Goal: Task Accomplishment & Management: Use online tool/utility

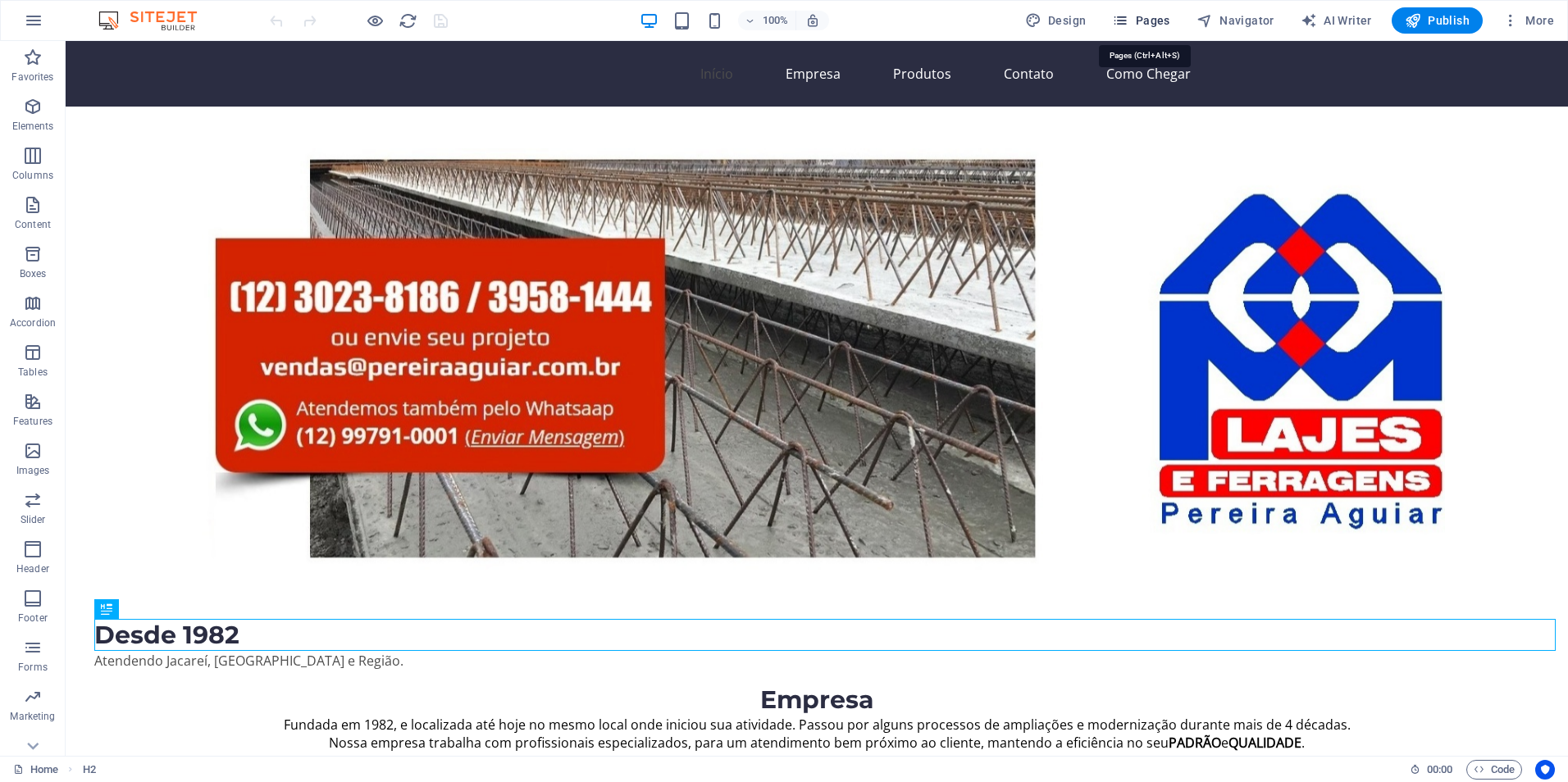
click at [1157, 23] on span "Pages" at bounding box center [1140, 20] width 57 height 16
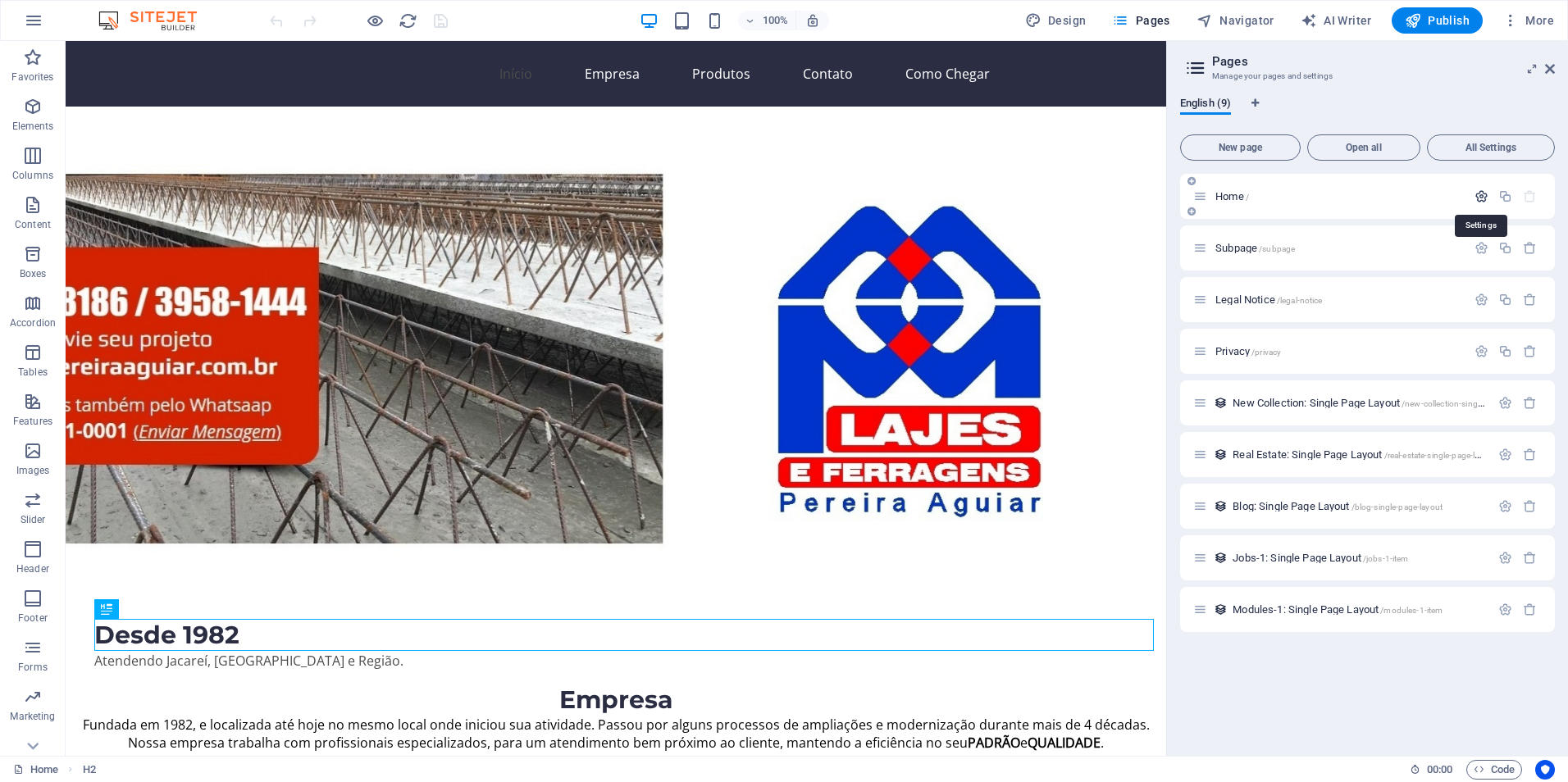
click at [1481, 194] on icon "button" at bounding box center [1481, 197] width 14 height 14
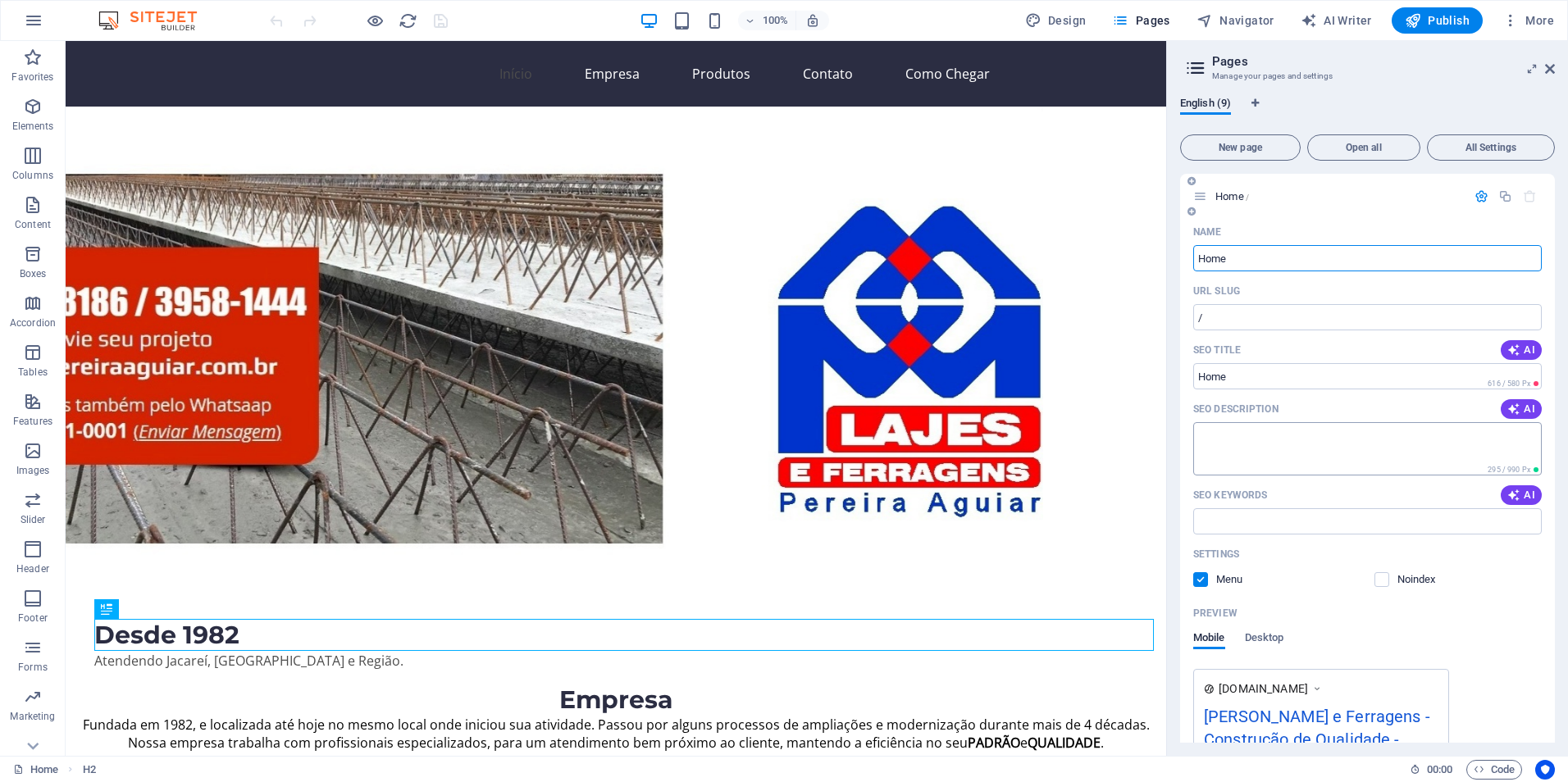
click at [1238, 439] on textarea "SEO Description" at bounding box center [1367, 449] width 348 height 54
click at [1236, 443] on textarea "SEO Description" at bounding box center [1367, 449] width 348 height 54
paste textarea "Pereira Aguiar – Lajes, Ferragens e EPS em São Paulo"
type textarea "Pereira Aguiar – Lajes, Ferragens e EPS em São Paulo"
click at [1251, 523] on input "SEO Keywords" at bounding box center [1367, 521] width 348 height 26
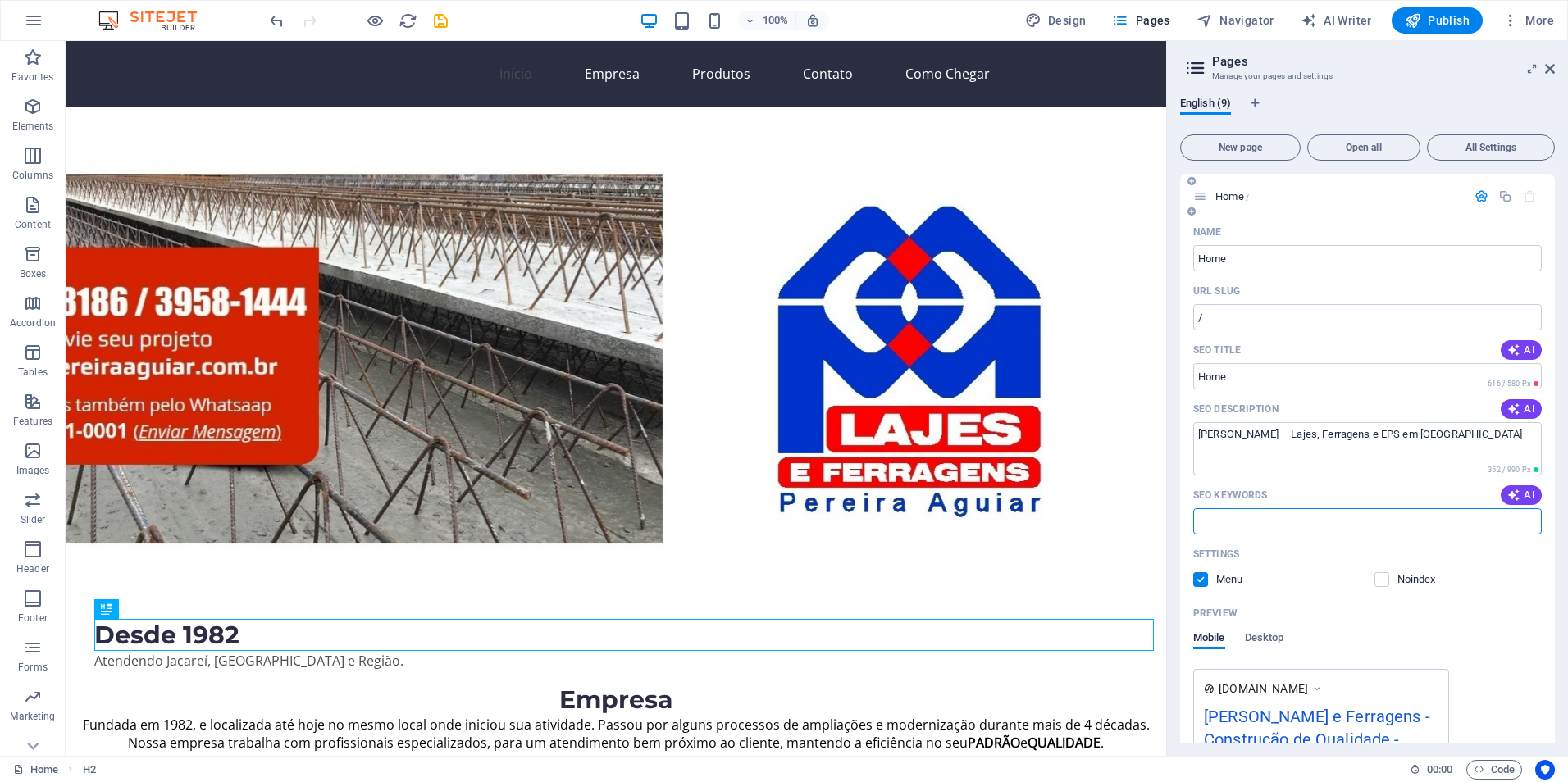
click at [1233, 514] on input "SEO Keywords" at bounding box center [1367, 521] width 348 height 26
paste input "lajes pré-moldadas, ferragens cortadas, EPS para construção"
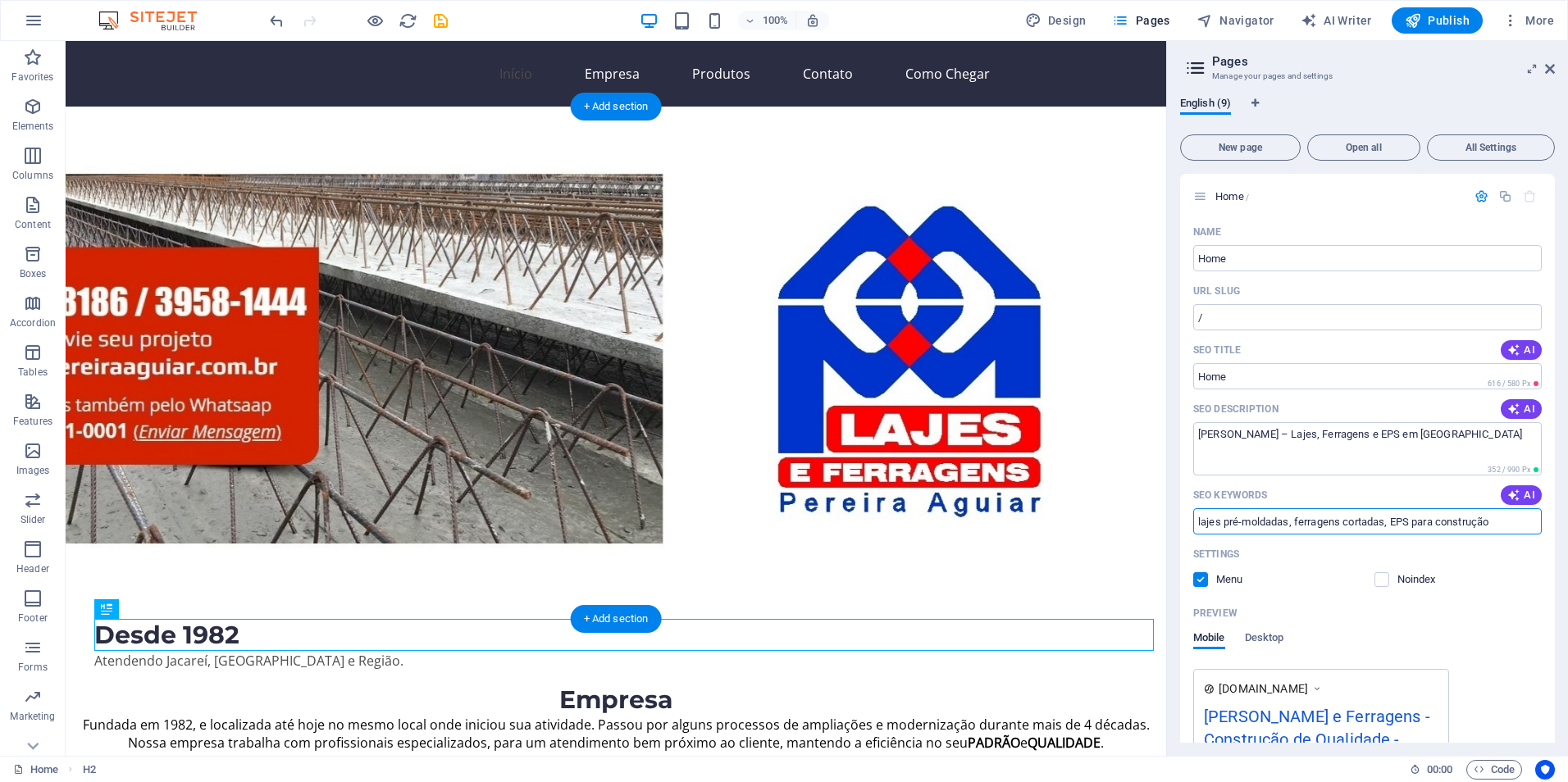
drag, startPoint x: 1574, startPoint y: 570, endPoint x: 965, endPoint y: 584, distance: 609.2
type input "lajes pré-moldadas, ferragens cortadas, EPS para construção"
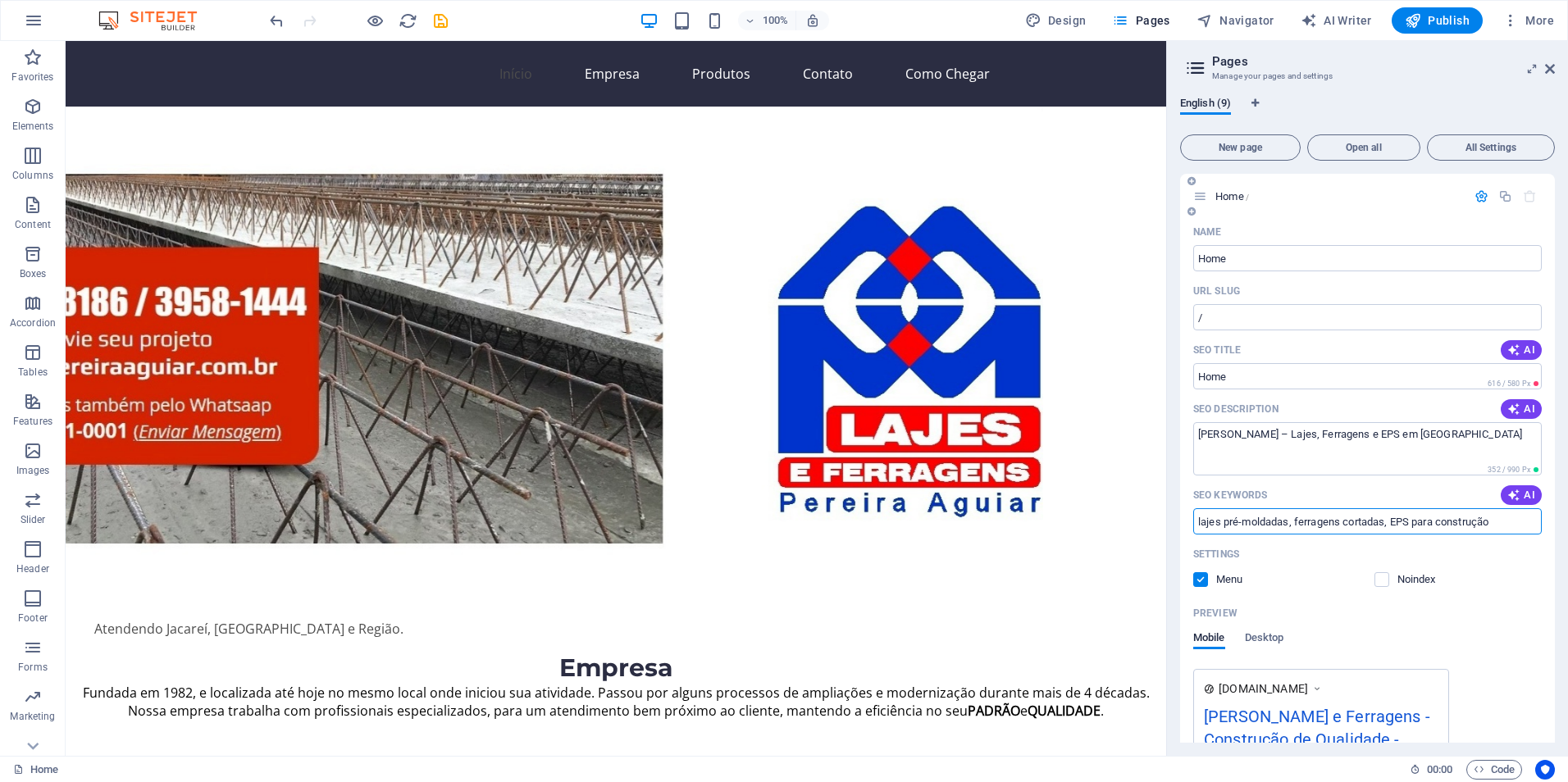
click at [1506, 517] on input "lajes pré-moldadas, ferragens cortadas, EPS para construção" at bounding box center [1367, 521] width 348 height 26
drag, startPoint x: 1262, startPoint y: 410, endPoint x: 1276, endPoint y: 410, distance: 14.0
click at [1276, 410] on p "SEO Description" at bounding box center [1236, 409] width 85 height 13
click at [1276, 423] on textarea "Pereira Aguiar – Lajes, Ferragens e EPS em São Paulo" at bounding box center [1367, 449] width 348 height 54
drag, startPoint x: 1283, startPoint y: 412, endPoint x: 1268, endPoint y: 410, distance: 15.1
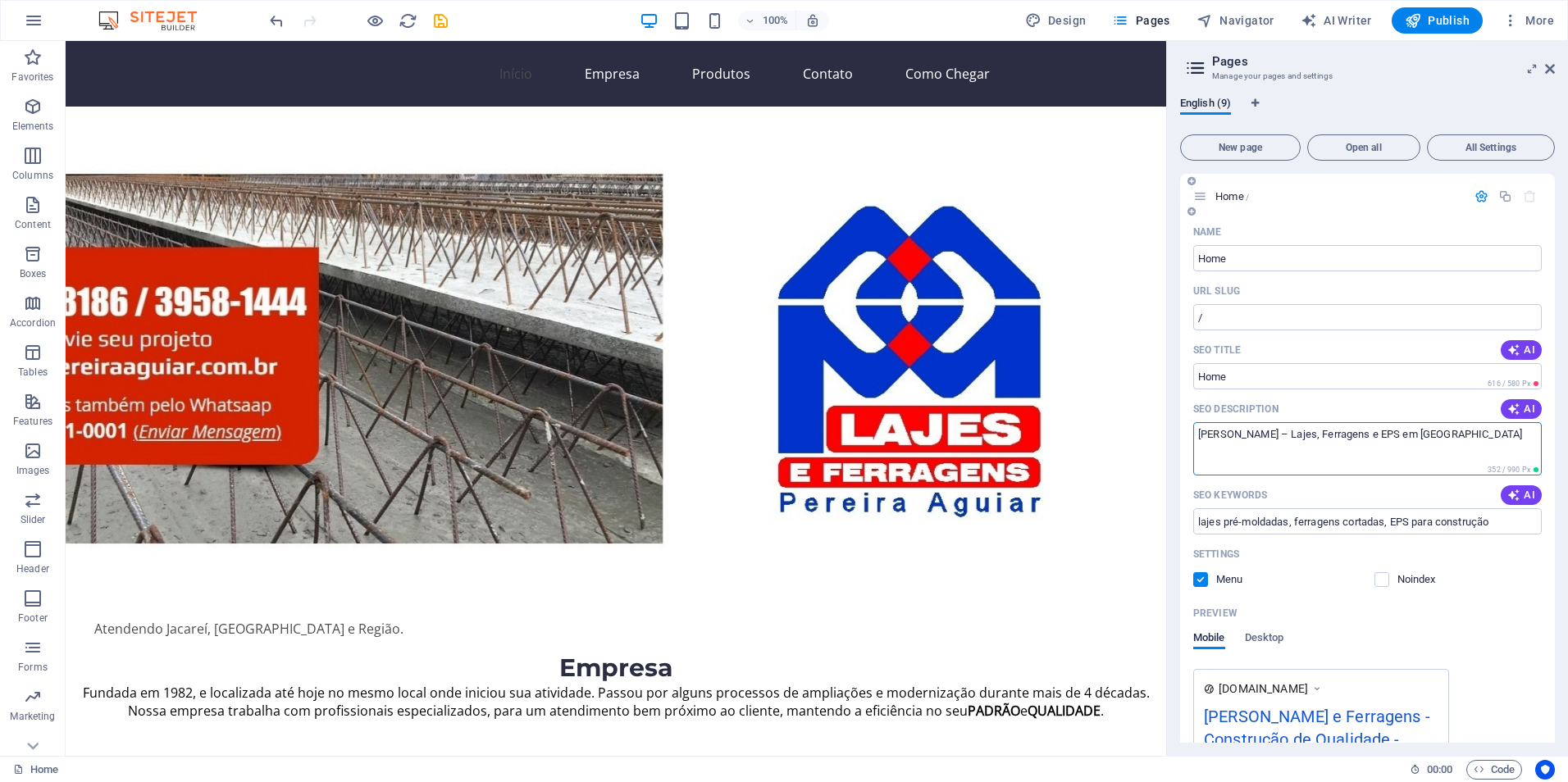
click at [1281, 412] on div "SEO Description AI" at bounding box center [1367, 409] width 348 height 26
drag, startPoint x: 1261, startPoint y: 409, endPoint x: 1274, endPoint y: 405, distance: 13.6
click at [1274, 405] on p "SEO Description" at bounding box center [1236, 409] width 85 height 13
click at [1274, 423] on textarea "Pereira Aguiar – Lajes, Ferragens e EPS em São Paulo" at bounding box center [1367, 449] width 348 height 54
click at [1254, 377] on input "SEO Title" at bounding box center [1367, 377] width 348 height 26
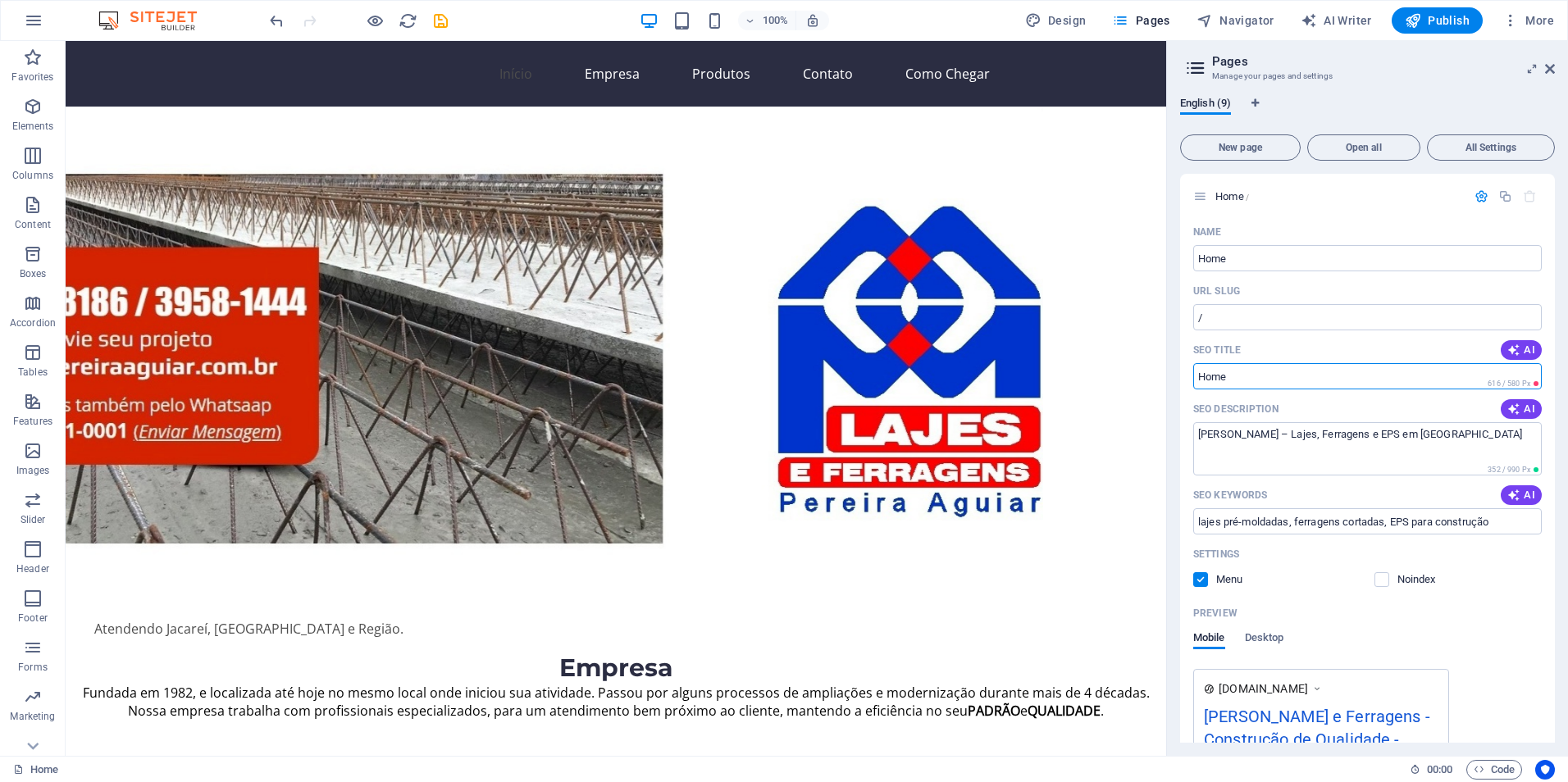
drag, startPoint x: 1338, startPoint y: 417, endPoint x: 1144, endPoint y: 377, distance: 198.1
click at [1205, 377] on input "SEO Title" at bounding box center [1367, 377] width 348 height 26
paste input "[PERSON_NAME] | Lajes, Ferragens Cortadas e EPS em [GEOGRAPHIC_DATA] desde 1982"
drag, startPoint x: 1343, startPoint y: 416, endPoint x: 1090, endPoint y: 395, distance: 253.9
click at [1355, 378] on input "[PERSON_NAME] | Lajes, Ferragens Cortadas e EPS em [GEOGRAPHIC_DATA] desde 1982" at bounding box center [1367, 377] width 348 height 26
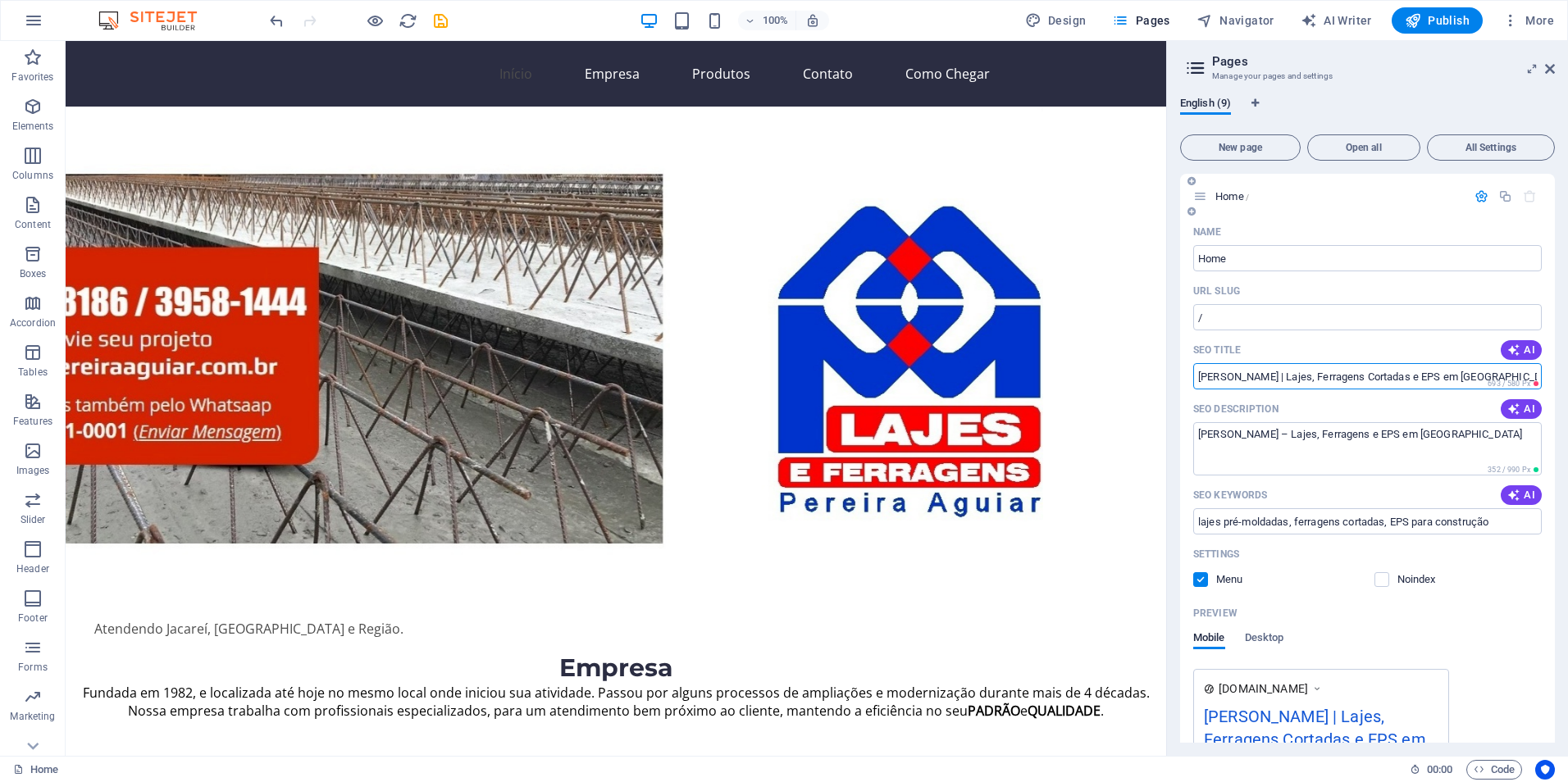
drag, startPoint x: 1359, startPoint y: 374, endPoint x: 1403, endPoint y: 374, distance: 44.0
click at [1403, 374] on input "[PERSON_NAME] | Lajes, Ferragens Cortadas e EPS em [GEOGRAPHIC_DATA] desde 1982" at bounding box center [1367, 377] width 348 height 26
drag, startPoint x: 1405, startPoint y: 378, endPoint x: 1454, endPoint y: 379, distance: 49.0
click at [1454, 379] on input "[PERSON_NAME] | Lajes, Ferragens e EPS em [GEOGRAPHIC_DATA] desde 1982" at bounding box center [1367, 377] width 348 height 26
type input "Pereira Aguiar | Lajes, Ferragens e EPS em Jacareí e São José dos Campos desde …"
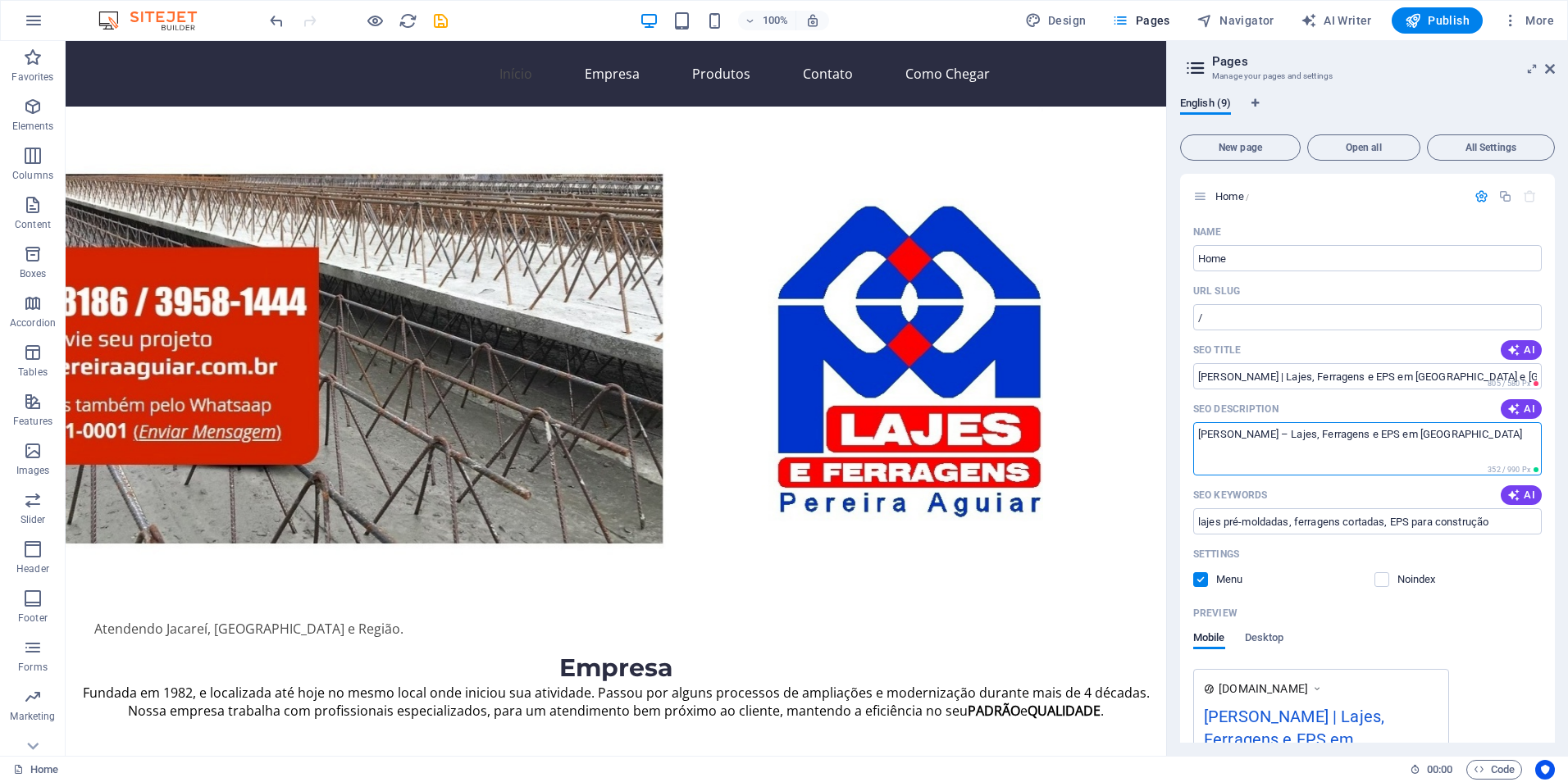
drag, startPoint x: 1540, startPoint y: 478, endPoint x: 810, endPoint y: 491, distance: 730.1
click at [1254, 439] on textarea "SEO Description" at bounding box center [1367, 449] width 348 height 54
paste textarea "undada em 1982, a Pereira Aguiar fornece lajes pré-moldadas, ferragens cortadas…"
drag, startPoint x: 1346, startPoint y: 500, endPoint x: 1070, endPoint y: 409, distance: 290.6
click at [1198, 439] on textarea "undada em 1982, a Pereira Aguiar fornece lajes pré-moldadas, ferragens cortadas…" at bounding box center [1367, 449] width 348 height 54
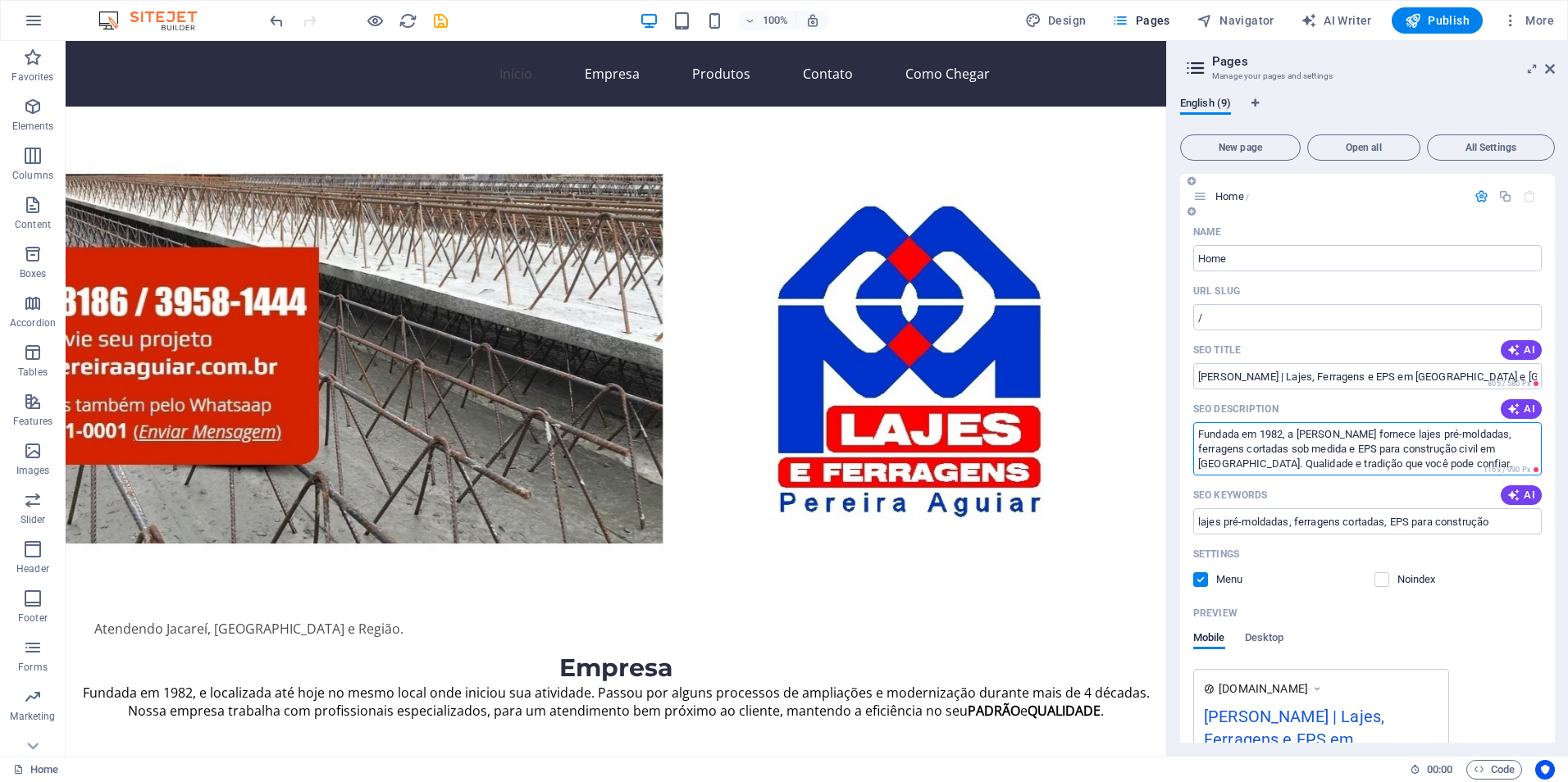
drag, startPoint x: 1289, startPoint y: 449, endPoint x: 1249, endPoint y: 452, distance: 40.1
click at [1249, 452] on textarea "Fundada em 1982, a Pereira Aguiar fornece lajes pré-moldadas, ferragens cortada…" at bounding box center [1367, 449] width 348 height 54
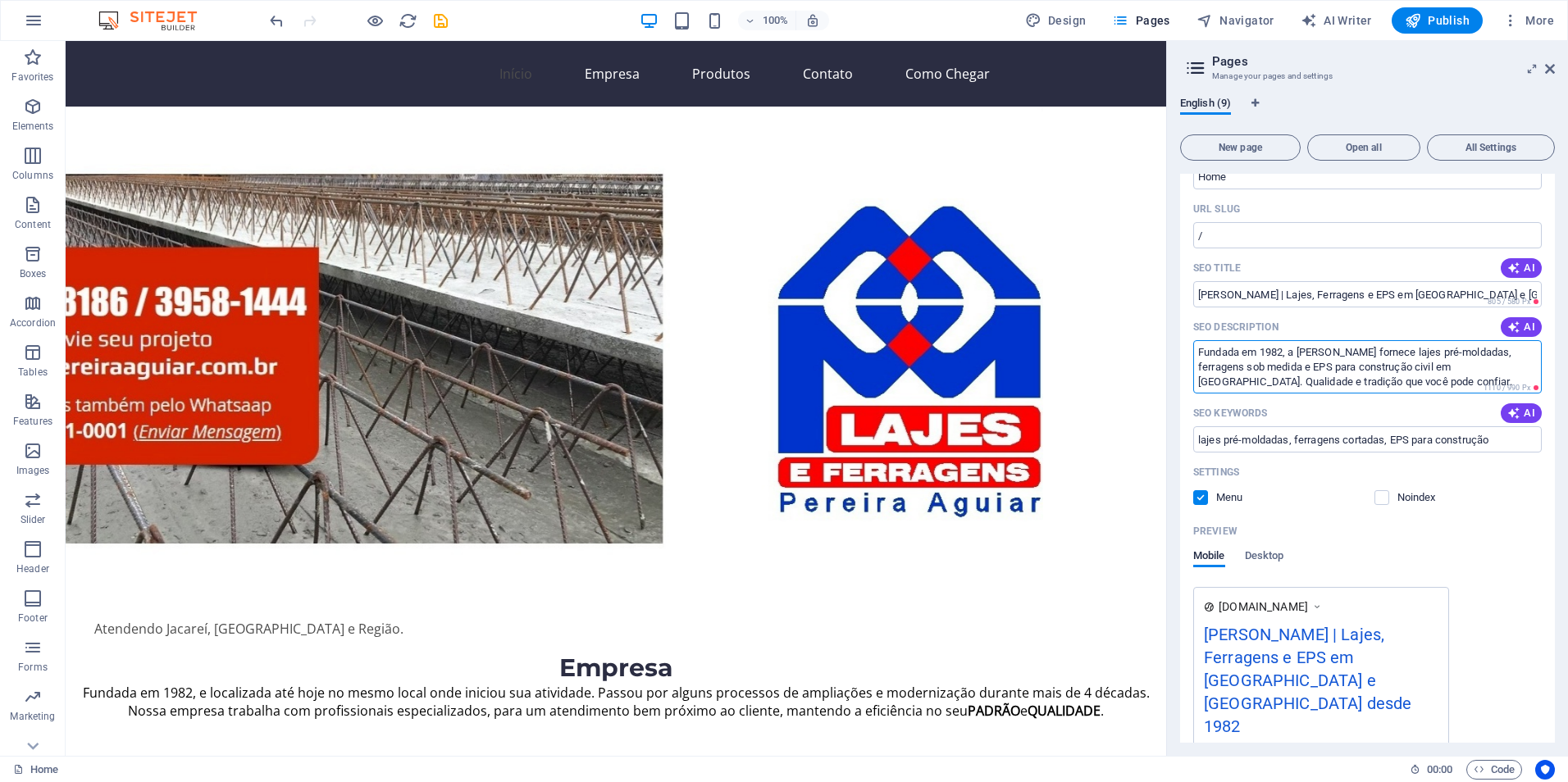
scroll to position [164, 0]
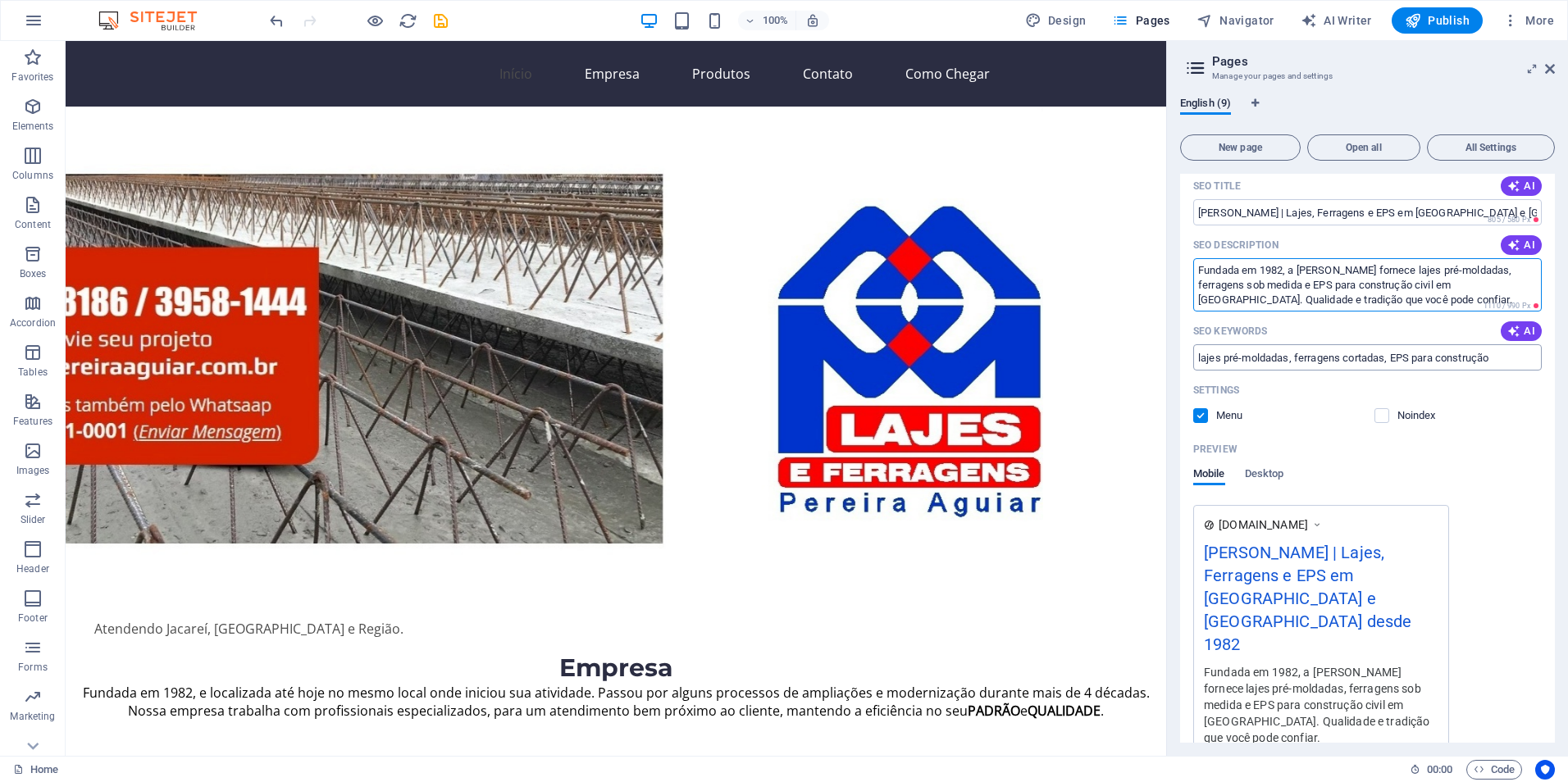
type textarea "Fundada em 1982, a Pereira Aguiar fornece lajes pré-moldadas, ferragens sob med…"
click at [1332, 354] on input "lajes pré-moldadas, ferragens cortadas, EPS para construção" at bounding box center [1367, 358] width 348 height 26
drag, startPoint x: 1565, startPoint y: 396, endPoint x: 965, endPoint y: 393, distance: 600.0
click at [1223, 358] on input "SEO Keywords" at bounding box center [1367, 358] width 348 height 26
paste input "lajes pré-moldadas, ferragens cortadas SP, EPS para construção, fornecedor de l…"
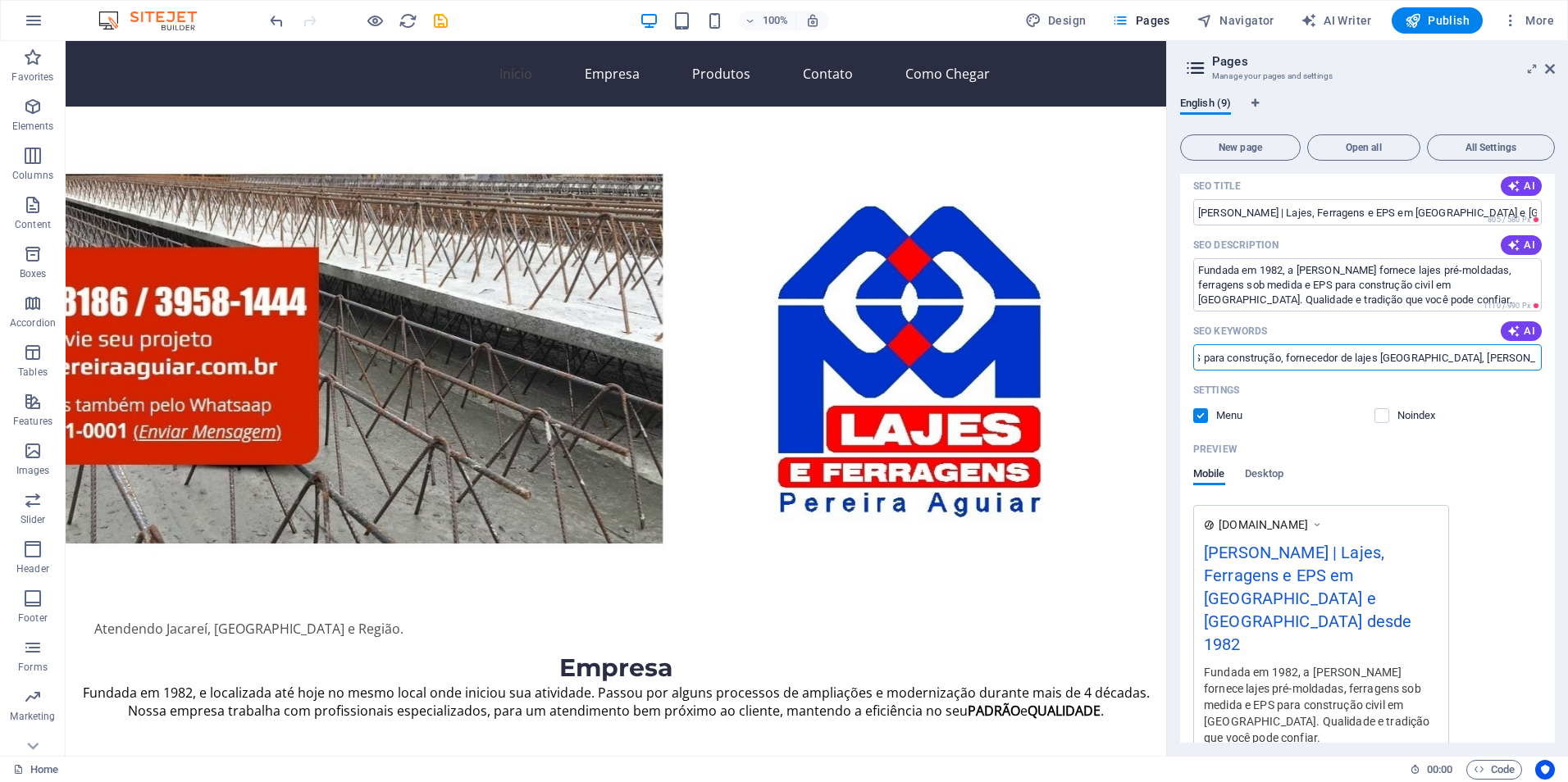
scroll to position [0, 0]
drag, startPoint x: 1534, startPoint y: 400, endPoint x: 1008, endPoint y: 362, distance: 527.4
click at [1225, 356] on input "lajes pré-moldadas, ferragens cortadas SP, EPS para construção, fornecedor de l…" at bounding box center [1367, 358] width 348 height 26
drag, startPoint x: 1218, startPoint y: 361, endPoint x: 1256, endPoint y: 358, distance: 38.1
click at [1229, 359] on input "lajes pré-moldadas, ferragens cortadas SP, EPS para construção, fornecedor de l…" at bounding box center [1367, 358] width 348 height 26
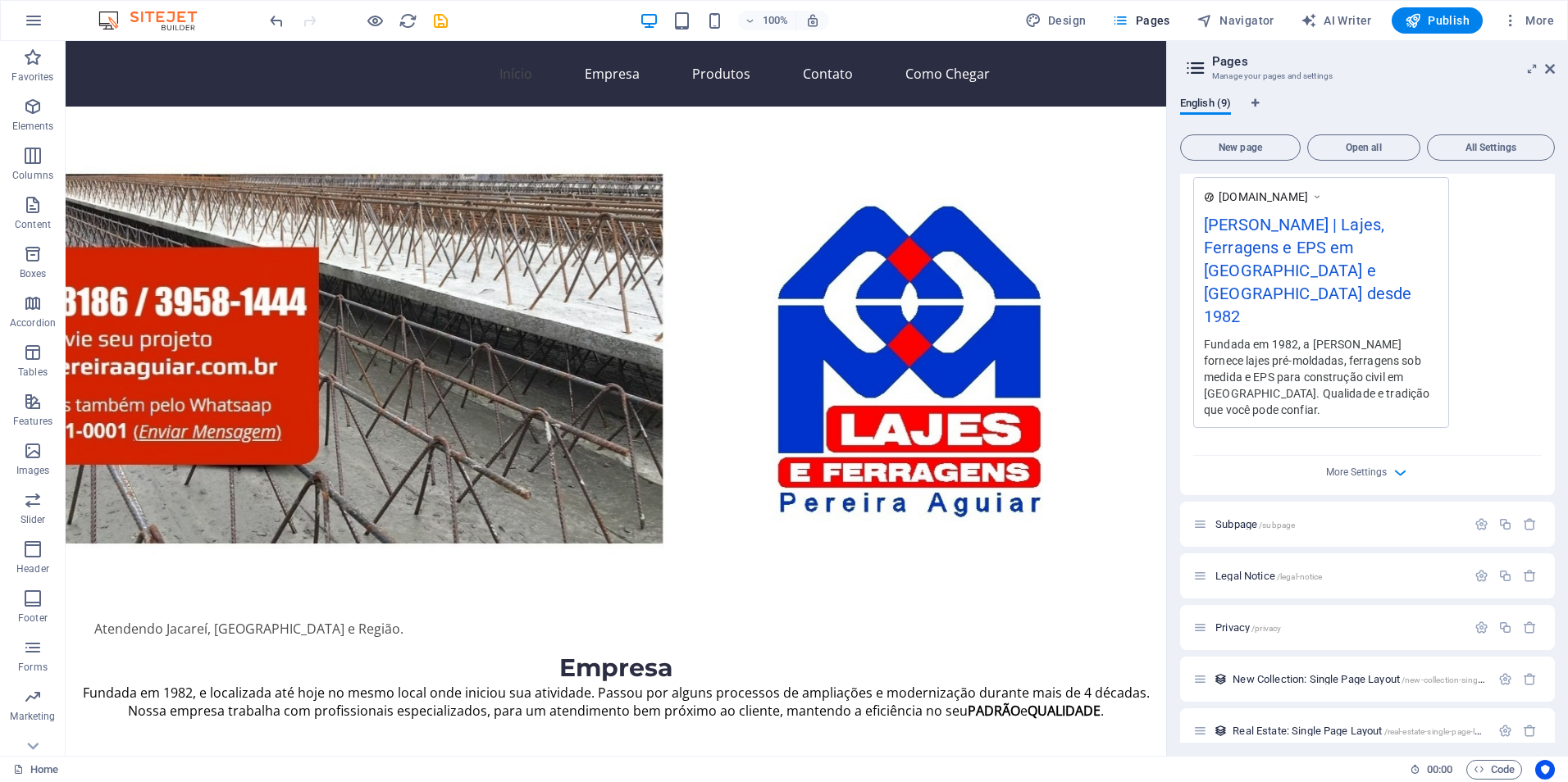
scroll to position [246, 0]
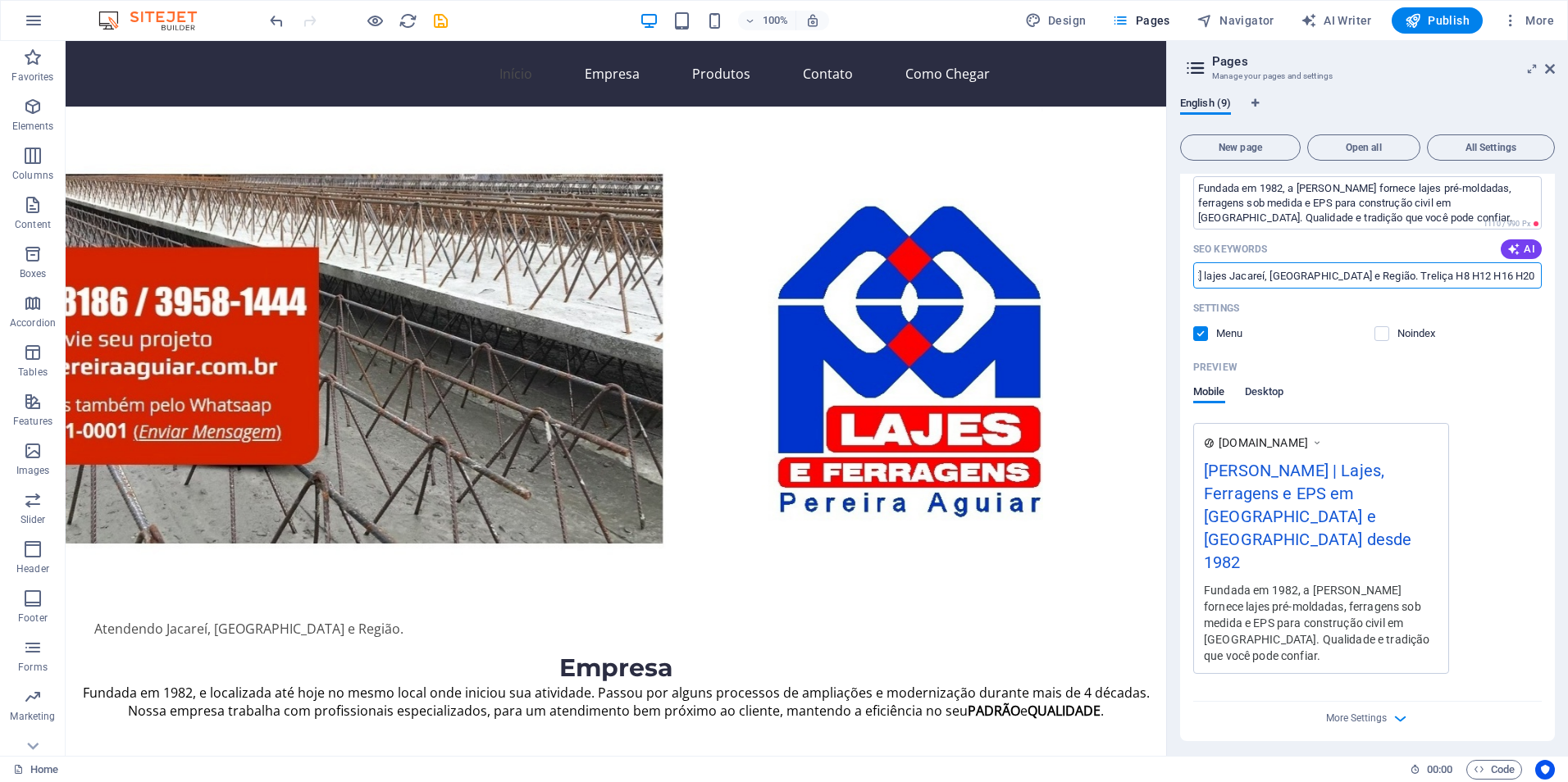
type input "lajes treliçada pré-moldadas, ferragens treliça, EPS Isopor para construção, fo…"
click at [1270, 392] on span "Desktop" at bounding box center [1264, 393] width 39 height 23
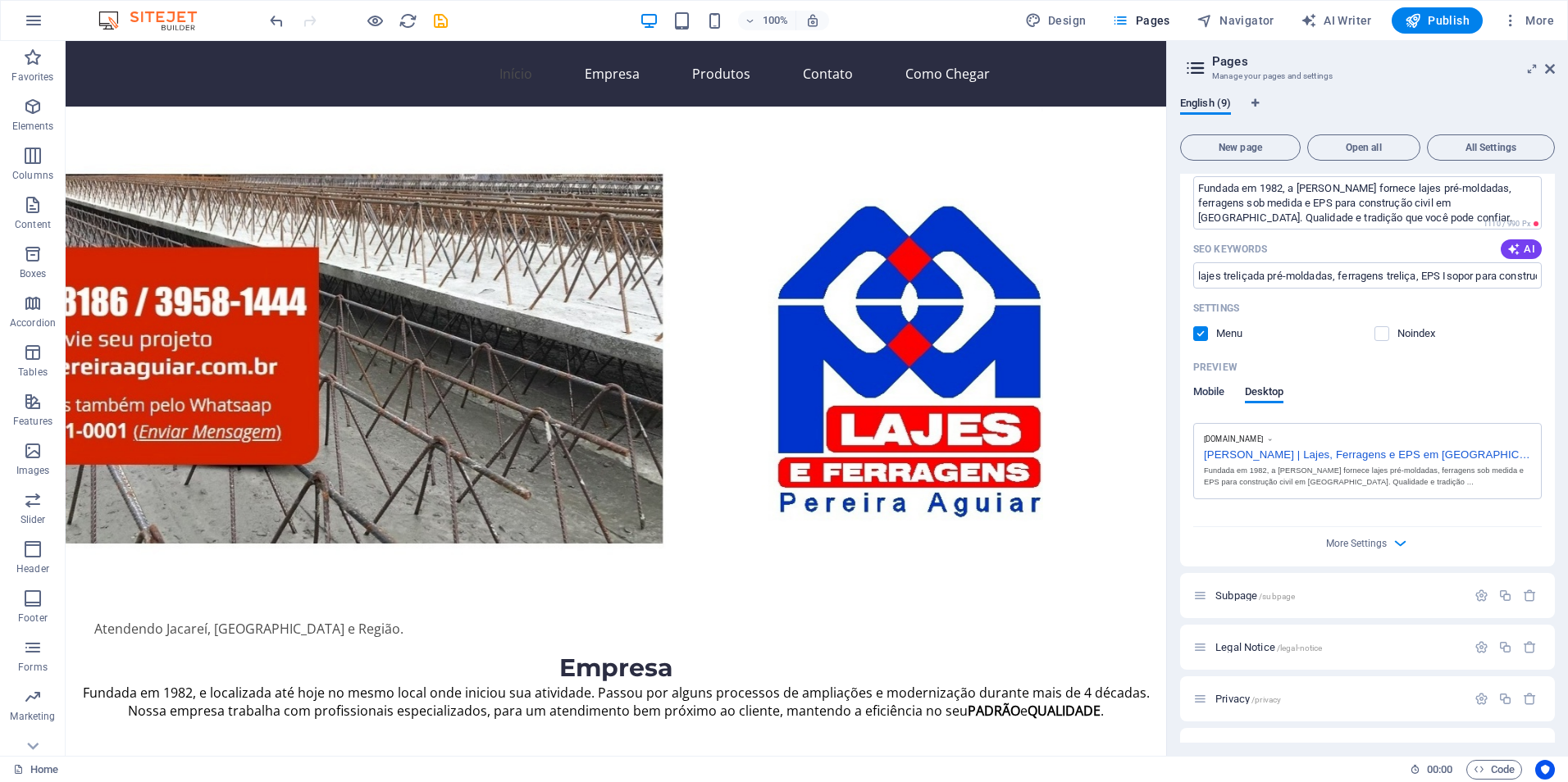
drag, startPoint x: 1202, startPoint y: 395, endPoint x: 1082, endPoint y: 363, distance: 124.2
click at [1202, 395] on span "Mobile" at bounding box center [1209, 393] width 32 height 23
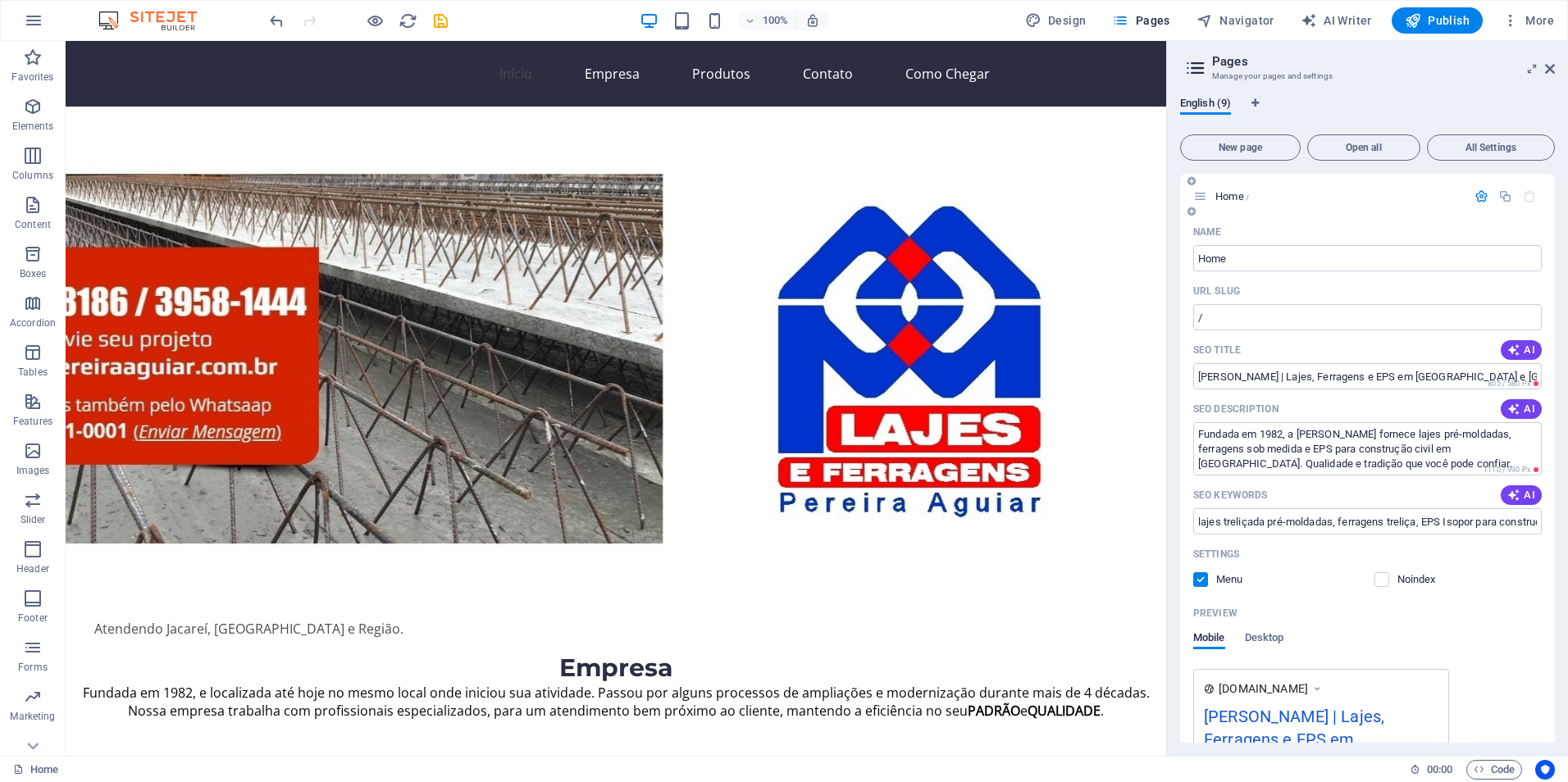
click at [1228, 195] on span "Home /" at bounding box center [1231, 197] width 34 height 12
click at [1192, 211] on icon at bounding box center [1191, 211] width 8 height 10
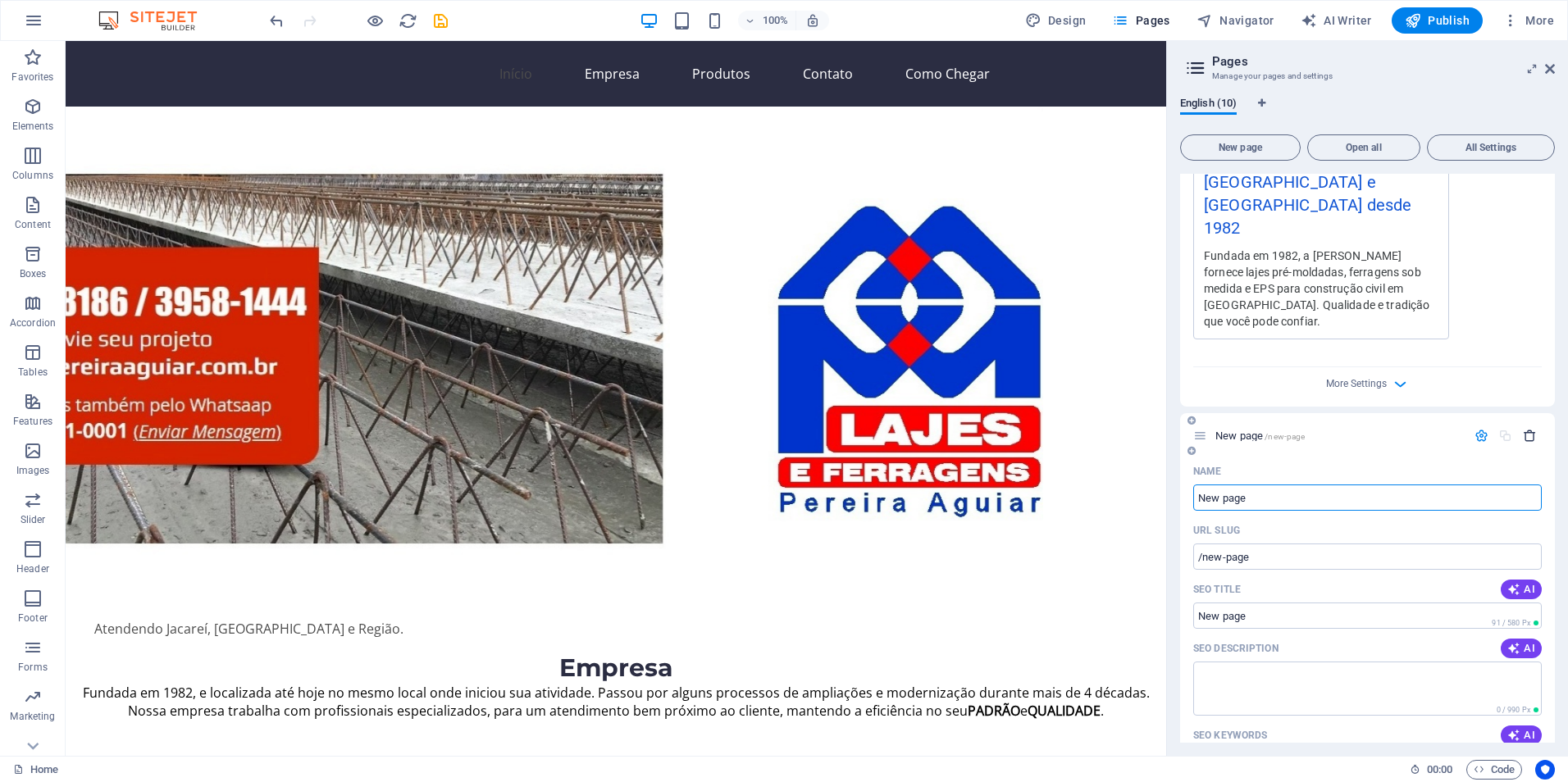
click at [1525, 429] on icon "button" at bounding box center [1530, 436] width 14 height 14
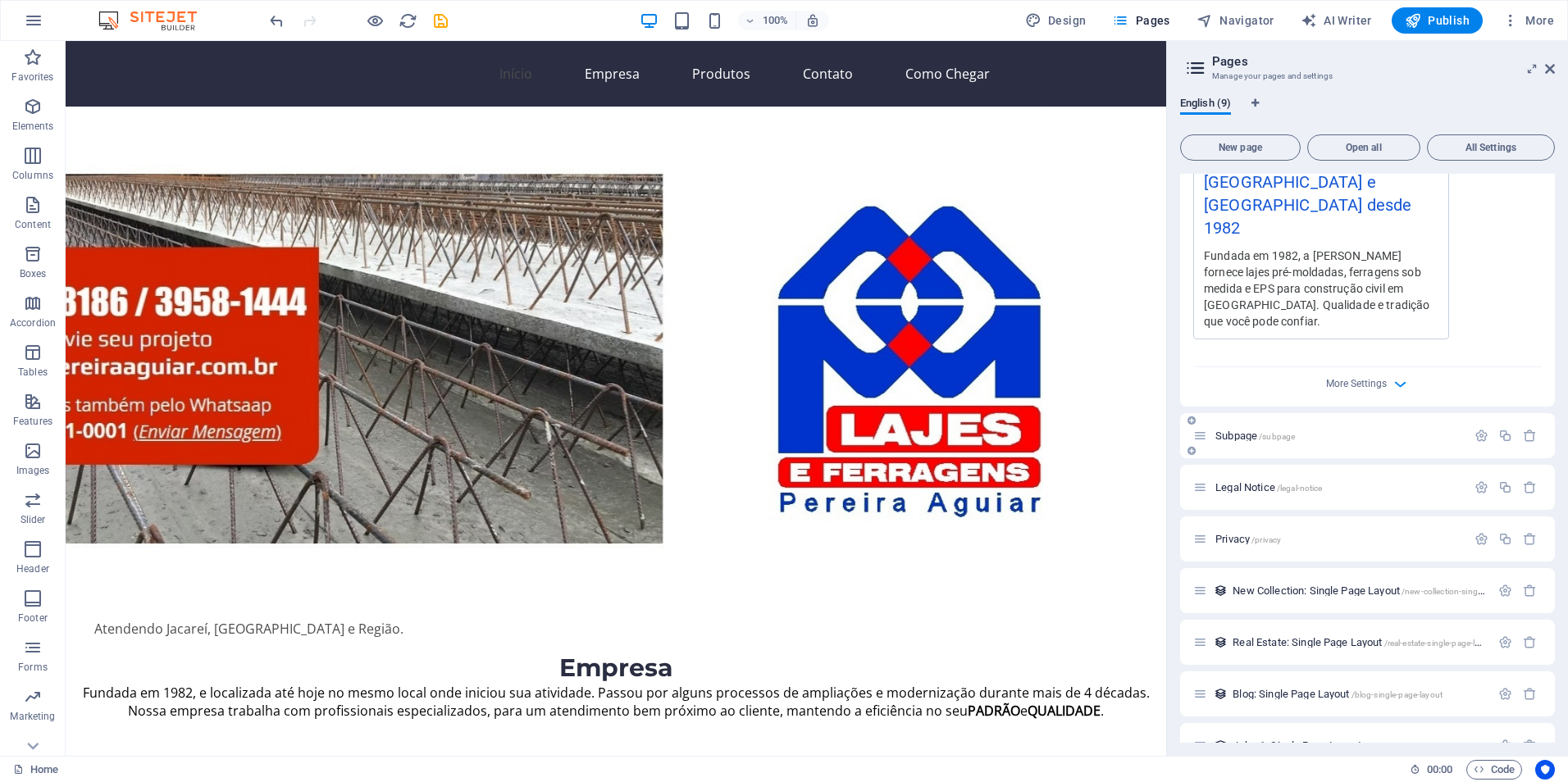
click at [1248, 430] on span "Subpage /subpage" at bounding box center [1255, 436] width 80 height 12
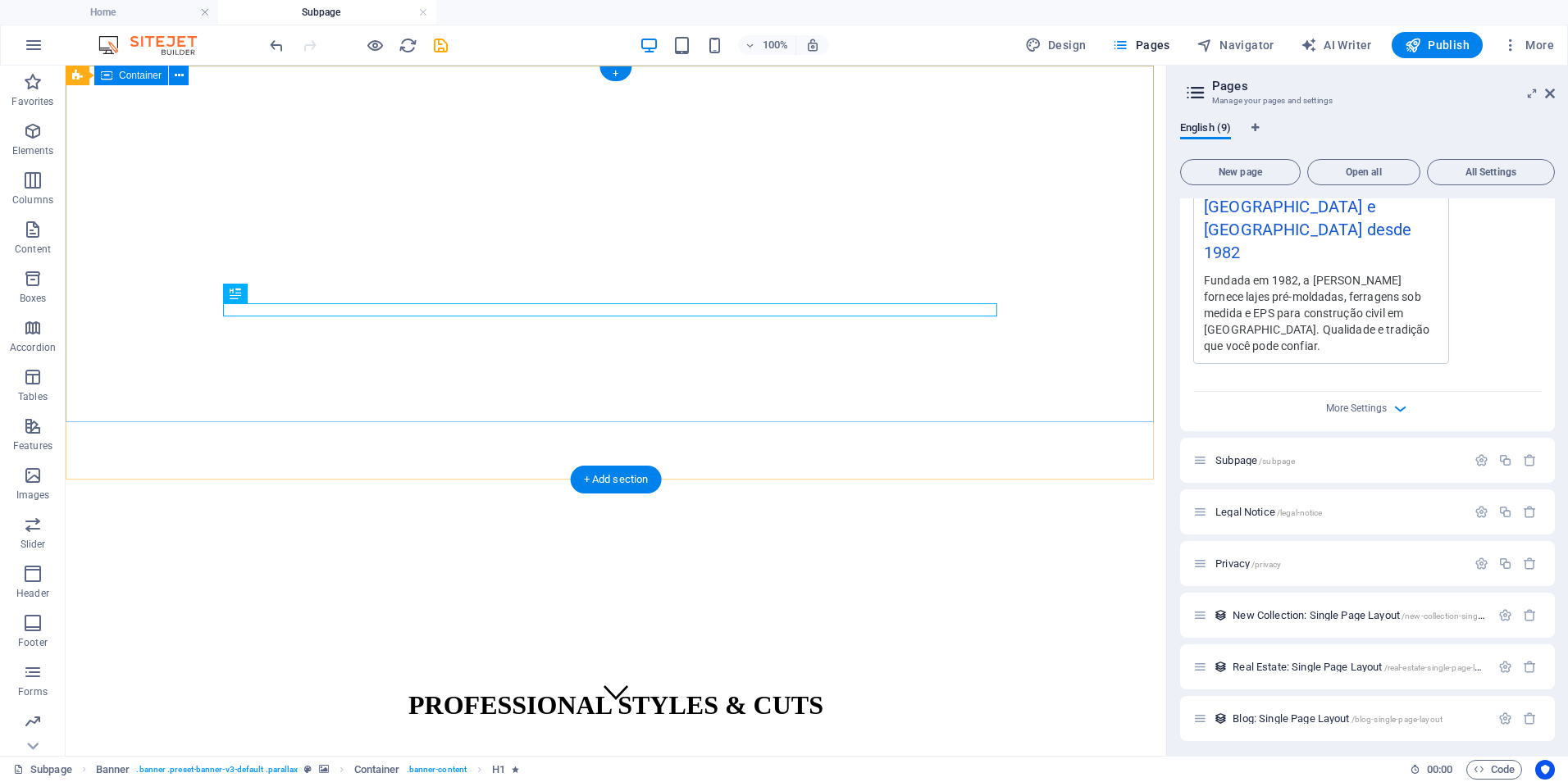
scroll to position [0, 0]
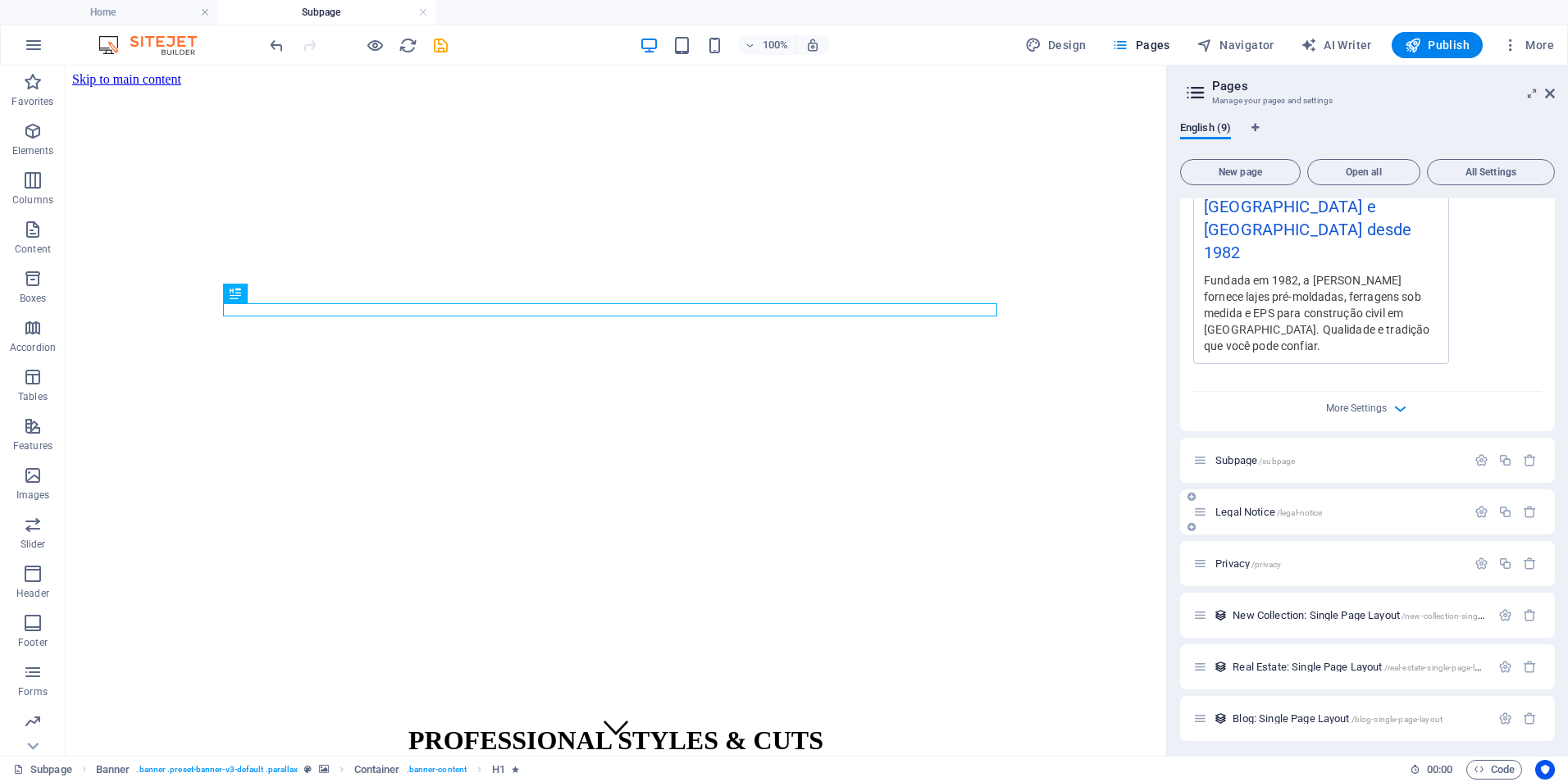
click at [1243, 506] on span "Legal Notice /legal-notice" at bounding box center [1268, 512] width 106 height 12
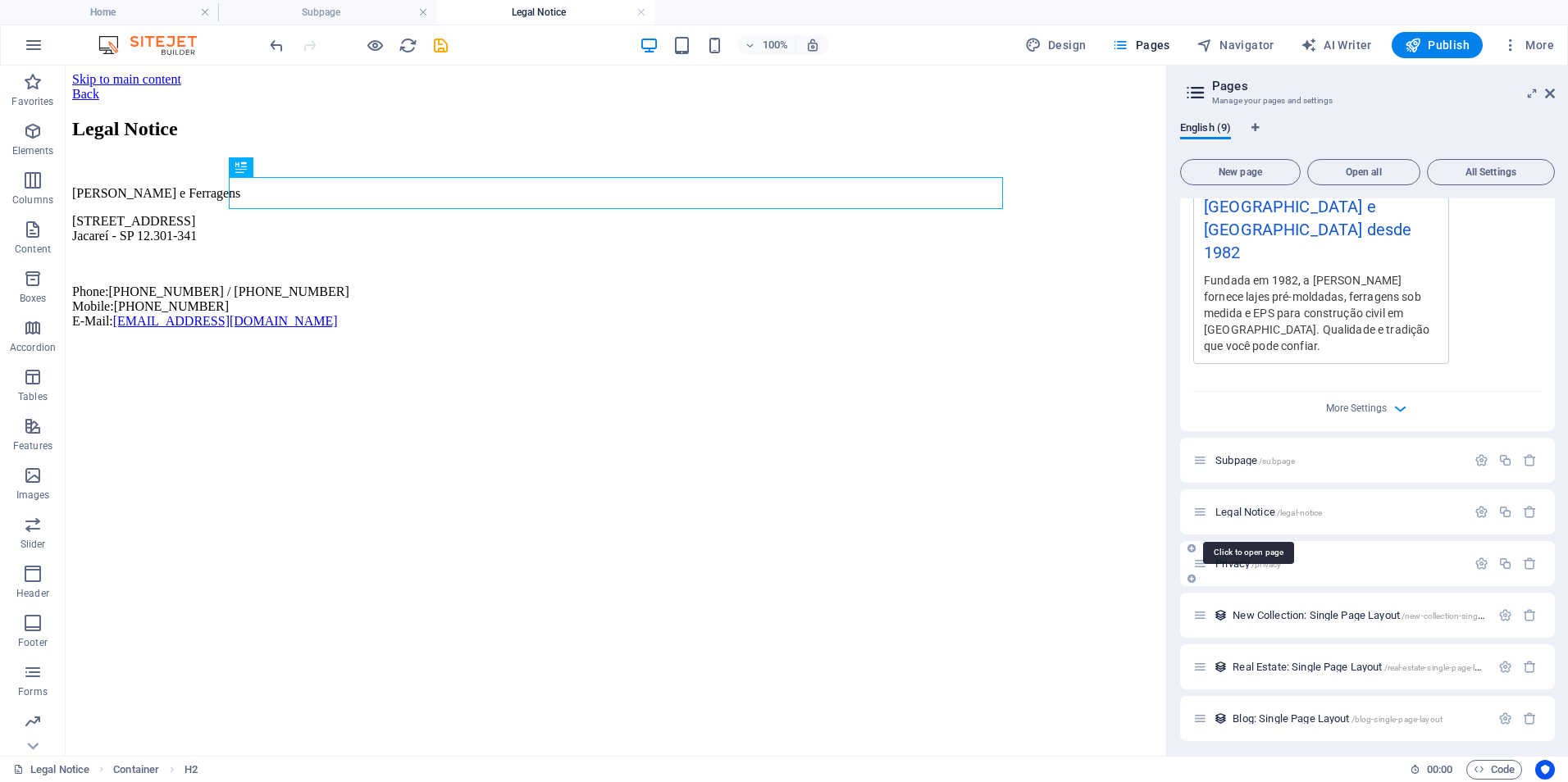
click at [1243, 558] on span "Privacy /privacy" at bounding box center [1248, 564] width 66 height 12
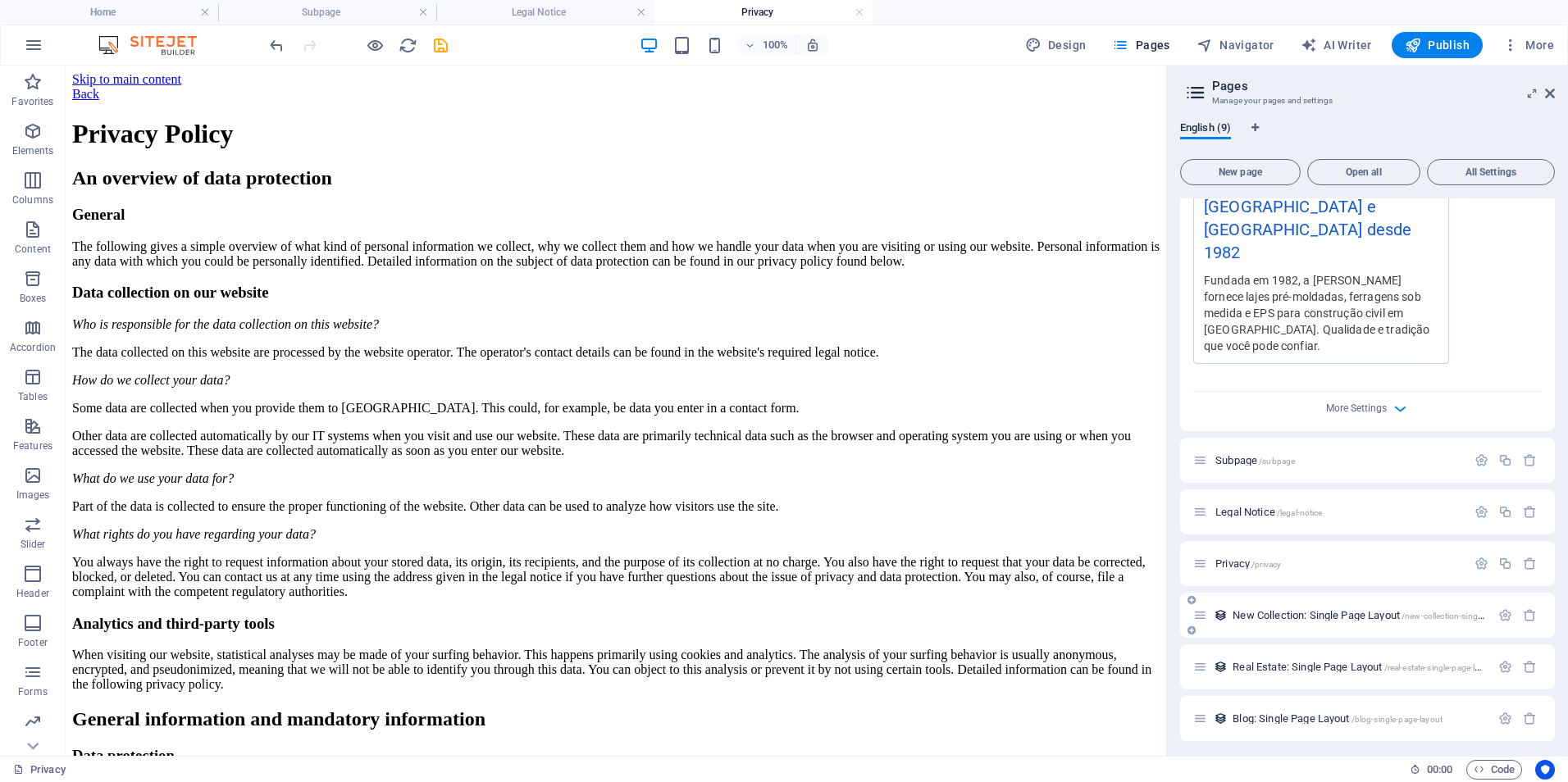
click at [1261, 610] on span "New Collection: Single Page Layout /new-collection-single-page-layout" at bounding box center [1380, 616] width 297 height 12
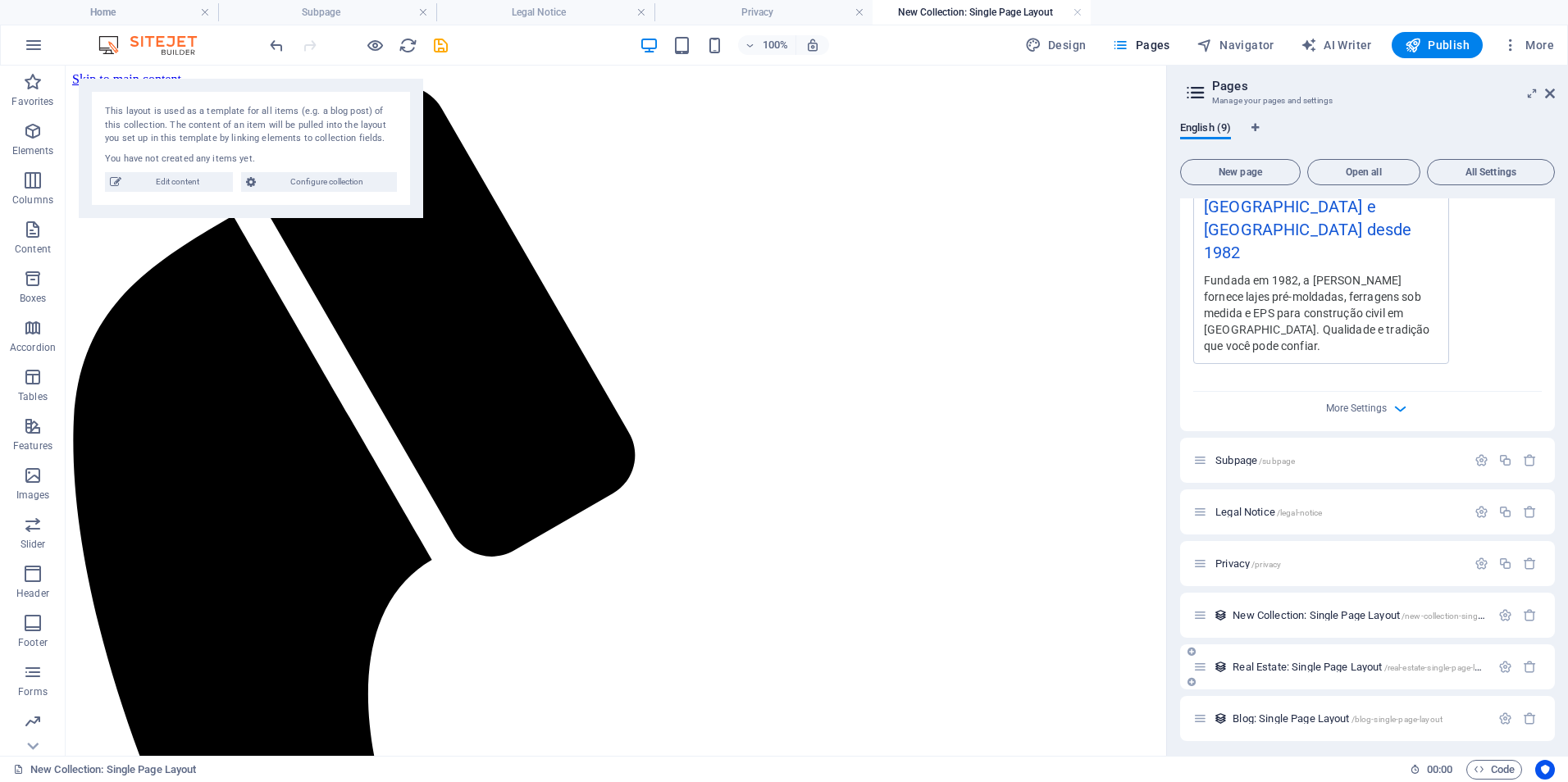
click at [1250, 661] on span "Real Estate: Single Page Layout /real-estate-single-page-layout" at bounding box center [1364, 667] width 263 height 12
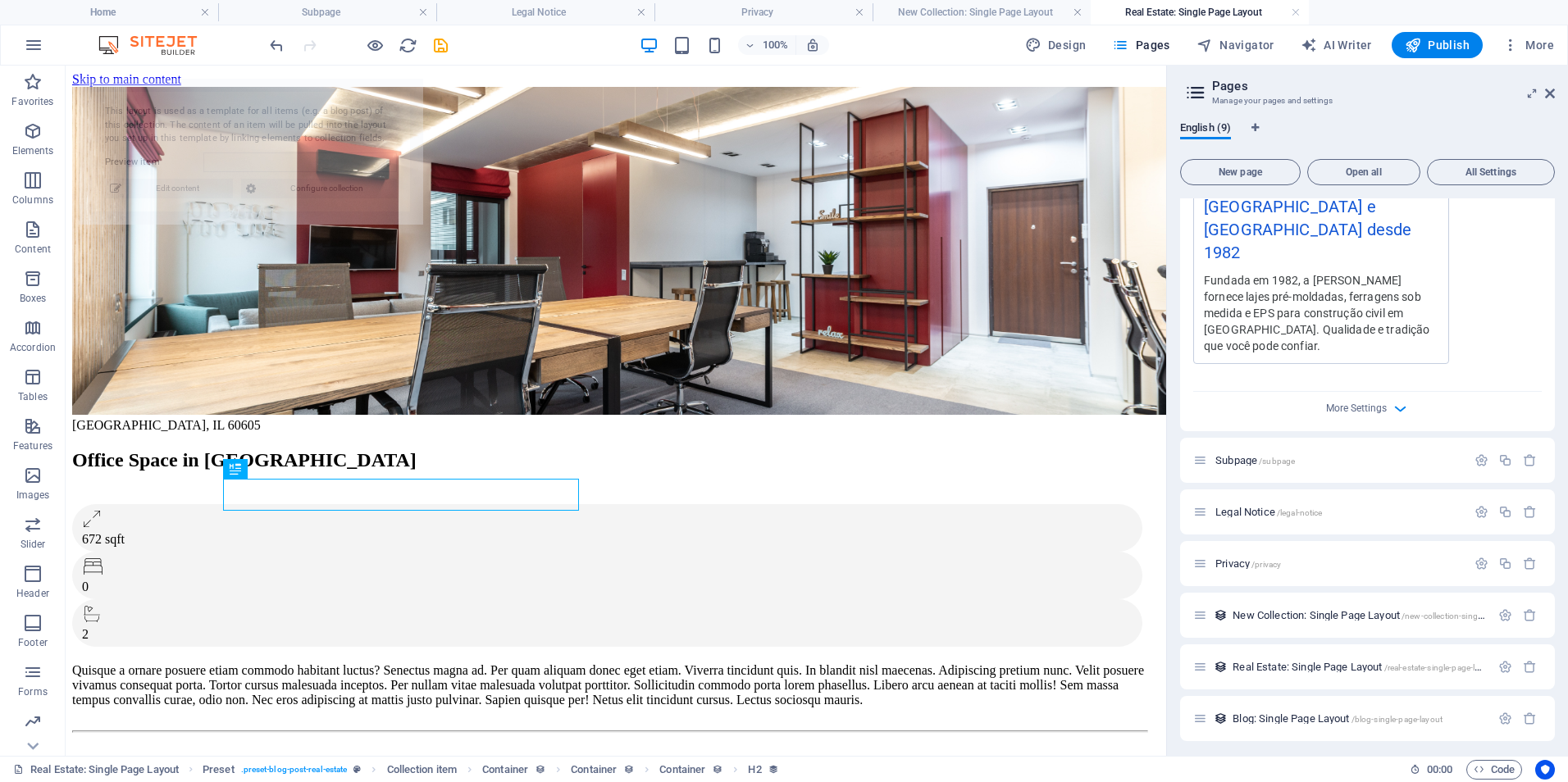
select select "68dabd1044f5585bfc0e7cdf"
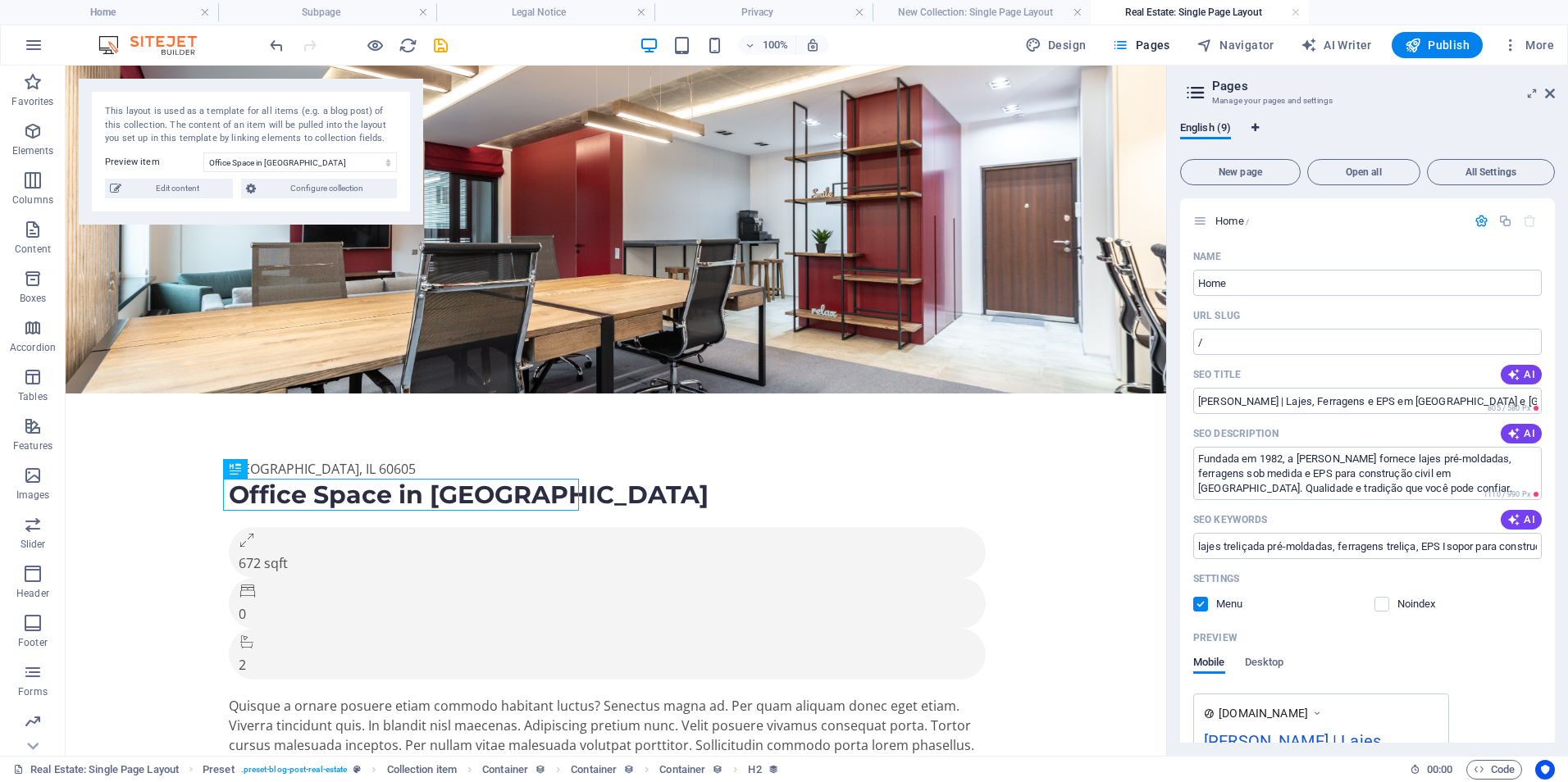
click at [1255, 129] on icon "Language Tabs" at bounding box center [1255, 127] width 8 height 10
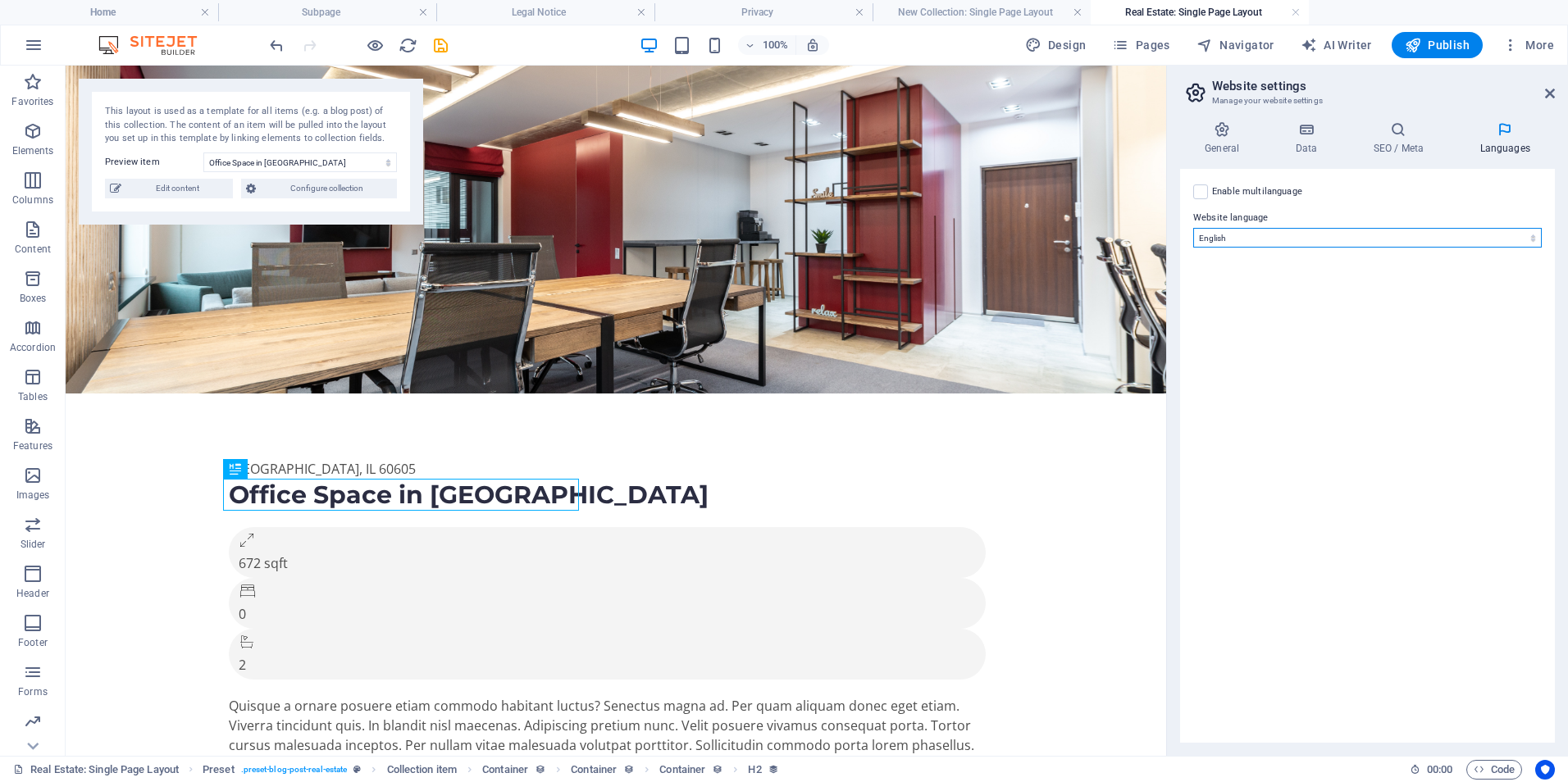
click at [1257, 235] on select "Abkhazian Afar Afrikaans Akan Albanian Amharic Arabic Aragonese Armenian Assame…" at bounding box center [1367, 237] width 348 height 20
select select "128"
click at [1193, 228] on select "Abkhazian Afar Afrikaans Akan Albanian Amharic Arabic Aragonese Armenian Assame…" at bounding box center [1367, 237] width 348 height 20
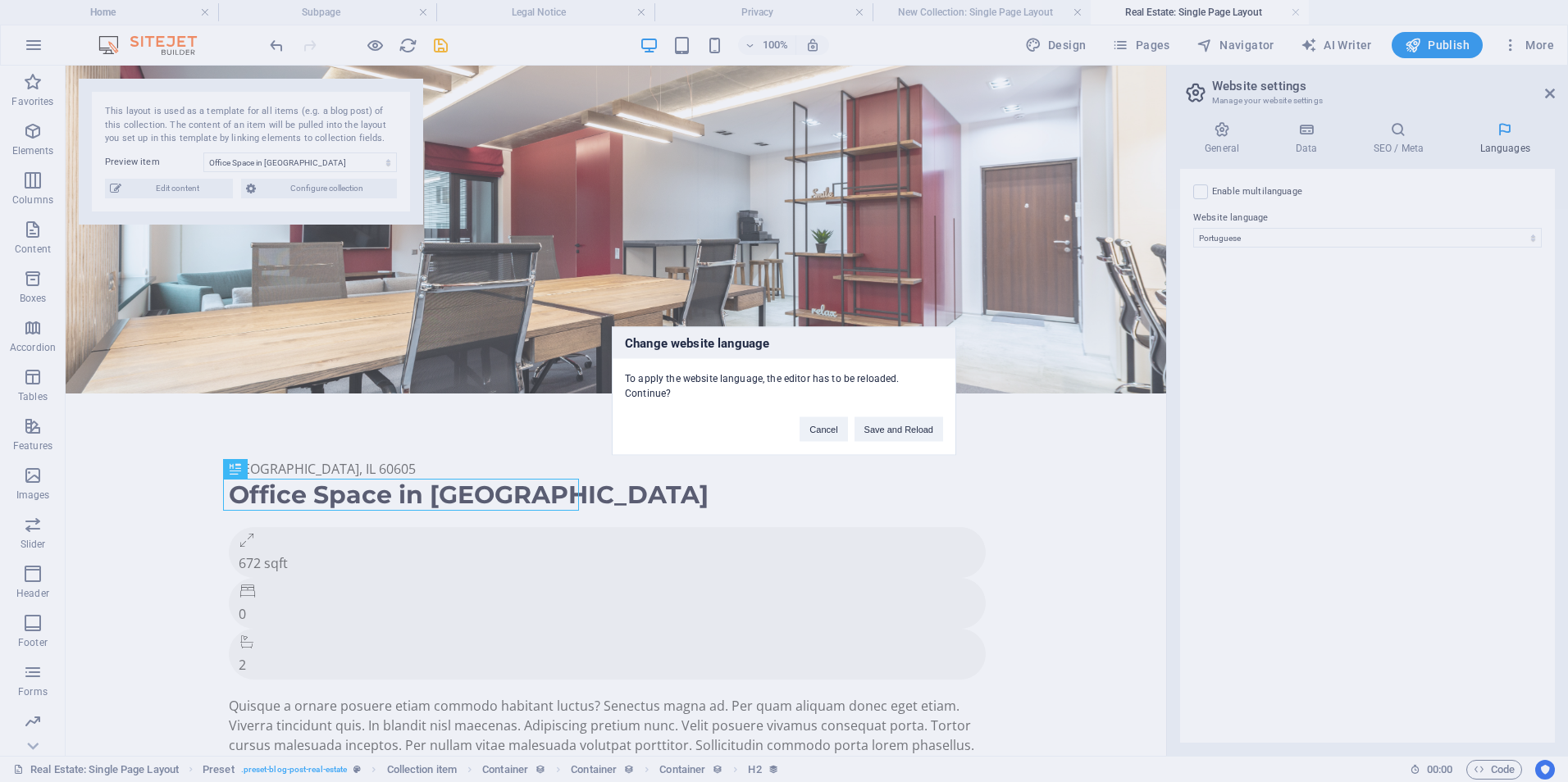
click at [1388, 140] on div "Change website language To apply the website language, the editor has to be rel…" at bounding box center [784, 391] width 1568 height 782
click at [1501, 132] on div "Change website language To apply the website language, the editor has to be rel…" at bounding box center [784, 391] width 1568 height 782
click at [1207, 192] on div "Change website language To apply the website language, the editor has to be rel…" at bounding box center [784, 391] width 1568 height 782
click at [1045, 559] on div "Change website language To apply the website language, the editor has to be rel…" at bounding box center [784, 391] width 1568 height 782
drag, startPoint x: 1552, startPoint y: 93, endPoint x: 1542, endPoint y: 95, distance: 10.2
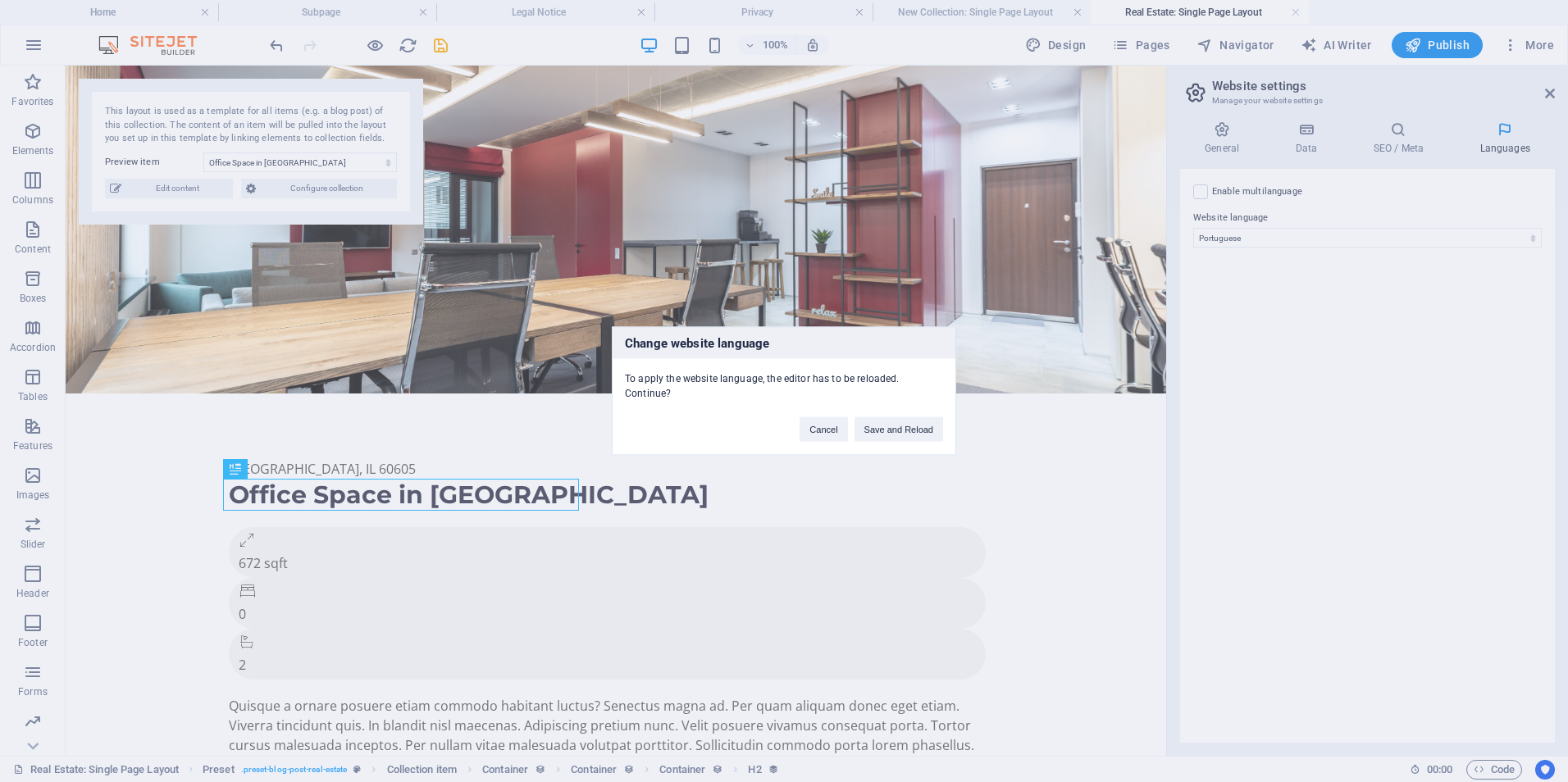
click at [1548, 94] on div "Change website language To apply the website language, the editor has to be rel…" at bounding box center [784, 391] width 1568 height 782
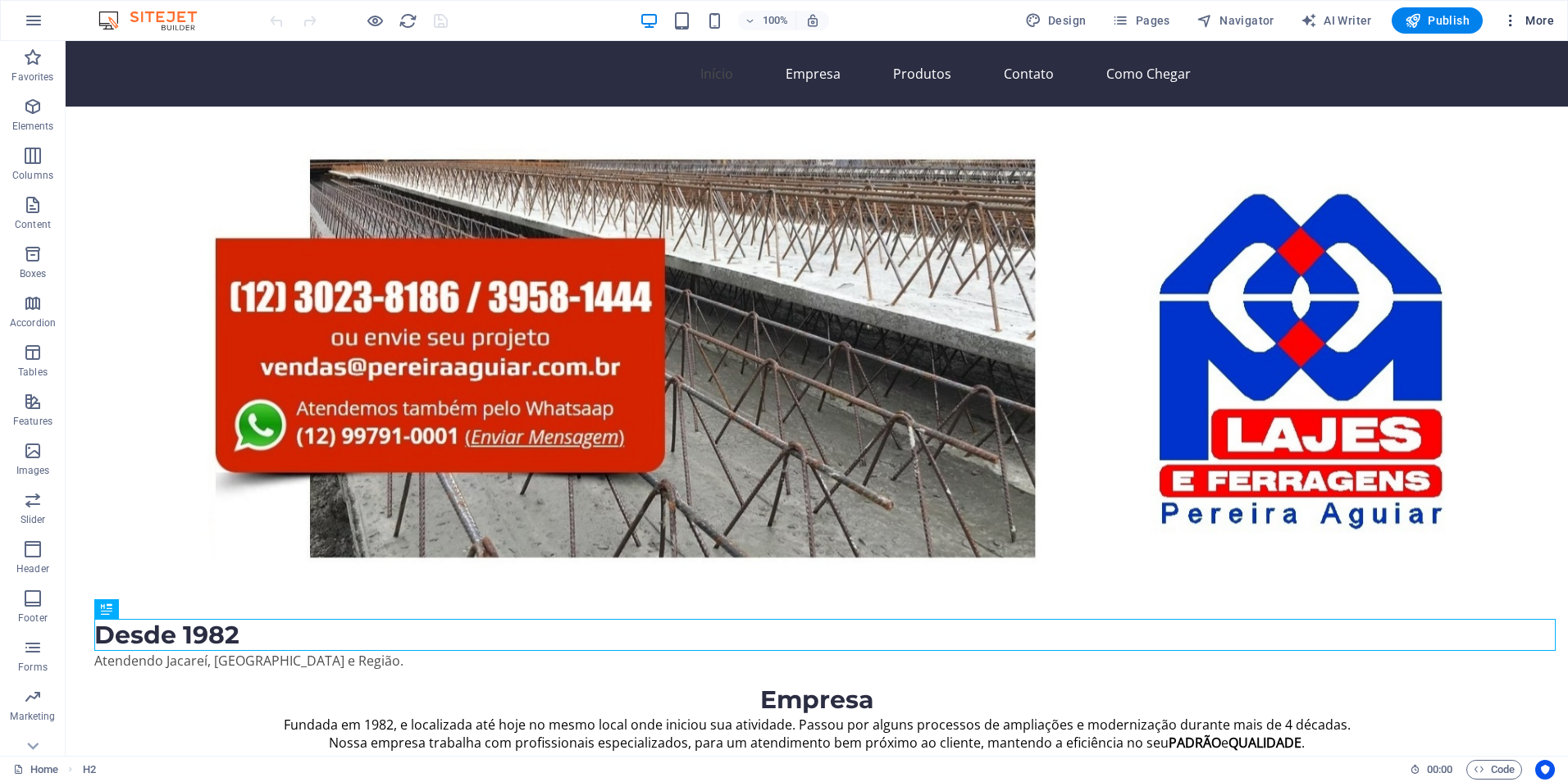
click at [1508, 15] on icon "button" at bounding box center [1510, 20] width 16 height 16
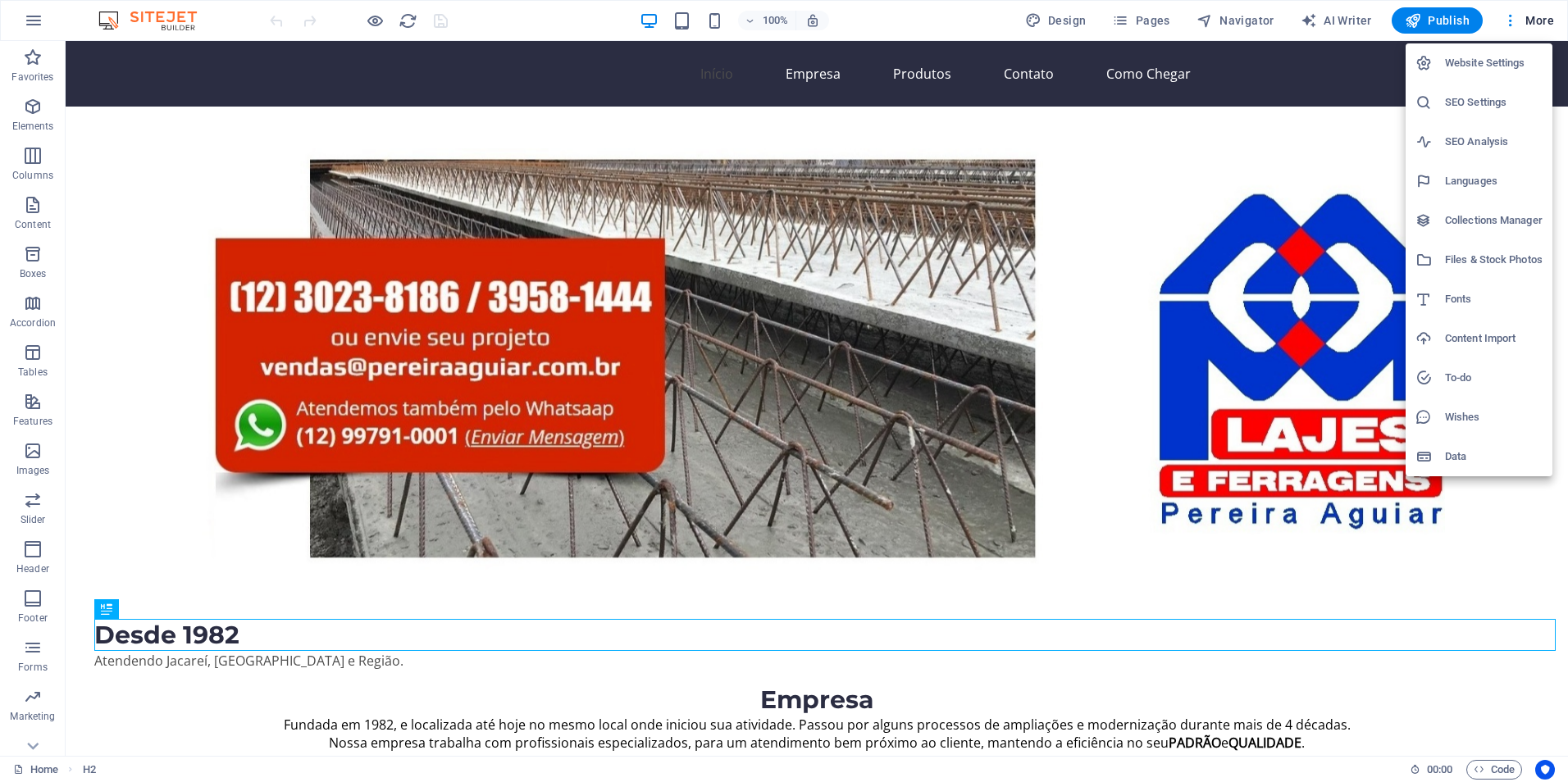
click at [1475, 103] on h6 "SEO Settings" at bounding box center [1494, 102] width 98 height 20
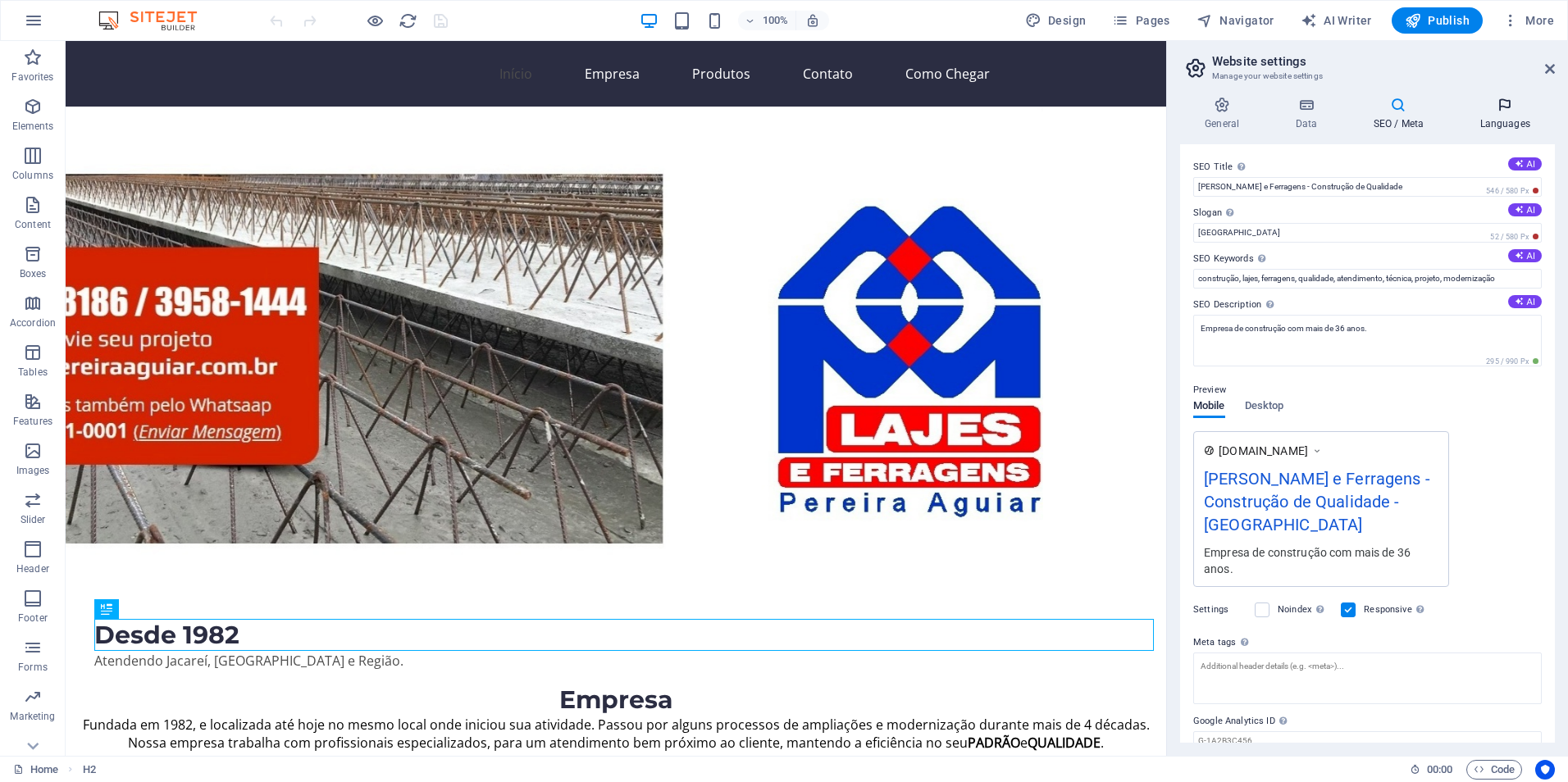
click at [1500, 115] on h4 "Languages" at bounding box center [1505, 114] width 100 height 35
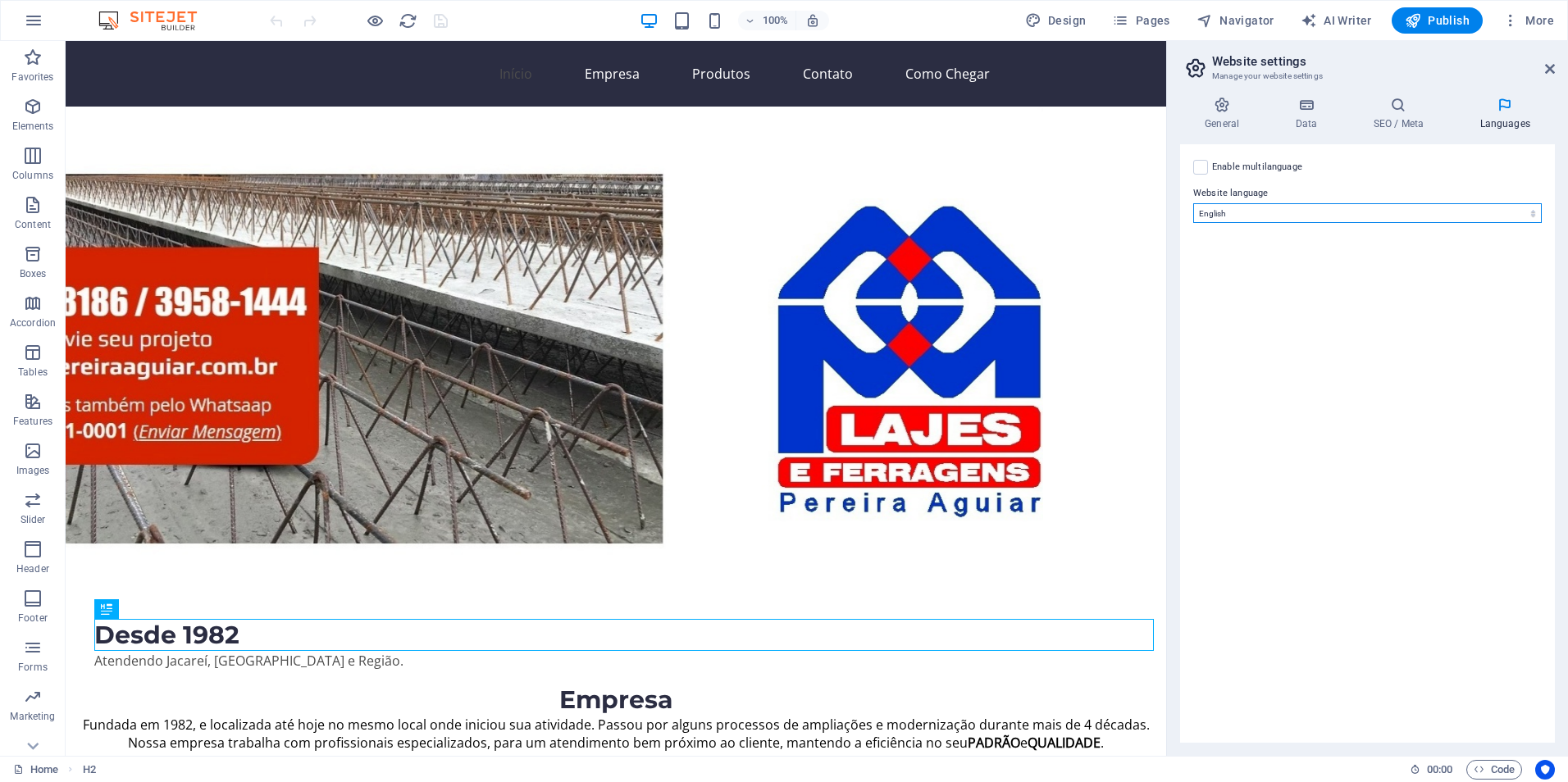
click at [1261, 208] on select "Abkhazian Afar Afrikaans Akan Albanian Amharic Arabic Aragonese Armenian Assame…" at bounding box center [1367, 213] width 348 height 20
select select "128"
click at [1193, 204] on select "Abkhazian Afar Afrikaans Akan Albanian Amharic Arabic Aragonese Armenian Assame…" at bounding box center [1367, 213] width 348 height 20
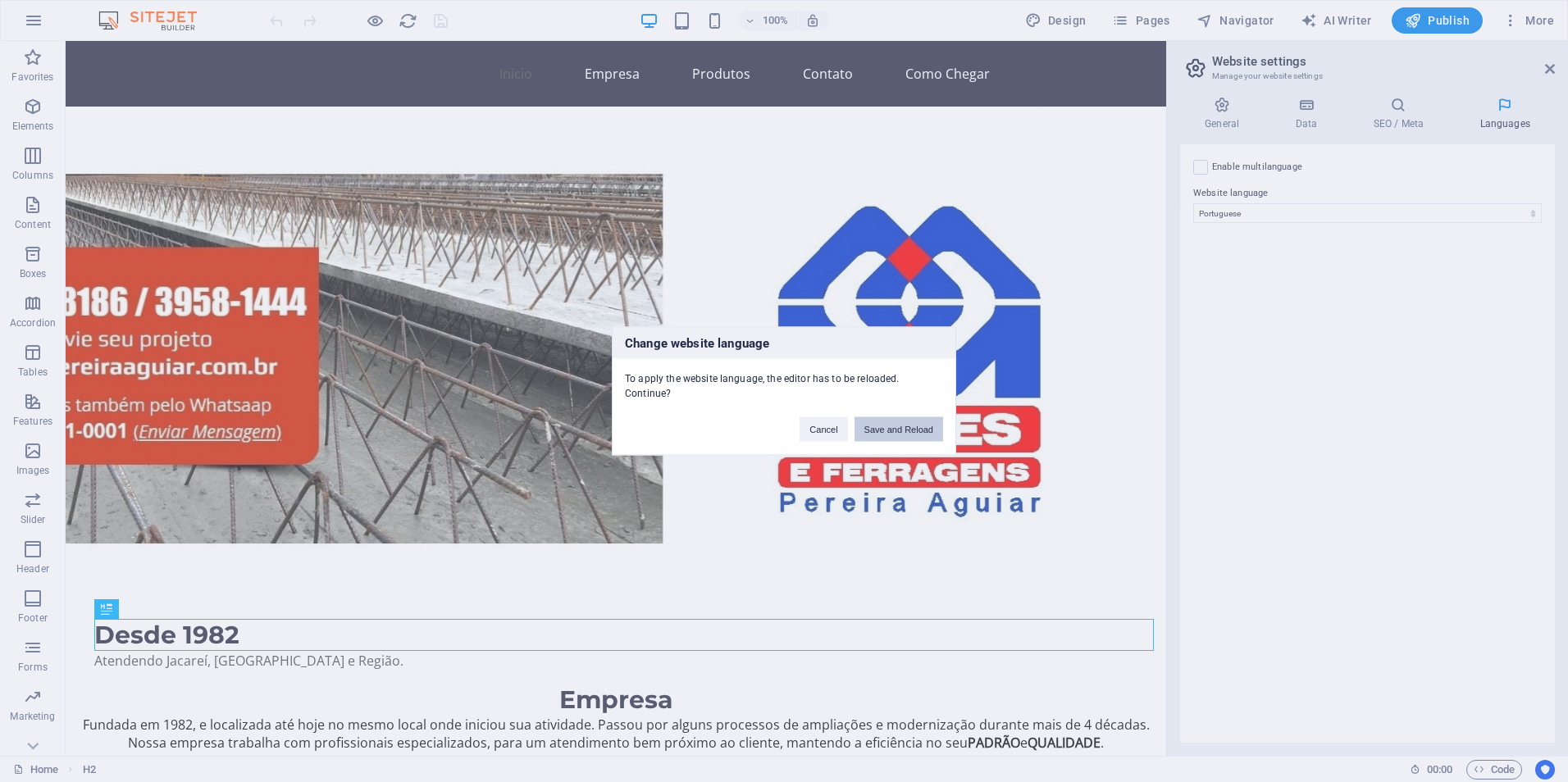
click at [896, 430] on button "Save and Reload" at bounding box center [899, 430] width 88 height 24
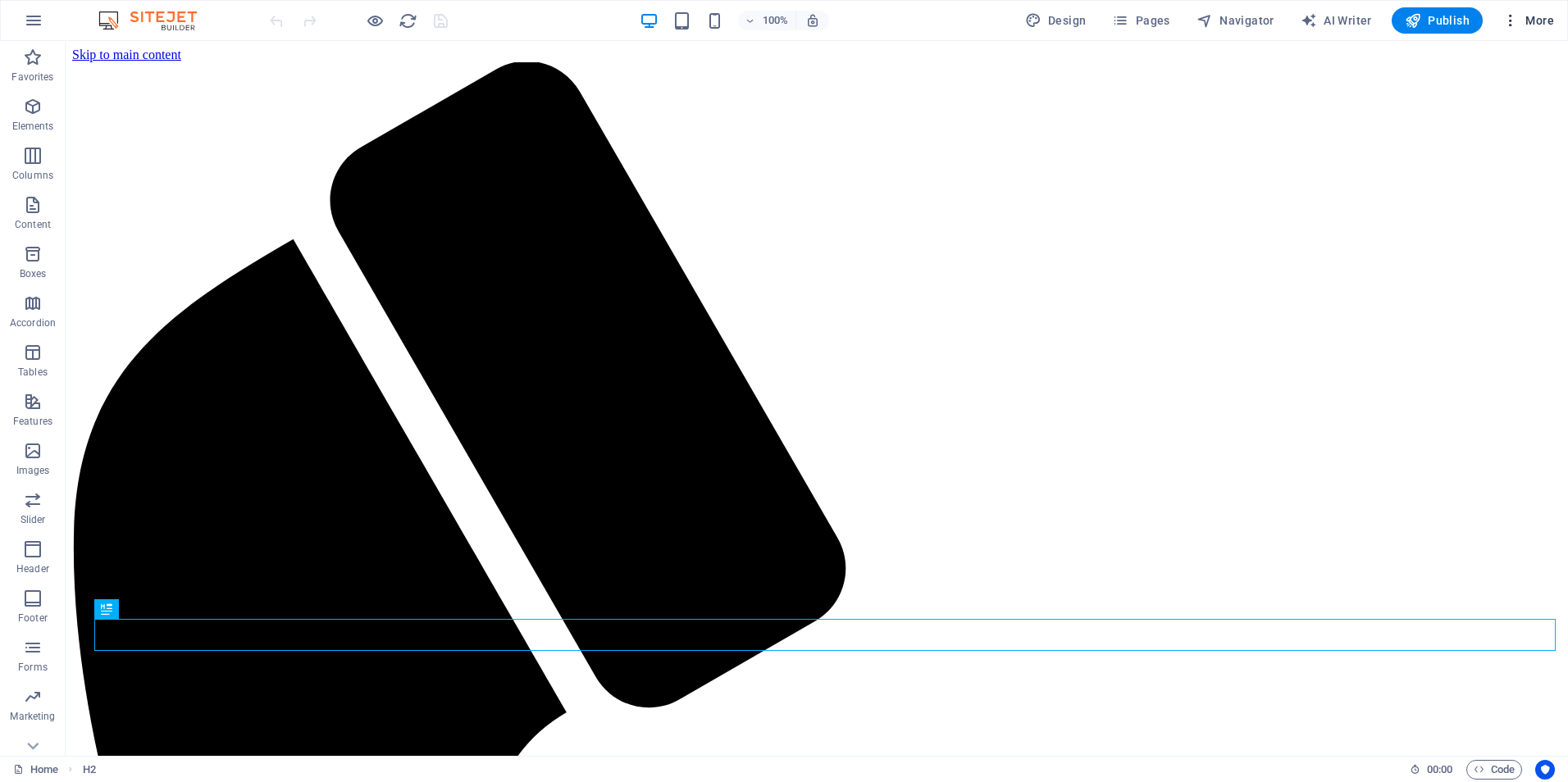
click at [1510, 24] on icon "button" at bounding box center [1510, 20] width 16 height 16
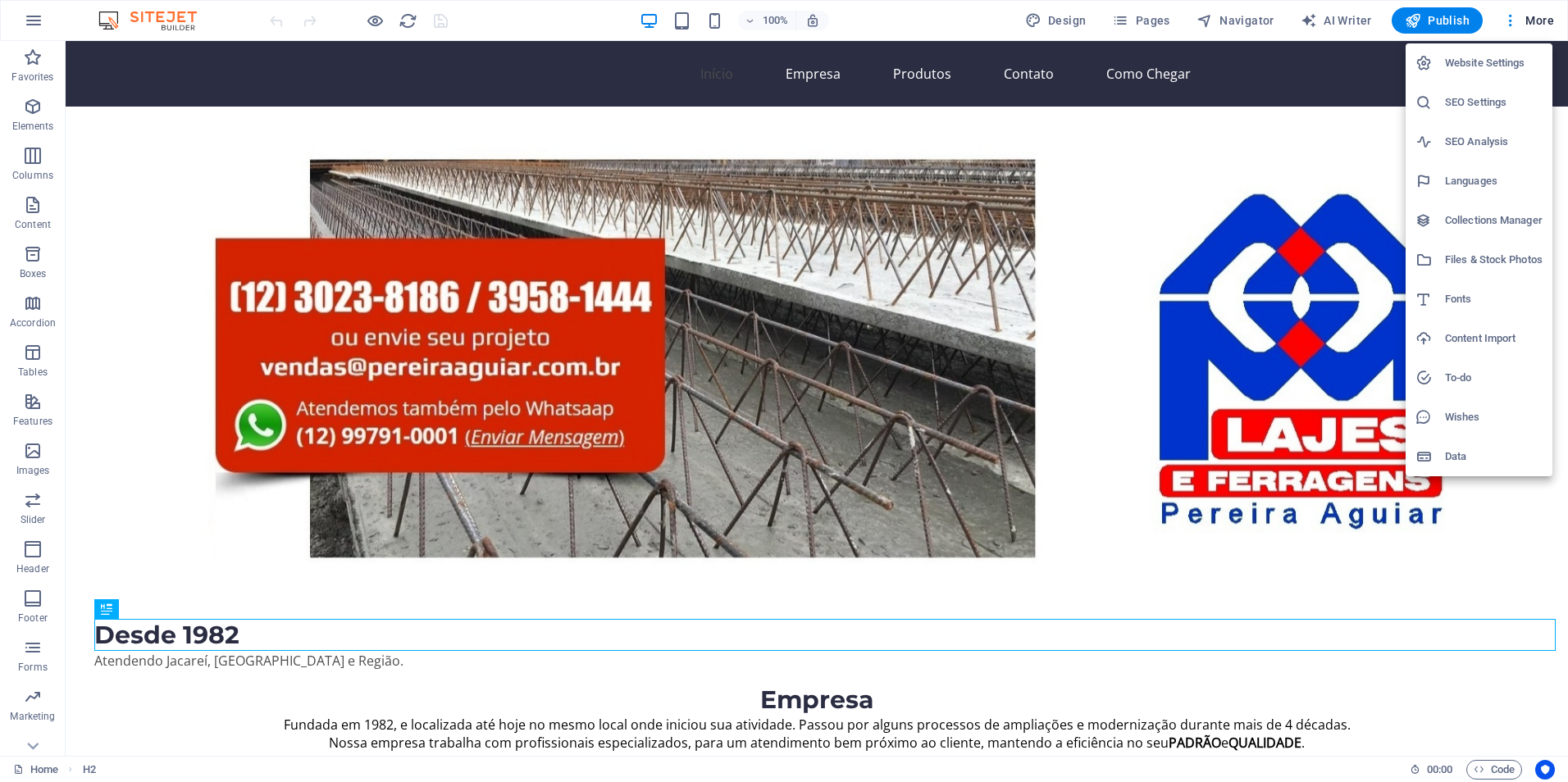
click at [1462, 102] on h6 "SEO Settings" at bounding box center [1494, 102] width 98 height 20
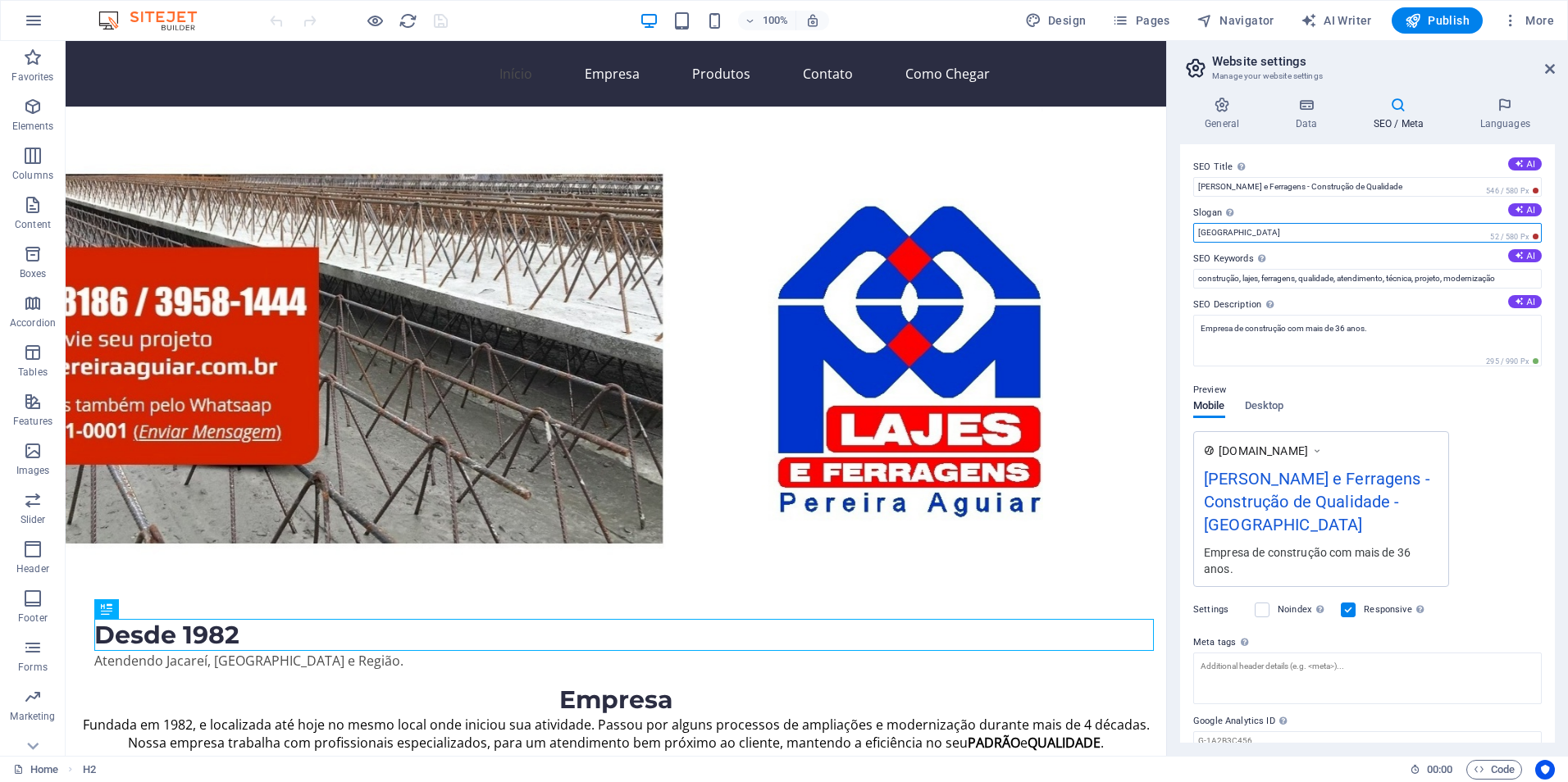
click at [1230, 239] on input "[GEOGRAPHIC_DATA]" at bounding box center [1367, 233] width 348 height 20
drag, startPoint x: 1304, startPoint y: 277, endPoint x: 1138, endPoint y: 236, distance: 171.0
type input "L"
type input "8"
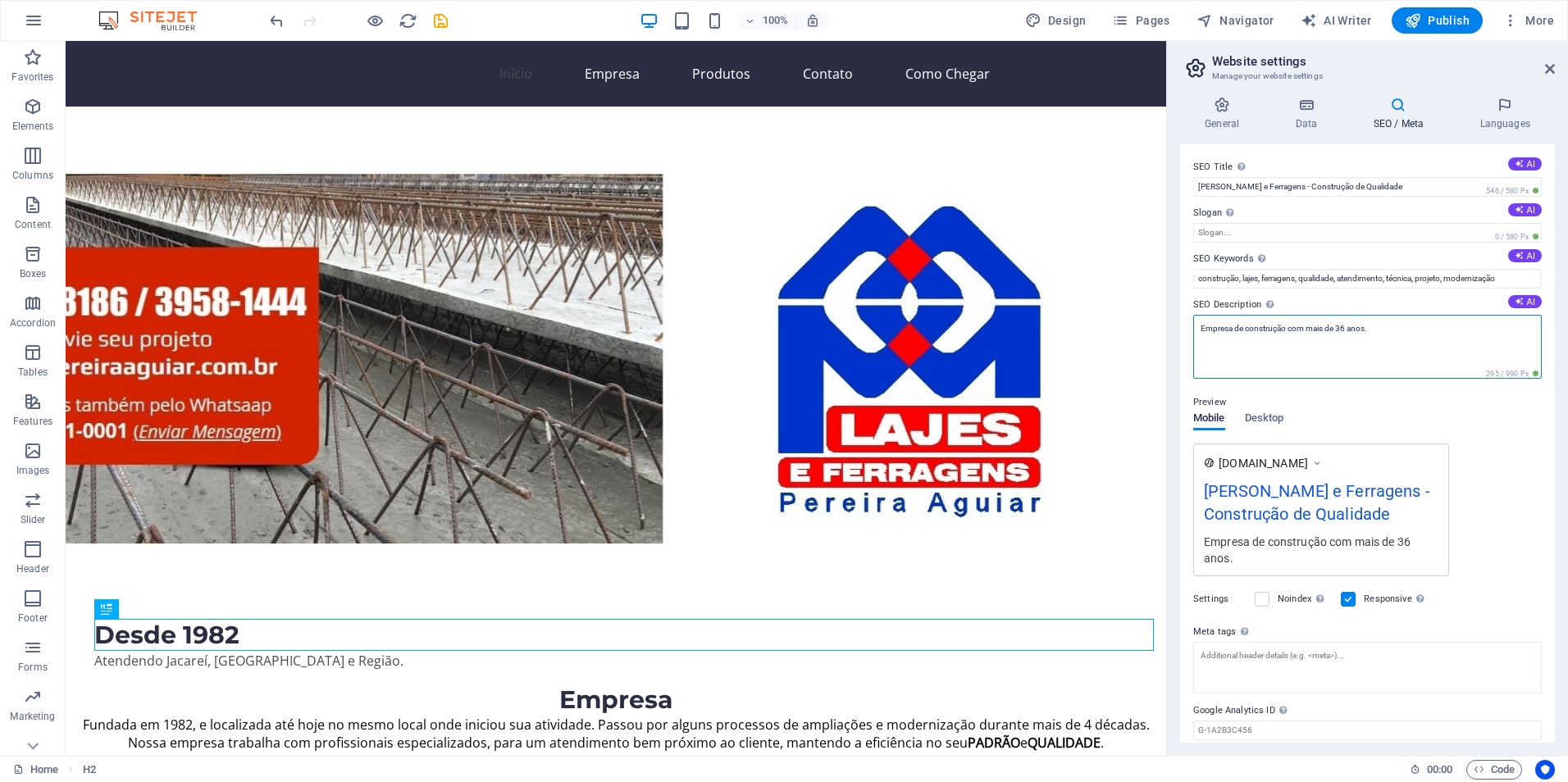
click at [1339, 332] on textarea "Empresa de construção com mais de 36 anos." at bounding box center [1367, 347] width 348 height 64
type textarea "Empresa de construção com mais de 42 anos."
click at [1247, 237] on input "Slogan The slogan of your website. AI" at bounding box center [1367, 233] width 348 height 20
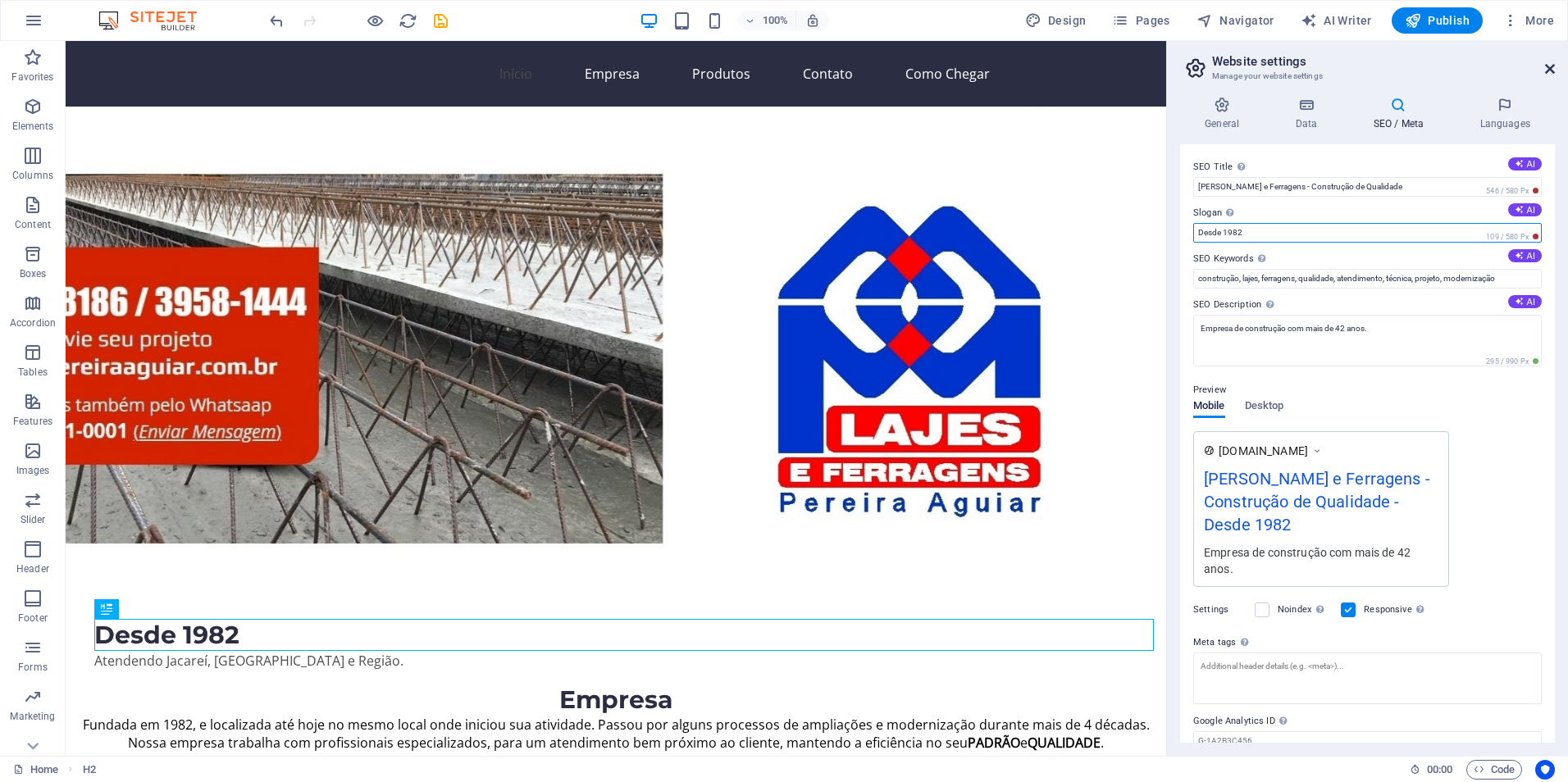
type input "Desde 1982"
click at [1550, 68] on icon at bounding box center [1549, 68] width 10 height 13
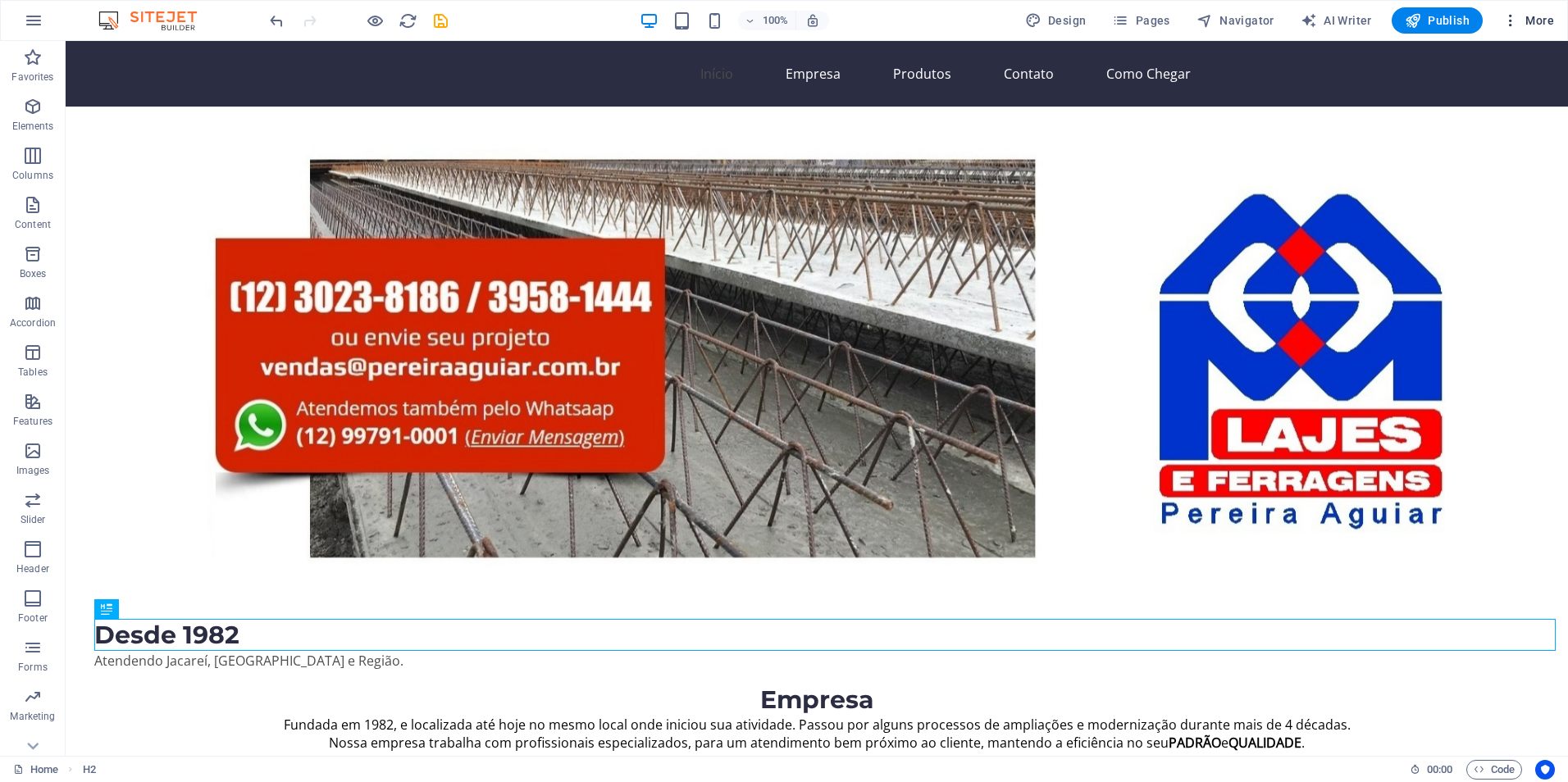
click at [1505, 17] on icon "button" at bounding box center [1510, 20] width 16 height 16
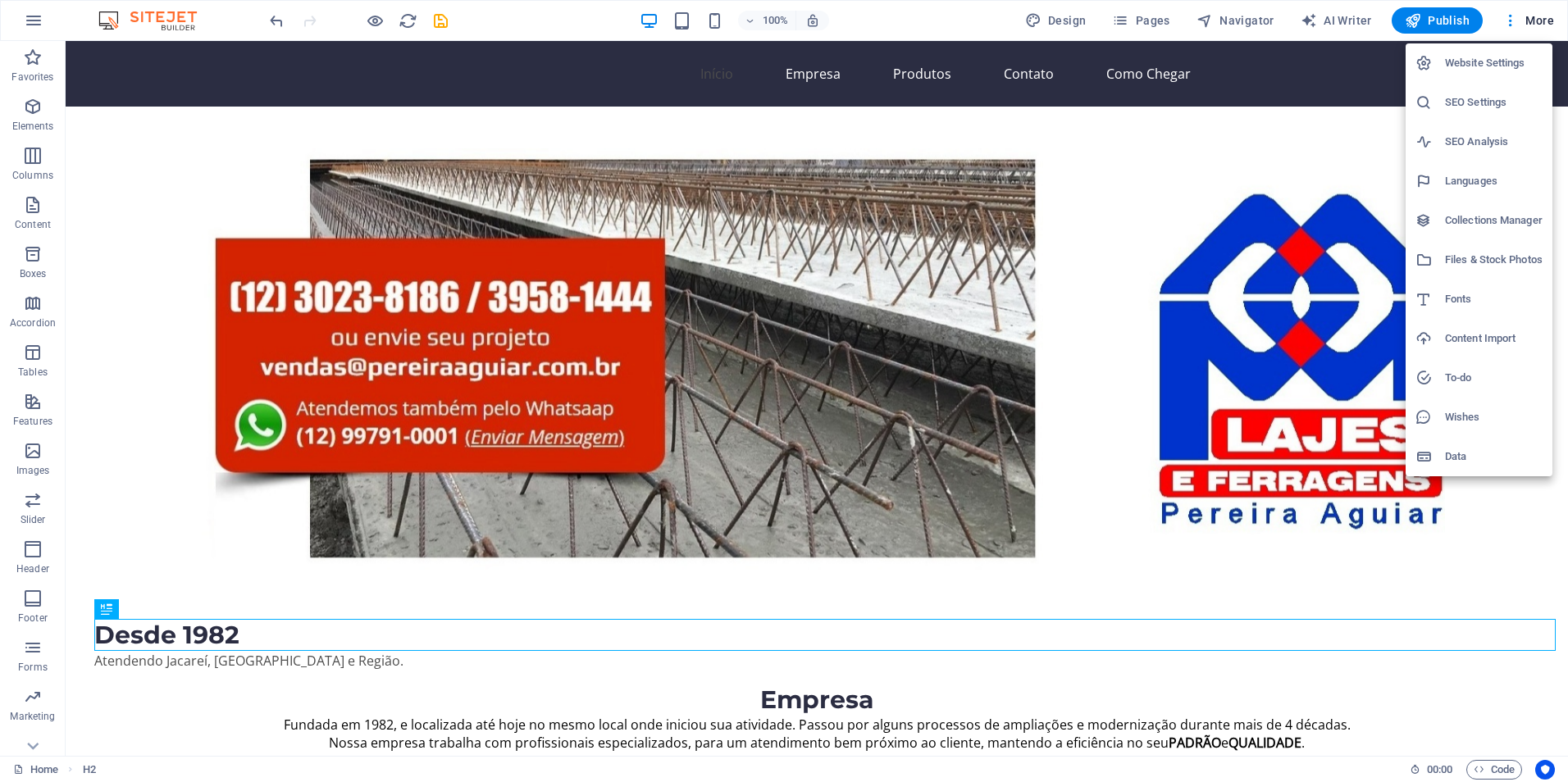
click at [1474, 61] on h6 "Website Settings" at bounding box center [1494, 63] width 98 height 20
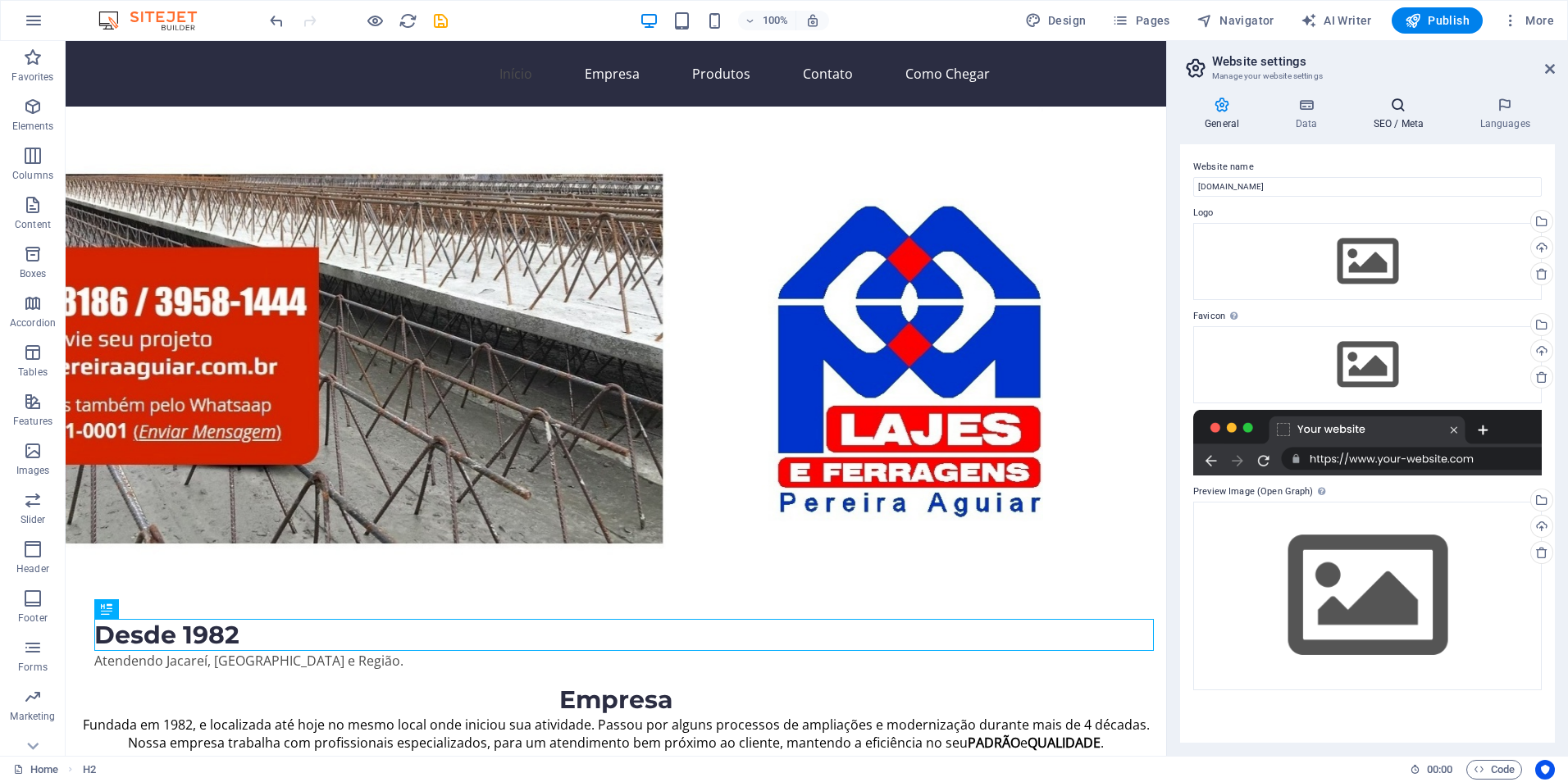
click at [1391, 111] on icon at bounding box center [1398, 105] width 100 height 16
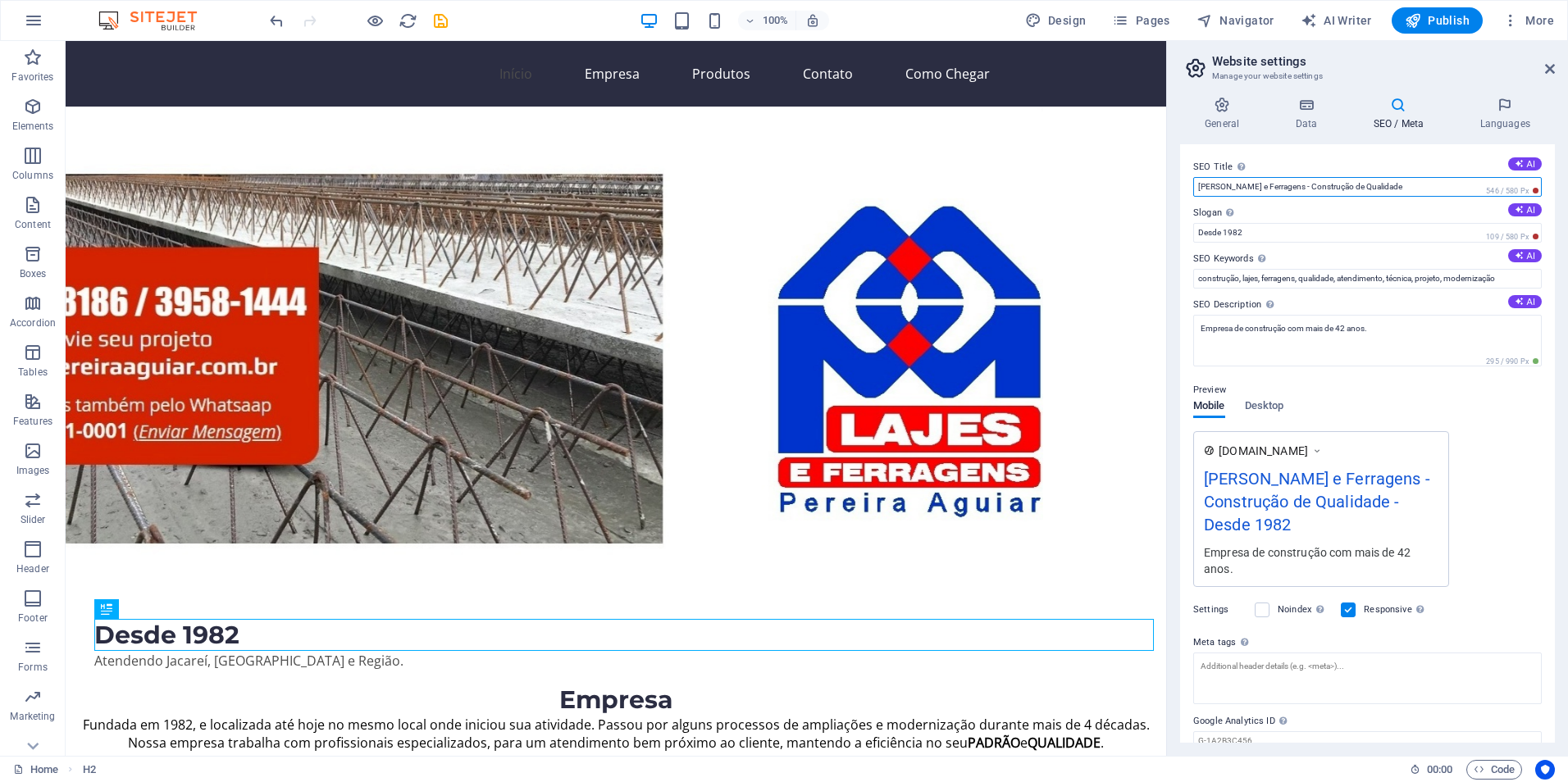
click at [1428, 185] on input "Pereira Aguiar Lajes e Ferragens - Construção de Qualidade" at bounding box center [1367, 187] width 348 height 20
drag, startPoint x: 1504, startPoint y: 226, endPoint x: 1021, endPoint y: 170, distance: 486.2
click at [1425, 184] on input "Pereira Aguiar Lajes e Ferragens - Construção de Qualidade" at bounding box center [1367, 187] width 348 height 20
drag, startPoint x: 1501, startPoint y: 224, endPoint x: 1157, endPoint y: 178, distance: 347.1
paste input "| Lajes, Ferragens Cortadas e EPS em São Paulo desde 1982"
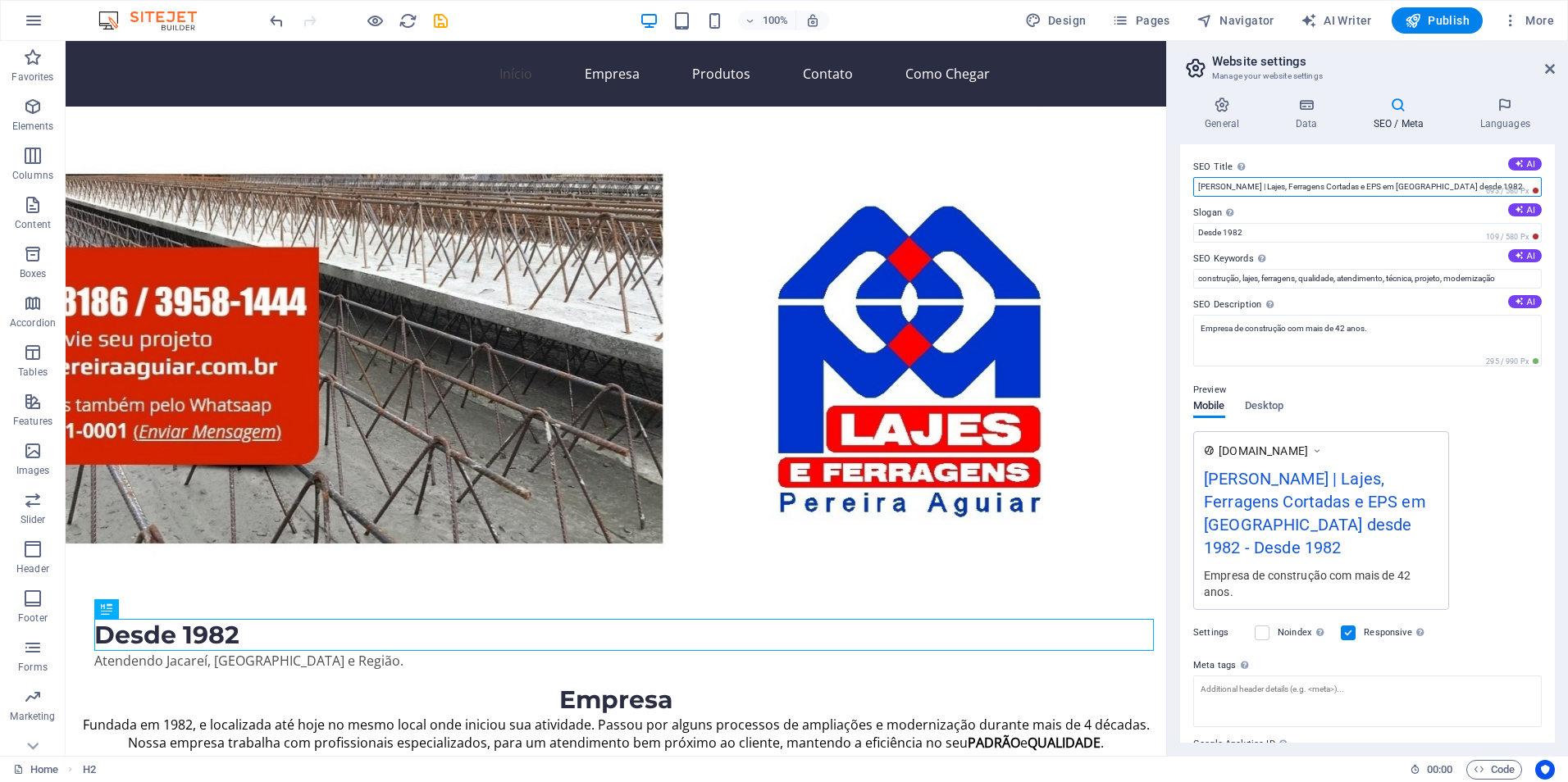
click at [1350, 187] on input "[PERSON_NAME] [PERSON_NAME] | Lajes, Ferragens Cortadas e EPS em [GEOGRAPHIC_DA…" at bounding box center [1367, 187] width 348 height 20
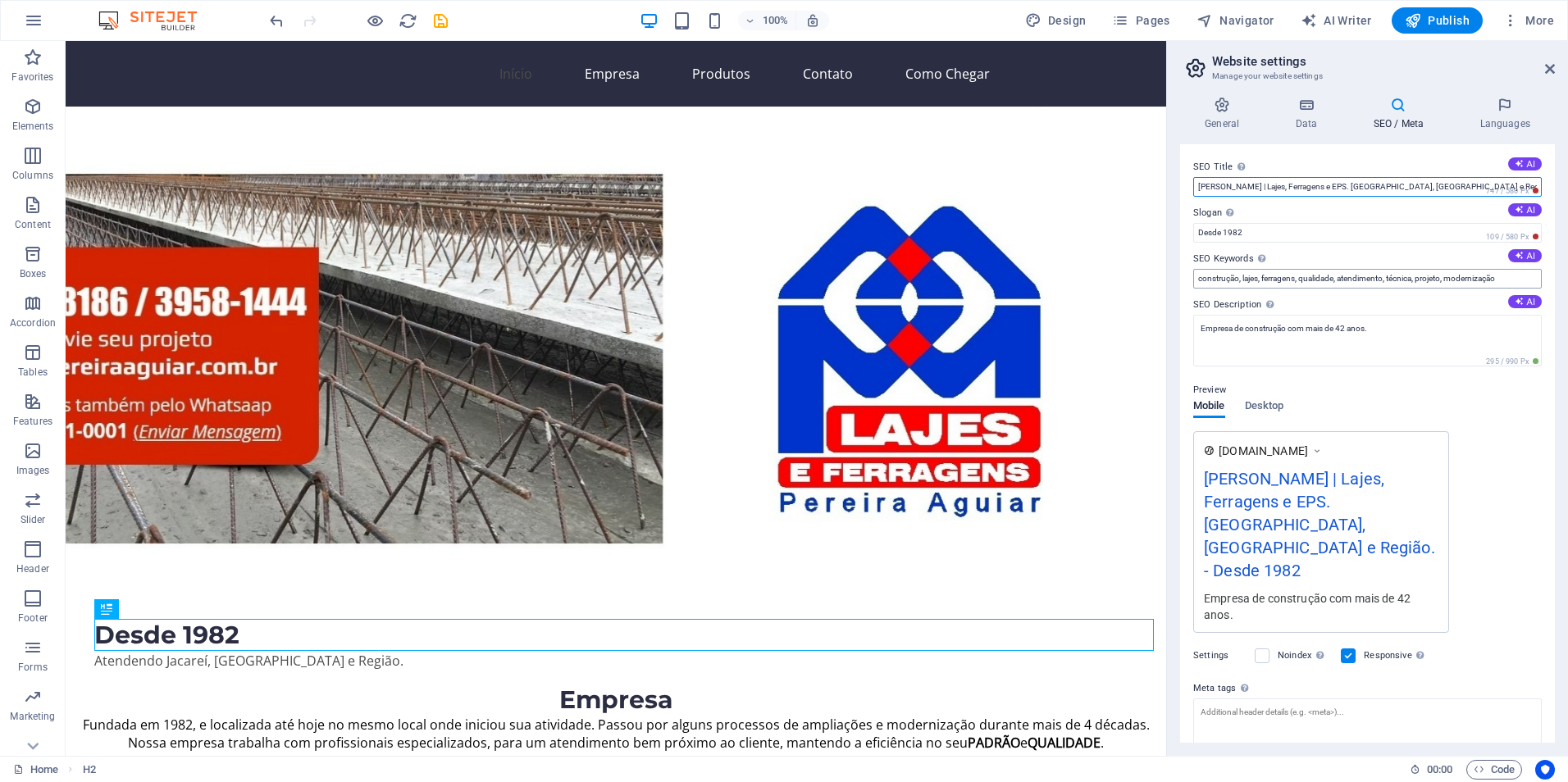
type input "[PERSON_NAME] [PERSON_NAME] | Lajes, Ferragens e EPS. [GEOGRAPHIC_DATA], [GEOGR…"
click at [1376, 340] on textarea "Empresa de construção com mais de 42 anos." at bounding box center [1367, 341] width 348 height 52
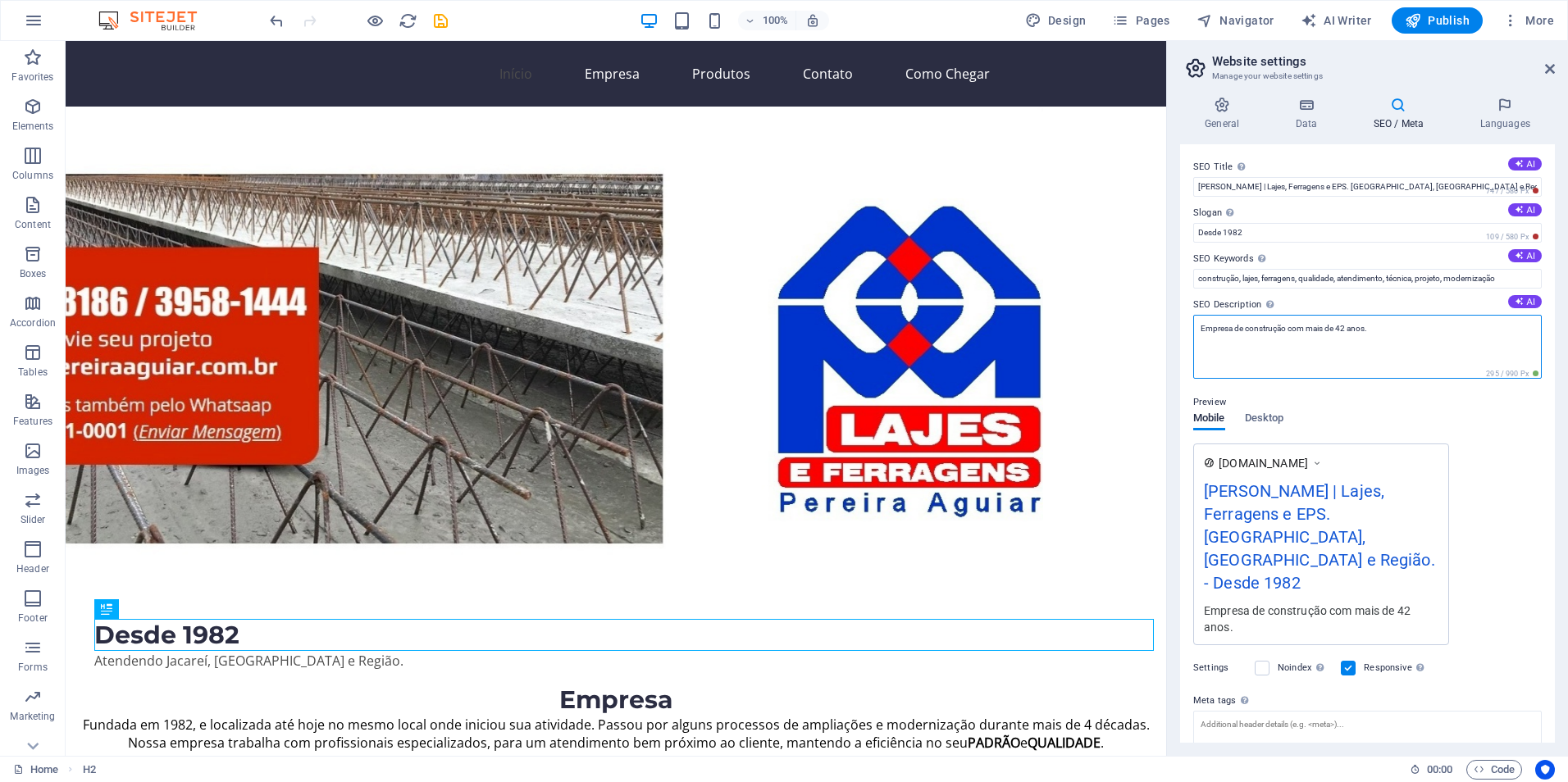
drag, startPoint x: 1440, startPoint y: 377, endPoint x: 1003, endPoint y: 363, distance: 437.2
paste textarea "Fundada em 1982, a Pereira Aguiar fornece lajes pré-moldadas, ferragens cortada…"
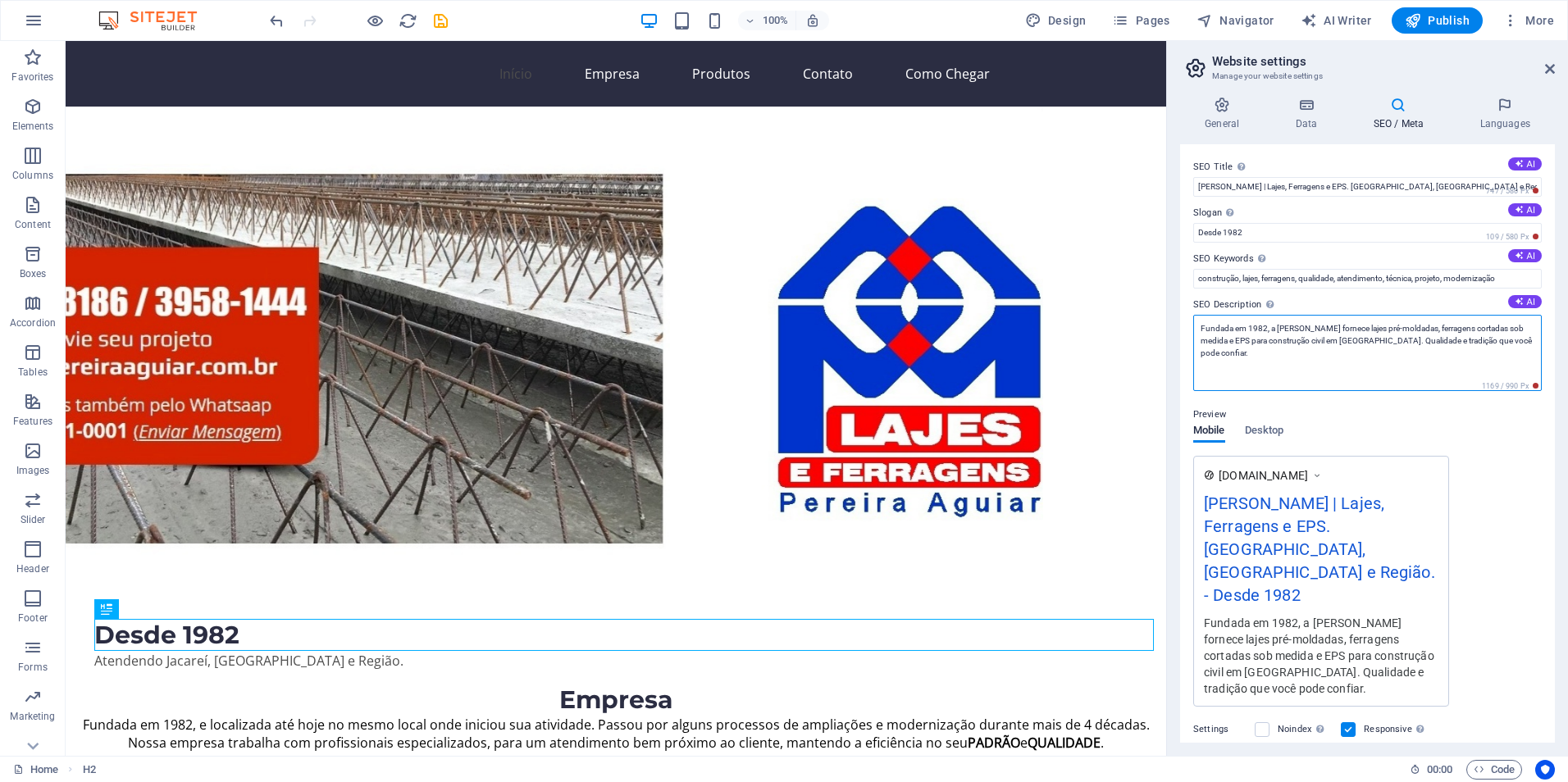
drag, startPoint x: 1500, startPoint y: 326, endPoint x: 1515, endPoint y: 357, distance: 34.4
click at [1501, 328] on textarea "Fundada em 1982, a Pereira Aguiar fornece lajes pré-moldadas, ferragens cortada…" at bounding box center [1367, 353] width 348 height 76
type textarea "Fundada em 1982, a [PERSON_NAME] [PERSON_NAME] fornece lajes treliçada pré-mold…"
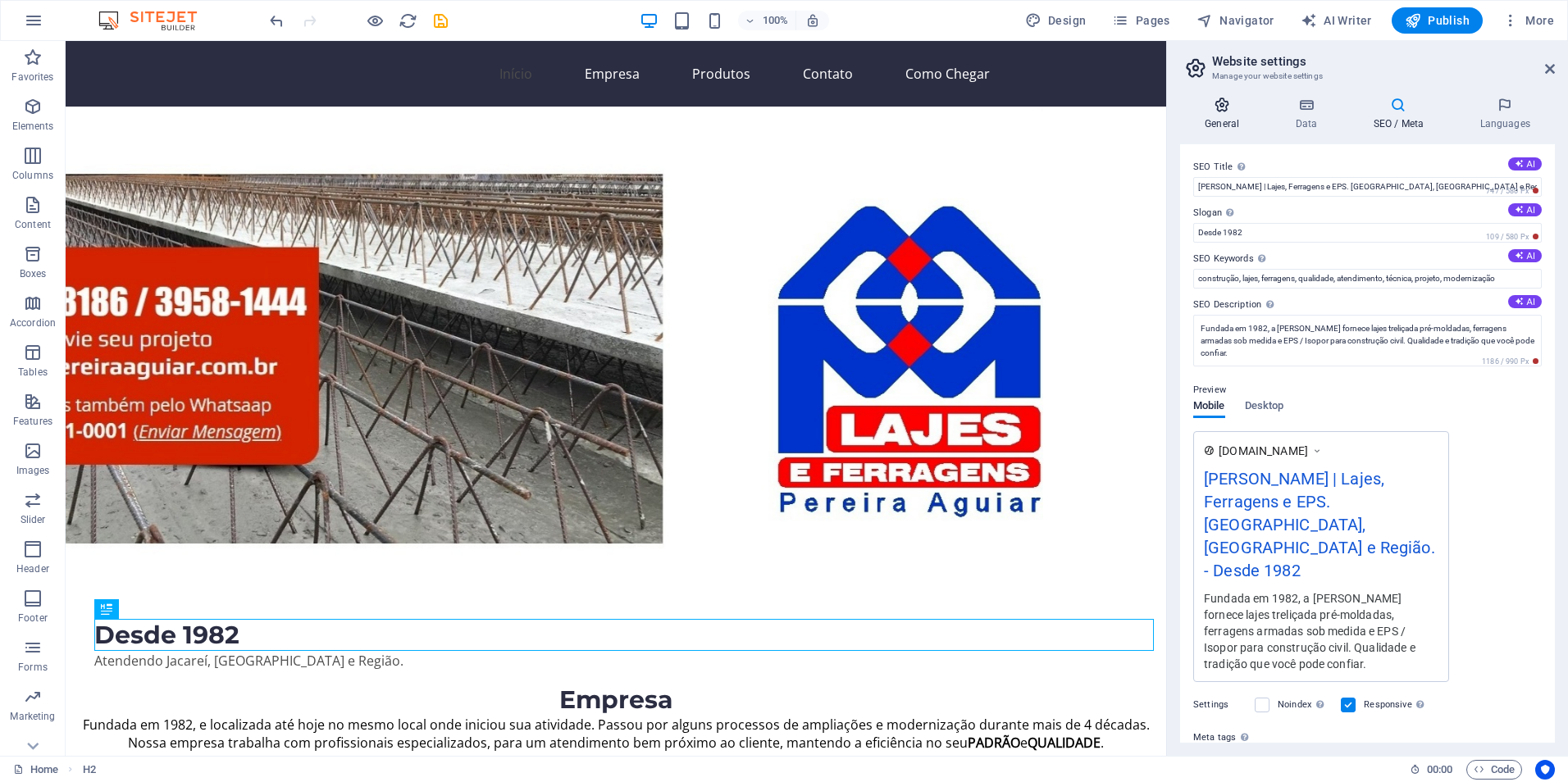
click at [1223, 112] on icon at bounding box center [1222, 105] width 84 height 16
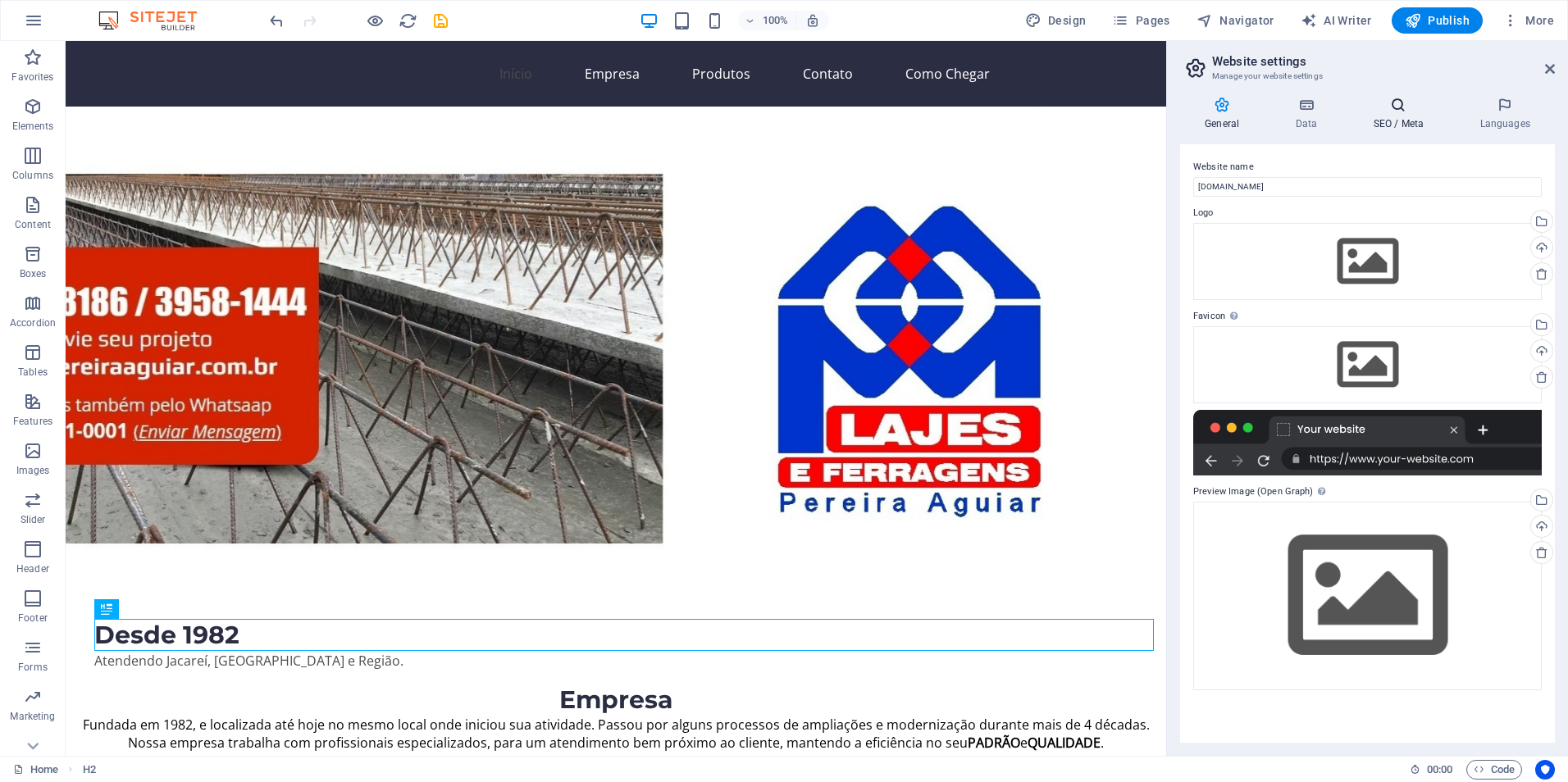
click at [1391, 110] on icon at bounding box center [1398, 105] width 100 height 16
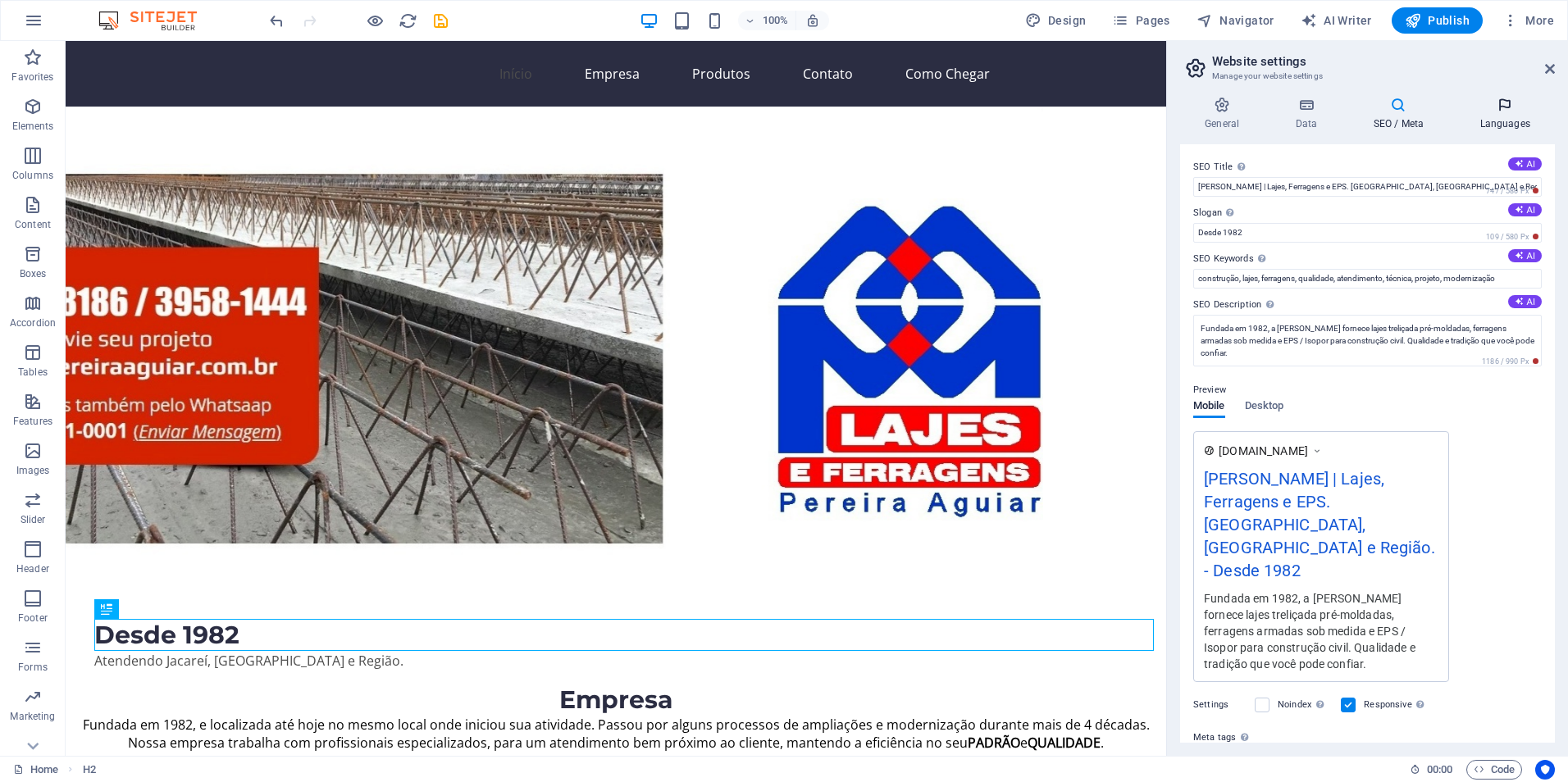
click at [1502, 112] on icon at bounding box center [1505, 105] width 100 height 16
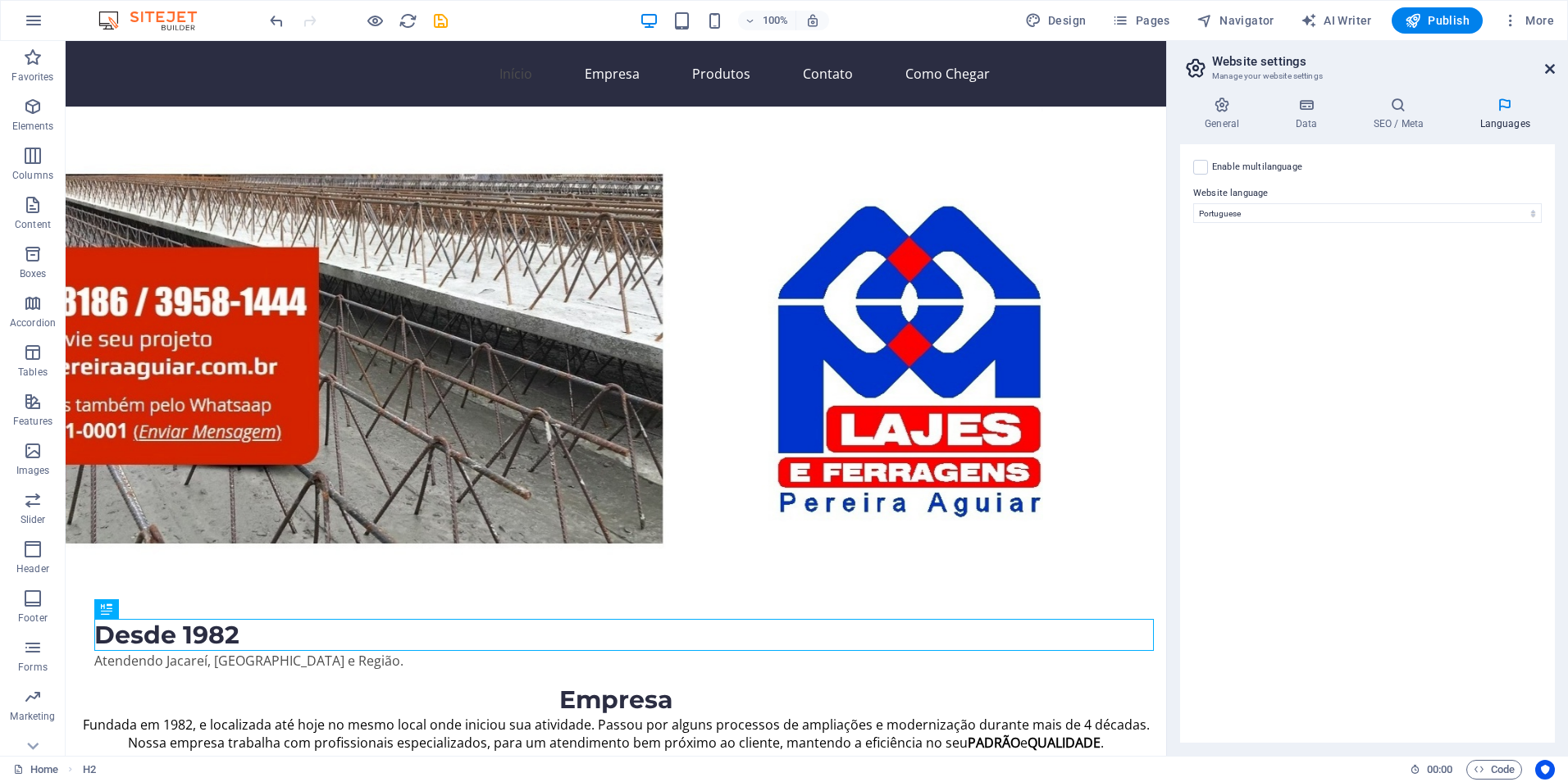
click at [1548, 69] on icon at bounding box center [1549, 68] width 10 height 13
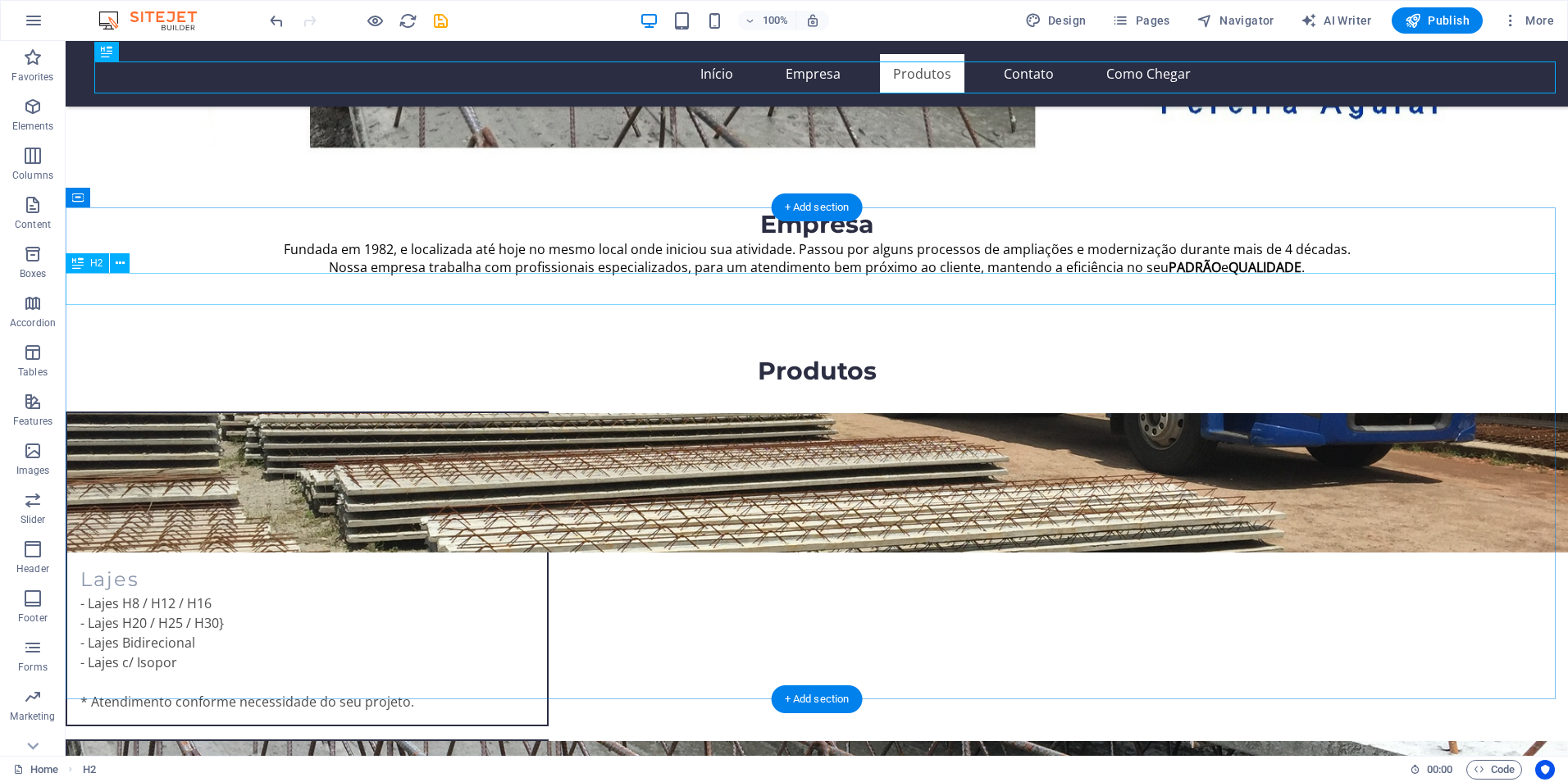
scroll to position [492, 0]
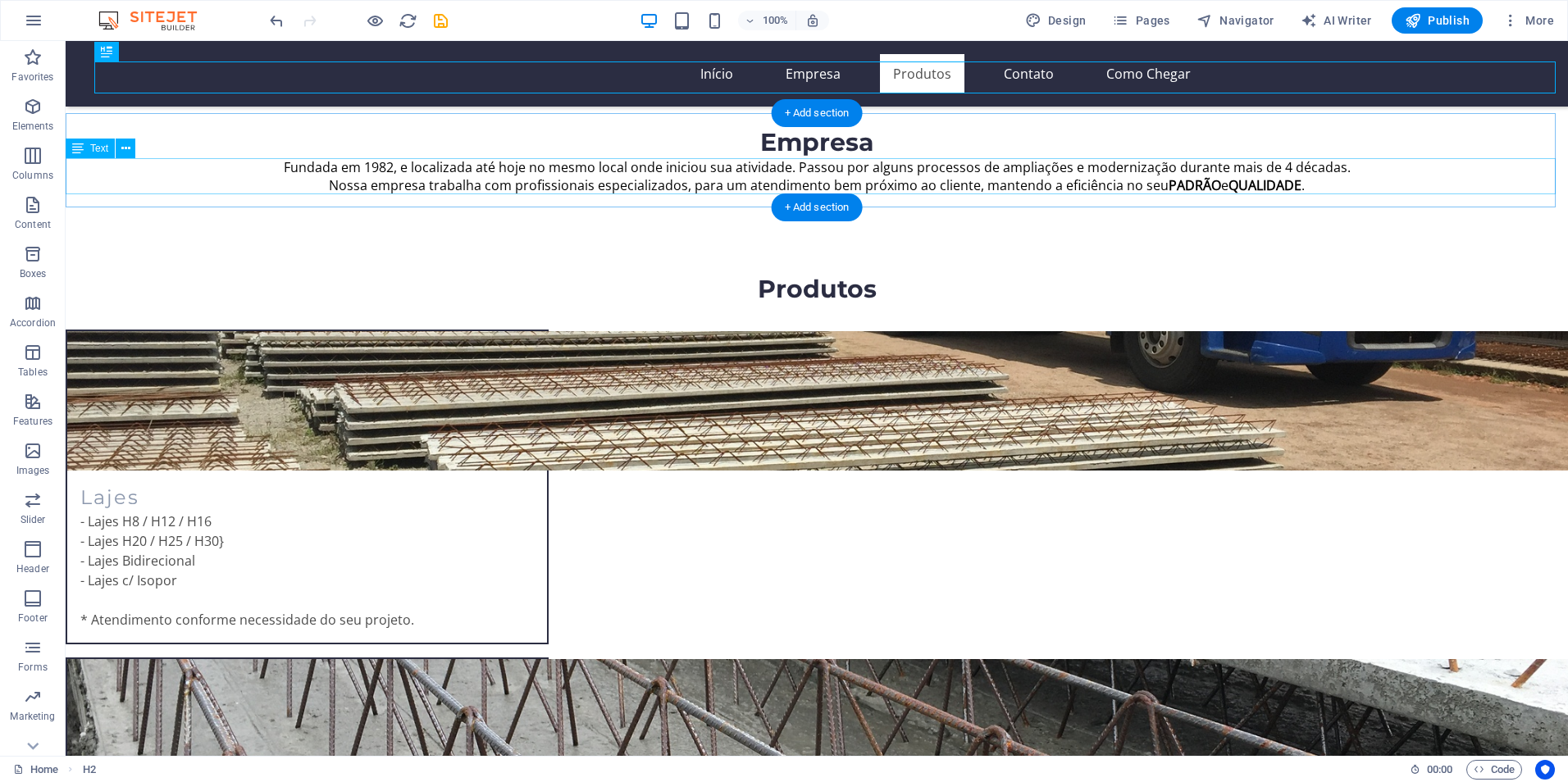
click at [1445, 181] on p "Nossa empresa trabalha com profissionais especializados, para um atendimento be…" at bounding box center [816, 185] width 1502 height 18
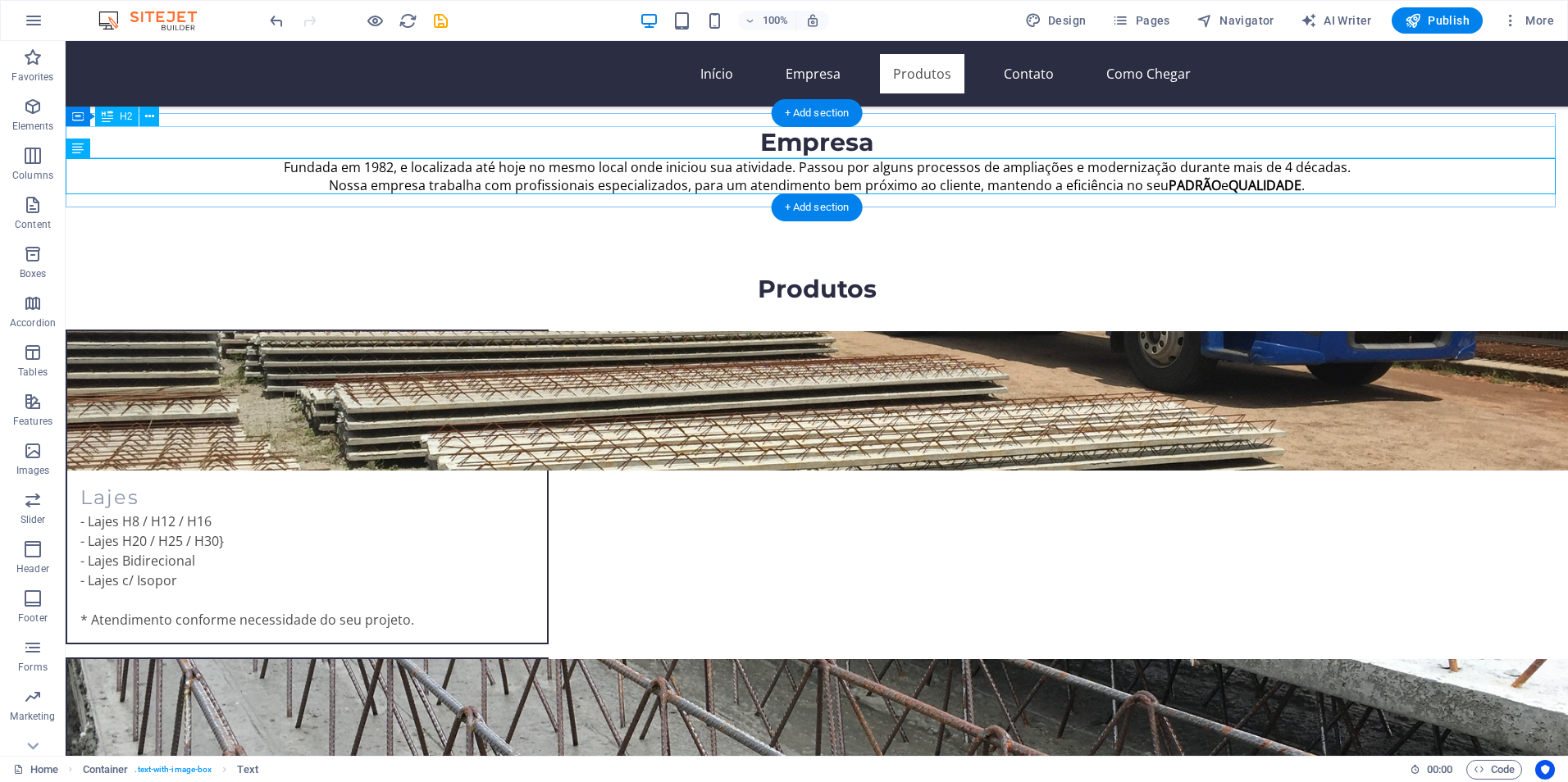
click at [1411, 145] on div "Empresa" at bounding box center [816, 142] width 1502 height 32
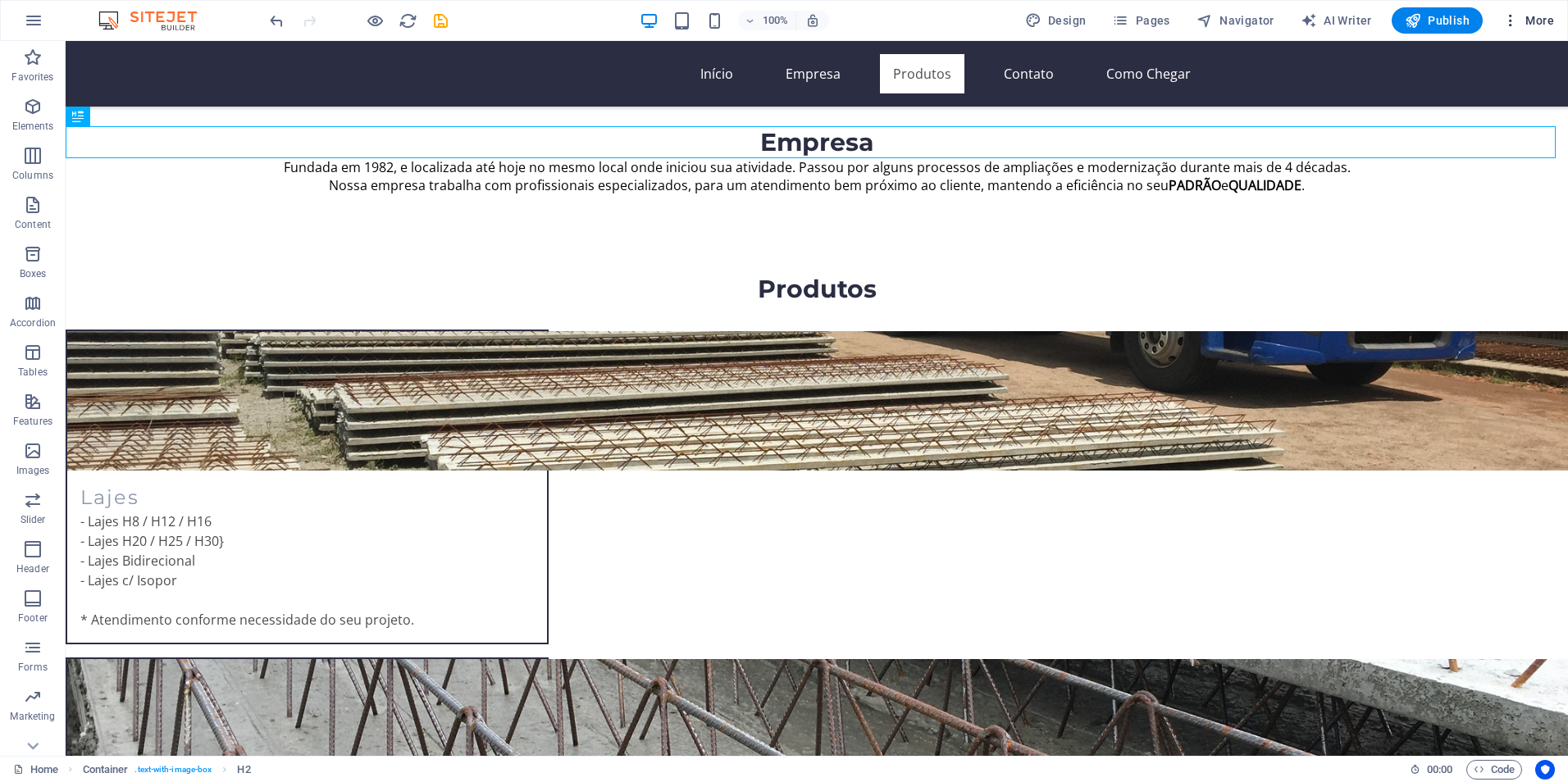
click at [1508, 23] on icon "button" at bounding box center [1510, 20] width 16 height 16
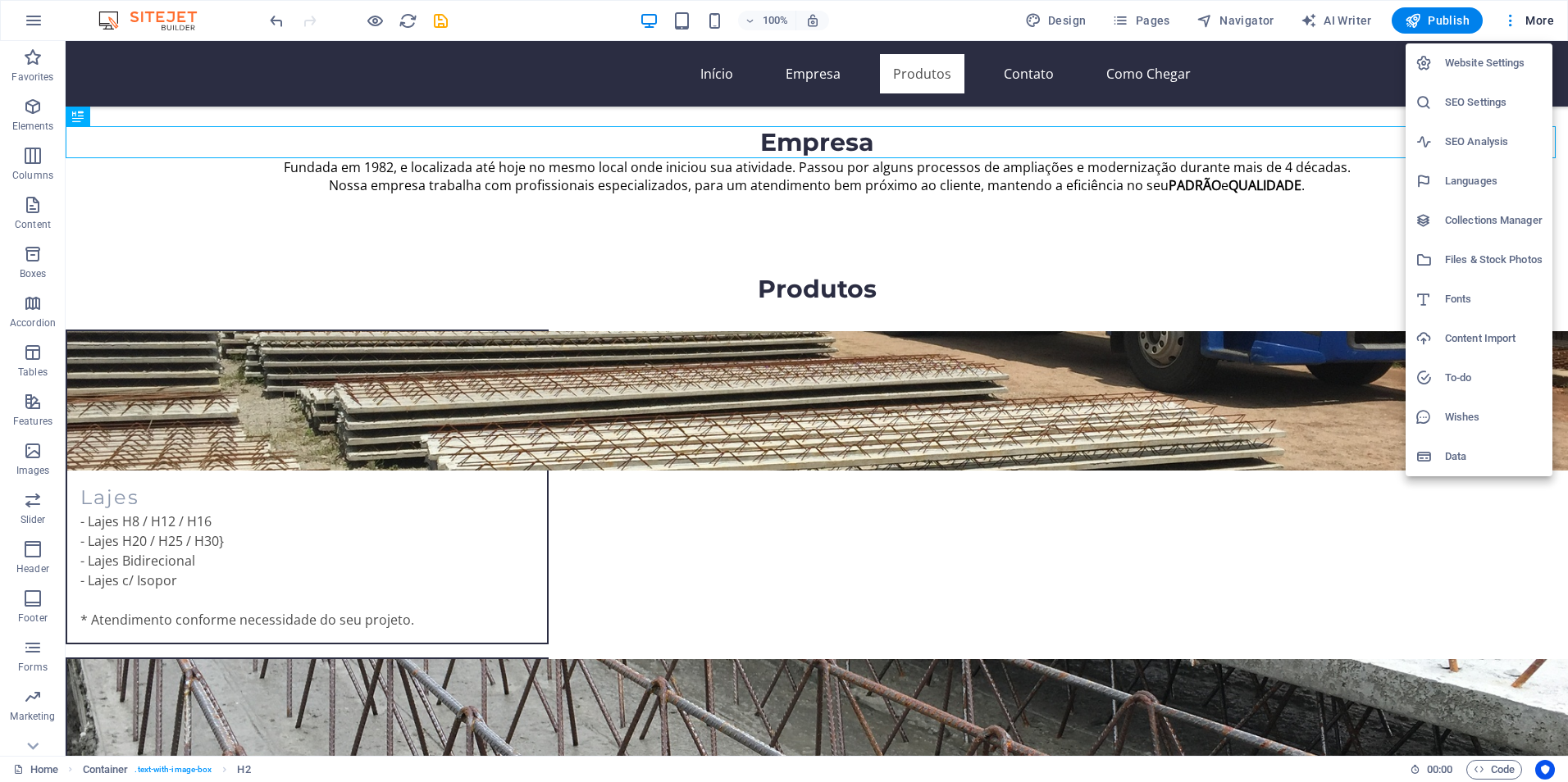
click at [1468, 63] on h6 "Website Settings" at bounding box center [1494, 63] width 98 height 20
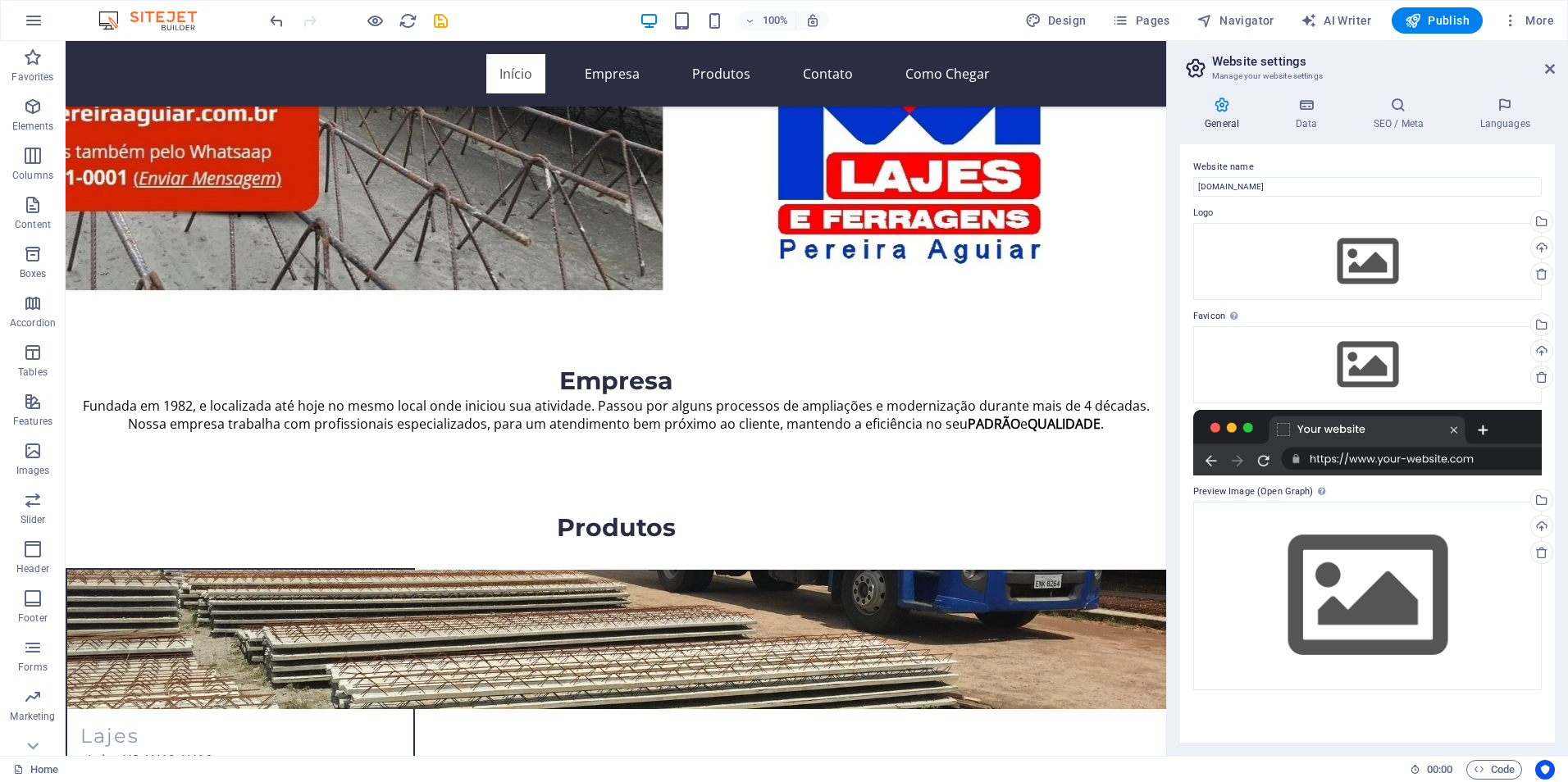
scroll to position [171, 0]
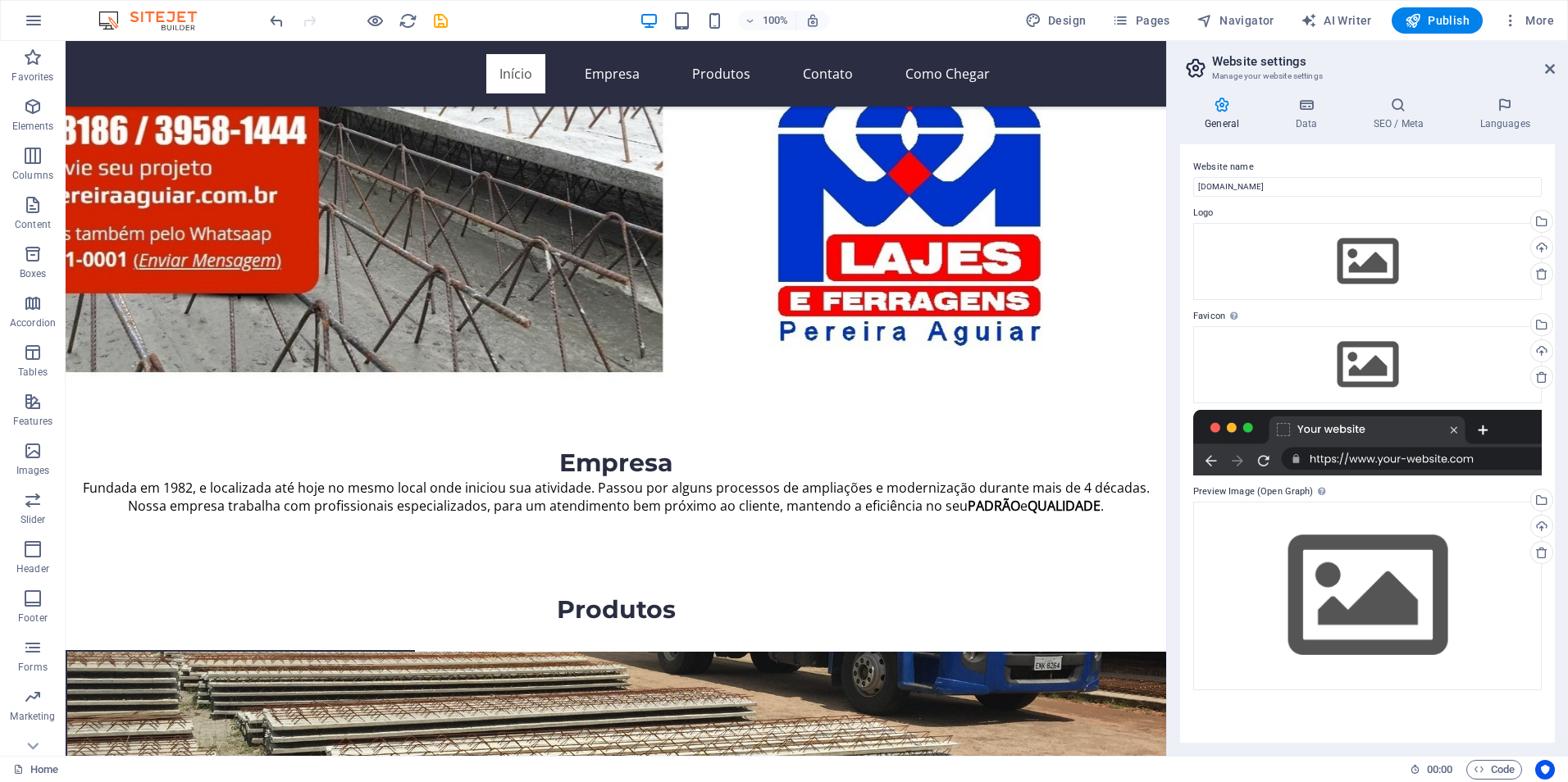
click at [1187, 72] on icon at bounding box center [1196, 68] width 24 height 23
click at [1300, 108] on icon at bounding box center [1306, 105] width 71 height 16
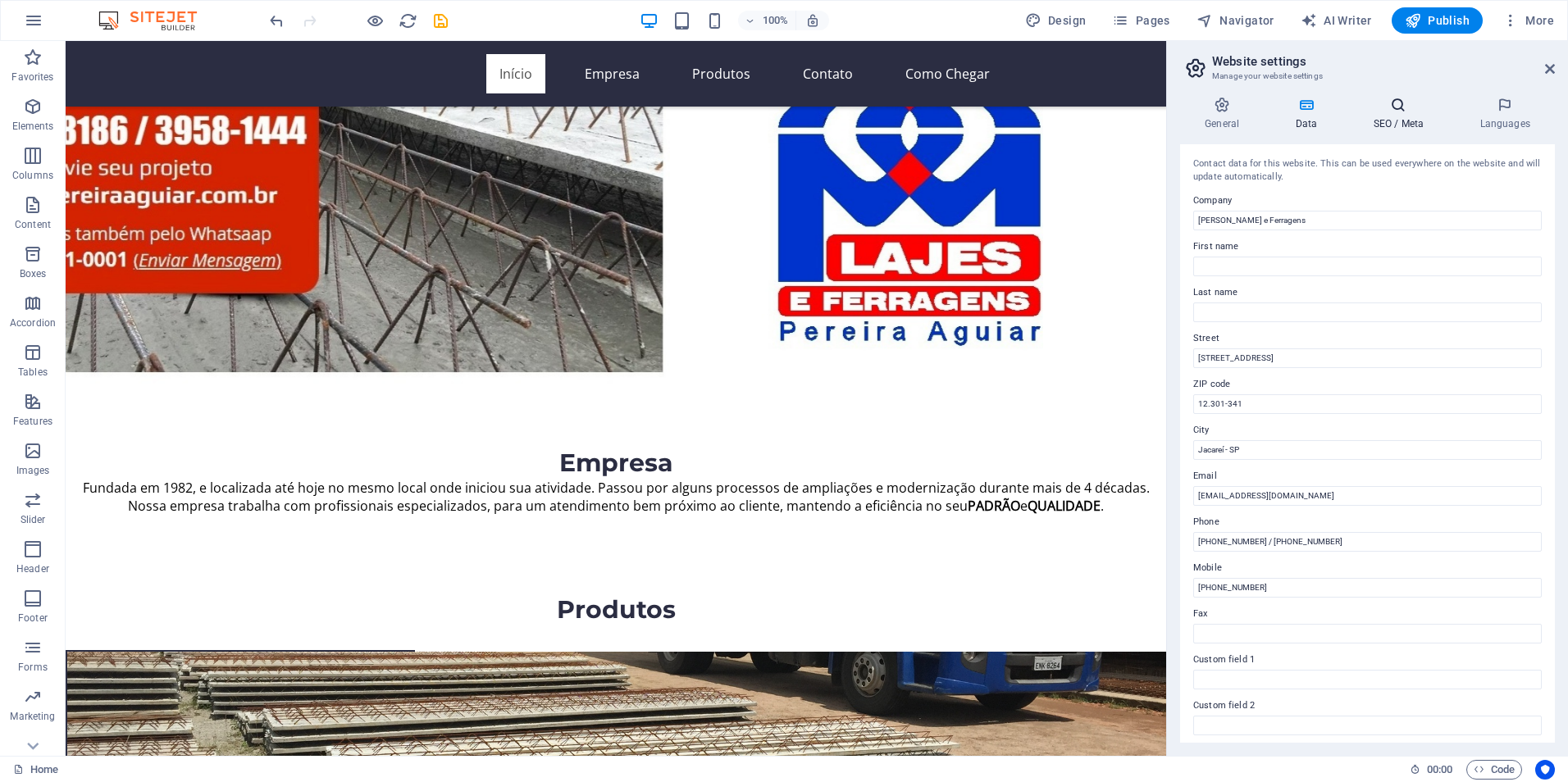
click at [1386, 108] on icon at bounding box center [1398, 105] width 100 height 16
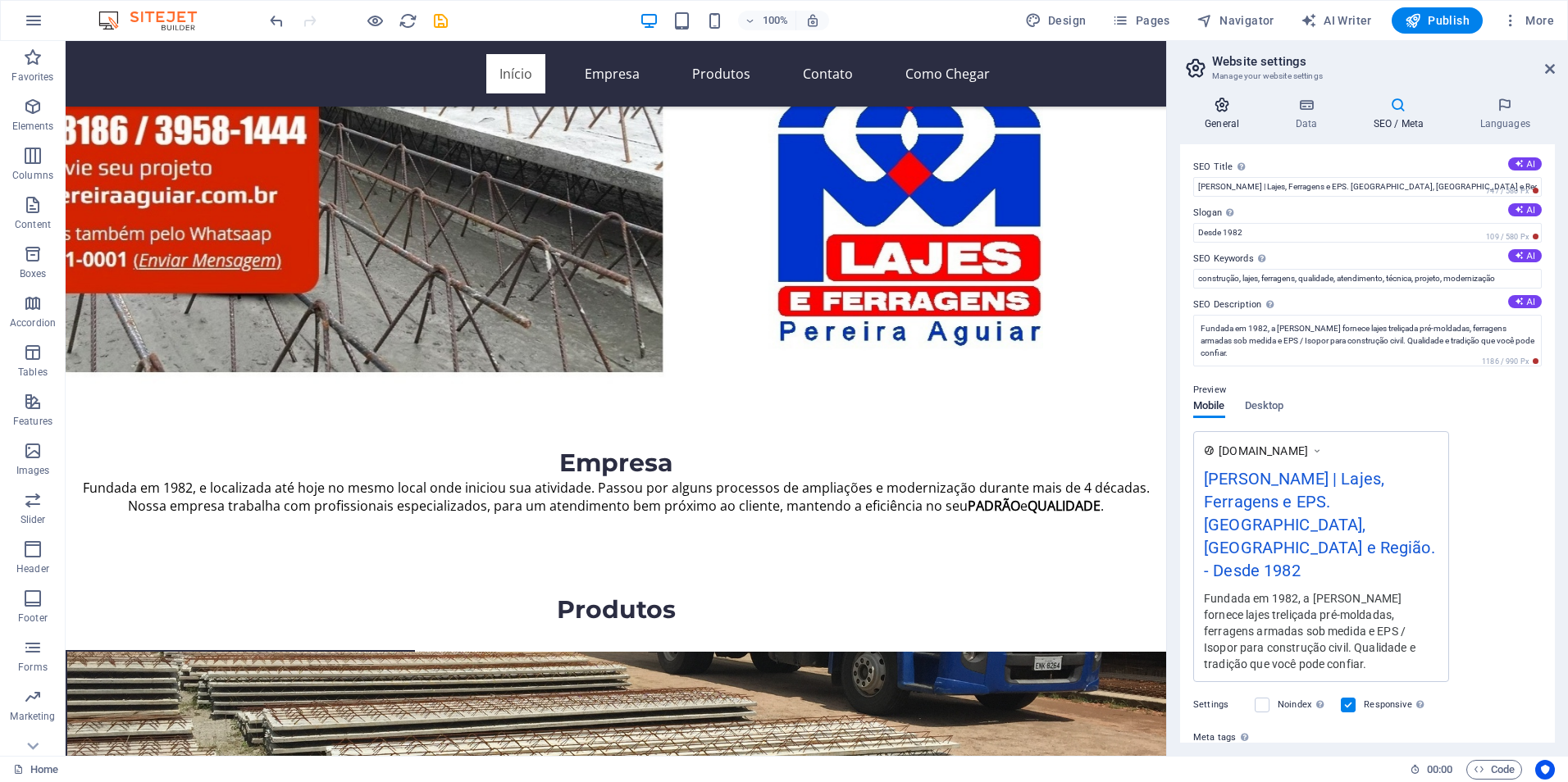
click at [1221, 107] on icon at bounding box center [1222, 105] width 84 height 16
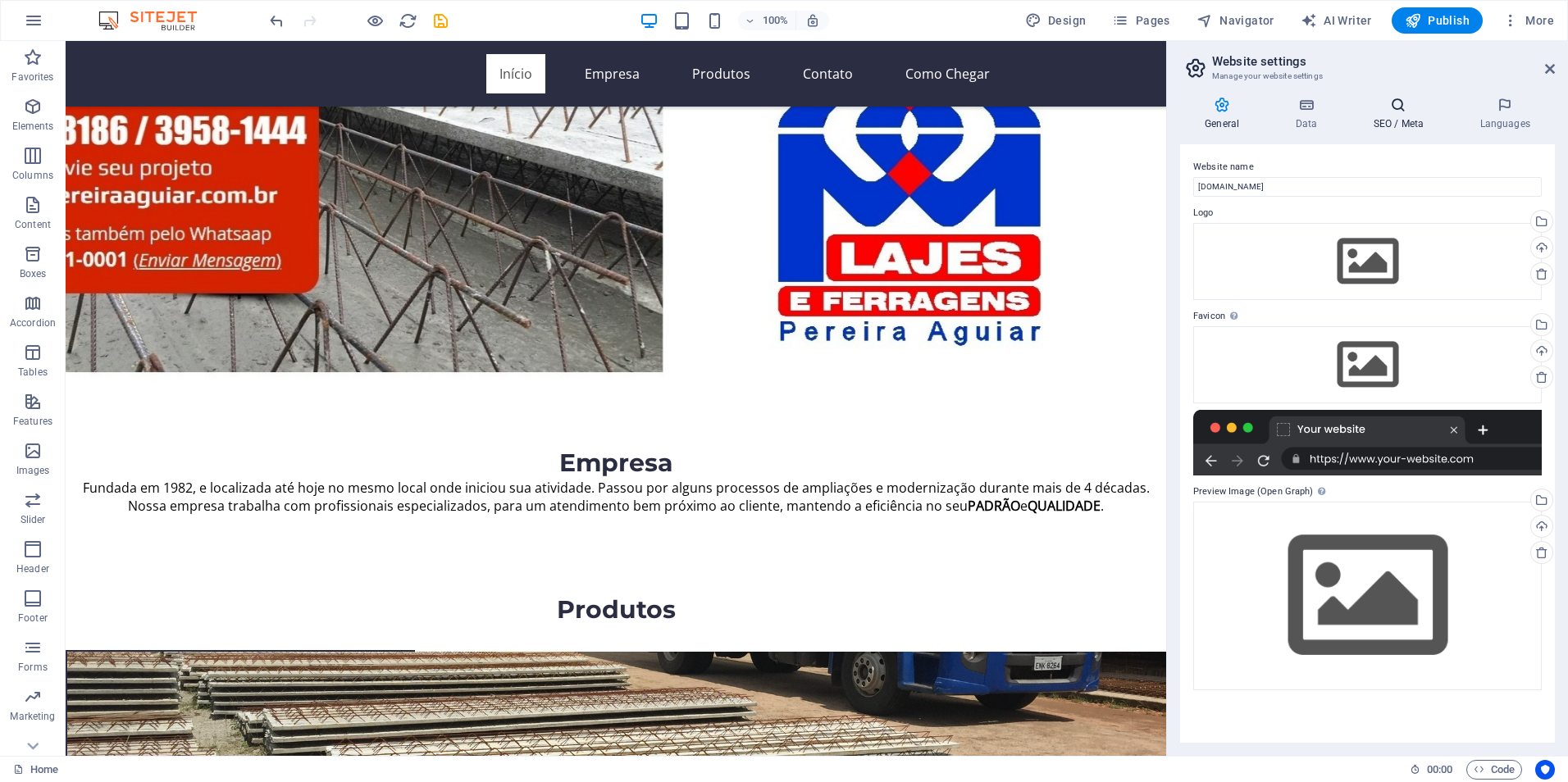
click at [1404, 112] on icon at bounding box center [1398, 105] width 100 height 16
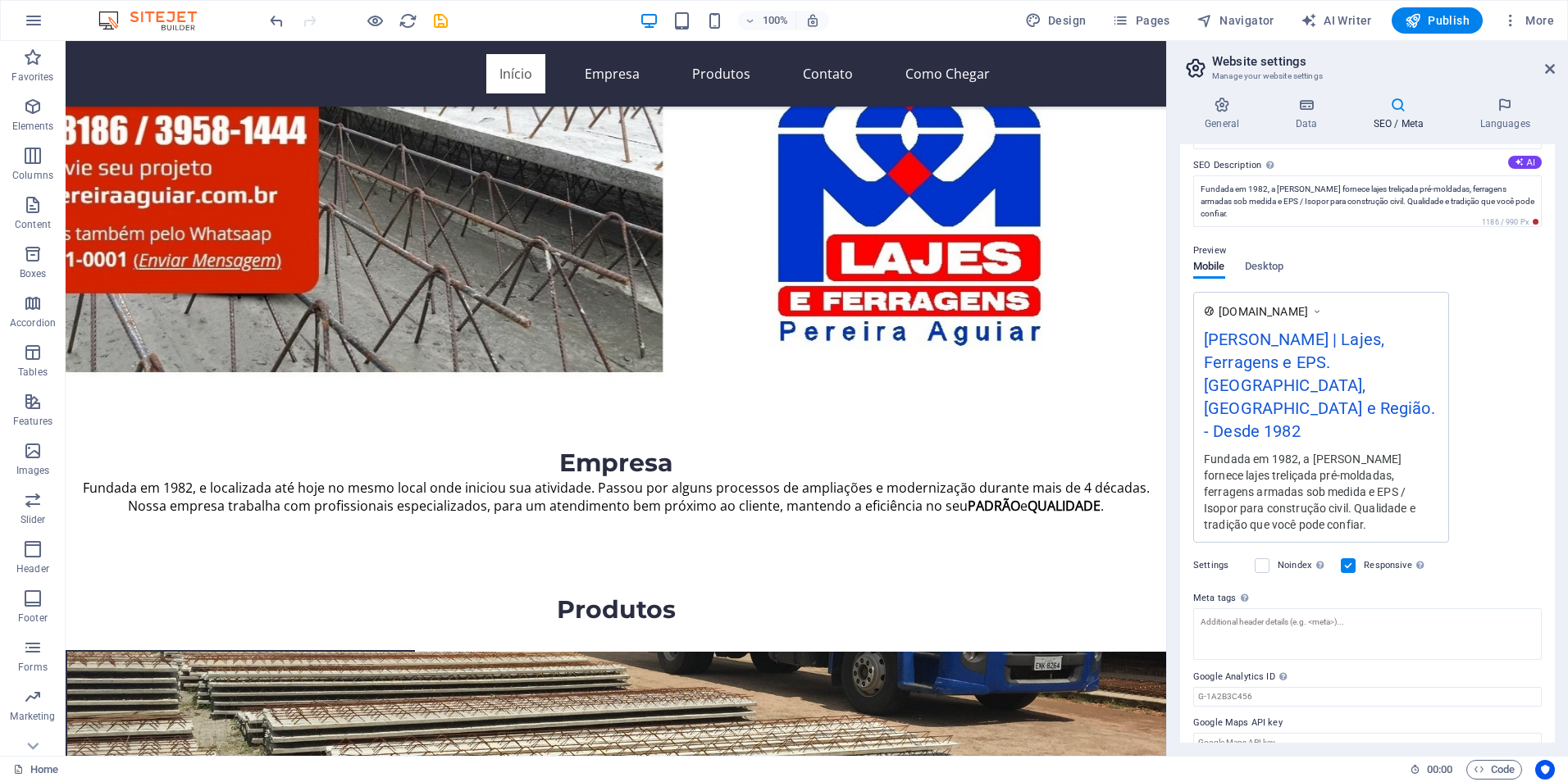
scroll to position [0, 0]
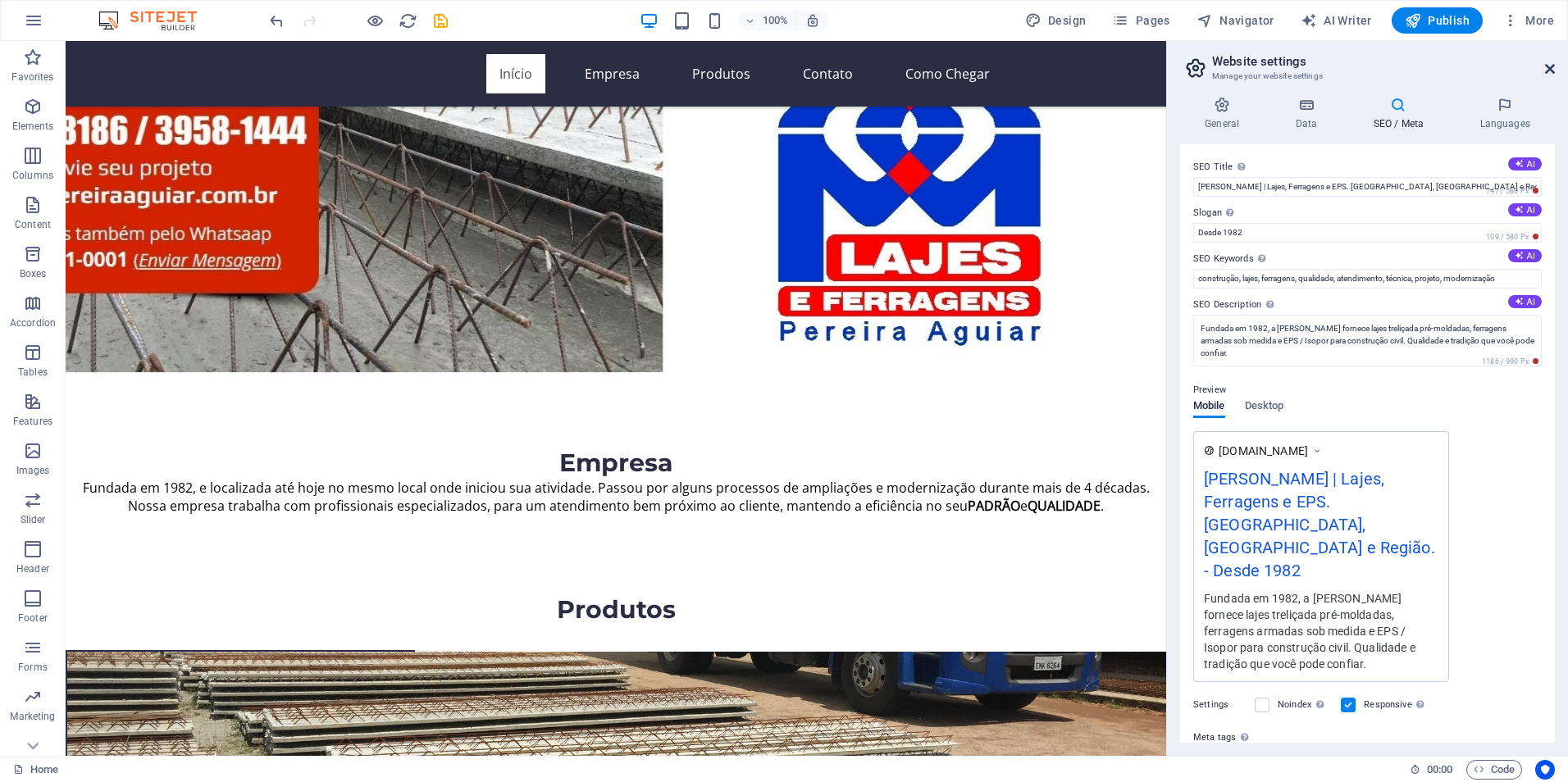
click at [1551, 69] on icon at bounding box center [1549, 68] width 10 height 13
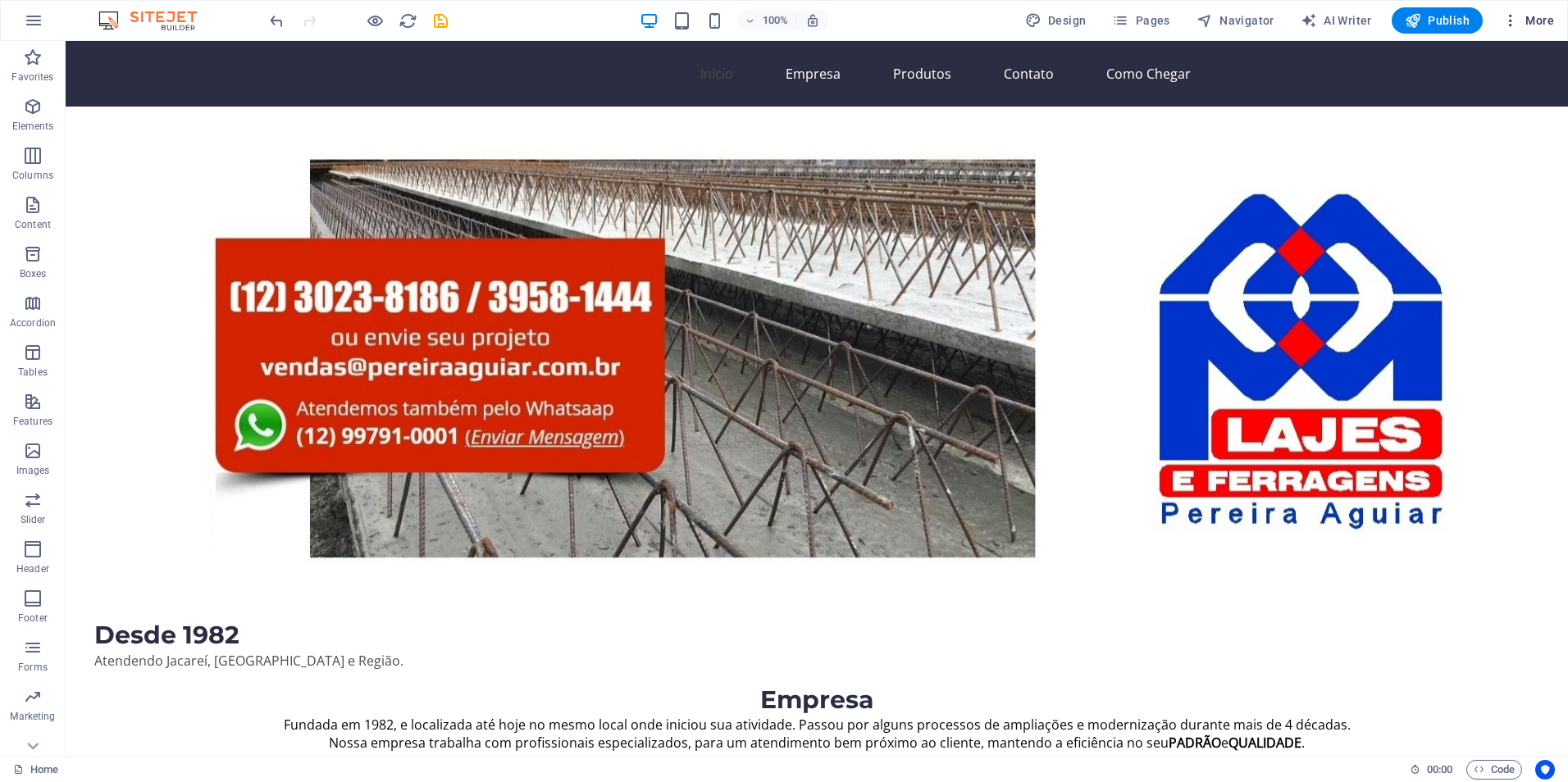
click at [1504, 19] on icon "button" at bounding box center [1510, 20] width 16 height 16
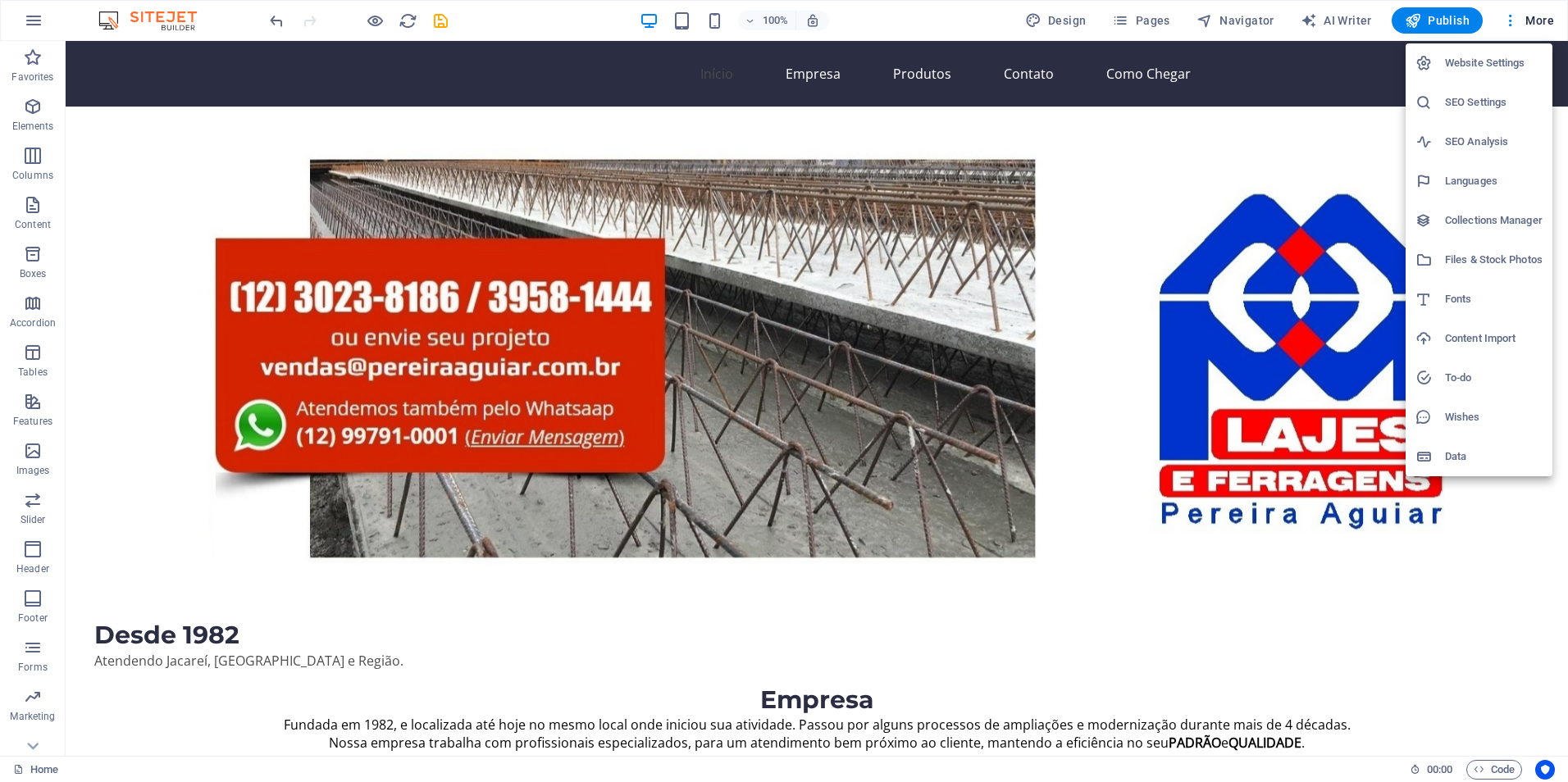
click at [1467, 62] on h6 "Website Settings" at bounding box center [1494, 63] width 98 height 20
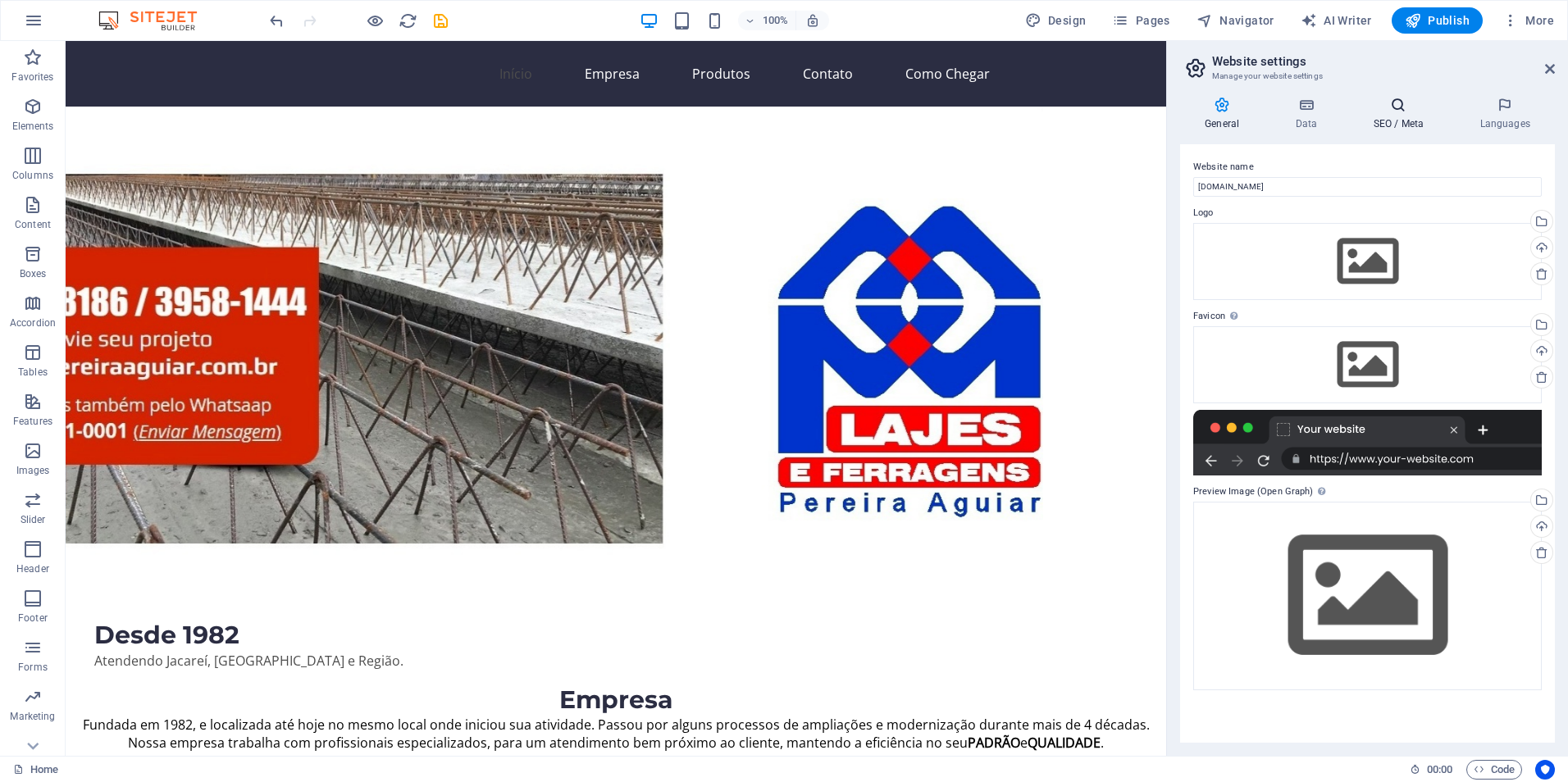
click at [1399, 108] on icon at bounding box center [1398, 105] width 100 height 16
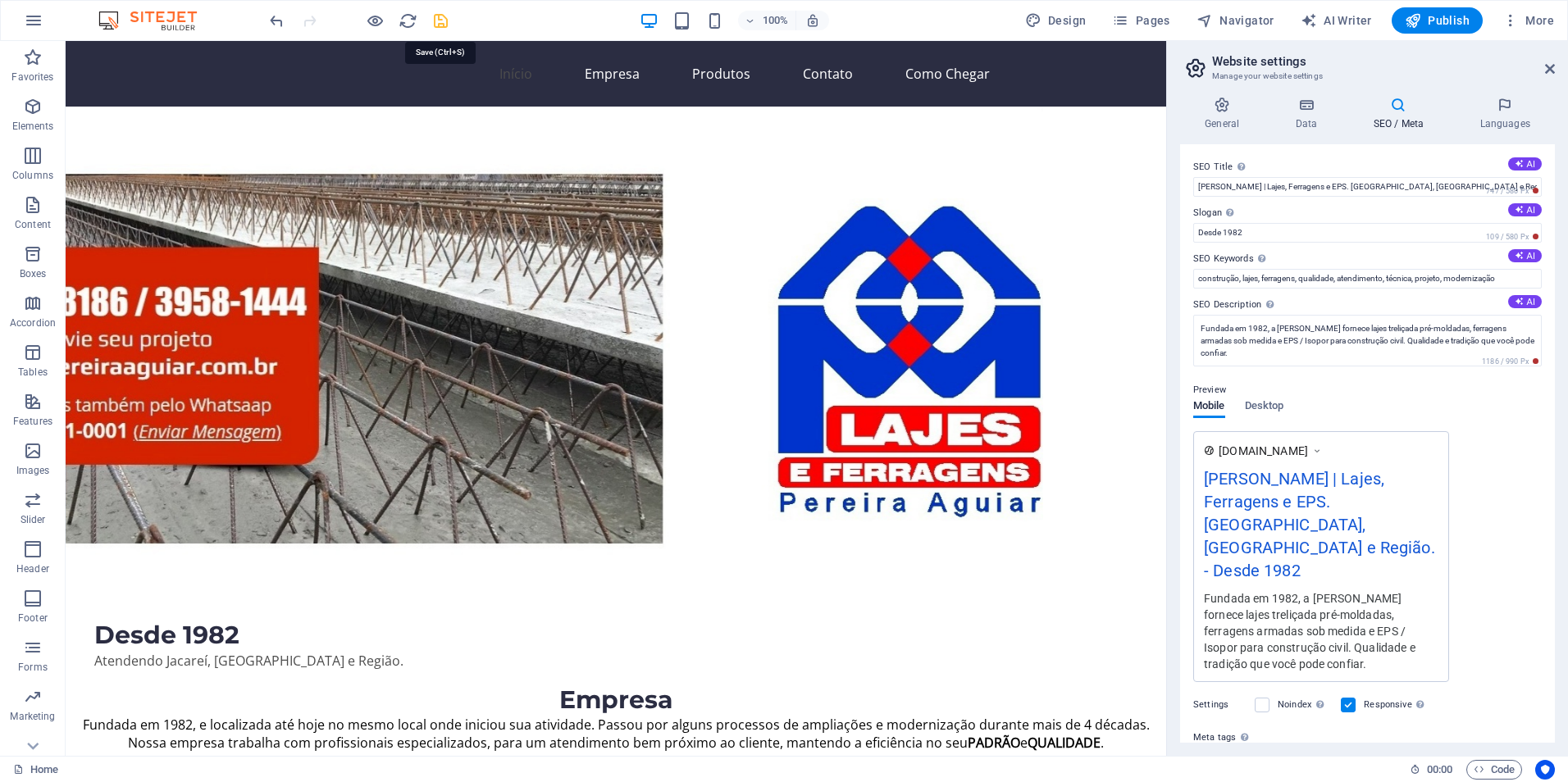
click at [442, 24] on icon "save" at bounding box center [441, 21] width 19 height 19
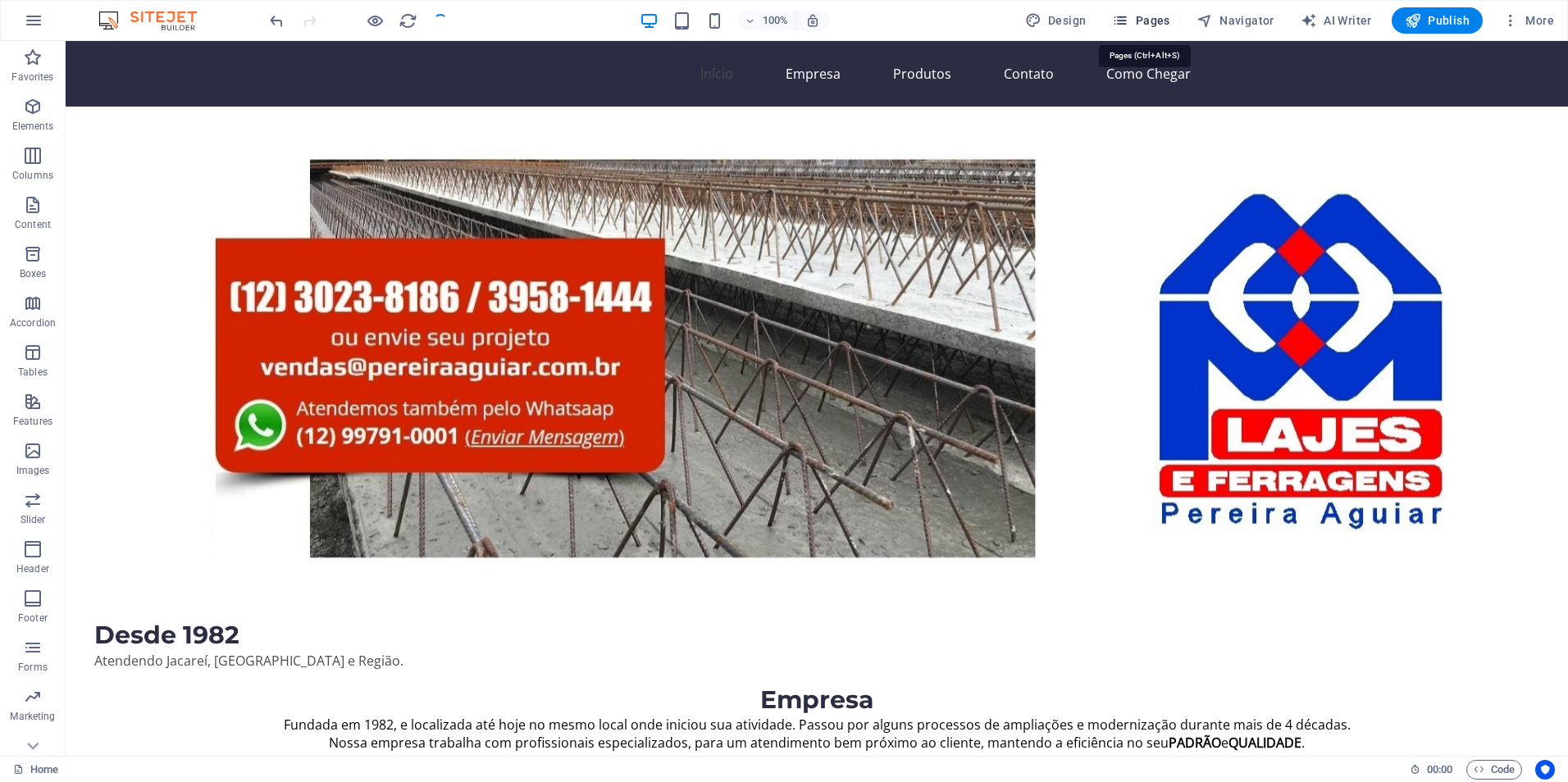
click at [1149, 19] on span "Pages" at bounding box center [1140, 20] width 57 height 16
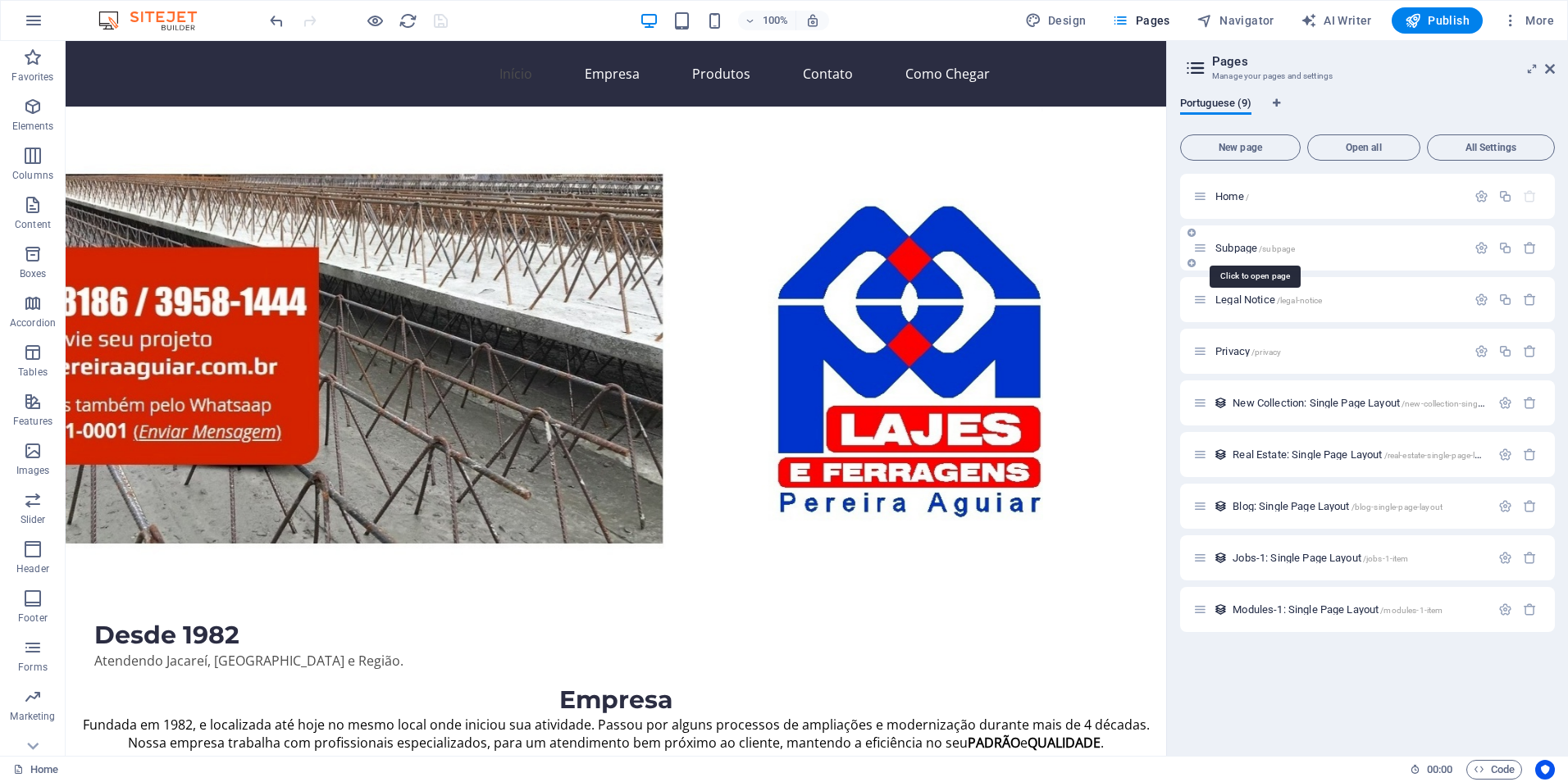
click at [1244, 249] on span "Subpage /subpage" at bounding box center [1255, 248] width 80 height 12
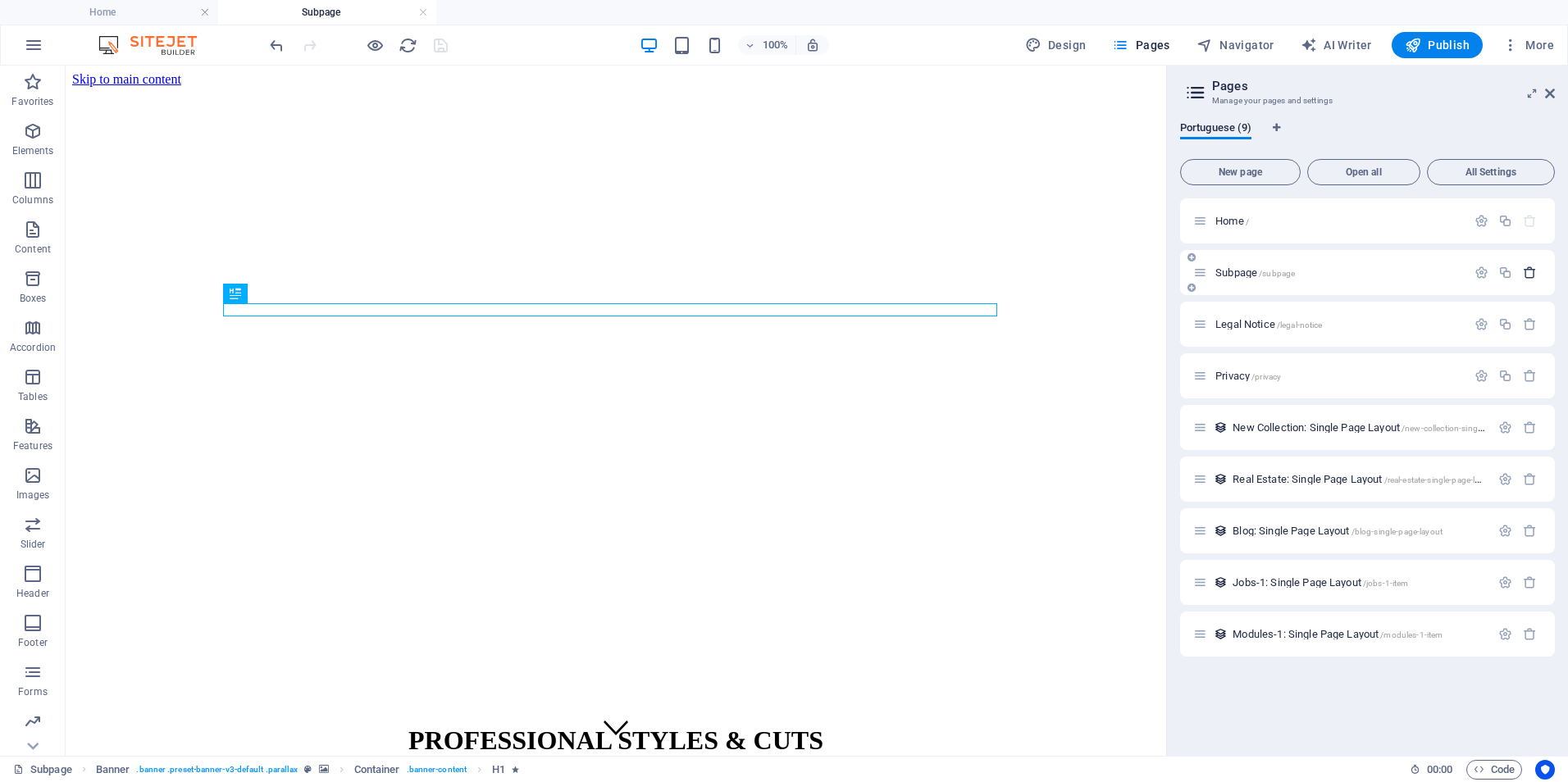
click at [1530, 271] on icon "button" at bounding box center [1530, 273] width 14 height 14
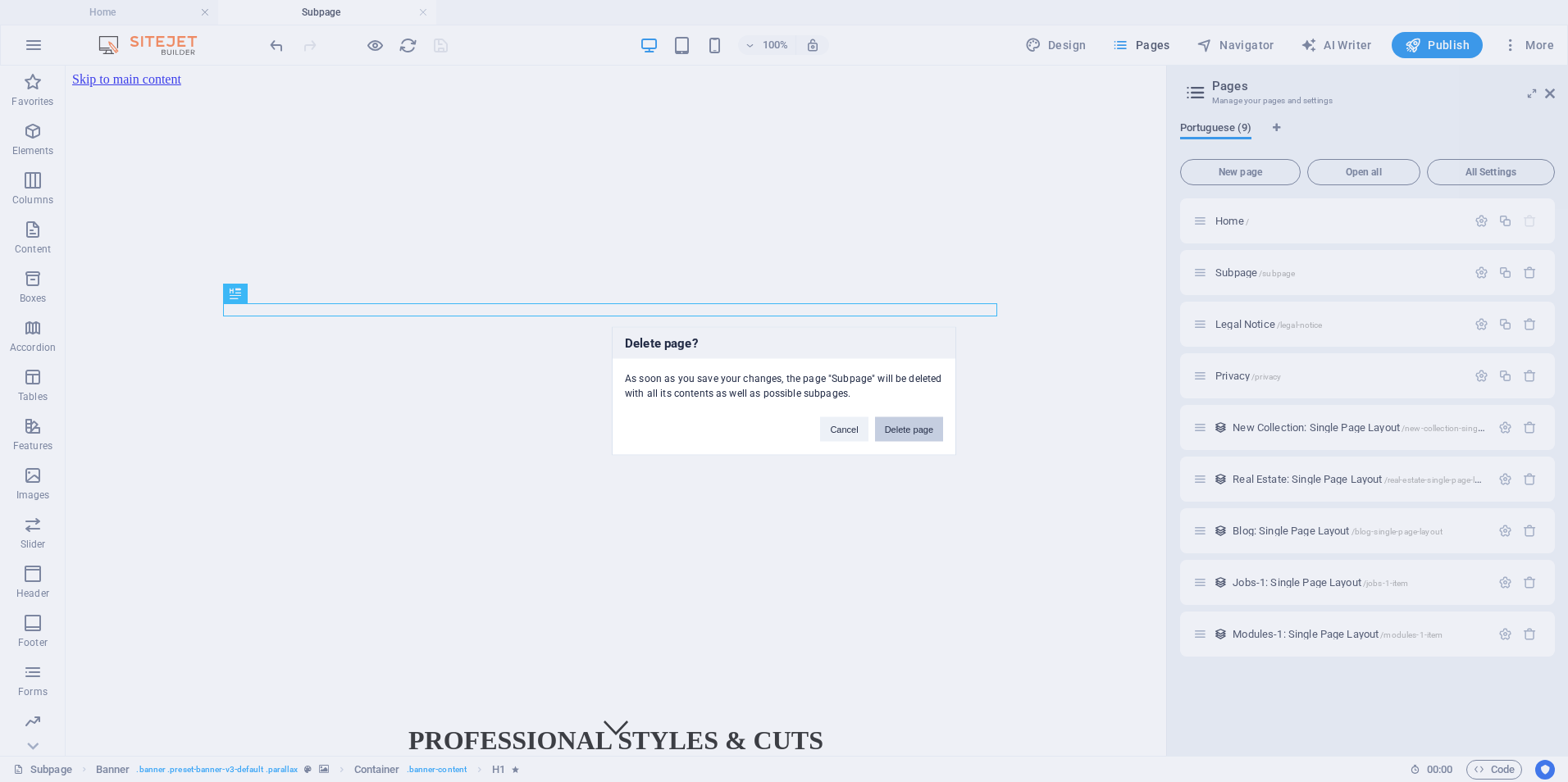
click at [903, 430] on button "Delete page" at bounding box center [908, 430] width 68 height 24
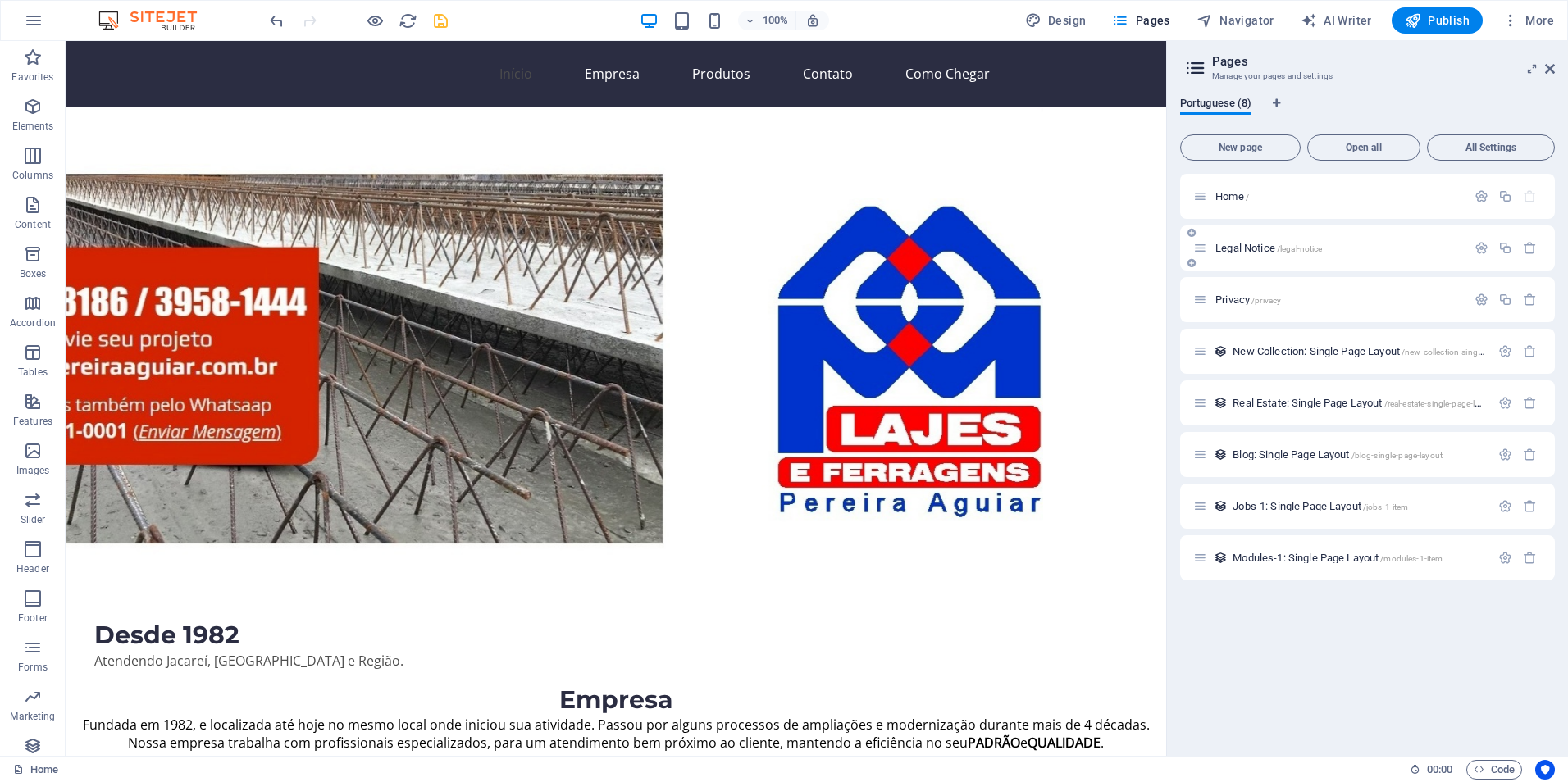
click at [1246, 249] on span "Legal Notice /legal-notice" at bounding box center [1268, 248] width 106 height 12
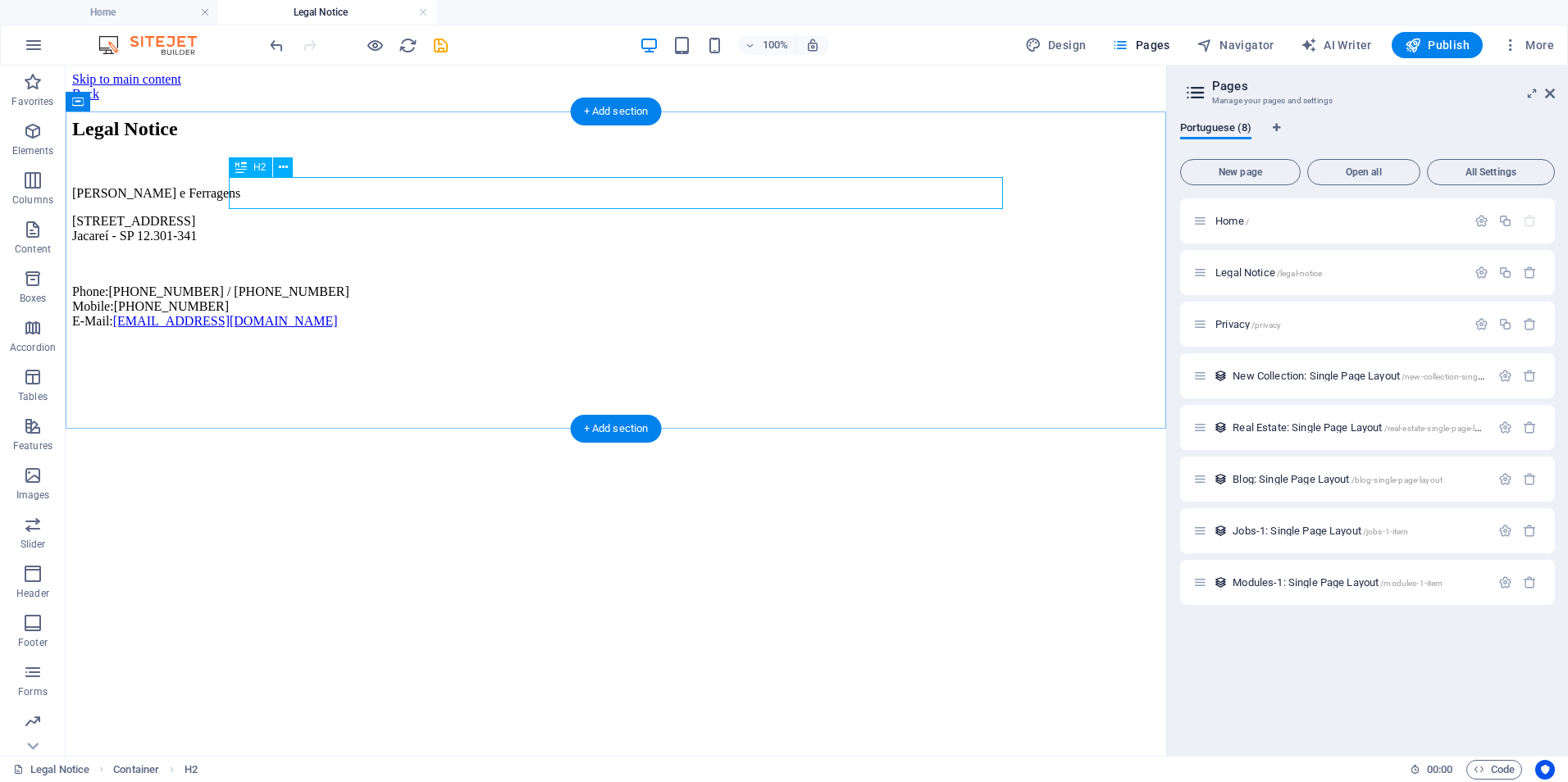
click at [371, 140] on div "Legal Notice" at bounding box center [616, 129] width 1087 height 23
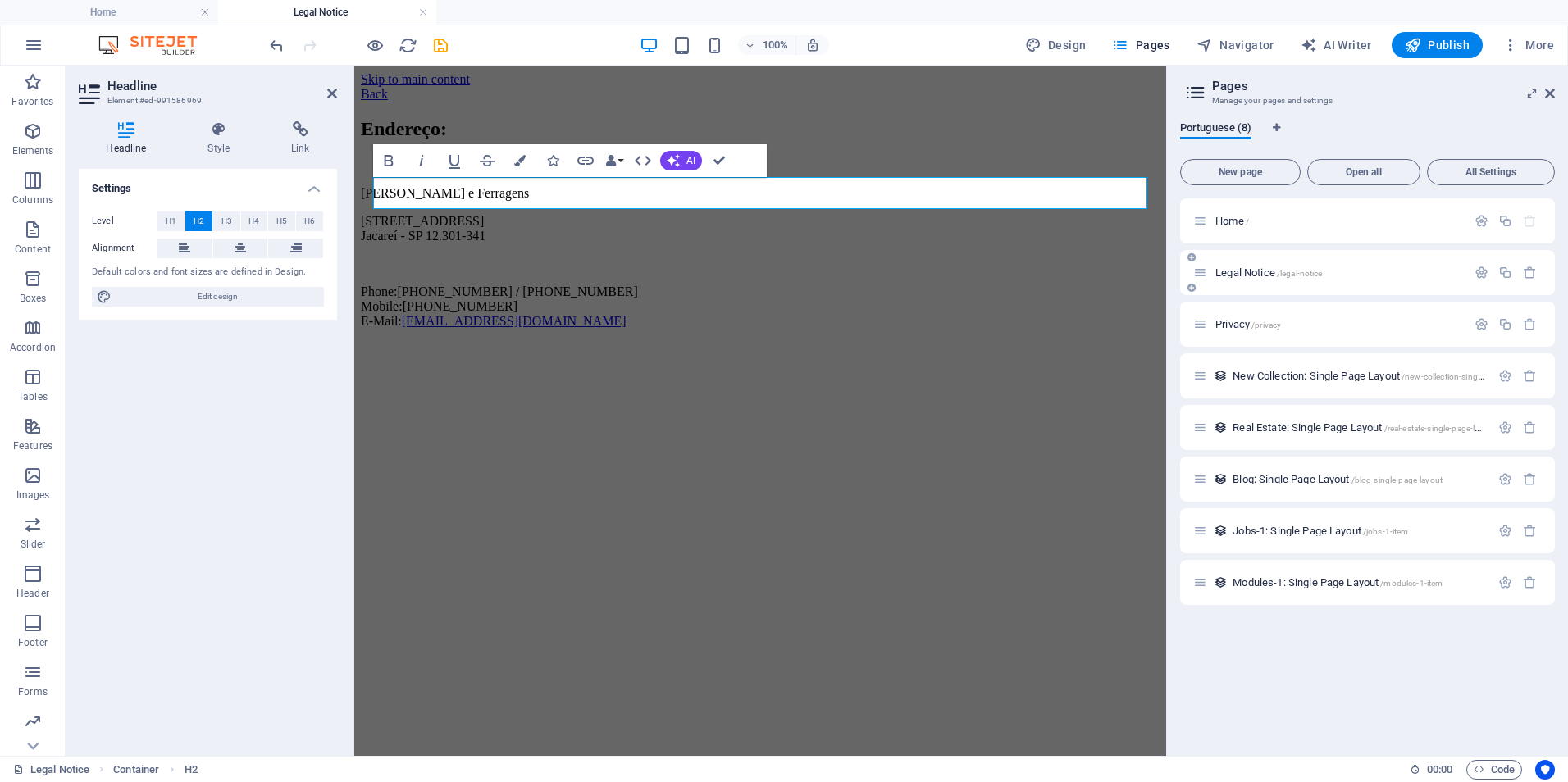
click at [1252, 271] on span "Legal Notice /legal-notice" at bounding box center [1268, 273] width 106 height 12
click at [1246, 274] on span "Legal Notice /legal-notice" at bounding box center [1268, 273] width 106 height 12
drag, startPoint x: 1263, startPoint y: 275, endPoint x: 1254, endPoint y: 276, distance: 9.1
click at [1254, 276] on span "Legal Notice /legal-notice" at bounding box center [1268, 273] width 106 height 12
click at [739, 342] on html "Skip to main content Back ​Endereço: Pereira Aguiar Lajes e Ferragens Rua Irajá…" at bounding box center [760, 204] width 812 height 276
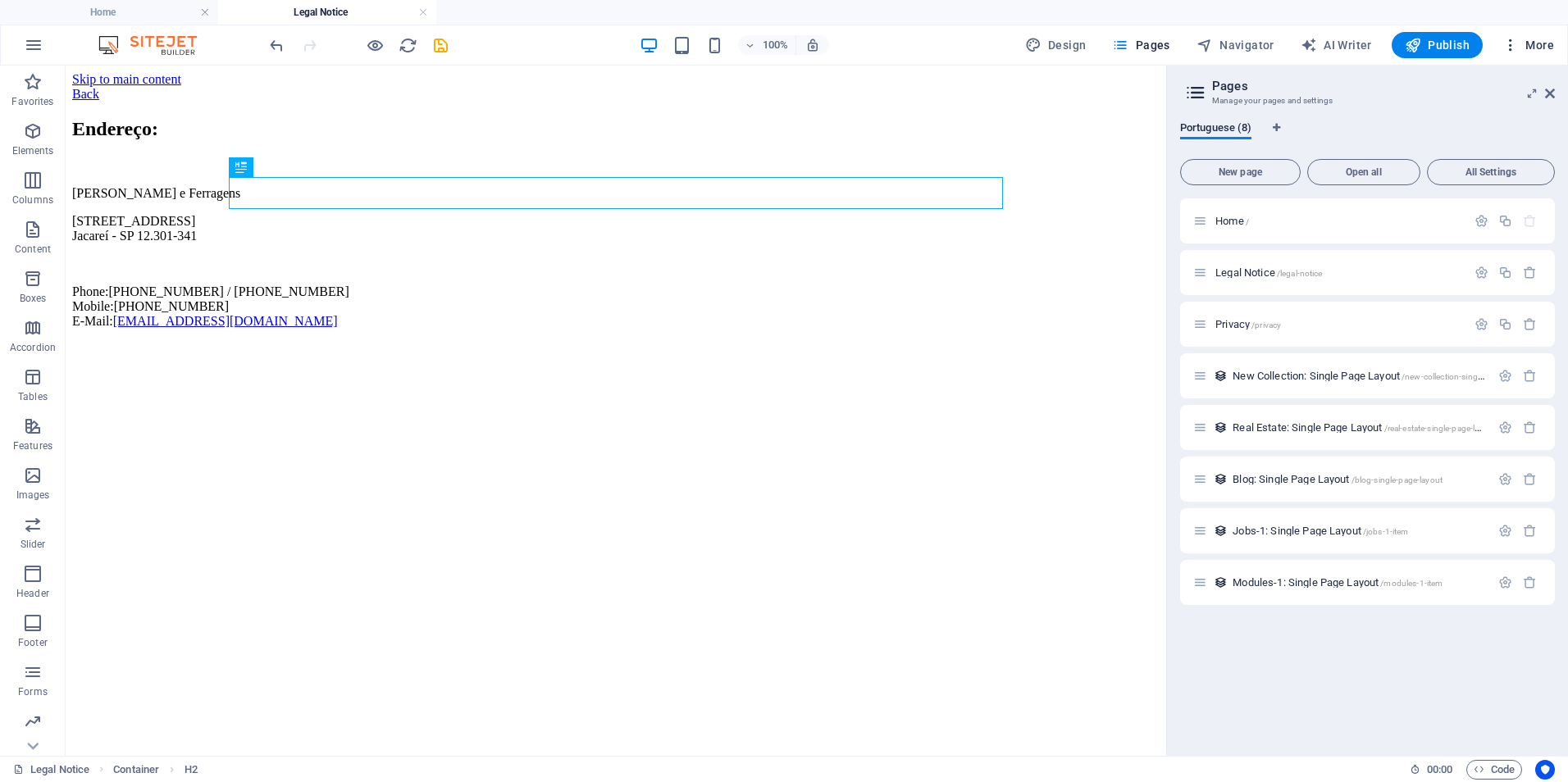
click at [1509, 45] on icon "button" at bounding box center [1510, 45] width 16 height 16
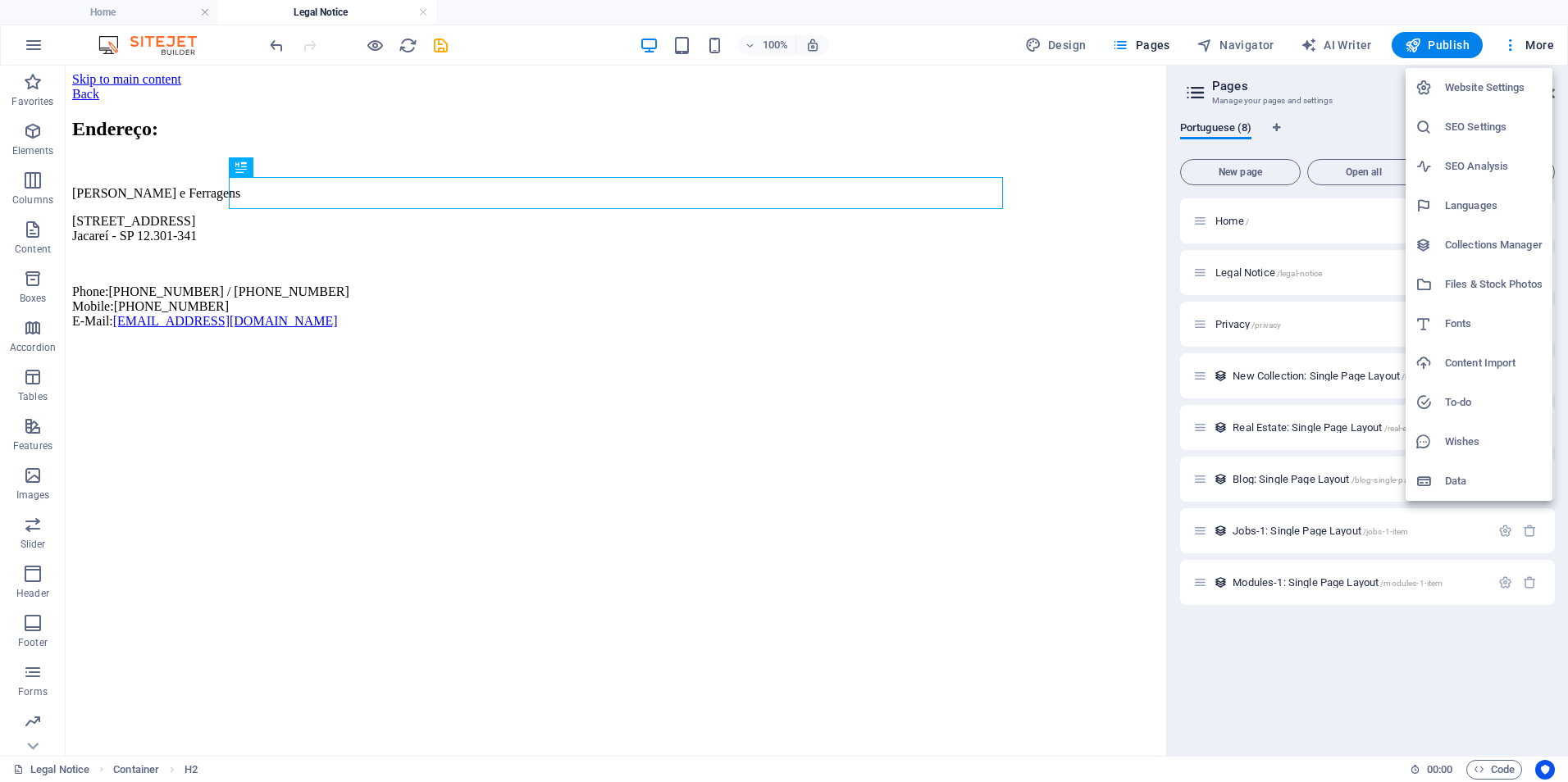
click at [1467, 85] on h6 "Website Settings" at bounding box center [1494, 87] width 98 height 20
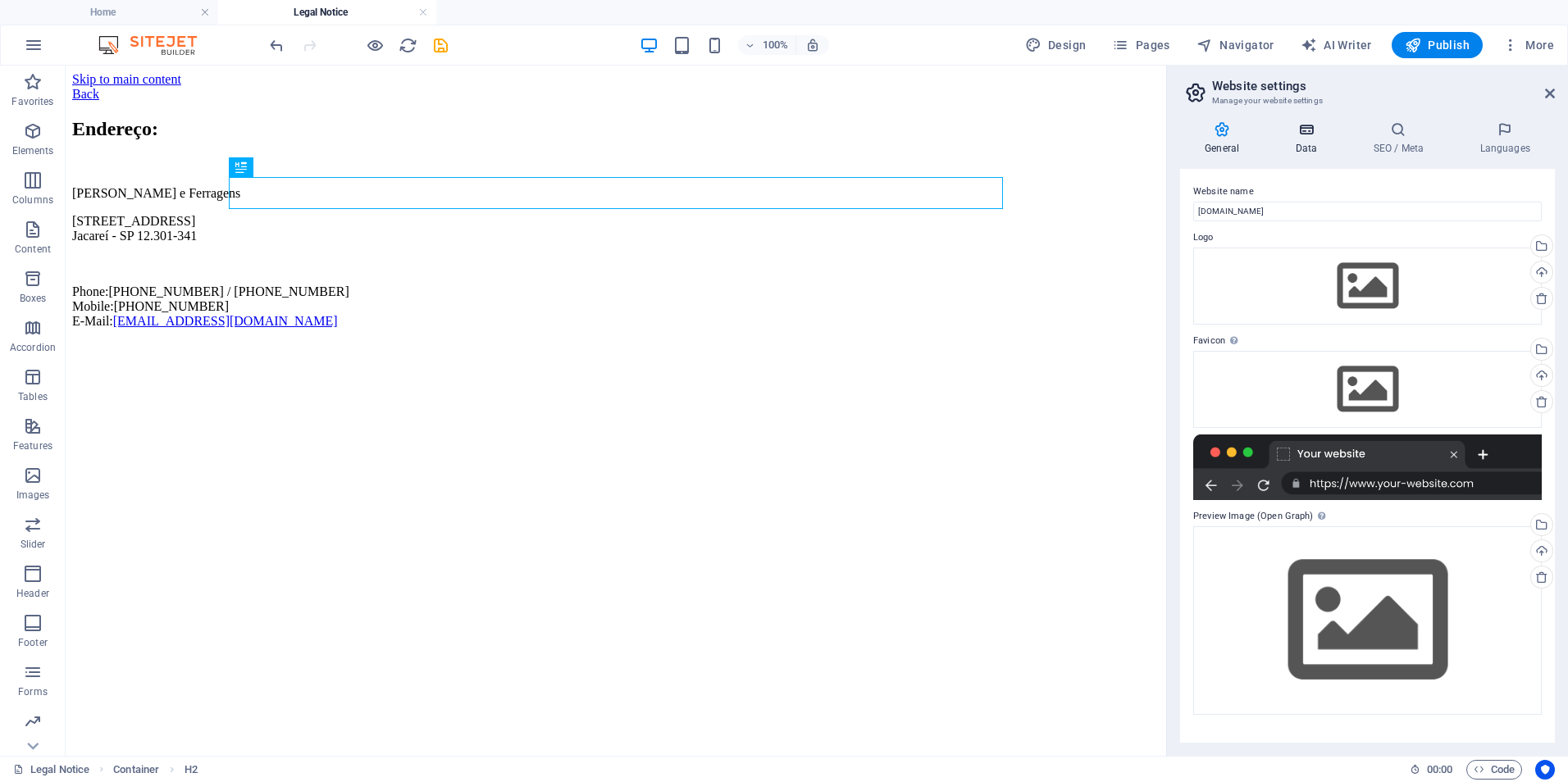
click at [1298, 135] on icon at bounding box center [1306, 129] width 71 height 16
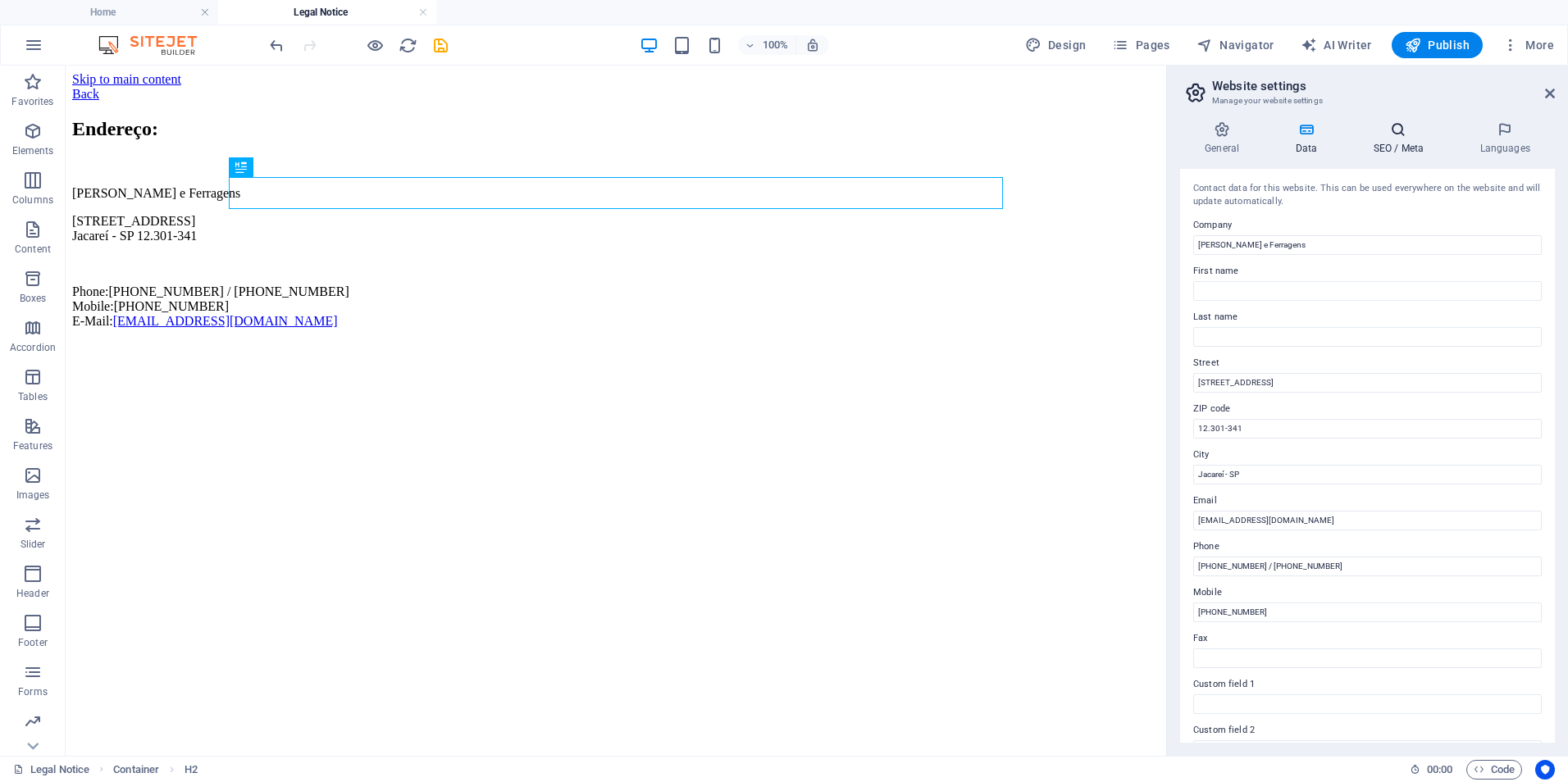
click at [1389, 138] on h4 "SEO / Meta" at bounding box center [1401, 139] width 106 height 35
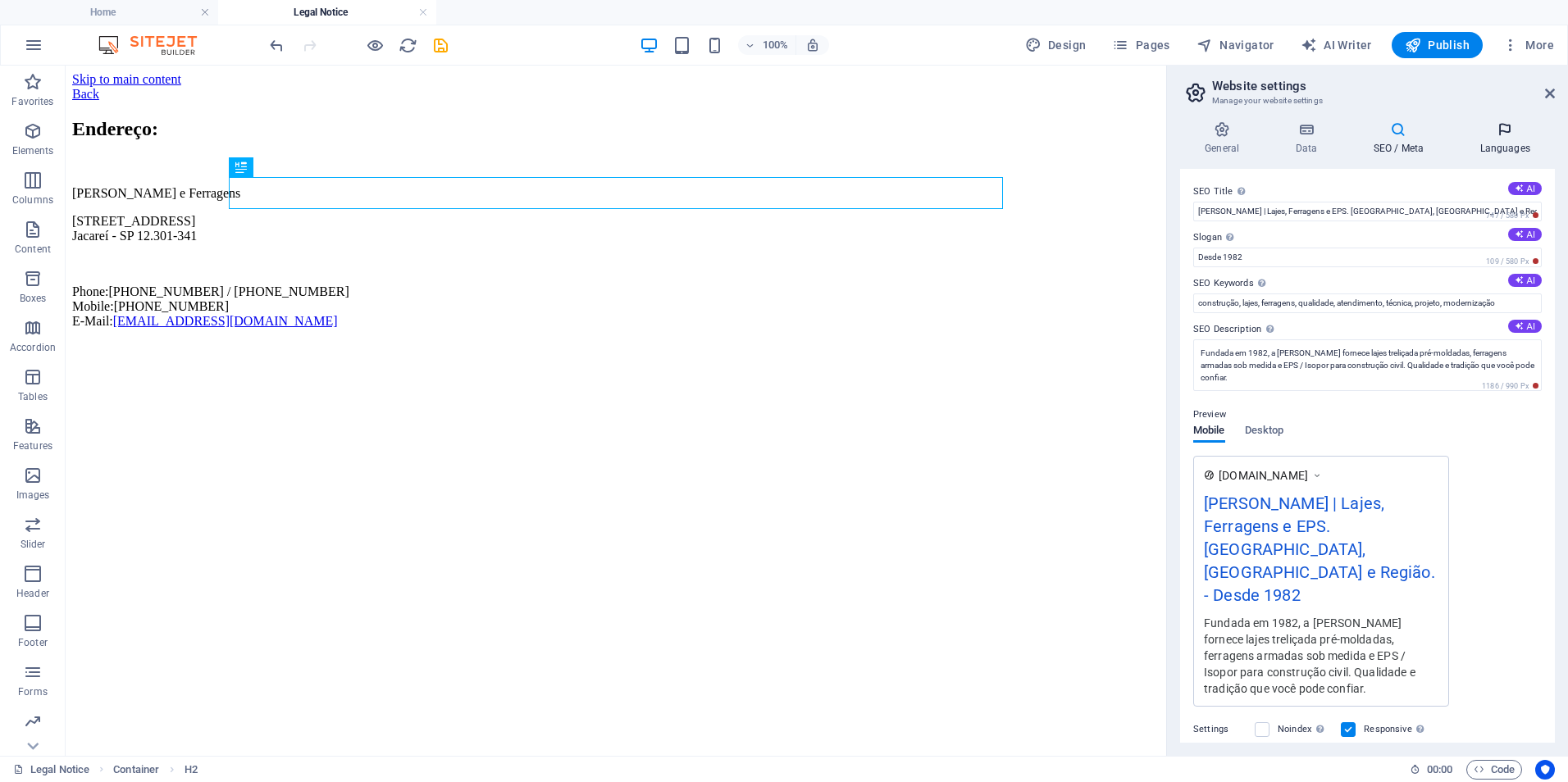
click at [1512, 128] on icon at bounding box center [1505, 129] width 100 height 16
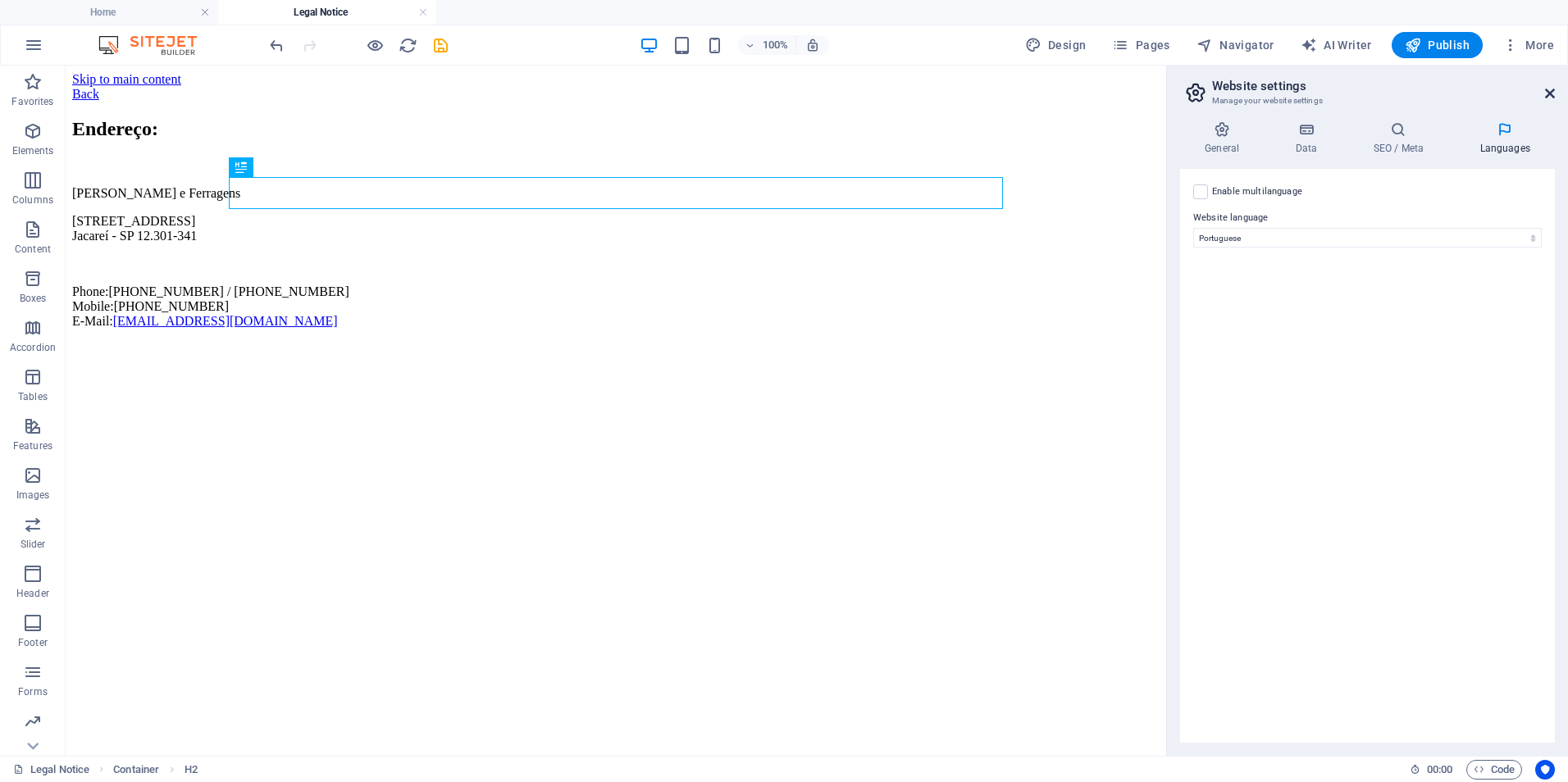
click at [1554, 88] on icon at bounding box center [1549, 93] width 10 height 13
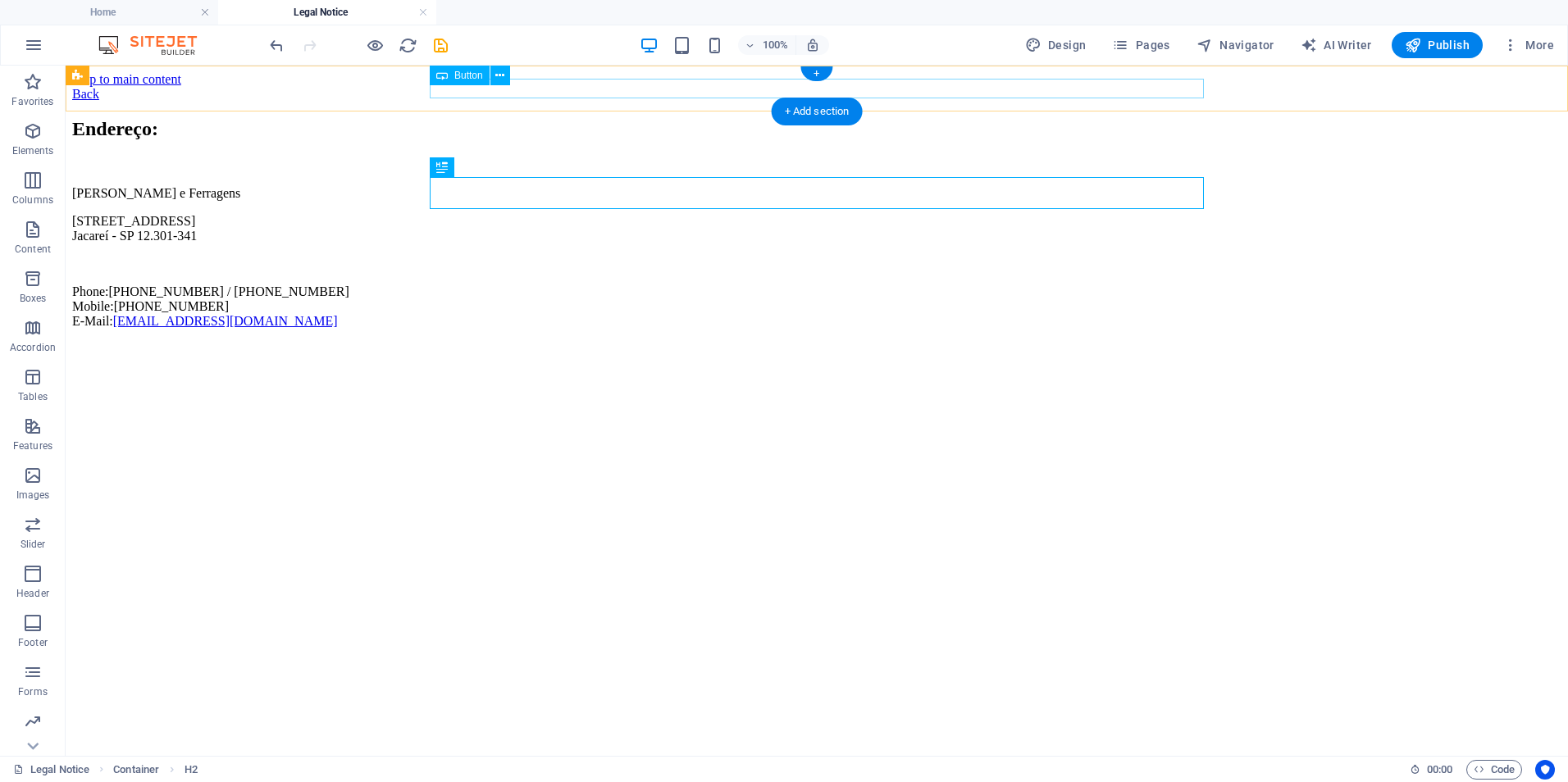
click at [463, 87] on div "Back" at bounding box center [816, 94] width 1489 height 15
click at [426, 88] on div "Back" at bounding box center [816, 94] width 1489 height 15
click at [434, 92] on div "Back" at bounding box center [816, 94] width 1489 height 15
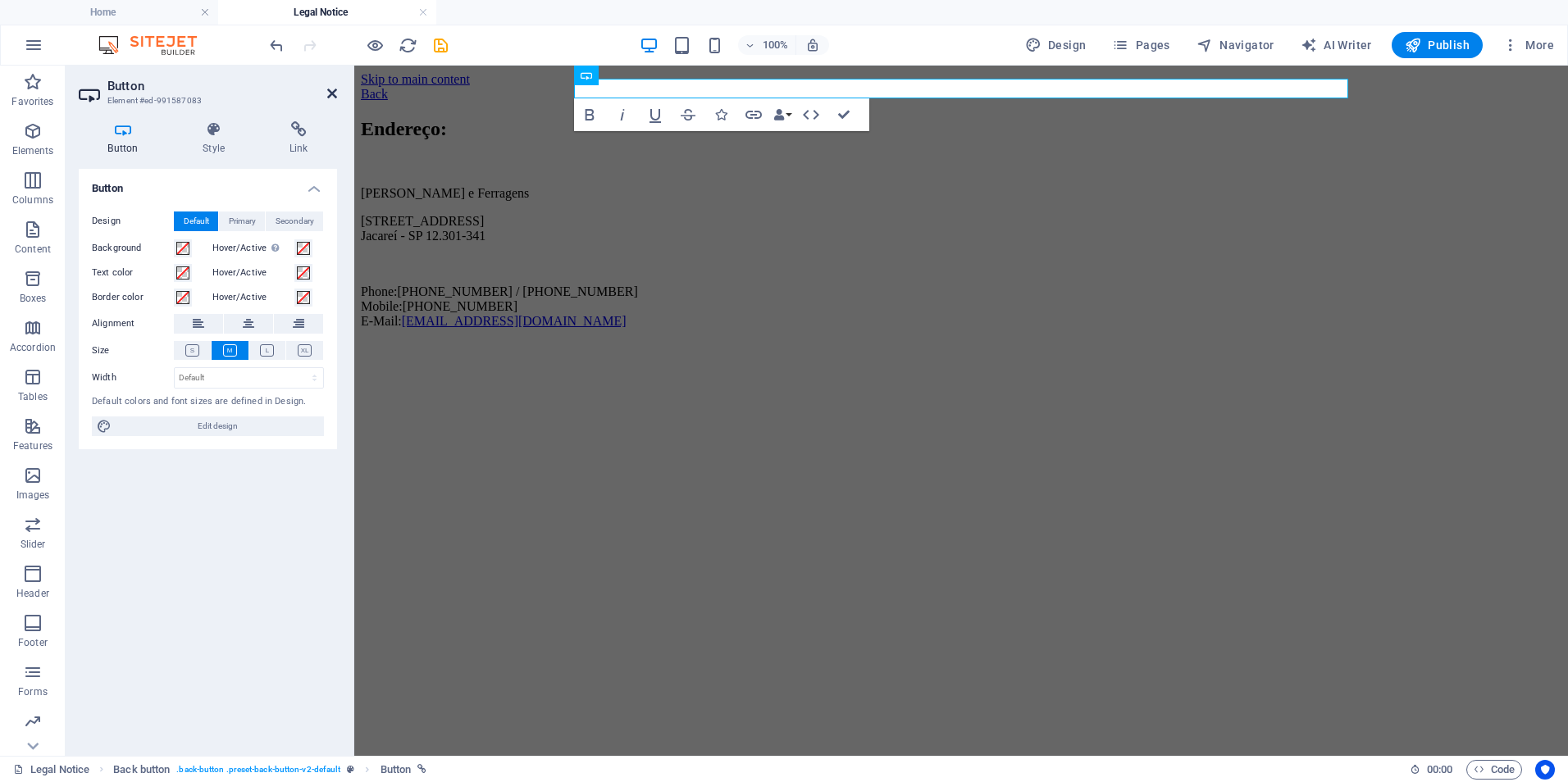
click at [333, 90] on icon at bounding box center [332, 93] width 10 height 13
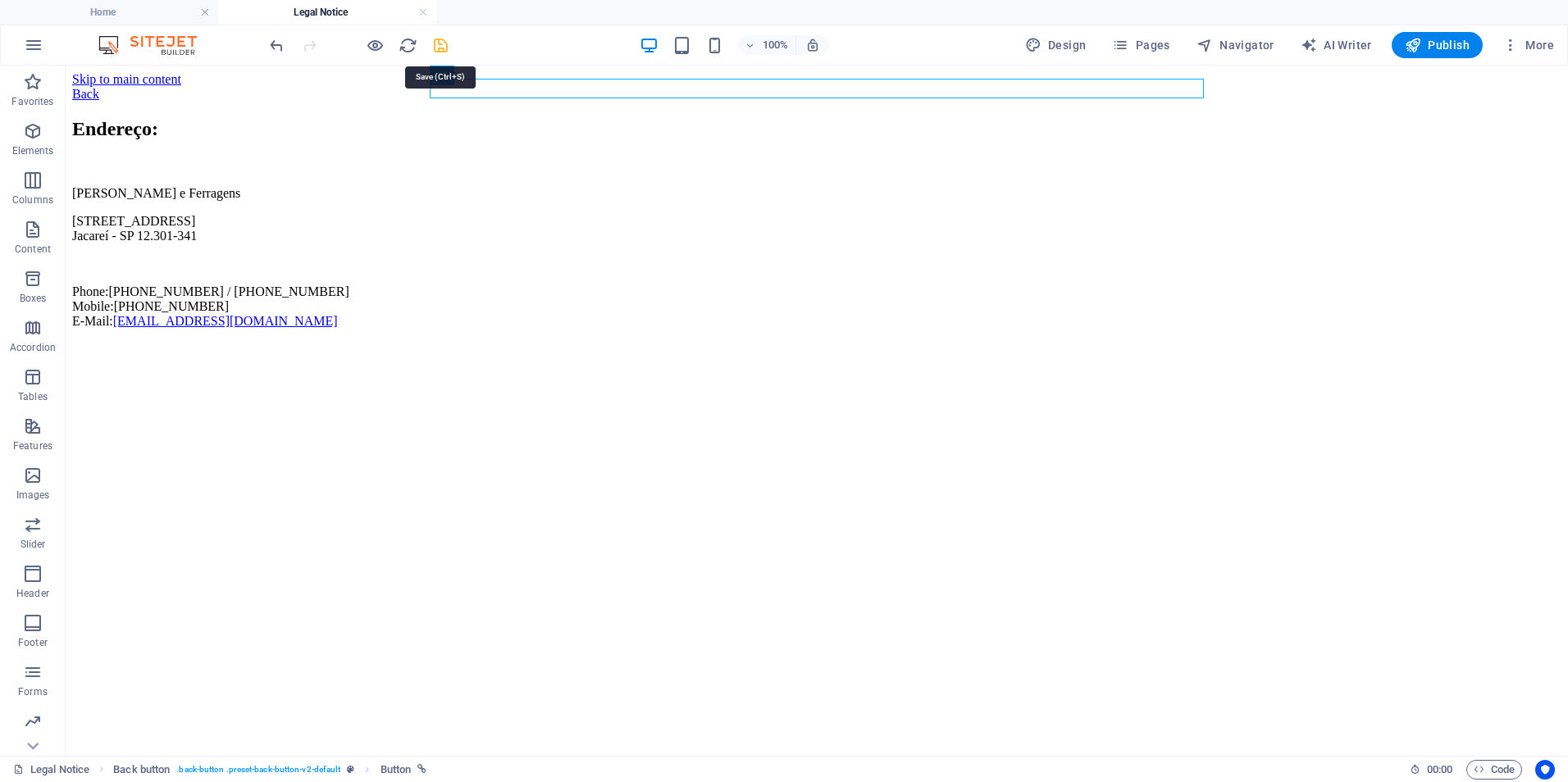
click at [445, 40] on icon "save" at bounding box center [441, 46] width 19 height 19
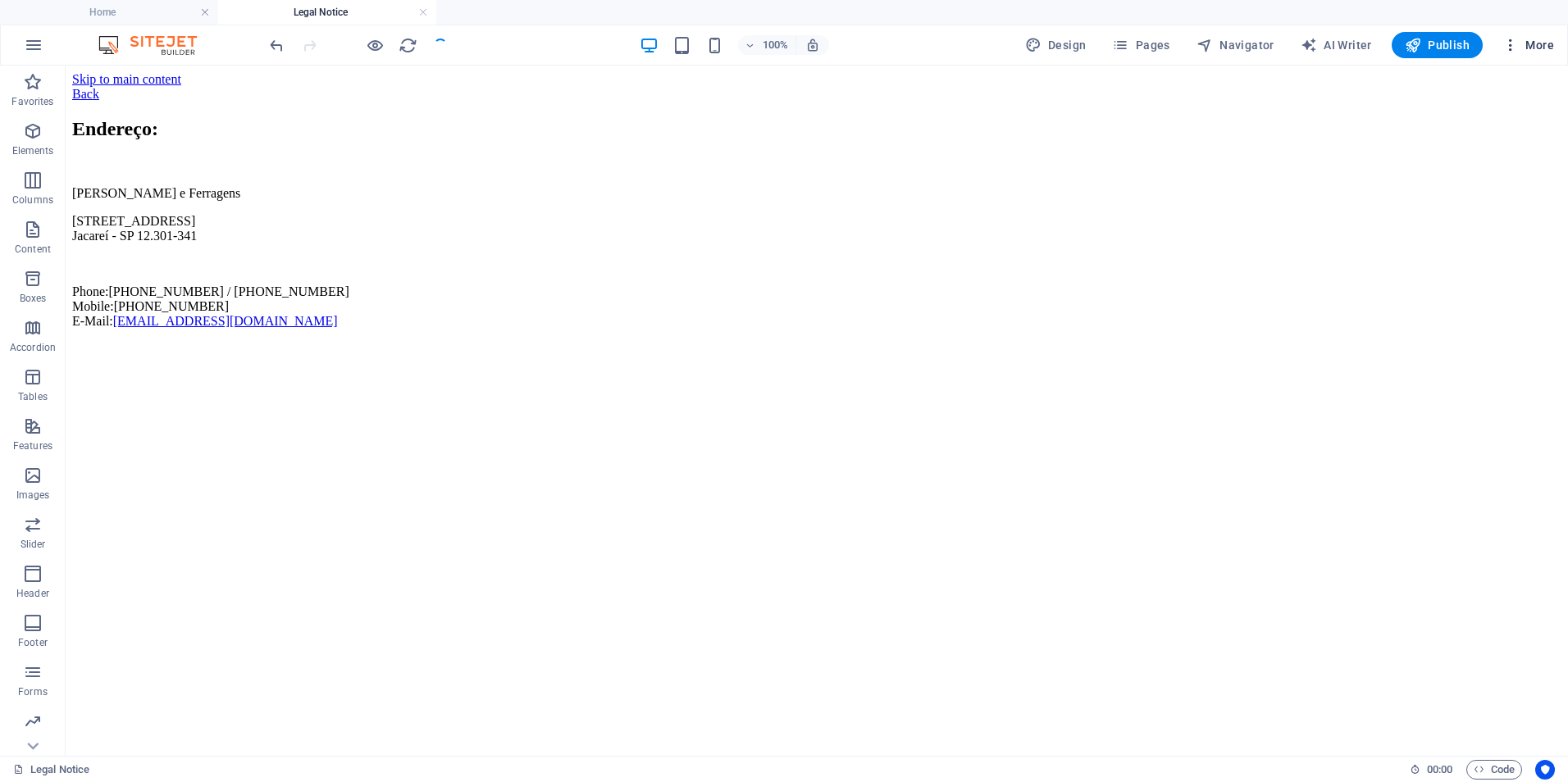
click at [1535, 45] on span "More" at bounding box center [1528, 45] width 52 height 16
click at [1150, 46] on span "Pages" at bounding box center [1140, 45] width 57 height 16
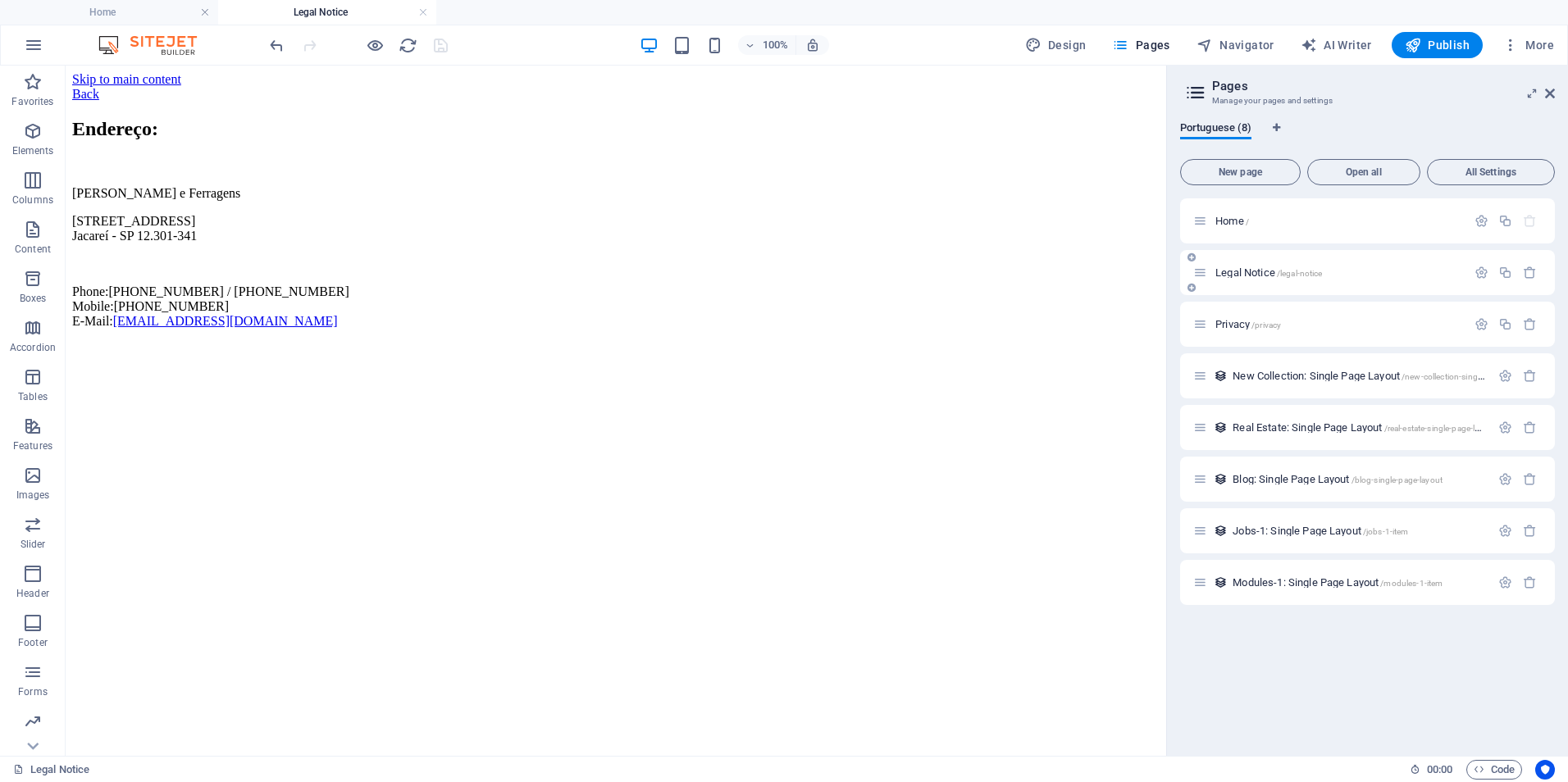
click at [1250, 271] on span "Legal Notice /legal-notice" at bounding box center [1268, 273] width 106 height 12
click at [1480, 272] on icon "button" at bounding box center [1481, 273] width 14 height 14
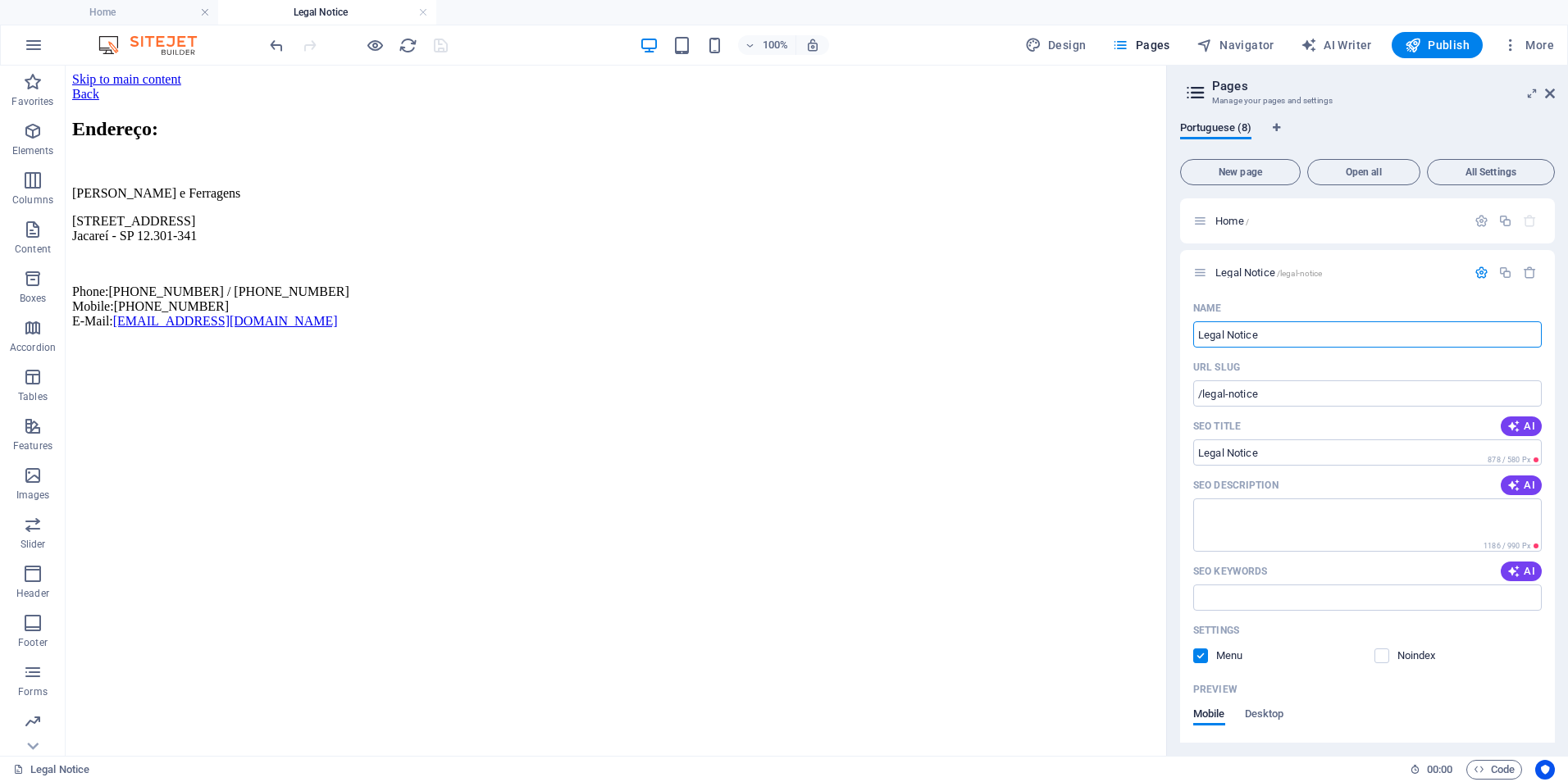
drag, startPoint x: 1365, startPoint y: 394, endPoint x: 1083, endPoint y: 347, distance: 285.9
drag, startPoint x: 1279, startPoint y: 333, endPoint x: 1287, endPoint y: 333, distance: 8.0
click at [1281, 333] on input "Legal Notice" at bounding box center [1367, 334] width 348 height 26
type input "E"
type input "/e"
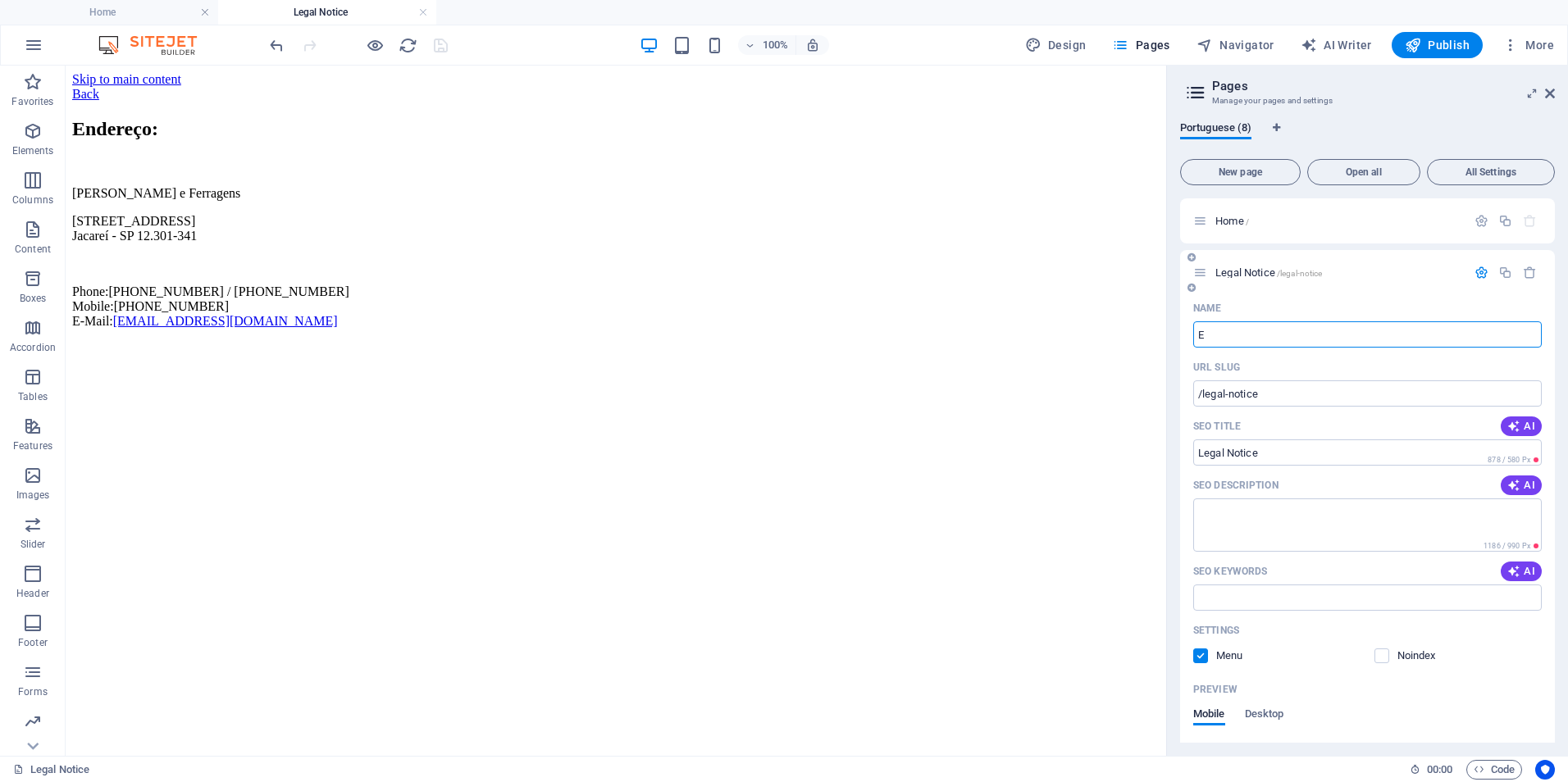
type input "E"
type input "Endreço"
type input "/endreco"
type input "Endreço"
click at [1258, 507] on textarea "SEO Description" at bounding box center [1367, 526] width 348 height 54
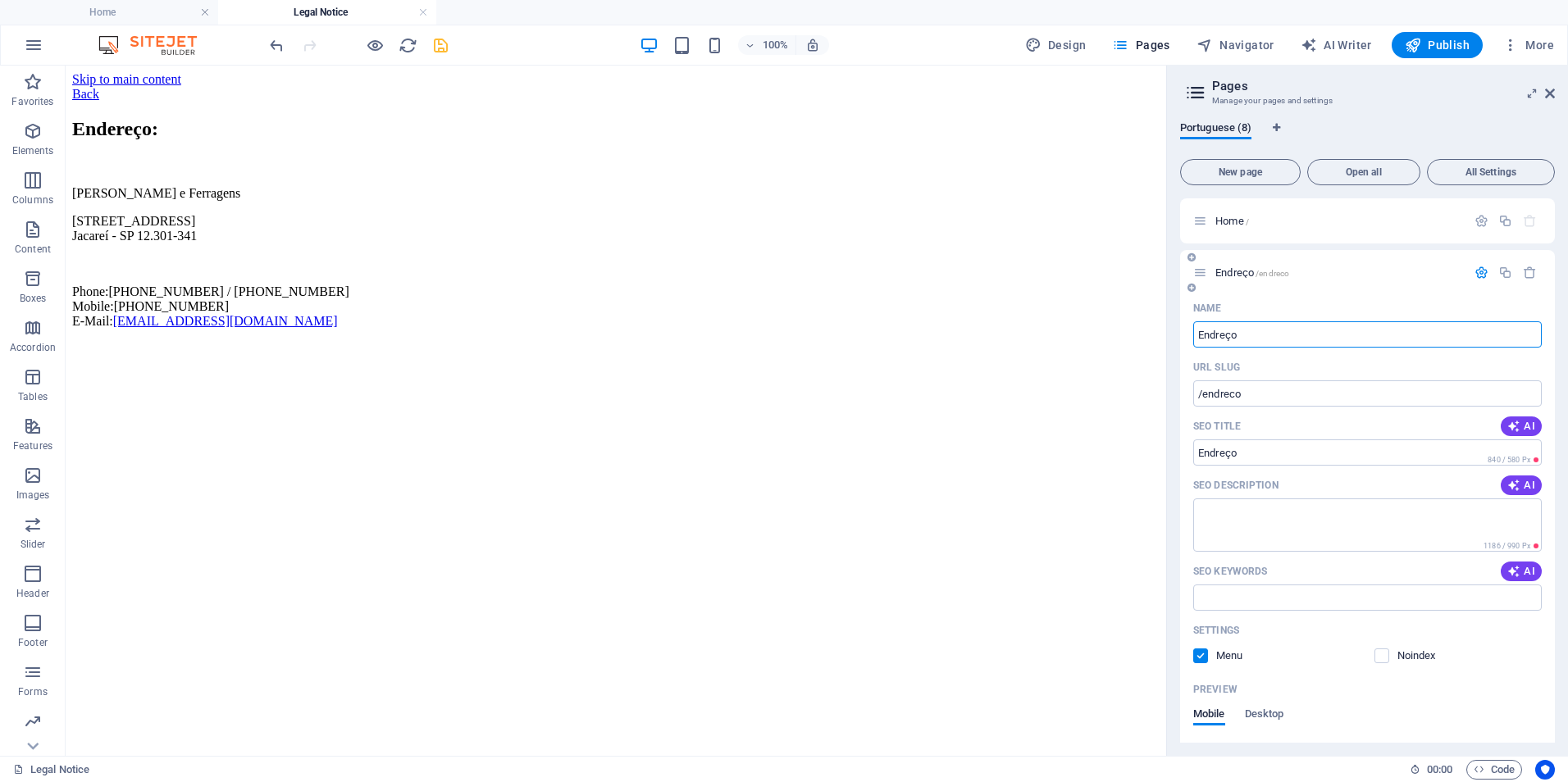
click at [1236, 338] on input "Endreço" at bounding box center [1367, 334] width 348 height 26
drag, startPoint x: 1318, startPoint y: 404, endPoint x: 1138, endPoint y: 354, distance: 186.8
type input "Fale Conosc"
type input "/fale-conos"
type input "Fale Conos"
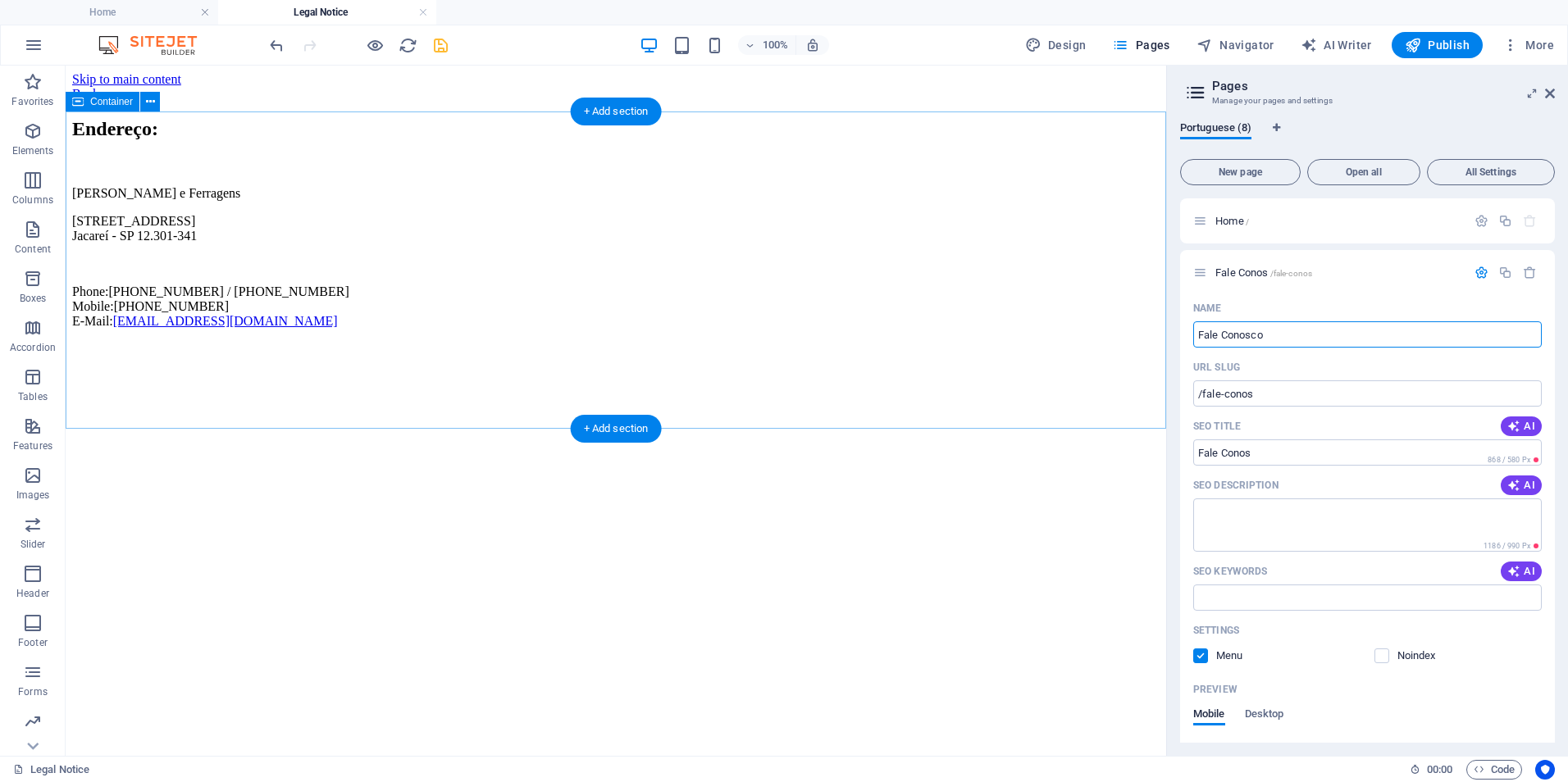
type input "Fale Conosco"
type input "/fale-conosco"
type input "Fale Conosco"
type input "Fale Conosco:"
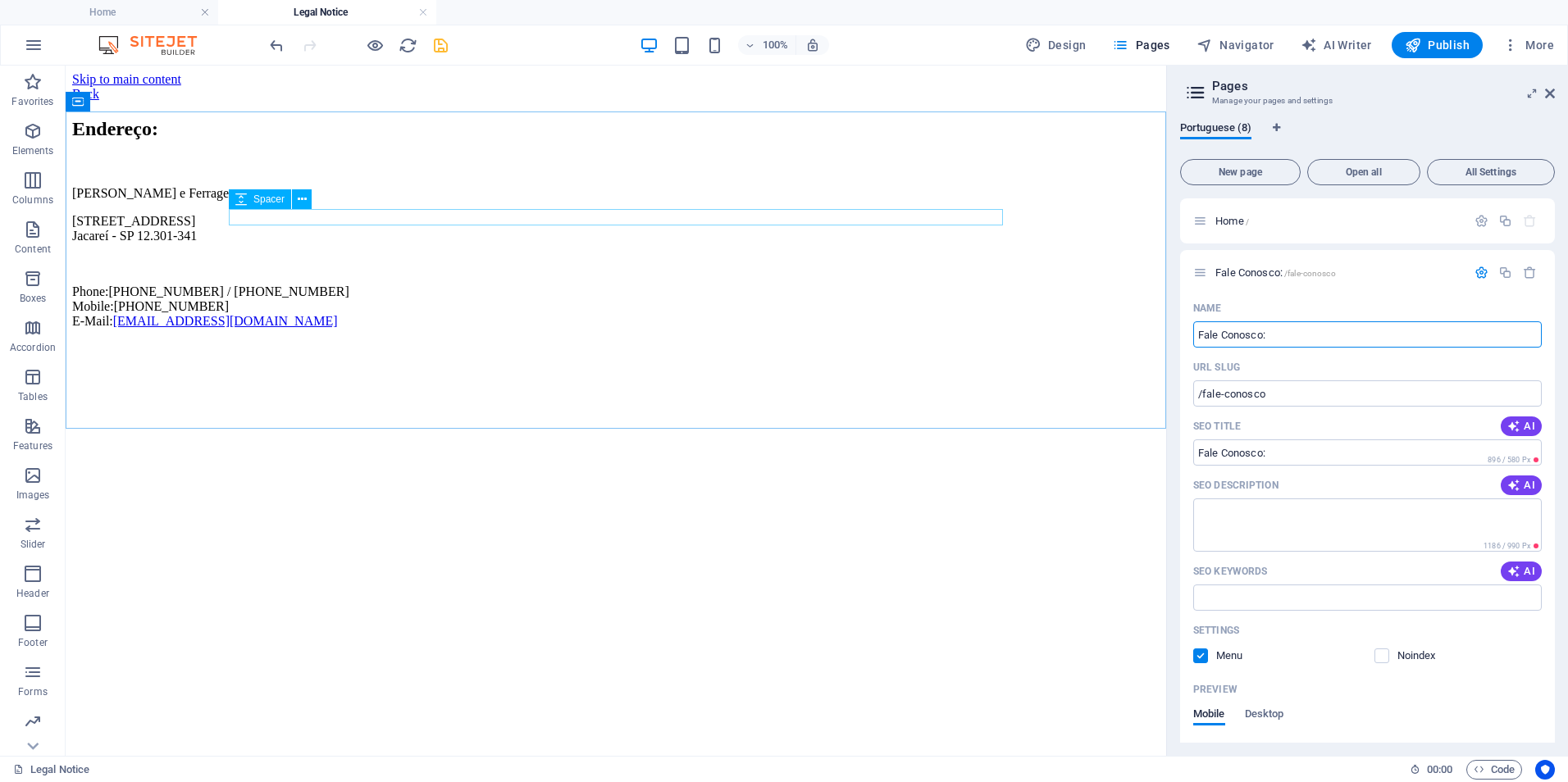
type input "Fale Conosco:"
click at [314, 201] on div "Spacer" at bounding box center [275, 200] width 94 height 21
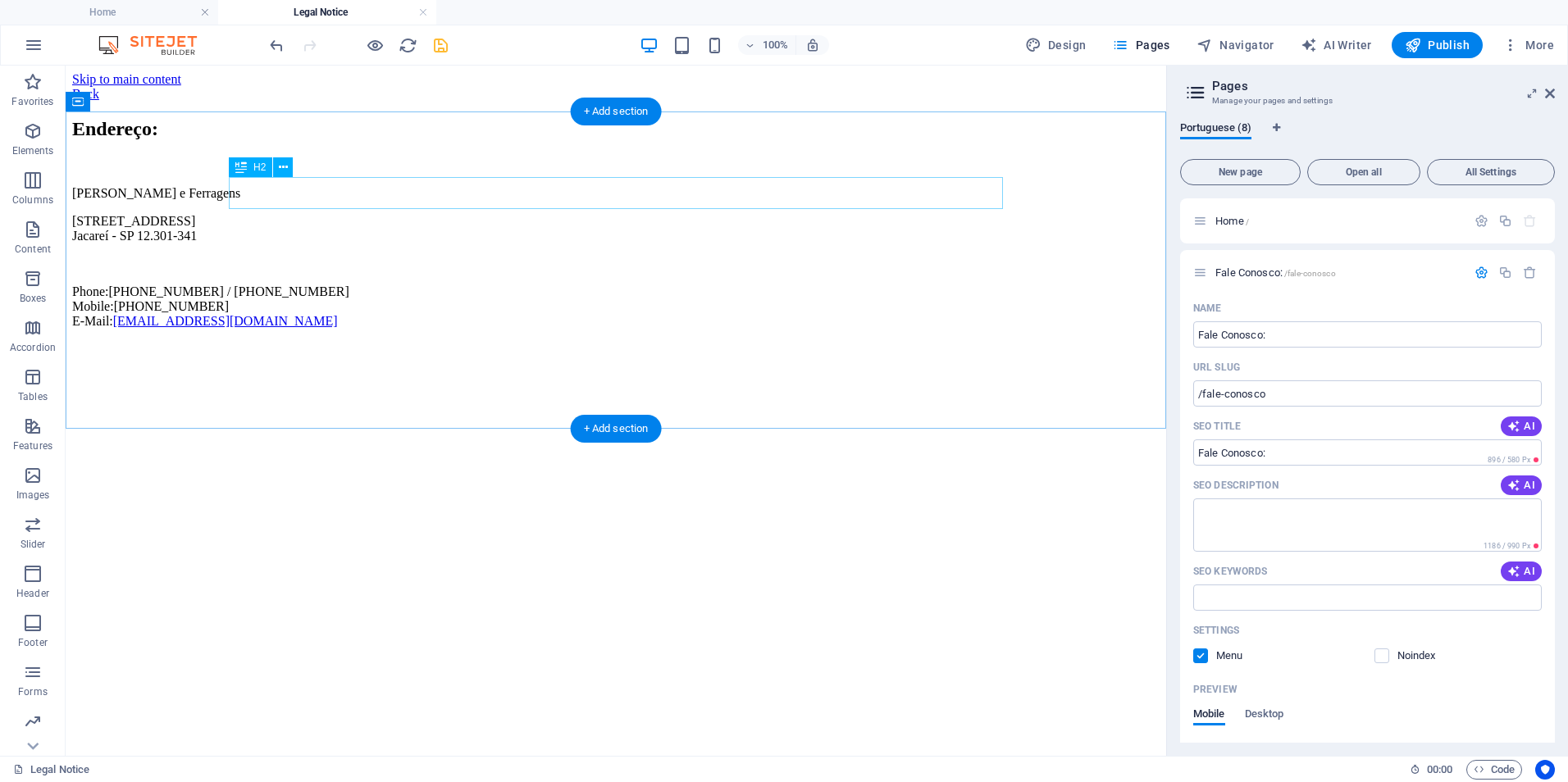
click at [340, 140] on div "Endereço:" at bounding box center [616, 129] width 1087 height 23
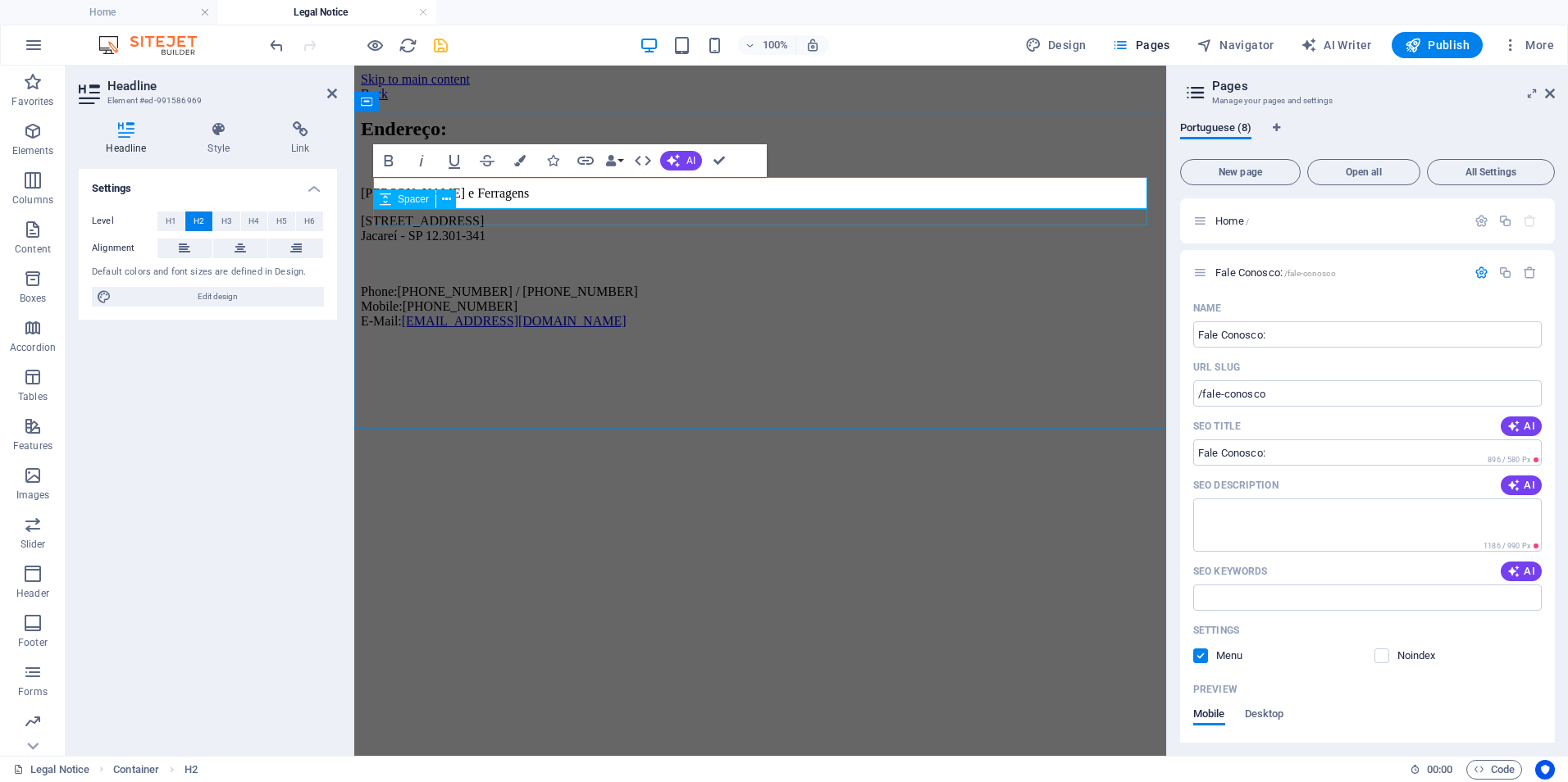
drag, startPoint x: 468, startPoint y: 213, endPoint x: 778, endPoint y: 201, distance: 310.2
click at [758, 173] on div at bounding box center [760, 165] width 798 height 16
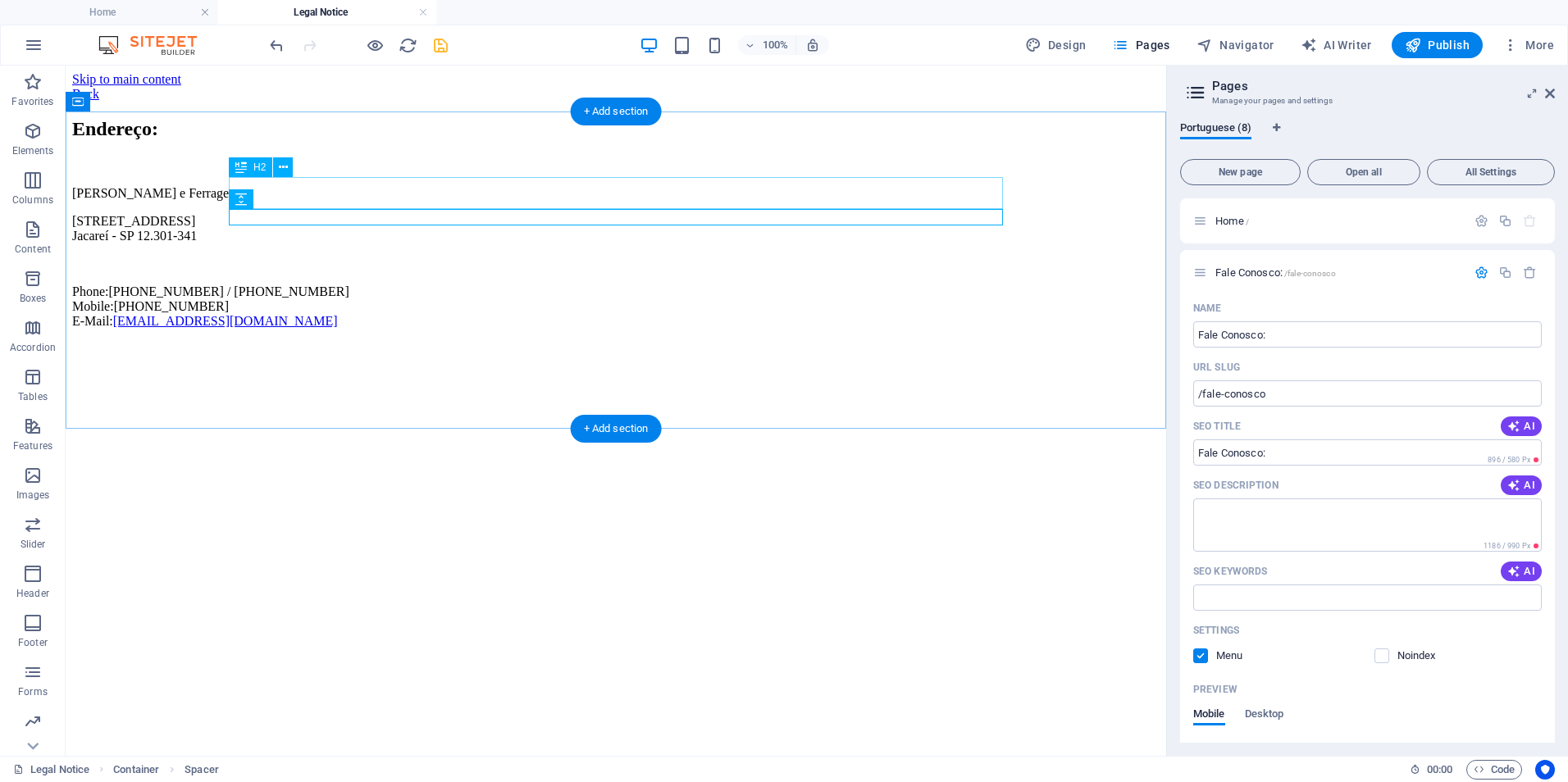
click at [331, 140] on div "Endereço:" at bounding box center [616, 129] width 1087 height 23
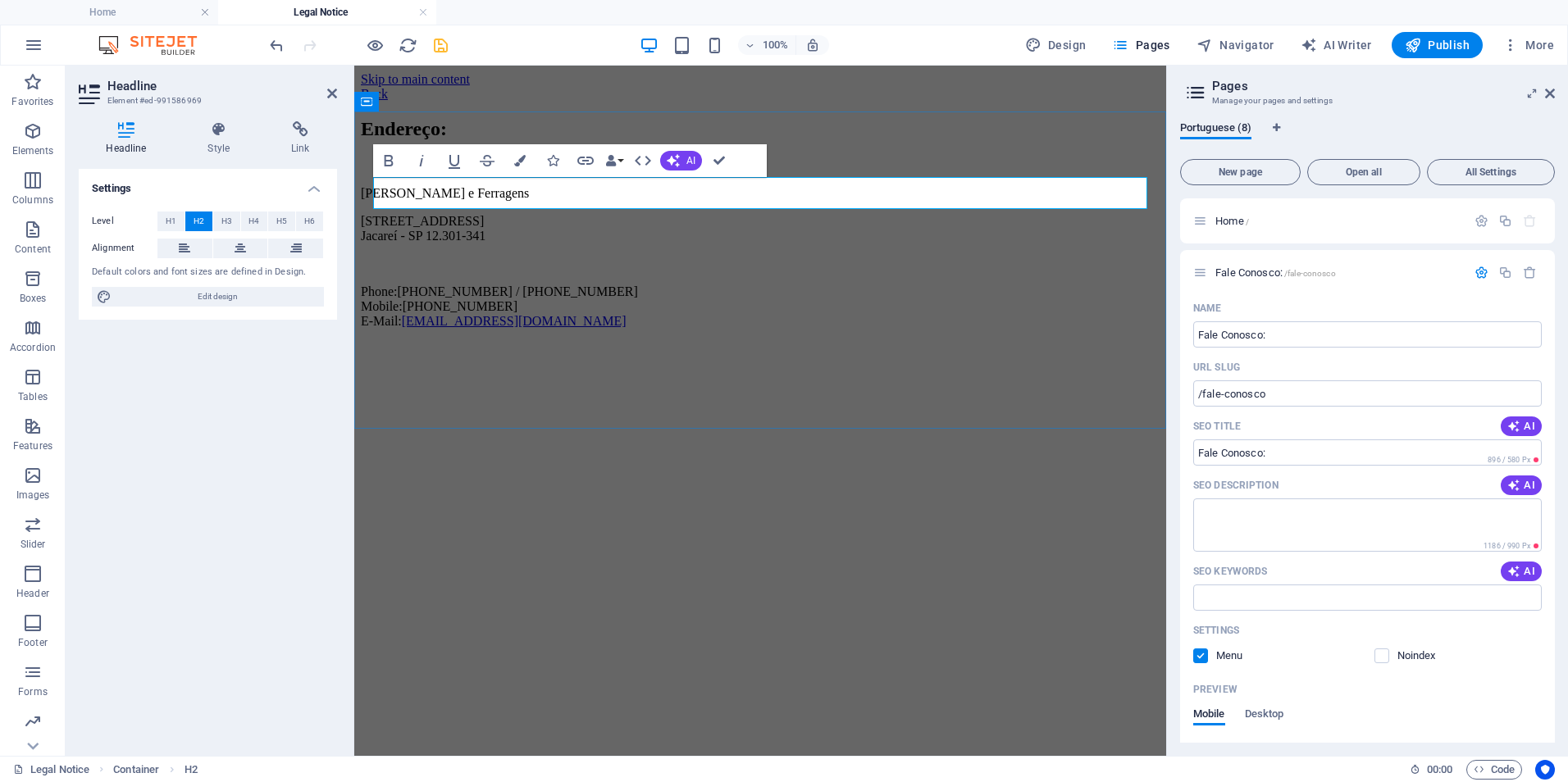
click at [432, 140] on h2 "Endereço:" at bounding box center [760, 129] width 798 height 23
click at [491, 140] on h2 "Endereço:" at bounding box center [760, 129] width 798 height 23
drag, startPoint x: 487, startPoint y: 193, endPoint x: 365, endPoint y: 195, distance: 122.0
click at [365, 195] on div "Endereço: Pereira Aguiar Lajes e Ferragens Rua Irajá, 20 Jacareí - SP 12.301-34…" at bounding box center [760, 223] width 798 height 210
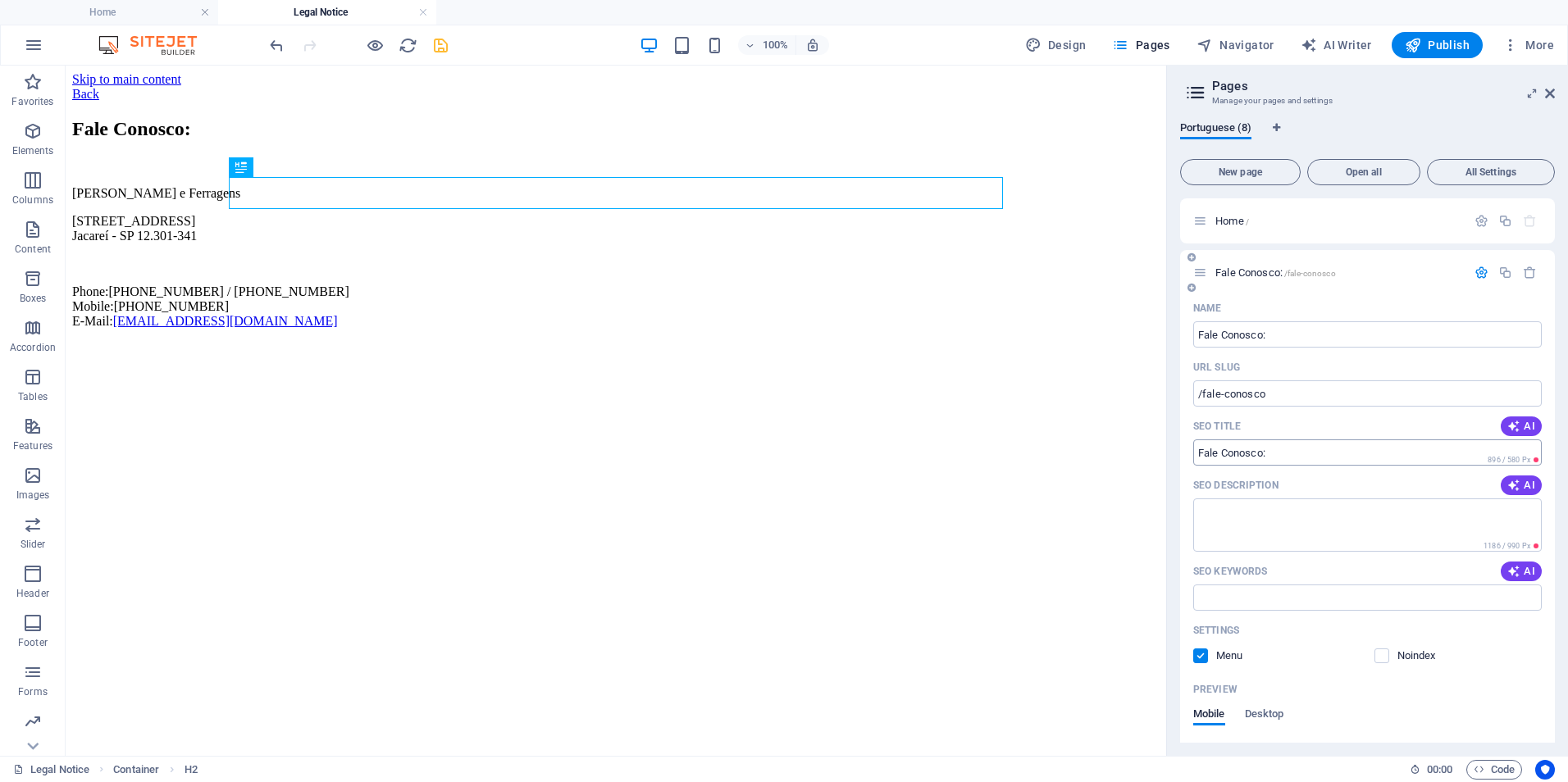
click at [1278, 447] on input "Fale Conosco:" at bounding box center [1367, 453] width 348 height 26
drag, startPoint x: 1355, startPoint y: 514, endPoint x: 1142, endPoint y: 453, distance: 221.6
paste input "| Pereira Aguiar – Lajes, Ferragens e EPS em São Paulo"
drag, startPoint x: 1467, startPoint y: 453, endPoint x: 1556, endPoint y: 455, distance: 89.0
click at [1556, 455] on div "Portuguese (8) New page Open all All Settings Home / Fale Conosco: /fale-conosc…" at bounding box center [1367, 432] width 401 height 648
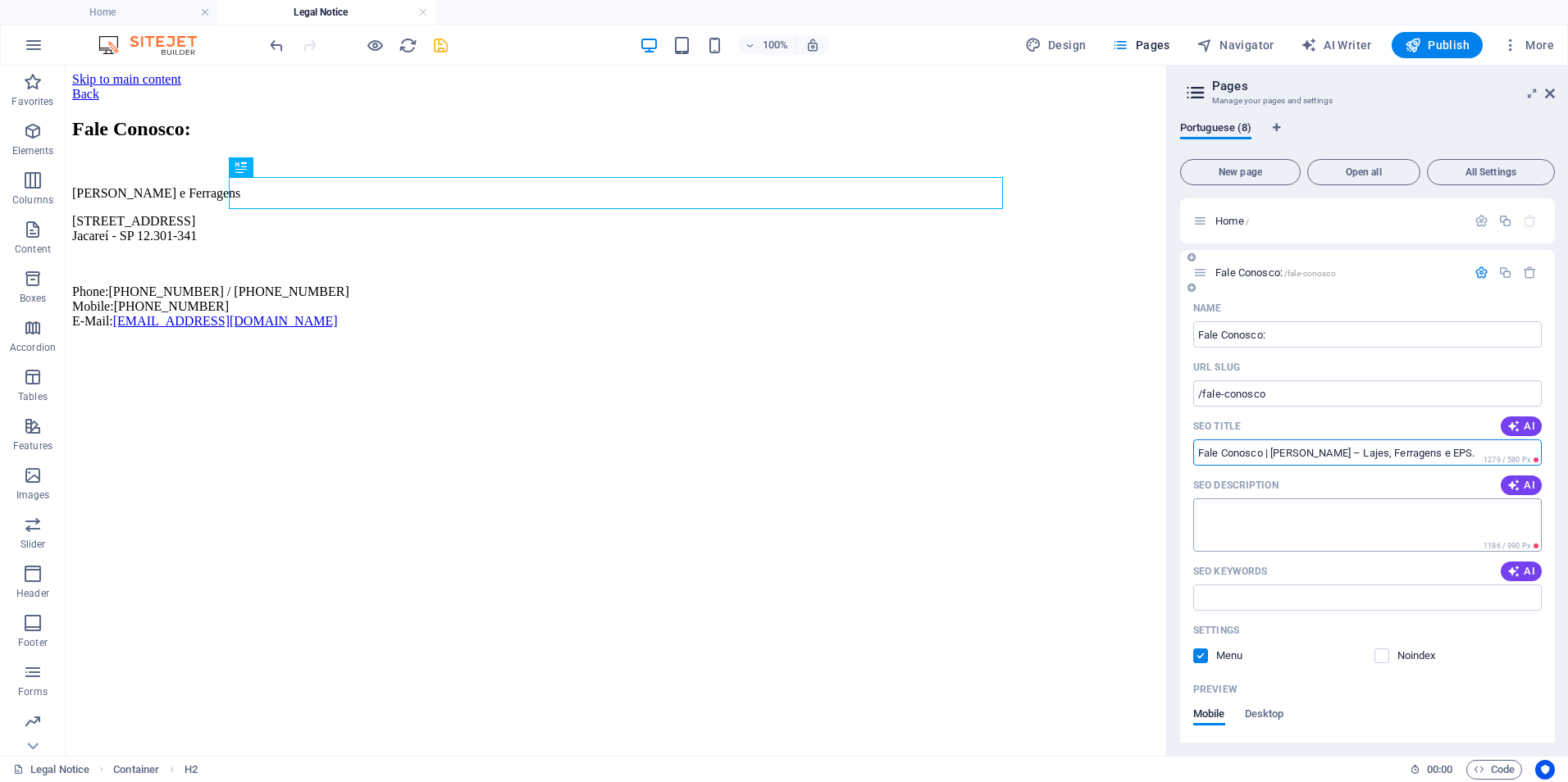
type input "Fale Conosco | Pereira Aguiar – Lajes, Ferragens e EPS."
click at [1242, 515] on textarea "SEO Description" at bounding box center [1367, 526] width 348 height 54
paste textarea "ntre em contato com a Pereira Aguiar. Solicite orçamento de lajes, ferragens e …"
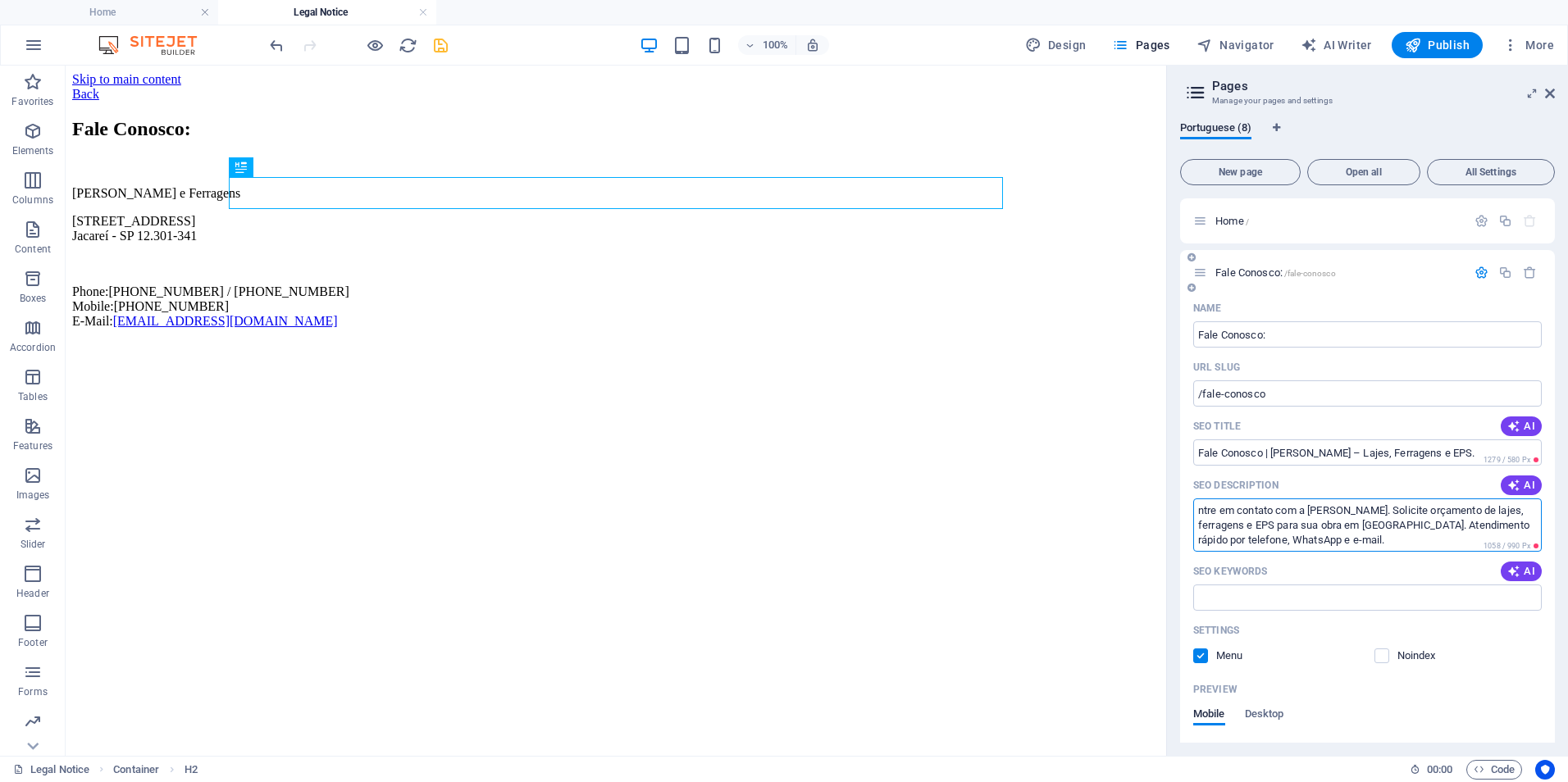
drag, startPoint x: 1199, startPoint y: 509, endPoint x: 1220, endPoint y: 520, distance: 23.7
click at [1205, 512] on textarea "ntre em contato com a Pereira Aguiar. Solicite orçamento de lajes, ferragens e …" at bounding box center [1367, 526] width 348 height 54
click at [1290, 542] on textarea "Entre em contato com a Pereira Aguiar. Solicite orçamento de lajes, ferragens e…" at bounding box center [1367, 526] width 348 height 54
click at [1407, 523] on textarea "Entre em contato com a Pereira Aguiar. Solicite orçamento de lajes, ferragens e…" at bounding box center [1367, 526] width 348 height 54
click at [1411, 525] on textarea "Entre em contato com a Pereira Aguiar. Solicite orçamento de lajes, ferragens e…" at bounding box center [1367, 526] width 348 height 54
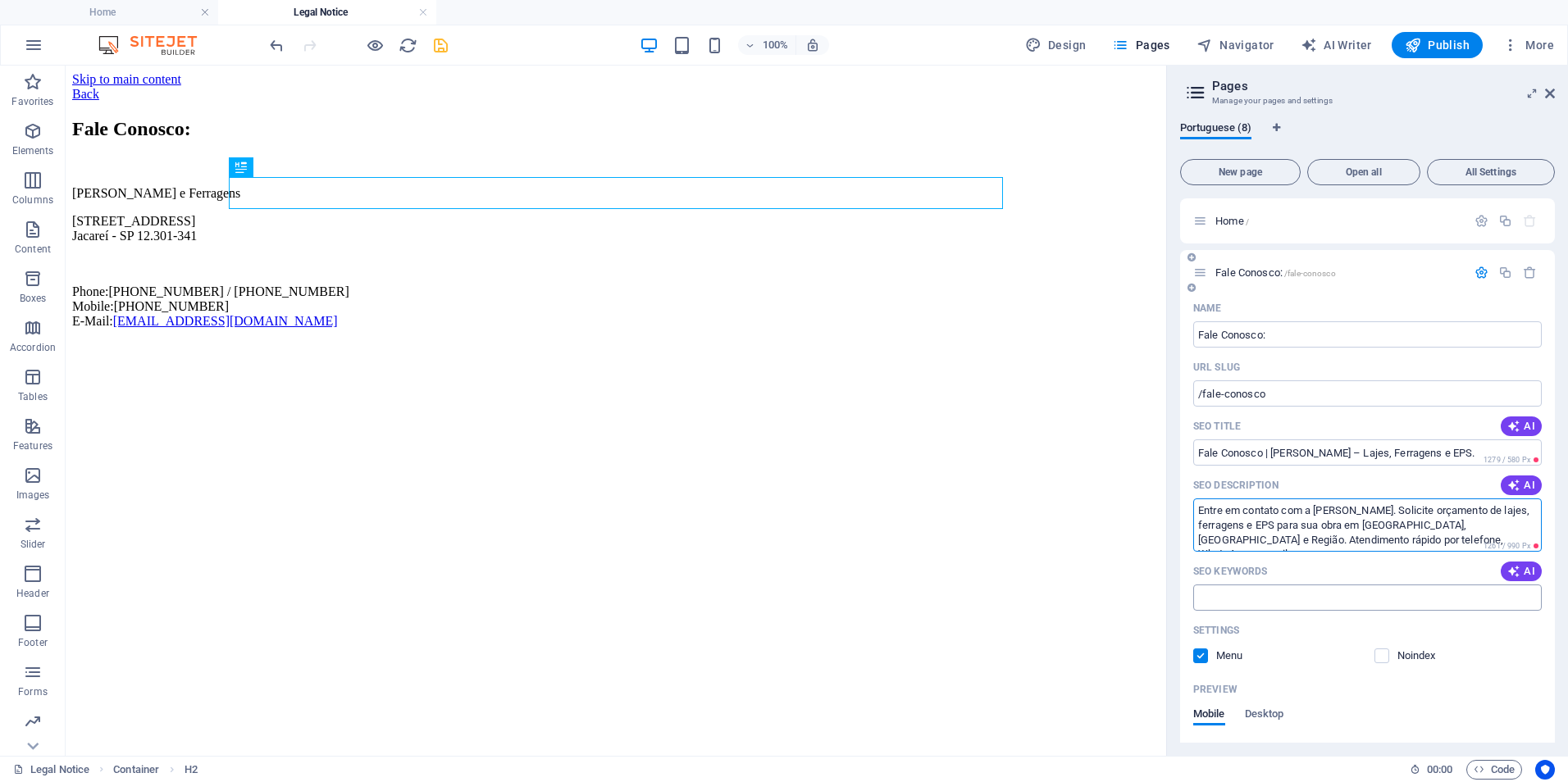
type textarea "Entre em contato com a Pereira Aguiar. Solicite orçamento de lajes, ferragens e…"
click at [1339, 605] on input "SEO Keywords" at bounding box center [1367, 598] width 348 height 26
click at [1245, 591] on input "SEO Keywords" at bounding box center [1367, 598] width 348 height 26
paste input "contato Pereira Aguiar, orçamento lajes SP, orçamento ferragens São Paulo, forn…"
click at [1307, 599] on input "contato Pereira Aguiar, orçamento lajes SP, orçamento ferragens São Paulo, forn…" at bounding box center [1367, 598] width 348 height 26
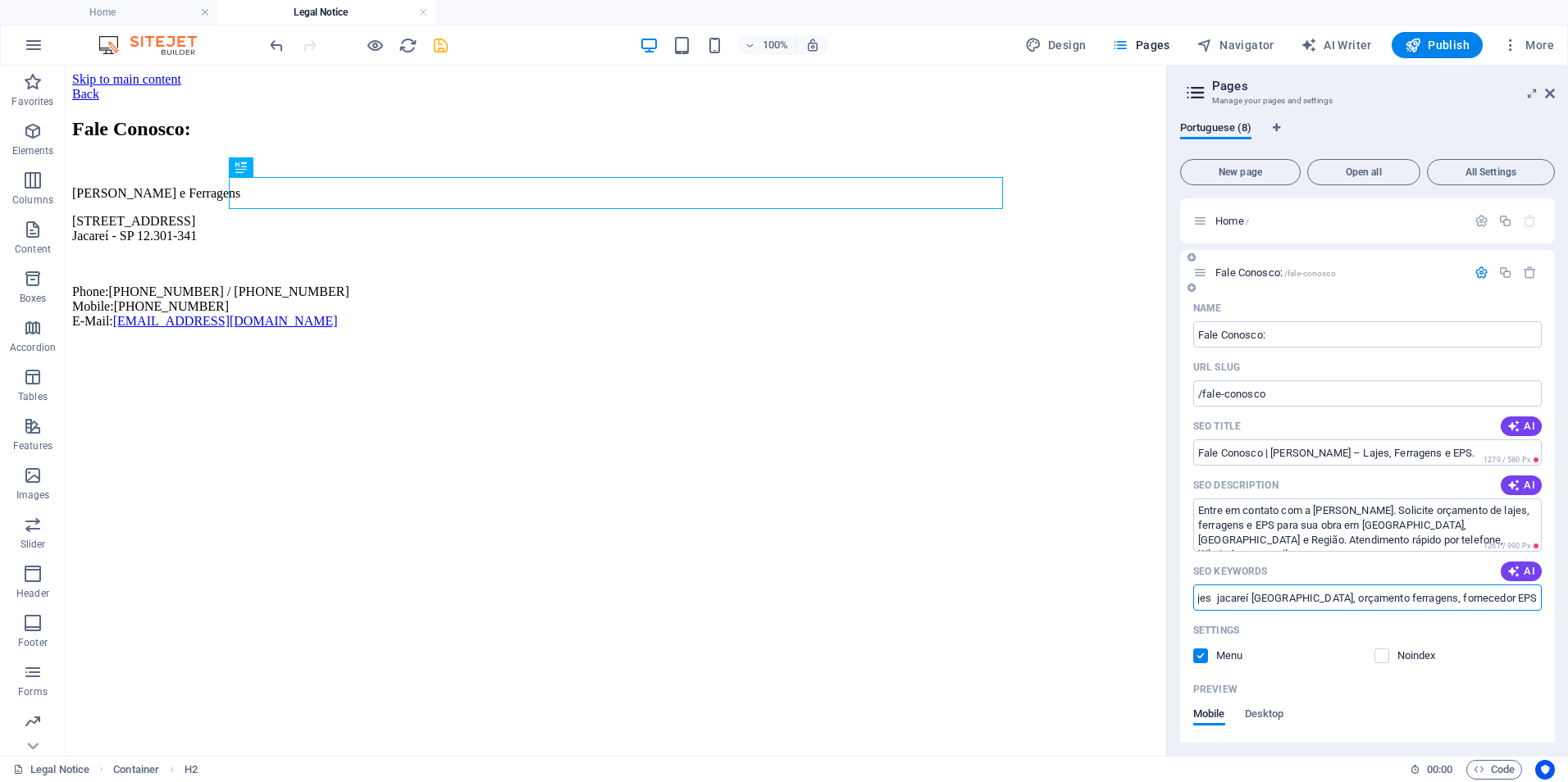
scroll to position [0, 220]
type input "contato Pereira Aguiar Lajes, orçamento lajes jacareí São José dos Campos, orça…"
click at [441, 49] on icon "save" at bounding box center [441, 46] width 19 height 19
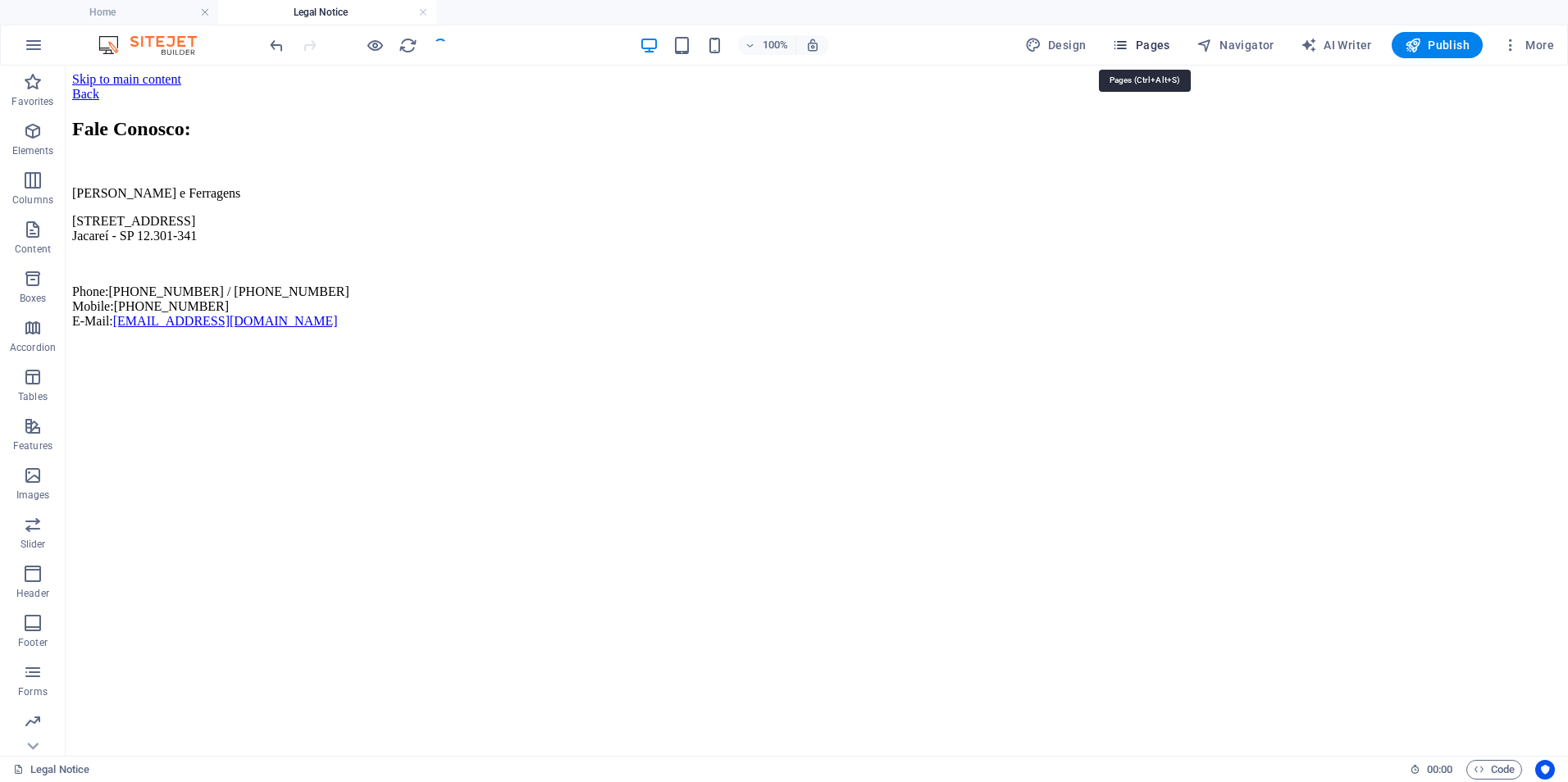
click at [1142, 47] on span "Pages" at bounding box center [1140, 45] width 57 height 16
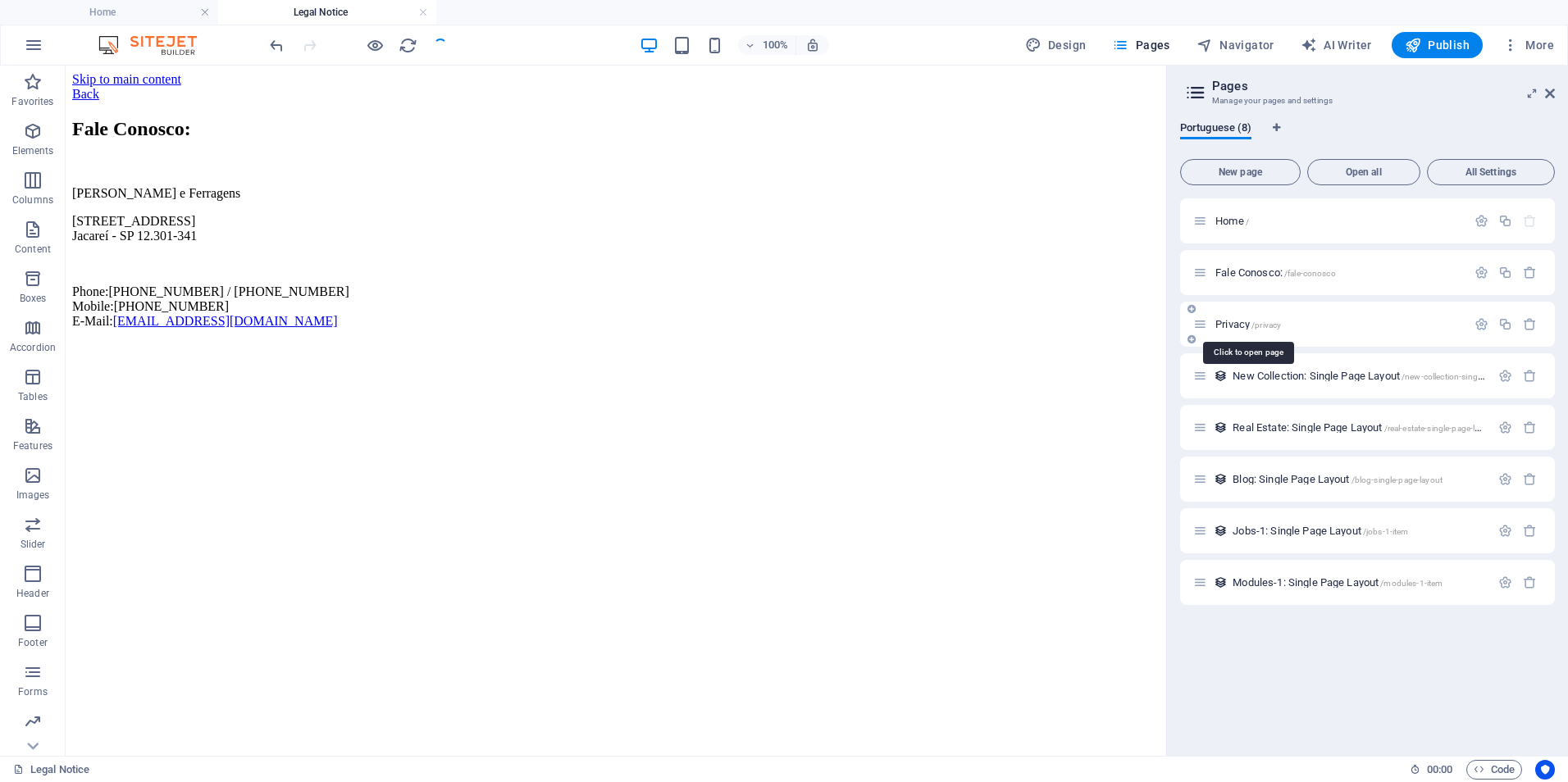
click at [1242, 323] on span "Privacy /privacy" at bounding box center [1248, 324] width 66 height 12
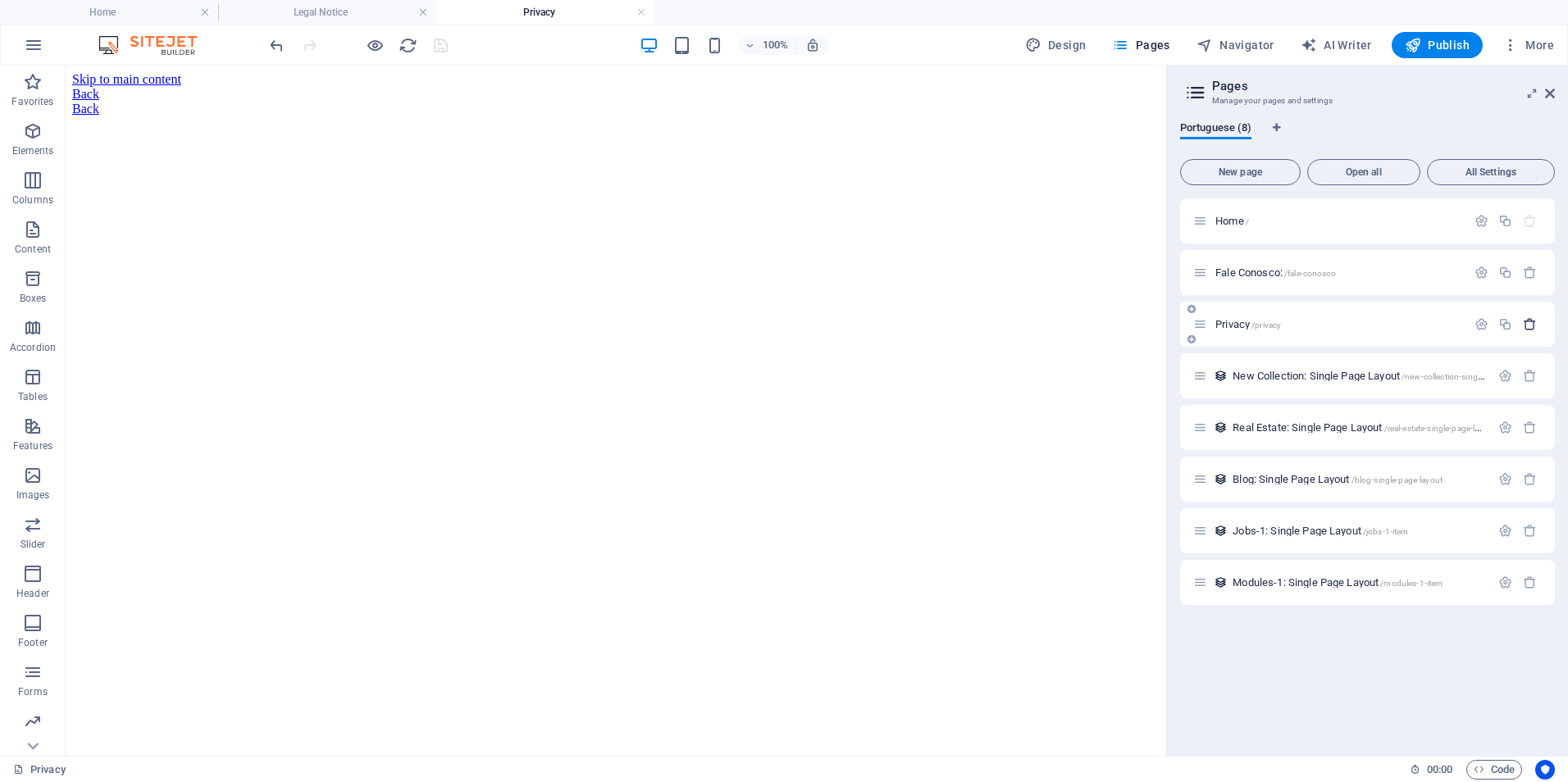
click at [1528, 325] on icon "button" at bounding box center [1530, 324] width 14 height 14
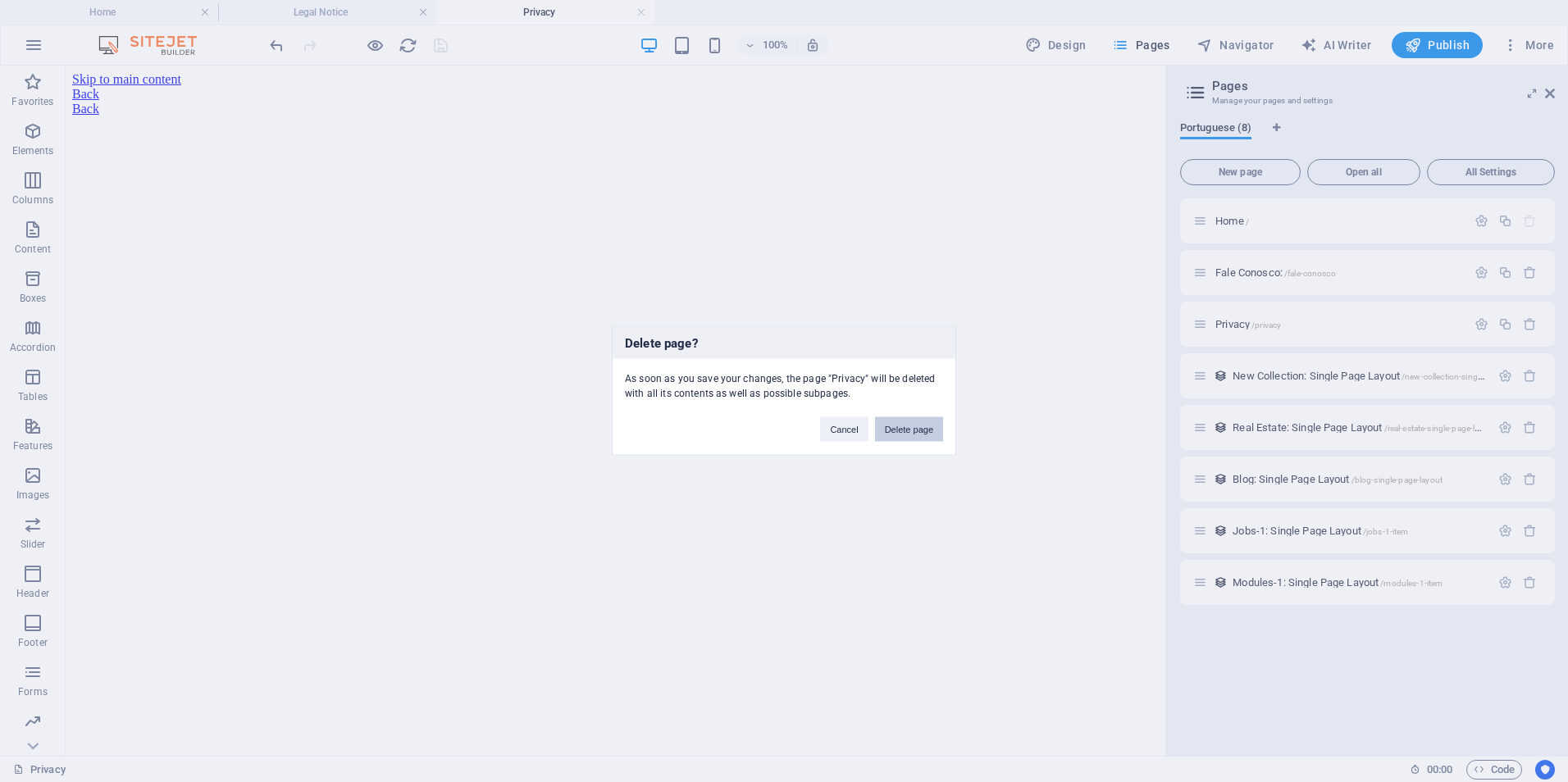
click at [909, 427] on button "Delete page" at bounding box center [908, 430] width 68 height 24
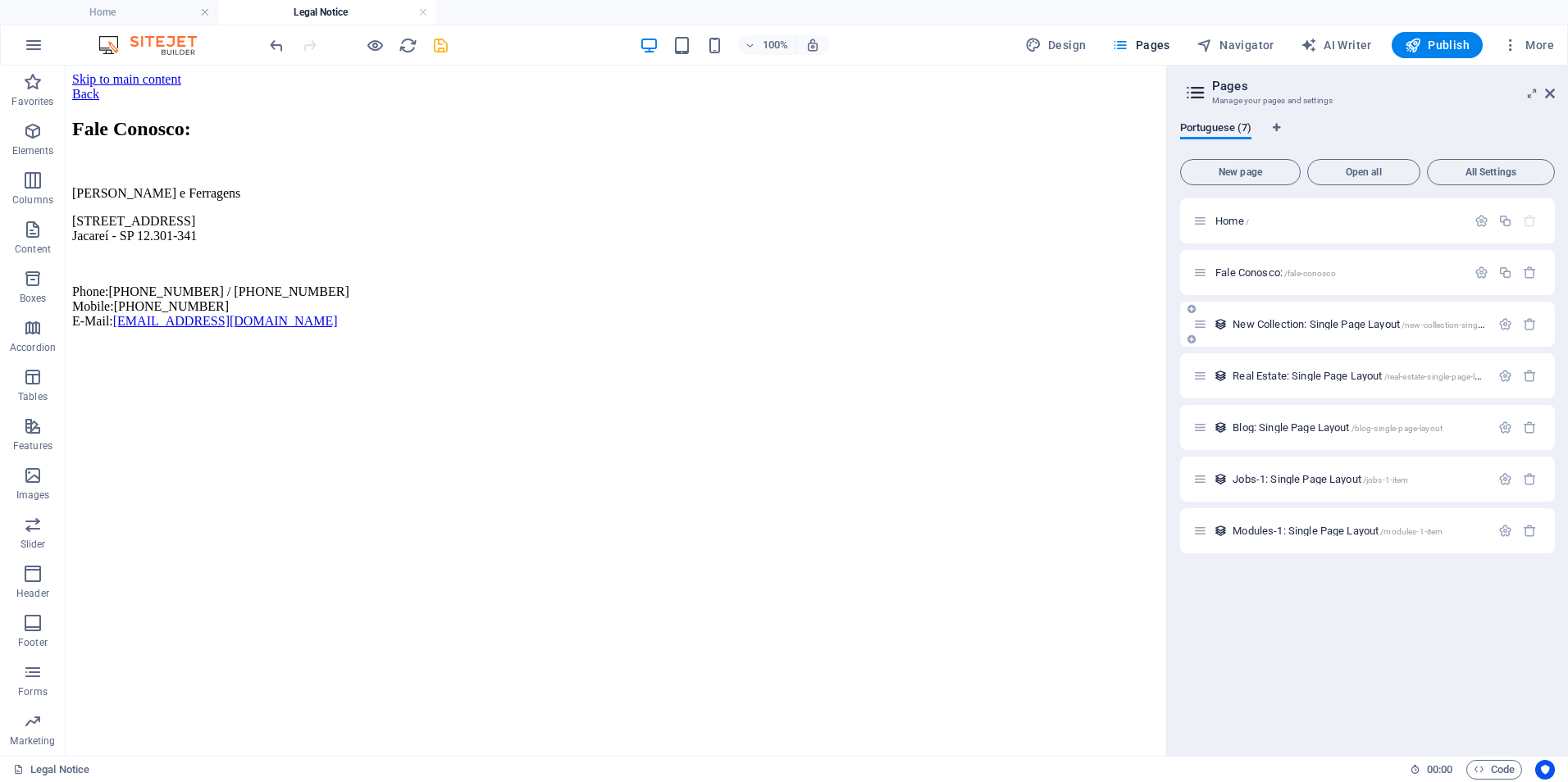
click at [1297, 326] on span "New Collection: Single Page Layout /new-collection-single-page-layout" at bounding box center [1380, 324] width 297 height 12
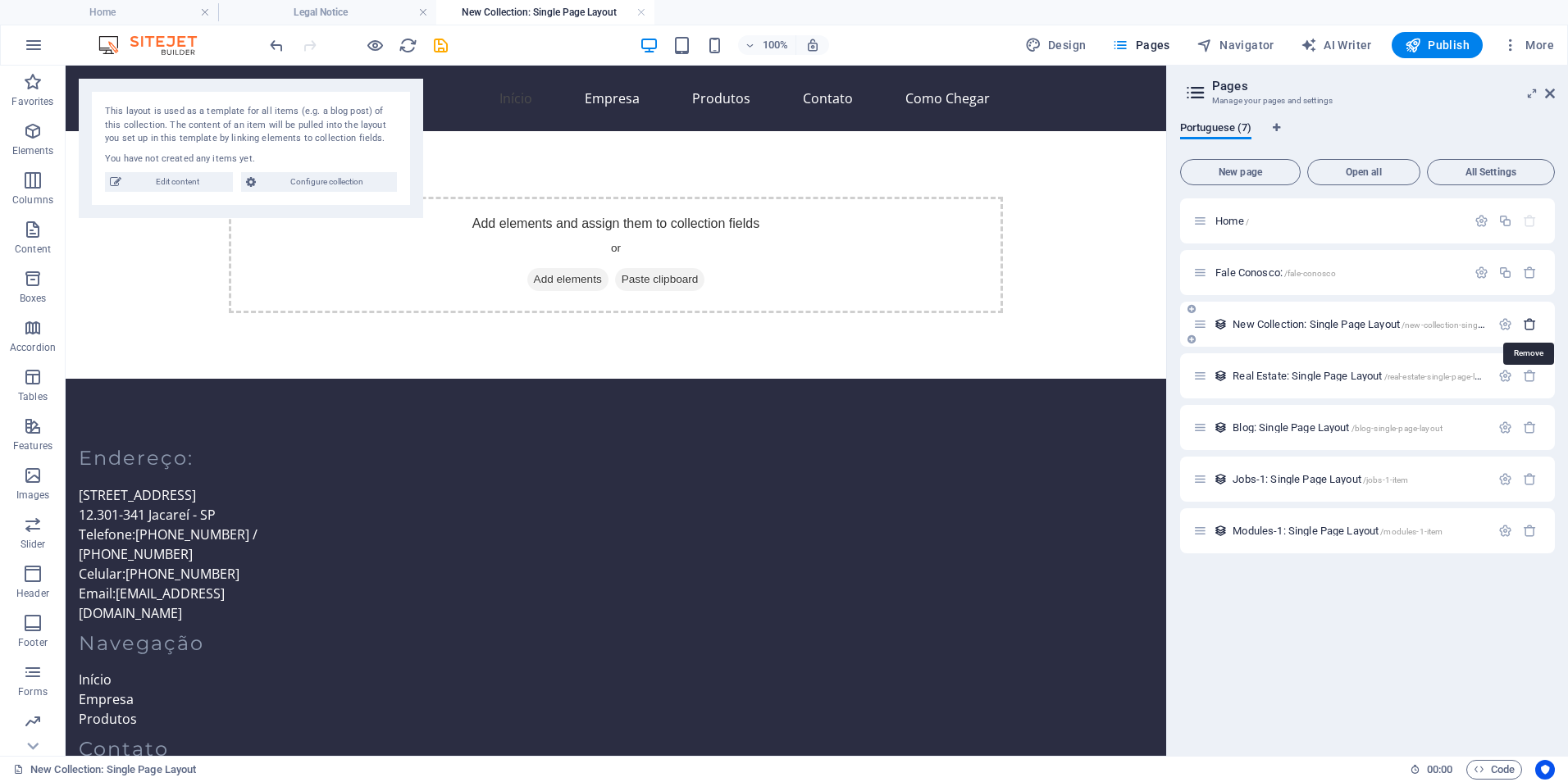
click at [1527, 329] on icon "button" at bounding box center [1530, 324] width 14 height 14
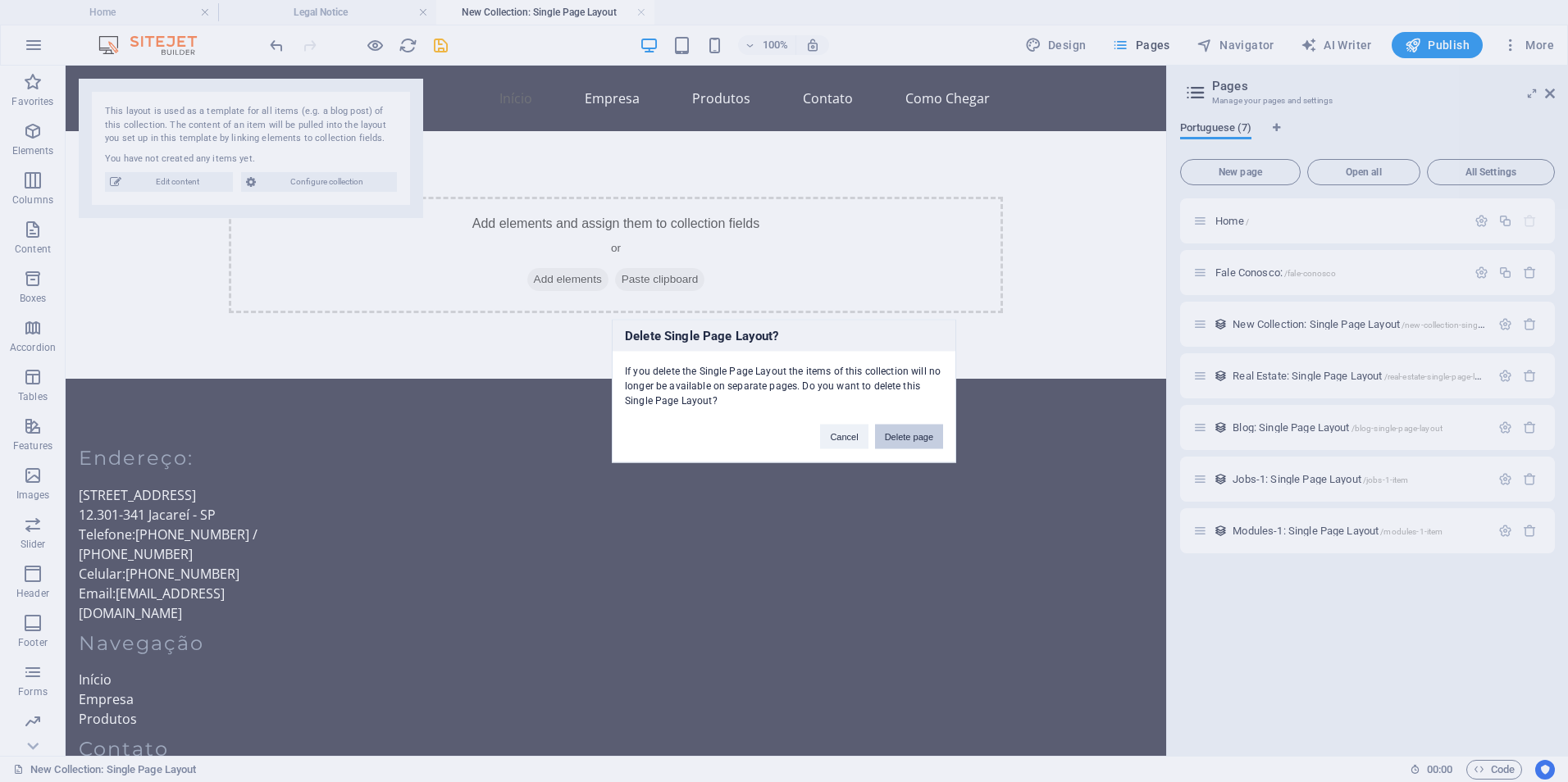
click at [926, 438] on button "Delete page" at bounding box center [908, 437] width 68 height 24
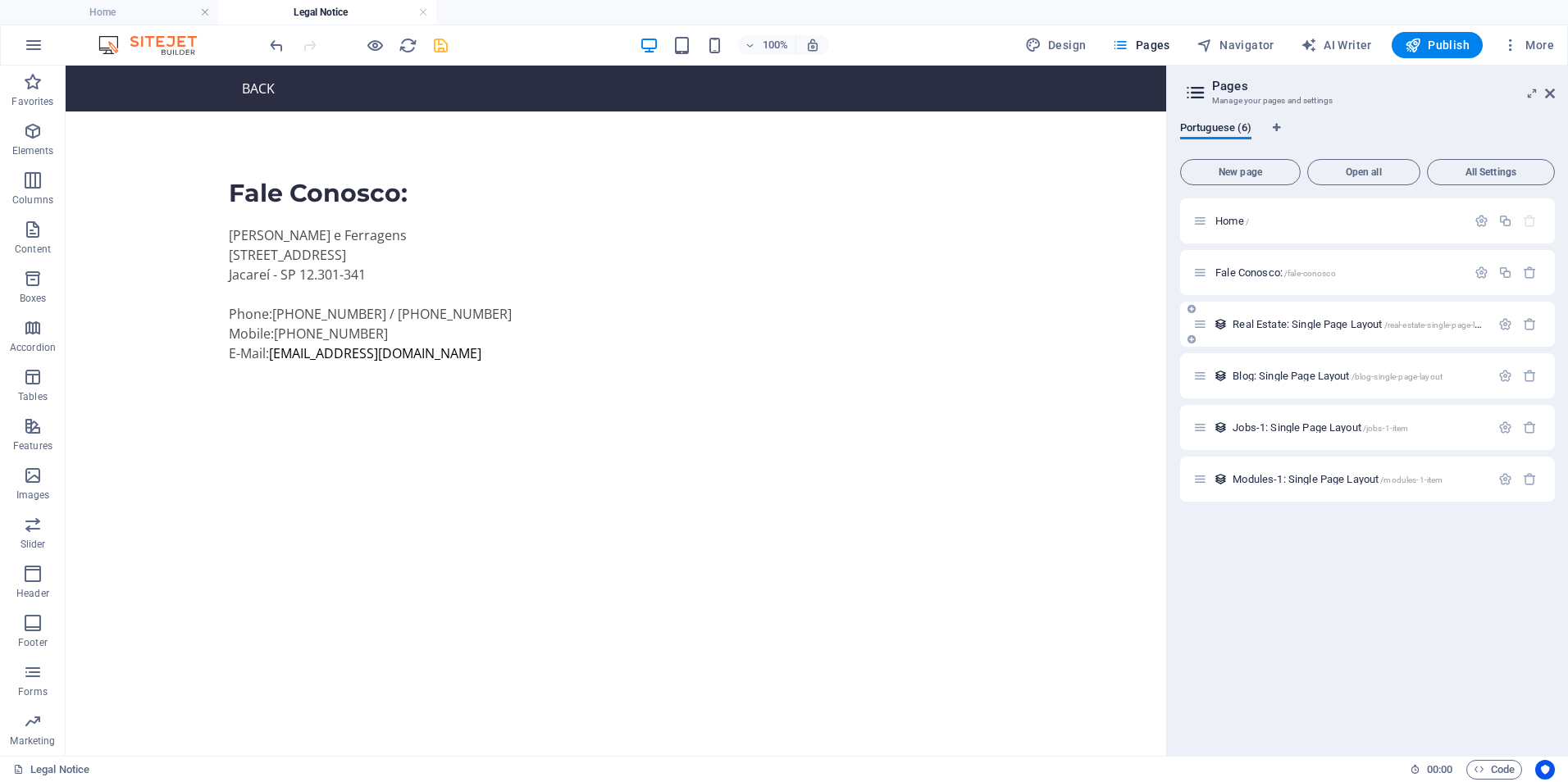
click at [1265, 319] on span "Real Estate: Single Page Layout /real-estate-single-page-layout" at bounding box center [1364, 324] width 263 height 12
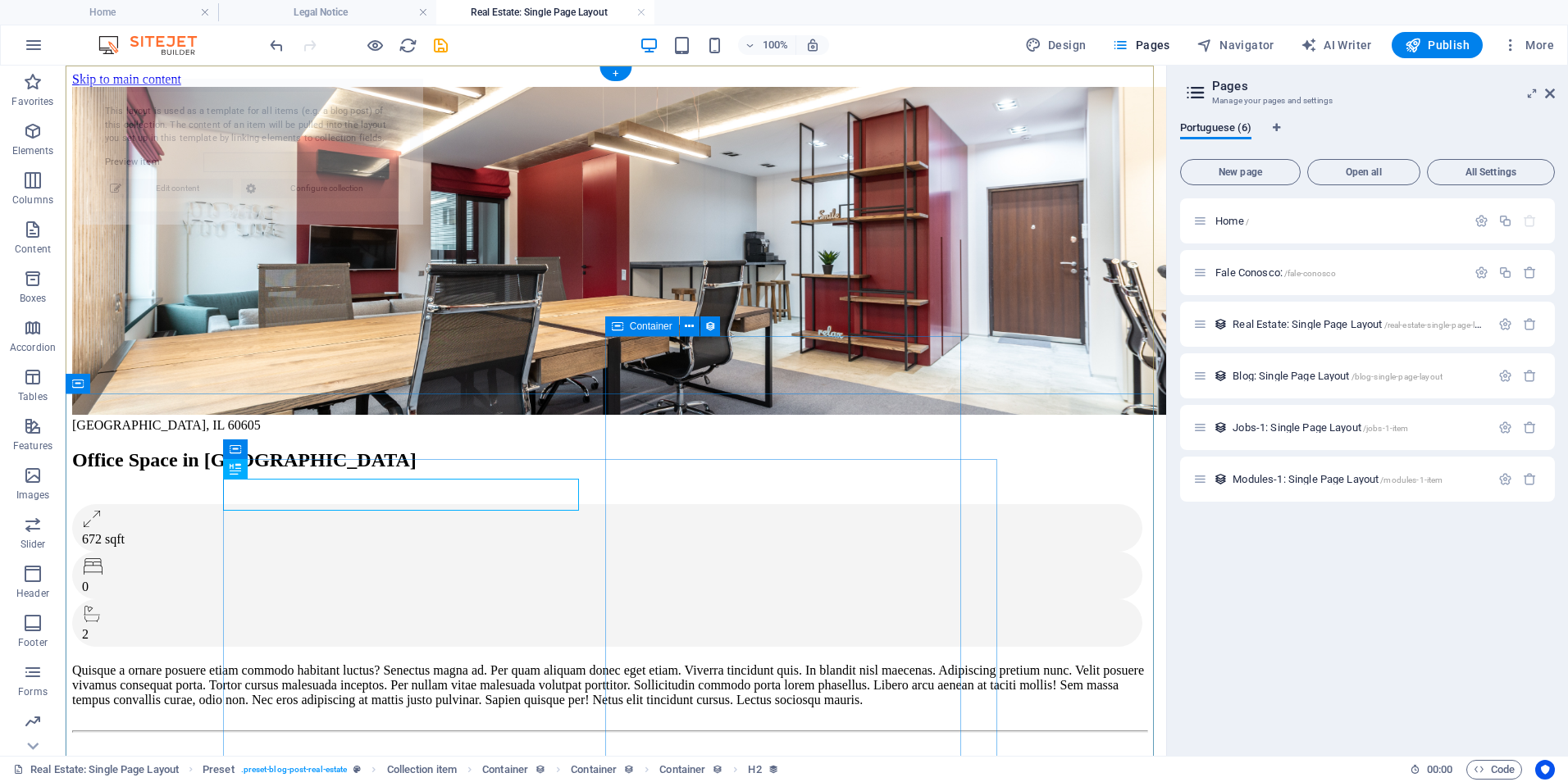
select select "68dabd1044f5585bfc0e7cdf"
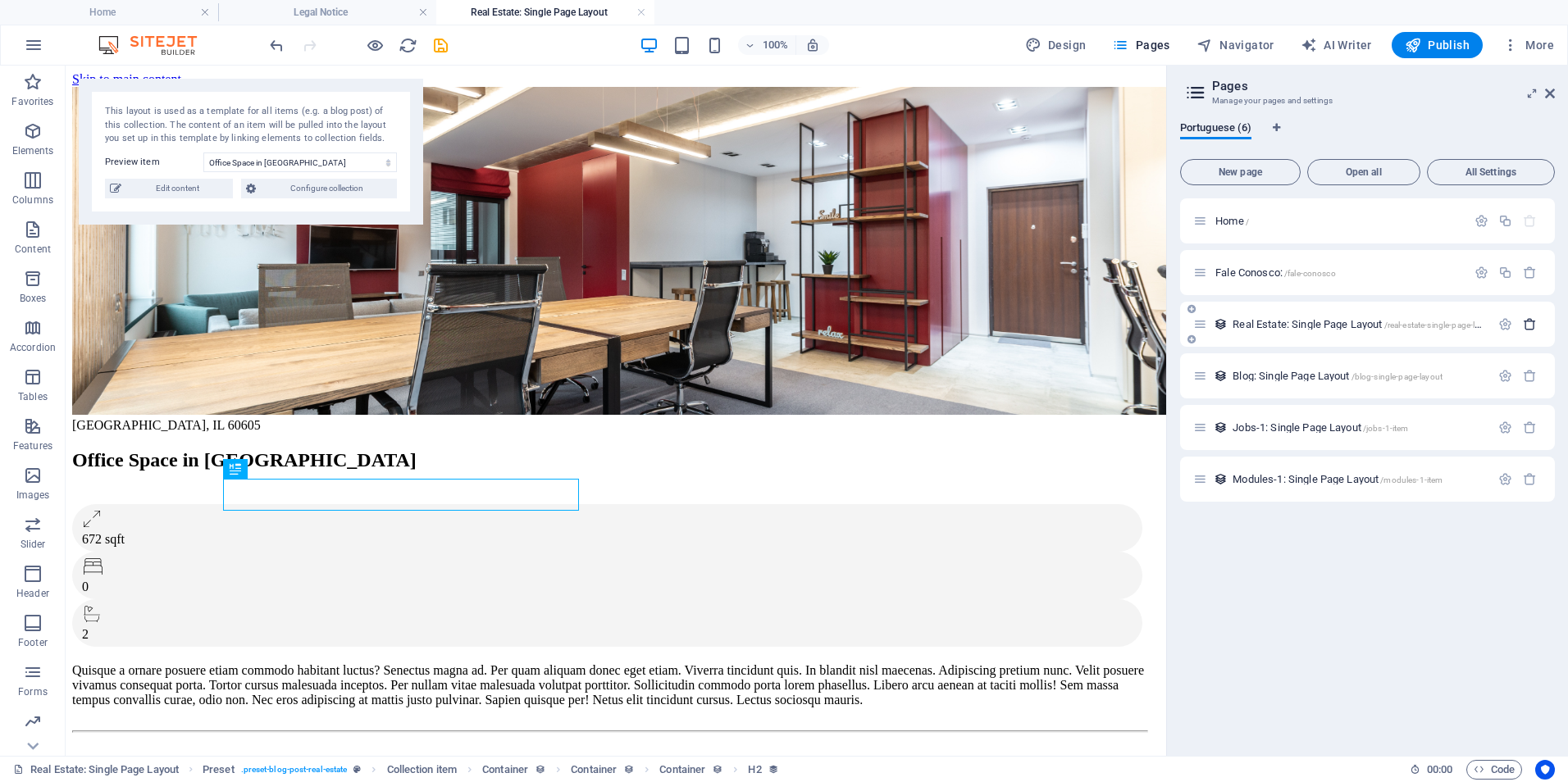
click at [1533, 324] on icon "button" at bounding box center [1530, 324] width 14 height 14
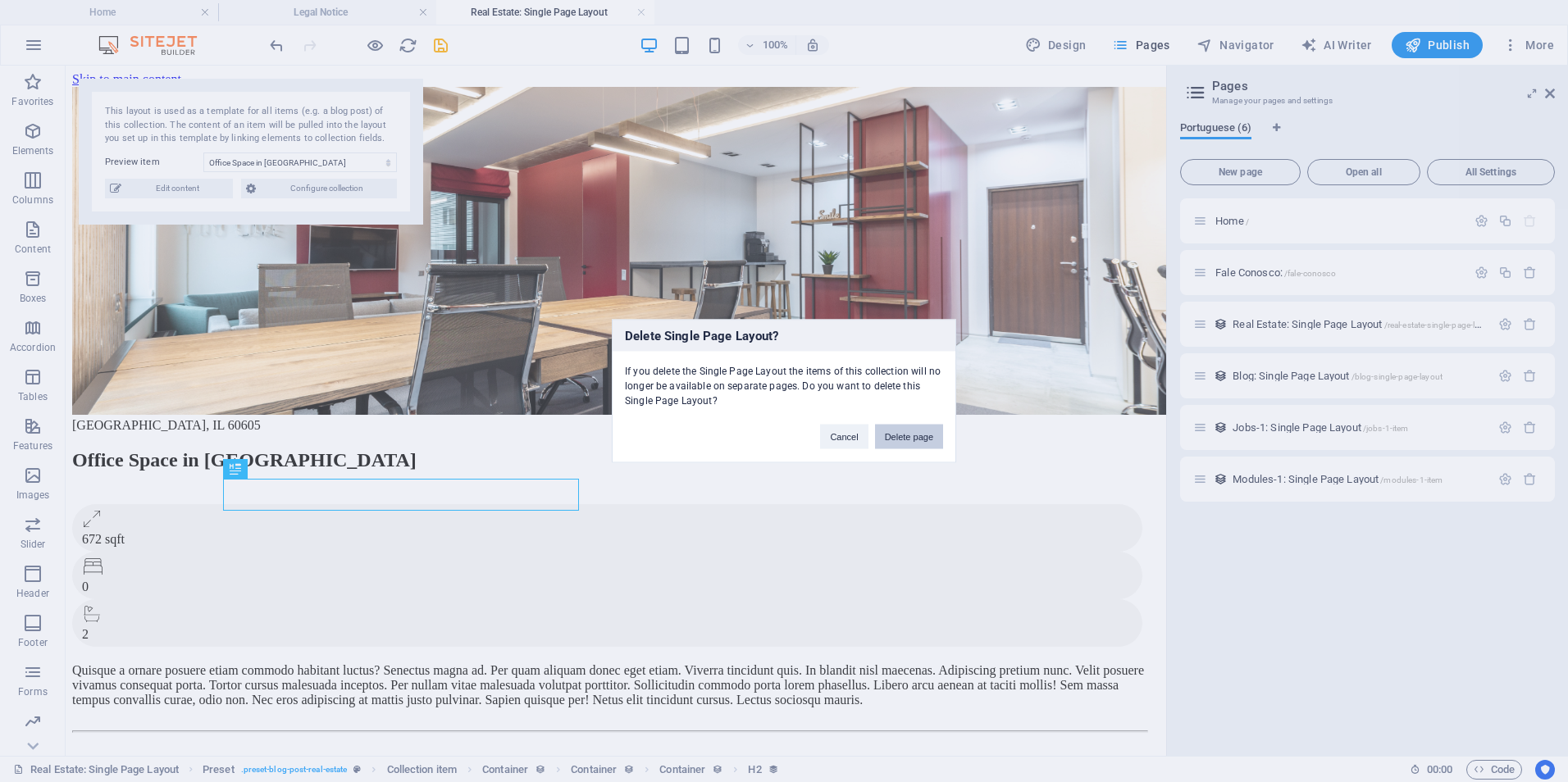
click at [916, 439] on button "Delete page" at bounding box center [908, 437] width 68 height 24
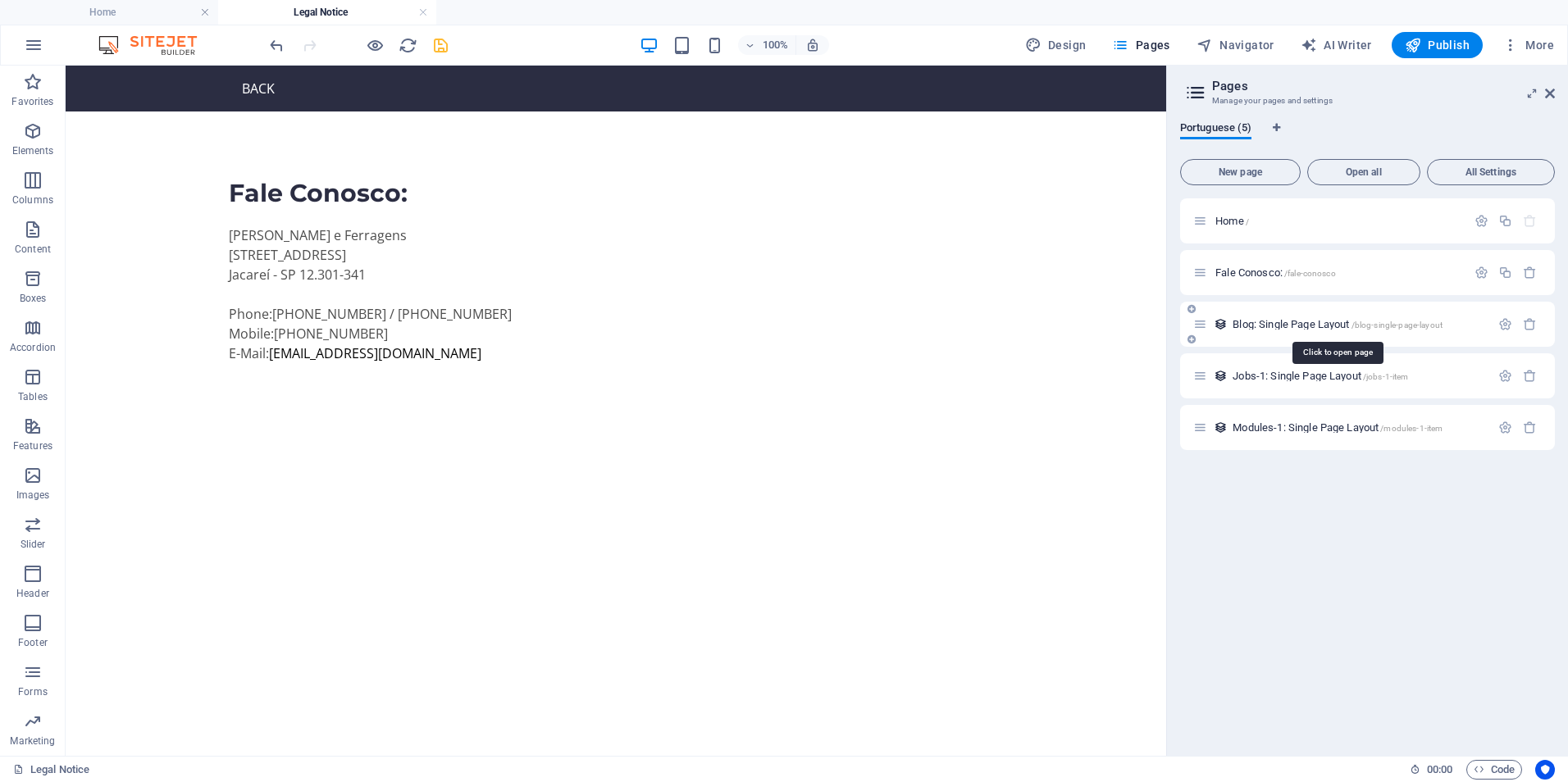
click at [1262, 324] on span "Blog: Single Page Layout /blog-single-page-layout" at bounding box center [1337, 324] width 210 height 12
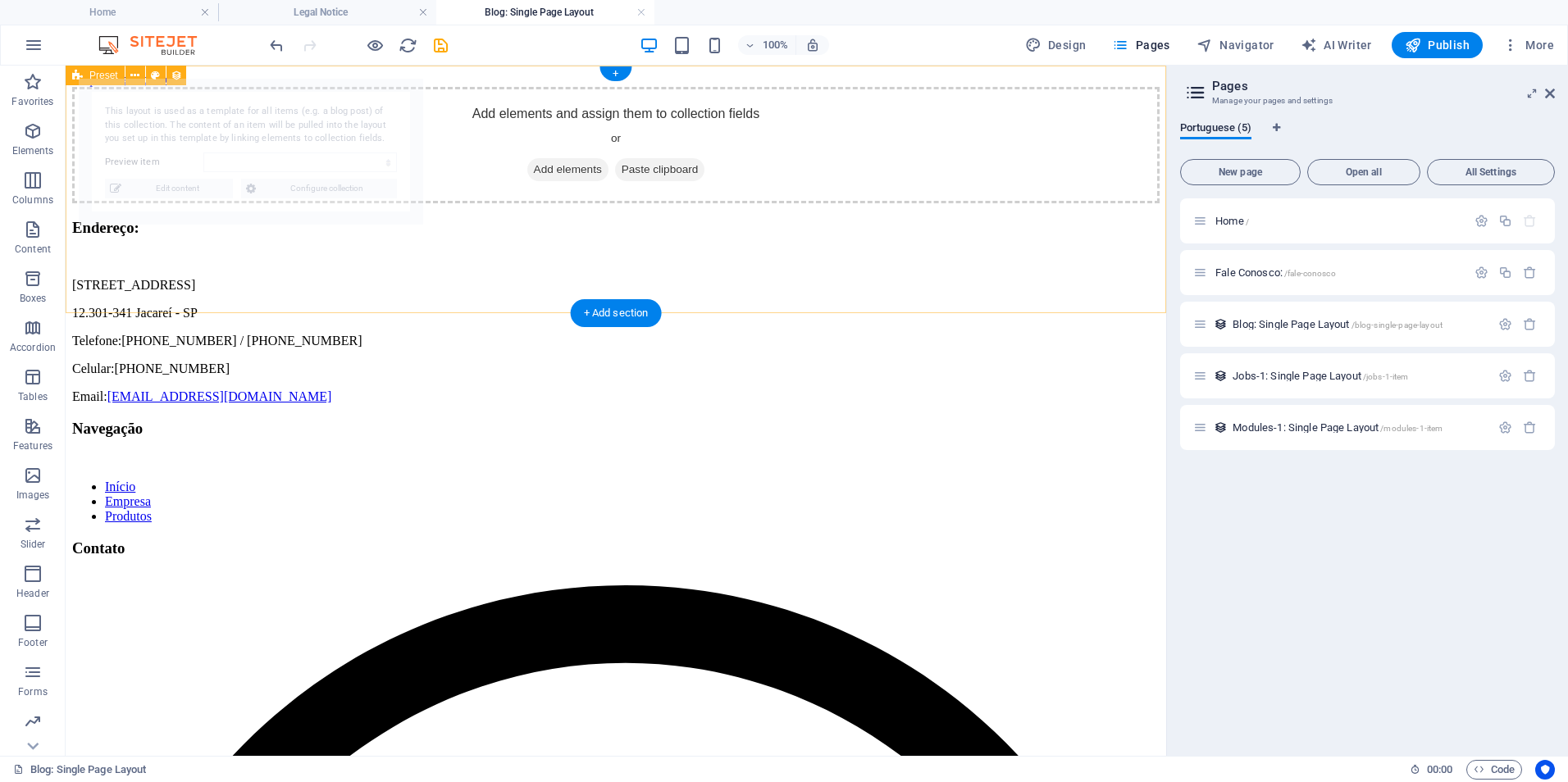
select select "68dabd1044f5585bfc0e7cc8"
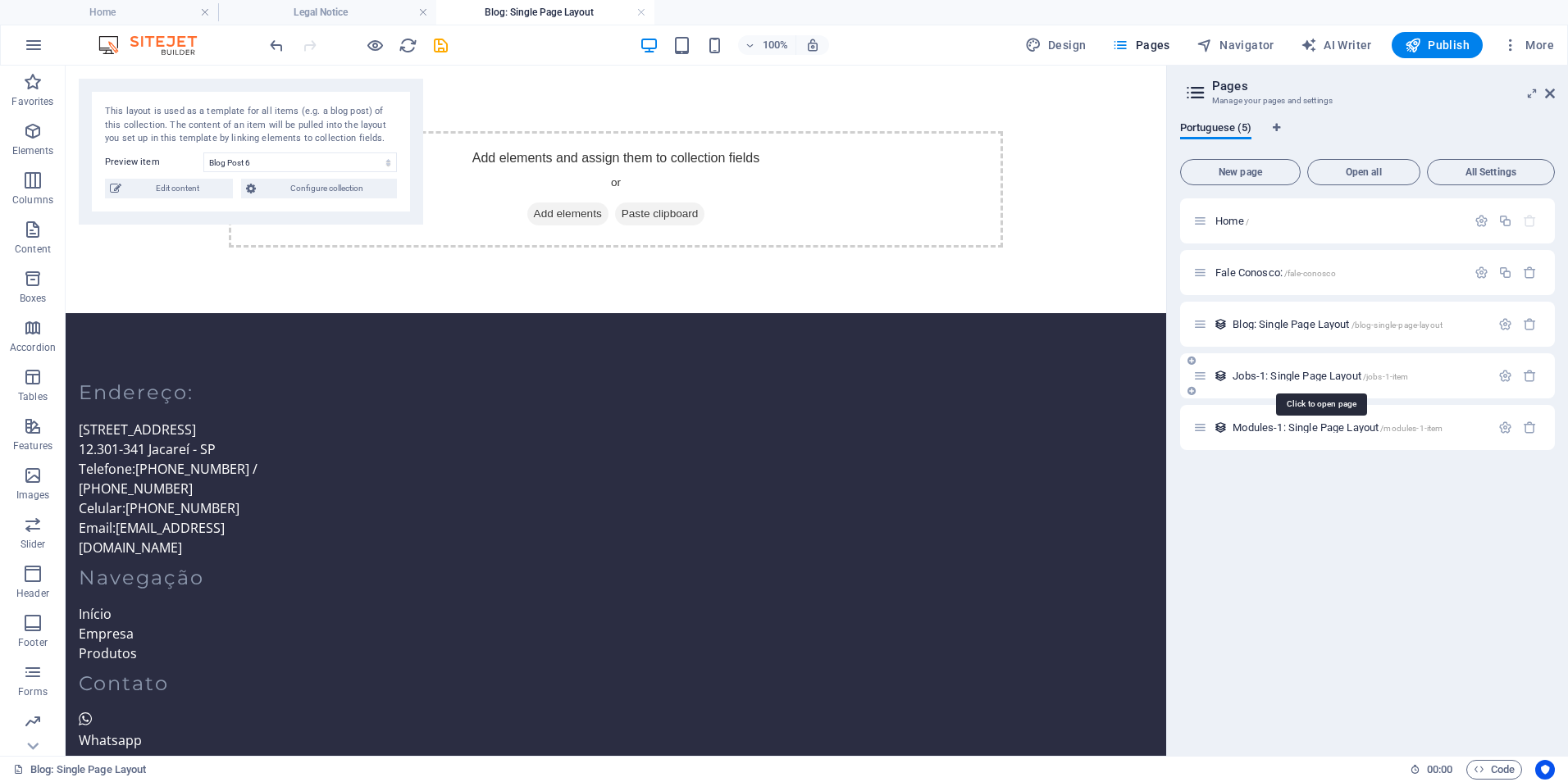
click at [1287, 379] on span "Jobs-1: Single Page Layout /jobs-1-item" at bounding box center [1320, 376] width 176 height 12
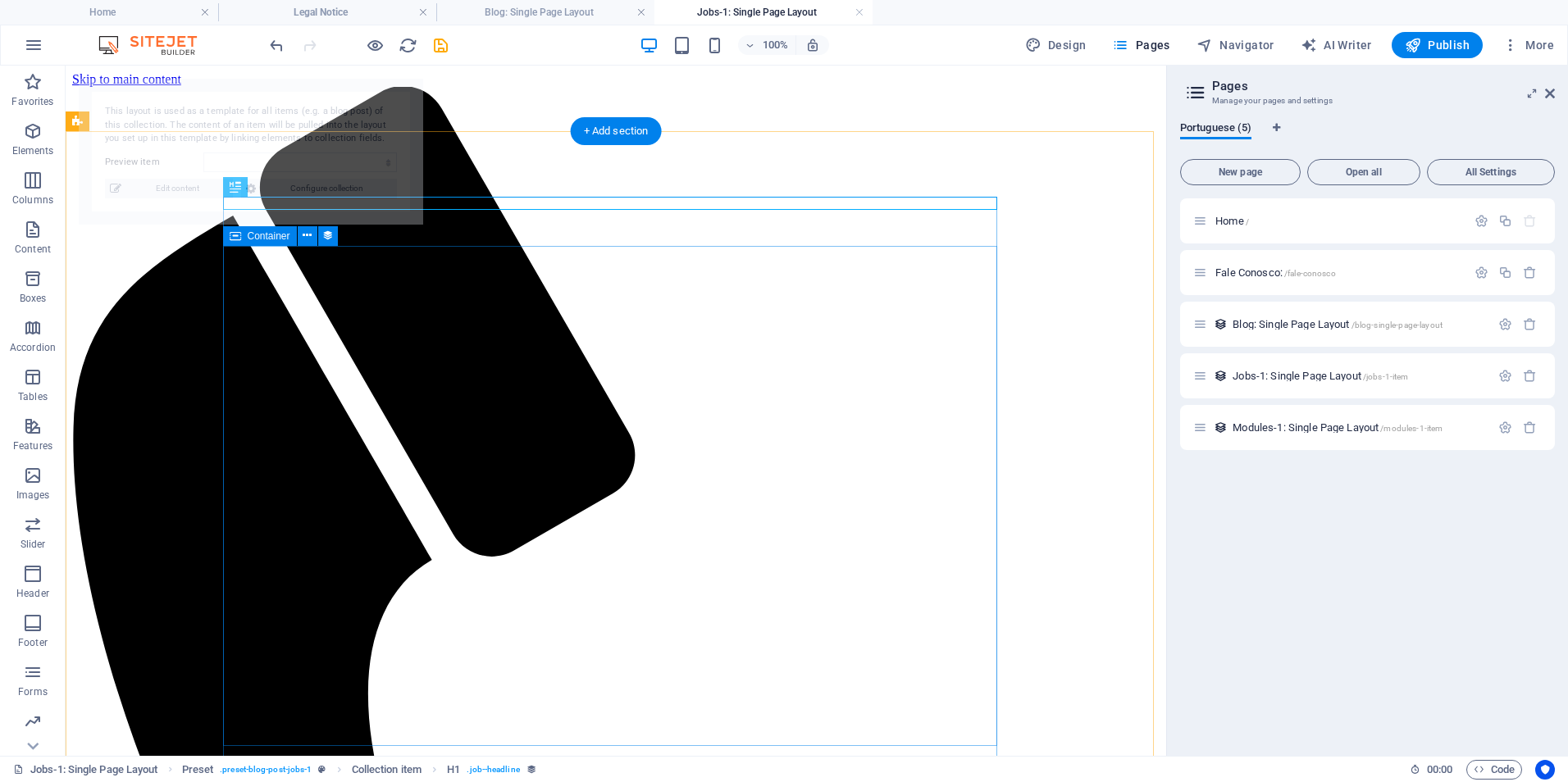
select select "68dabd1044f5585bfc0e7ccf"
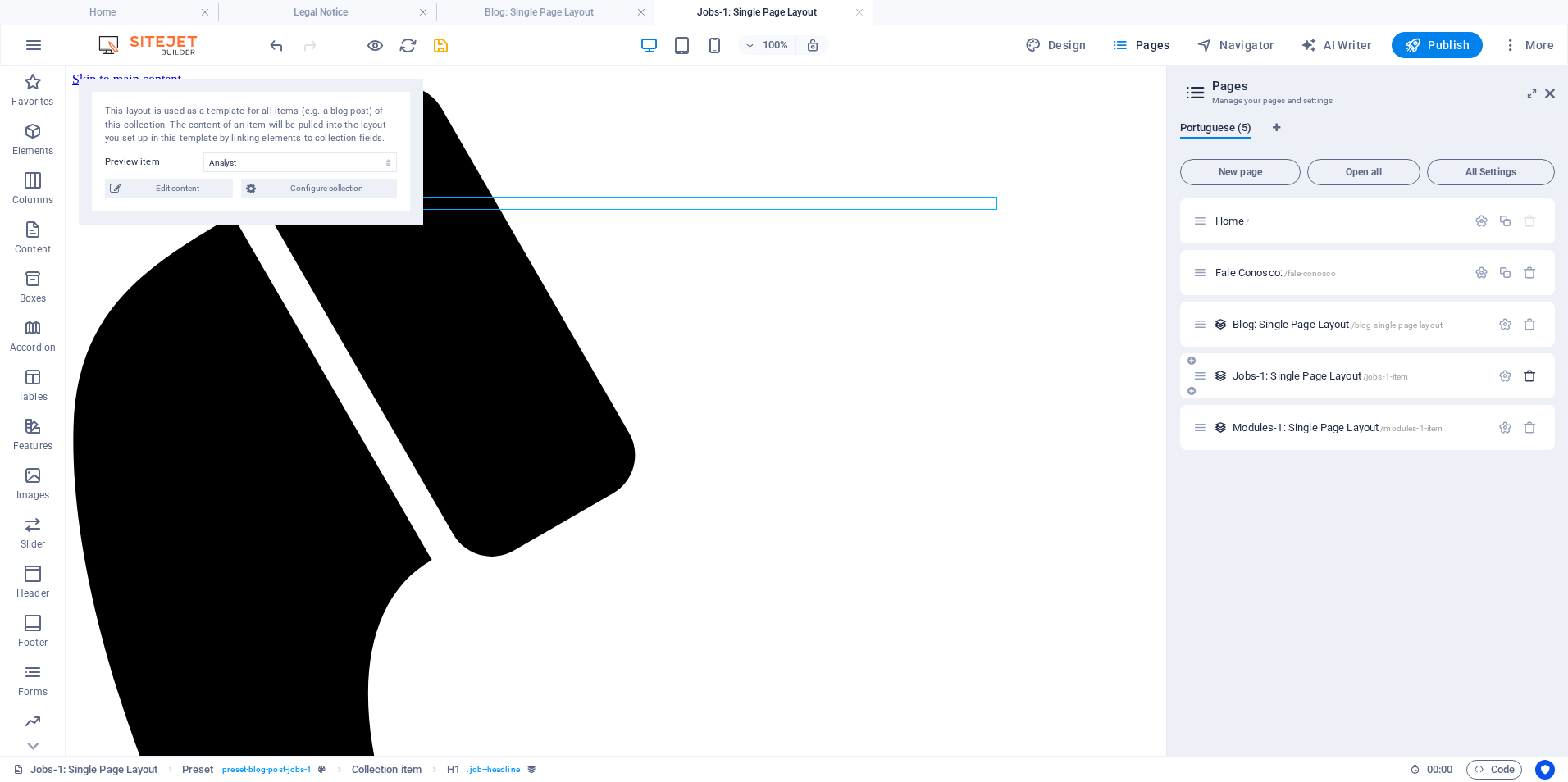
click at [1528, 379] on icon "button" at bounding box center [1530, 376] width 14 height 14
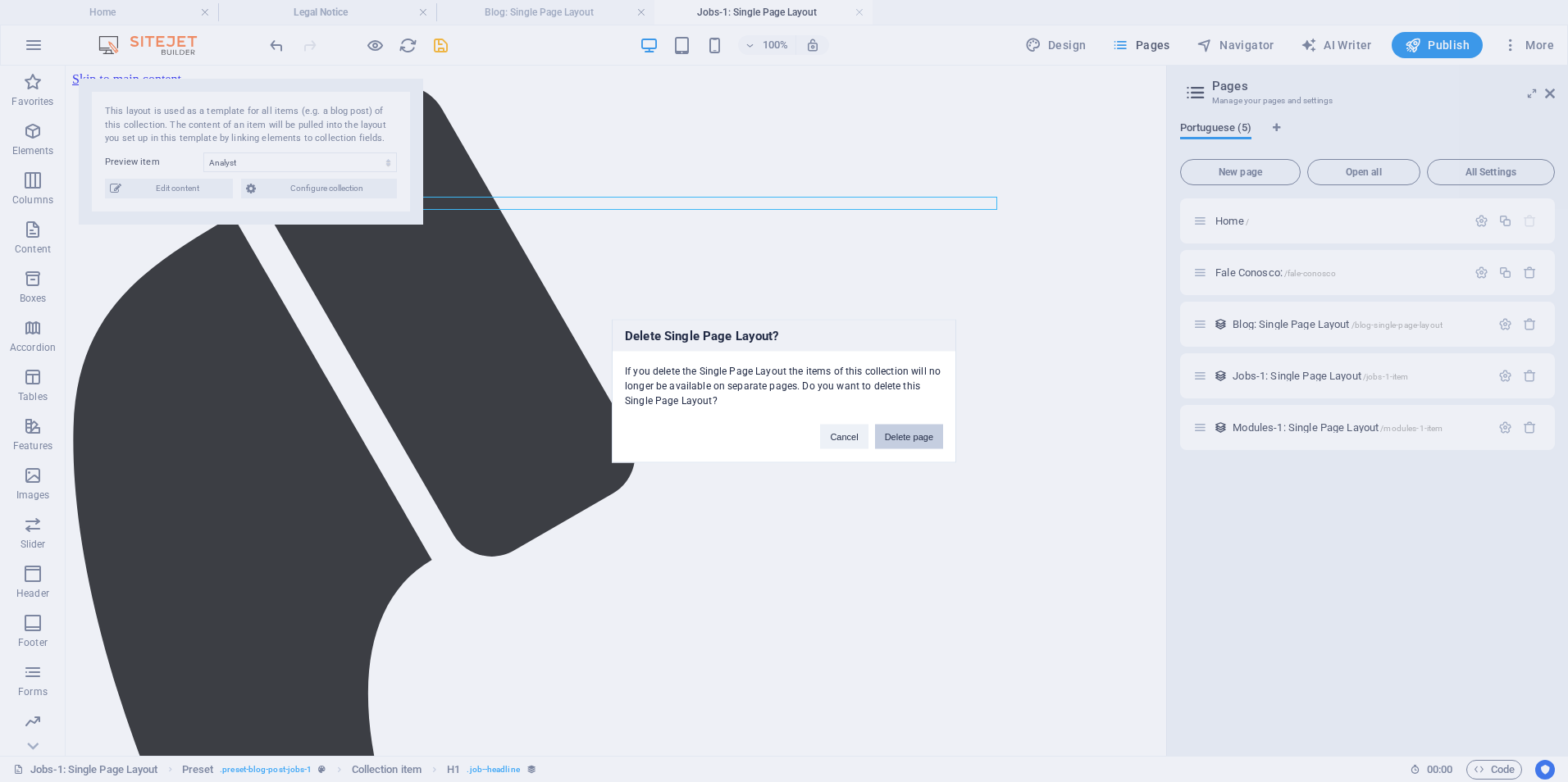
click at [899, 434] on button "Delete page" at bounding box center [908, 437] width 68 height 24
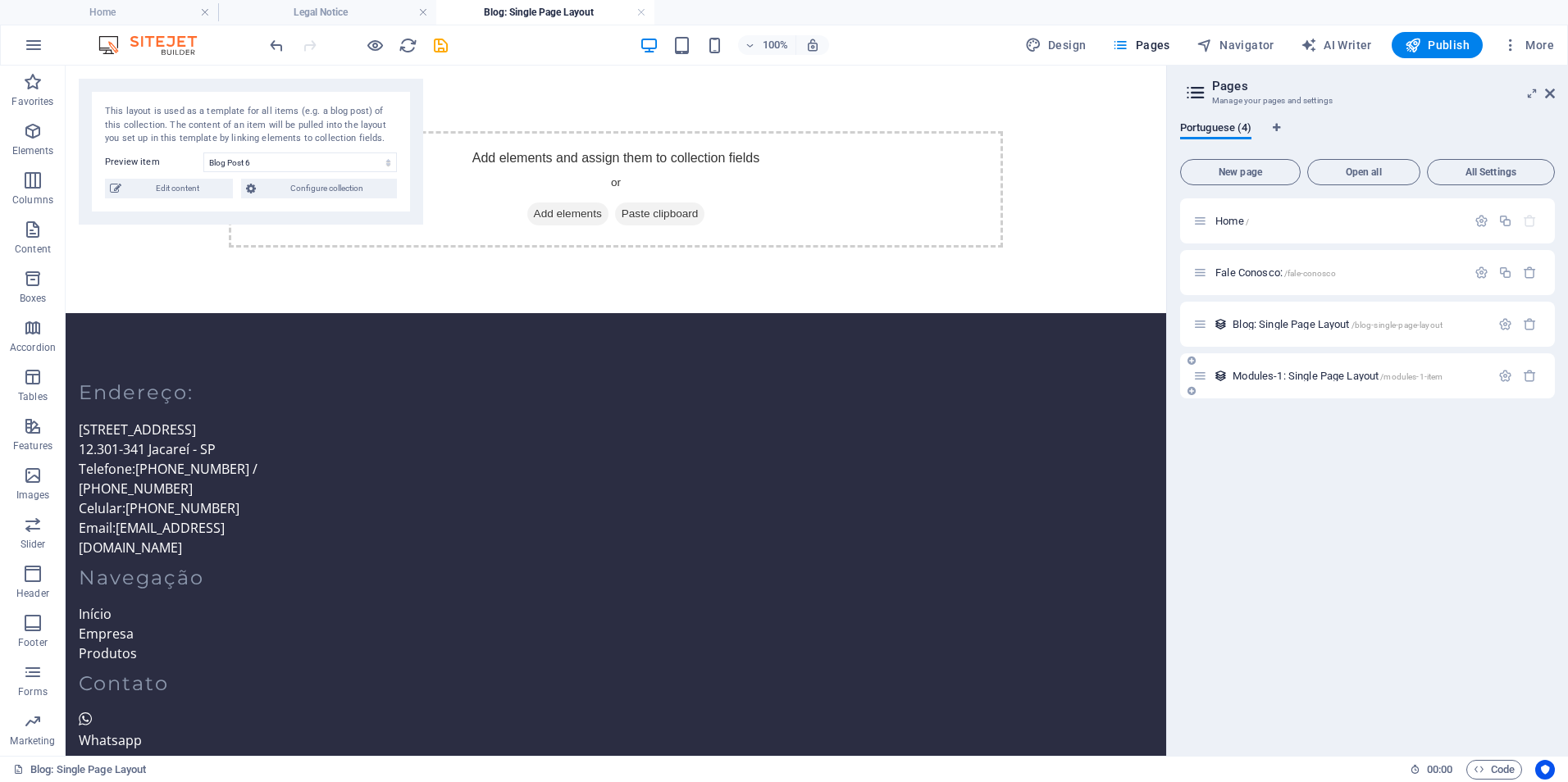
click at [1264, 377] on span "Modules-1: Single Page Layout /modules-1-item" at bounding box center [1337, 376] width 210 height 12
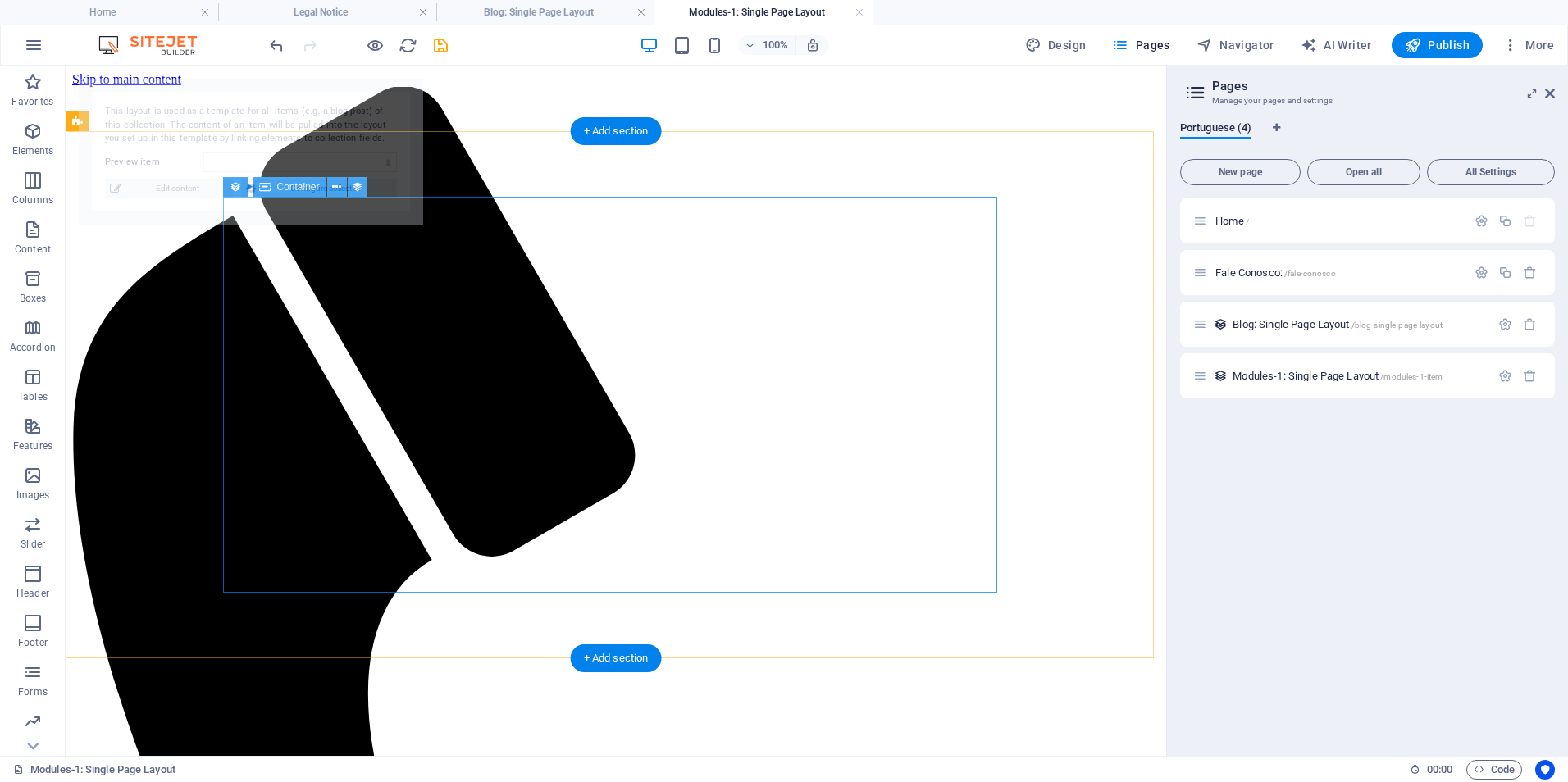
select select "68dabd1044f5585bfc0e7cd5"
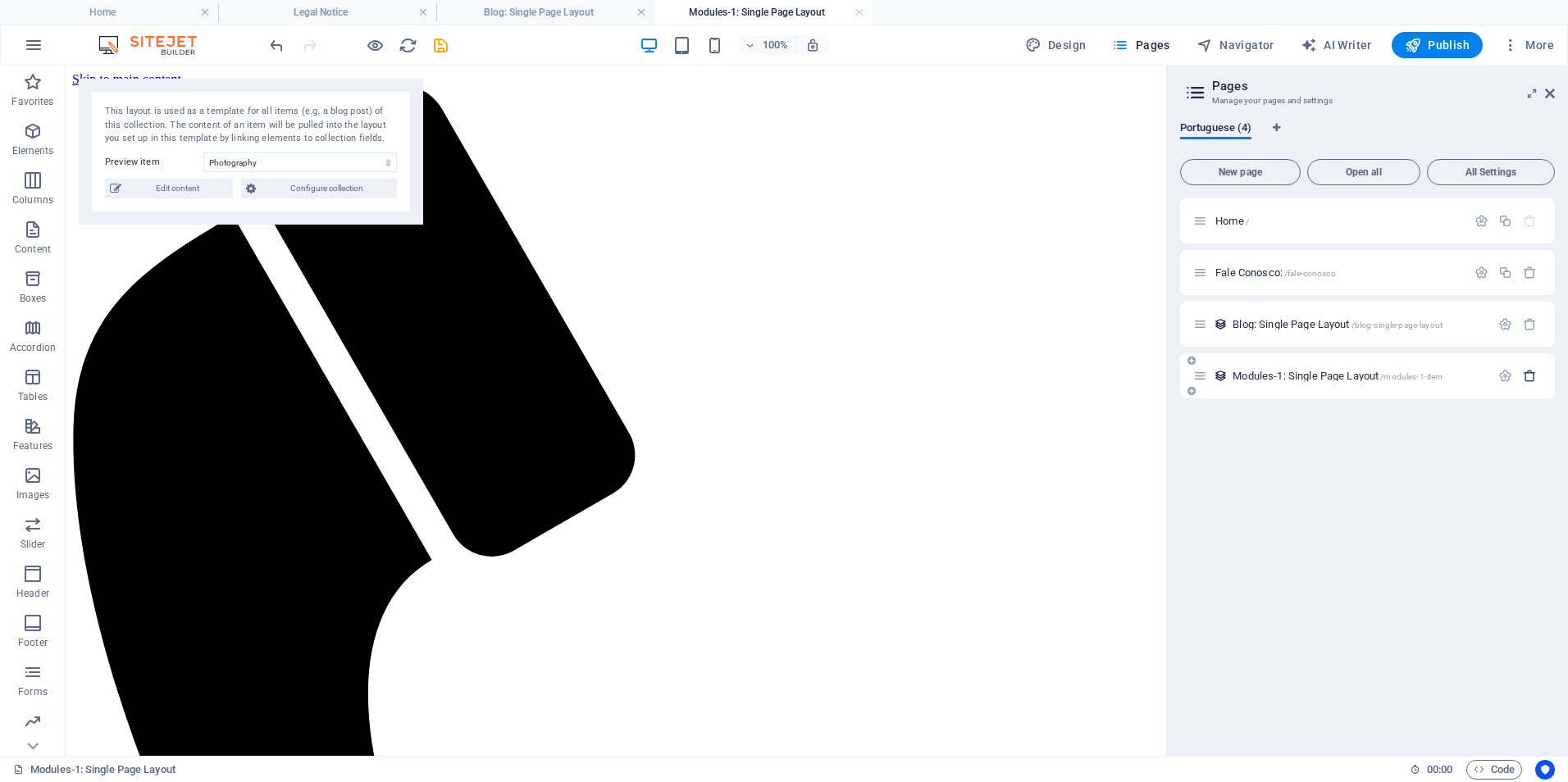
click at [1531, 379] on icon "button" at bounding box center [1530, 376] width 14 height 14
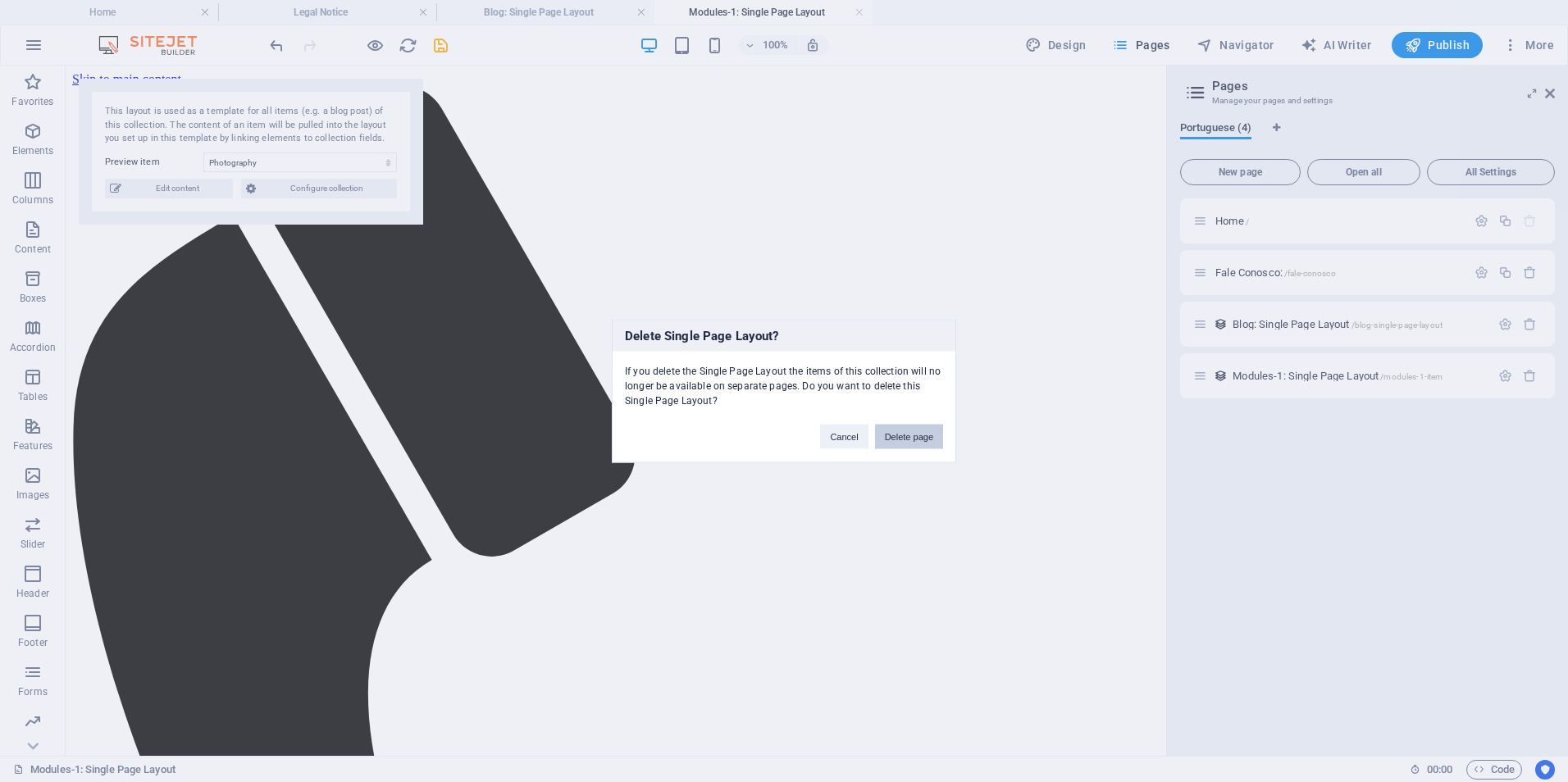
click at [901, 441] on button "Delete page" at bounding box center [908, 437] width 68 height 24
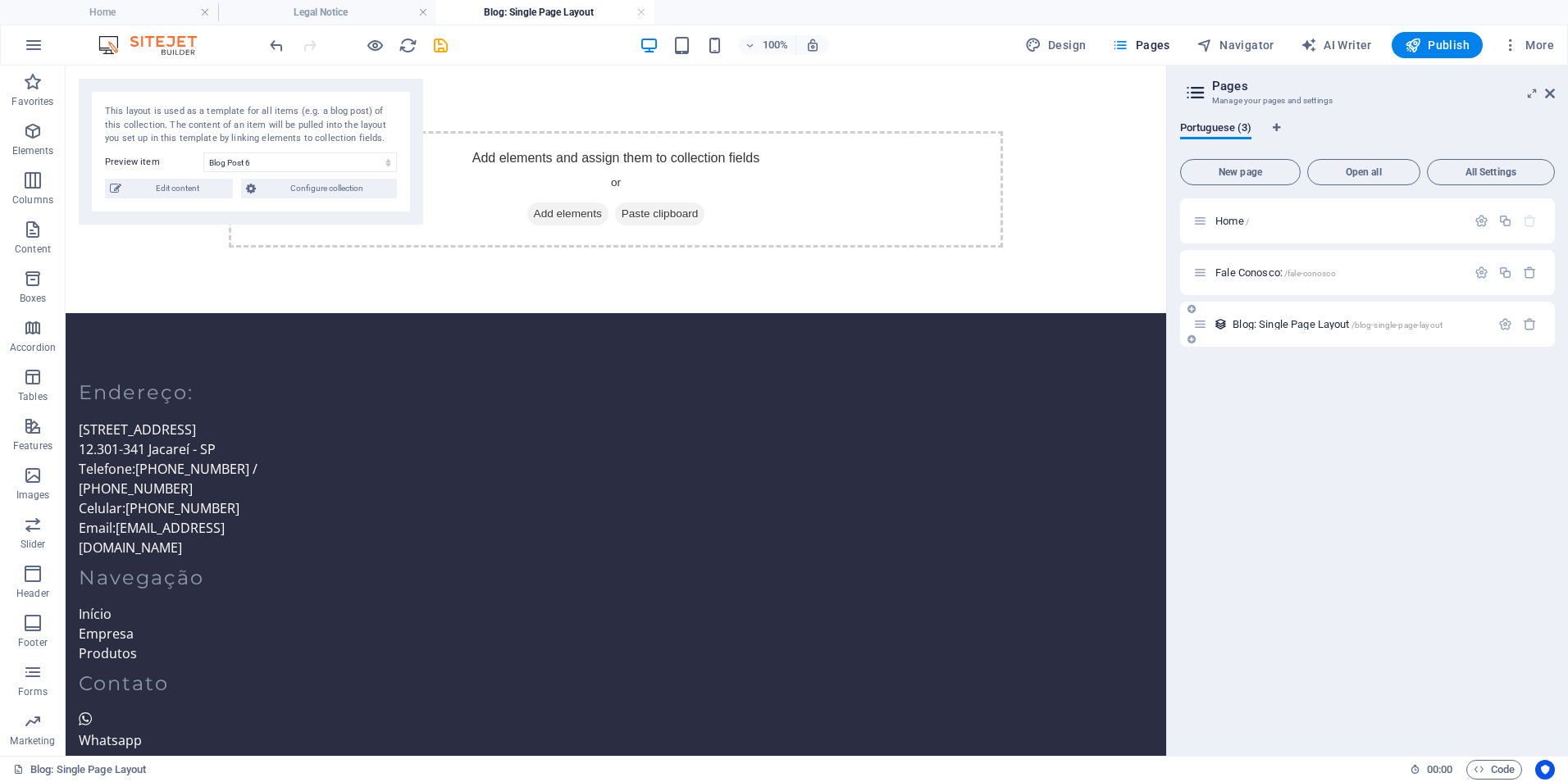
click at [1280, 324] on span "Blog: Single Page Layout /blog-single-page-layout" at bounding box center [1337, 324] width 210 height 12
click at [1247, 276] on span "Fale Conosco: /fale-conosco" at bounding box center [1274, 273] width 120 height 12
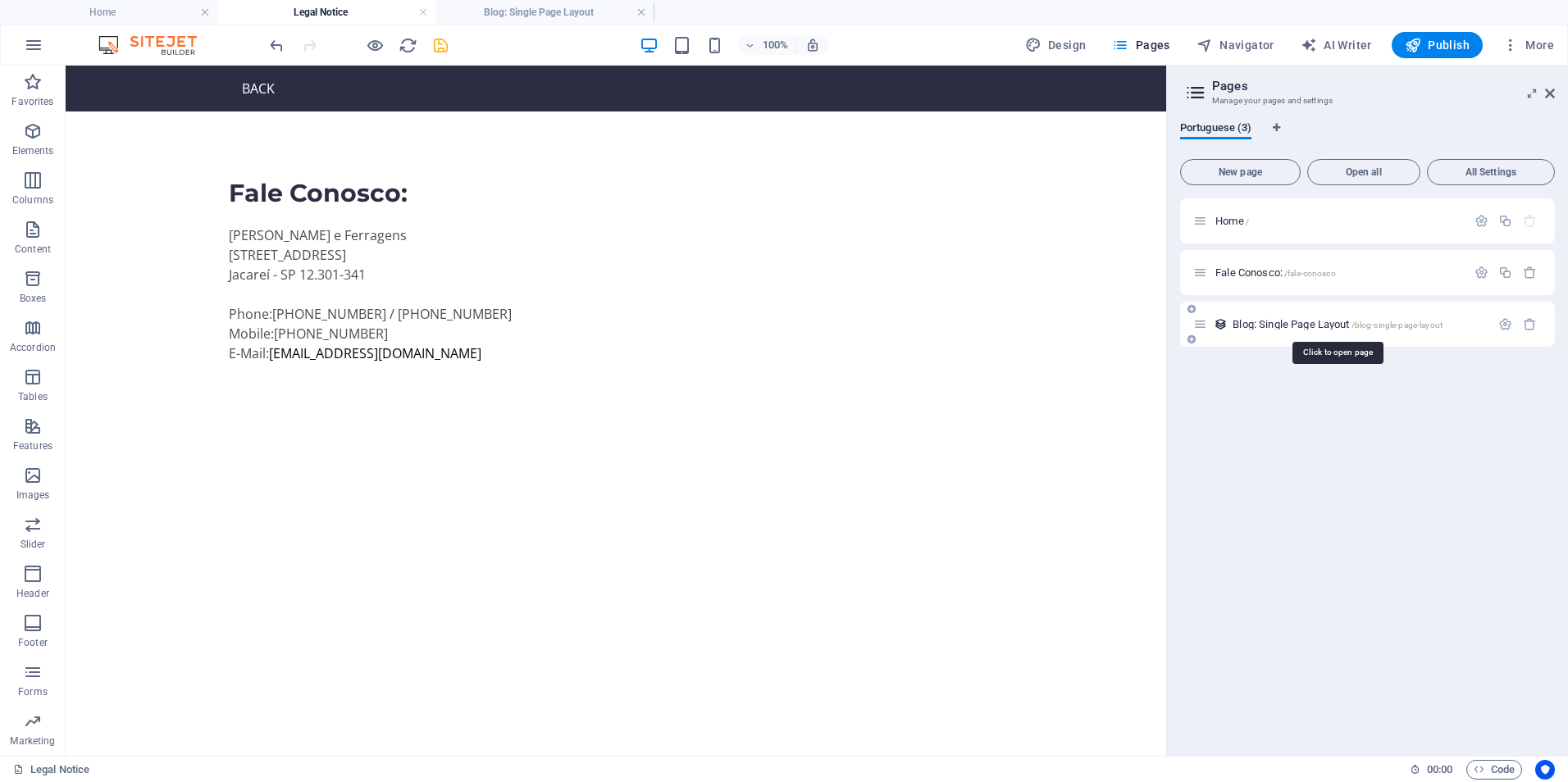
click at [1276, 324] on span "Blog: Single Page Layout /blog-single-page-layout" at bounding box center [1337, 324] width 210 height 12
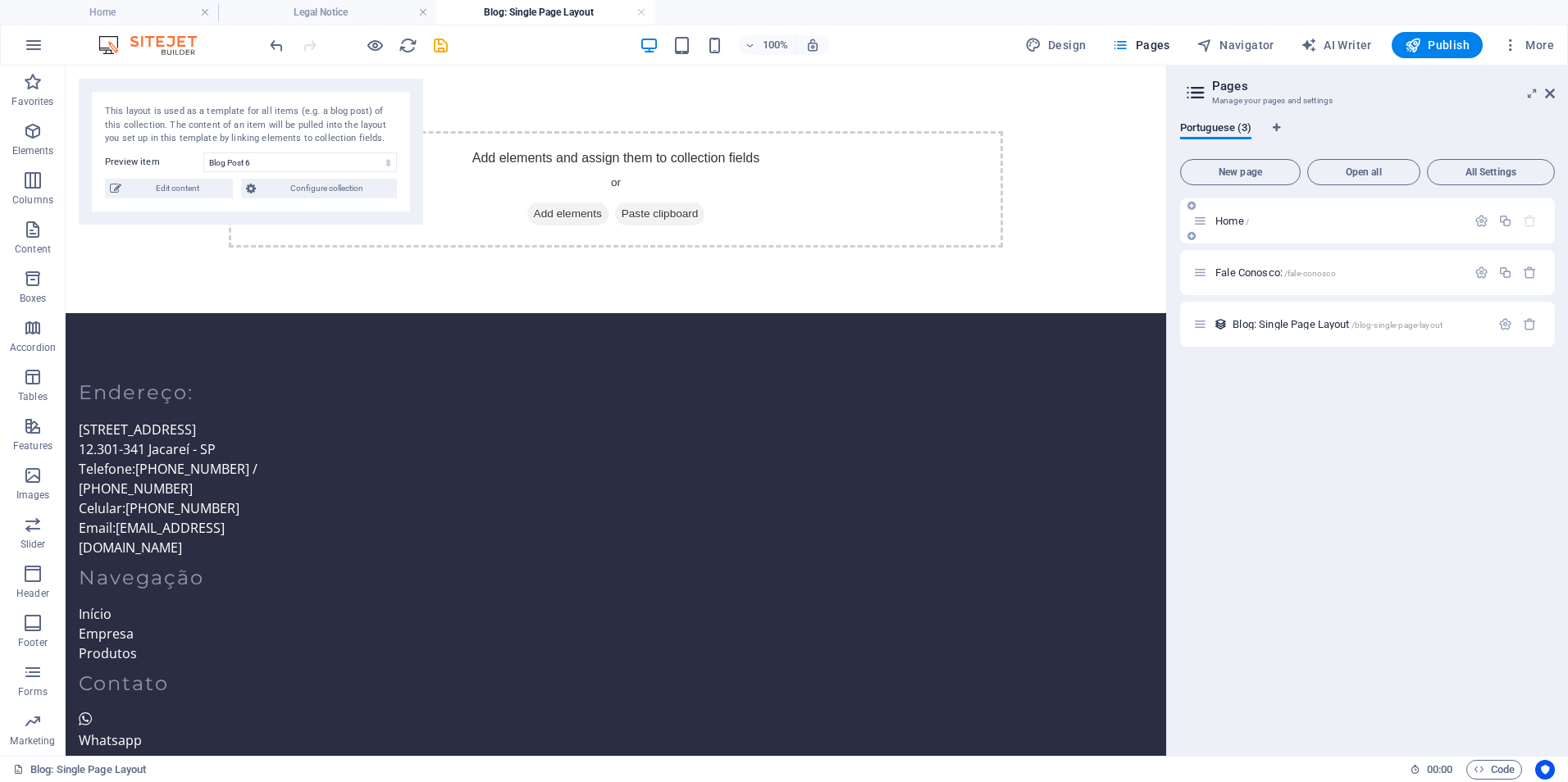
click at [1234, 218] on span "Home /" at bounding box center [1231, 221] width 34 height 12
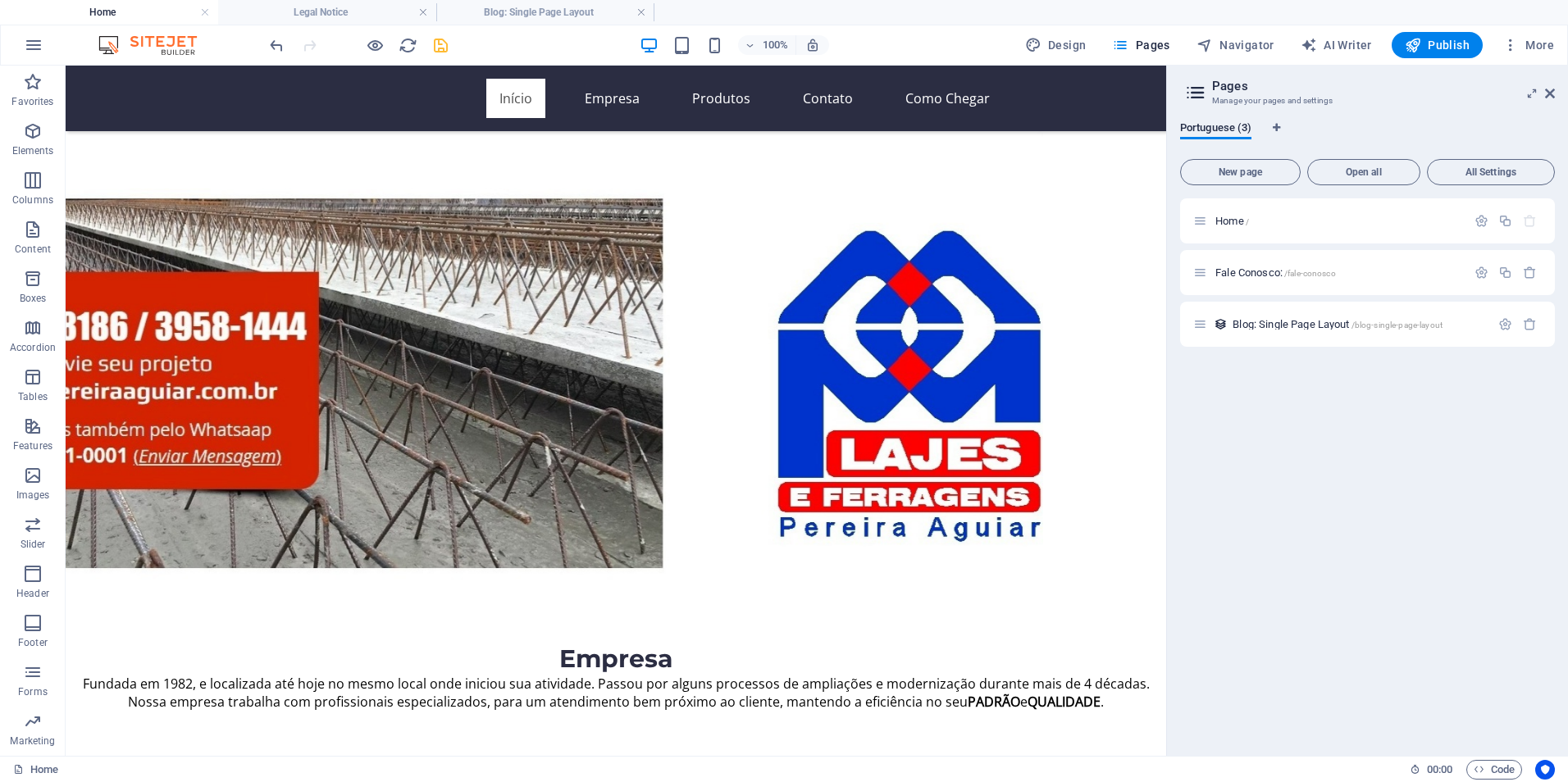
scroll to position [82, 0]
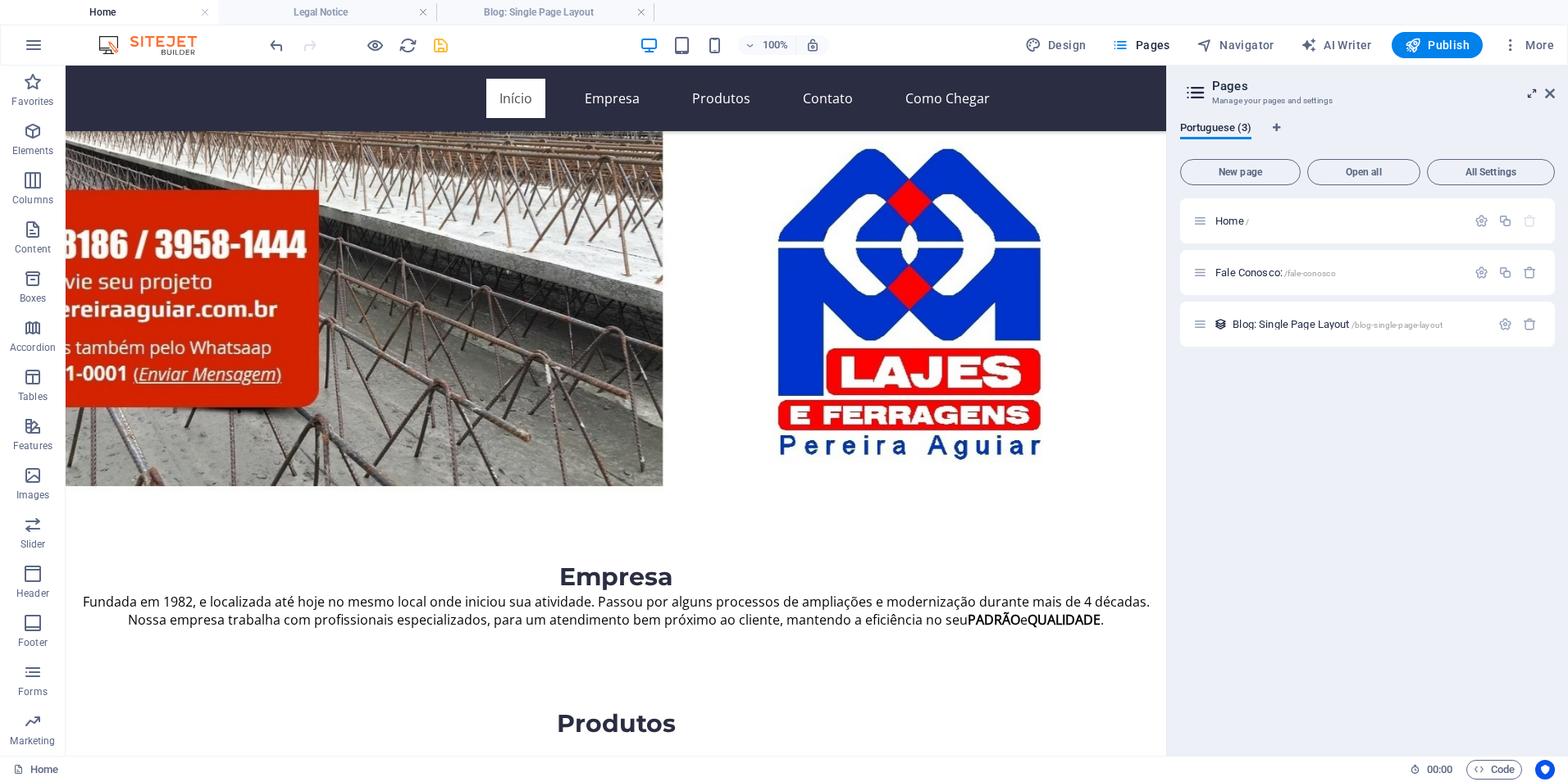
drag, startPoint x: 1555, startPoint y: 94, endPoint x: 1539, endPoint y: 87, distance: 17.5
click at [1555, 94] on aside "Pages Manage your pages and settings Portuguese (3) New page Open all All Setti…" at bounding box center [1367, 410] width 402 height 690
click at [1554, 95] on icon at bounding box center [1549, 93] width 10 height 13
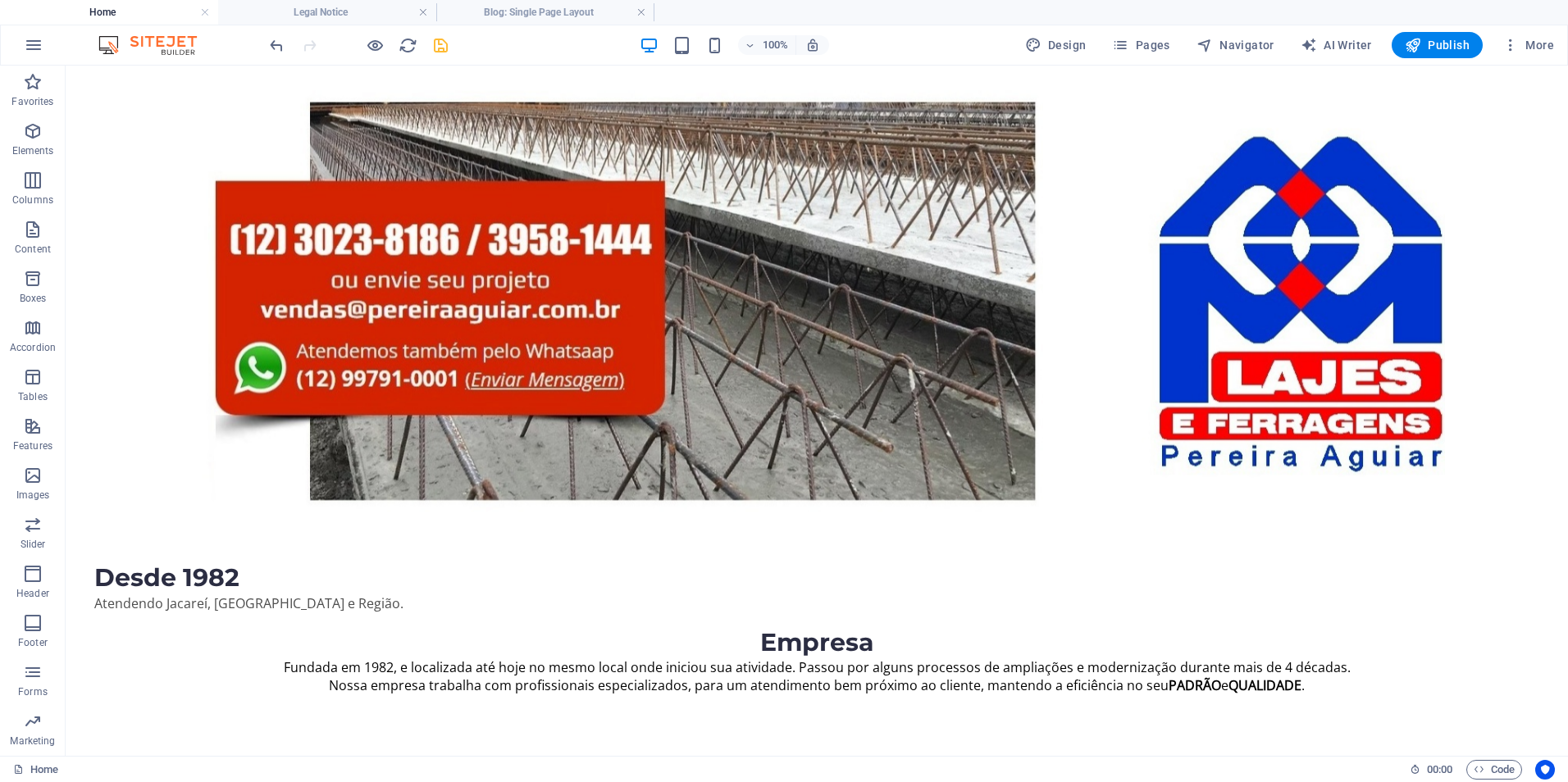
scroll to position [0, 0]
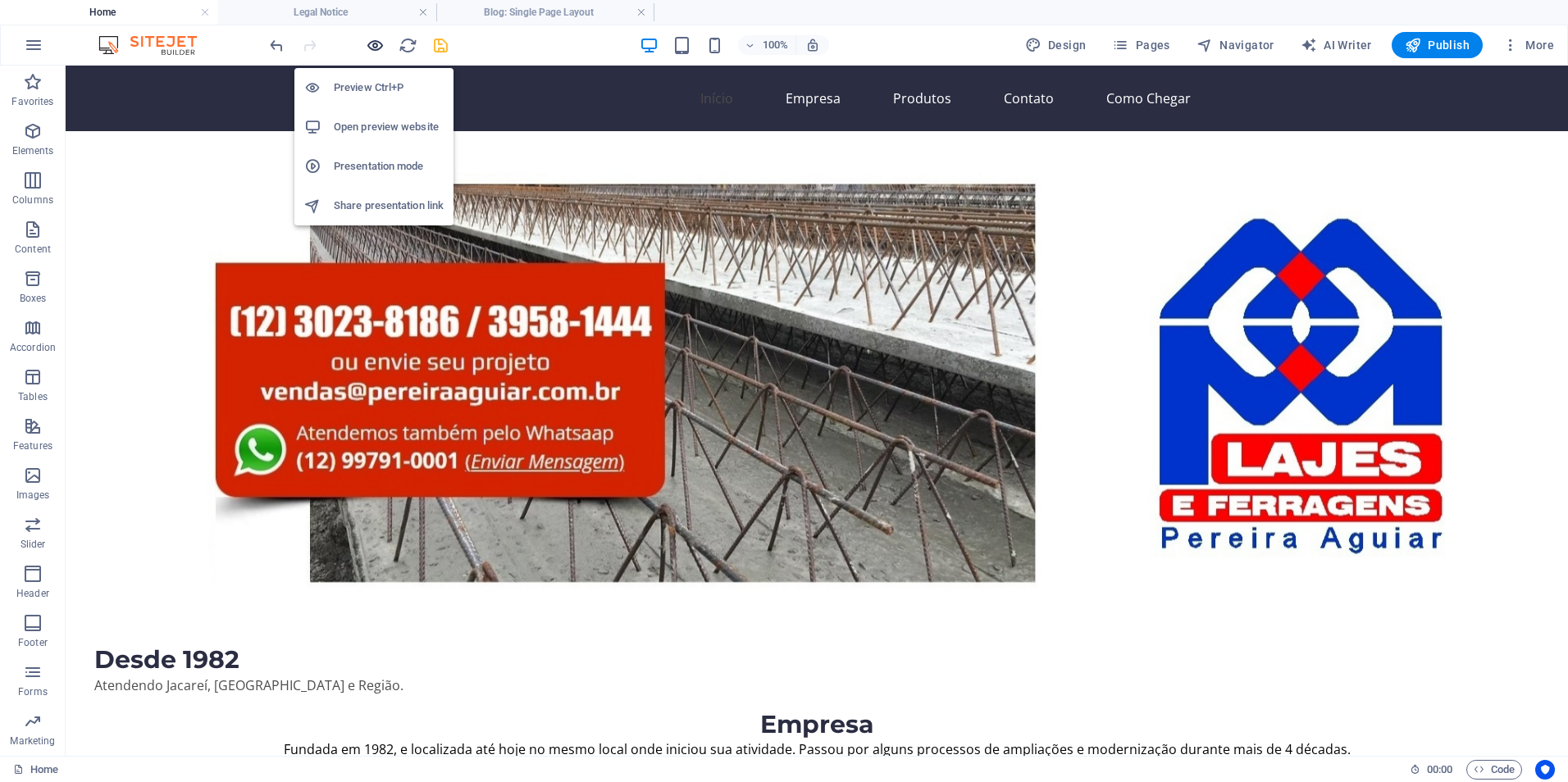
click at [374, 48] on icon "button" at bounding box center [375, 46] width 19 height 19
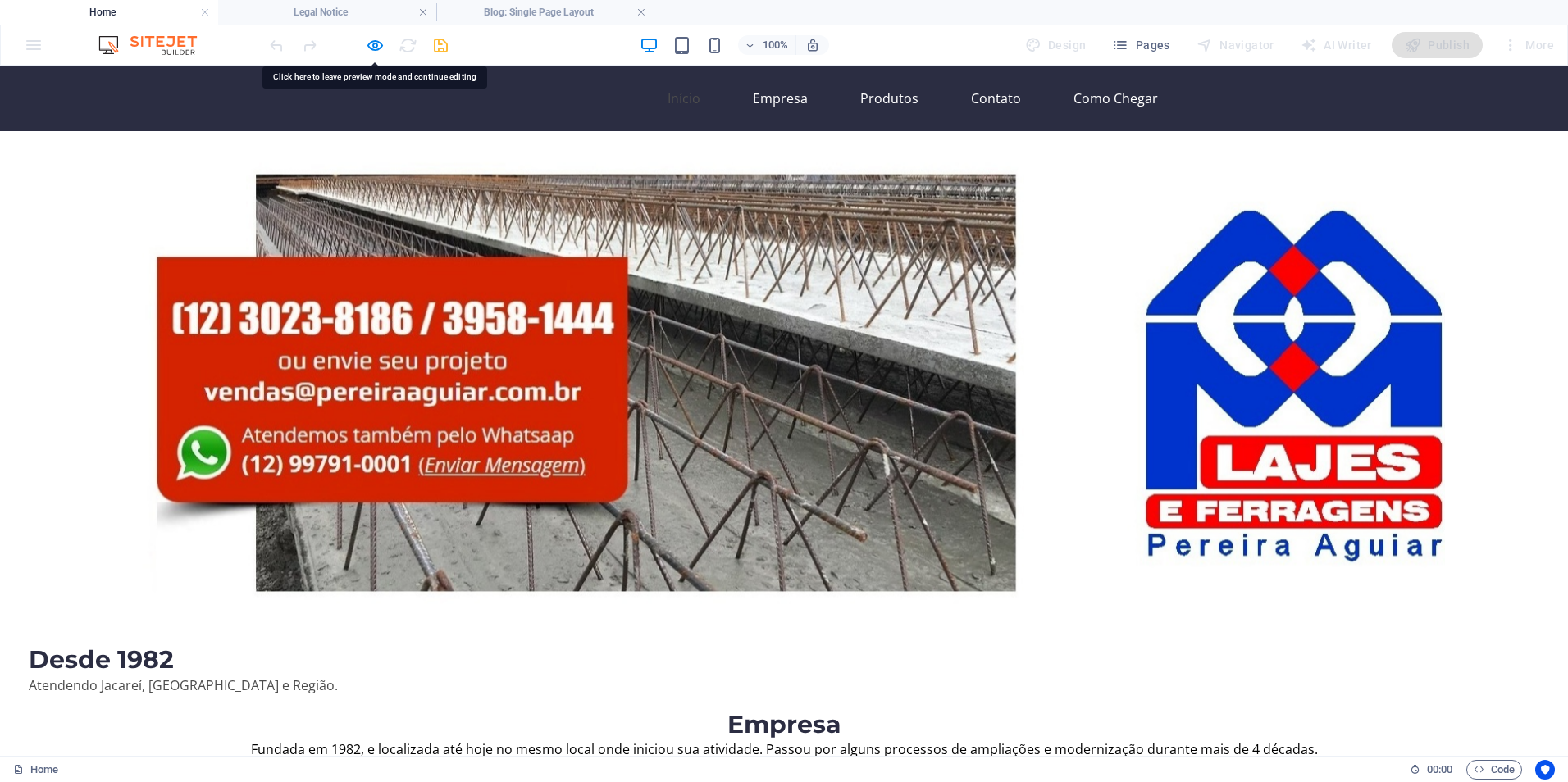
drag, startPoint x: 1264, startPoint y: 100, endPoint x: 1206, endPoint y: 103, distance: 58.1
click at [1206, 103] on div "Início Empresa Produtos Contato Como Chegar" at bounding box center [784, 99] width 1568 height 66
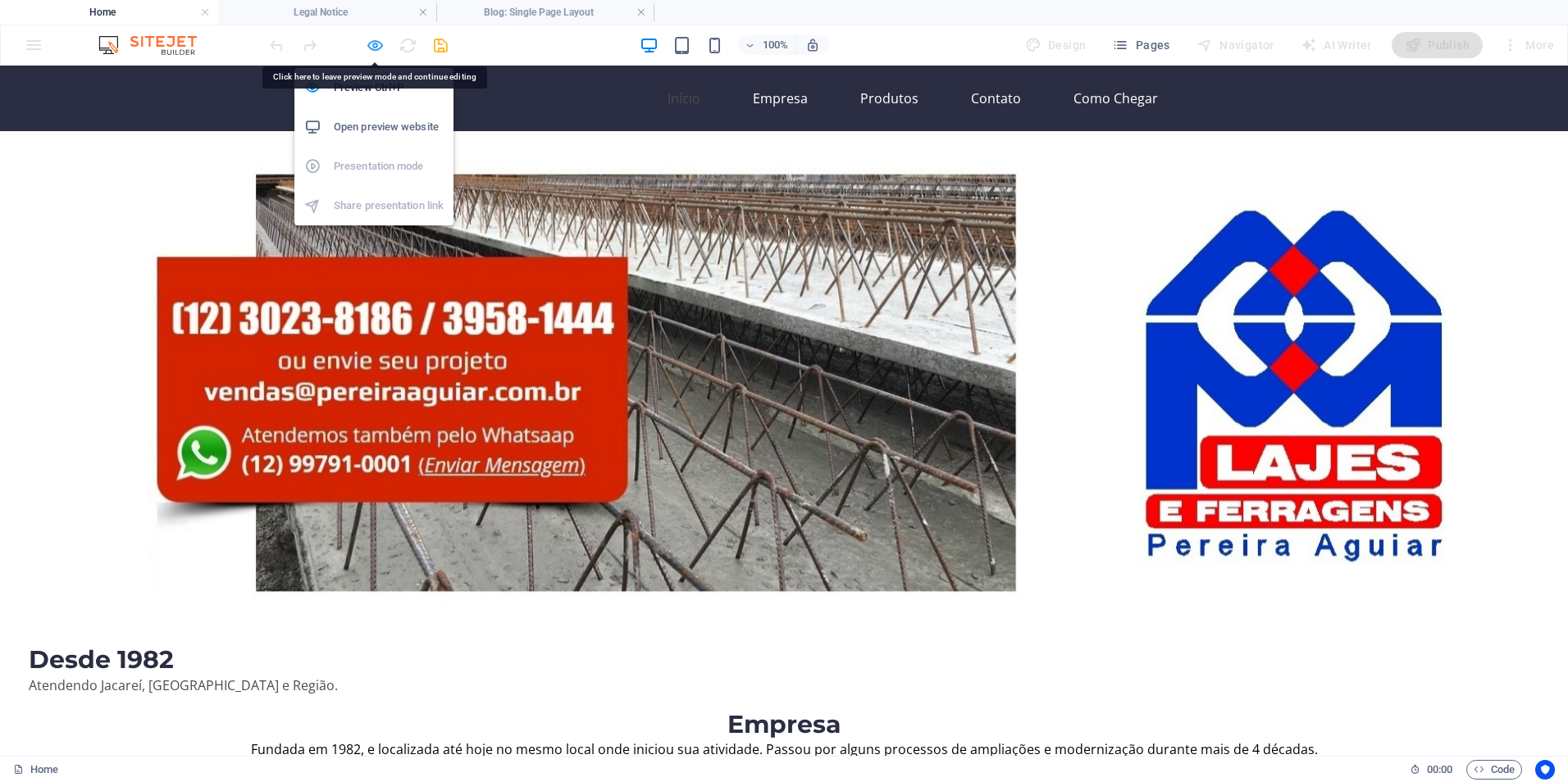
click at [380, 45] on icon "button" at bounding box center [375, 46] width 19 height 19
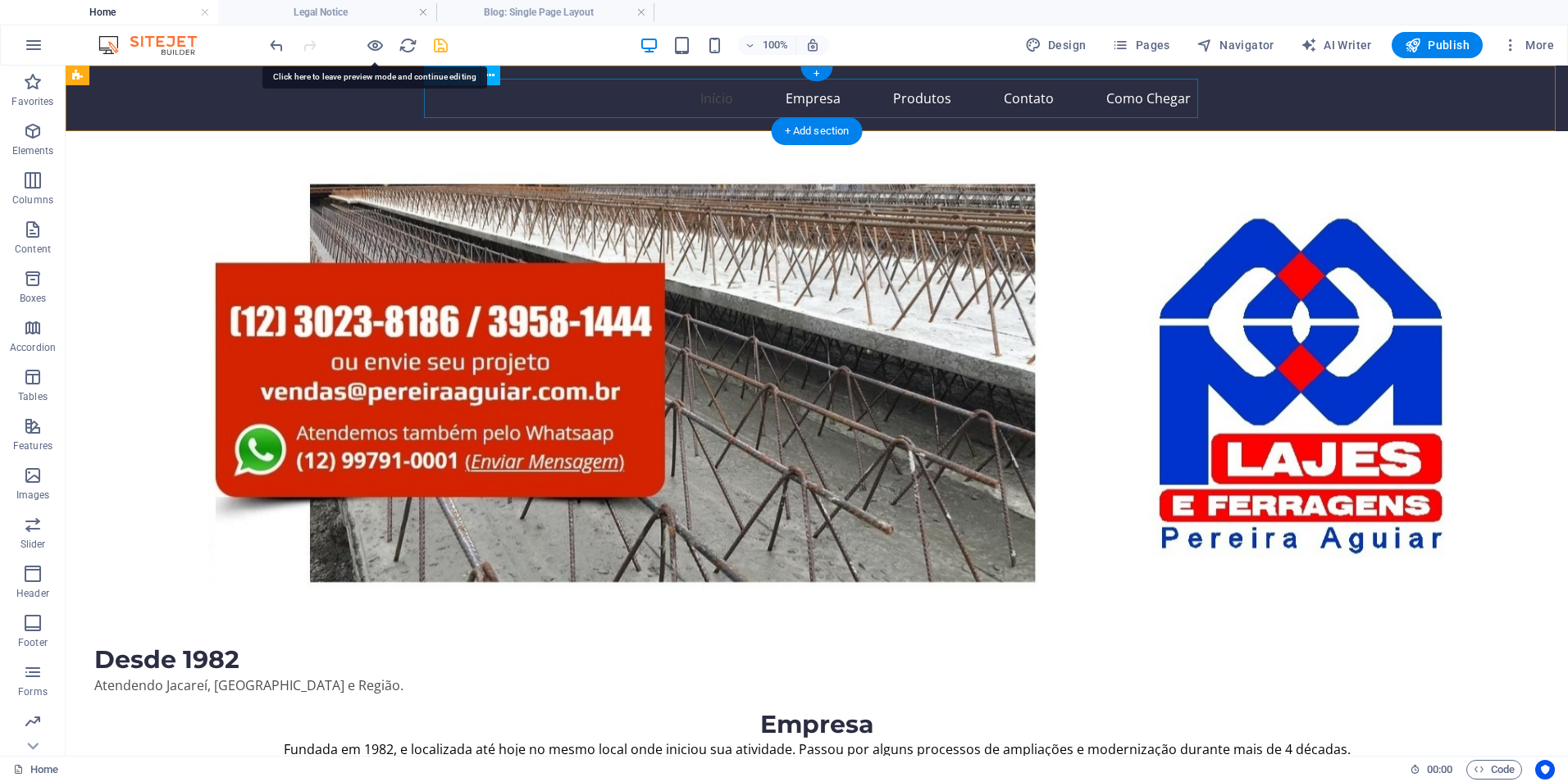
click at [1022, 102] on nav "Início Empresa Produtos Contato Como Chegar" at bounding box center [816, 98] width 774 height 39
click at [1029, 98] on nav "Início Empresa Produtos Contato Como Chegar" at bounding box center [816, 98] width 774 height 39
select select
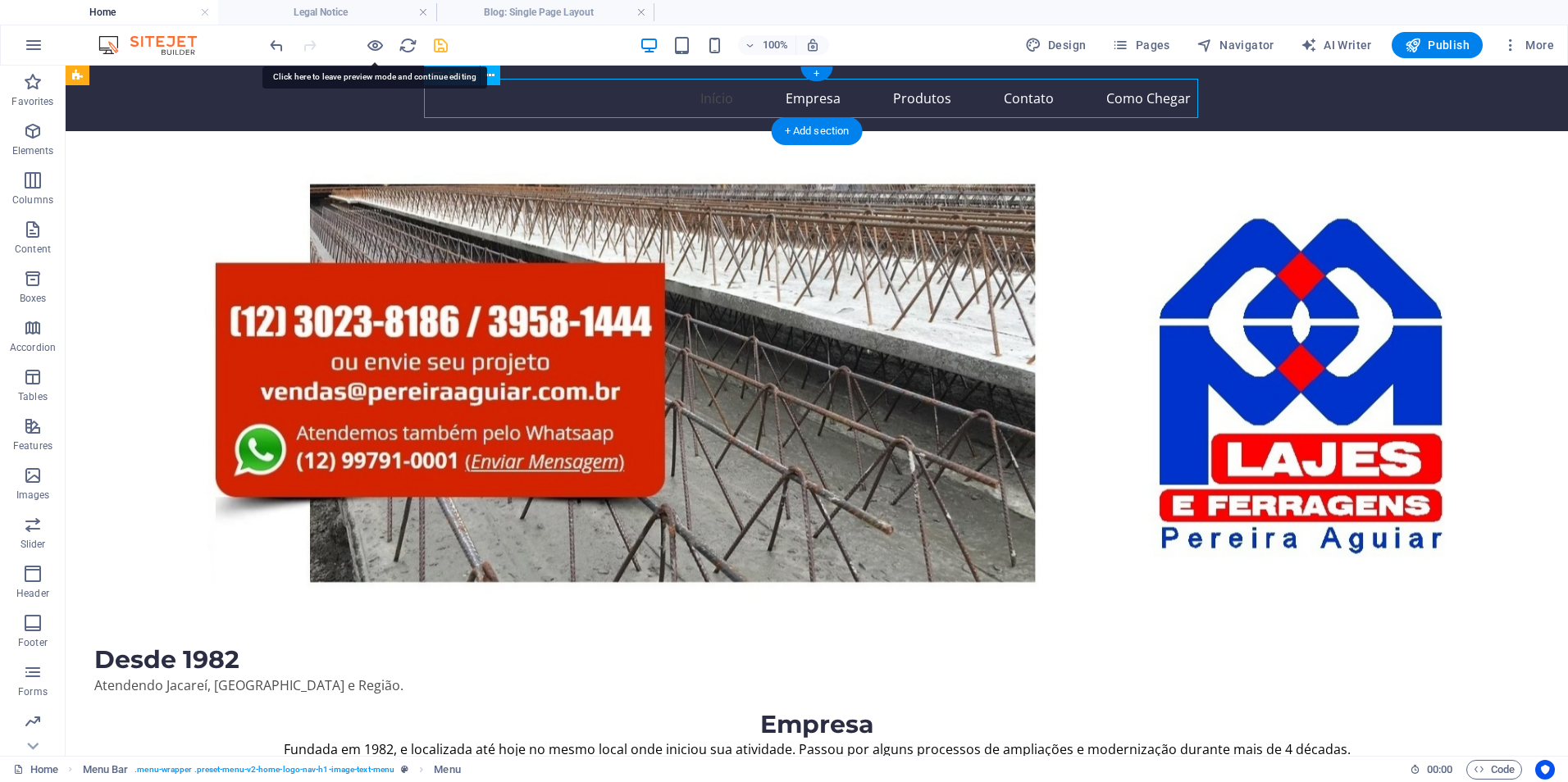
select select
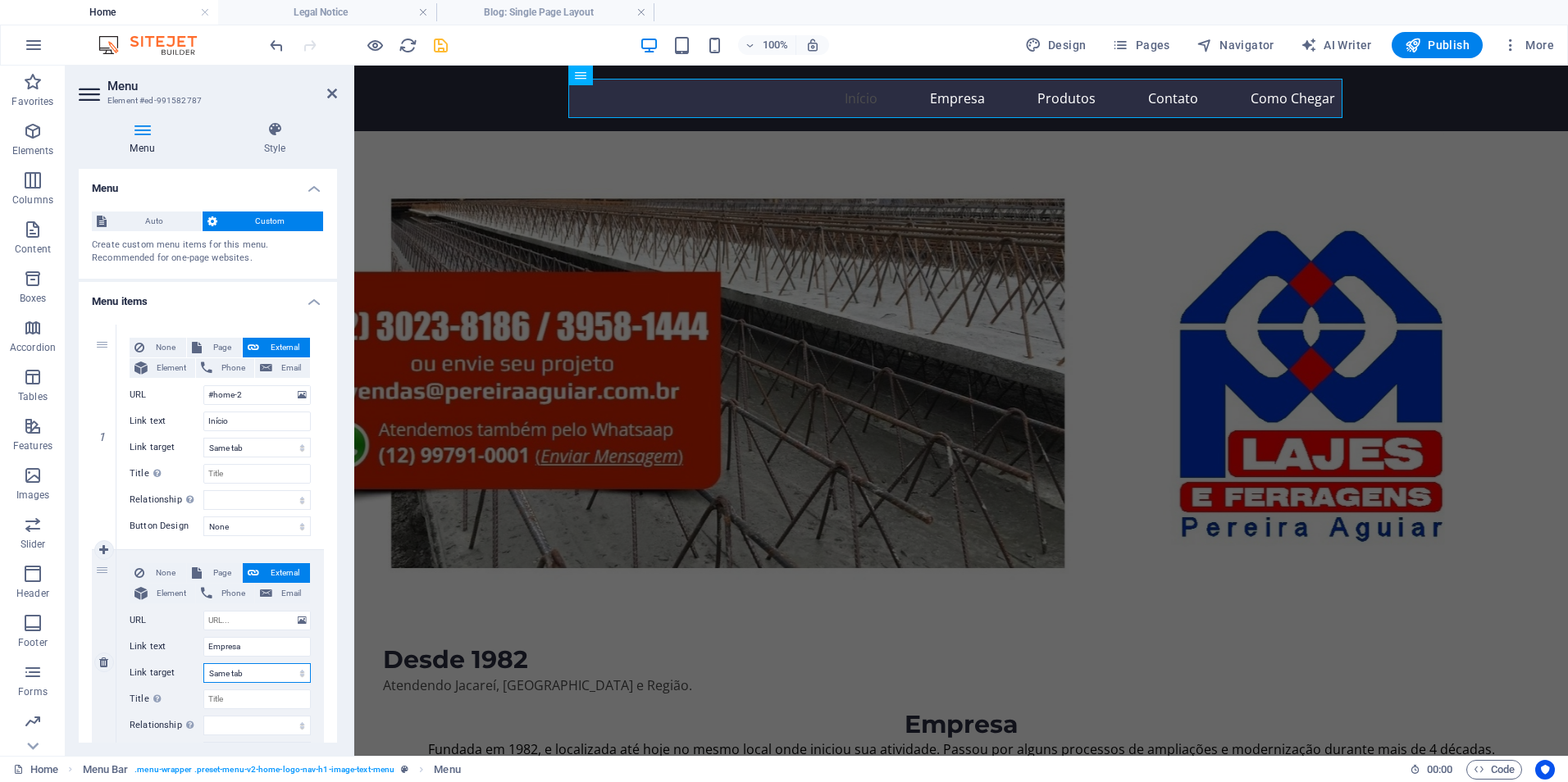
click at [287, 676] on select "New tab Same tab Overlay" at bounding box center [257, 673] width 107 height 20
click at [285, 674] on select "New tab Same tab Overlay" at bounding box center [257, 673] width 107 height 20
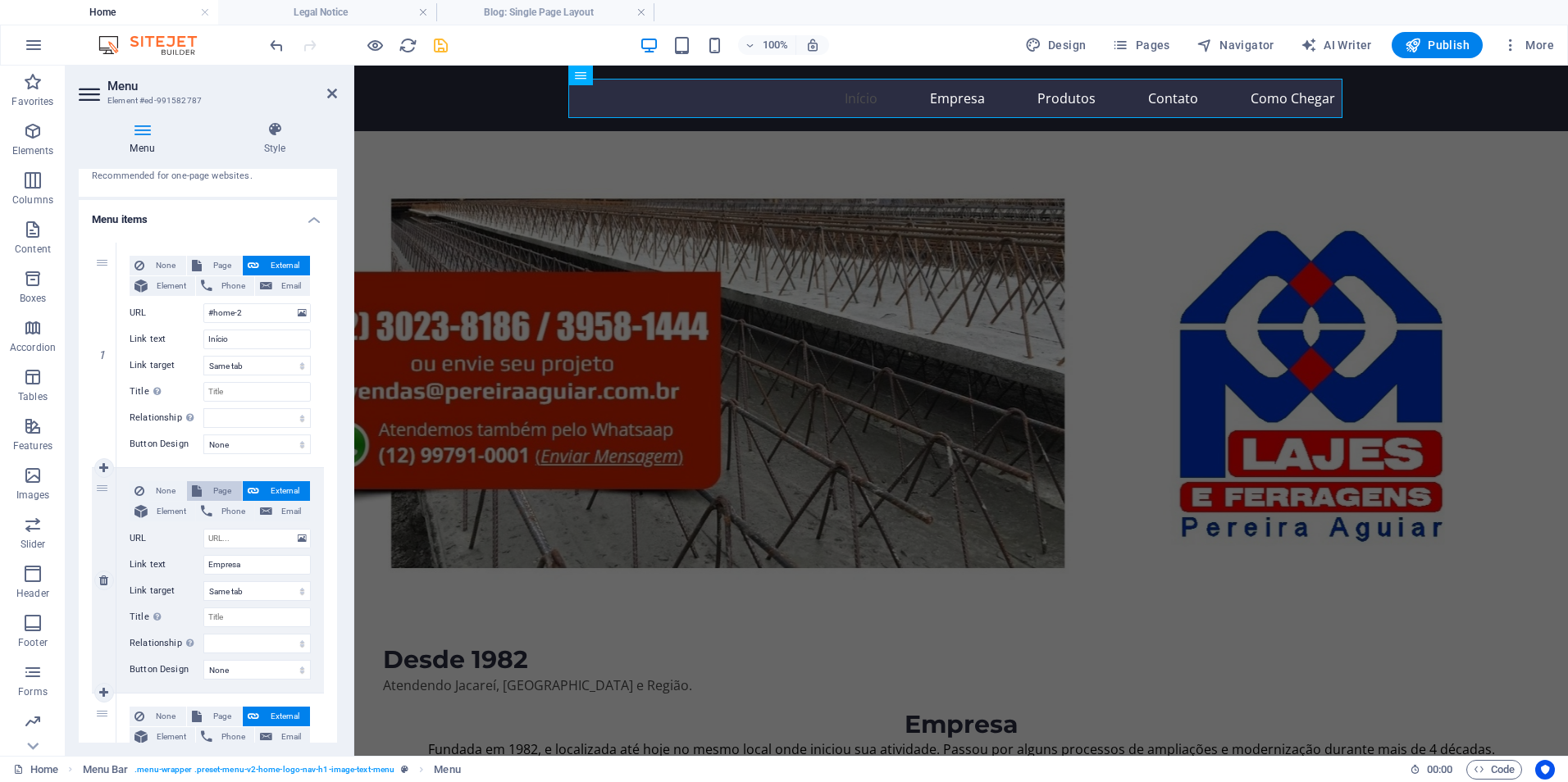
click at [202, 491] on button "Page" at bounding box center [214, 491] width 55 height 20
select select
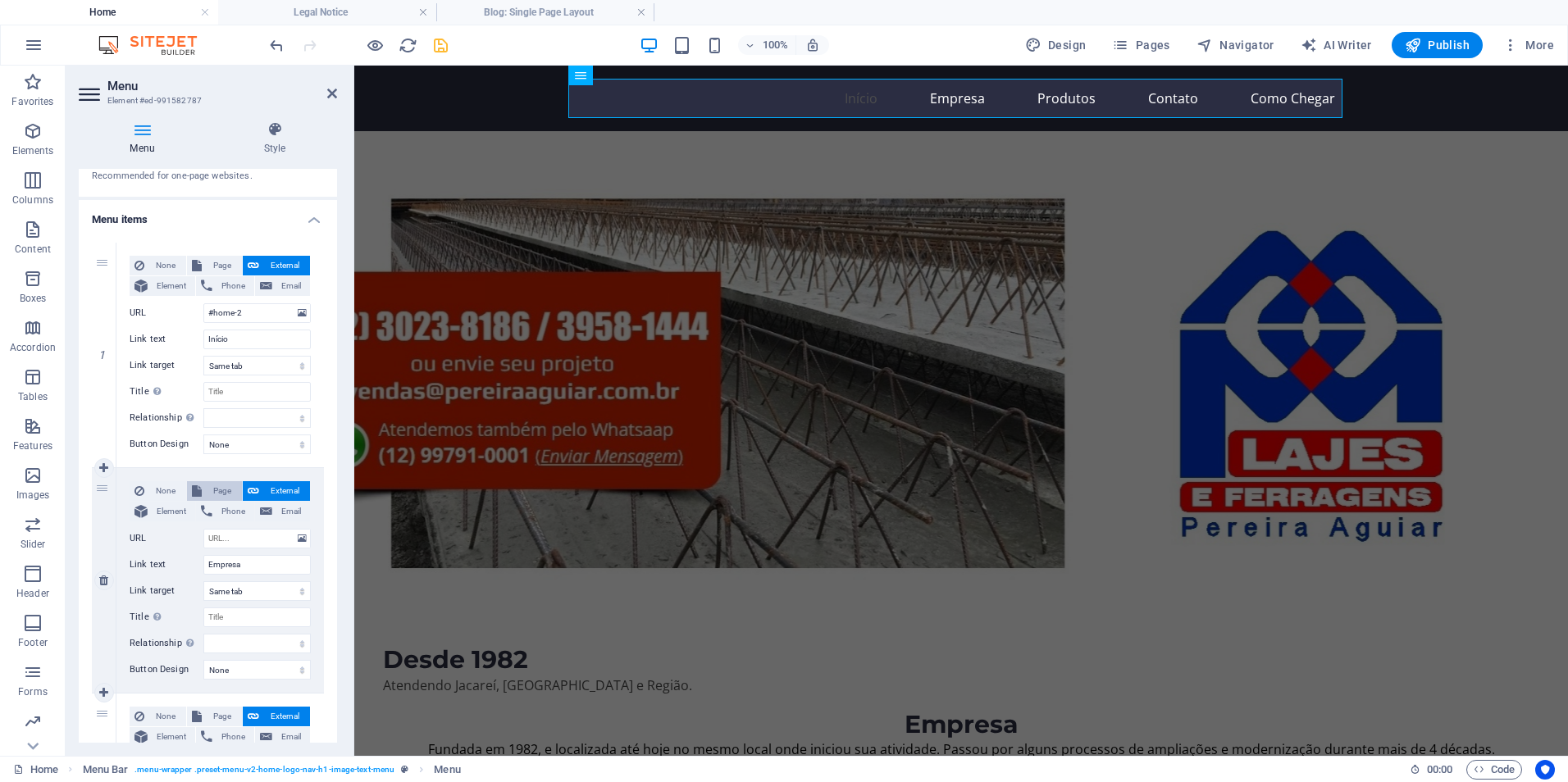
select select
click at [281, 538] on select "Home Fale Conosco:" at bounding box center [257, 539] width 107 height 20
click at [277, 540] on select "Home Fale Conosco:" at bounding box center [257, 539] width 107 height 20
select select "1"
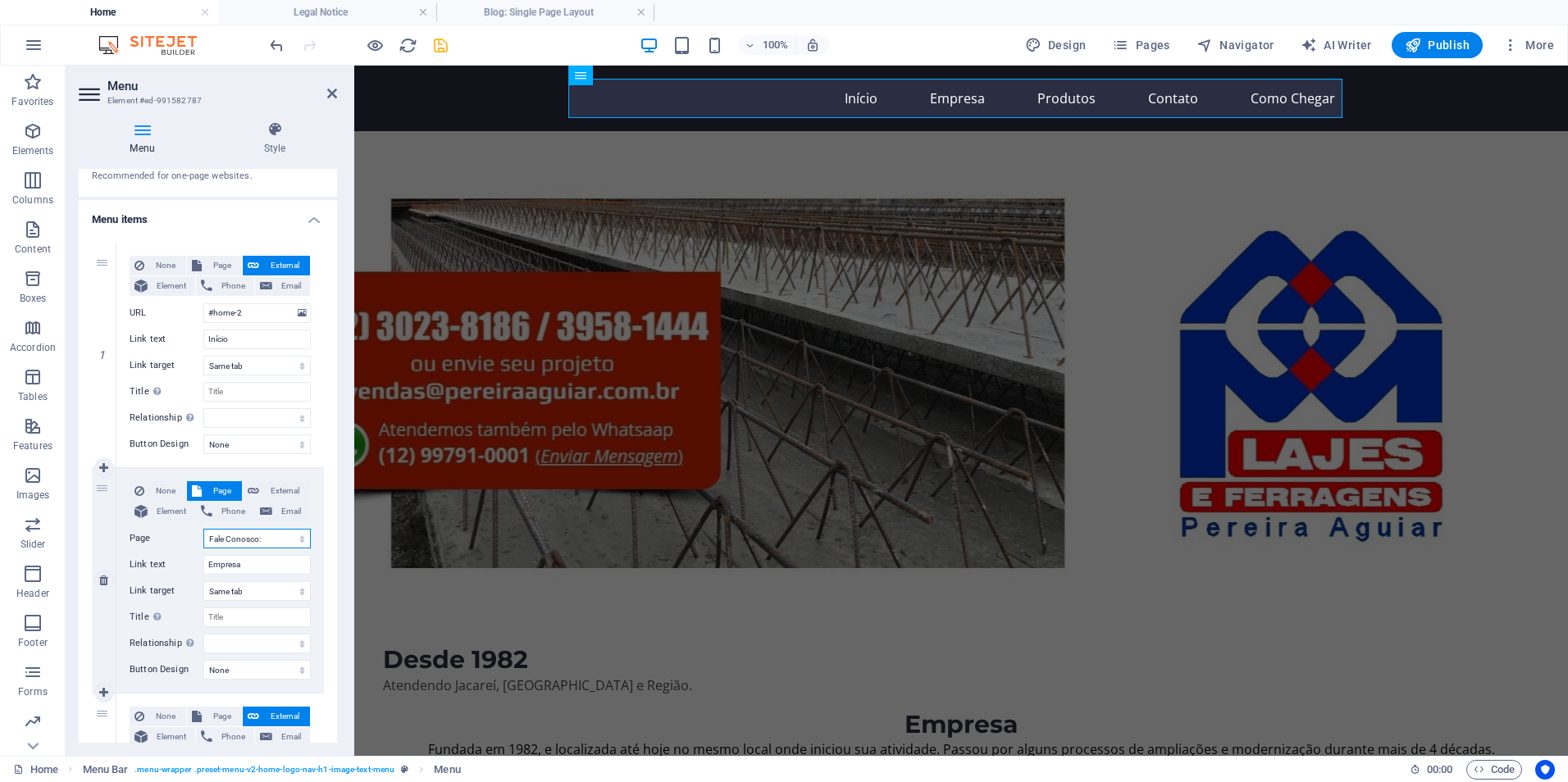
click at [203, 529] on select "Home Fale Conosco:" at bounding box center [257, 539] width 107 height 20
select select
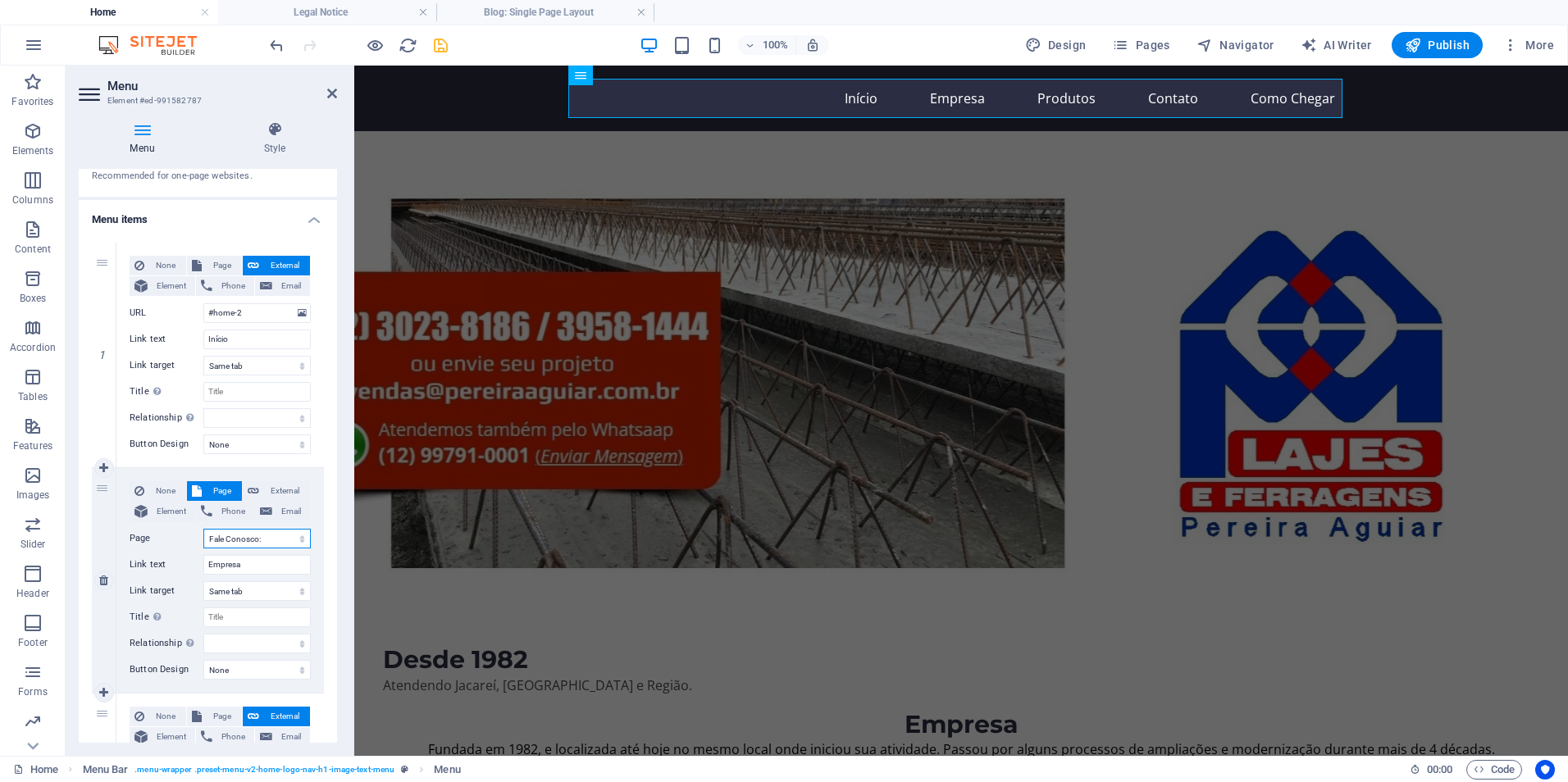
select select
click at [267, 538] on select "Home Fale Conosco:" at bounding box center [257, 539] width 107 height 20
select select "0"
click at [203, 529] on select "Home Fale Conosco:" at bounding box center [257, 539] width 107 height 20
select select
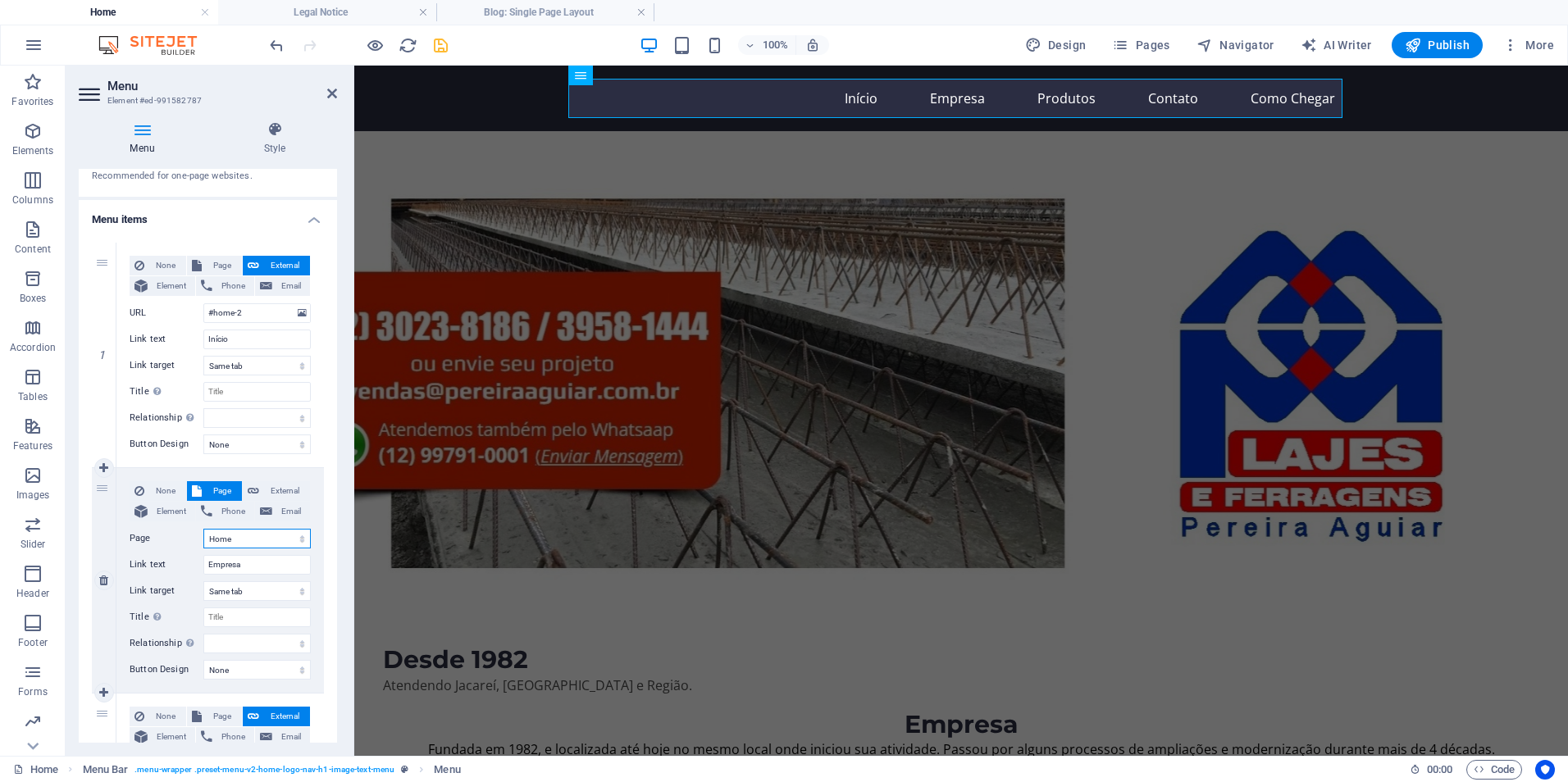
select select
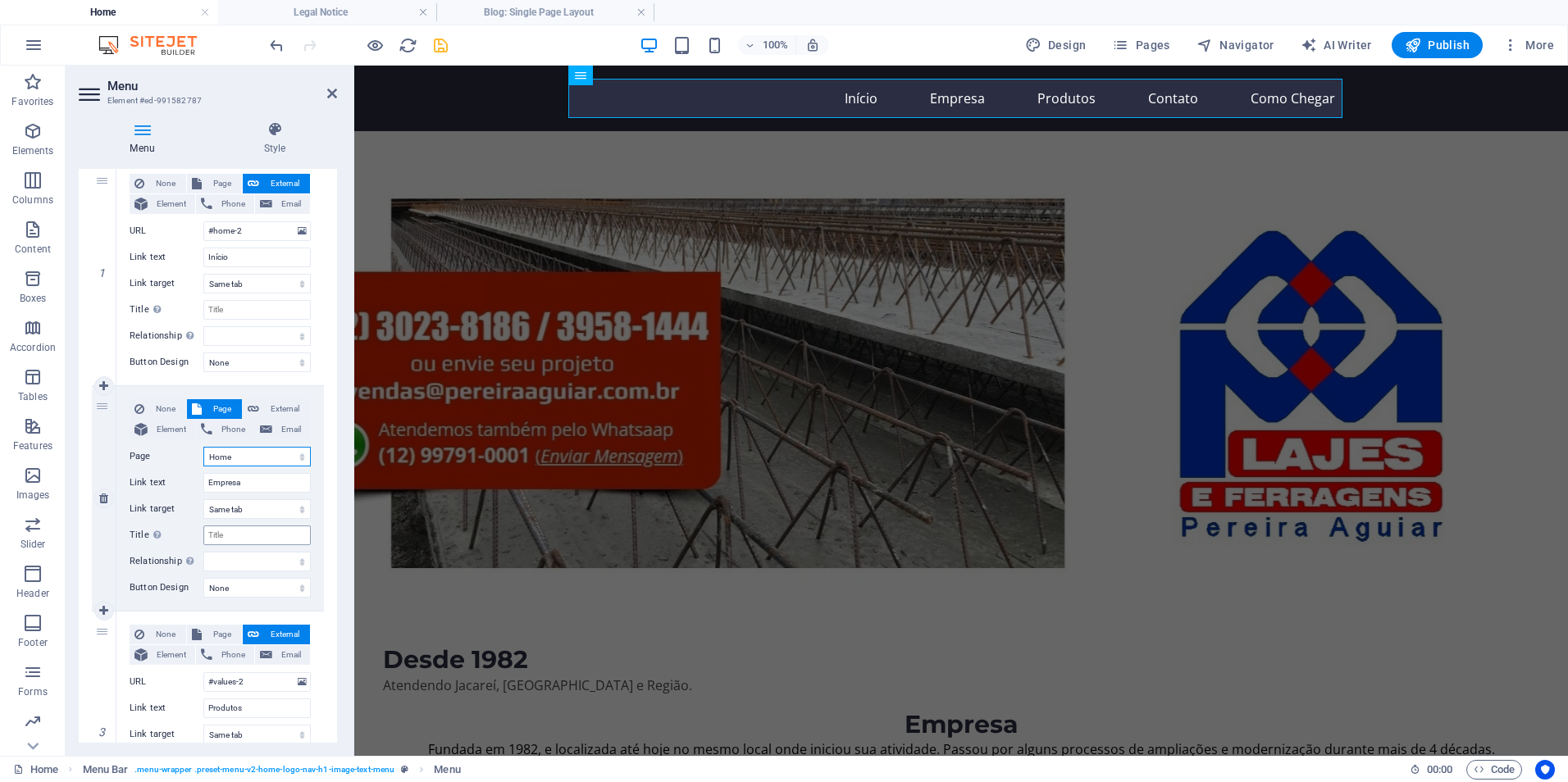
scroll to position [246, 0]
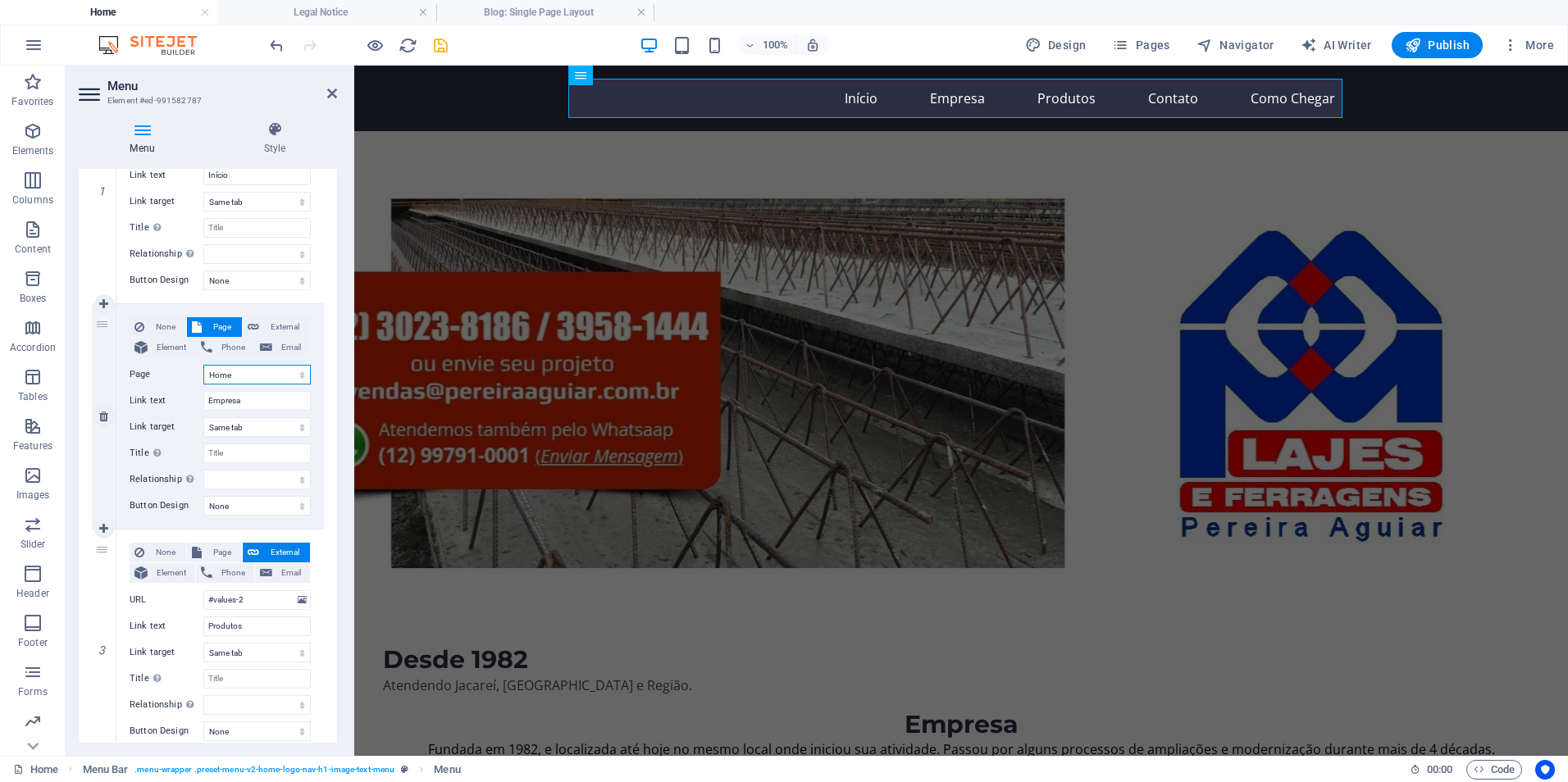
click at [287, 372] on select "Home Fale Conosco:" at bounding box center [257, 374] width 107 height 20
click at [274, 601] on input "#values-2" at bounding box center [257, 600] width 107 height 20
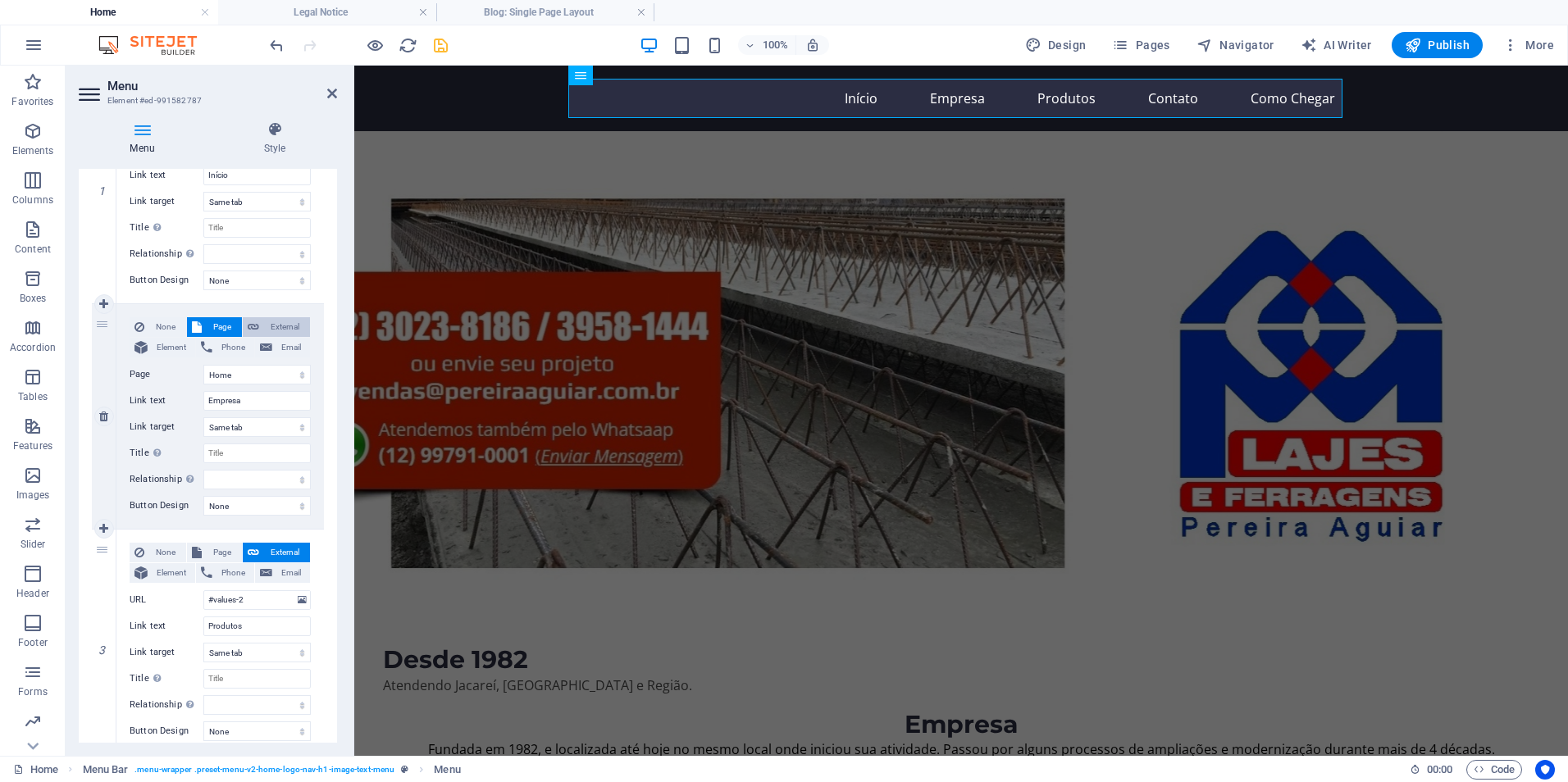
click at [287, 327] on span "External" at bounding box center [284, 326] width 41 height 20
select select
select select "blank"
select select
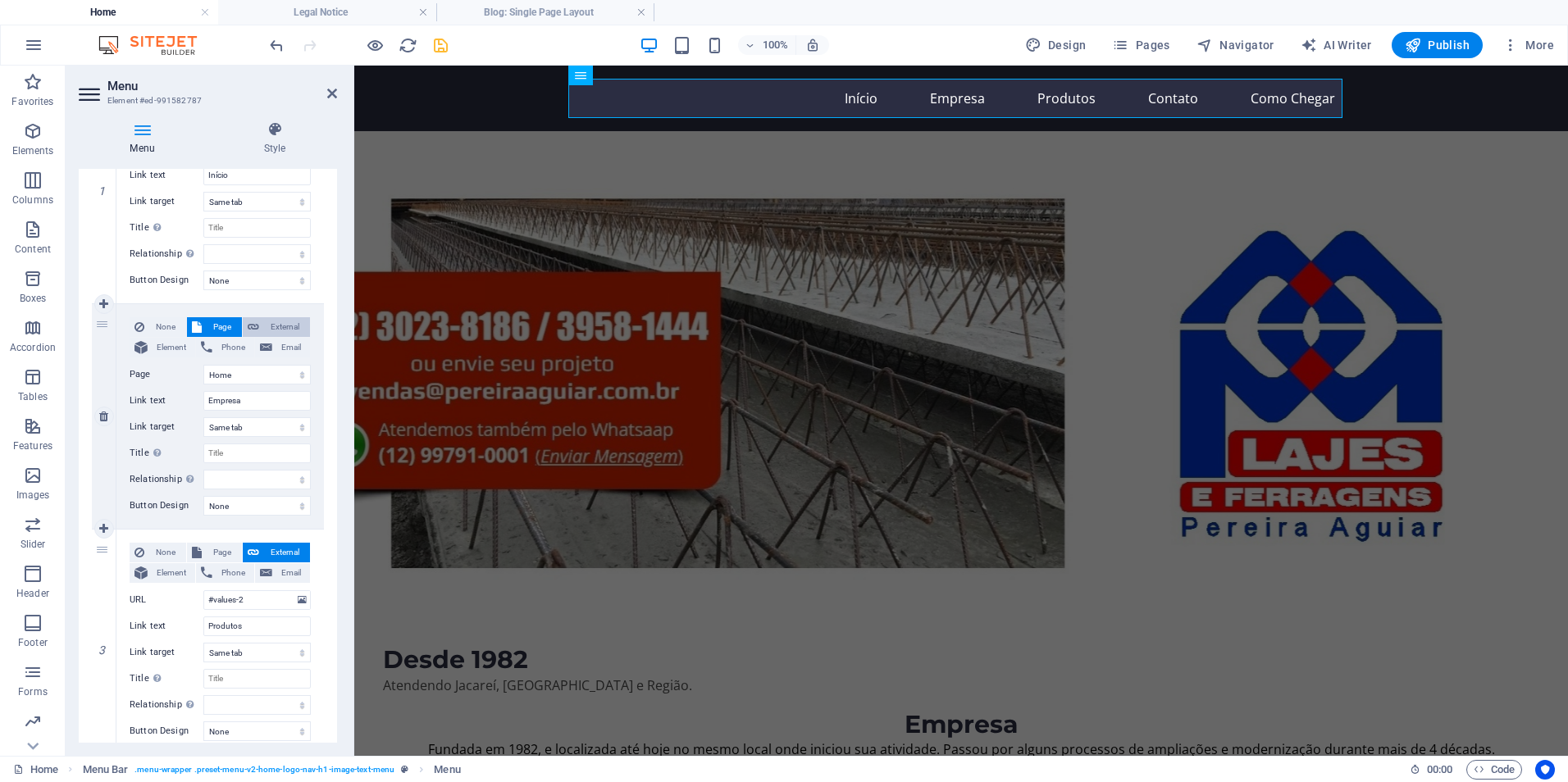
select select
drag, startPoint x: 271, startPoint y: 375, endPoint x: 289, endPoint y: 378, distance: 18.2
click at [271, 375] on input "URL" at bounding box center [257, 374] width 107 height 20
click at [302, 376] on icon at bounding box center [302, 374] width 9 height 18
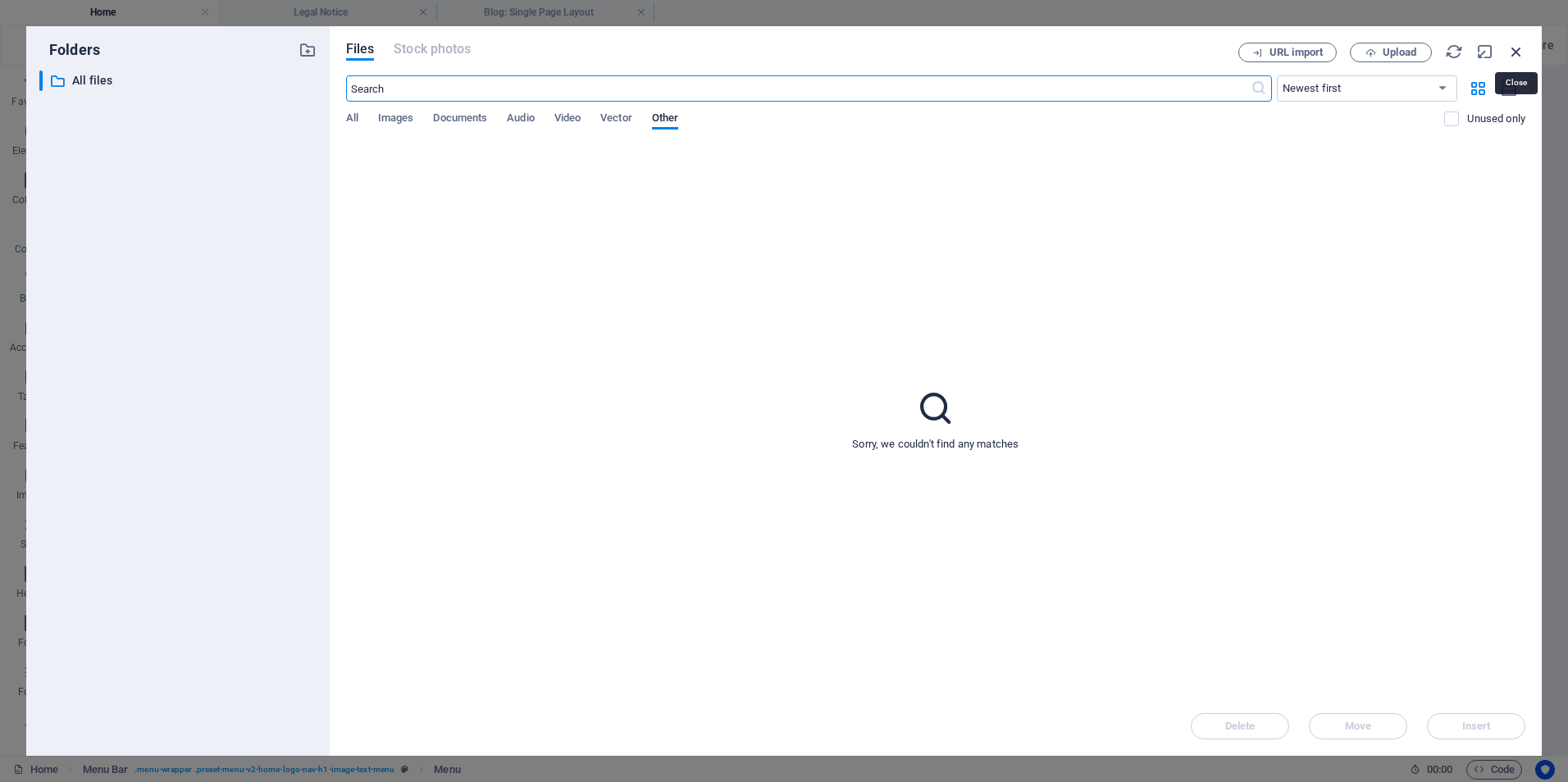
click at [1518, 49] on icon "button" at bounding box center [1516, 51] width 18 height 18
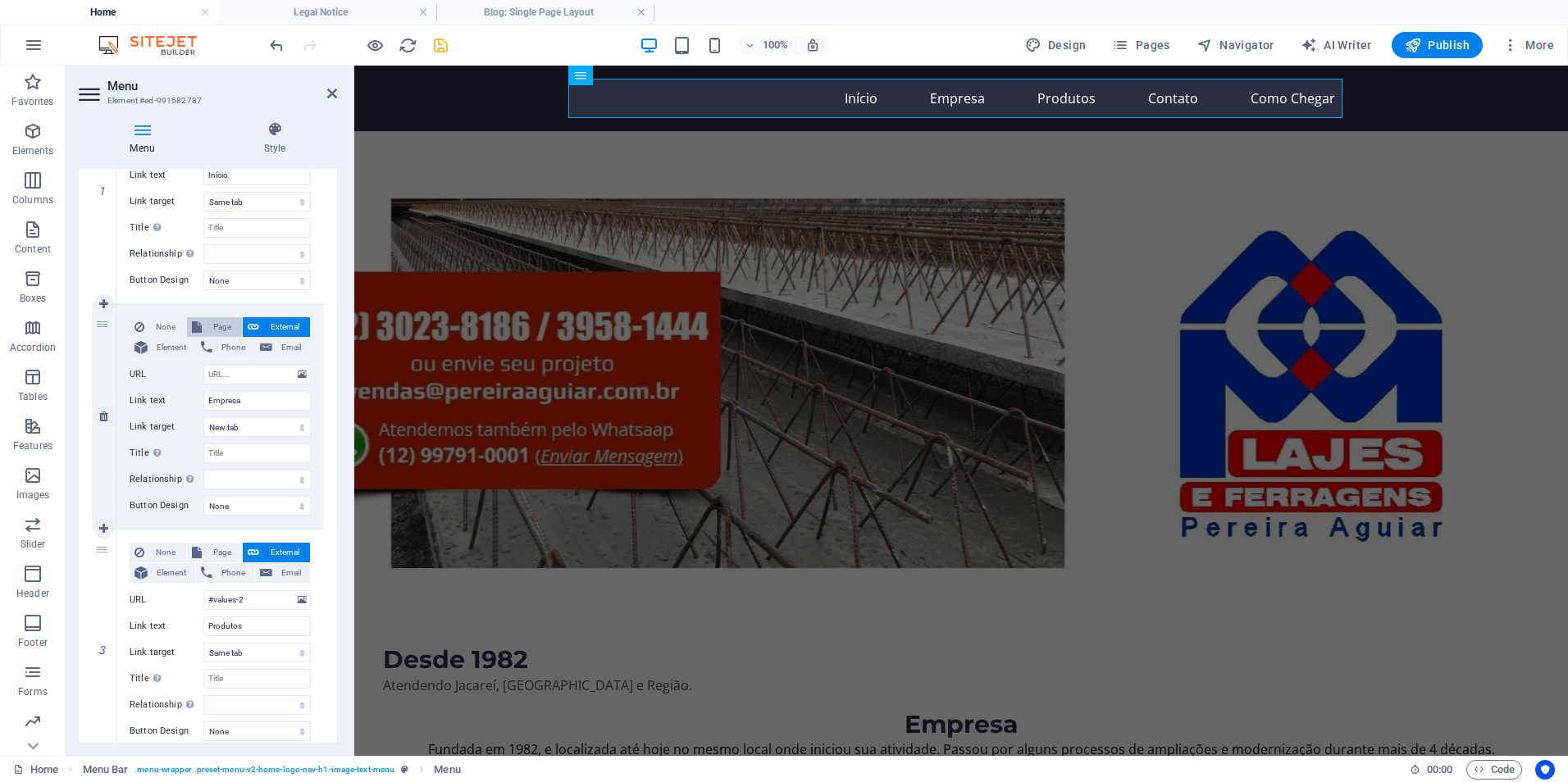
click at [216, 329] on span "Page" at bounding box center [222, 326] width 30 height 20
select select
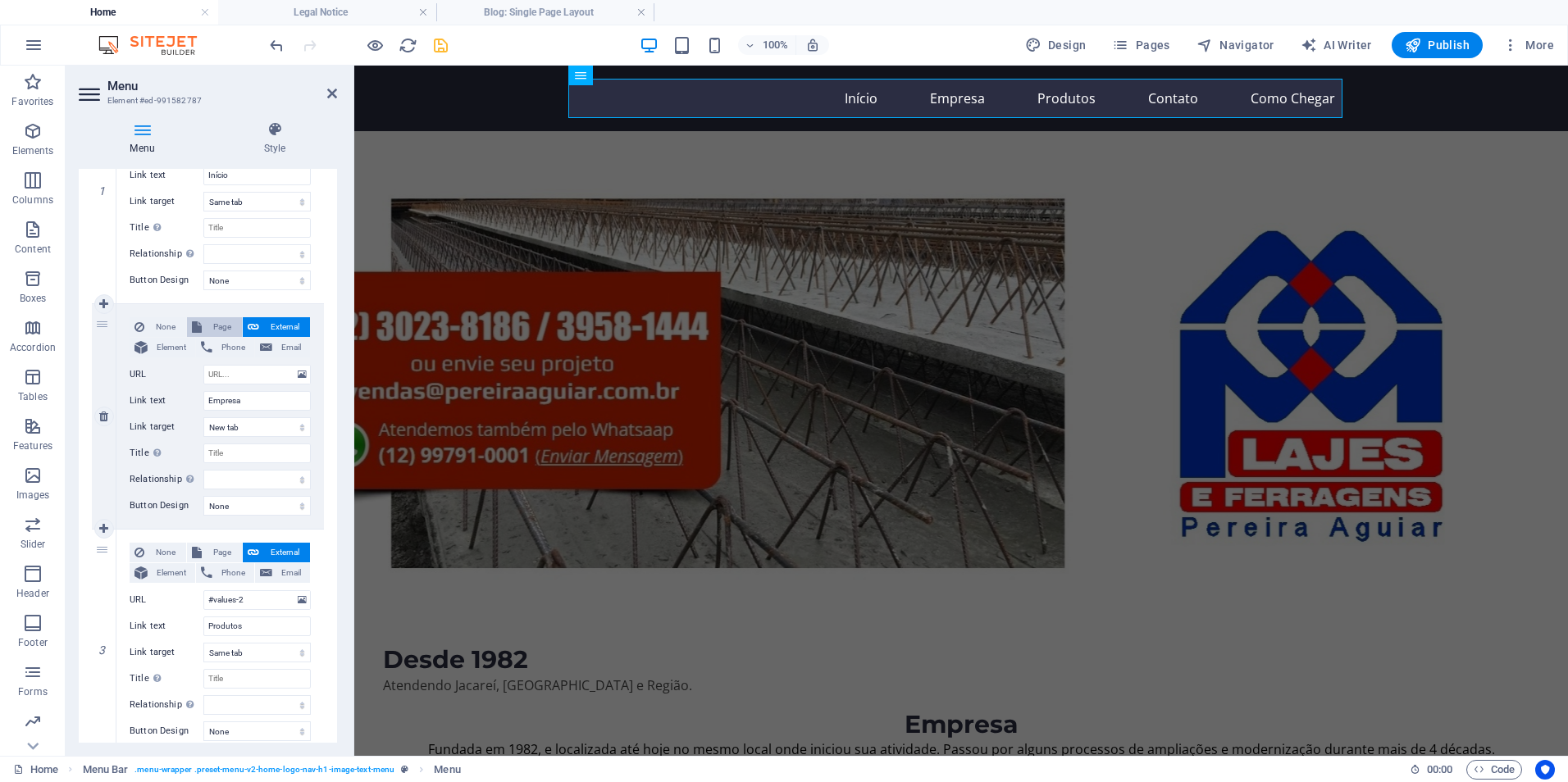
select select
click at [263, 377] on select "Home Fale Conosco:" at bounding box center [257, 374] width 107 height 20
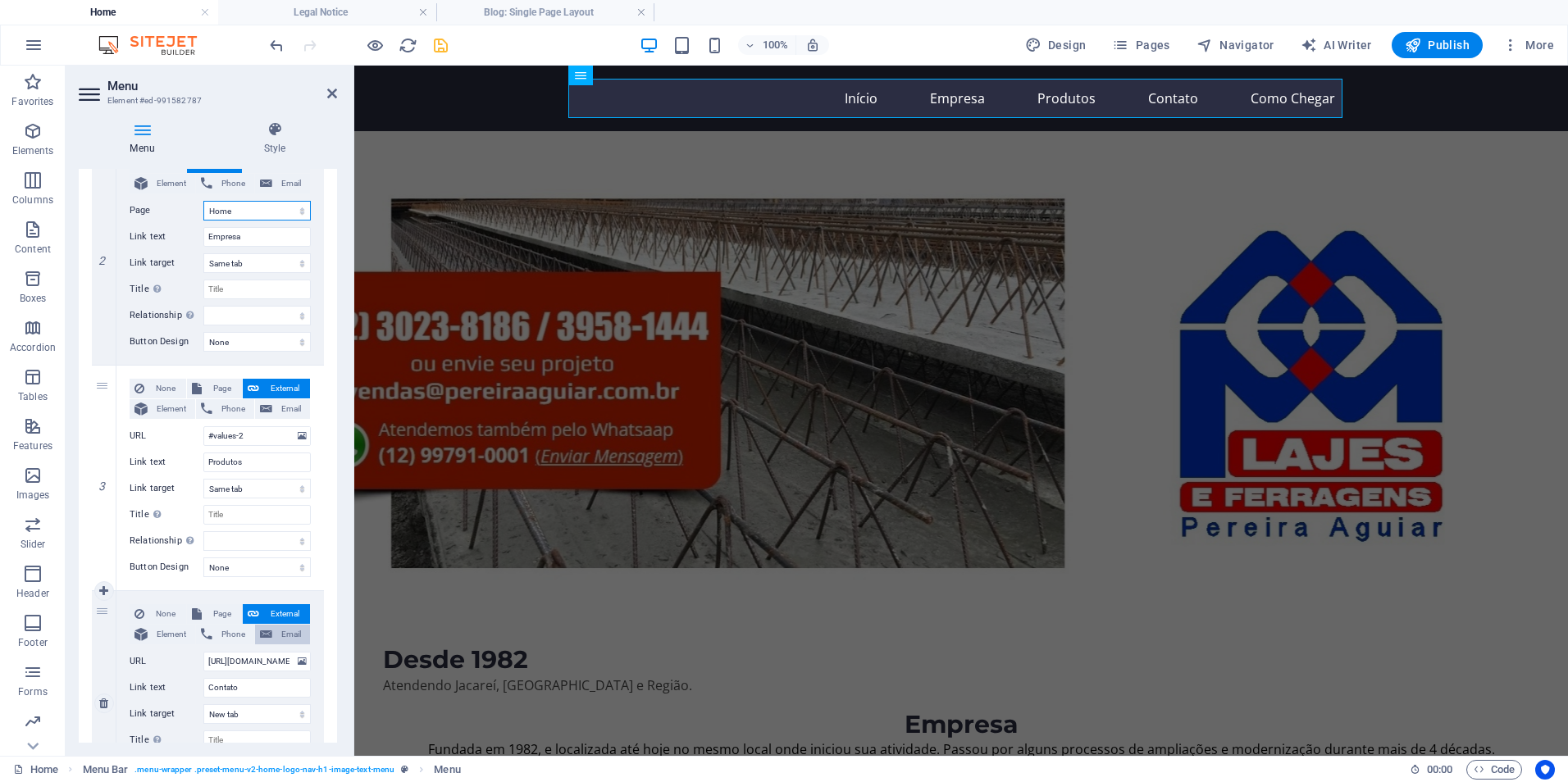
scroll to position [492, 0]
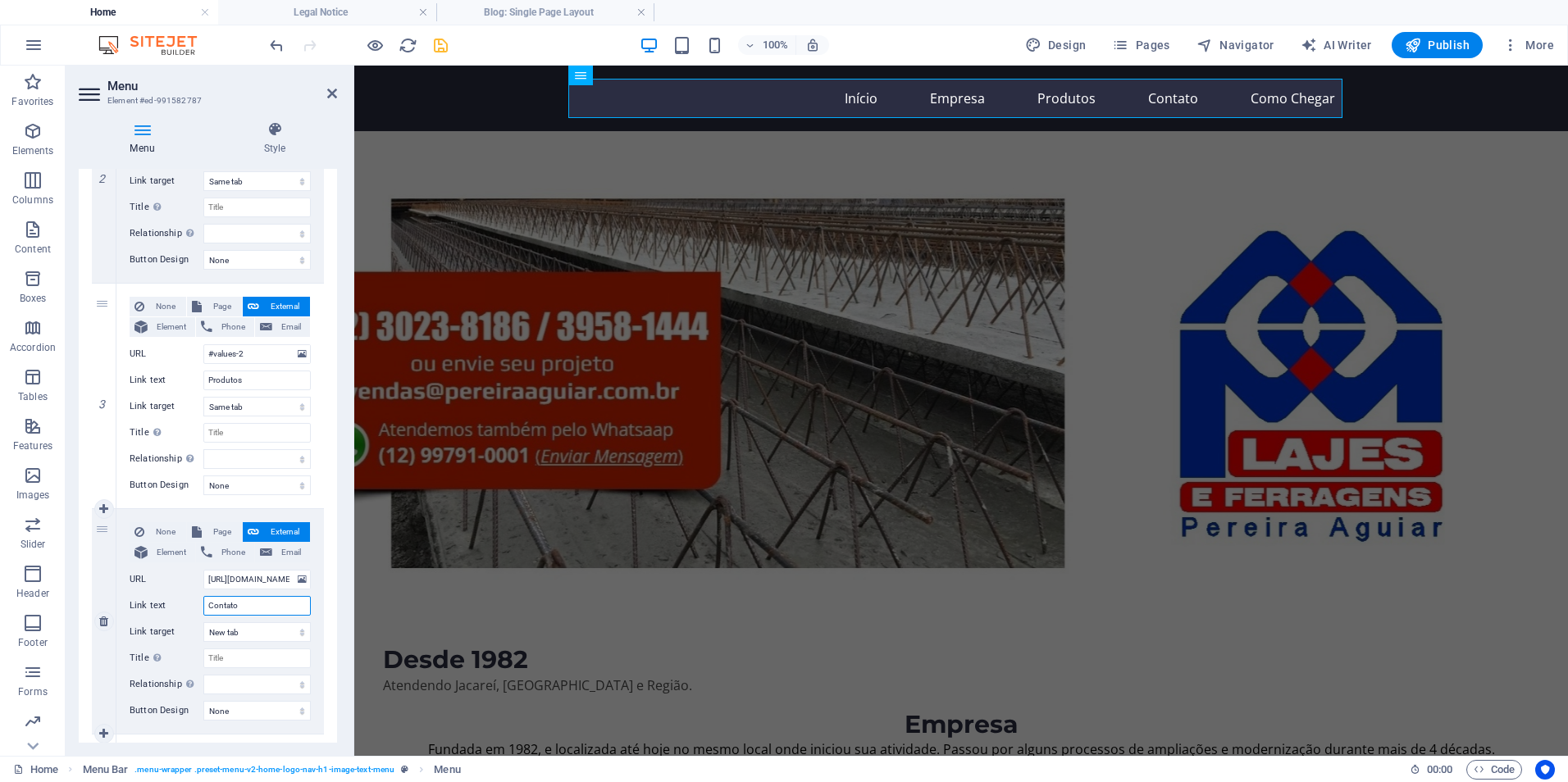
click at [256, 607] on input "Contato" at bounding box center [257, 605] width 107 height 20
drag, startPoint x: 269, startPoint y: 607, endPoint x: 160, endPoint y: 617, distance: 109.5
click at [160, 617] on div "None Page External Element Phone Email Page Home Fale Conosco: Element URL http…" at bounding box center [220, 608] width 181 height 172
type input "S"
type input "Solicite Orçamento"
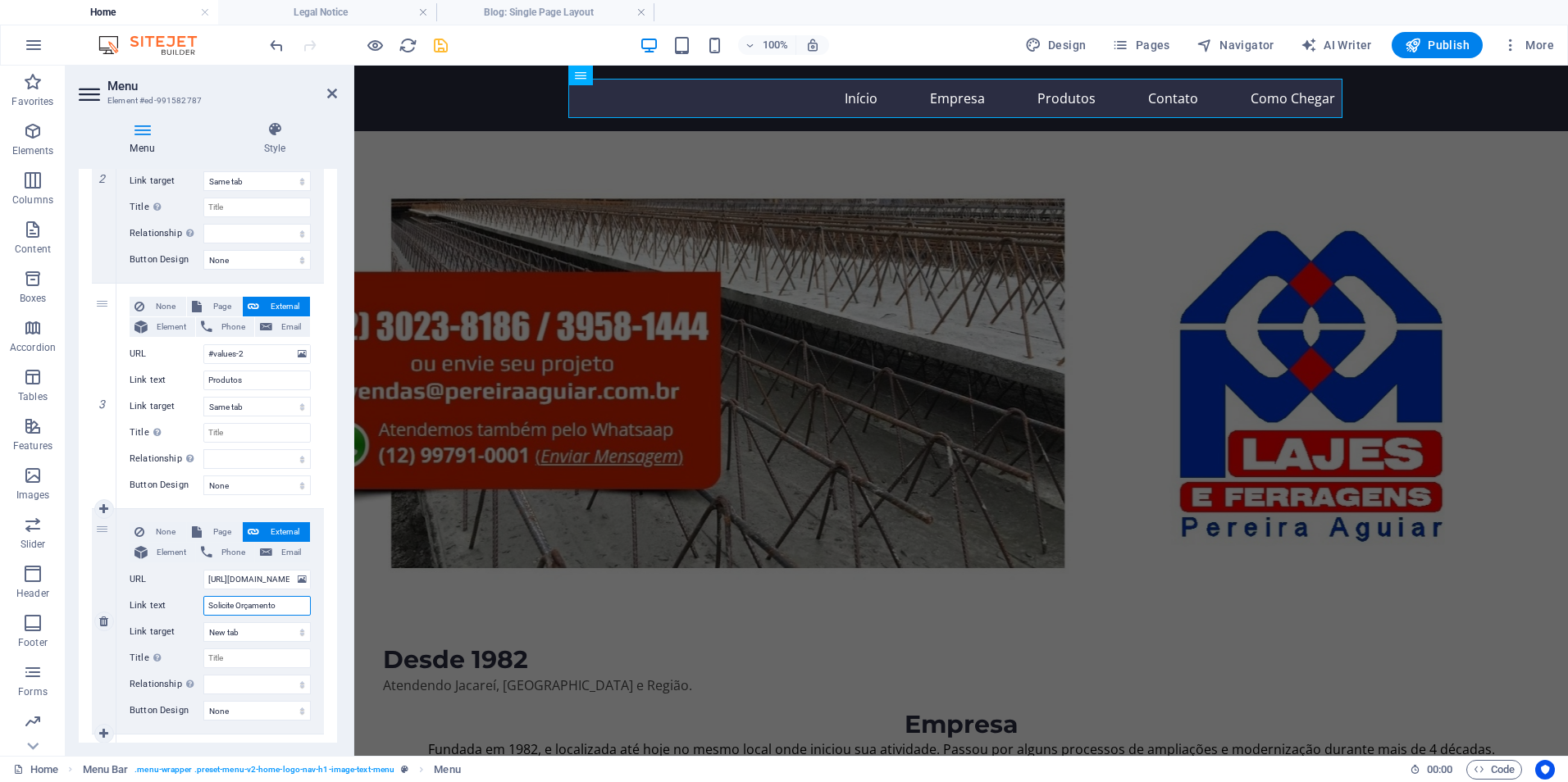
select select
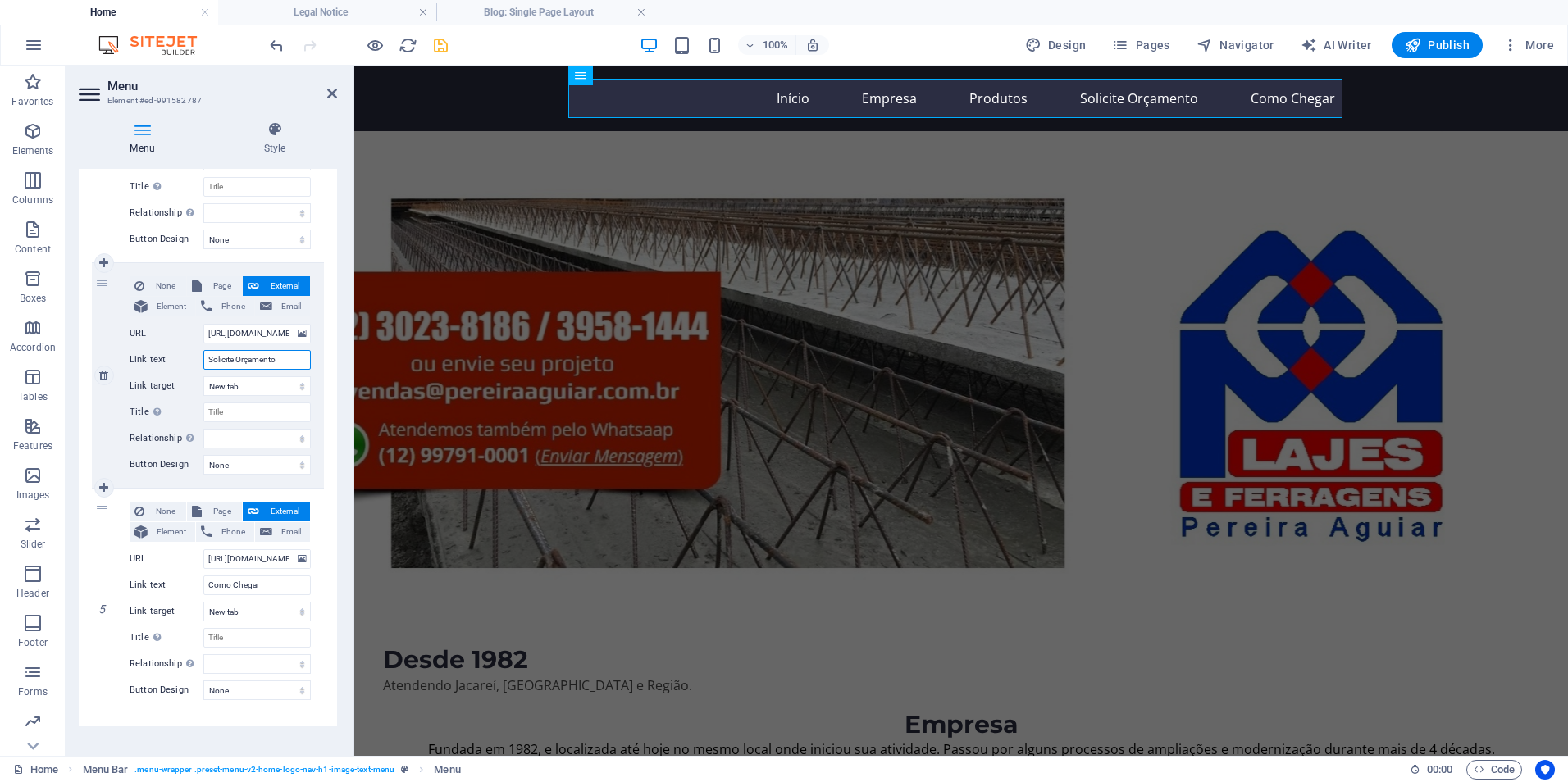
scroll to position [754, 0]
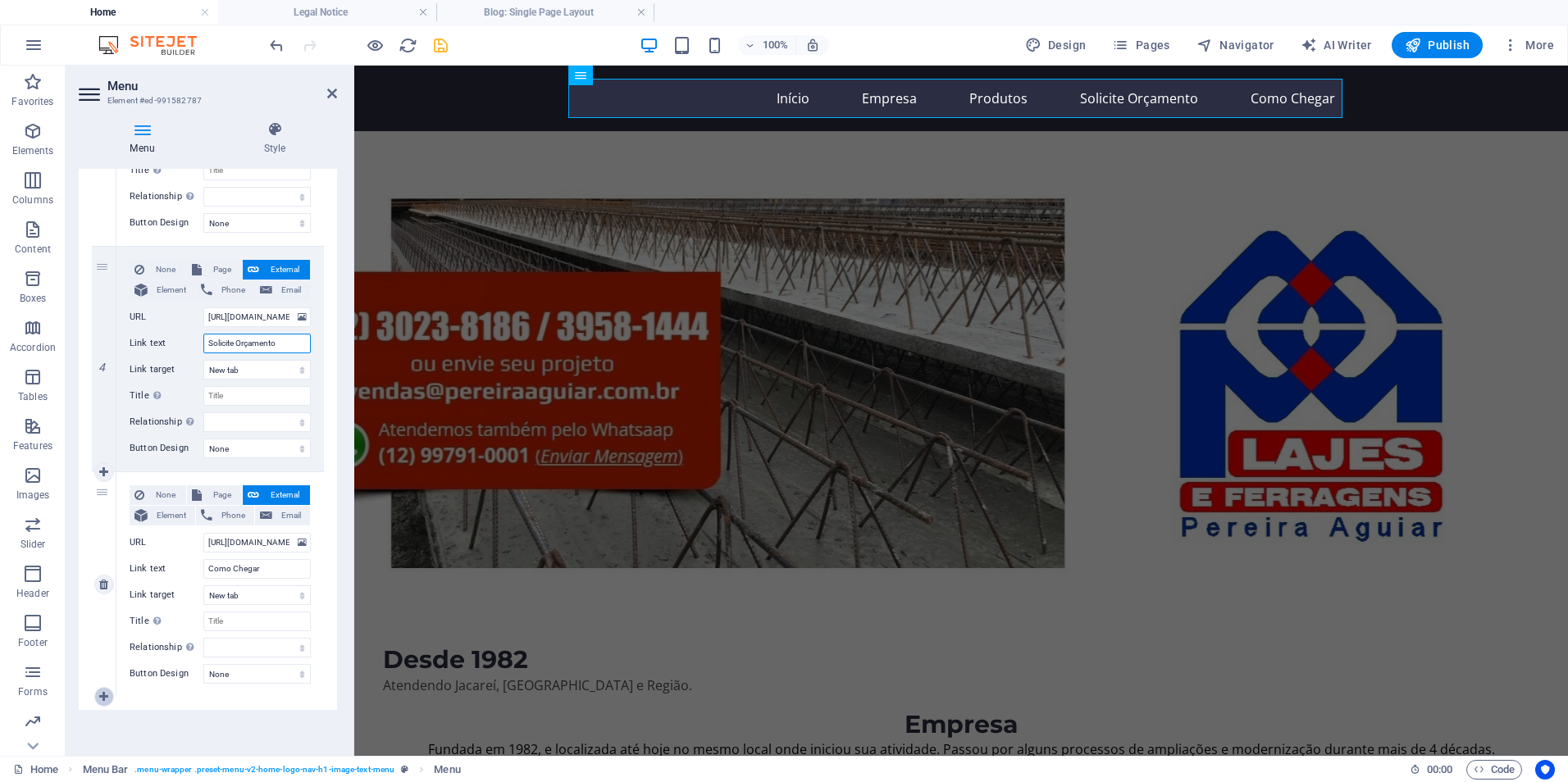
type input "Solicite Orçamento"
click at [102, 694] on icon at bounding box center [104, 696] width 9 height 11
select select
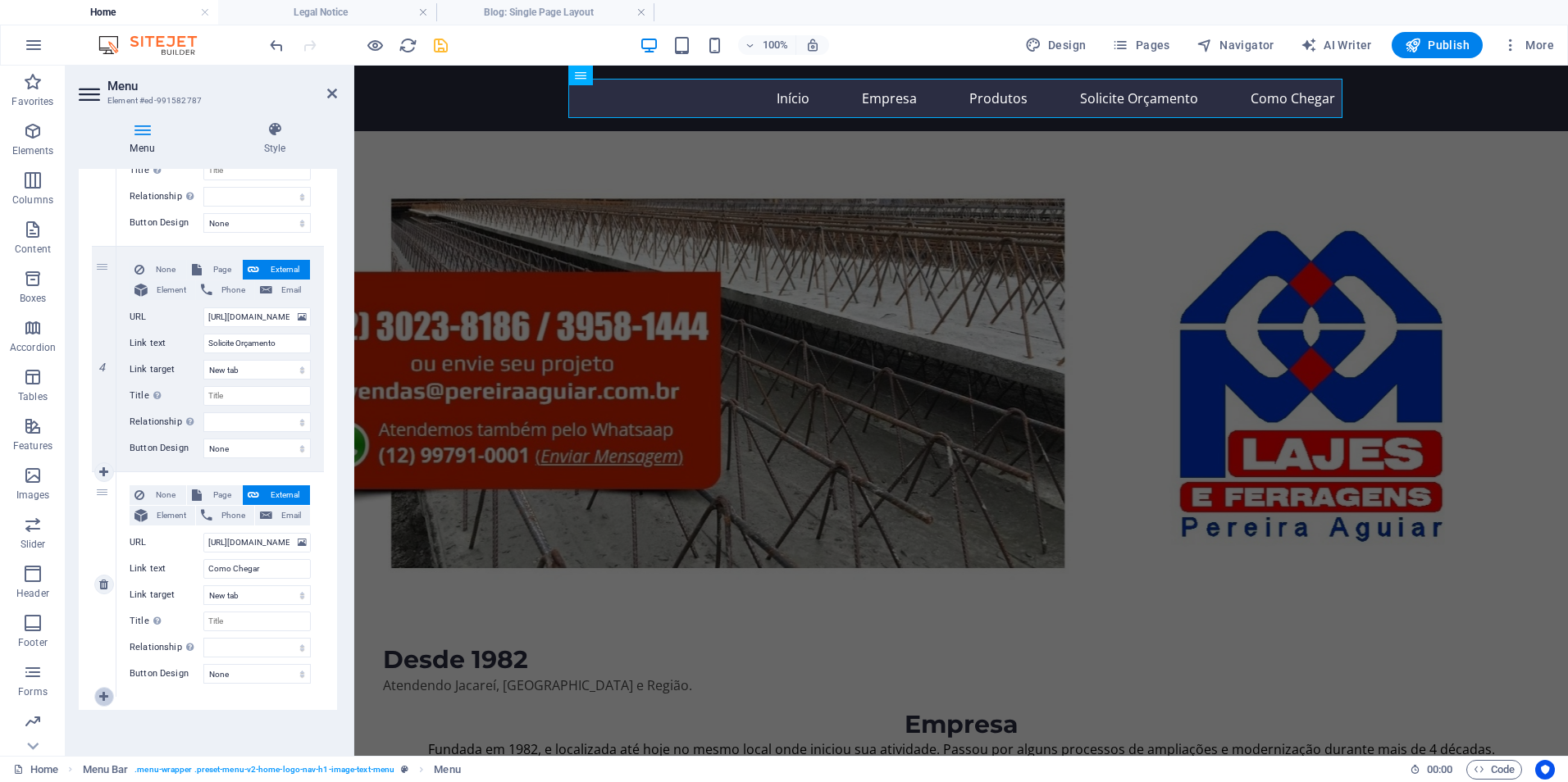
select select
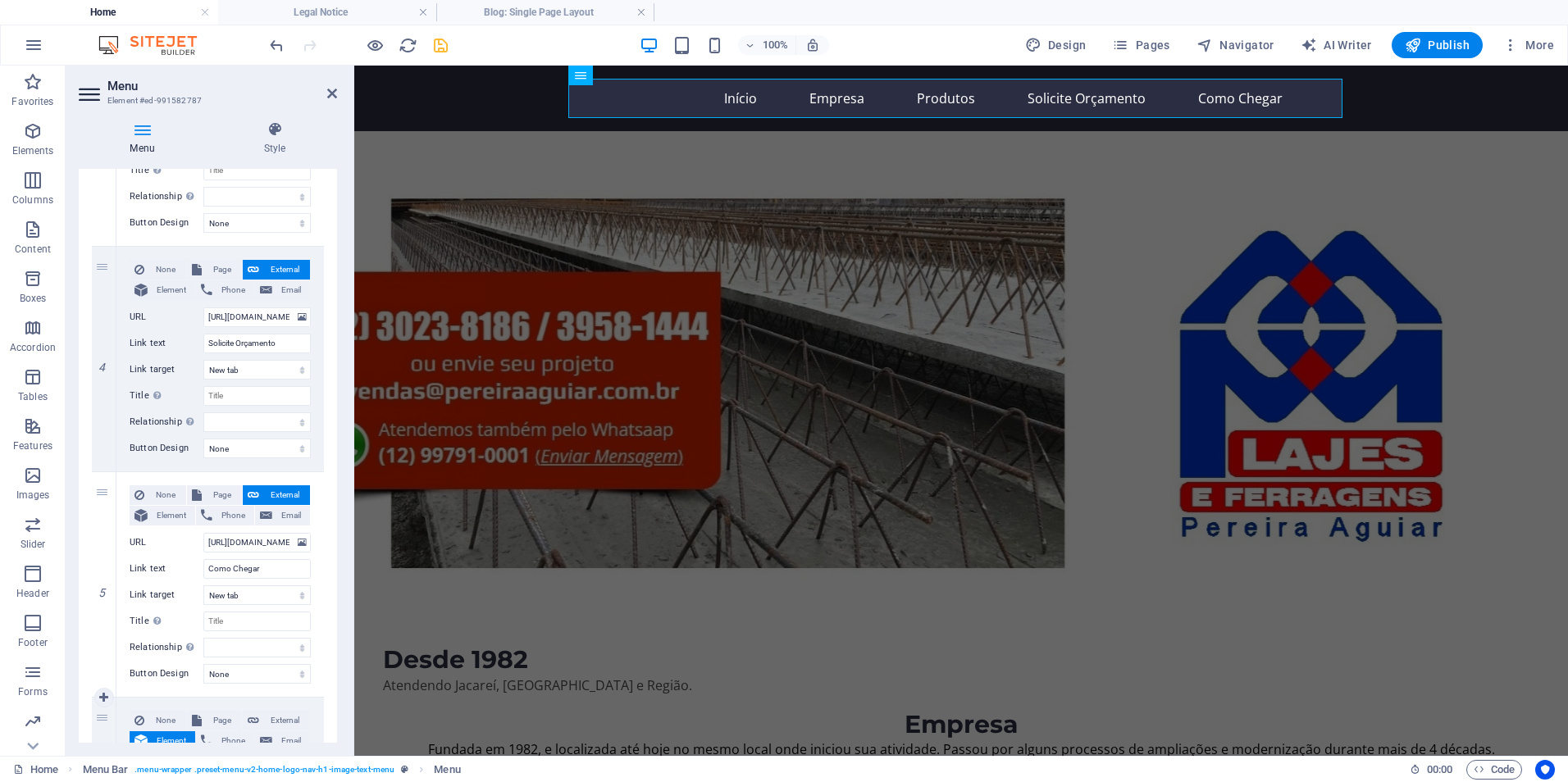
scroll to position [954, 0]
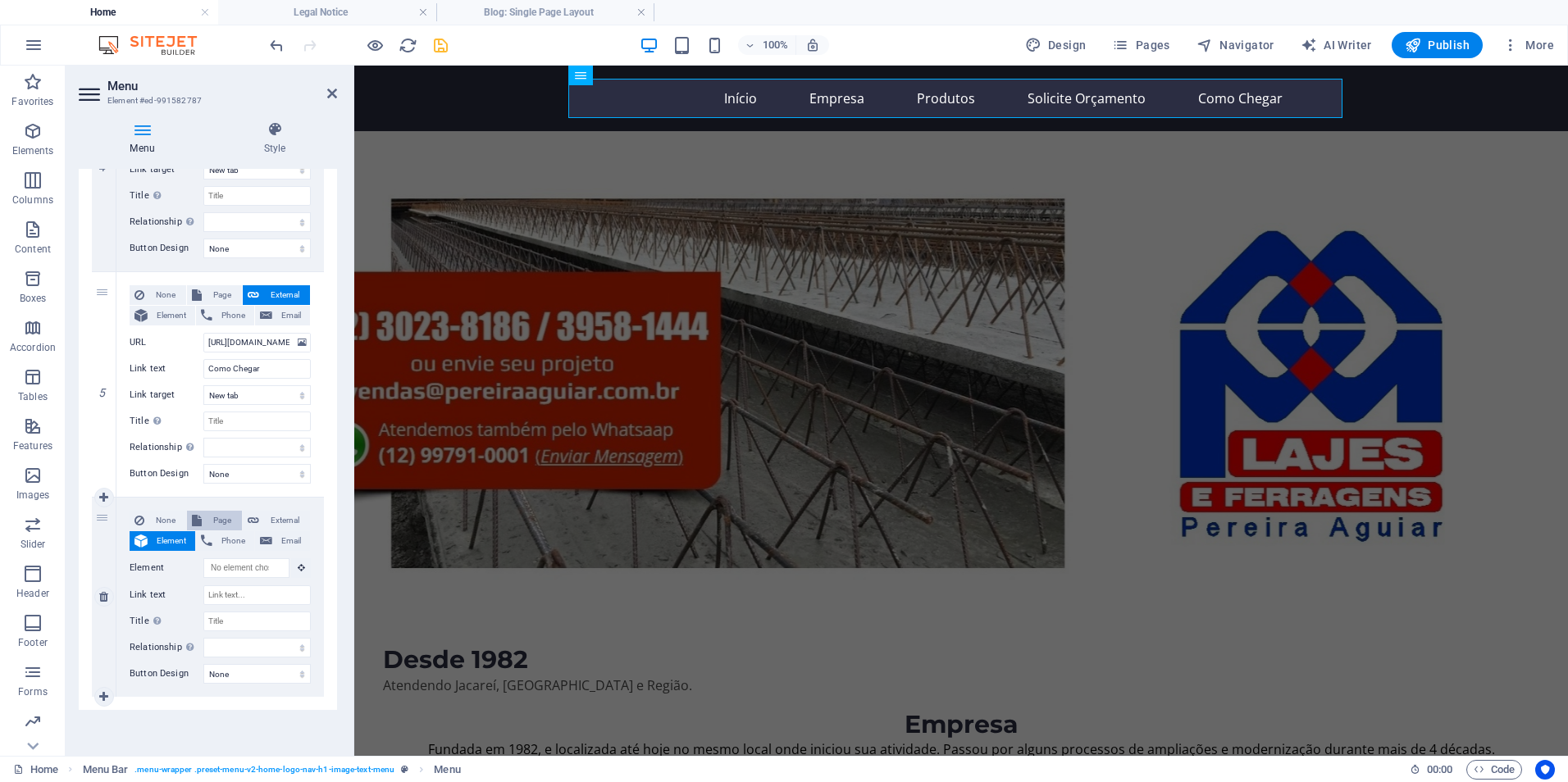
click at [223, 520] on span "Page" at bounding box center [222, 520] width 30 height 20
select select
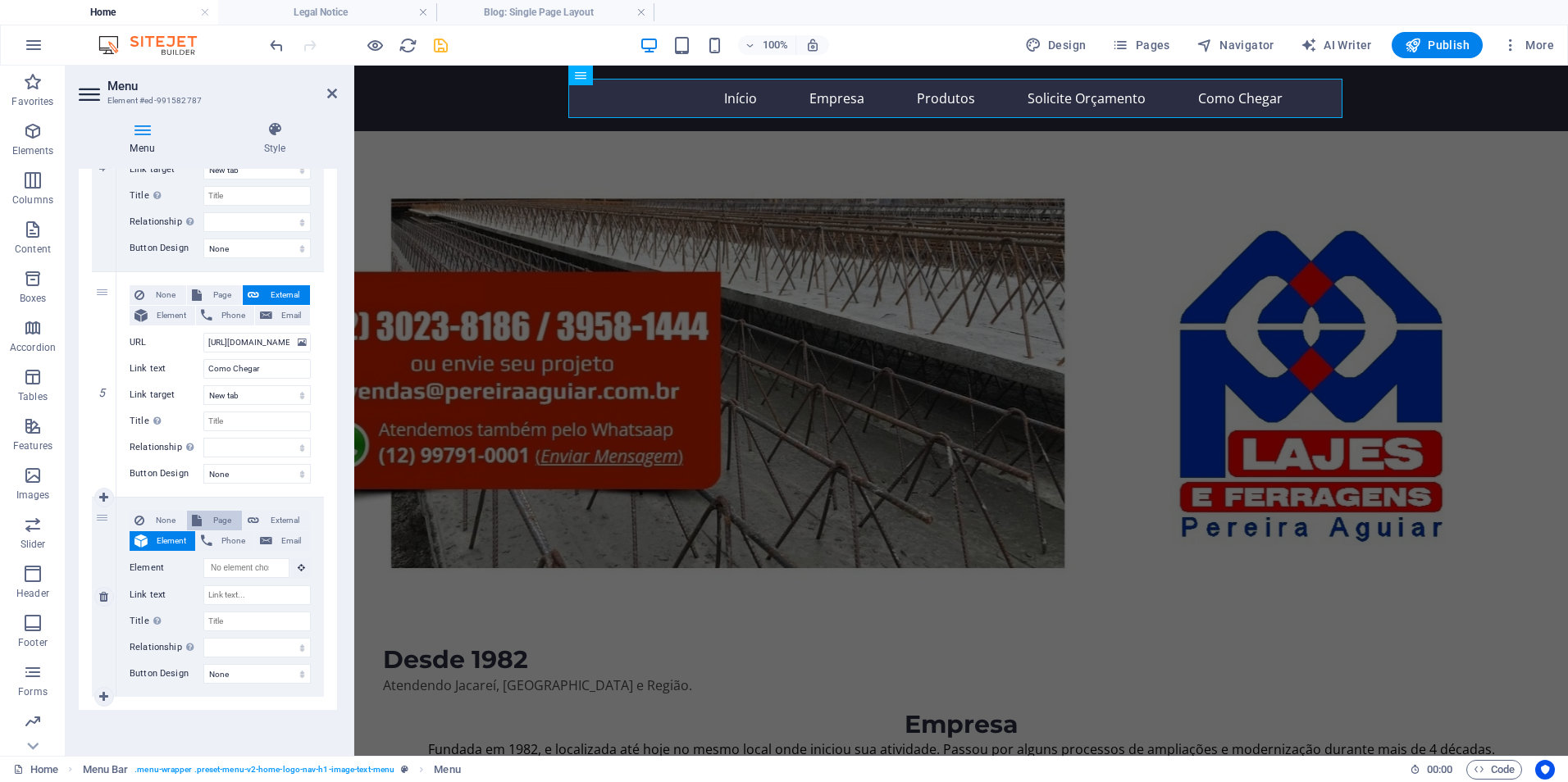
select select
click at [276, 569] on select "Home Fale Conosco:" at bounding box center [257, 568] width 107 height 20
select select "1"
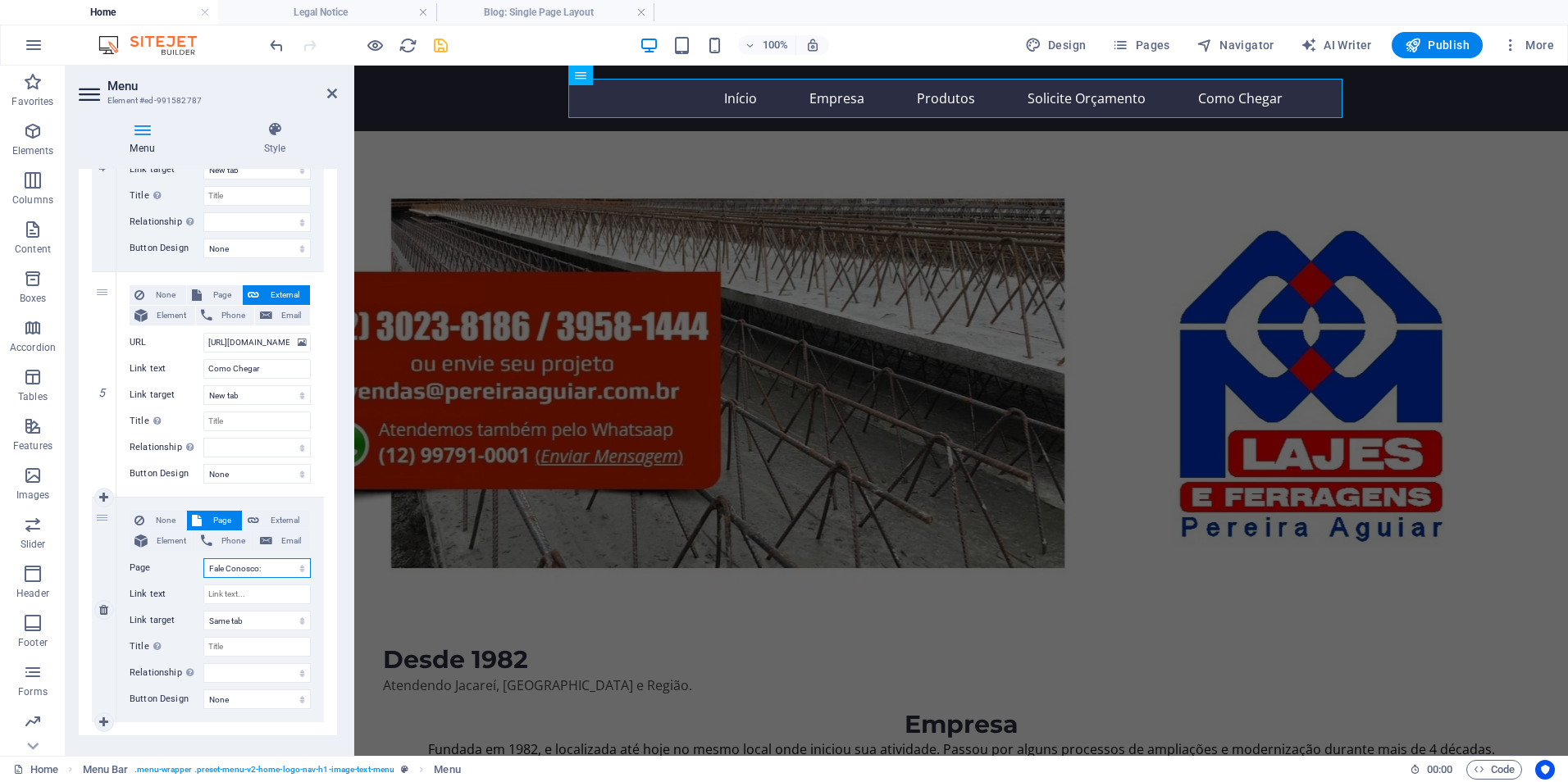
click at [203, 559] on select "Home Fale Conosco:" at bounding box center [257, 568] width 107 height 20
select select
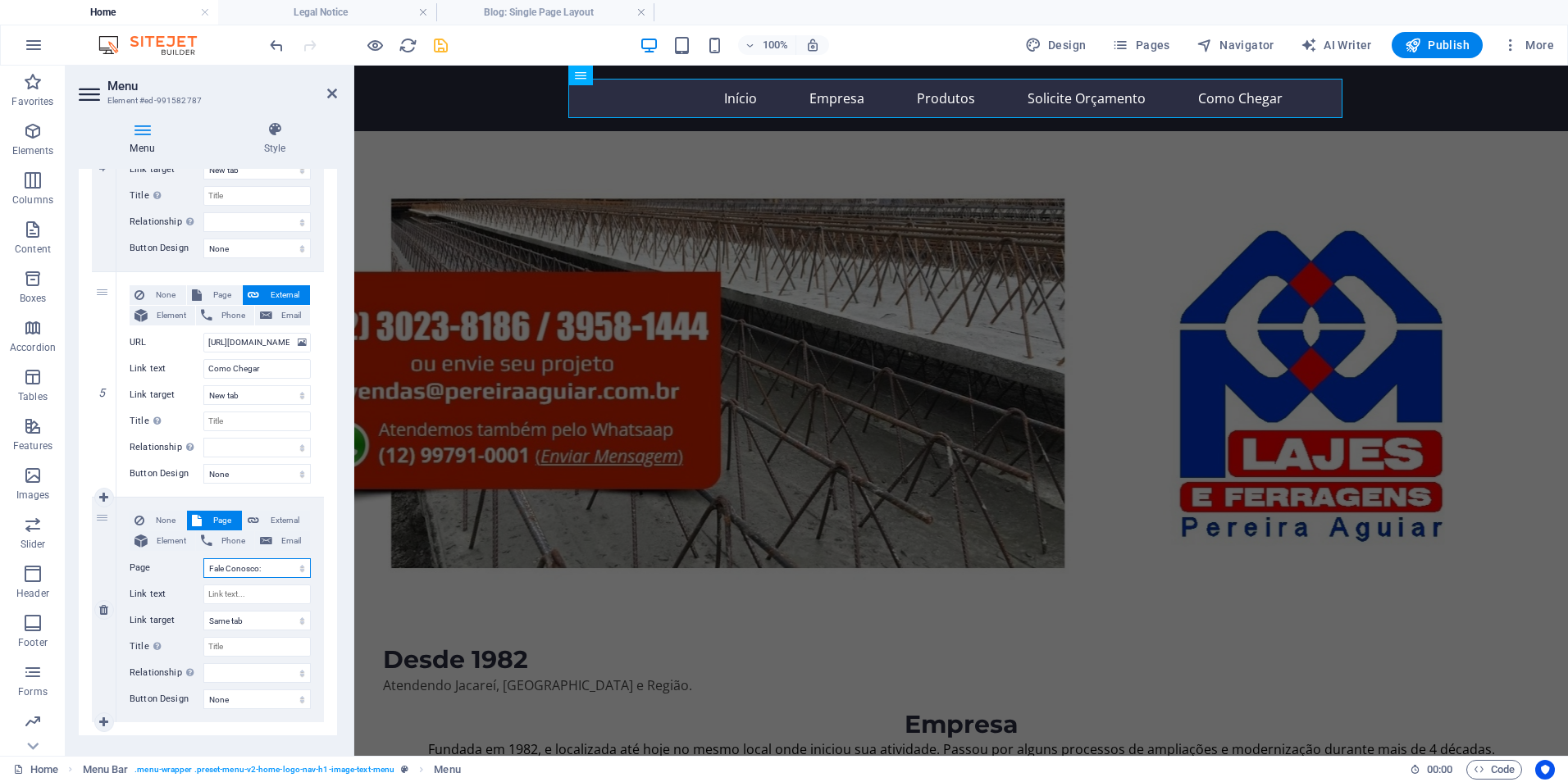
select select
click at [248, 597] on input "Link text" at bounding box center [257, 594] width 107 height 20
type input "C"
select select
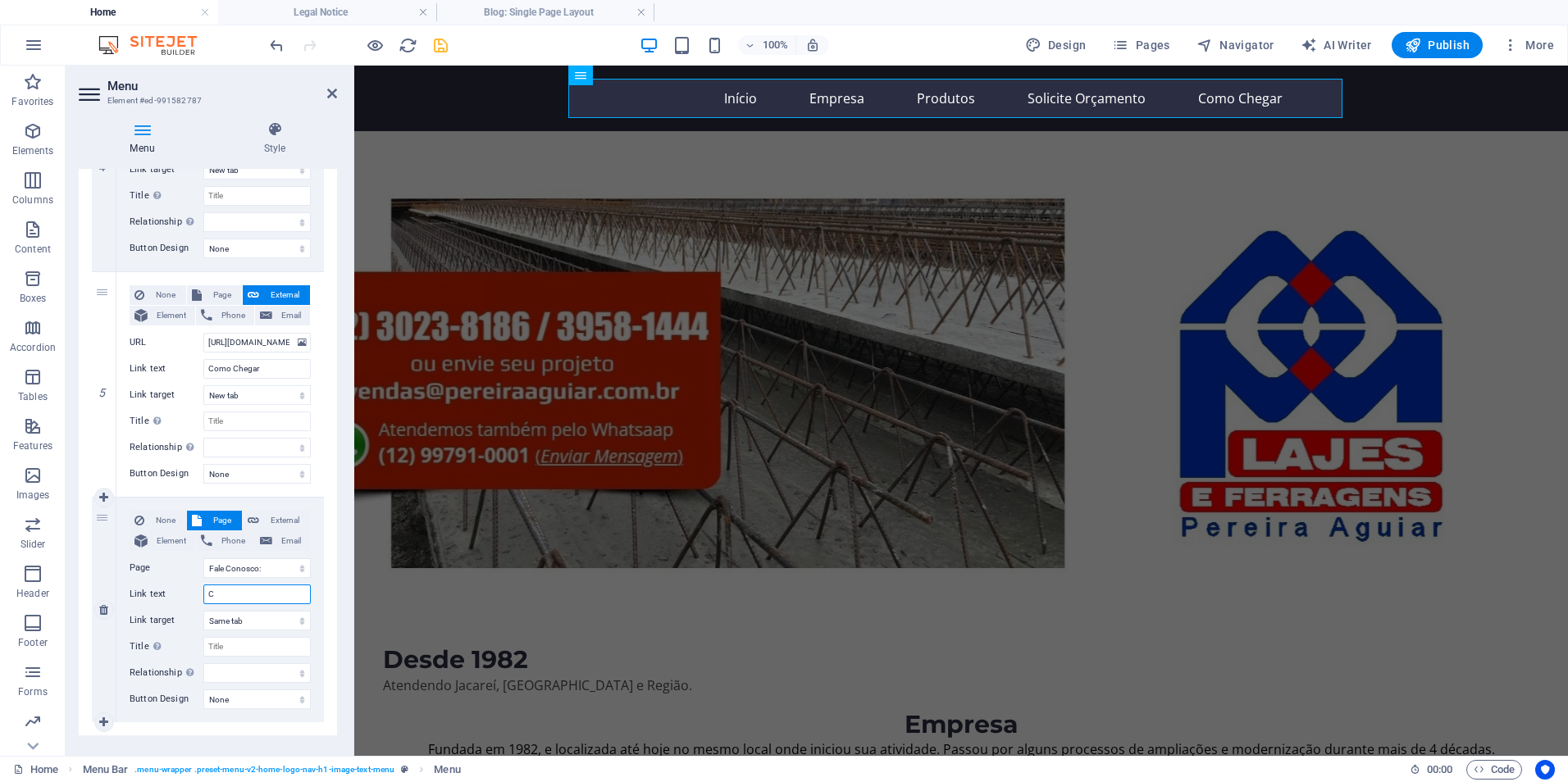
select select
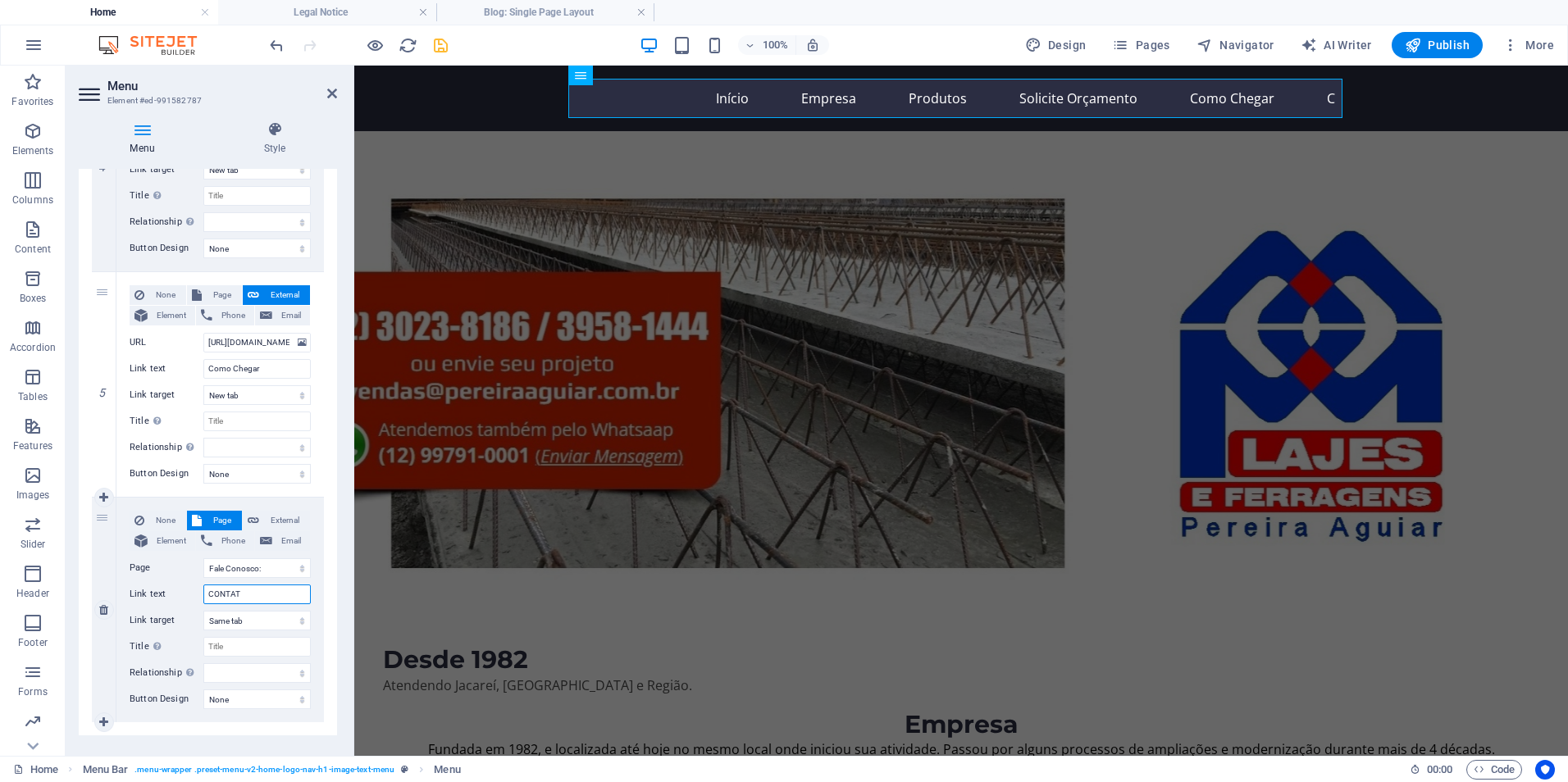
type input "CONTATO"
select select
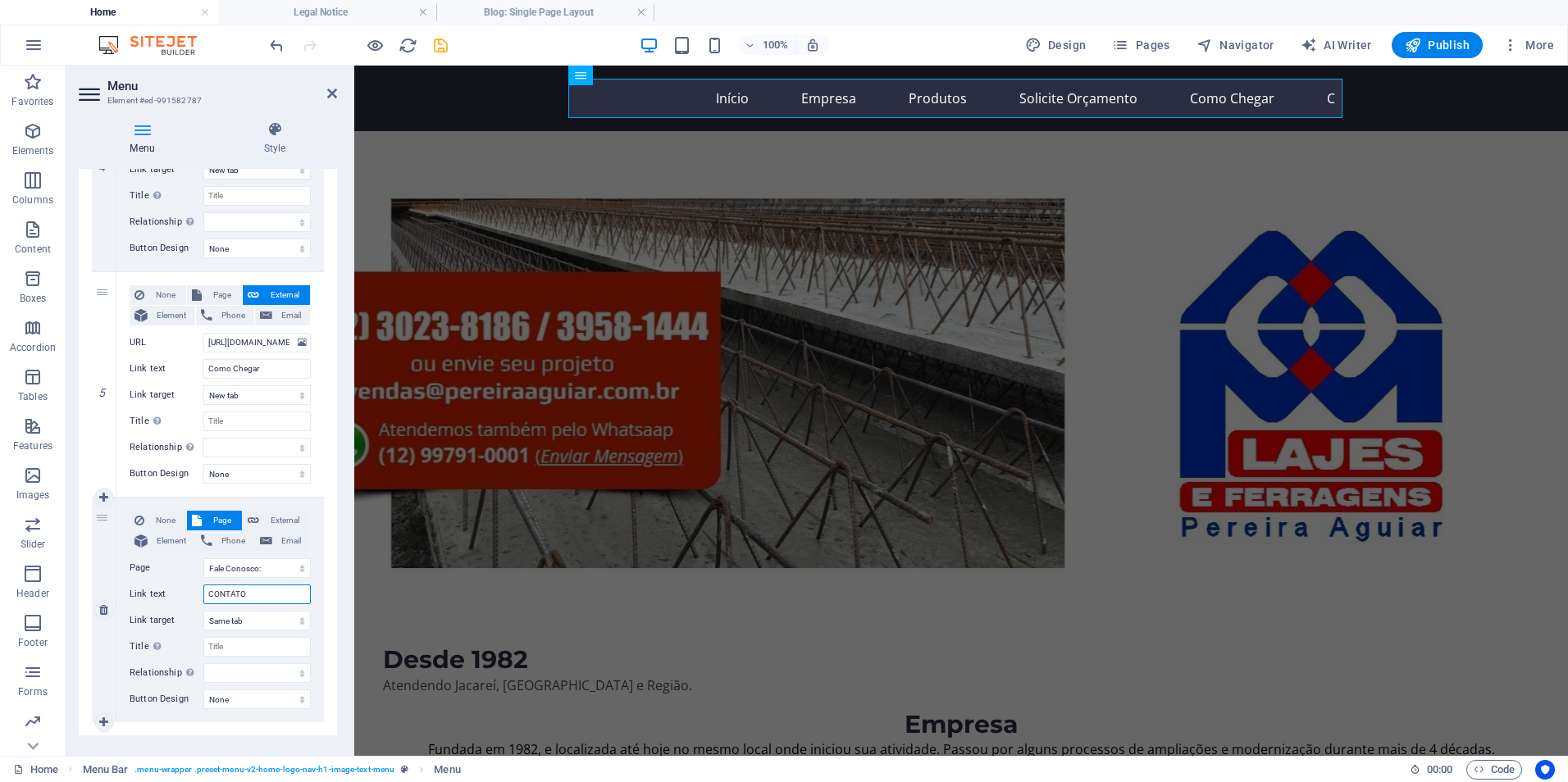
select select
click at [152, 611] on div "None Page External Element Phone Email Page Home Fale Conosco: Element URL Phon…" at bounding box center [220, 597] width 181 height 172
type input "Contato"
select select
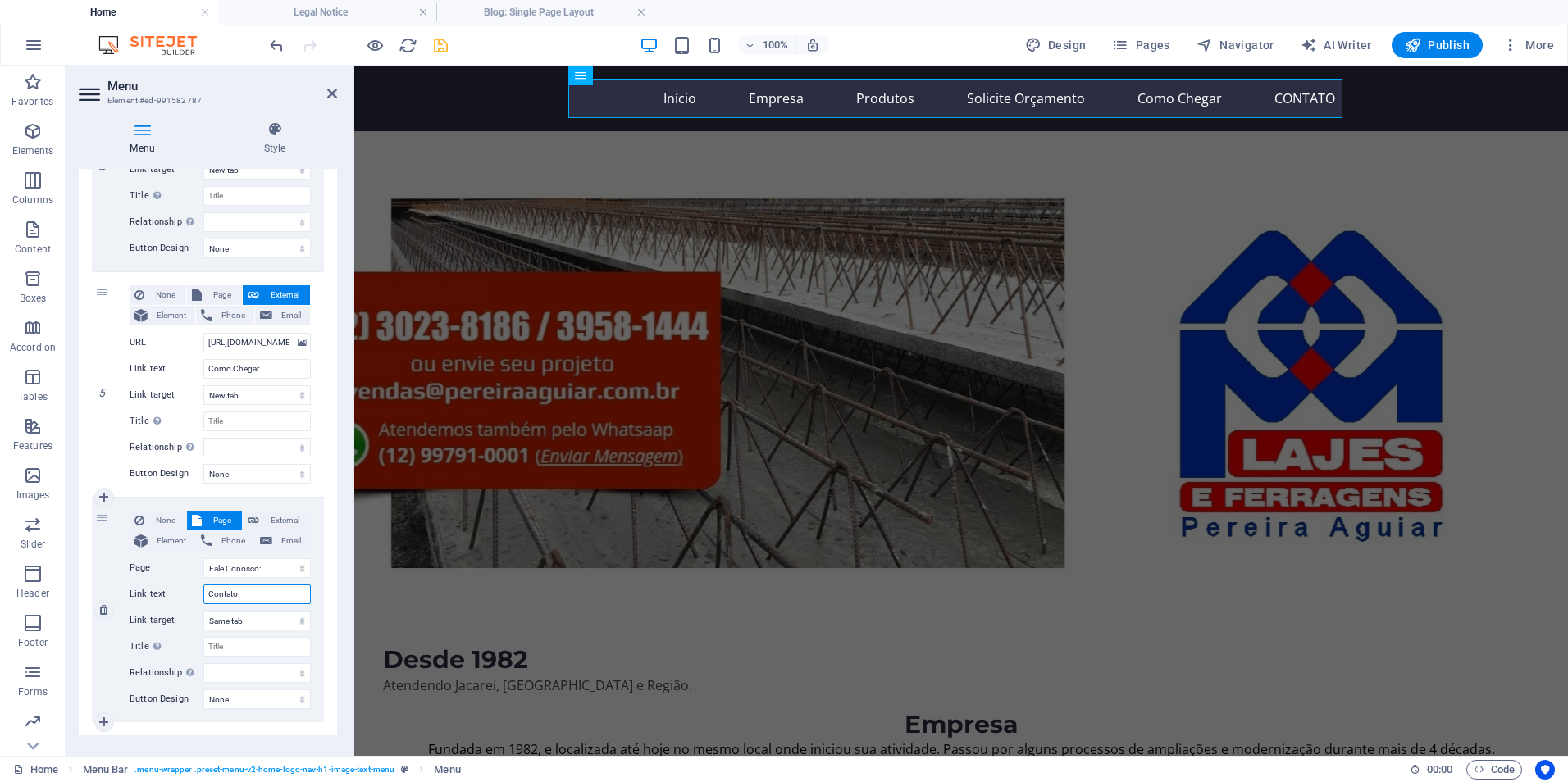
select select
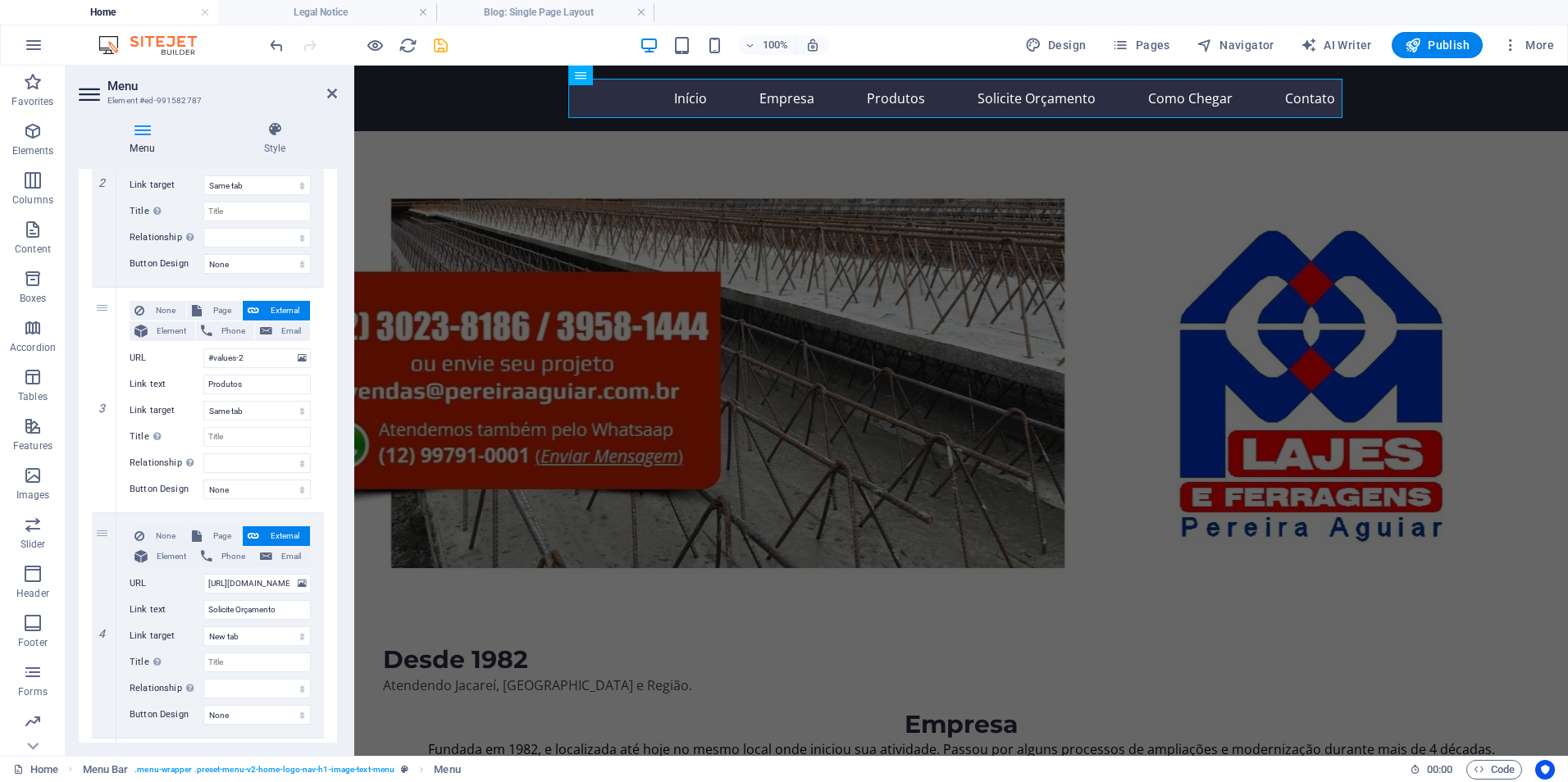
scroll to position [0, 0]
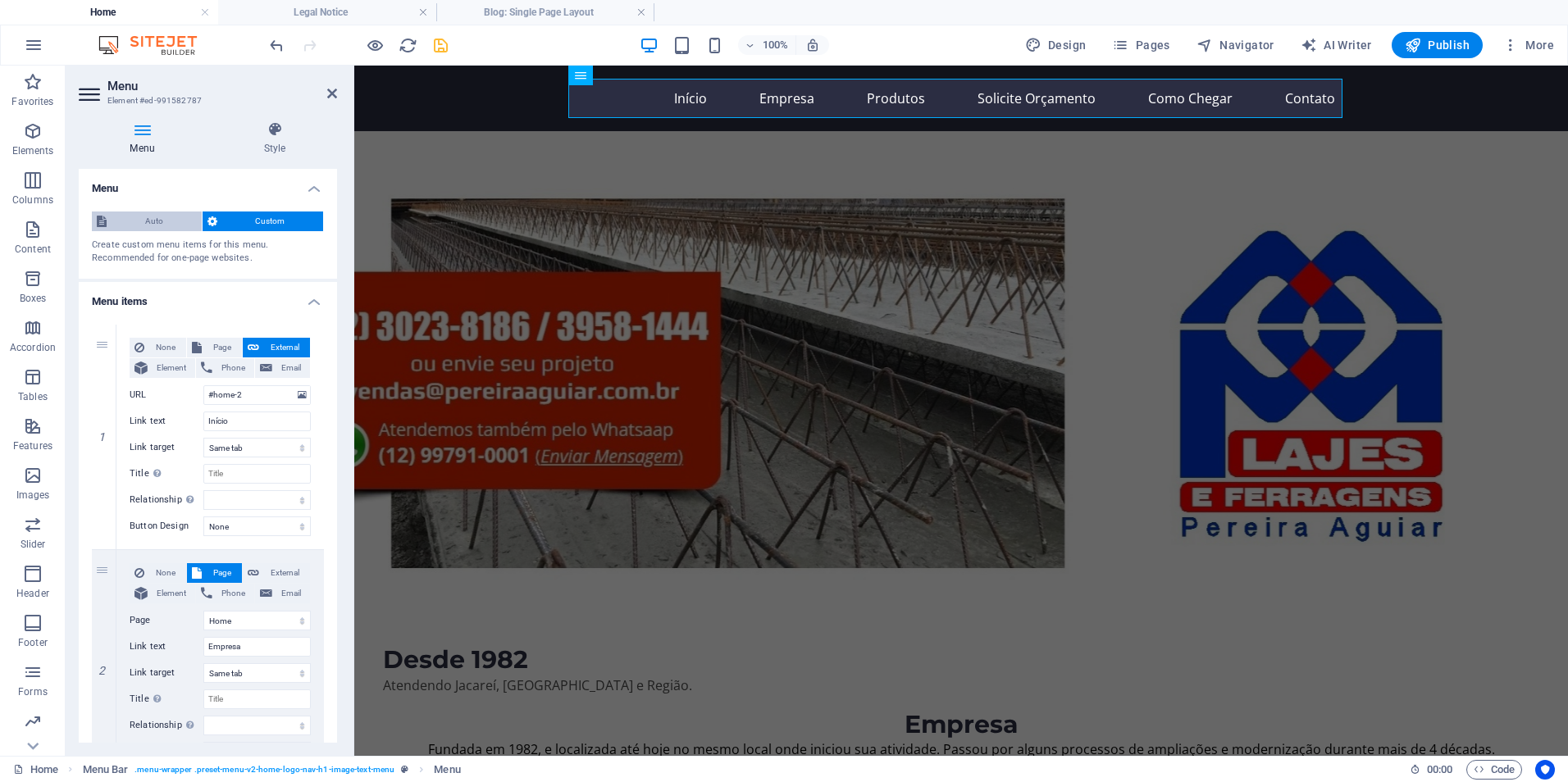
type input "Contato"
click at [160, 217] on span "Auto" at bounding box center [154, 221] width 85 height 20
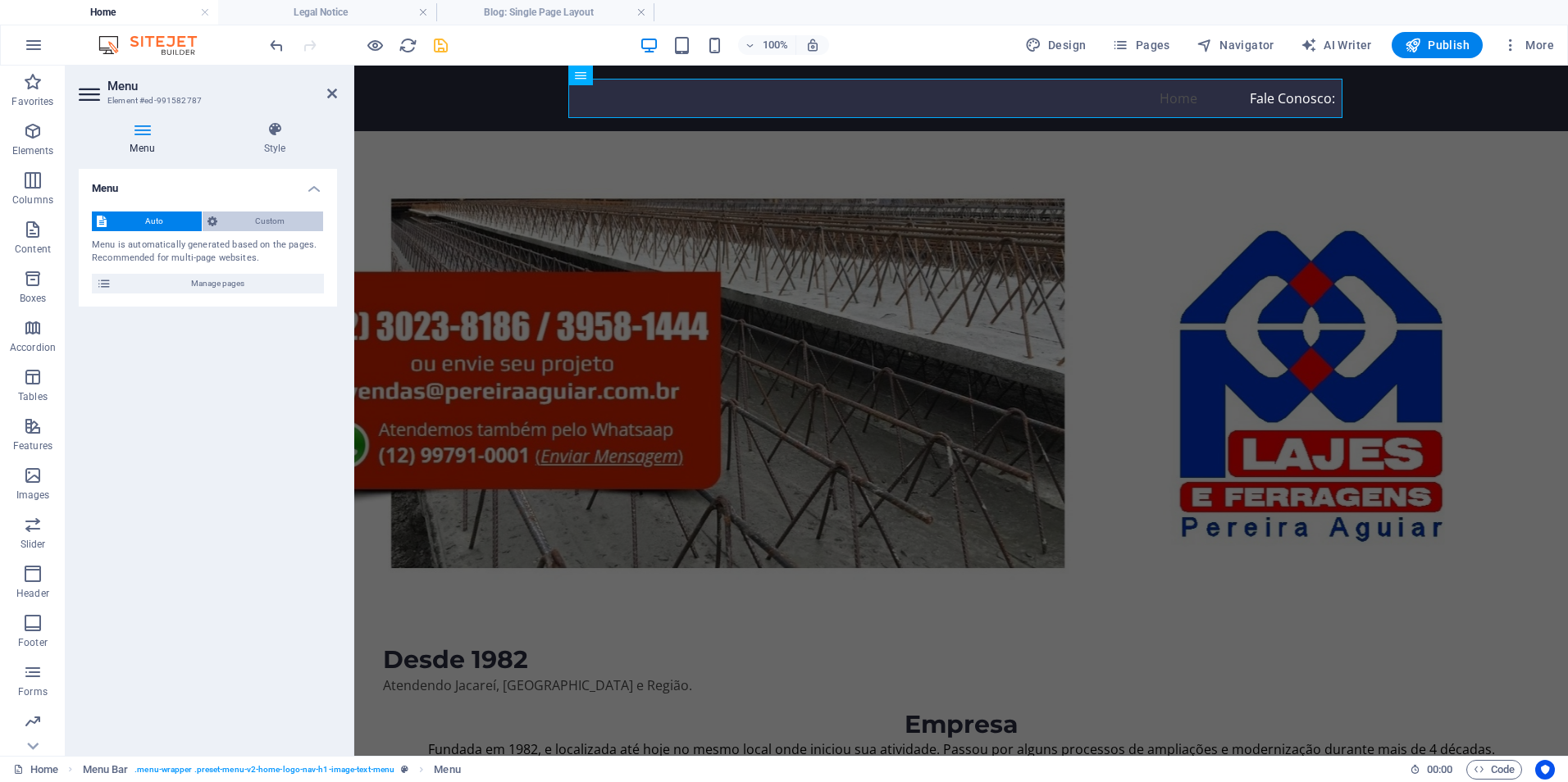
click at [235, 223] on span "Custom" at bounding box center [271, 221] width 97 height 20
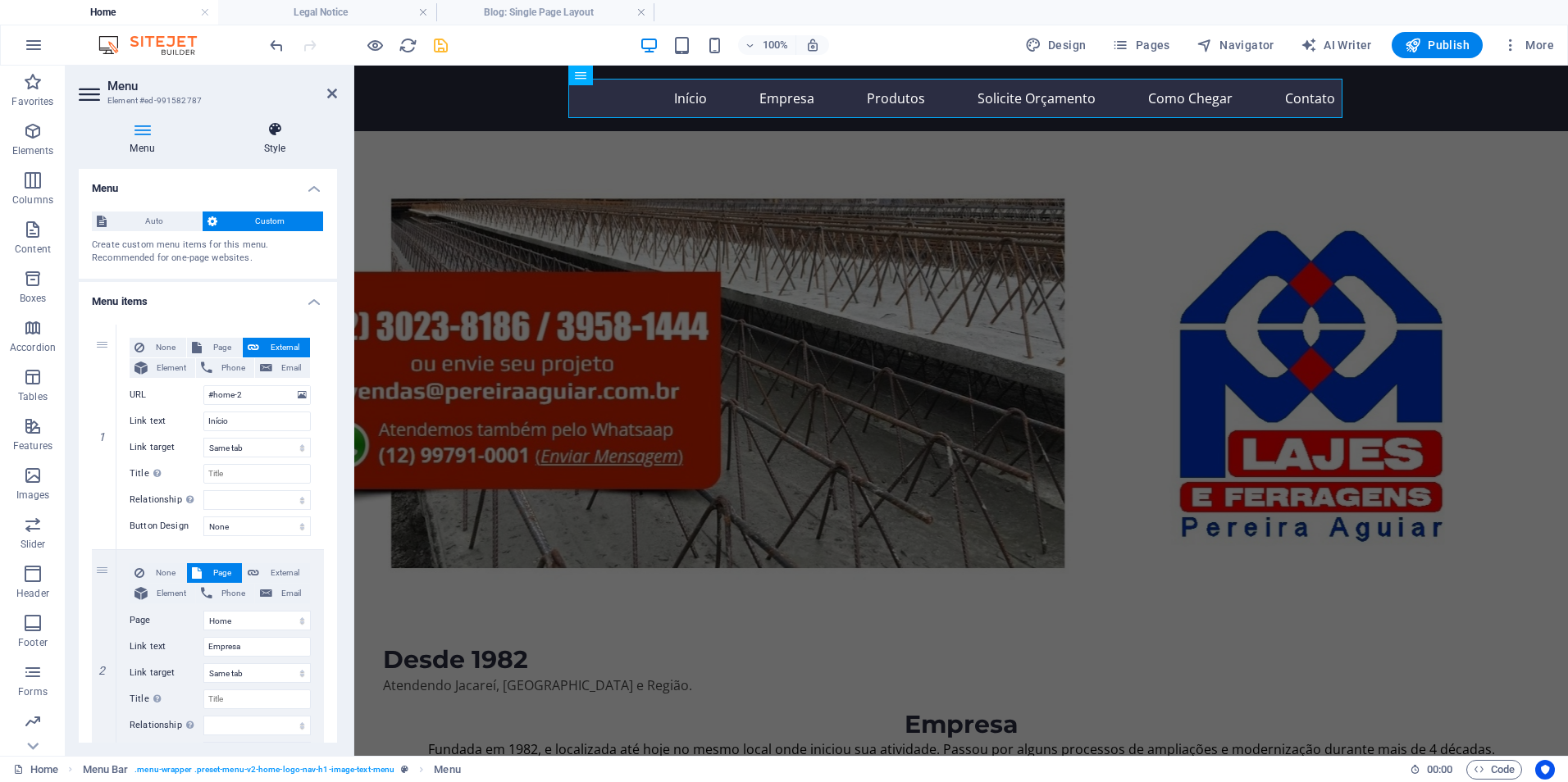
click at [267, 132] on icon at bounding box center [274, 129] width 125 height 16
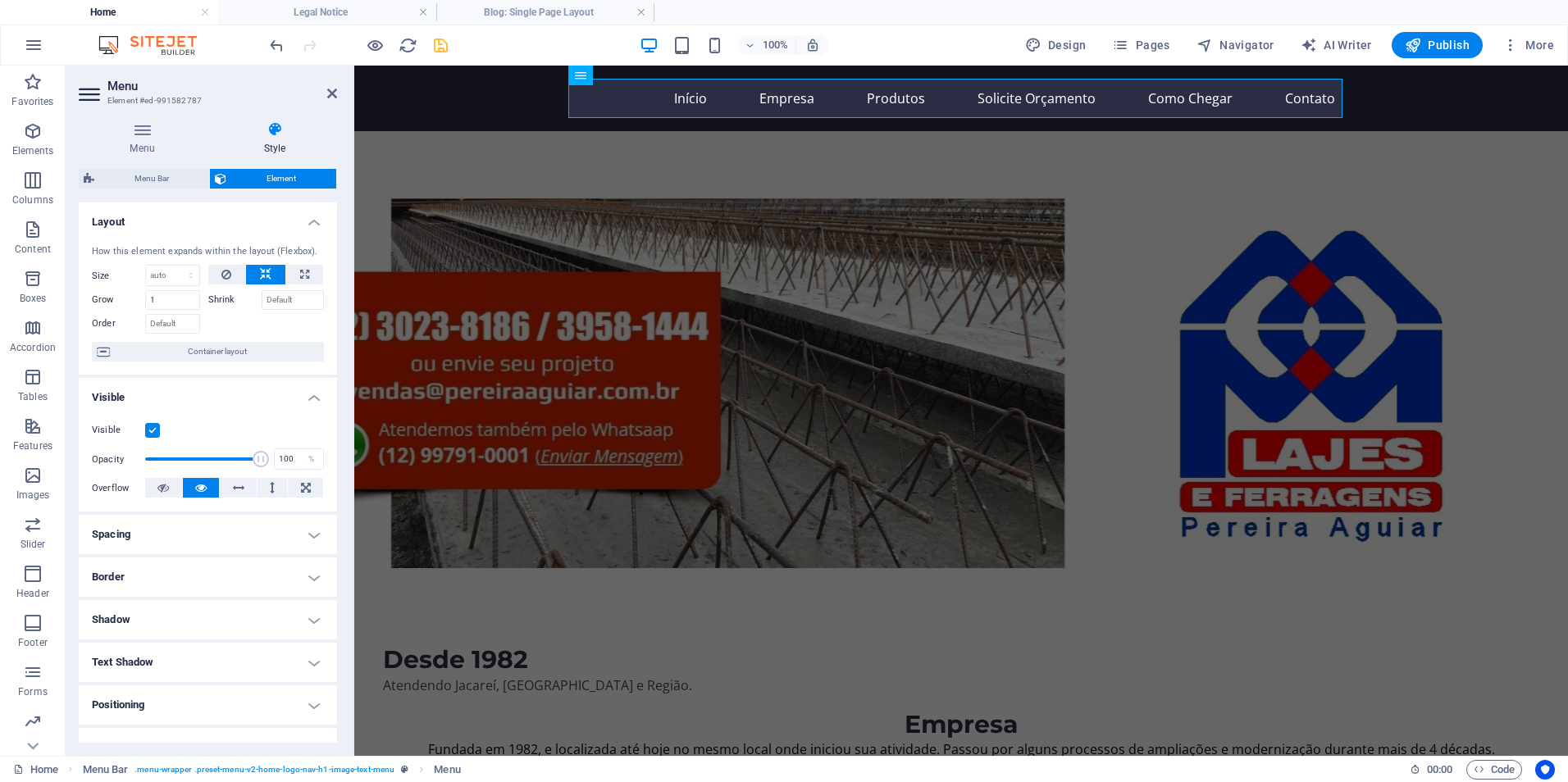
click at [224, 301] on label "Shrink" at bounding box center [236, 300] width 54 height 20
click at [261, 301] on input "Shrink" at bounding box center [293, 300] width 63 height 20
click at [133, 351] on span "Container layout" at bounding box center [217, 352] width 204 height 20
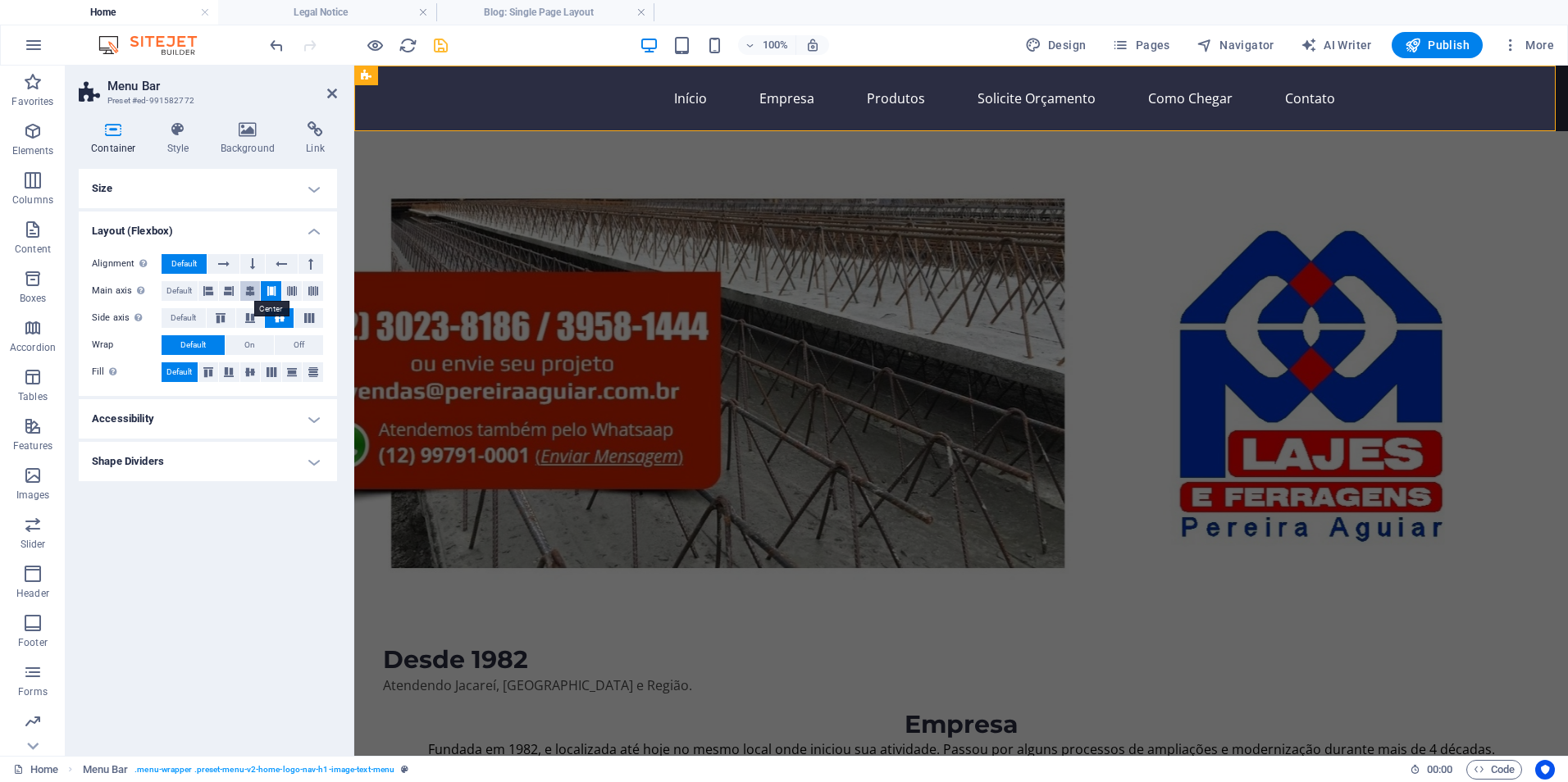
click at [250, 293] on icon at bounding box center [249, 291] width 10 height 20
click at [213, 293] on icon at bounding box center [208, 291] width 10 height 20
click at [244, 320] on icon at bounding box center [249, 318] width 20 height 10
click at [208, 372] on icon at bounding box center [208, 372] width 20 height 10
click at [150, 419] on h4 "Accessibility" at bounding box center [208, 418] width 258 height 39
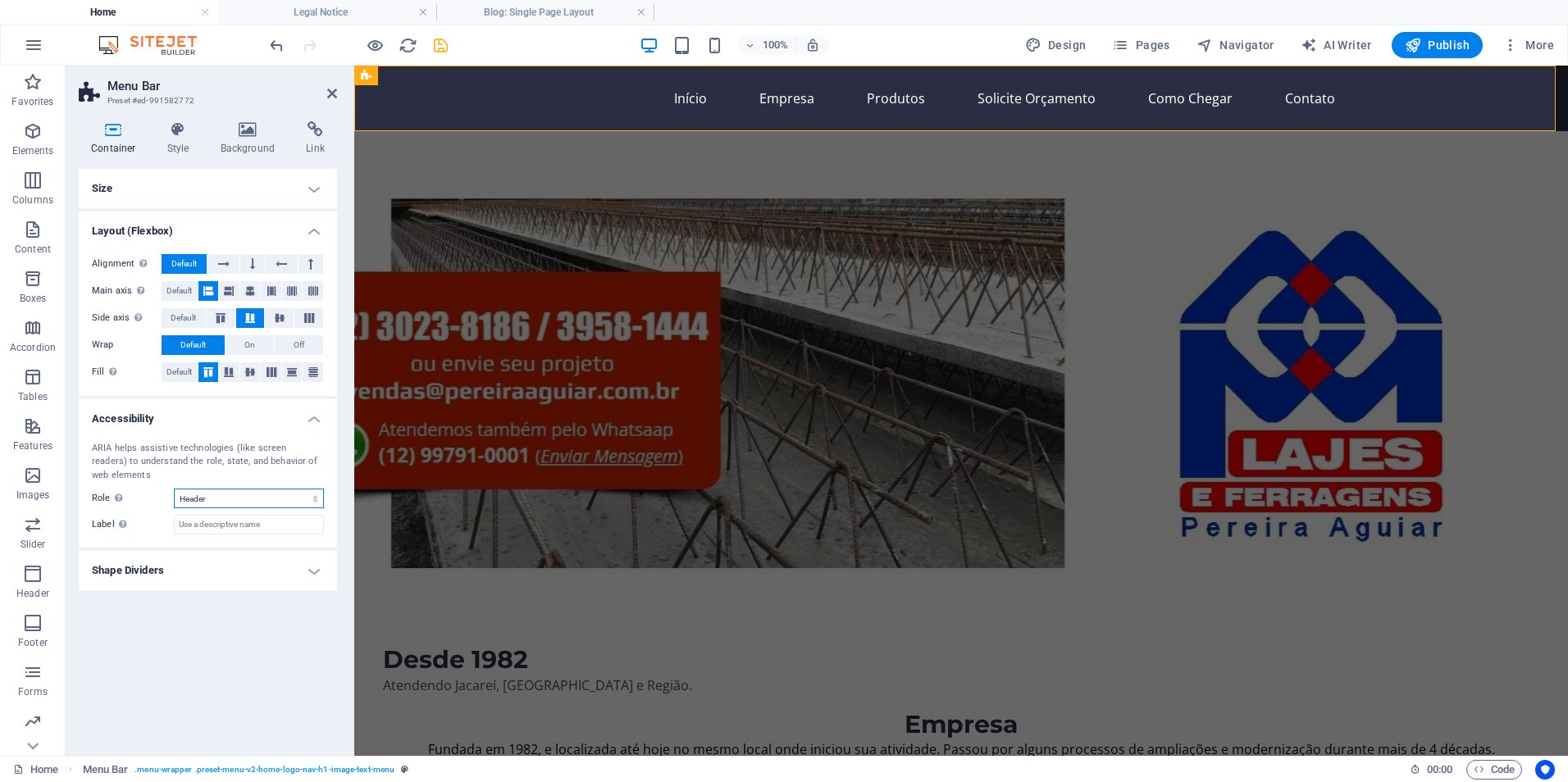
click at [239, 502] on select "None Alert Article Banner Comment Complementary Dialog Footer Header Marquee Pr…" at bounding box center [248, 498] width 150 height 20
click at [210, 572] on h4 "Shape Dividers" at bounding box center [208, 570] width 258 height 39
click at [210, 572] on h4 "Shape Dividers" at bounding box center [208, 565] width 258 height 29
click at [177, 135] on icon at bounding box center [178, 129] width 47 height 16
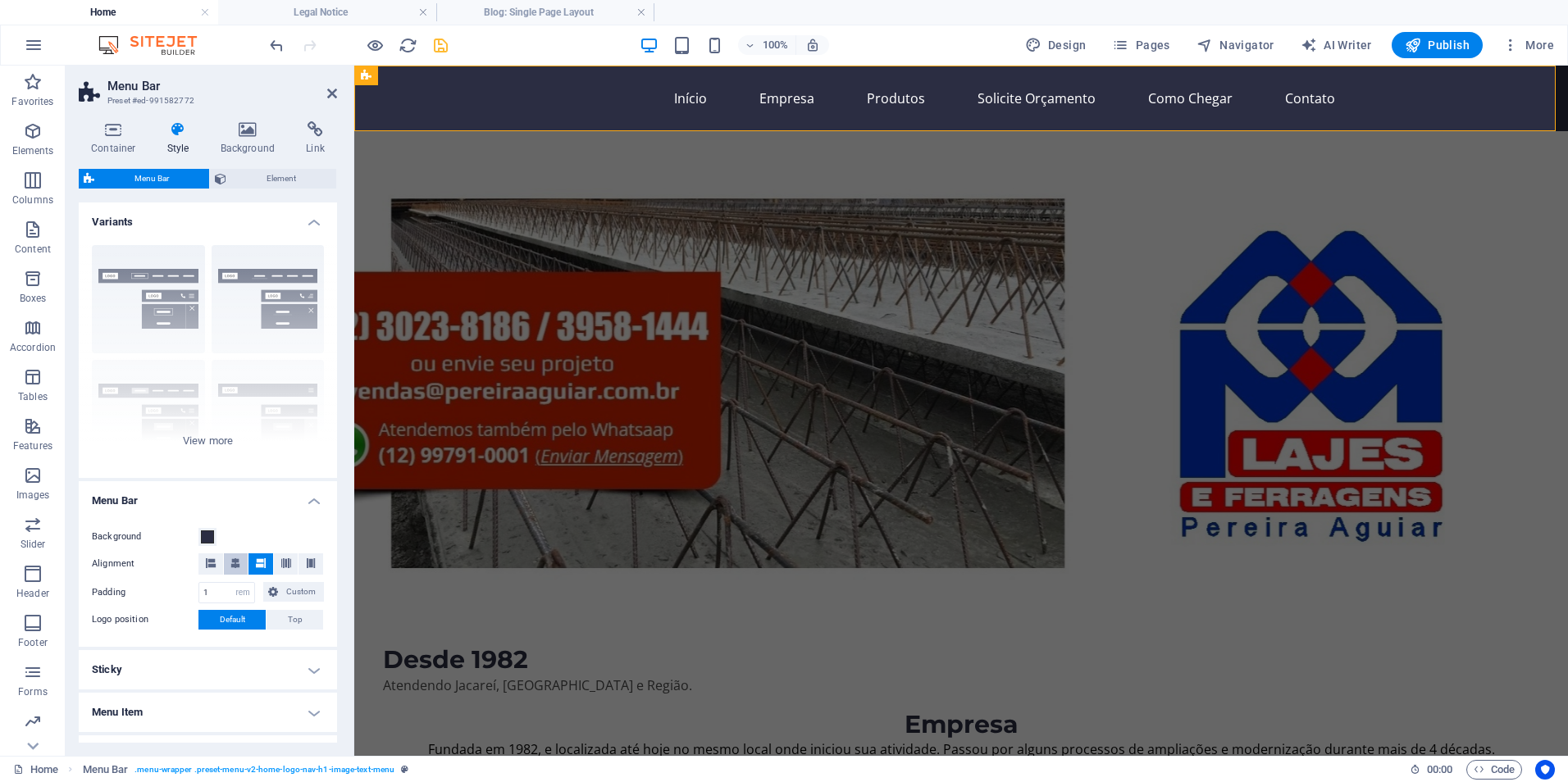
click at [236, 563] on icon at bounding box center [235, 563] width 10 height 10
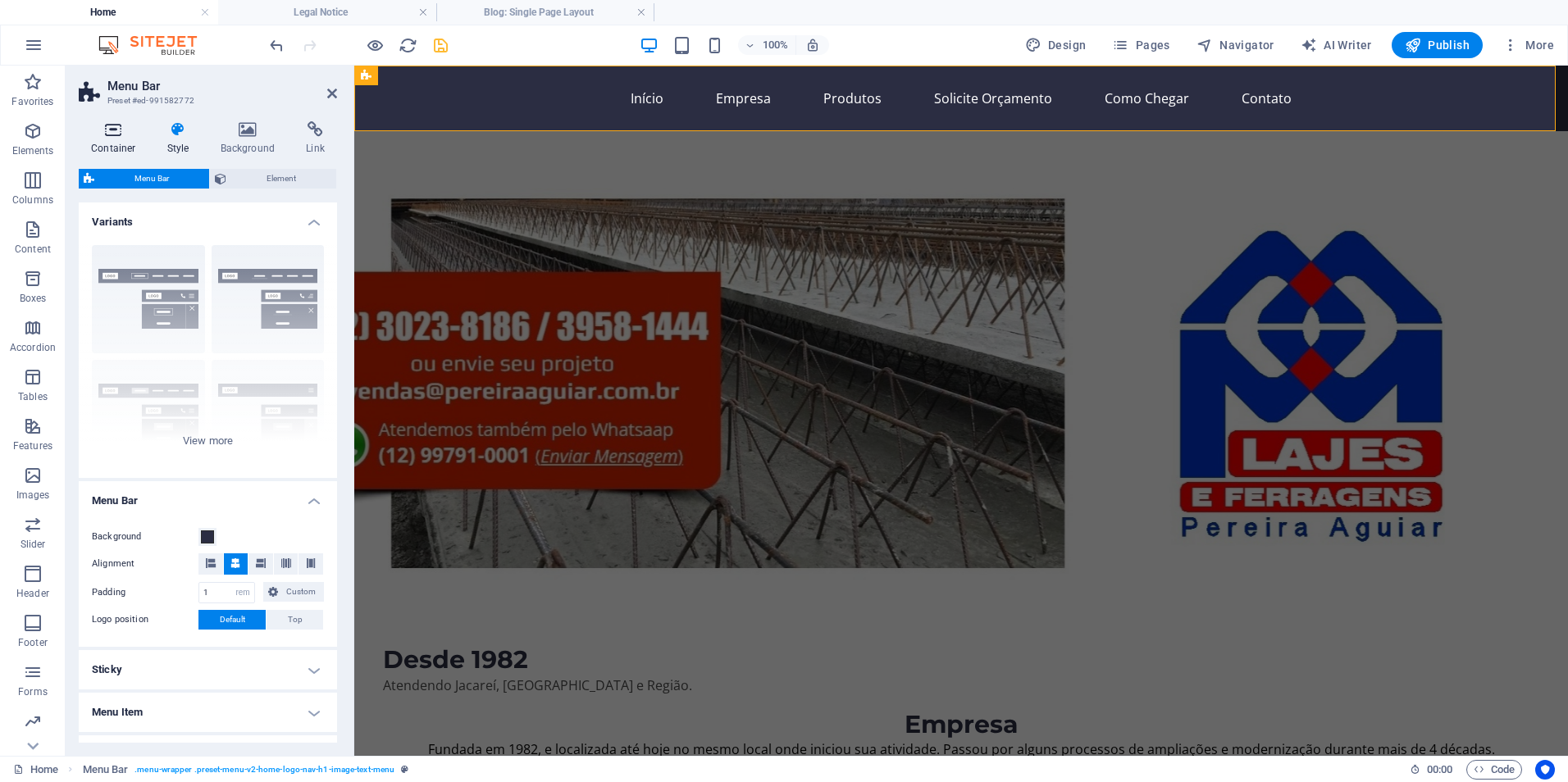
click at [119, 136] on icon at bounding box center [113, 129] width 69 height 16
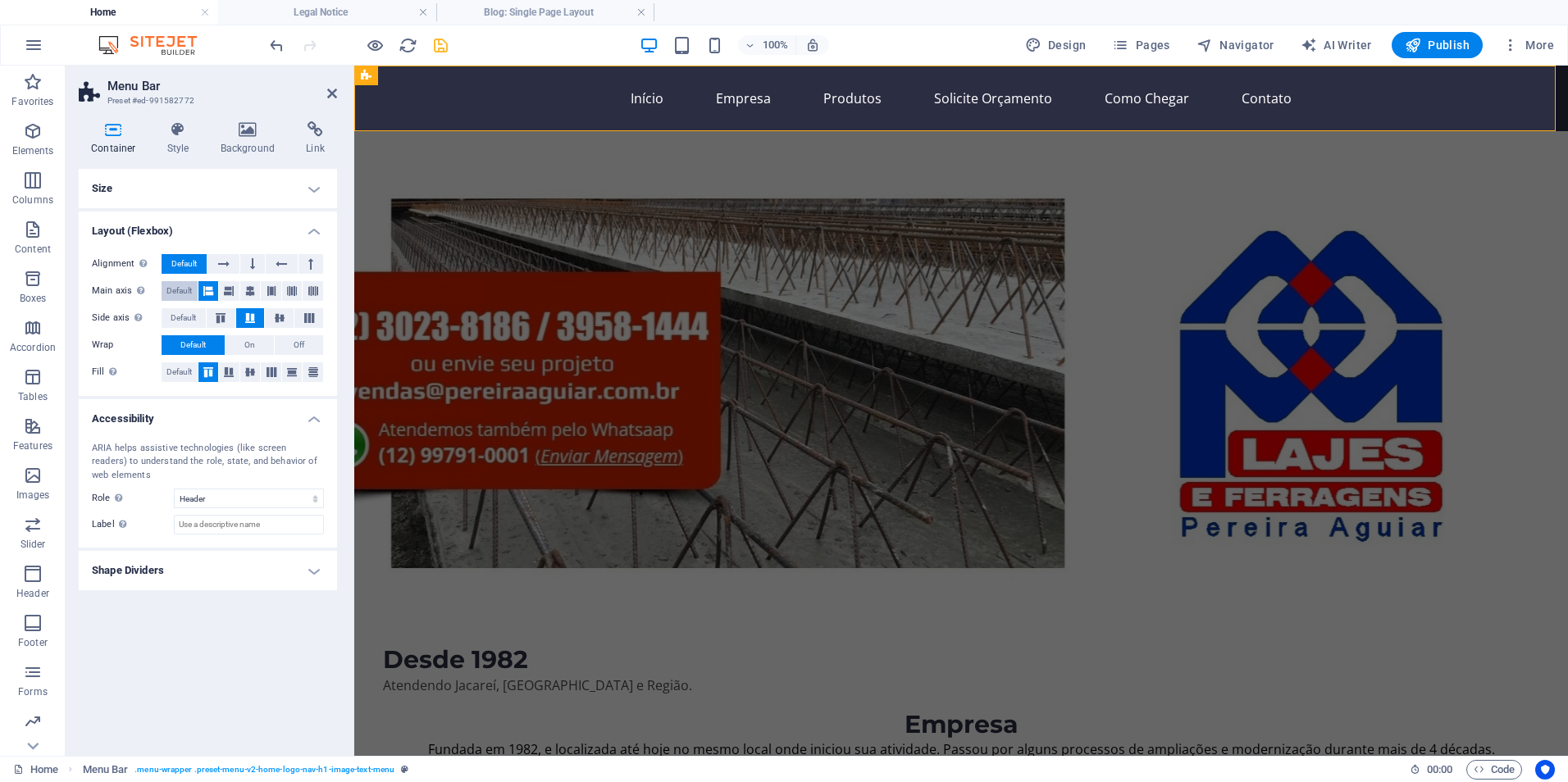
click at [177, 288] on span "Default" at bounding box center [178, 291] width 25 height 20
click at [177, 315] on span "Default" at bounding box center [183, 318] width 25 height 20
click at [173, 346] on button "Default" at bounding box center [193, 345] width 63 height 20
click at [177, 372] on span "Default" at bounding box center [178, 372] width 25 height 20
click at [183, 132] on icon at bounding box center [178, 129] width 47 height 16
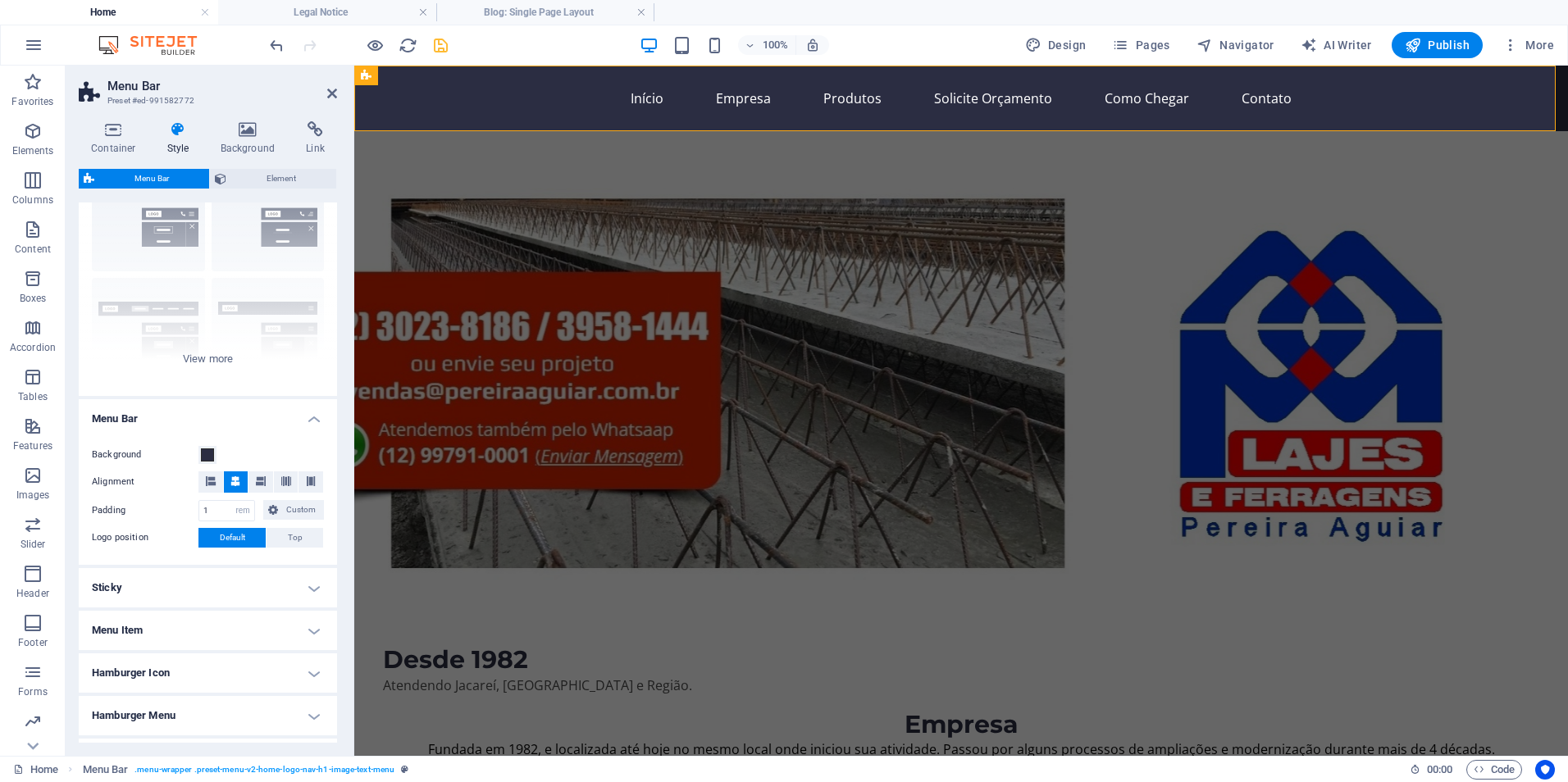
scroll to position [183, 0]
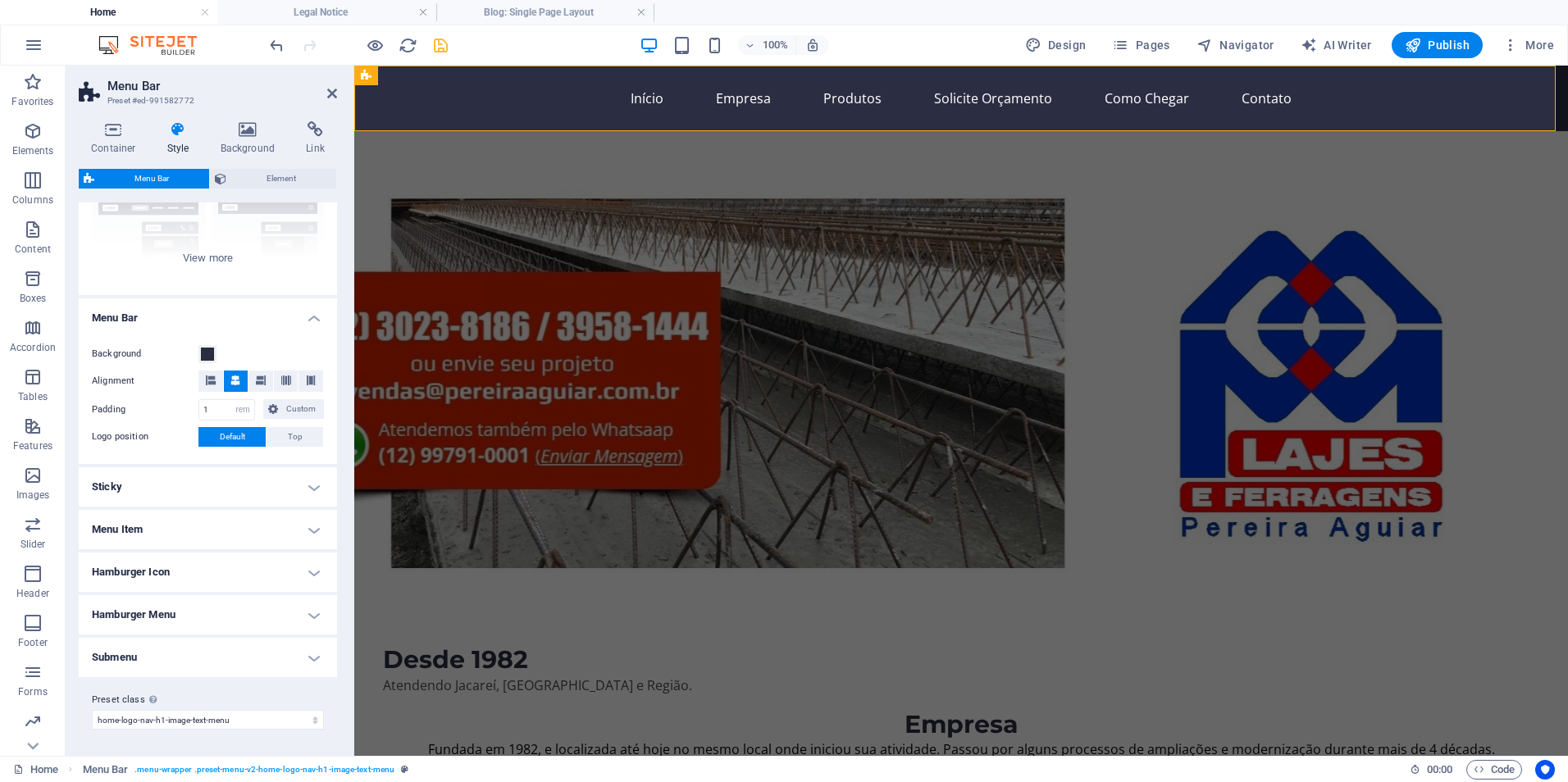
click at [144, 529] on h4 "Menu Item" at bounding box center [208, 529] width 258 height 39
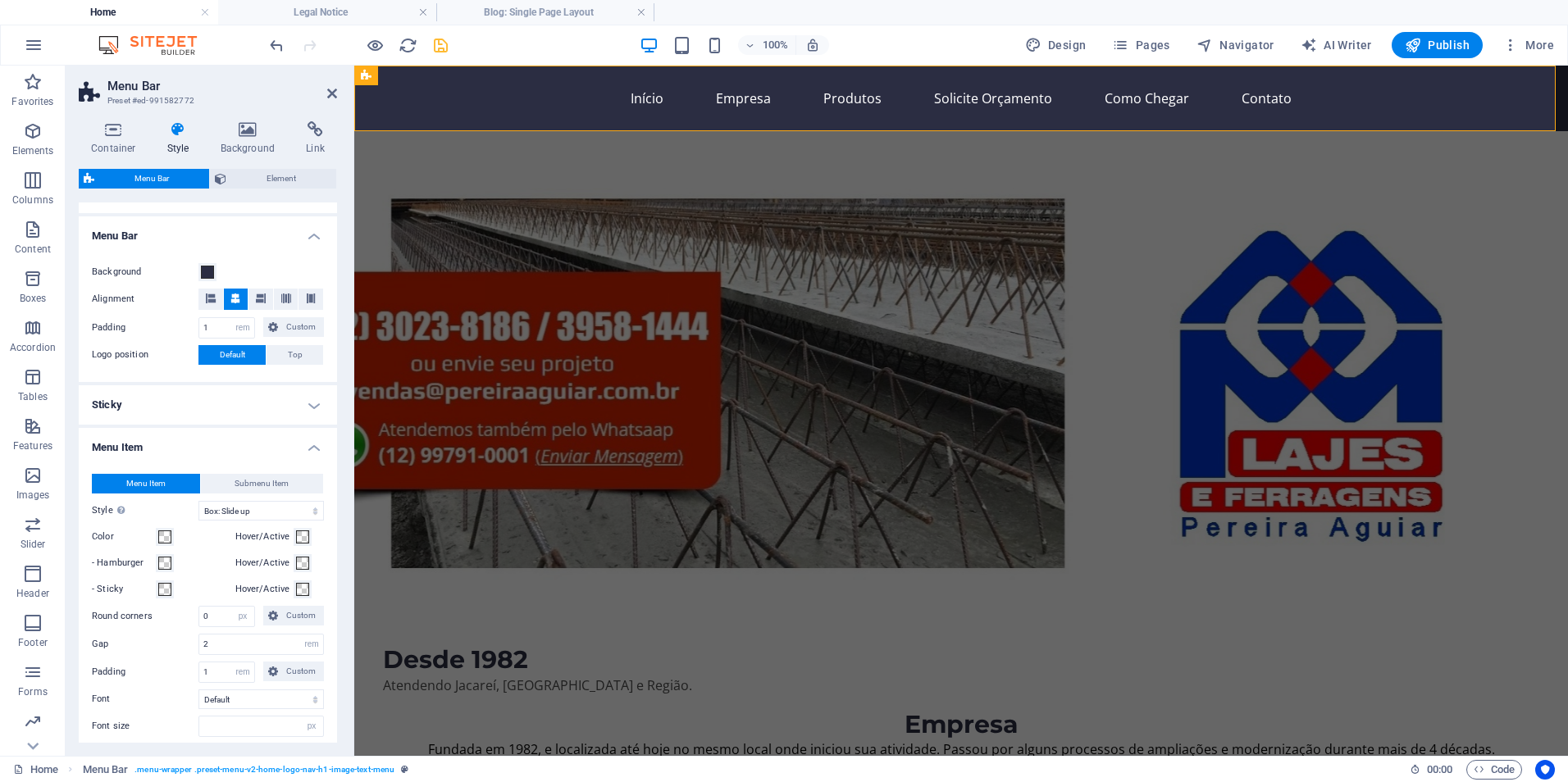
scroll to position [347, 0]
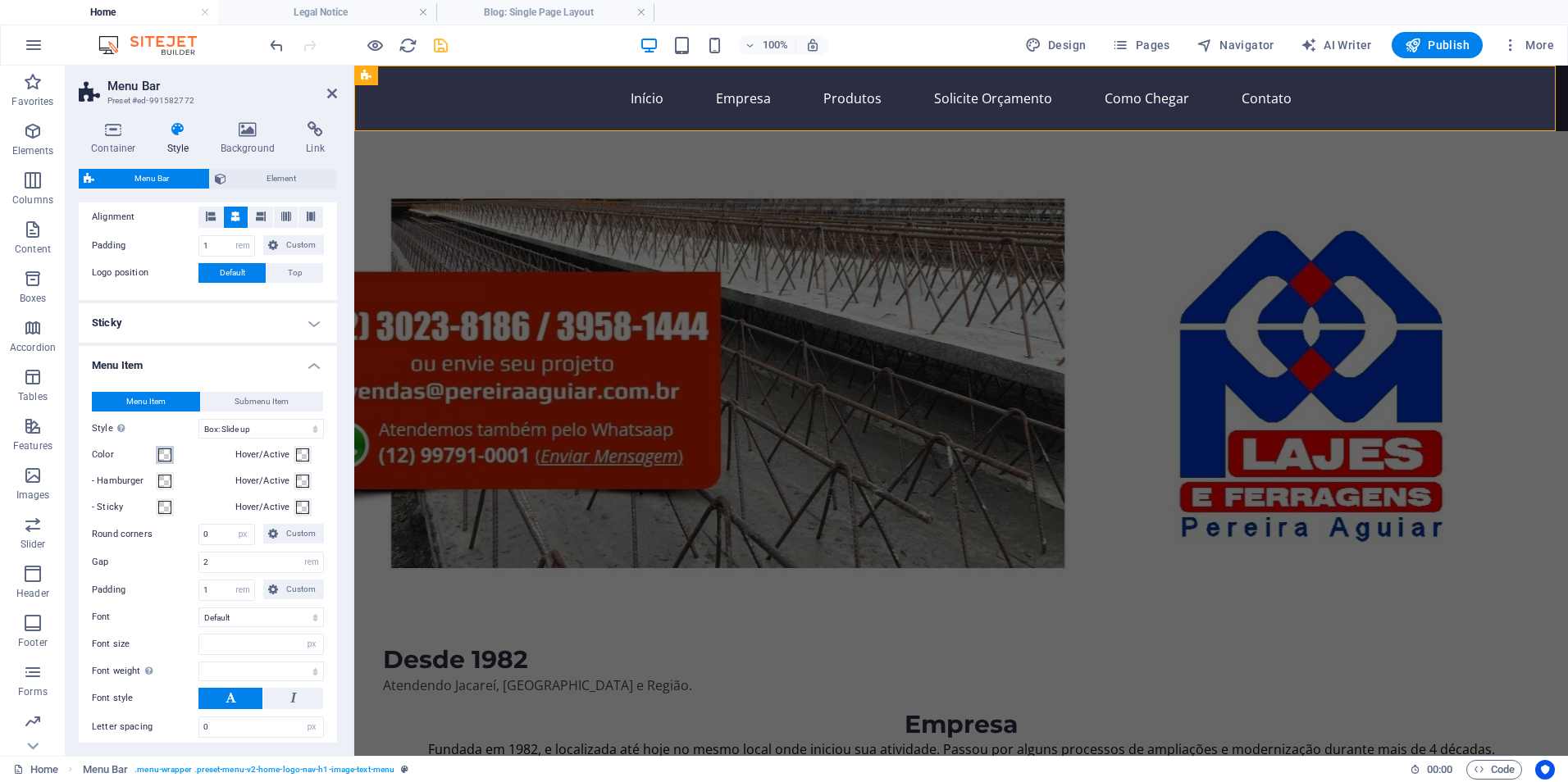
click at [163, 457] on span at bounding box center [165, 455] width 13 height 13
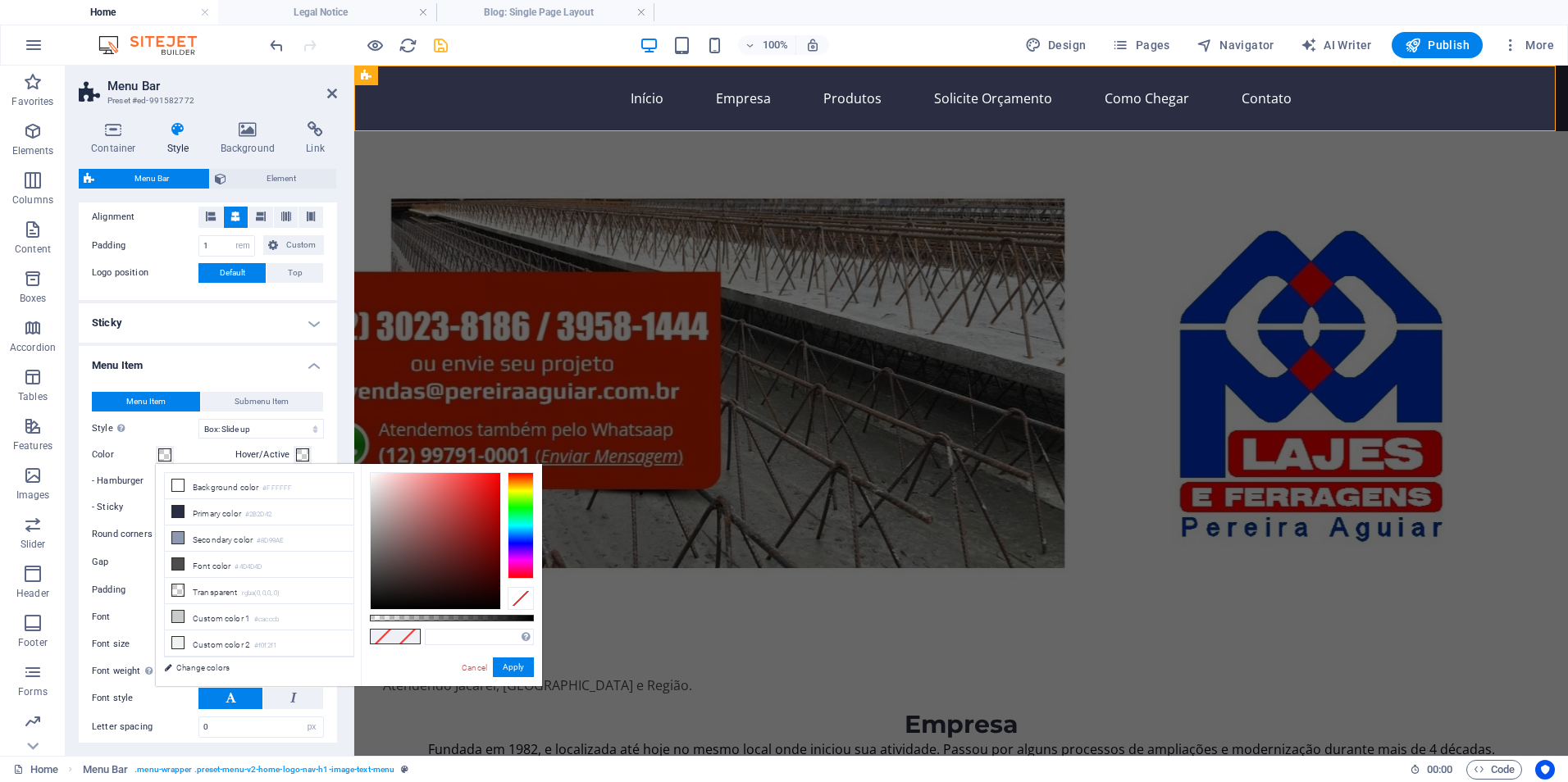
type input "#000000"
click at [518, 541] on div at bounding box center [520, 525] width 26 height 107
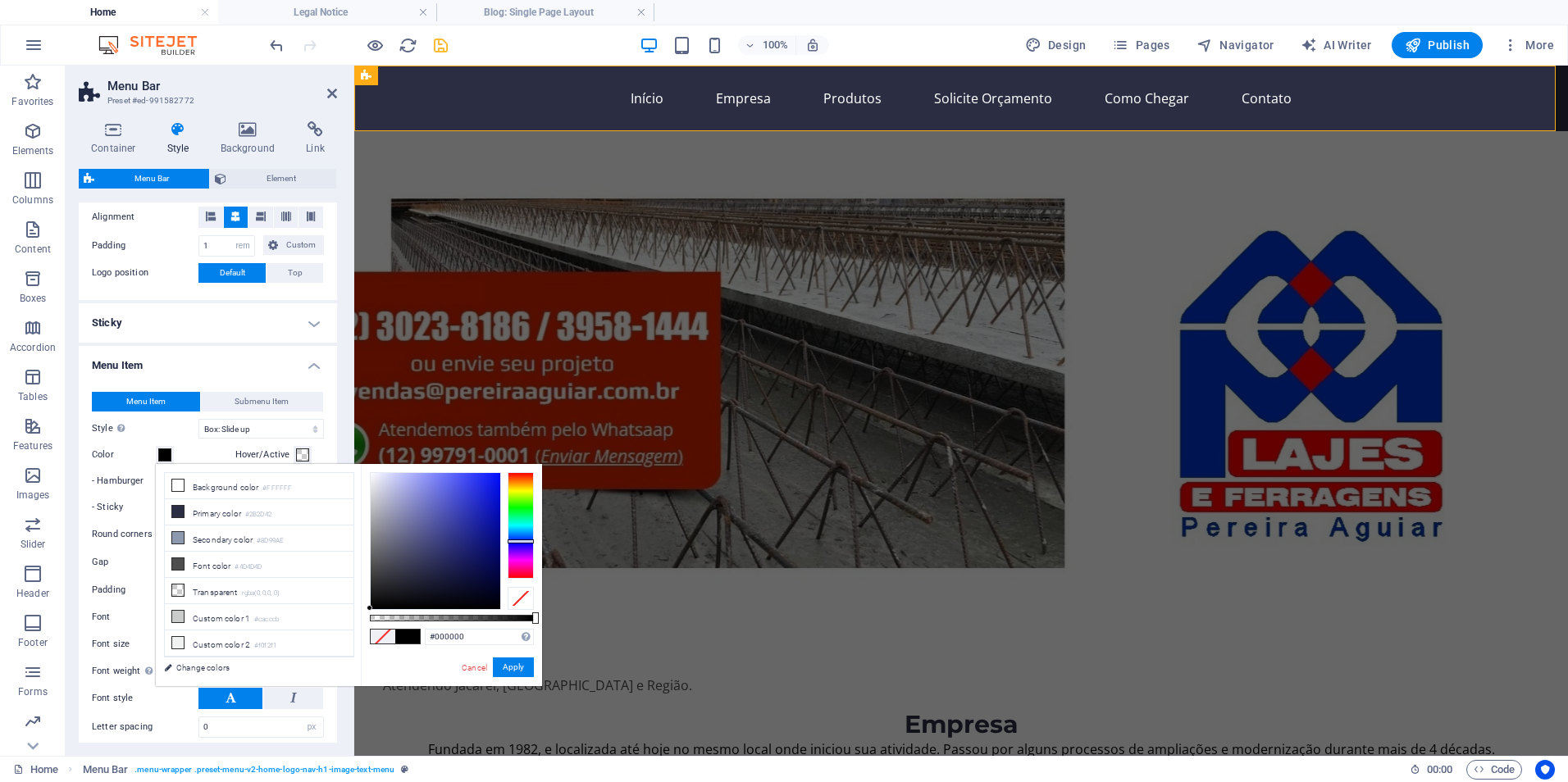
click at [188, 430] on label "Style Switch to preview mode and move the mouse over menu items to test the eff…" at bounding box center [145, 429] width 106 height 20
click at [198, 430] on select "Plain Text color Box: Fade Box: Flip vertical Box: Flip horizontal Box: Slide d…" at bounding box center [261, 429] width 126 height 20
select select
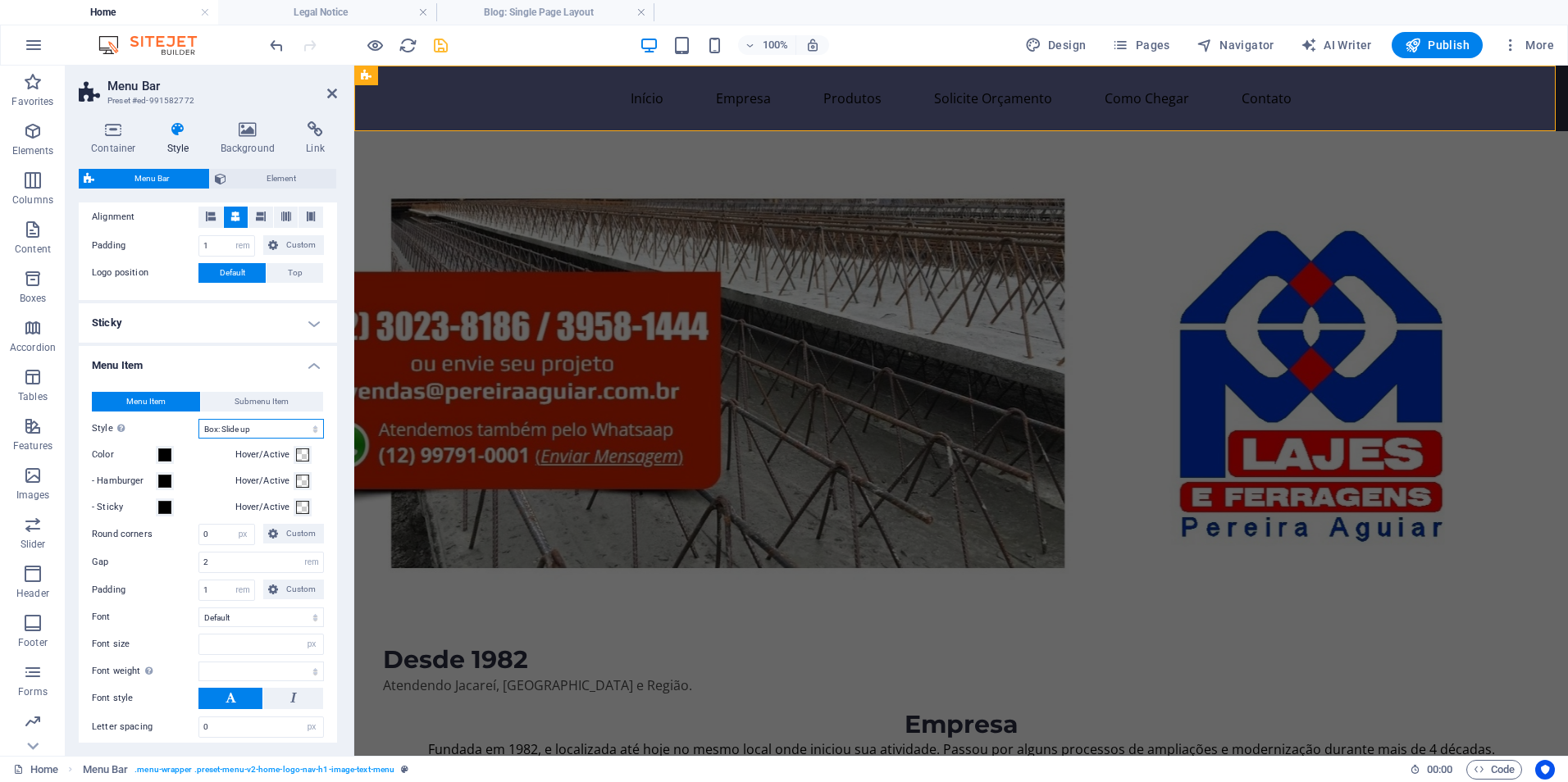
select select
click at [164, 454] on span at bounding box center [165, 455] width 13 height 13
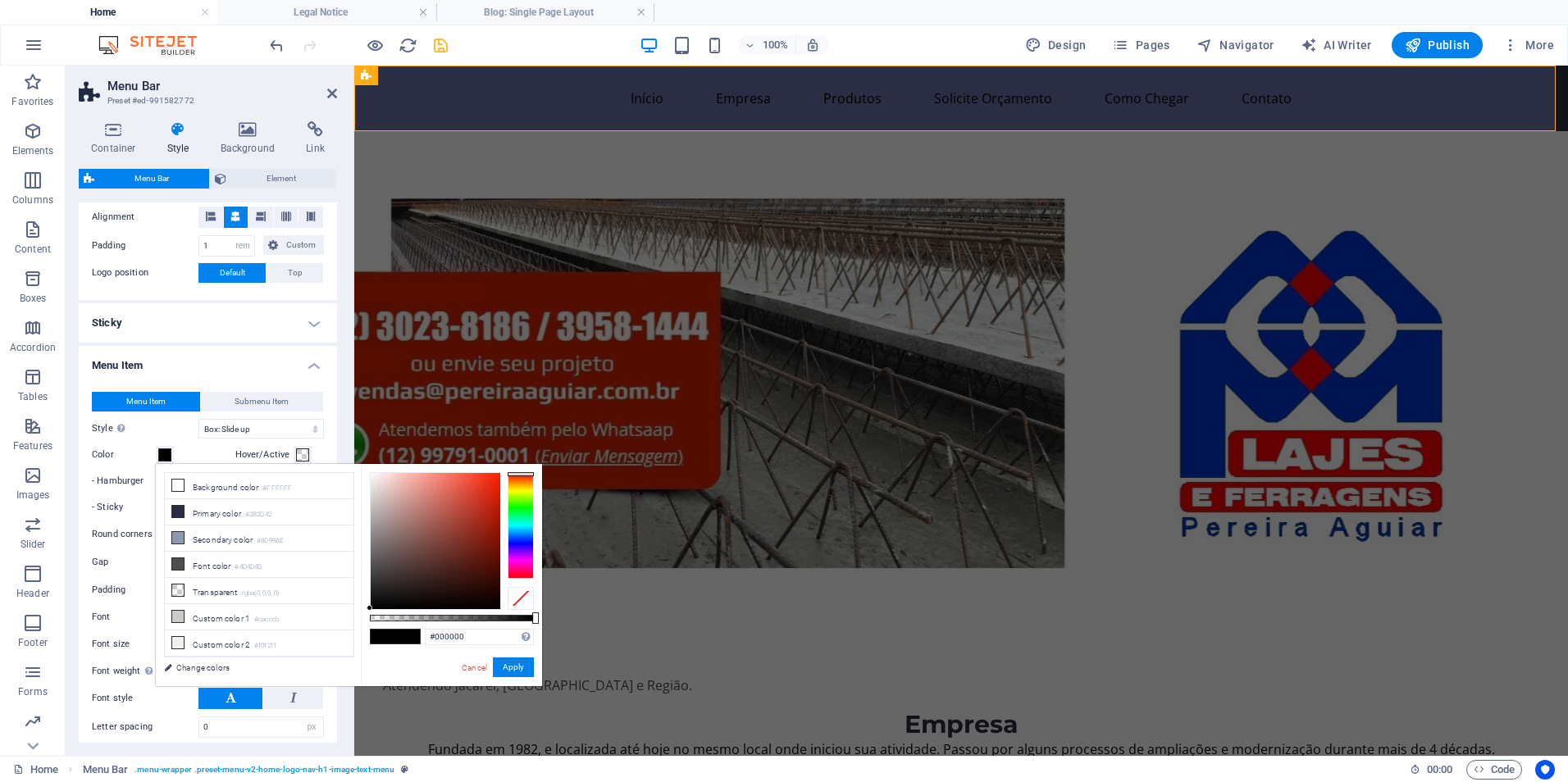
click at [525, 474] on div at bounding box center [520, 525] width 26 height 107
select select
click at [209, 336] on h4 "Sticky" at bounding box center [208, 322] width 258 height 39
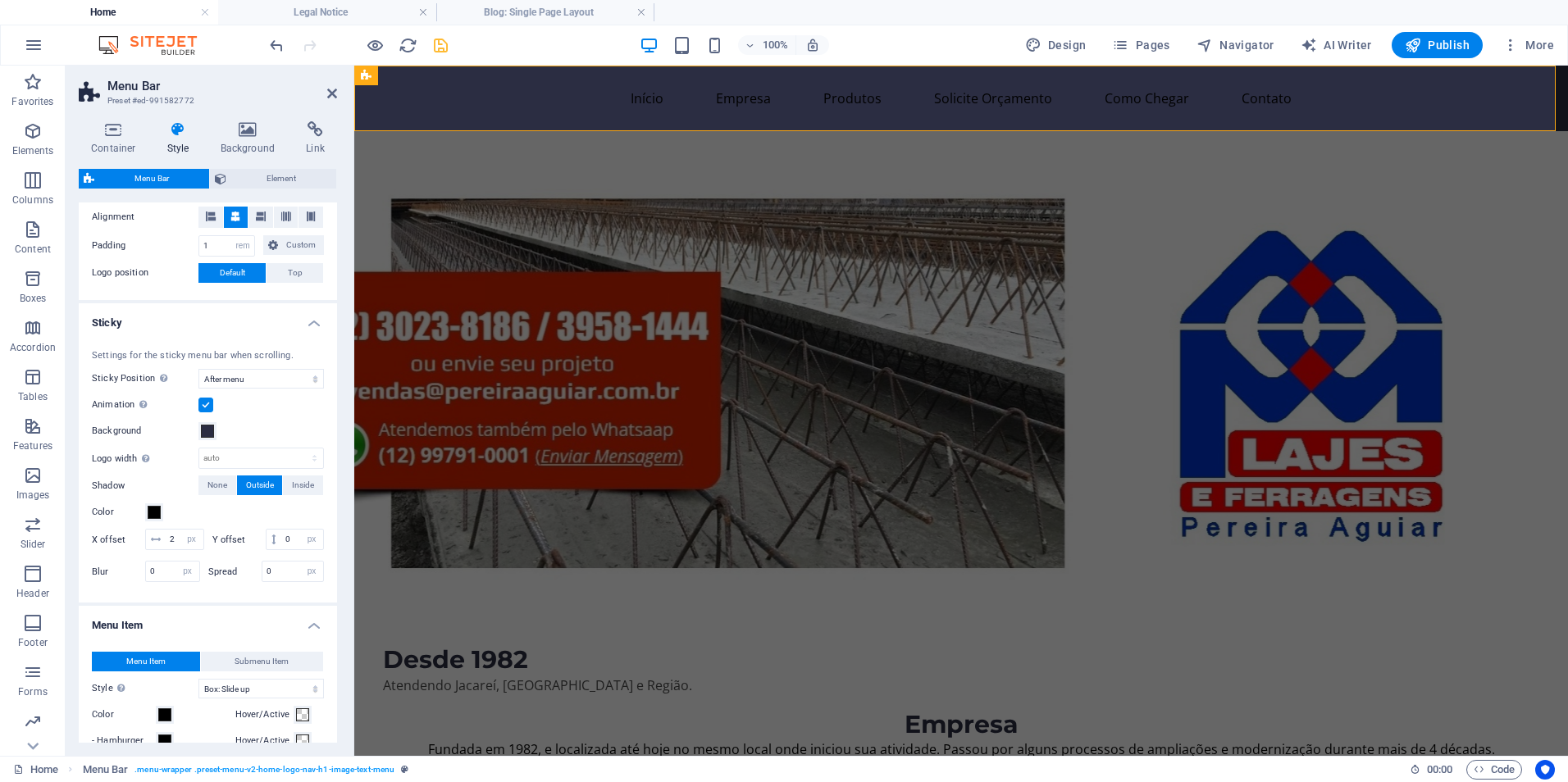
select select
click at [717, 152] on figure at bounding box center [900, 388] width 1091 height 513
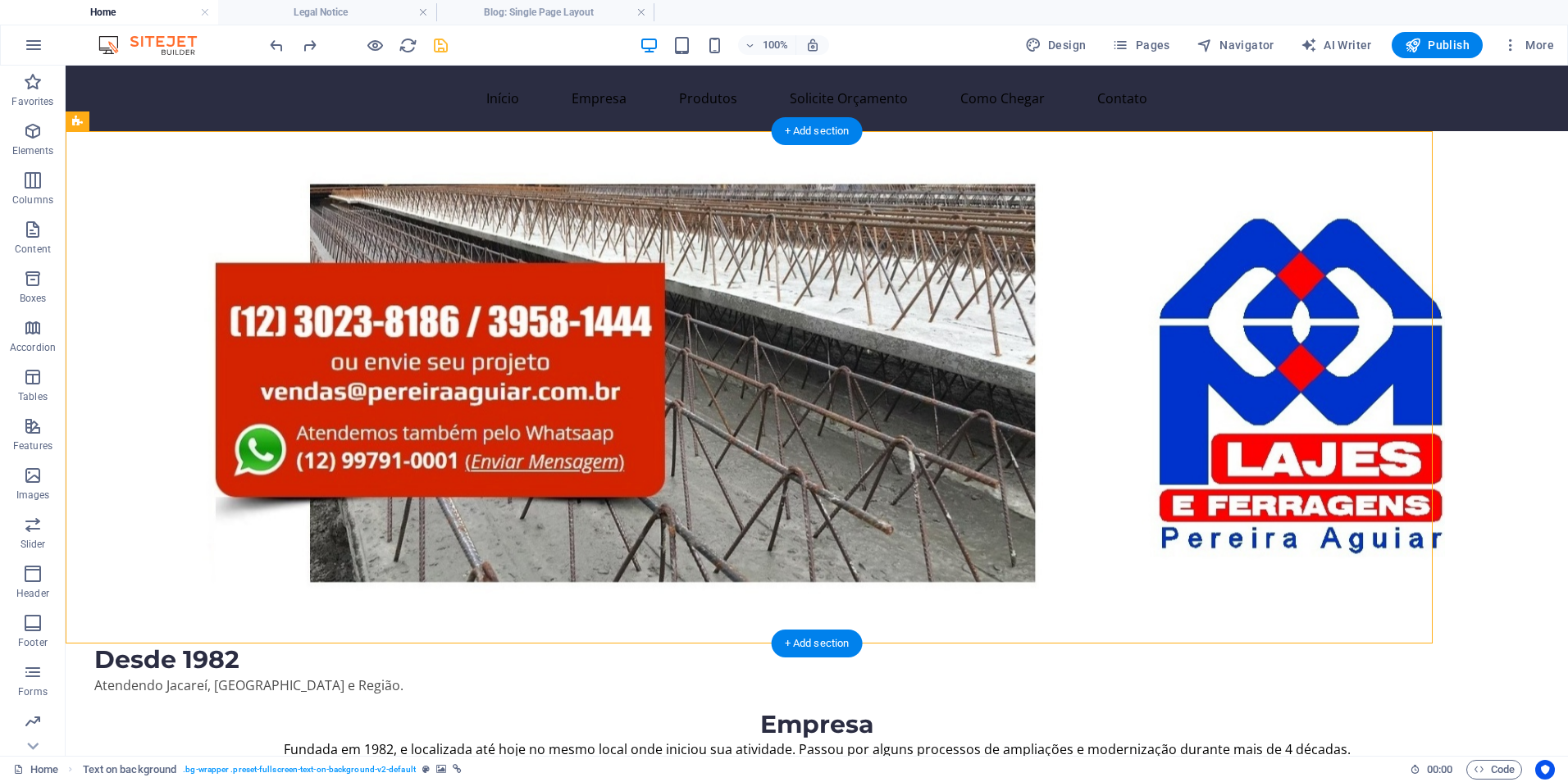
click at [164, 211] on figure at bounding box center [755, 388] width 1379 height 513
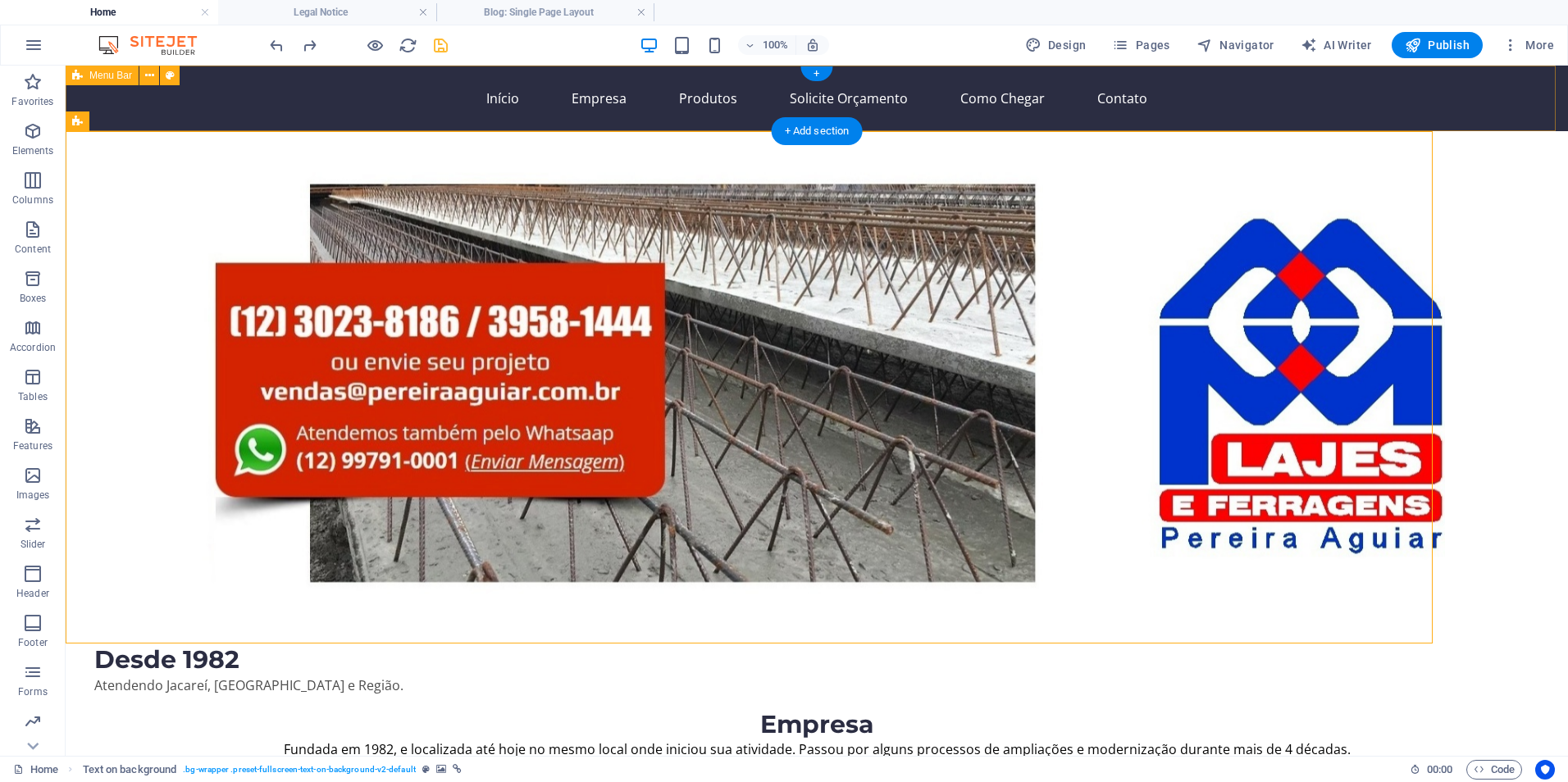
click at [231, 87] on div "Início Empresa Produtos Solicite Orçamento Como Chegar Contato" at bounding box center [816, 99] width 1502 height 66
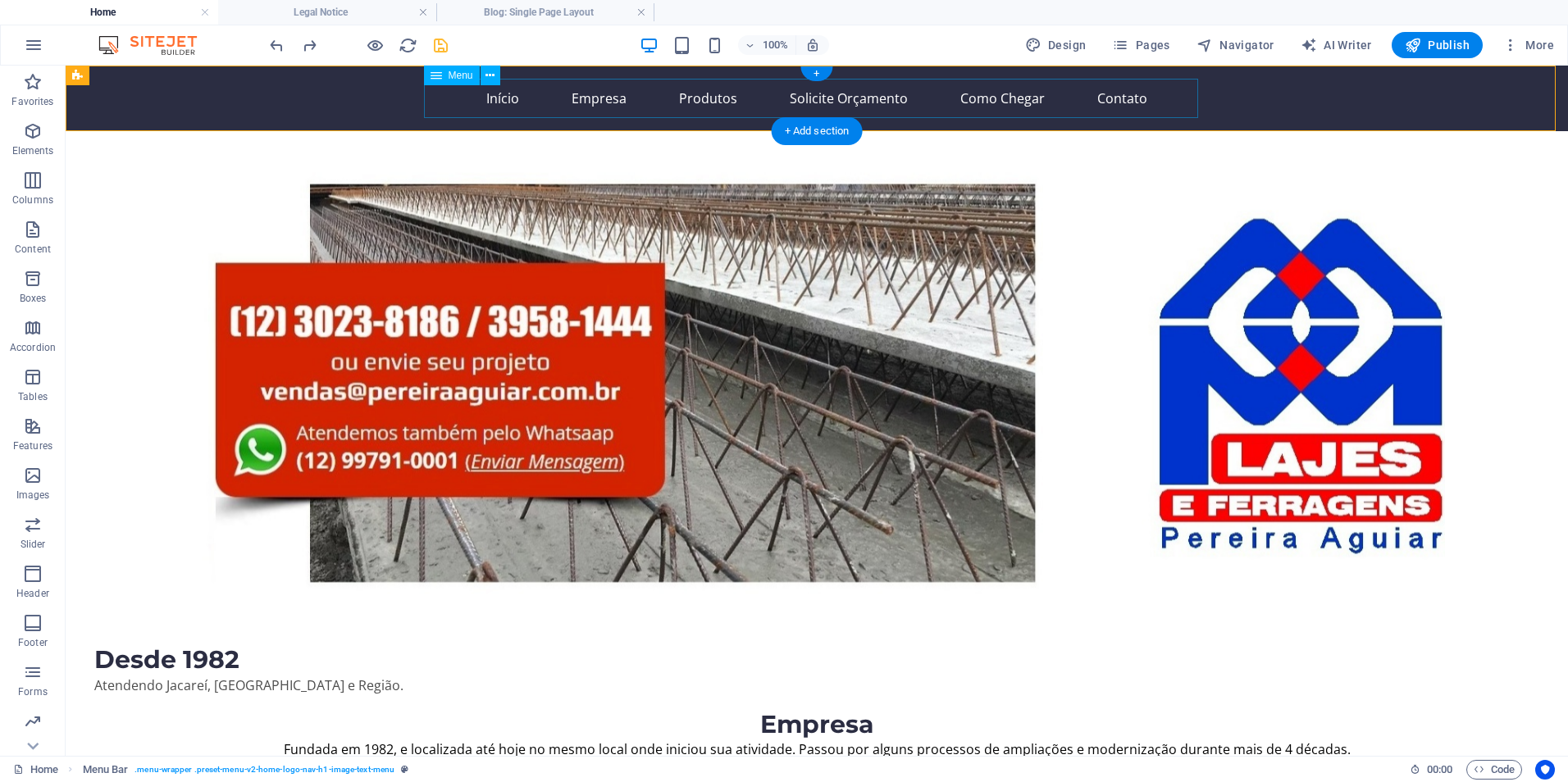
click at [446, 100] on nav "Início Empresa Produtos Solicite Orçamento Como Chegar Contato" at bounding box center [816, 98] width 774 height 39
click at [447, 100] on nav "Início Empresa Produtos Solicite Orçamento Como Chegar Contato" at bounding box center [816, 98] width 774 height 39
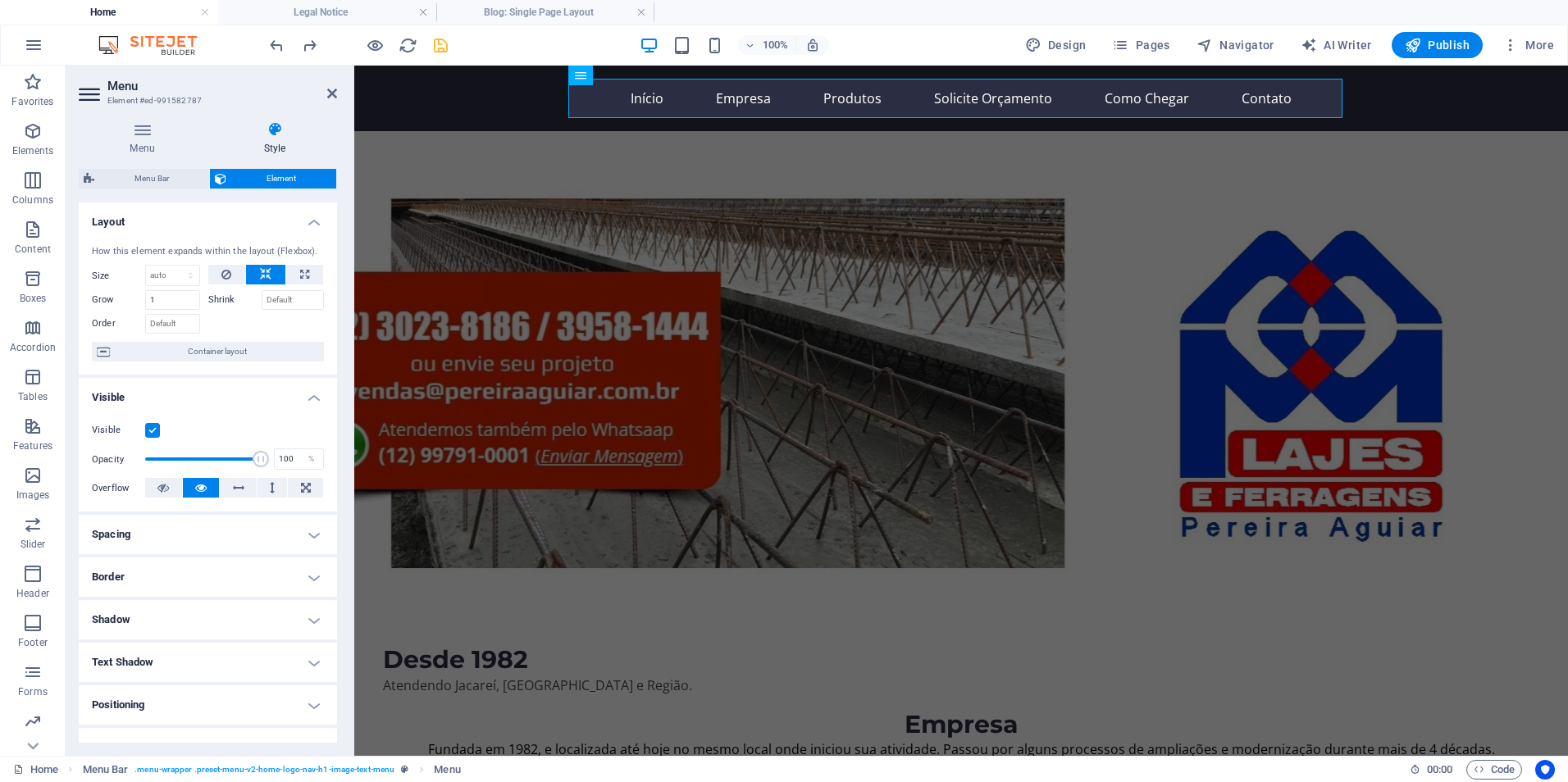
click at [272, 117] on div "Menu Style Menu Auto Custom Create custom menu items for this menu. Recommended…" at bounding box center [208, 432] width 285 height 648
drag, startPoint x: 256, startPoint y: 462, endPoint x: 55, endPoint y: 475, distance: 201.4
click at [55, 475] on section "Favorites Elements Columns Content Boxes Accordion Tables Features Images Slide…" at bounding box center [784, 410] width 1568 height 690
drag, startPoint x: 149, startPoint y: 462, endPoint x: 294, endPoint y: 457, distance: 145.1
click at [294, 457] on div "Opacity 100 %" at bounding box center [208, 459] width 232 height 24
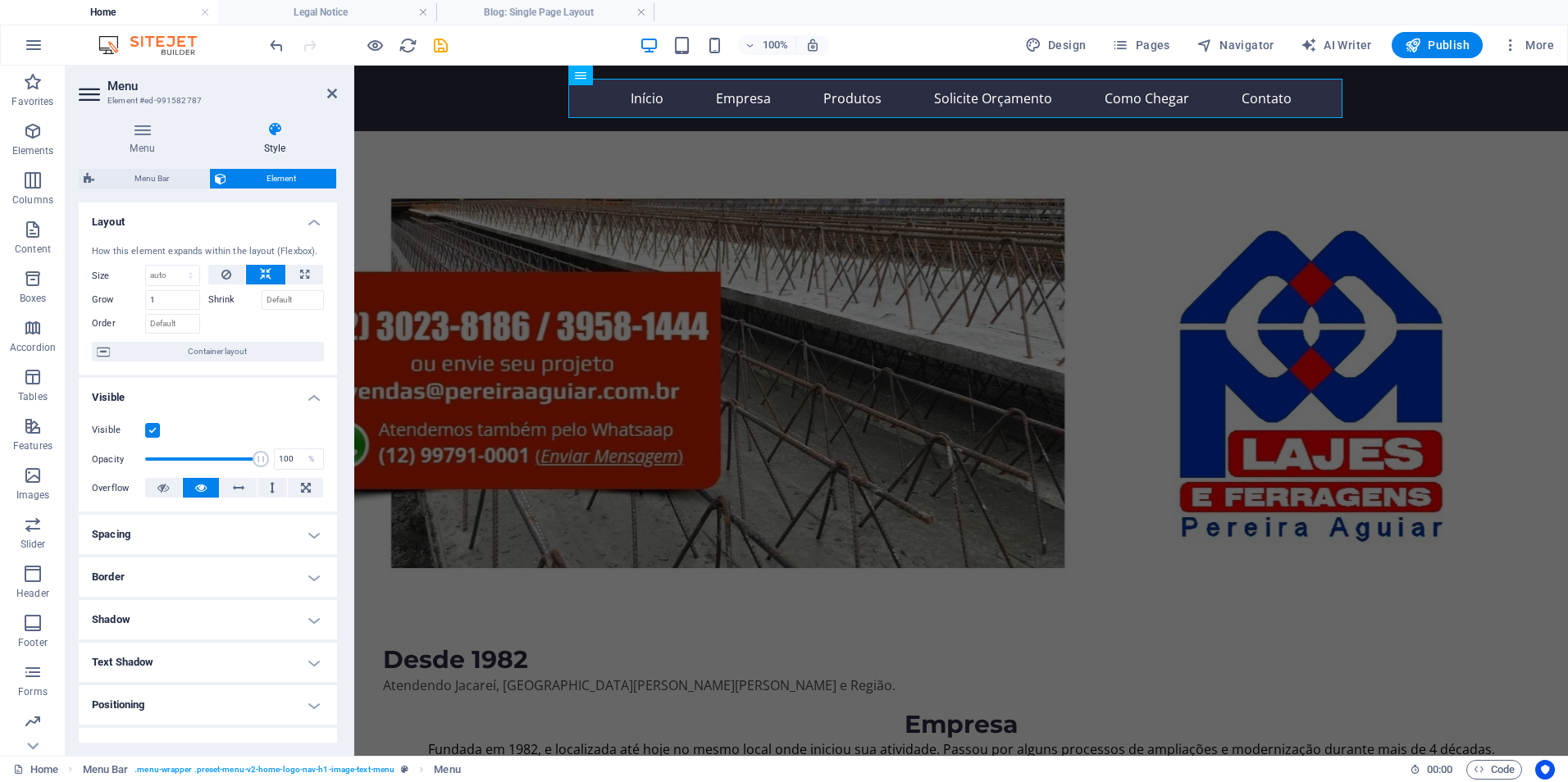
click at [288, 530] on h4 "Spacing" at bounding box center [208, 534] width 258 height 39
click at [288, 530] on h4 "Spacing" at bounding box center [208, 530] width 258 height 29
click at [188, 574] on h4 "Border" at bounding box center [208, 577] width 258 height 39
click at [188, 574] on h4 "Border" at bounding box center [208, 572] width 258 height 29
click at [145, 668] on h4 "Text Shadow" at bounding box center [208, 662] width 258 height 39
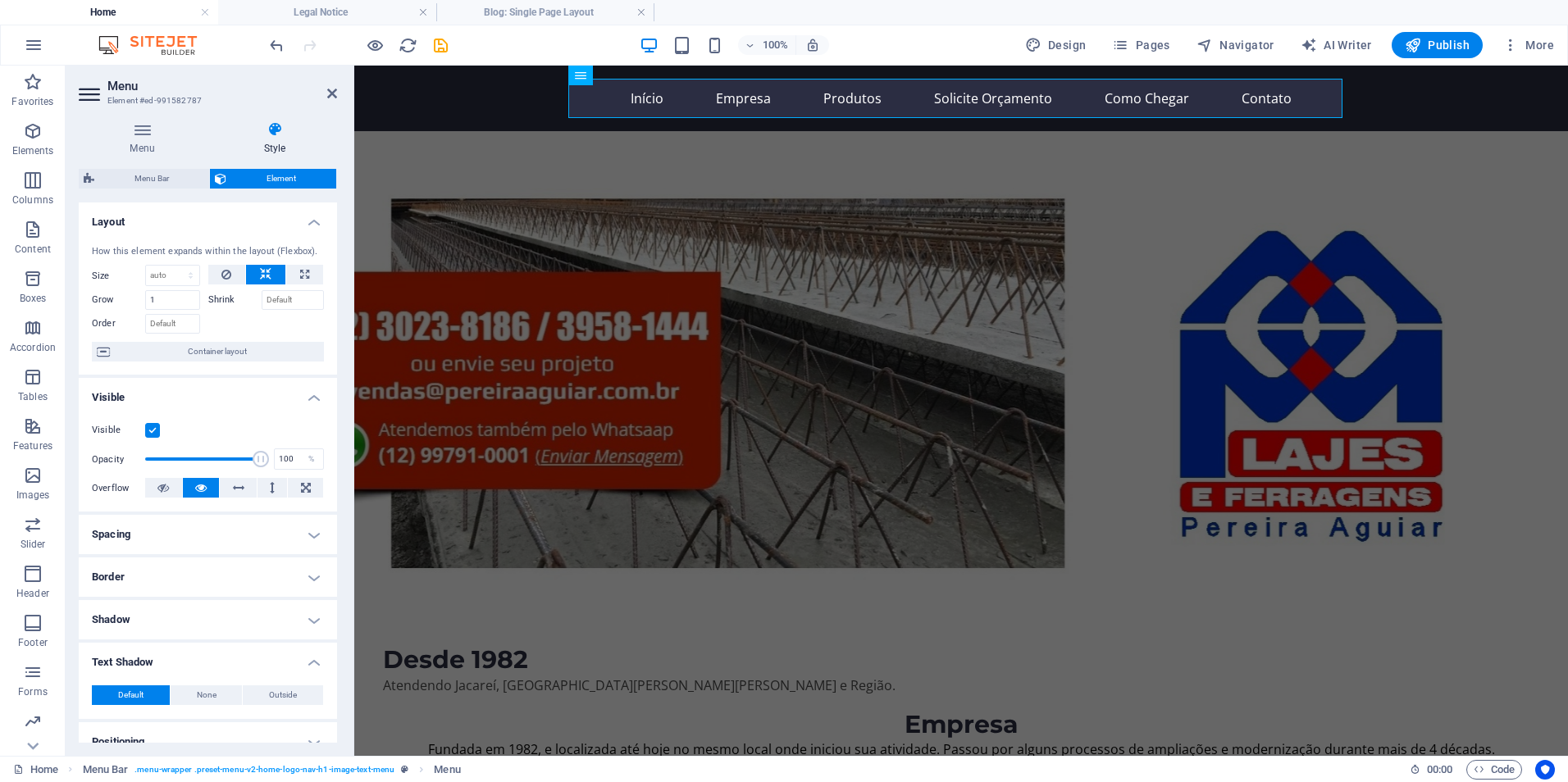
click at [145, 661] on h4 "Text Shadow" at bounding box center [208, 657] width 258 height 29
drag, startPoint x: 166, startPoint y: 301, endPoint x: 128, endPoint y: 307, distance: 38.5
click at [128, 307] on div "Grow 1" at bounding box center [145, 300] width 108 height 20
type input "5"
click at [172, 272] on select "Default auto px % 1/1 1/2 1/3 1/4 1/5 1/6 1/7 1/8 1/9 1/10" at bounding box center [173, 275] width 54 height 20
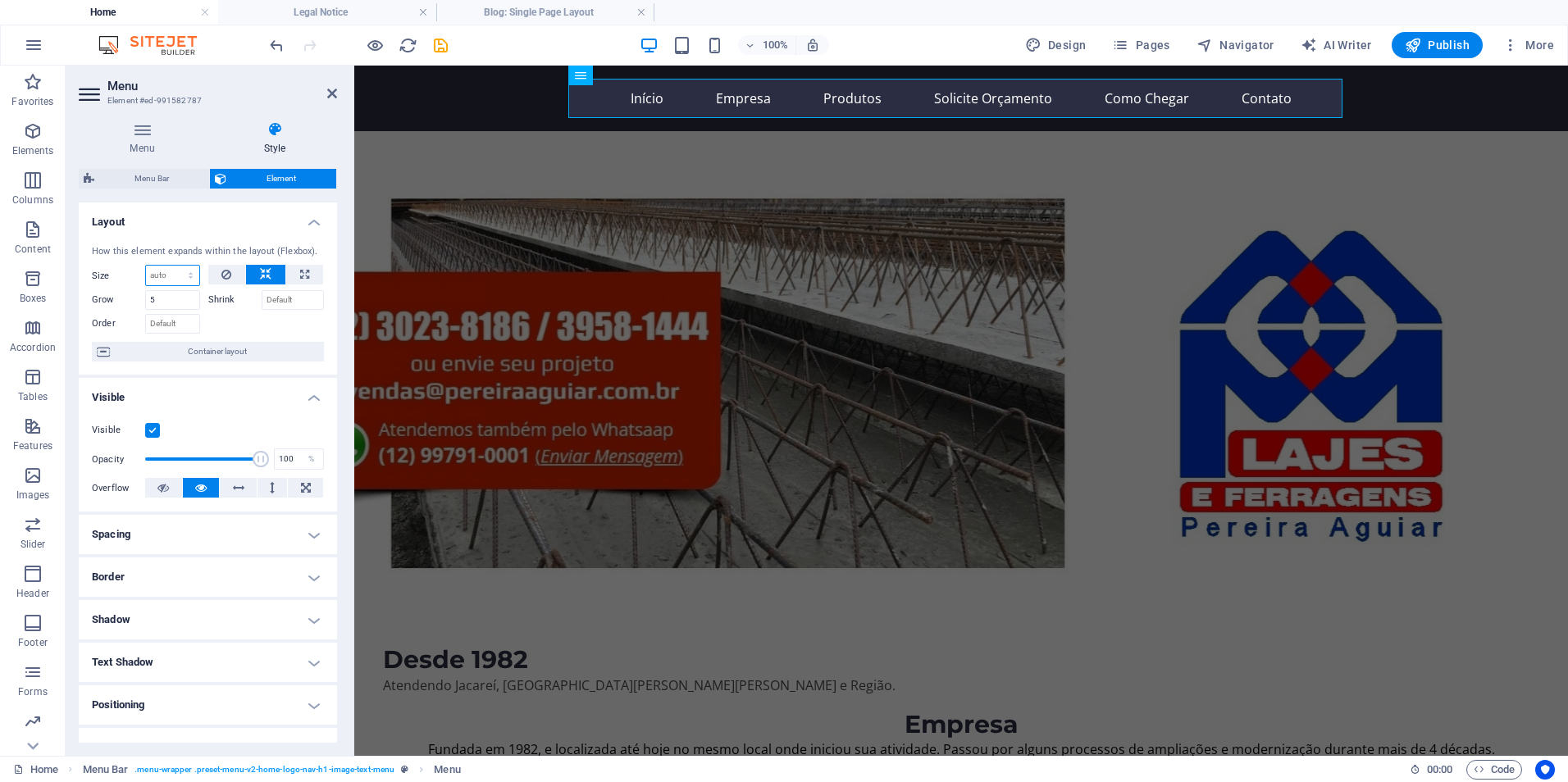
click at [172, 273] on select "Default auto px % 1/1 1/2 1/3 1/4 1/5 1/6 1/7 1/8 1/9 1/10" at bounding box center [173, 275] width 54 height 20
click at [647, 100] on nav "Início Empresa Produtos Solicite Orçamento Como Chegar Contato" at bounding box center [961, 98] width 774 height 39
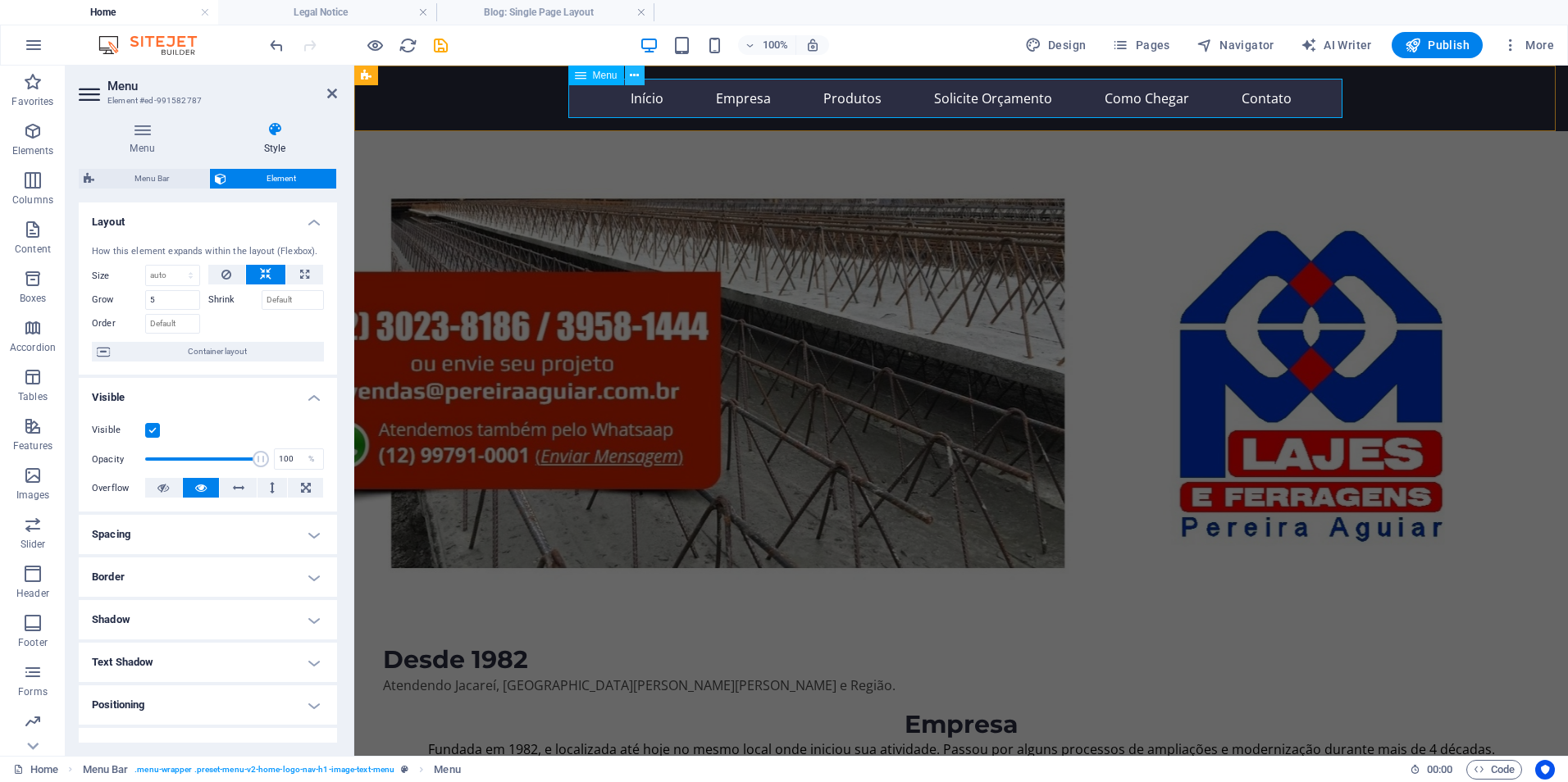
click at [636, 81] on icon at bounding box center [634, 76] width 9 height 17
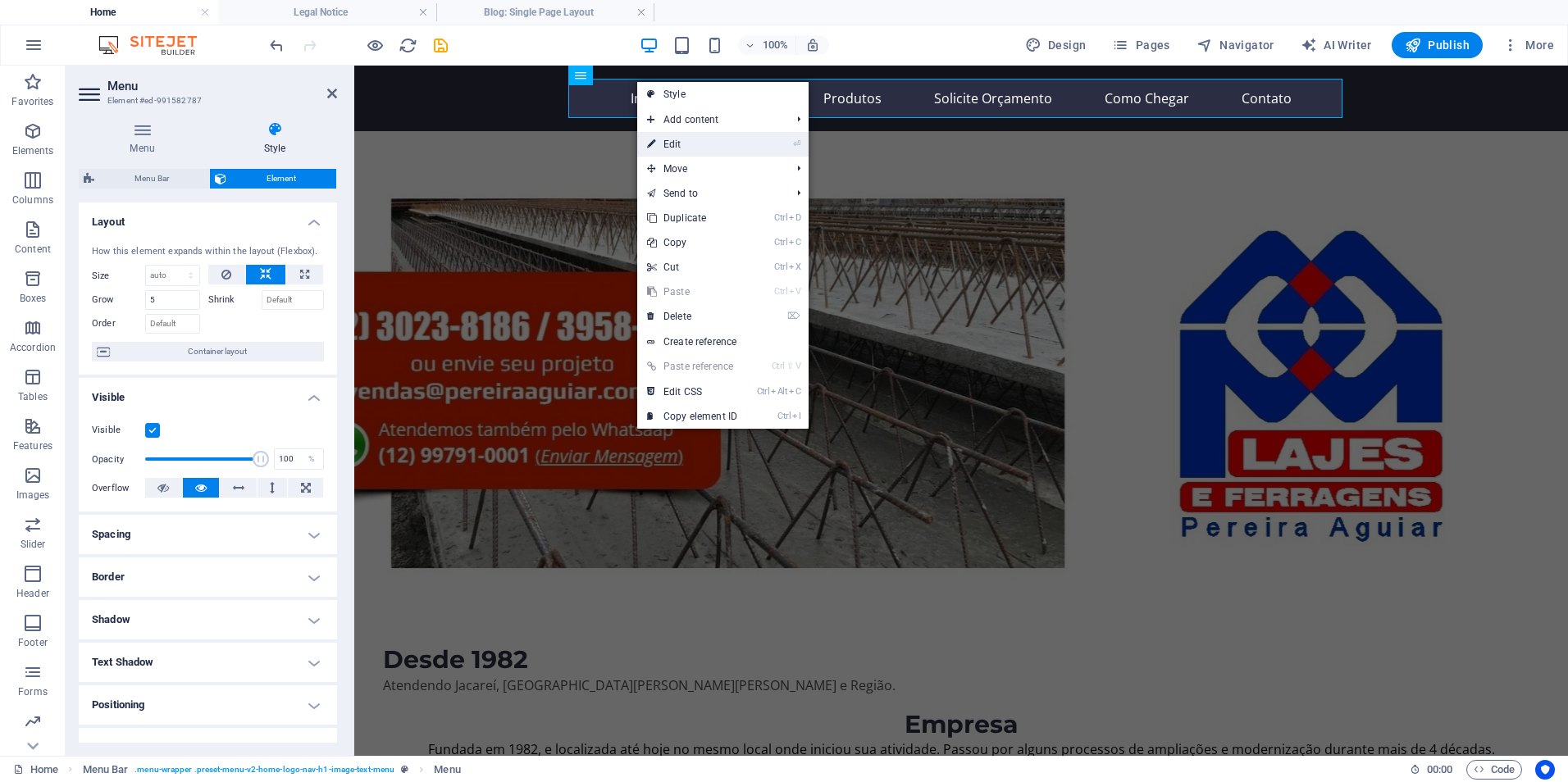
click at [681, 147] on link "⏎ Edit" at bounding box center [692, 144] width 110 height 24
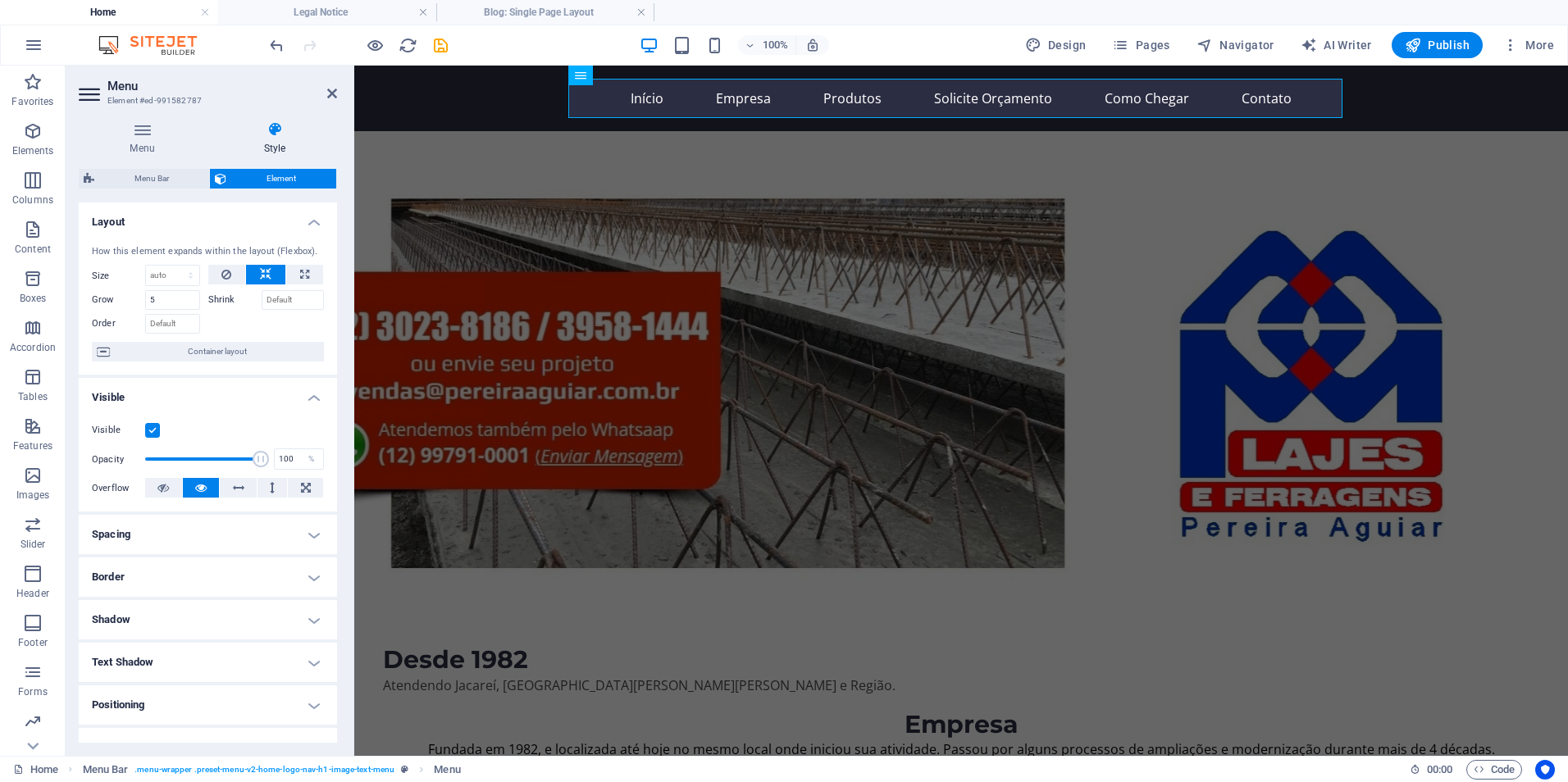
scroll to position [152, 0]
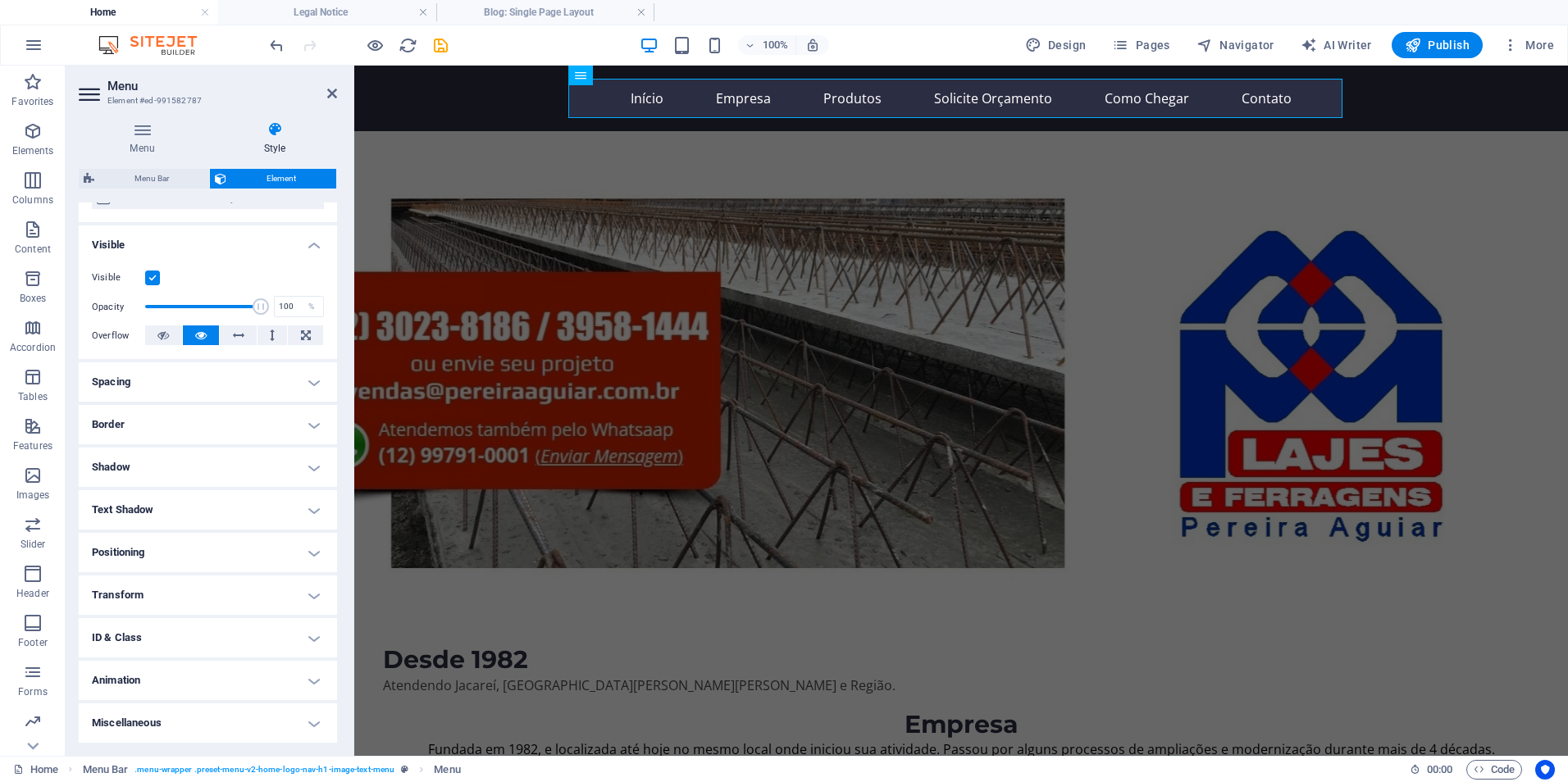
click at [133, 502] on h4 "Text Shadow" at bounding box center [208, 509] width 258 height 39
click at [271, 542] on span "Outside" at bounding box center [283, 543] width 28 height 20
click at [203, 600] on input "0" at bounding box center [184, 597] width 38 height 20
click at [136, 543] on span "Default" at bounding box center [130, 543] width 25 height 20
click at [125, 472] on h4 "Shadow" at bounding box center [208, 467] width 258 height 39
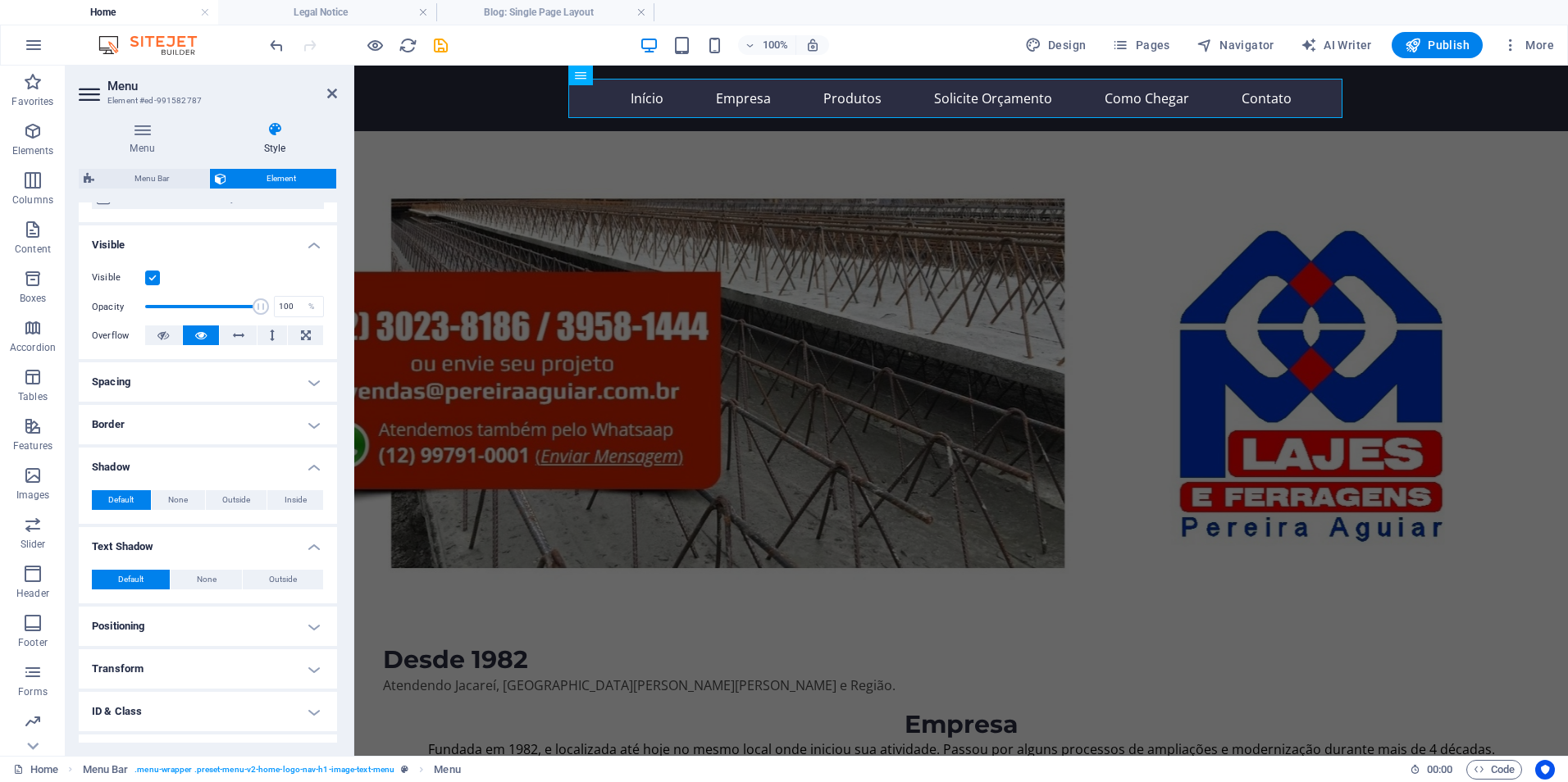
click at [122, 463] on h4 "Shadow" at bounding box center [208, 462] width 258 height 29
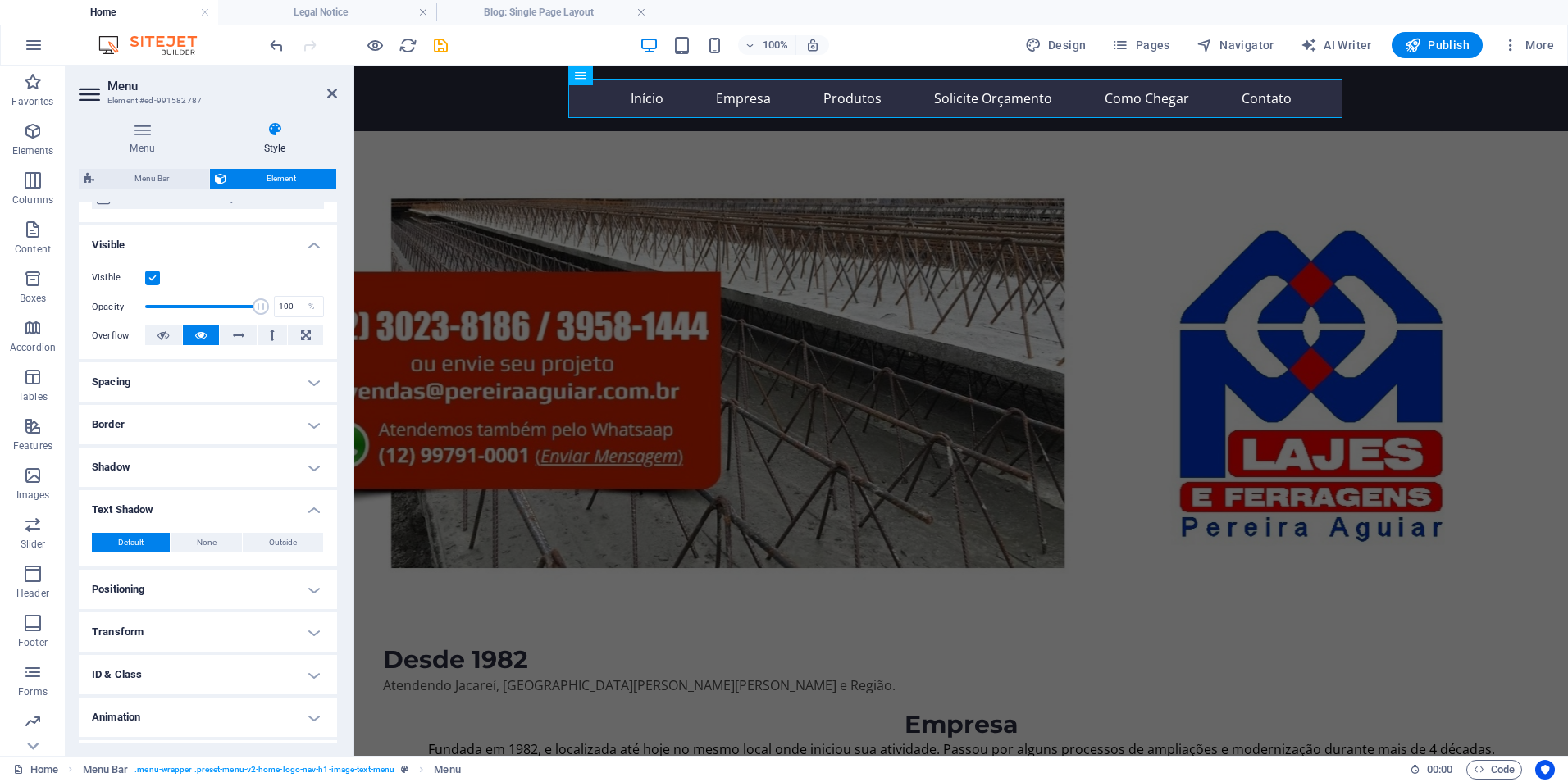
click at [119, 426] on h4 "Border" at bounding box center [208, 424] width 258 height 39
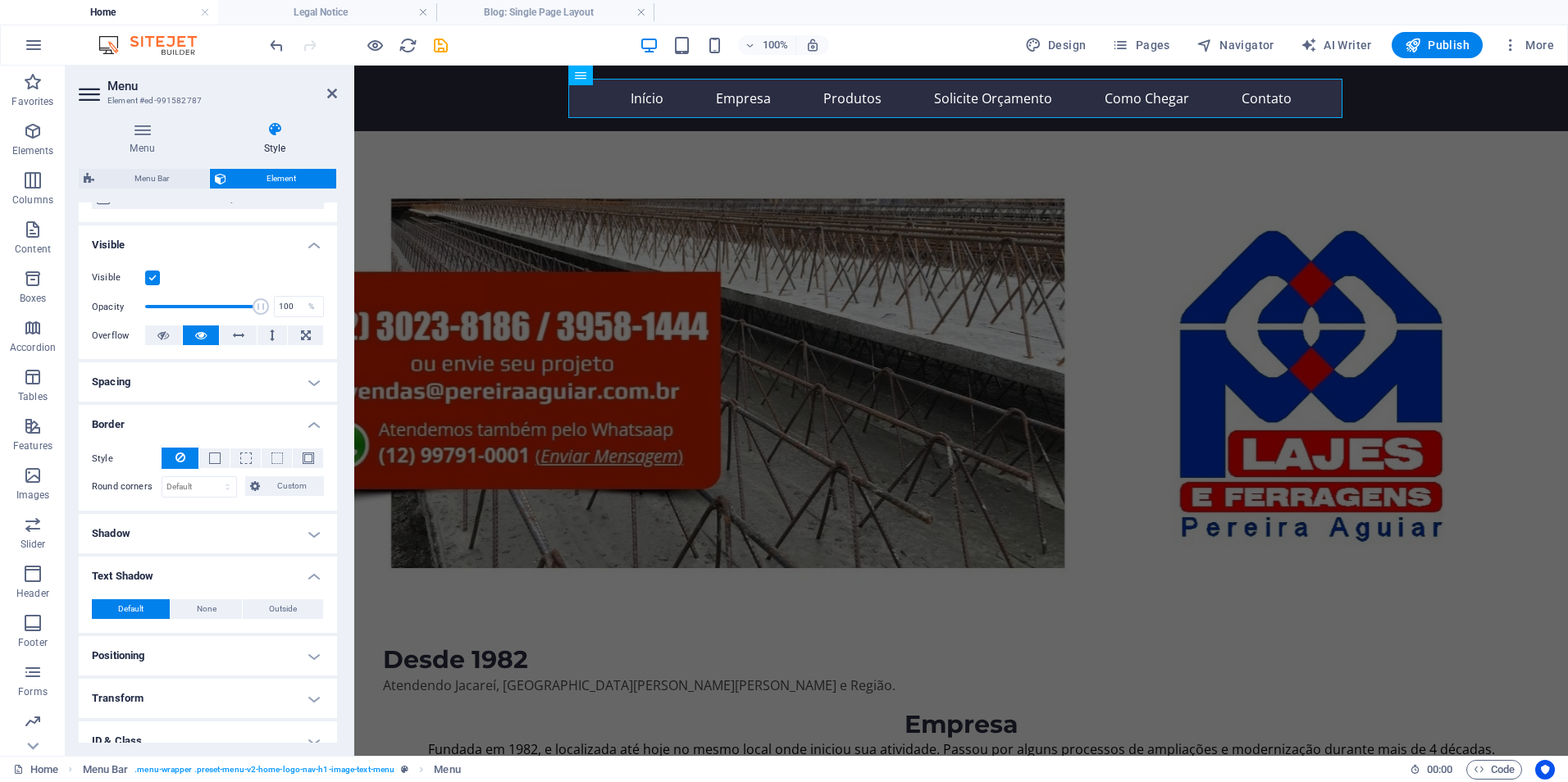
click at [117, 423] on h4 "Border" at bounding box center [208, 420] width 258 height 29
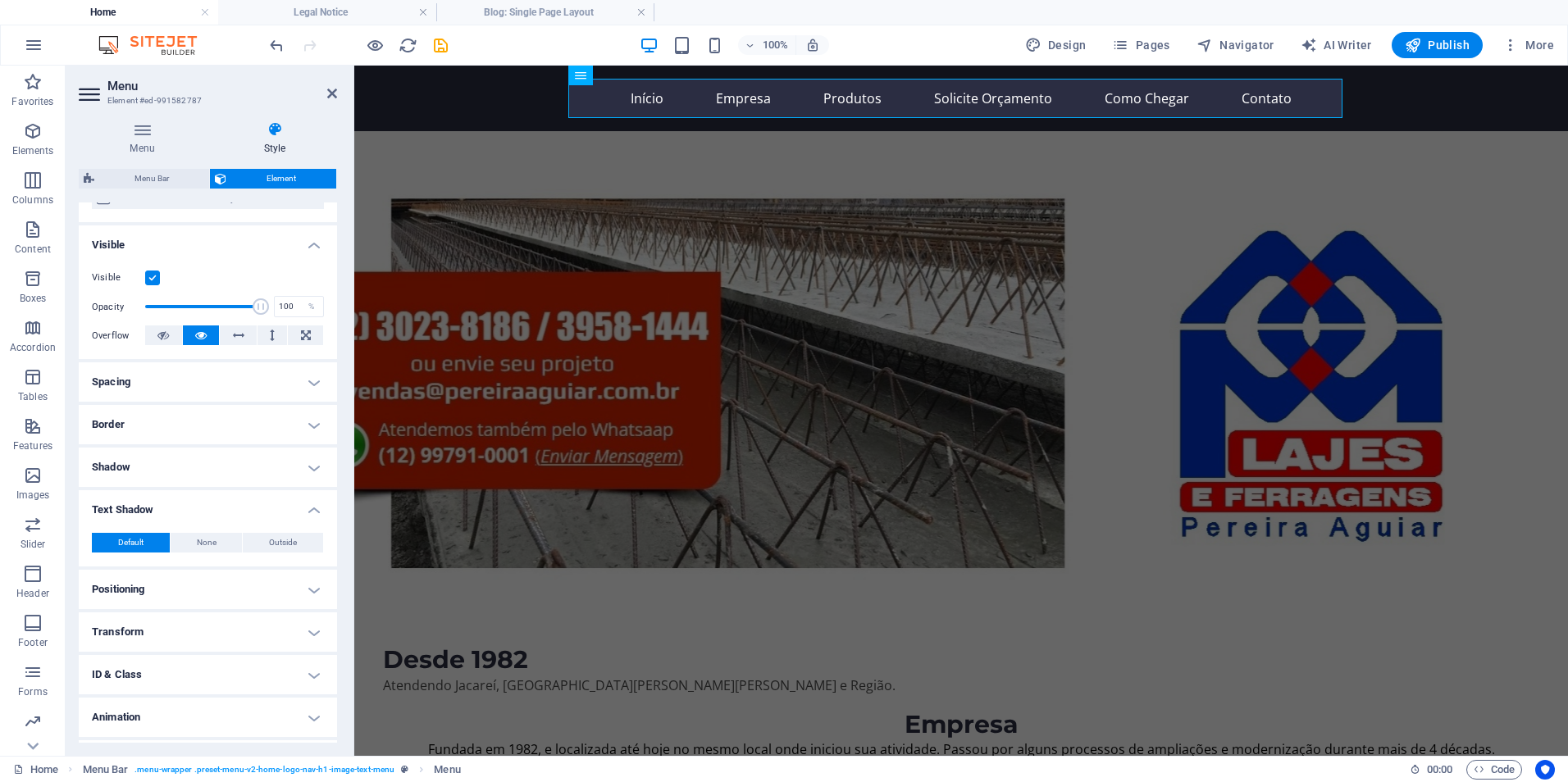
click at [116, 386] on h4 "Spacing" at bounding box center [208, 382] width 258 height 39
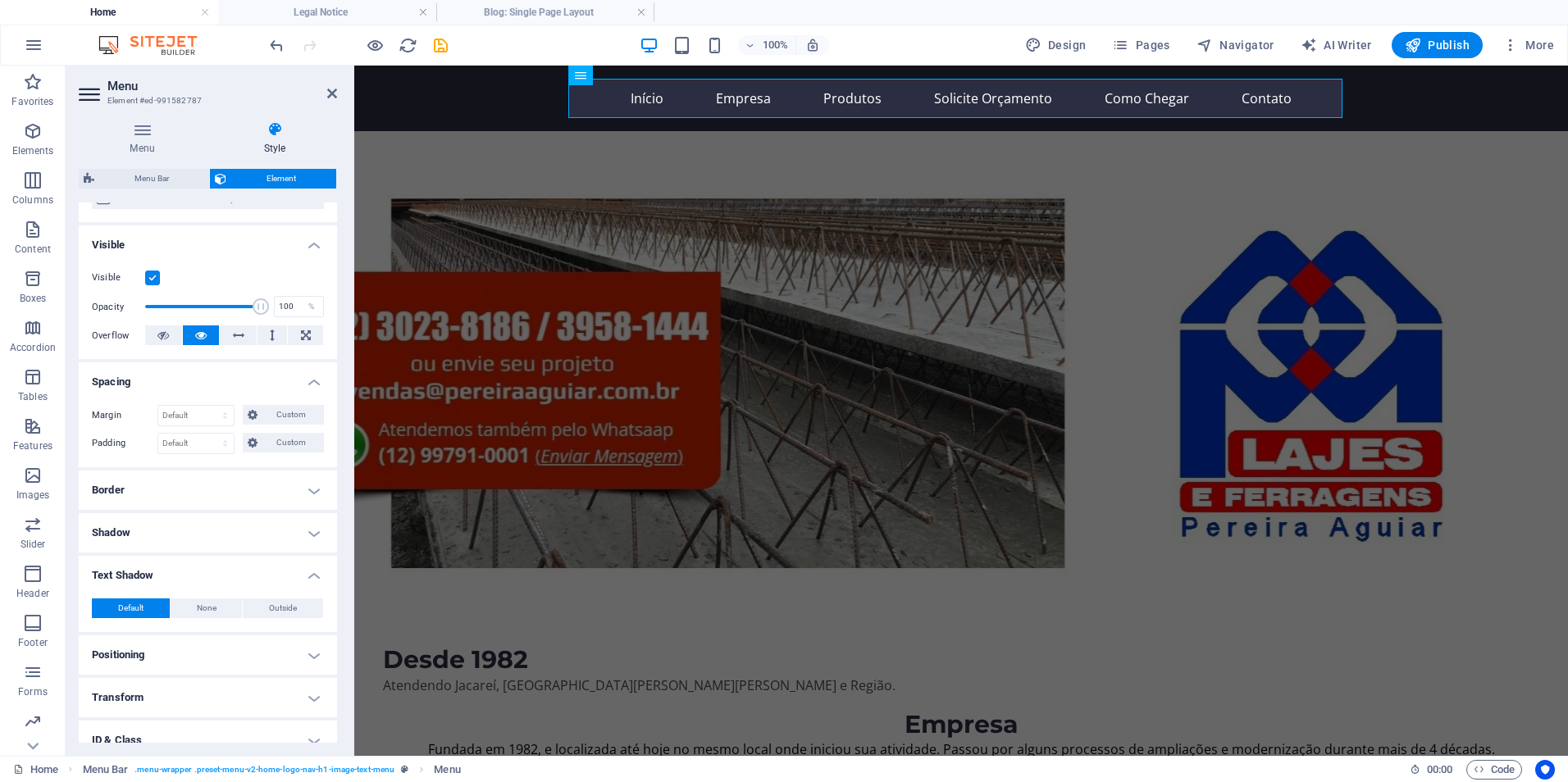
click at [116, 382] on h4 "Spacing" at bounding box center [208, 378] width 258 height 29
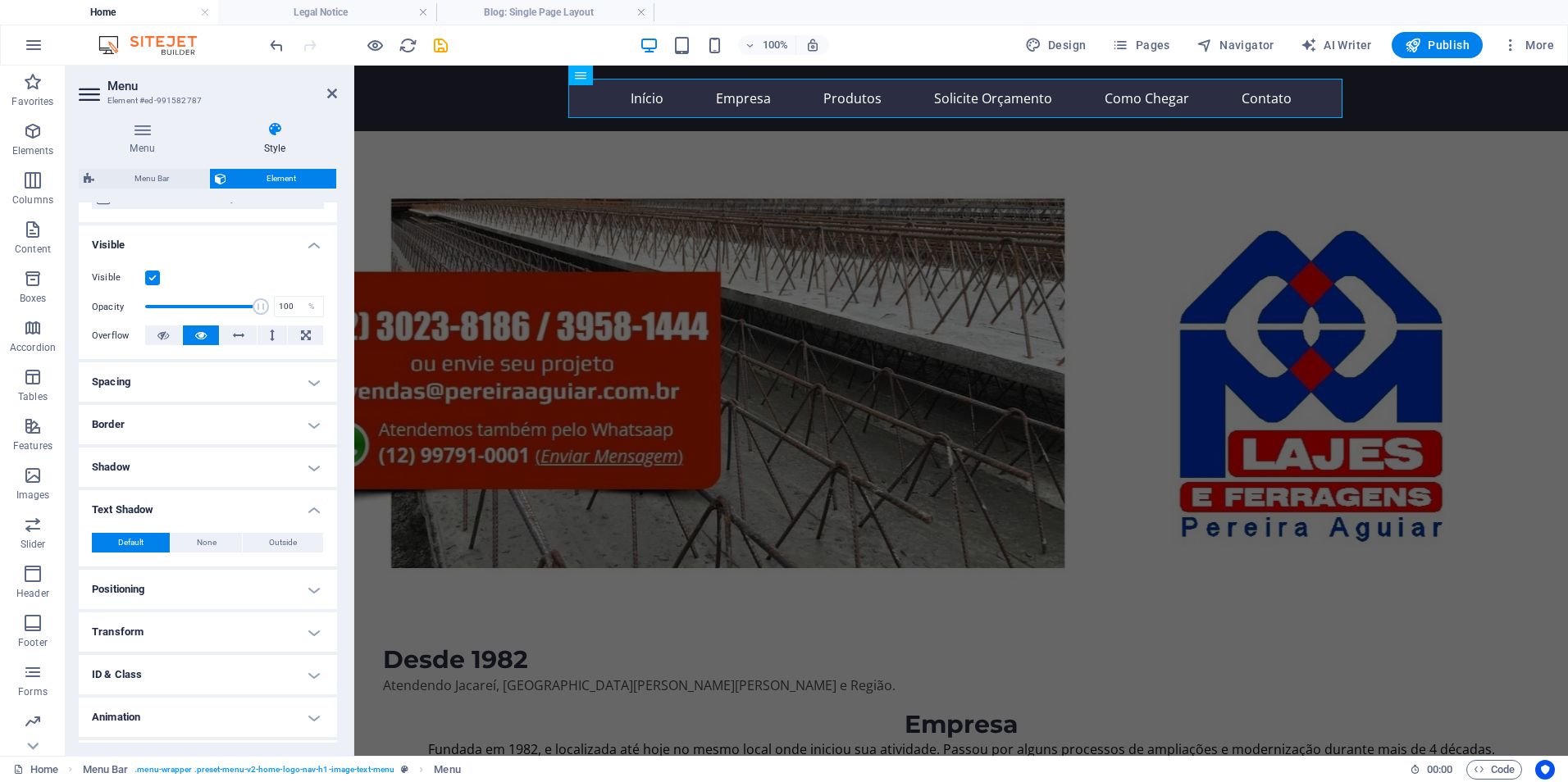
click at [281, 137] on icon at bounding box center [274, 129] width 125 height 16
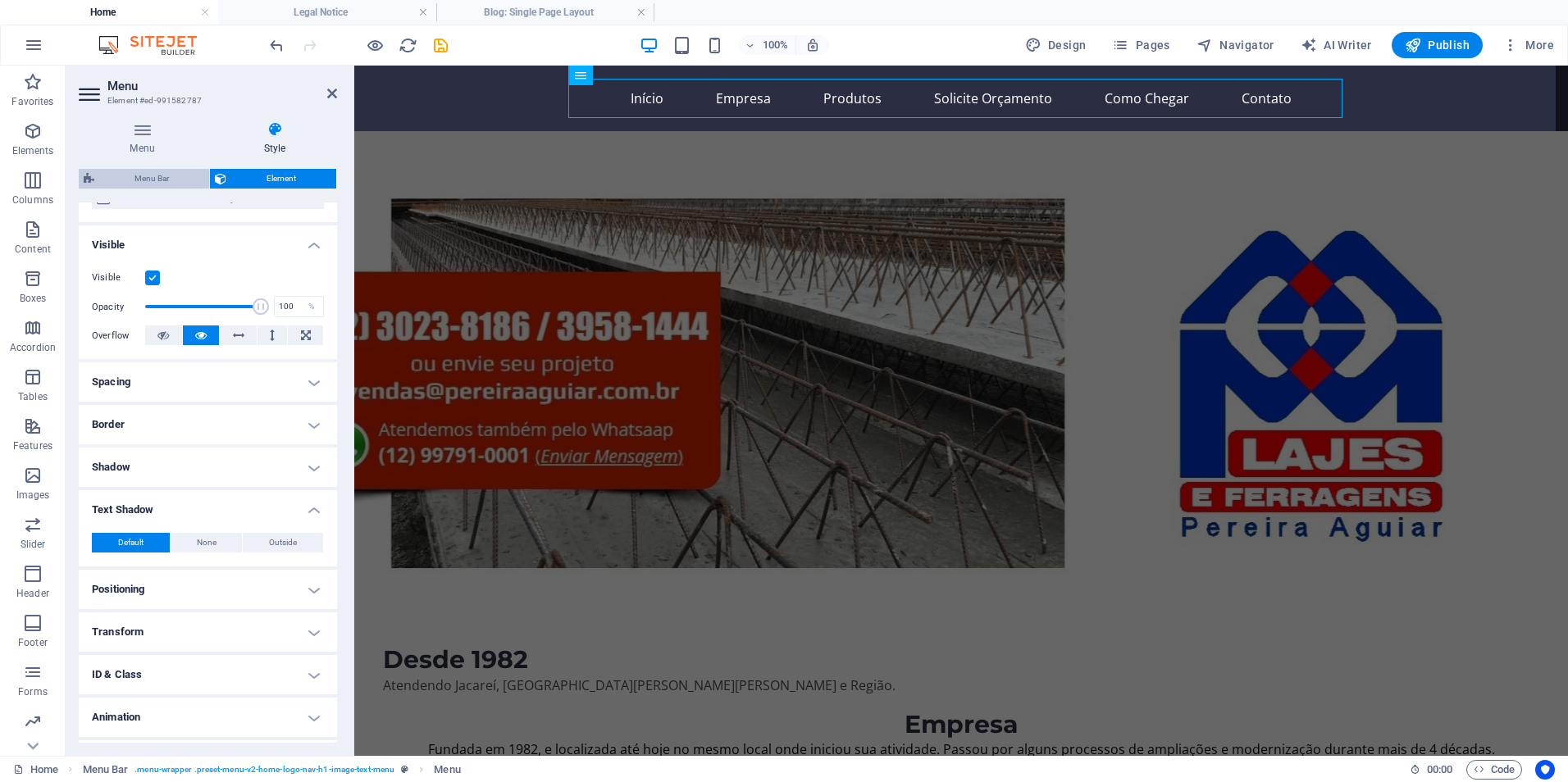
click at [155, 179] on span "Menu Bar" at bounding box center [152, 178] width 105 height 20
select select "rem"
select select "sticky_menu"
select select "px"
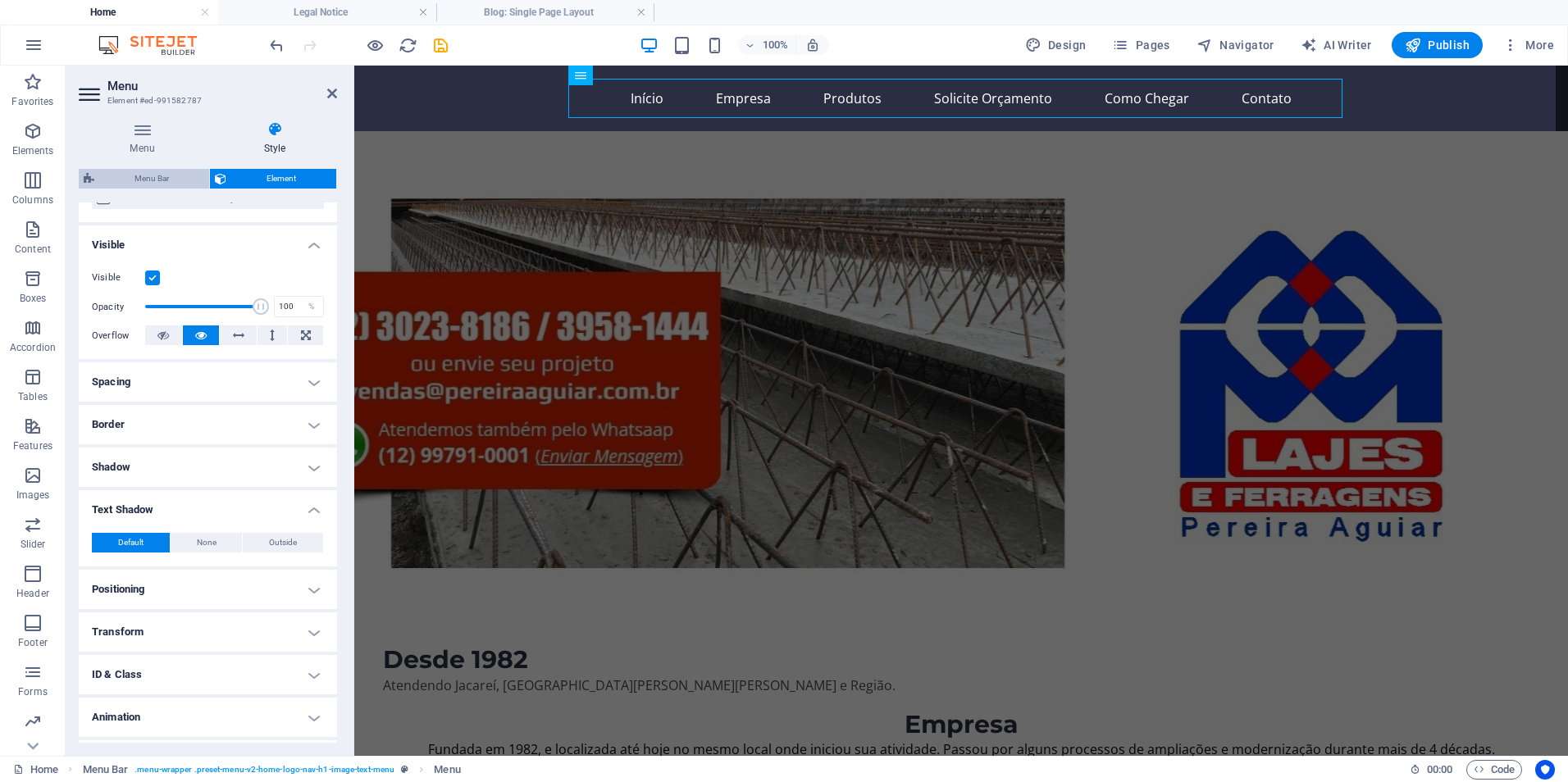
select select "px"
select select "hover_box_bottom"
select select "px"
select select "rem"
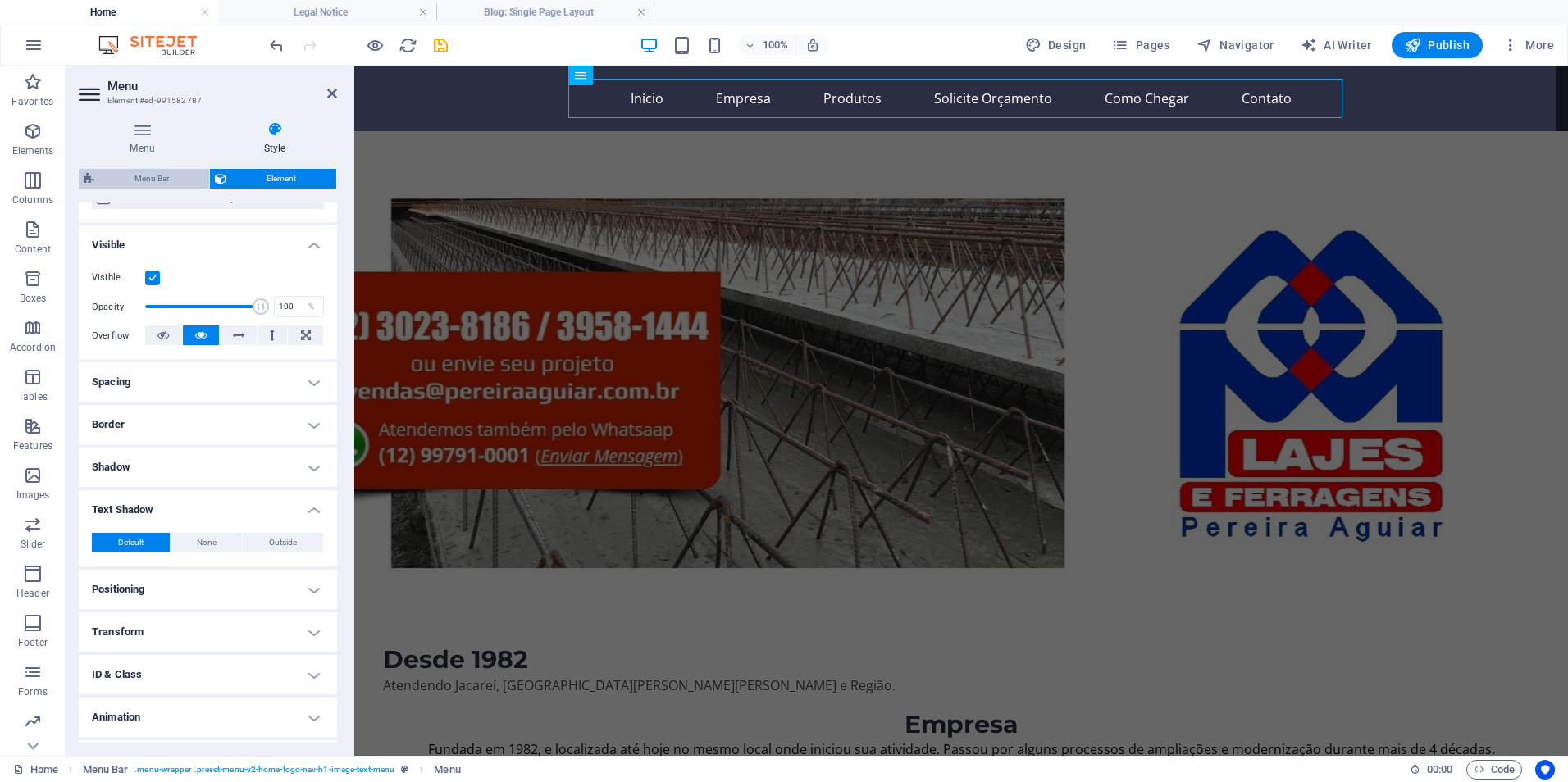
select select "rem"
select select "px"
select select
select select "px"
select select "preset-menu-v2-home-logo-nav-h1-image-text-menu"
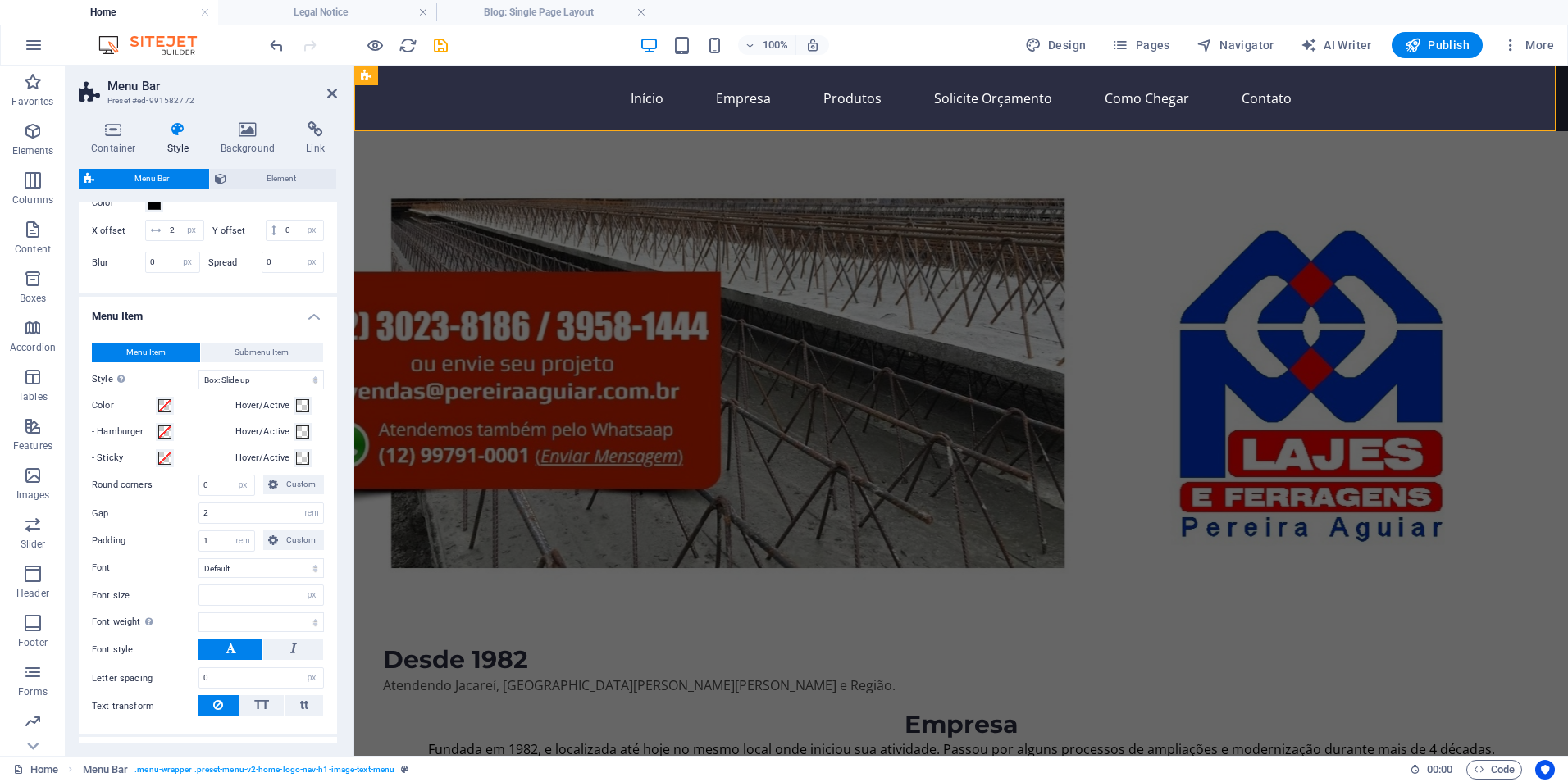
scroll to position [738, 0]
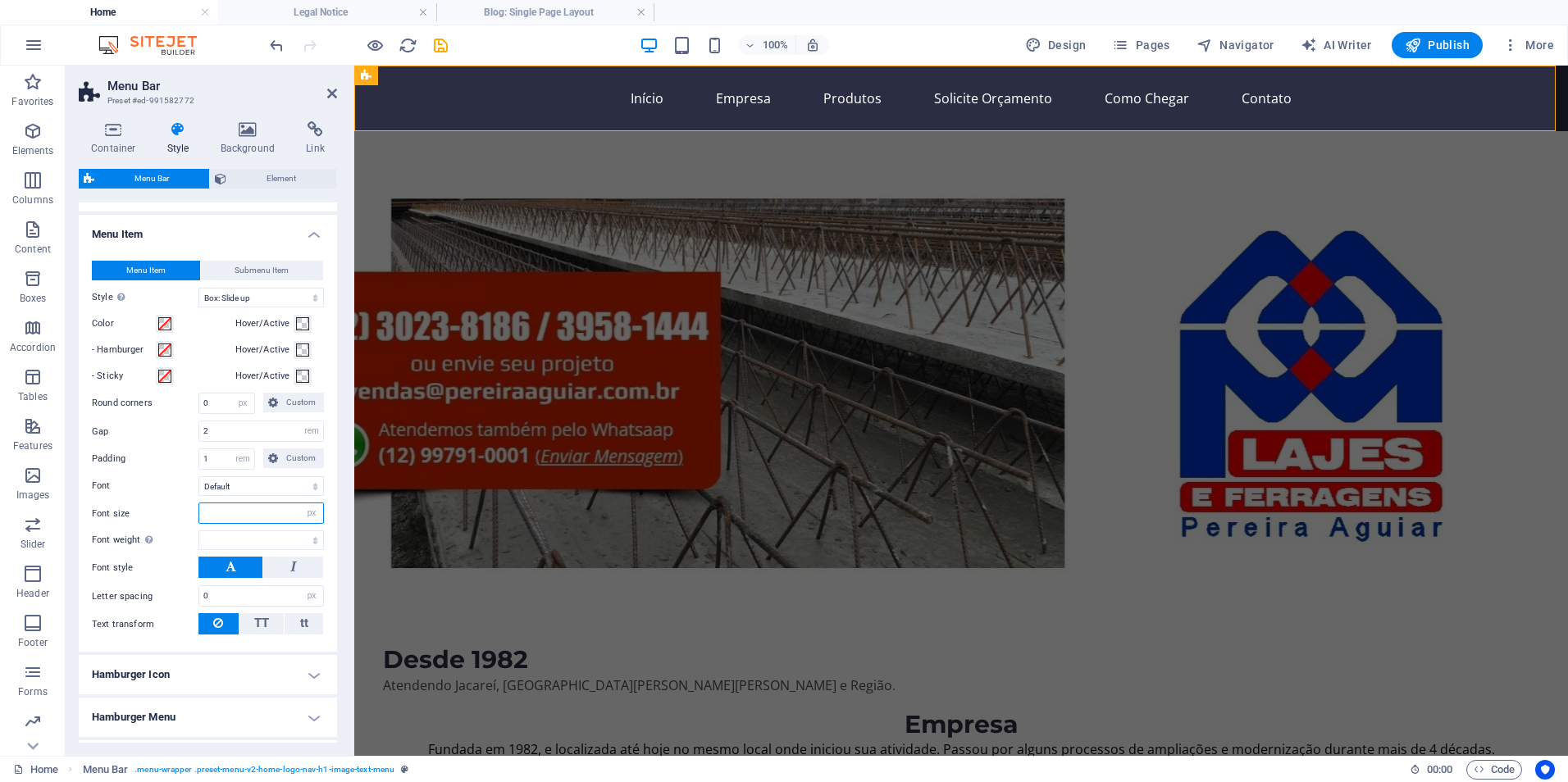
click at [253, 523] on input "number" at bounding box center [261, 513] width 124 height 20
type input "10"
click at [220, 441] on input "2" at bounding box center [261, 431] width 124 height 20
select select
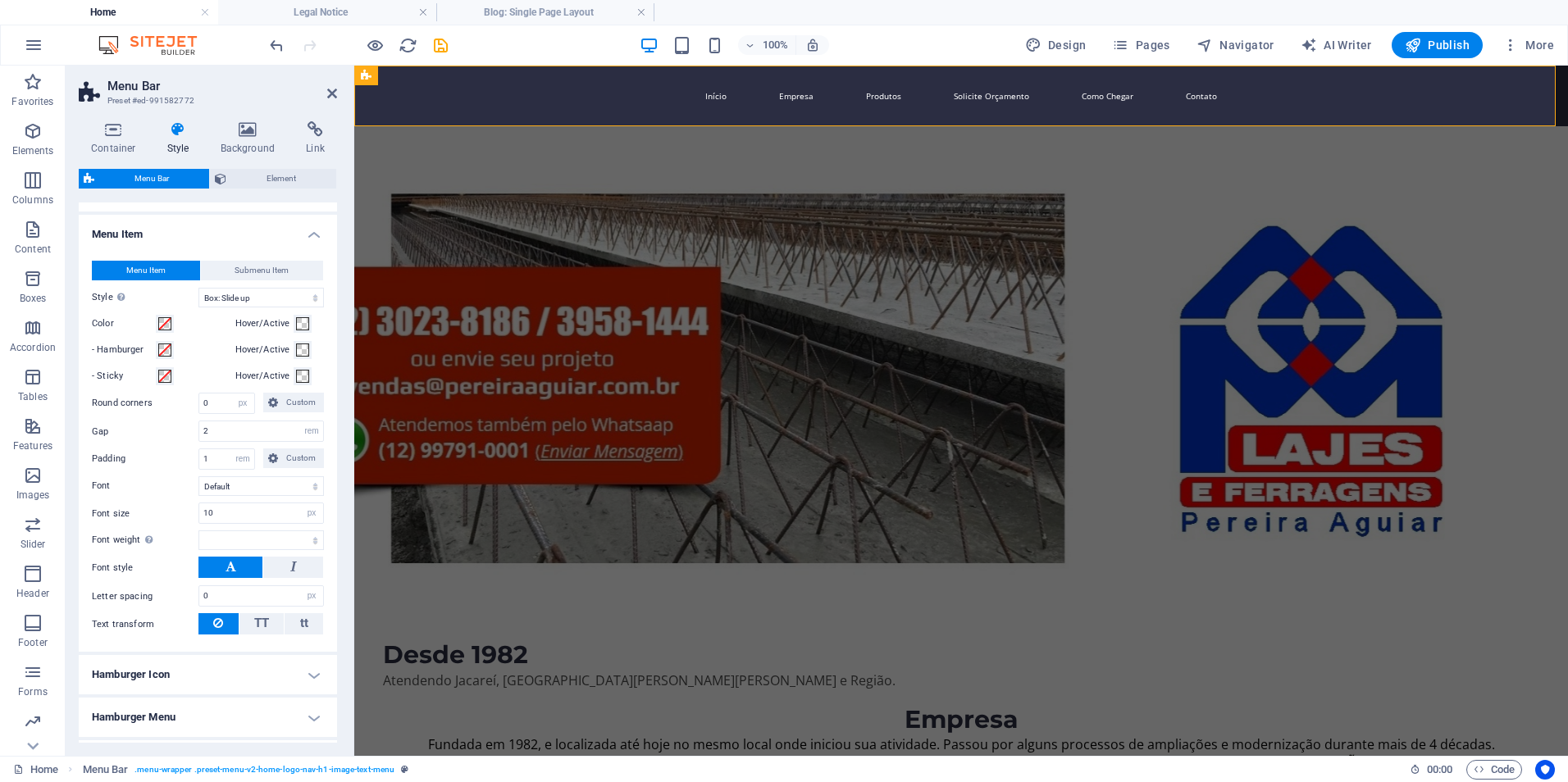
click at [157, 524] on div "Font size 10 px rem % vh vw" at bounding box center [208, 514] width 232 height 22
drag, startPoint x: 234, startPoint y: 534, endPoint x: 178, endPoint y: 536, distance: 56.0
click at [178, 524] on div "Font size 10 px rem % vh vw" at bounding box center [208, 514] width 232 height 22
type input "30"
click at [220, 441] on input "2" at bounding box center [261, 431] width 124 height 20
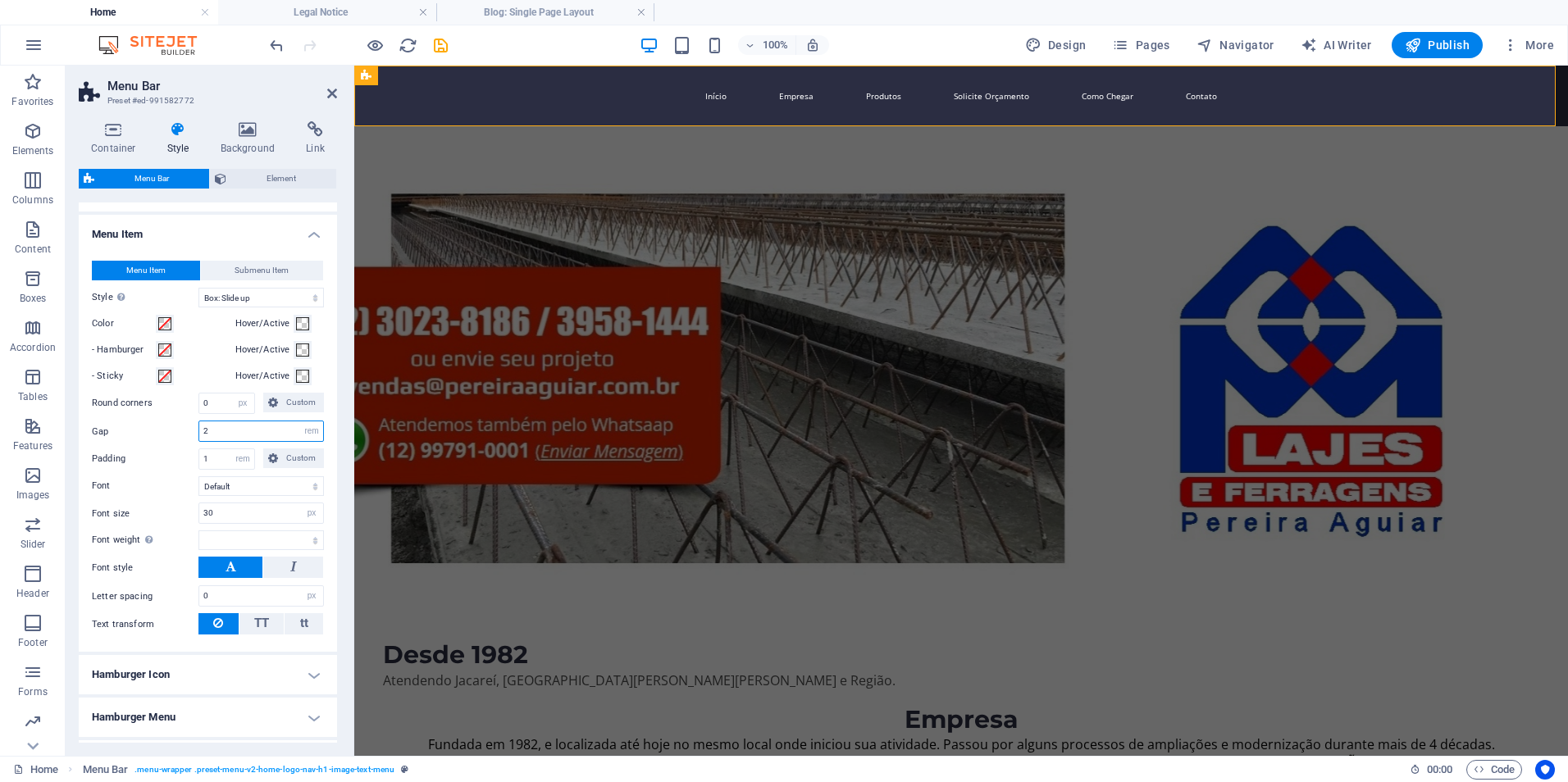
select select
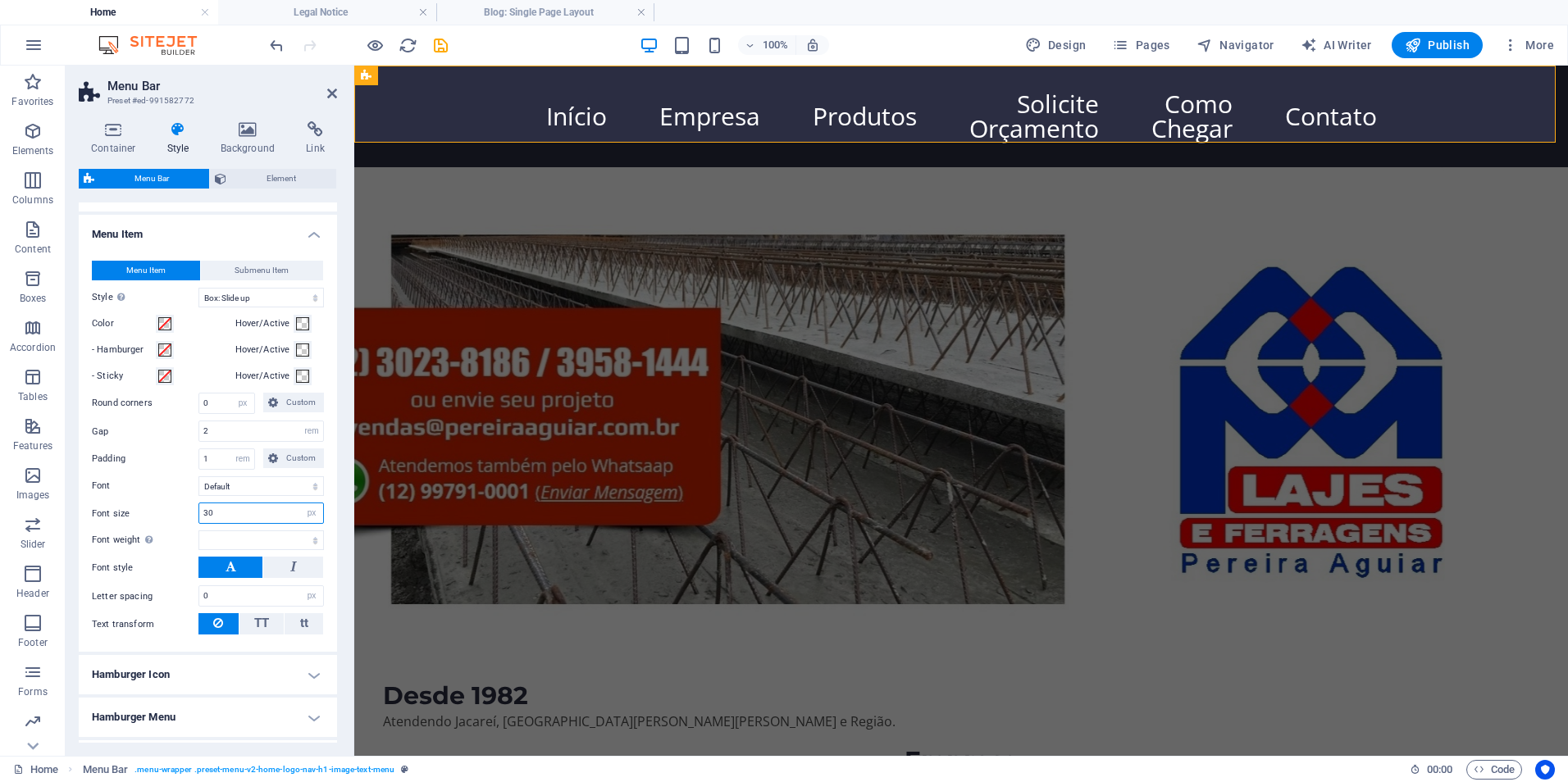
drag, startPoint x: 231, startPoint y: 533, endPoint x: 179, endPoint y: 537, distance: 52.2
click at [179, 524] on div "Font size 30 px rem % vh vw" at bounding box center [208, 514] width 232 height 22
type input "25"
click at [229, 441] on input "2" at bounding box center [261, 431] width 124 height 20
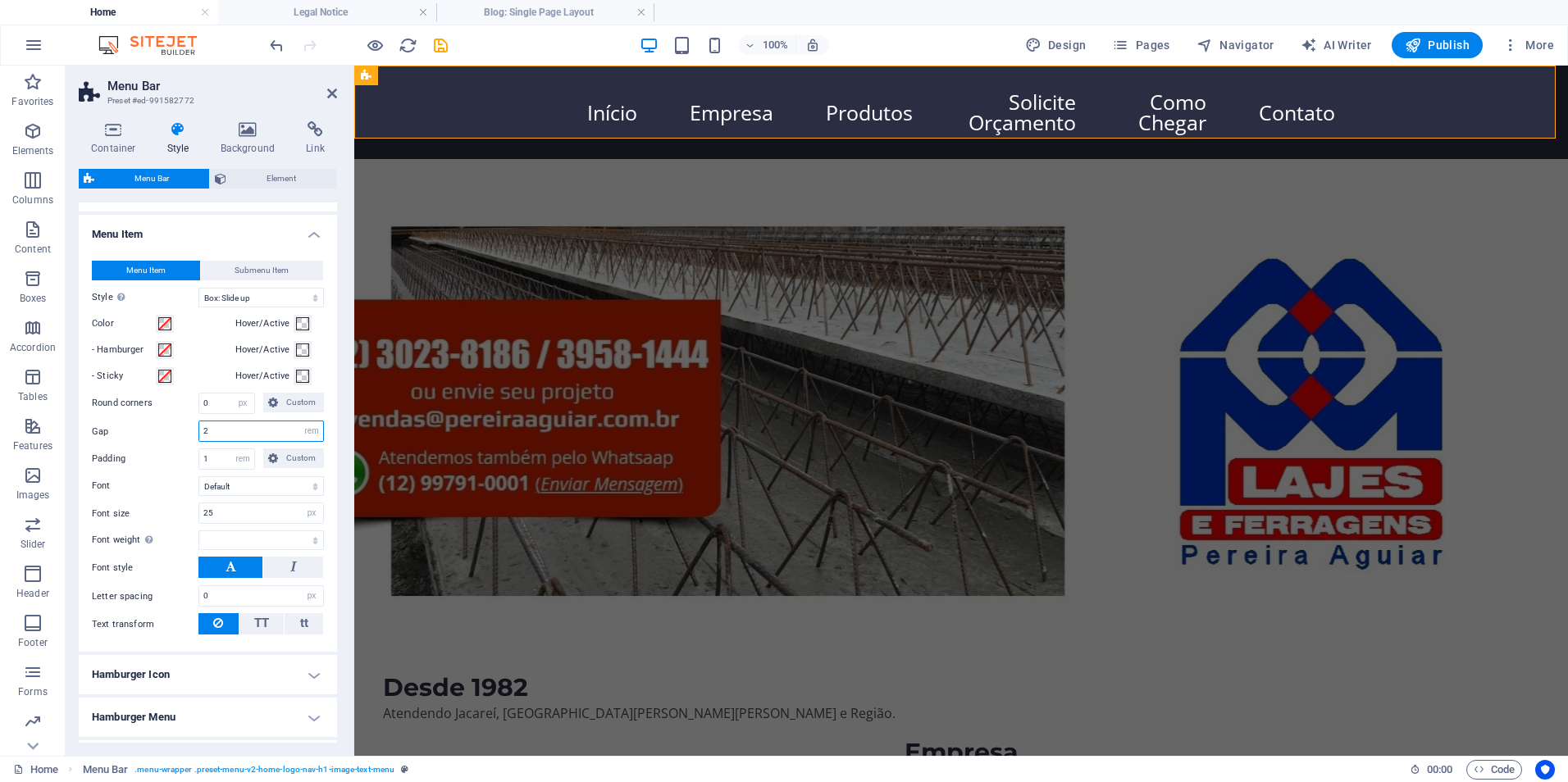
scroll to position [820, 0]
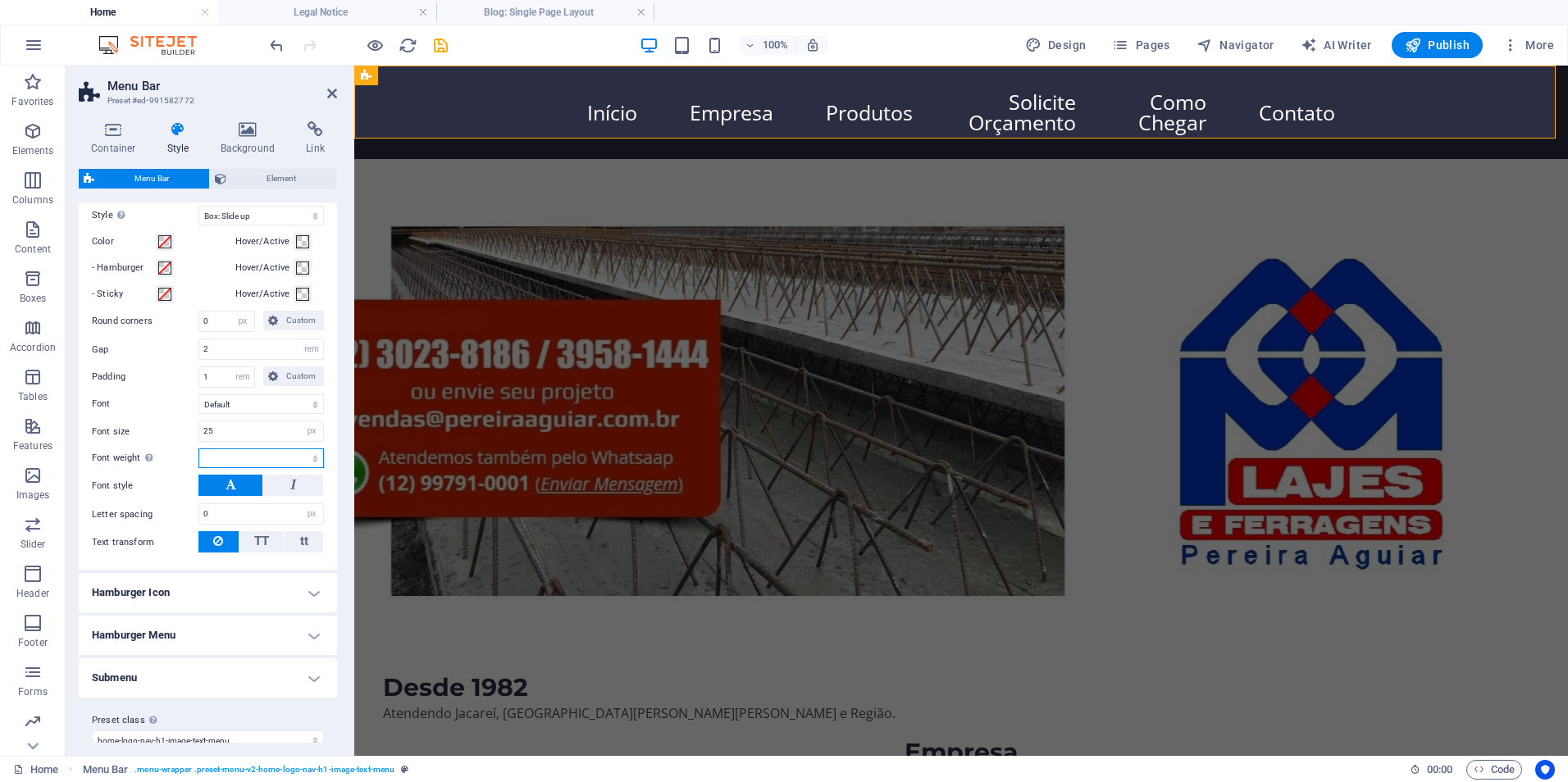
click at [238, 469] on select "Thin, 100 Extra-light, 200 Light, 300 Regular, 400 Medium, 500 Semi-bold, 600 B…" at bounding box center [261, 458] width 126 height 20
click at [198, 469] on select "Thin, 100 Extra-light, 200 Light, 300 Regular, 400 Medium, 500 Semi-bold, 600 B…" at bounding box center [261, 458] width 126 height 20
click at [234, 441] on input "25" at bounding box center [261, 431] width 124 height 20
click at [255, 469] on select "Thin, 100 Extra-light, 200 Light, 300 Regular, 400 Medium, 500 Semi-bold, 600 B…" at bounding box center [261, 458] width 126 height 20
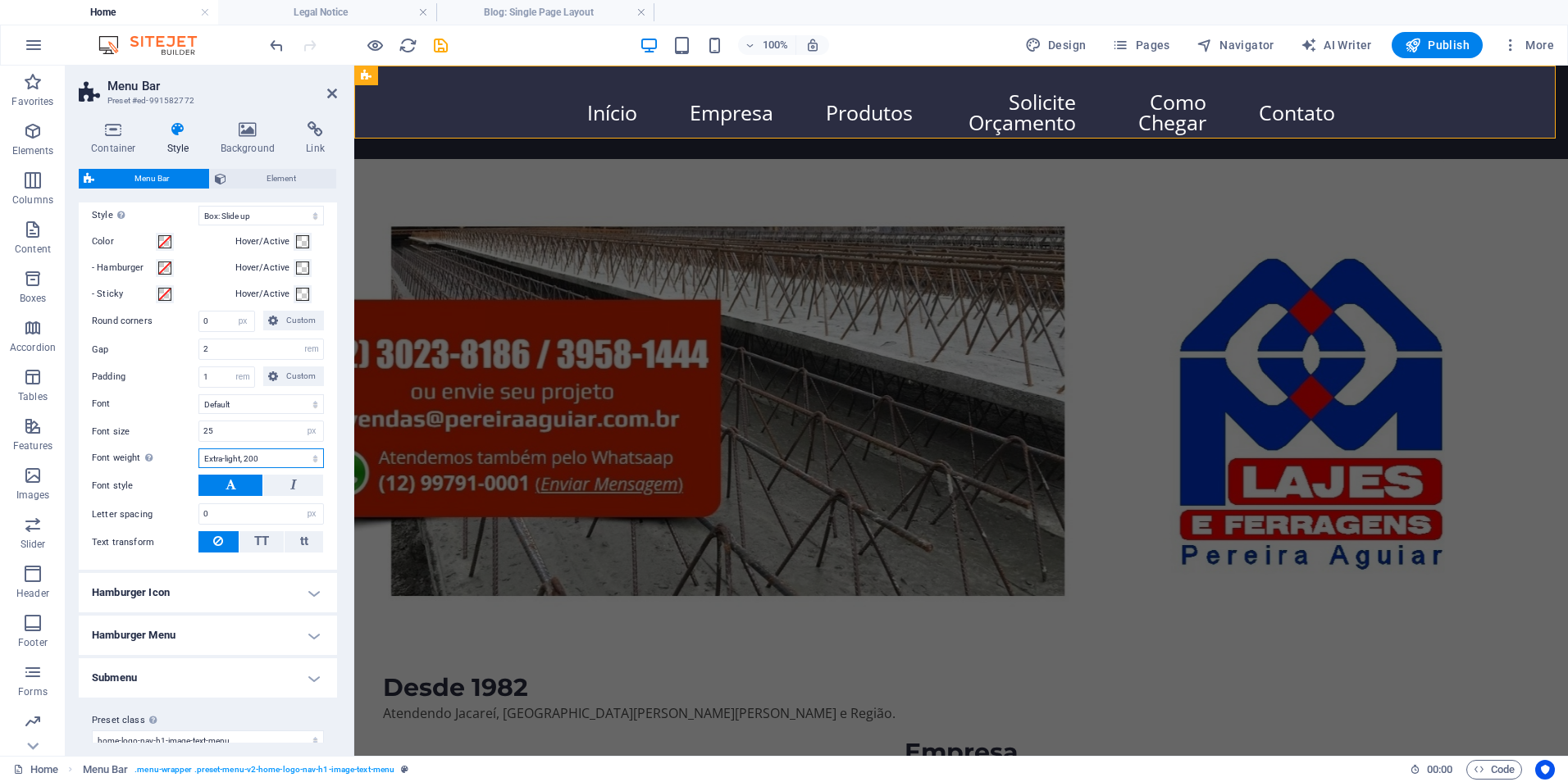
click at [255, 469] on select "Thin, 100 Extra-light, 200 Light, 300 Regular, 400 Medium, 500 Semi-bold, 600 B…" at bounding box center [261, 458] width 126 height 20
select select "700"
click at [198, 469] on select "Thin, 100 Extra-light, 200 Light, 300 Regular, 400 Medium, 500 Semi-bold, 600 B…" at bounding box center [261, 458] width 126 height 20
click at [236, 441] on input "25" at bounding box center [261, 431] width 124 height 20
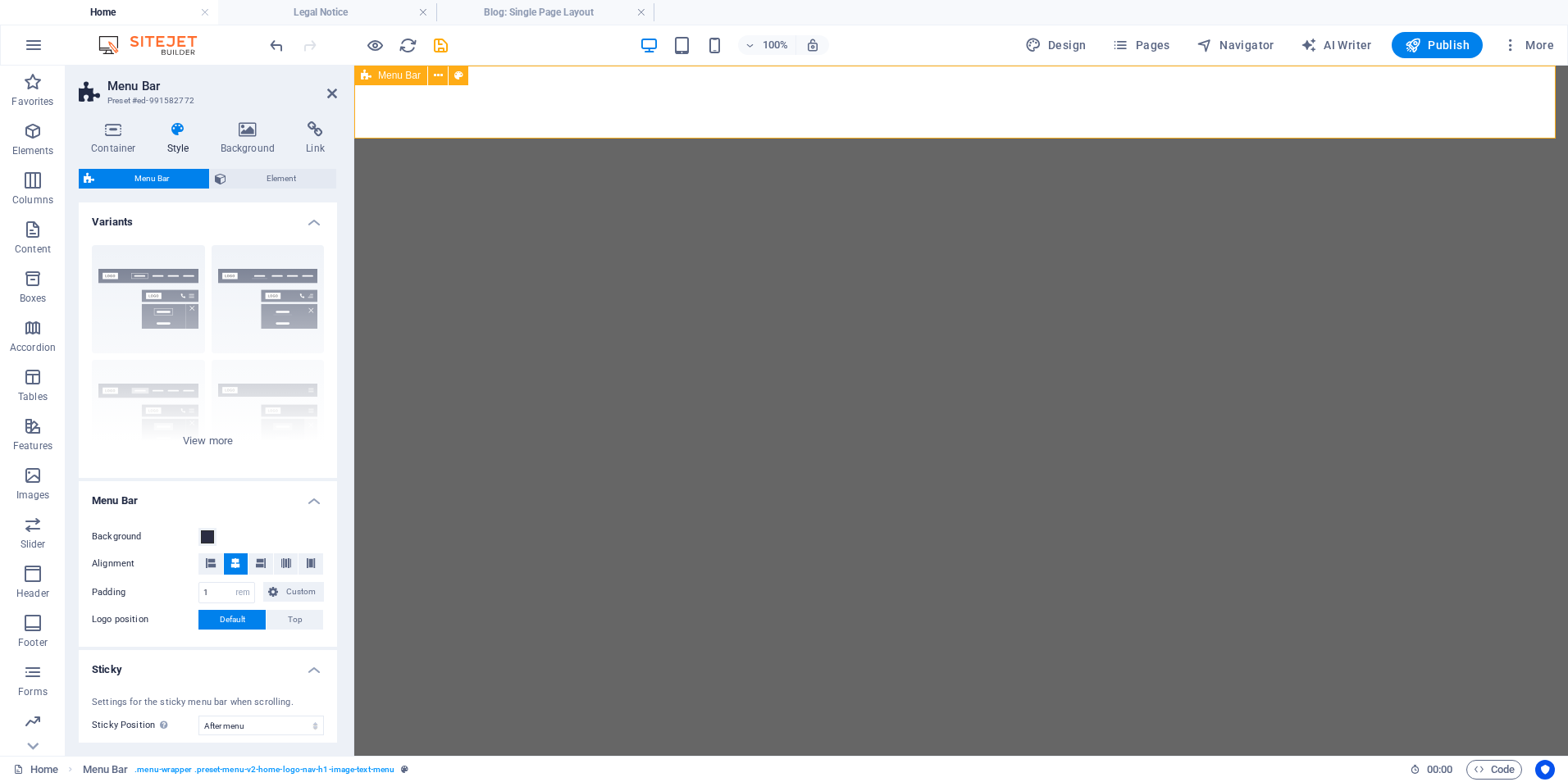
select select "rem"
select select "sticky_menu"
select select "px"
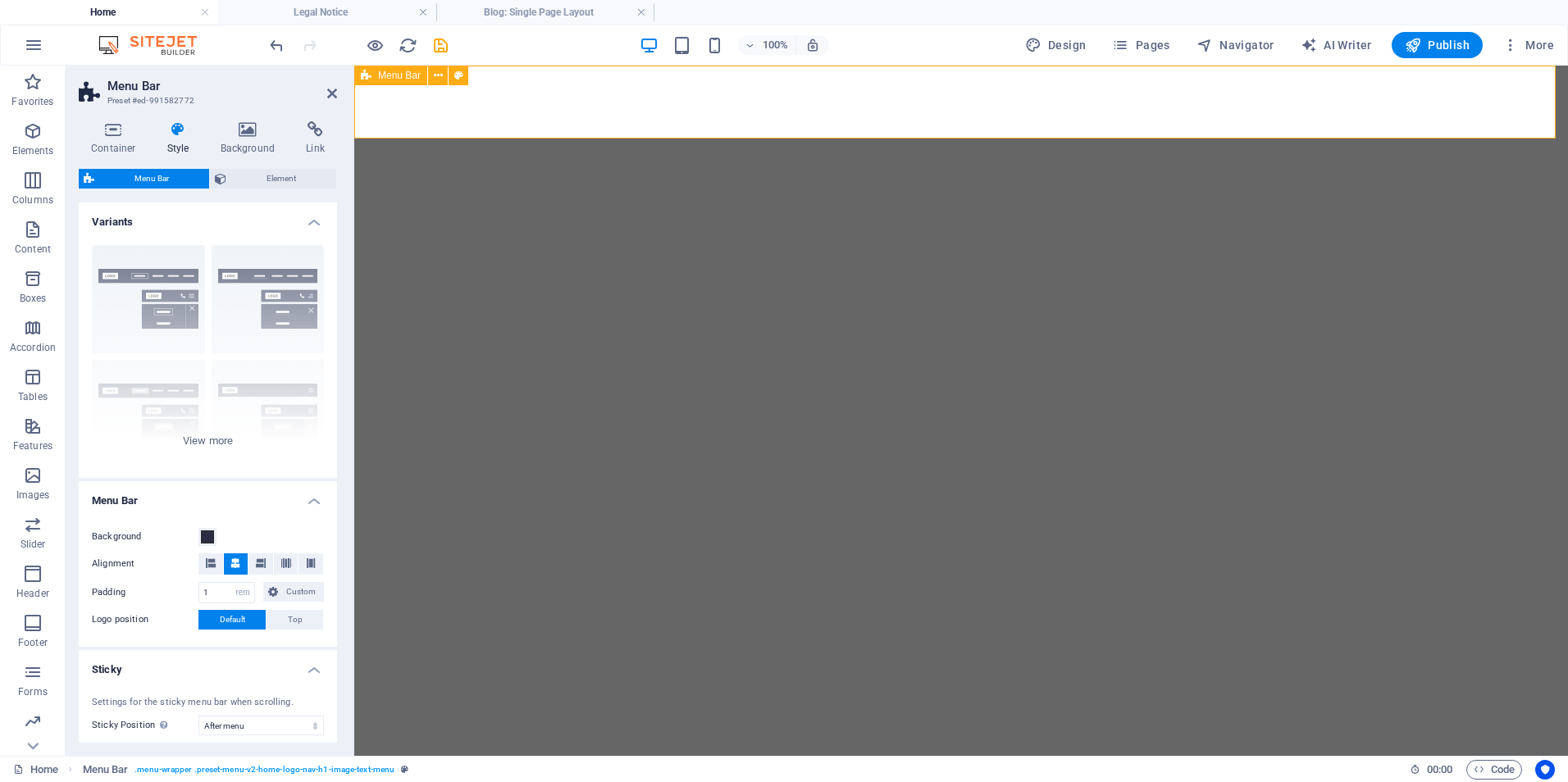
select select "px"
select select "hover_box_bottom"
select select "px"
select select "rem"
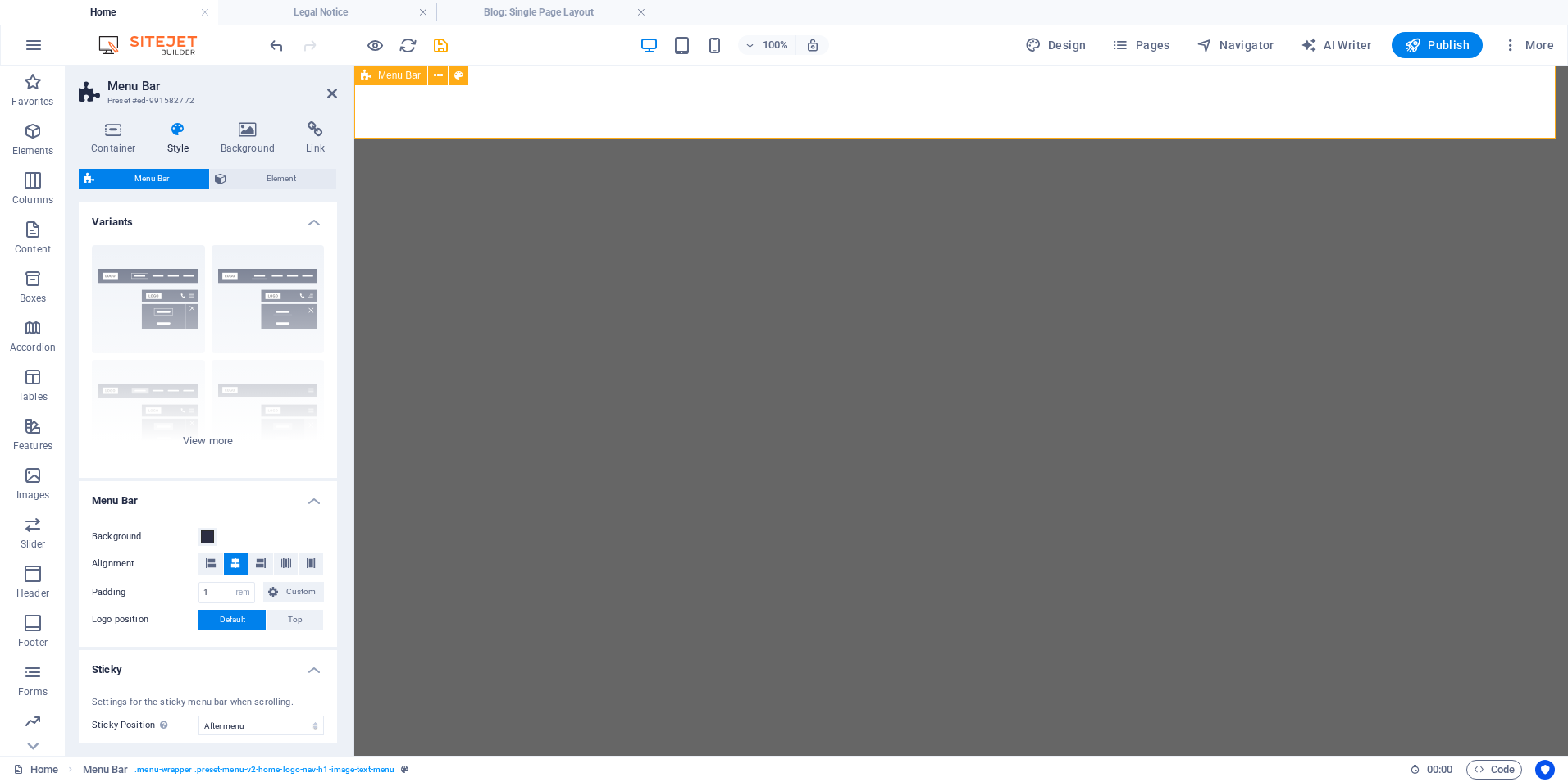
select select "px"
select select "600"
select select "px"
select select "preset-menu-v2-home-logo-nav-h1-image-text-menu"
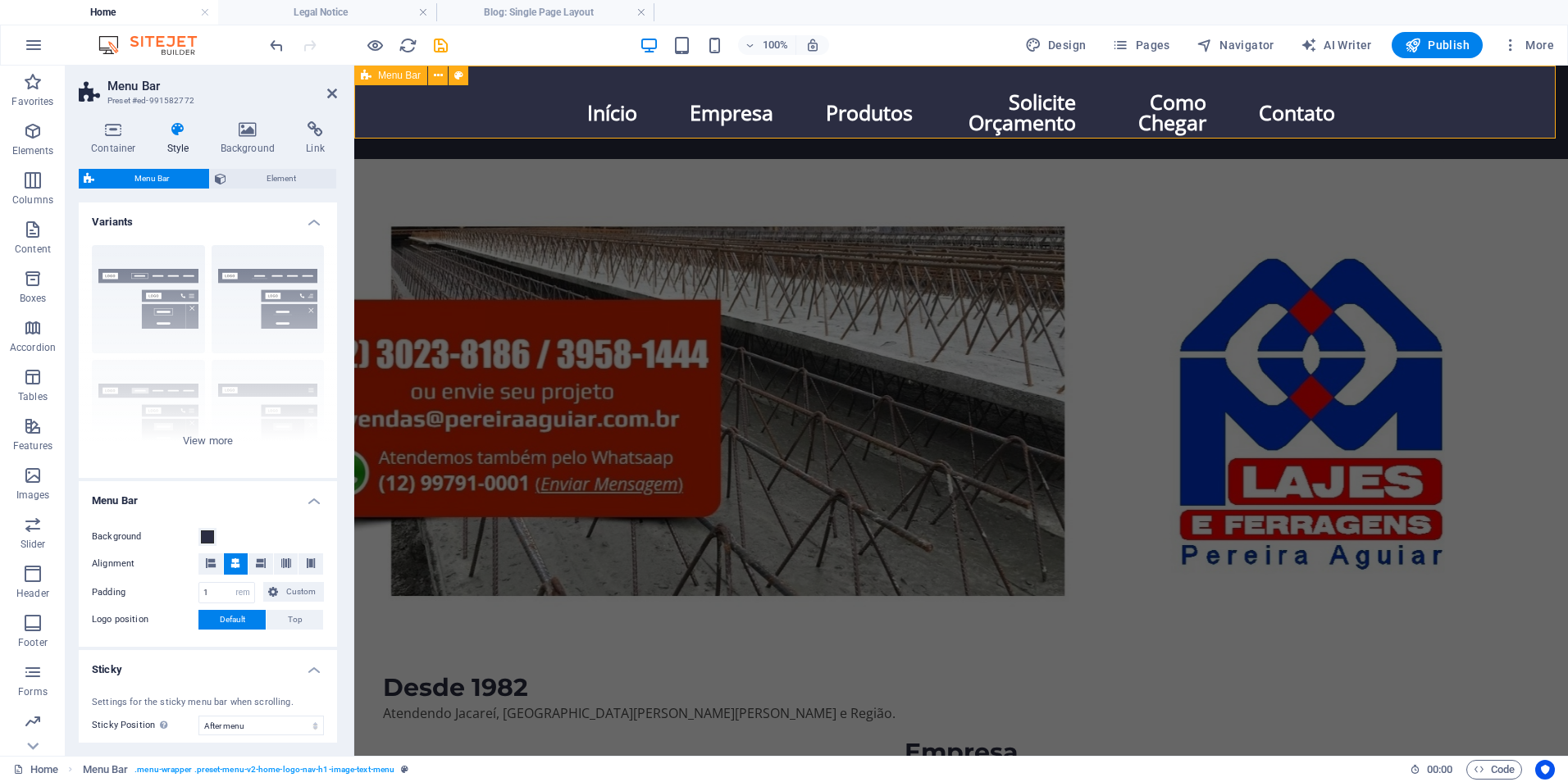
scroll to position [820, 0]
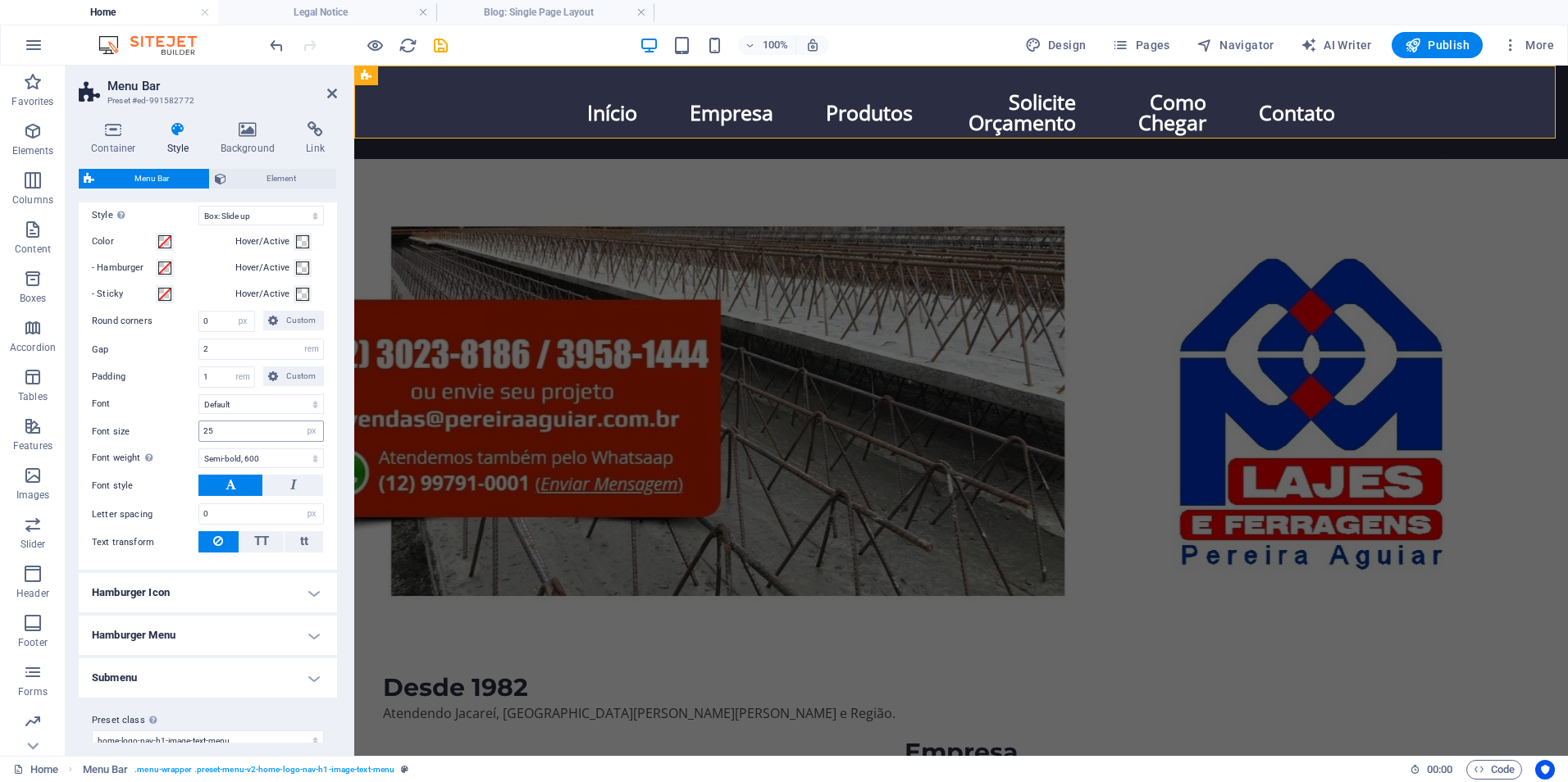
click at [209, 441] on input "25" at bounding box center [261, 431] width 124 height 20
type input "20"
click at [229, 359] on input "2" at bounding box center [261, 349] width 124 height 20
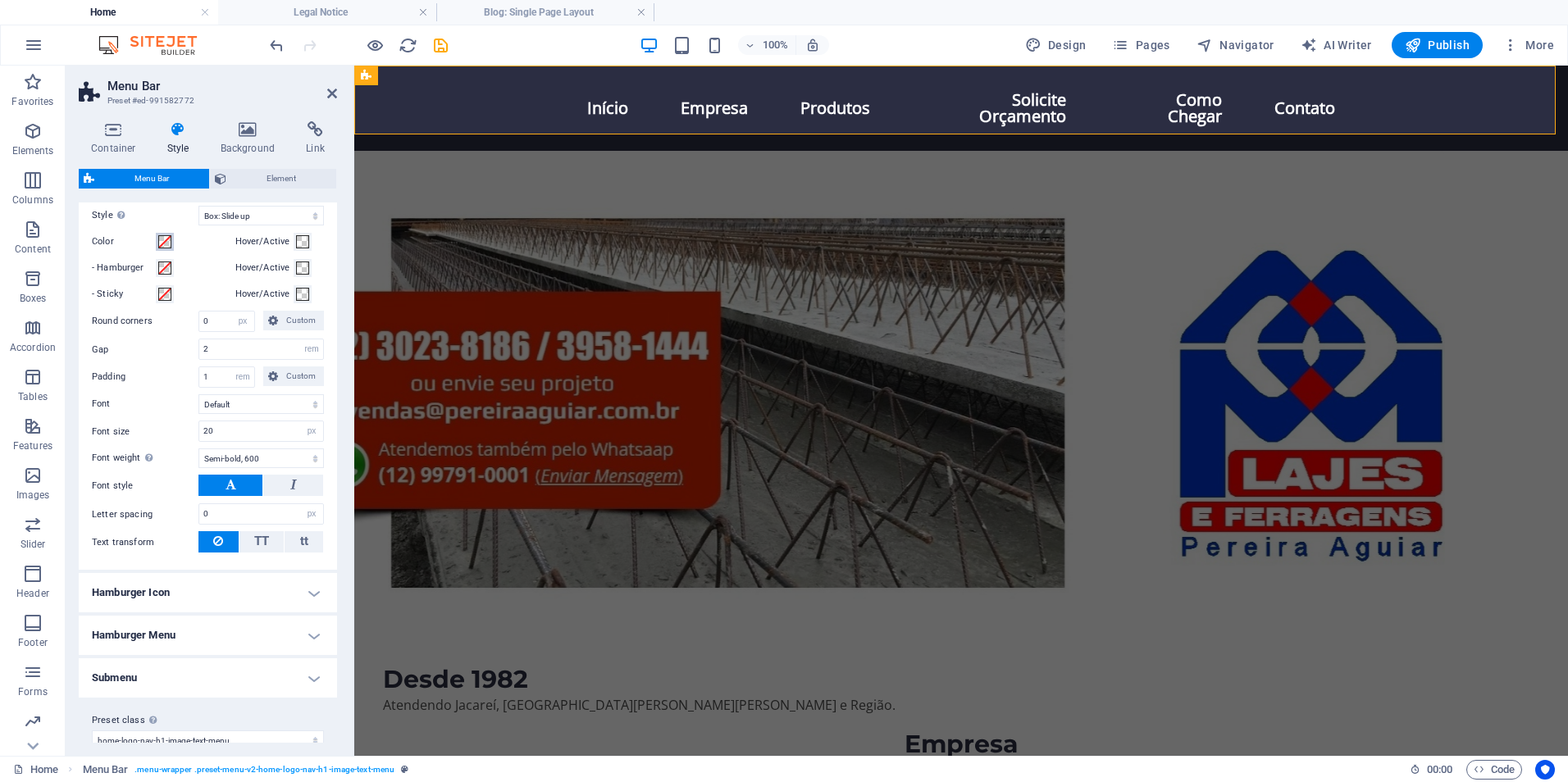
click at [167, 249] on span at bounding box center [165, 242] width 13 height 13
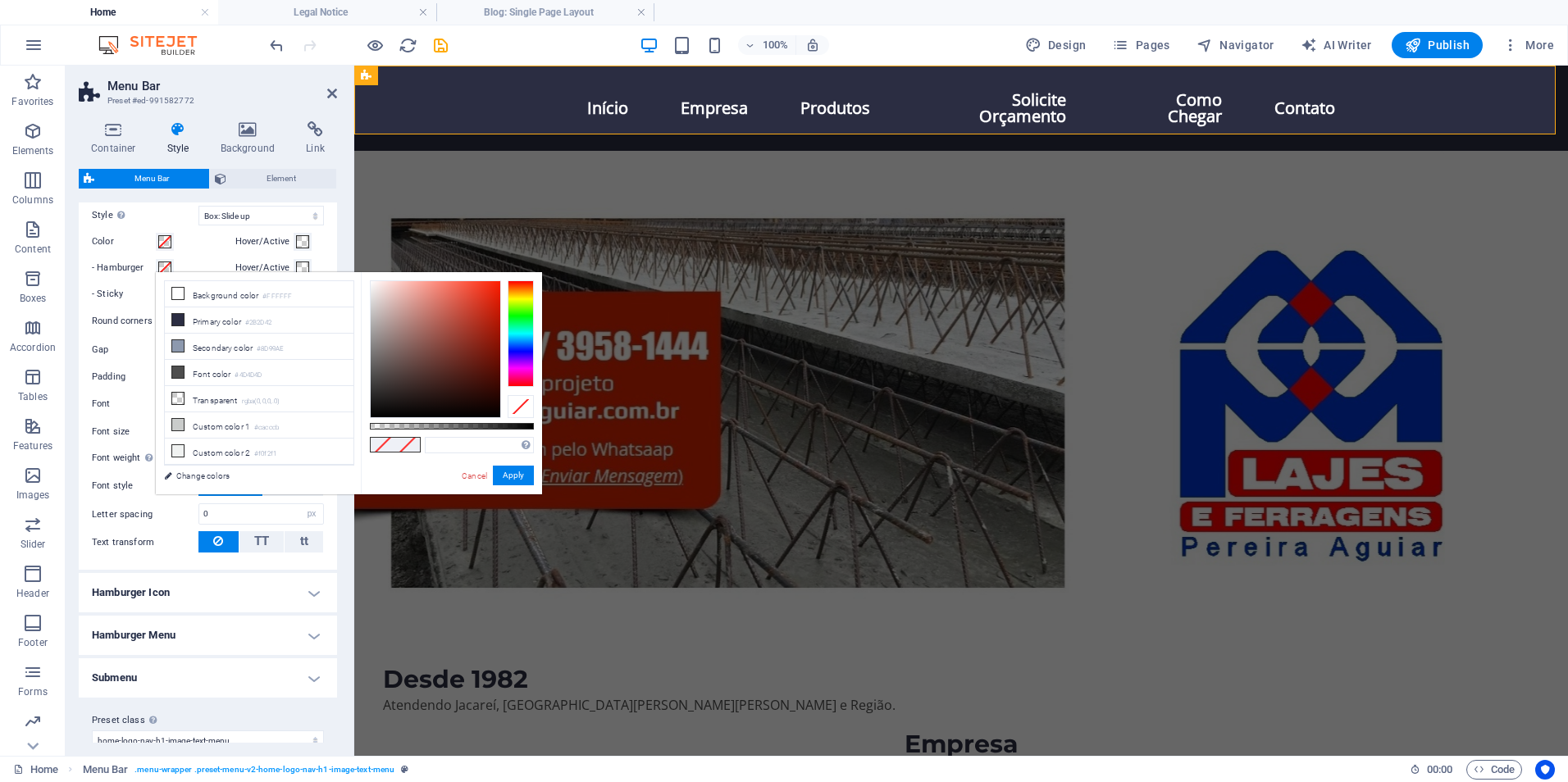
click at [167, 249] on span at bounding box center [165, 242] width 13 height 13
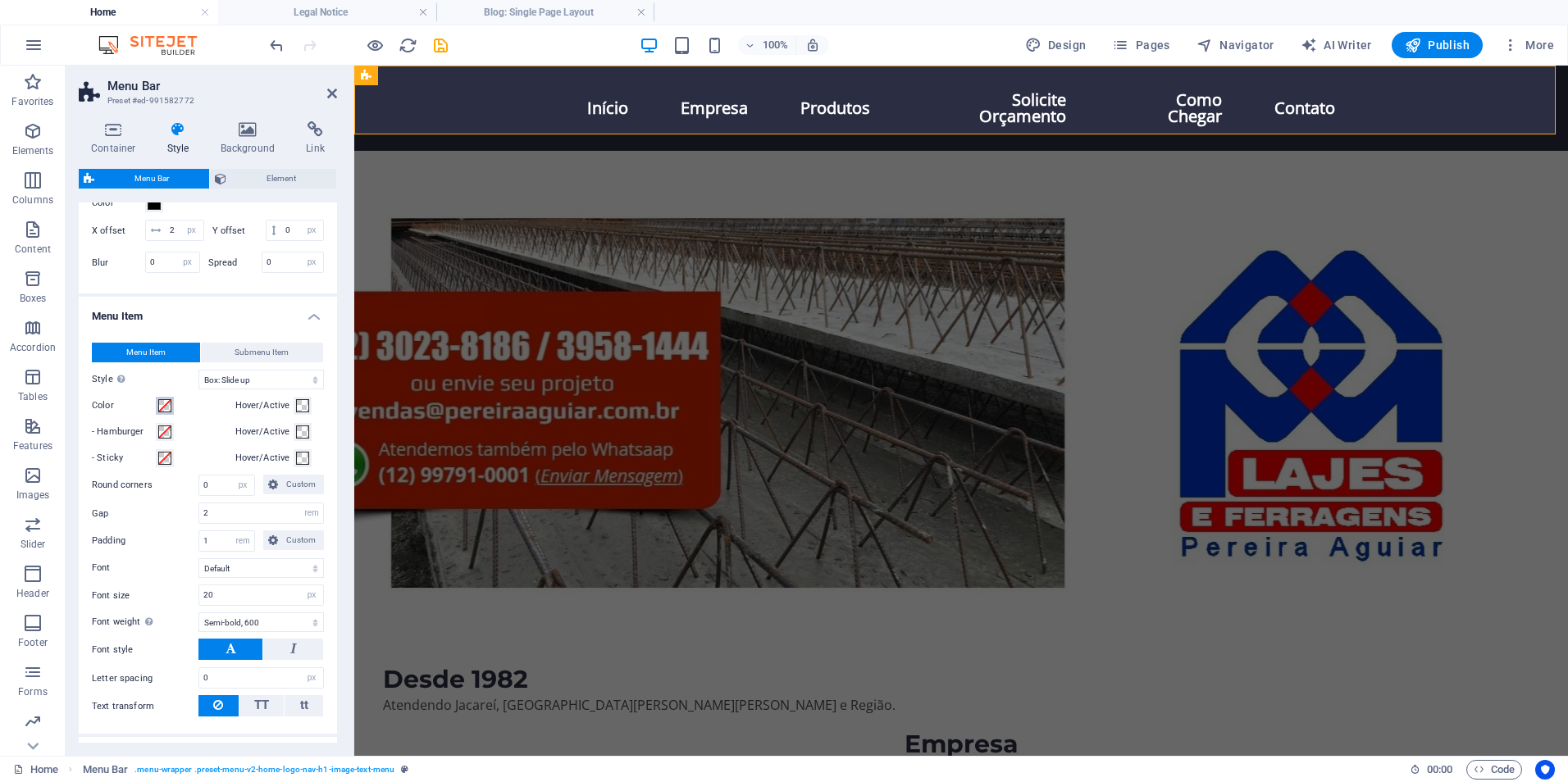
scroll to position [862, 0]
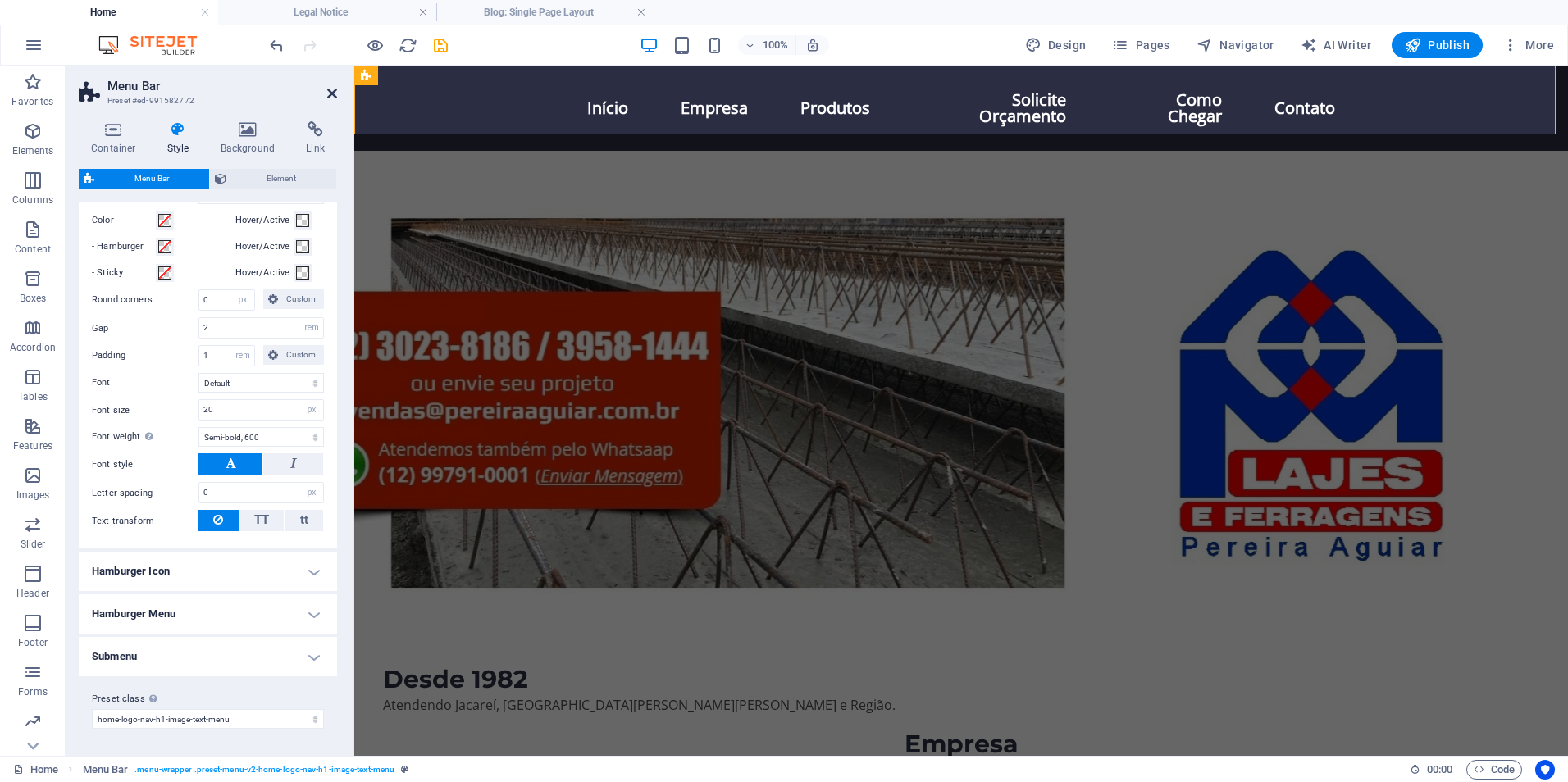
click at [332, 92] on icon at bounding box center [332, 93] width 10 height 13
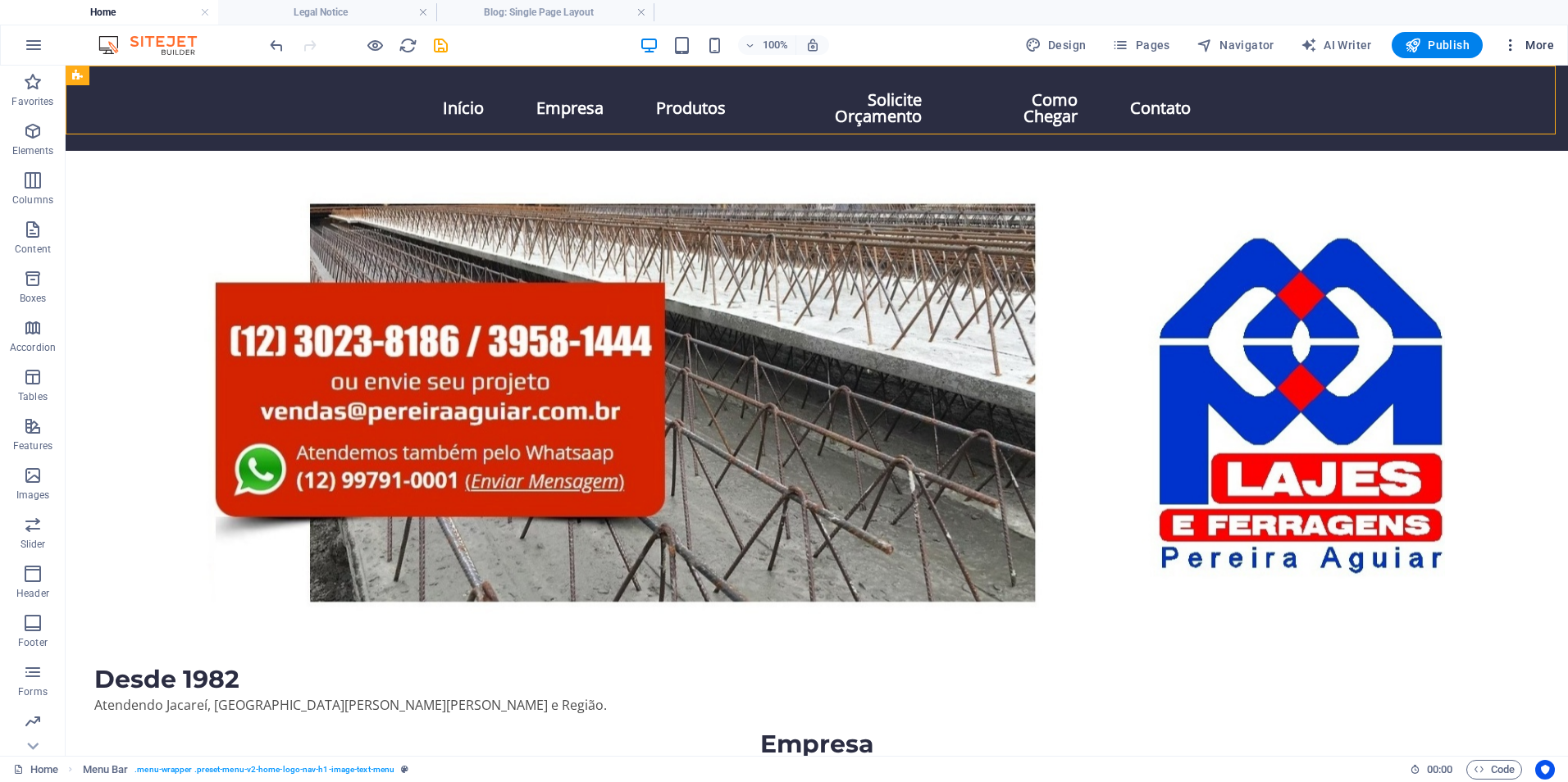
click at [1509, 47] on icon "button" at bounding box center [1510, 45] width 16 height 16
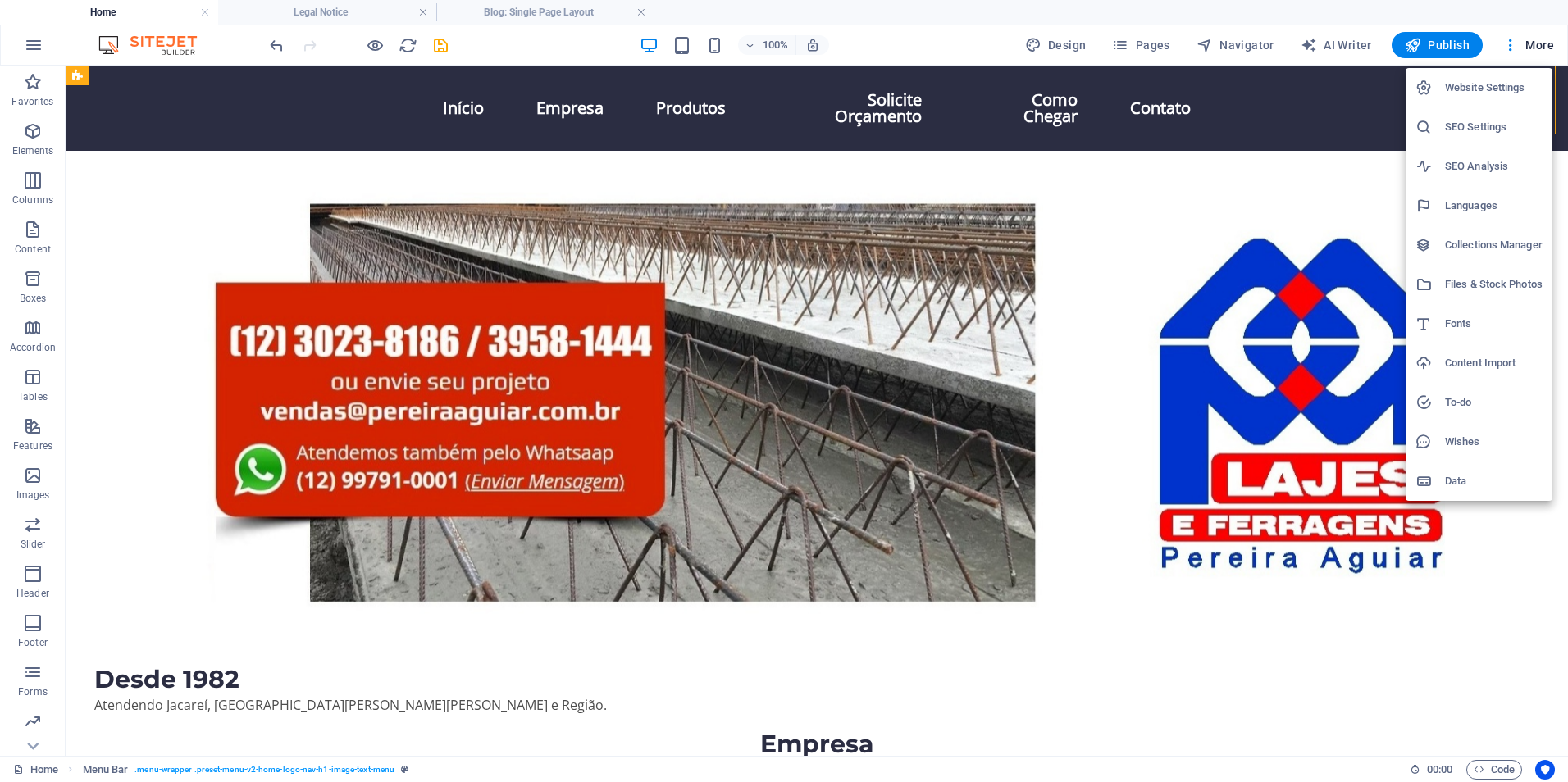
click at [1481, 130] on h6 "SEO Settings" at bounding box center [1494, 126] width 98 height 20
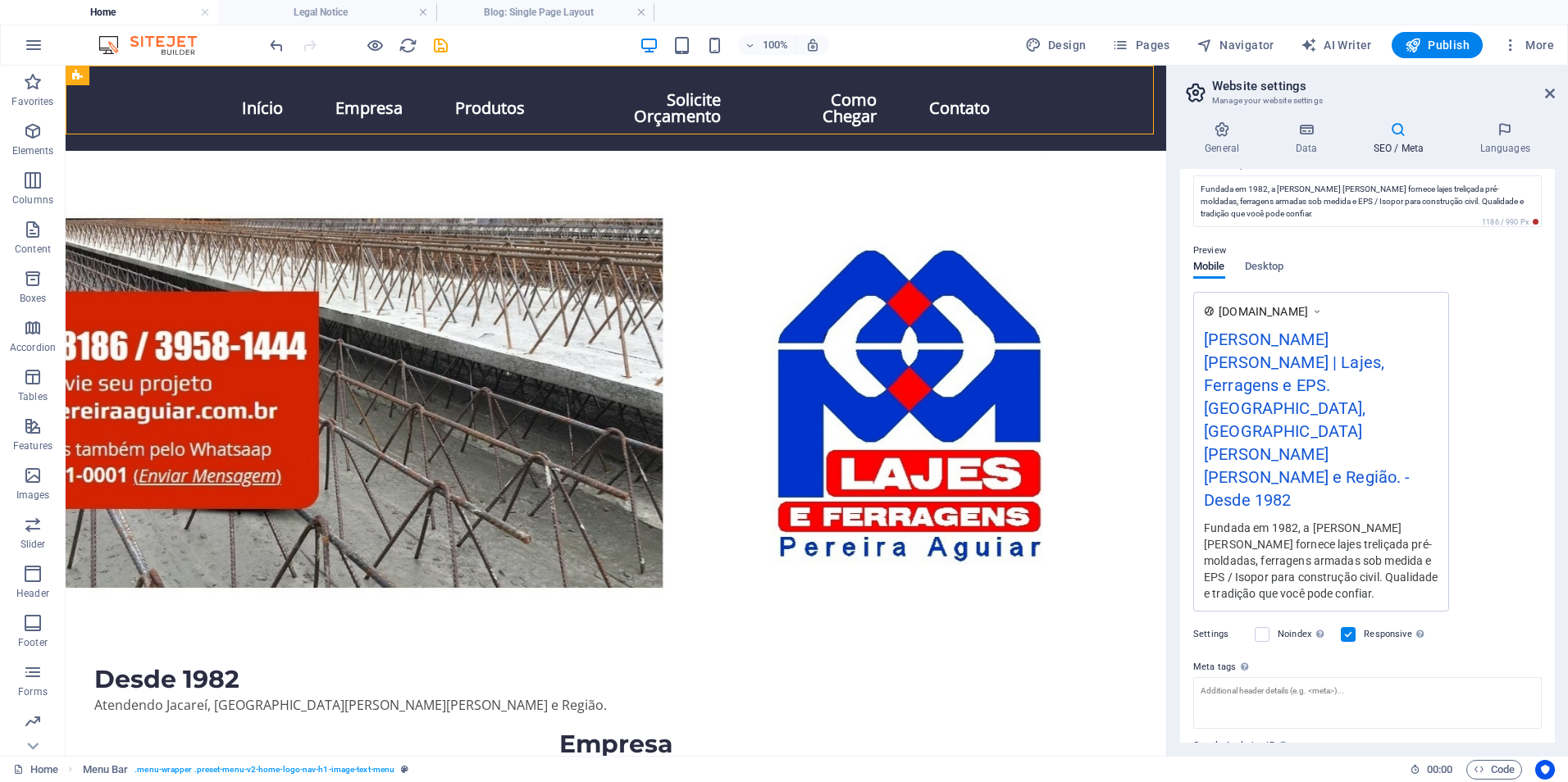
scroll to position [0, 0]
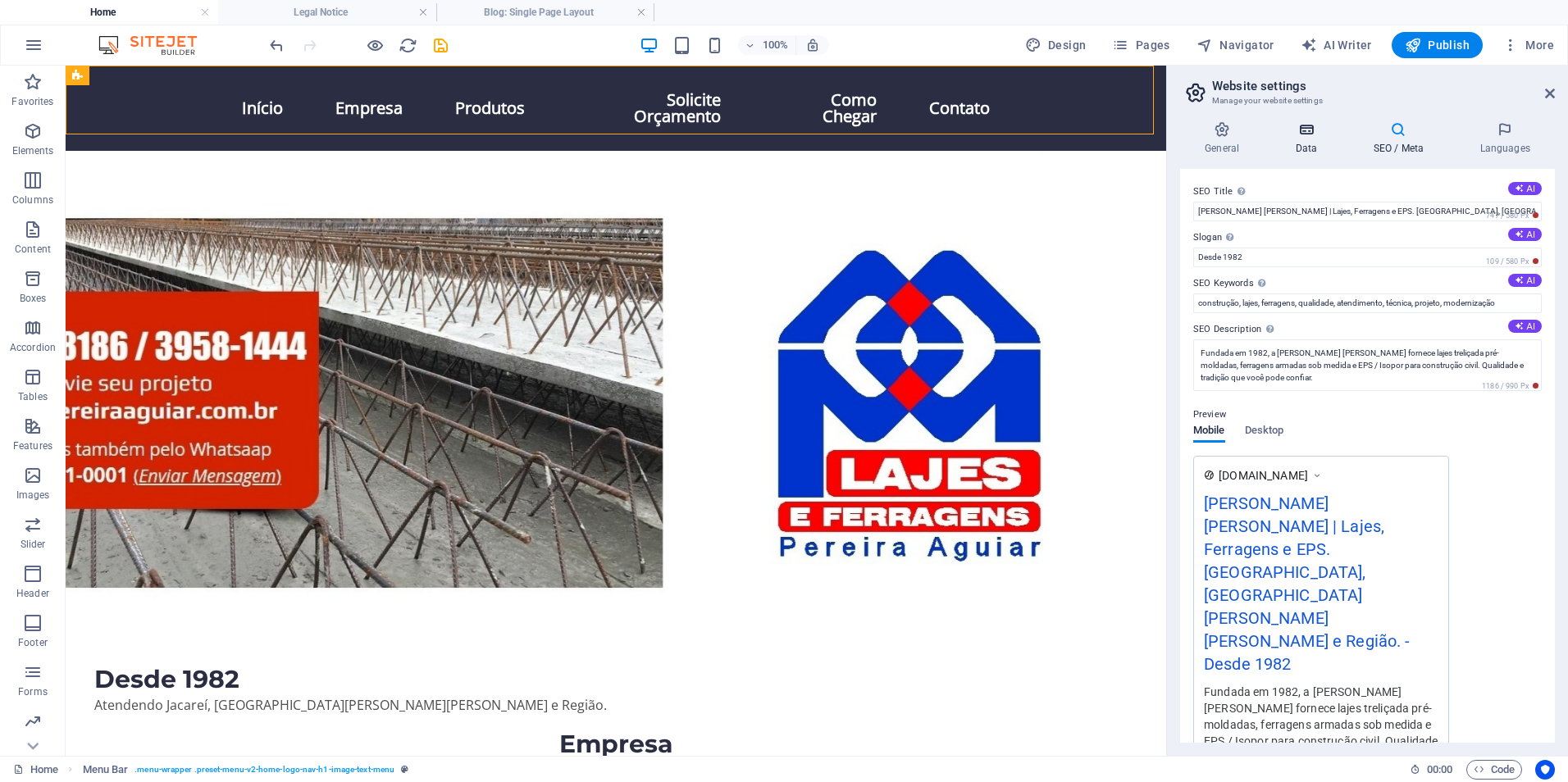
click at [1313, 132] on icon at bounding box center [1306, 129] width 71 height 16
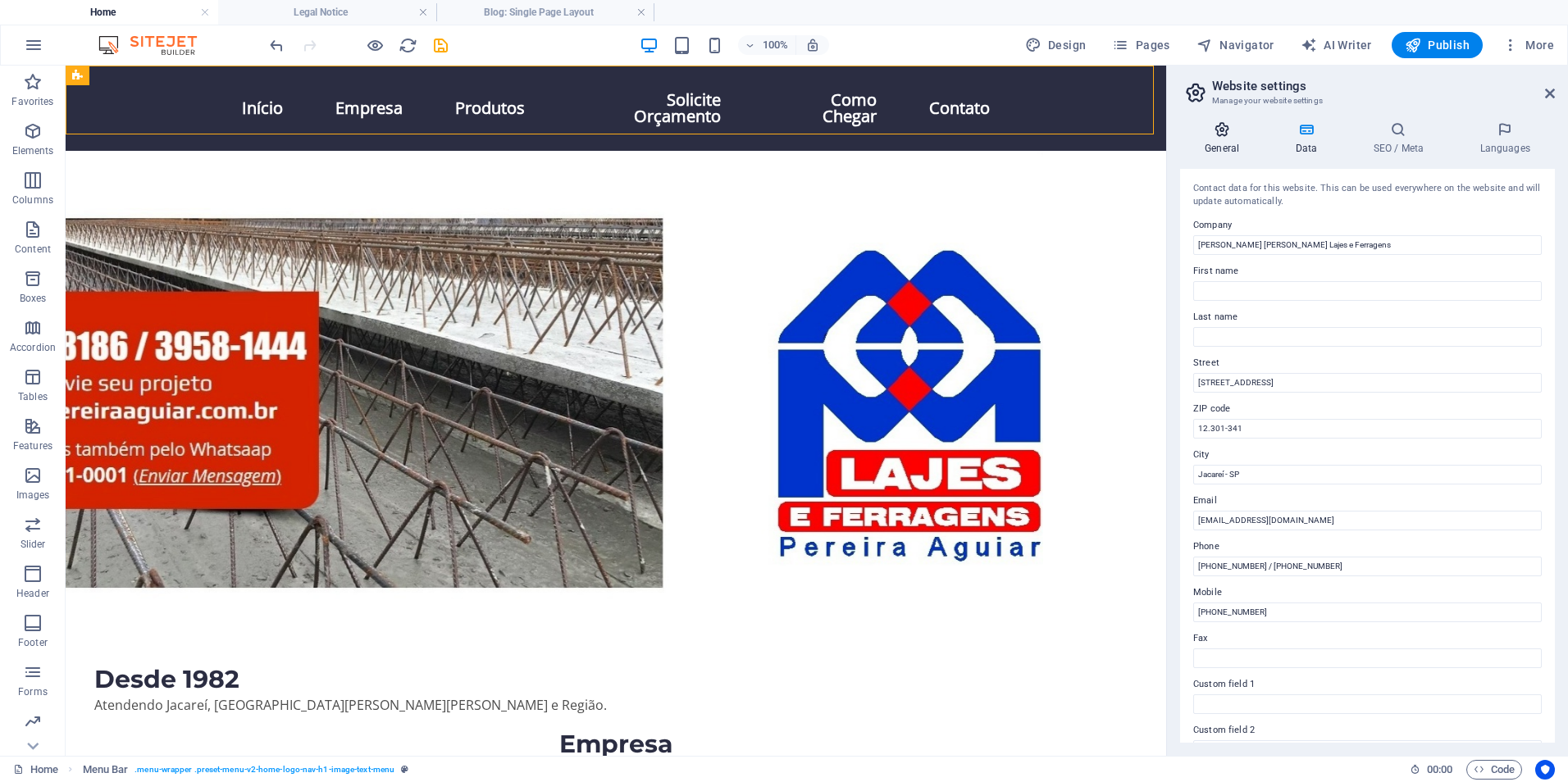
click at [1226, 134] on icon at bounding box center [1222, 129] width 84 height 16
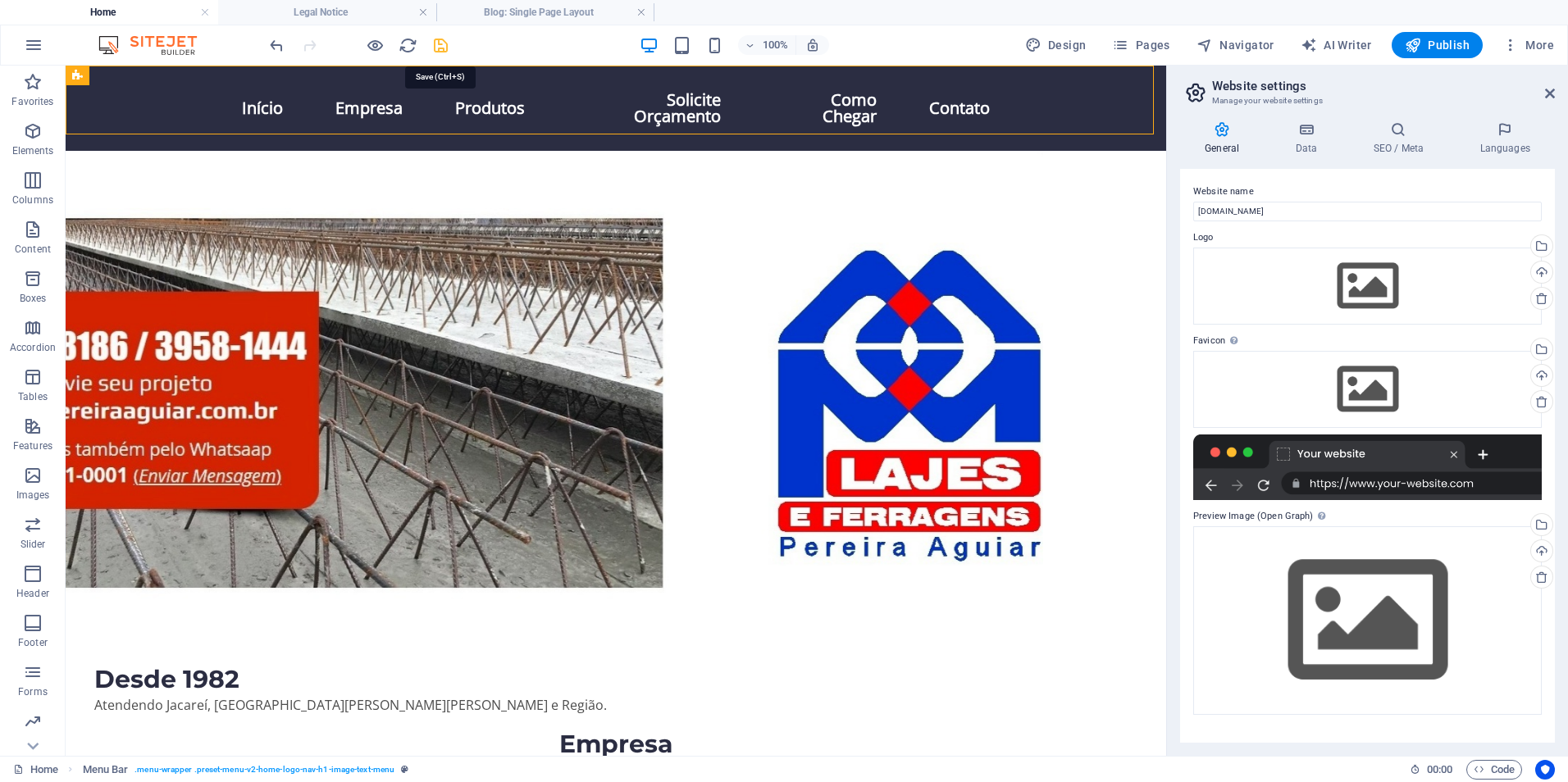
click at [436, 48] on icon "save" at bounding box center [441, 46] width 19 height 19
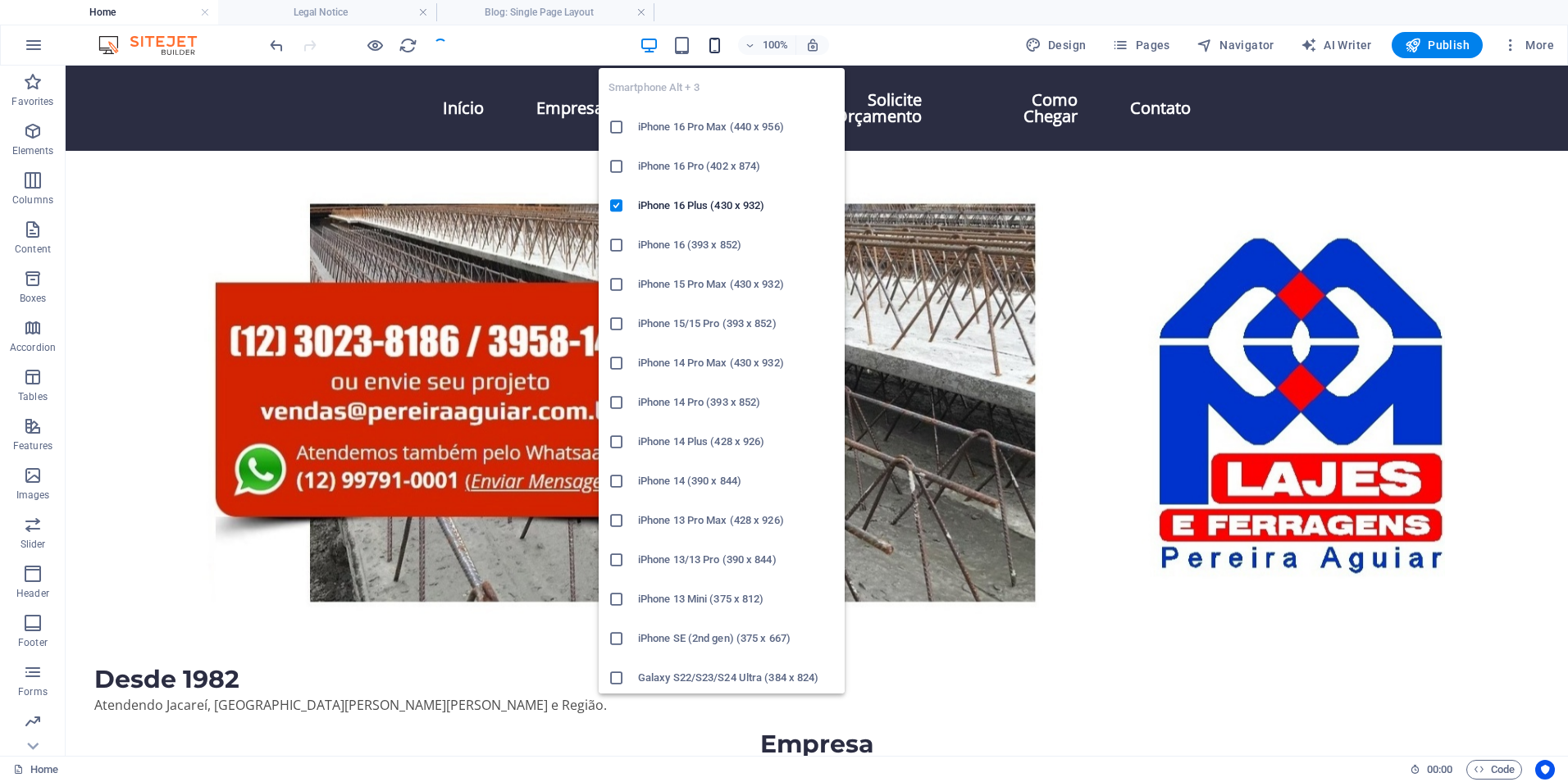
click at [718, 49] on icon "button" at bounding box center [714, 46] width 19 height 19
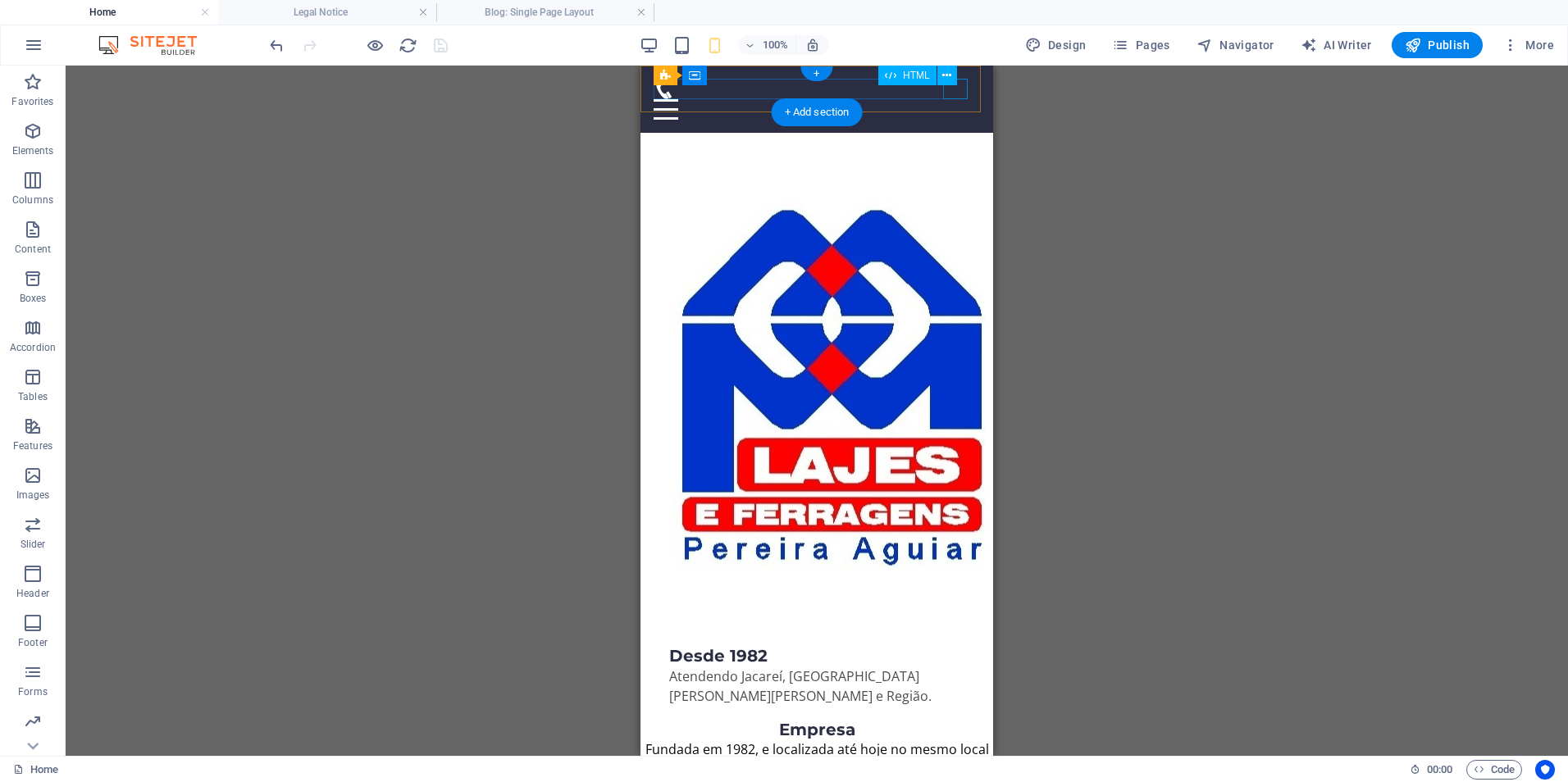
click at [958, 100] on div at bounding box center [816, 110] width 326 height 21
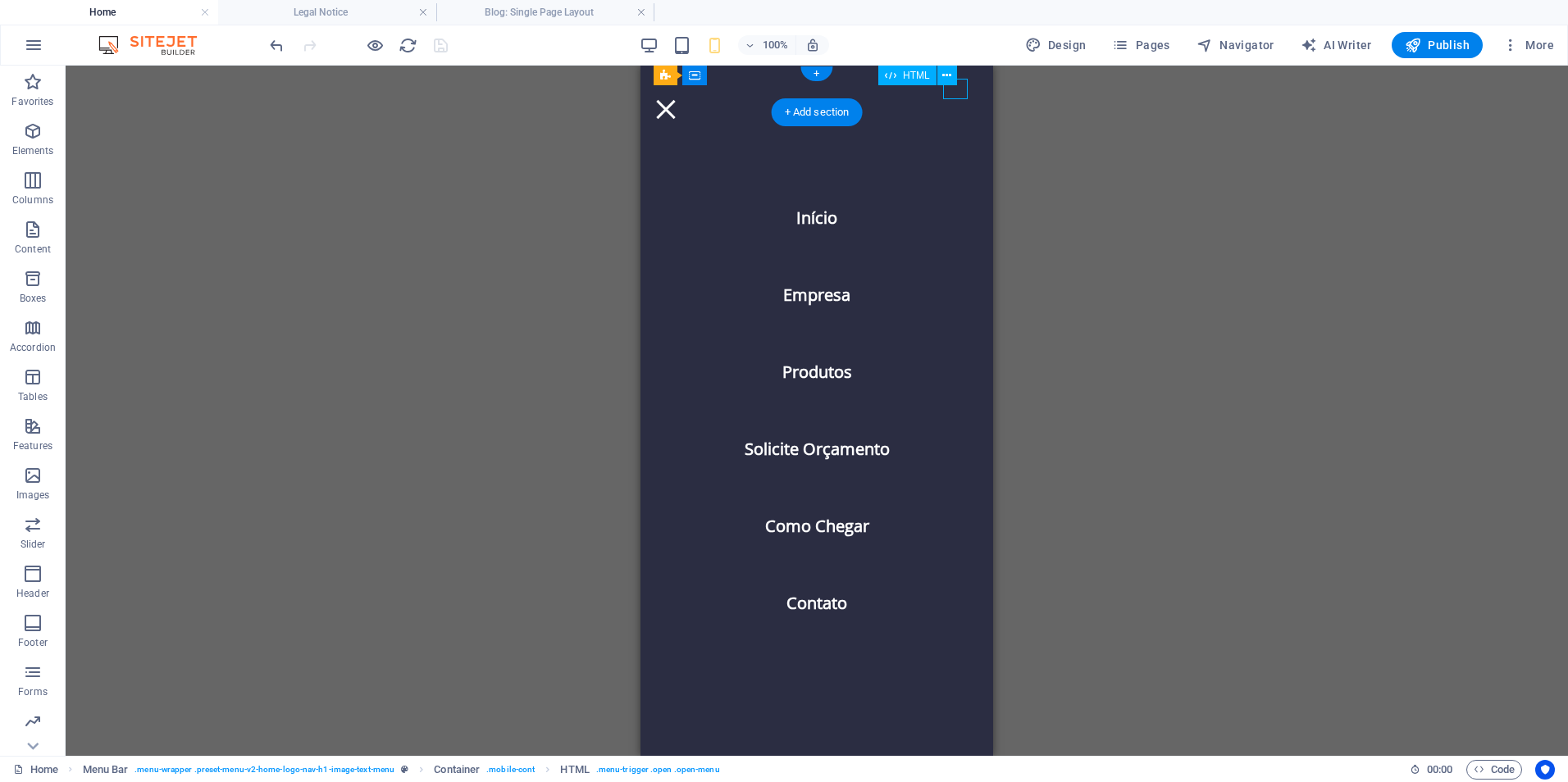
click at [678, 100] on div at bounding box center [666, 110] width 24 height 21
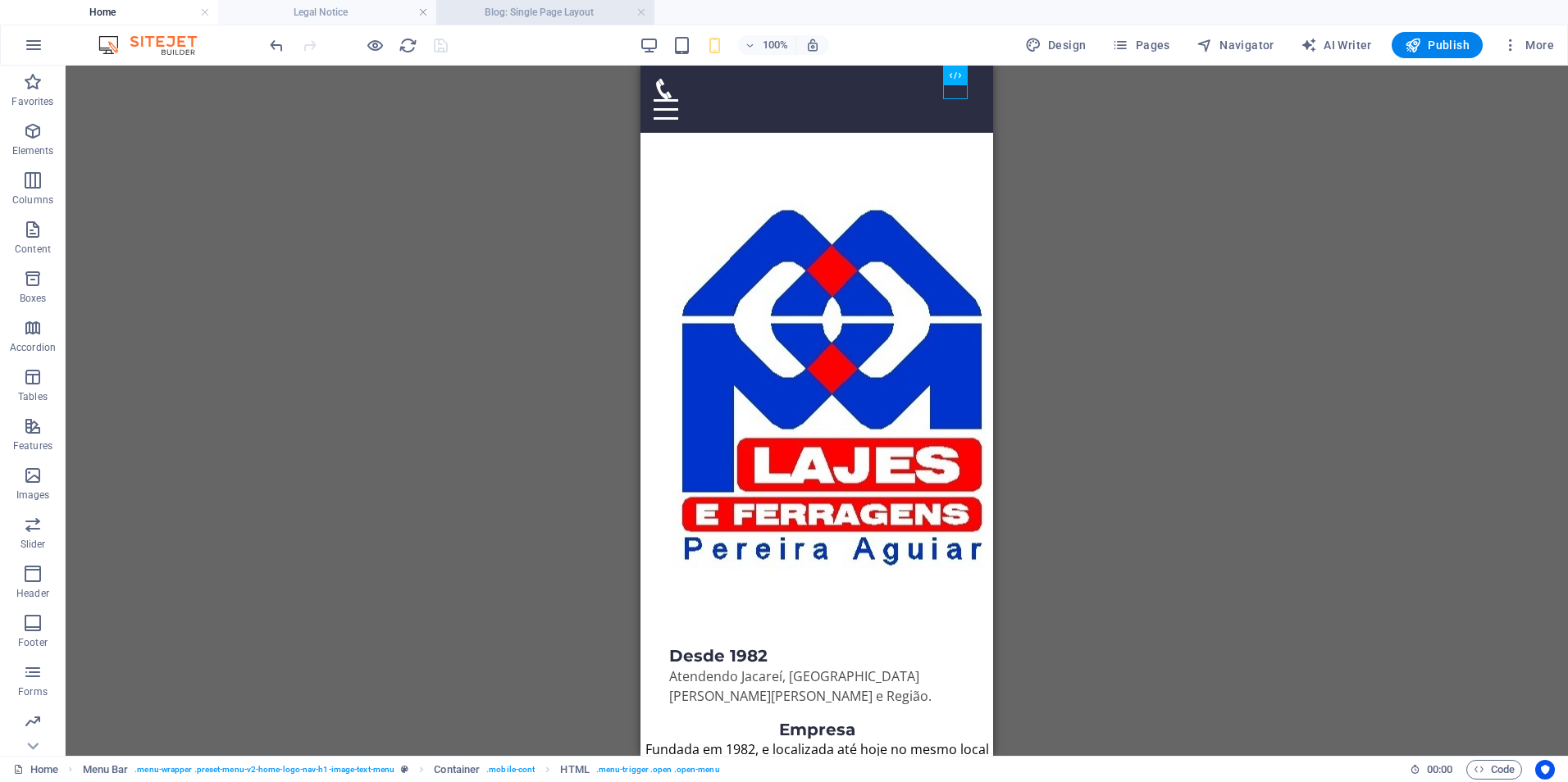
click at [572, 11] on h4 "Blog: Single Page Layout" at bounding box center [545, 12] width 218 height 18
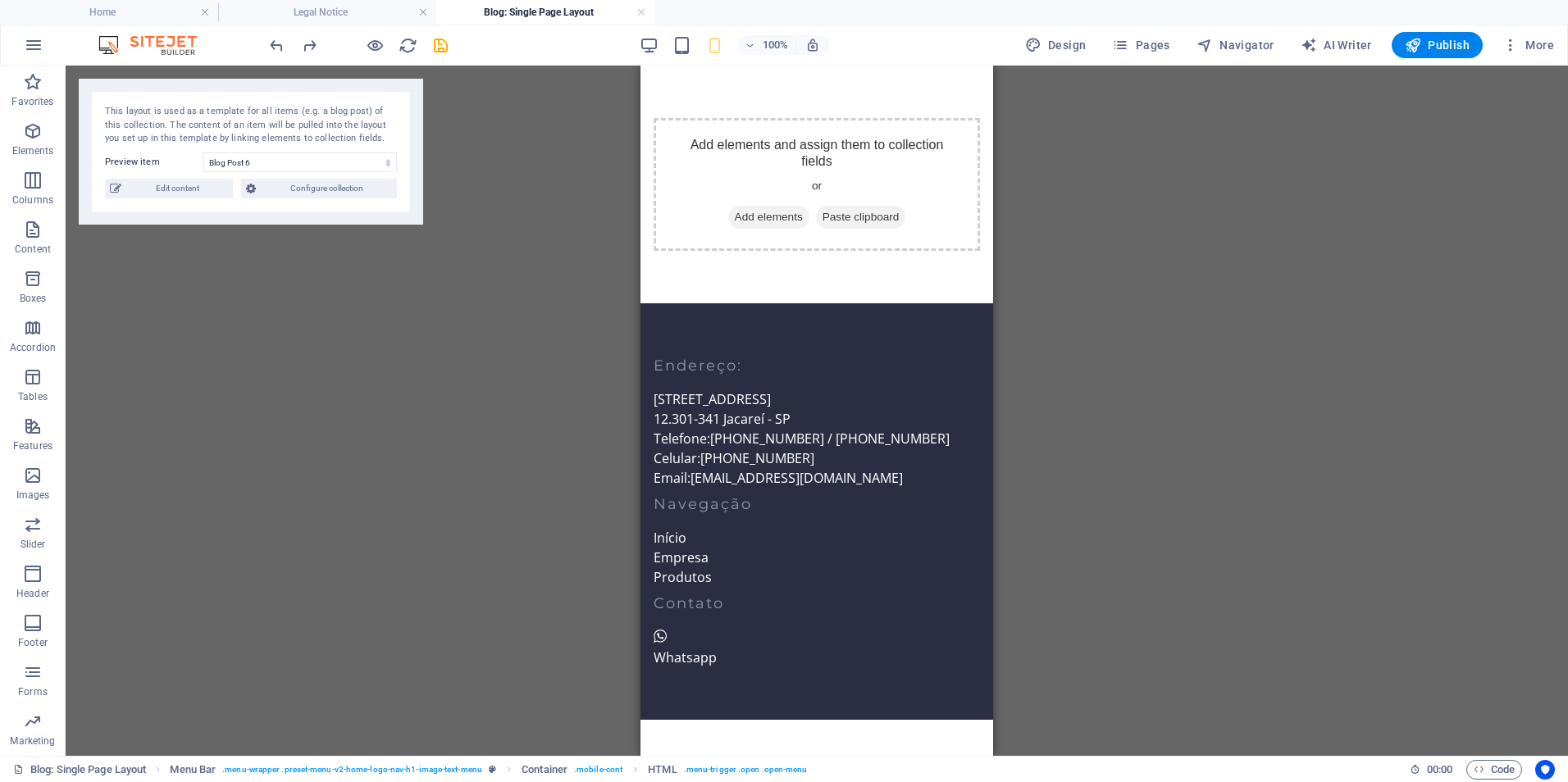
click at [1186, 230] on div "Drag here to replace the existing content. Press “Ctrl” if you want to create a…" at bounding box center [816, 410] width 1502 height 690
click at [506, 133] on div "Drag here to replace the existing content. Press “Ctrl” if you want to create a…" at bounding box center [816, 410] width 1502 height 690
click at [317, 12] on h4 "Legal Notice" at bounding box center [327, 12] width 218 height 18
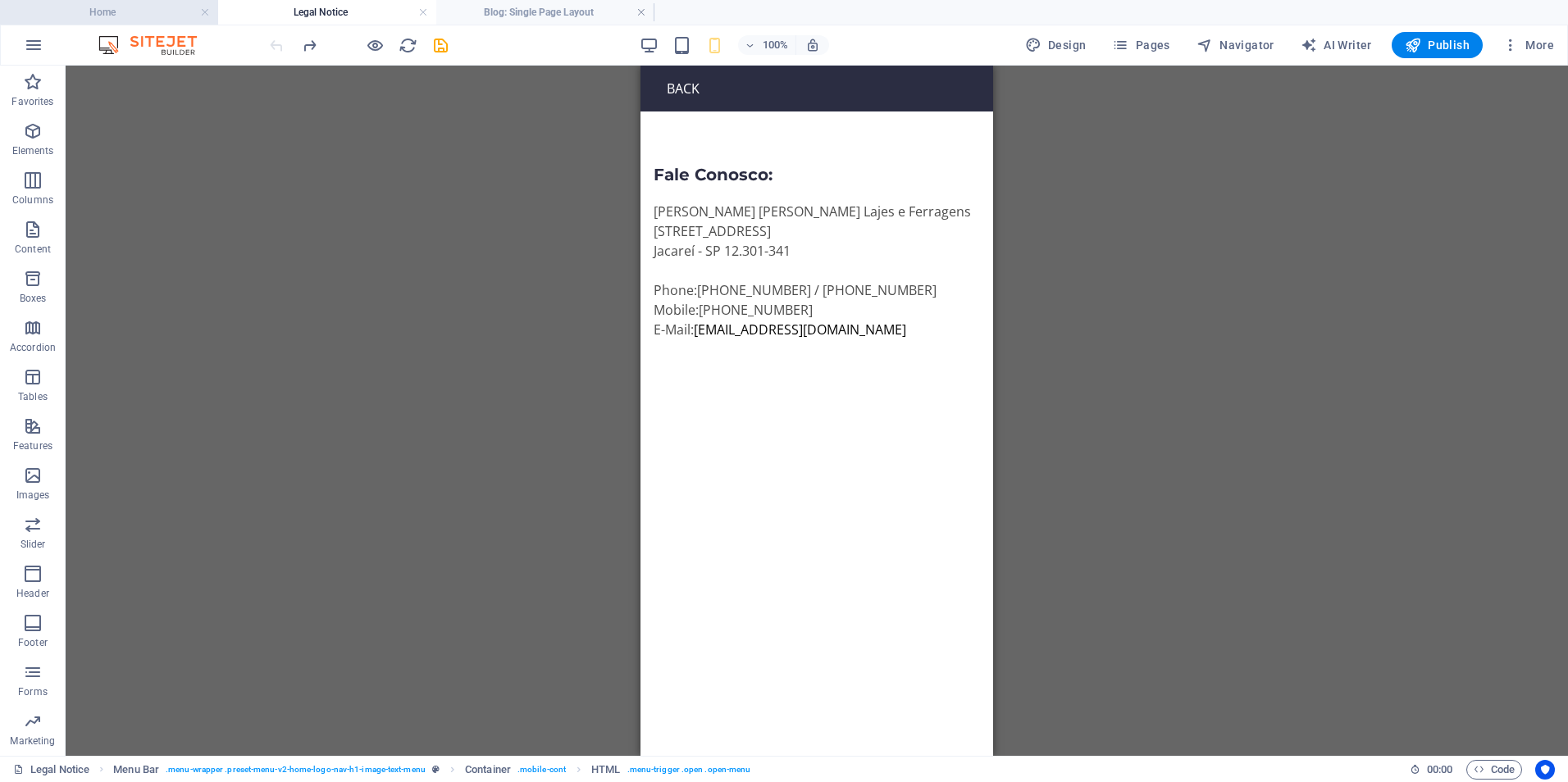
click at [146, 18] on h4 "Home" at bounding box center [109, 12] width 218 height 18
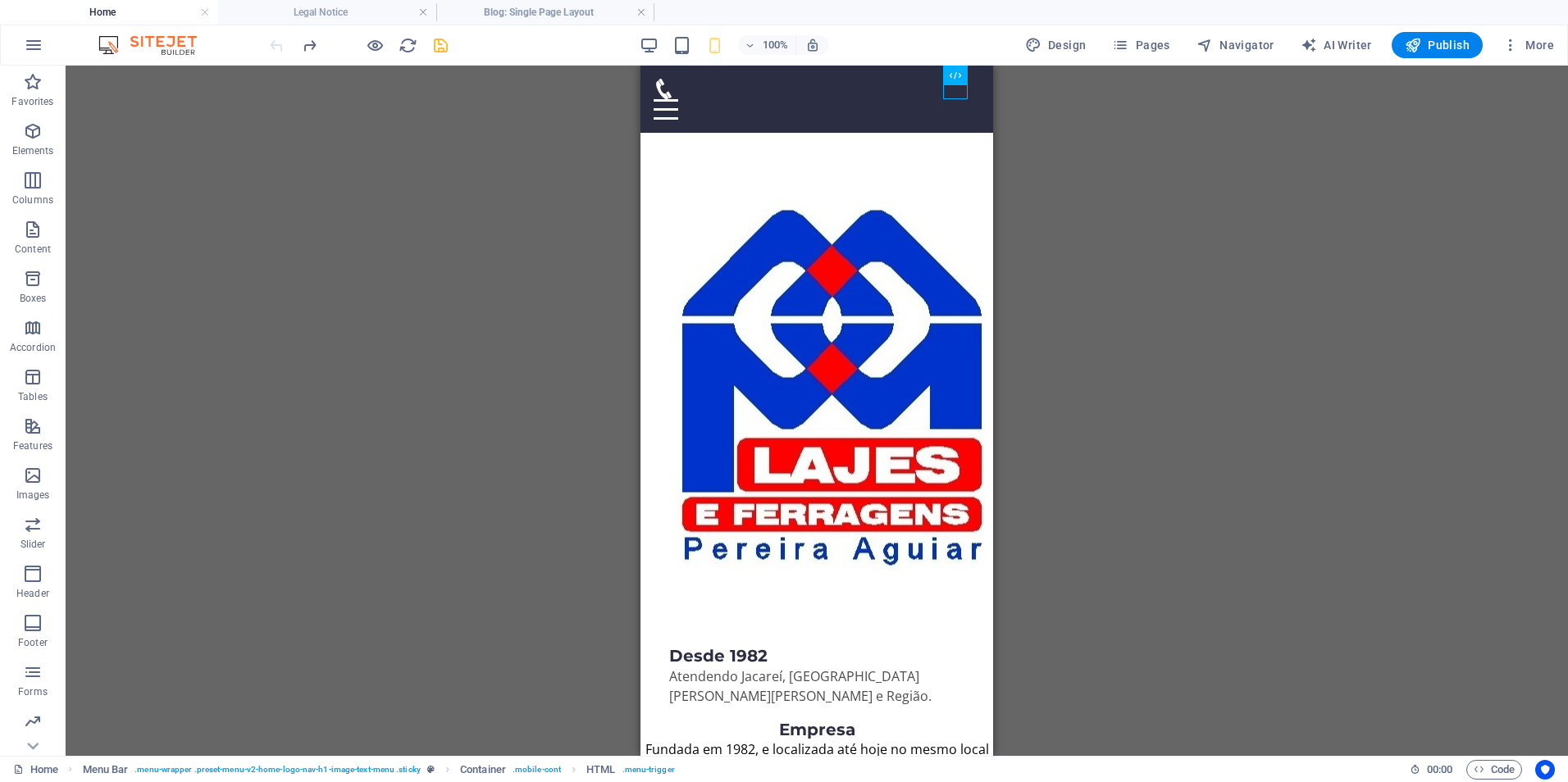
click at [139, 11] on h4 "Home" at bounding box center [109, 12] width 218 height 18
click at [327, 17] on h4 "Legal Notice" at bounding box center [327, 12] width 218 height 18
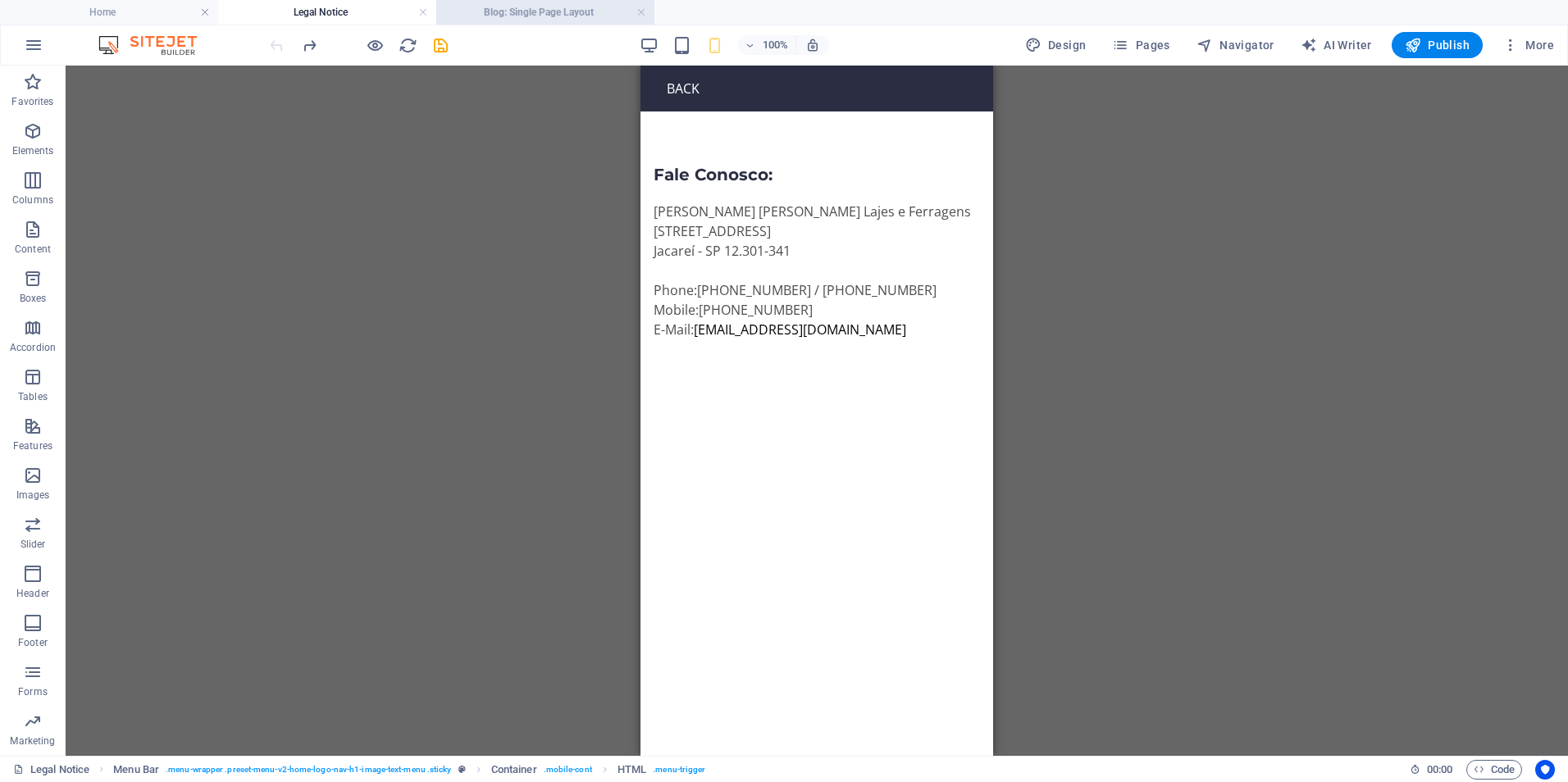
click at [518, 10] on h4 "Blog: Single Page Layout" at bounding box center [545, 12] width 218 height 18
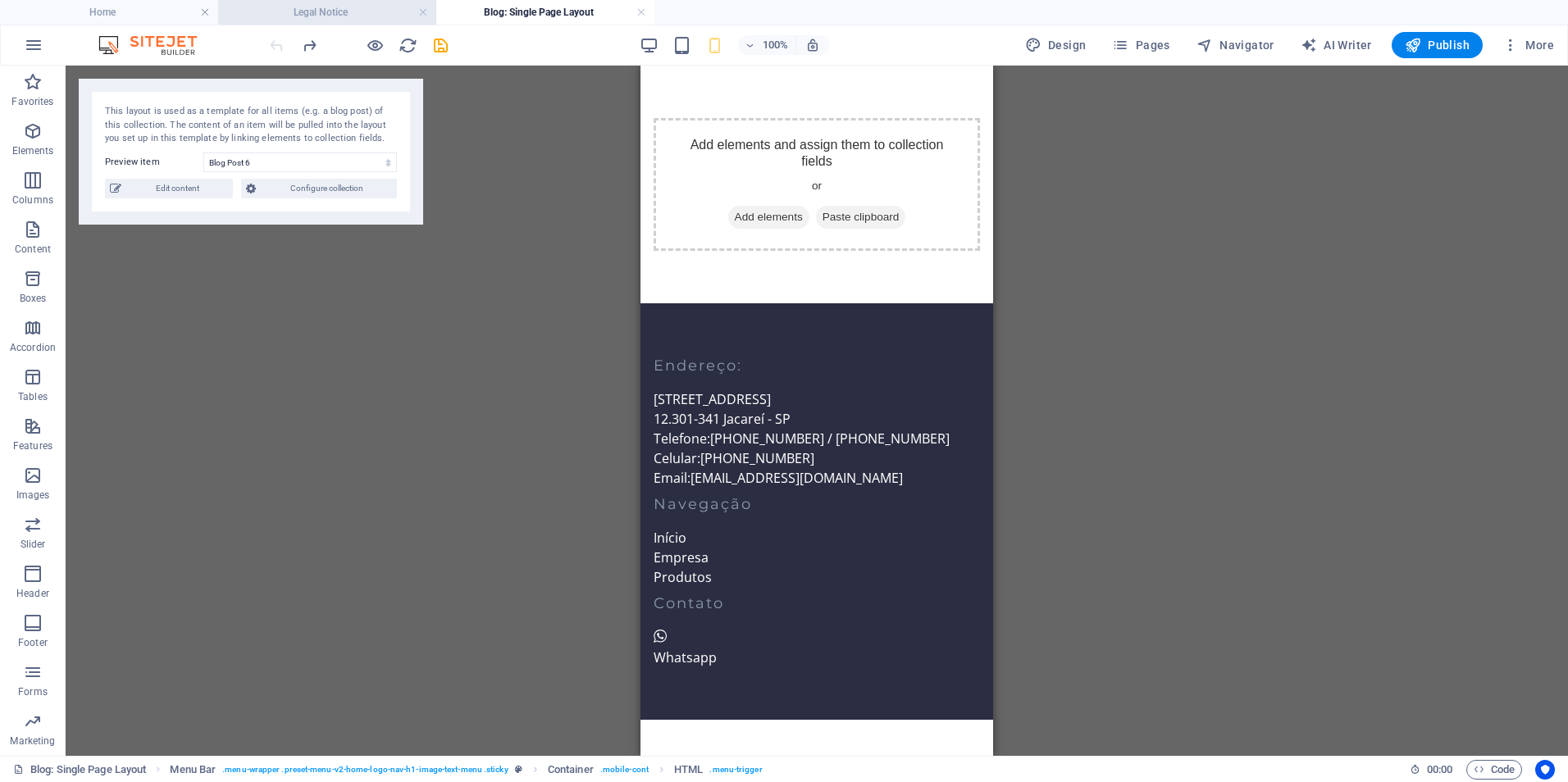
click at [343, 10] on h4 "Legal Notice" at bounding box center [327, 12] width 218 height 18
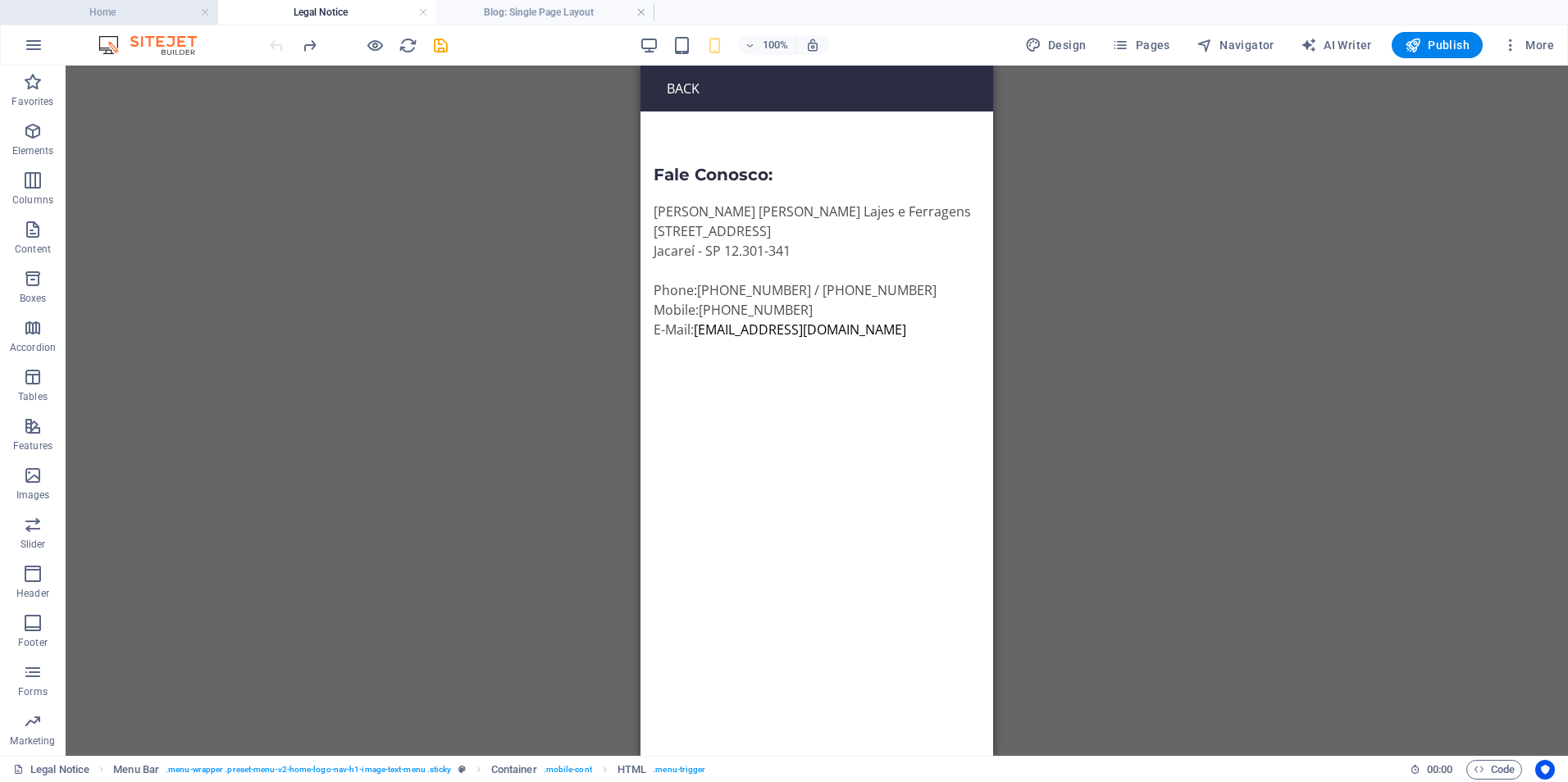
click at [139, 8] on h4 "Home" at bounding box center [109, 12] width 218 height 18
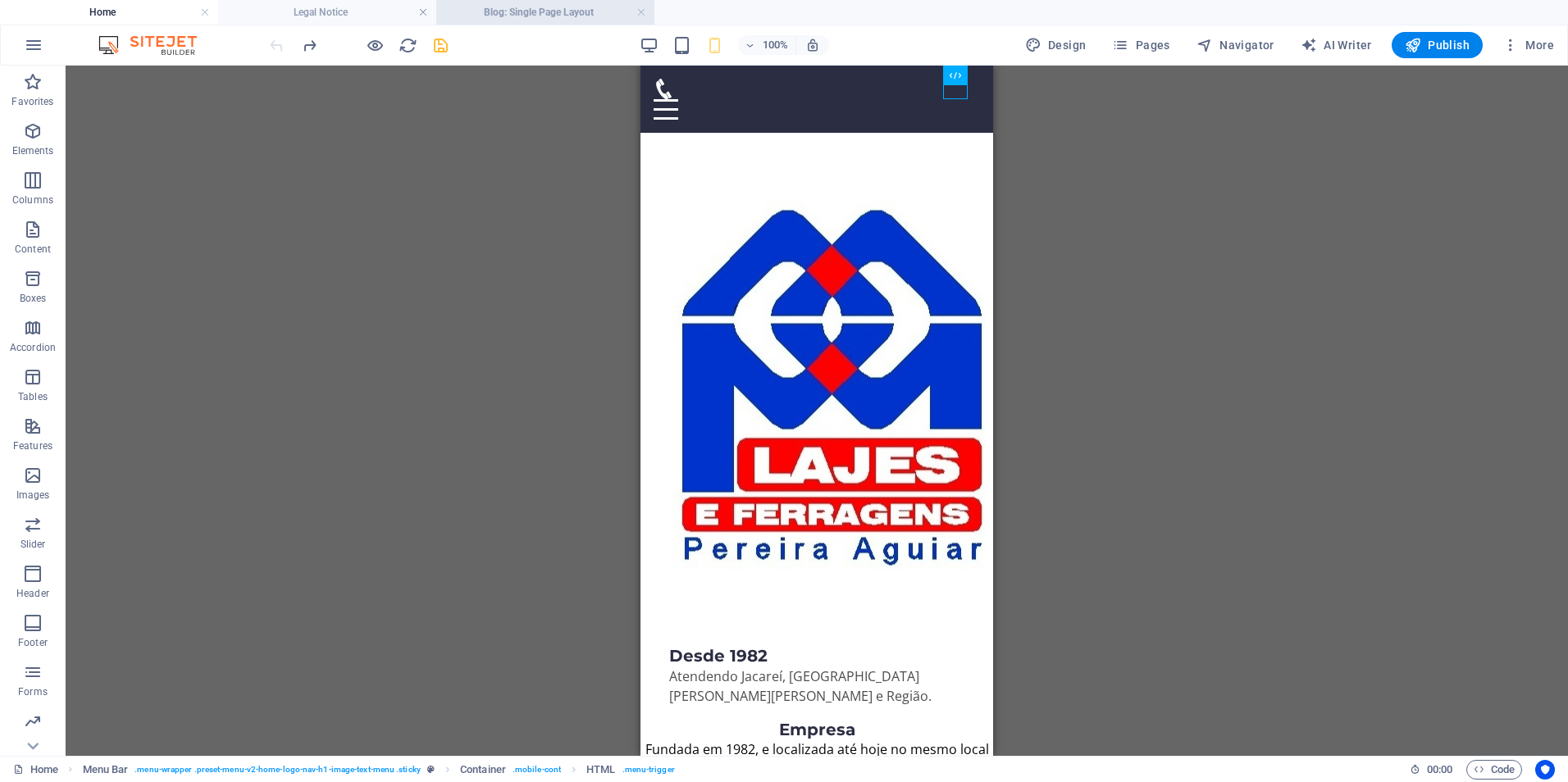
drag, startPoint x: 642, startPoint y: 10, endPoint x: 627, endPoint y: 10, distance: 15.0
click at [119, 19] on h4 "Home" at bounding box center [109, 12] width 218 height 18
click at [1546, 47] on span "More" at bounding box center [1528, 45] width 52 height 16
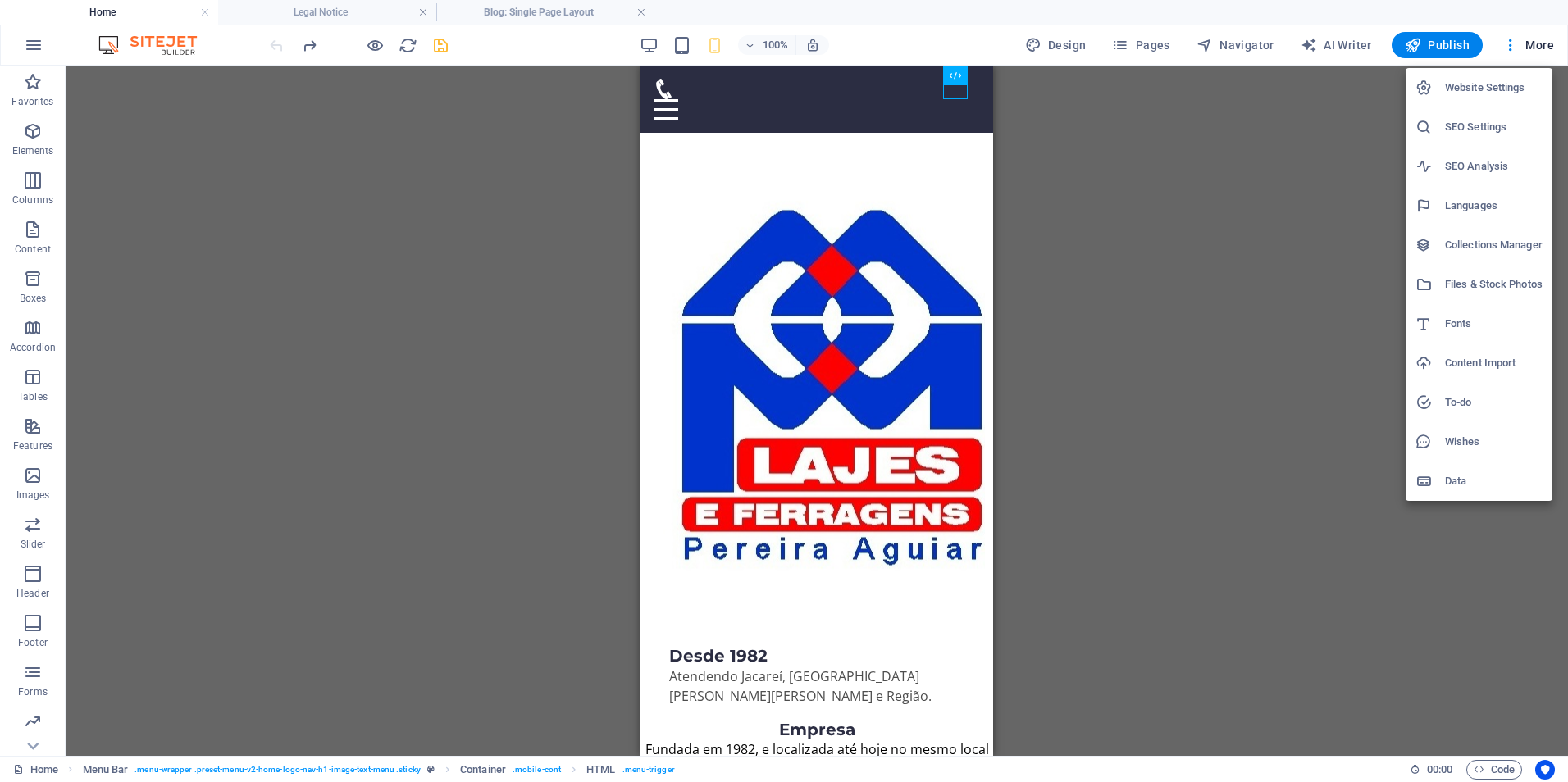
click at [1489, 92] on h6 "Website Settings" at bounding box center [1494, 87] width 98 height 20
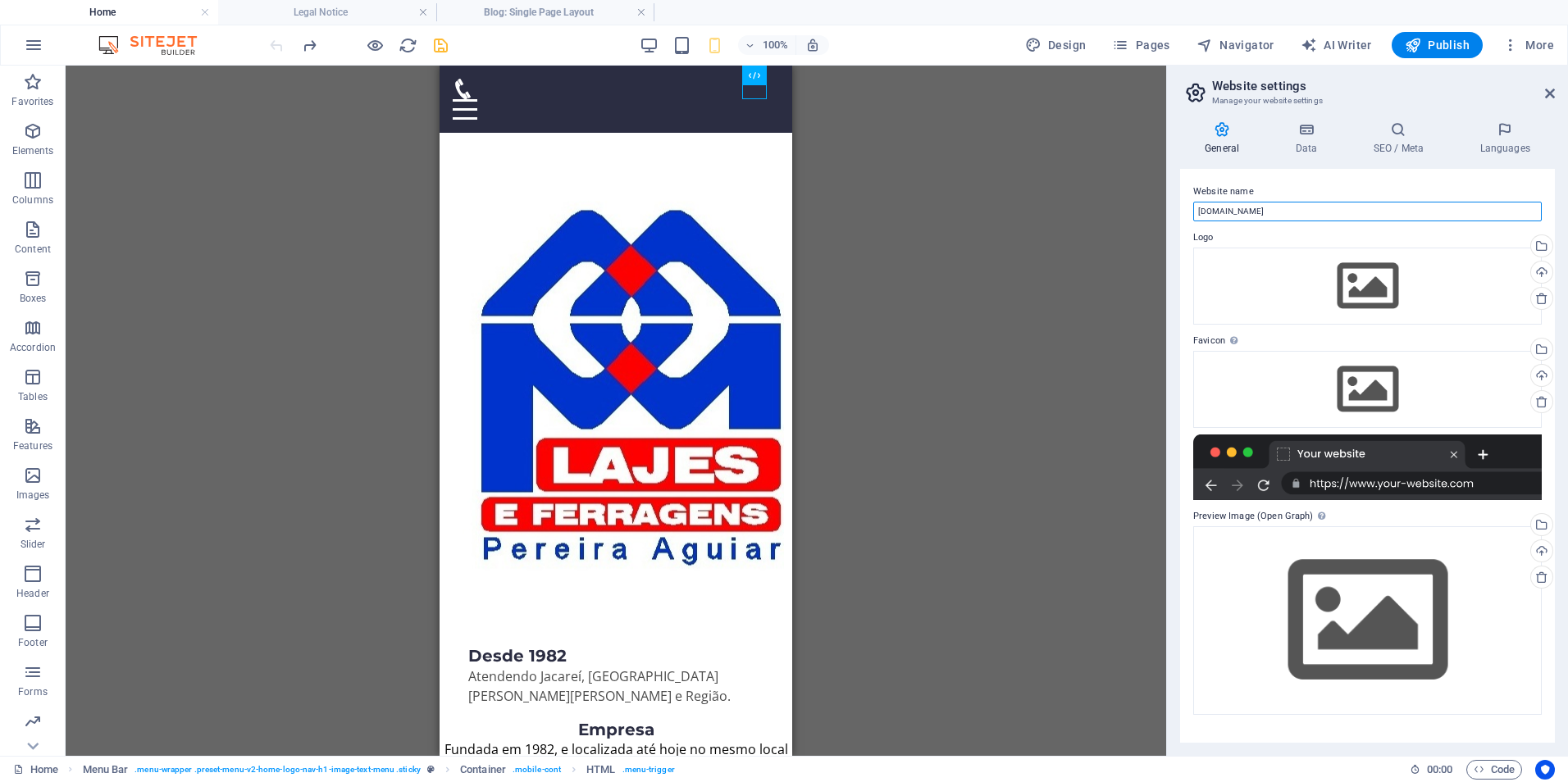
drag, startPoint x: 1294, startPoint y: 214, endPoint x: 1156, endPoint y: 197, distance: 139.0
click at [1156, 197] on div "Home Legal Notice Blog: Single Page Layout Favorites Elements Columns Content B…" at bounding box center [784, 410] width 1568 height 690
paste input "Sobre a Pereira Aguiar | Tradição em Lajes e Ferragens desde 1982"
drag, startPoint x: 1375, startPoint y: 210, endPoint x: 1145, endPoint y: 215, distance: 230.1
click at [1145, 215] on div "Home Legal Notice Blog: Single Page Layout Favorites Elements Columns Content B…" at bounding box center [784, 410] width 1568 height 690
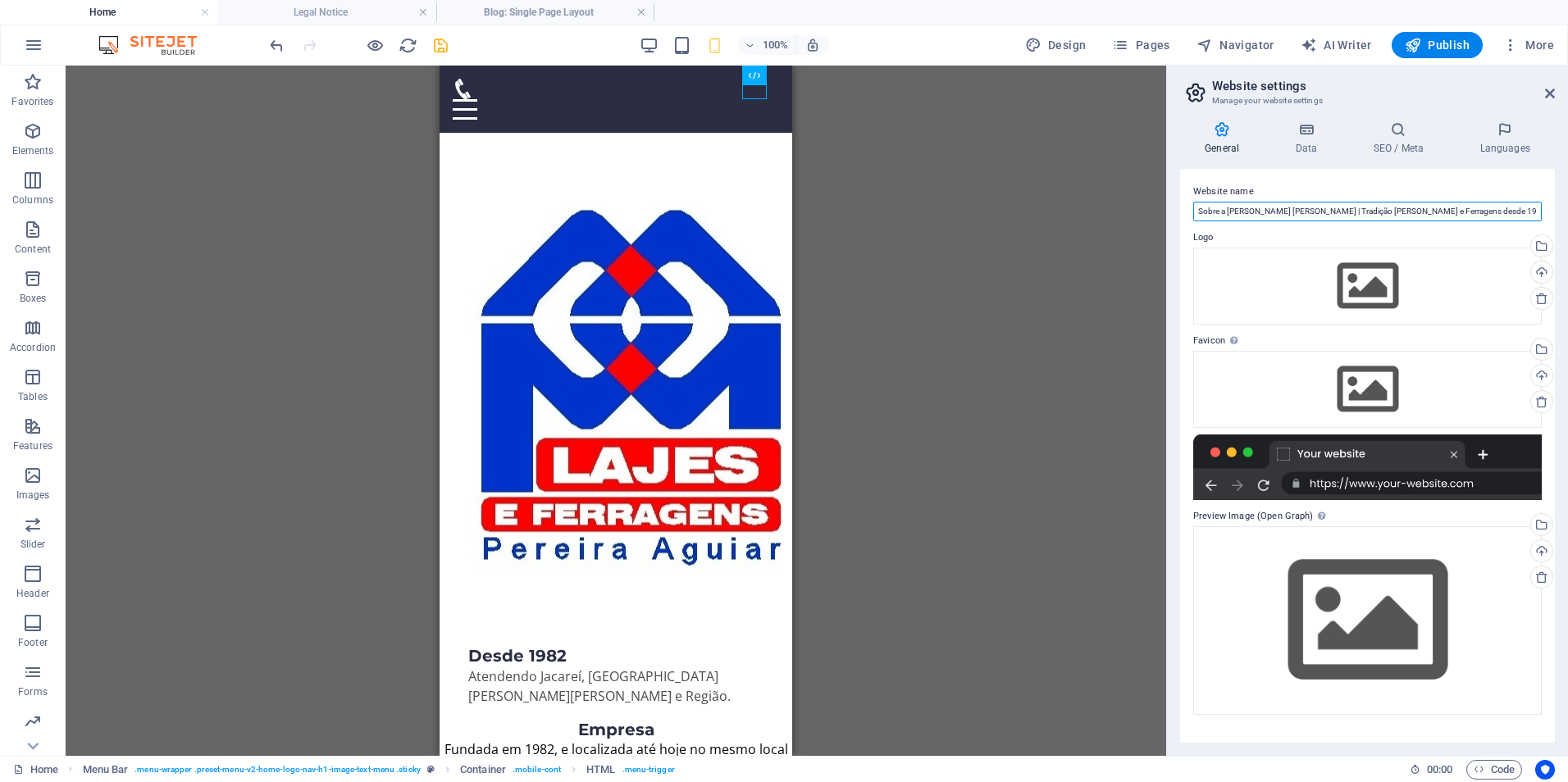
paste input "Pereira Aguiar | Lajes, Ferragens Cortadas e EPS em São Paulo"
click at [1349, 211] on input "Pereira Aguiar | Lajes, Ferragens Cortadas e EPS em São Paulo desde 1982" at bounding box center [1367, 211] width 348 height 20
click at [1423, 213] on input "Pereira Aguiar | Lajes, Ferragens e EPS. Desde 1982" at bounding box center [1367, 211] width 348 height 20
drag, startPoint x: 1408, startPoint y: 215, endPoint x: 1339, endPoint y: 224, distance: 69.6
click at [1339, 224] on div "Website name Pereira Aguiar | Lajes, Ferragens e EPS. Desde 1982 Logo Drag file…" at bounding box center [1367, 456] width 375 height 574
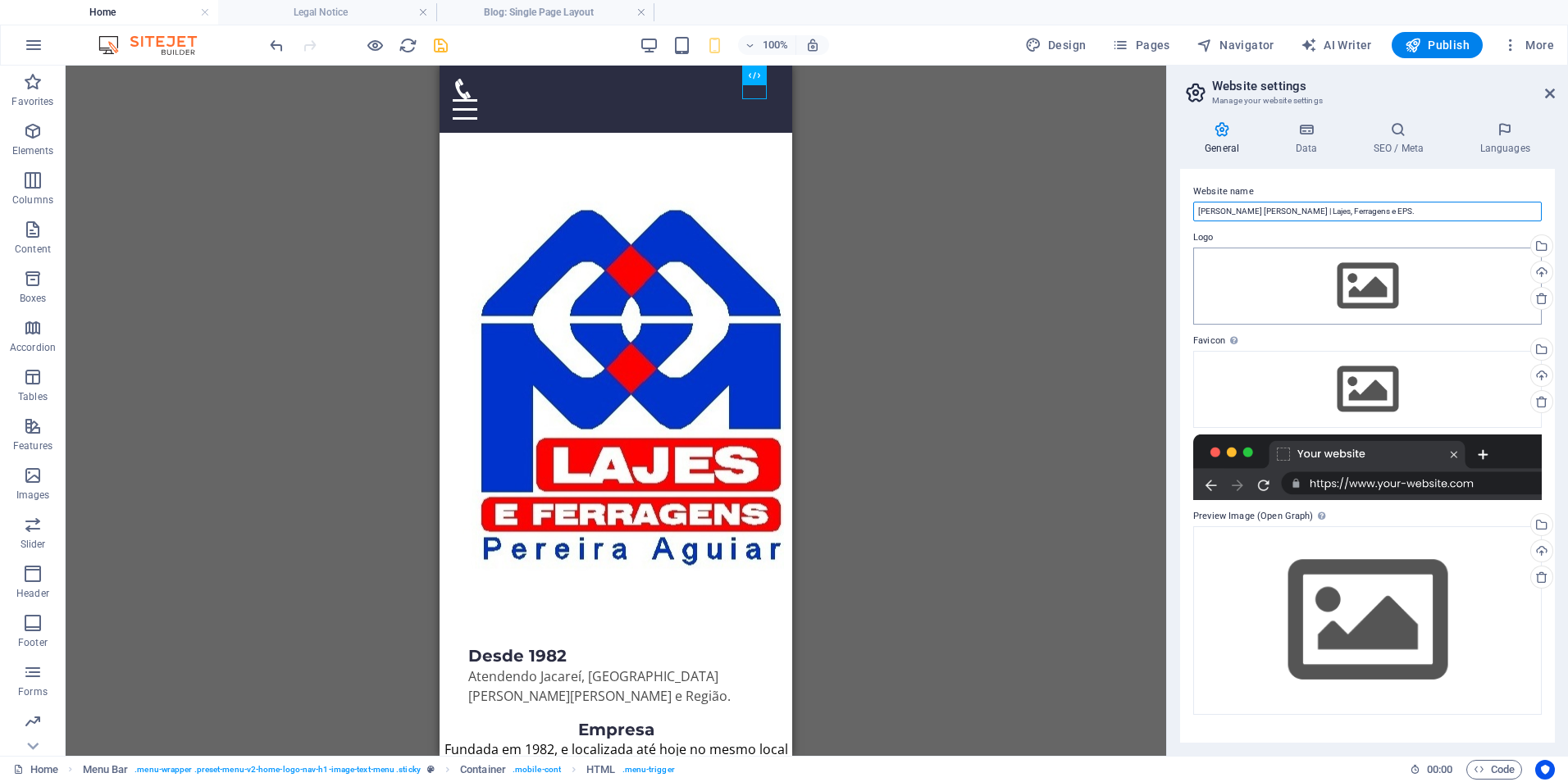
type input "Pereira Aguiar | Lajes, Ferragens e EPS."
click at [1366, 273] on div "Drag files here, click to choose files or select files from Files or our free s…" at bounding box center [1367, 286] width 348 height 77
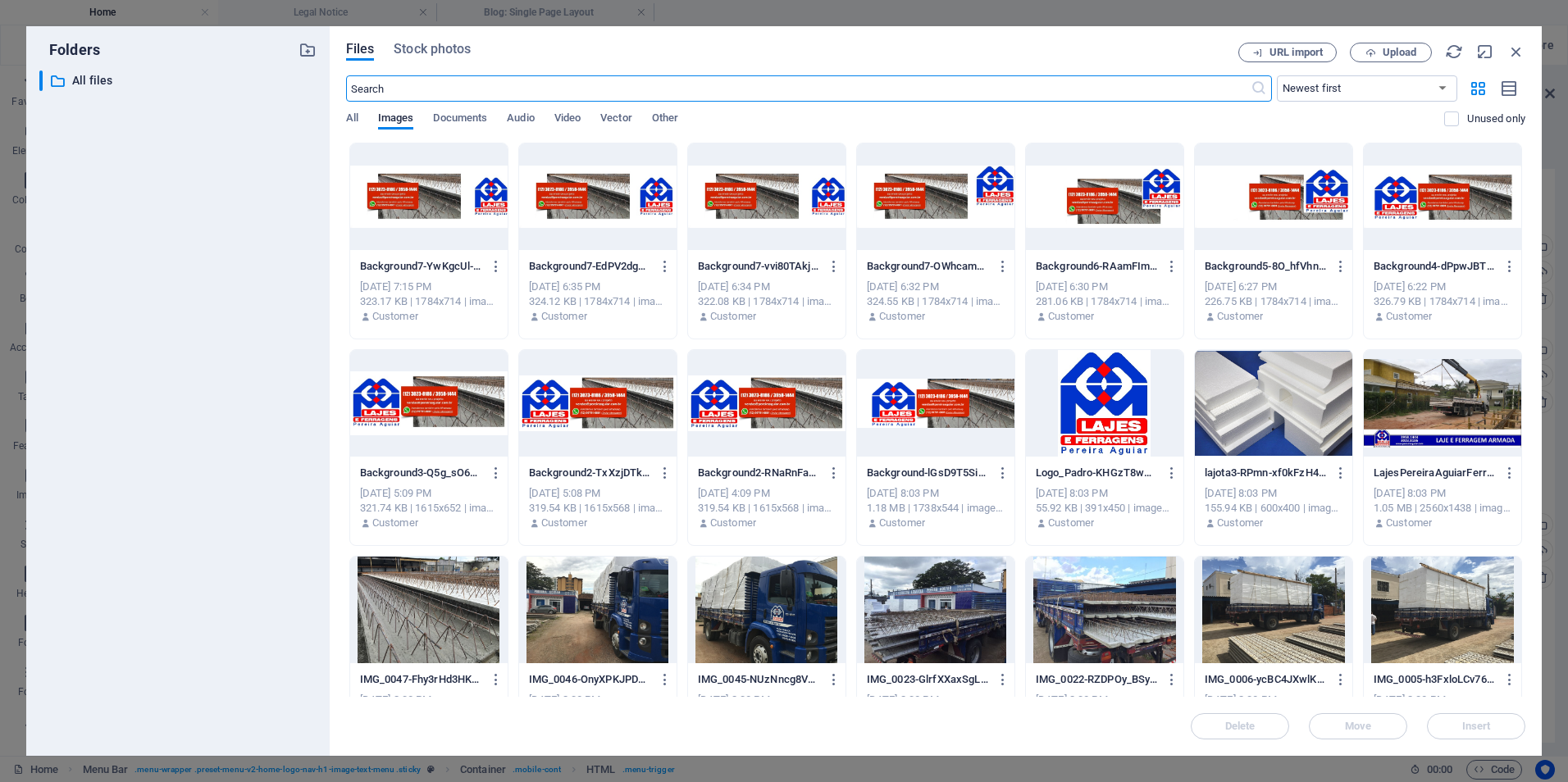
click at [1102, 402] on div at bounding box center [1105, 403] width 158 height 107
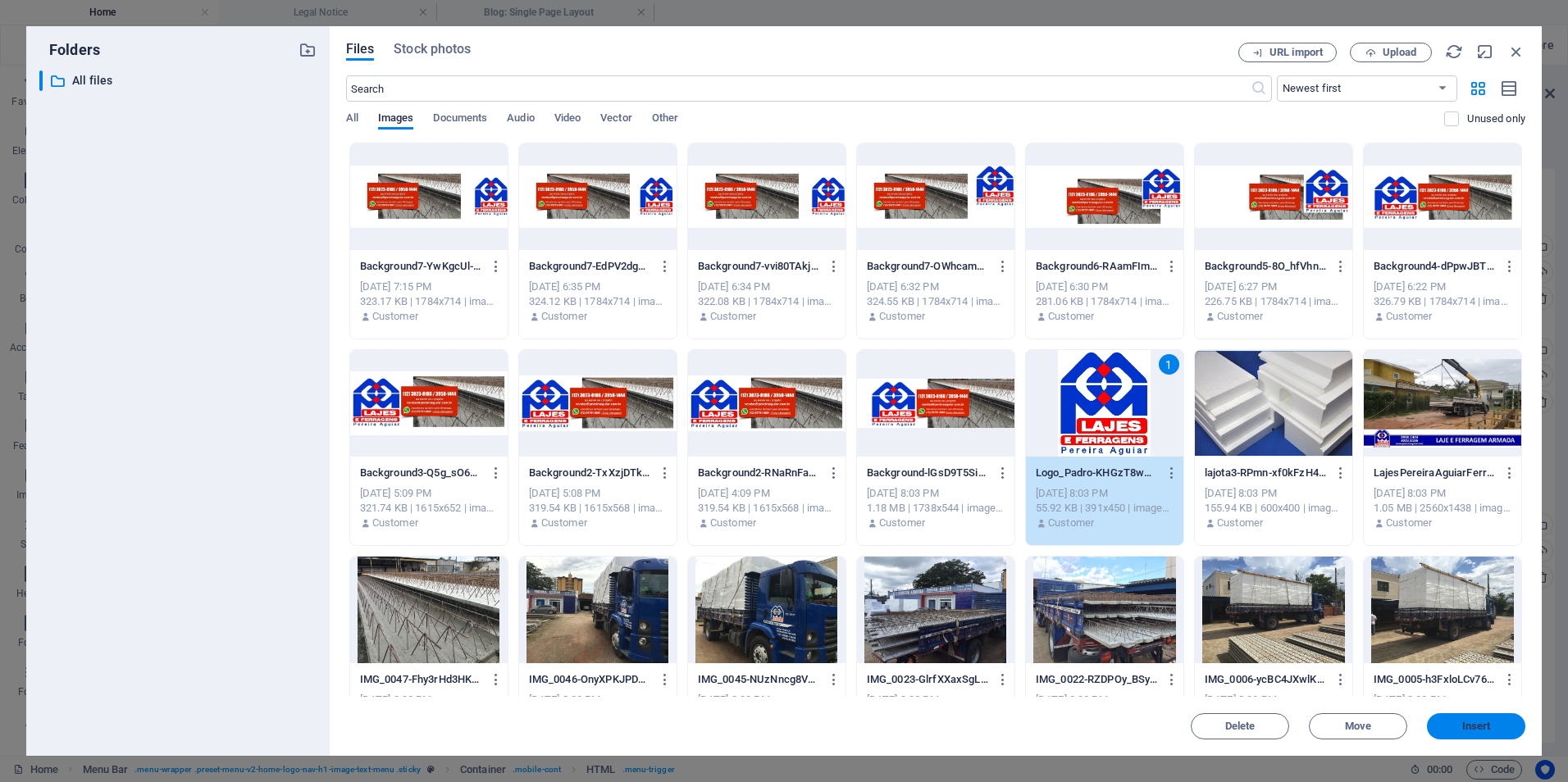
click at [1469, 727] on span "Insert" at bounding box center [1476, 726] width 29 height 10
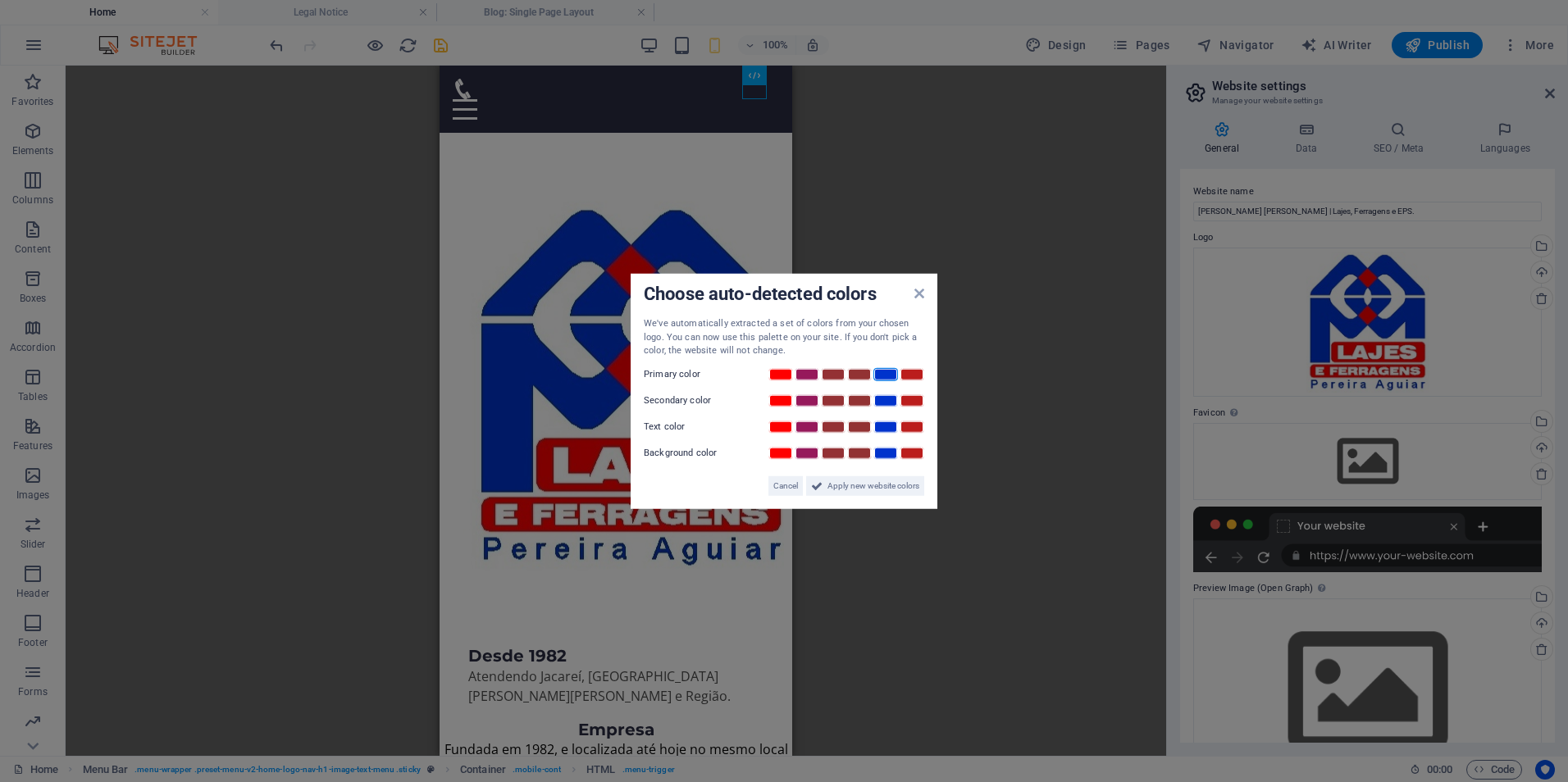
click at [884, 377] on link at bounding box center [886, 373] width 24 height 13
click at [912, 399] on link at bounding box center [912, 400] width 24 height 13
click at [884, 431] on link at bounding box center [886, 426] width 24 height 13
click at [913, 454] on link at bounding box center [912, 452] width 24 height 13
click at [922, 295] on div "Choose auto-detected colors We've automatically extracted a set of colors from …" at bounding box center [784, 391] width 307 height 236
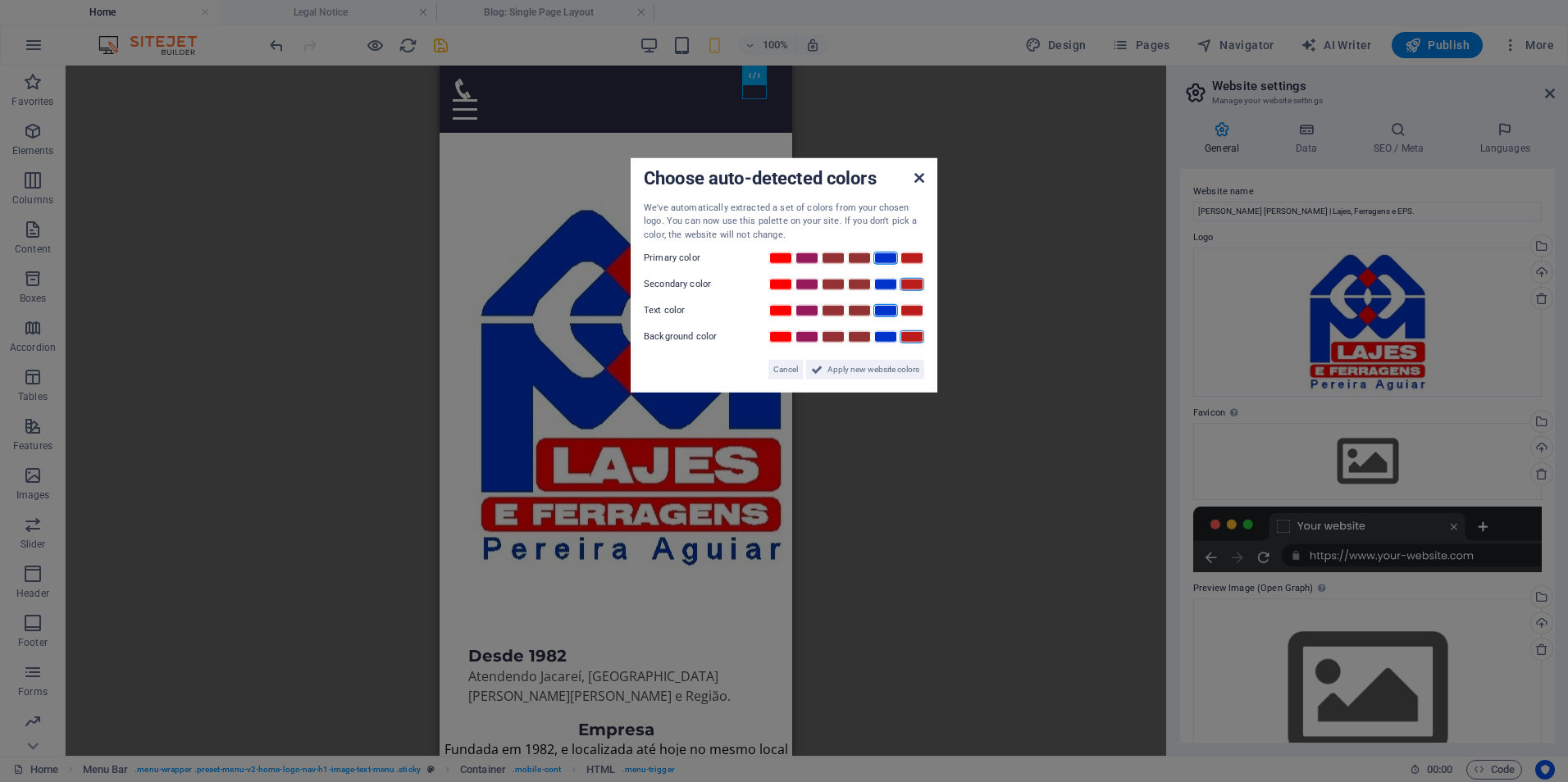
click at [921, 173] on icon at bounding box center [919, 178] width 10 height 13
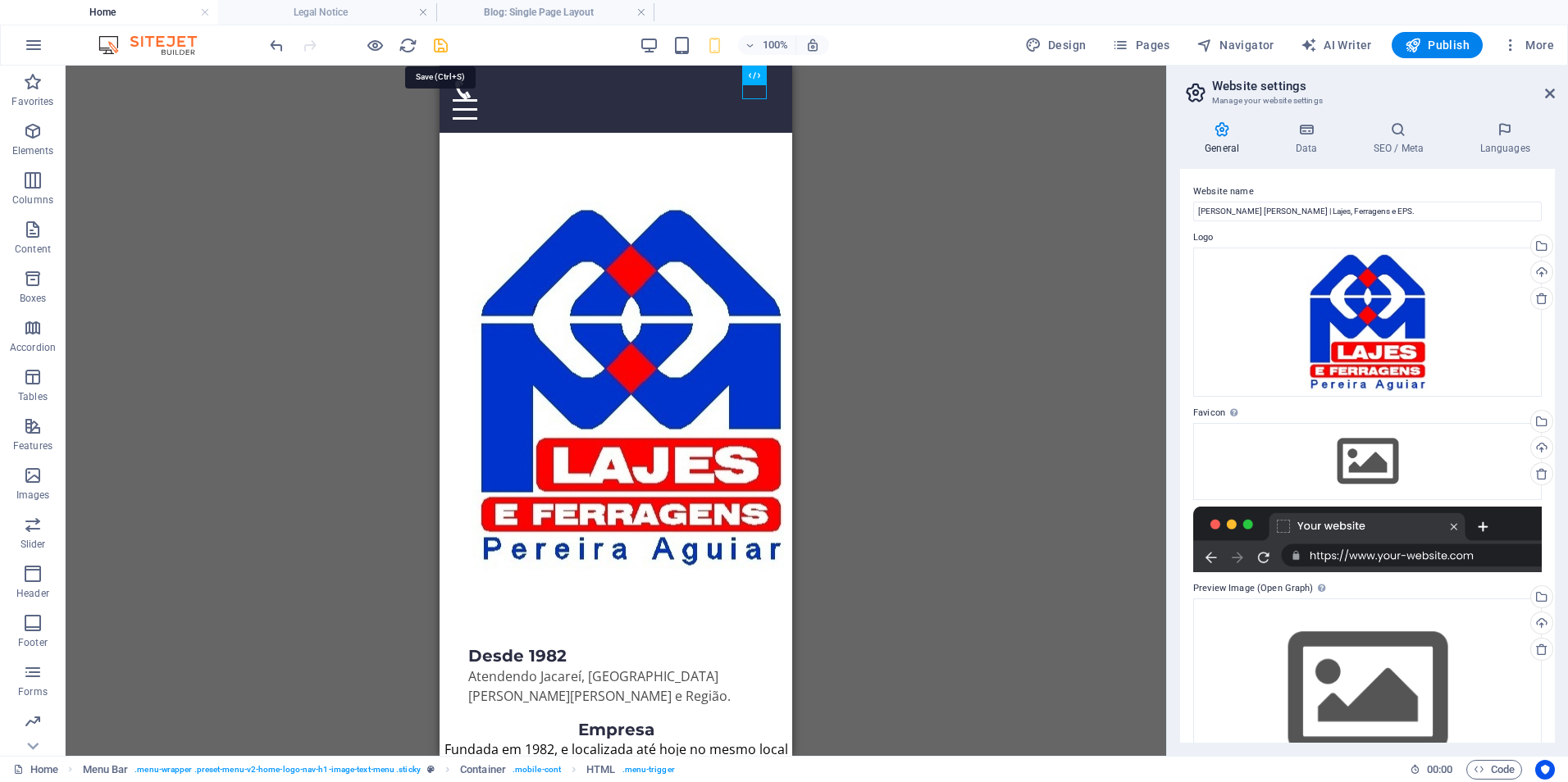
click at [442, 49] on icon "save" at bounding box center [441, 46] width 19 height 19
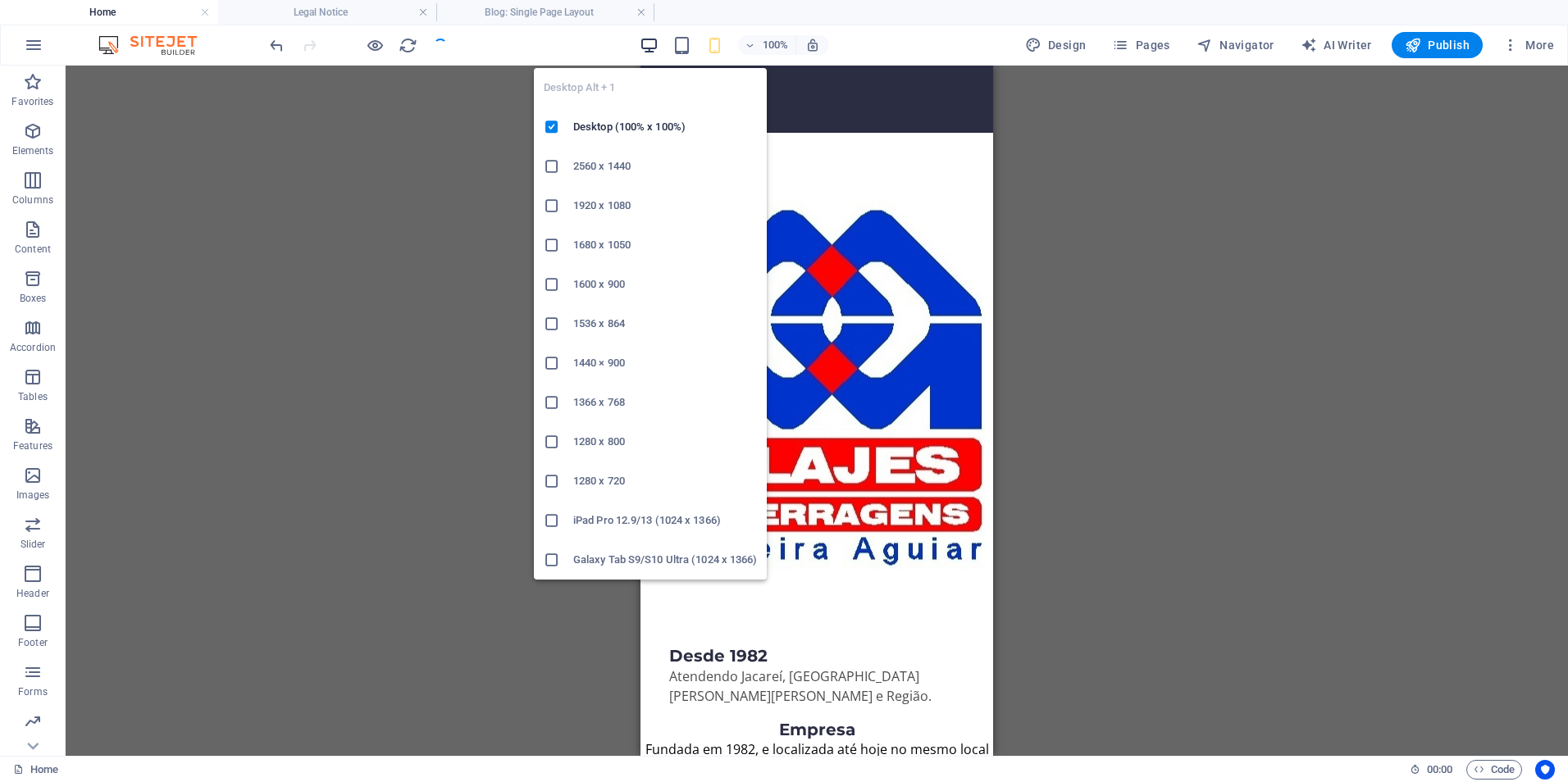
click at [652, 42] on icon "button" at bounding box center [649, 46] width 19 height 19
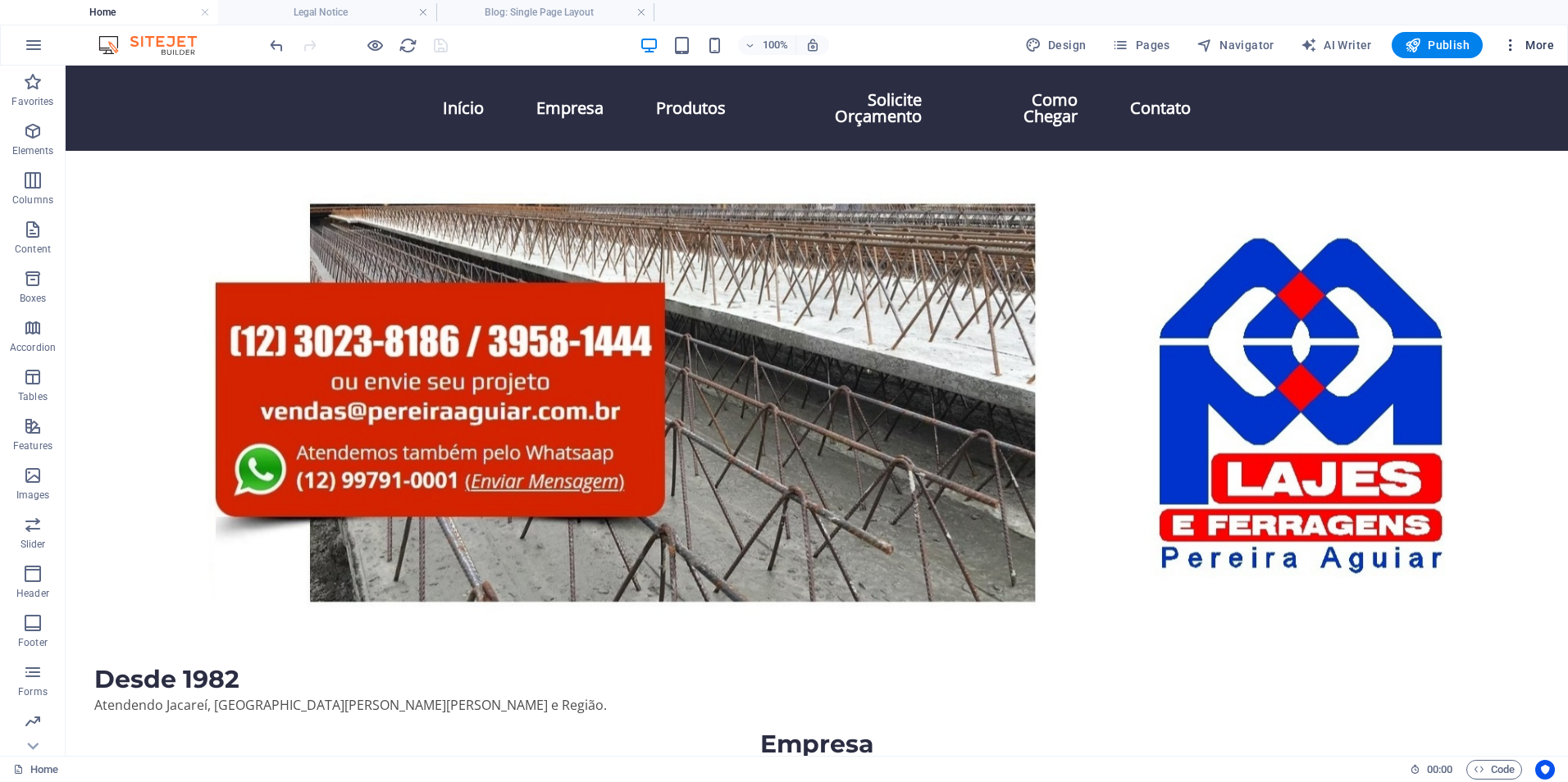
click at [1511, 46] on icon "button" at bounding box center [1510, 45] width 16 height 16
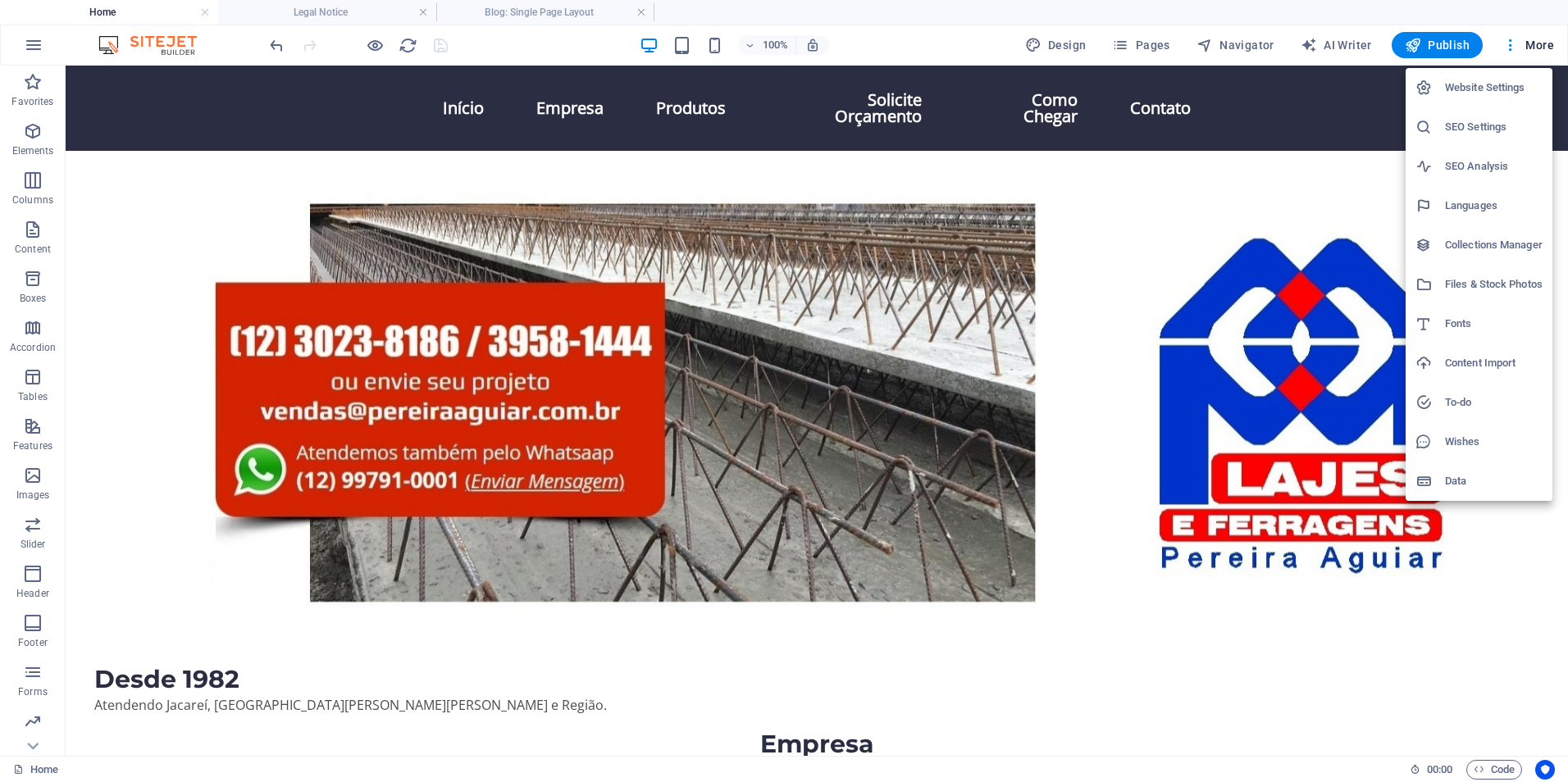
click at [1476, 82] on h6 "Website Settings" at bounding box center [1494, 87] width 98 height 20
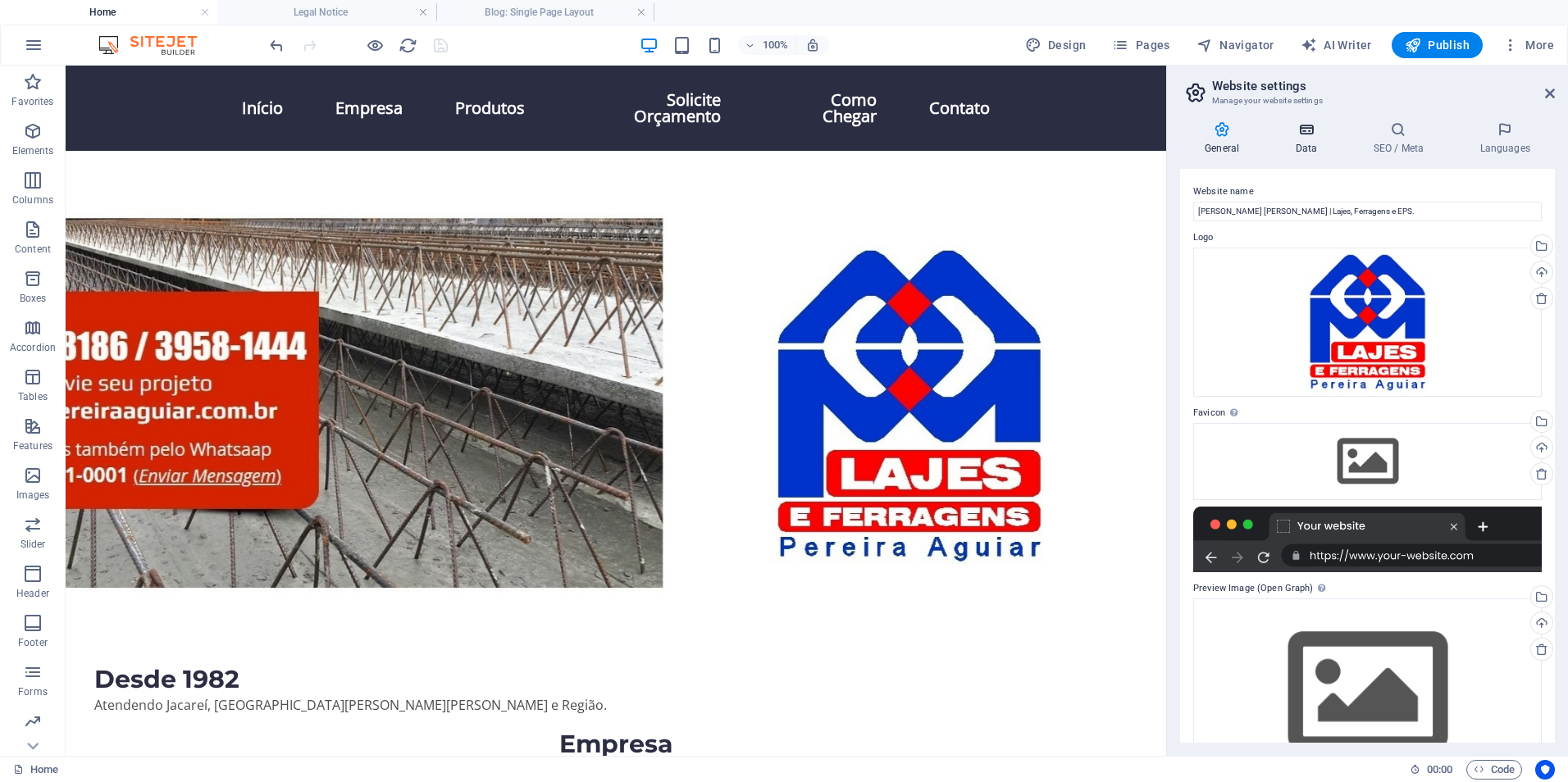
click at [1294, 138] on h4 "Data" at bounding box center [1309, 139] width 78 height 35
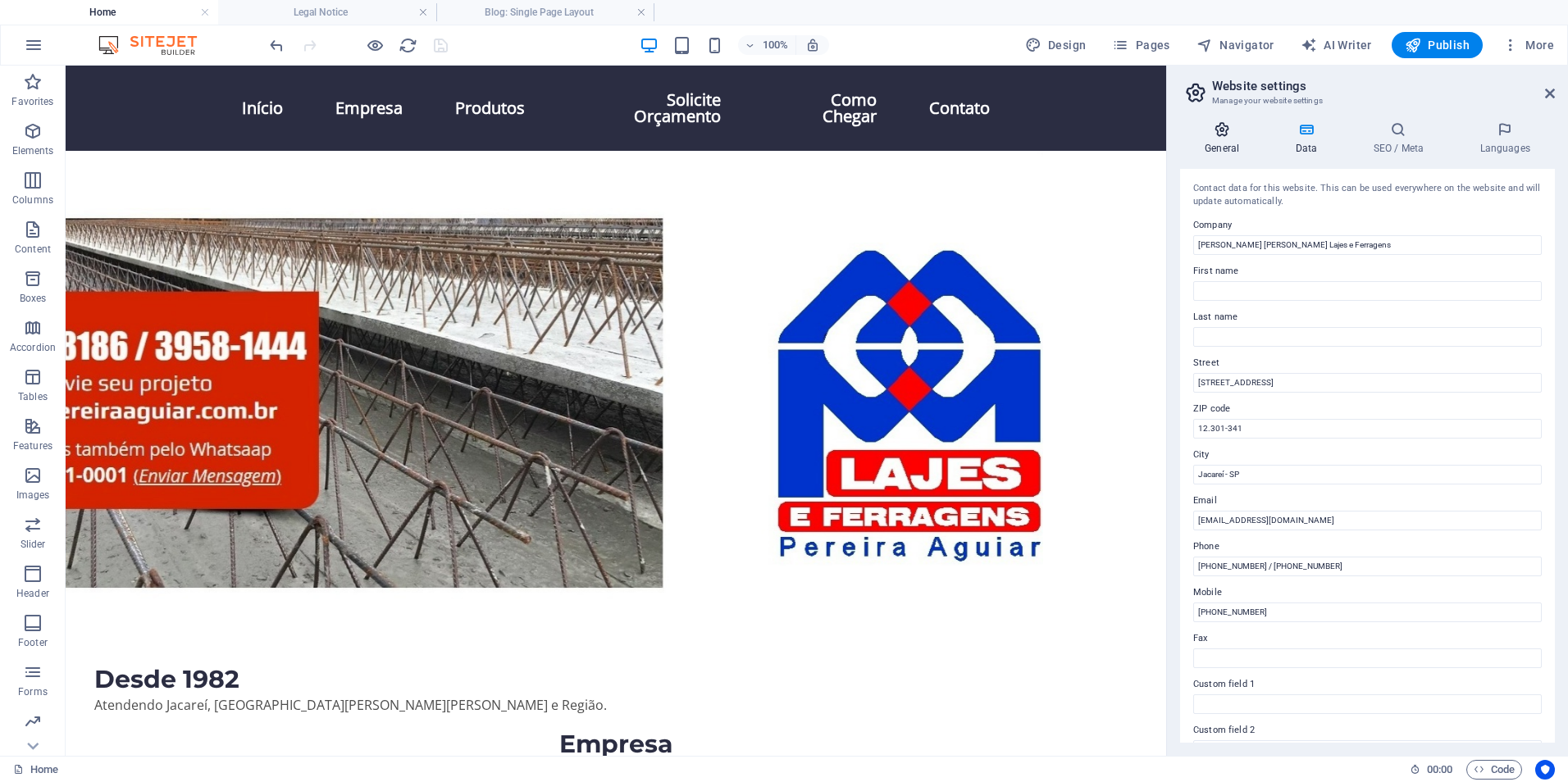
click at [1221, 132] on icon at bounding box center [1222, 129] width 84 height 16
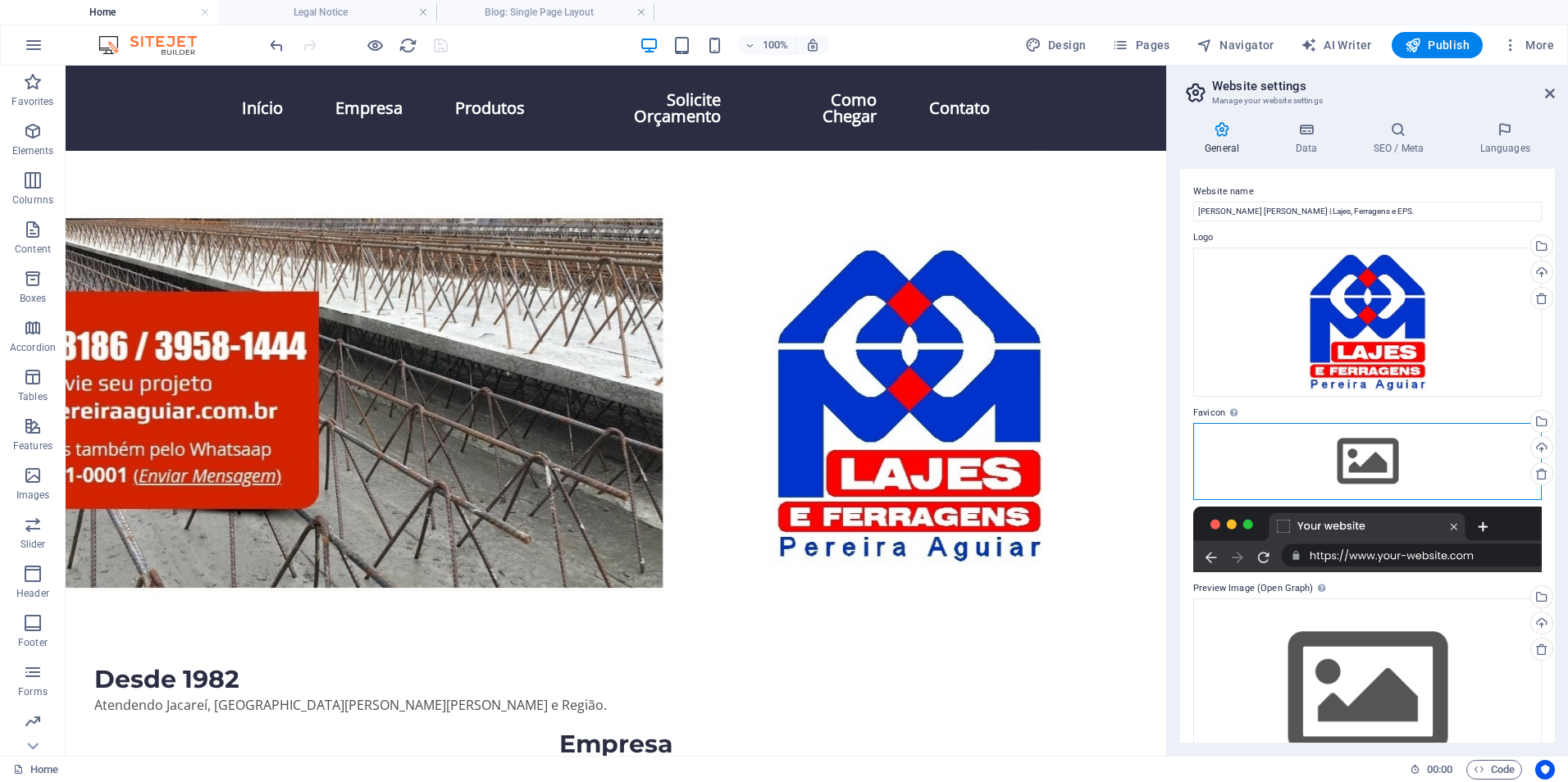
click at [1370, 462] on div "Drag files here, click to choose files or select files from Files or our free s…" at bounding box center [1367, 462] width 348 height 77
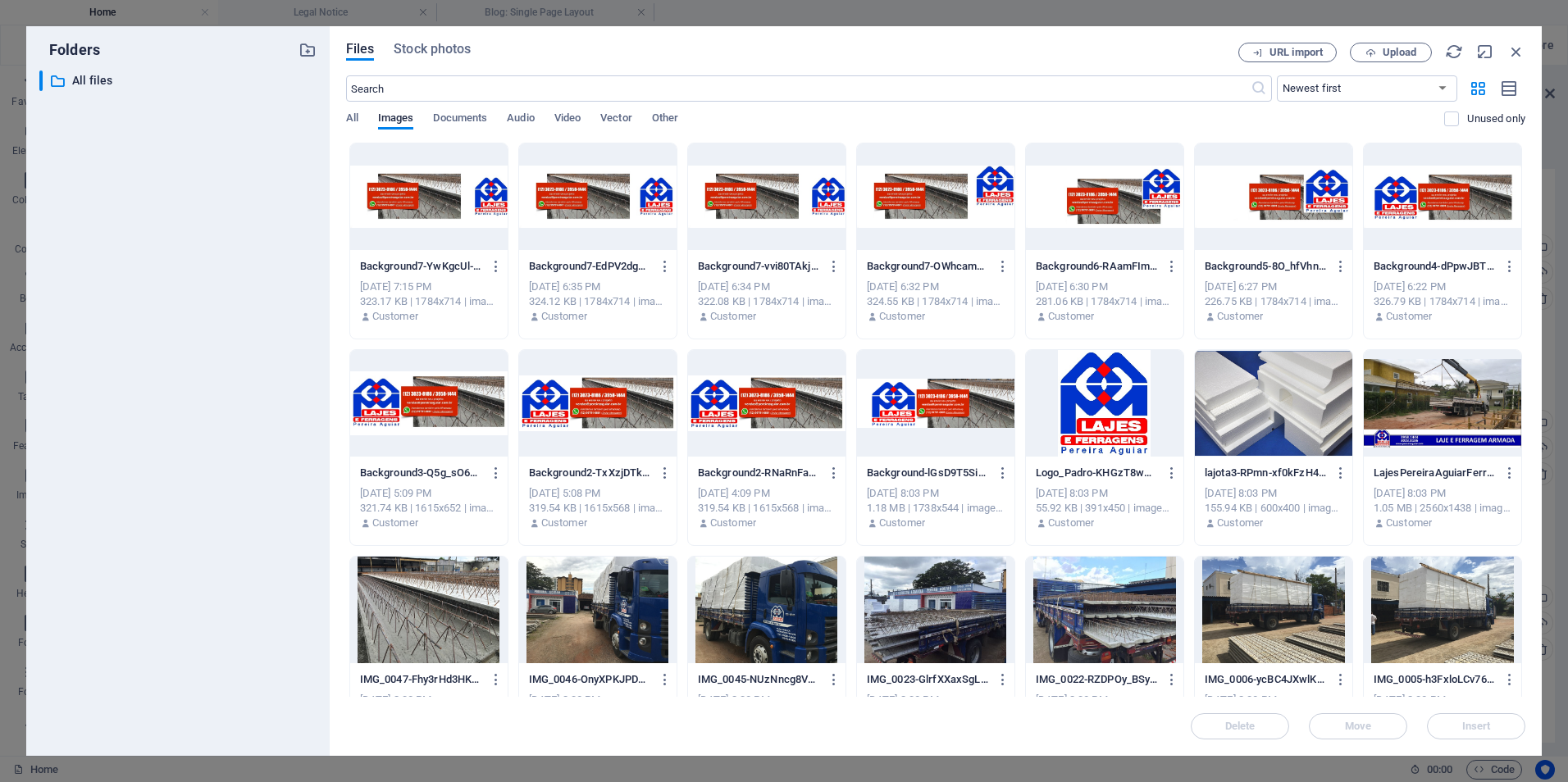
click at [1155, 403] on div at bounding box center [1105, 403] width 158 height 107
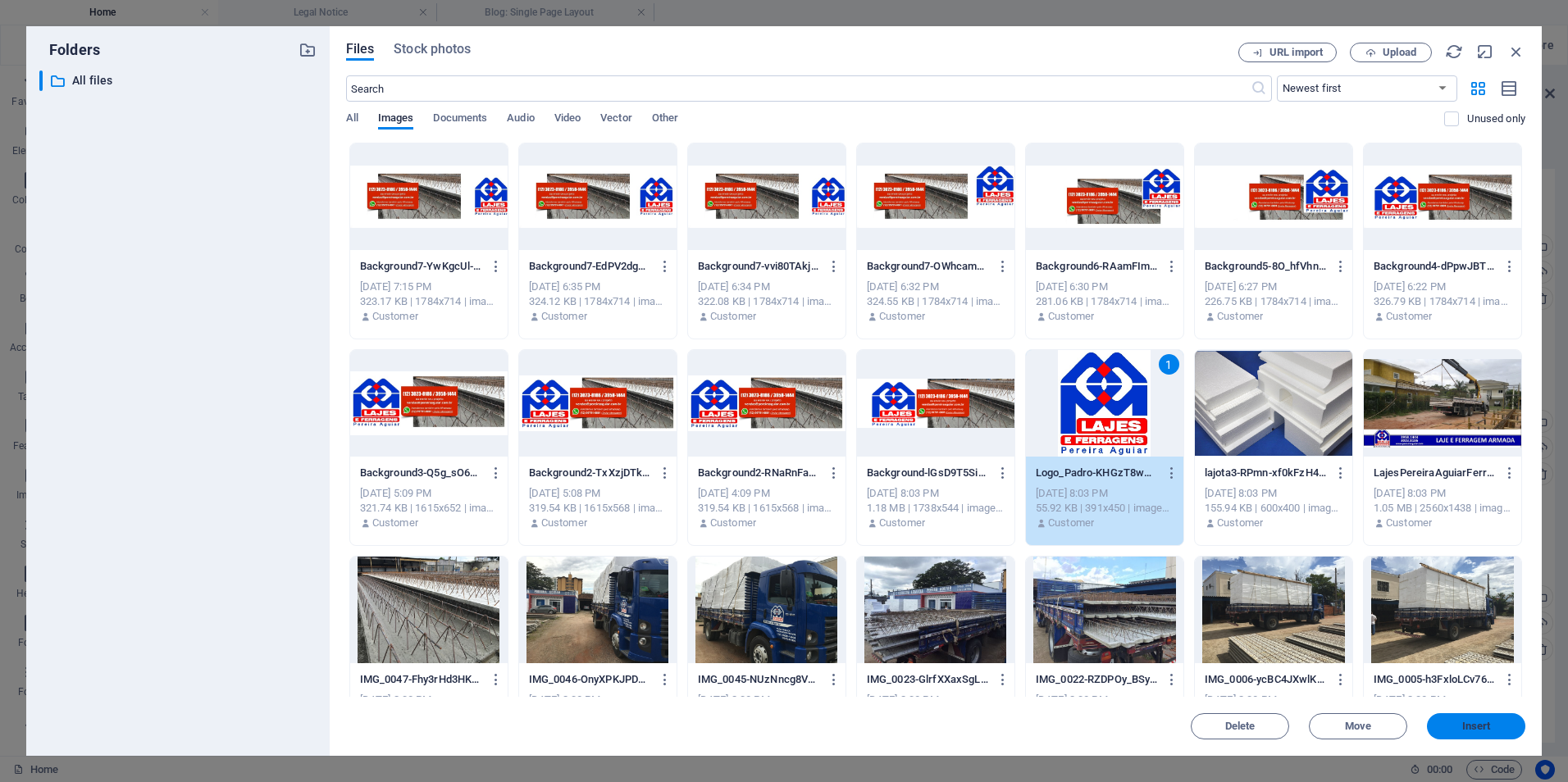
click at [1478, 735] on button "Insert" at bounding box center [1476, 727] width 99 height 26
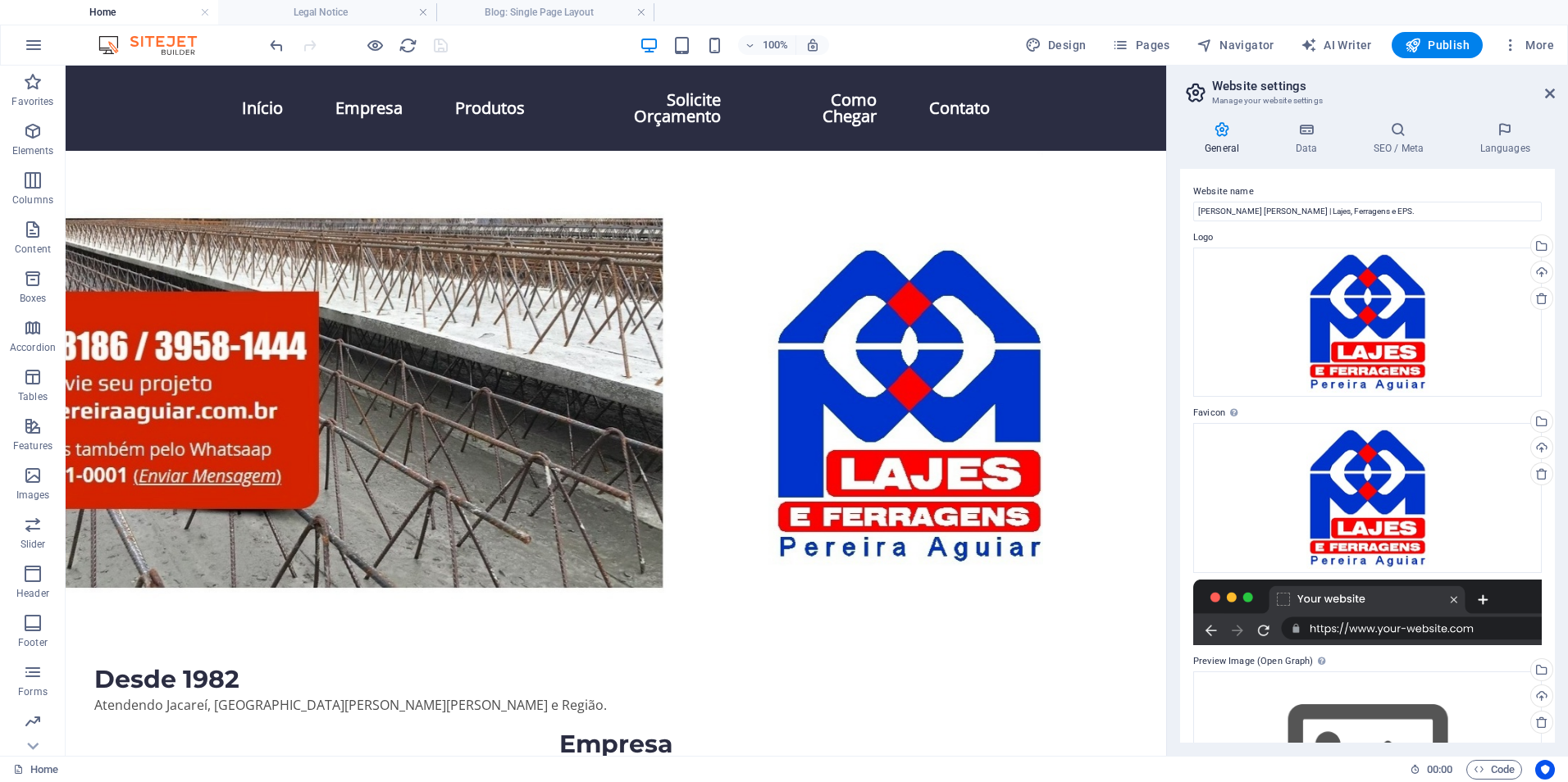
scroll to position [130, 0]
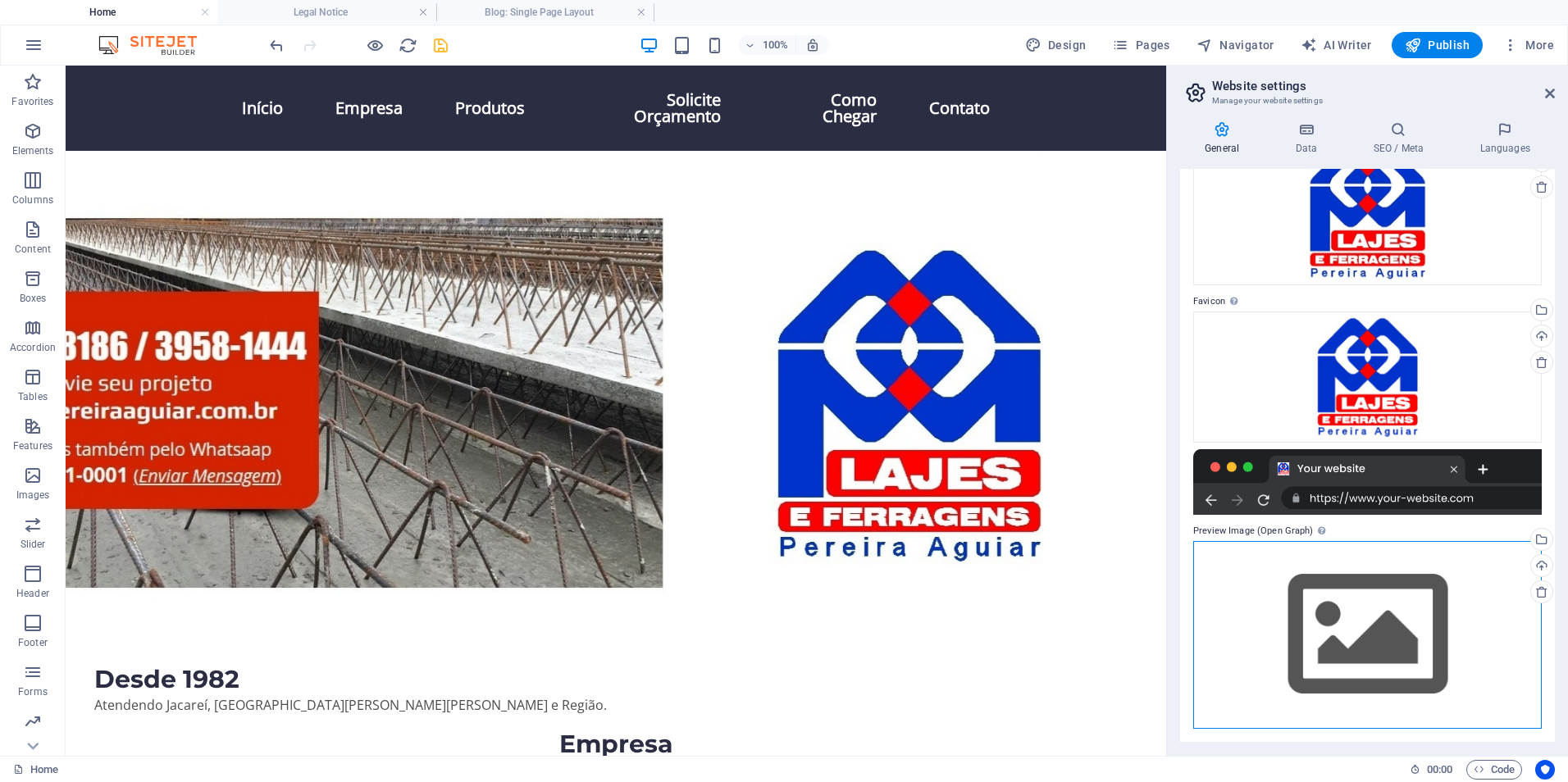
click at [1371, 605] on div "Drag files here, click to choose files or select files from Files or our free s…" at bounding box center [1367, 635] width 348 height 188
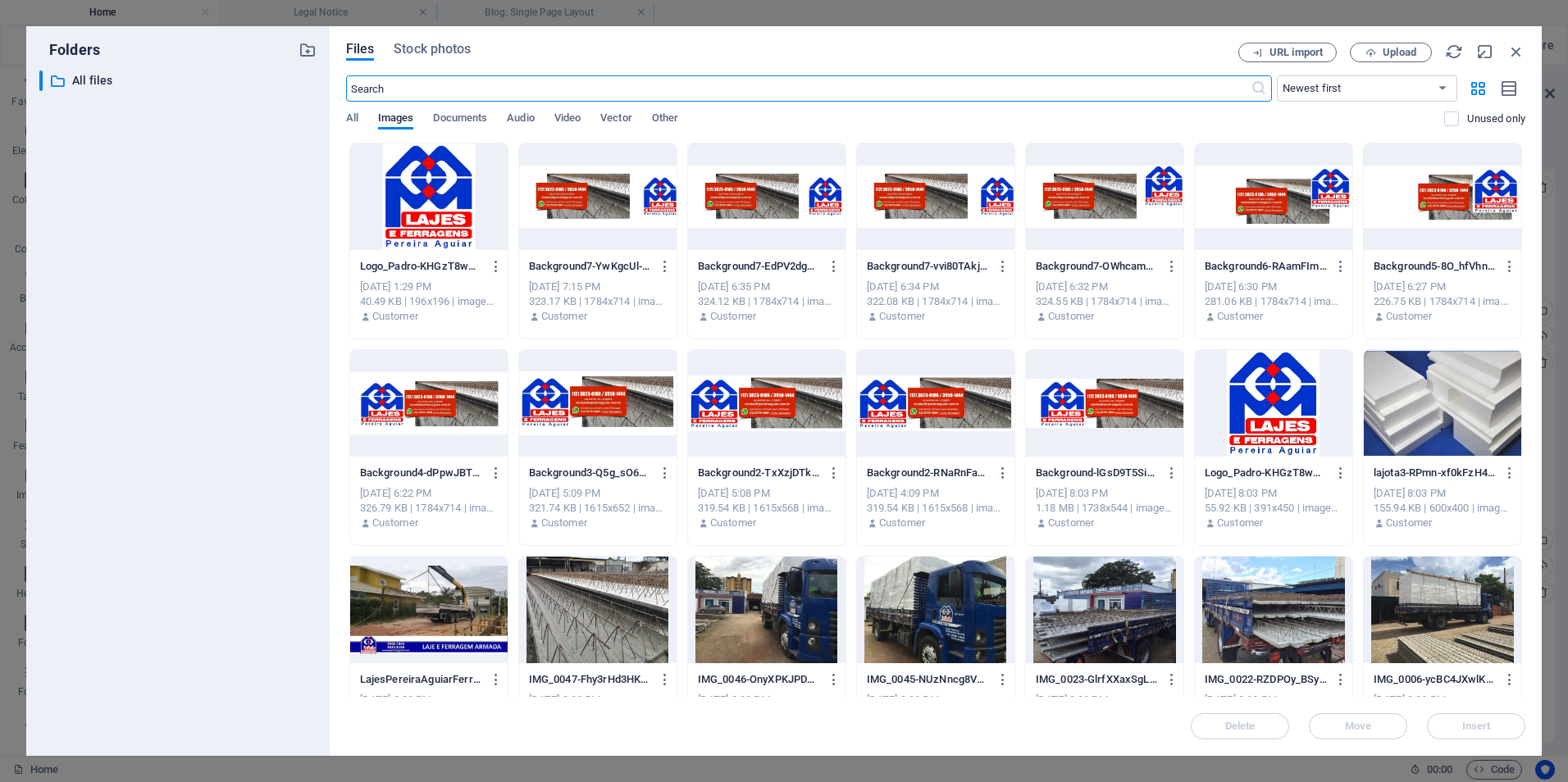
click at [1313, 420] on div at bounding box center [1274, 403] width 158 height 107
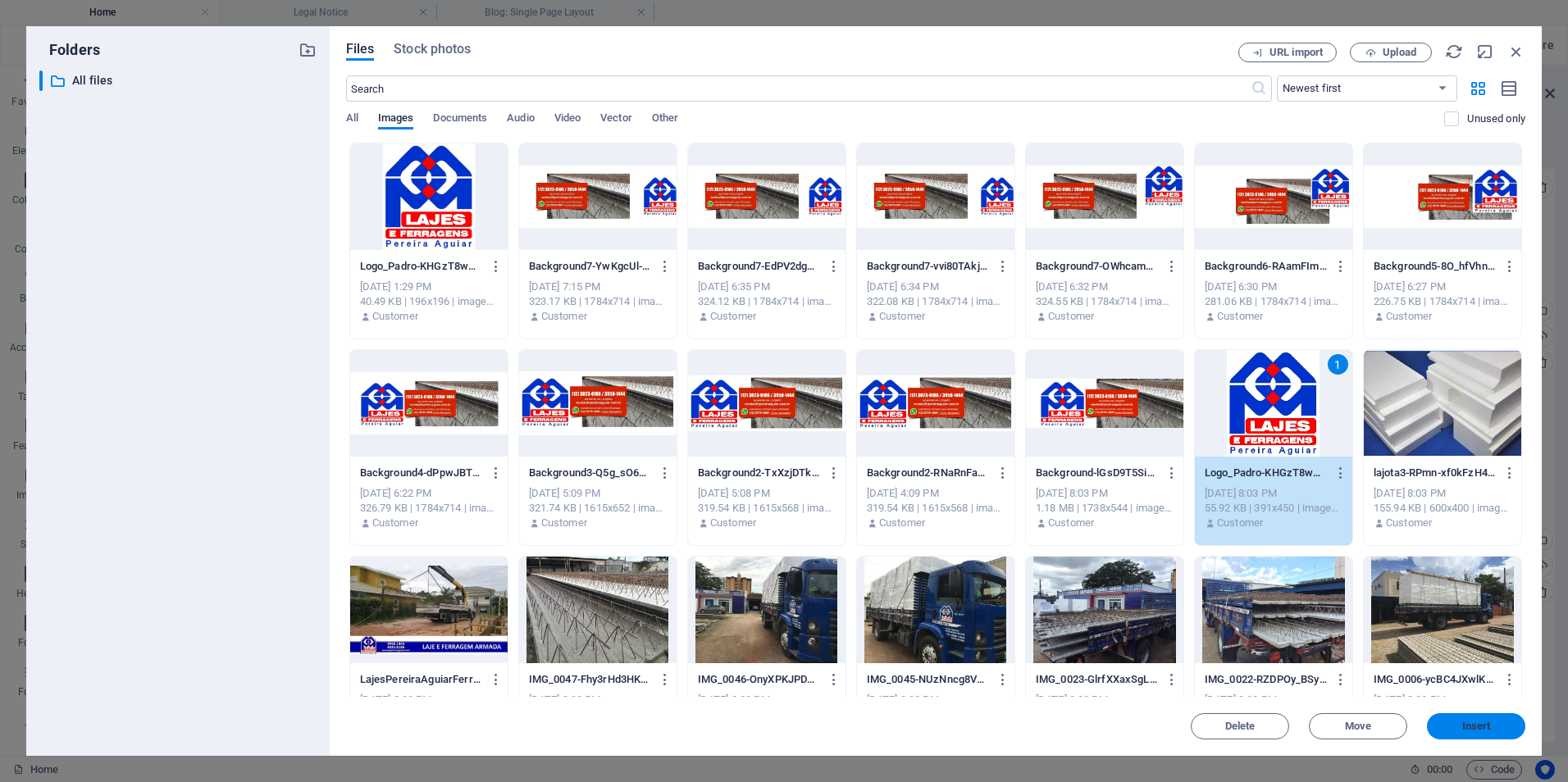
click at [1483, 720] on button "Insert" at bounding box center [1476, 727] width 99 height 26
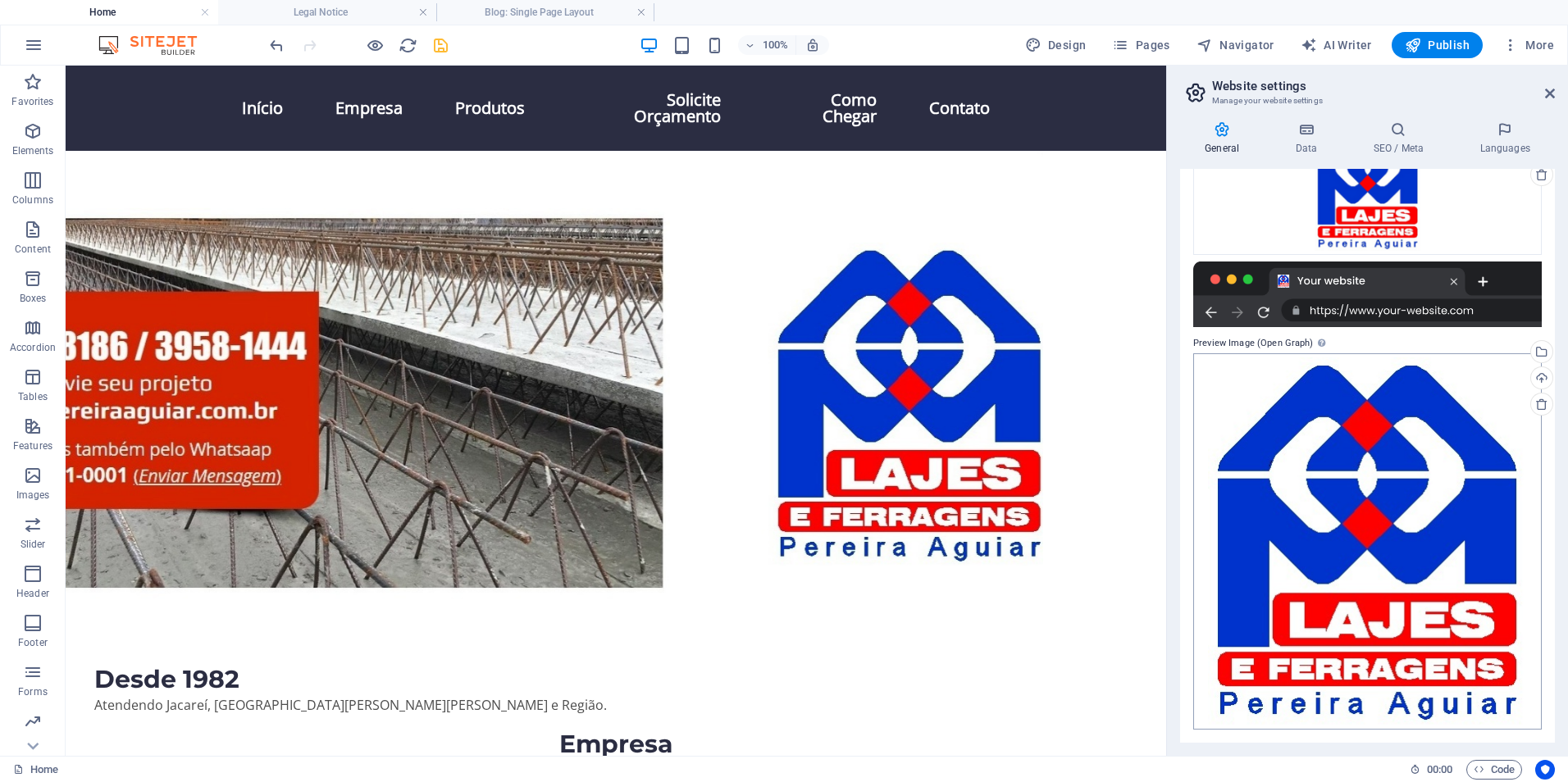
scroll to position [0, 0]
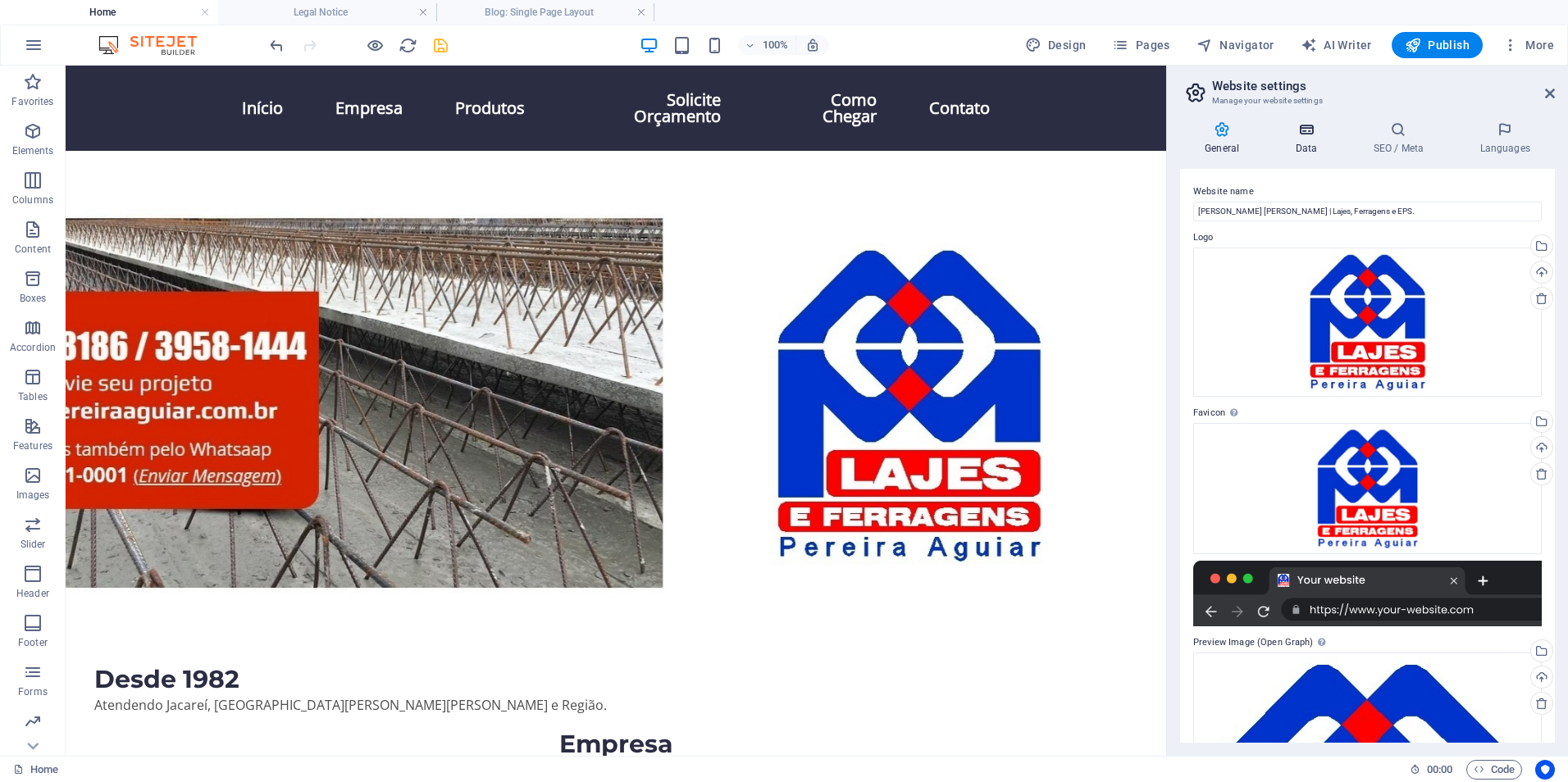
click at [1306, 132] on icon at bounding box center [1306, 129] width 71 height 16
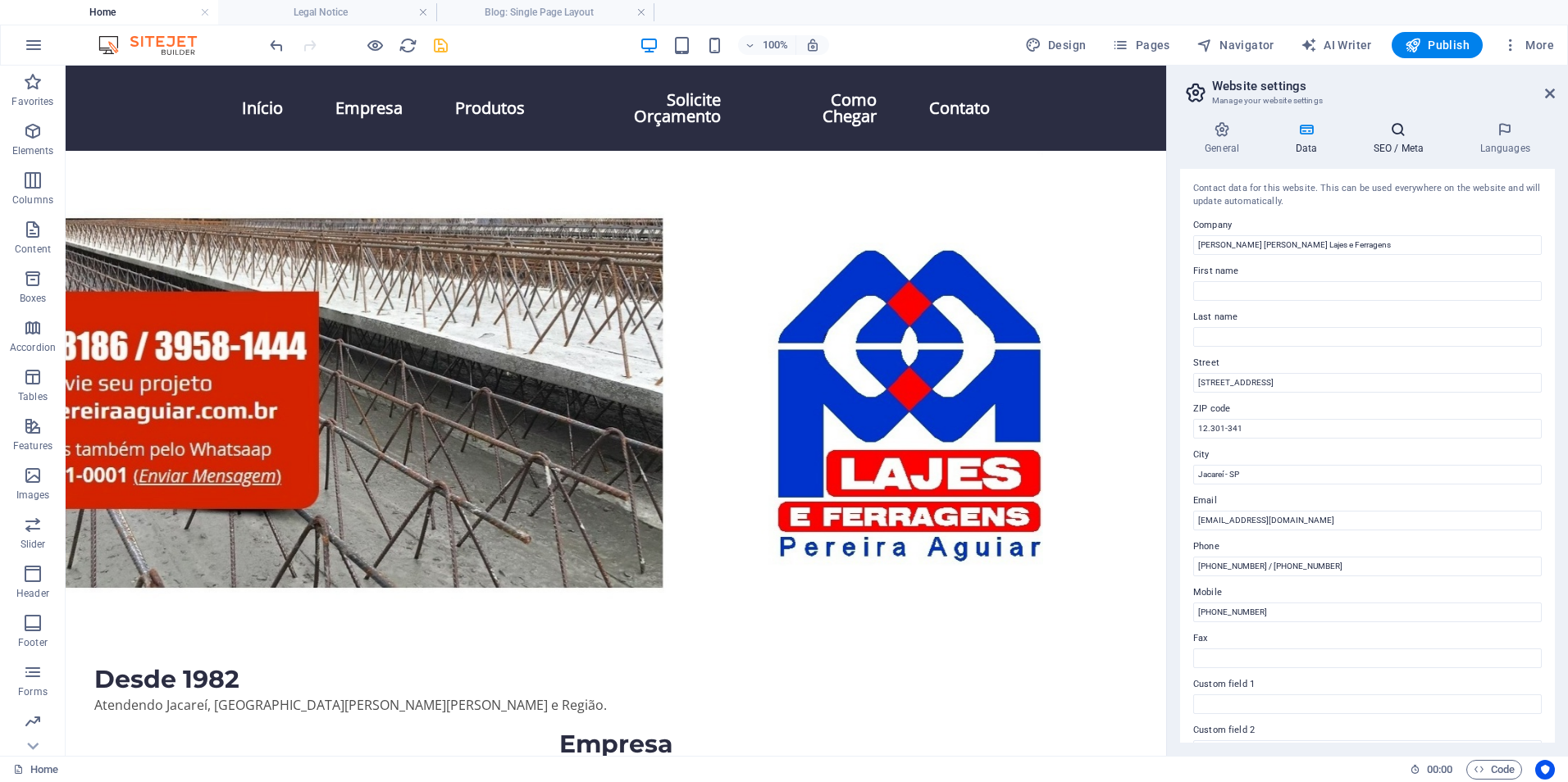
click at [1399, 129] on icon at bounding box center [1398, 129] width 100 height 16
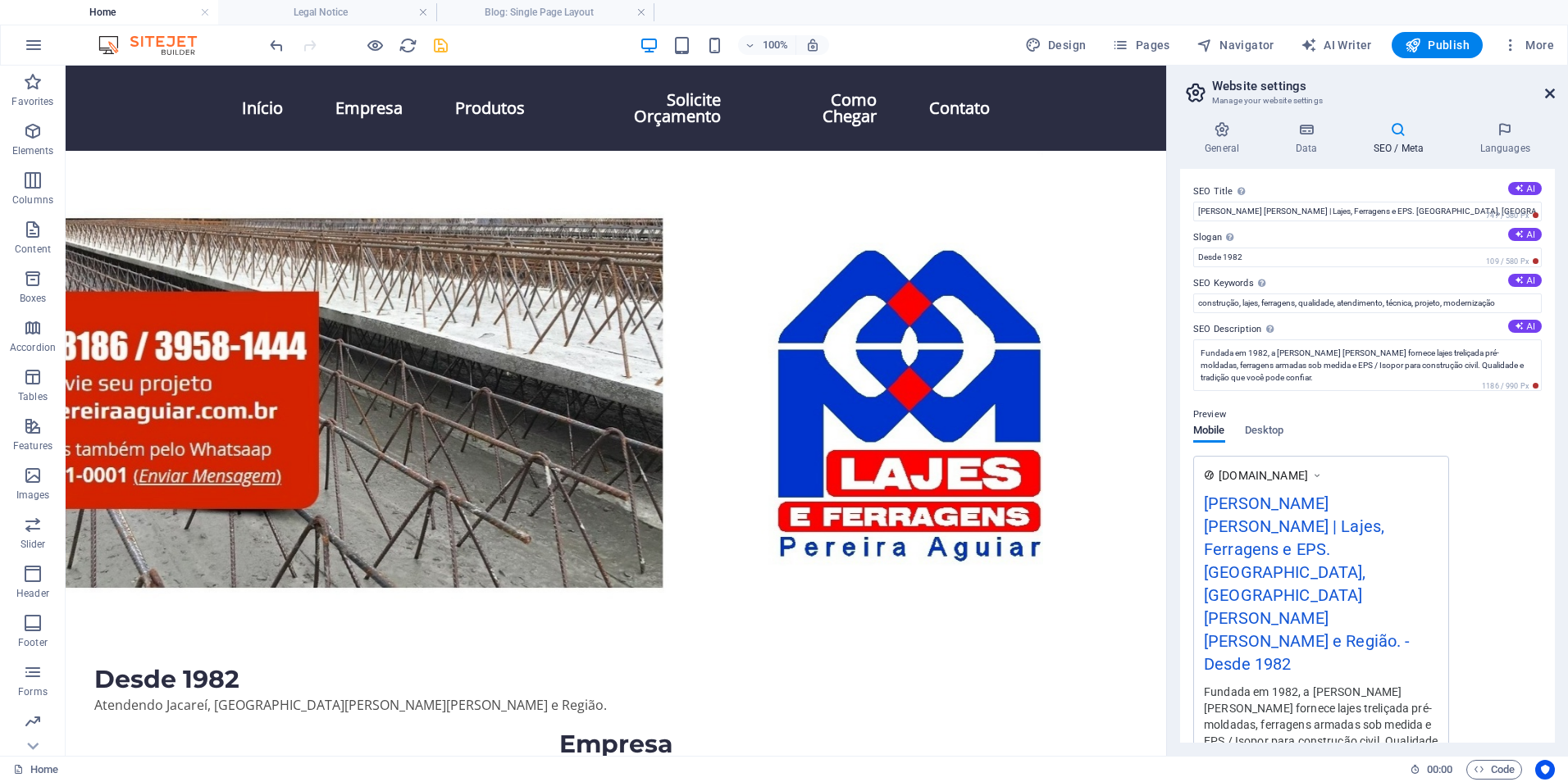
click at [1549, 94] on icon at bounding box center [1549, 93] width 10 height 13
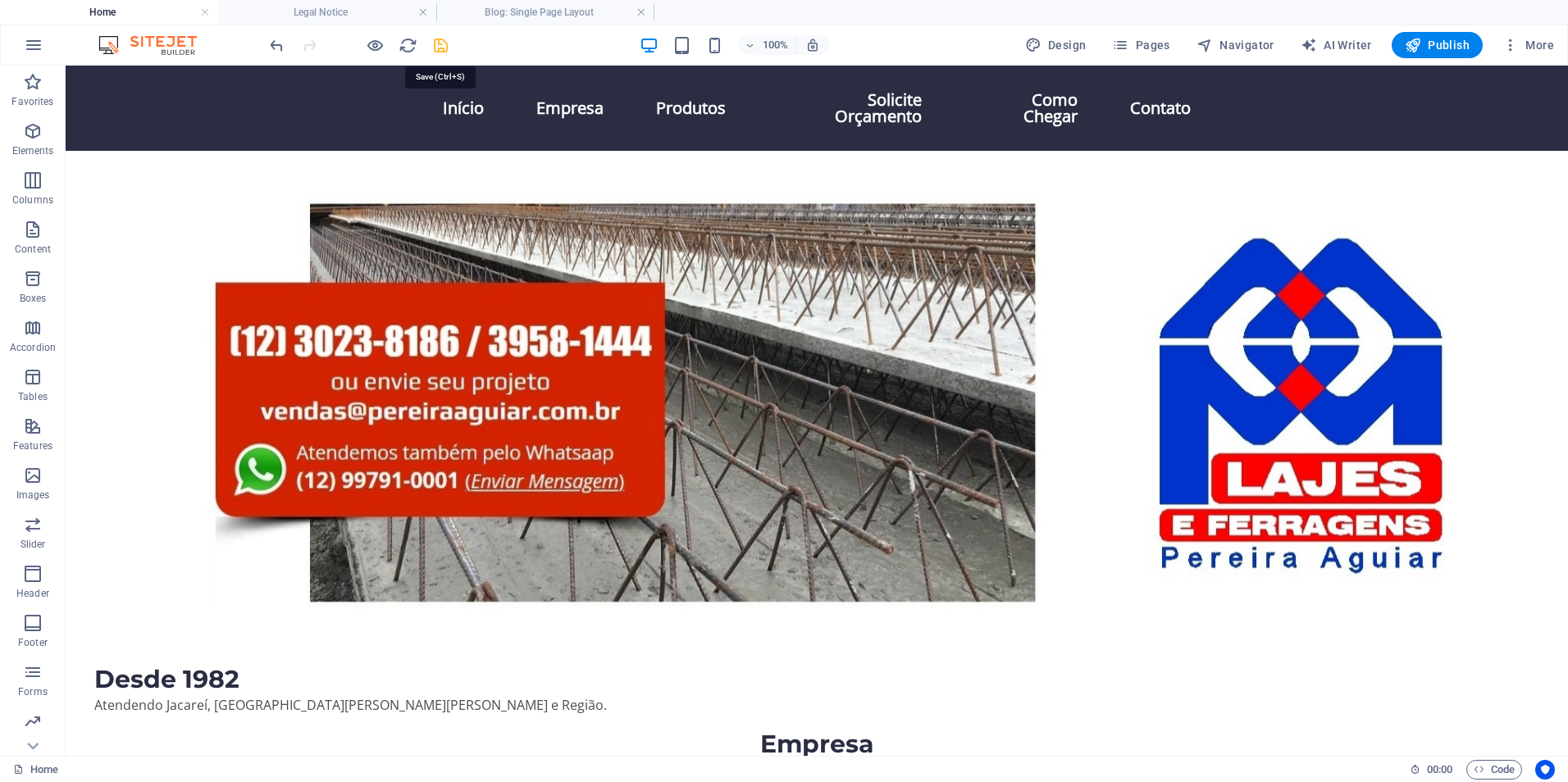
click at [441, 48] on icon "save" at bounding box center [441, 46] width 19 height 19
click at [326, 7] on h4 "Legal Notice" at bounding box center [327, 12] width 218 height 18
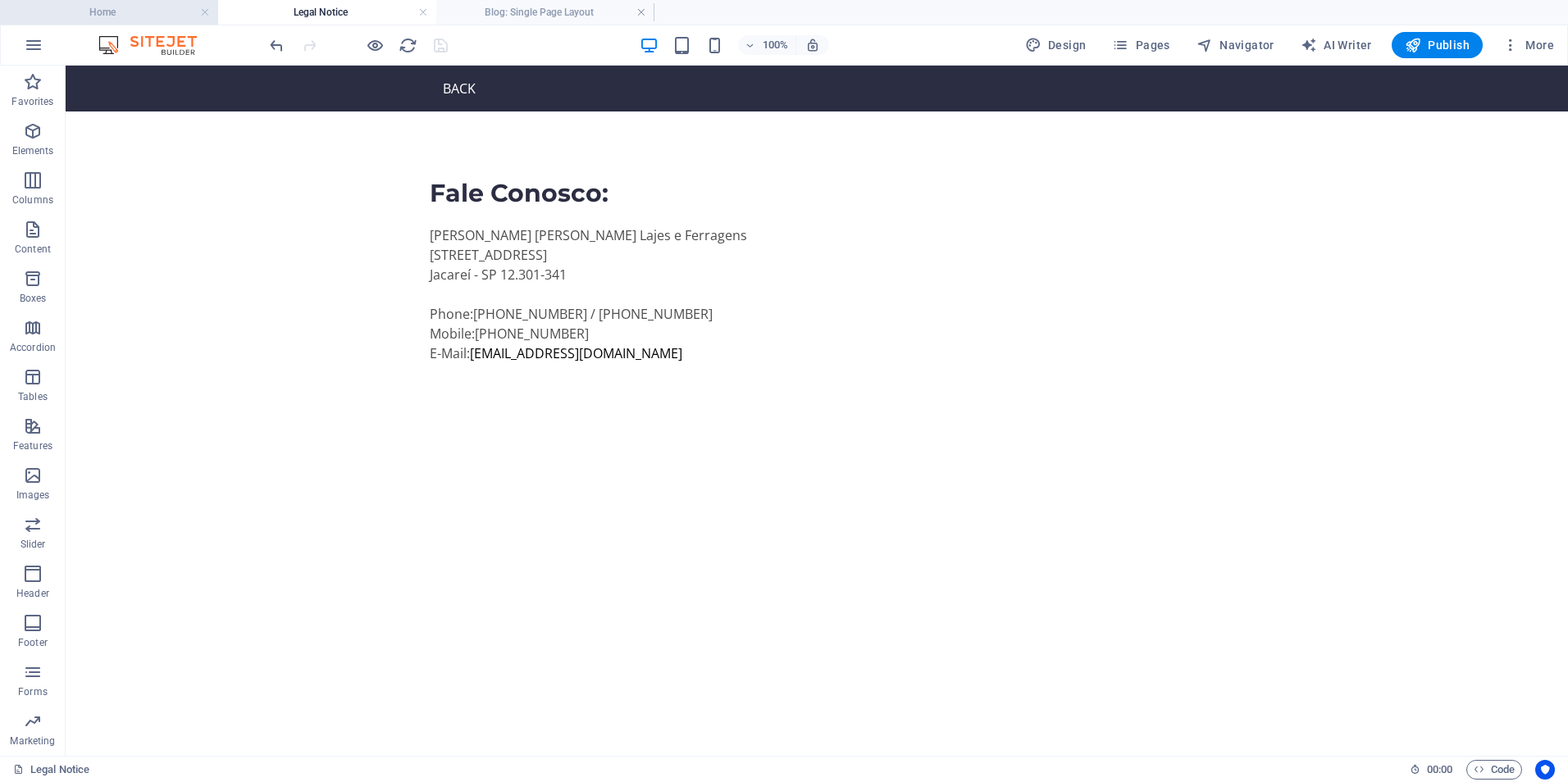
click at [159, 12] on h4 "Home" at bounding box center [109, 12] width 218 height 18
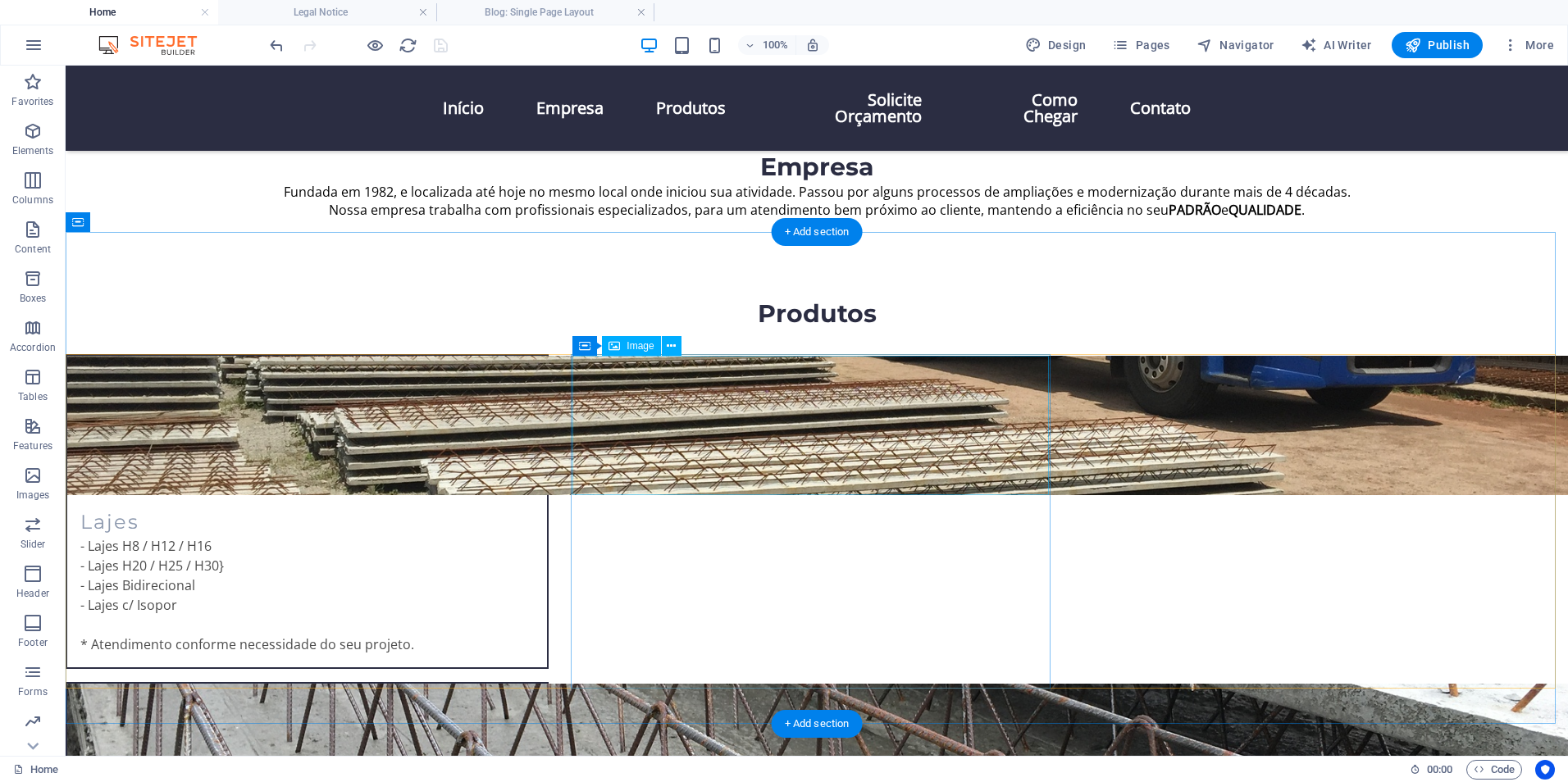
scroll to position [770, 0]
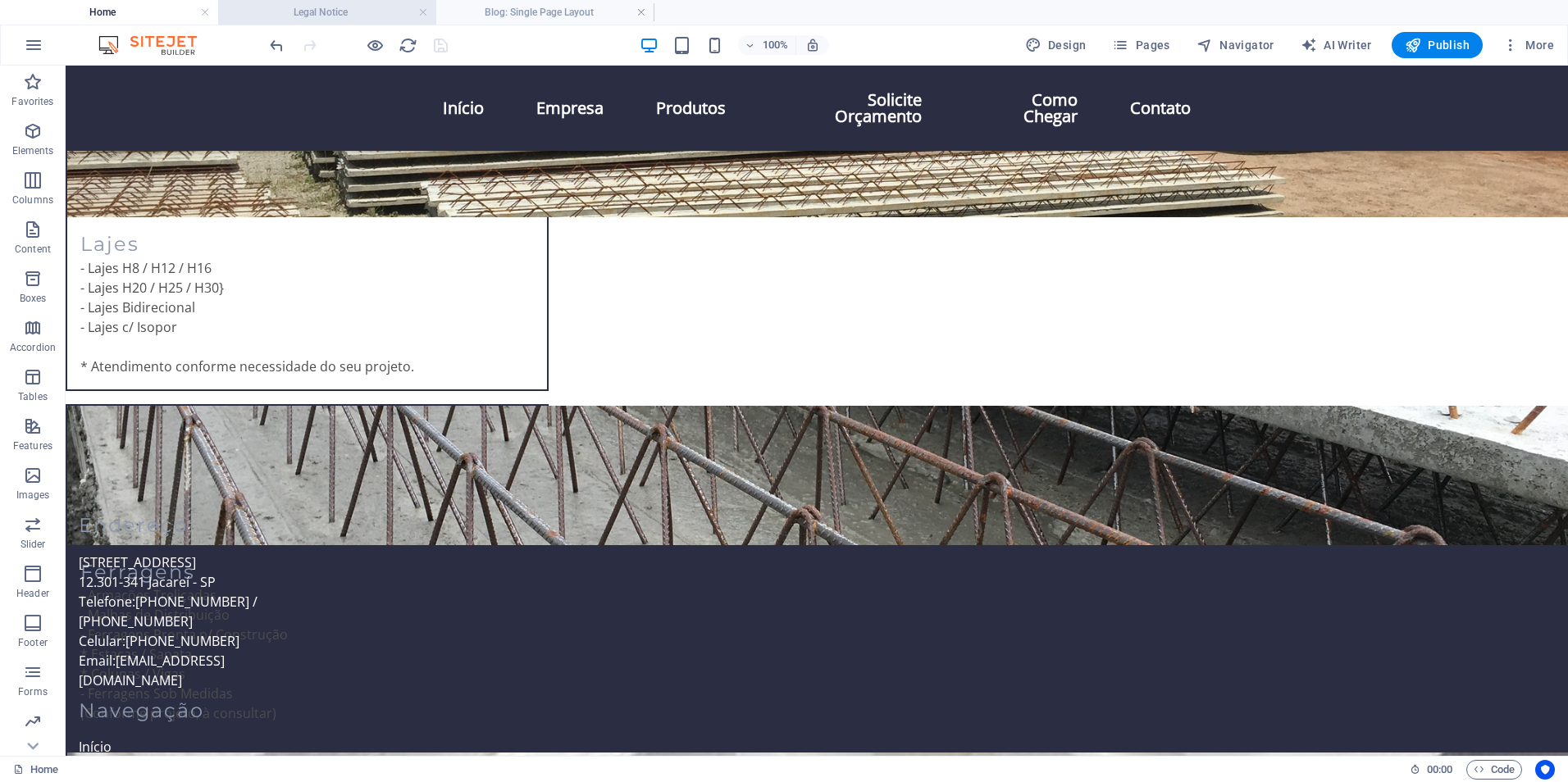
click at [332, 10] on h4 "Legal Notice" at bounding box center [327, 12] width 218 height 18
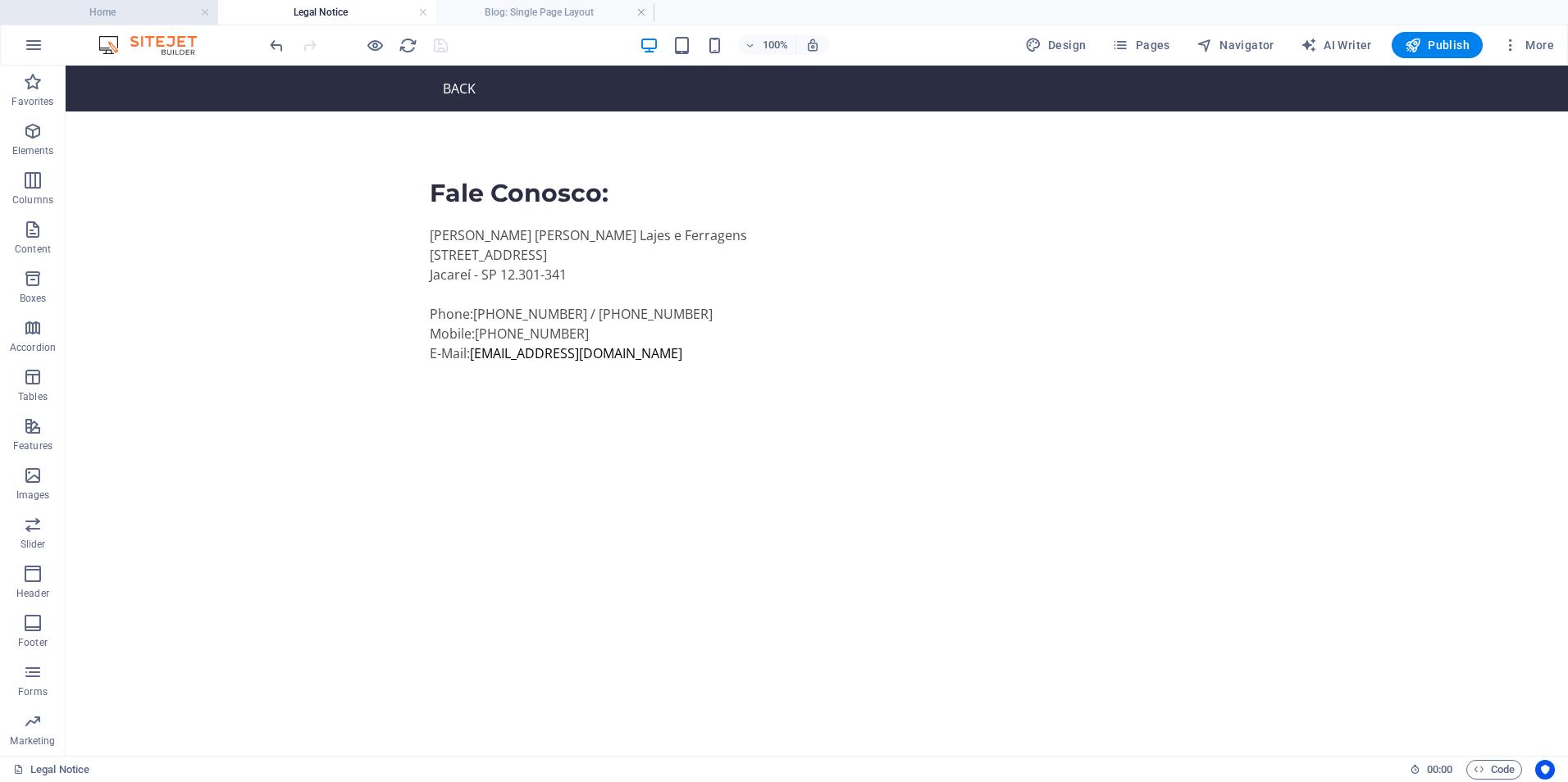
click at [132, 9] on h4 "Home" at bounding box center [109, 12] width 218 height 18
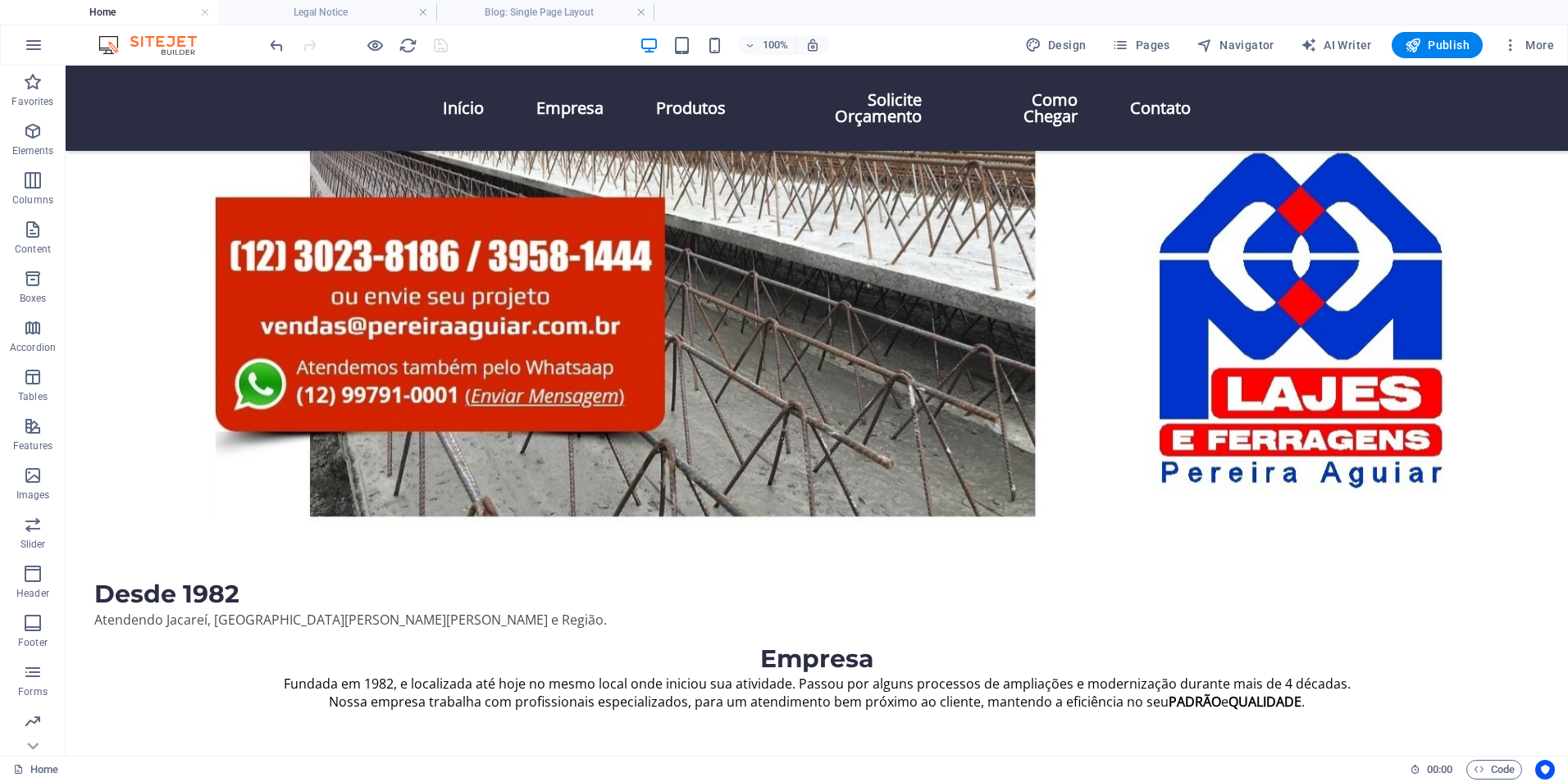
scroll to position [770, 0]
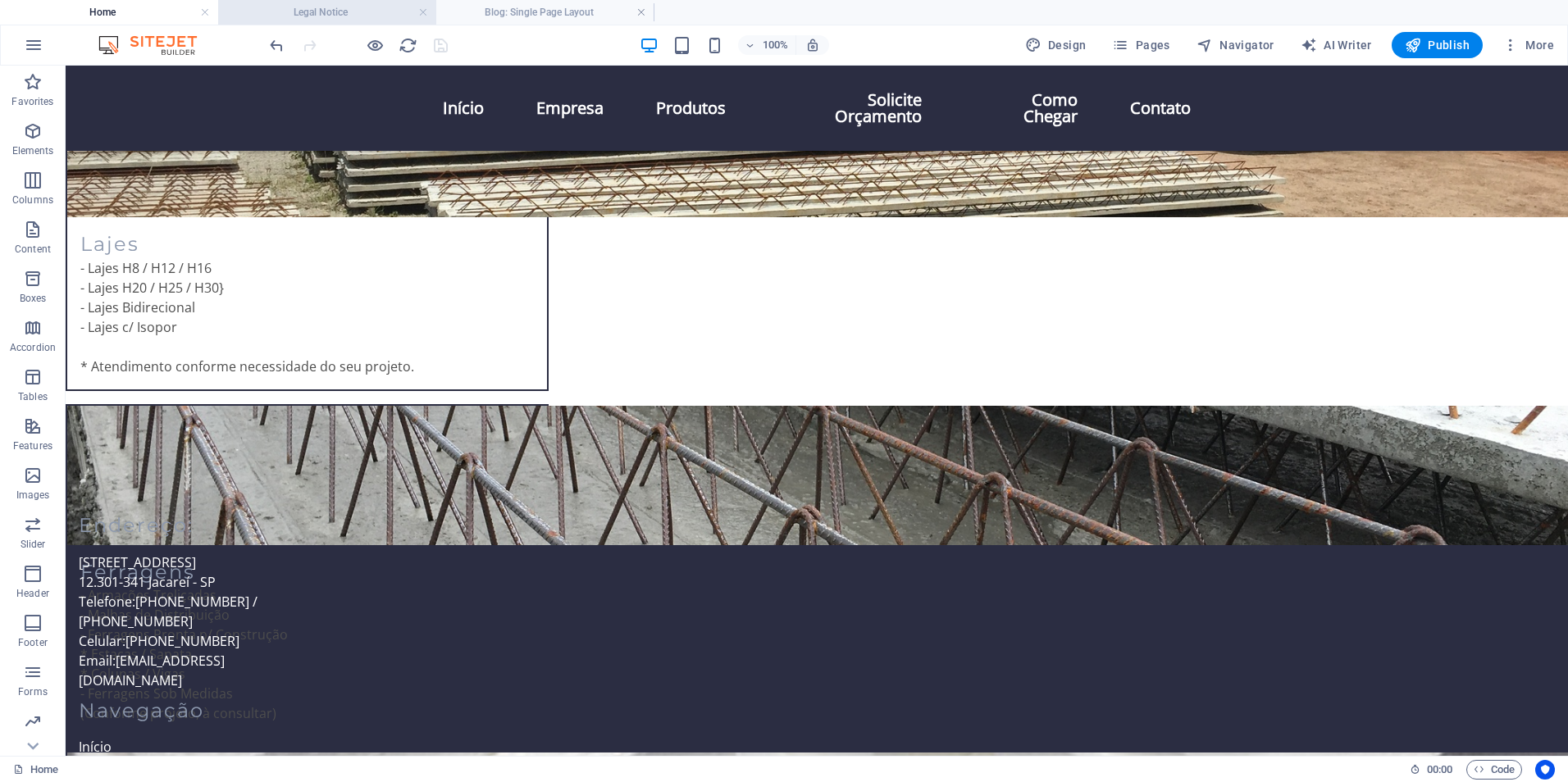
click at [345, 12] on h4 "Legal Notice" at bounding box center [327, 12] width 218 height 18
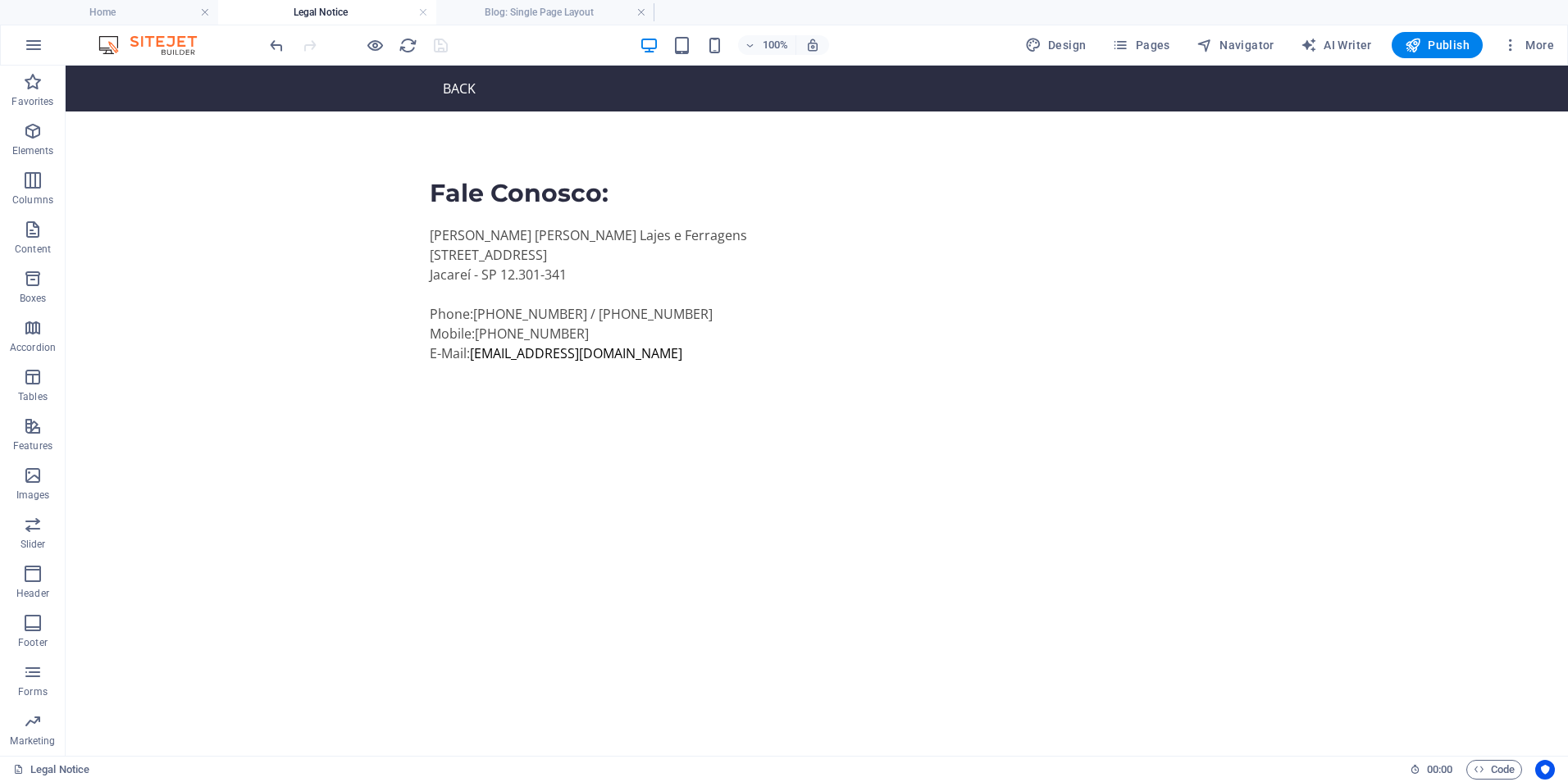
scroll to position [0, 0]
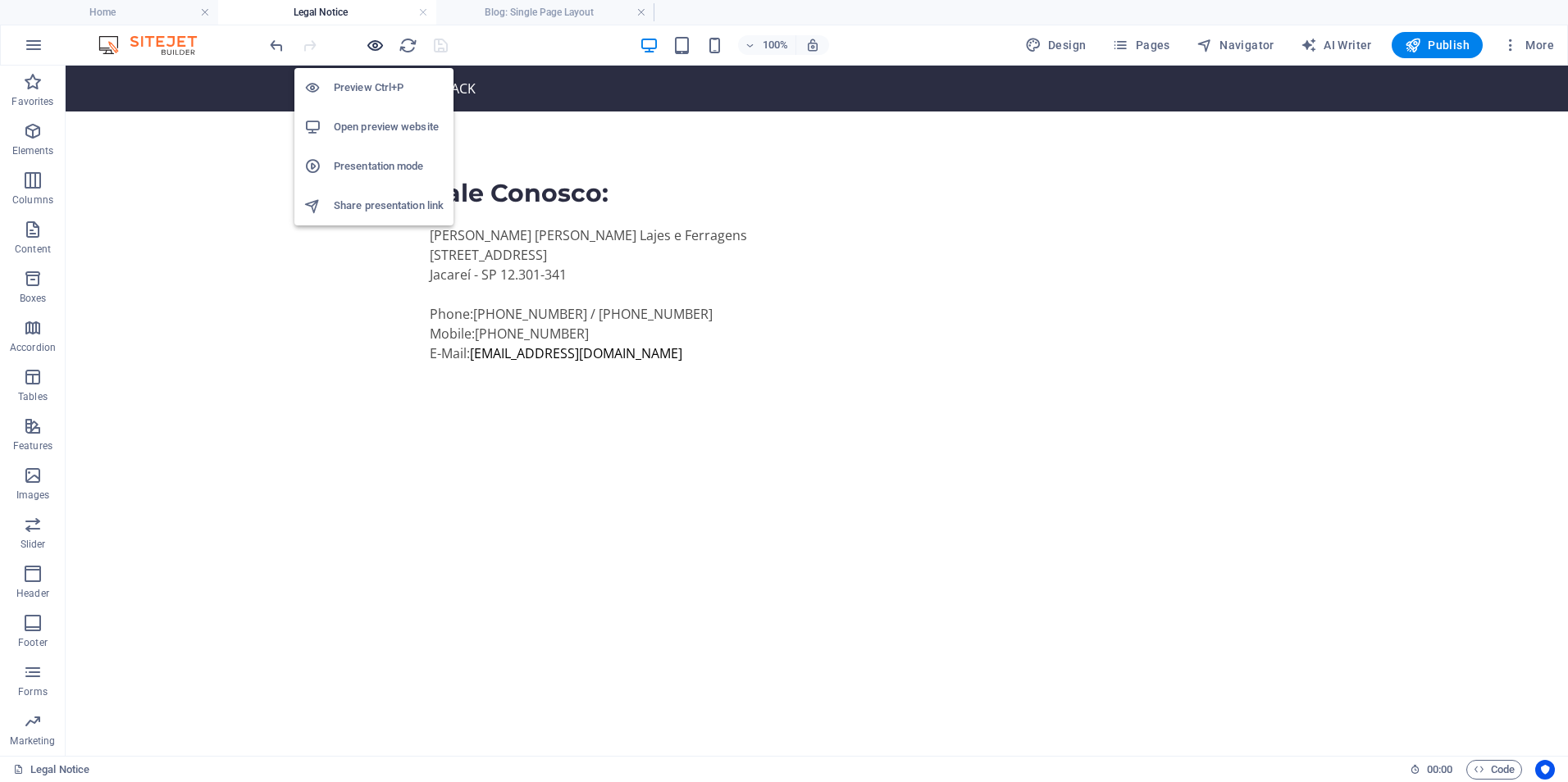
click at [378, 53] on icon "button" at bounding box center [375, 46] width 19 height 19
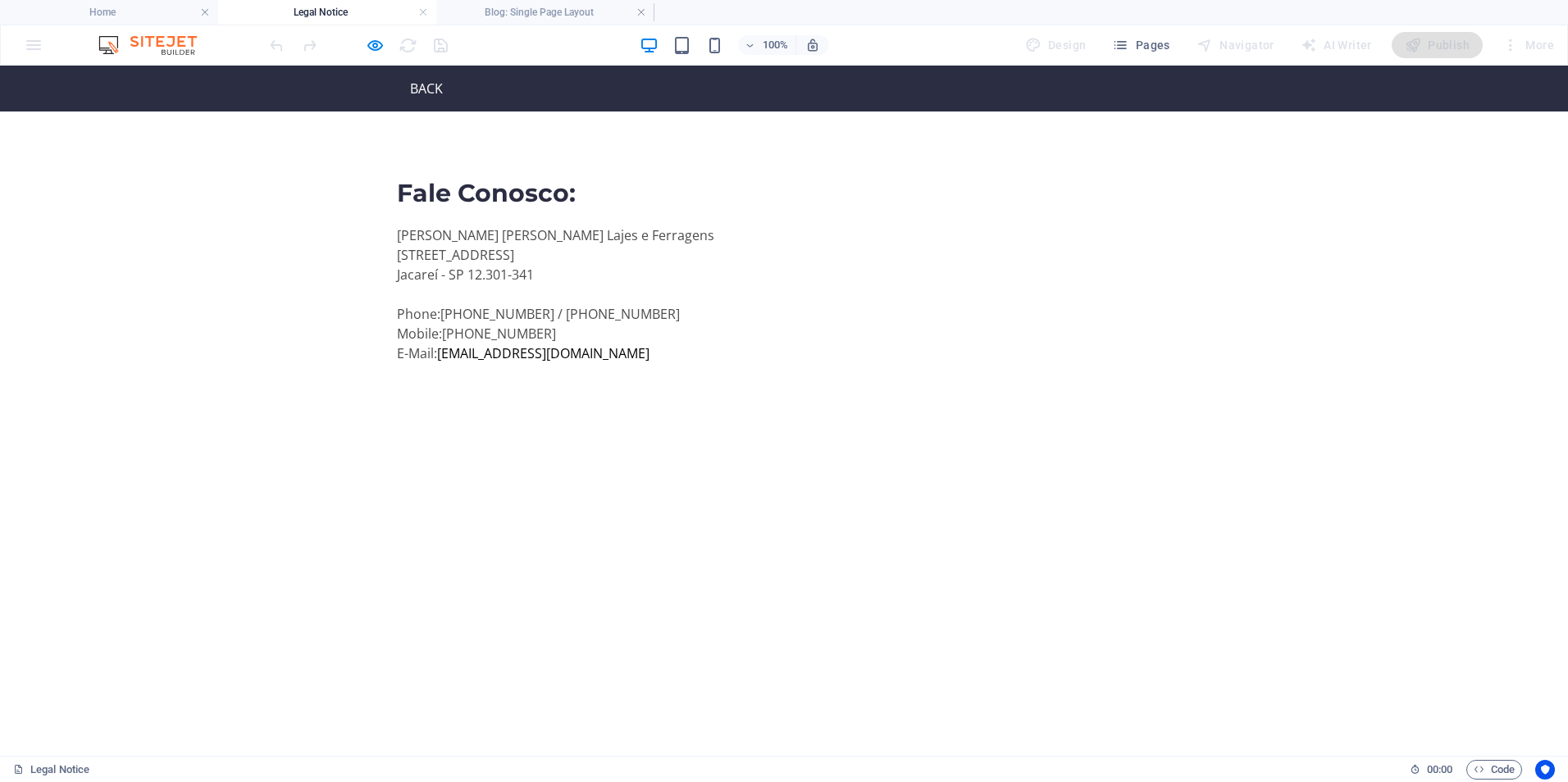
click at [403, 87] on link "Back" at bounding box center [419, 88] width 46 height 20
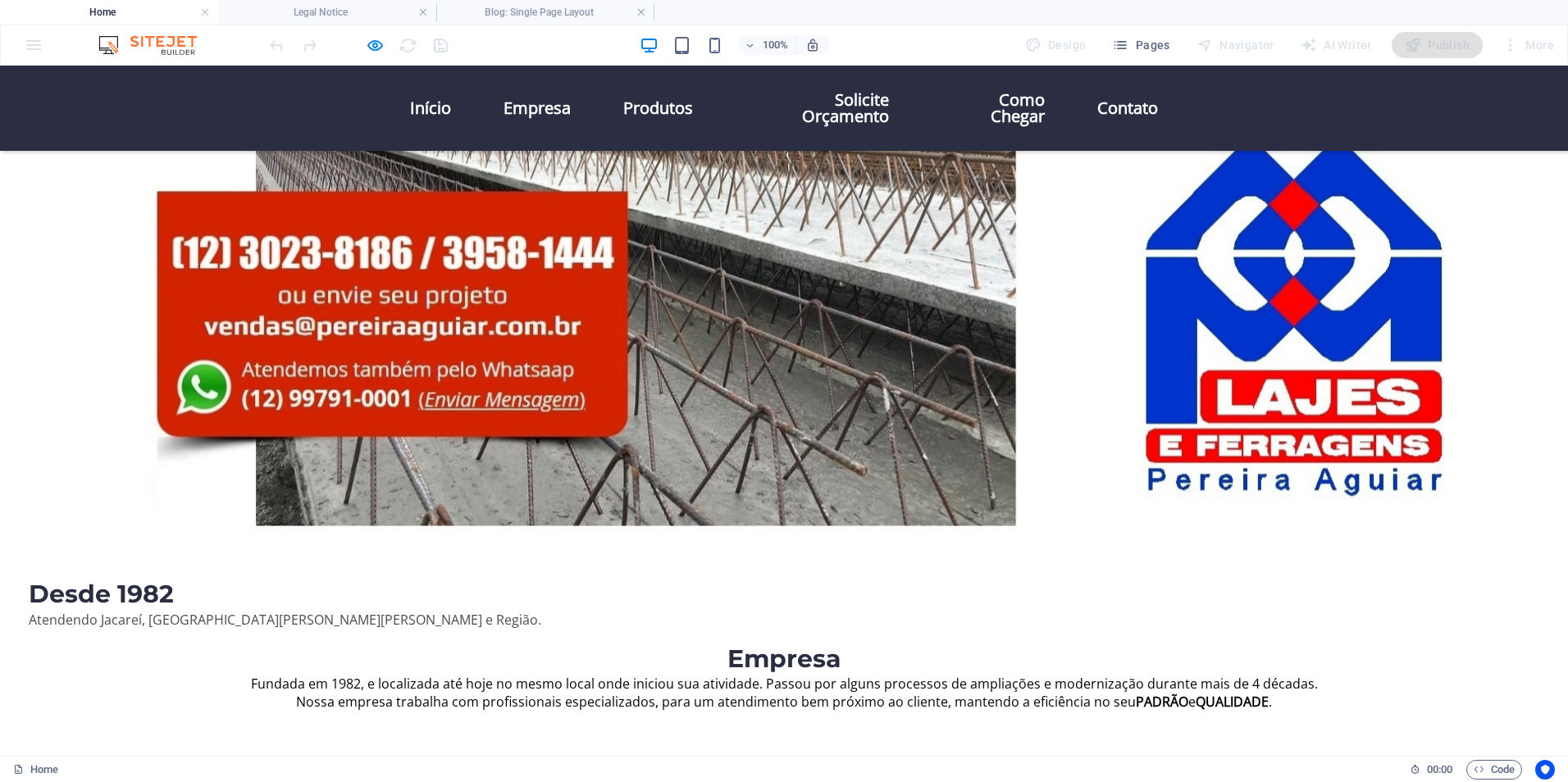
scroll to position [770, 0]
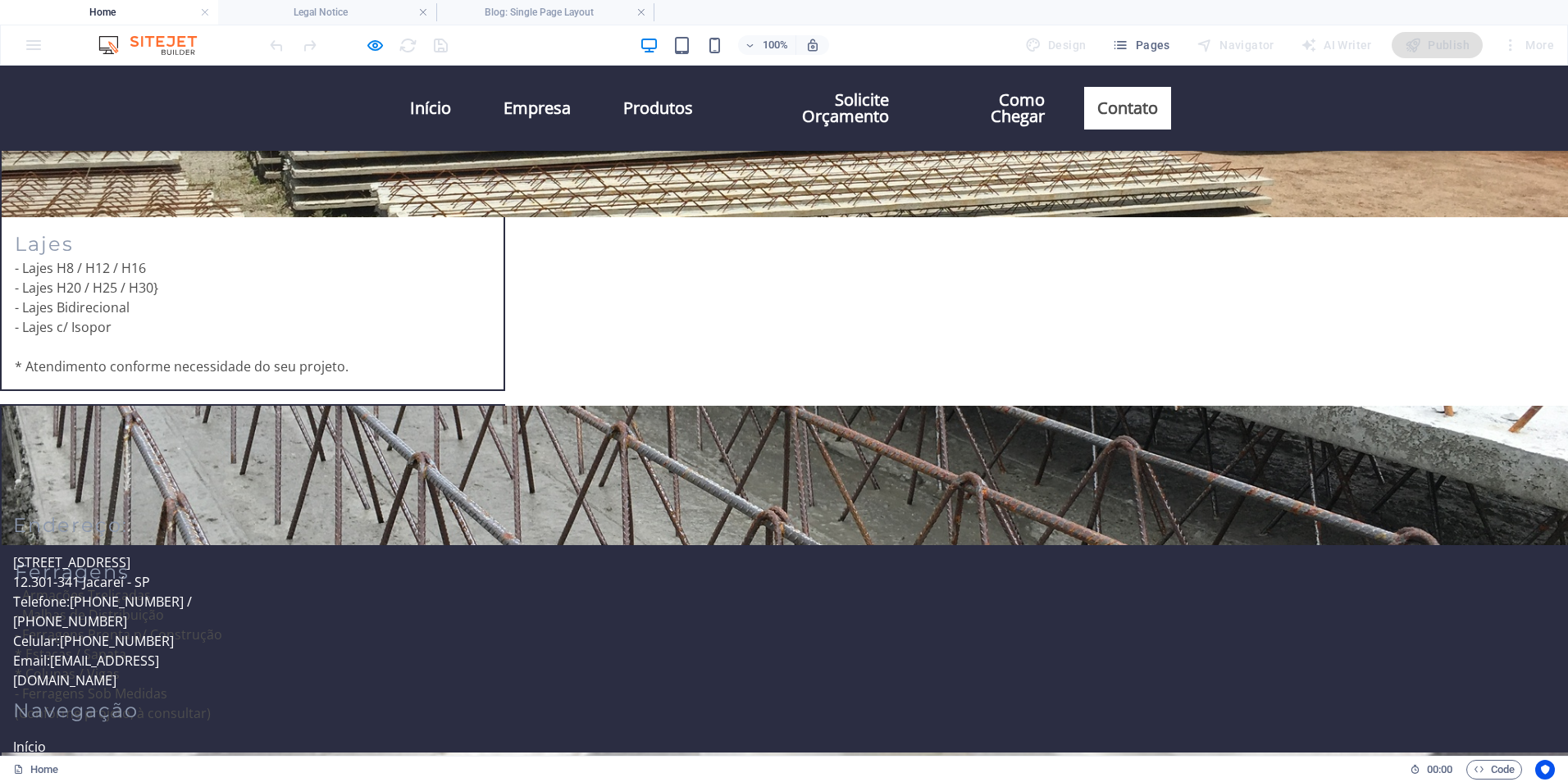
click at [1131, 105] on link "Contato" at bounding box center [1127, 107] width 87 height 42
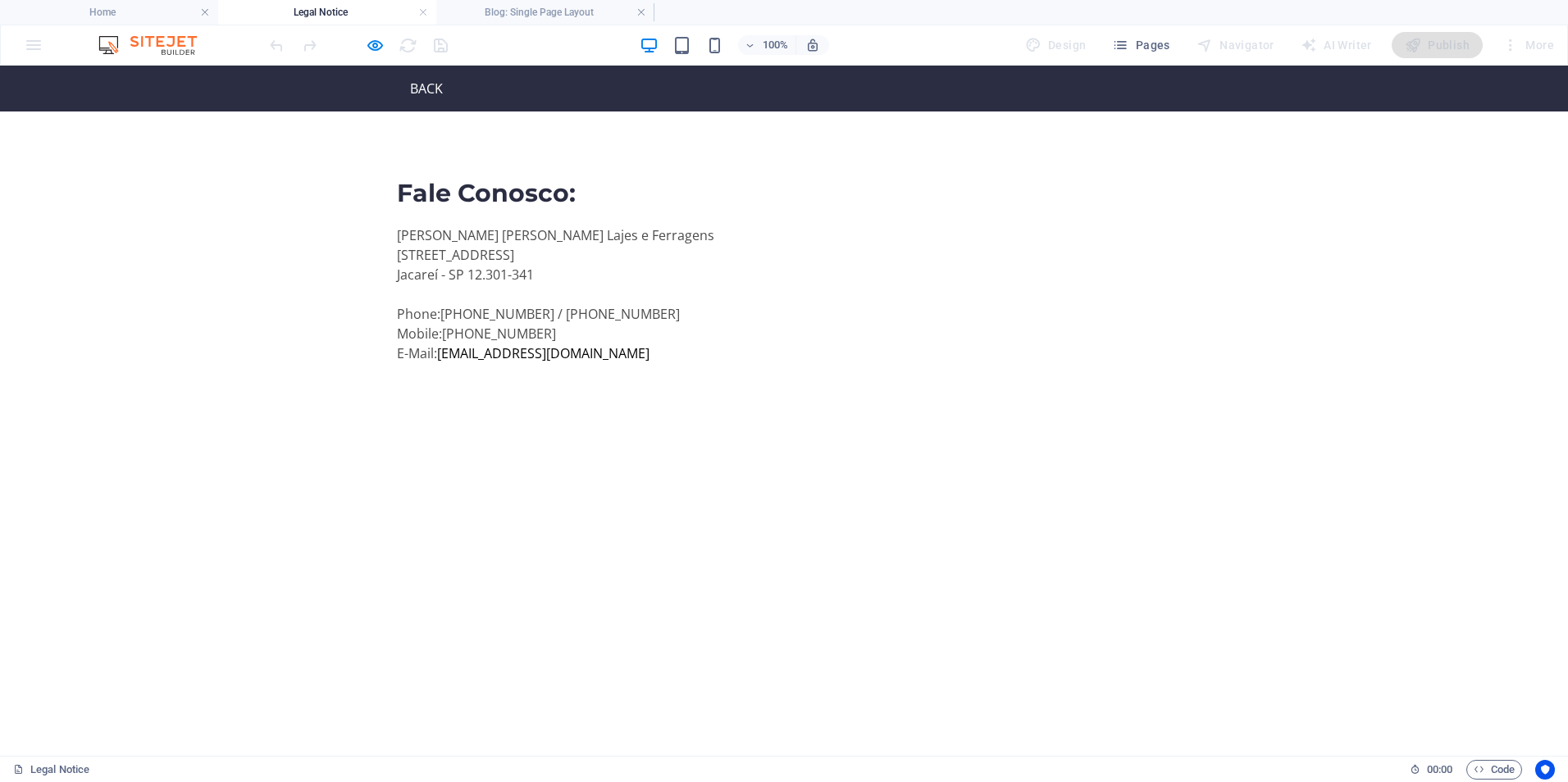
click at [403, 87] on link "Back" at bounding box center [419, 88] width 46 height 20
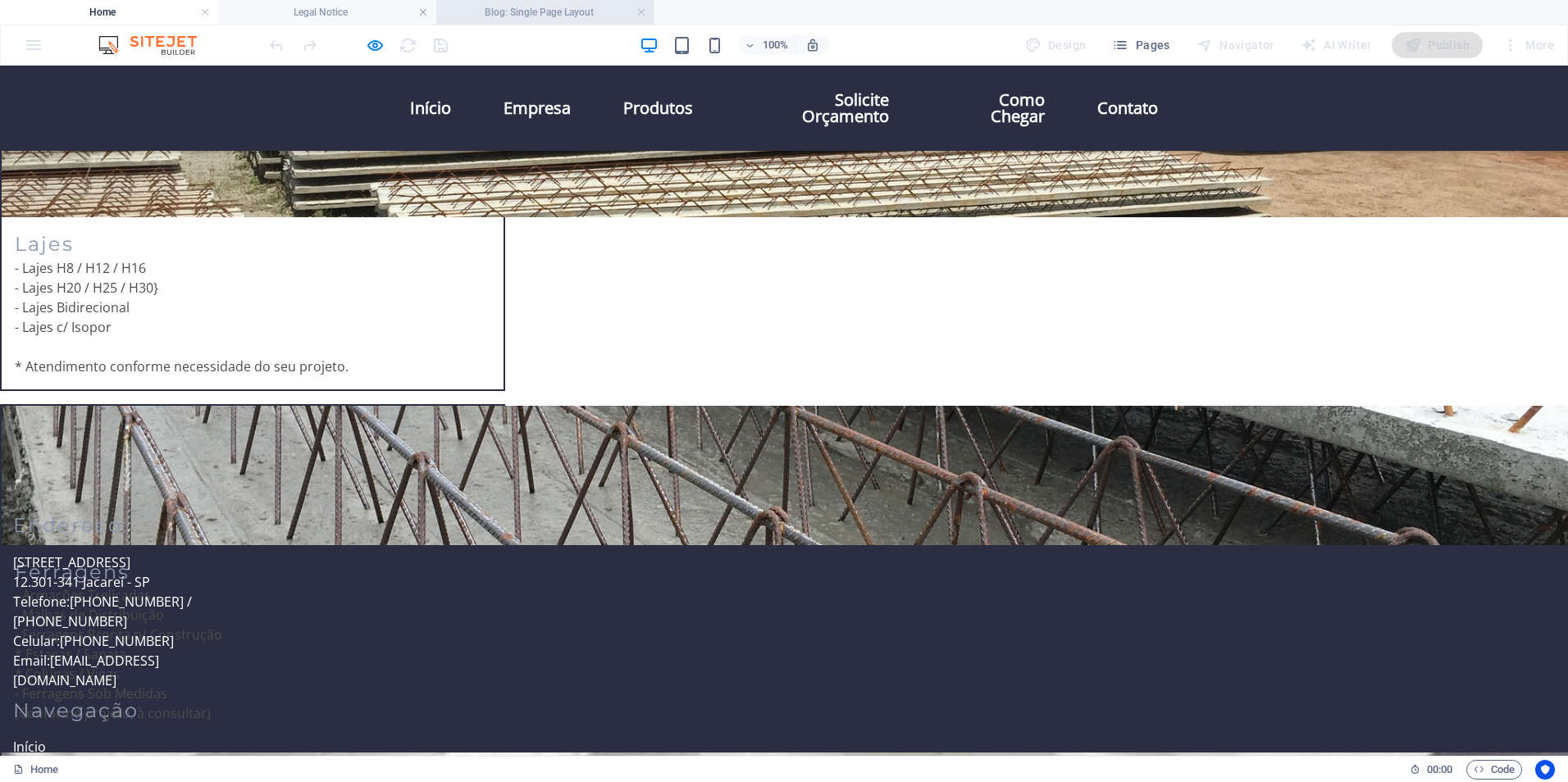
click at [543, 16] on h4 "Blog: Single Page Layout" at bounding box center [545, 12] width 218 height 18
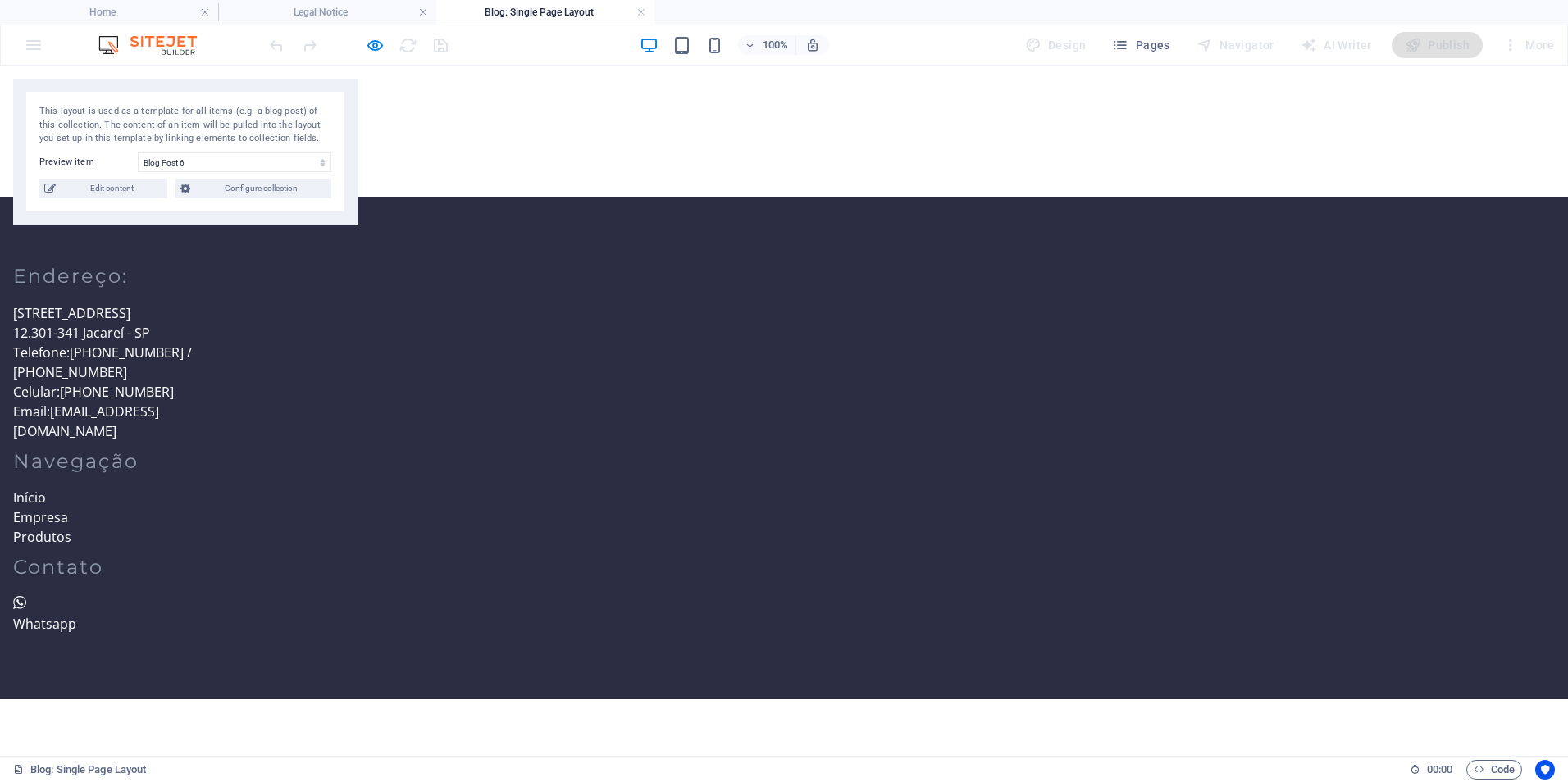
scroll to position [0, 0]
click at [349, 10] on h4 "Legal Notice" at bounding box center [327, 12] width 218 height 18
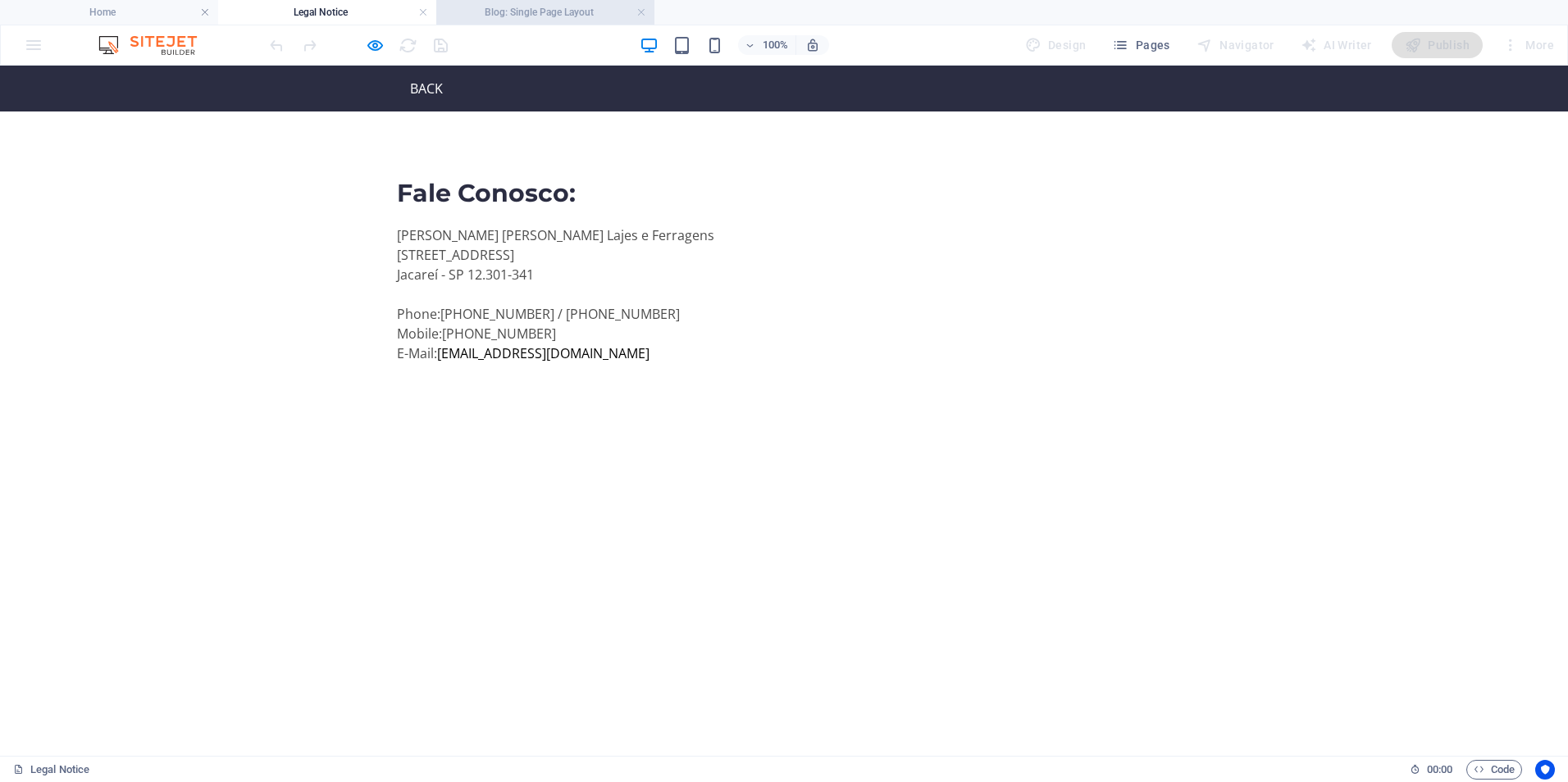
click at [537, 8] on h4 "Blog: Single Page Layout" at bounding box center [545, 12] width 218 height 18
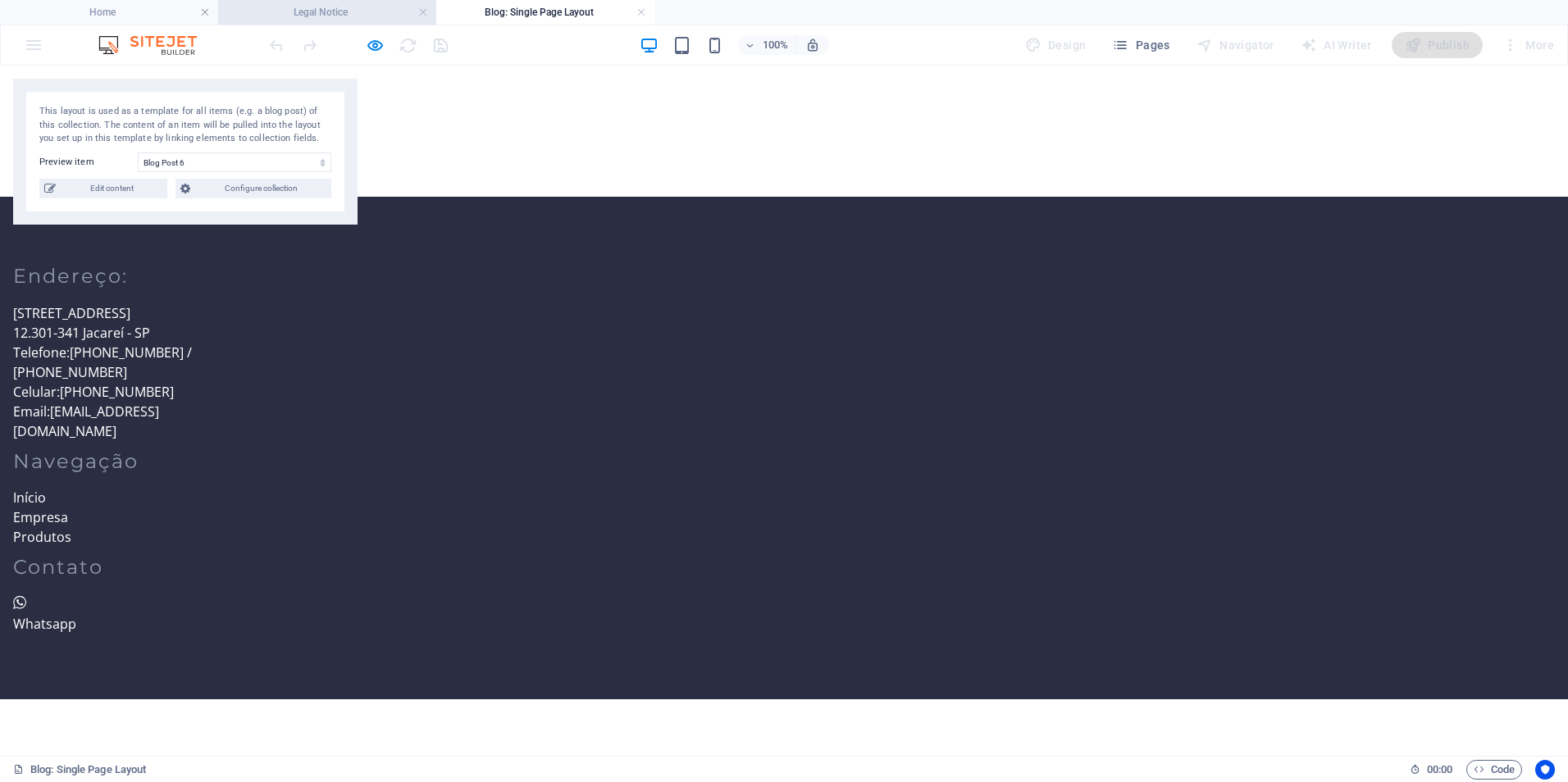
click at [337, 10] on h4 "Legal Notice" at bounding box center [327, 12] width 218 height 18
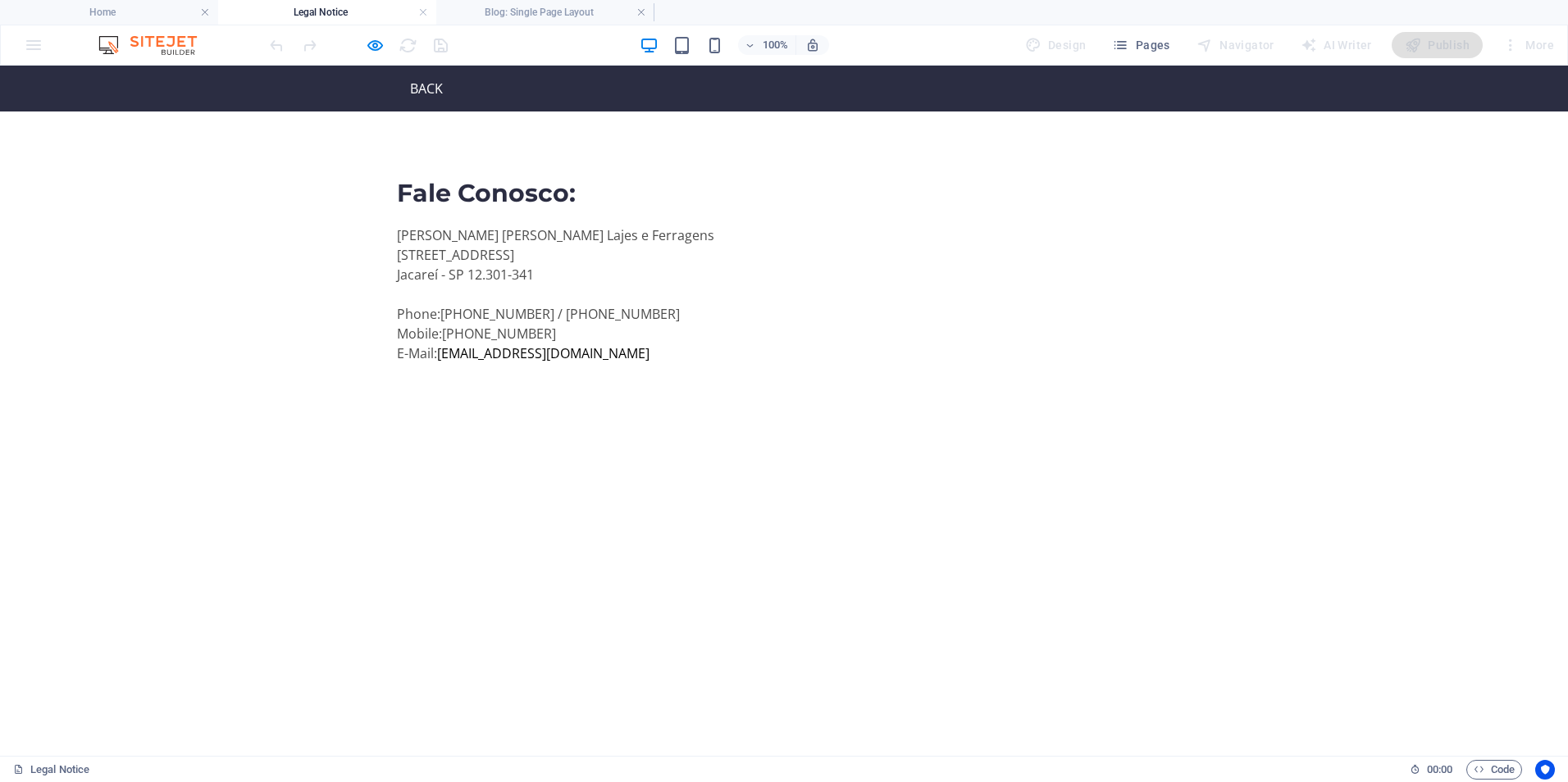
click at [347, 19] on h4 "Legal Notice" at bounding box center [327, 12] width 218 height 18
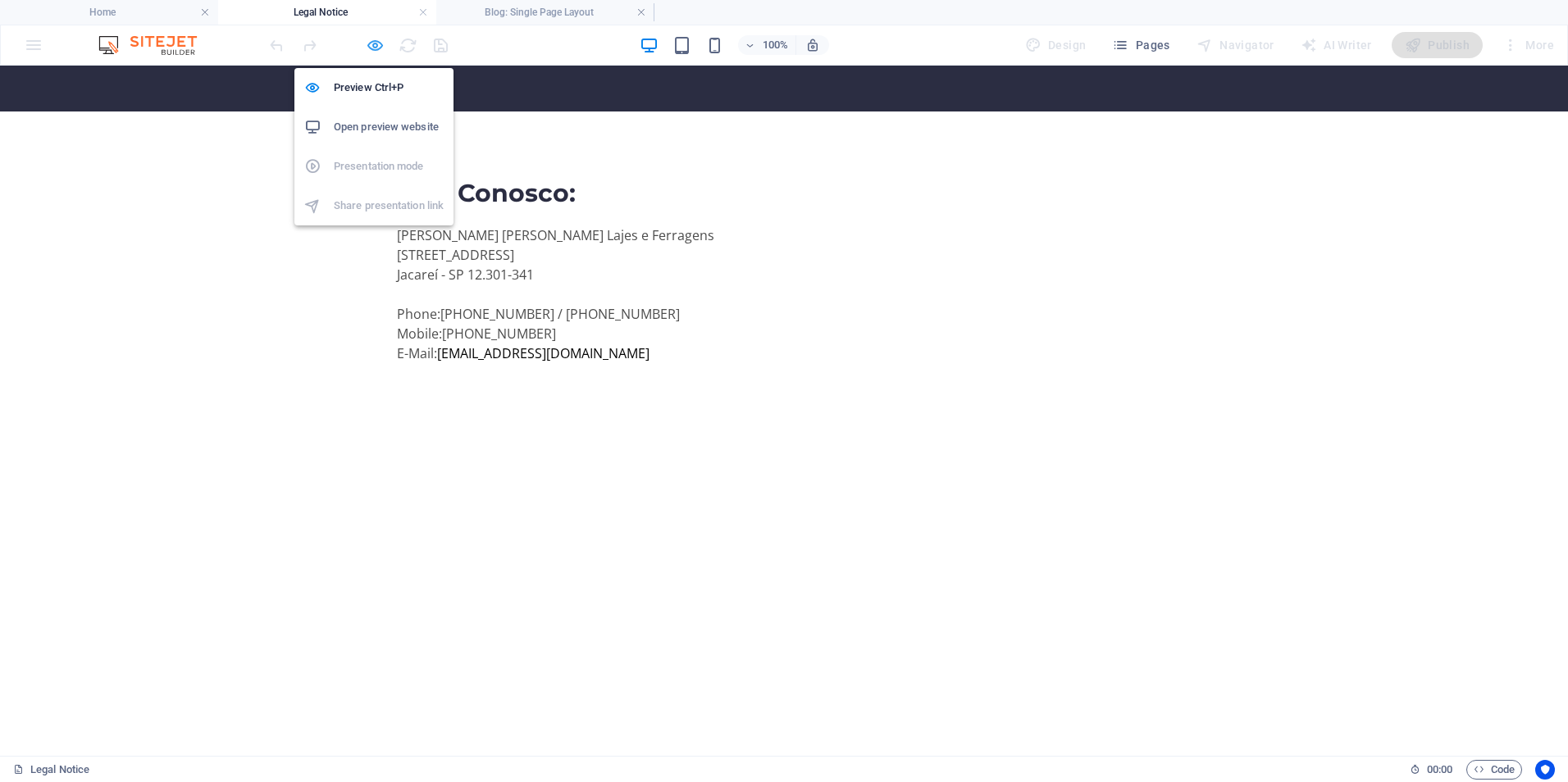
click at [377, 41] on icon "button" at bounding box center [375, 46] width 19 height 19
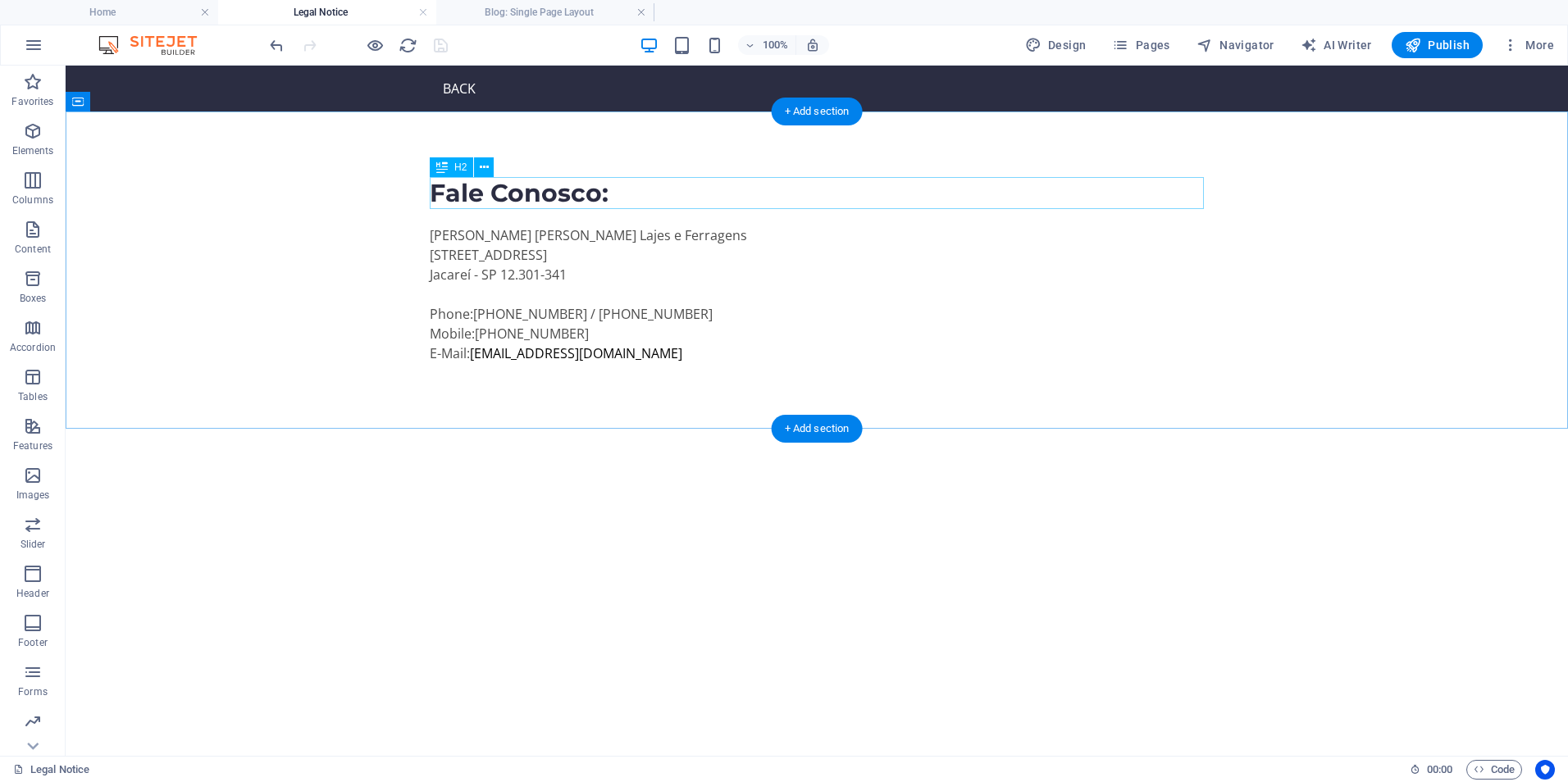
click at [539, 191] on div "Fale Conosco:" at bounding box center [816, 193] width 774 height 32
drag, startPoint x: 690, startPoint y: 10, endPoint x: 674, endPoint y: 12, distance: 16.1
click at [674, 12] on ul "Home Legal Notice Blog: Single Page Layout" at bounding box center [784, 12] width 1568 height 24
click at [1153, 47] on span "Pages" at bounding box center [1140, 45] width 57 height 16
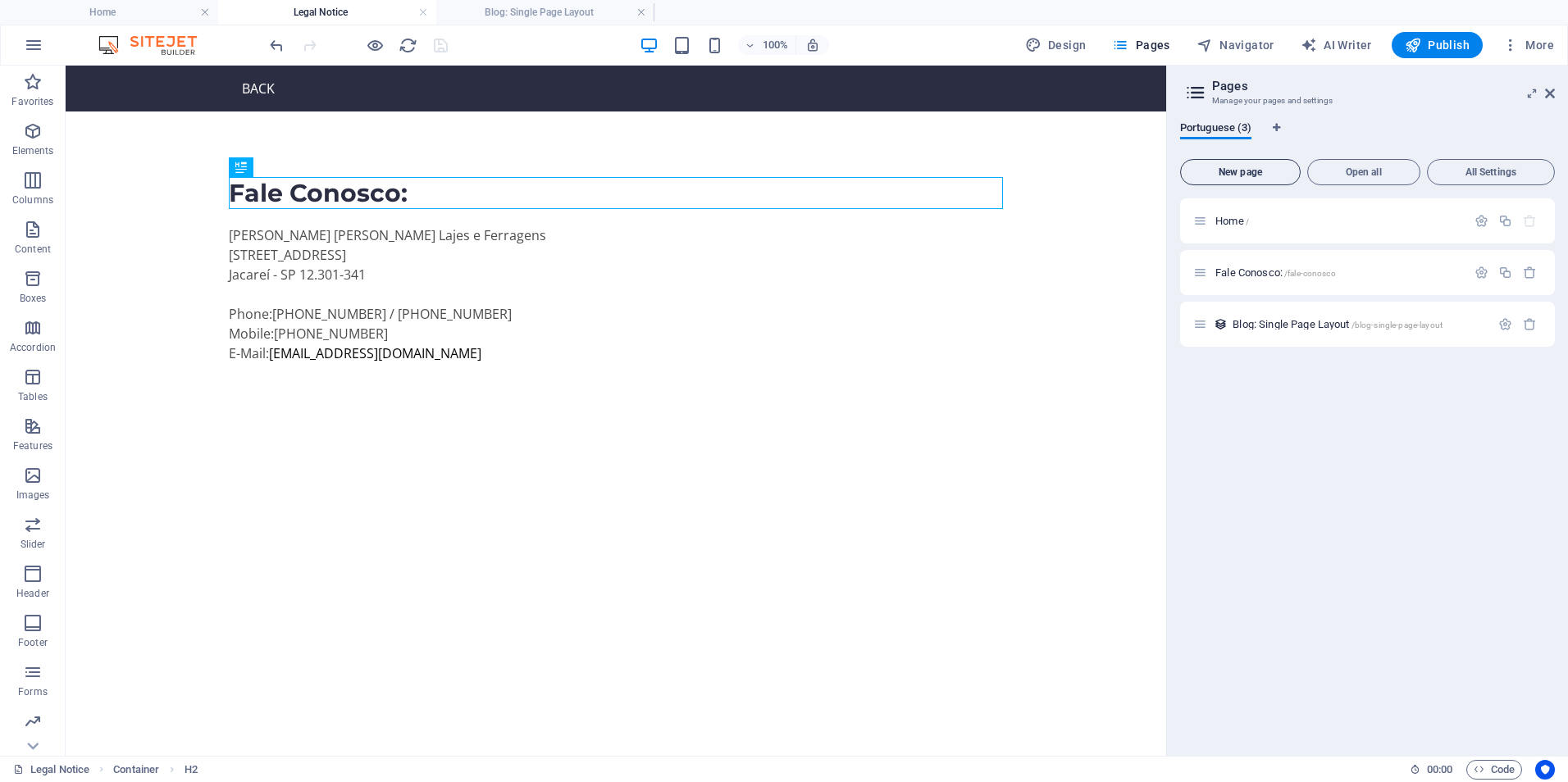
click at [1263, 174] on span "New page" at bounding box center [1240, 171] width 106 height 10
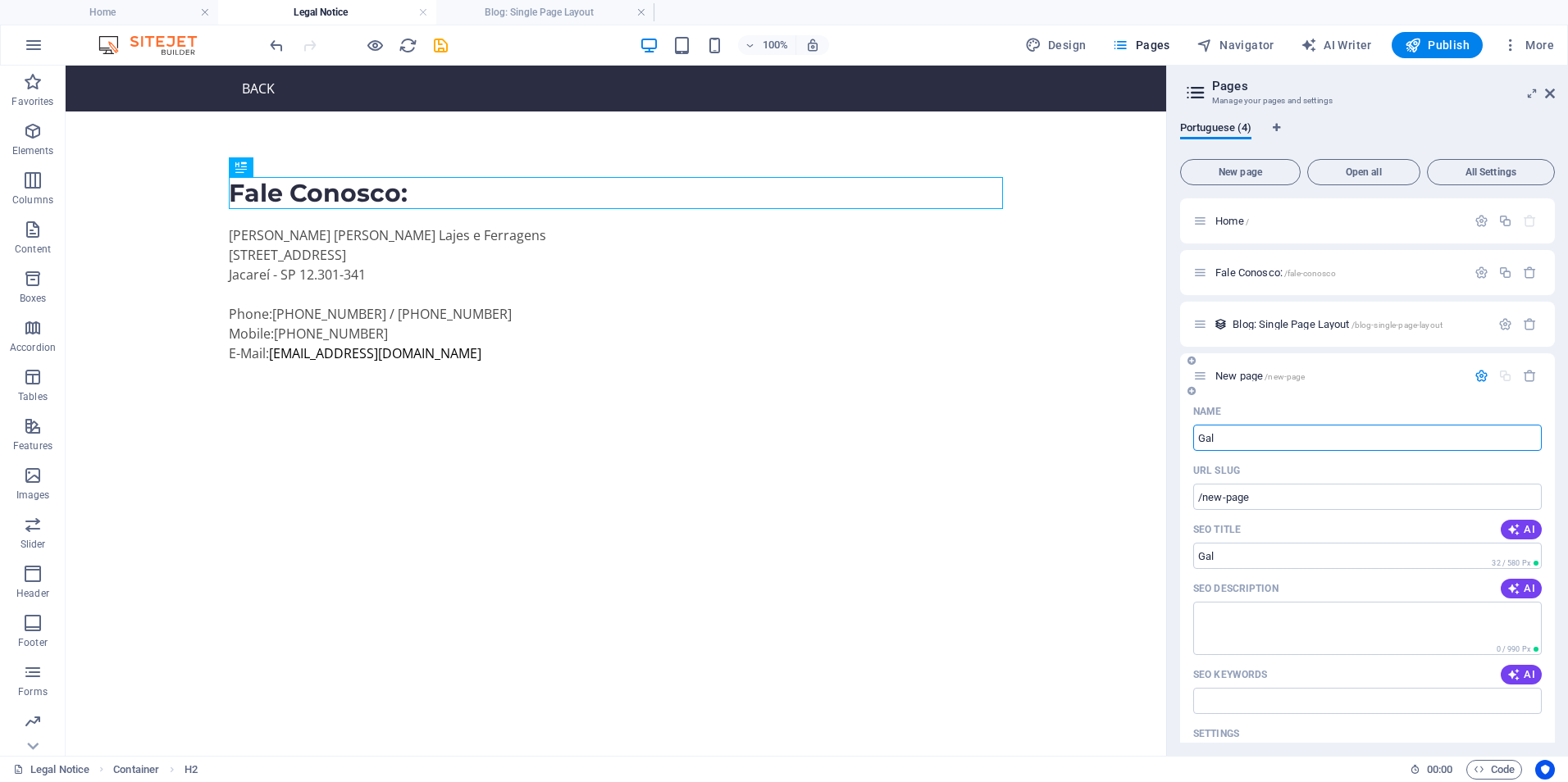
type input "Gal"
type input "/gal"
type input "Galler"
type input "/galle"
type input "Galleria"
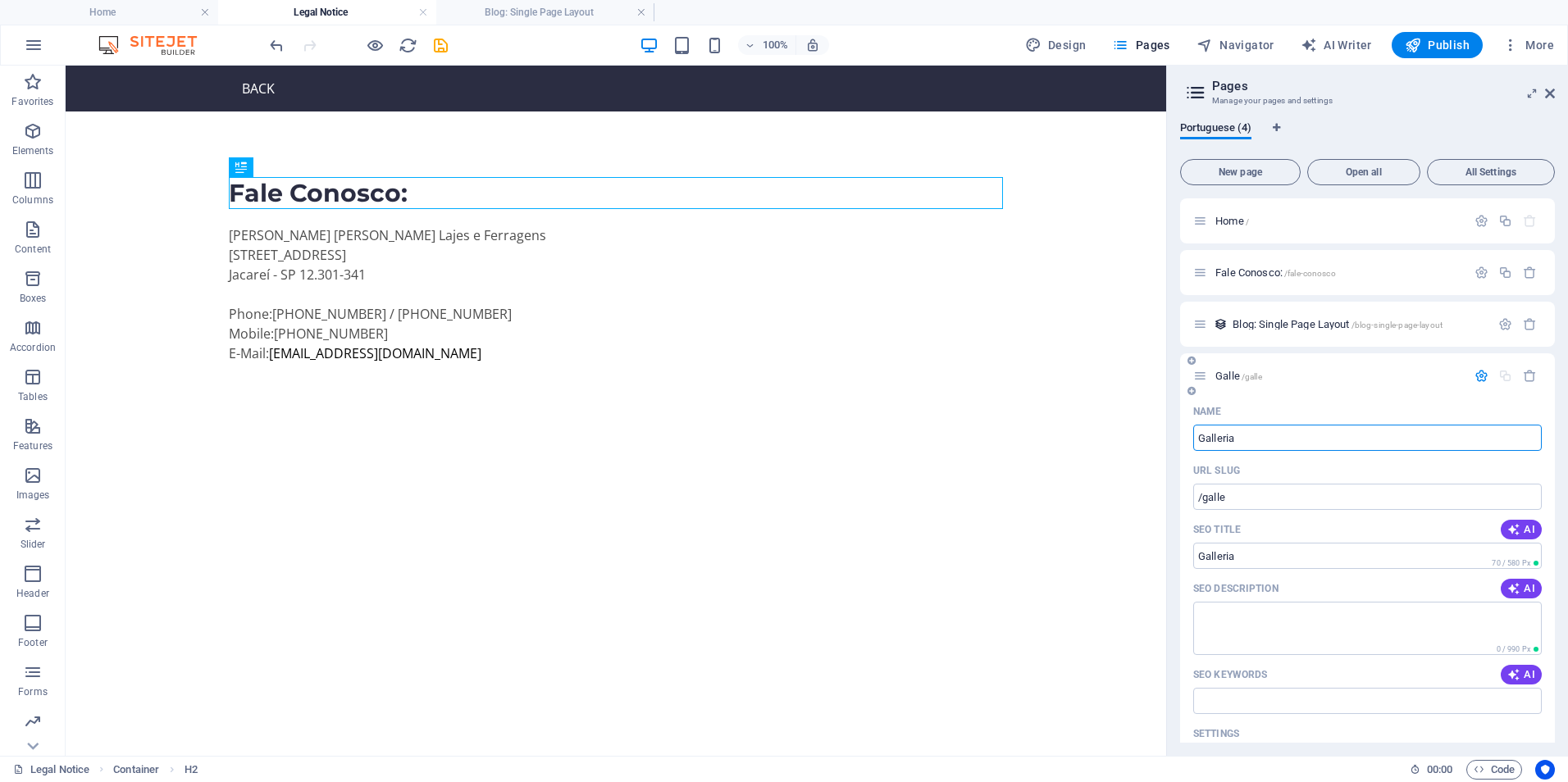
type input "/galleria"
type input "G"
type input "/"
type input "G"
type input "/g"
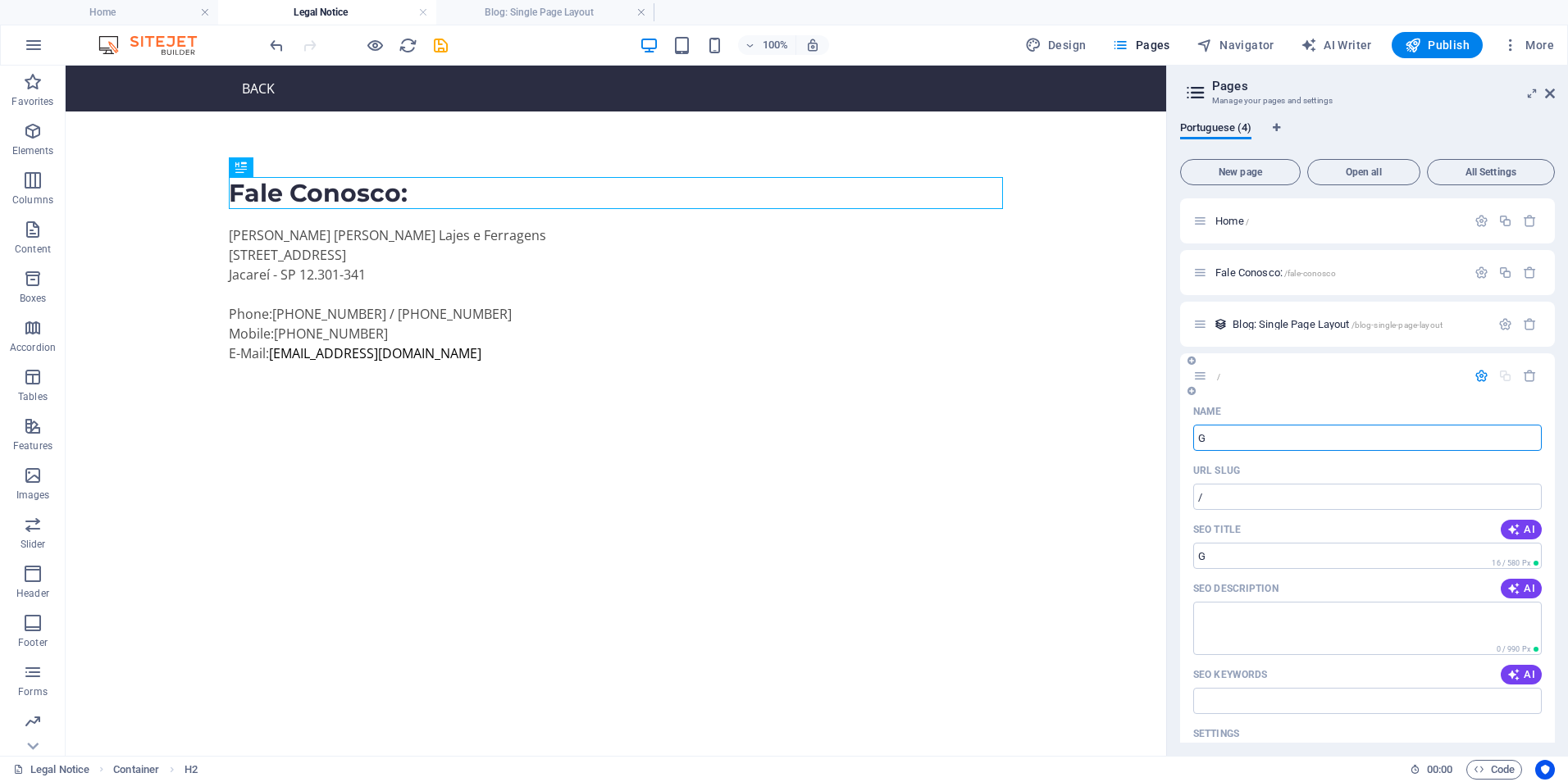
type input "G"
type input "/"
type input "G"
type input "/g"
type input "G"
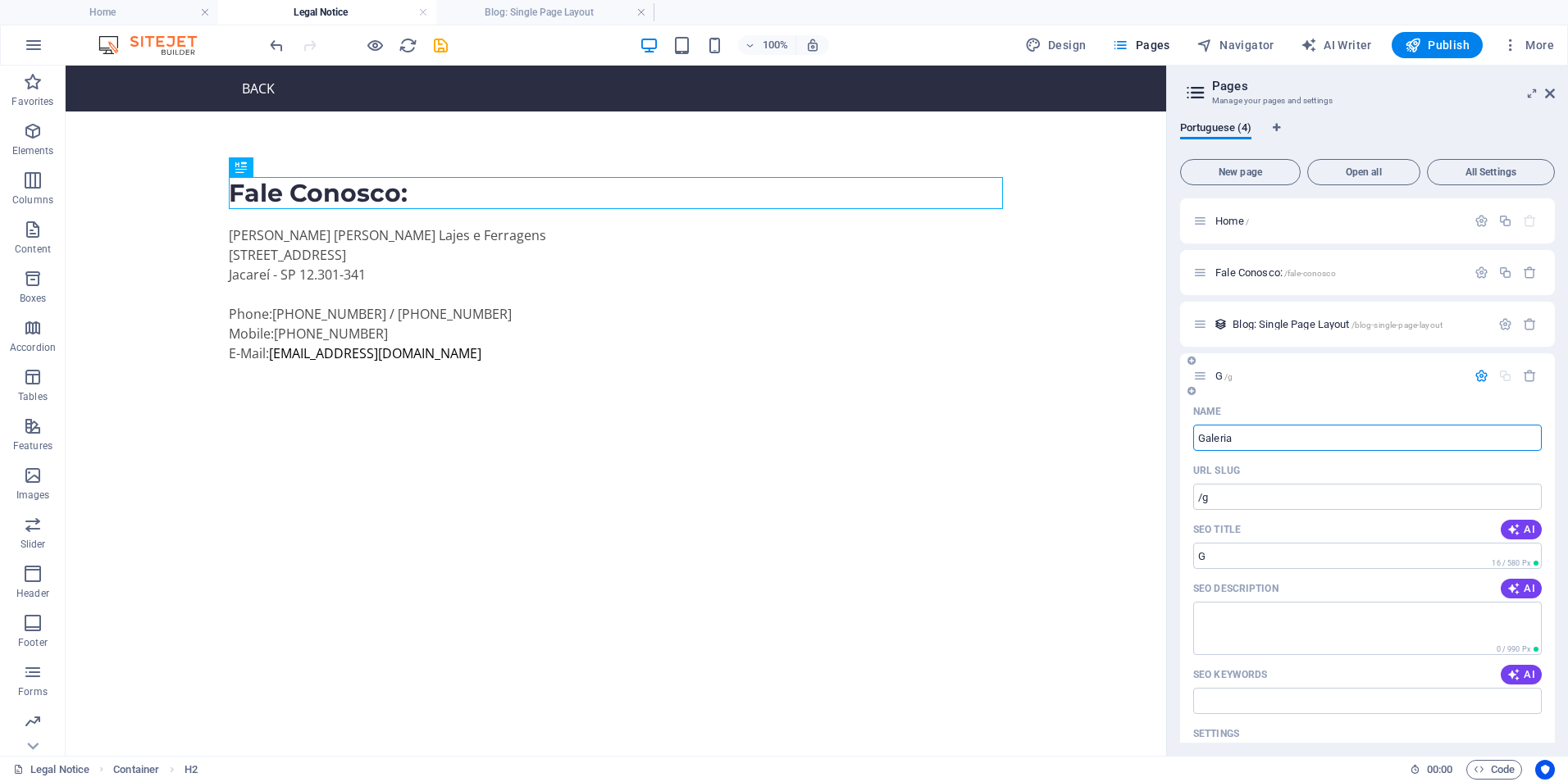
type input "Galeria"
type input "/galeria"
type input "Galeria"
type input "Galeri"
type input "/galeri"
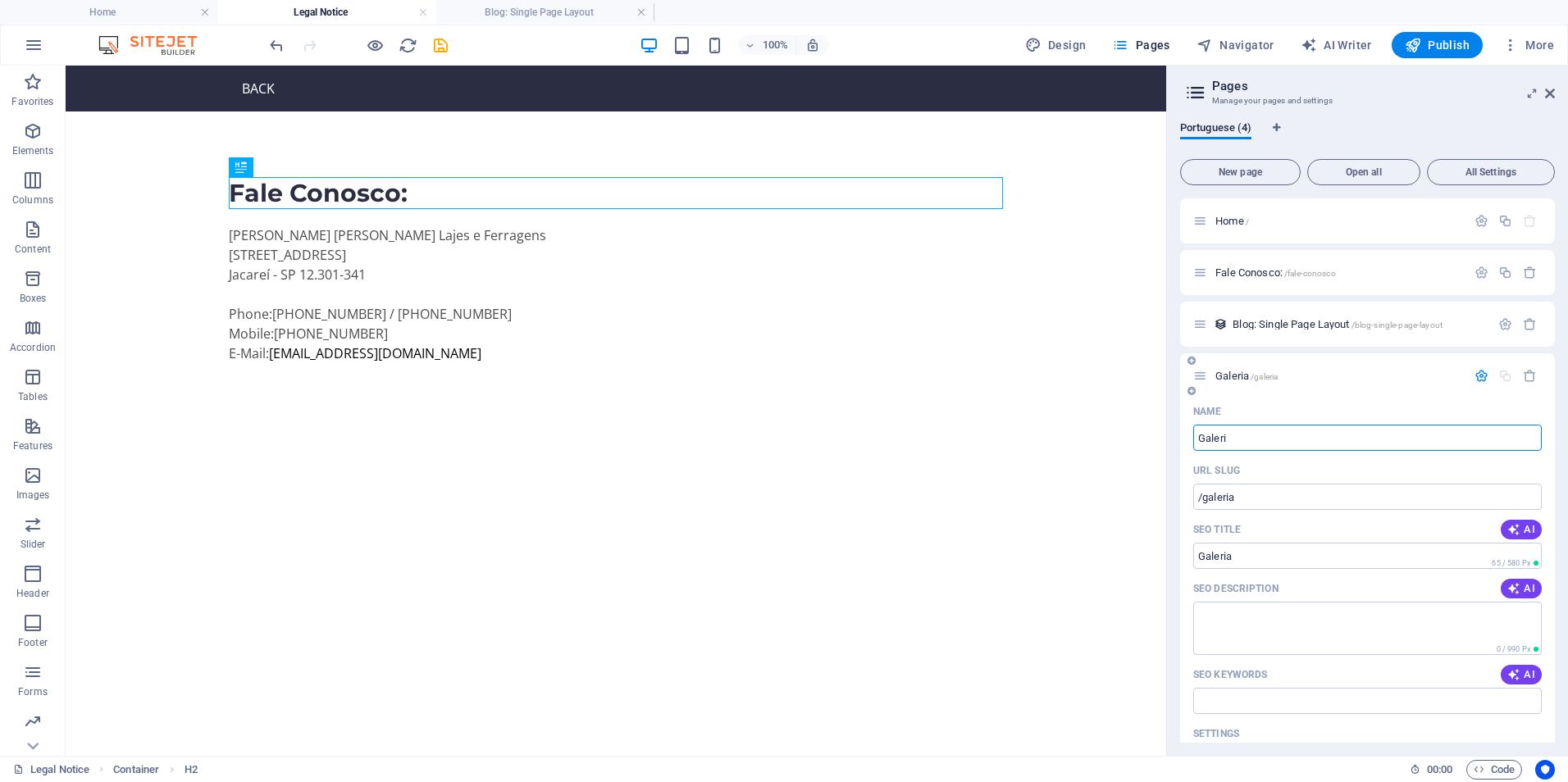
type input "Galeri"
type input "Gale"
type input "/gale"
type input "Gale"
type input "G"
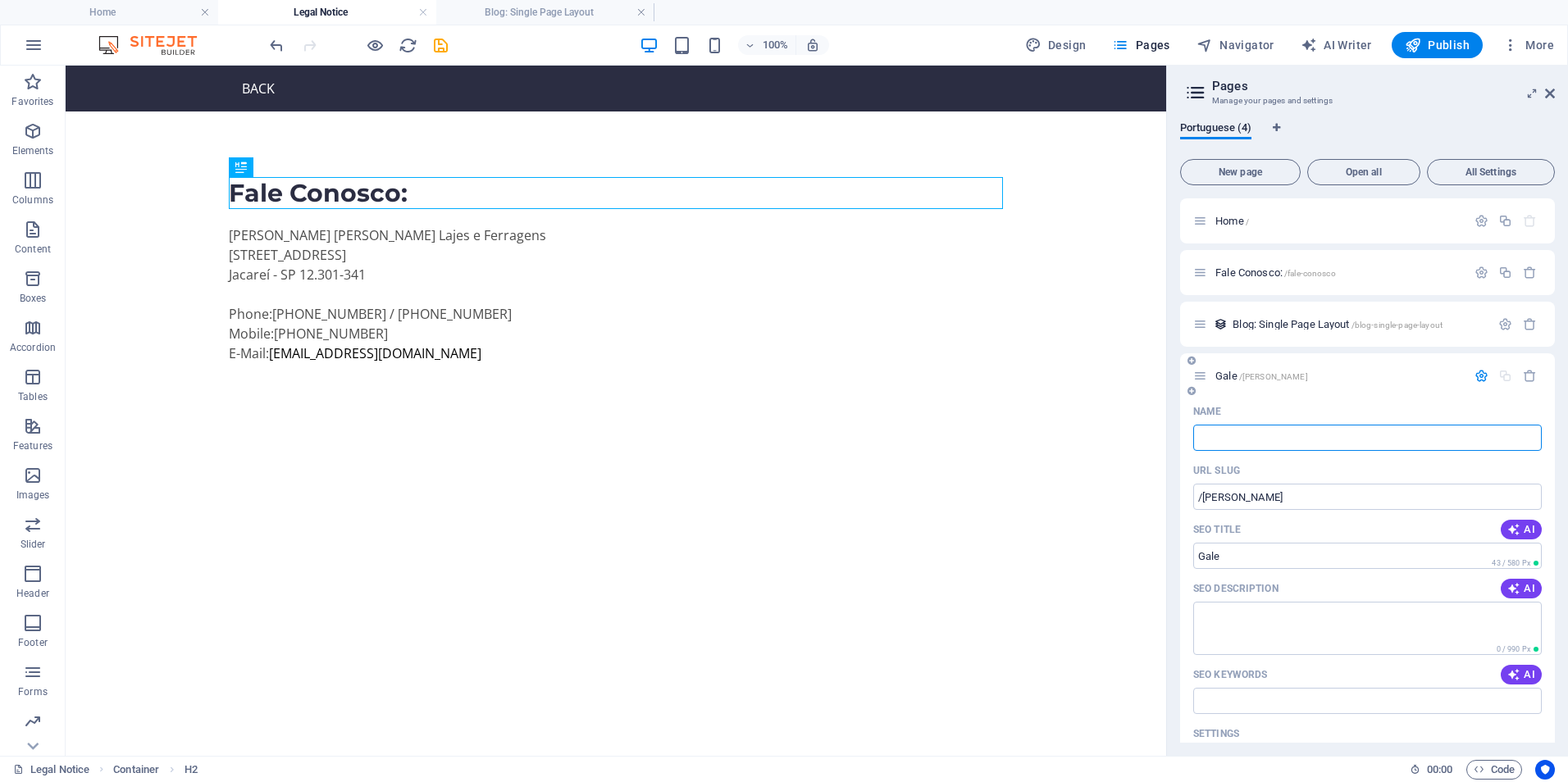
type input "/"
type input "Foto"
type input "/fot"
type input "Fot"
type input "Fotos"
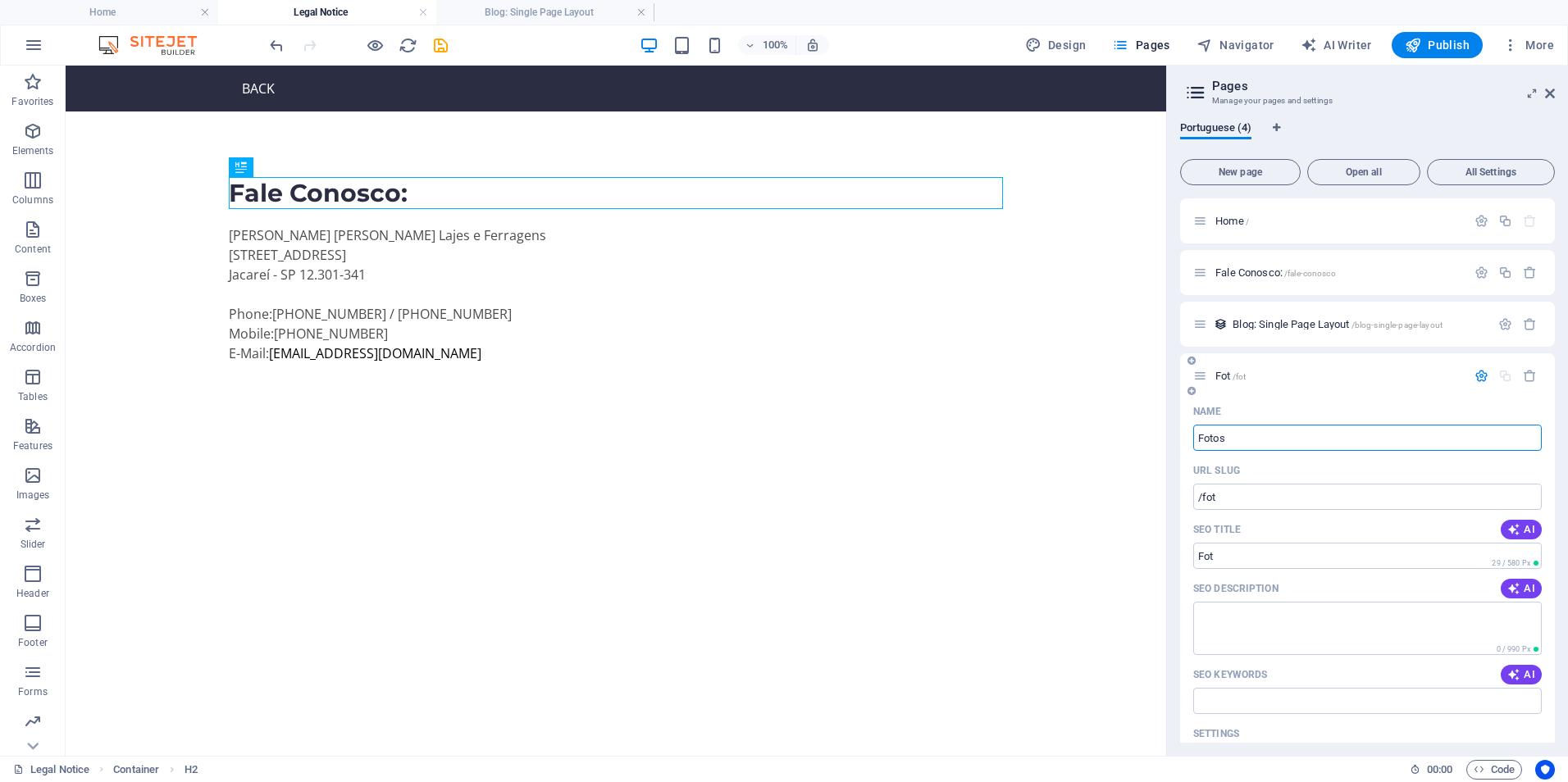
type input "/fotos"
type input "Fotos"
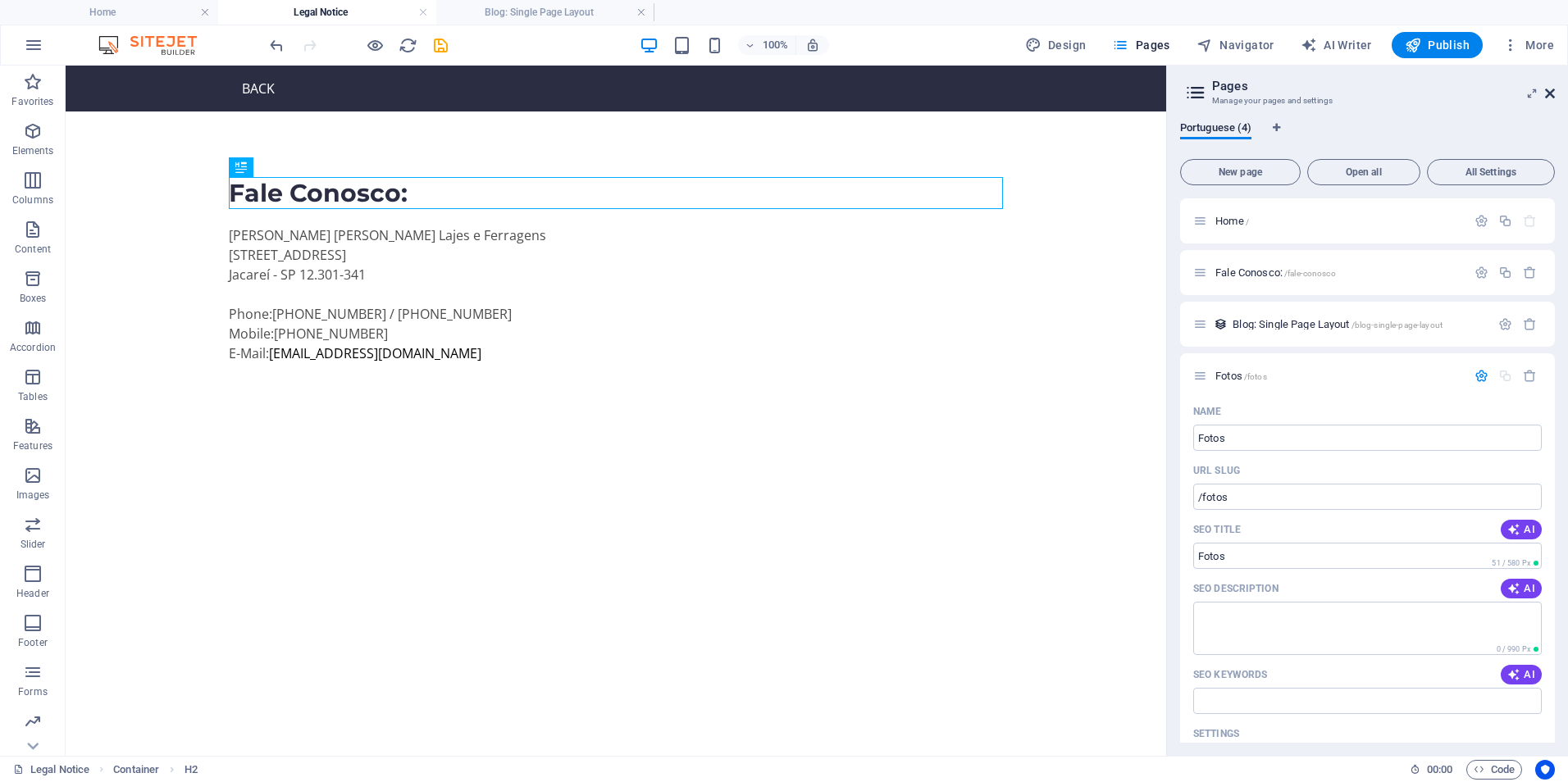
drag, startPoint x: 1547, startPoint y: 91, endPoint x: 1481, endPoint y: 27, distance: 91.9
click at [1547, 91] on icon at bounding box center [1549, 93] width 10 height 13
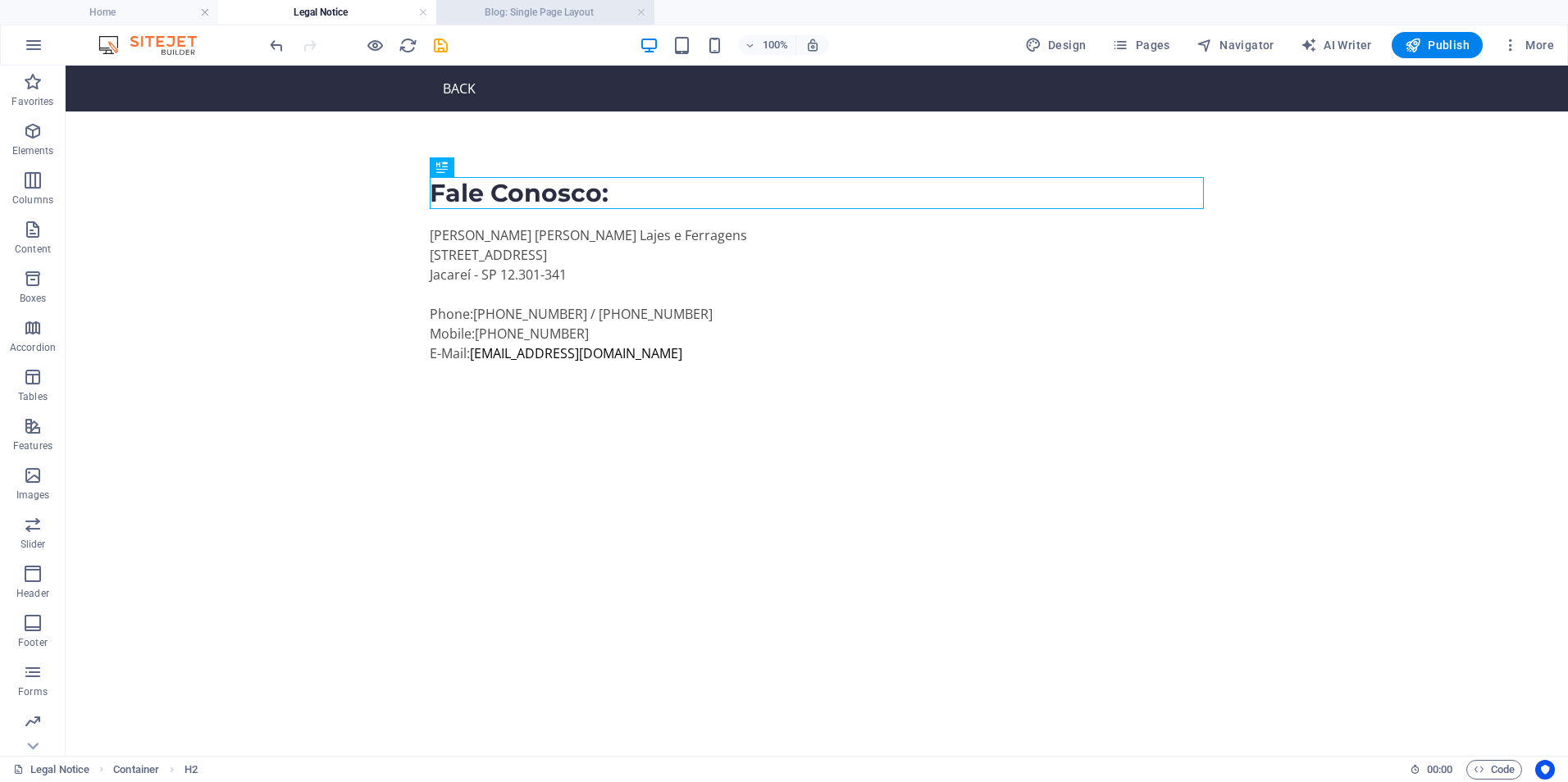
click at [512, 11] on h4 "Blog: Single Page Layout" at bounding box center [545, 12] width 218 height 18
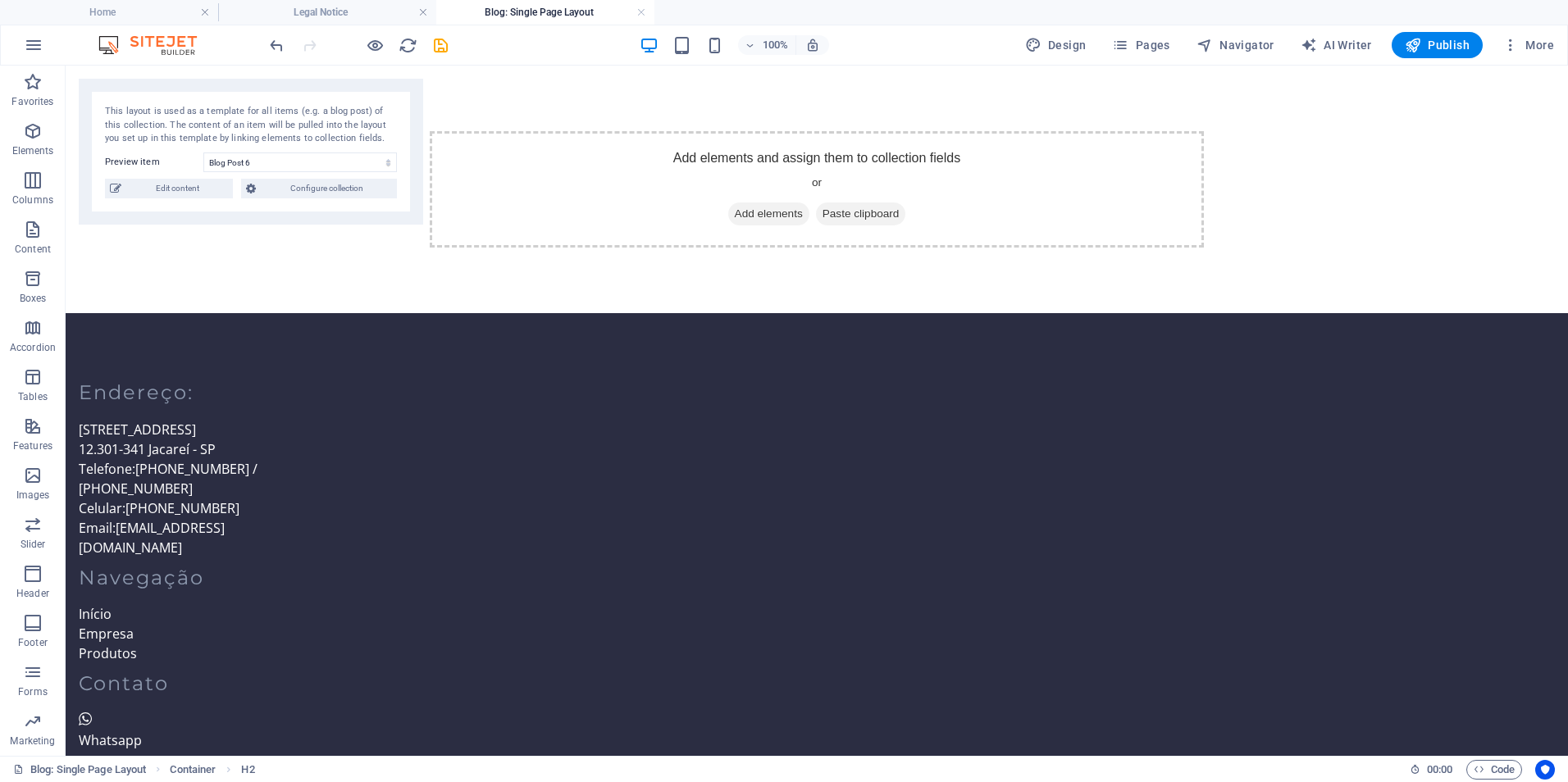
click at [494, 7] on h4 "Blog: Single Page Layout" at bounding box center [545, 12] width 218 height 18
click at [1144, 46] on span "Pages" at bounding box center [1140, 45] width 57 height 16
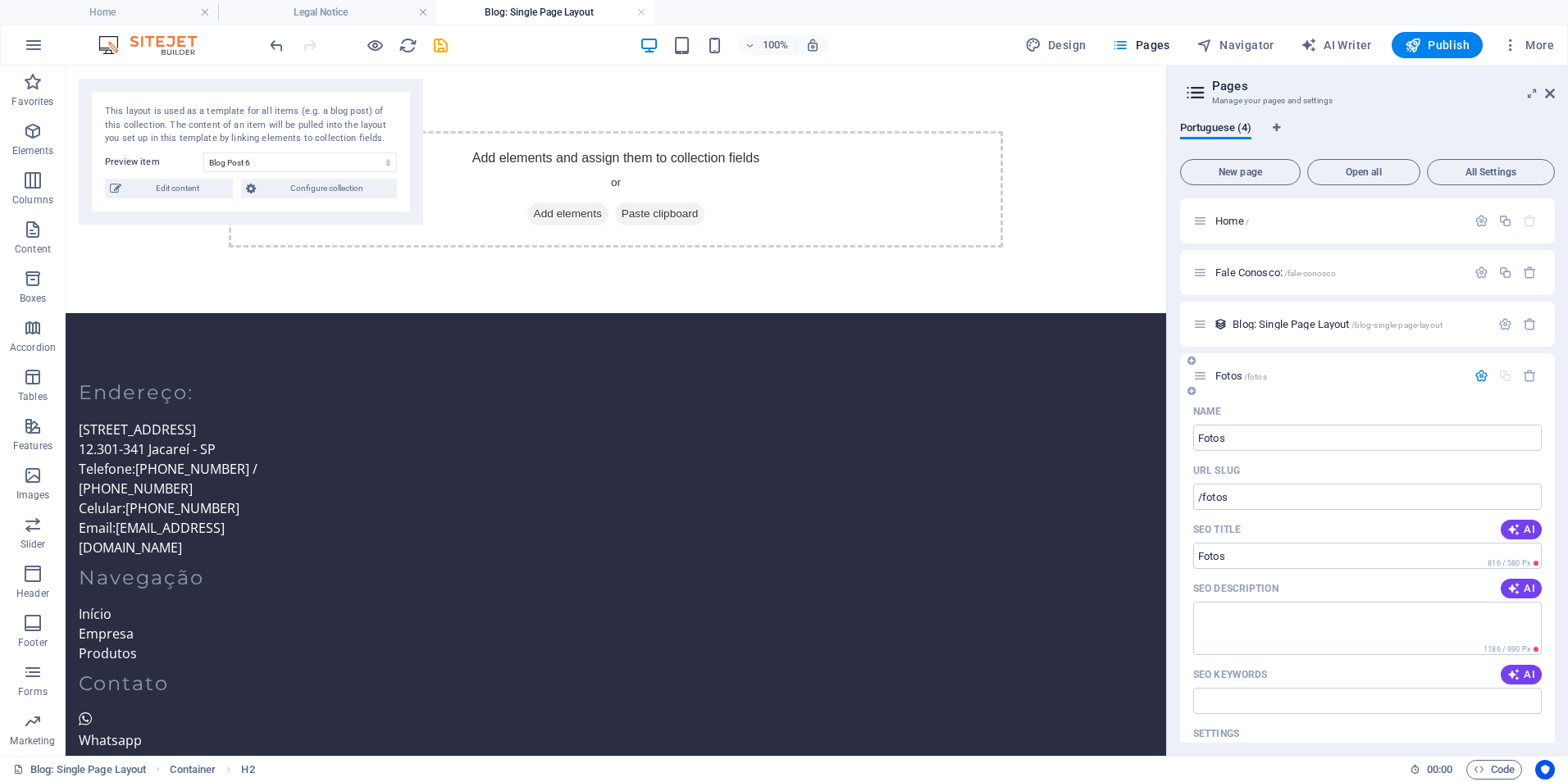
click at [1502, 375] on div at bounding box center [1505, 376] width 72 height 14
click at [1480, 379] on icon "button" at bounding box center [1481, 376] width 14 height 14
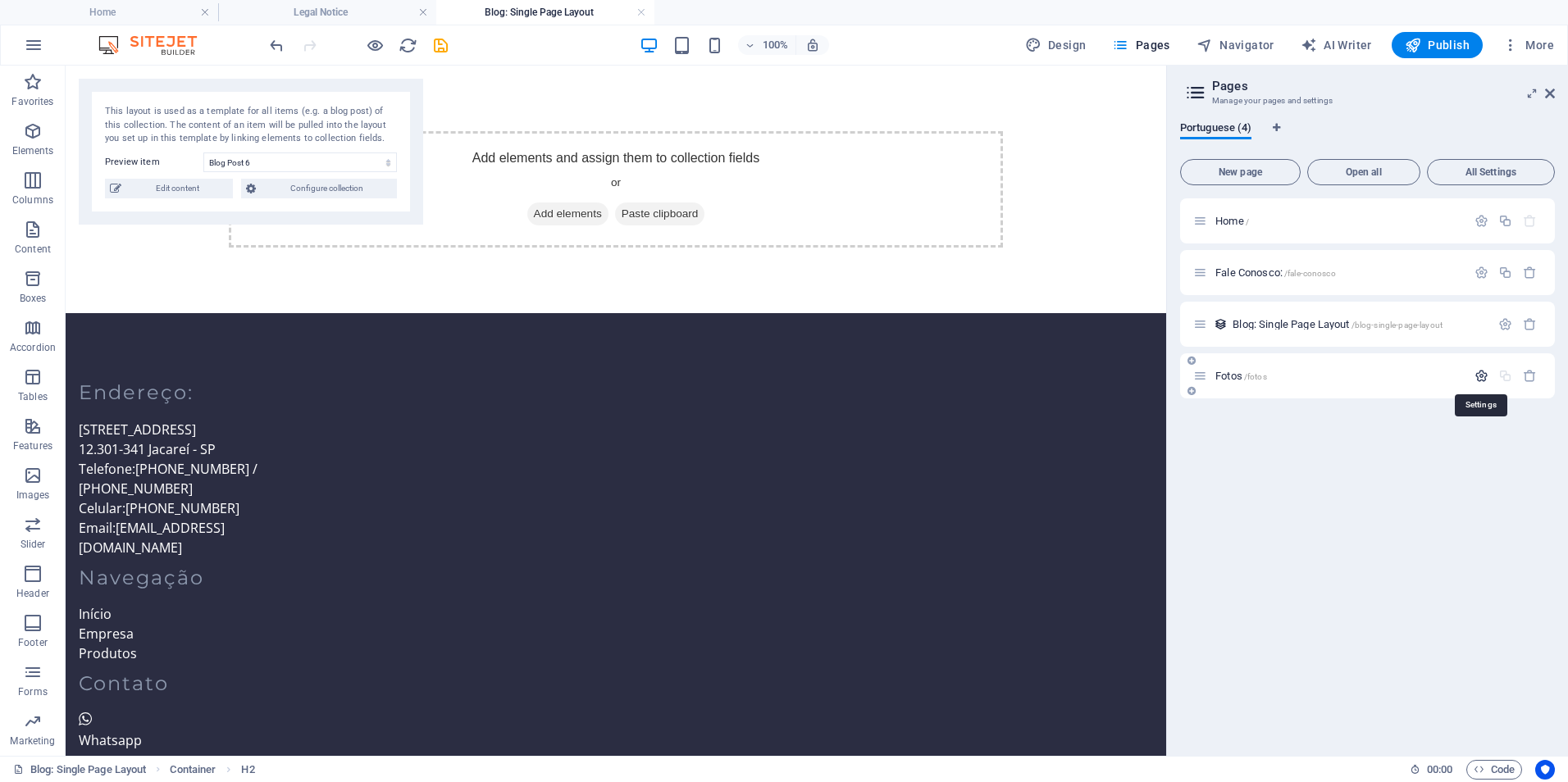
click at [1480, 379] on icon "button" at bounding box center [1481, 376] width 14 height 14
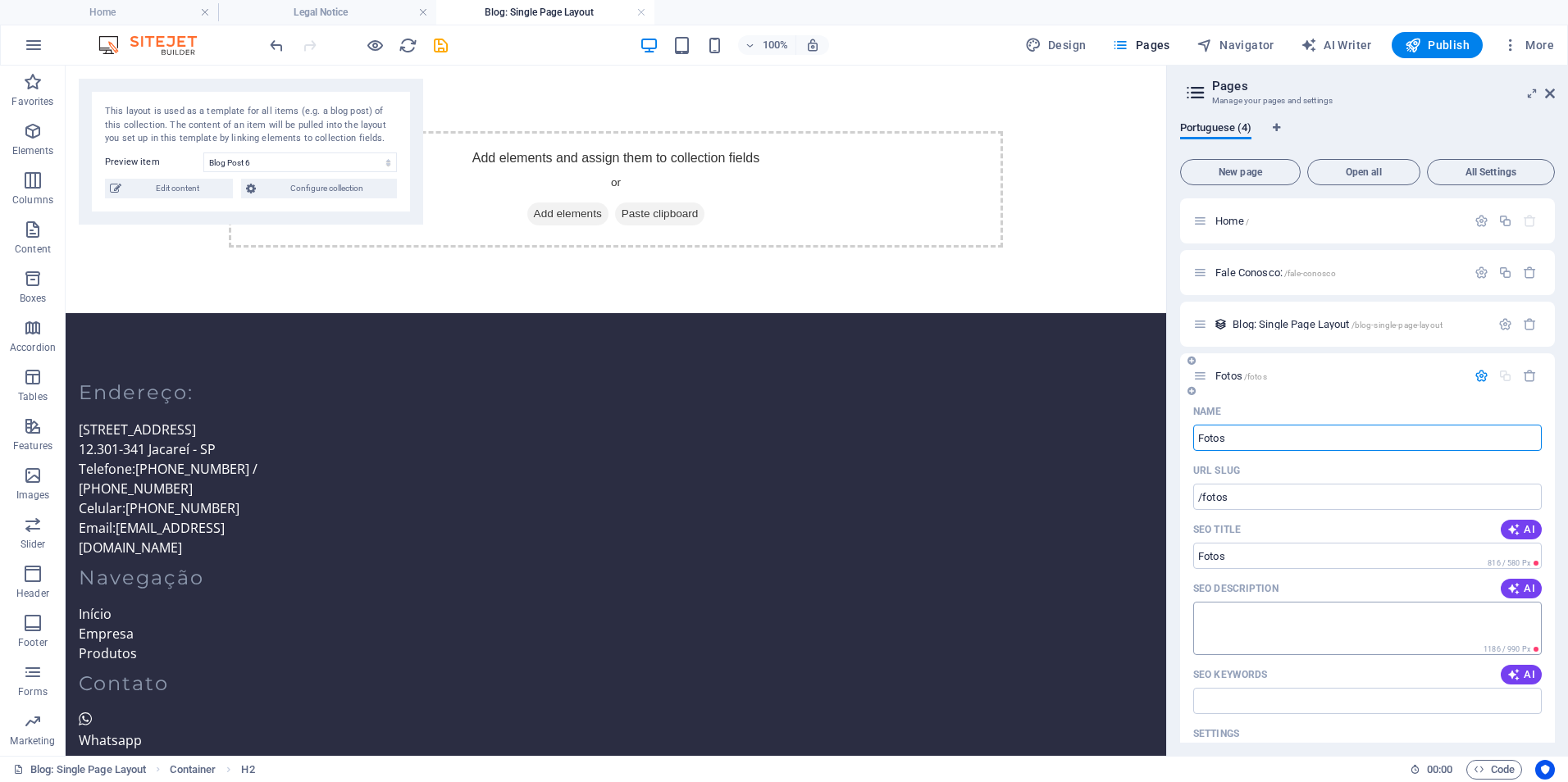
scroll to position [385, 0]
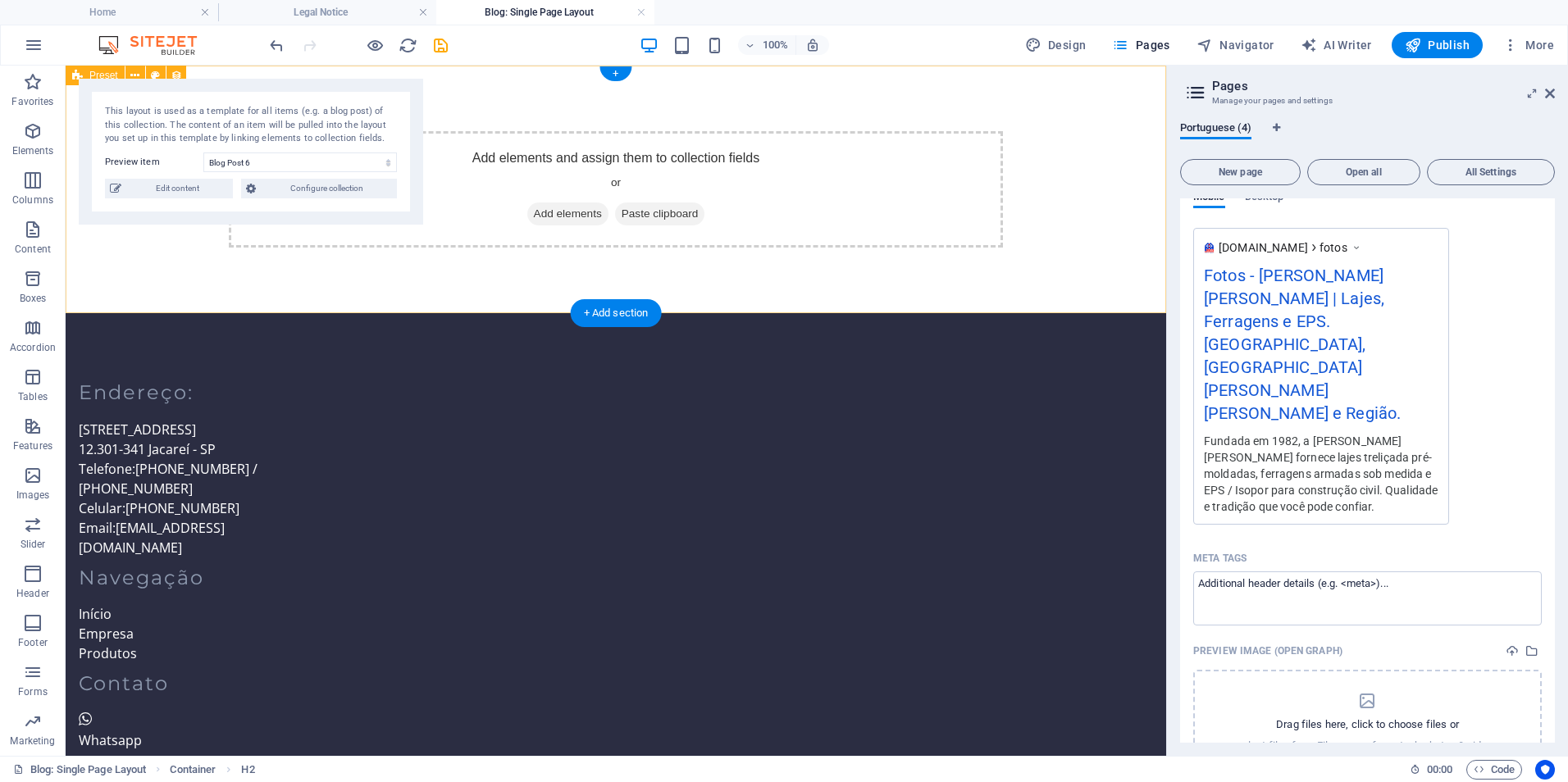
drag, startPoint x: 1319, startPoint y: 159, endPoint x: 536, endPoint y: 105, distance: 784.9
click at [1545, 95] on icon at bounding box center [1549, 93] width 10 height 13
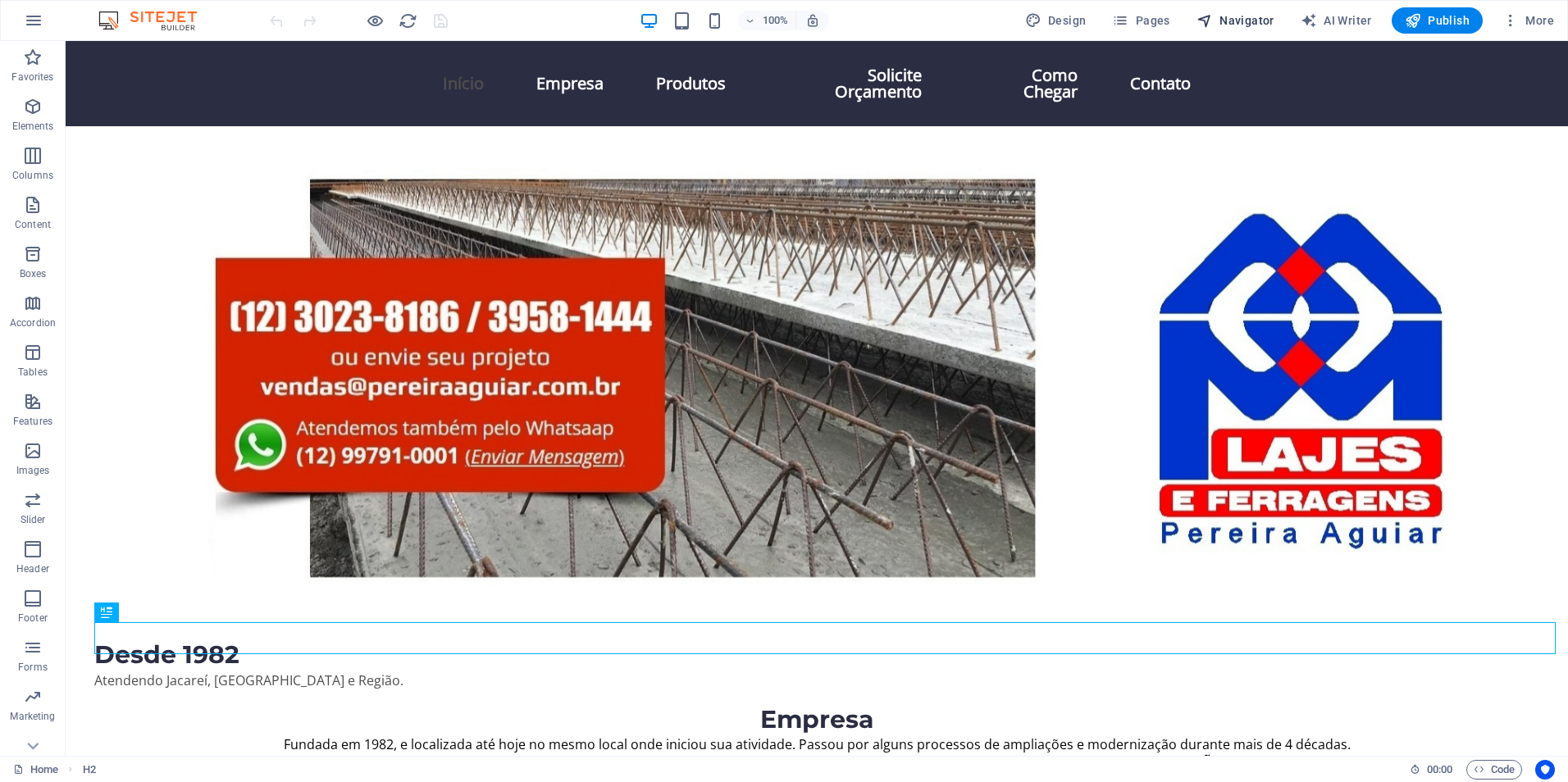
click at [1245, 18] on span "Navigator" at bounding box center [1236, 20] width 78 height 16
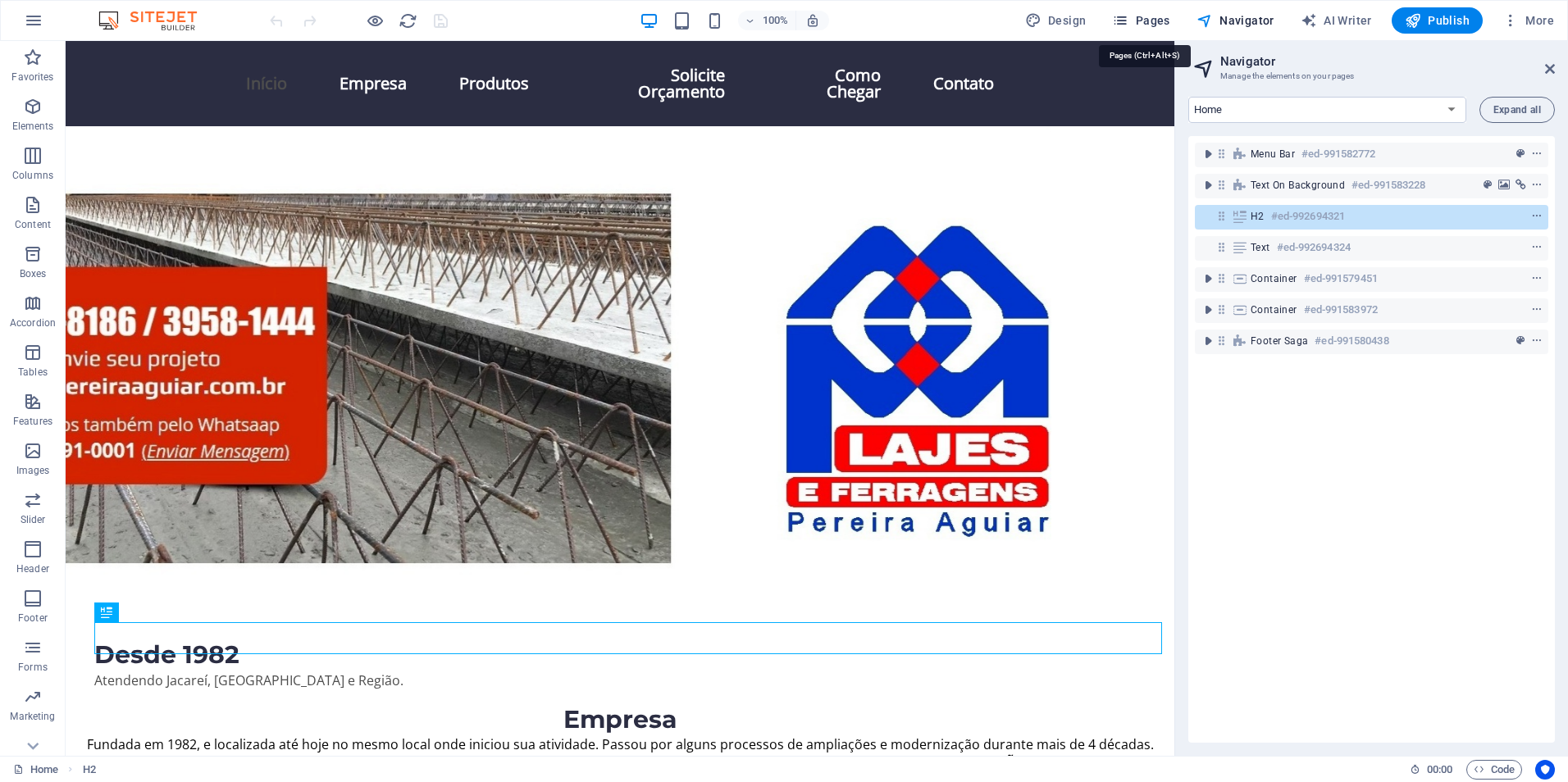
click at [1166, 23] on span "Pages" at bounding box center [1140, 20] width 57 height 16
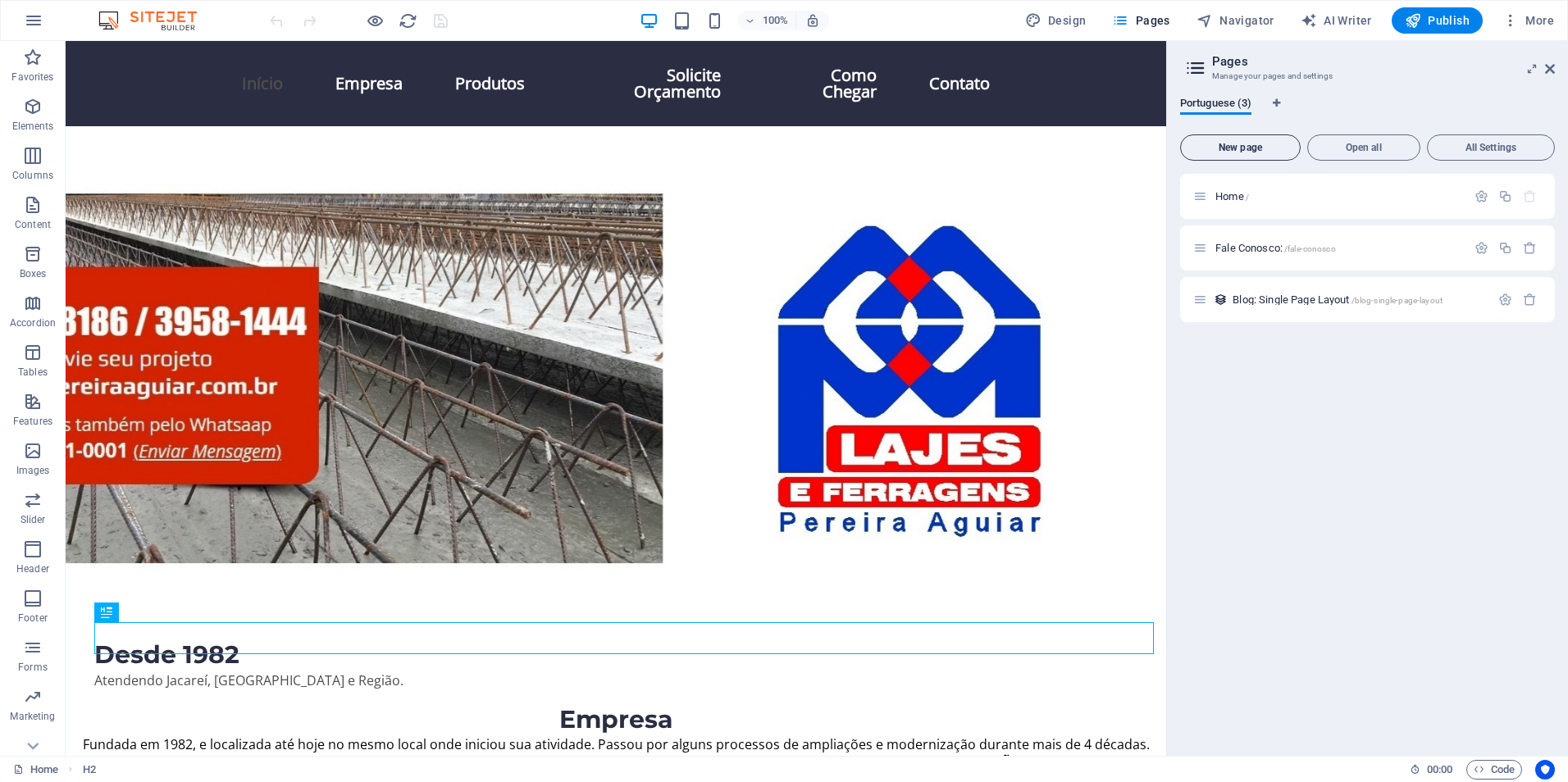
click at [1244, 153] on button "New page" at bounding box center [1240, 147] width 120 height 26
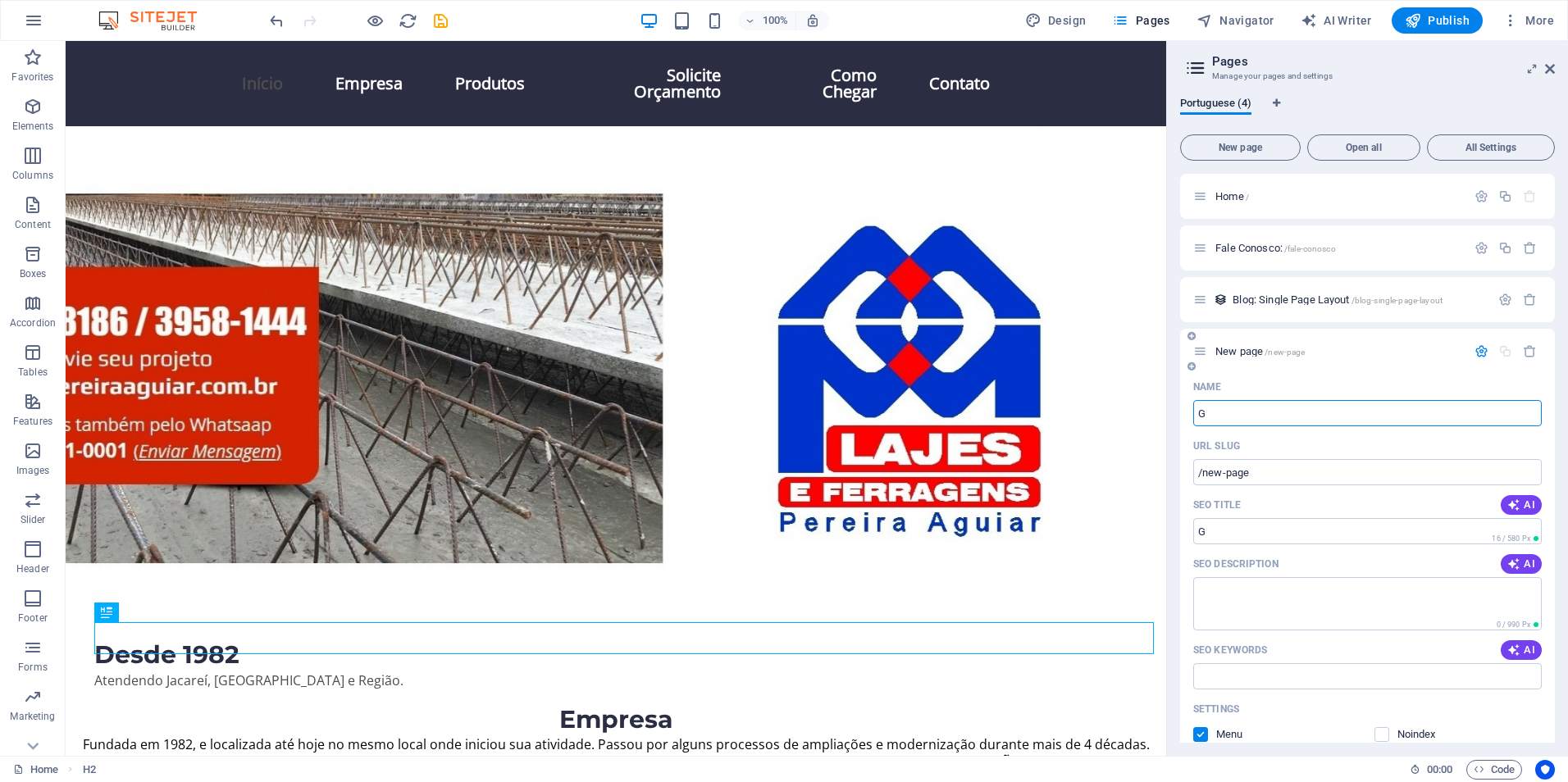
type input "G"
type input "/g"
type input "Fotos"
type input "/fotos"
type input "Fotos"
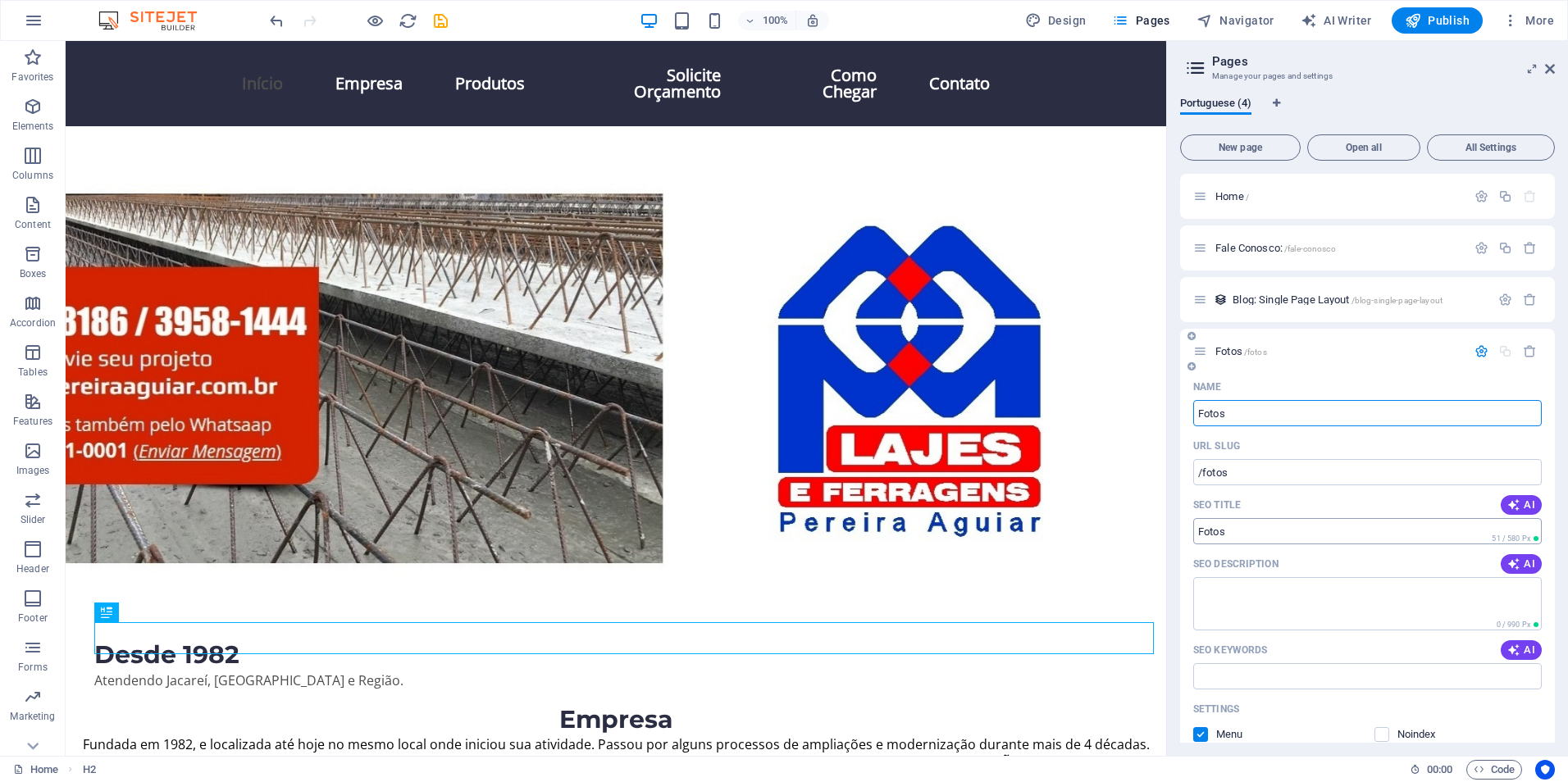
click at [1246, 526] on input "SEO Title" at bounding box center [1367, 532] width 348 height 26
click at [1260, 527] on input "SEO Title" at bounding box center [1367, 532] width 348 height 26
type input "Fotos, Obras de Lajes Treliçada, [GEOGRAPHIC_DATA], [GEOGRAPHIC_DATA] e Região."
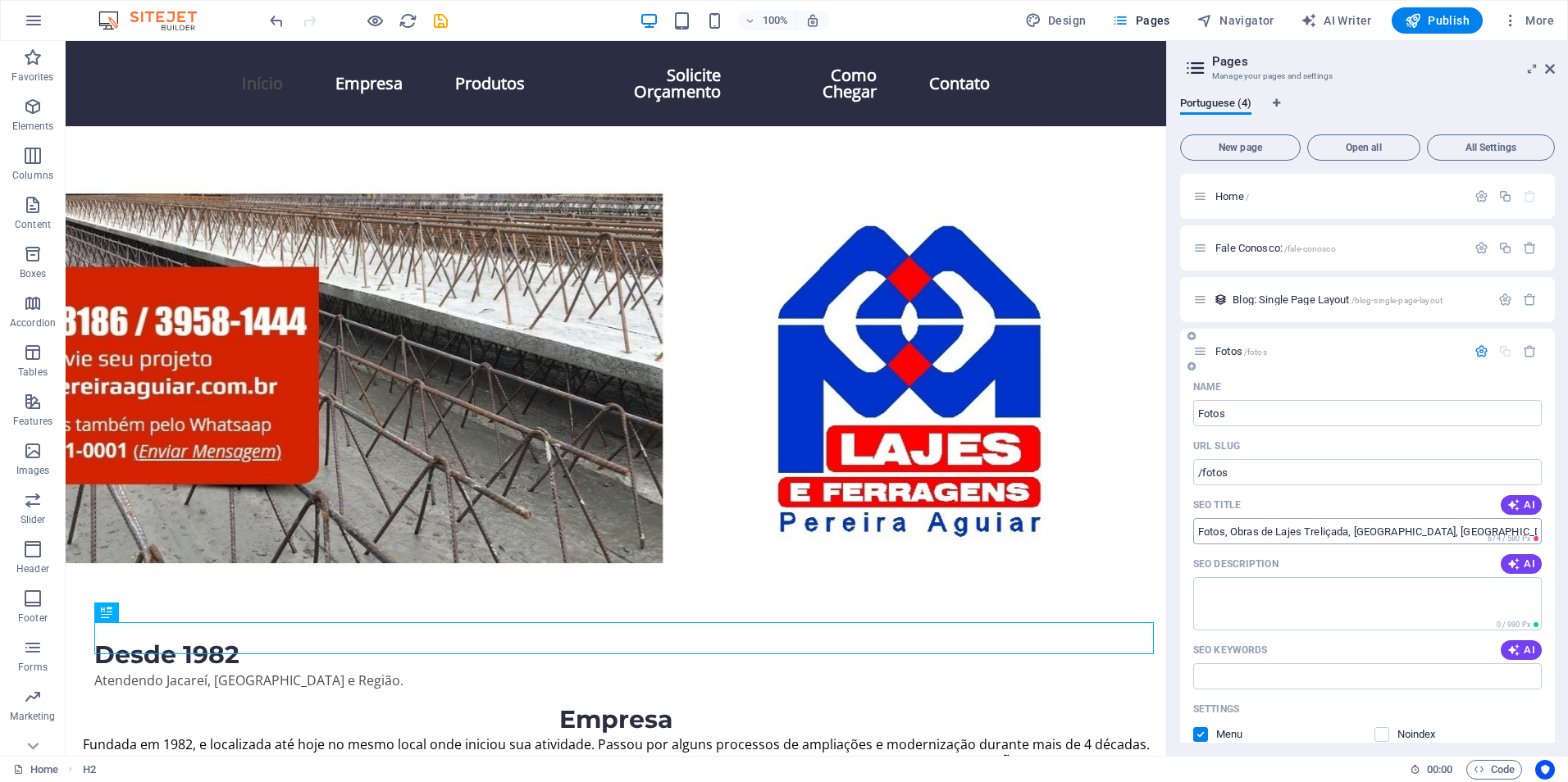
click at [1392, 544] on input "Fotos, Obras de Lajes Treliçada, [GEOGRAPHIC_DATA], [GEOGRAPHIC_DATA] e Região." at bounding box center [1367, 532] width 348 height 26
drag, startPoint x: 1394, startPoint y: 537, endPoint x: 1571, endPoint y: 496, distance: 181.7
click at [1567, 496] on html "[PERSON_NAME] e Ferragens Home Favorites Elements Columns Content Boxes Accordi…" at bounding box center [784, 391] width 1568 height 782
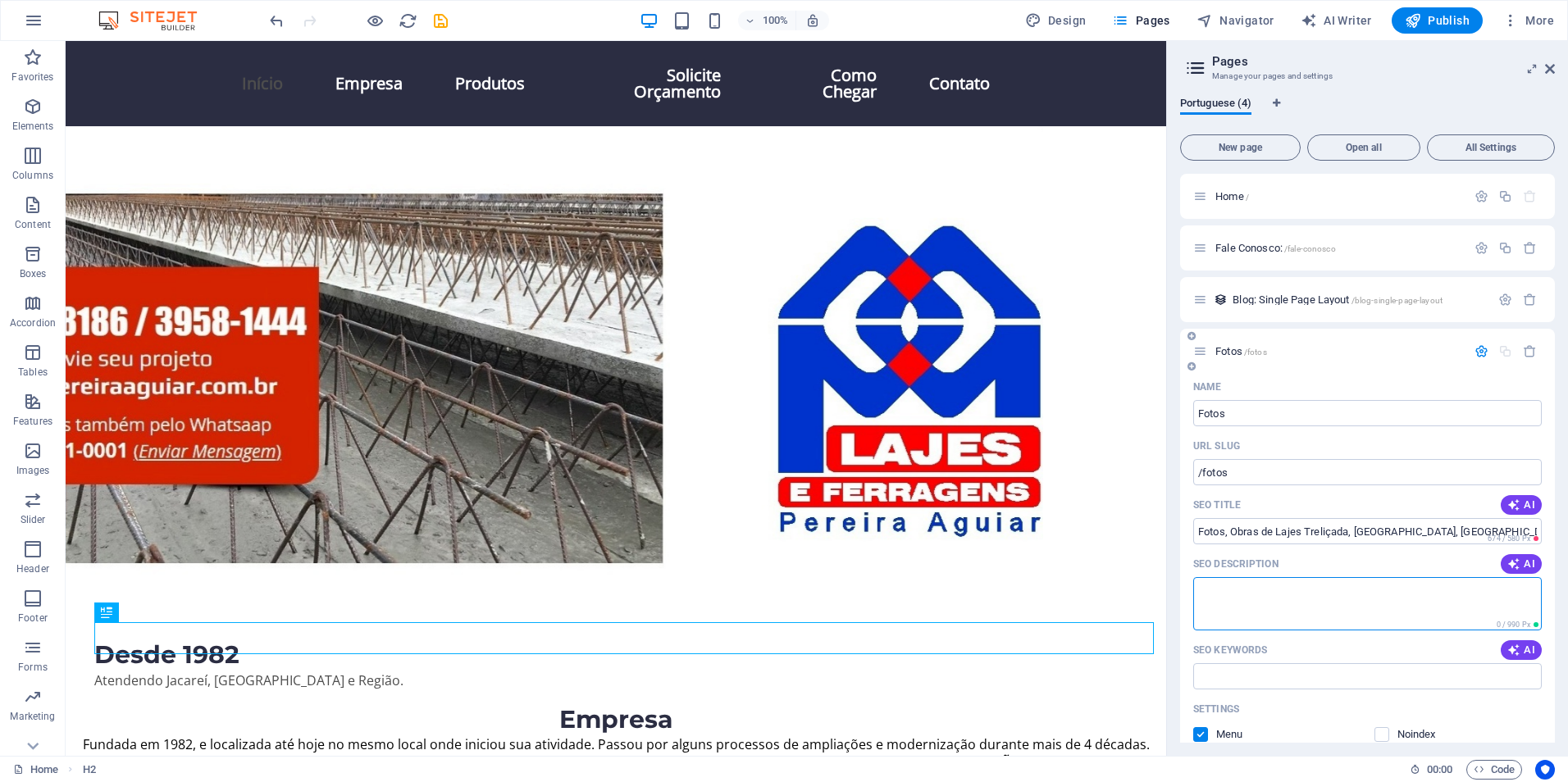
click at [1269, 598] on textarea "SEO Description" at bounding box center [1367, 604] width 348 height 54
drag, startPoint x: 1258, startPoint y: 604, endPoint x: 1229, endPoint y: 594, distance: 30.7
click at [1229, 594] on textarea "Fotos Lajes Treliçada Pré Moldada Isopor Laje H8 H12 H16 H20 H25 H30" at bounding box center [1367, 604] width 348 height 54
type textarea "Fotos Lajes Treliçada Pré Moldada Isopor Laje H8 H12 H16 H20 H25 H30"
click at [1236, 675] on input "SEO Keywords" at bounding box center [1367, 676] width 348 height 26
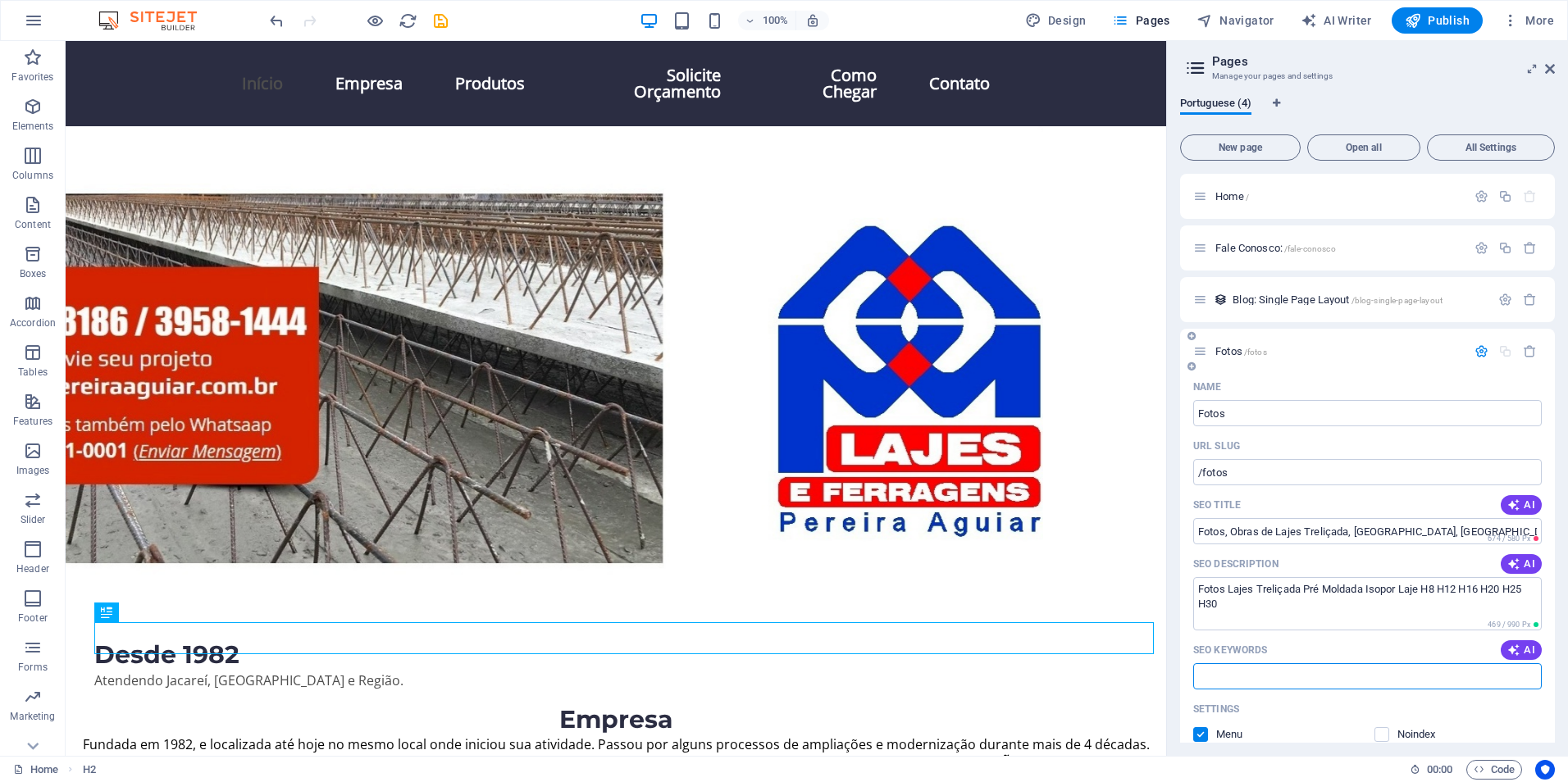
paste input "Lajes Treliçada Pré Moldada Isopor Laje H8 H12 H16 H20 H25 H30"
type input "Lajes Treliçada Pré Moldada Isopor Laje H8 H12 H16 H20 H25 H30"
click at [1550, 70] on icon at bounding box center [1549, 68] width 10 height 13
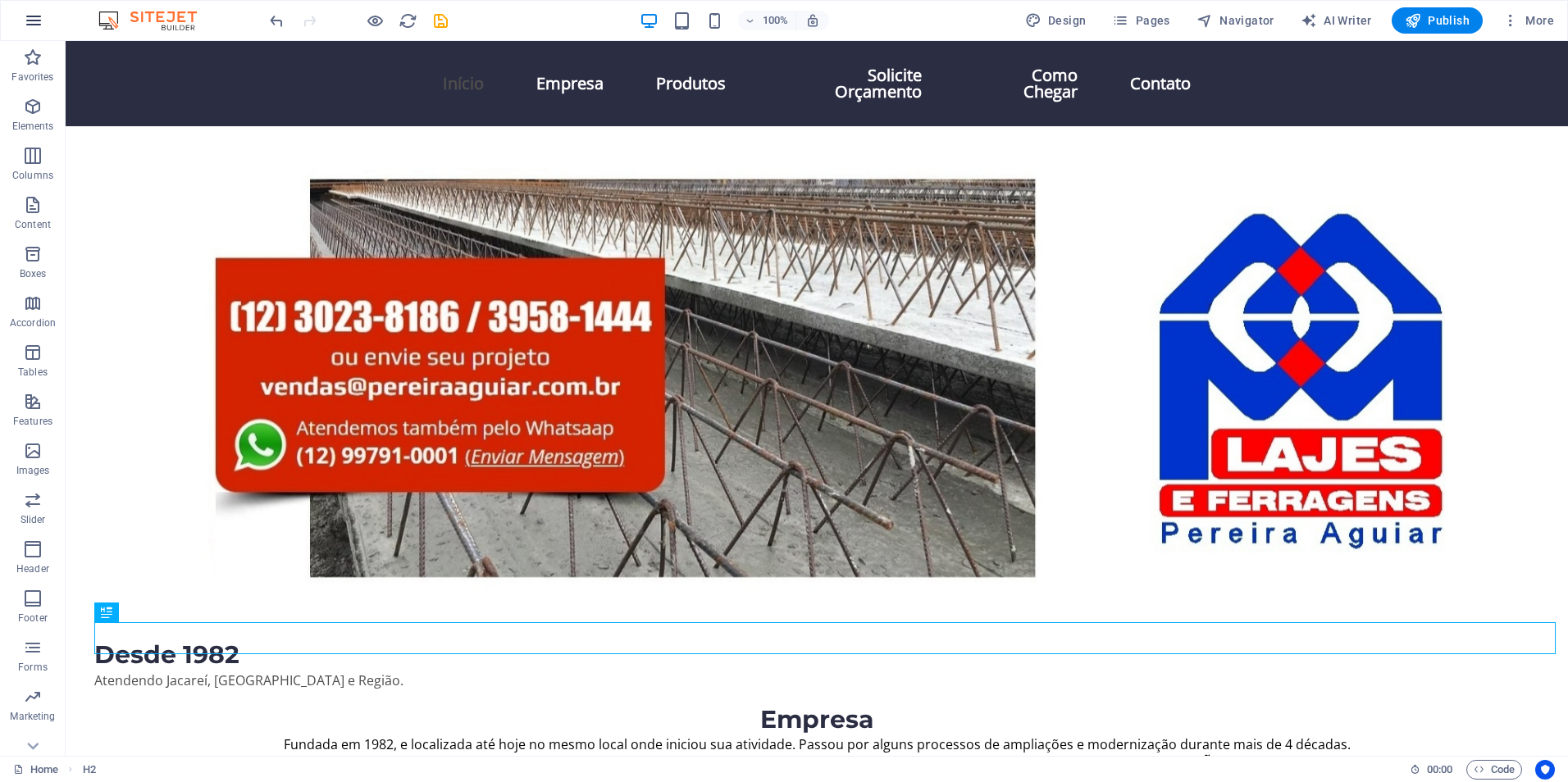
click at [39, 26] on icon "button" at bounding box center [33, 20] width 20 height 20
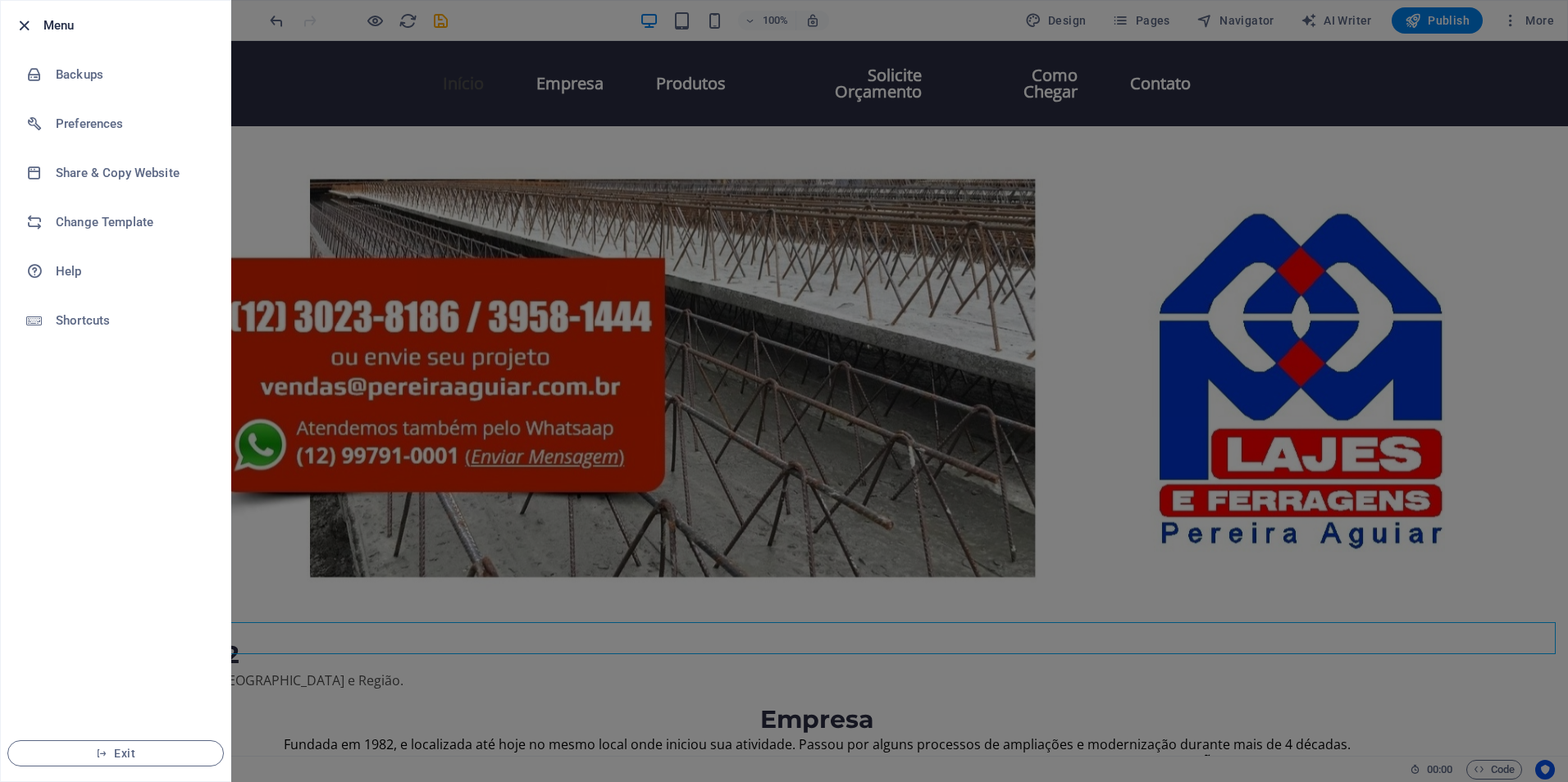
click at [23, 25] on icon "button" at bounding box center [24, 26] width 19 height 19
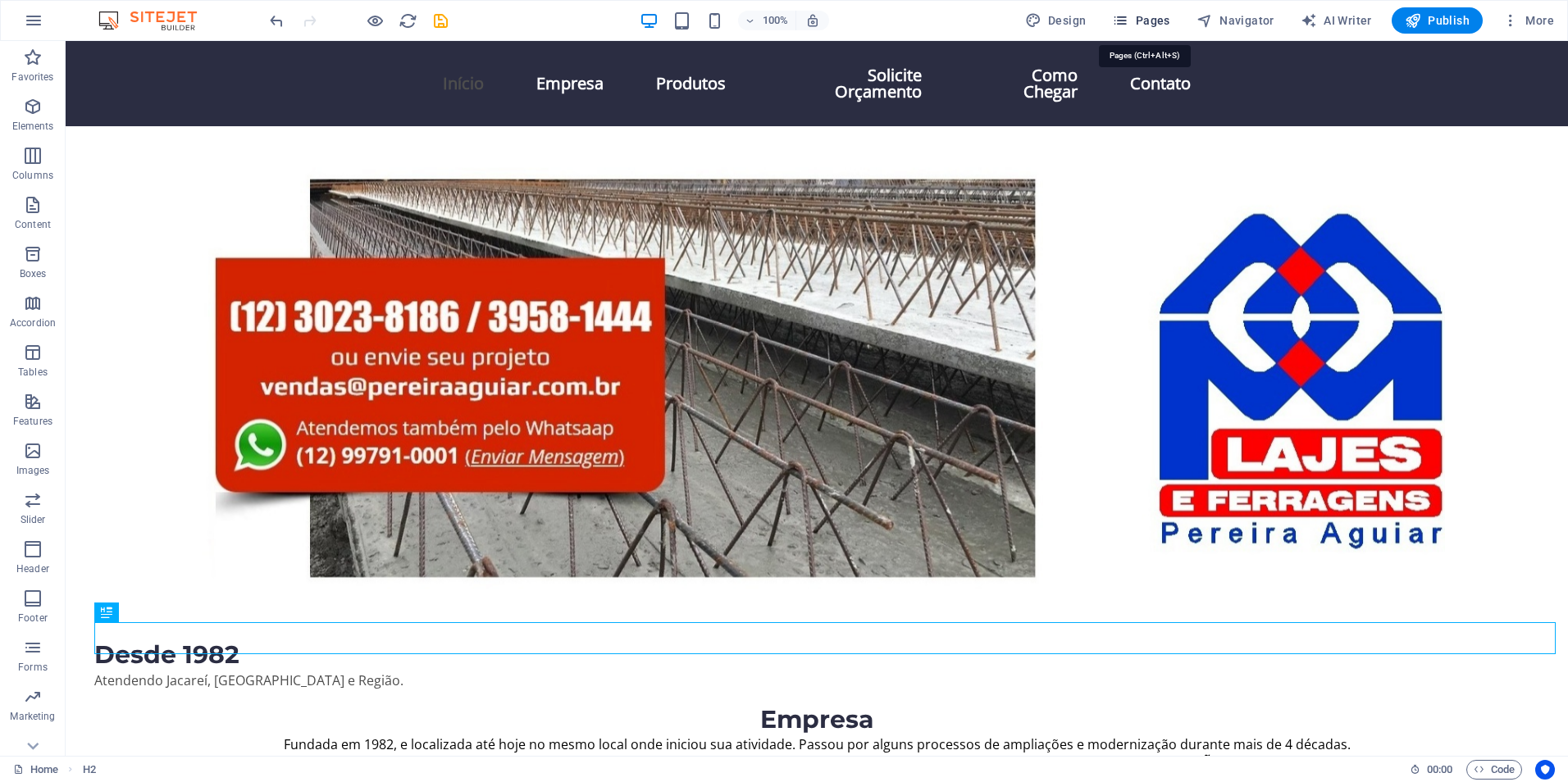
click at [1149, 18] on span "Pages" at bounding box center [1140, 20] width 57 height 16
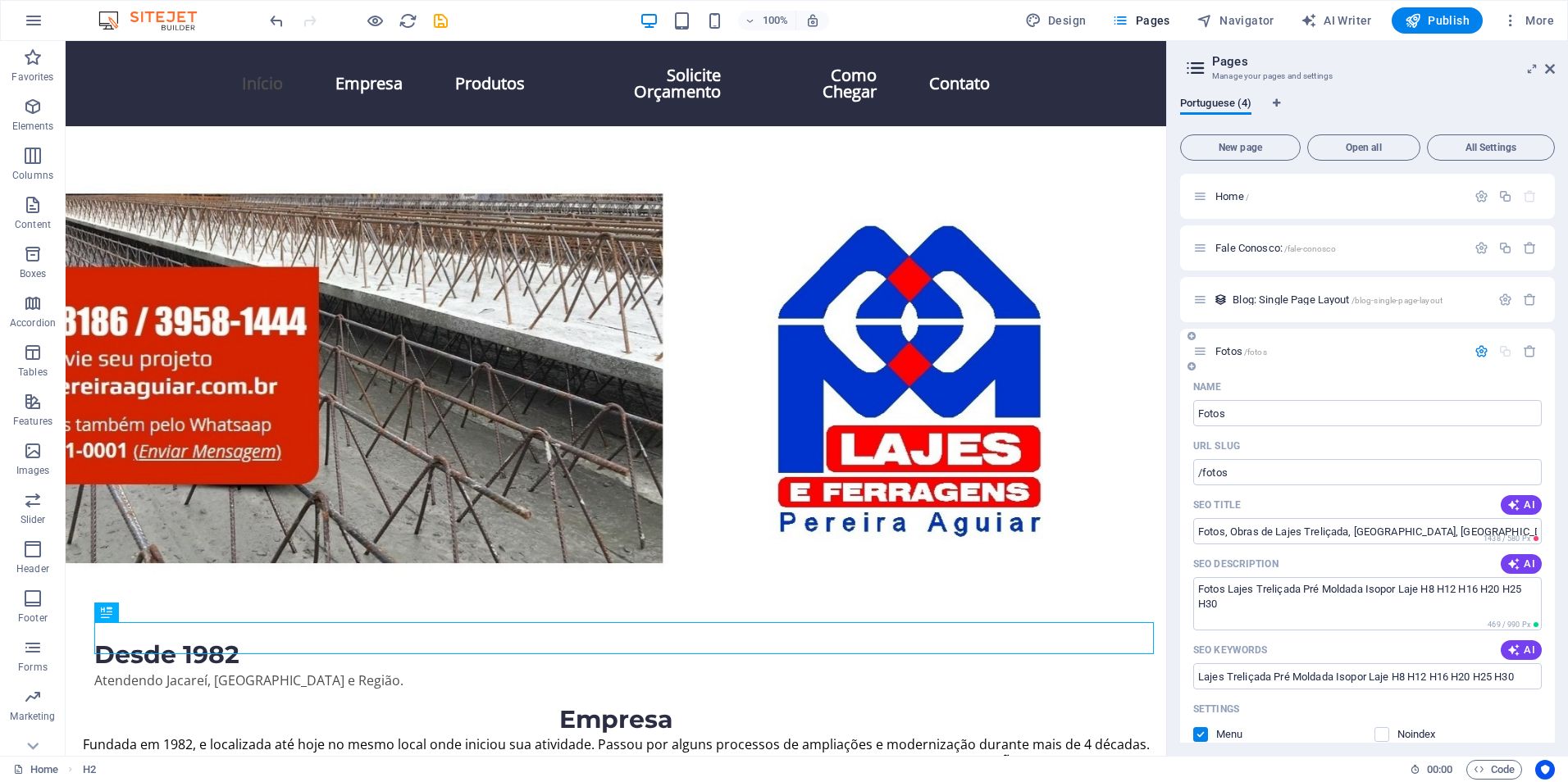
click at [1229, 350] on span "Fotos /fotos" at bounding box center [1241, 352] width 52 height 12
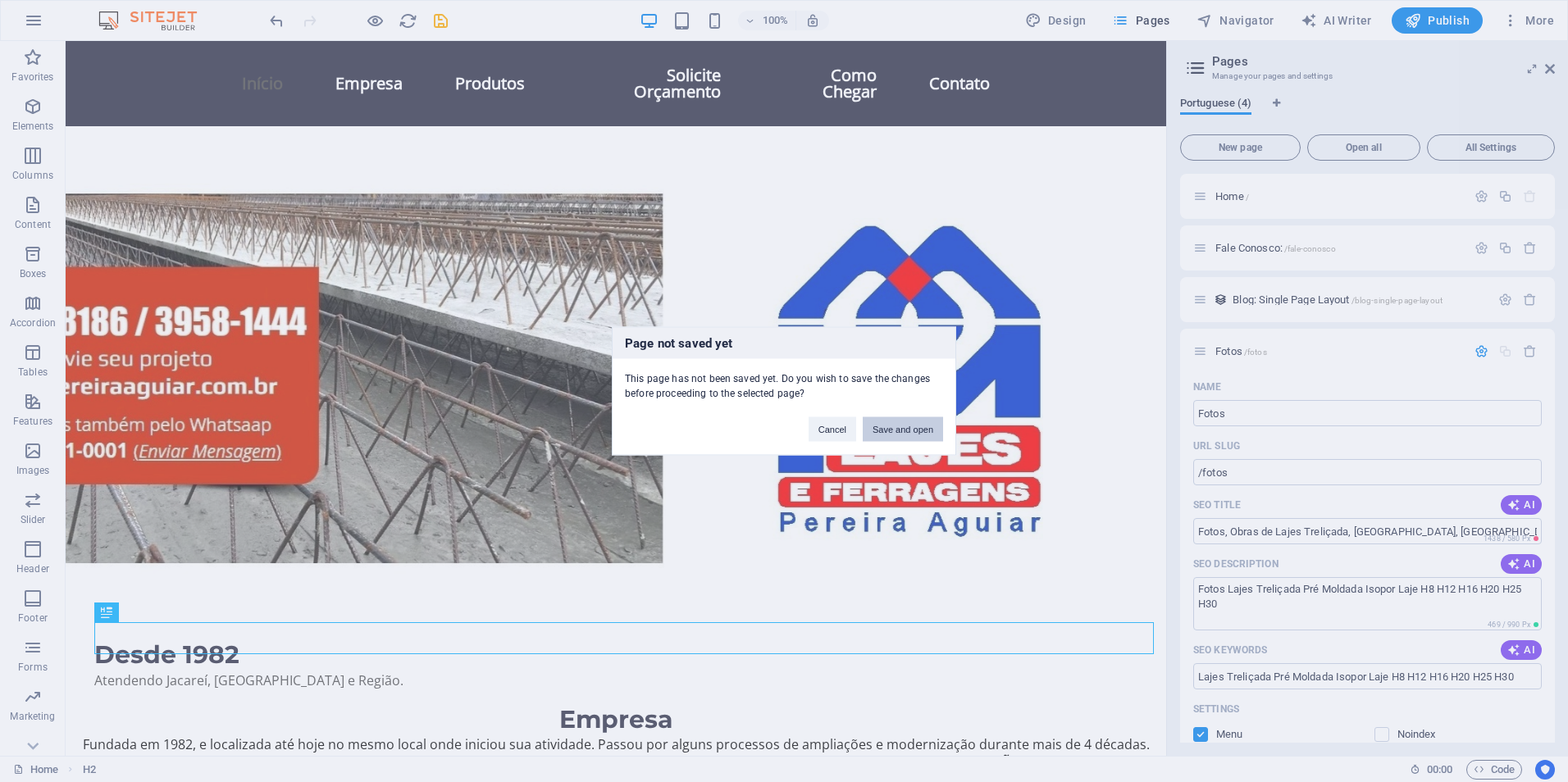
click at [903, 427] on button "Save and open" at bounding box center [902, 430] width 81 height 24
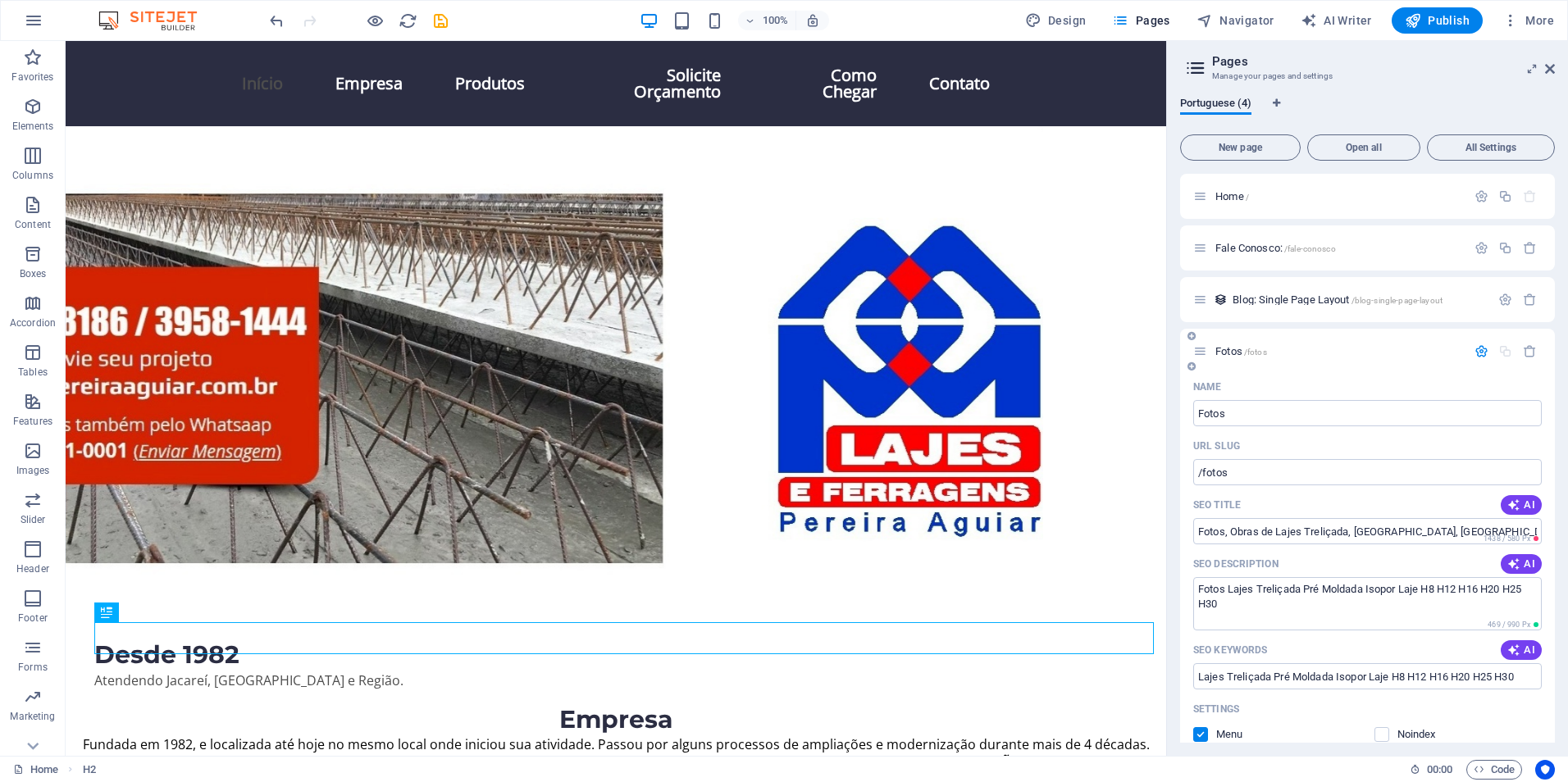
click at [1237, 348] on span "Fotos /fotos" at bounding box center [1241, 352] width 52 height 12
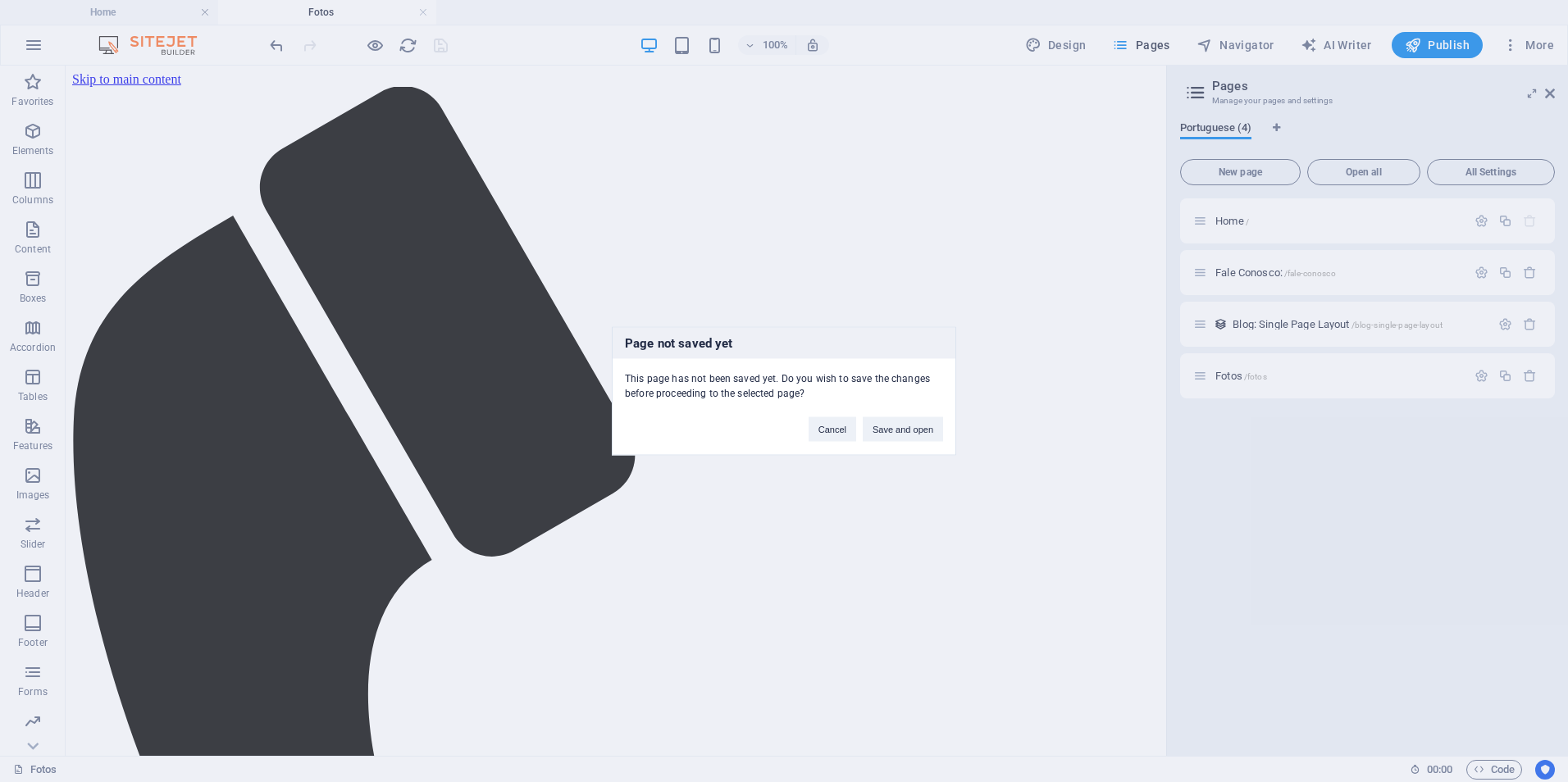
click at [1076, 283] on div "Page not saved yet This page has not been saved yet. Do you wish to save the ch…" at bounding box center [784, 391] width 1568 height 782
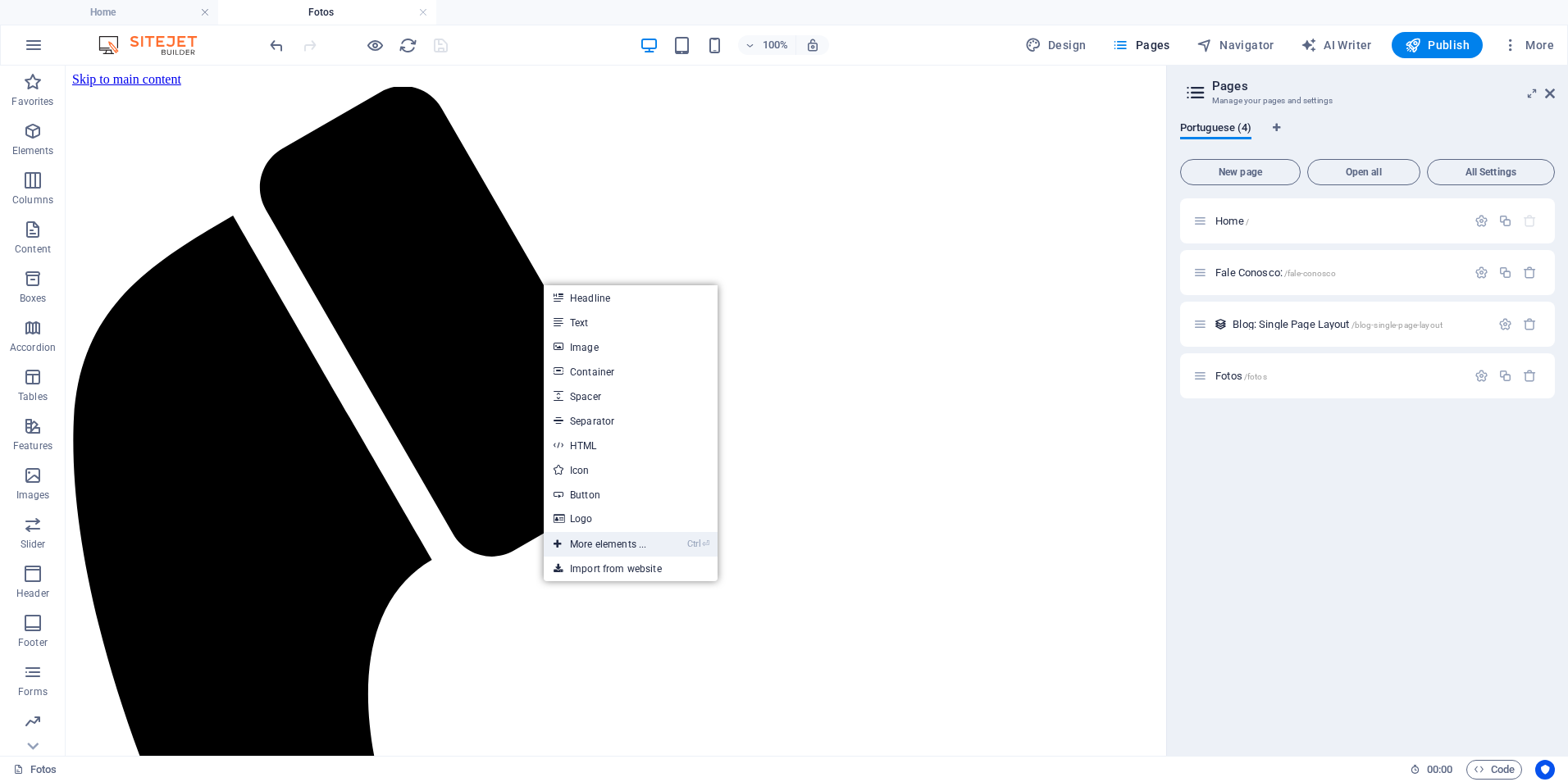
click at [603, 546] on link "Ctrl ⏎ More elements ..." at bounding box center [600, 545] width 113 height 24
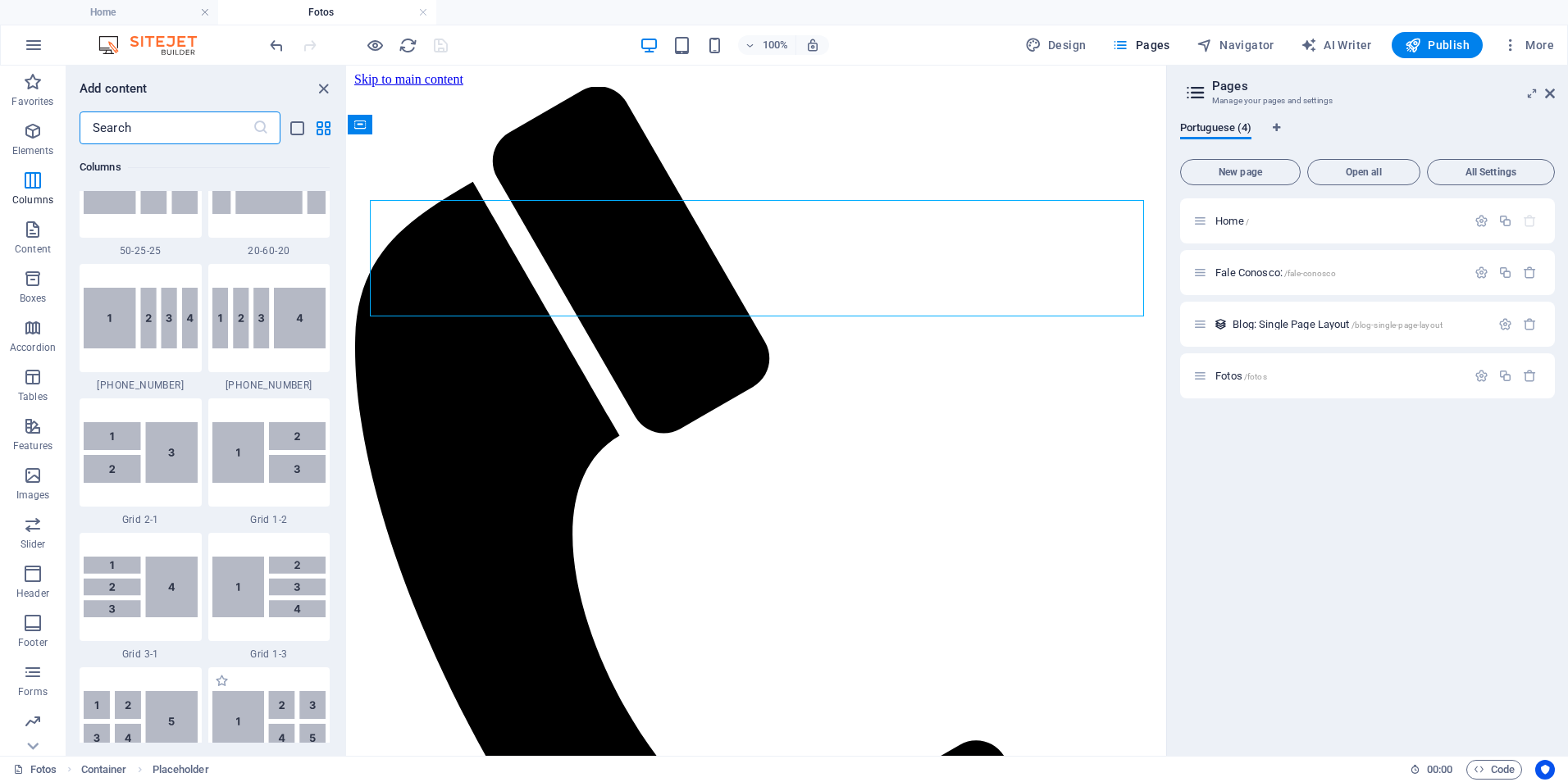
scroll to position [2471, 0]
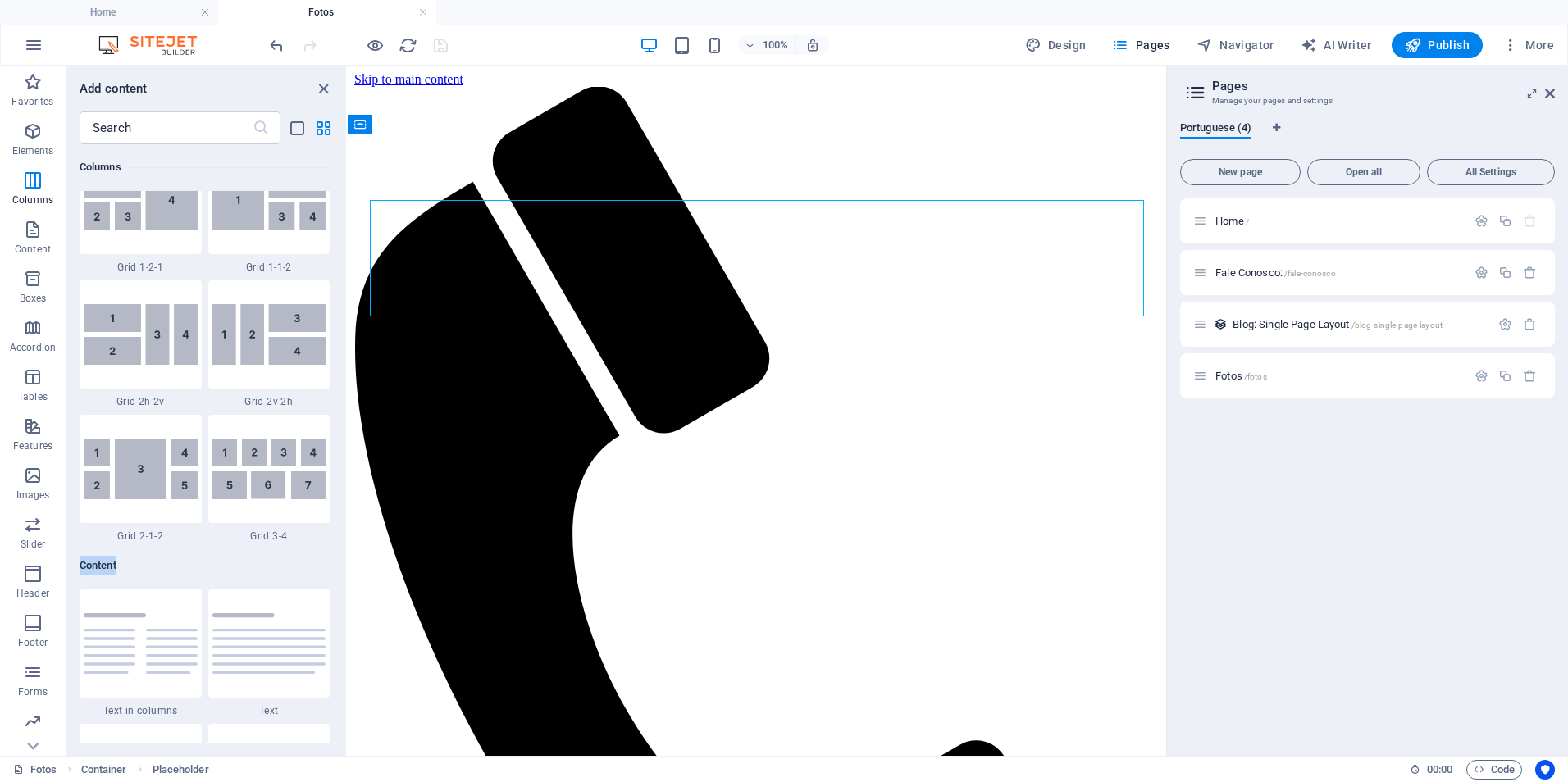
drag, startPoint x: 689, startPoint y: 314, endPoint x: 348, endPoint y: 391, distance: 349.6
drag, startPoint x: 342, startPoint y: 244, endPoint x: 319, endPoint y: 352, distance: 110.4
click at [321, 420] on div "Favorites 1 Star Headline 1 Star Container Elements 1 Star Headline 1 Star Text…" at bounding box center [206, 443] width 280 height 598
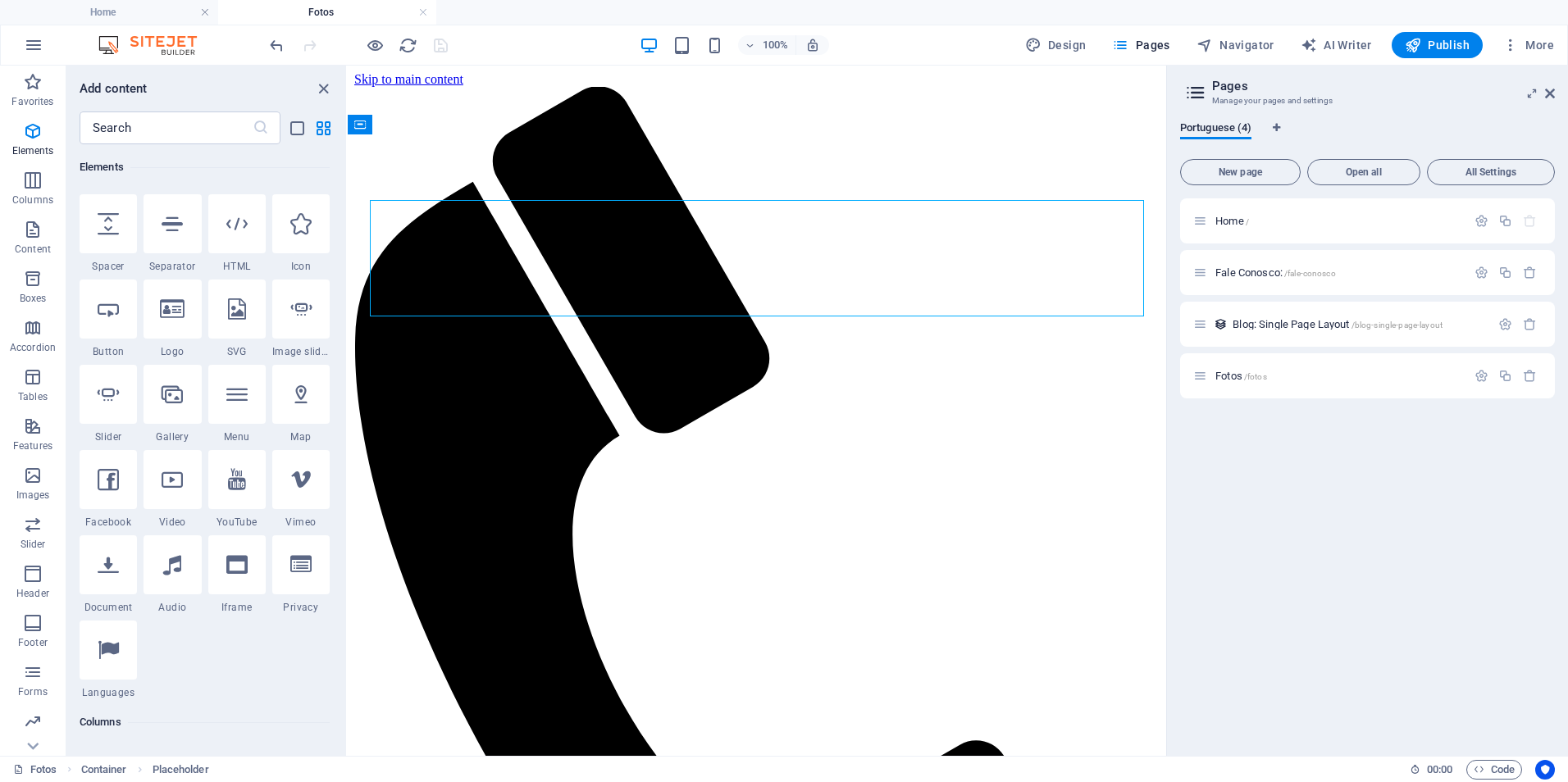
scroll to position [0, 0]
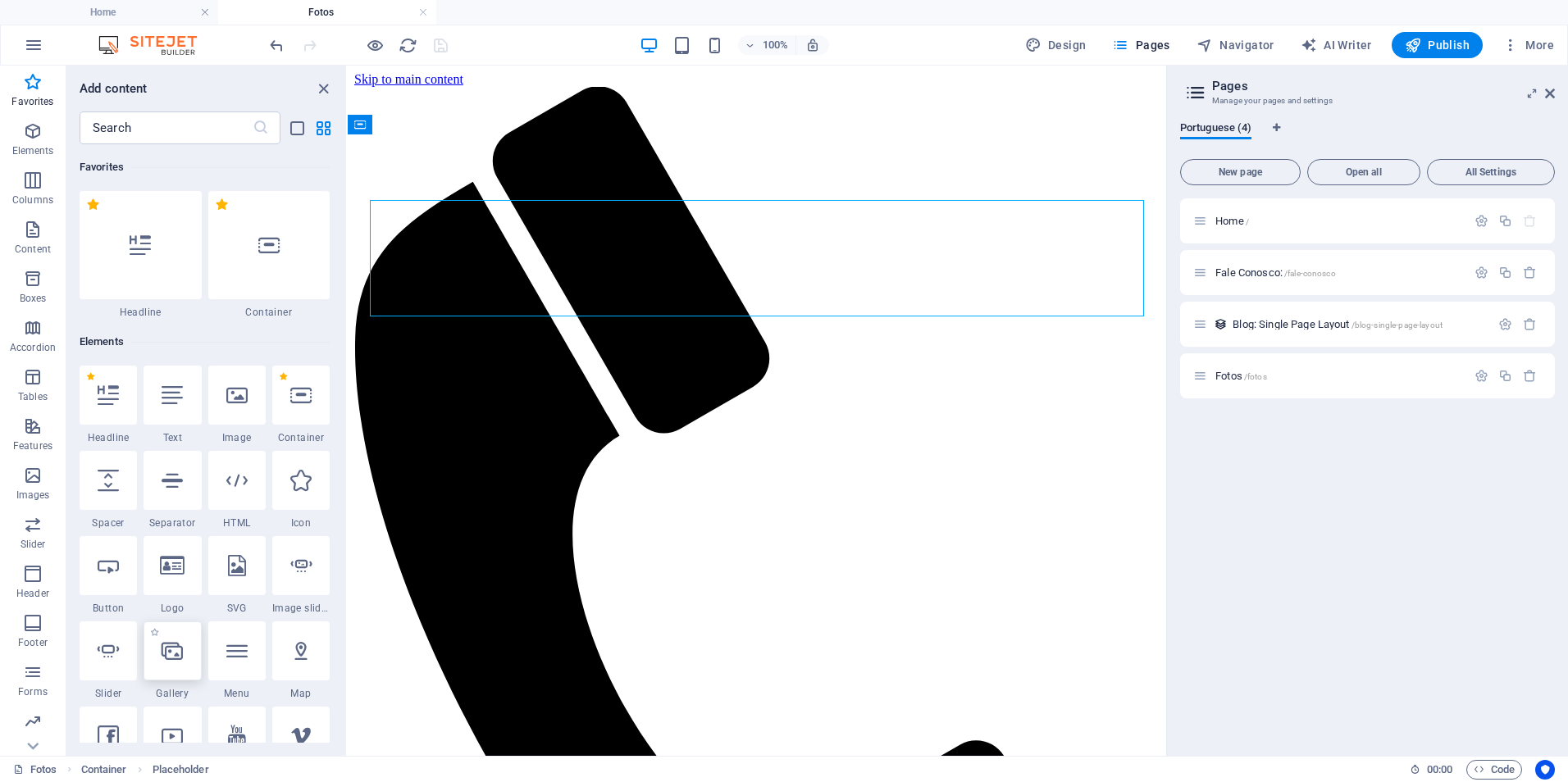
click at [176, 662] on div at bounding box center [172, 651] width 57 height 59
select select "4"
select select "%"
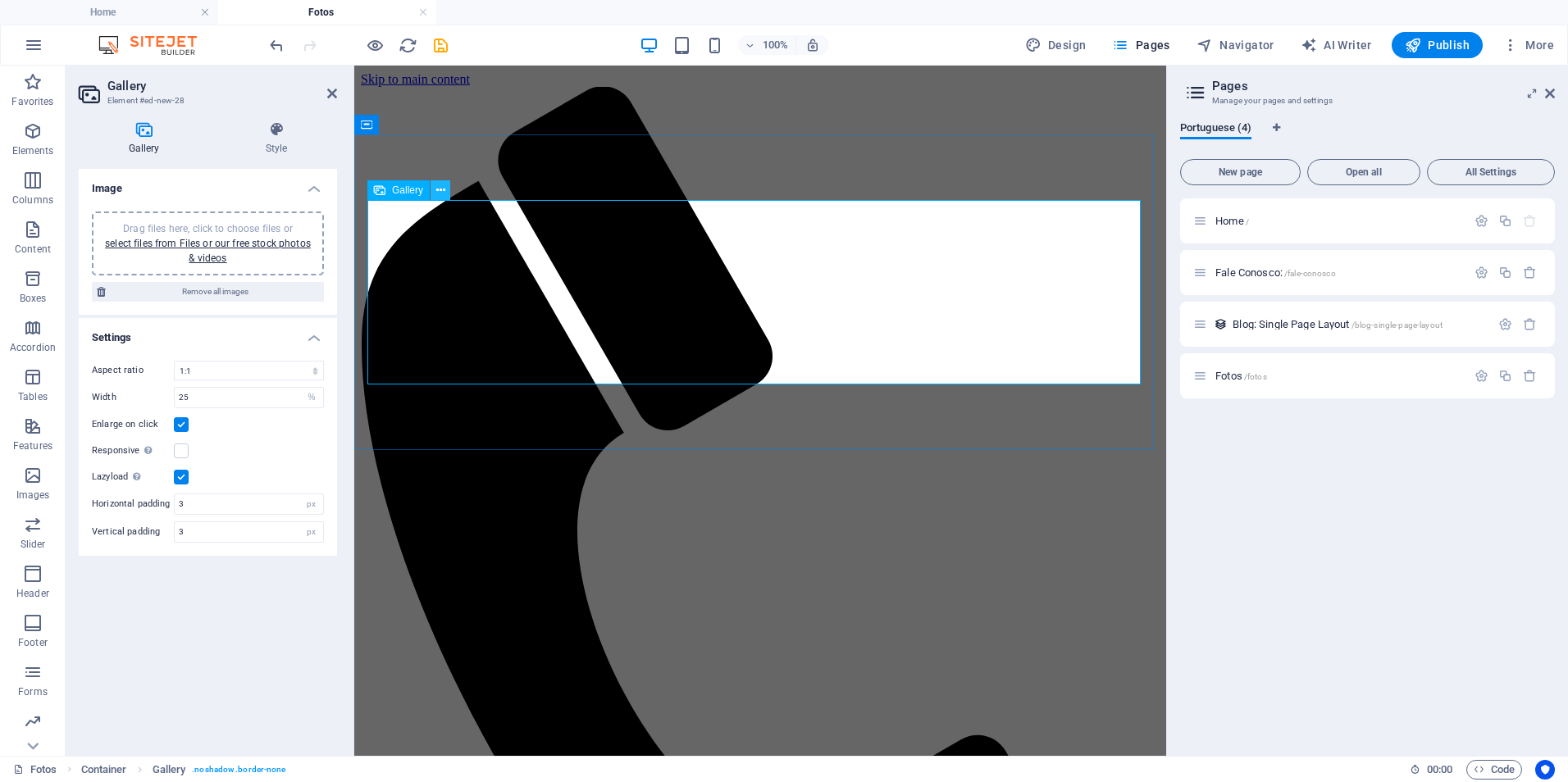
click at [442, 190] on icon at bounding box center [441, 191] width 9 height 17
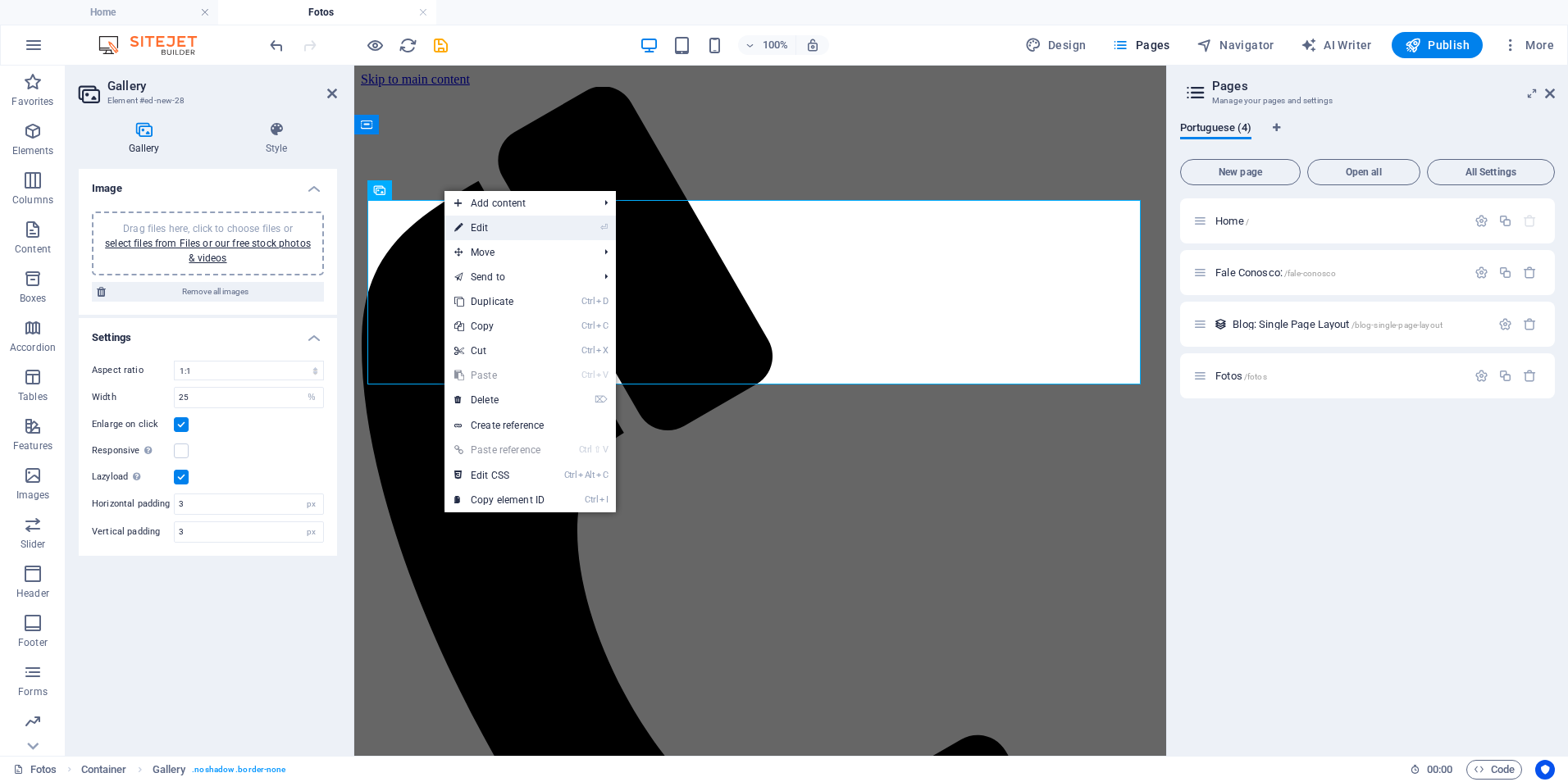
click at [493, 226] on link "⏎ Edit" at bounding box center [499, 228] width 110 height 24
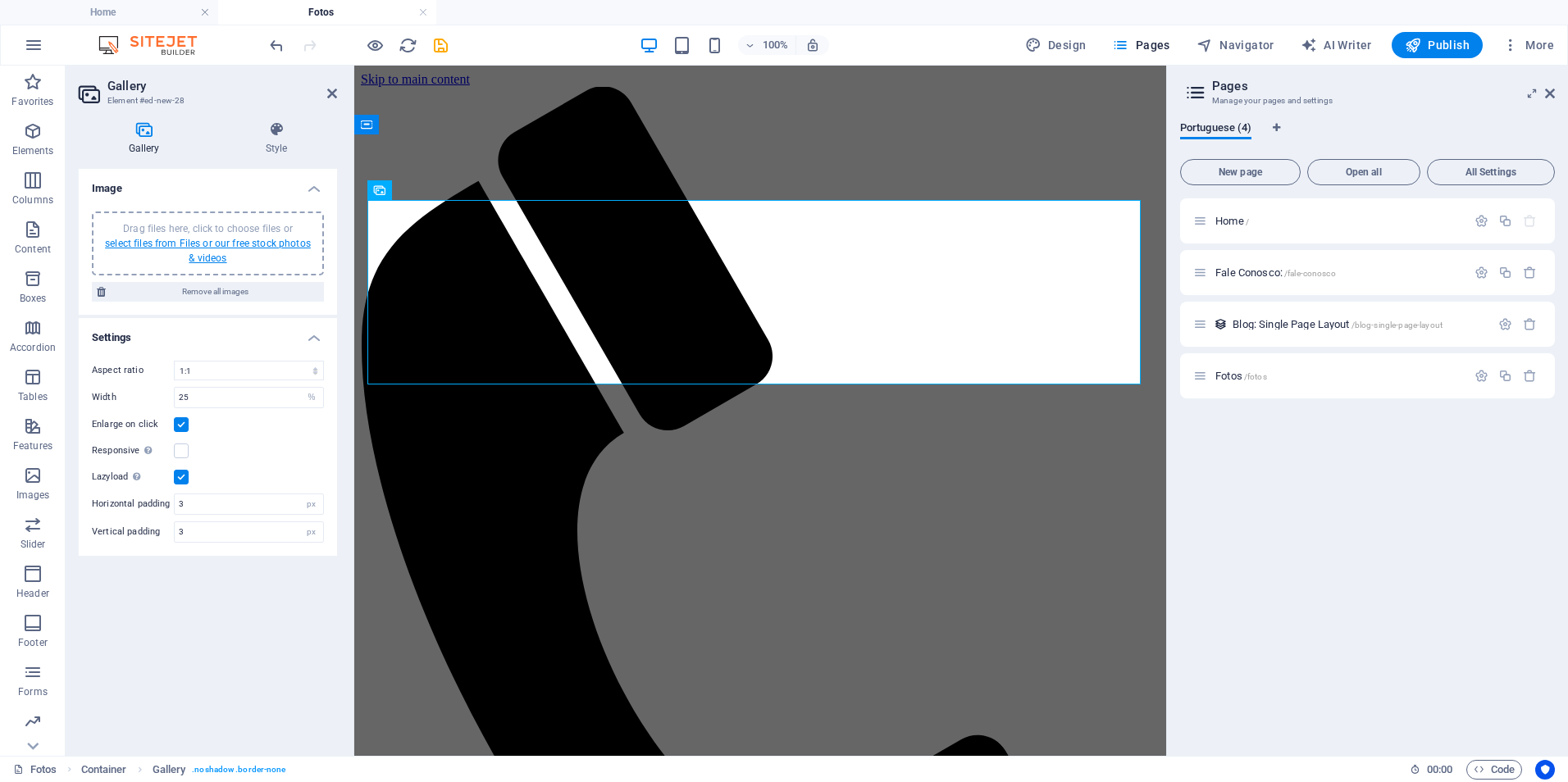
click at [221, 243] on link "select files from Files or our free stock photos & videos" at bounding box center [208, 251] width 206 height 26
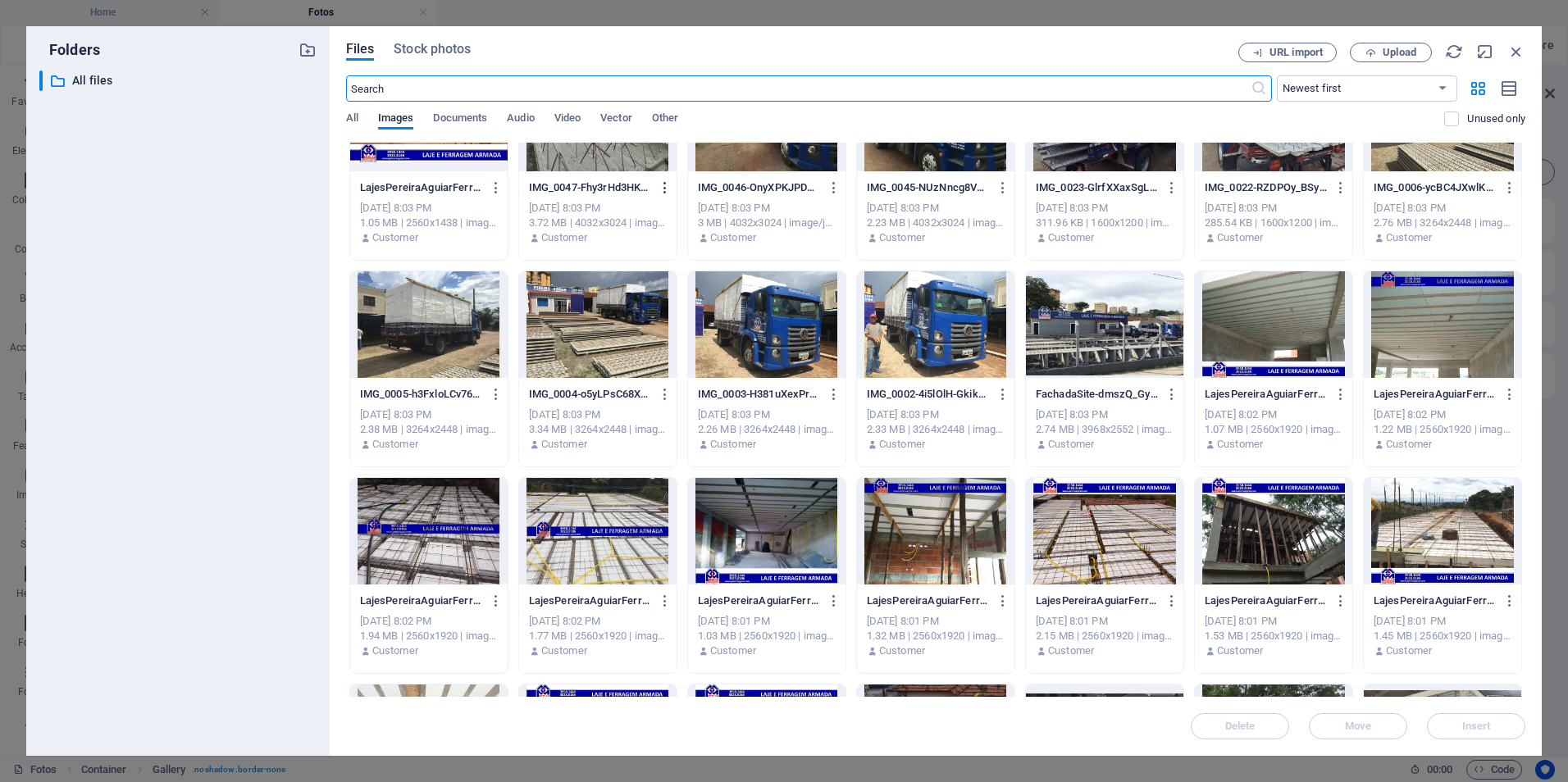
scroll to position [246, 0]
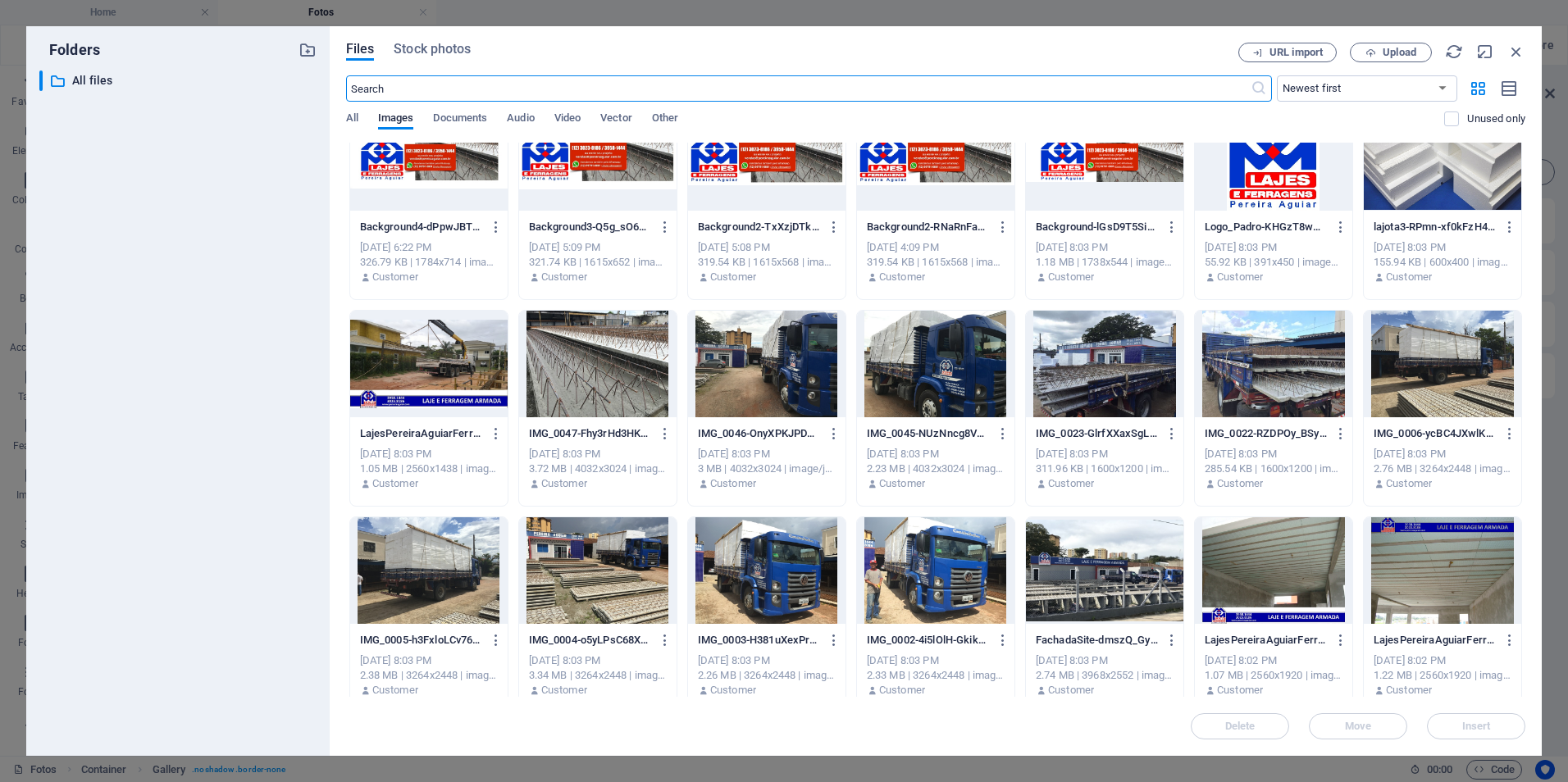
click at [419, 365] on div at bounding box center [429, 364] width 158 height 107
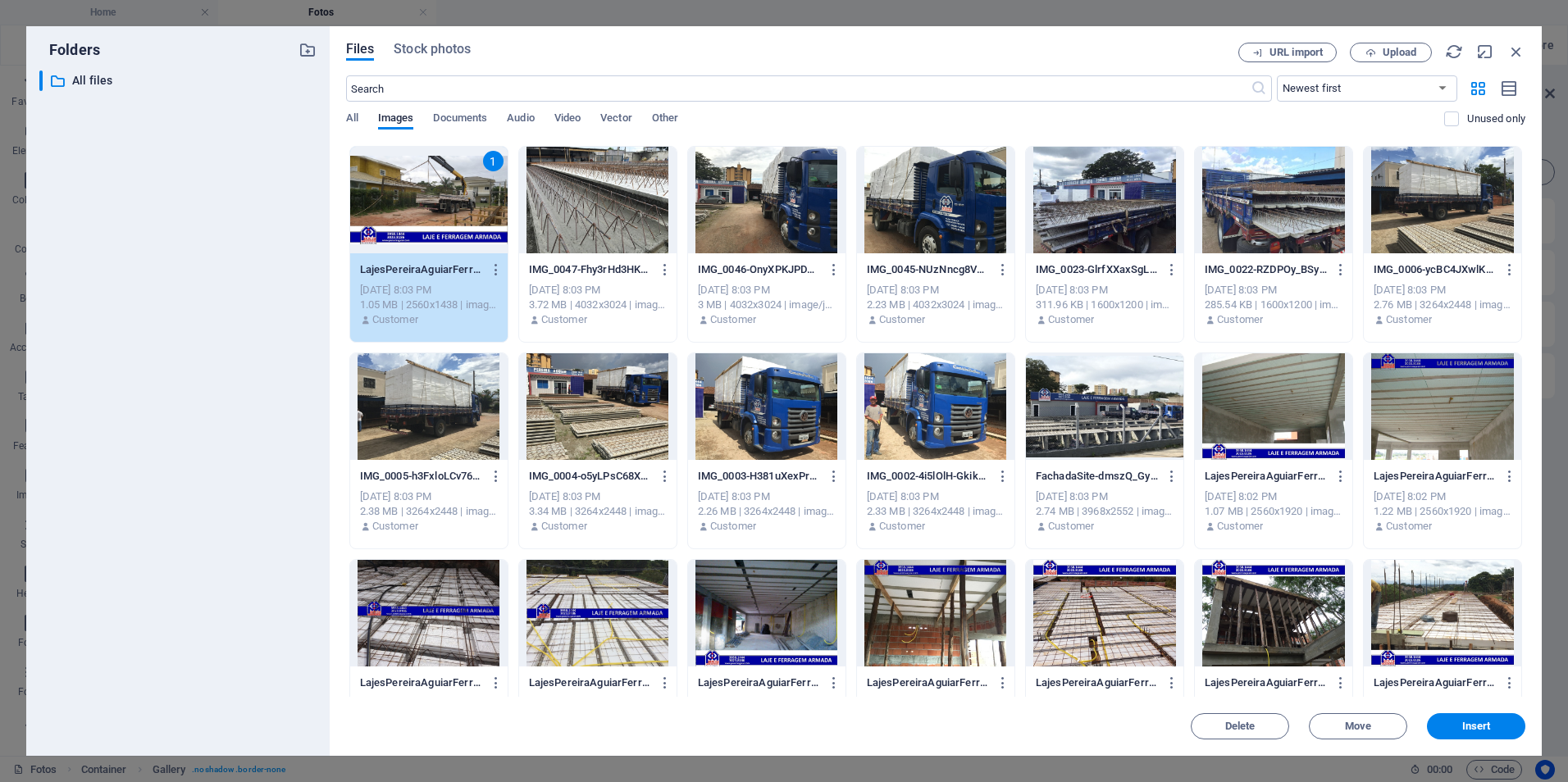
scroll to position [492, 0]
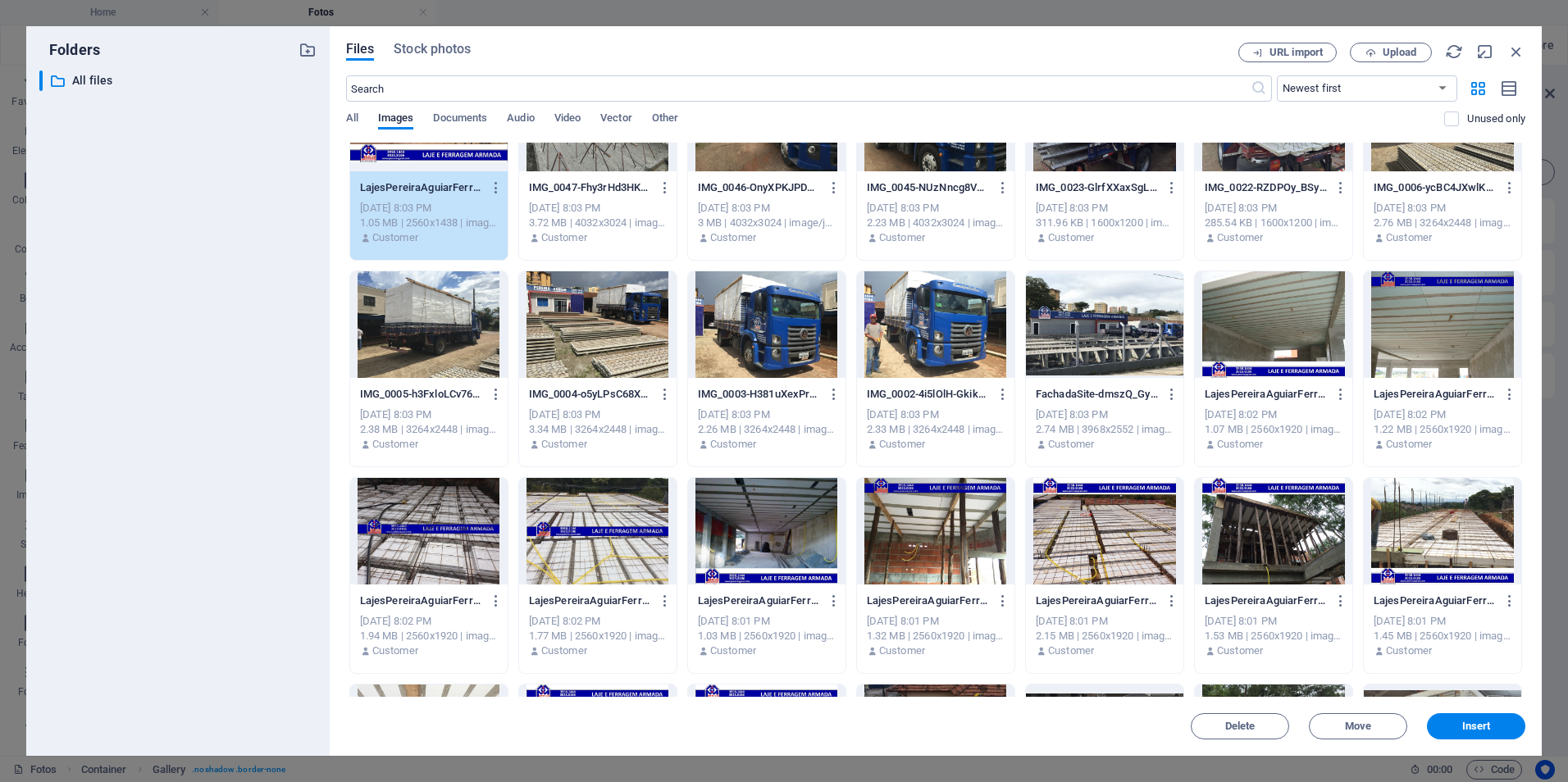
click at [1249, 335] on div at bounding box center [1274, 324] width 158 height 107
click at [1449, 323] on div at bounding box center [1442, 324] width 158 height 107
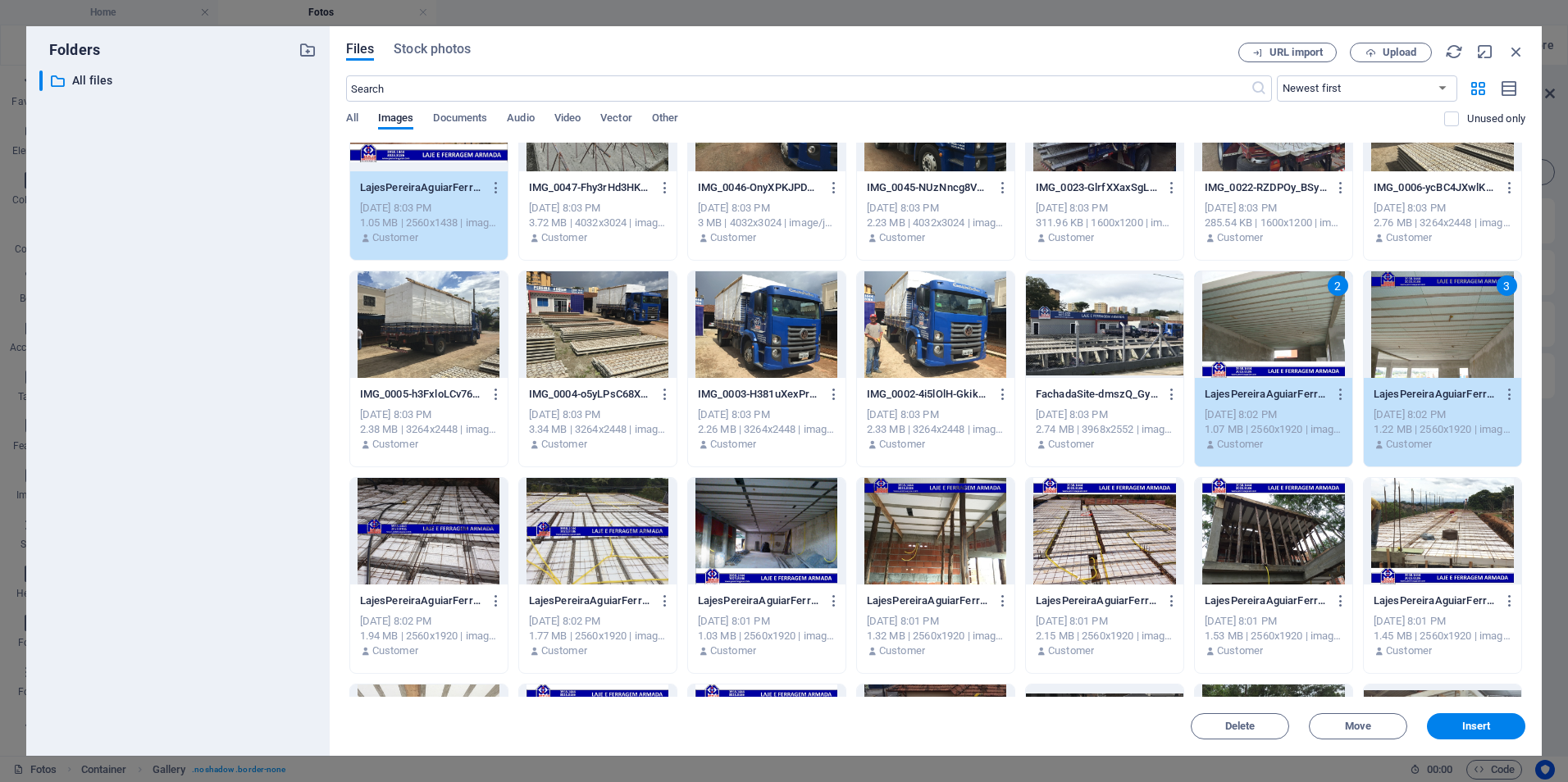
drag, startPoint x: 447, startPoint y: 543, endPoint x: 456, endPoint y: 547, distance: 9.8
click at [447, 542] on div at bounding box center [429, 531] width 158 height 107
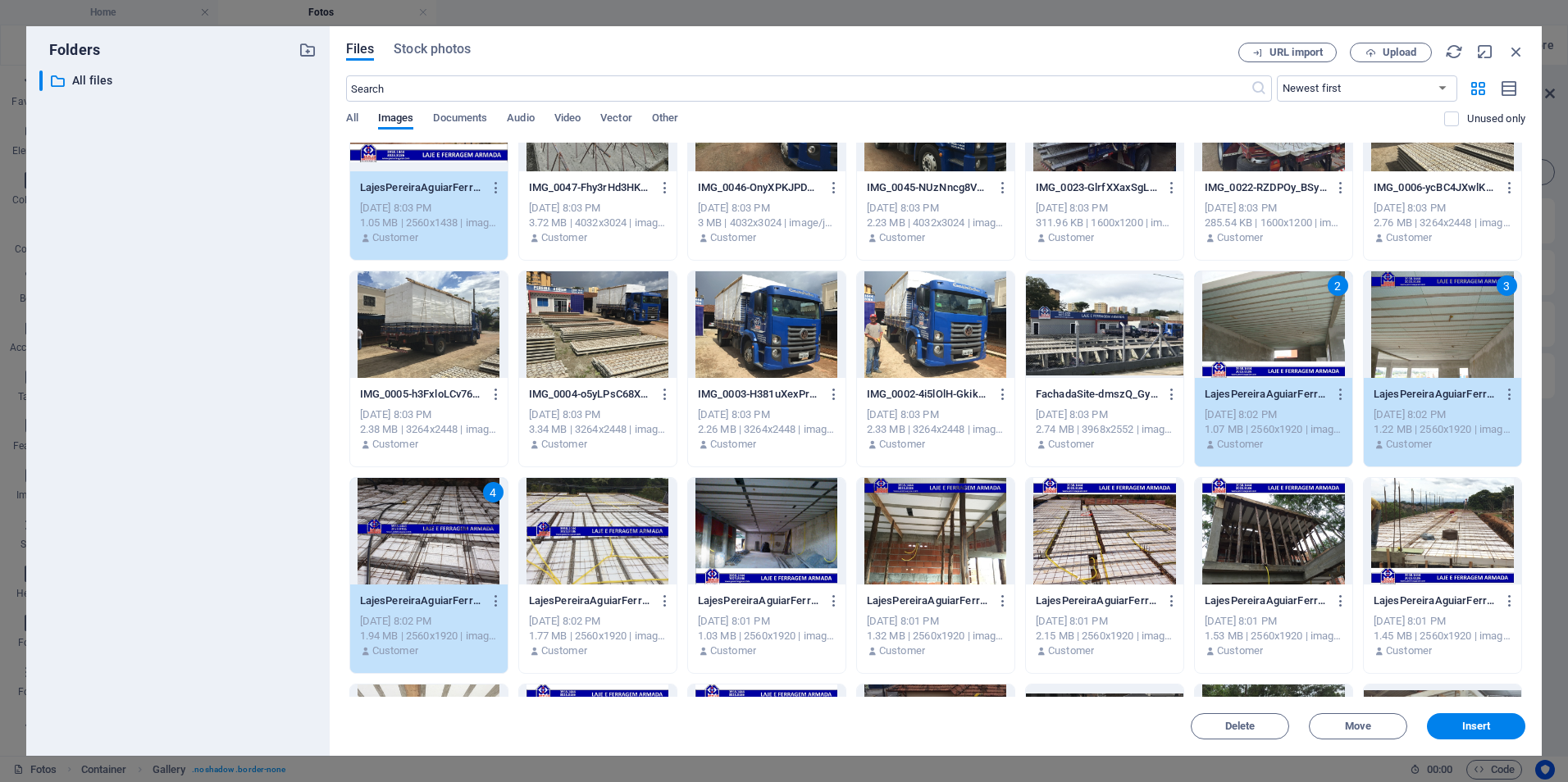
click at [594, 531] on div at bounding box center [597, 531] width 158 height 107
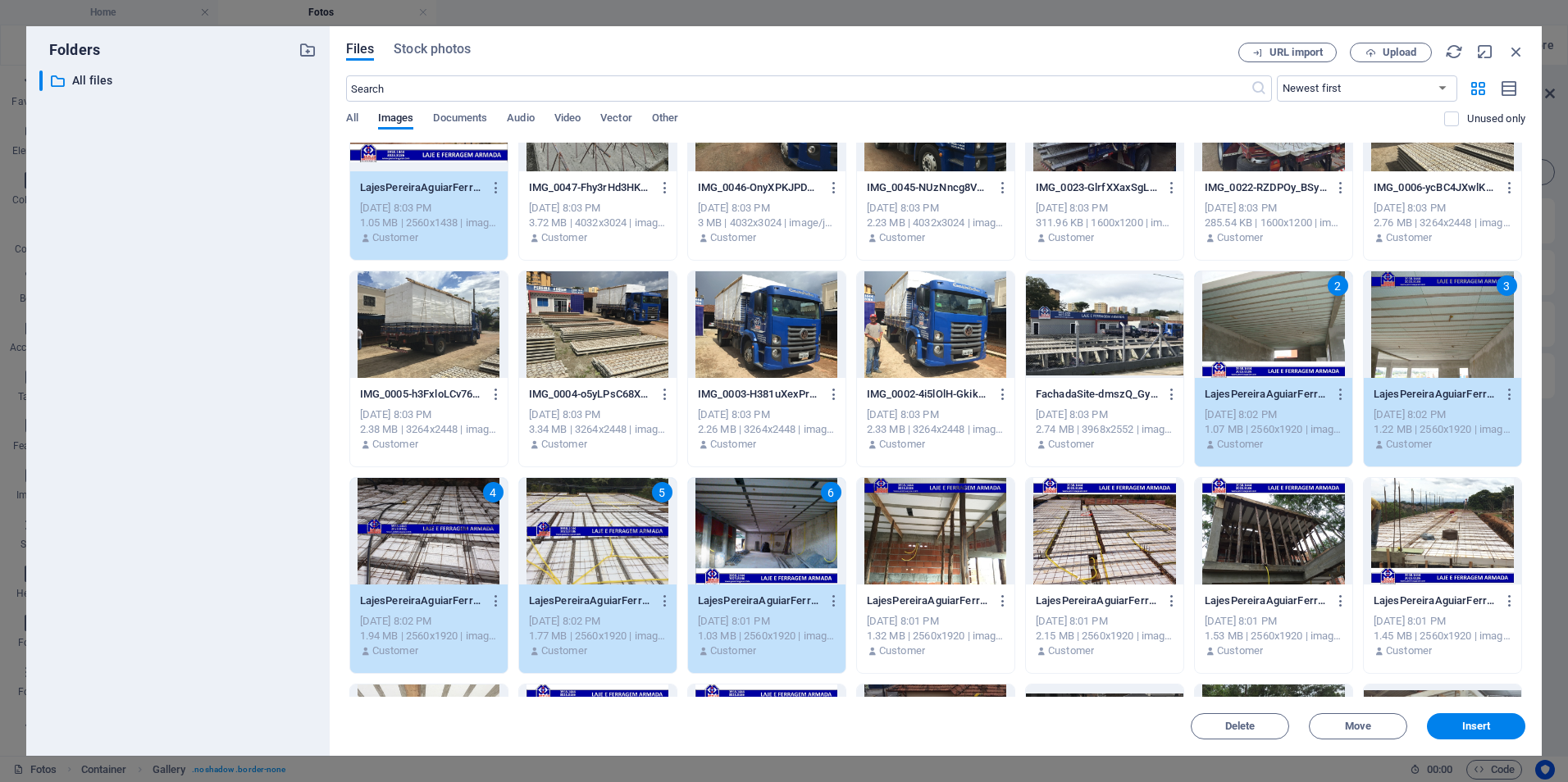
drag, startPoint x: 936, startPoint y: 529, endPoint x: 1044, endPoint y: 553, distance: 110.6
click at [937, 529] on div at bounding box center [936, 531] width 158 height 107
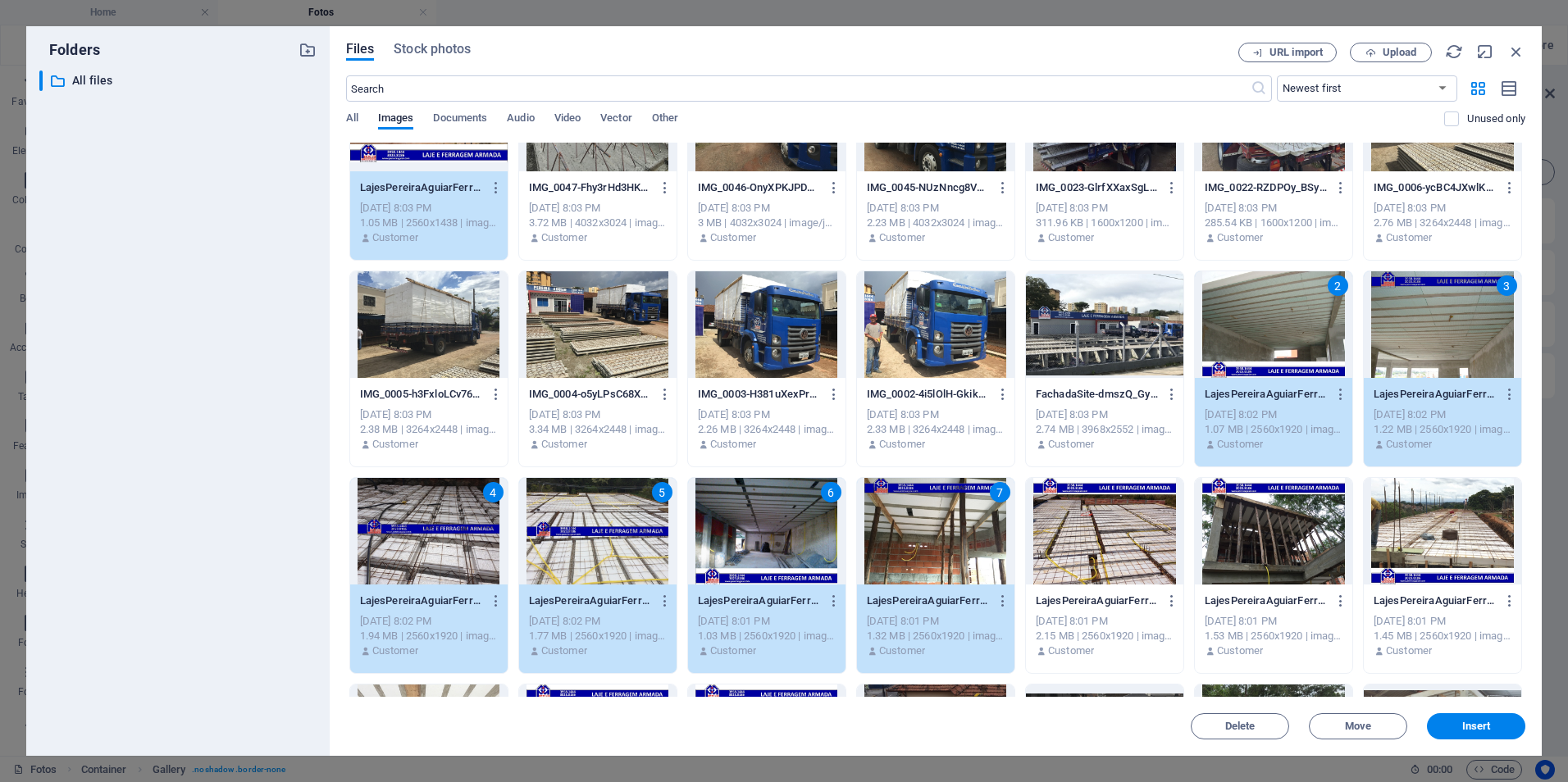
click at [1097, 540] on div at bounding box center [1105, 531] width 158 height 107
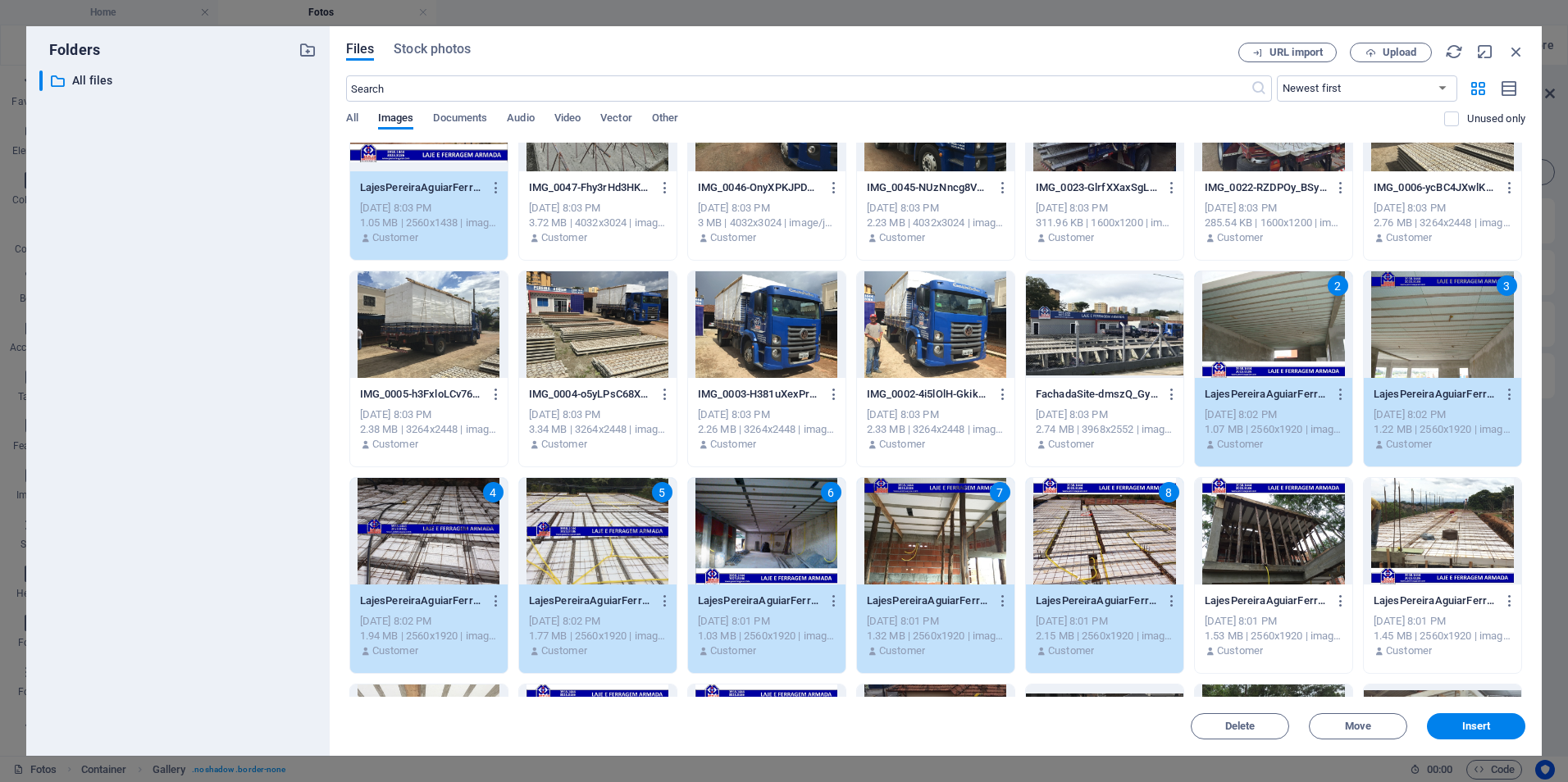
click at [1275, 537] on div at bounding box center [1274, 531] width 158 height 107
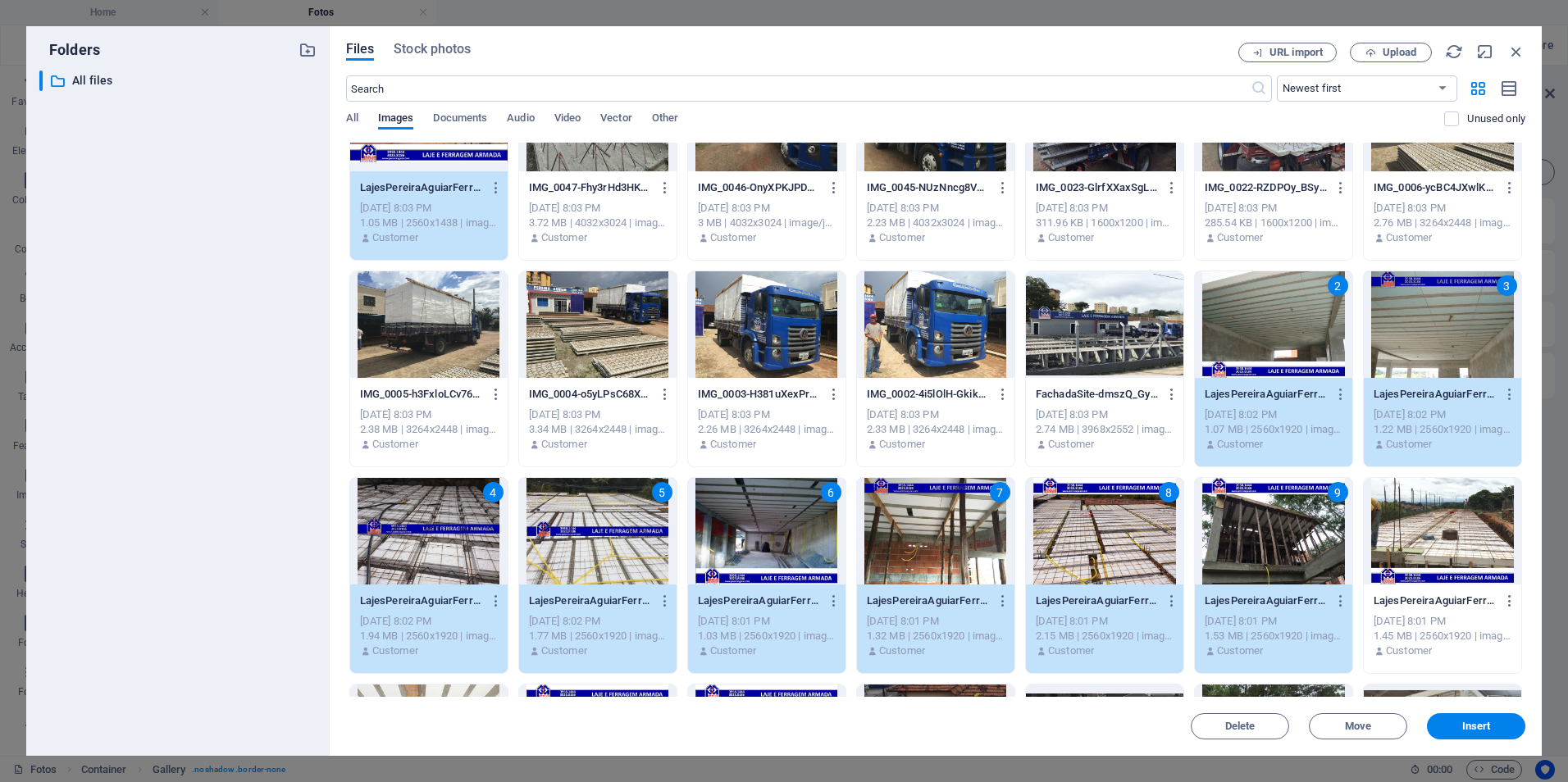
click at [1433, 542] on div at bounding box center [1442, 531] width 158 height 107
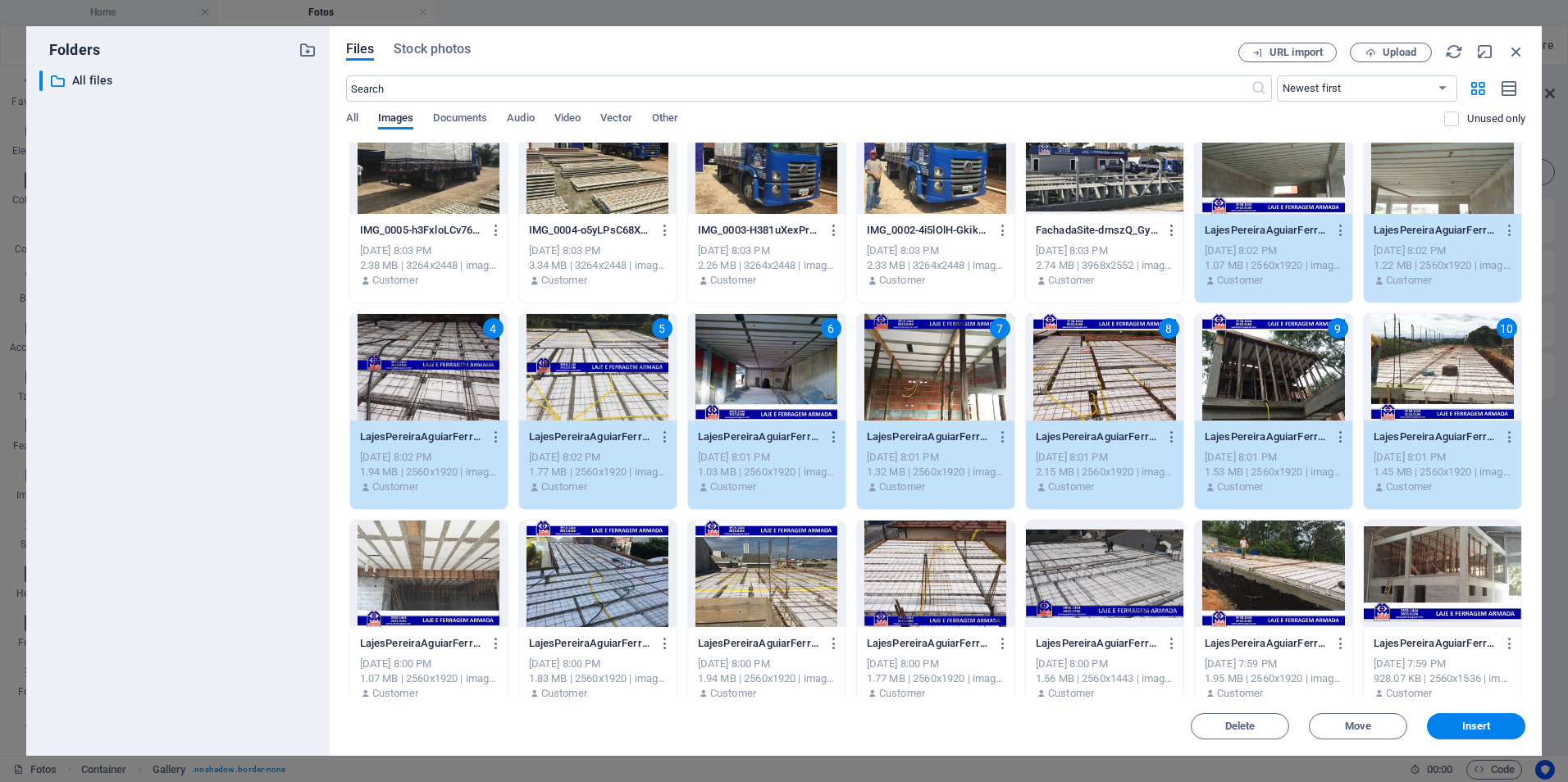
scroll to position [820, 0]
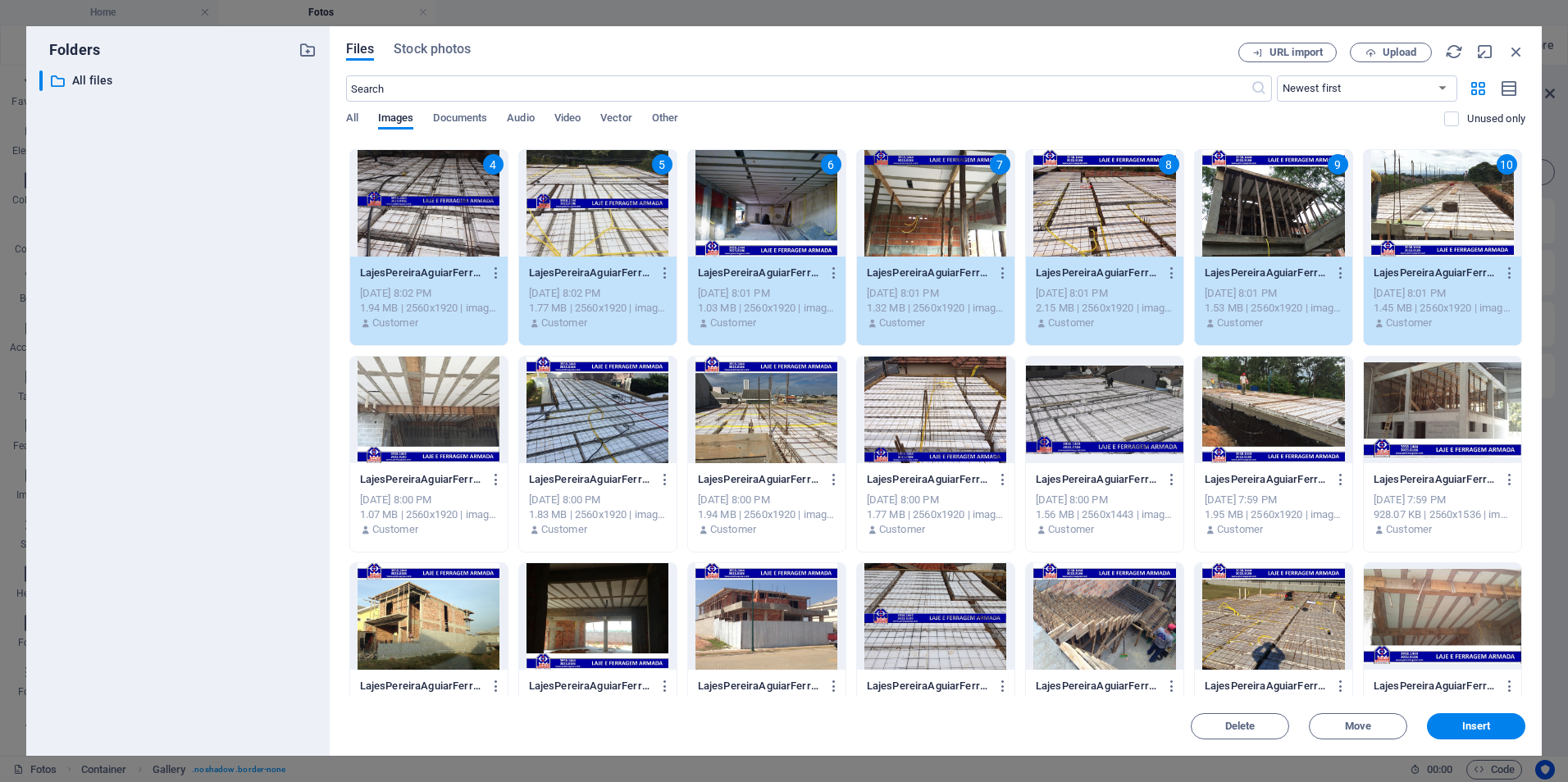
click at [418, 391] on div at bounding box center [429, 410] width 158 height 107
drag, startPoint x: 566, startPoint y: 400, endPoint x: 607, endPoint y: 410, distance: 42.2
click at [568, 400] on div at bounding box center [597, 410] width 158 height 107
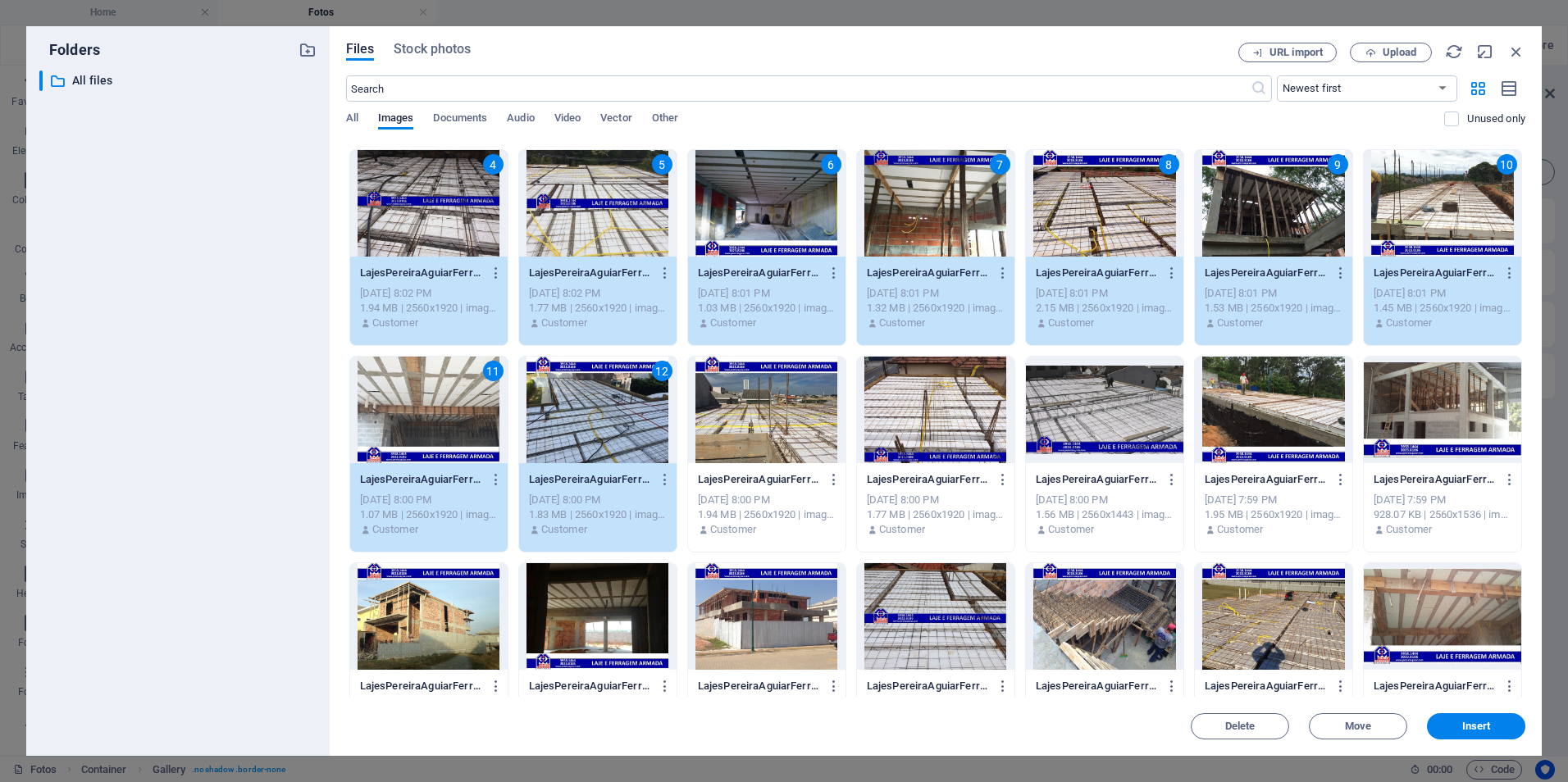
drag, startPoint x: 797, startPoint y: 410, endPoint x: 838, endPoint y: 417, distance: 41.6
click at [798, 410] on div at bounding box center [767, 410] width 158 height 107
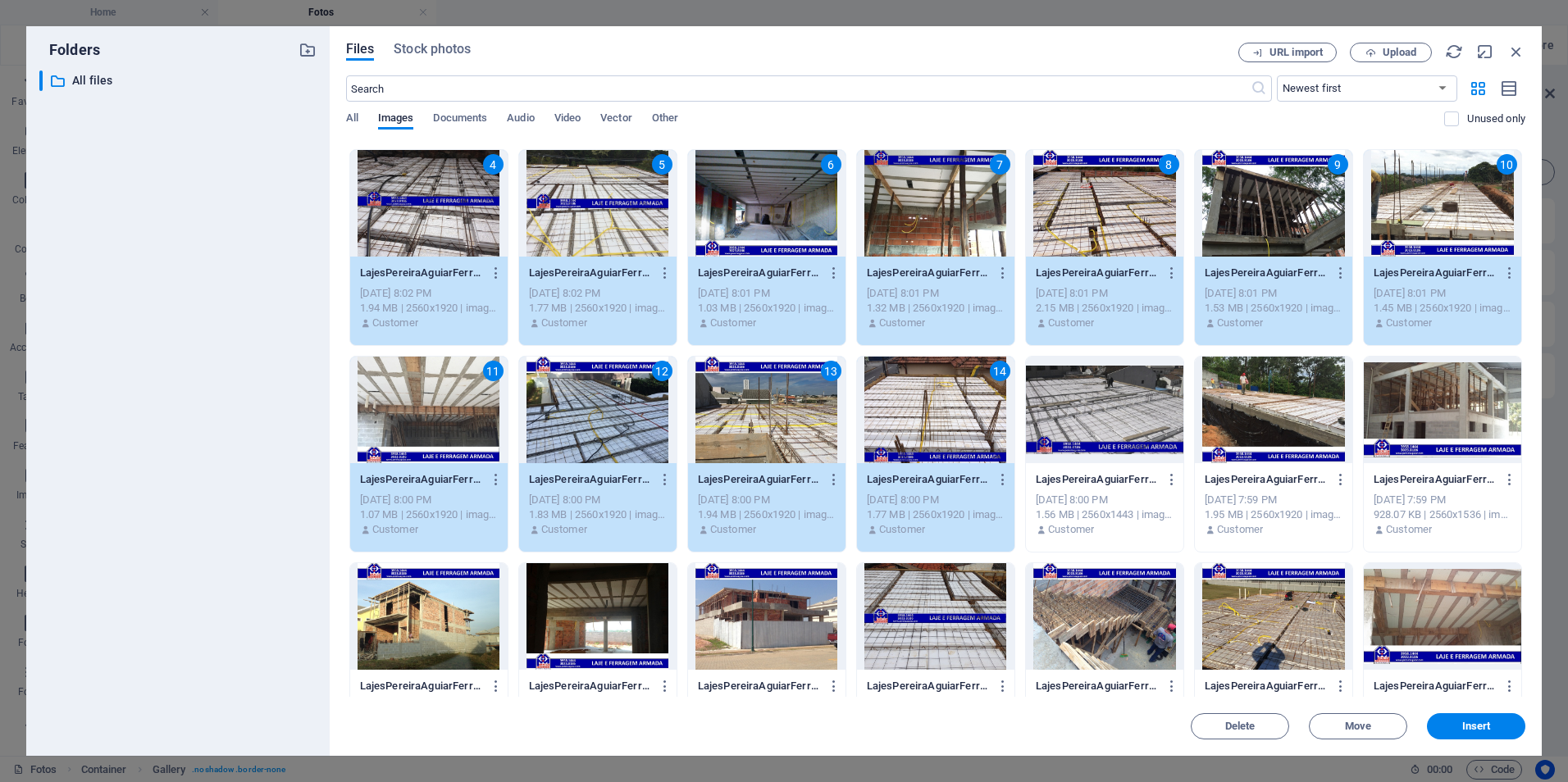
drag, startPoint x: 1064, startPoint y: 426, endPoint x: 1165, endPoint y: 423, distance: 101.0
click at [1065, 426] on div at bounding box center [1105, 410] width 158 height 107
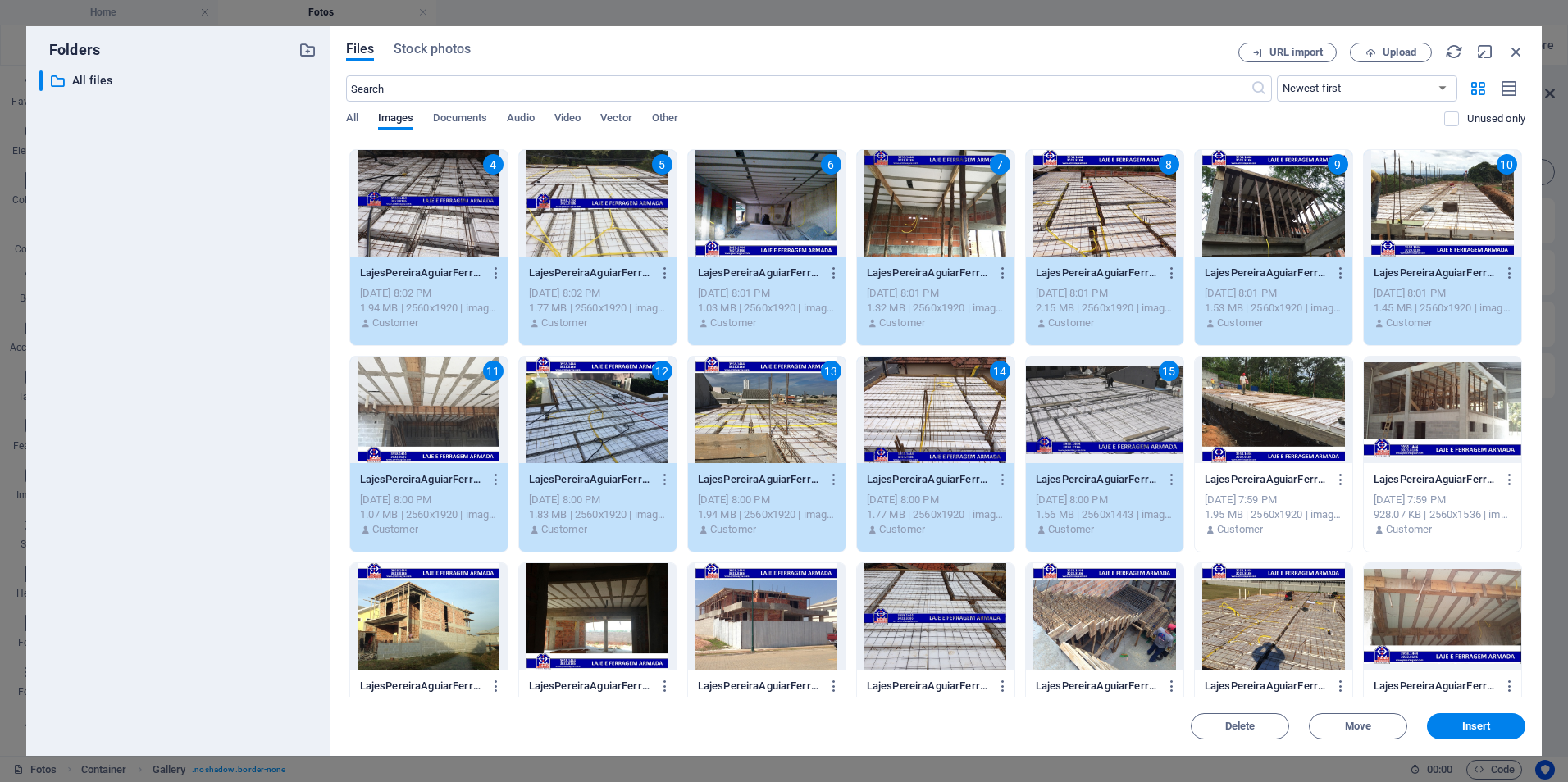
click at [1274, 393] on div at bounding box center [1274, 410] width 158 height 107
click at [1410, 404] on div at bounding box center [1442, 410] width 158 height 107
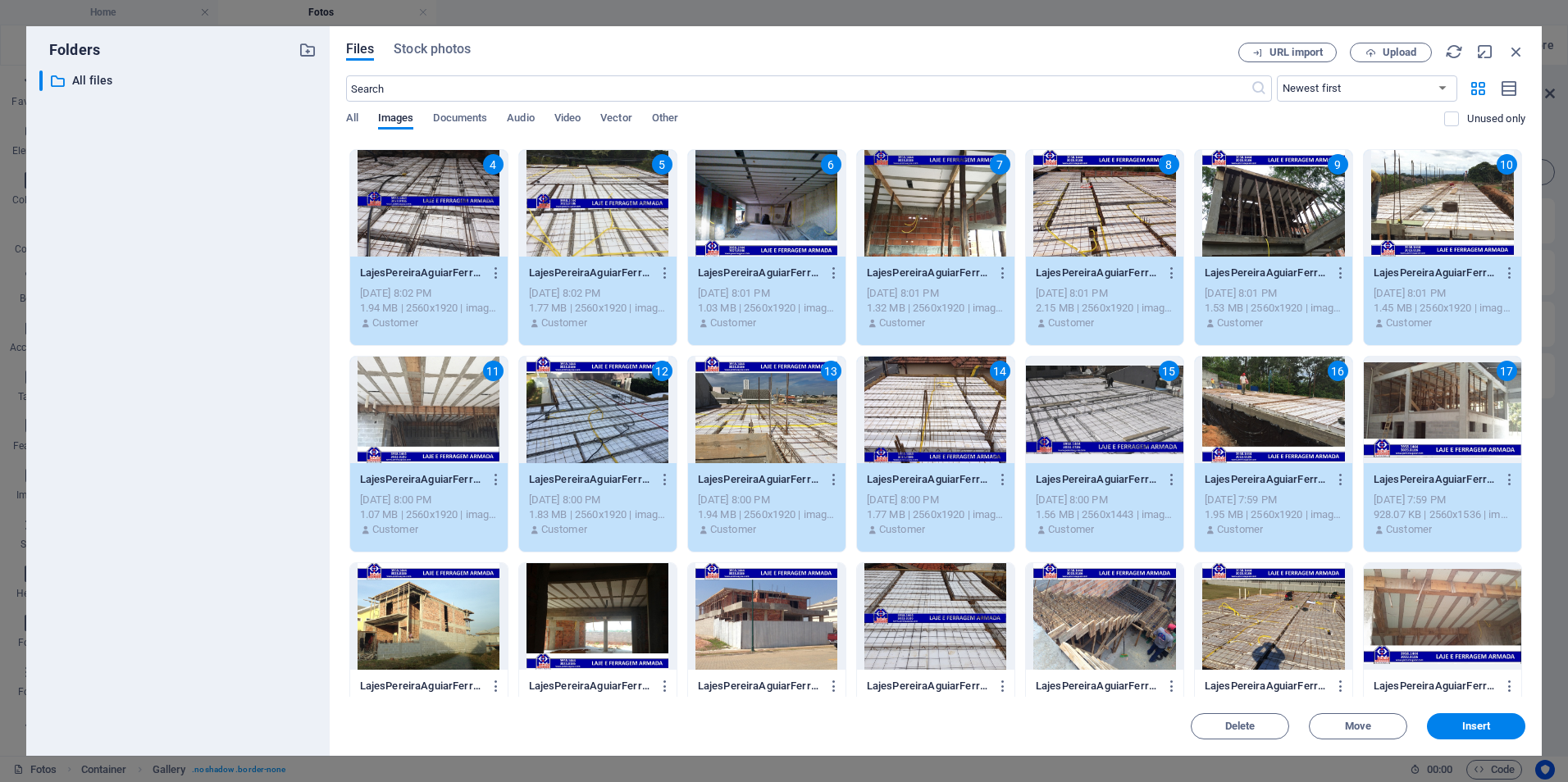
click at [416, 629] on div at bounding box center [429, 617] width 158 height 107
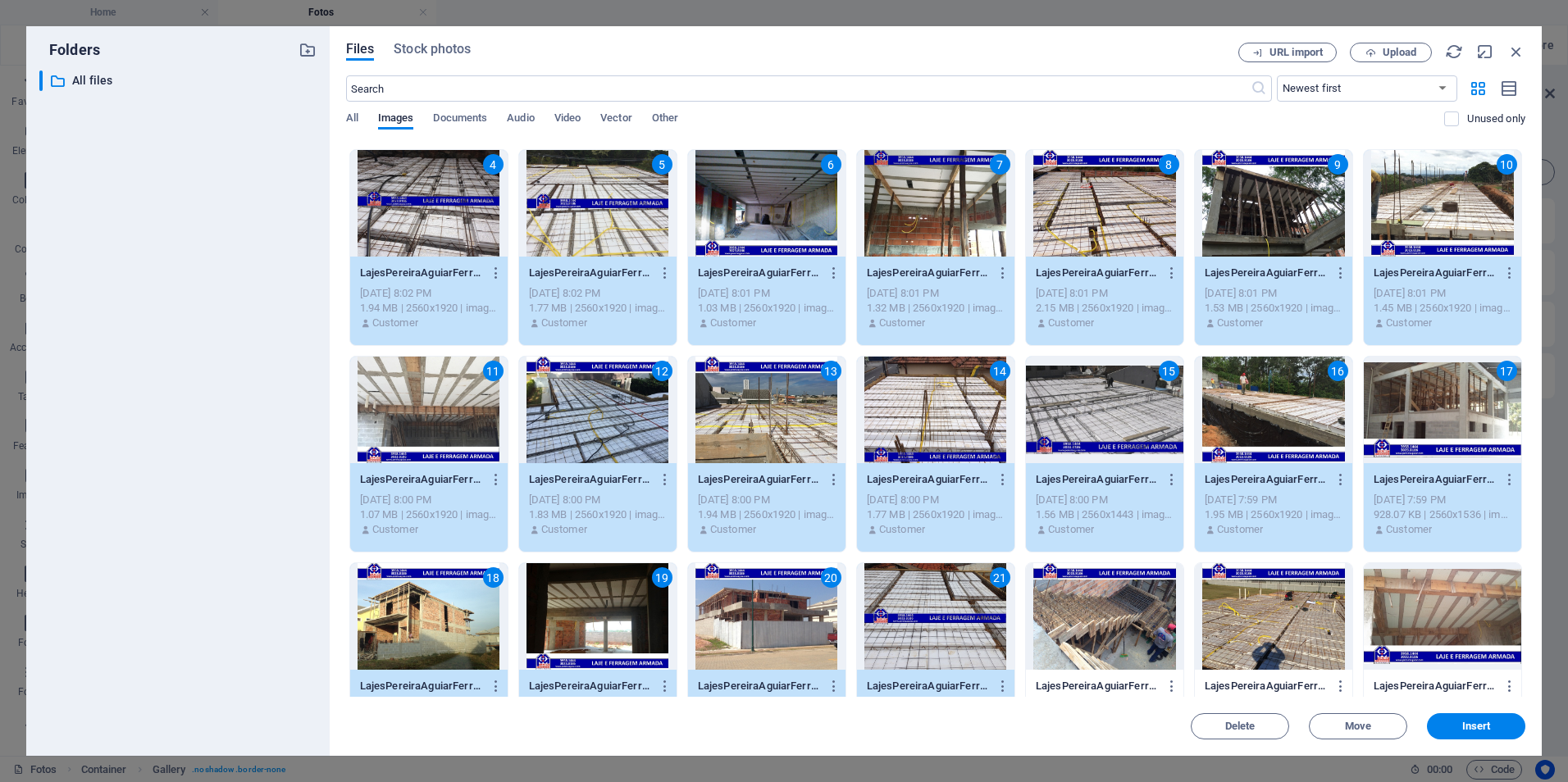
drag, startPoint x: 1060, startPoint y: 627, endPoint x: 1068, endPoint y: 626, distance: 8.1
click at [1060, 627] on div at bounding box center [1105, 617] width 158 height 107
click at [1246, 622] on div at bounding box center [1274, 617] width 158 height 107
click at [1400, 624] on div at bounding box center [1442, 617] width 158 height 107
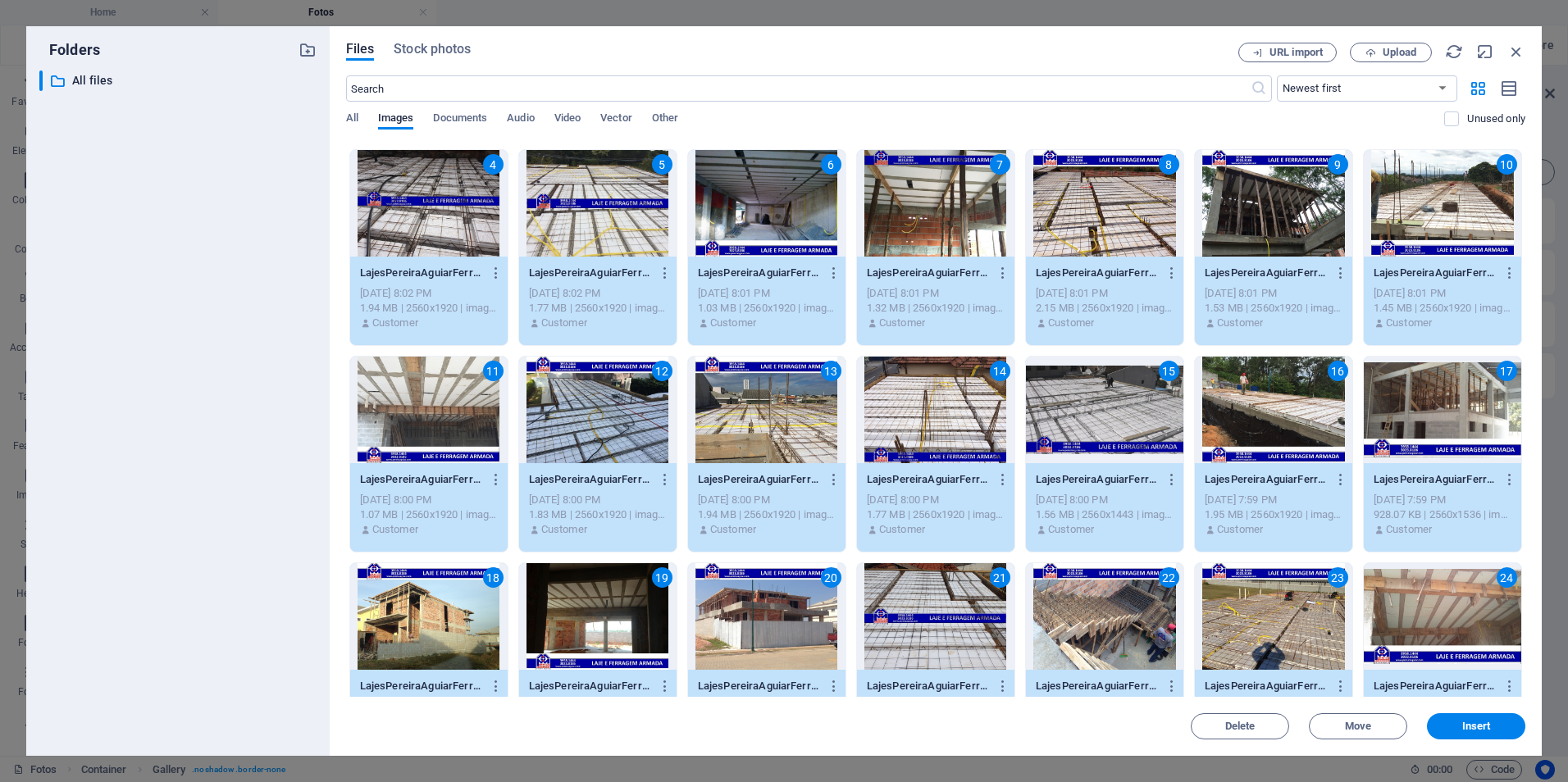
scroll to position [1066, 0]
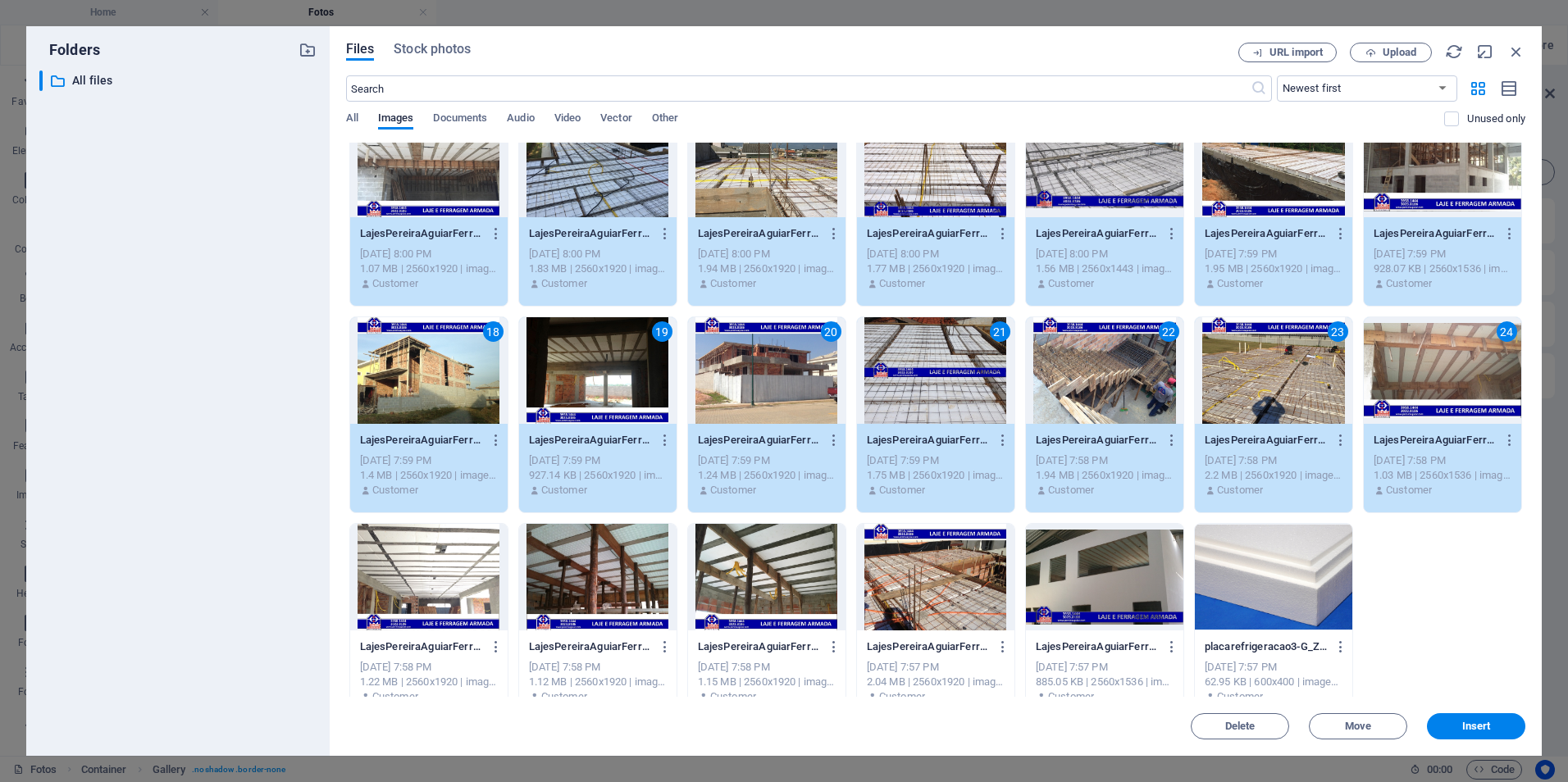
click at [420, 572] on div at bounding box center [429, 577] width 158 height 107
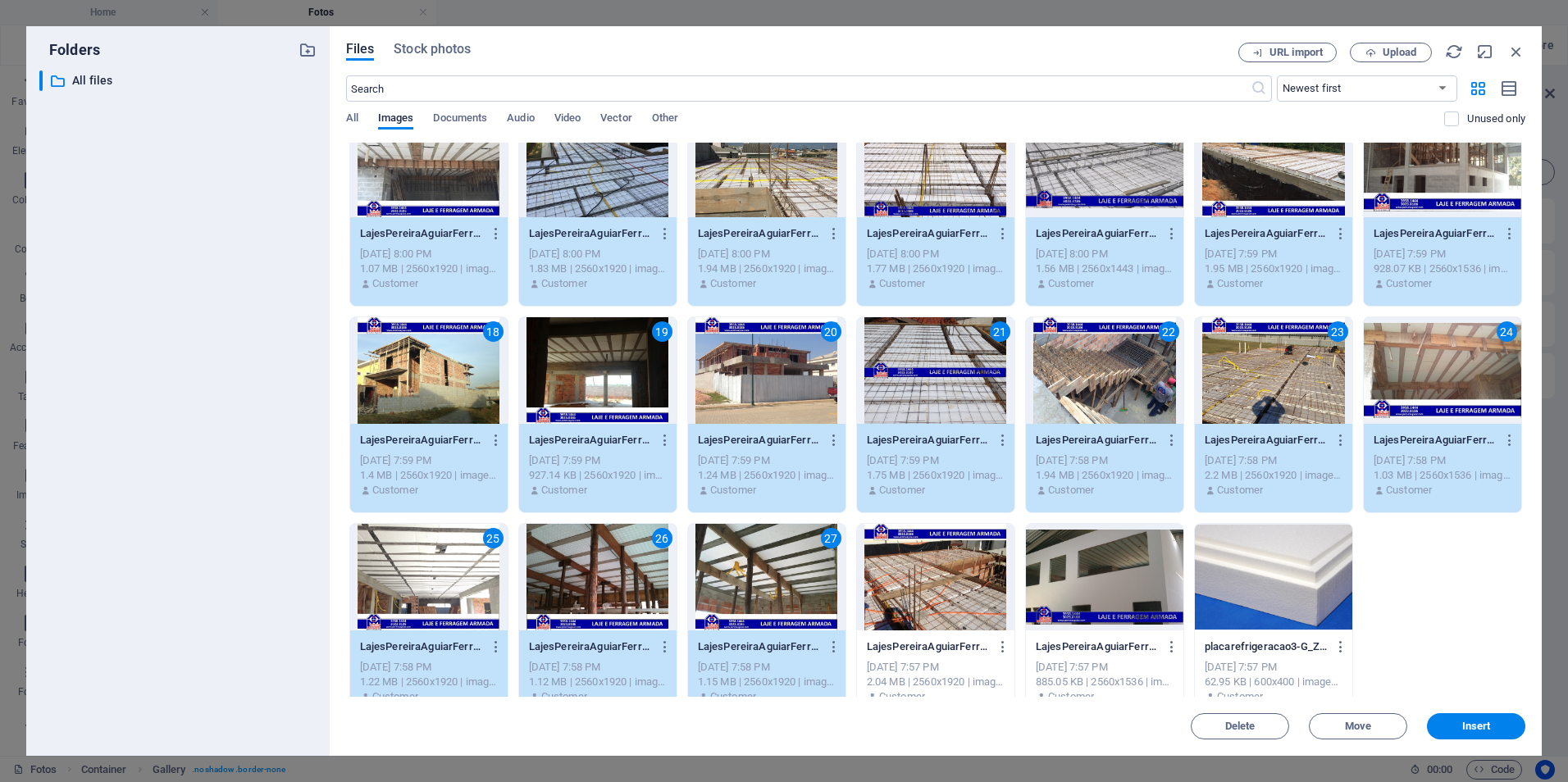
drag, startPoint x: 960, startPoint y: 553, endPoint x: 1029, endPoint y: 610, distance: 89.5
click at [960, 553] on div at bounding box center [936, 577] width 158 height 107
click at [1124, 572] on div at bounding box center [1105, 577] width 158 height 107
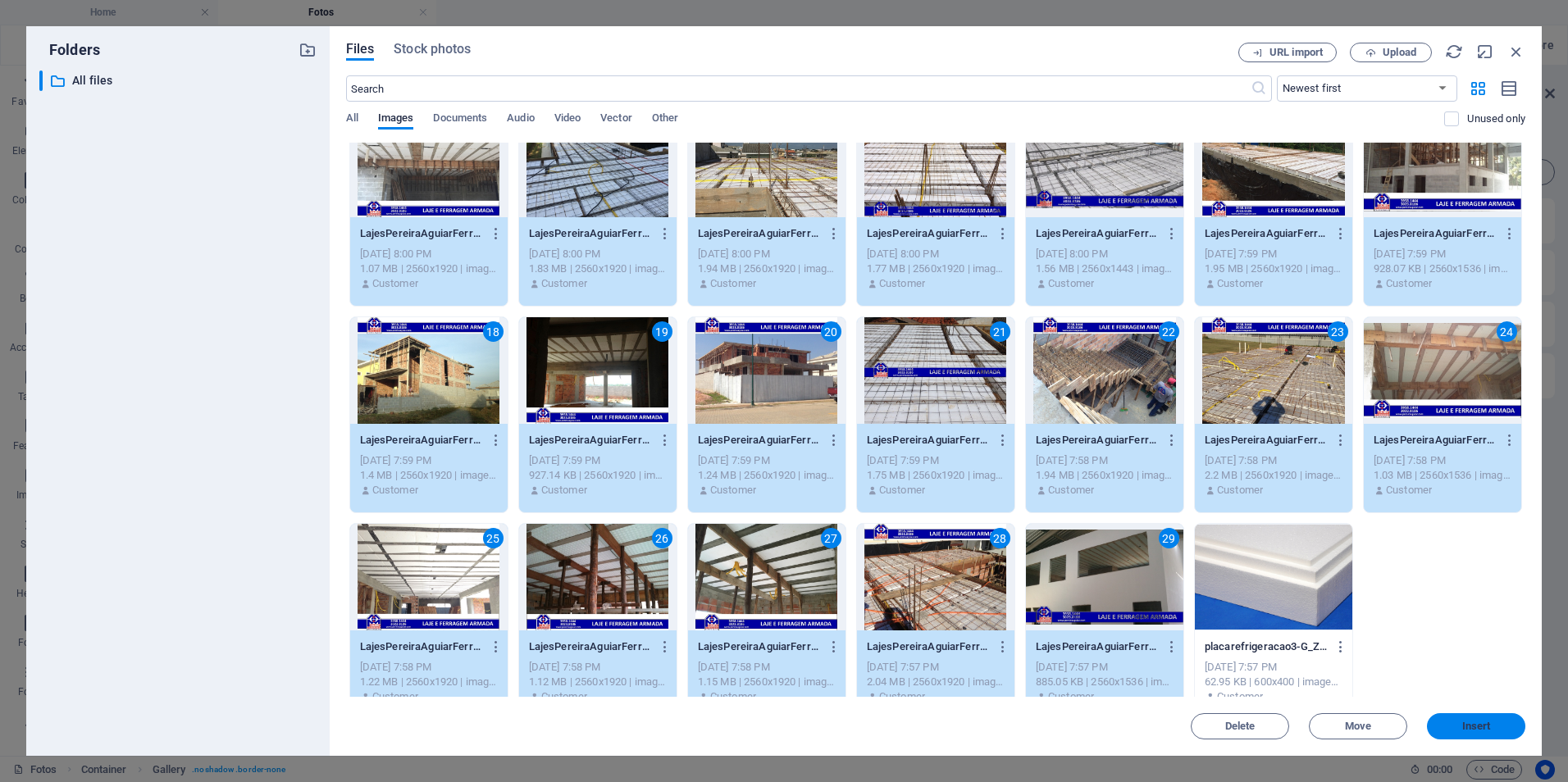
drag, startPoint x: 1483, startPoint y: 730, endPoint x: 514, endPoint y: 429, distance: 1014.7
click at [1483, 730] on span "Insert" at bounding box center [1476, 726] width 29 height 10
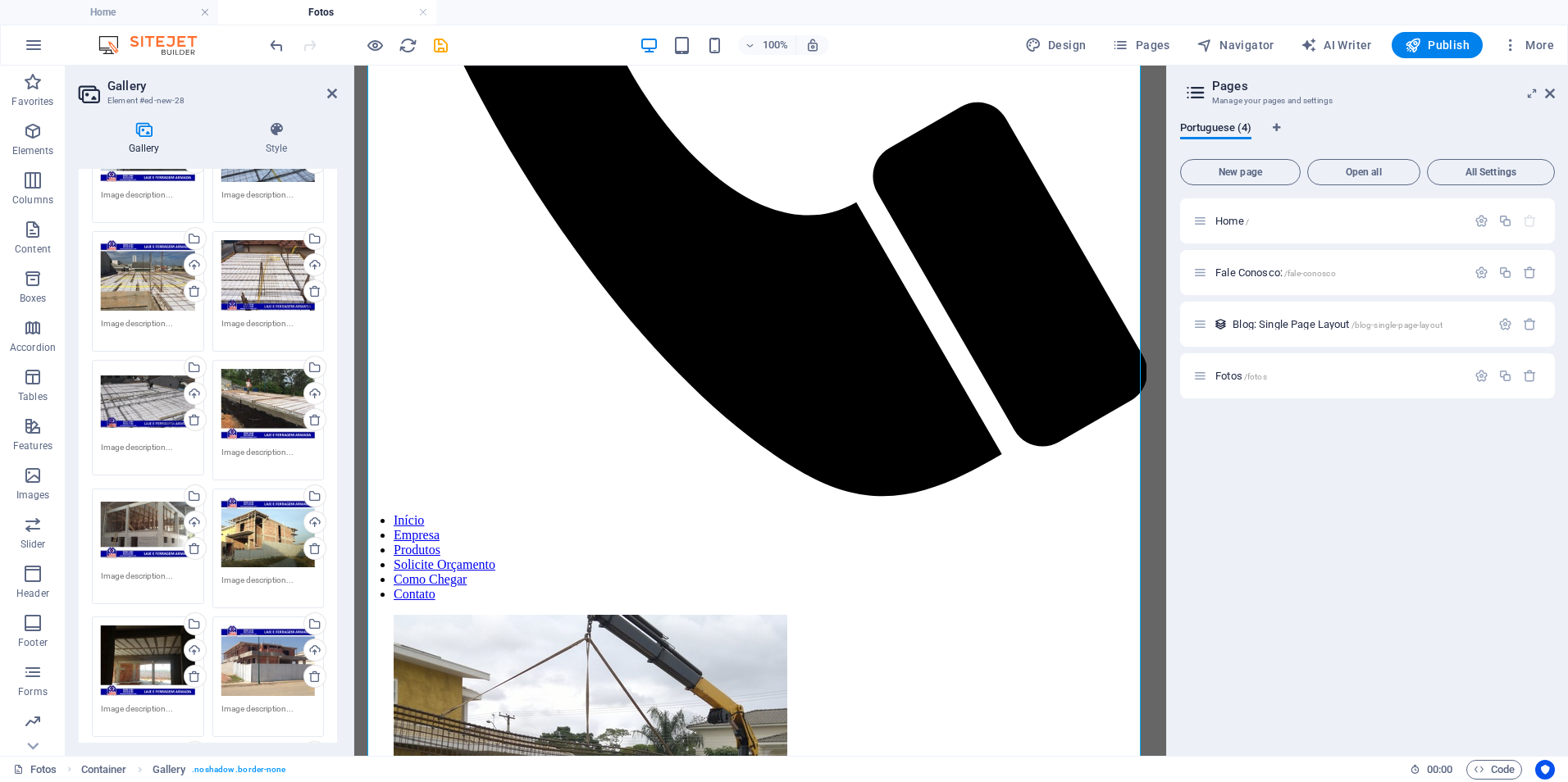
scroll to position [902, 0]
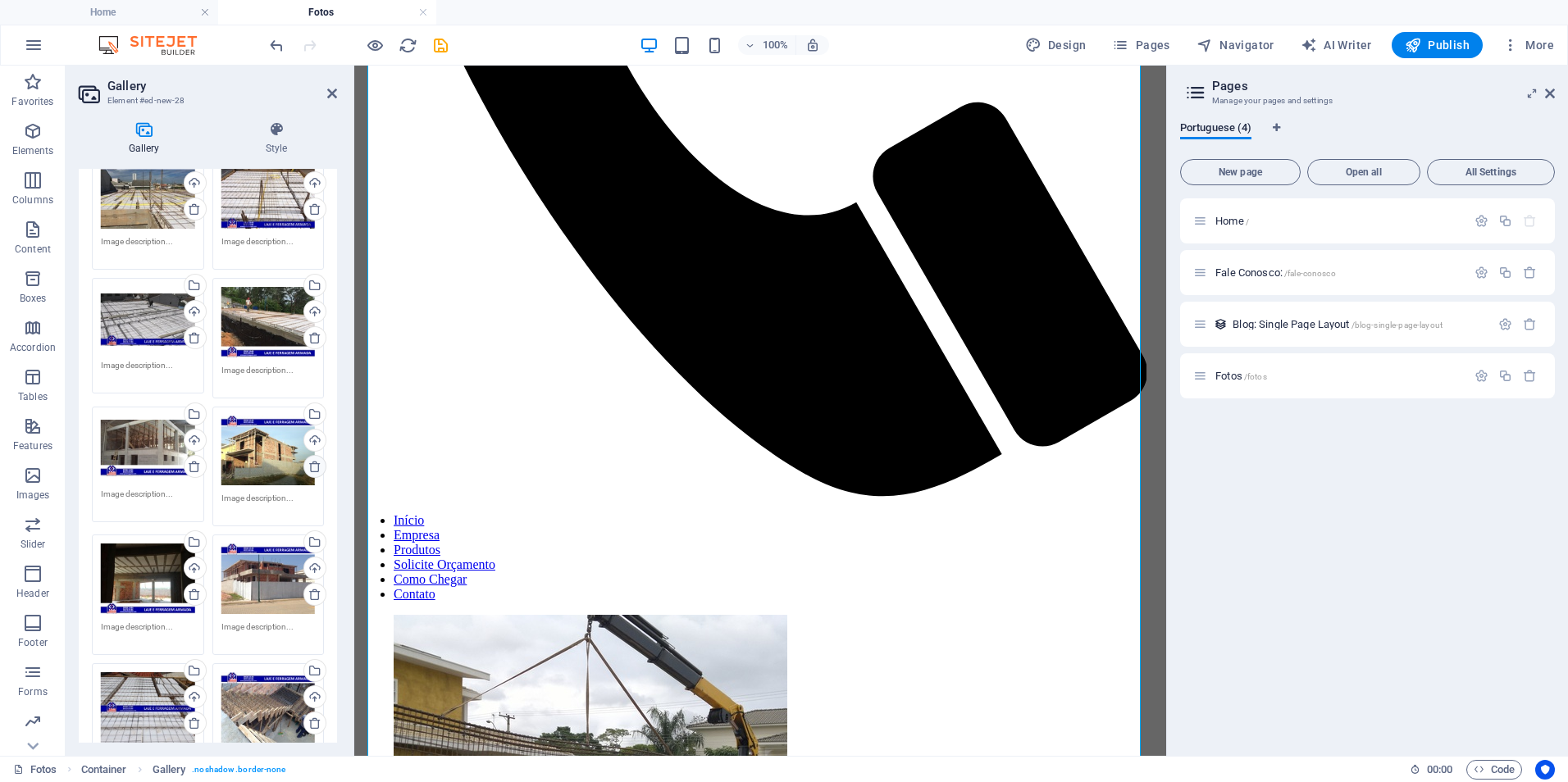
click at [311, 461] on icon at bounding box center [314, 466] width 13 height 13
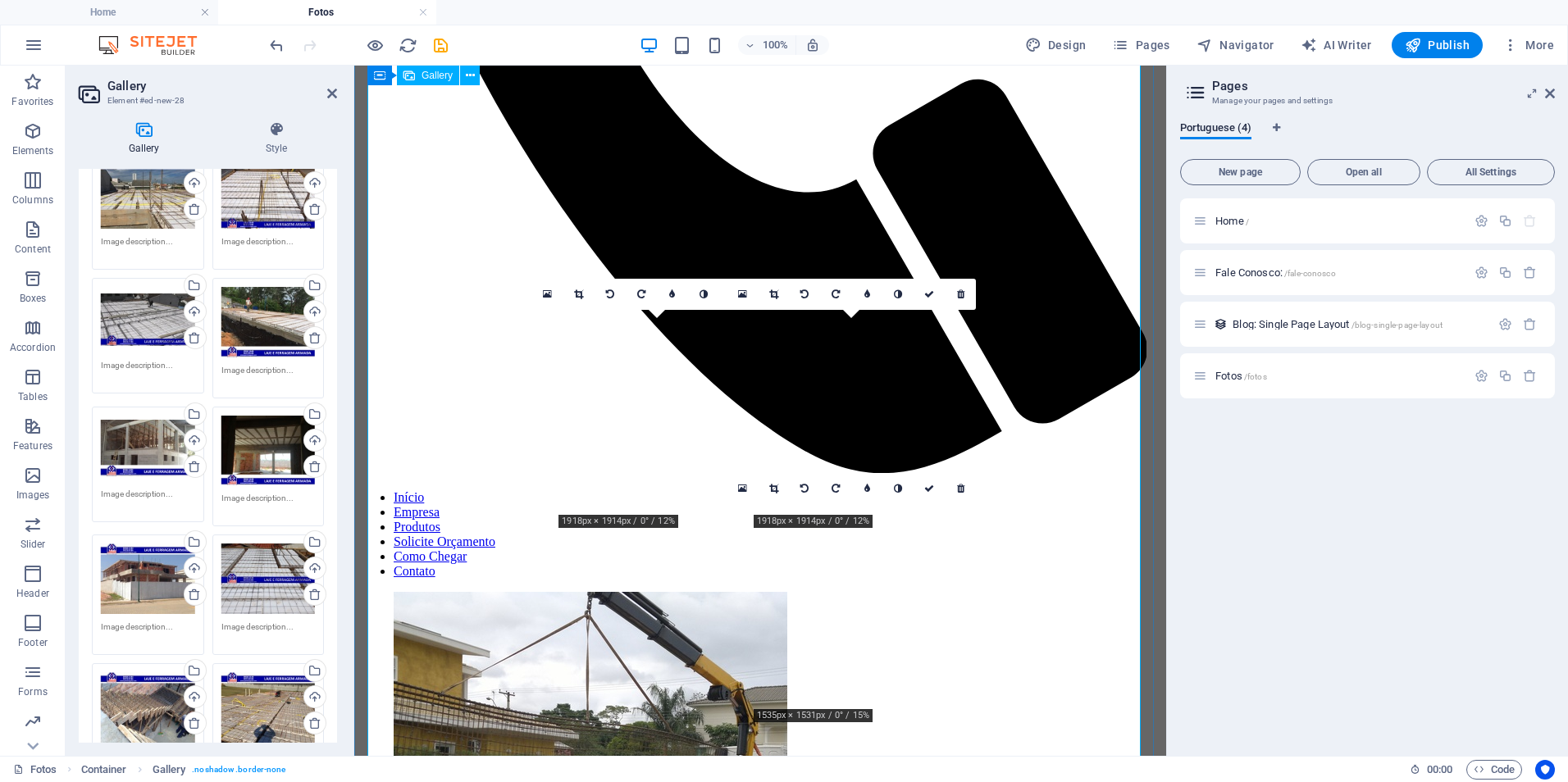
scroll to position [410, 0]
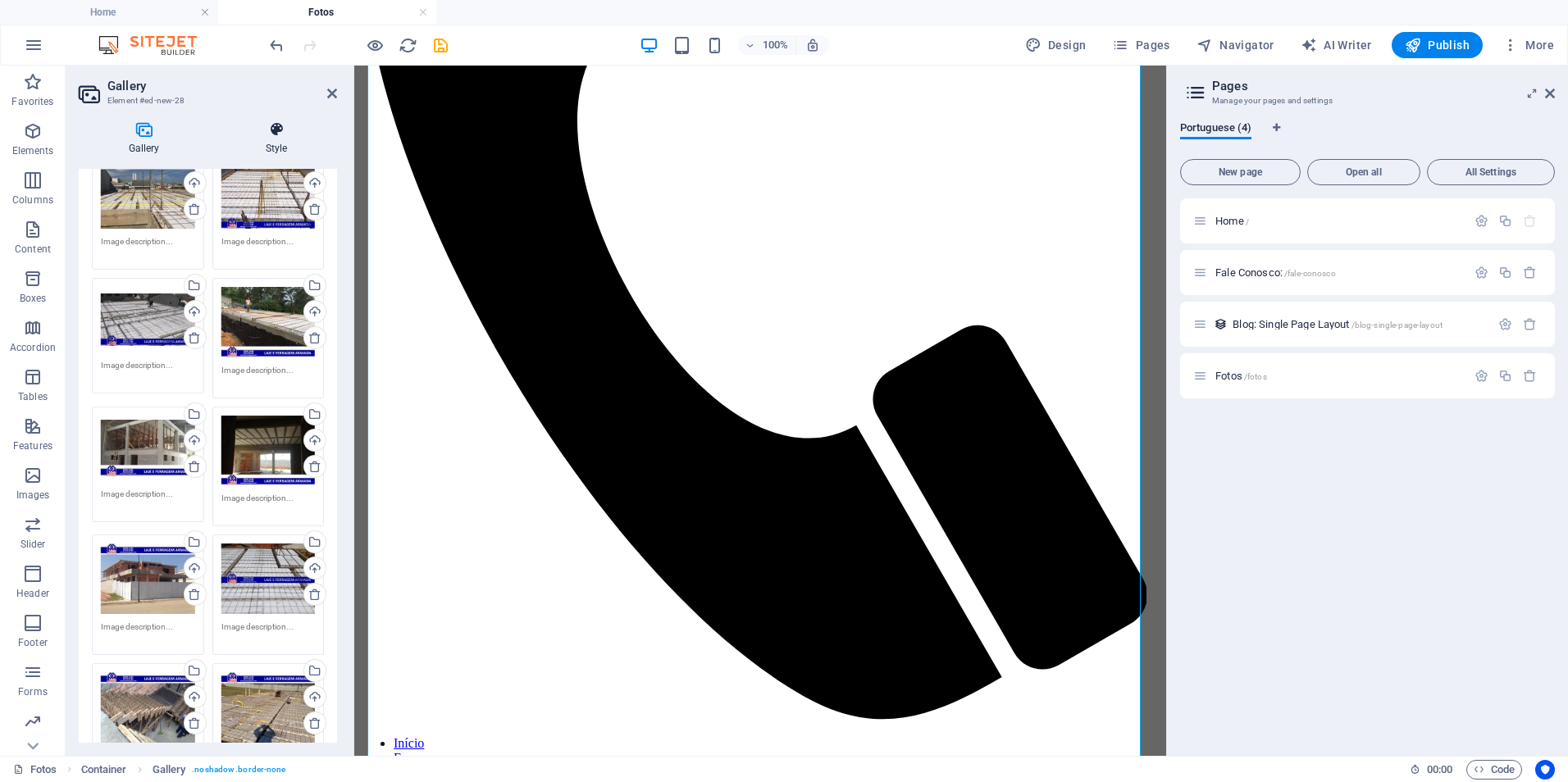
click at [274, 132] on icon at bounding box center [276, 129] width 121 height 16
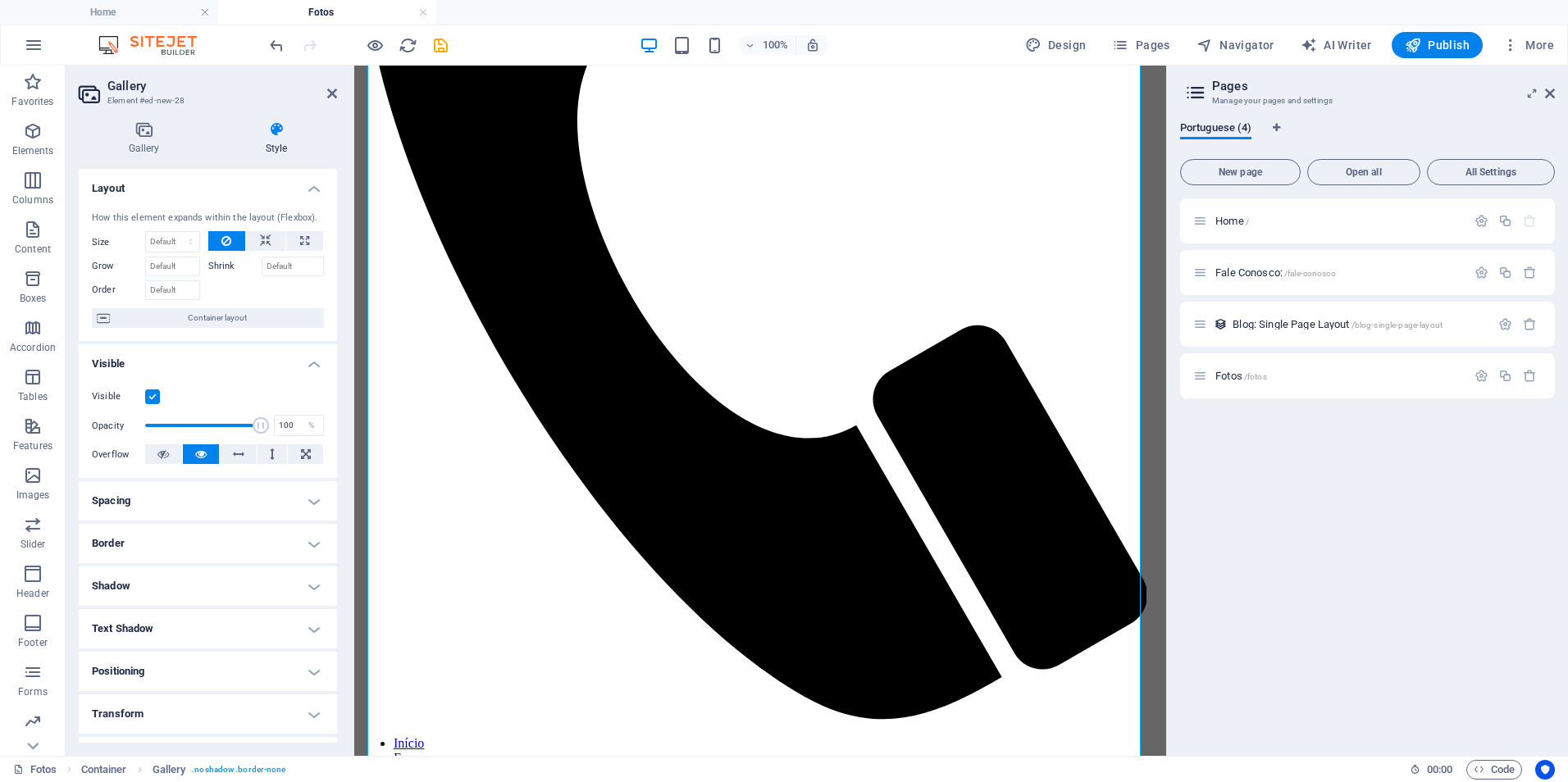
scroll to position [119, 0]
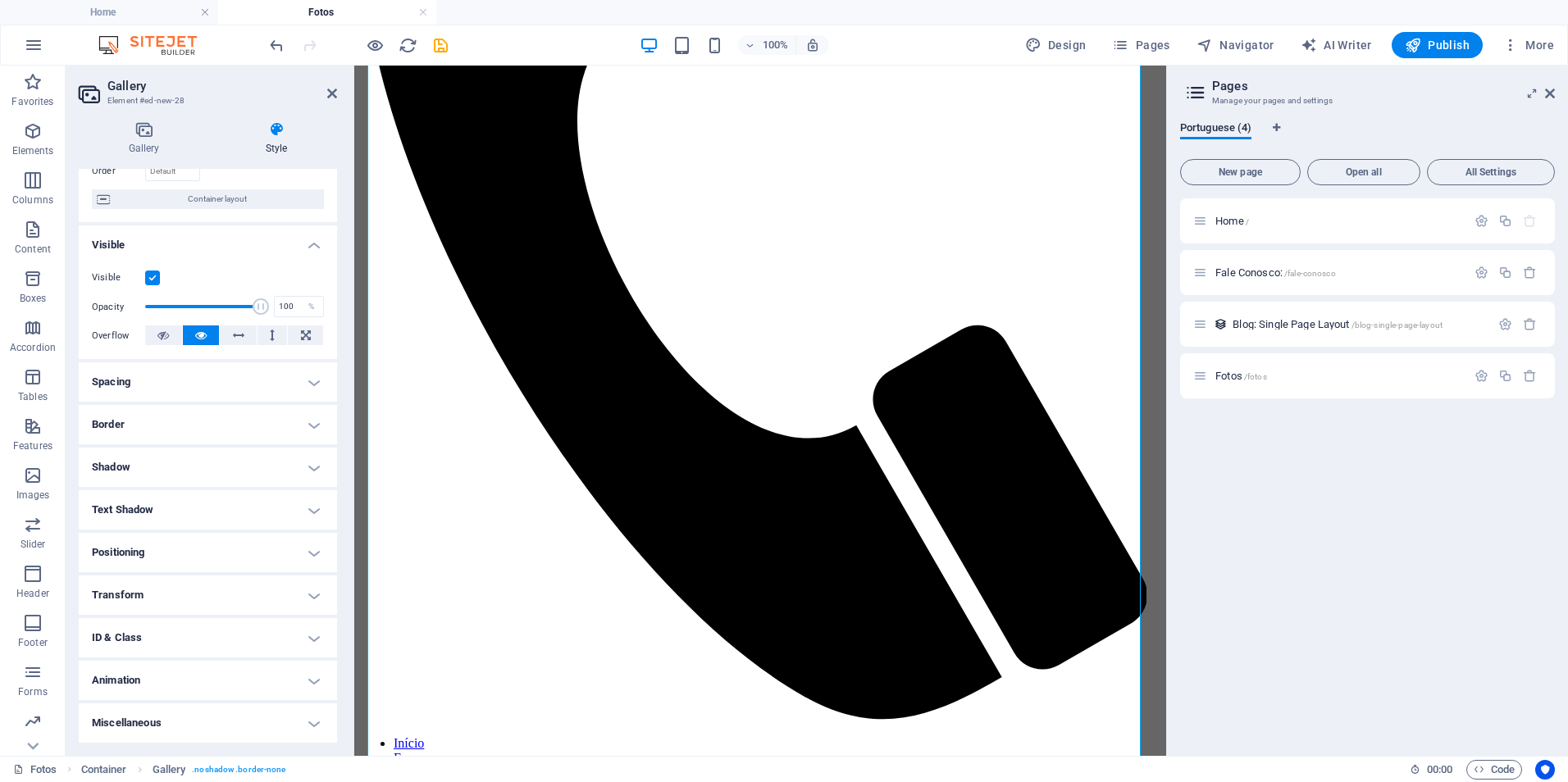
click at [134, 685] on h4 "Animation" at bounding box center [208, 680] width 258 height 39
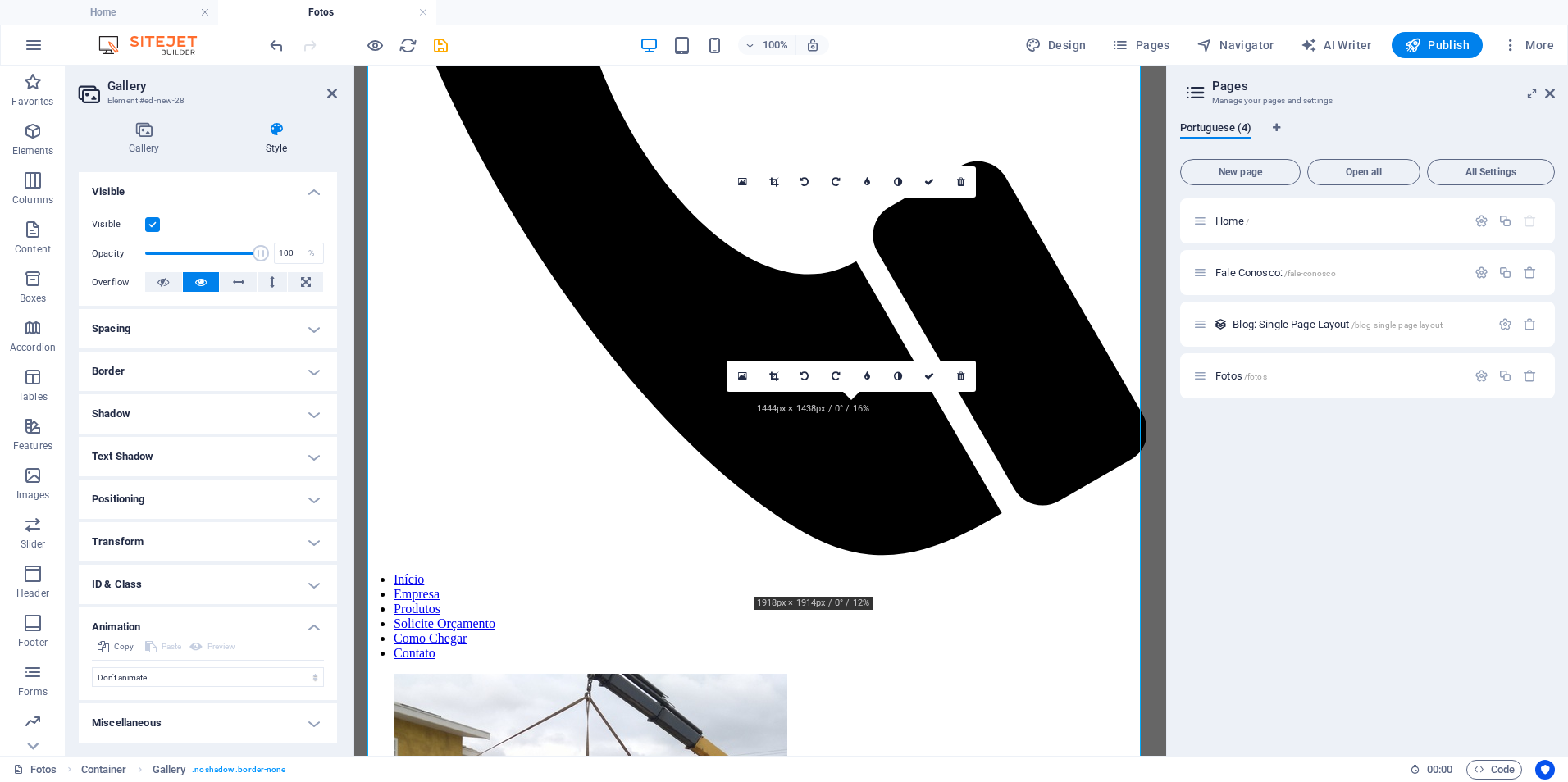
scroll to position [1066, 0]
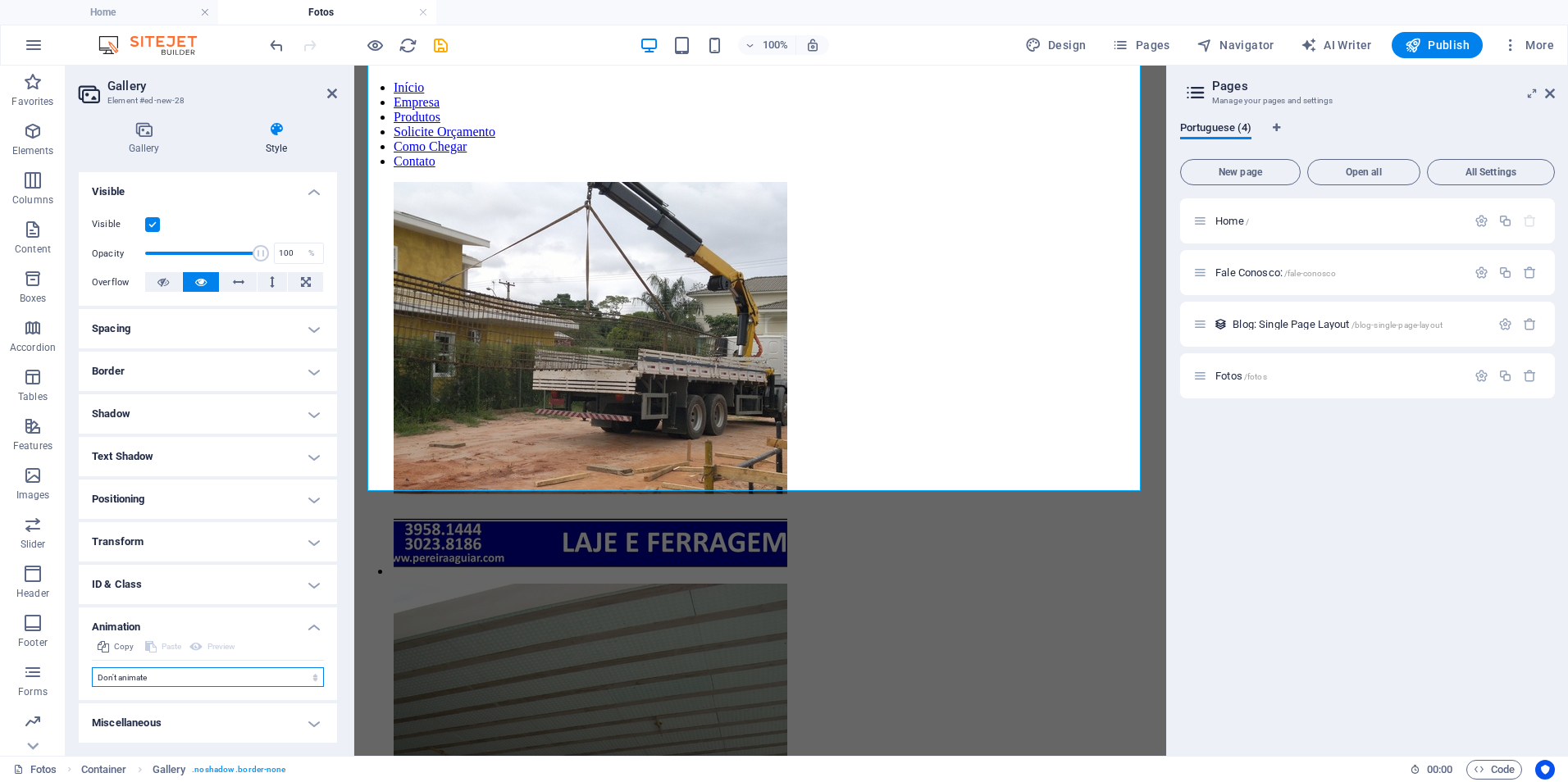
click at [180, 673] on select "Don't animate Show / Hide Slide up/down Zoom in/out Slide left to right Slide r…" at bounding box center [208, 677] width 232 height 20
select select "overlay"
click at [92, 668] on select "Don't animate Show / Hide Slide up/down Zoom in/out Slide left to right Slide r…" at bounding box center [208, 677] width 232 height 20
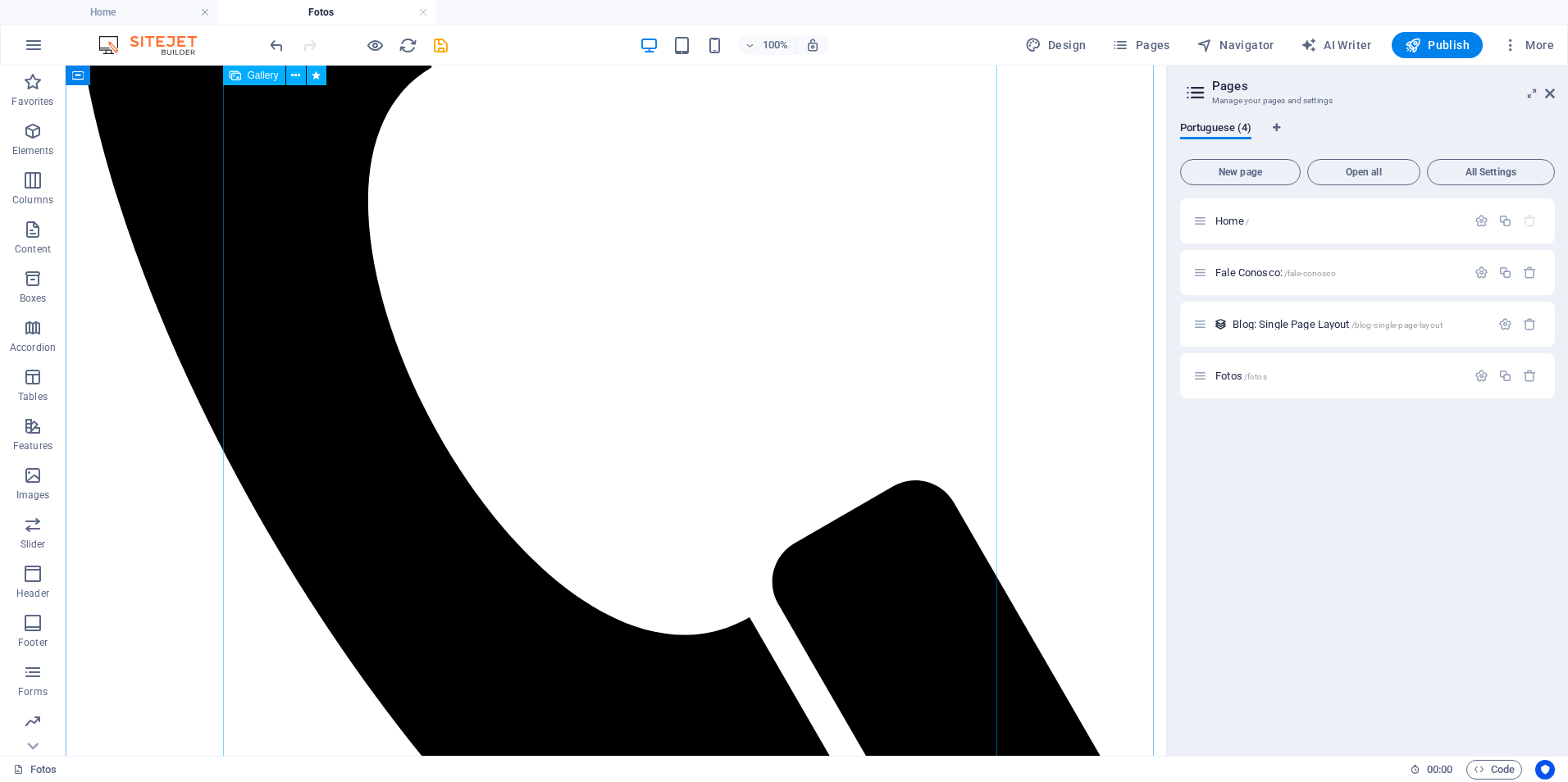
scroll to position [1, 0]
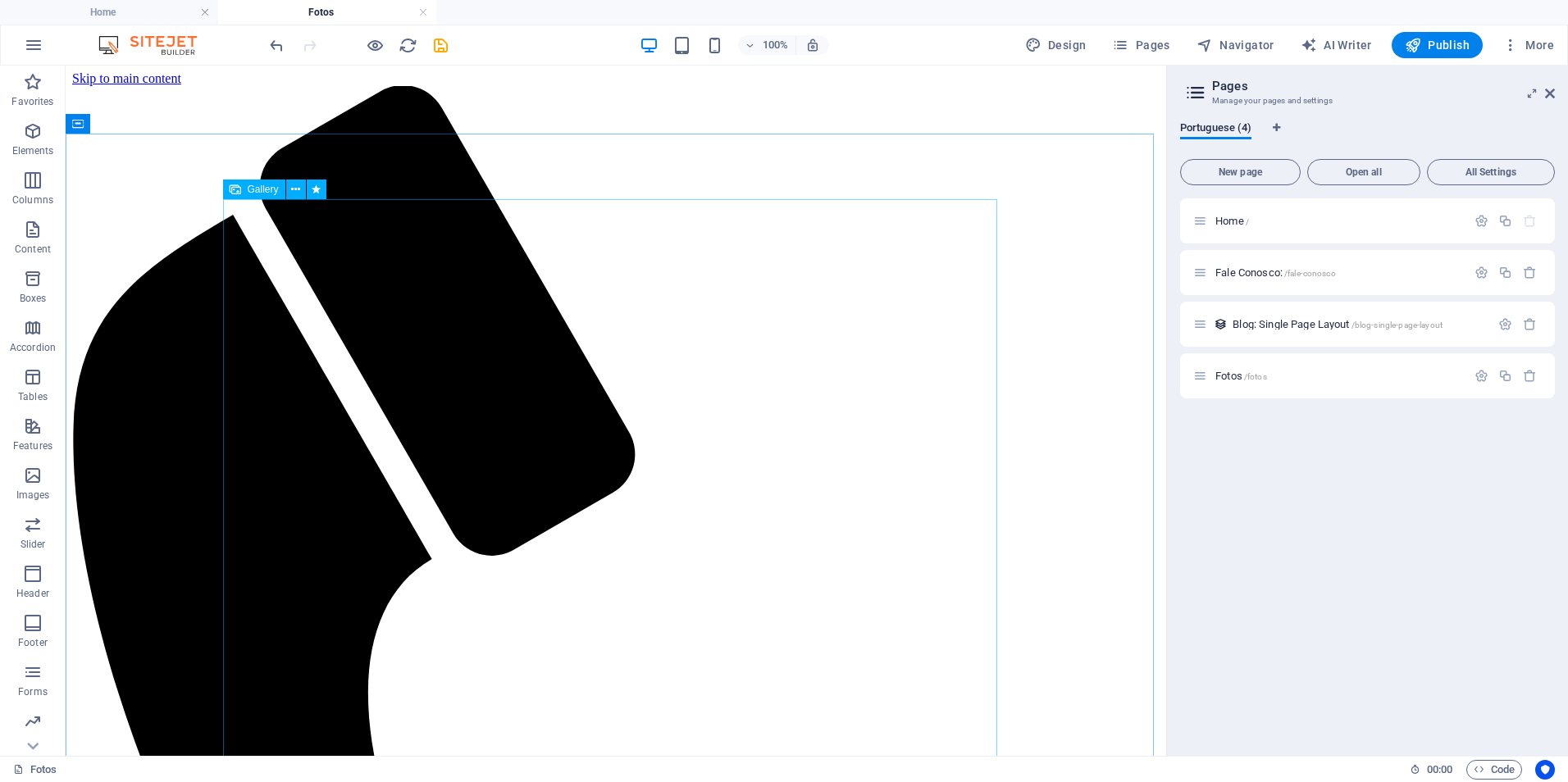
click at [260, 192] on span "Gallery" at bounding box center [263, 189] width 31 height 10
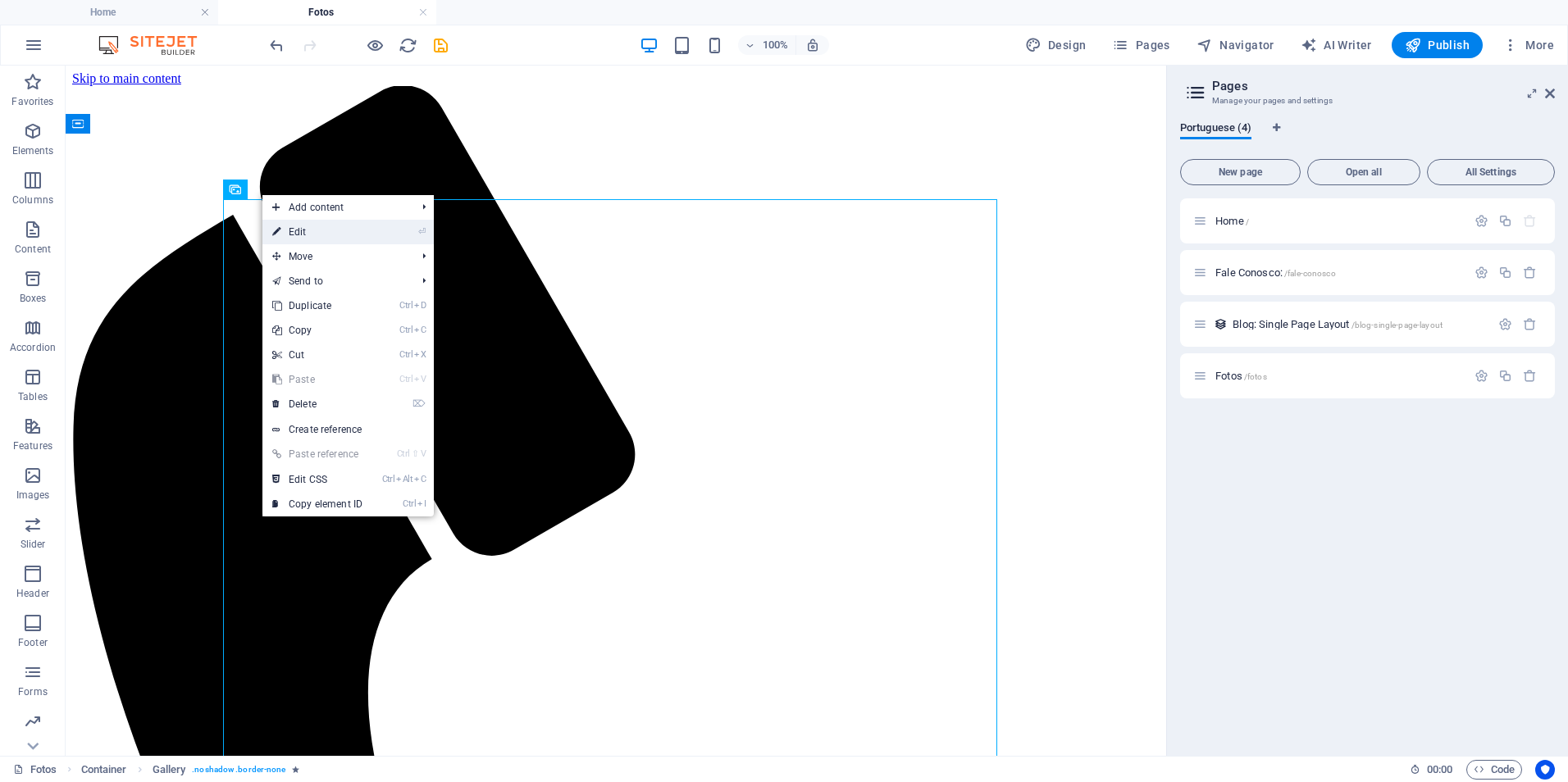
click at [303, 234] on link "⏎ Edit" at bounding box center [317, 232] width 110 height 24
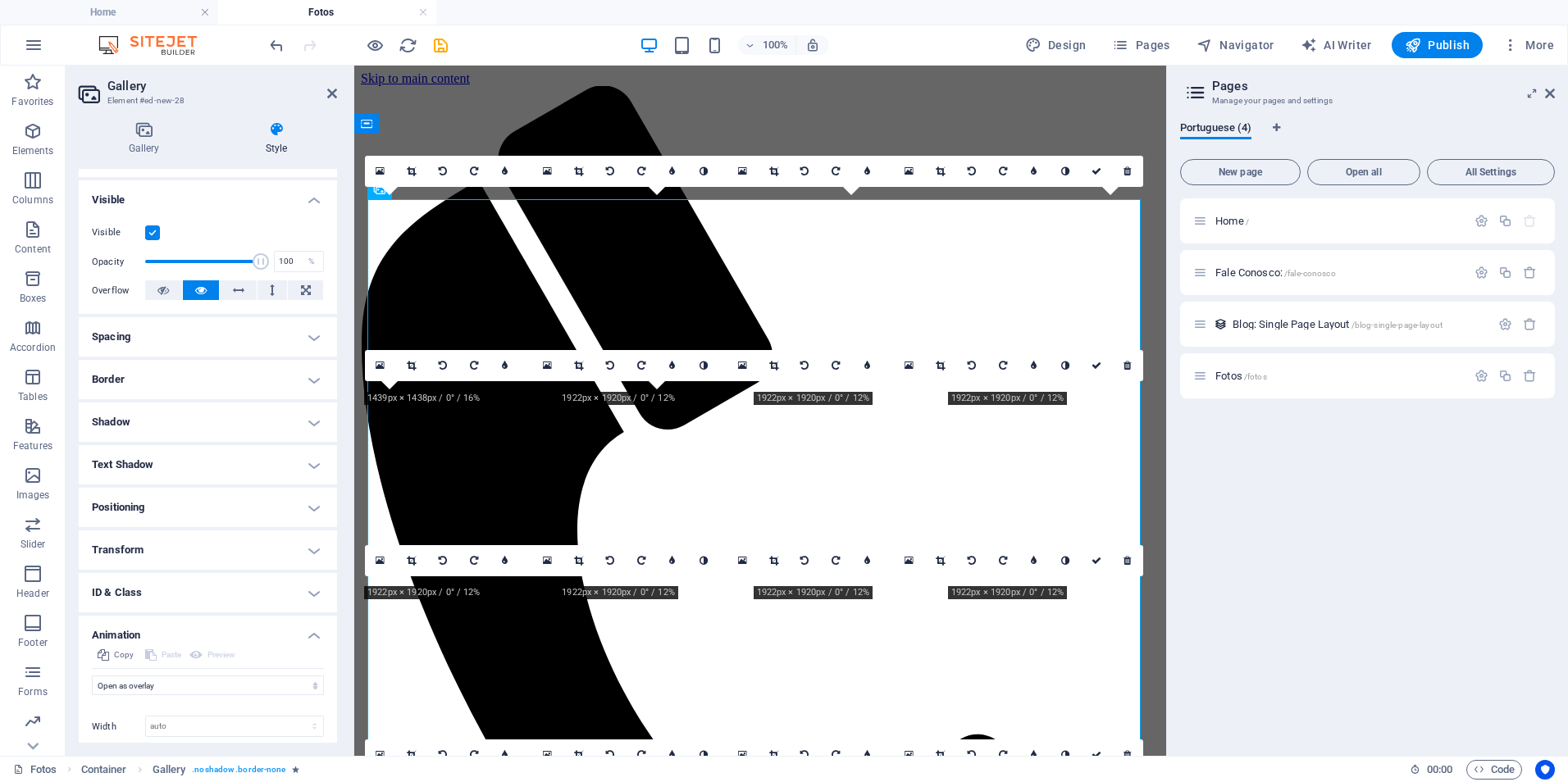
scroll to position [246, 0]
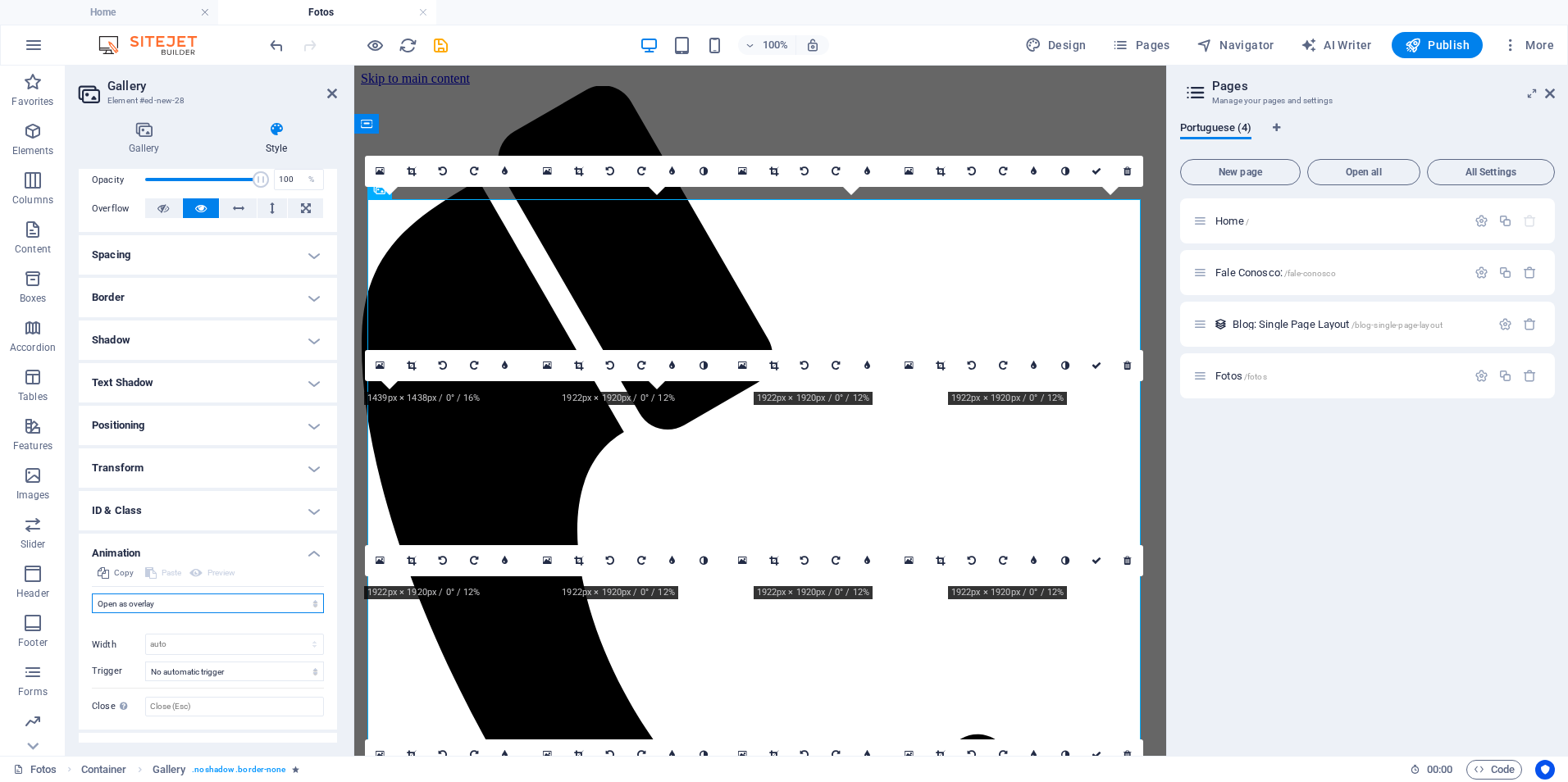
click at [188, 597] on select "Don't animate Show / Hide Slide up/down Zoom in/out Slide left to right Slide r…" at bounding box center [208, 604] width 232 height 20
select select "move-right-to-left"
click at [92, 594] on select "Don't animate Show / Hide Slide up/down Zoom in/out Slide left to right Slide r…" at bounding box center [208, 604] width 232 height 20
select select "scroll"
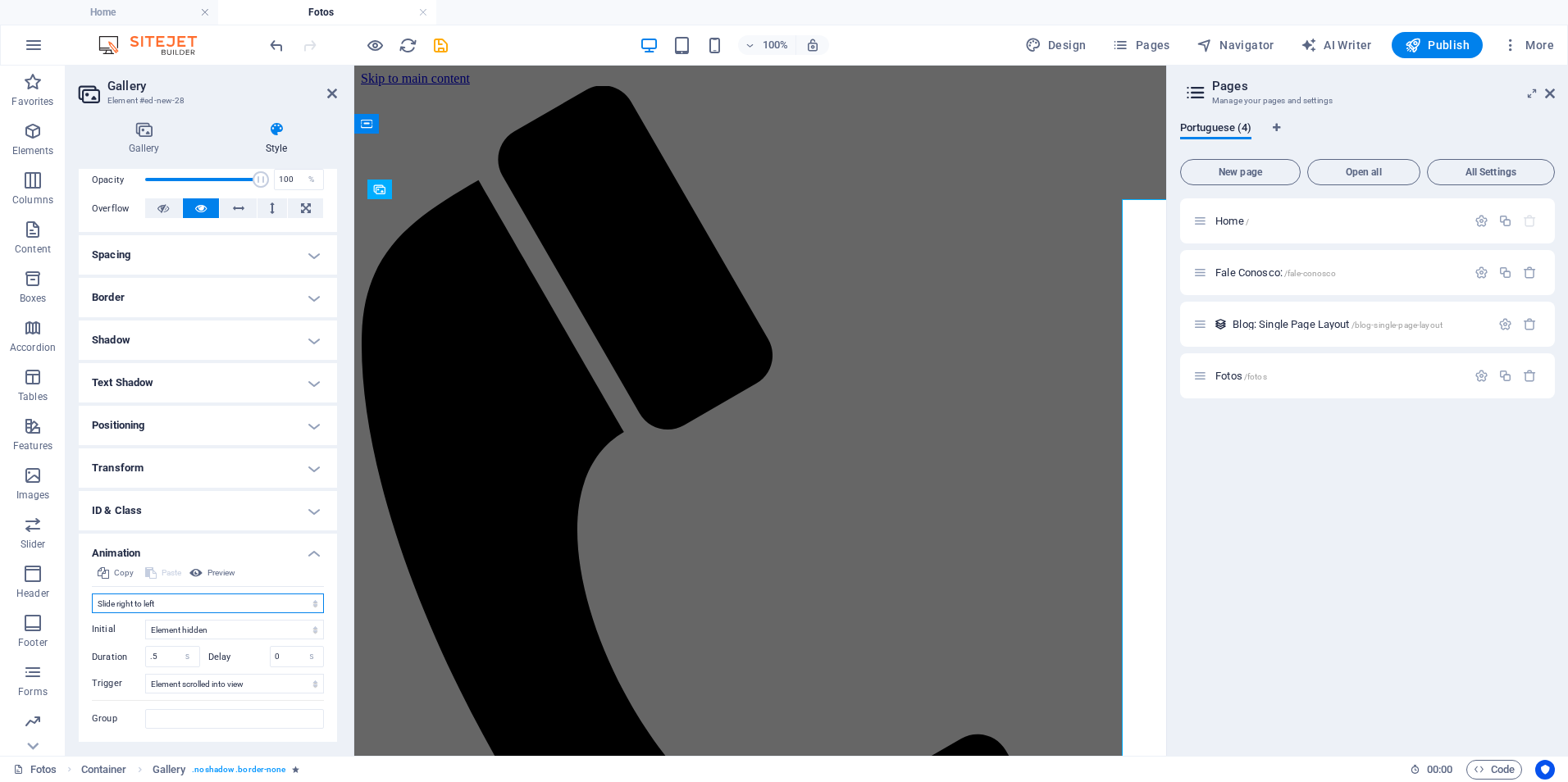
click at [161, 602] on select "Don't animate Show / Hide Slide up/down Zoom in/out Slide left to right Slide r…" at bounding box center [208, 604] width 232 height 20
click at [92, 594] on select "Don't animate Show / Hide Slide up/down Zoom in/out Slide left to right Slide r…" at bounding box center [208, 604] width 232 height 20
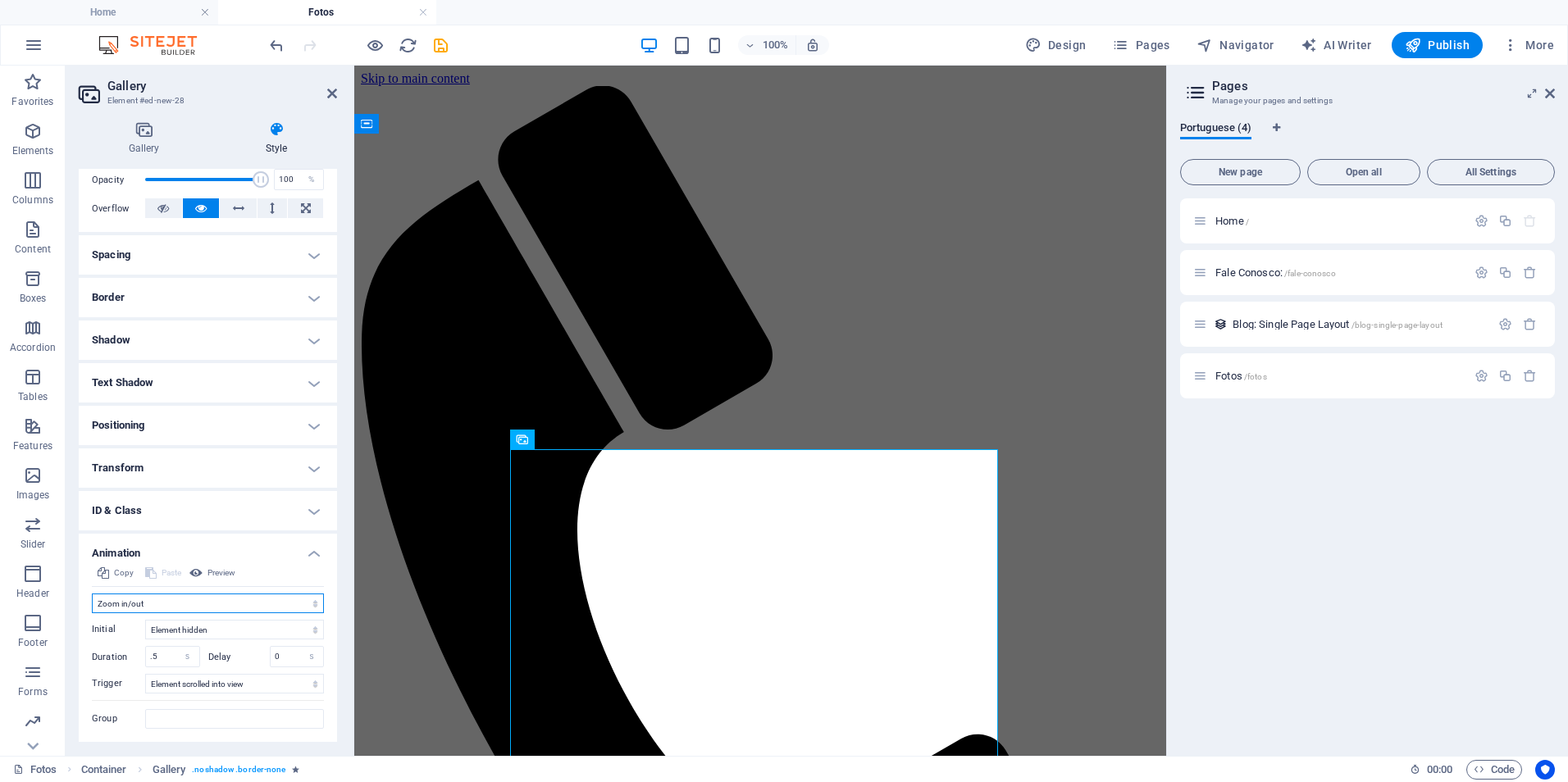
click at [132, 604] on select "Don't animate Show / Hide Slide up/down Zoom in/out Slide left to right Slide r…" at bounding box center [208, 604] width 232 height 20
click at [92, 594] on select "Don't animate Show / Hide Slide up/down Zoom in/out Slide left to right Slide r…" at bounding box center [208, 604] width 232 height 20
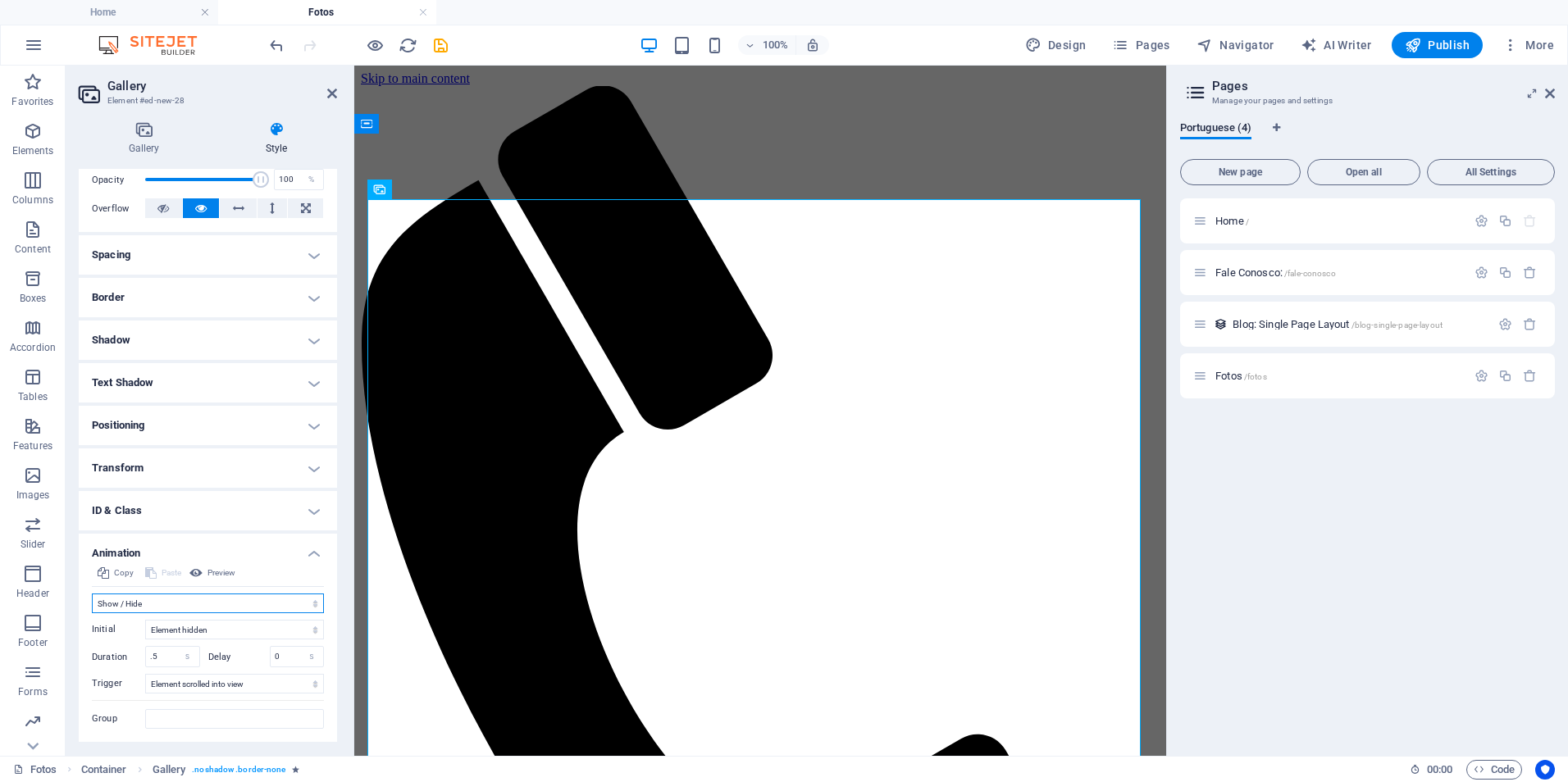
click at [160, 604] on select "Don't animate Show / Hide Slide up/down Zoom in/out Slide left to right Slide r…" at bounding box center [208, 604] width 232 height 20
click at [92, 594] on select "Don't animate Show / Hide Slide up/down Zoom in/out Slide left to right Slide r…" at bounding box center [208, 604] width 232 height 20
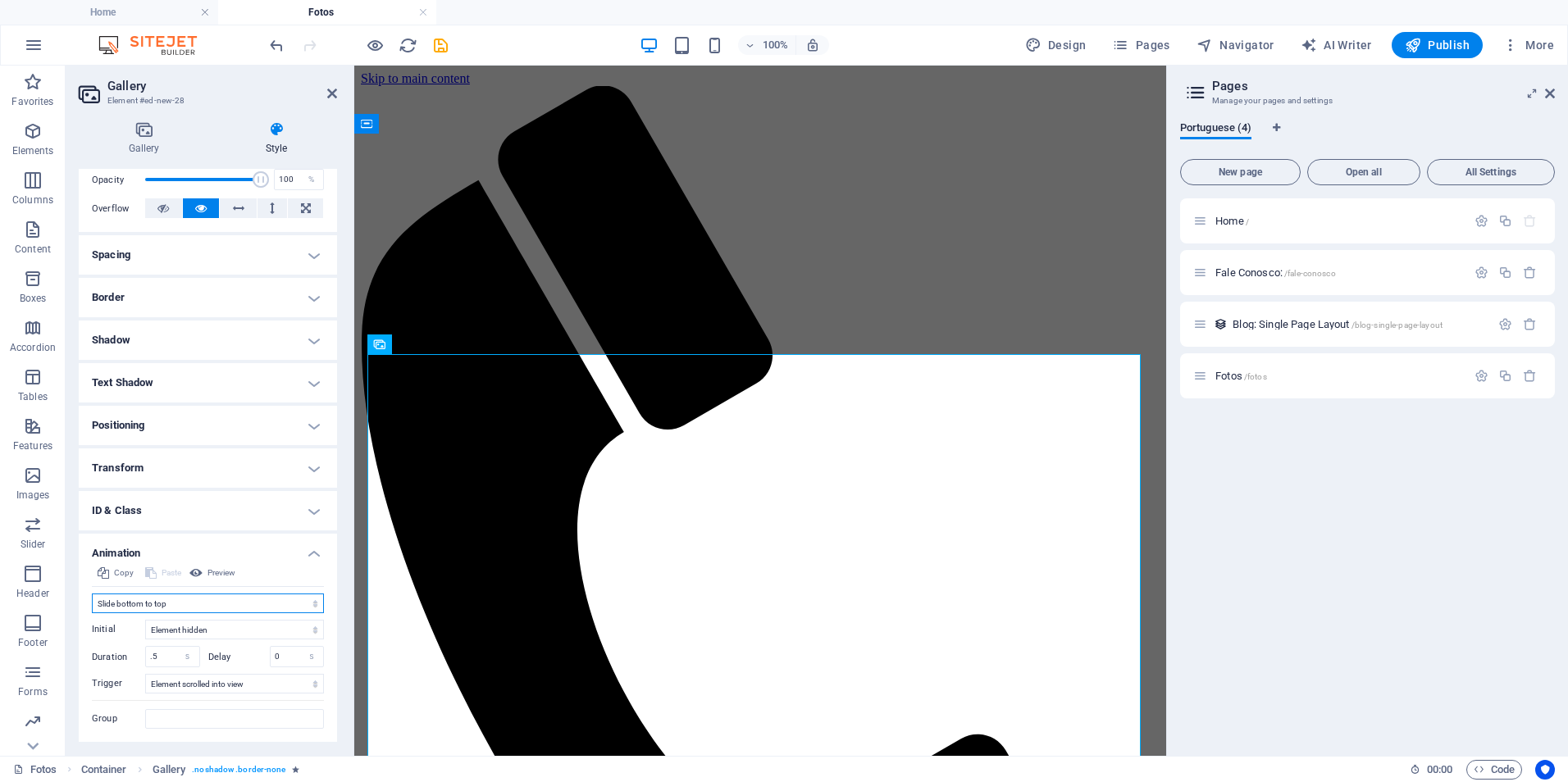
click at [183, 603] on select "Don't animate Show / Hide Slide up/down Zoom in/out Slide left to right Slide r…" at bounding box center [208, 604] width 232 height 20
click at [92, 613] on select "Don't animate Show / Hide Slide up/down Zoom in/out Slide left to right Slide r…" at bounding box center [208, 604] width 232 height 20
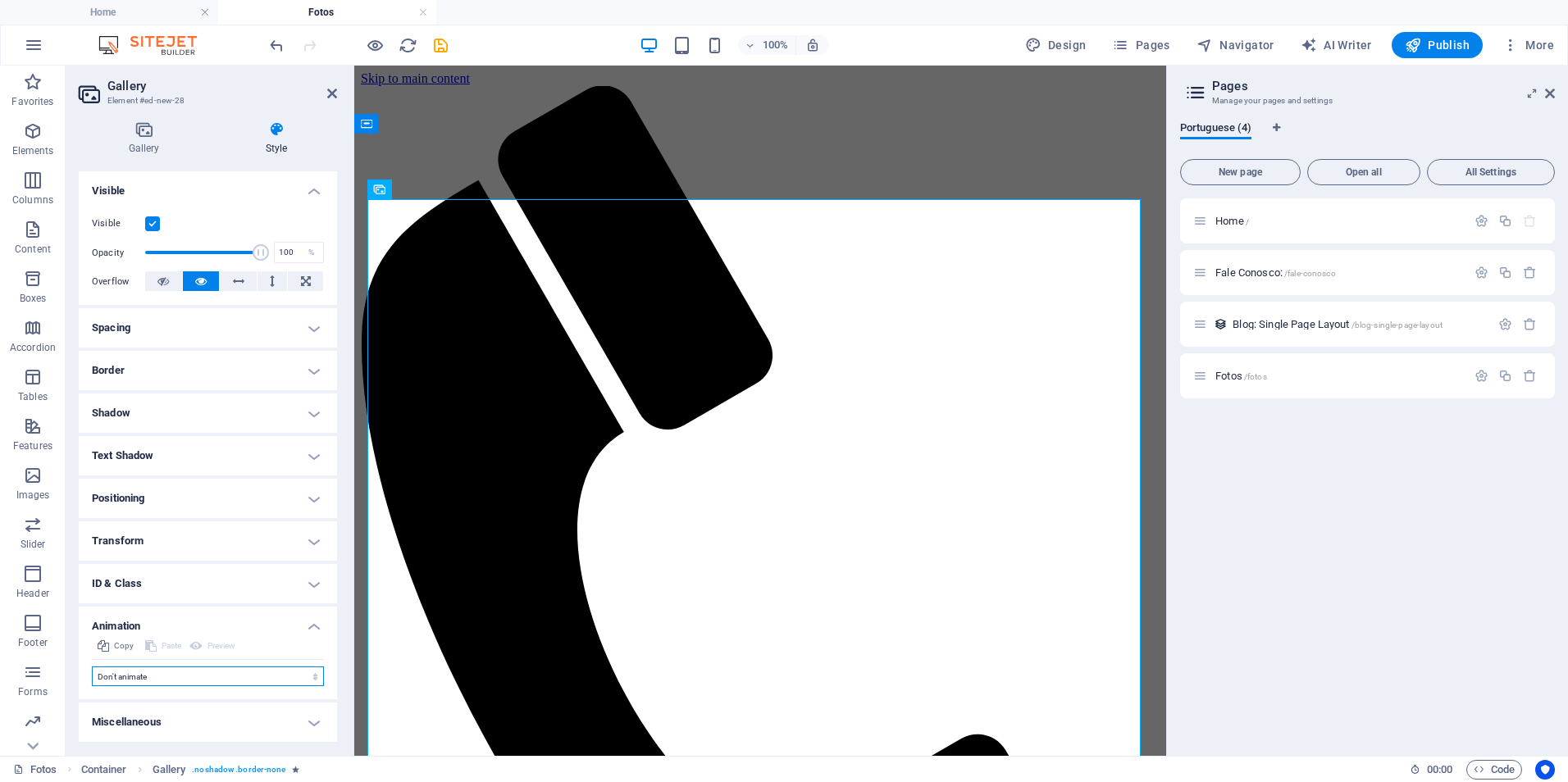
scroll to position [172, 0]
click at [132, 674] on select "Don't animate Show / Hide Slide up/down Zoom in/out Slide left to right Slide r…" at bounding box center [208, 677] width 232 height 20
click at [147, 722] on h4 "Miscellaneous" at bounding box center [208, 723] width 258 height 39
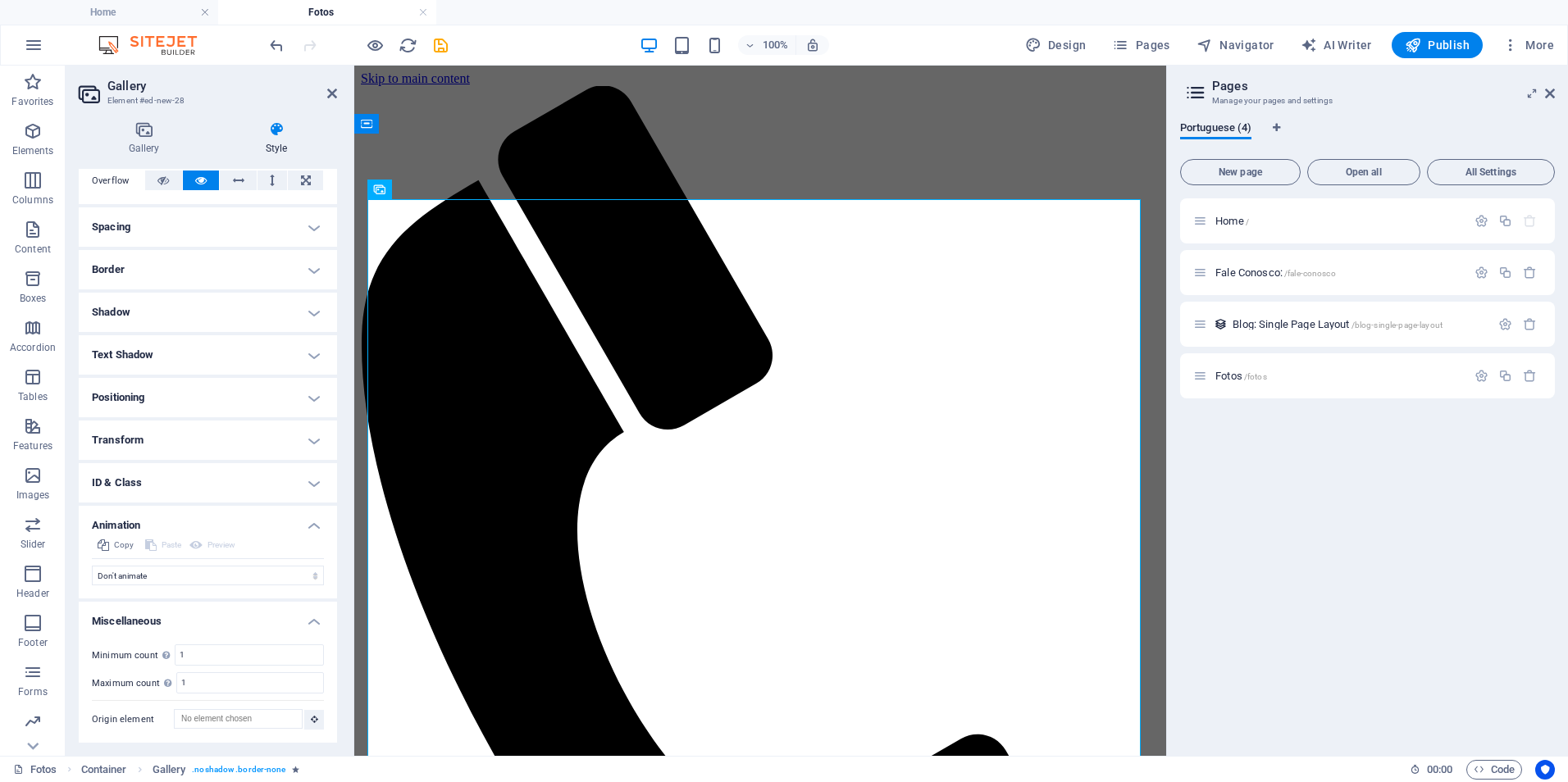
click at [126, 441] on h4 "Transform" at bounding box center [208, 440] width 258 height 39
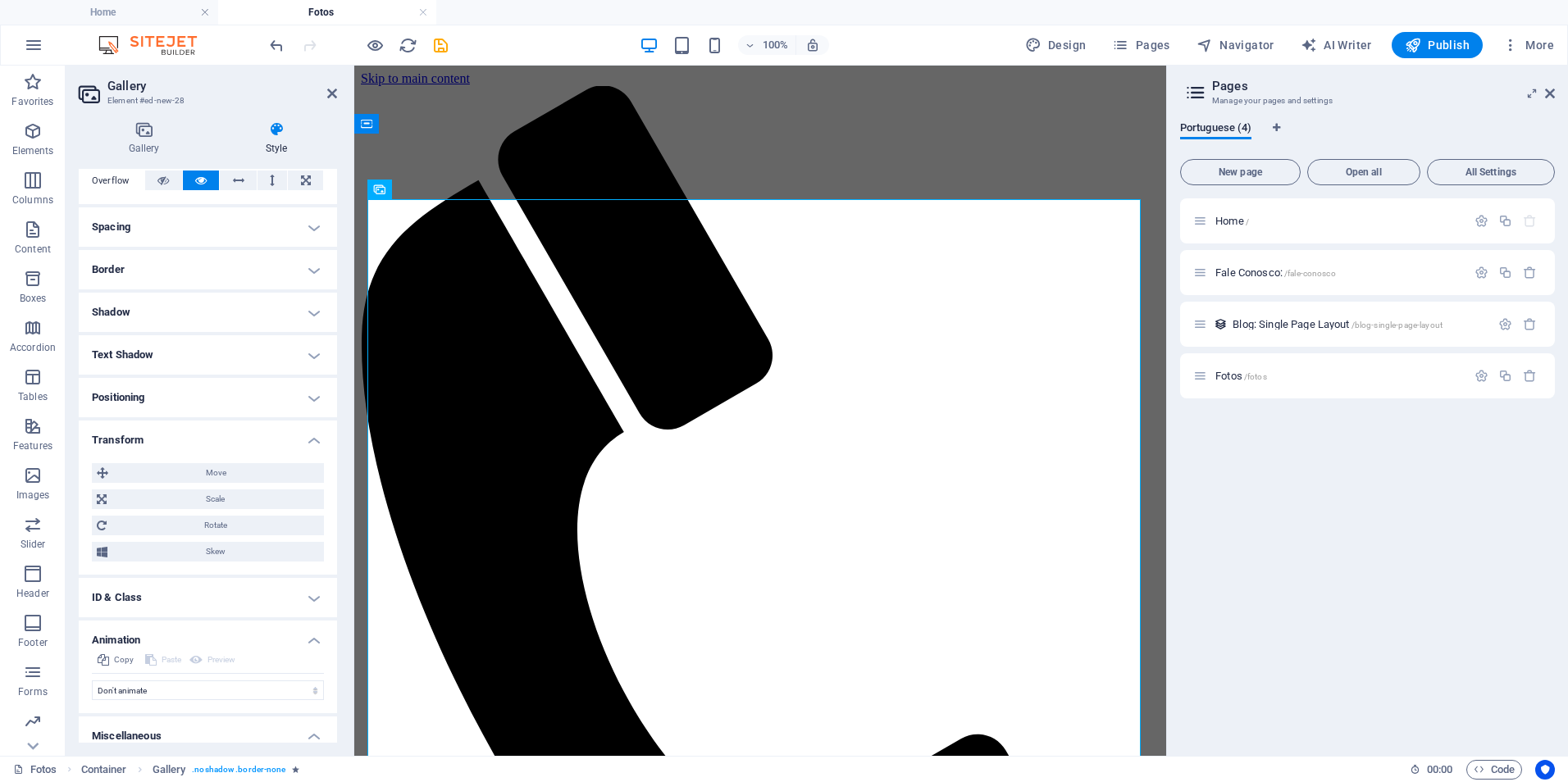
click at [131, 402] on h4 "Positioning" at bounding box center [208, 397] width 258 height 39
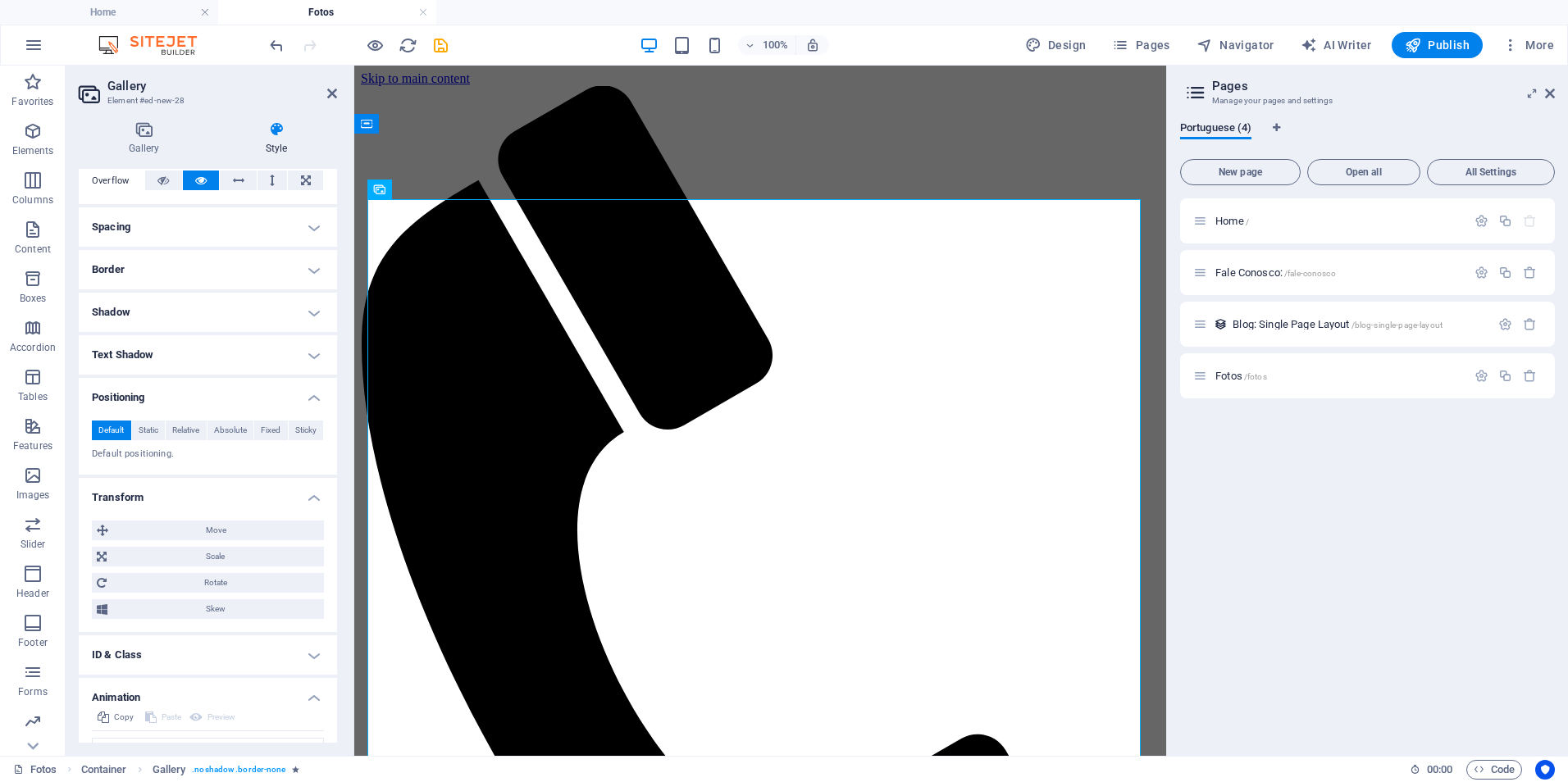
click at [124, 349] on h4 "Text Shadow" at bounding box center [208, 354] width 258 height 39
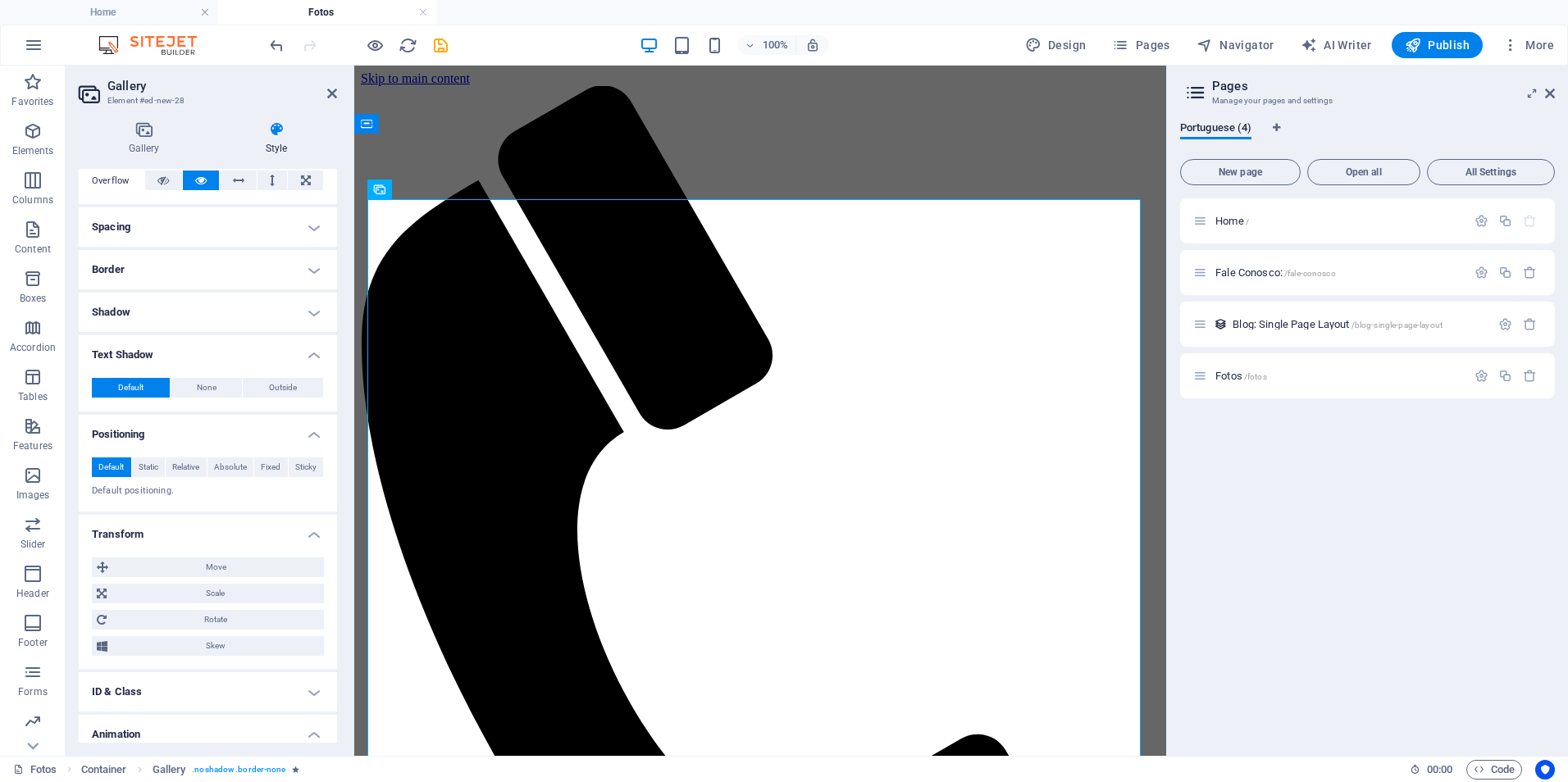
click at [120, 313] on h4 "Shadow" at bounding box center [208, 312] width 258 height 39
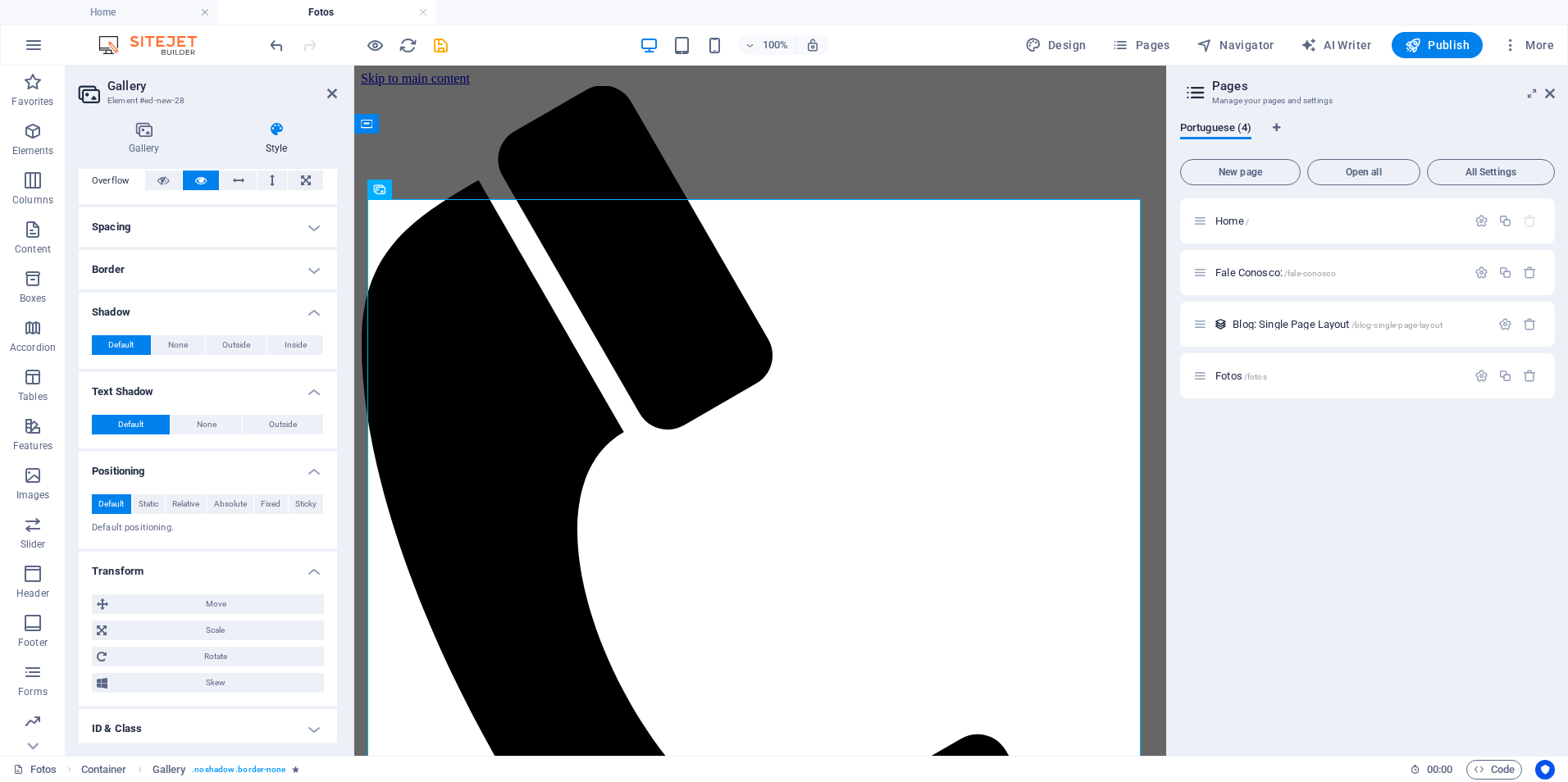
click at [117, 281] on h4 "Border" at bounding box center [208, 269] width 258 height 39
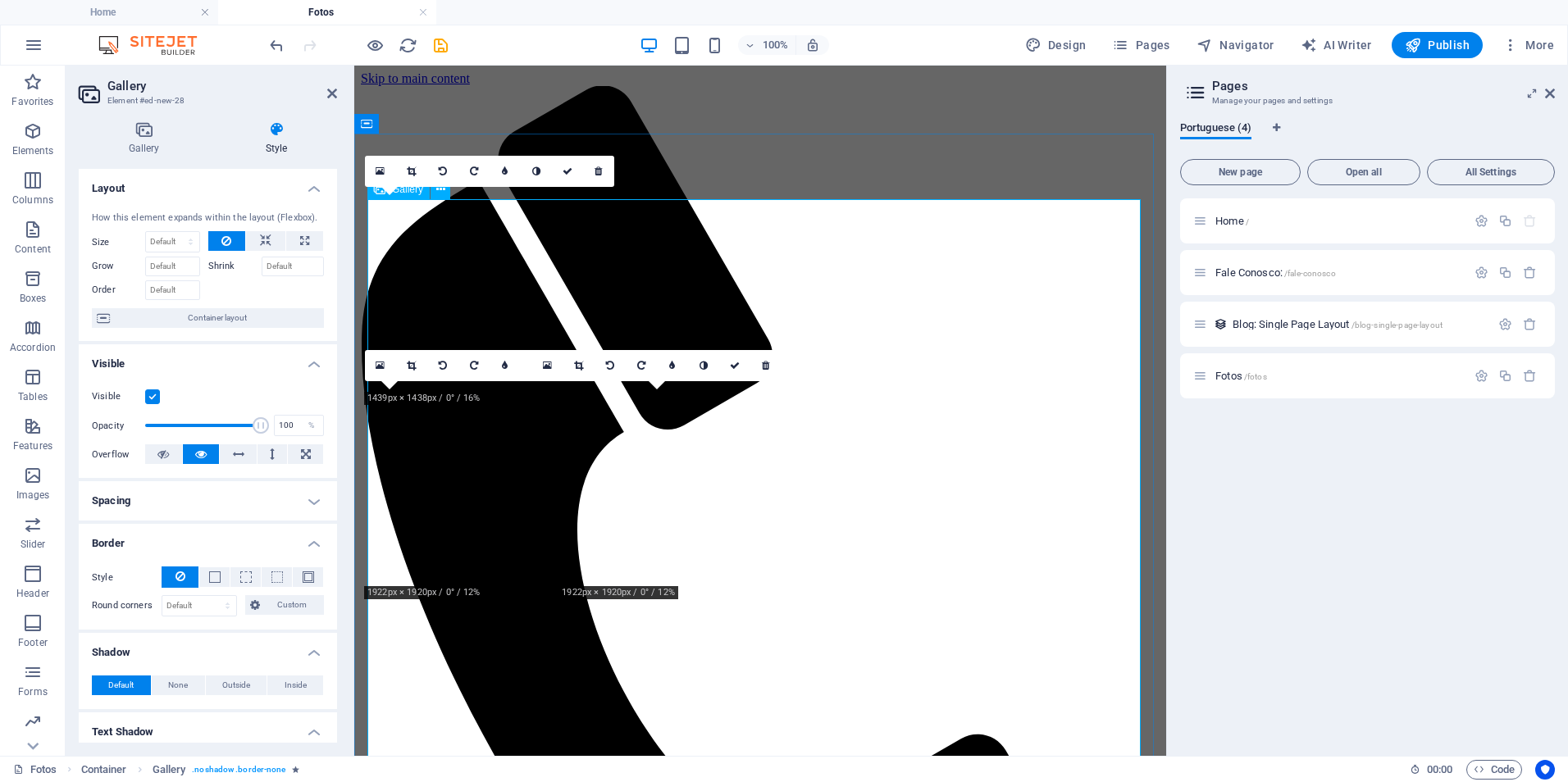
scroll to position [0, 0]
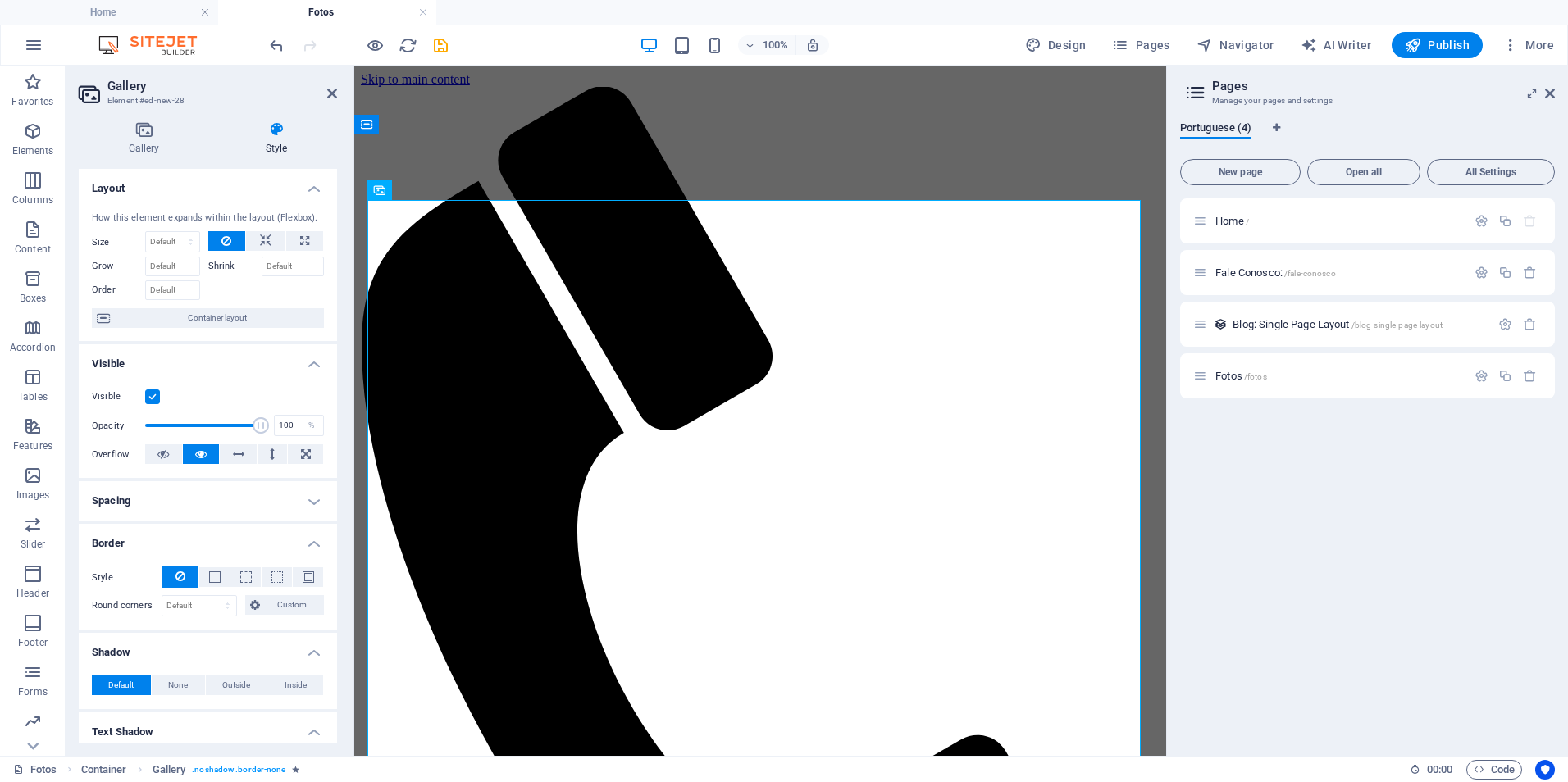
click at [307, 193] on h4 "Layout" at bounding box center [208, 184] width 258 height 29
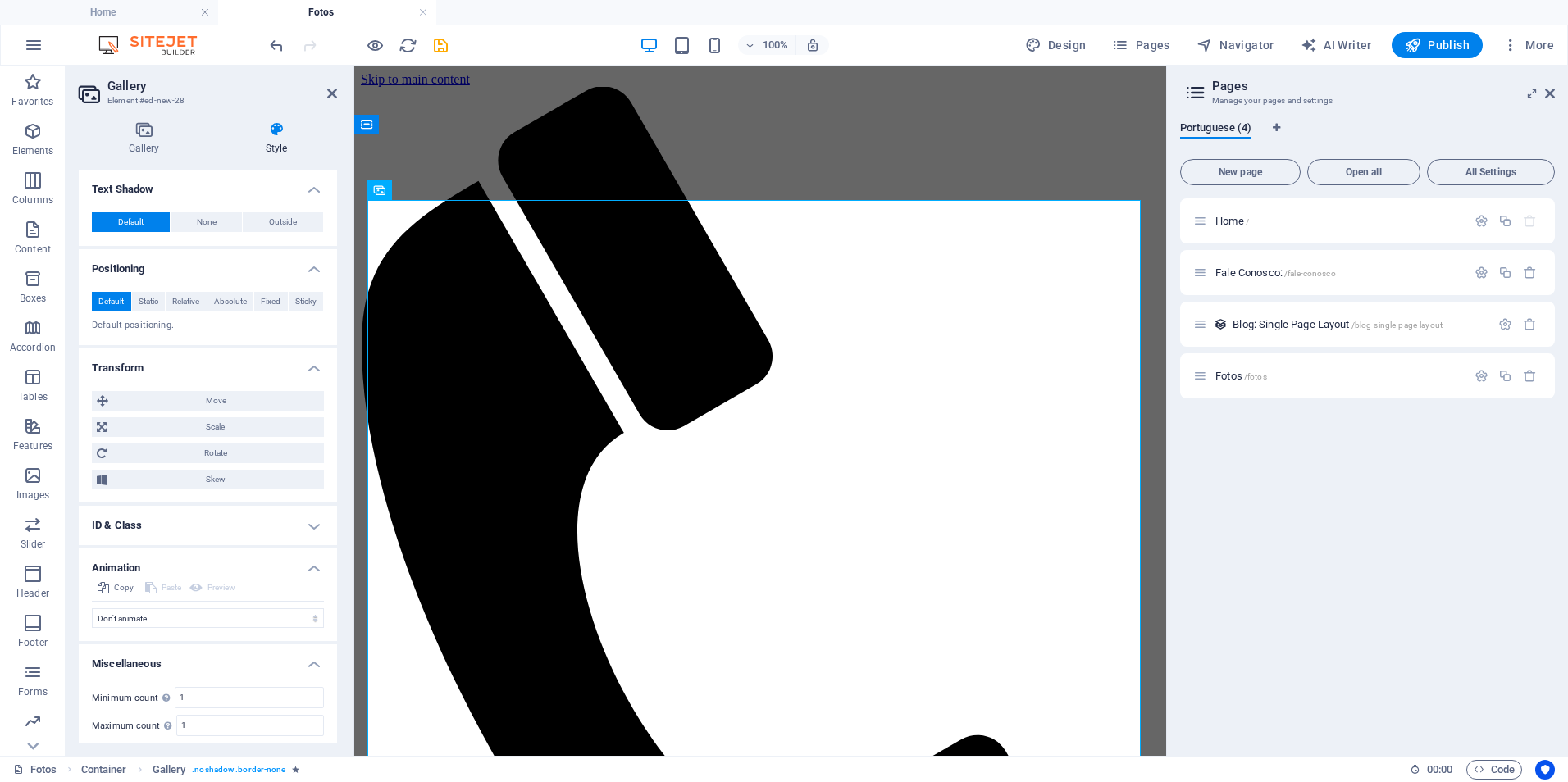
scroll to position [453, 0]
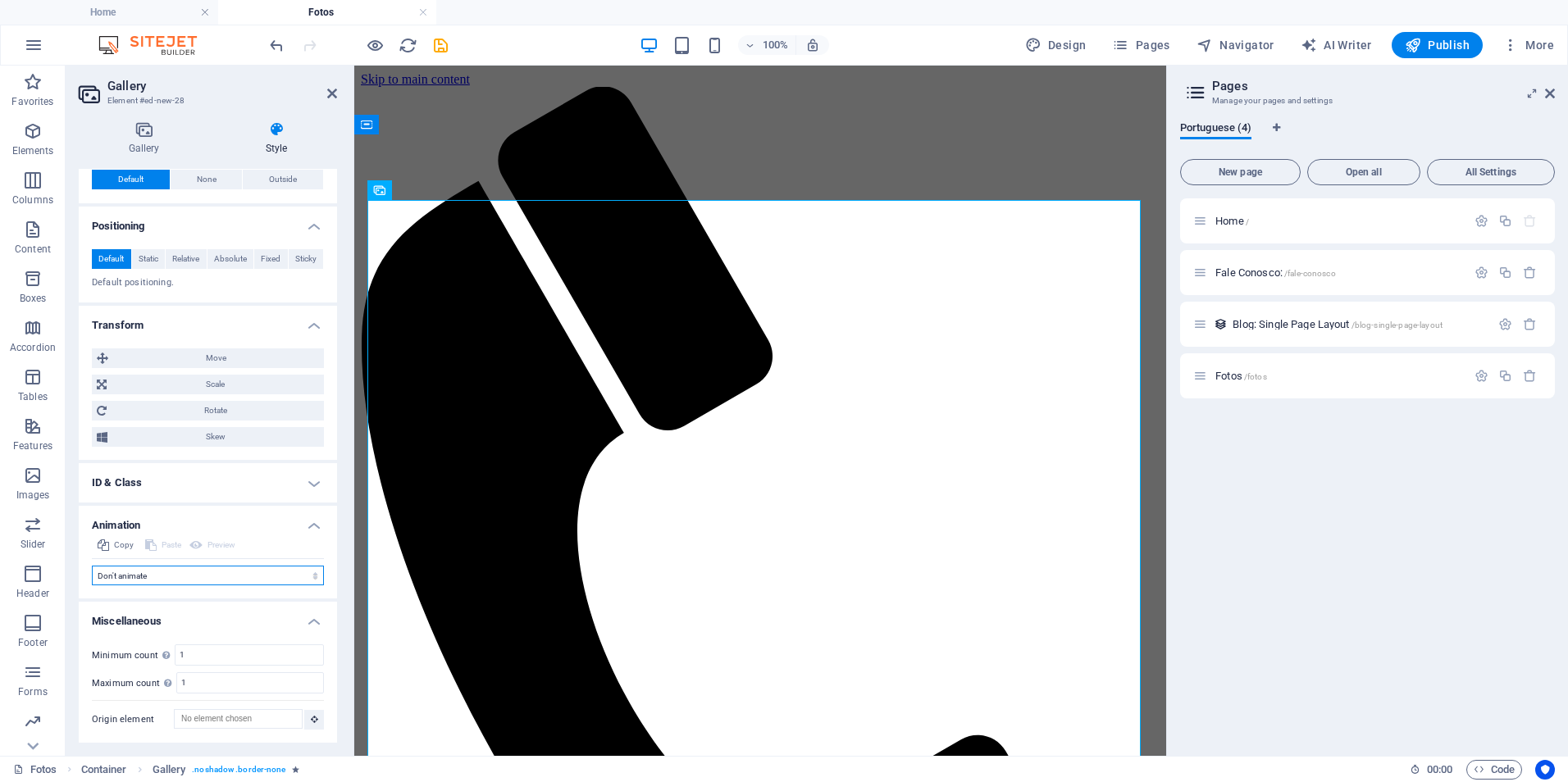
click at [163, 576] on select "Don't animate Show / Hide Slide up/down Zoom in/out Slide left to right Slide r…" at bounding box center [208, 575] width 232 height 20
select select "fade"
click at [92, 565] on select "Don't animate Show / Hide Slide up/down Zoom in/out Slide left to right Slide r…" at bounding box center [208, 575] width 232 height 20
click at [210, 608] on select "Element hidden Element shown" at bounding box center [235, 602] width 178 height 20
click at [213, 606] on select "Element hidden Element shown" at bounding box center [235, 602] width 178 height 20
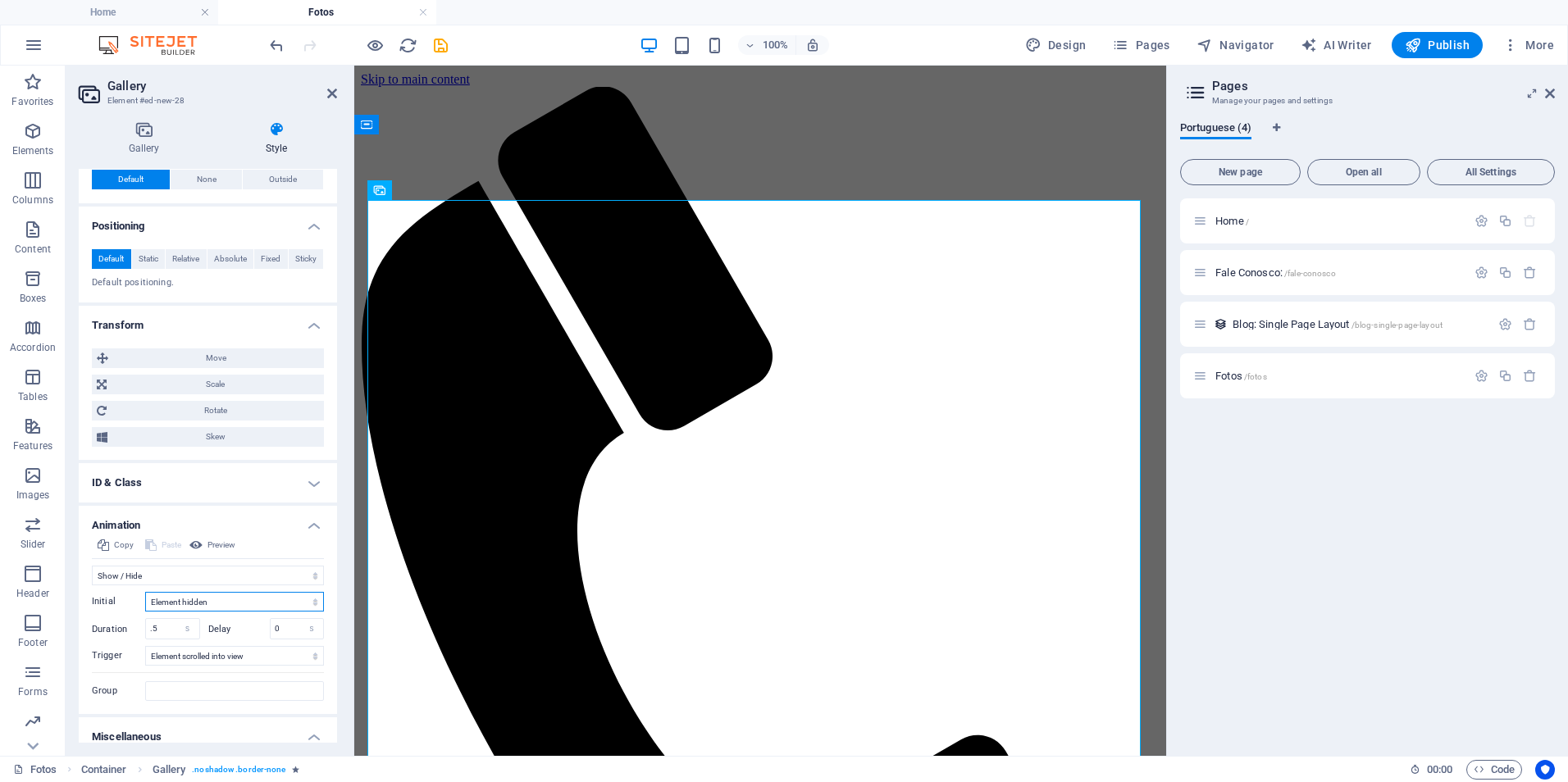
click at [213, 606] on select "Element hidden Element shown" at bounding box center [235, 602] width 178 height 20
click at [157, 630] on input ".5" at bounding box center [173, 629] width 54 height 20
click at [162, 628] on input ".5" at bounding box center [173, 629] width 54 height 20
click at [258, 660] on select "No automatic trigger On page load Element scrolled into view" at bounding box center [235, 656] width 178 height 20
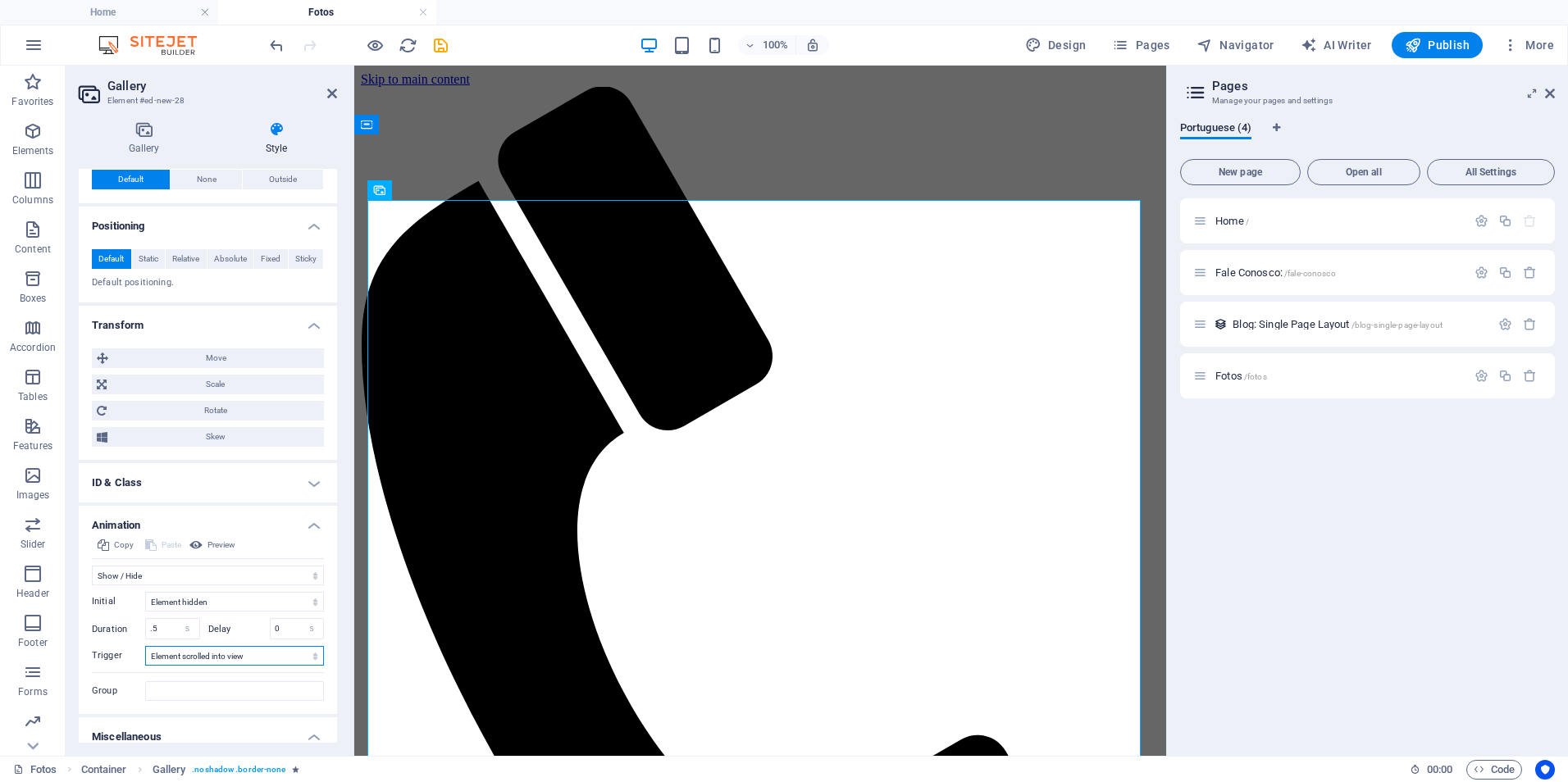
select select "onload"
click at [145, 646] on select "No automatic trigger On page load Element scrolled into view" at bounding box center [235, 656] width 178 height 20
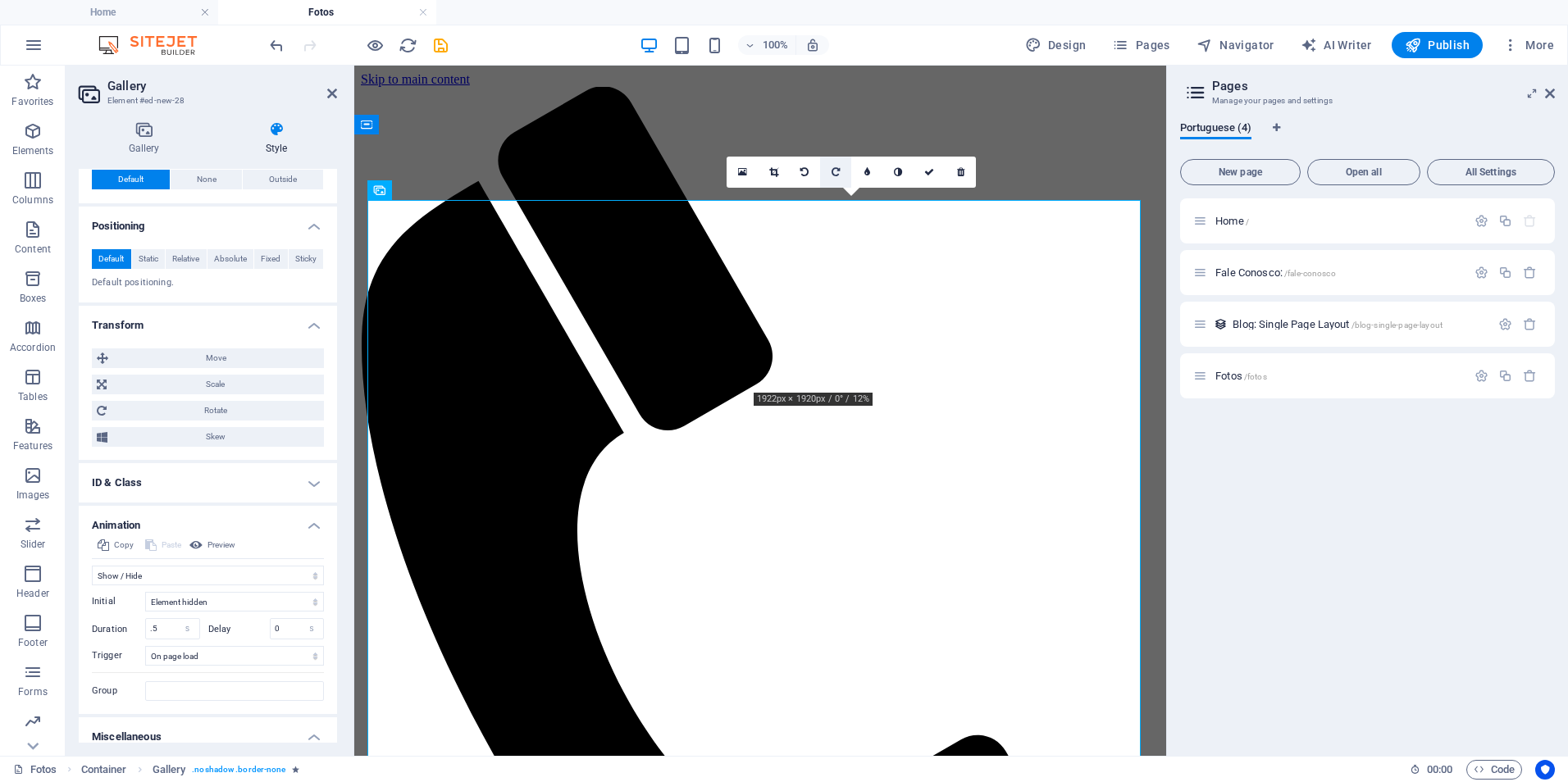
click at [830, 160] on link at bounding box center [836, 172] width 31 height 31
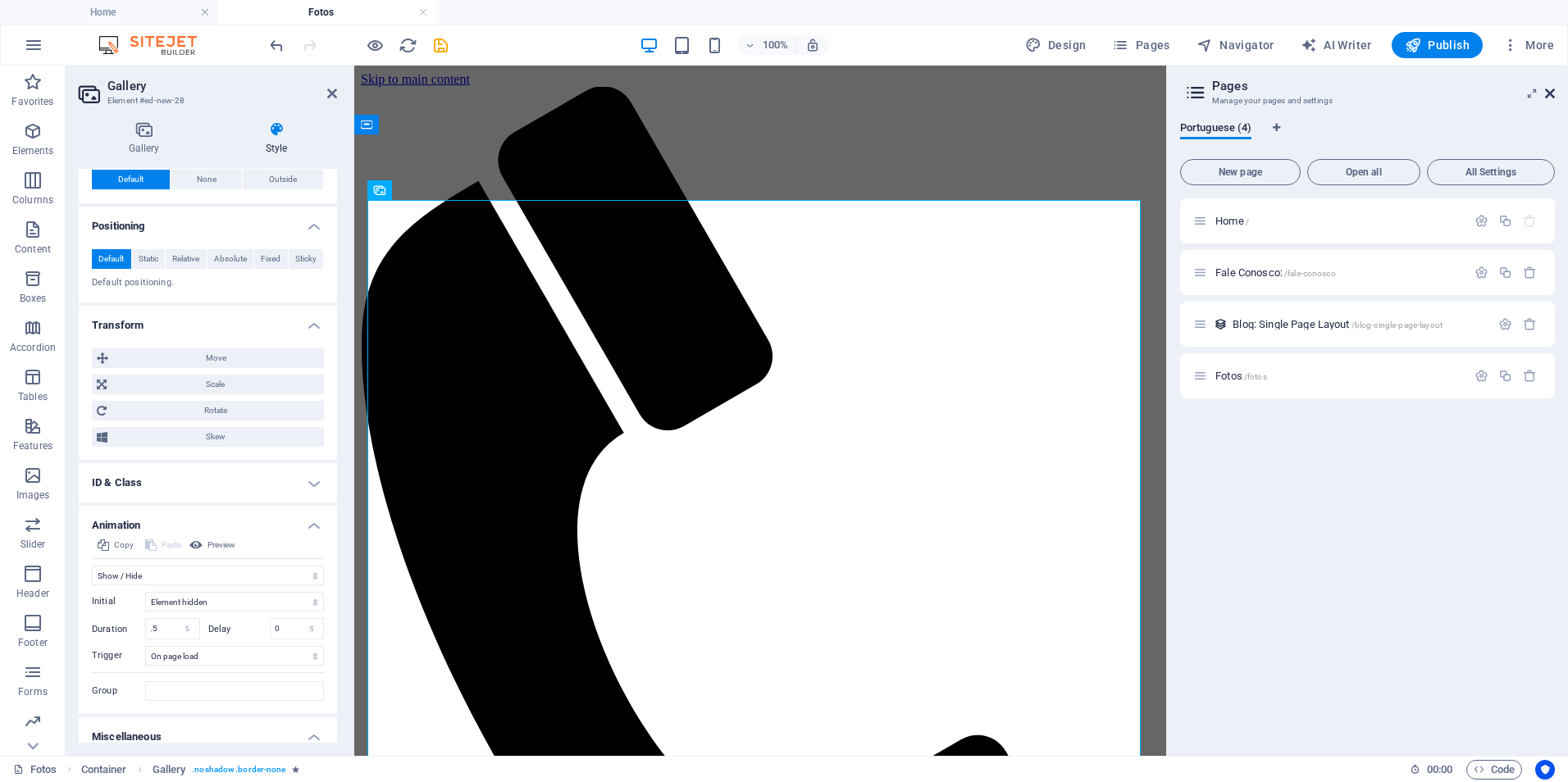
drag, startPoint x: 1551, startPoint y: 93, endPoint x: 368, endPoint y: 178, distance: 1186.0
click at [1551, 93] on icon at bounding box center [1549, 93] width 10 height 13
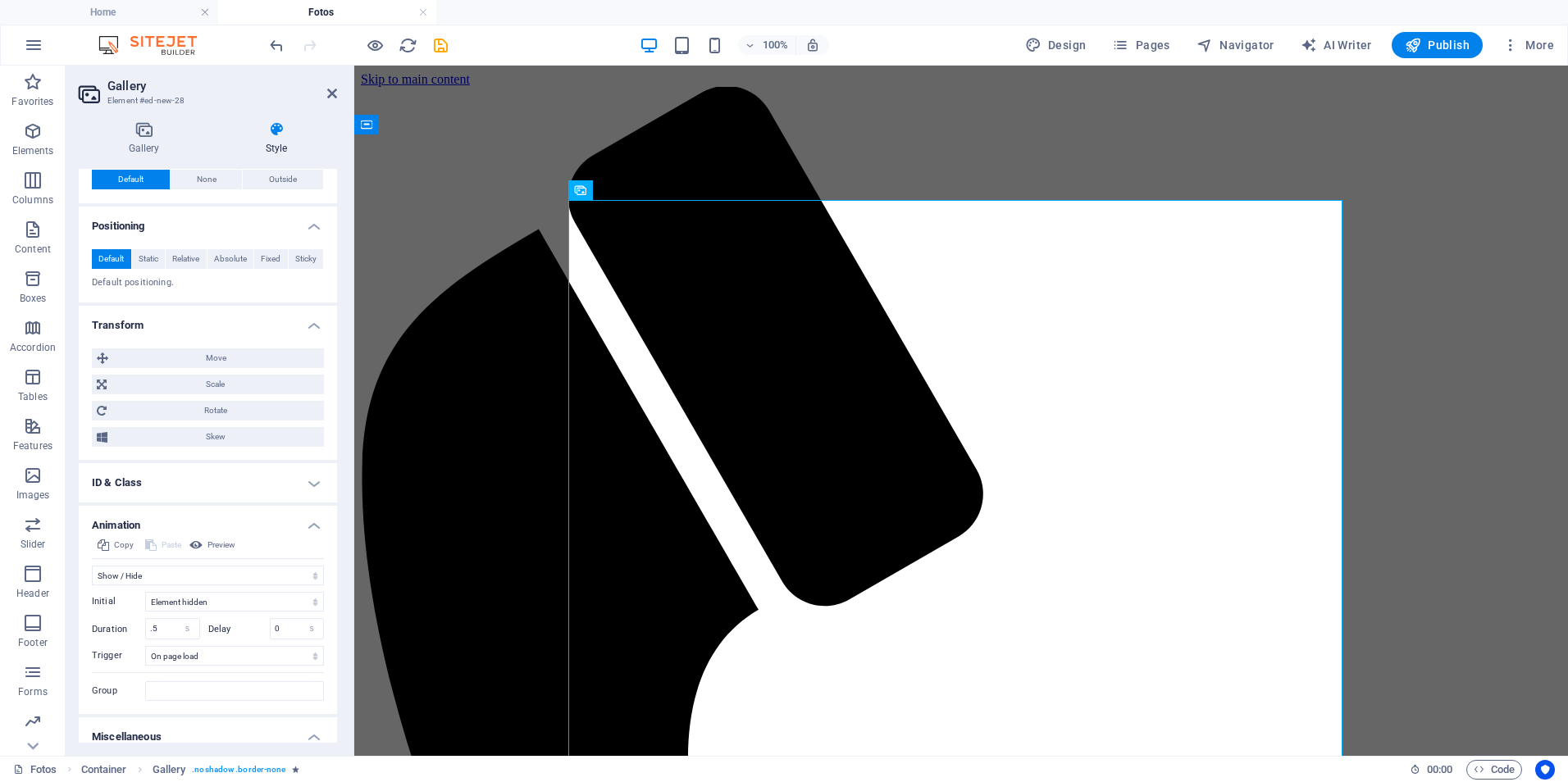
click at [386, 42] on div at bounding box center [358, 45] width 184 height 26
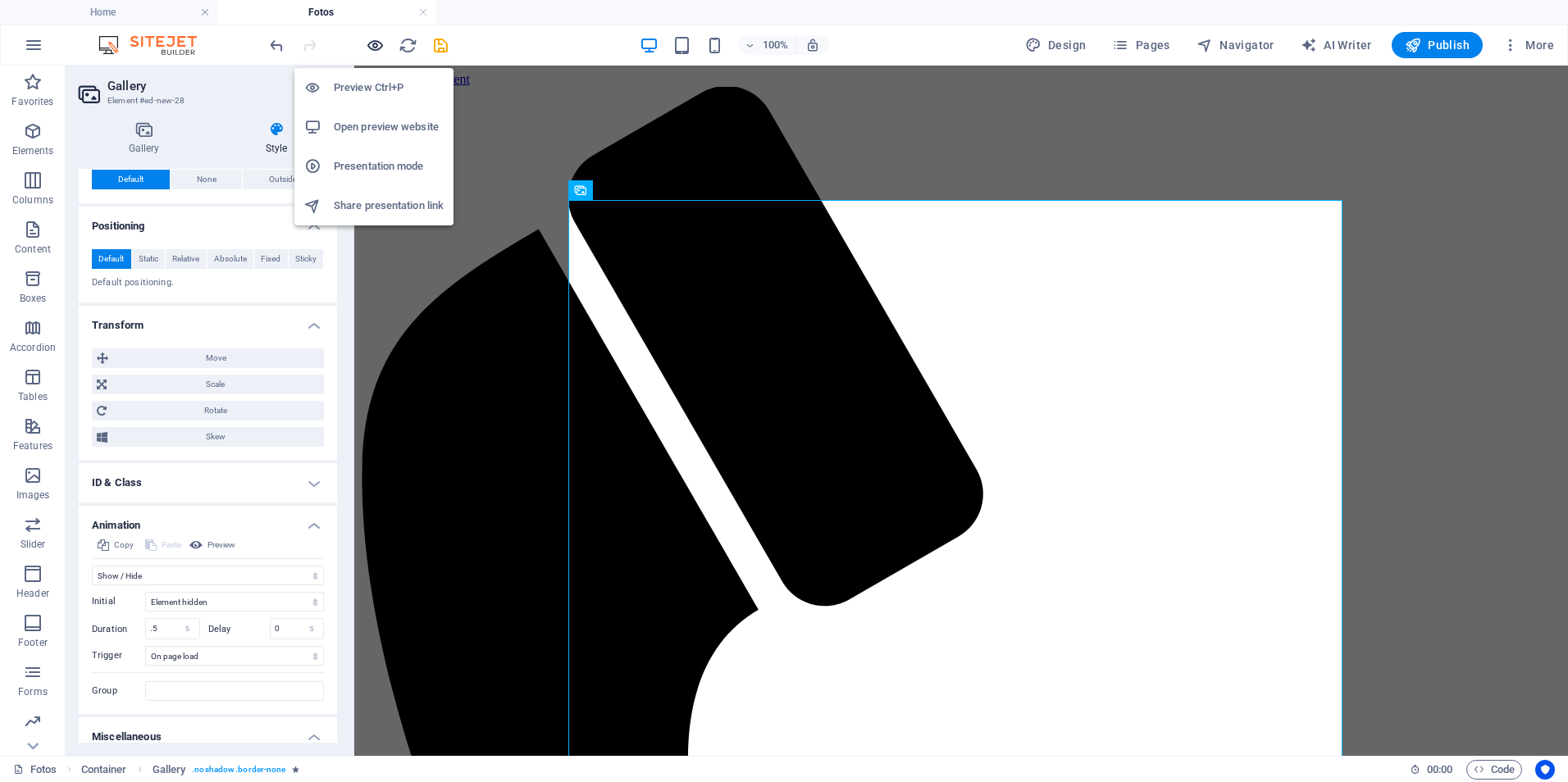
click at [377, 48] on icon "button" at bounding box center [375, 46] width 19 height 19
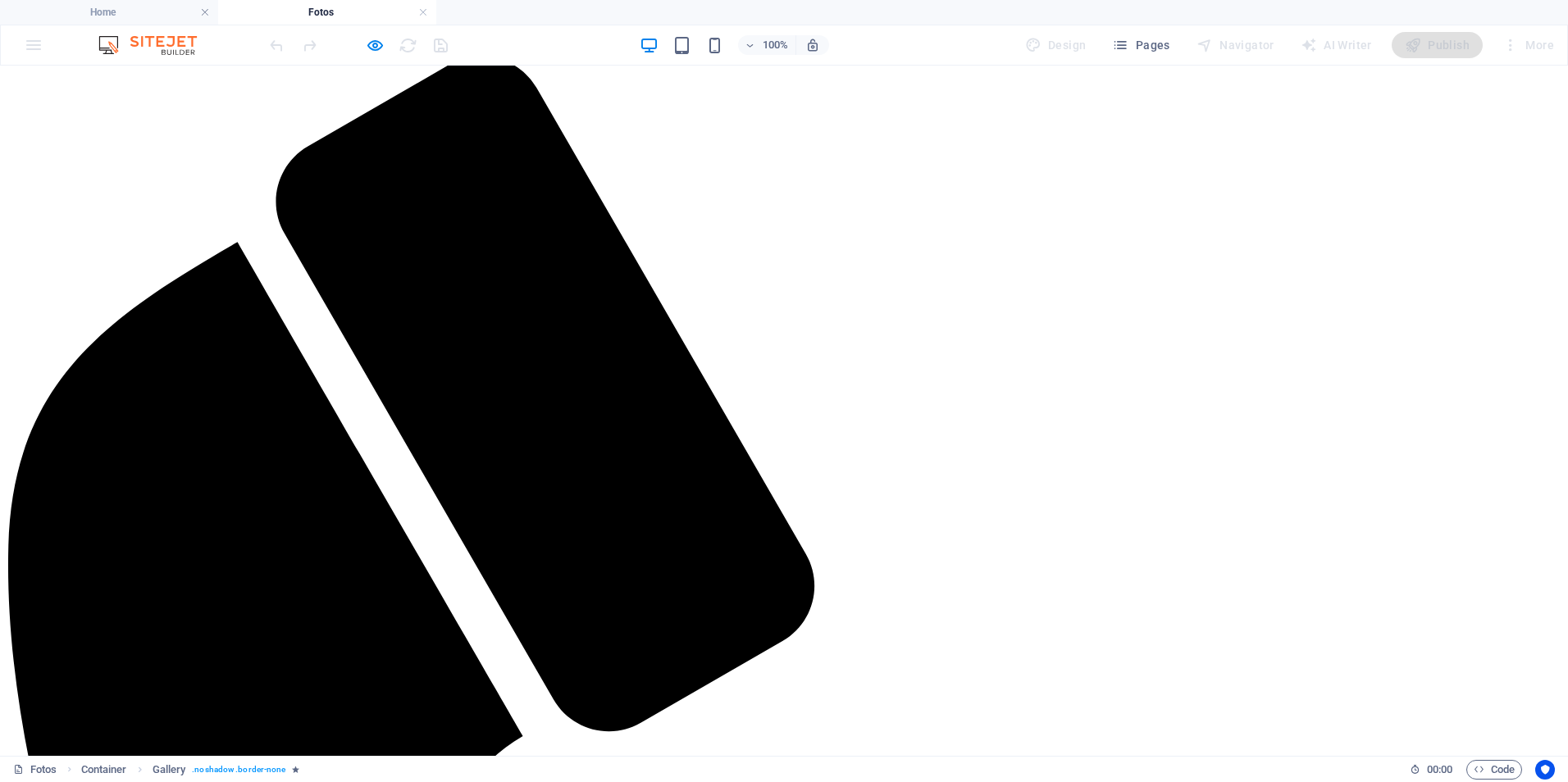
scroll to position [0, 0]
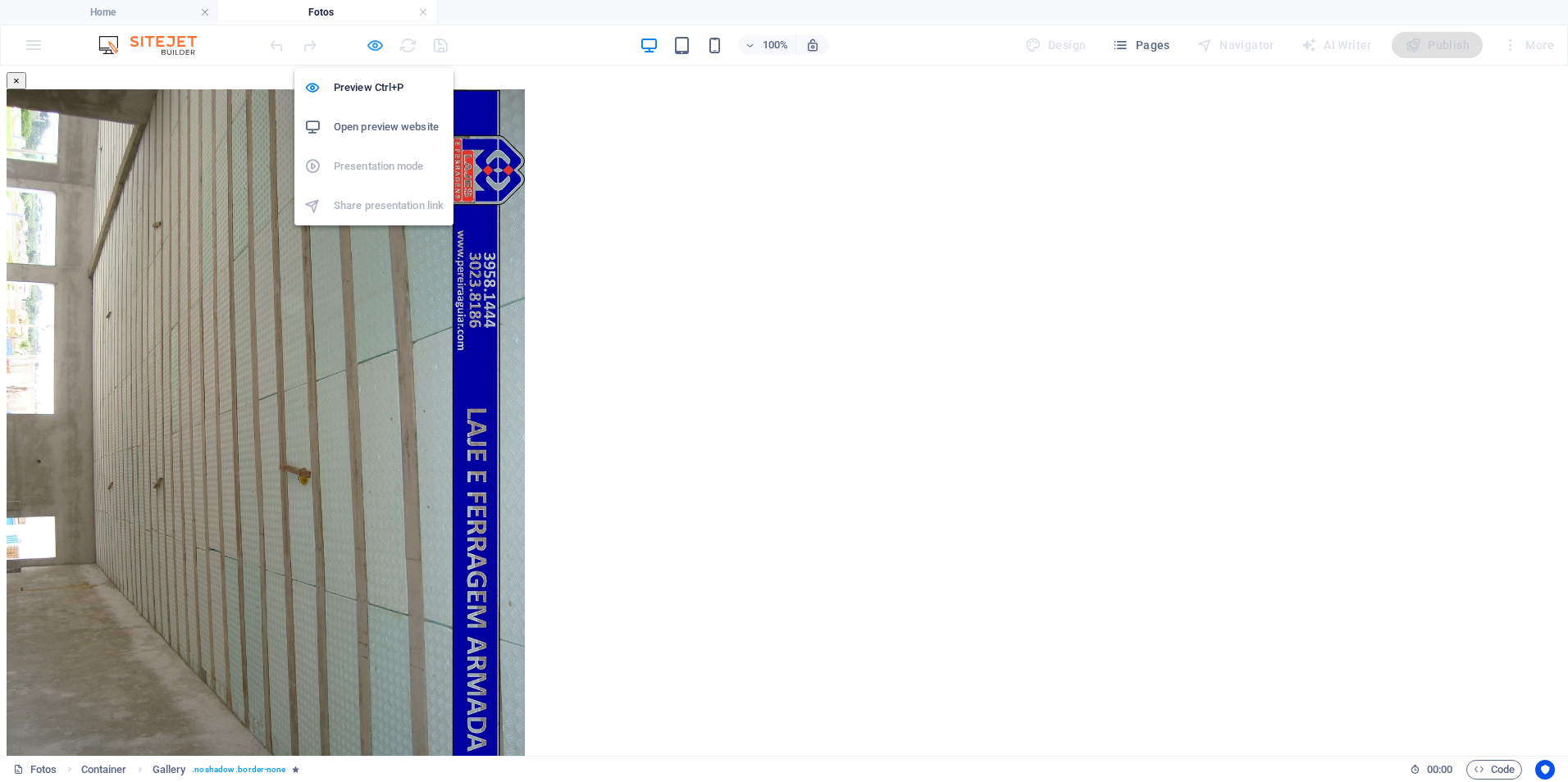
click at [377, 49] on icon "button" at bounding box center [375, 46] width 19 height 19
select select "fade"
select select "s"
select select "onload"
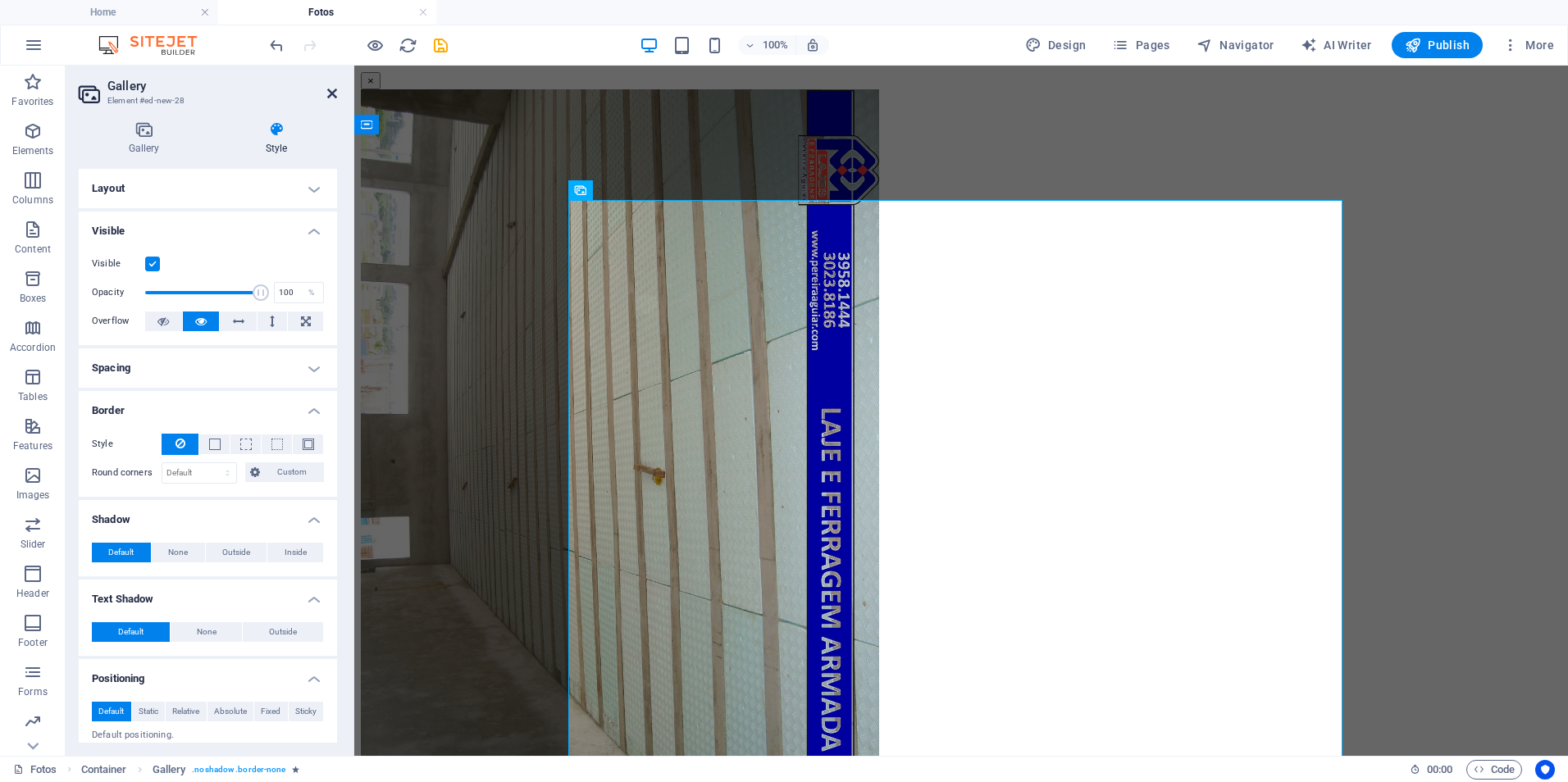
click at [327, 91] on header "Gallery Element #ed-new-28" at bounding box center [208, 87] width 258 height 42
click at [331, 94] on icon at bounding box center [332, 93] width 10 height 13
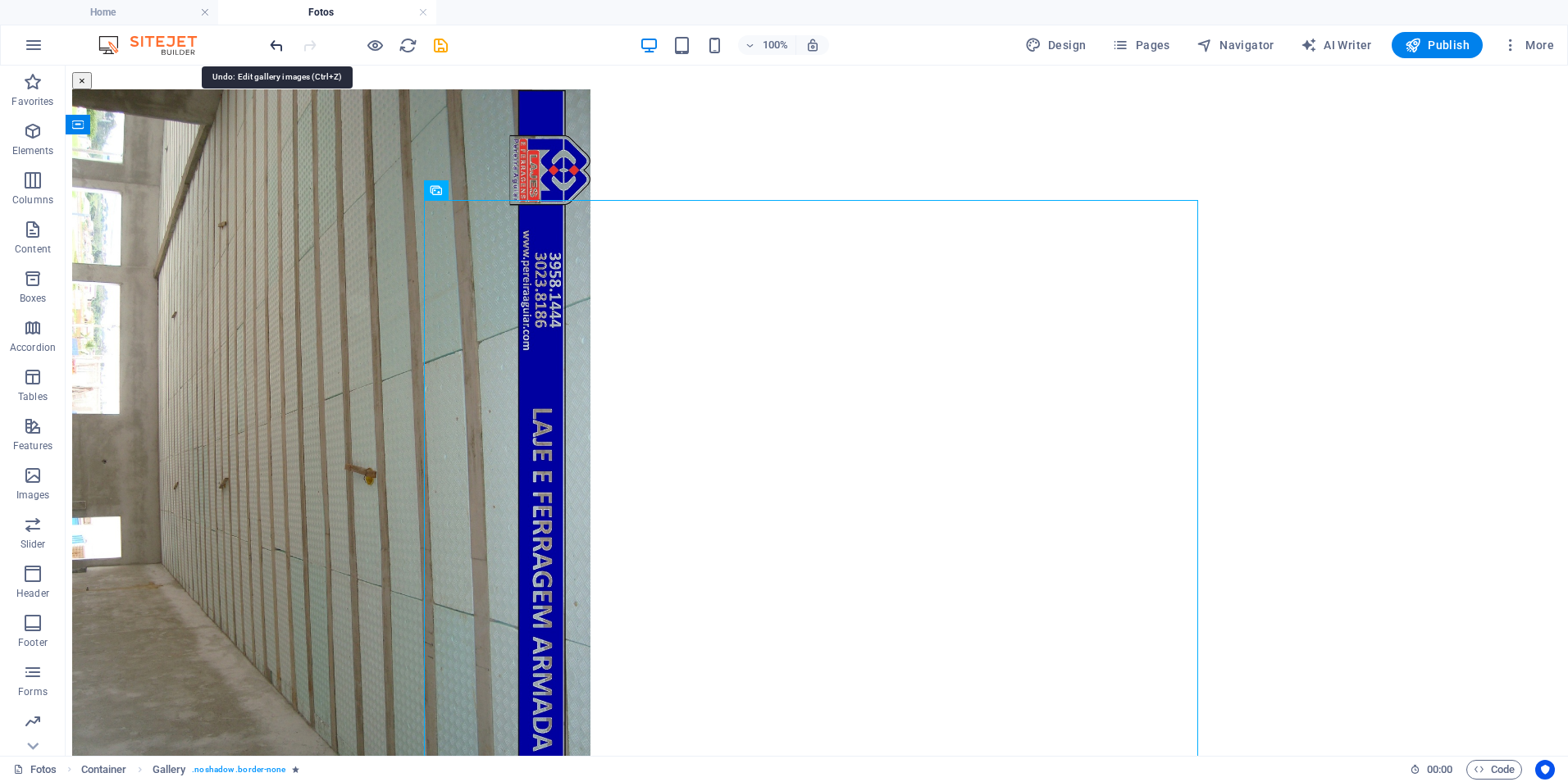
drag, startPoint x: 276, startPoint y: 48, endPoint x: 138, endPoint y: 13, distance: 142.4
click at [276, 48] on icon "undo" at bounding box center [277, 46] width 19 height 19
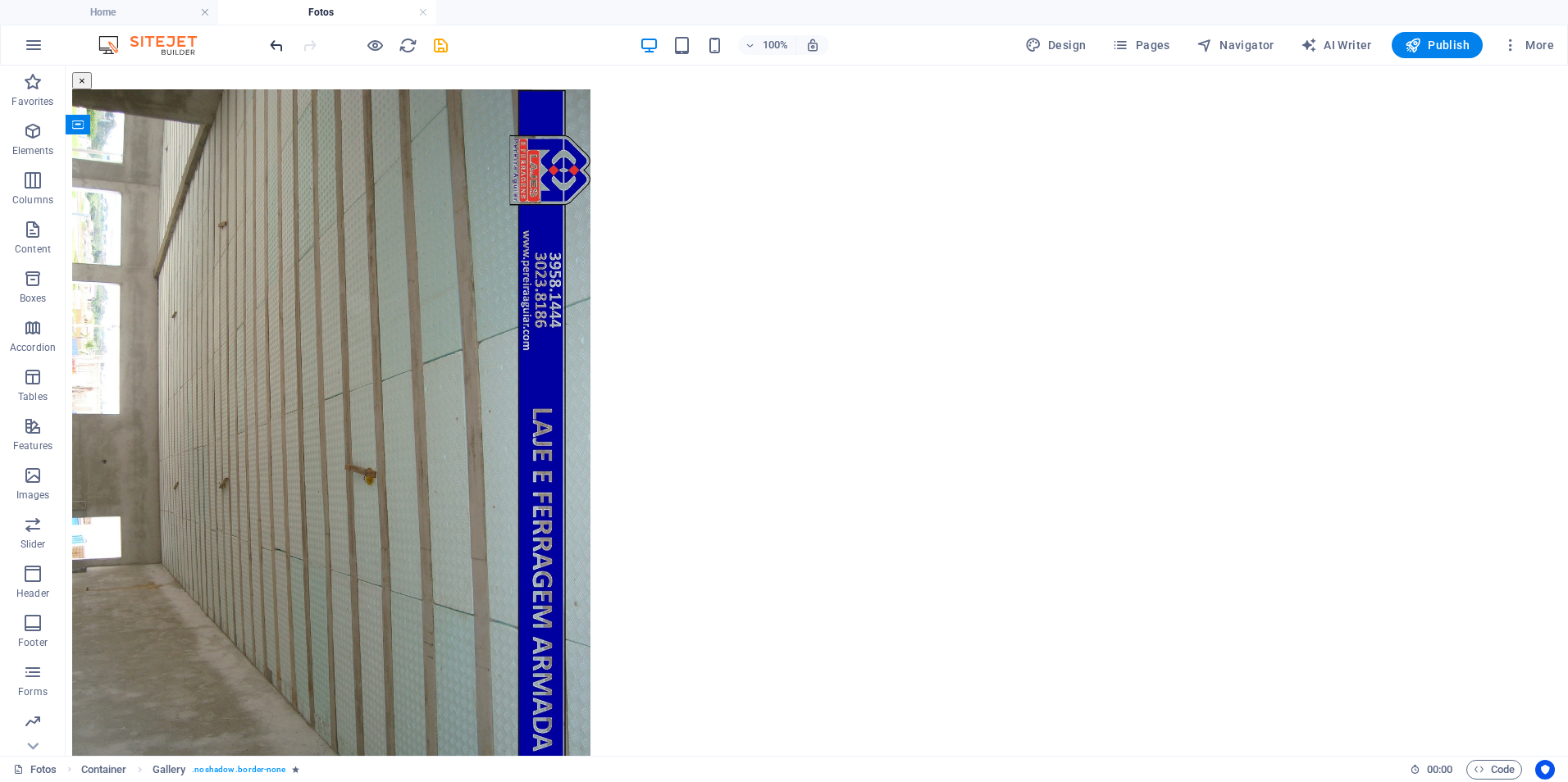
click at [270, 52] on icon "undo" at bounding box center [277, 46] width 19 height 19
click at [273, 48] on icon "undo" at bounding box center [277, 46] width 19 height 19
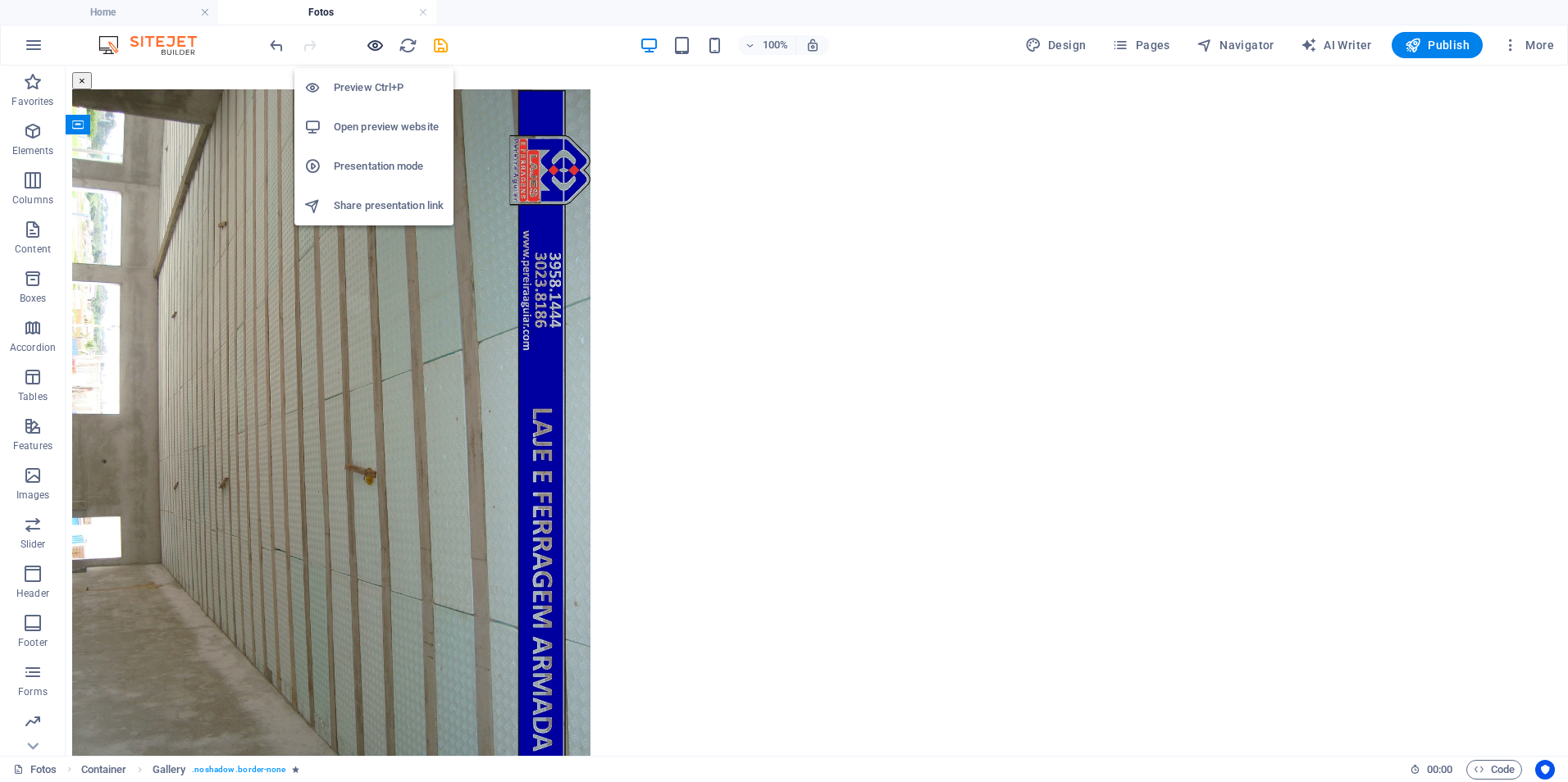
click at [378, 44] on icon "button" at bounding box center [375, 46] width 19 height 19
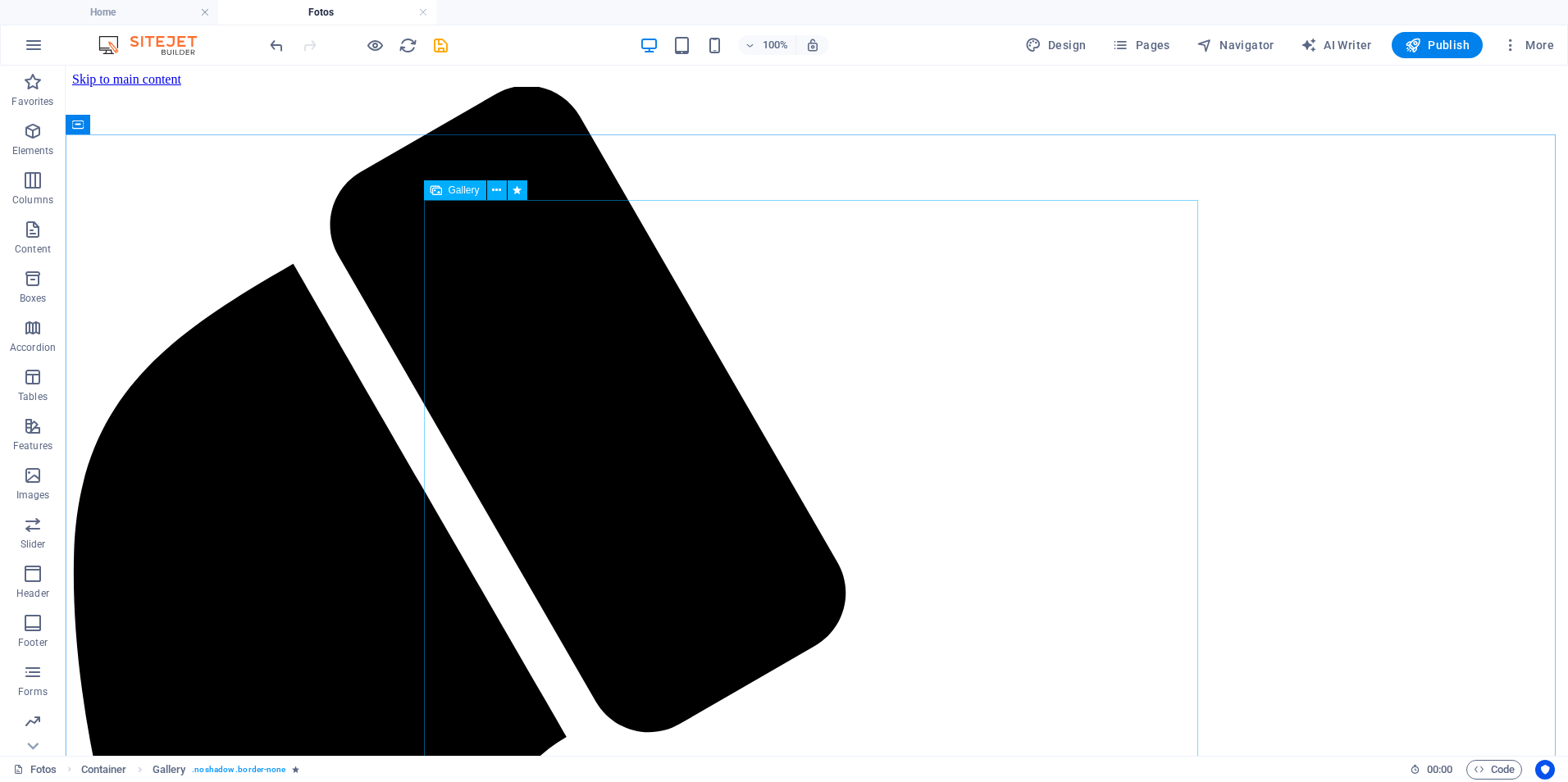
click at [458, 192] on span "Gallery" at bounding box center [464, 190] width 31 height 10
select select "fade"
select select "s"
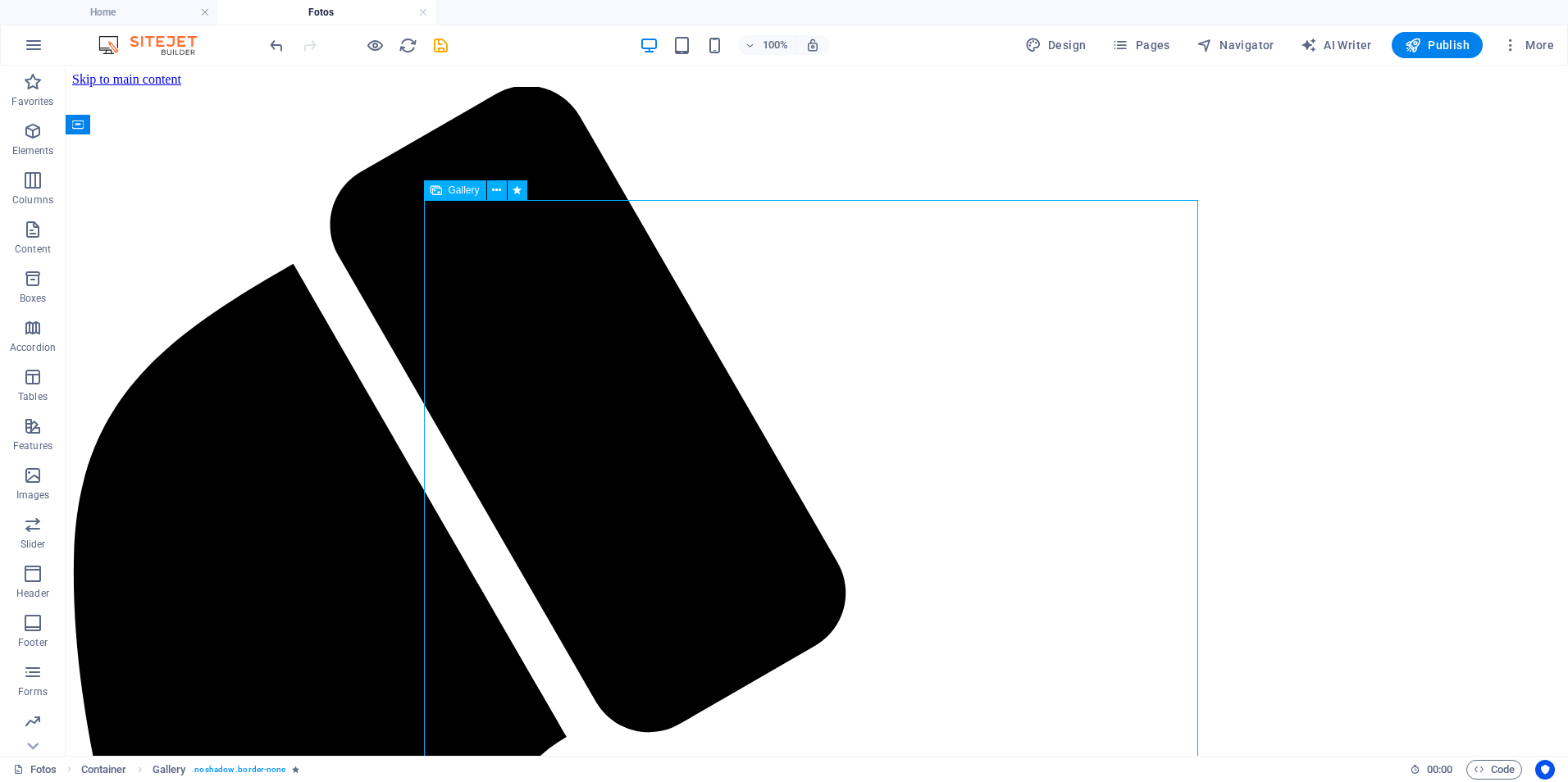
select select "onload"
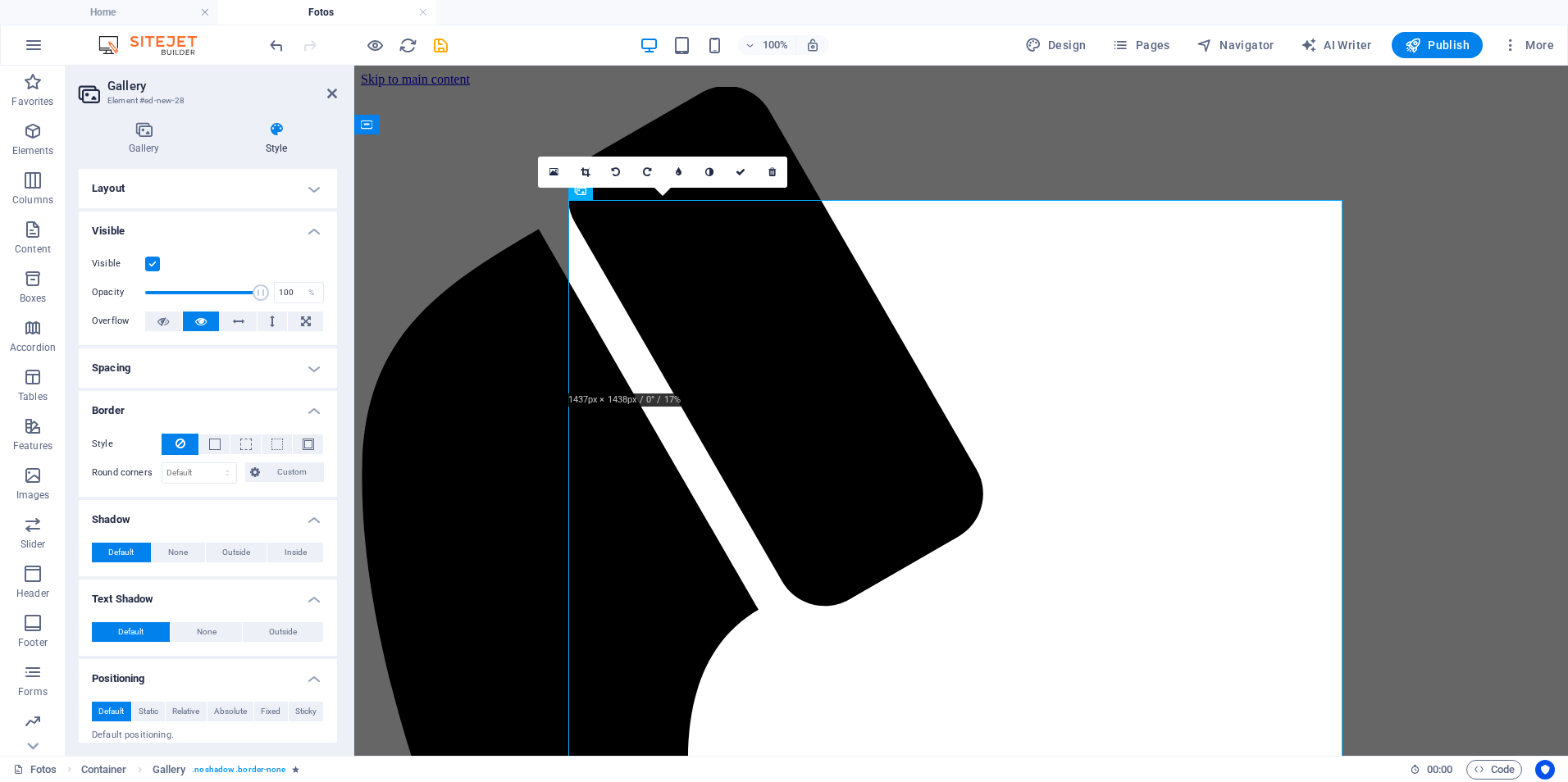
click at [598, 188] on div "0" at bounding box center [662, 172] width 249 height 31
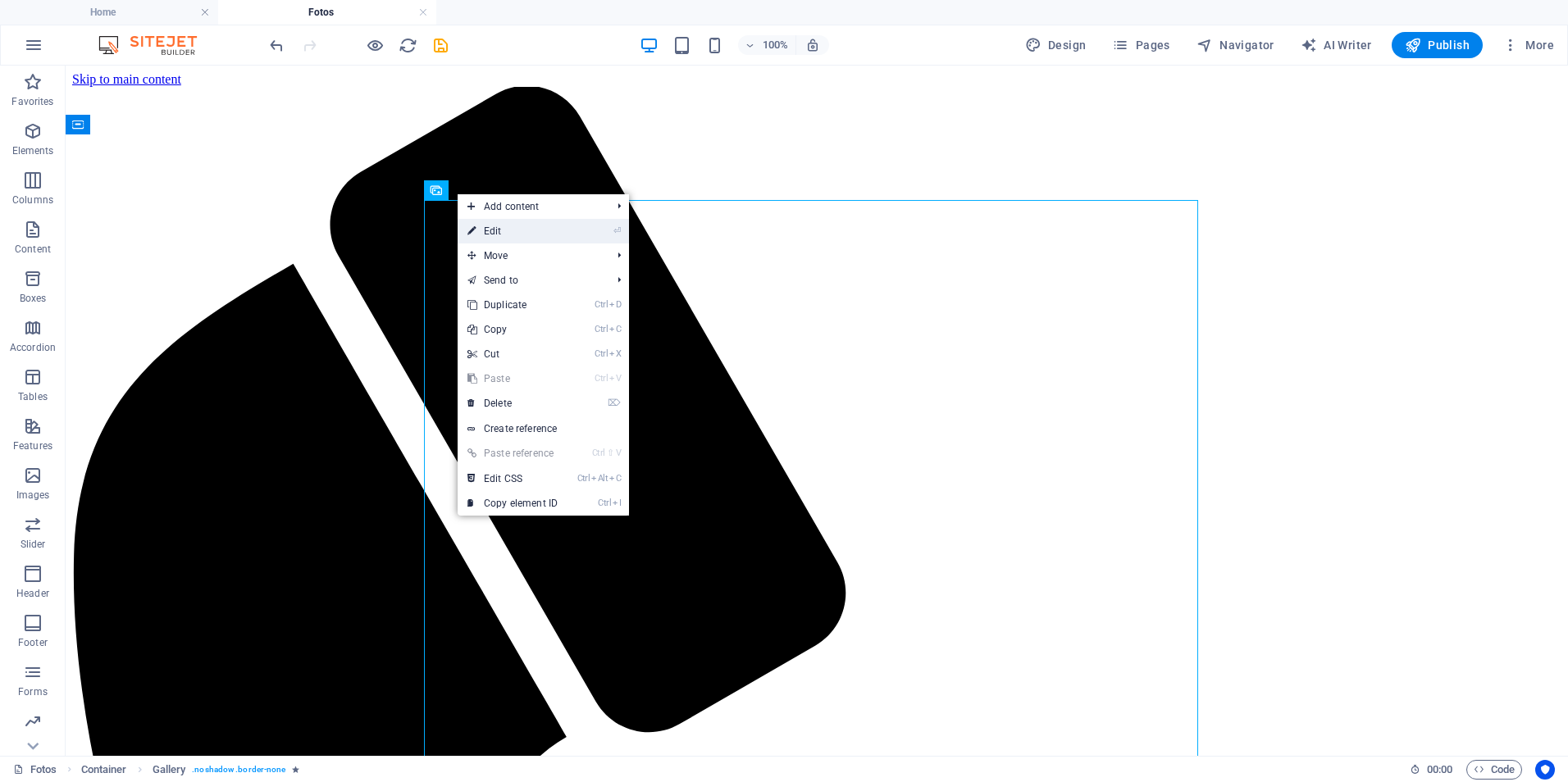
click at [497, 223] on link "⏎ Edit" at bounding box center [512, 231] width 110 height 24
select select "4"
select select "%"
select select "fade"
select select "s"
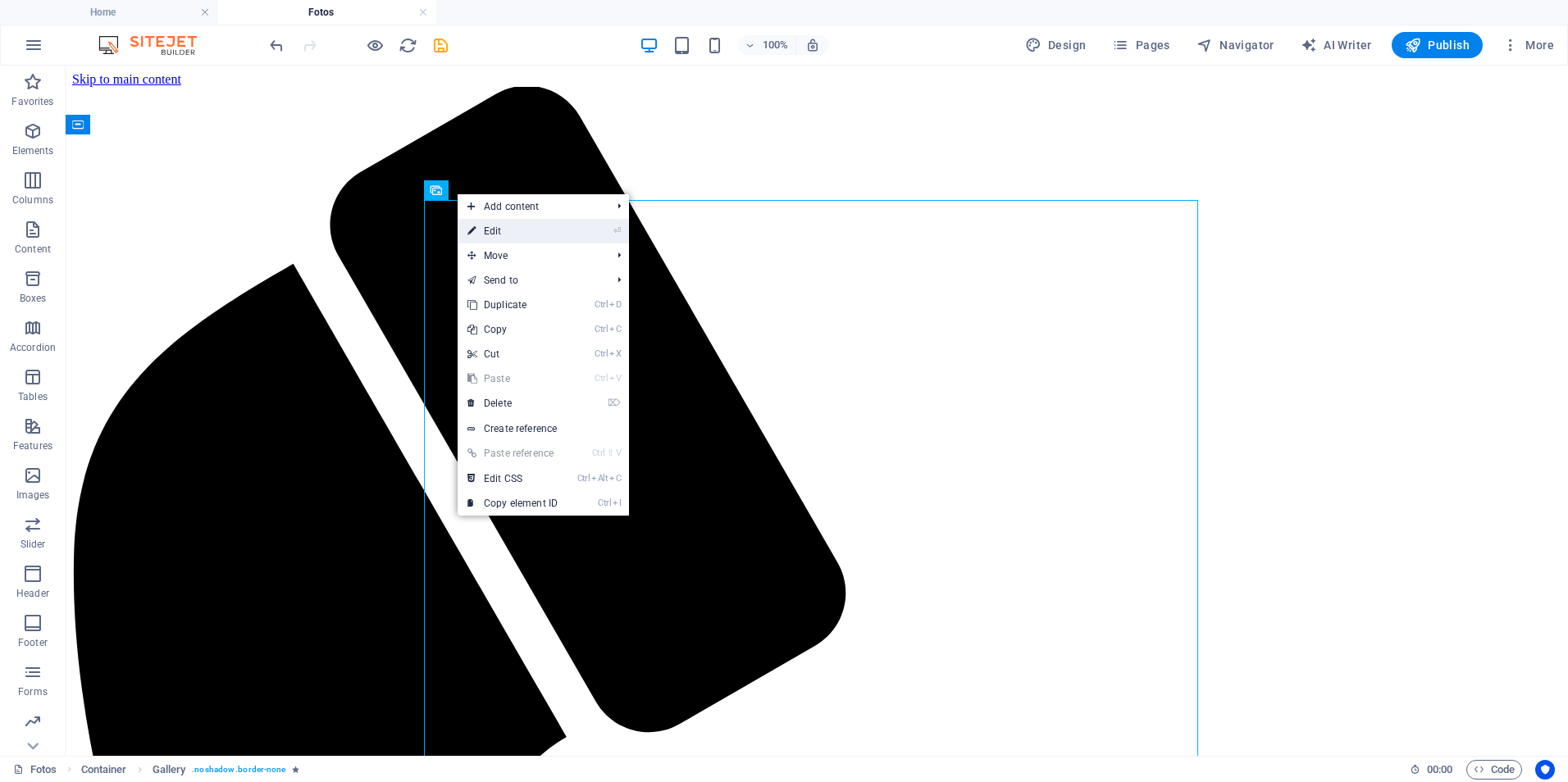
select select "s"
select select "onload"
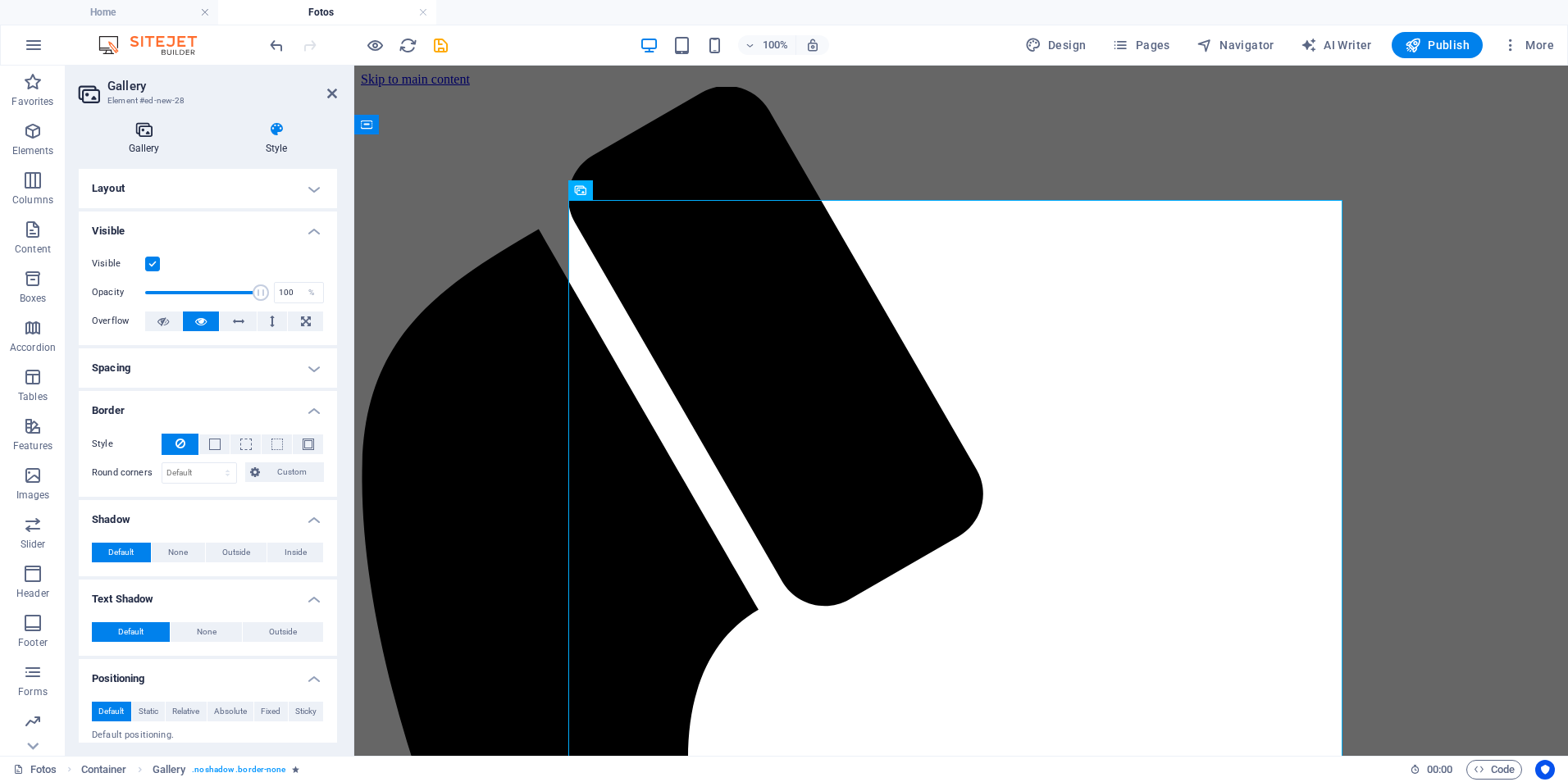
click at [143, 129] on icon at bounding box center [144, 129] width 131 height 16
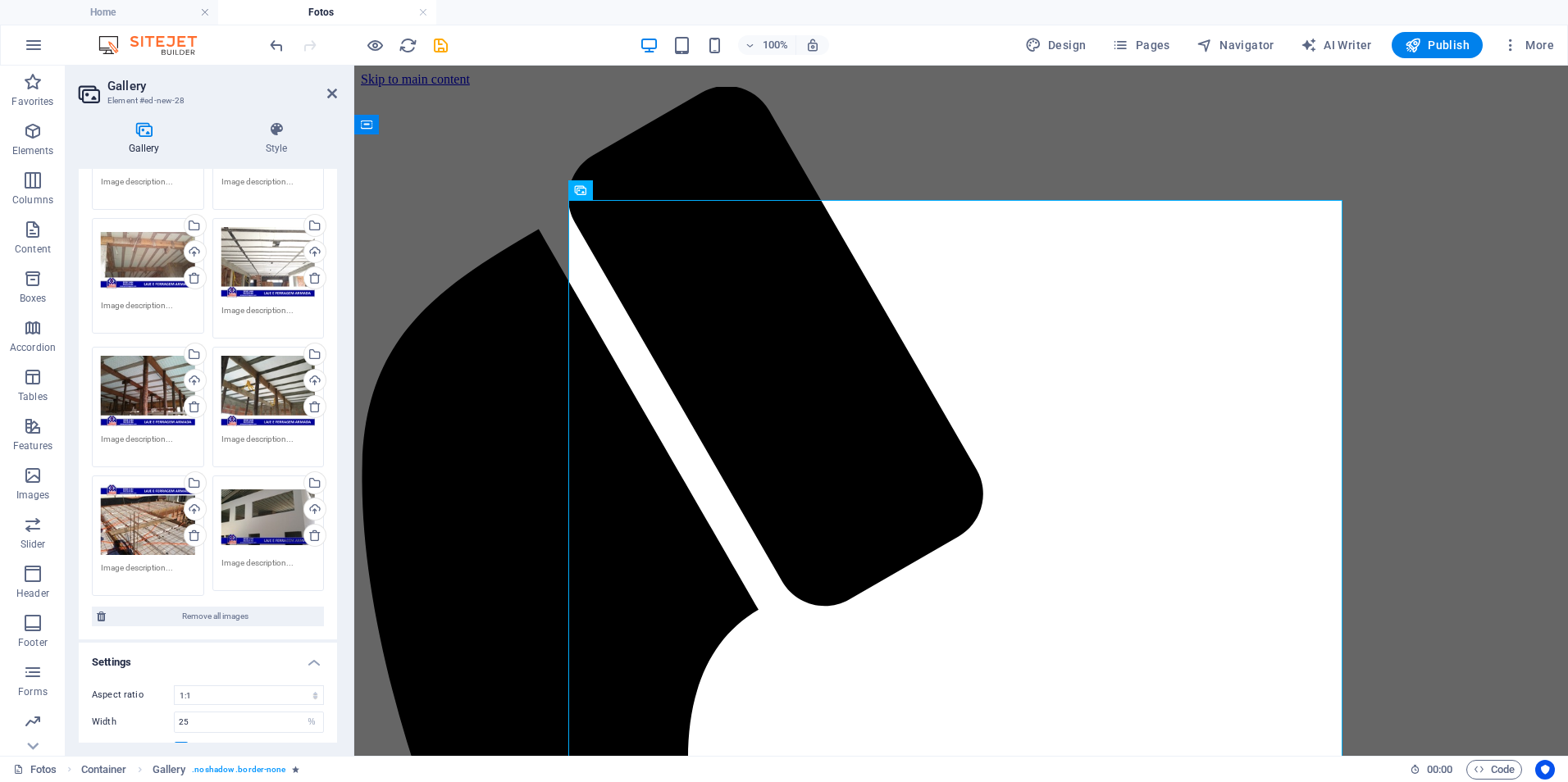
scroll to position [1597, 0]
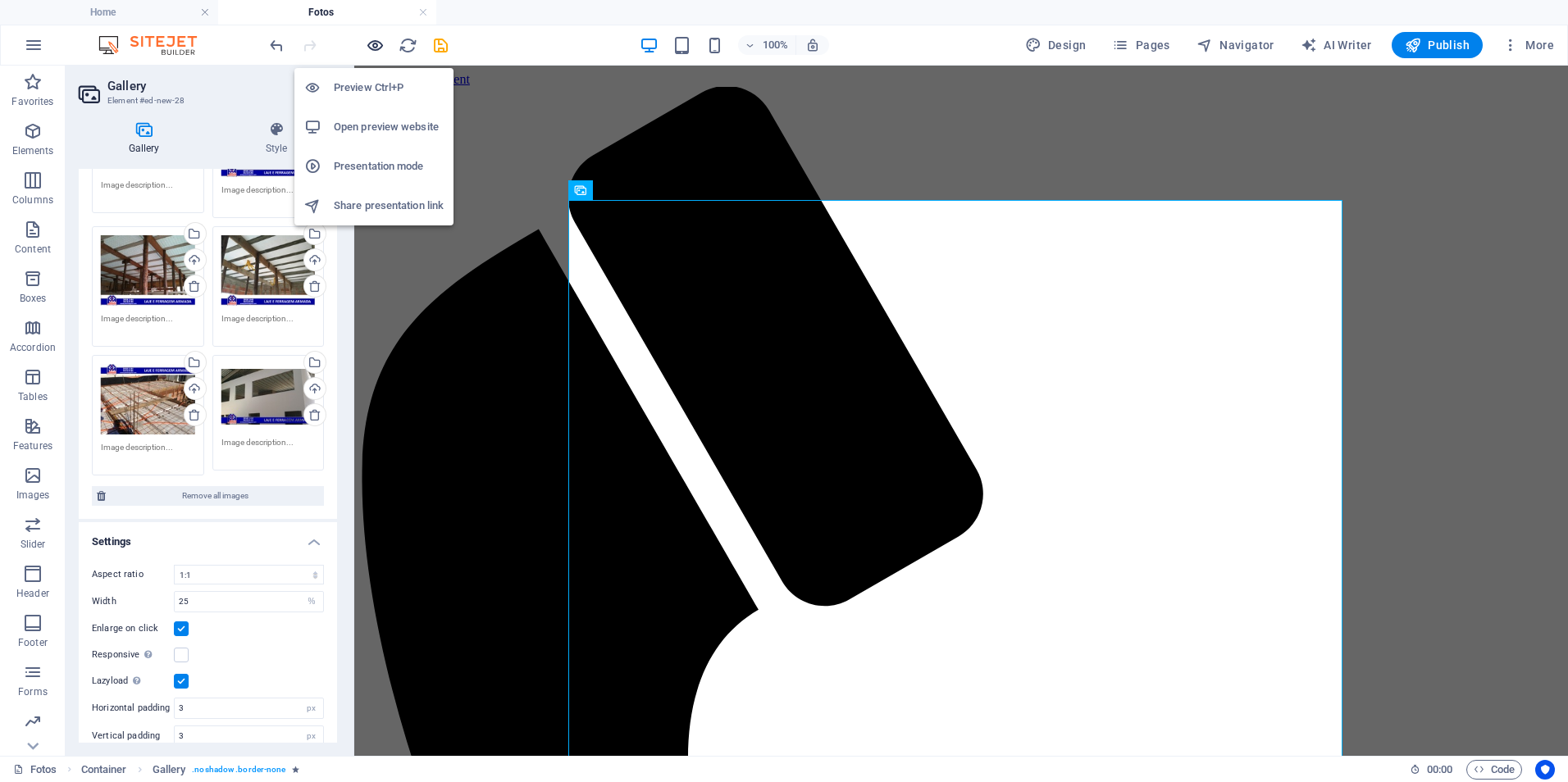
click at [374, 48] on icon "button" at bounding box center [375, 46] width 19 height 19
click at [354, 90] on h6 "Preview Ctrl+P" at bounding box center [388, 87] width 110 height 20
click at [368, 61] on div "Preview Ctrl+P Open preview website Presentation mode Share presentation link" at bounding box center [374, 139] width 159 height 171
click at [378, 46] on icon "button" at bounding box center [375, 46] width 19 height 19
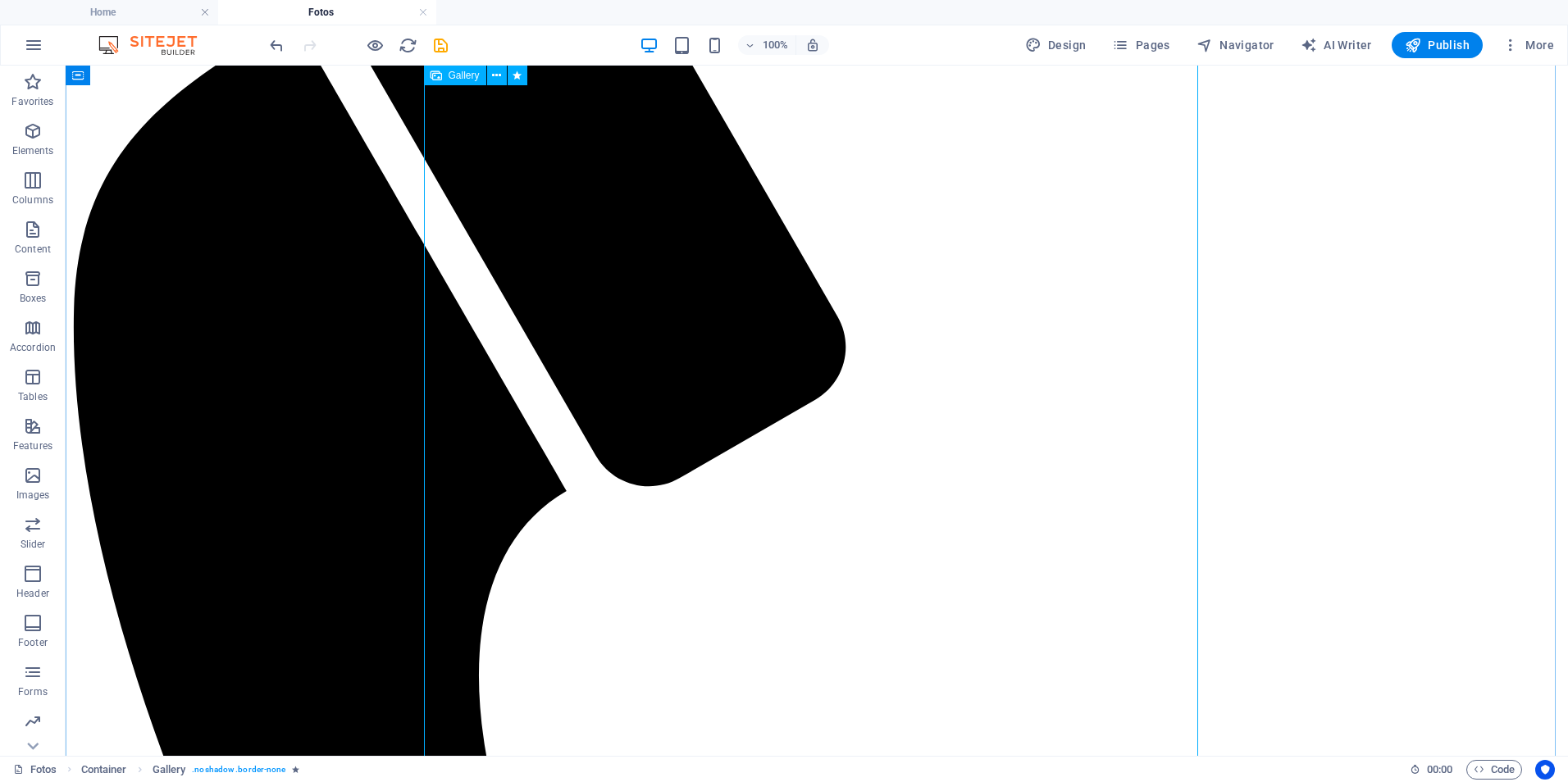
scroll to position [0, 0]
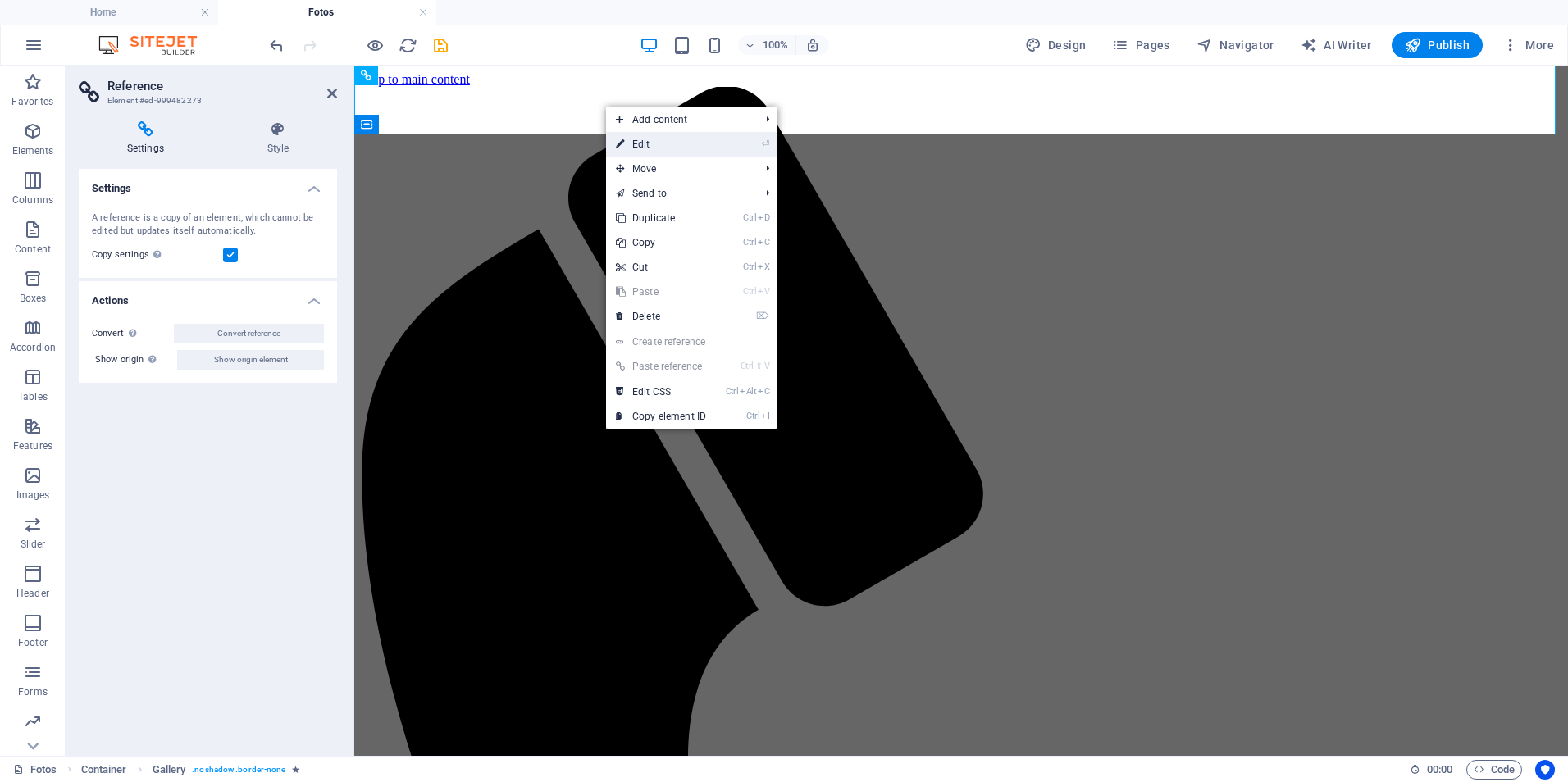
click at [651, 141] on link "⏎ Edit" at bounding box center [661, 144] width 110 height 24
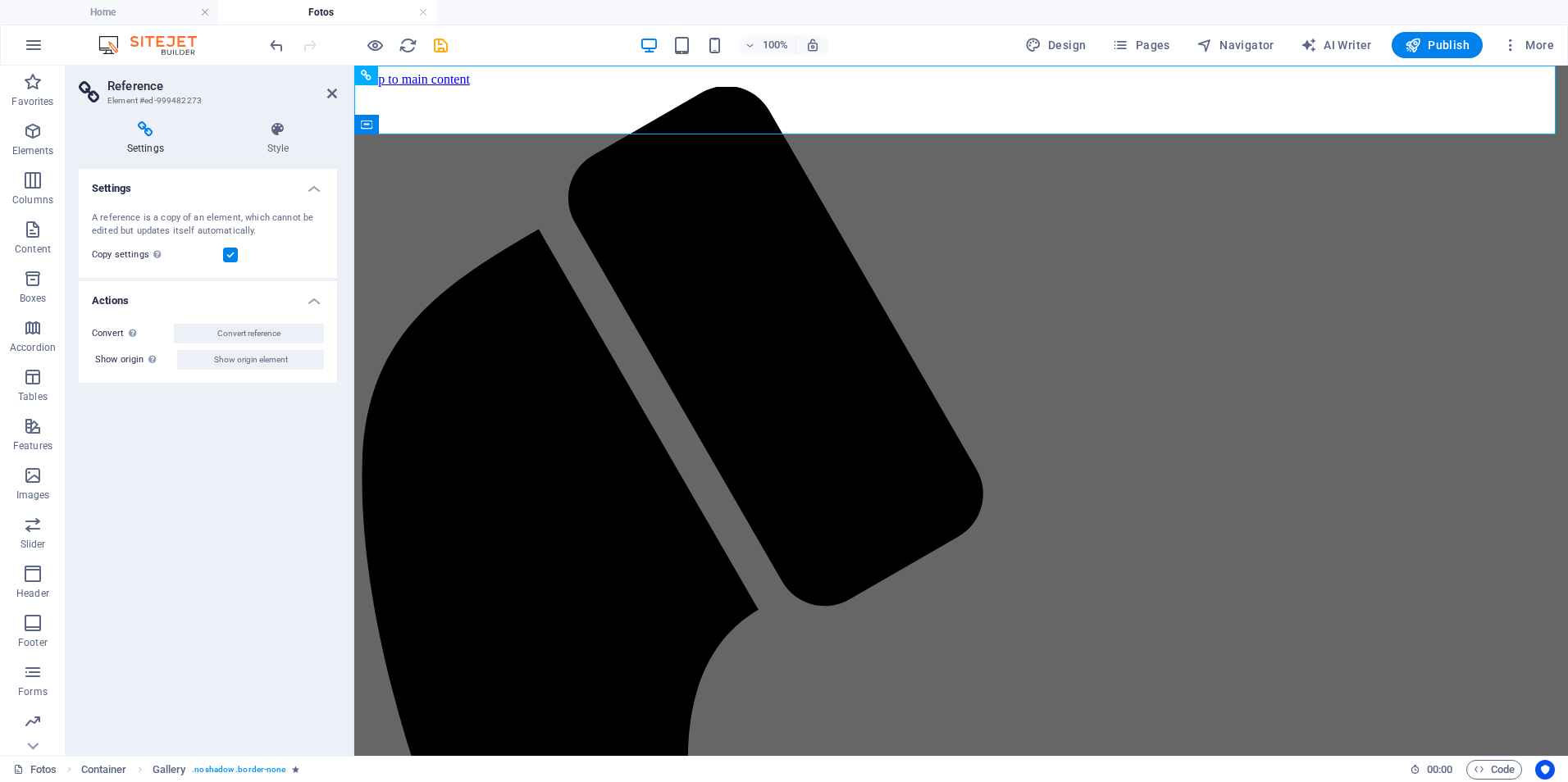
click at [317, 302] on h4 "Actions" at bounding box center [208, 296] width 258 height 29
click at [317, 302] on h4 "Actions" at bounding box center [208, 301] width 258 height 39
click at [274, 128] on icon at bounding box center [278, 129] width 118 height 16
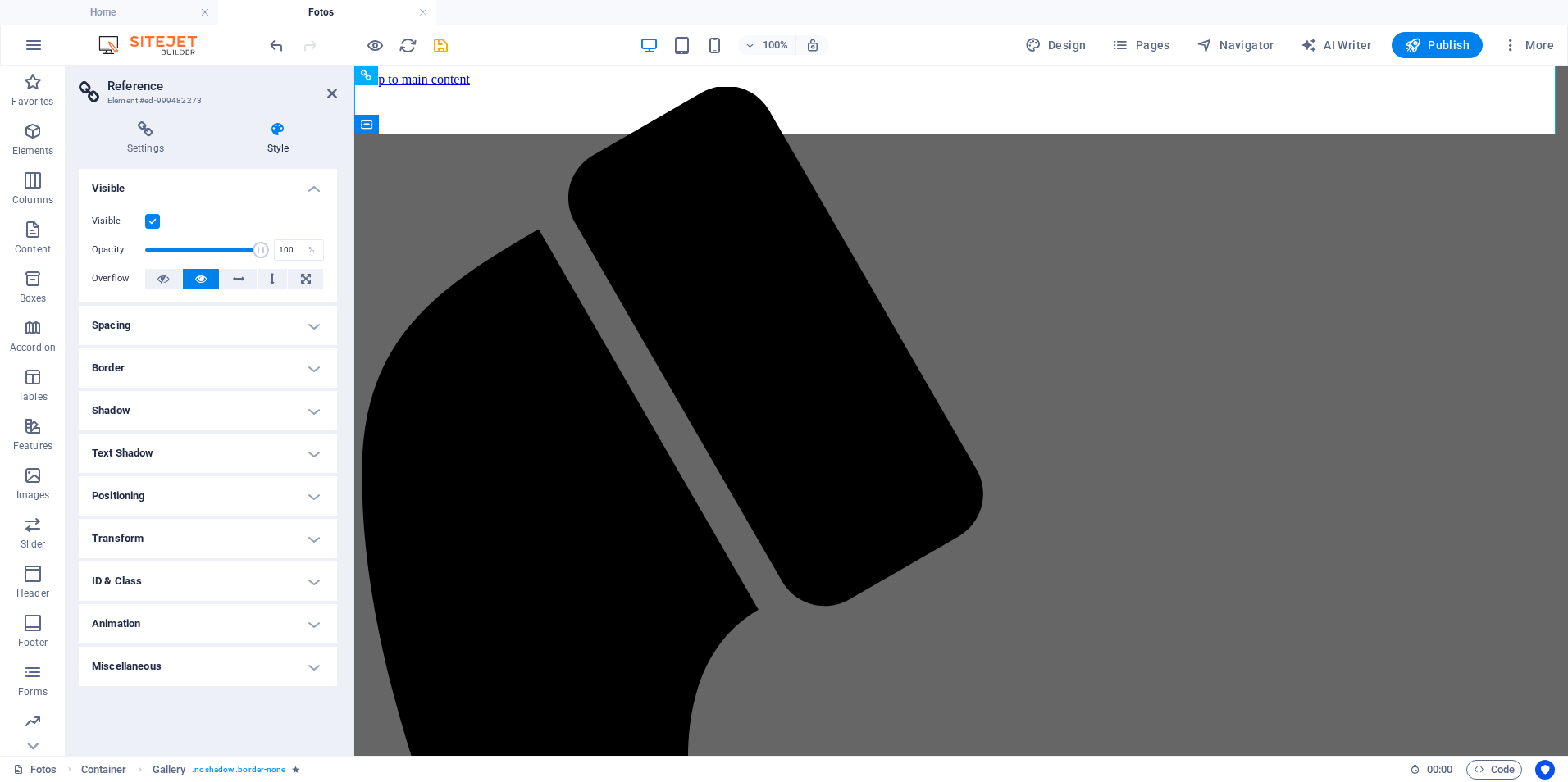
click at [276, 128] on icon at bounding box center [278, 129] width 118 height 16
click at [139, 142] on h4 "Settings" at bounding box center [149, 139] width 140 height 35
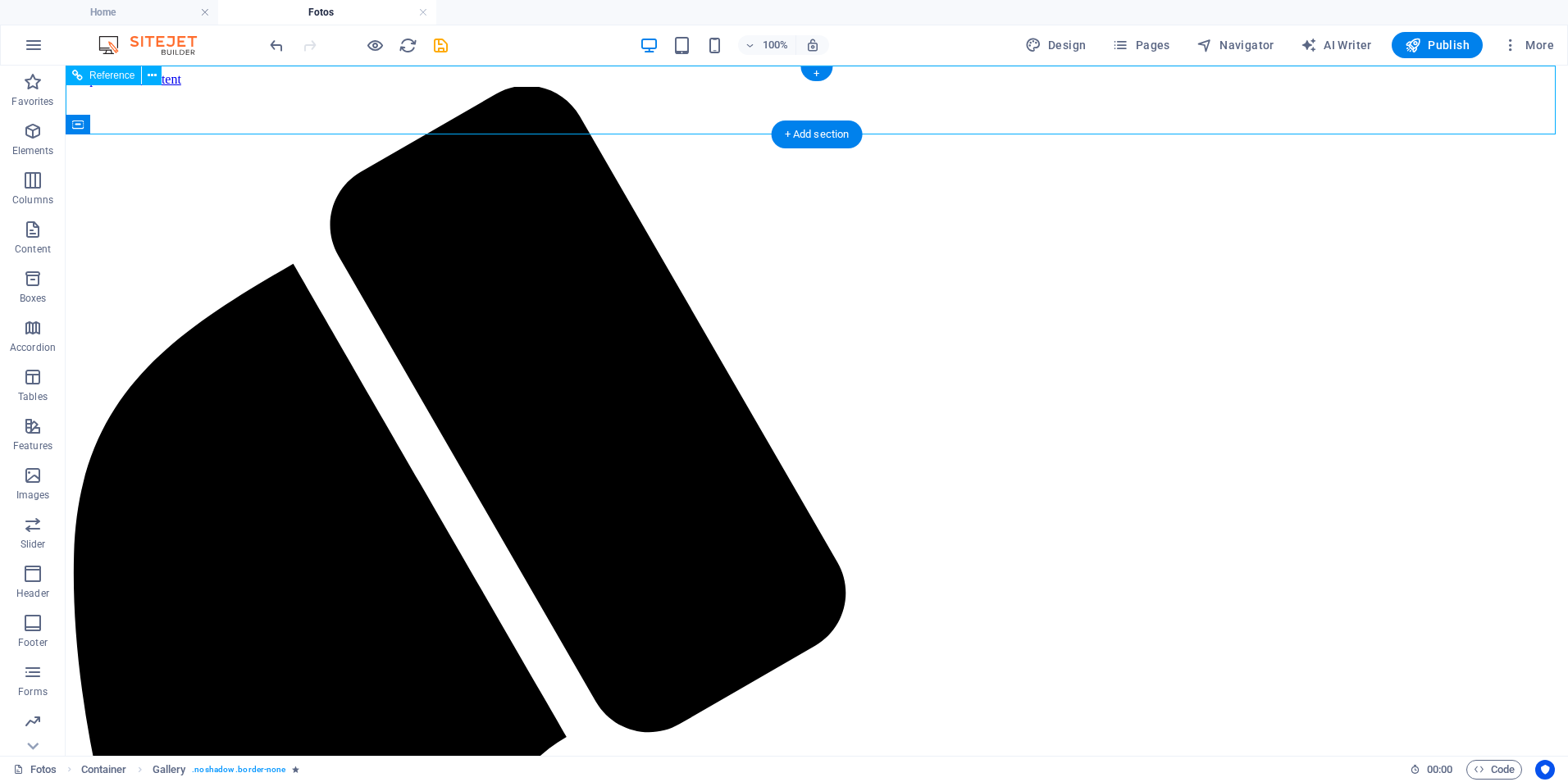
drag, startPoint x: 255, startPoint y: 118, endPoint x: 133, endPoint y: 130, distance: 122.6
click at [91, 78] on span "Reference" at bounding box center [112, 74] width 45 height 10
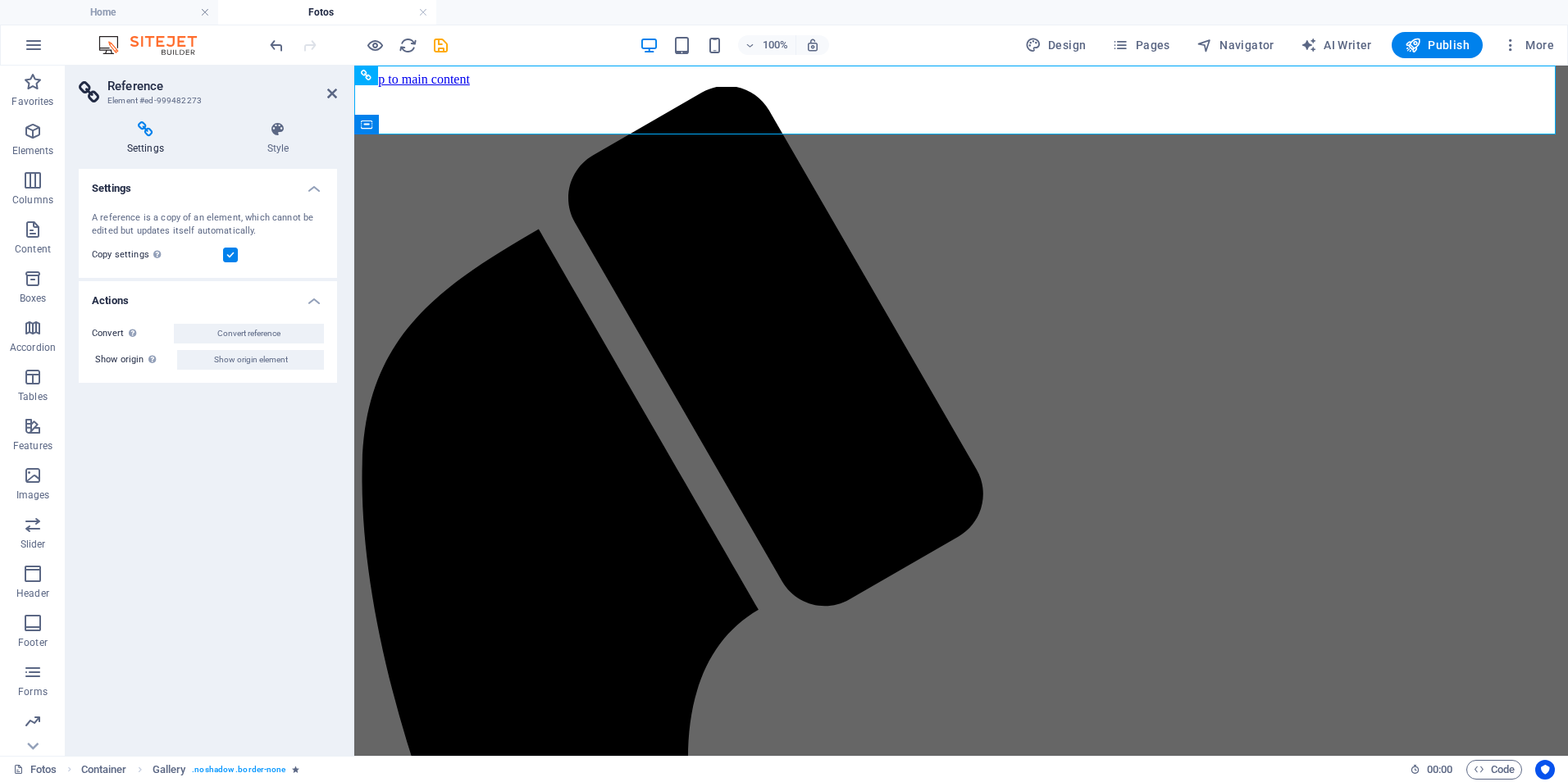
click at [154, 94] on h3 "Element #ed-999482273" at bounding box center [205, 100] width 197 height 15
click at [279, 129] on icon at bounding box center [278, 129] width 118 height 16
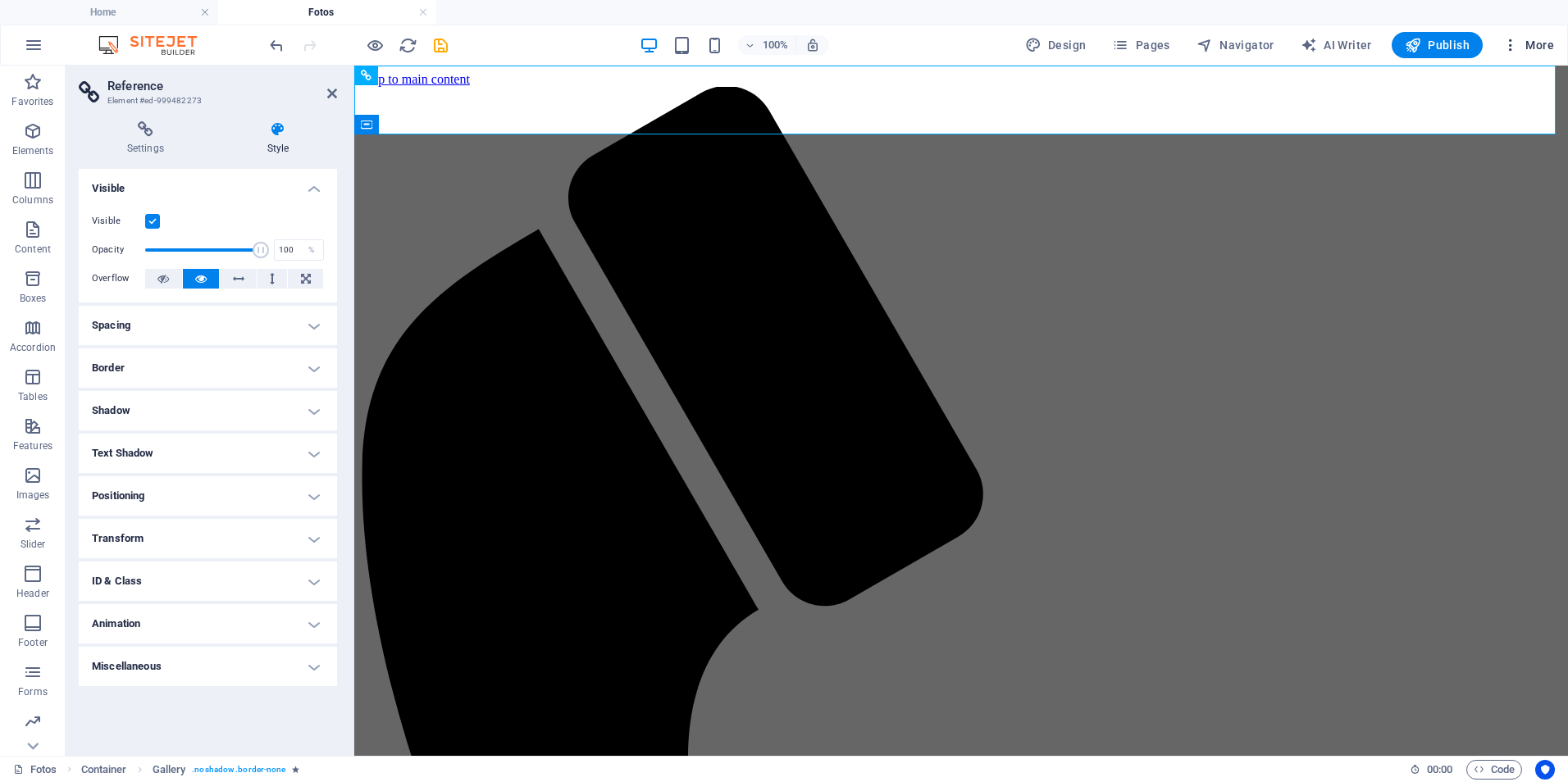
click at [1510, 39] on icon "button" at bounding box center [1510, 45] width 16 height 16
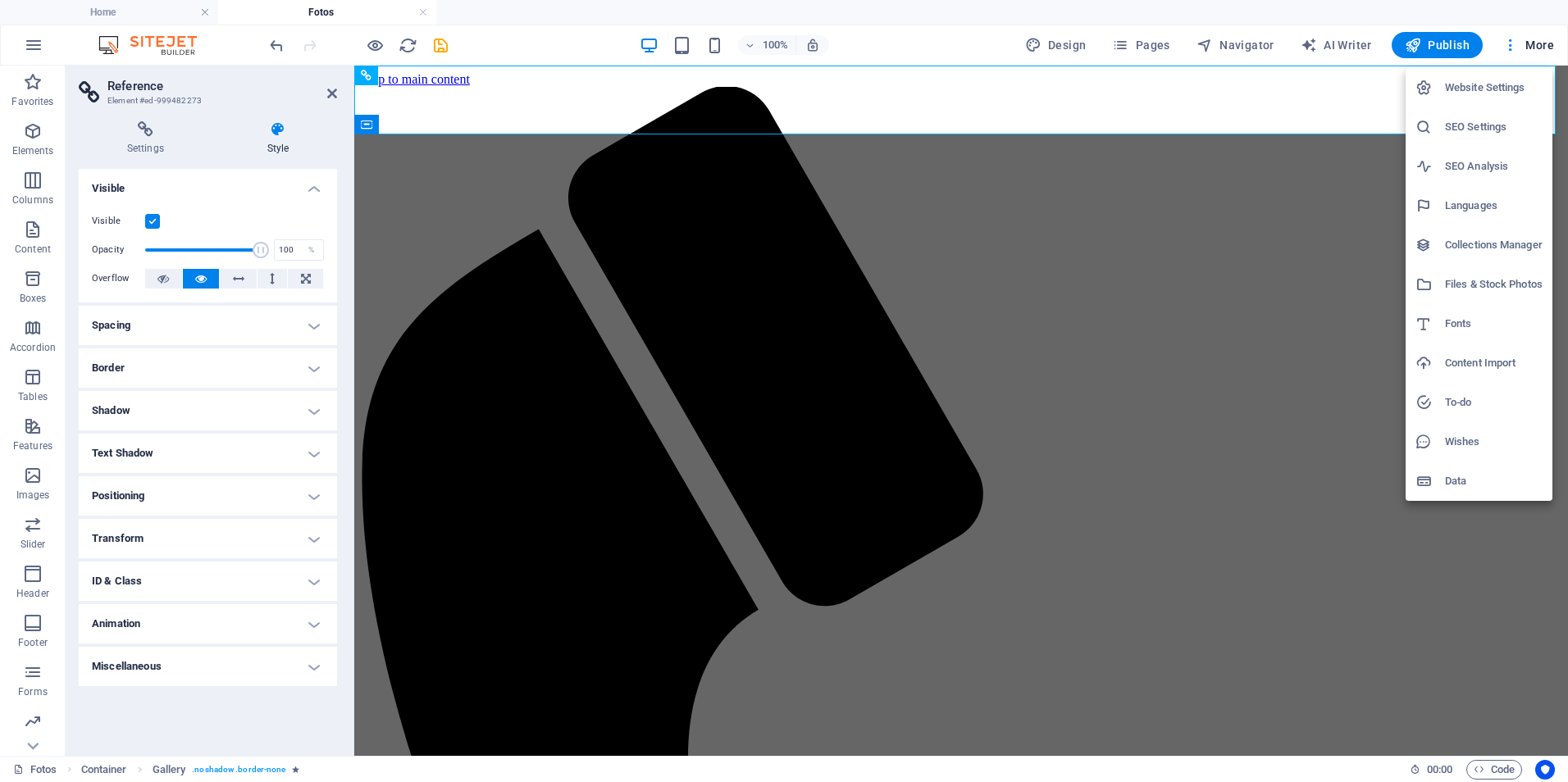
click at [1478, 86] on h6 "Website Settings" at bounding box center [1494, 87] width 98 height 20
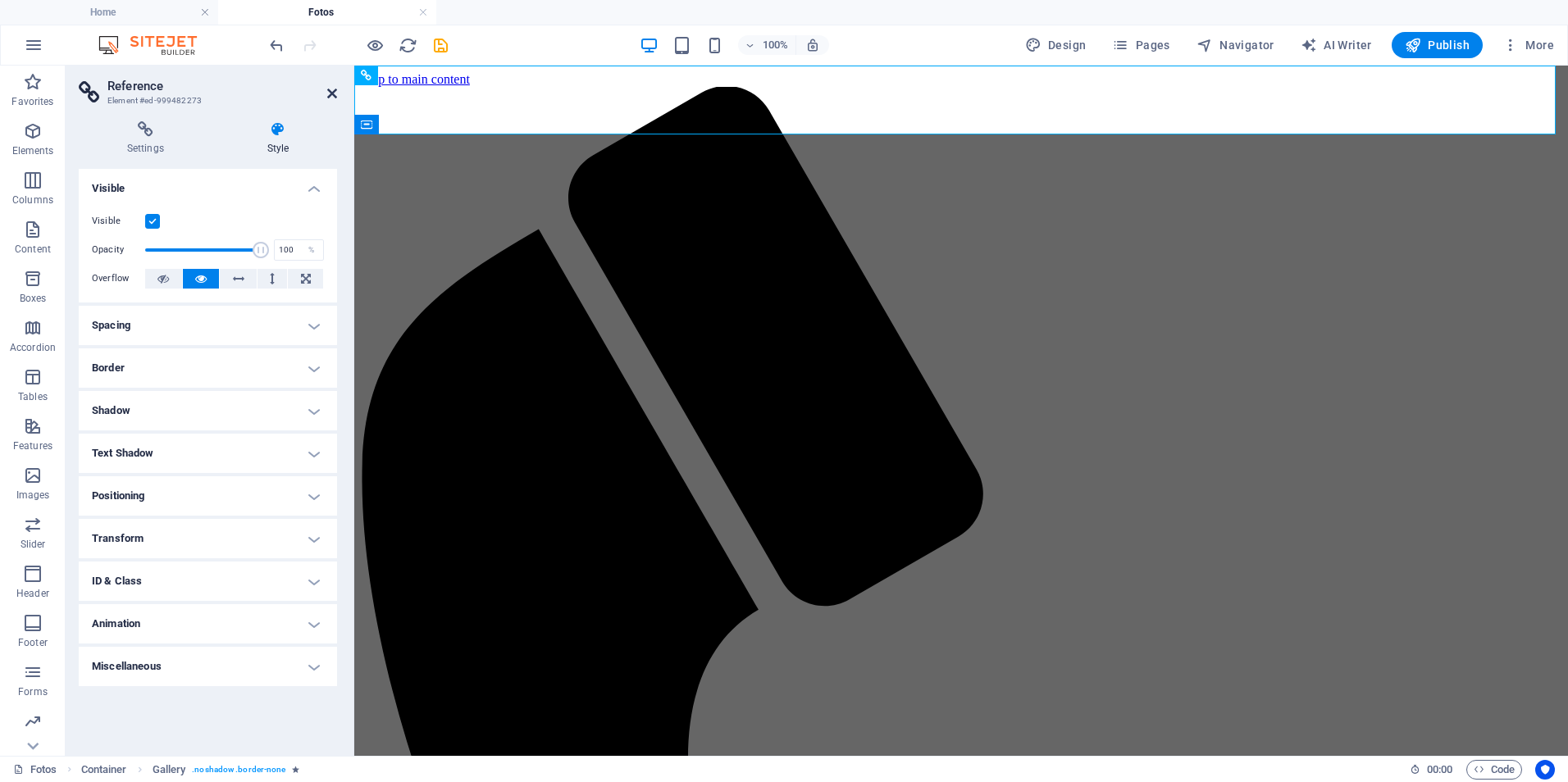
click at [333, 91] on icon at bounding box center [332, 93] width 10 height 13
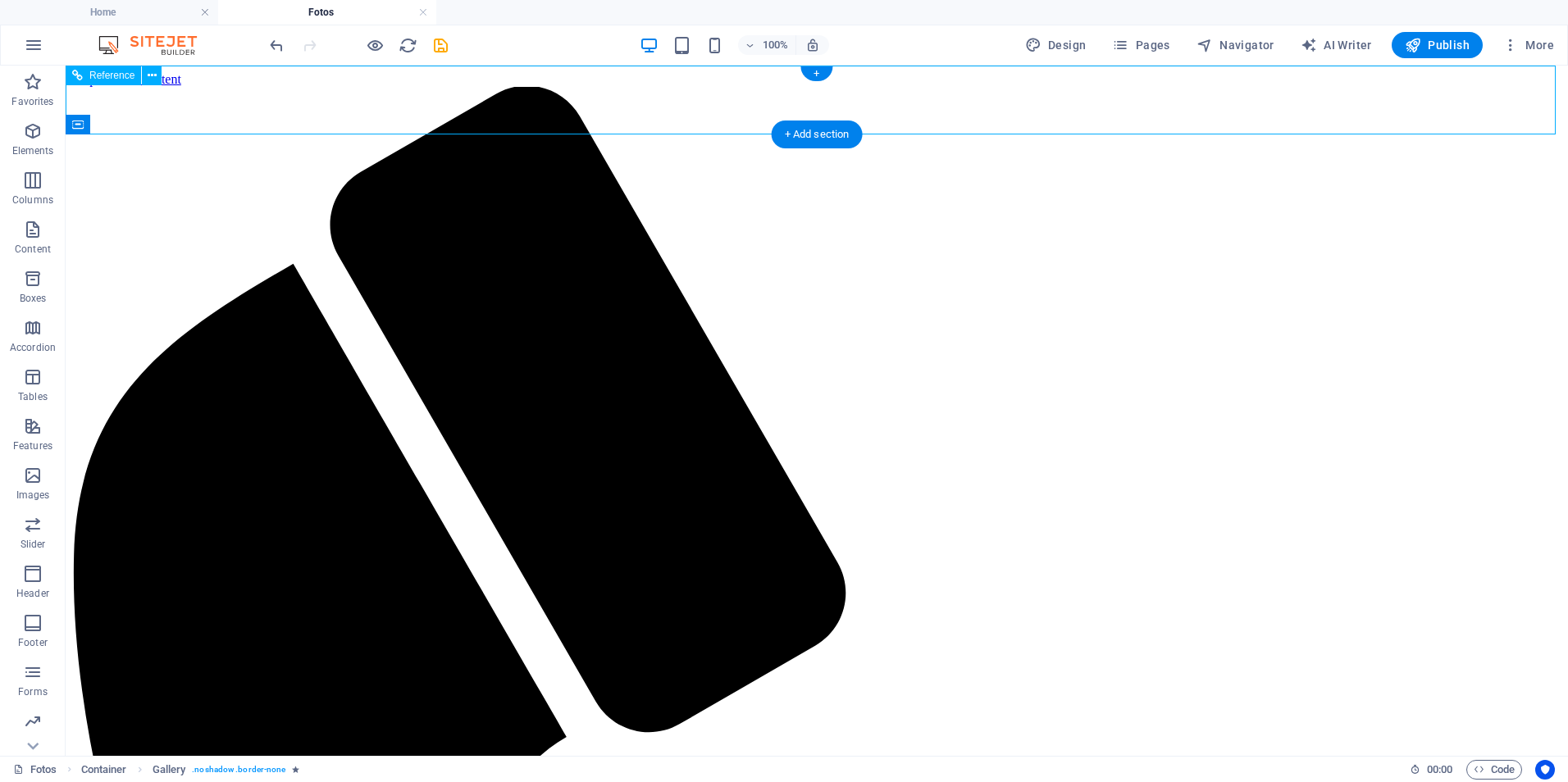
click at [152, 74] on icon at bounding box center [152, 76] width 9 height 17
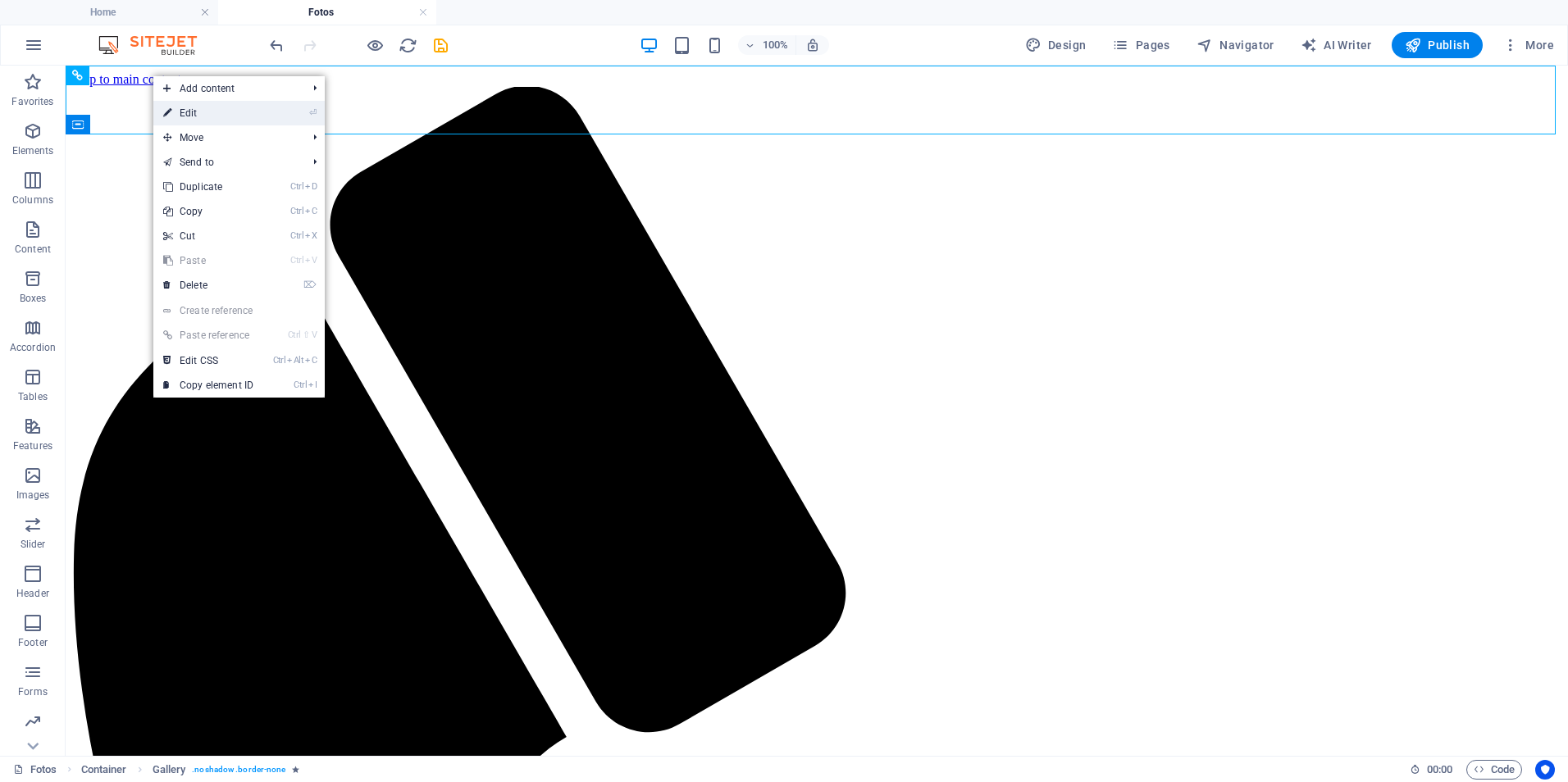
click at [190, 114] on link "⏎ Edit" at bounding box center [208, 113] width 110 height 24
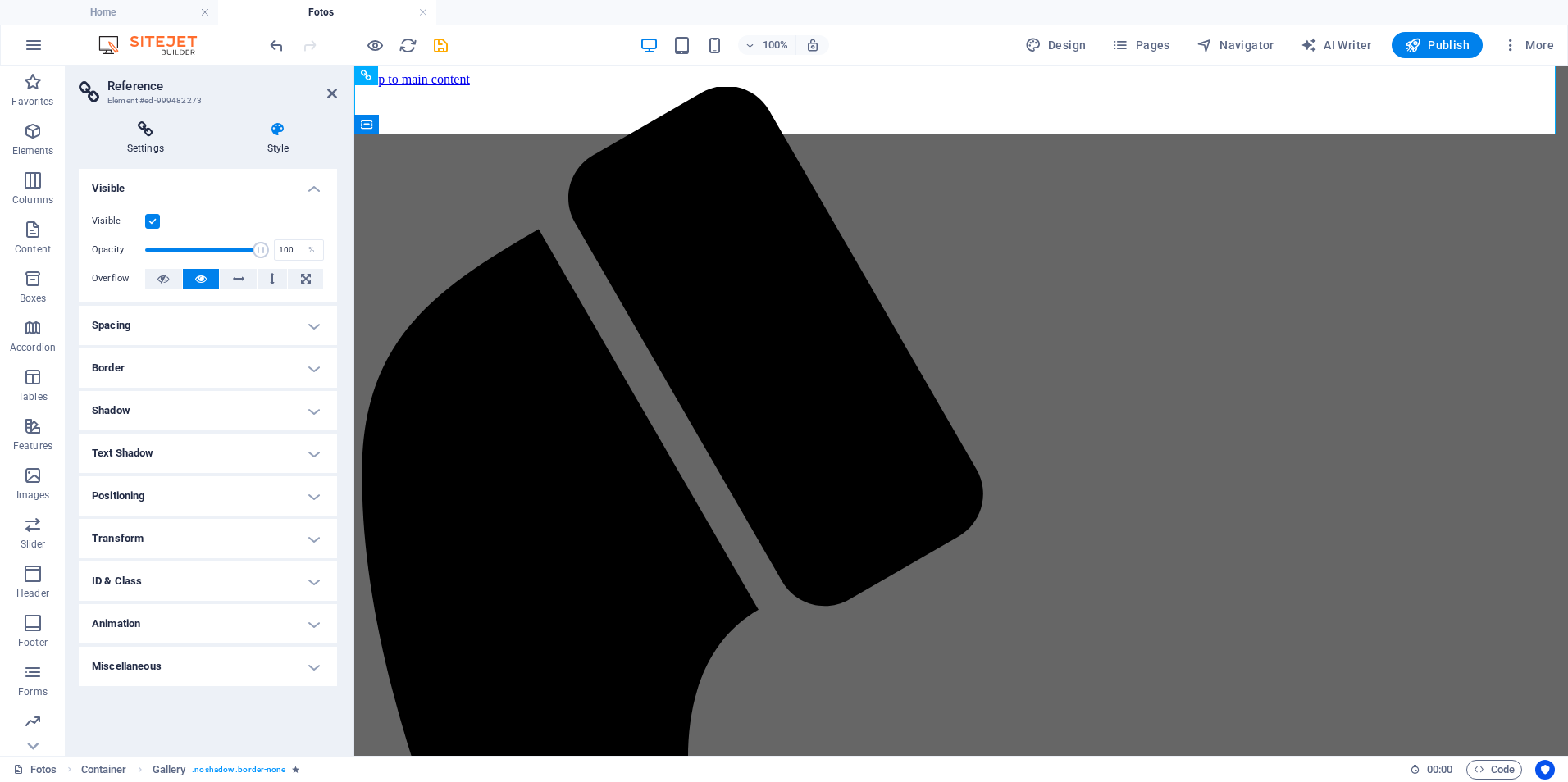
click at [137, 145] on h4 "Settings" at bounding box center [149, 139] width 140 height 35
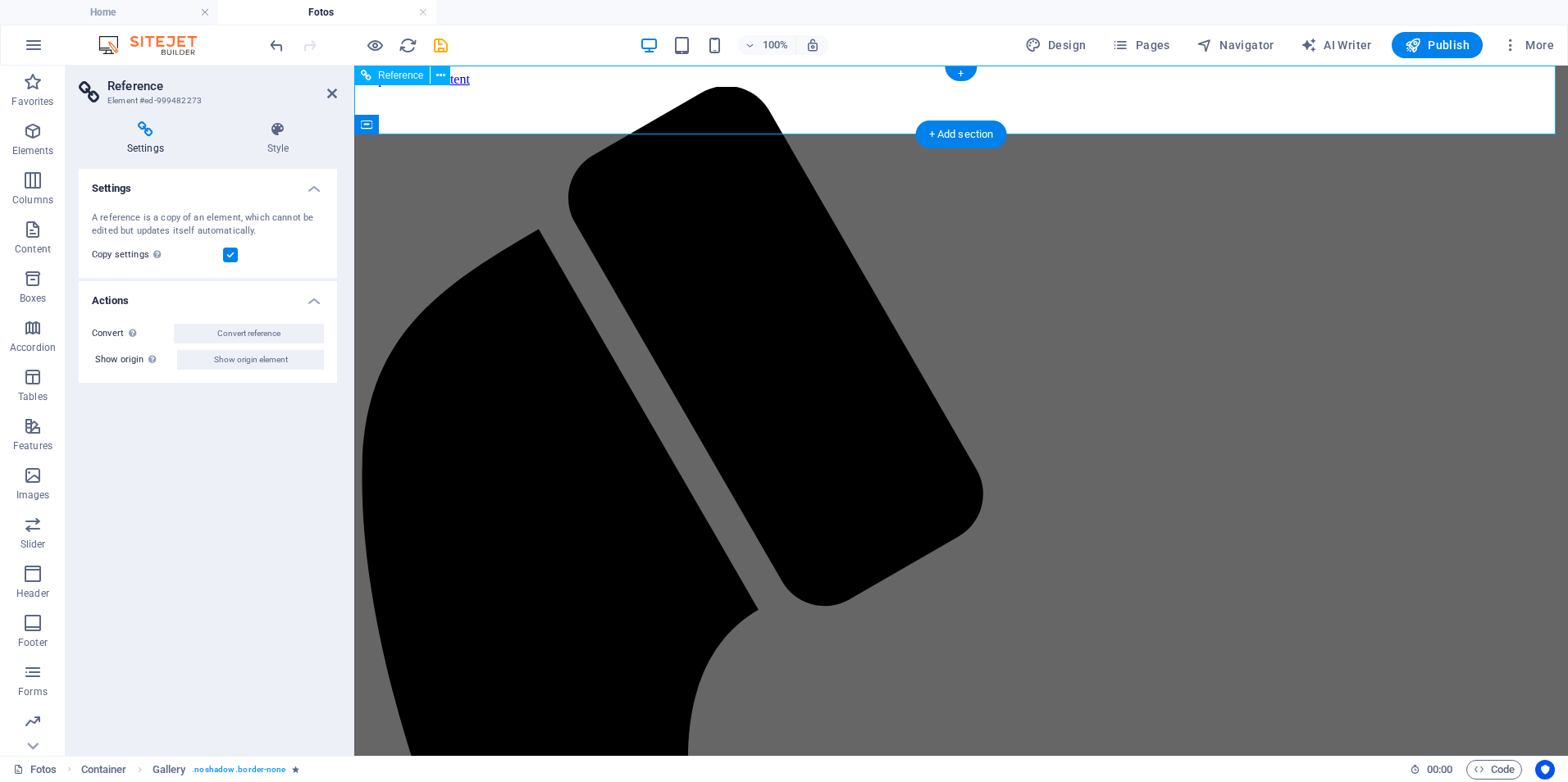
click at [23, 138] on icon "button" at bounding box center [33, 131] width 20 height 20
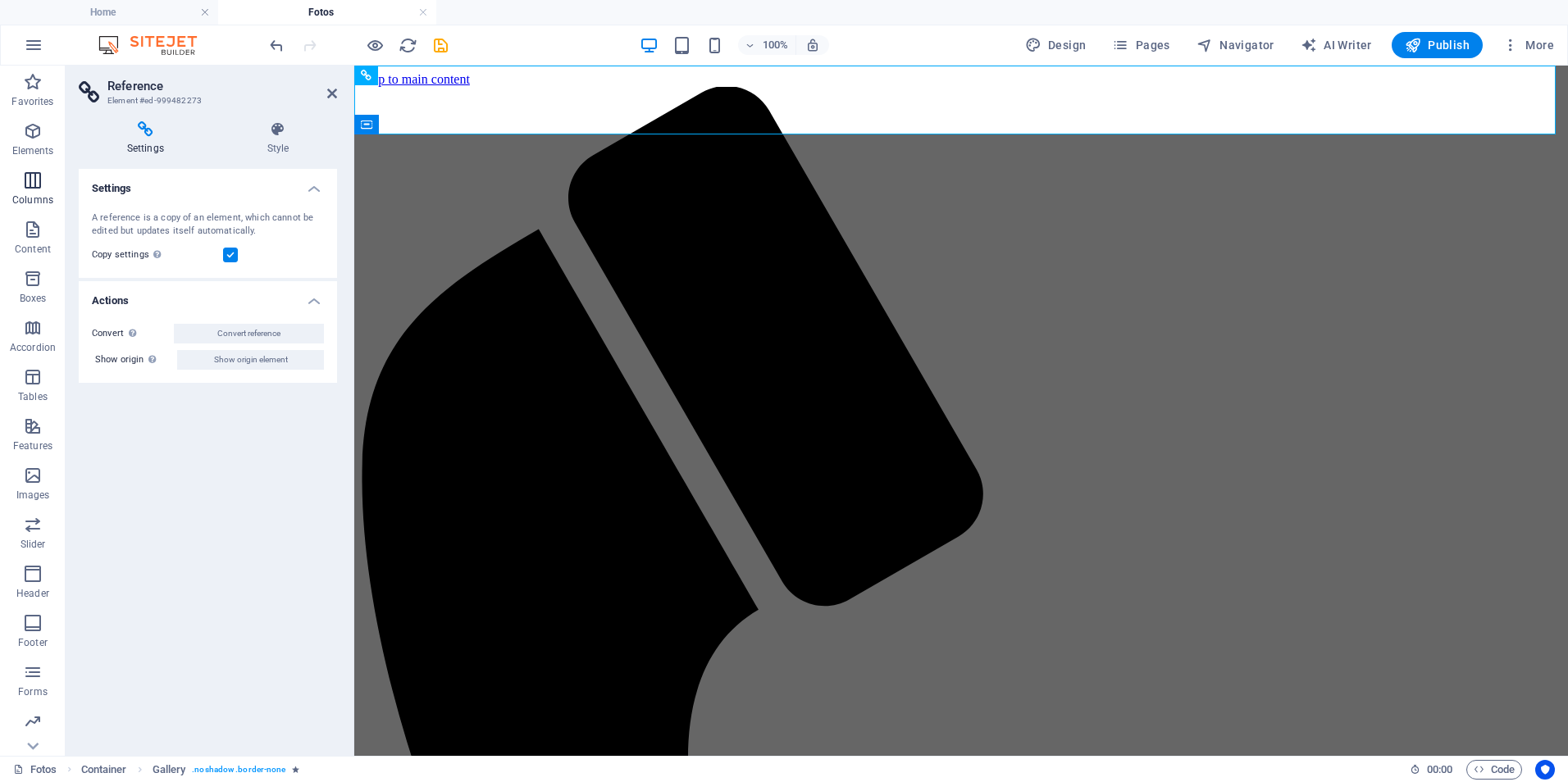
click at [36, 185] on icon "button" at bounding box center [33, 180] width 20 height 20
click at [29, 43] on icon "button" at bounding box center [33, 45] width 20 height 20
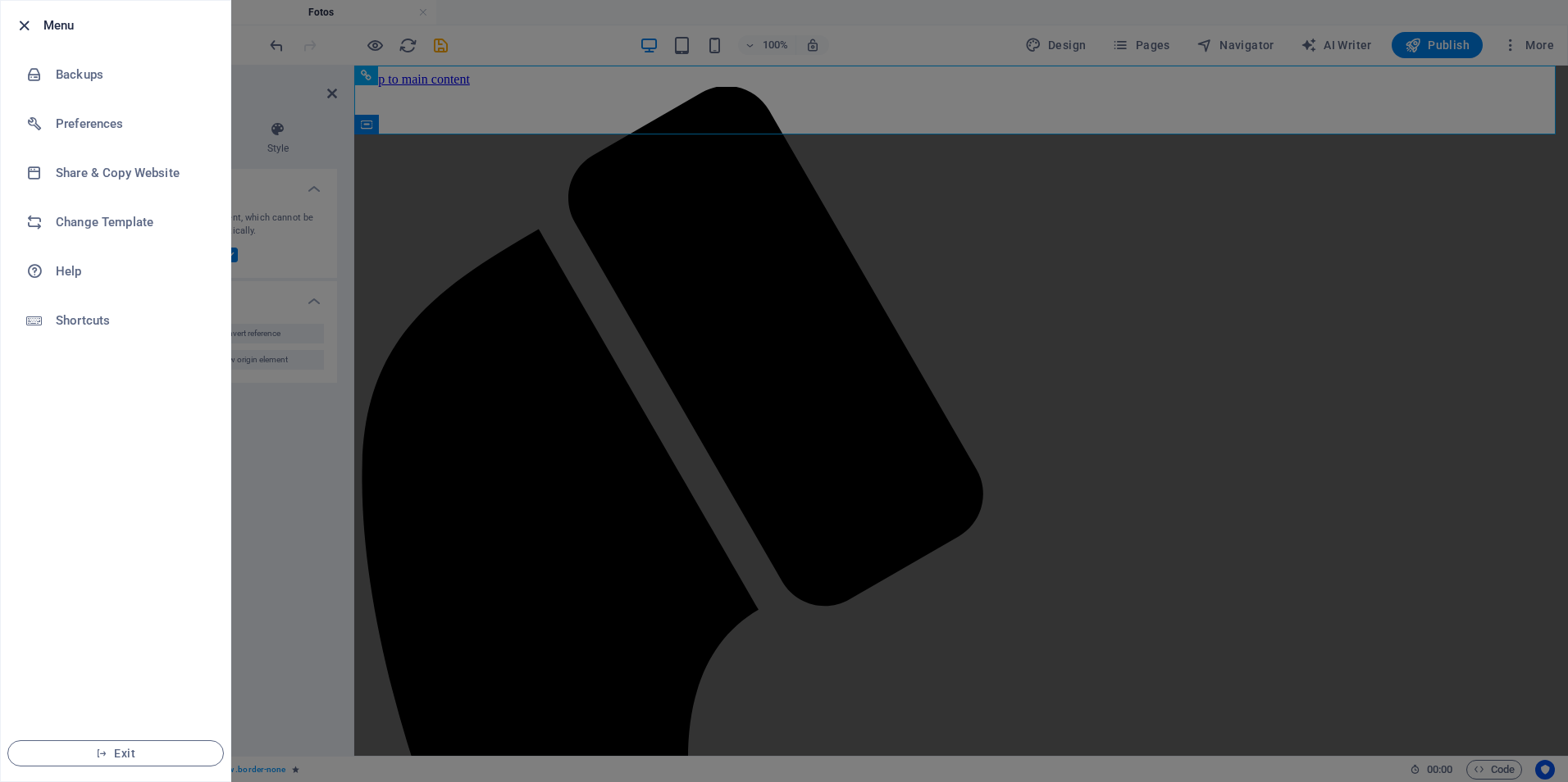
click at [23, 25] on icon "button" at bounding box center [24, 26] width 19 height 19
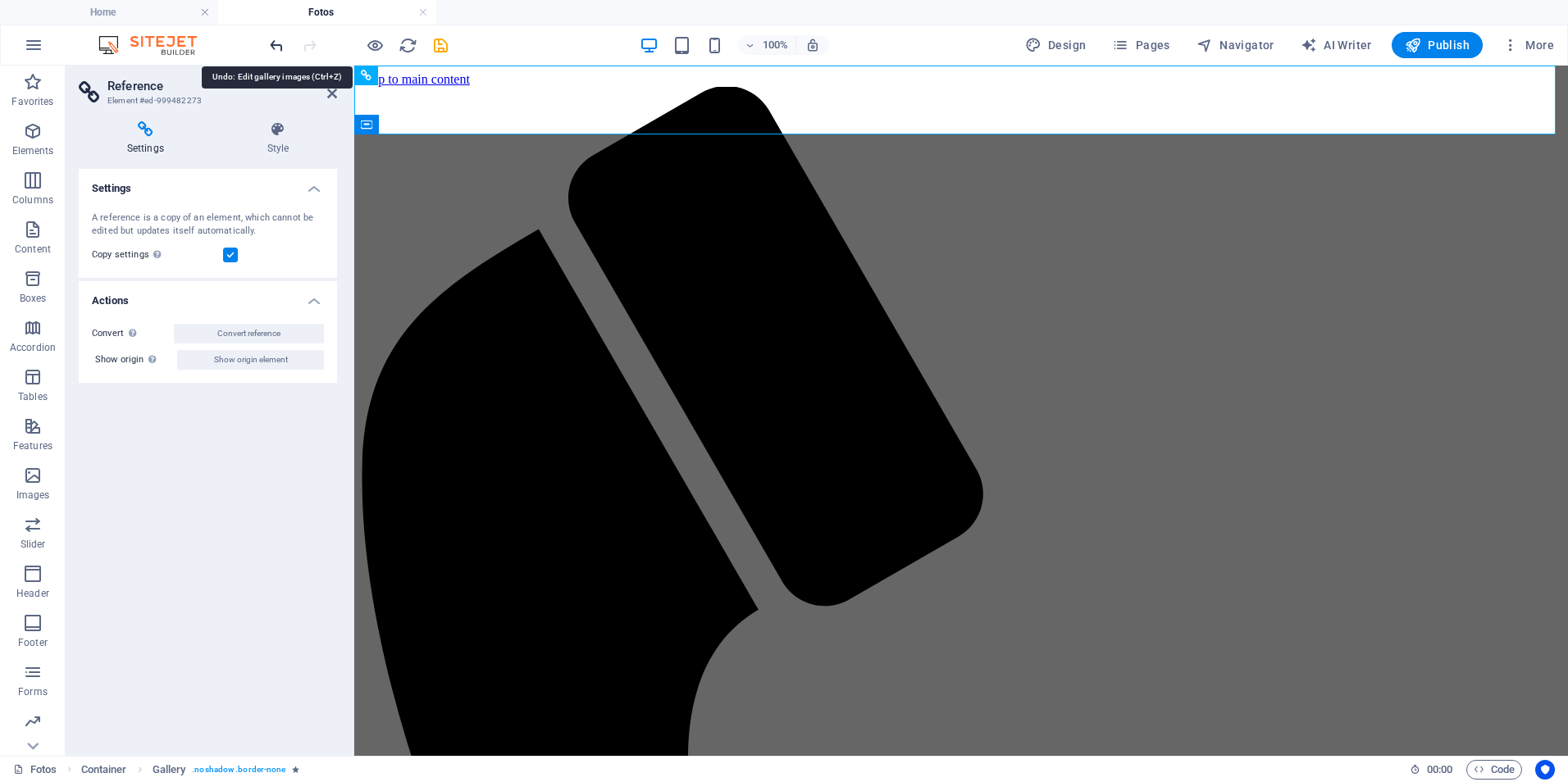
click at [270, 50] on icon "undo" at bounding box center [277, 46] width 19 height 19
click at [271, 47] on icon "undo" at bounding box center [277, 46] width 19 height 19
click at [332, 94] on icon at bounding box center [332, 93] width 10 height 13
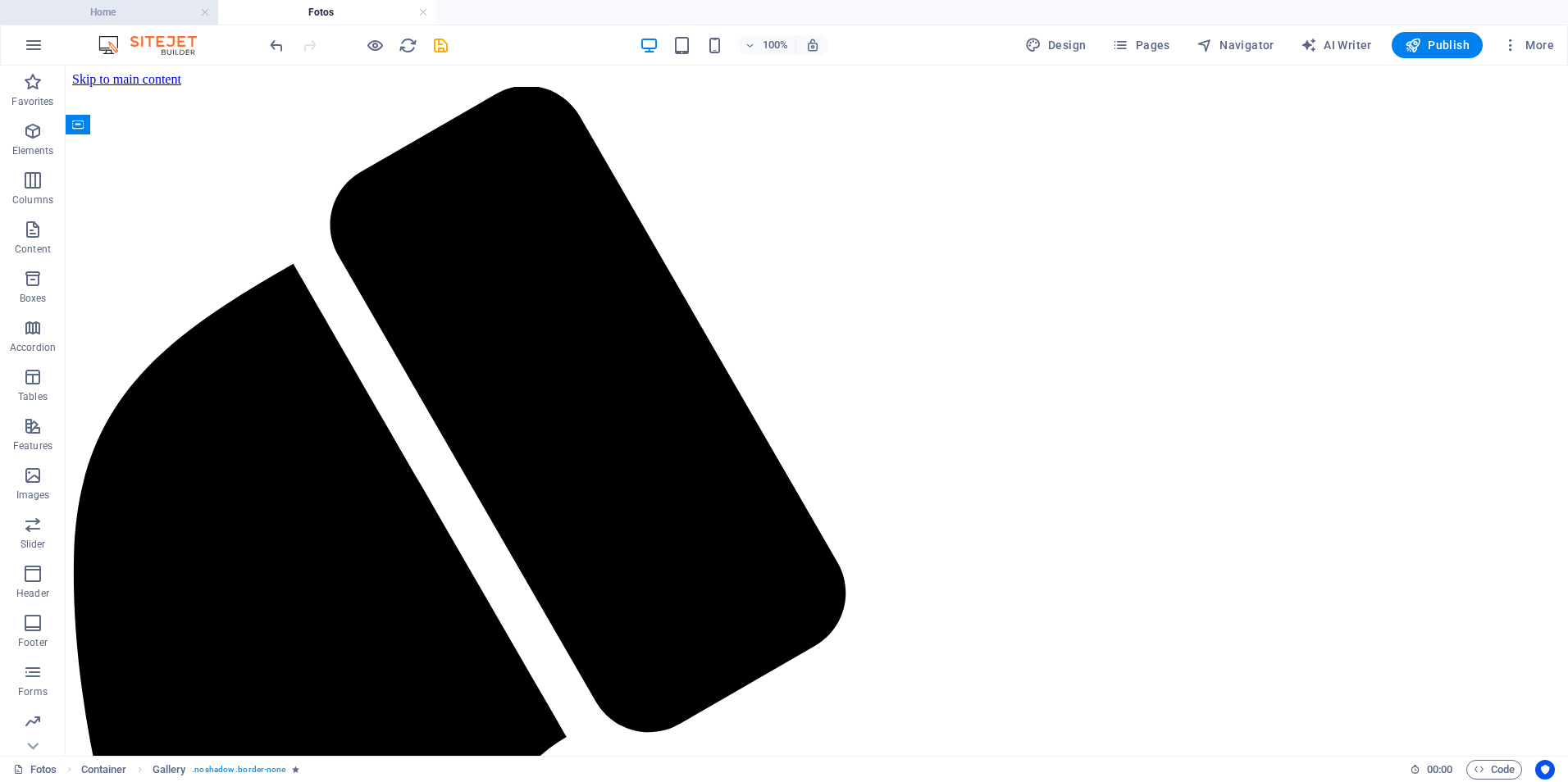
click at [108, 12] on h4 "Home" at bounding box center [109, 12] width 218 height 18
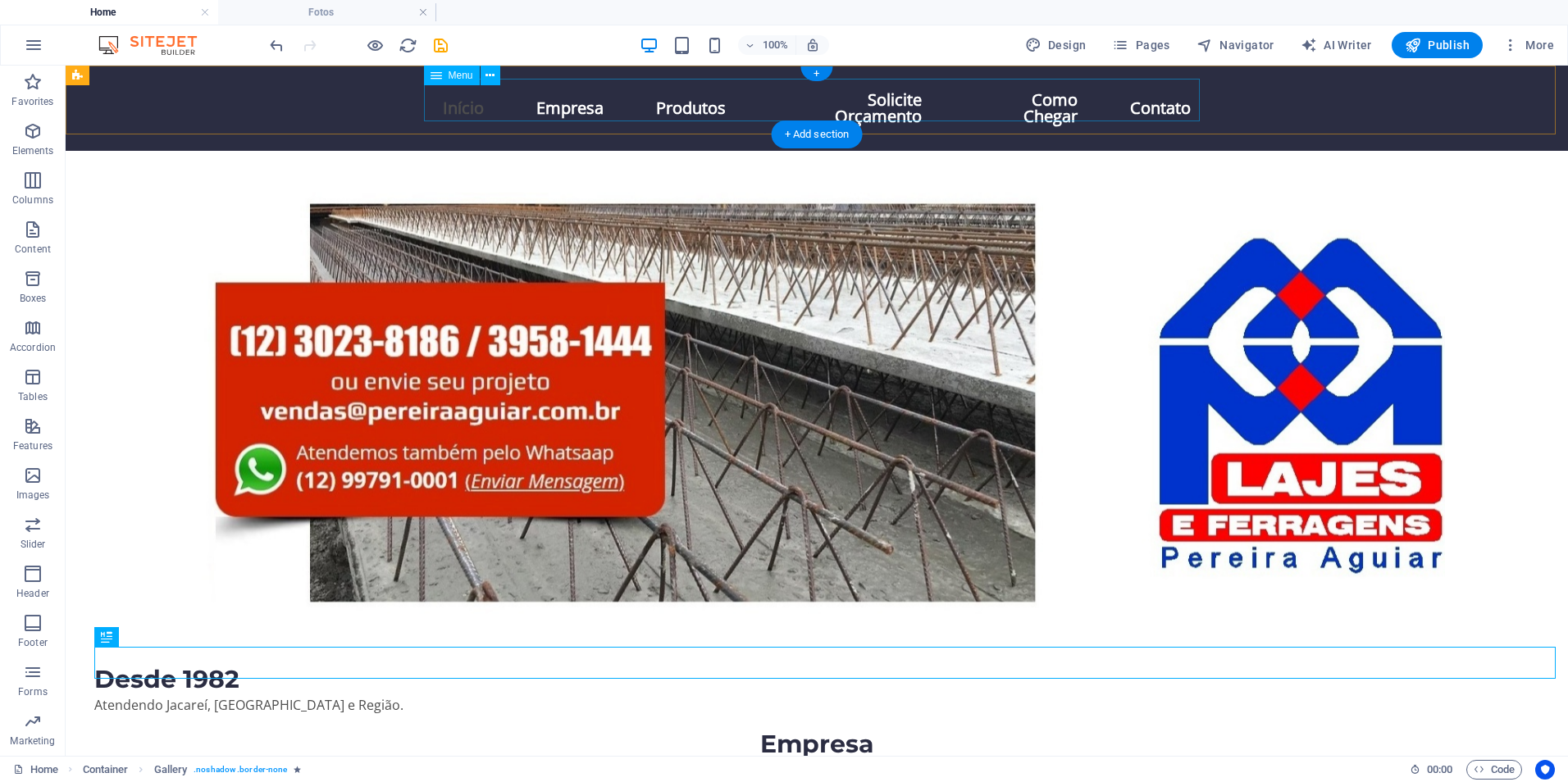
click at [745, 107] on nav "Início Empresa Produtos Solicite Orçamento Como Chegar Contato" at bounding box center [816, 108] width 774 height 59
select select
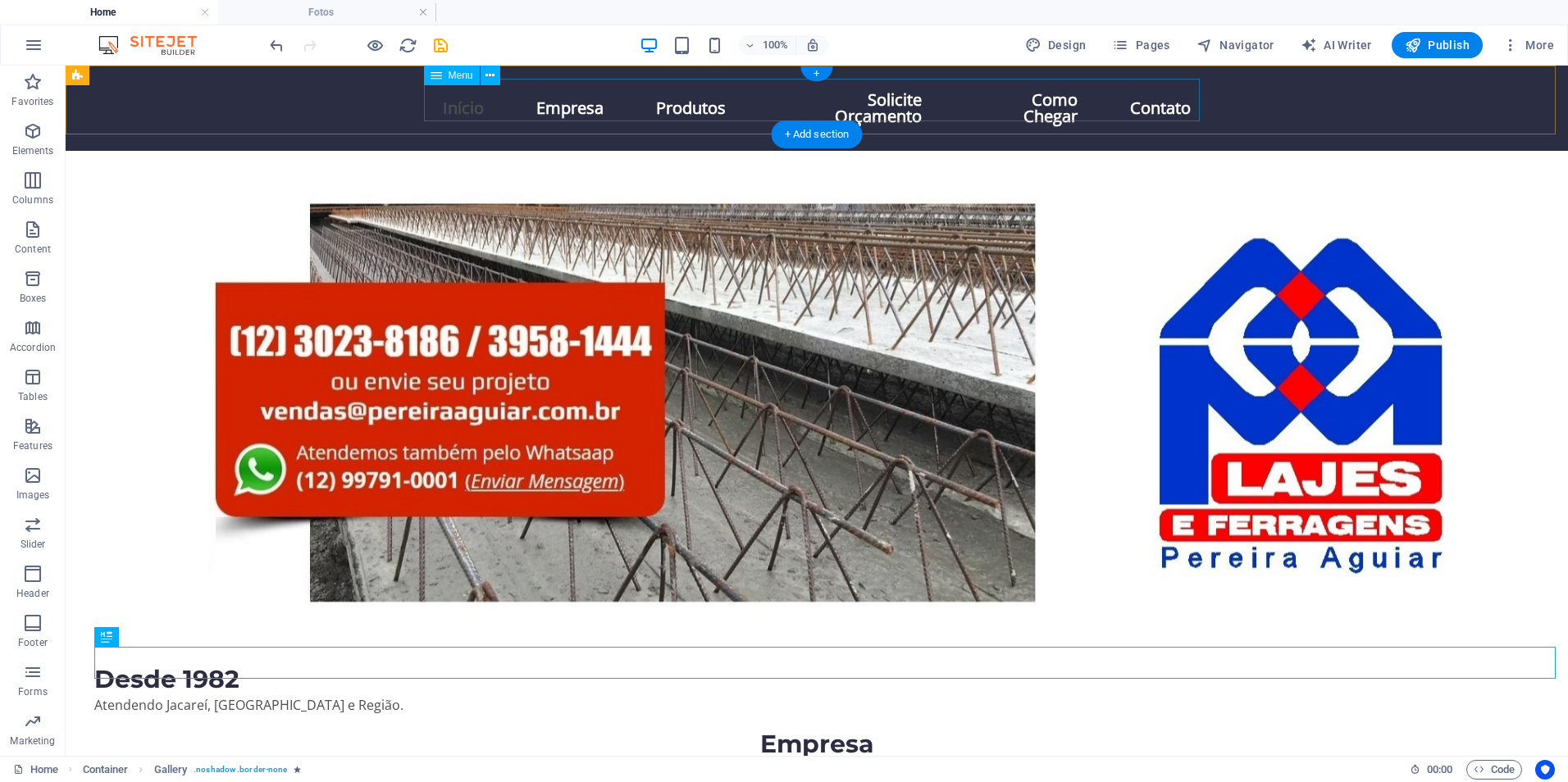
select select "1"
select select
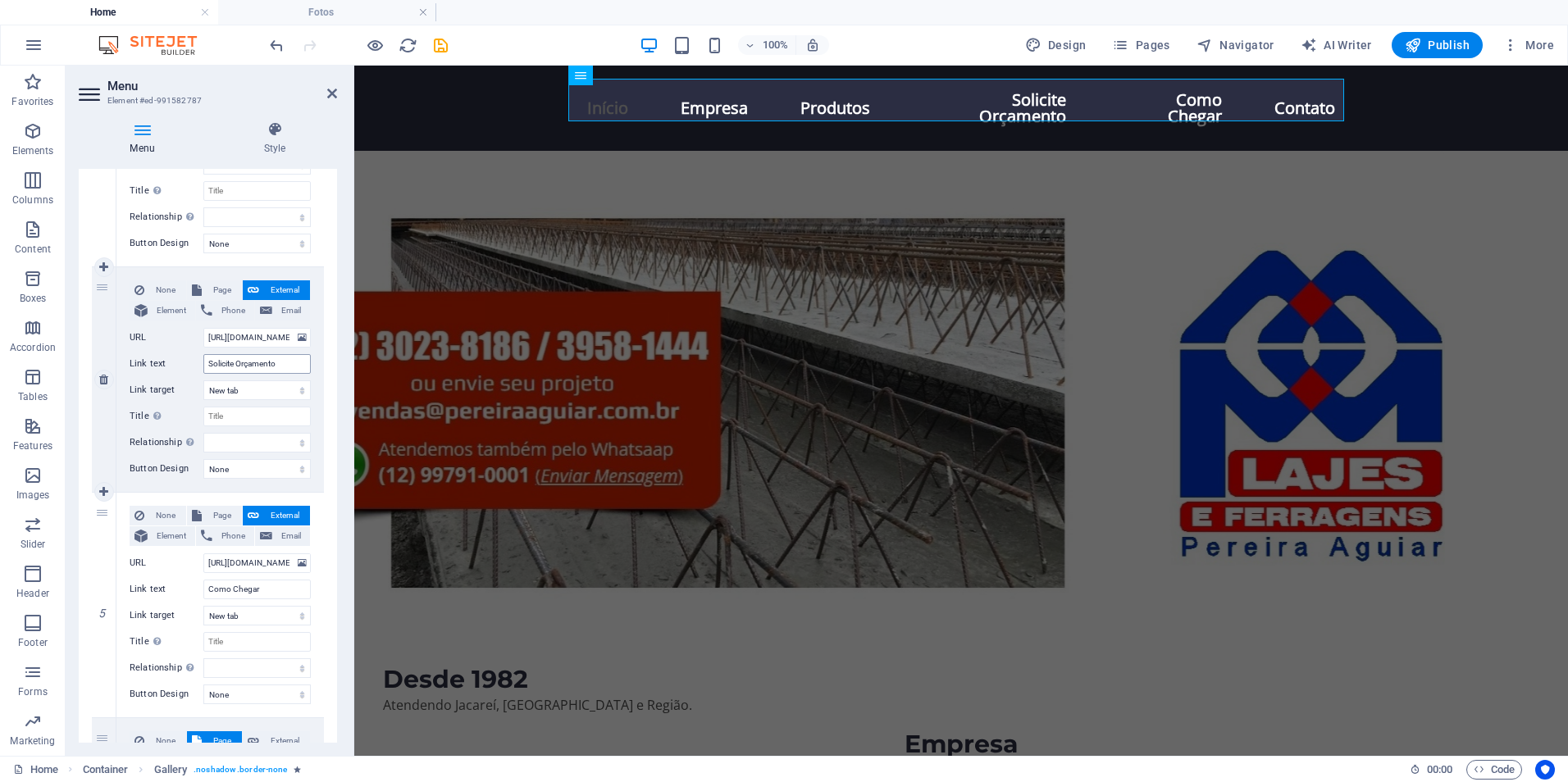
scroll to position [488, 0]
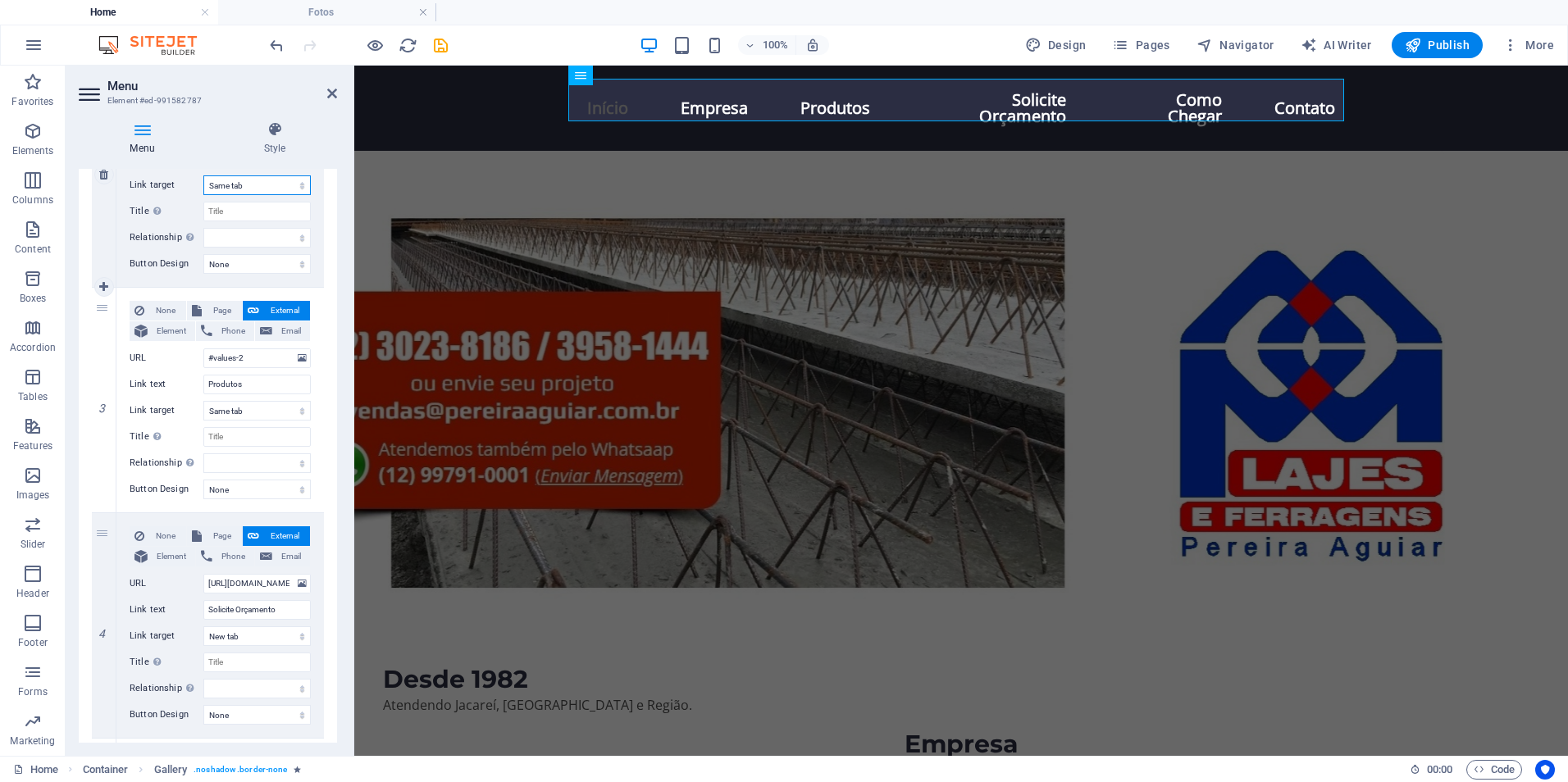
click at [260, 184] on select "New tab Same tab Overlay" at bounding box center [257, 185] width 107 height 20
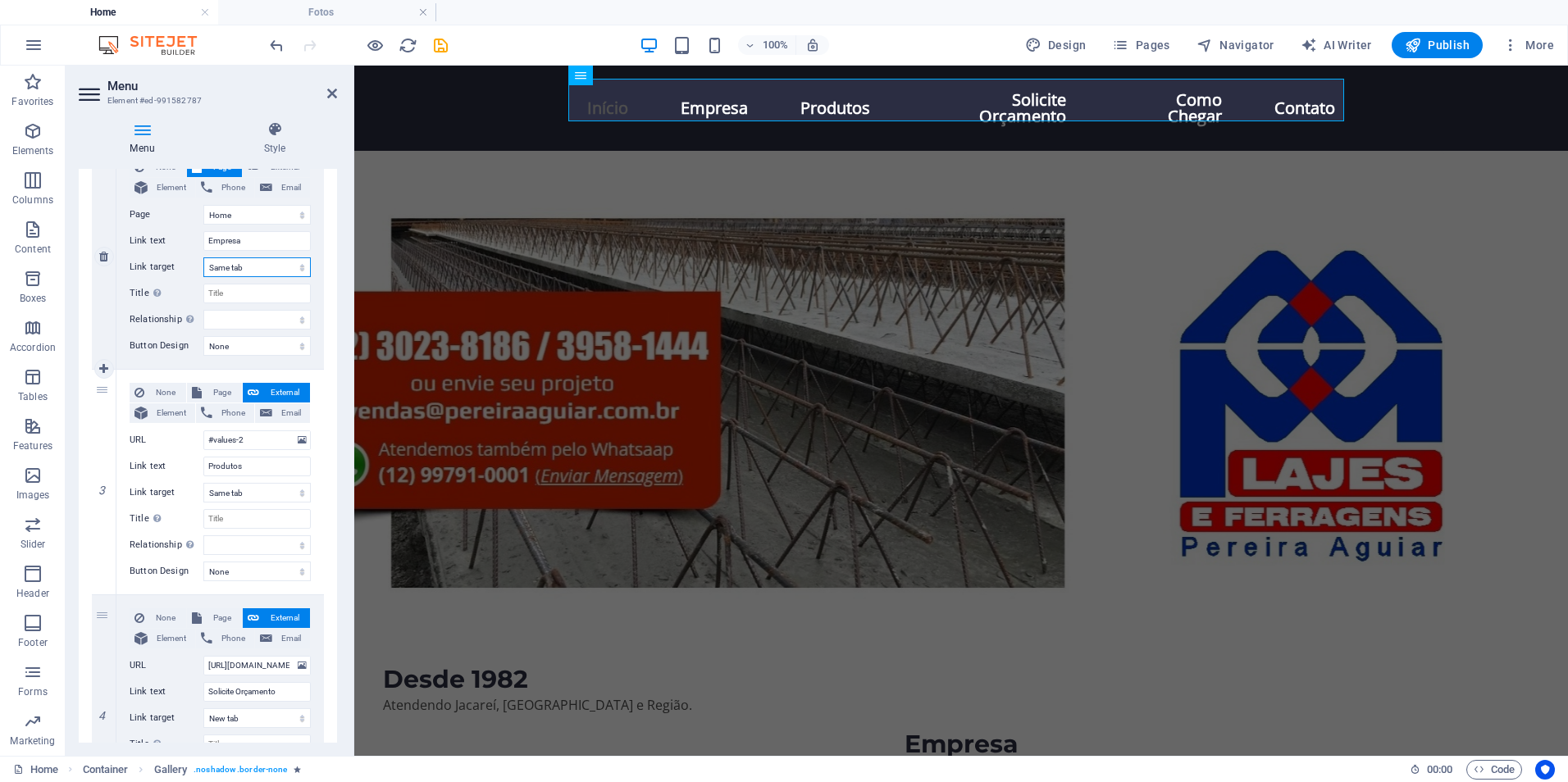
scroll to position [324, 0]
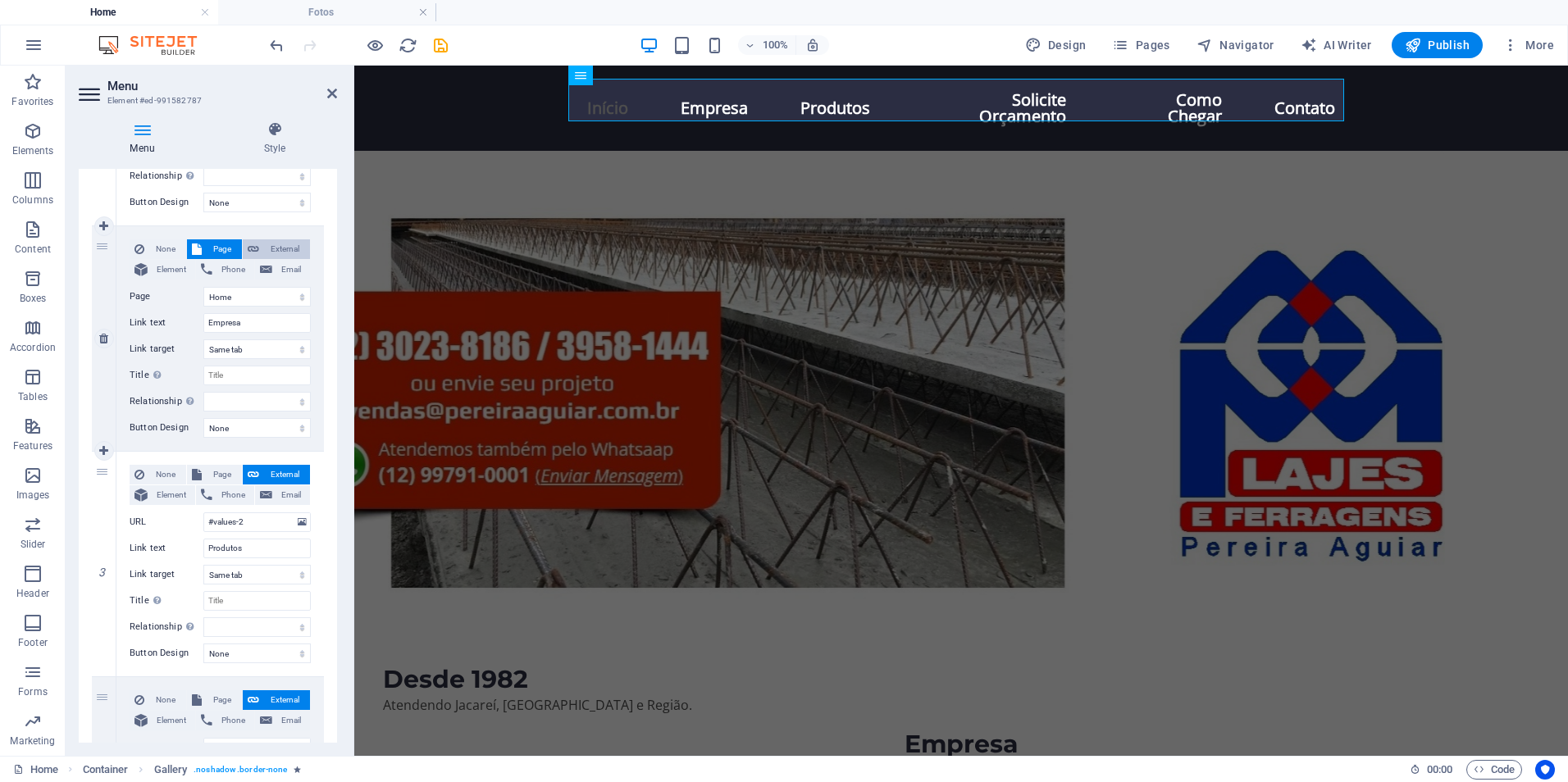
click at [274, 255] on span "External" at bounding box center [284, 249] width 41 height 20
select select
select select "blank"
select select
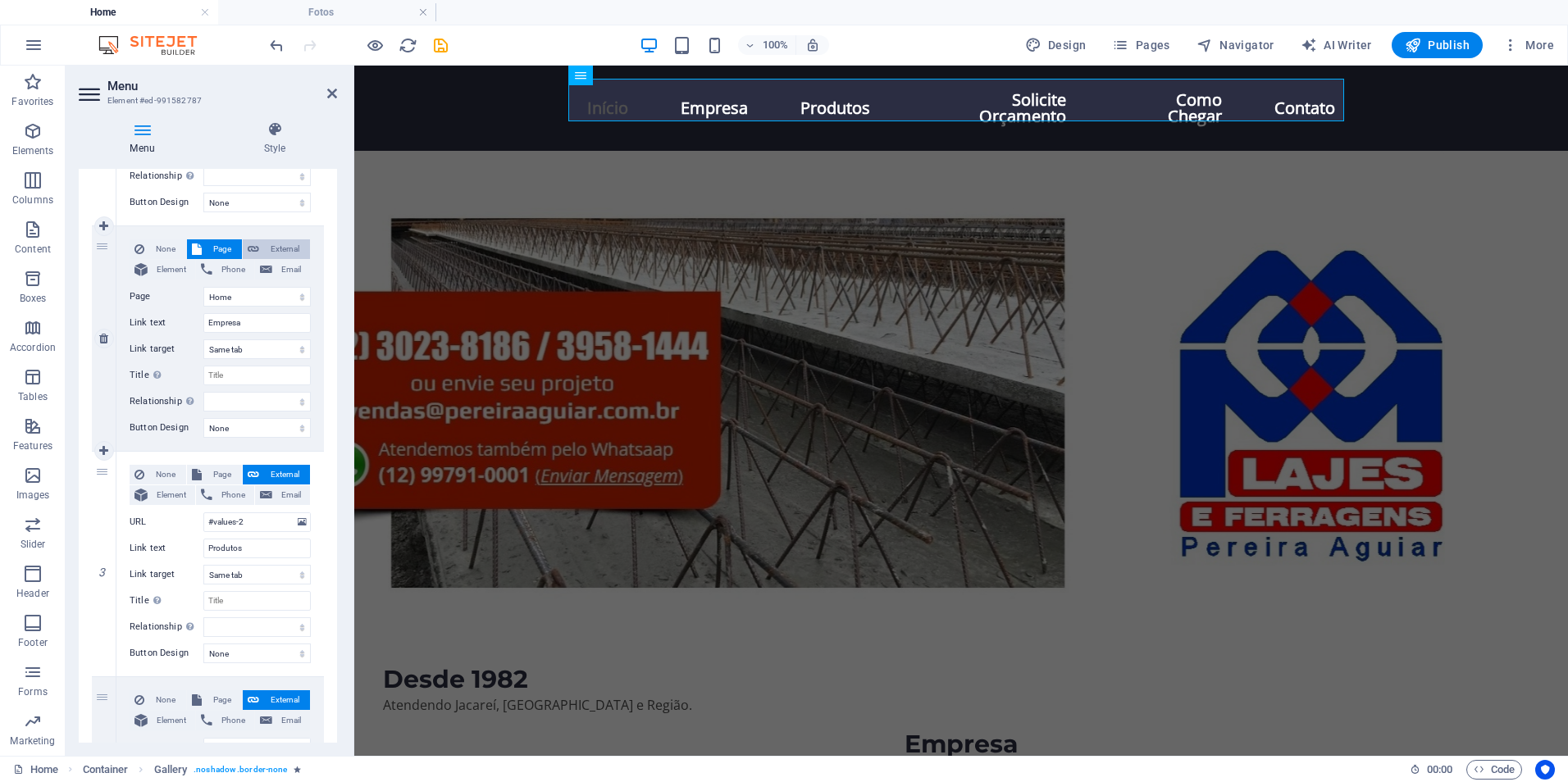
select select
drag, startPoint x: 271, startPoint y: 300, endPoint x: 158, endPoint y: 296, distance: 113.1
click at [158, 296] on div "URL /17979407" at bounding box center [220, 296] width 181 height 20
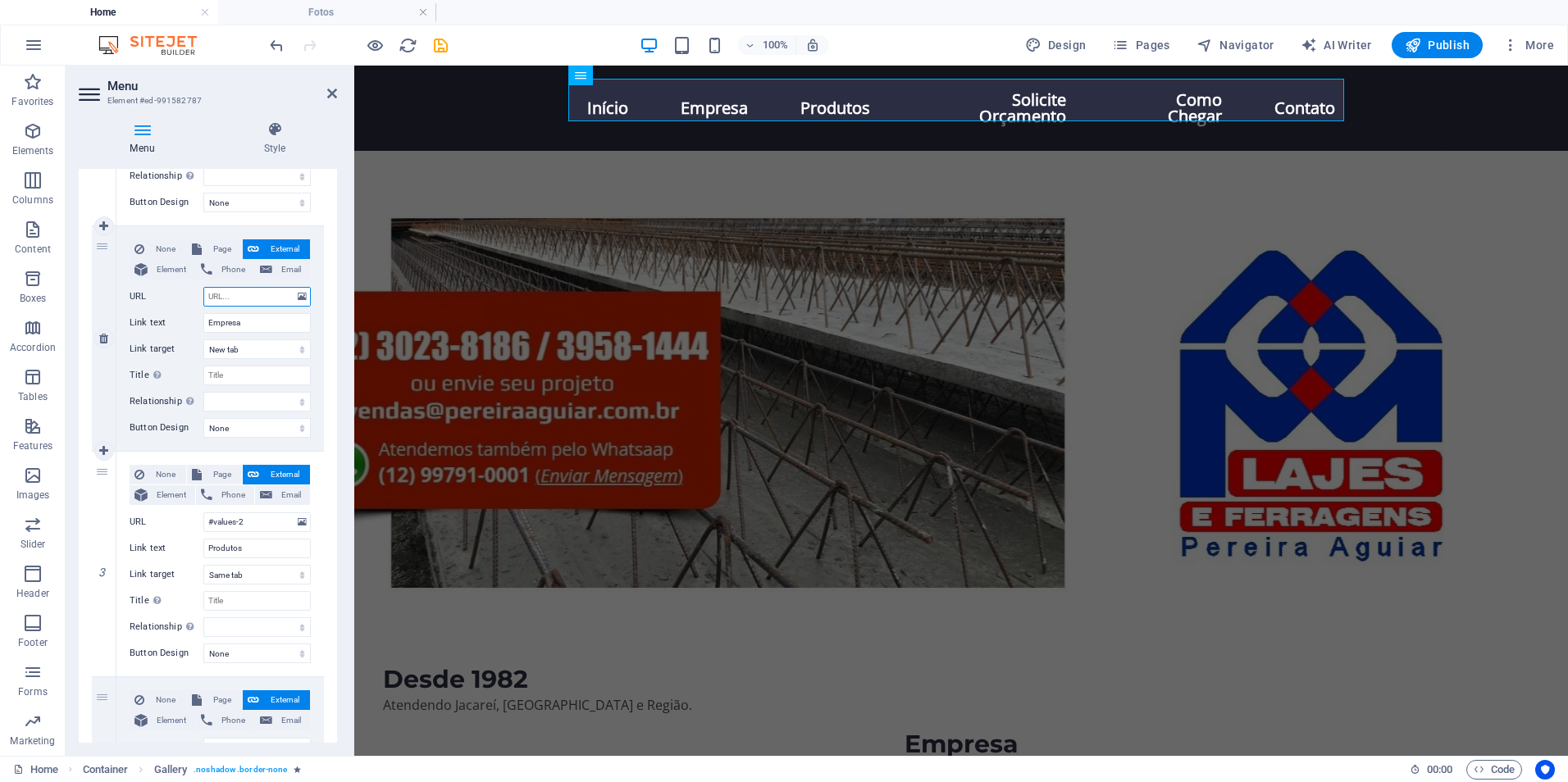
select select
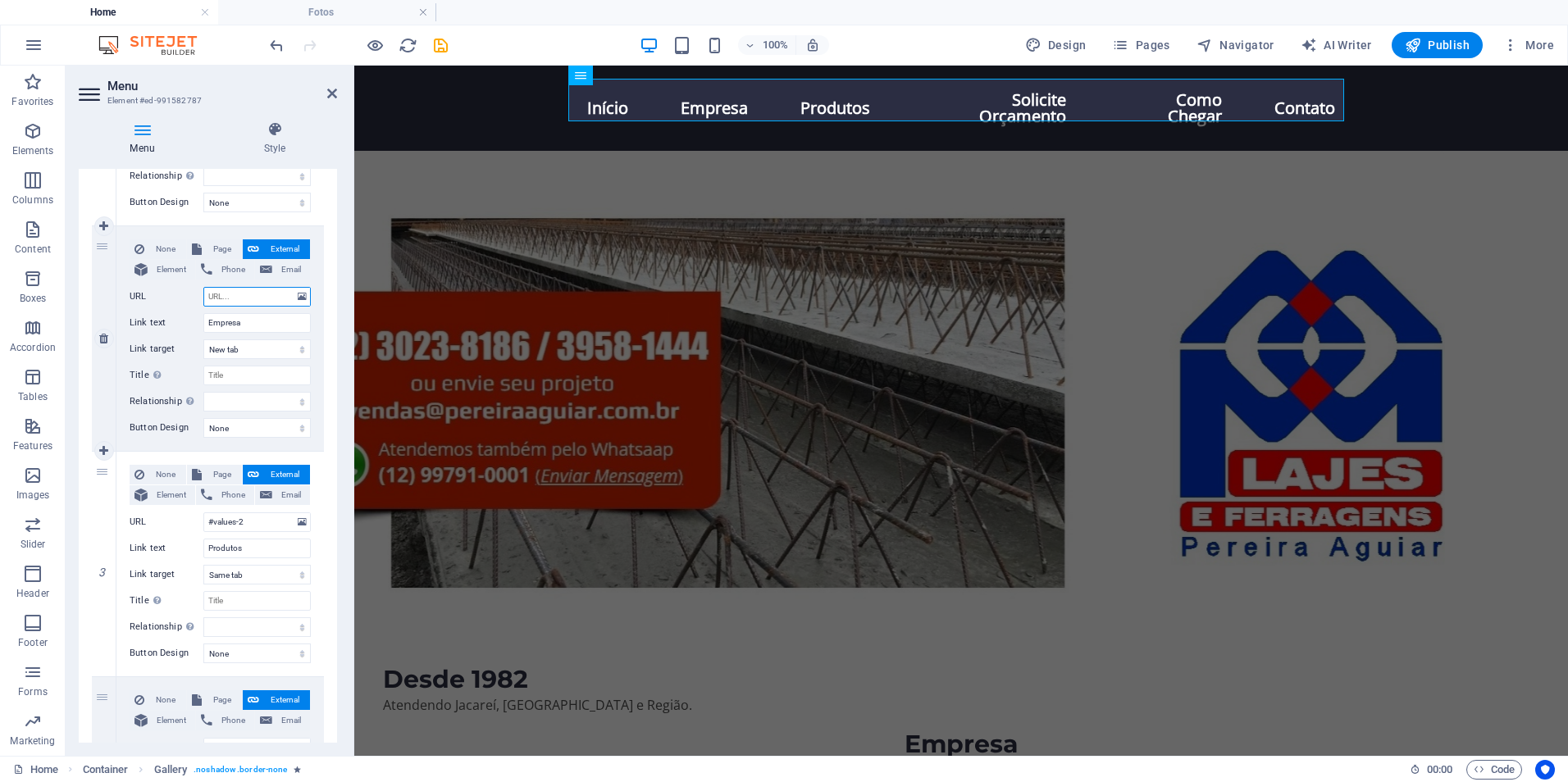
select select
click at [257, 292] on input "URL" at bounding box center [257, 296] width 107 height 20
click at [267, 298] on input "URL" at bounding box center [257, 296] width 107 height 20
click at [245, 297] on input "URL" at bounding box center [257, 296] width 107 height 20
type input "#values"
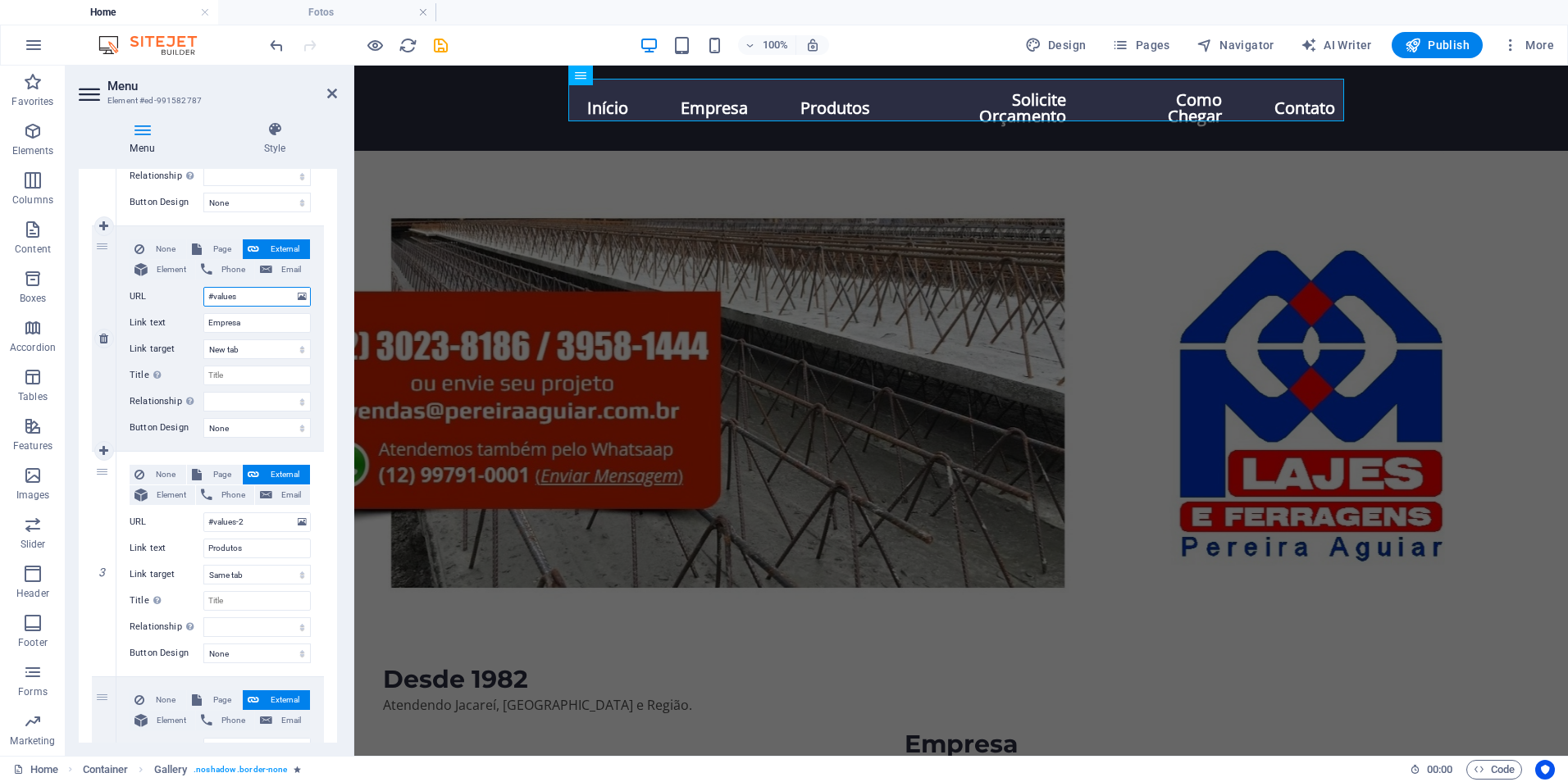
select select
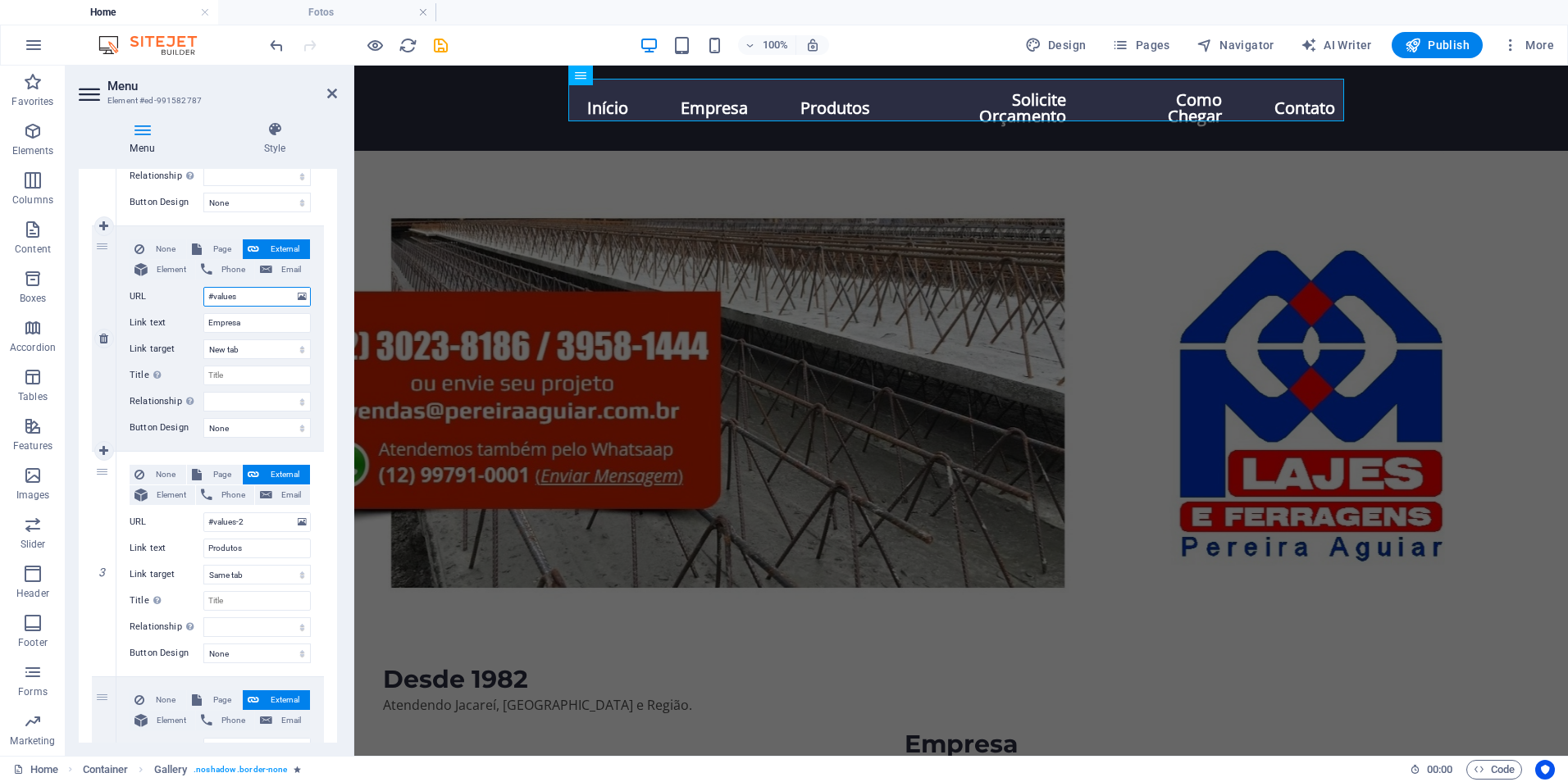
select select
type input "#values-1"
select select
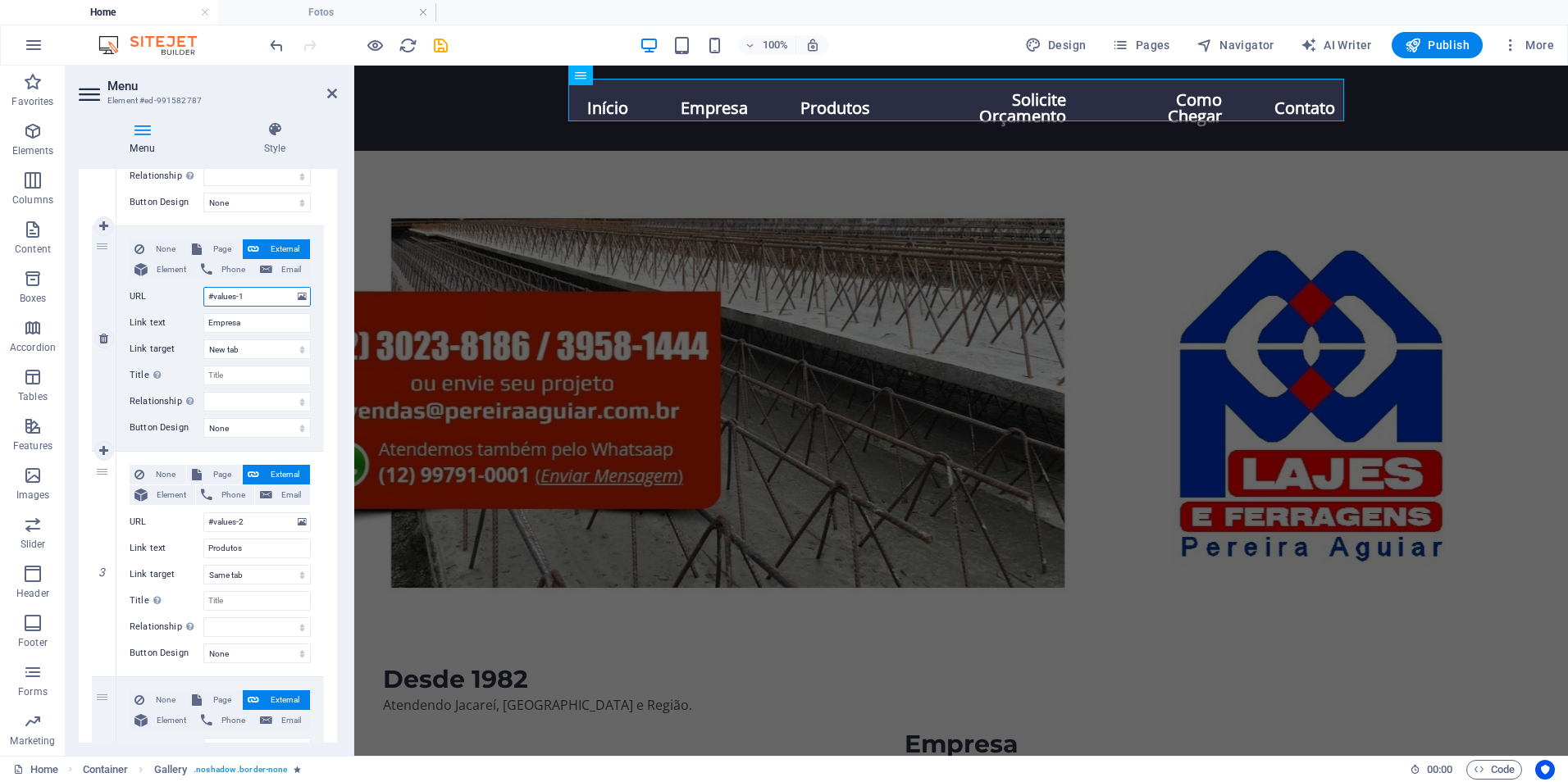
select select
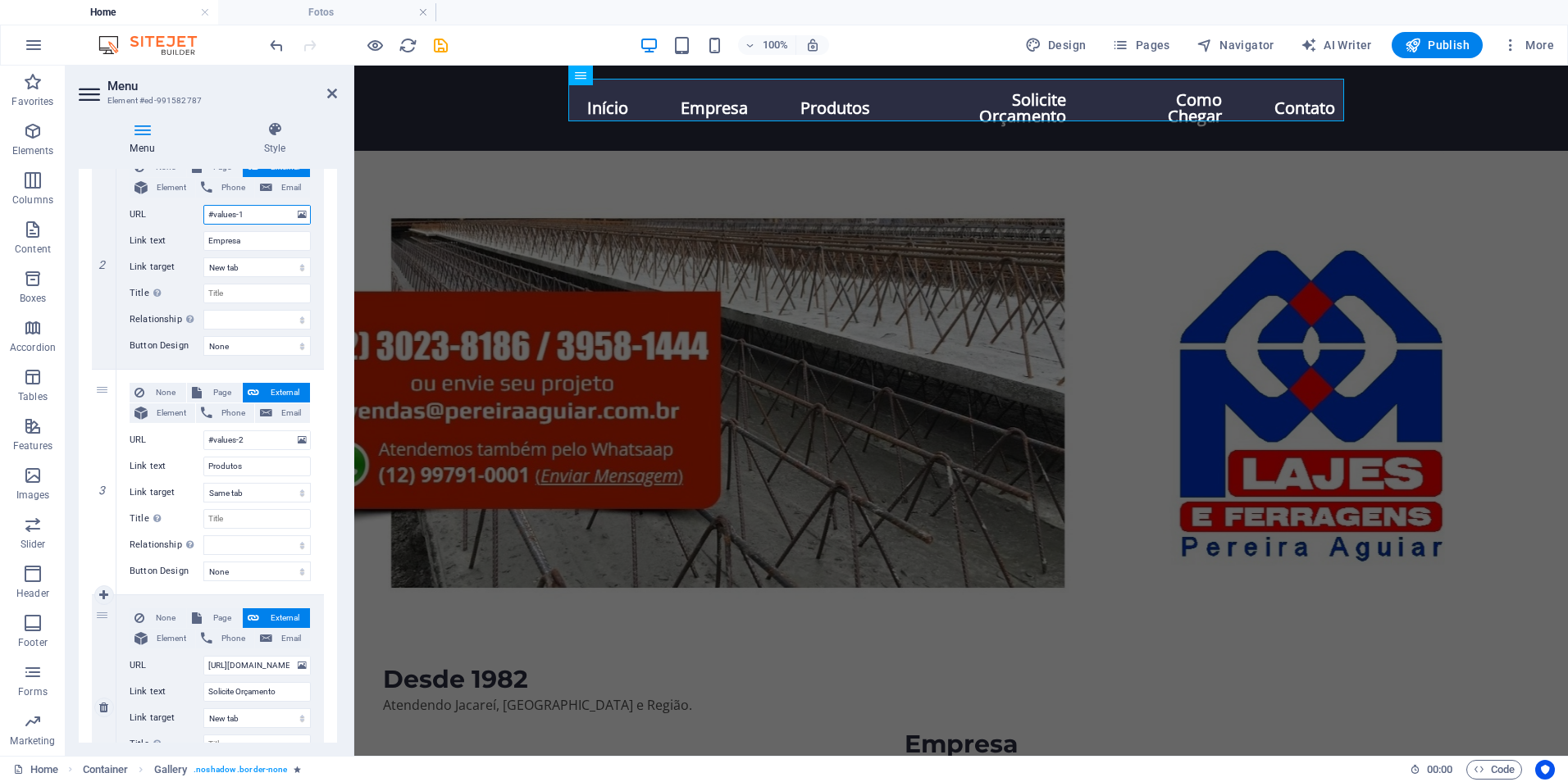
scroll to position [488, 0]
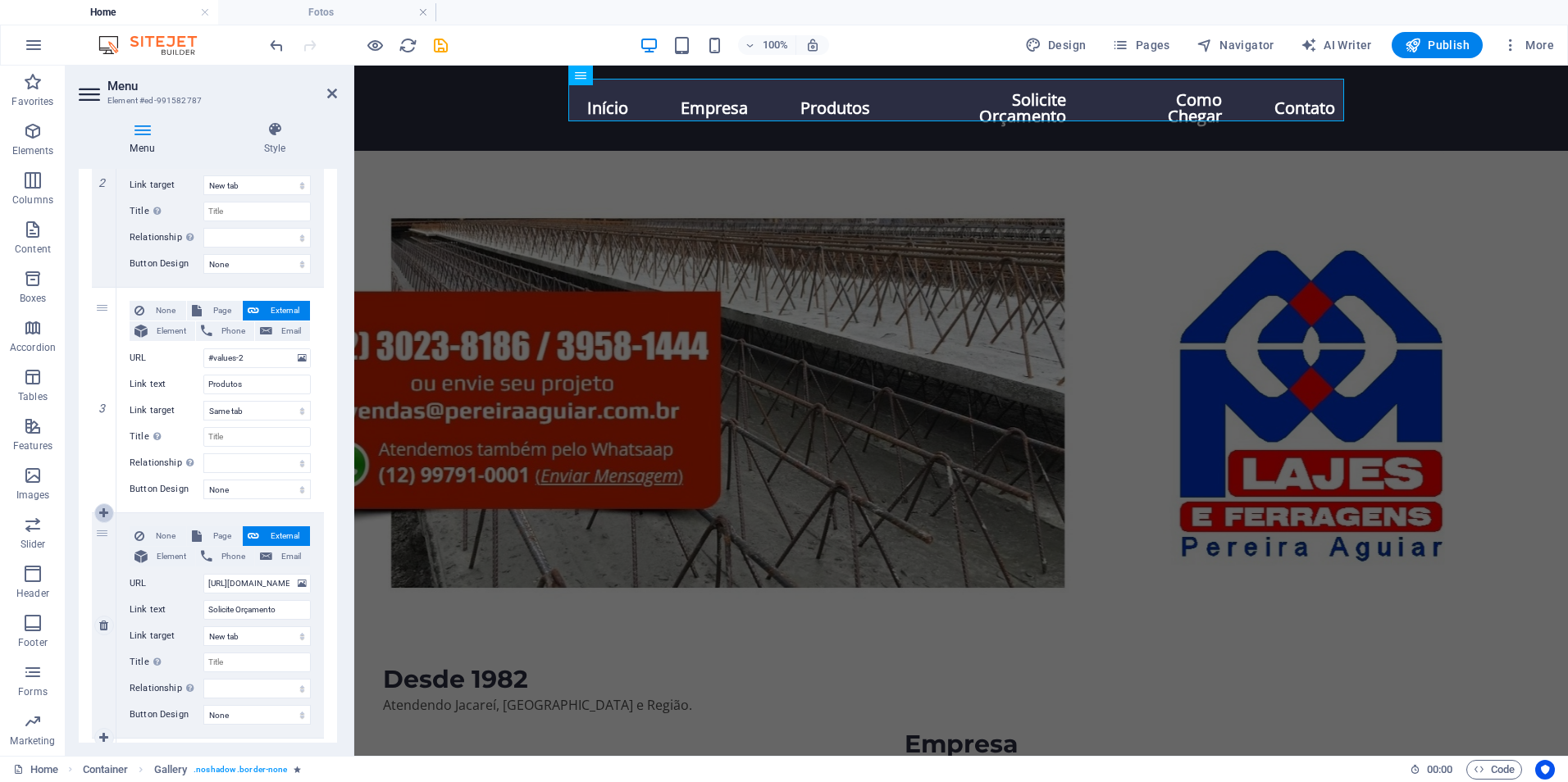
type input "#values-1"
click at [105, 514] on icon at bounding box center [104, 513] width 9 height 11
select select
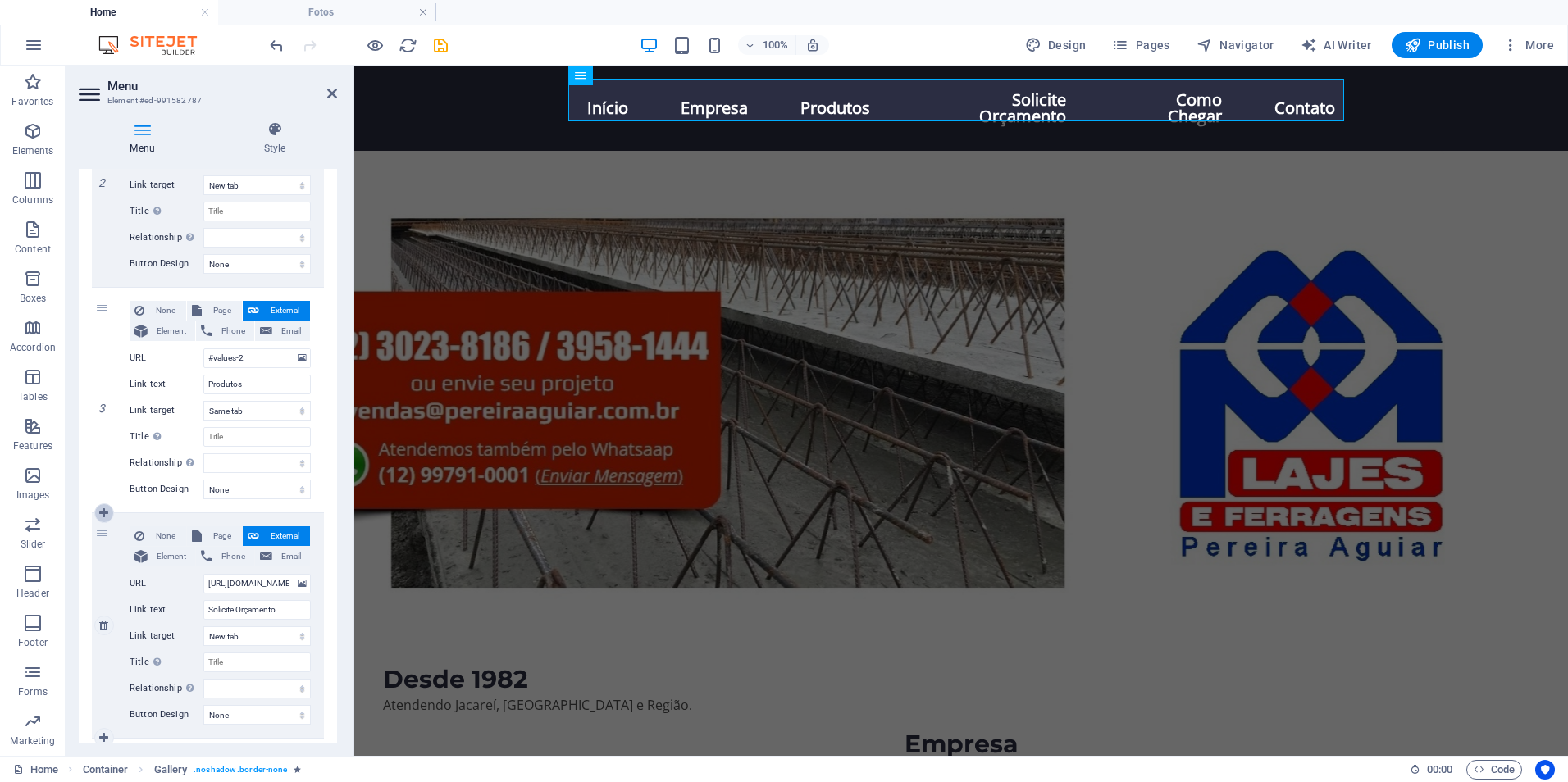
select select
type input "[URL][DOMAIN_NAME][PHONE_NUMBER]"
type input "Solicite Orçamento"
select select
type input "[URL][DOMAIN_NAME]"
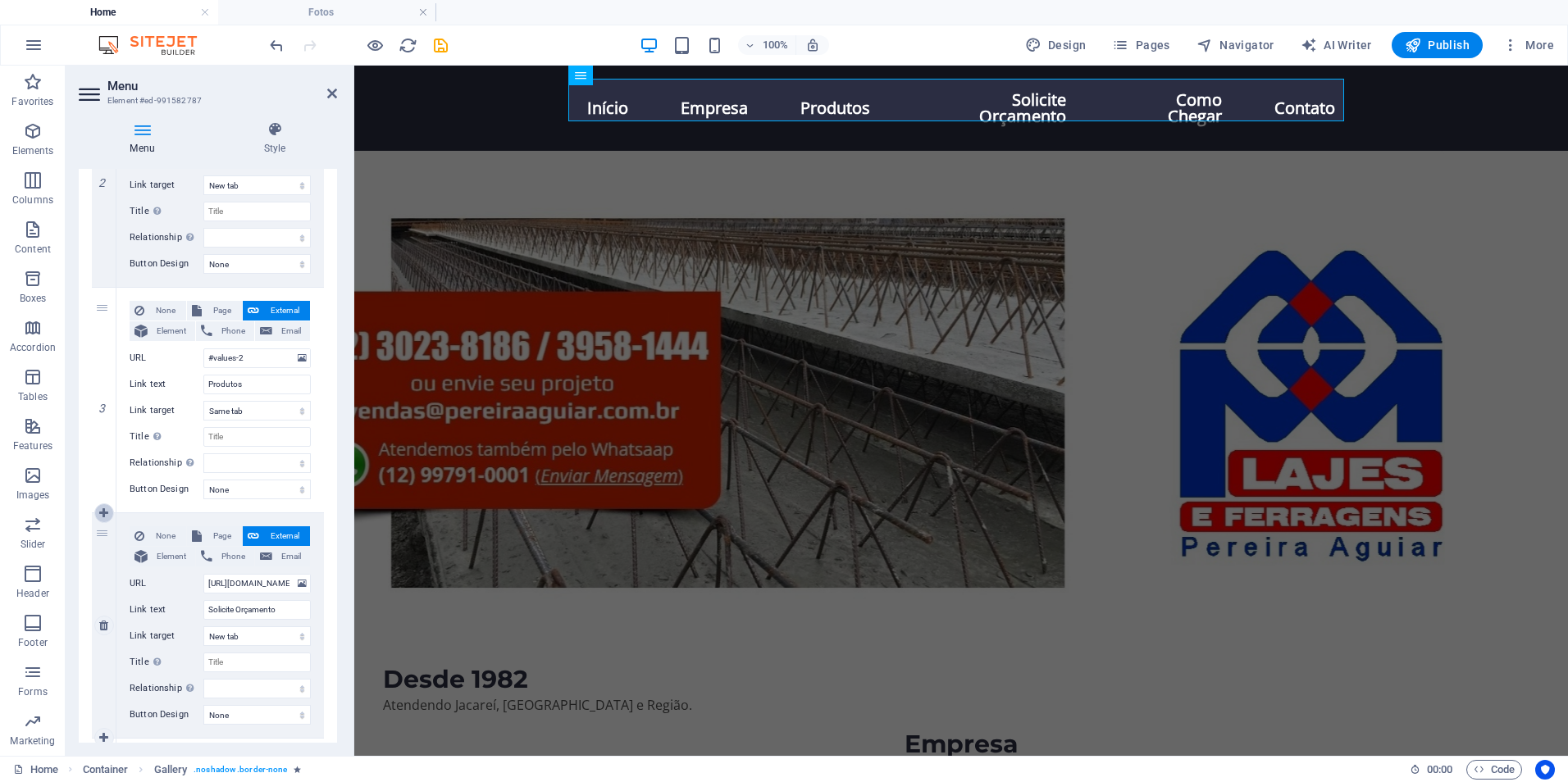
type input "Como Chegar"
select select "blank"
select select
select select "1"
select select
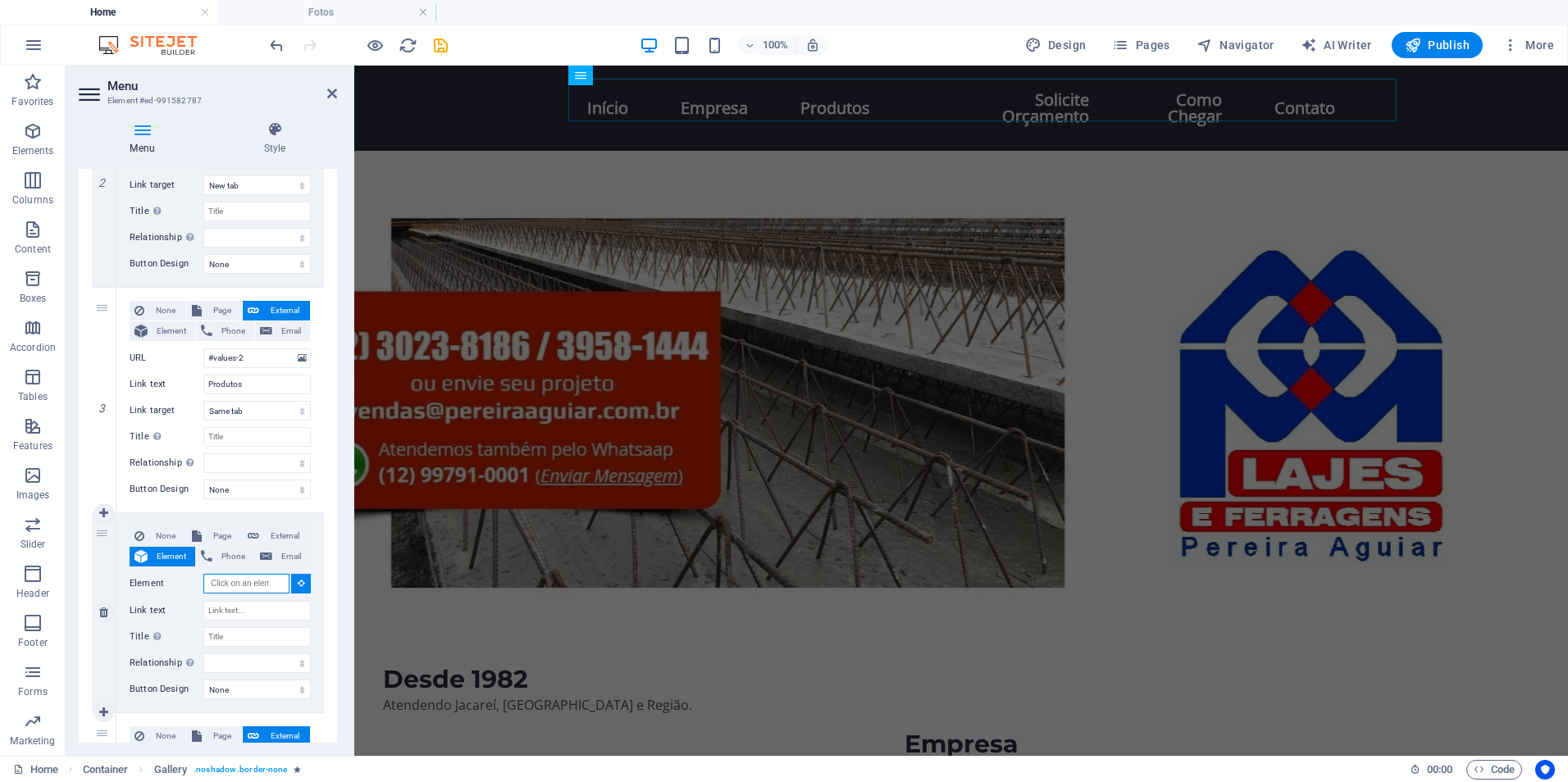
click at [242, 585] on input "Element" at bounding box center [246, 584] width 86 height 20
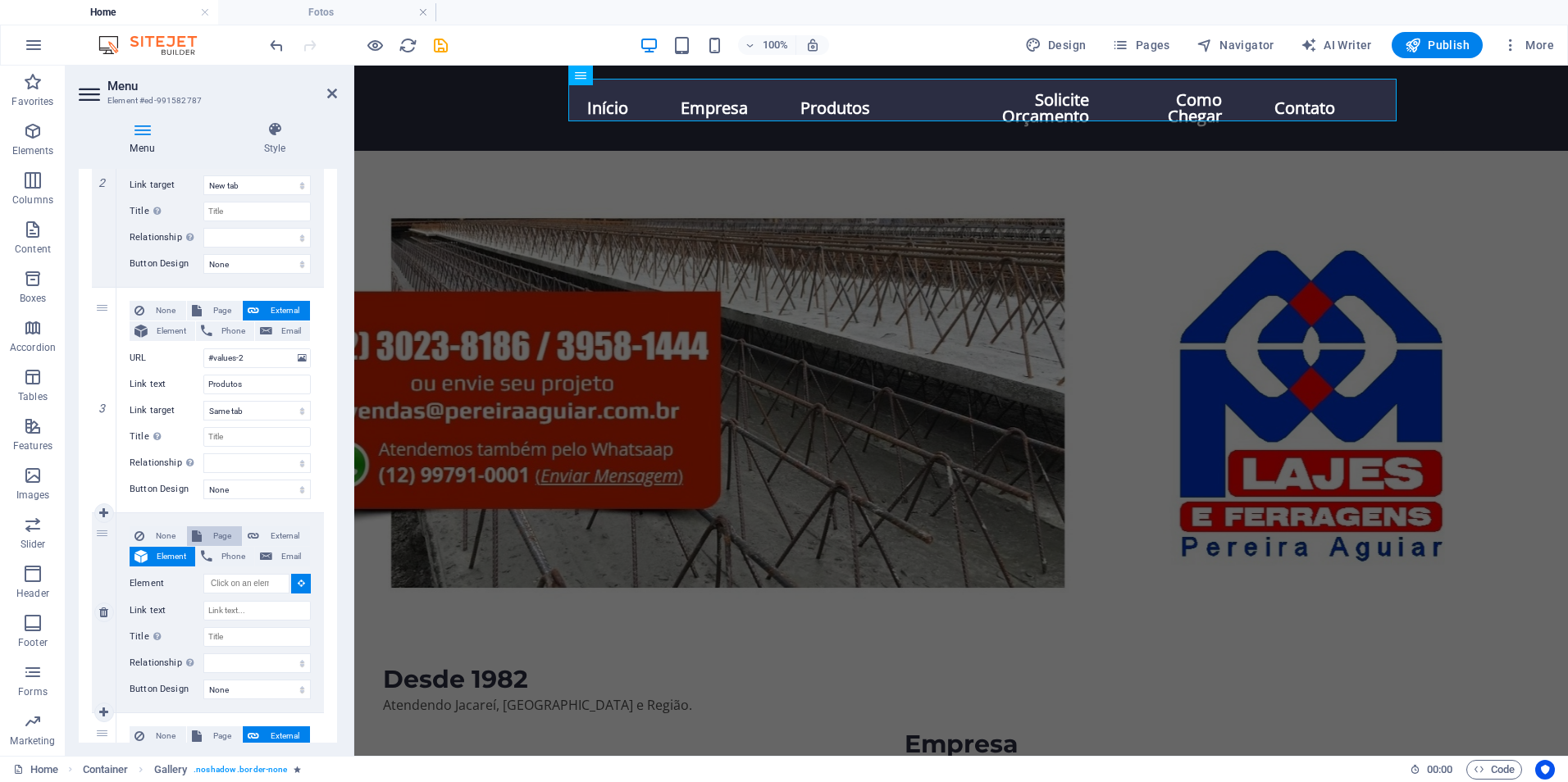
click at [218, 533] on span "Page" at bounding box center [222, 536] width 30 height 20
select select
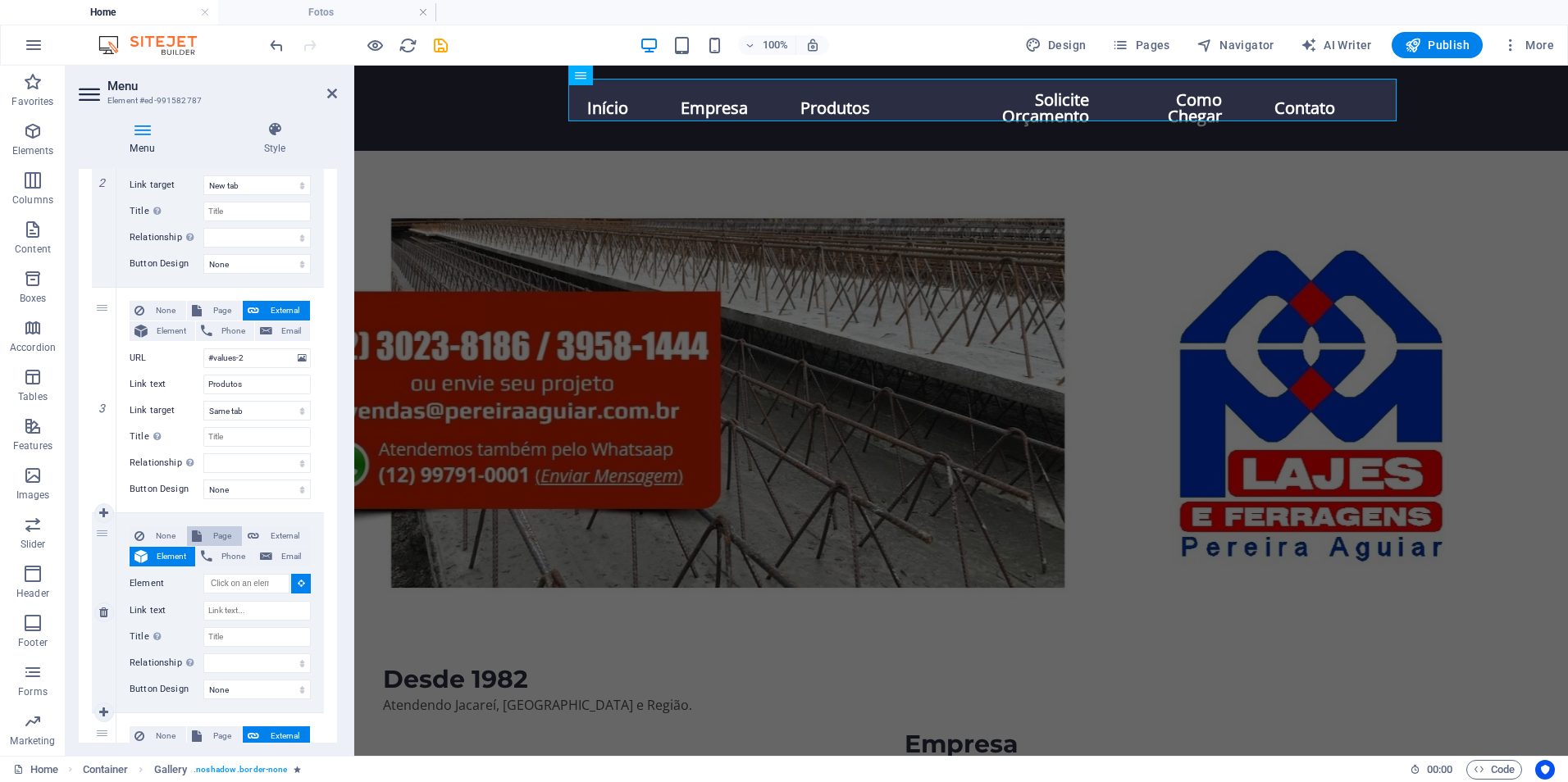
select select
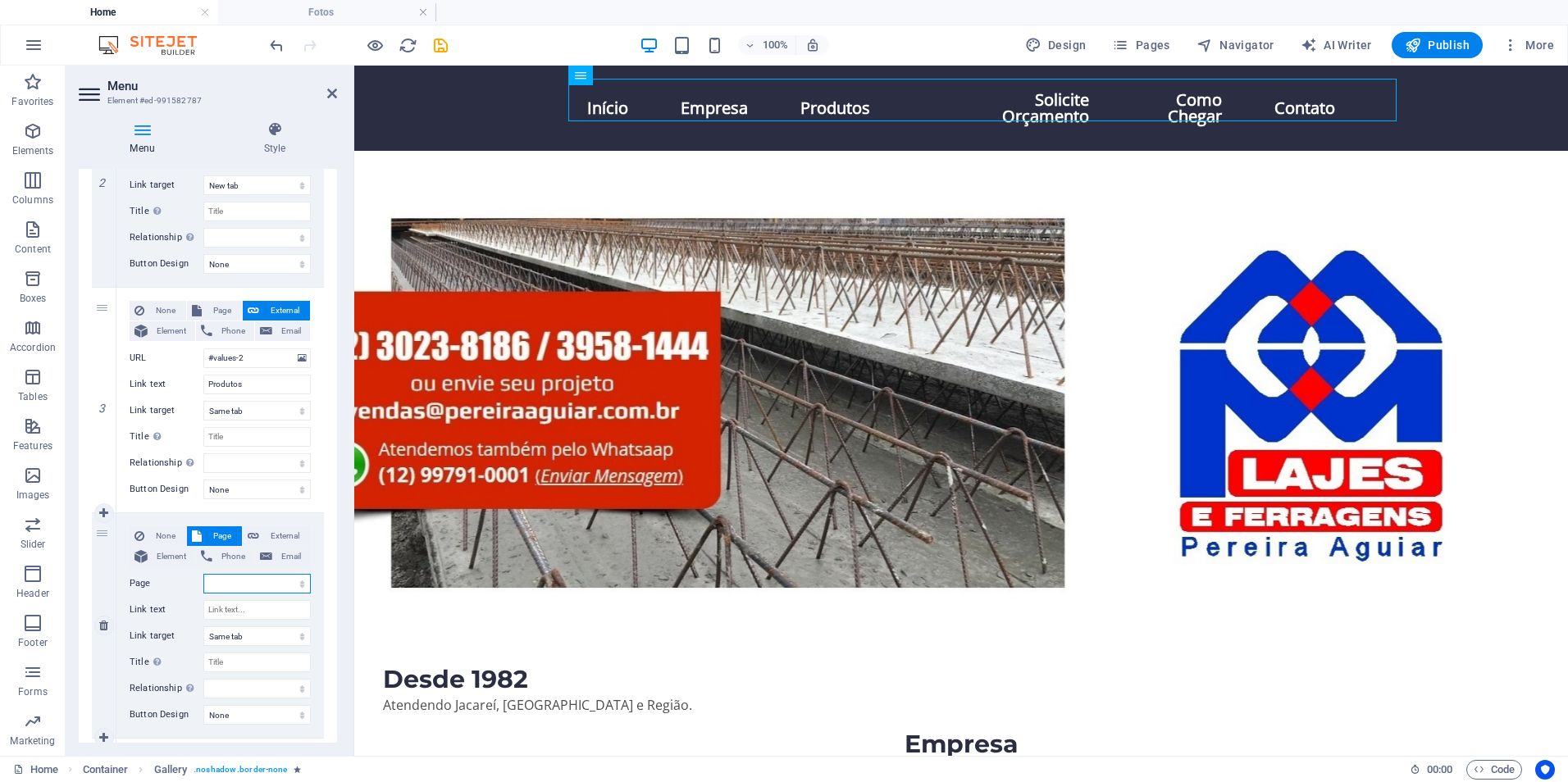
click at [258, 580] on select "Home Fale Conosco: Fotos" at bounding box center [257, 584] width 107 height 20
select select "2"
click at [203, 574] on select "Home Fale Conosco: Fotos" at bounding box center [257, 584] width 107 height 20
select select
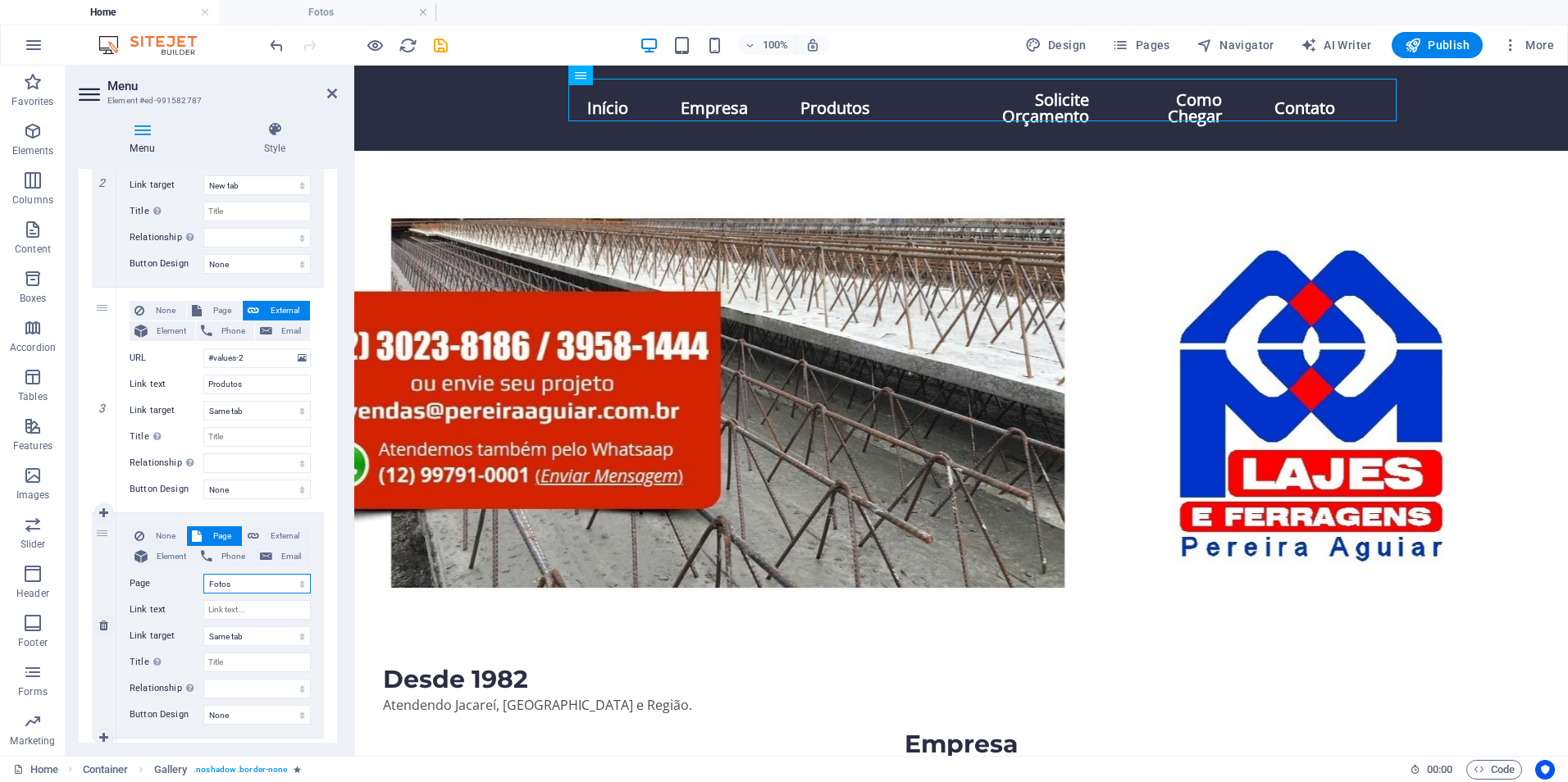
select select
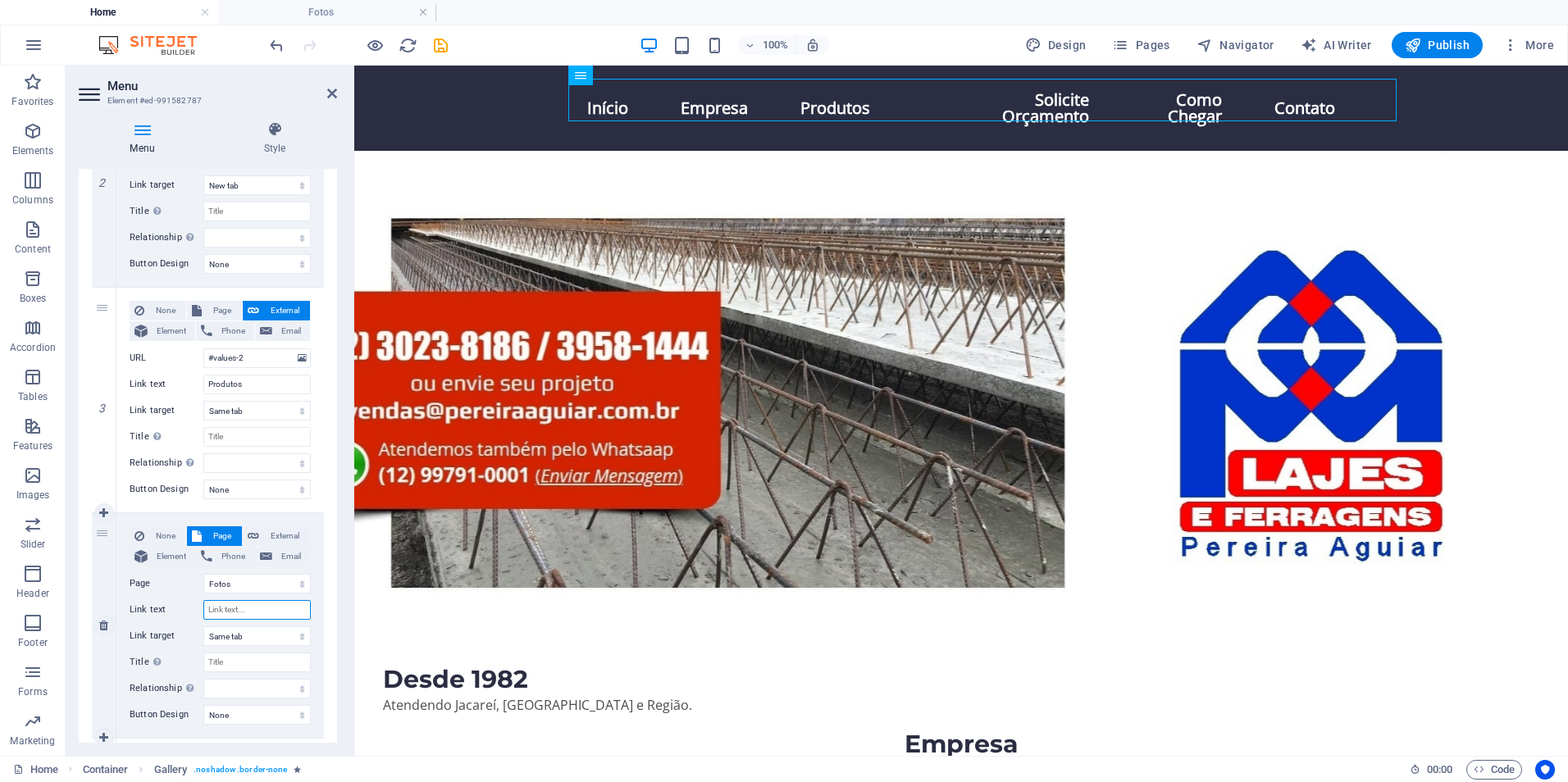
click at [238, 611] on input "Link text" at bounding box center [257, 610] width 107 height 20
type input "F"
type input "Fotos"
select select
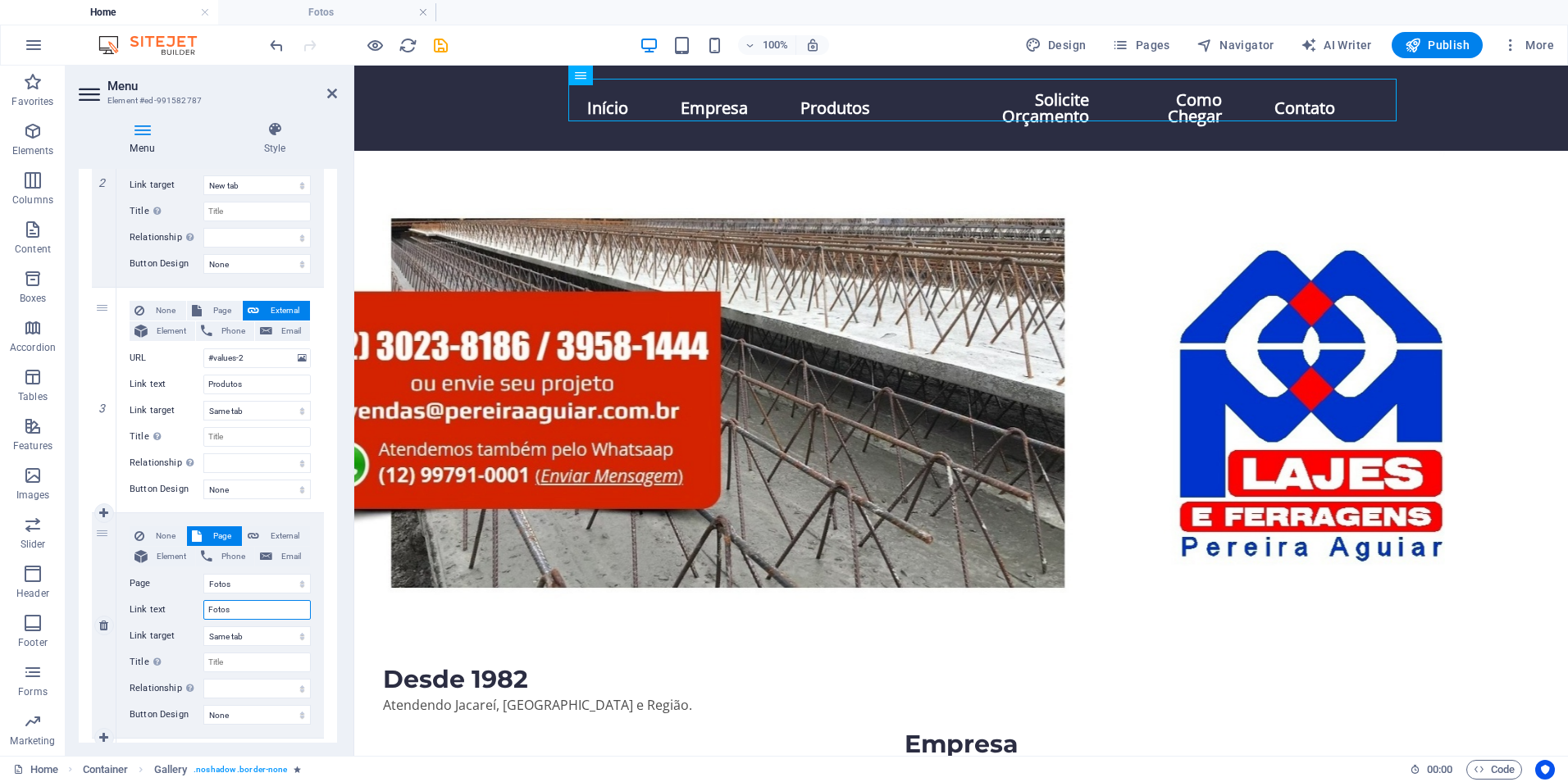
select select
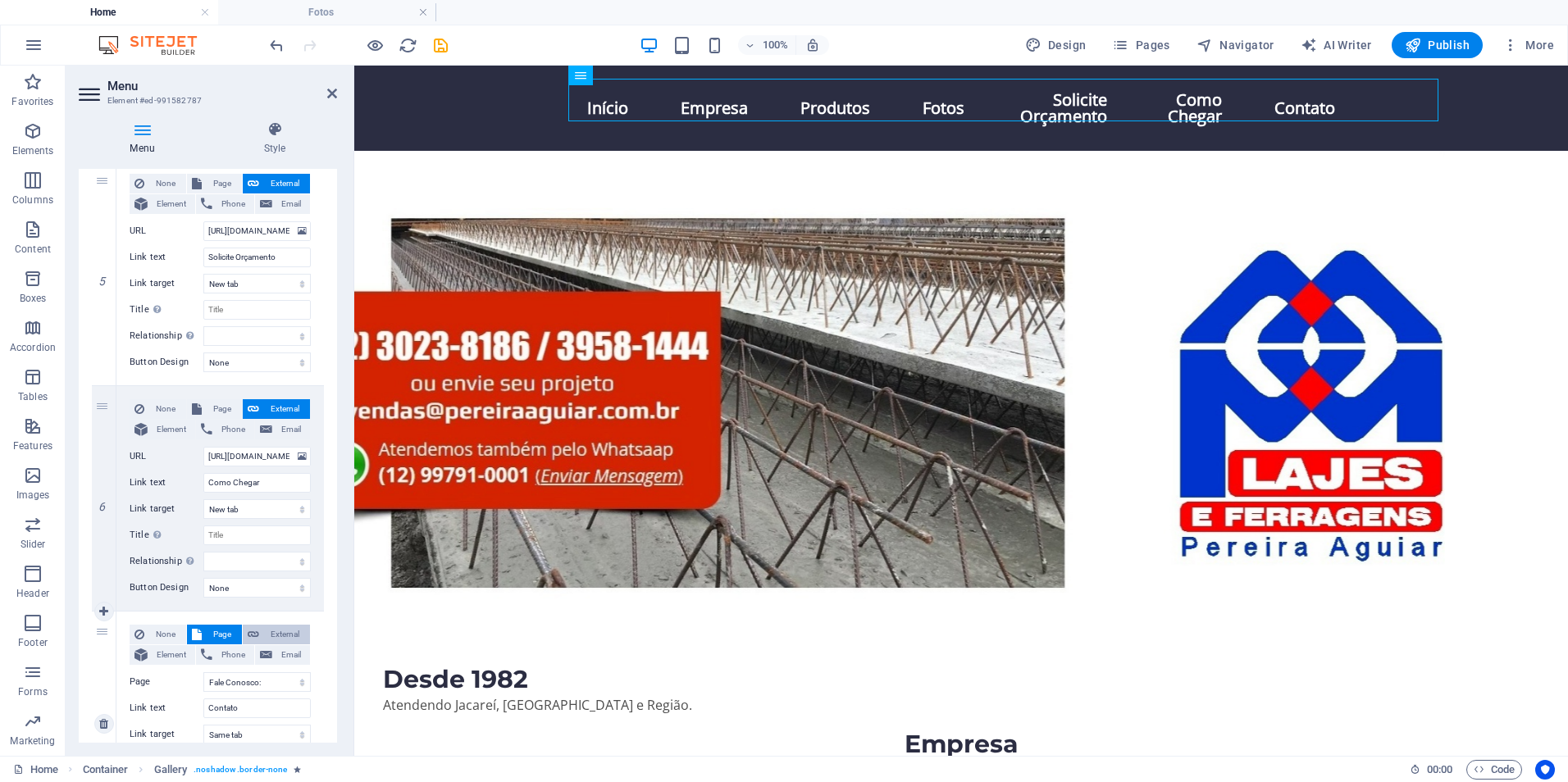
scroll to position [1205, 0]
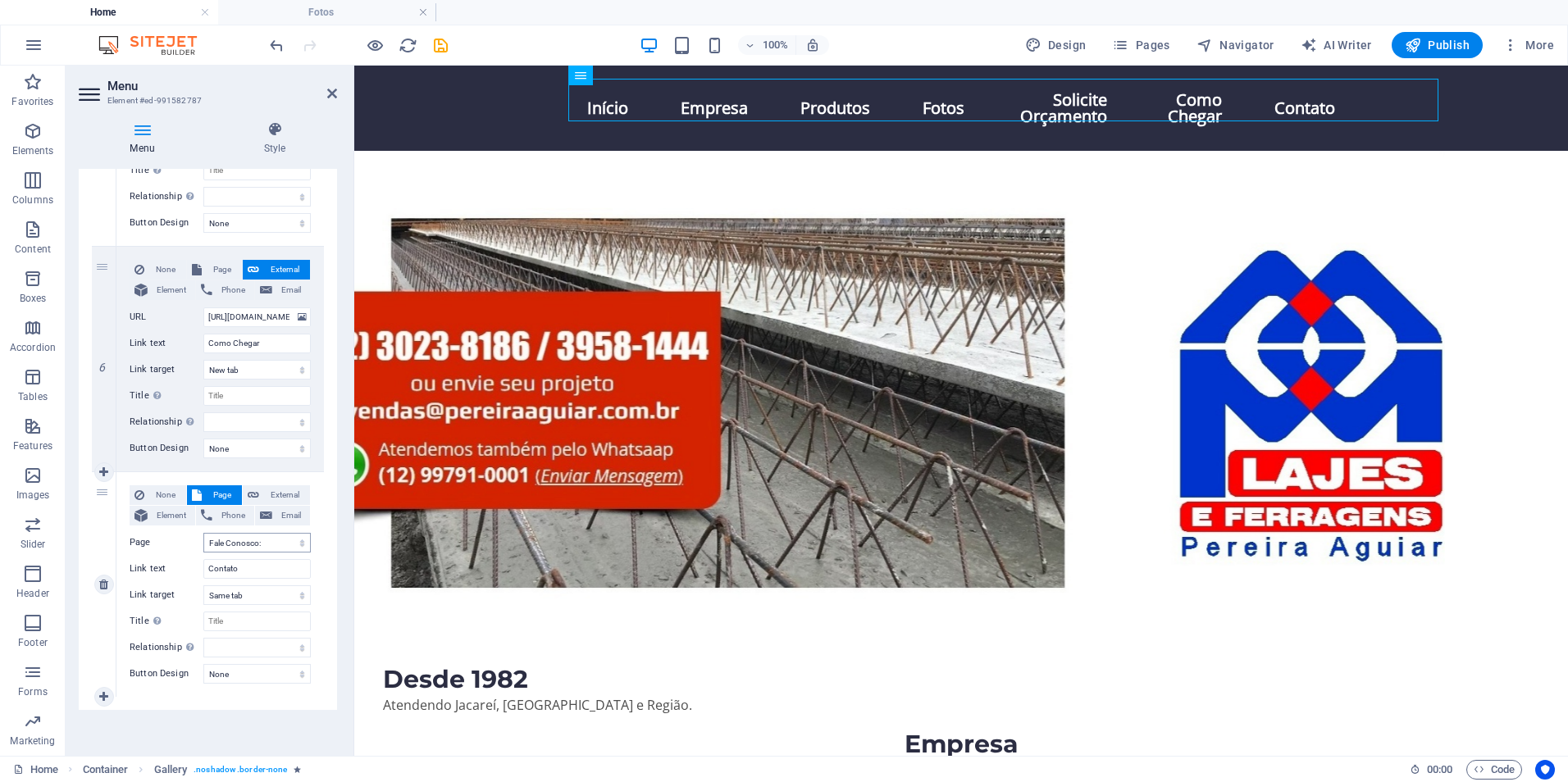
type input "Fotos"
click at [268, 545] on select "Home Fale Conosco: Fotos" at bounding box center [257, 543] width 107 height 20
click at [441, 46] on icon "save" at bounding box center [441, 46] width 19 height 19
click at [332, 95] on icon at bounding box center [332, 93] width 10 height 13
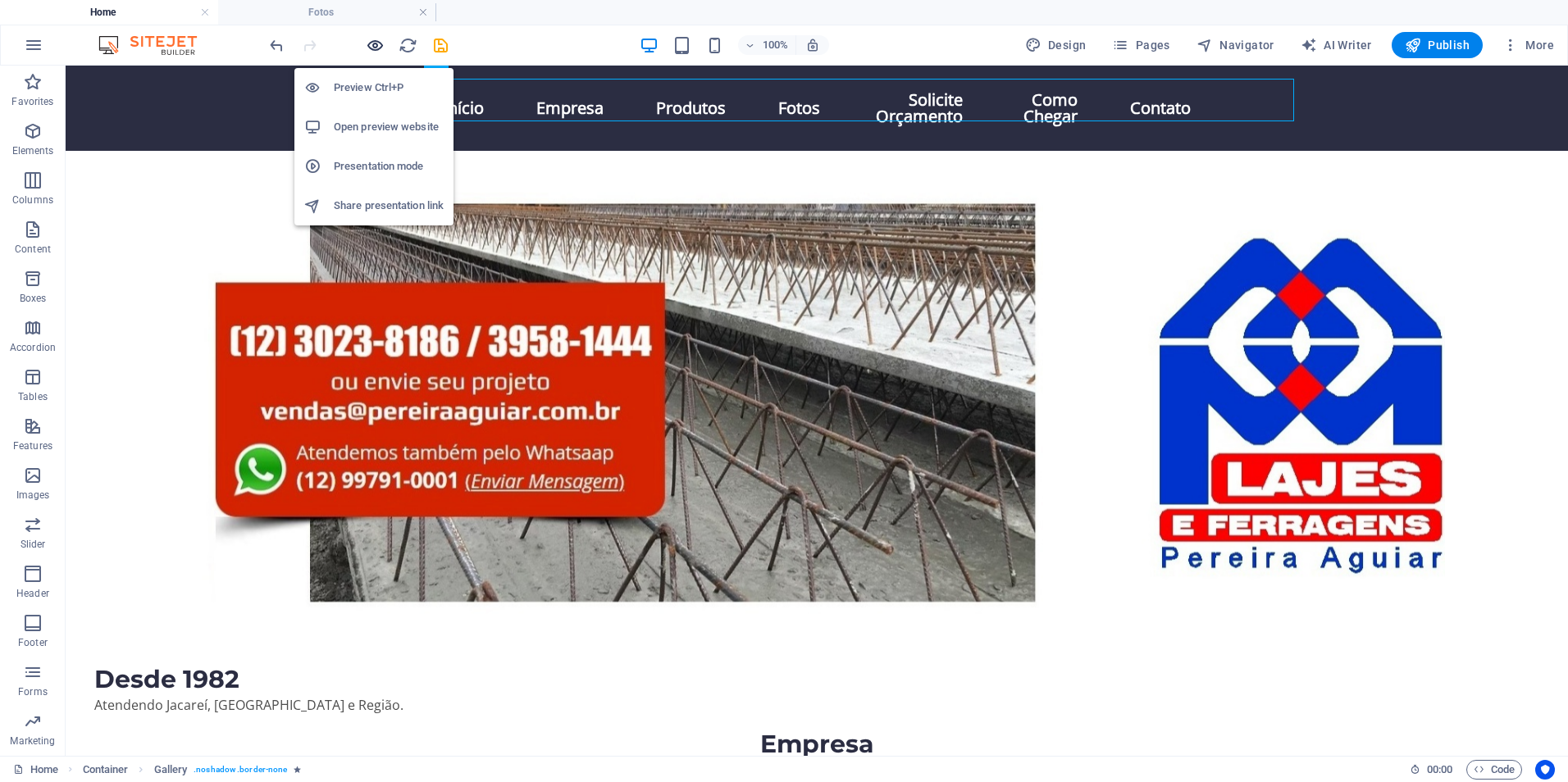
click at [377, 49] on icon "button" at bounding box center [375, 46] width 19 height 19
click at [377, 42] on icon "button" at bounding box center [375, 46] width 19 height 19
click at [374, 45] on icon "button" at bounding box center [375, 46] width 19 height 19
click at [374, 44] on icon "button" at bounding box center [375, 46] width 19 height 19
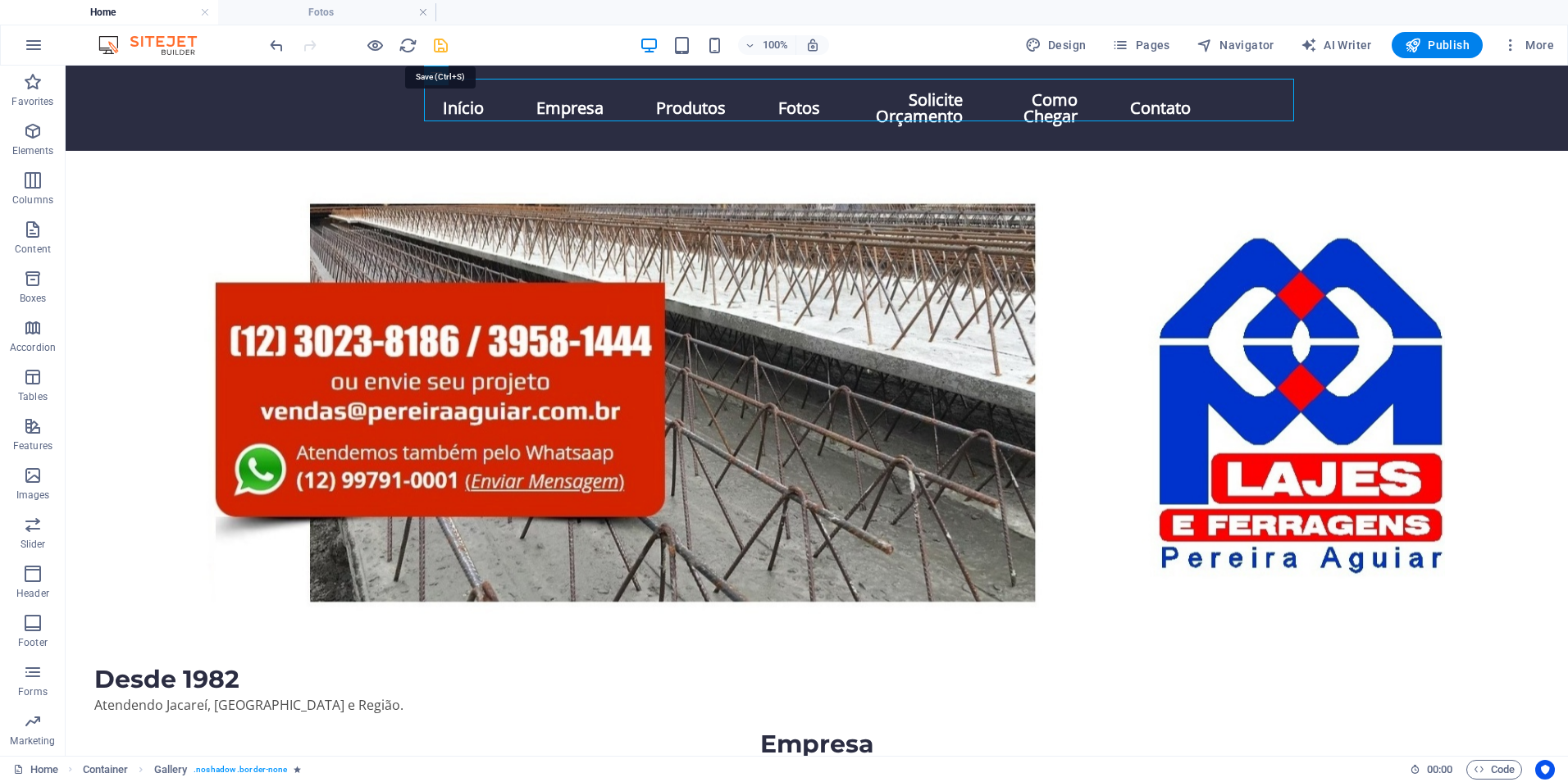
click at [436, 48] on icon "save" at bounding box center [441, 46] width 19 height 19
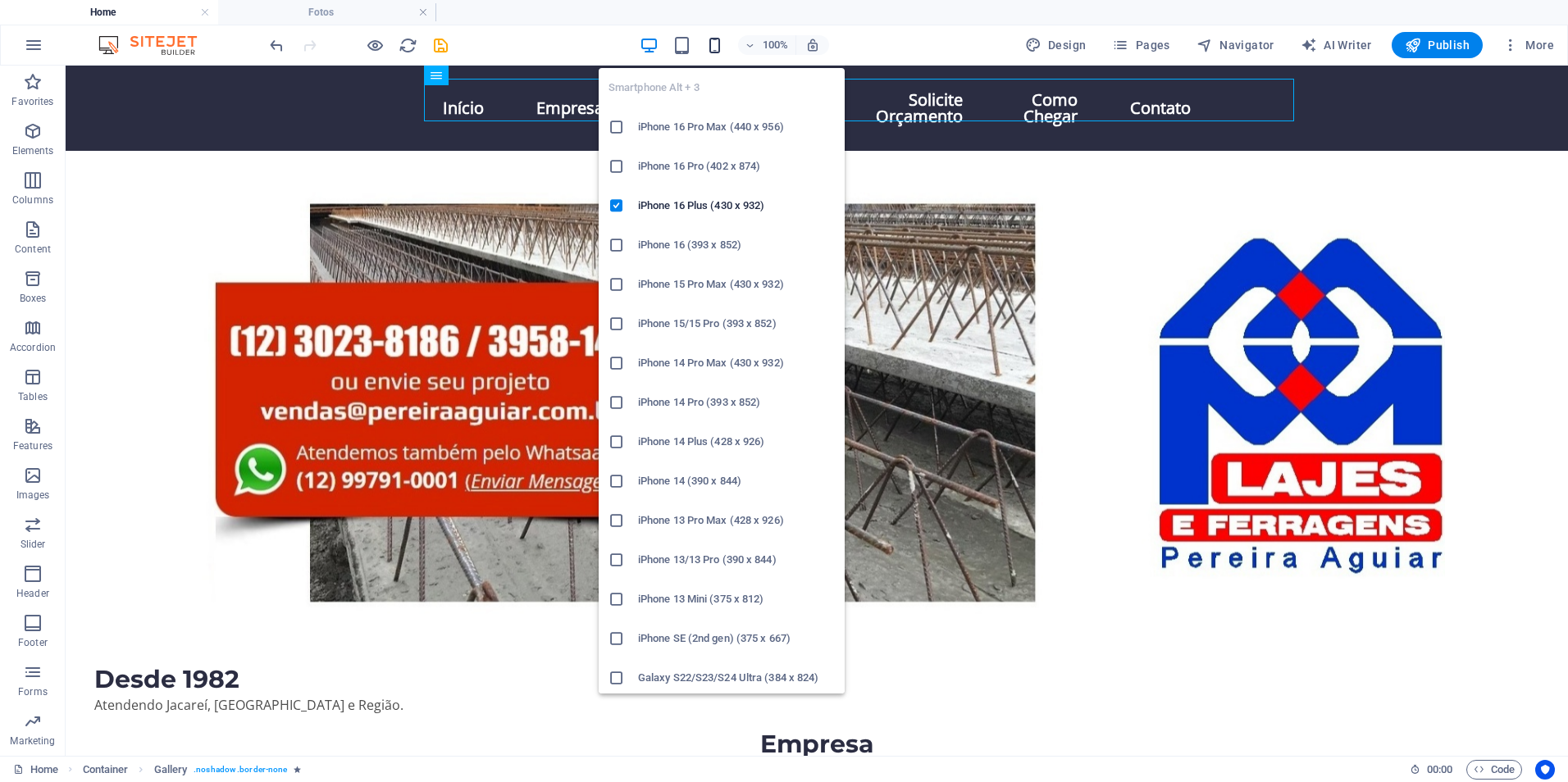
click at [713, 48] on icon "button" at bounding box center [714, 46] width 19 height 19
click at [716, 47] on icon "button" at bounding box center [714, 46] width 19 height 19
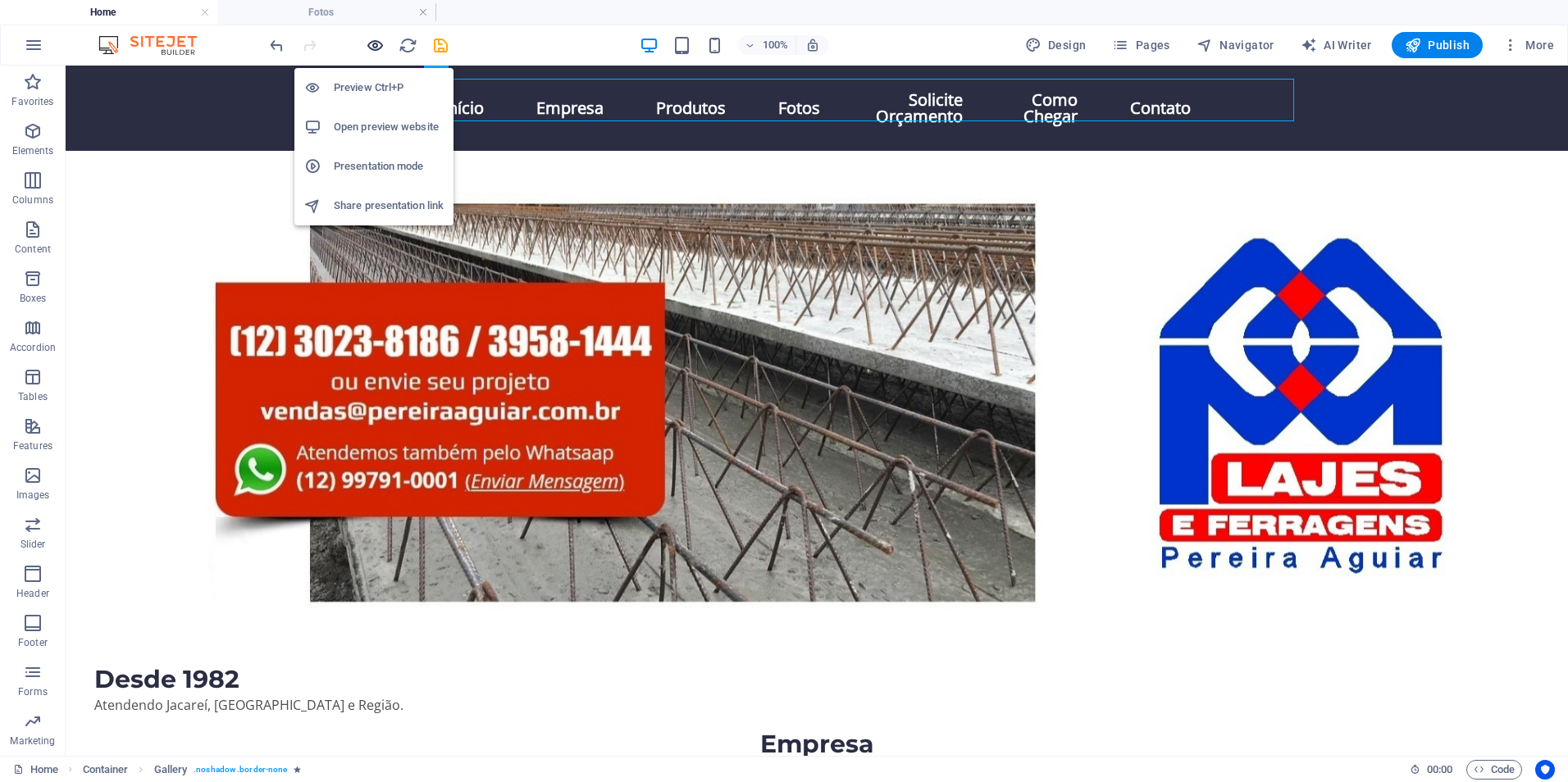
click at [377, 47] on icon "button" at bounding box center [375, 46] width 19 height 19
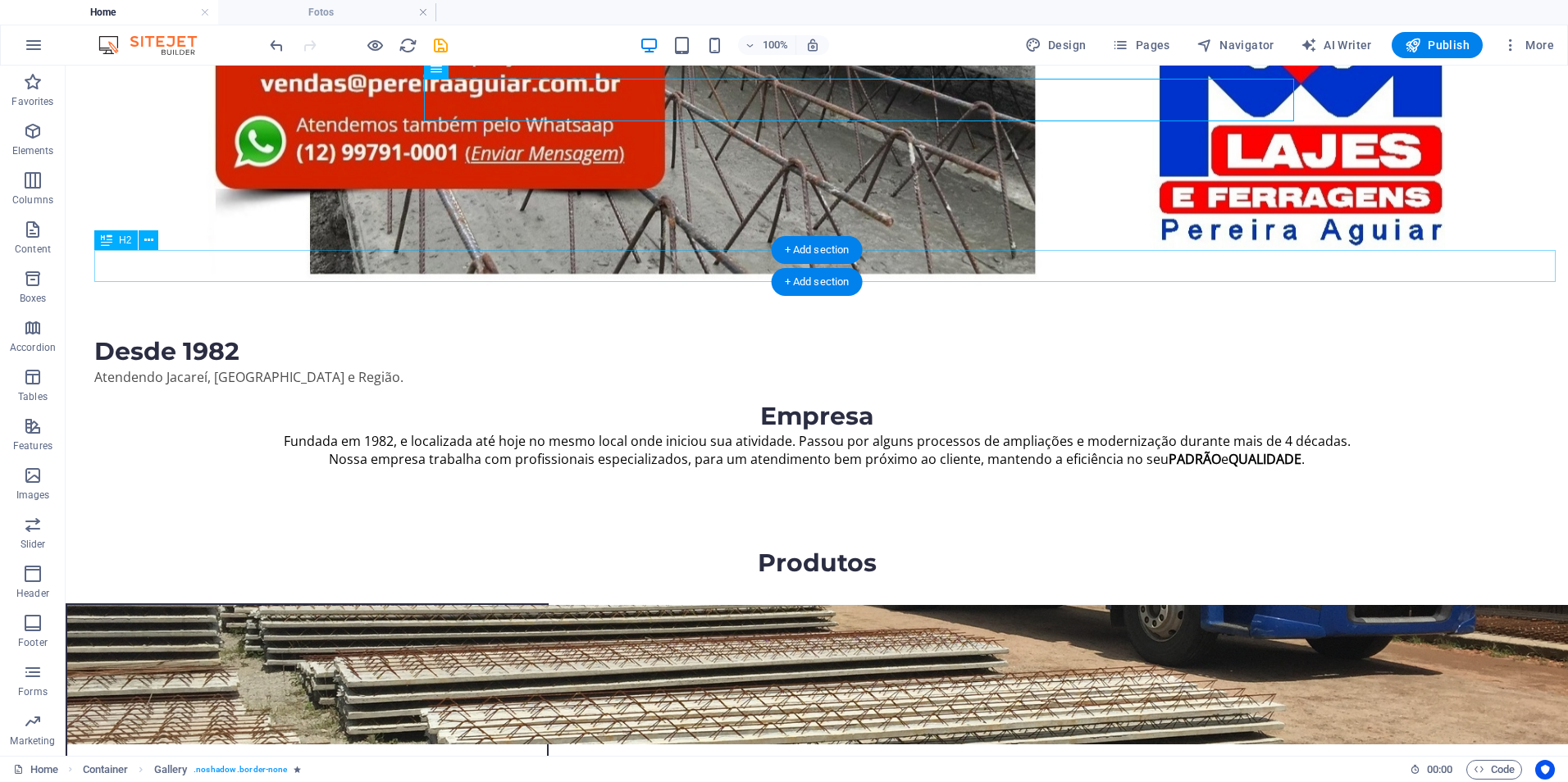
scroll to position [0, 0]
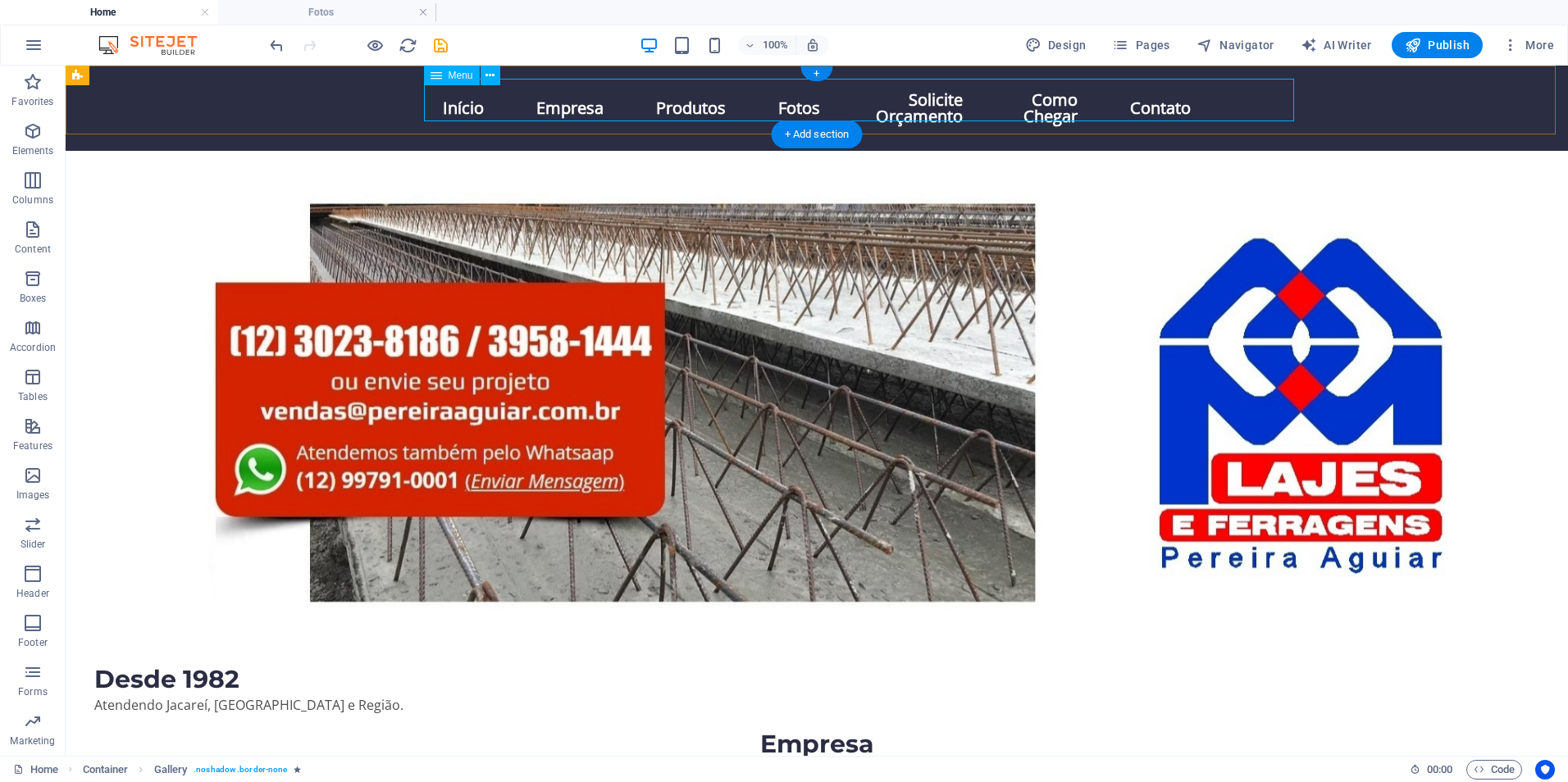
click at [1203, 90] on nav "Início Empresa Produtos Fotos Solicite Orçamento Como Chegar Contato" at bounding box center [816, 108] width 774 height 59
select select
select select "2"
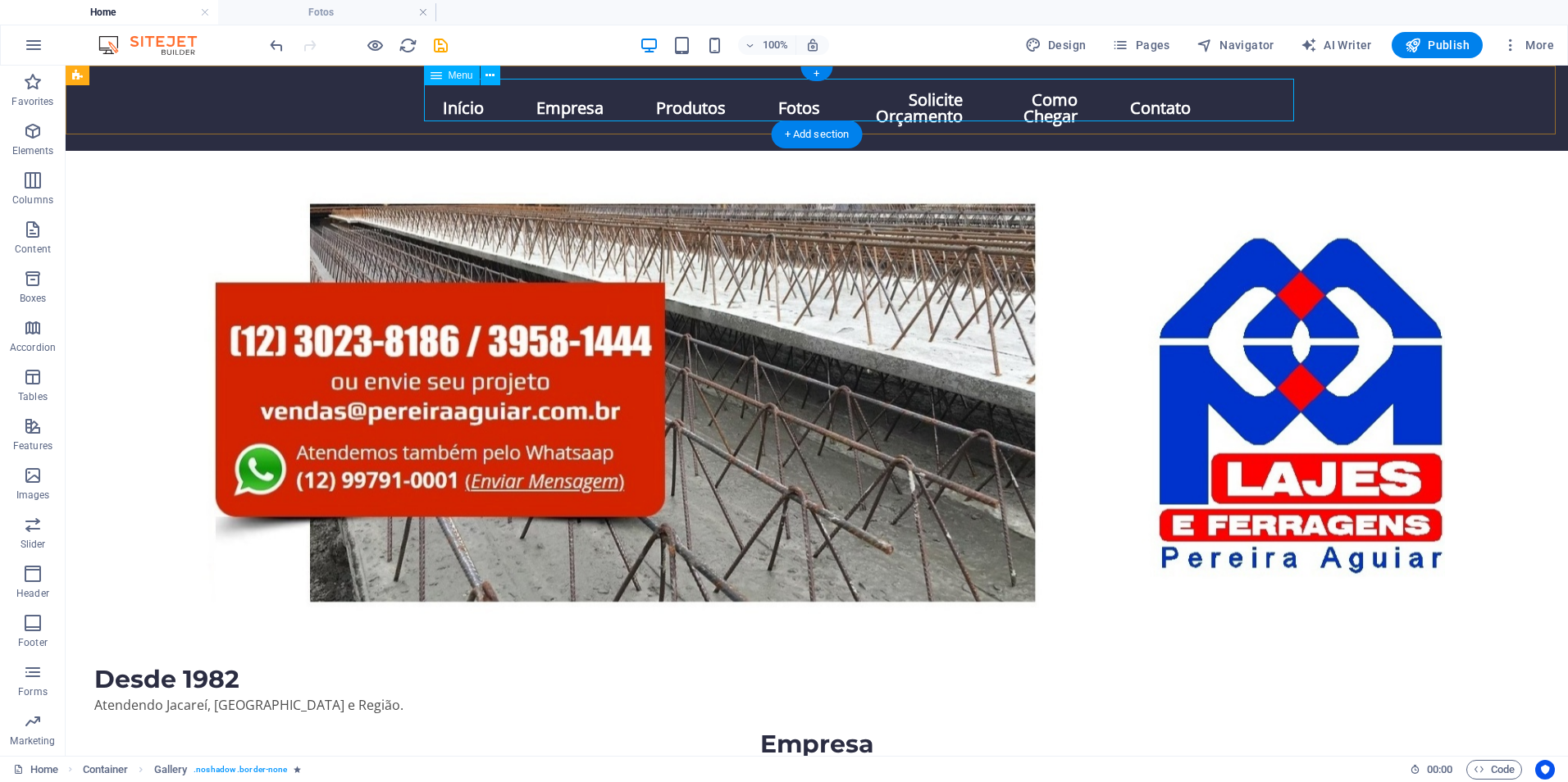
select select
select select "1"
select select
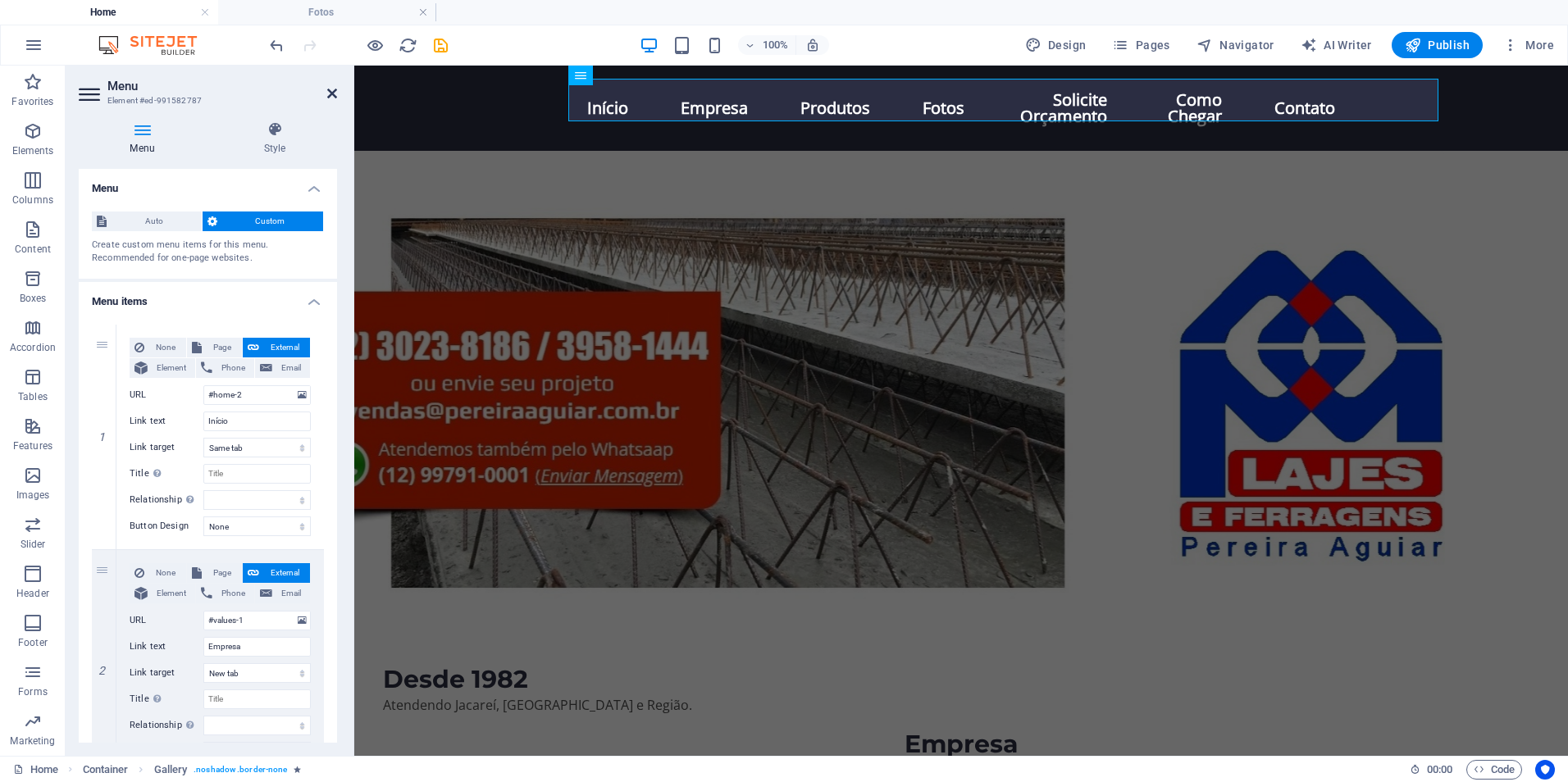
click at [332, 94] on icon at bounding box center [332, 93] width 10 height 13
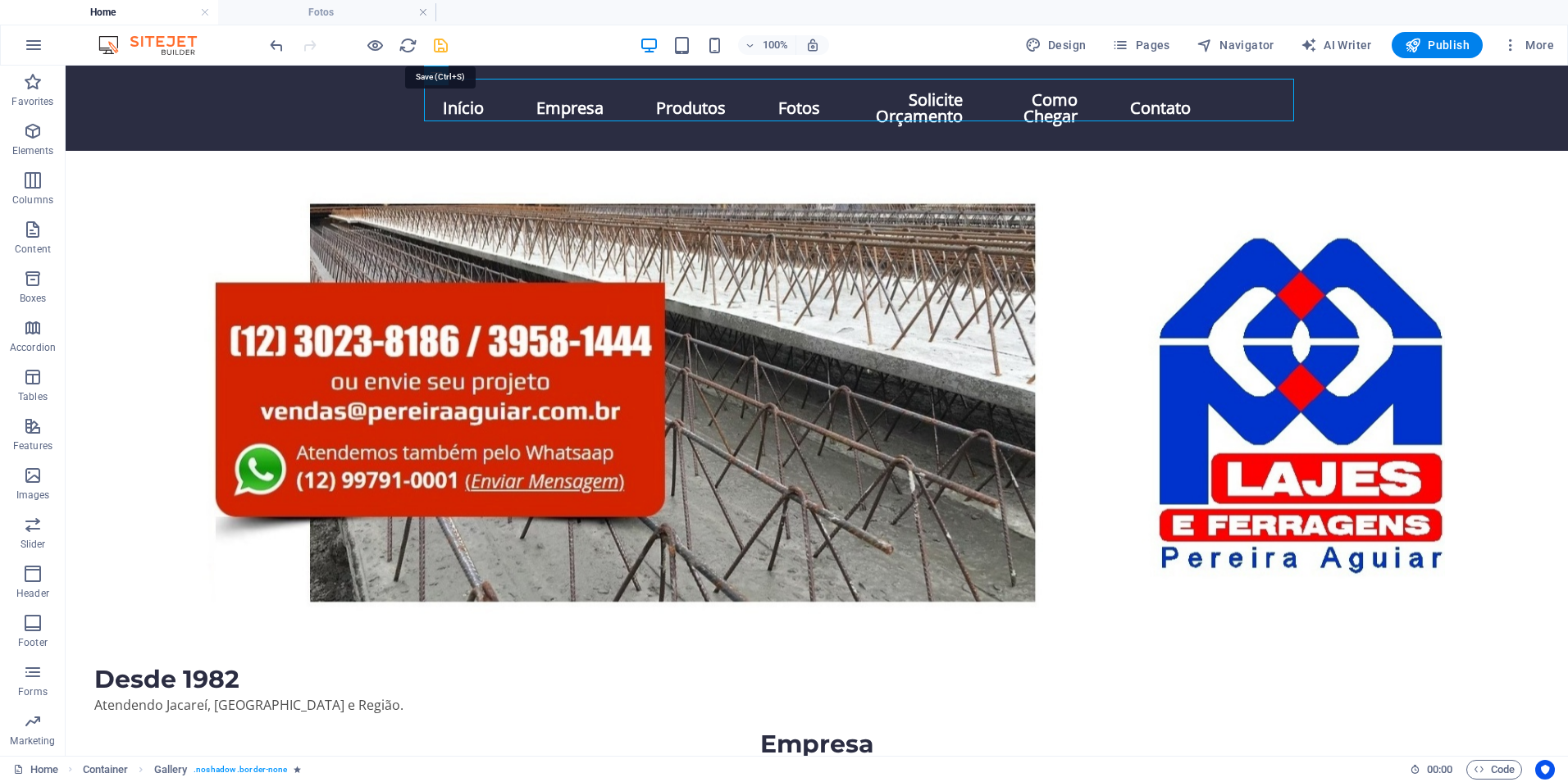
click at [443, 45] on icon "save" at bounding box center [441, 46] width 19 height 19
drag, startPoint x: 443, startPoint y: 45, endPoint x: 1045, endPoint y: 3, distance: 603.5
click at [453, 45] on div "100% Design Pages Navigator AI Writer Publish More" at bounding box center [913, 45] width 1294 height 26
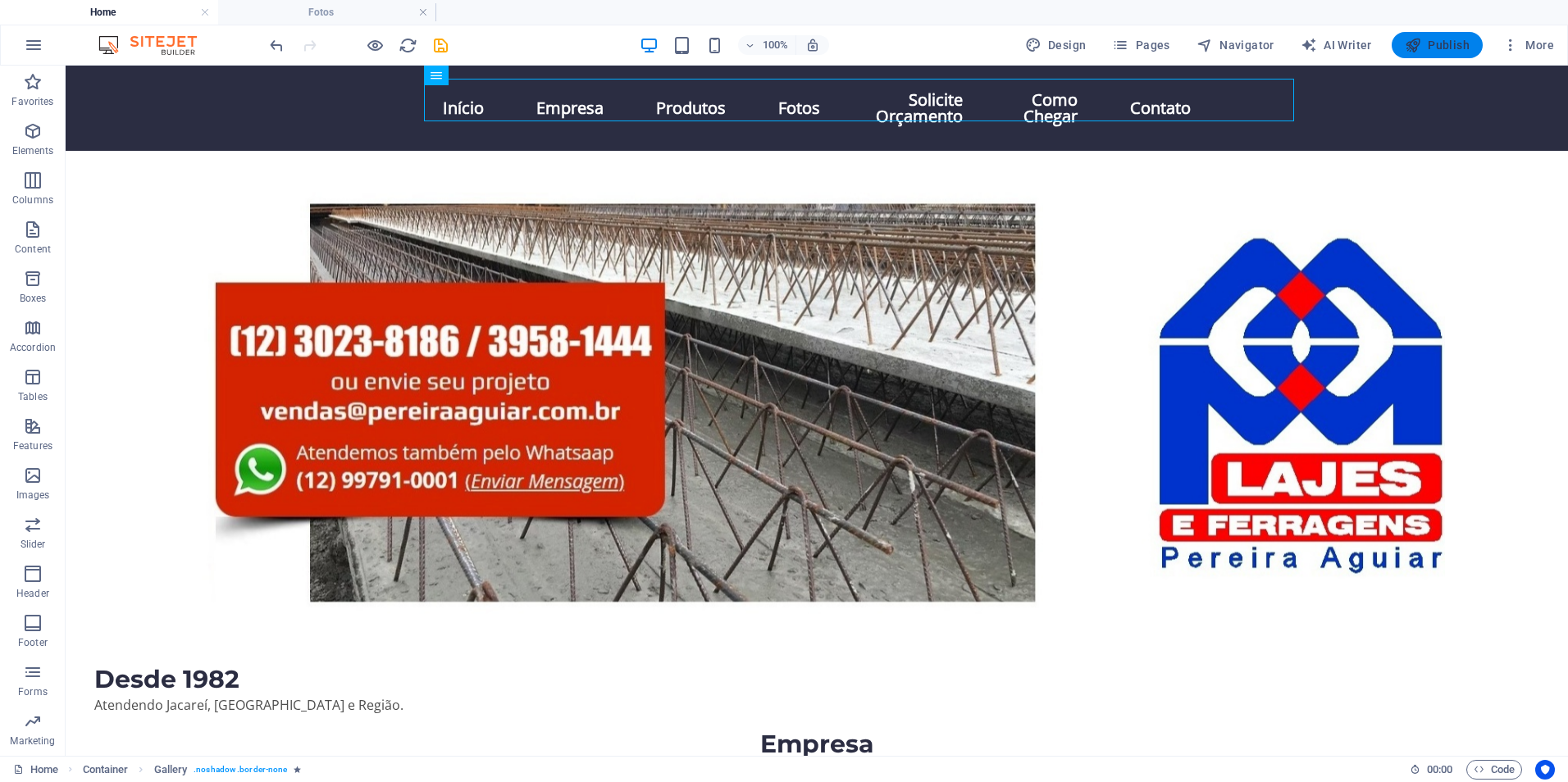
click at [1443, 39] on span "Publish" at bounding box center [1436, 45] width 65 height 16
click at [1531, 41] on span "More" at bounding box center [1528, 45] width 52 height 16
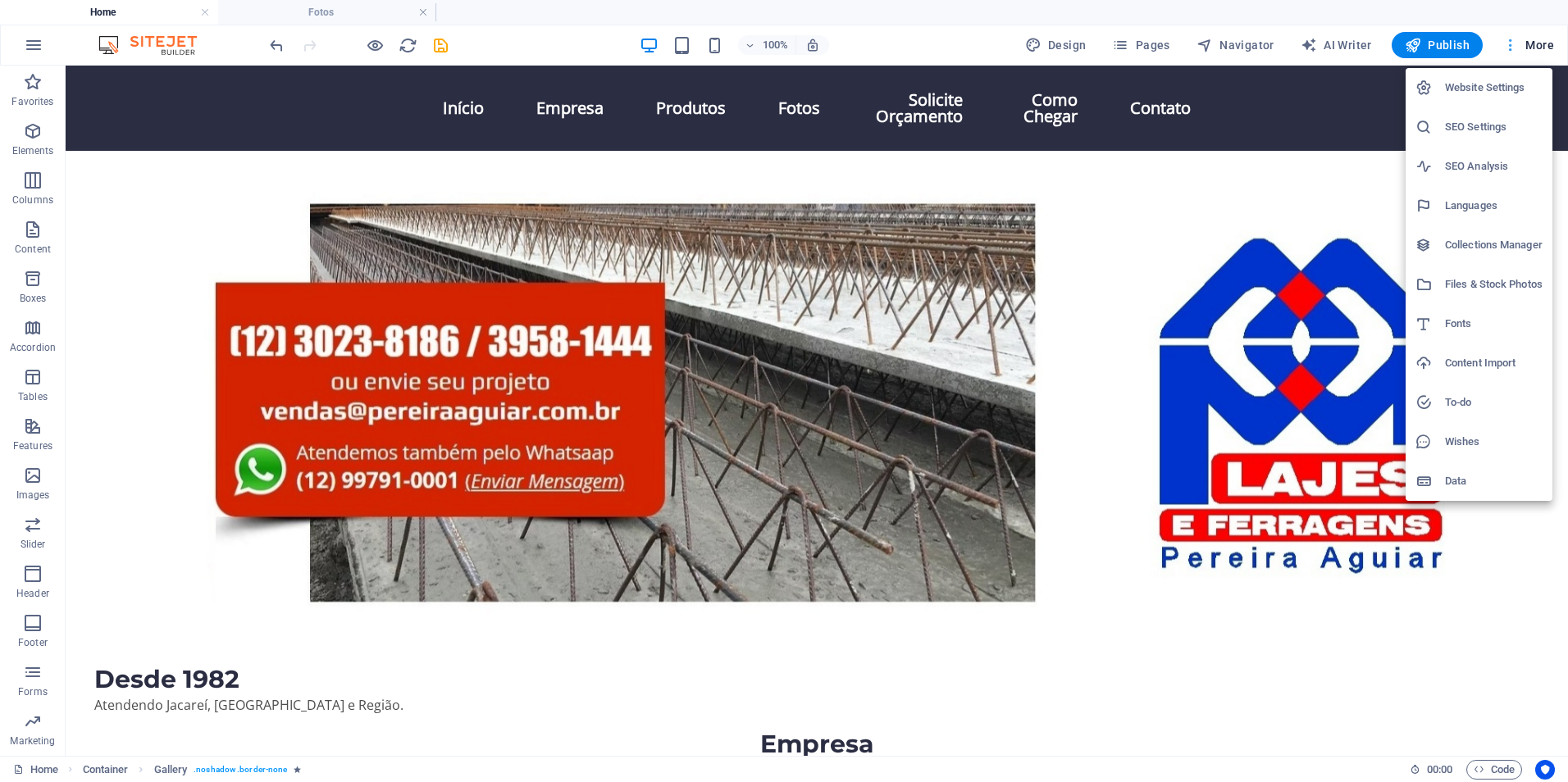
click at [1531, 41] on div at bounding box center [784, 391] width 1568 height 782
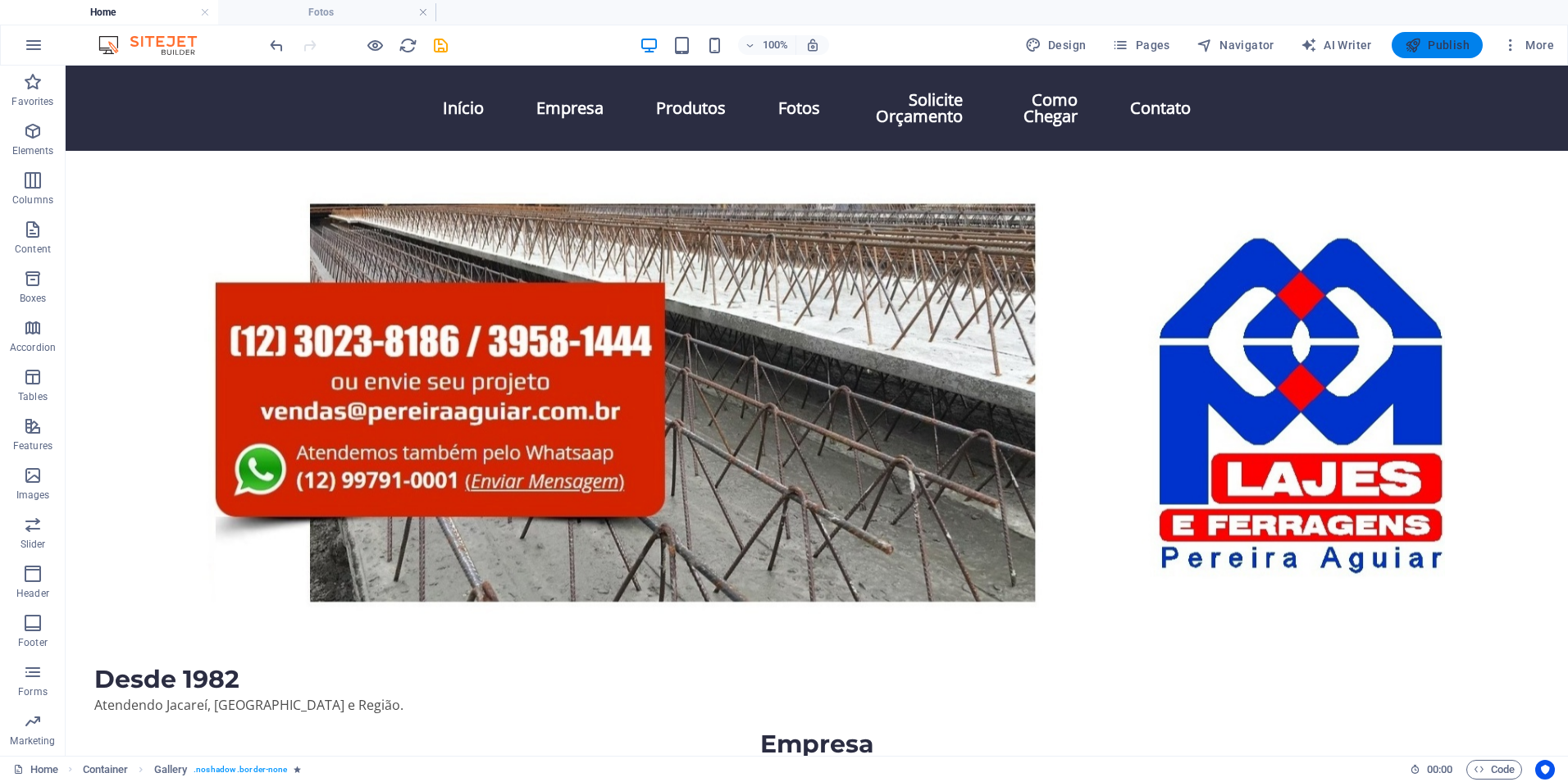
click at [1466, 40] on span "Publish" at bounding box center [1436, 45] width 65 height 16
click at [1444, 40] on span "Publish" at bounding box center [1436, 45] width 65 height 16
click at [437, 48] on icon "save" at bounding box center [441, 46] width 19 height 19
click at [409, 44] on icon "reload" at bounding box center [408, 46] width 19 height 19
click at [147, 11] on h4 "Home" at bounding box center [109, 12] width 218 height 18
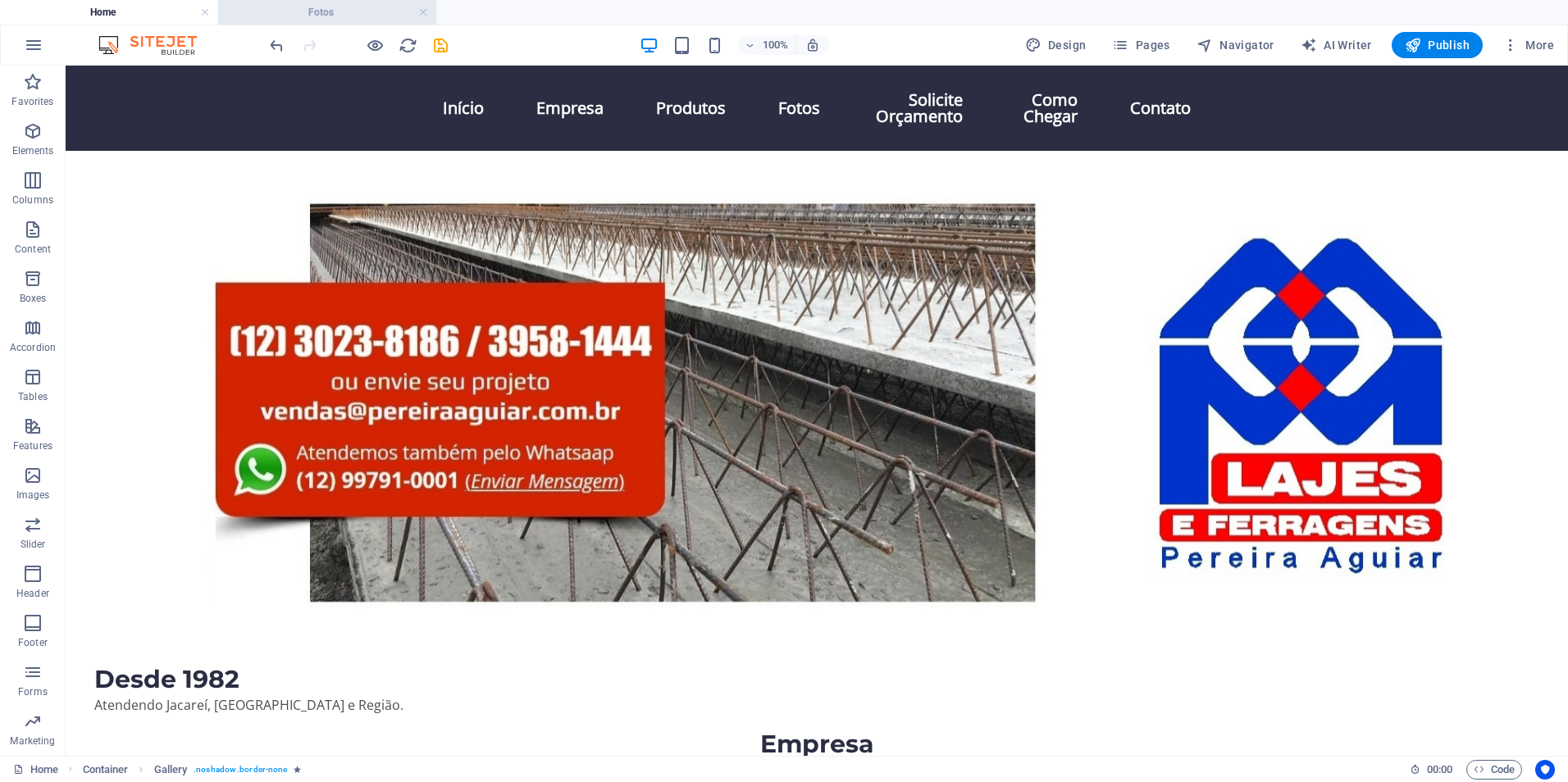
click at [357, 14] on h4 "Fotos" at bounding box center [327, 12] width 218 height 18
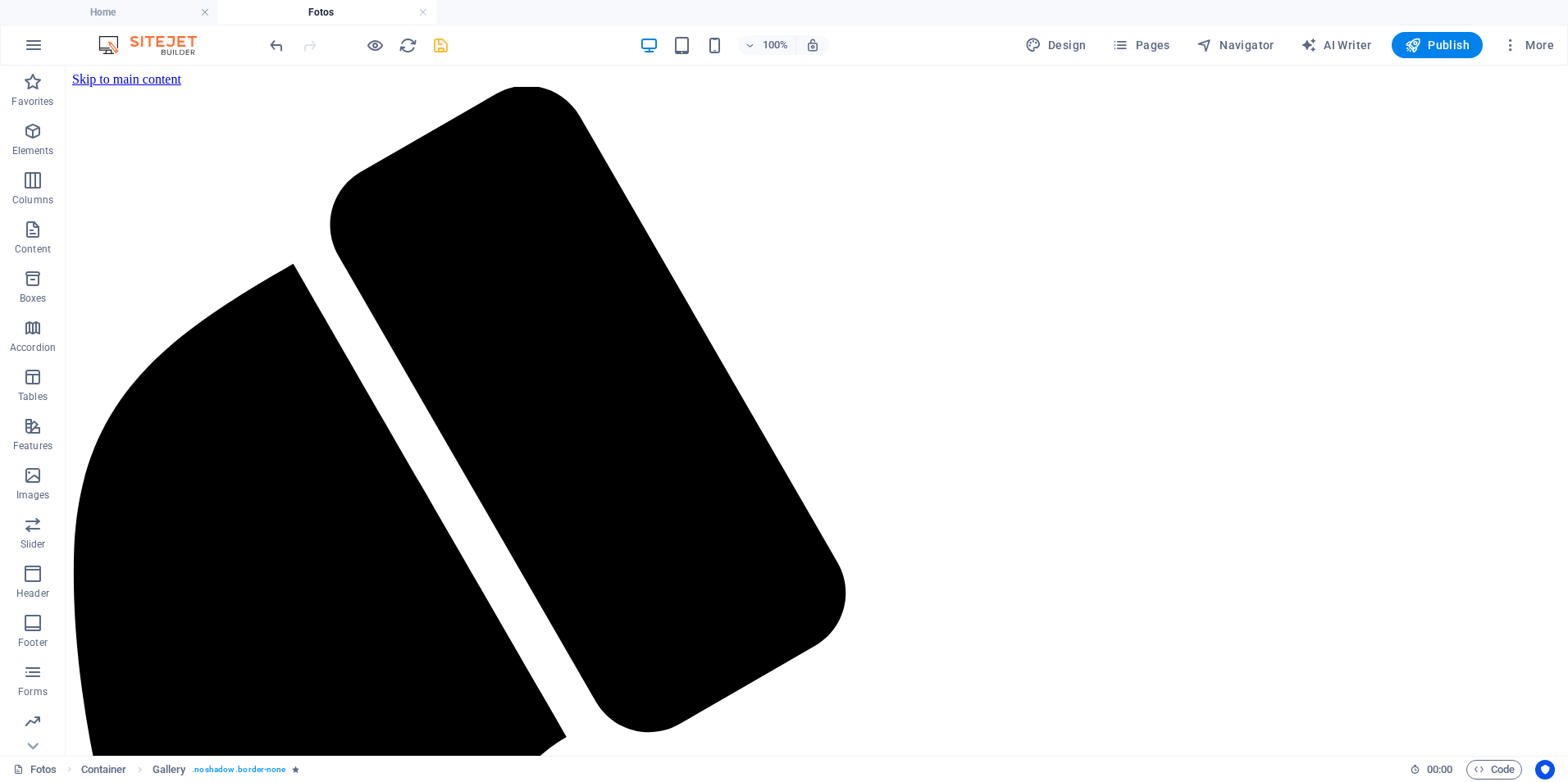
click at [436, 50] on icon "save" at bounding box center [441, 46] width 19 height 19
click at [437, 47] on icon "save" at bounding box center [441, 46] width 19 height 19
click at [1430, 43] on span "Publish" at bounding box center [1436, 45] width 65 height 16
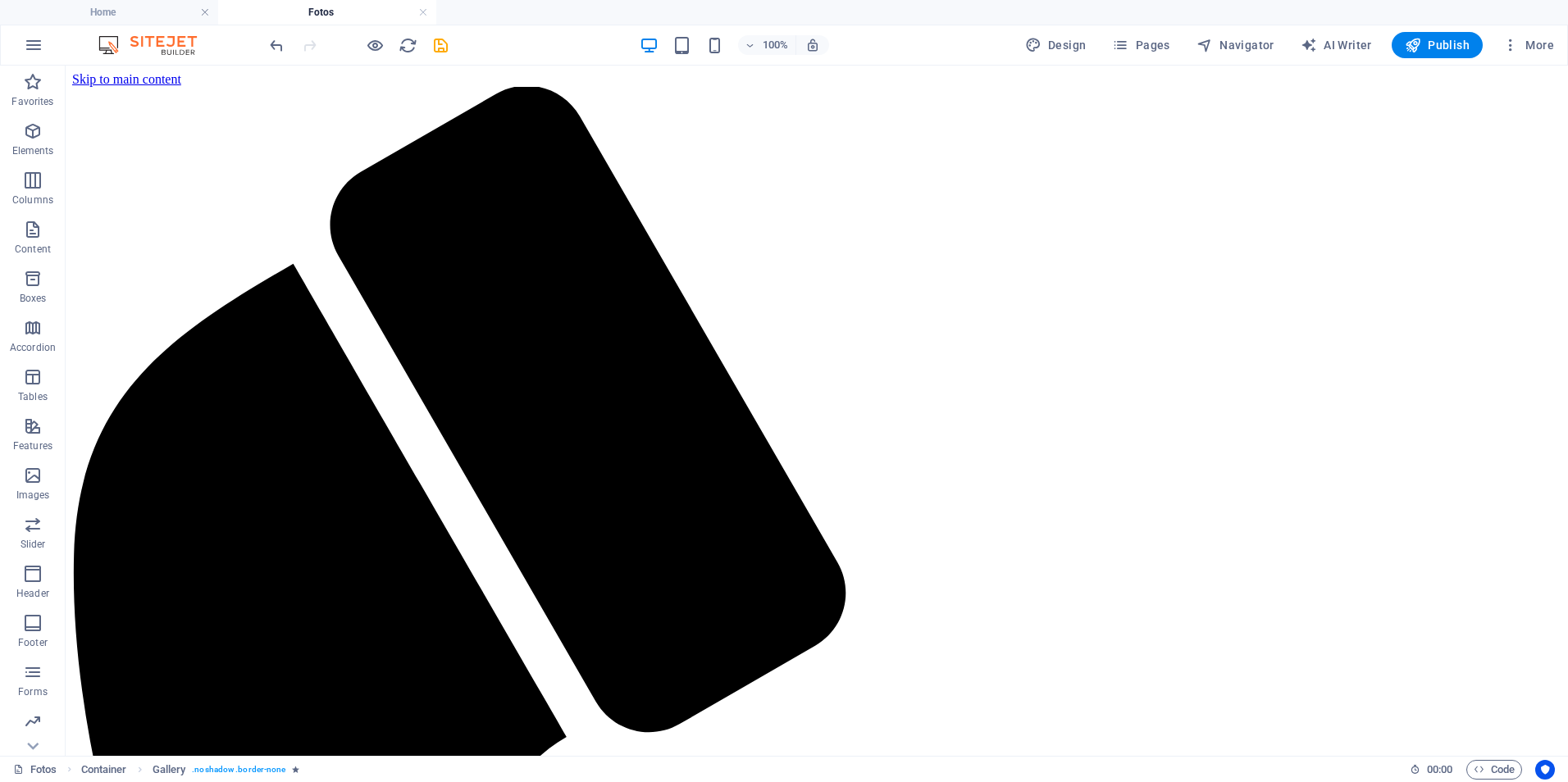
click at [705, 48] on div "100%" at bounding box center [734, 45] width 190 height 26
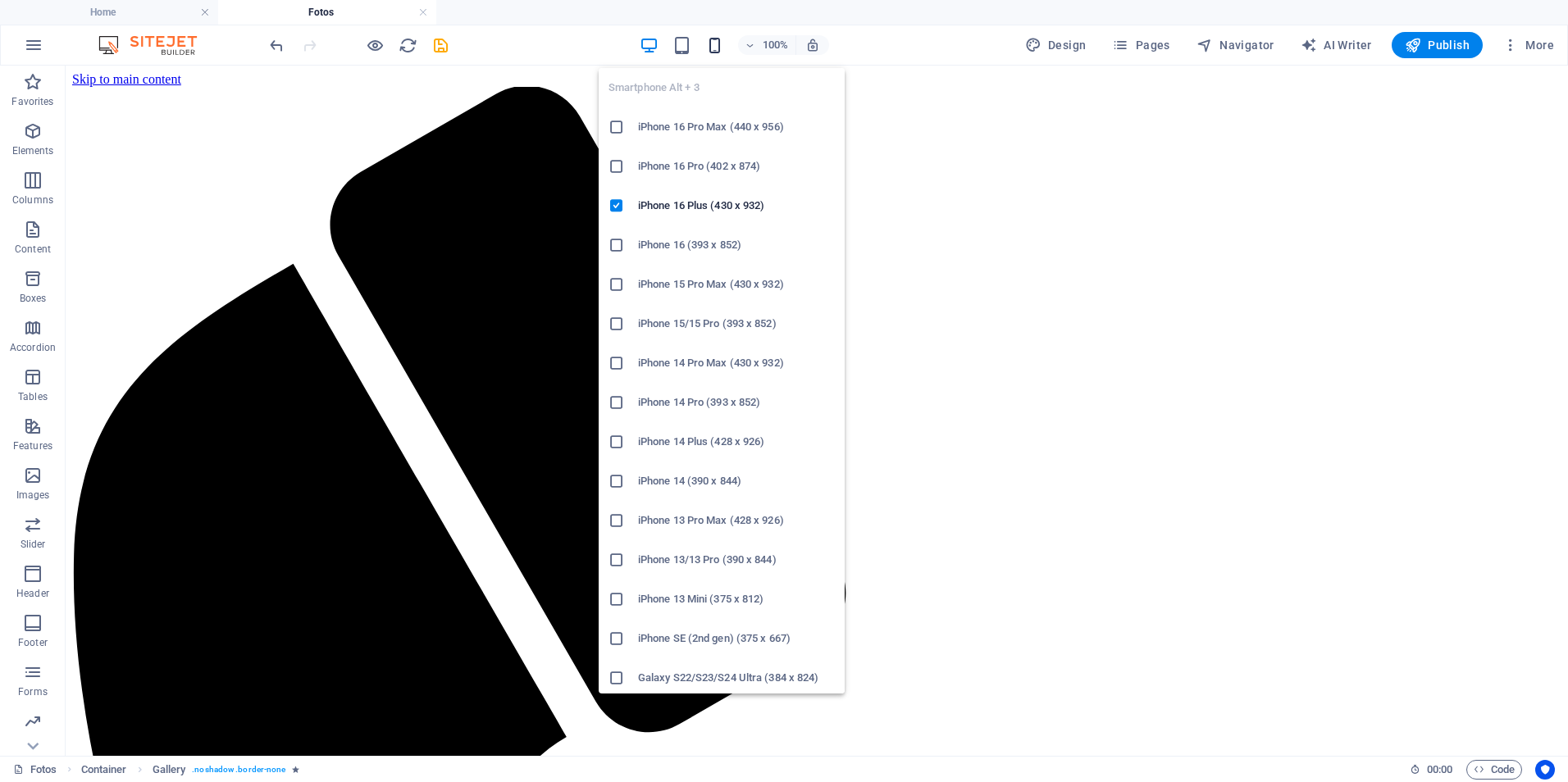
click at [716, 50] on icon "button" at bounding box center [714, 46] width 19 height 19
click at [720, 42] on icon "button" at bounding box center [714, 46] width 19 height 19
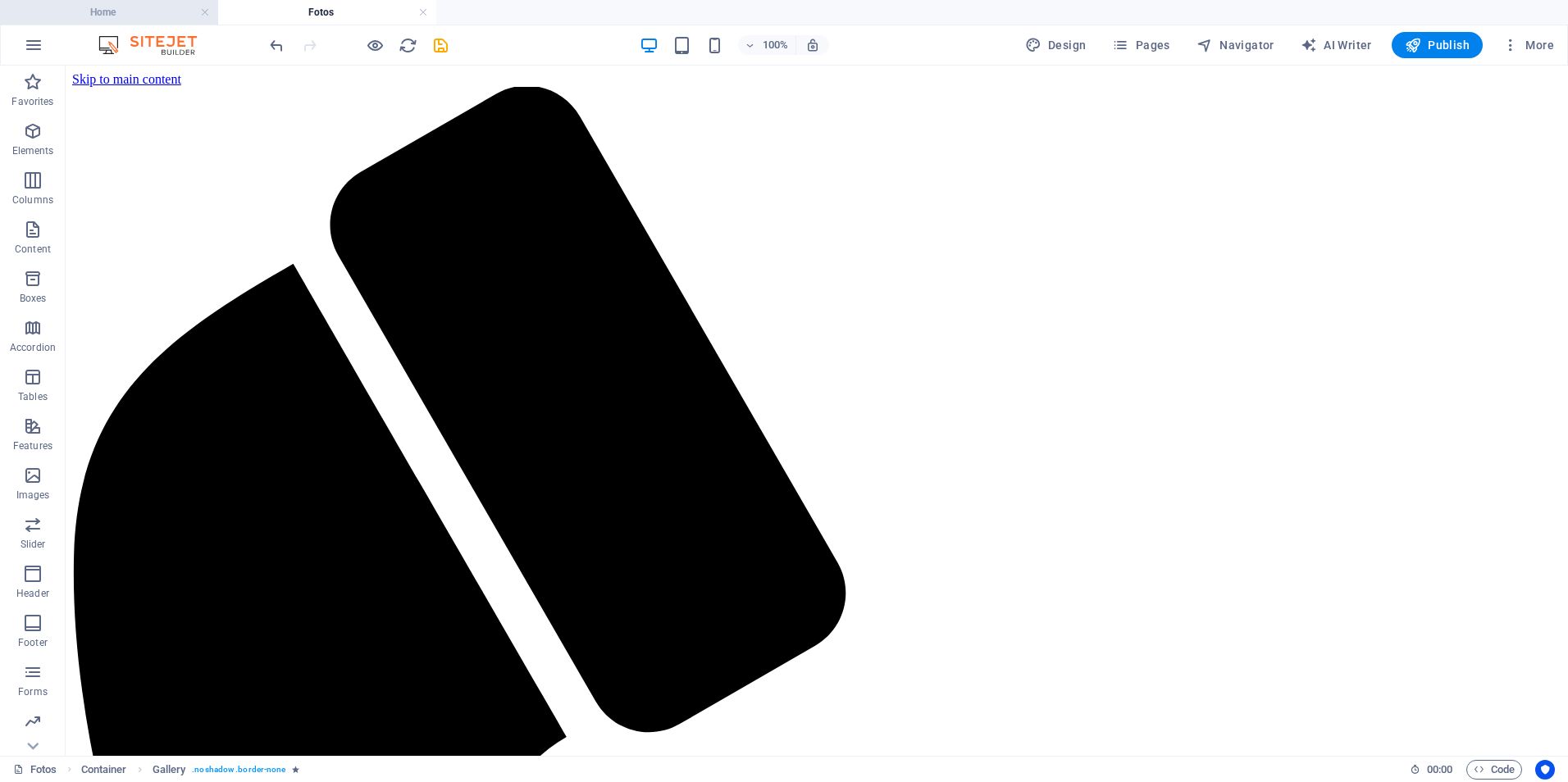
click at [164, 10] on h4 "Home" at bounding box center [109, 12] width 218 height 18
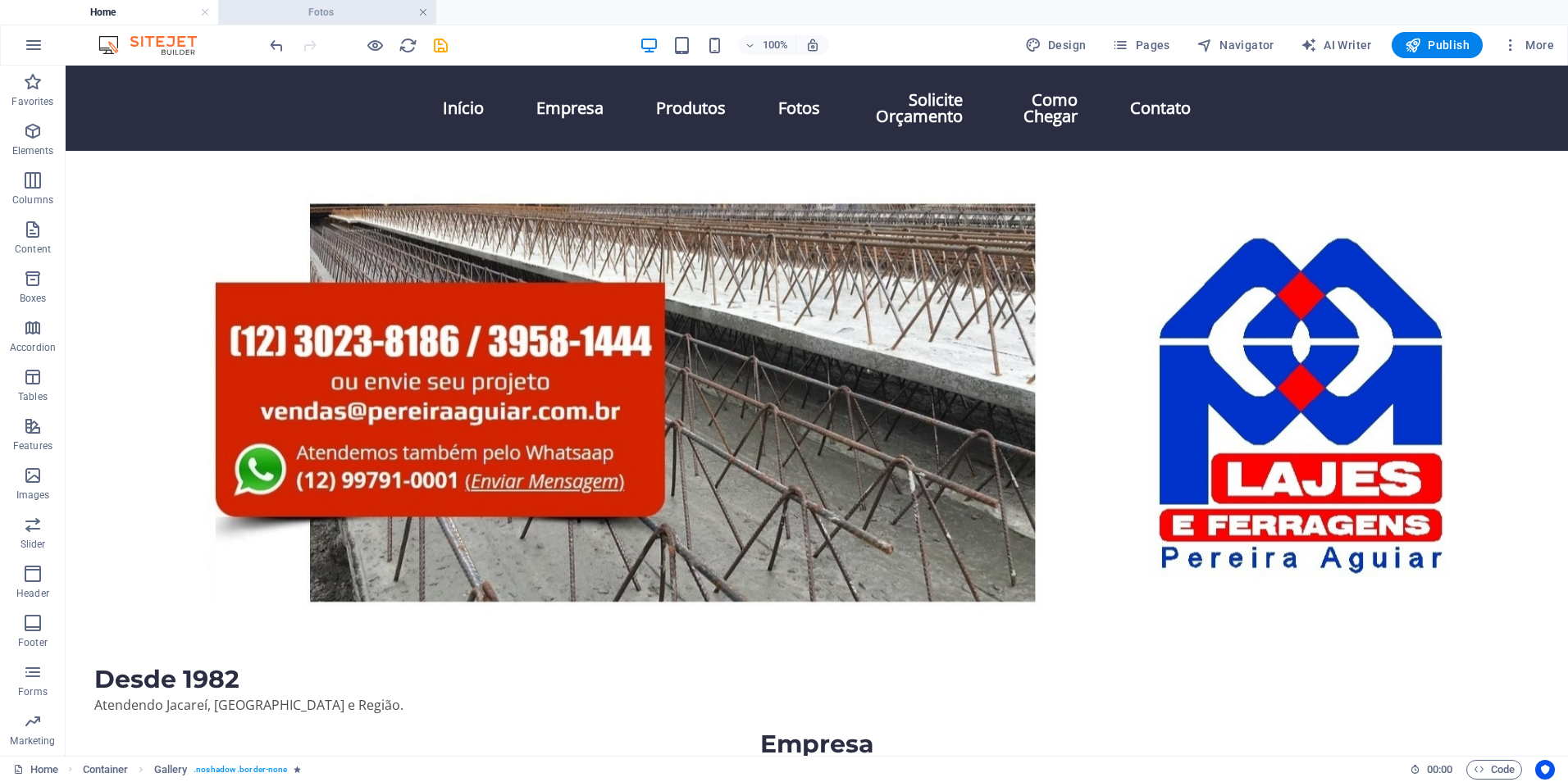
click at [422, 13] on link at bounding box center [423, 13] width 10 height 16
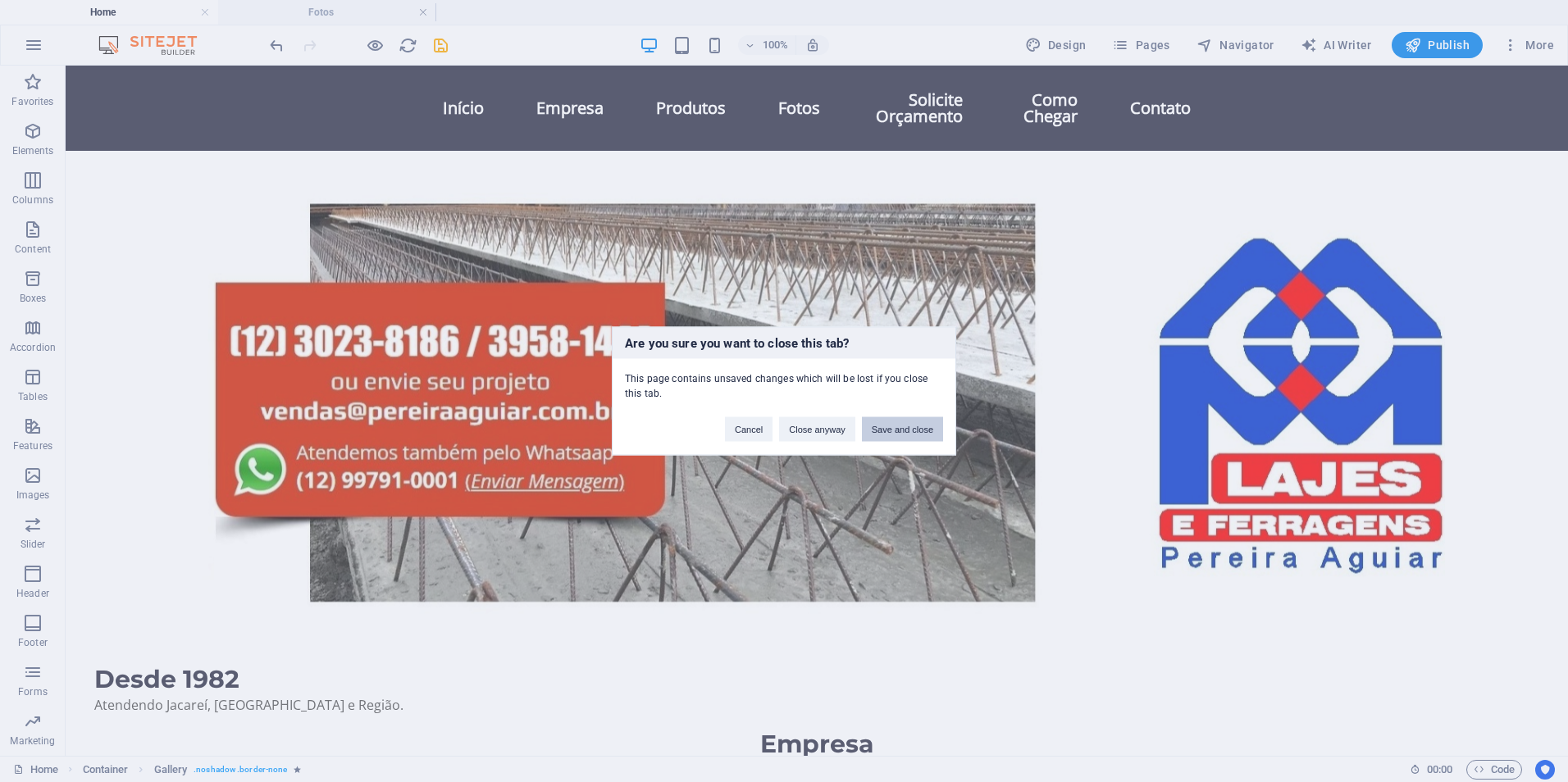
click at [913, 426] on button "Save and close" at bounding box center [902, 430] width 81 height 24
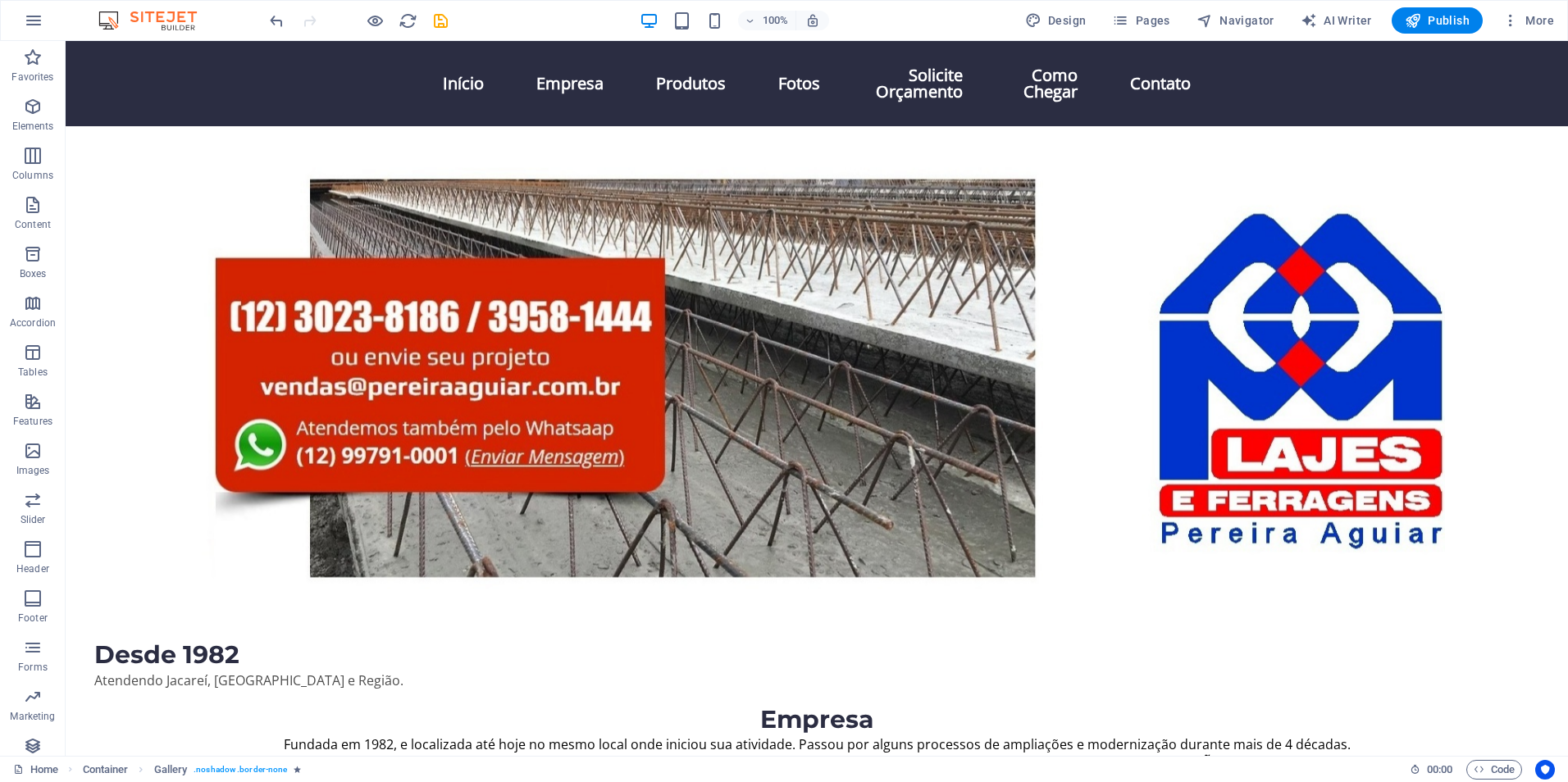
click at [730, 26] on div "100%" at bounding box center [734, 21] width 190 height 26
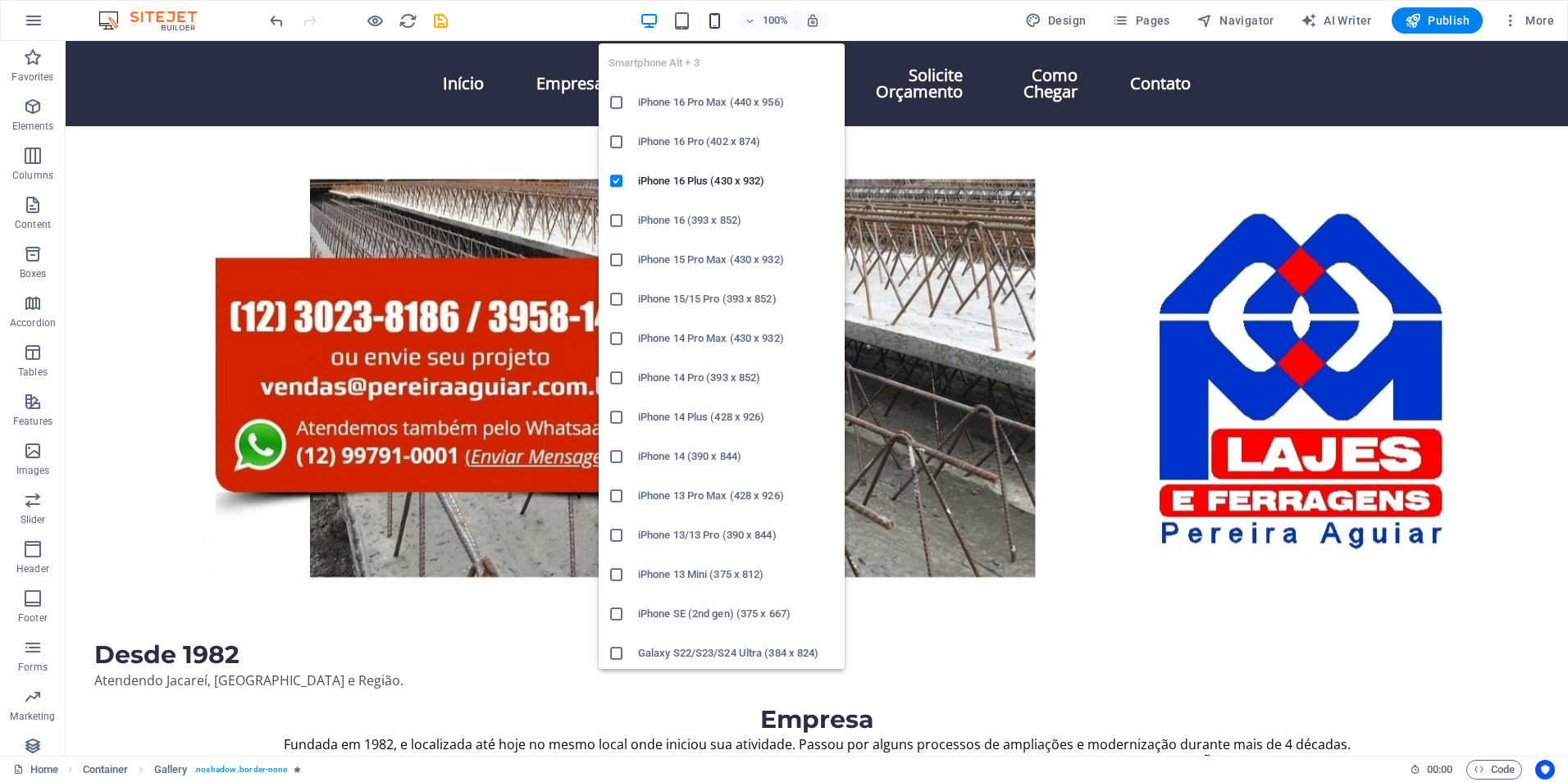
click at [722, 23] on icon "button" at bounding box center [714, 21] width 19 height 19
click at [719, 22] on icon "button" at bounding box center [714, 21] width 19 height 19
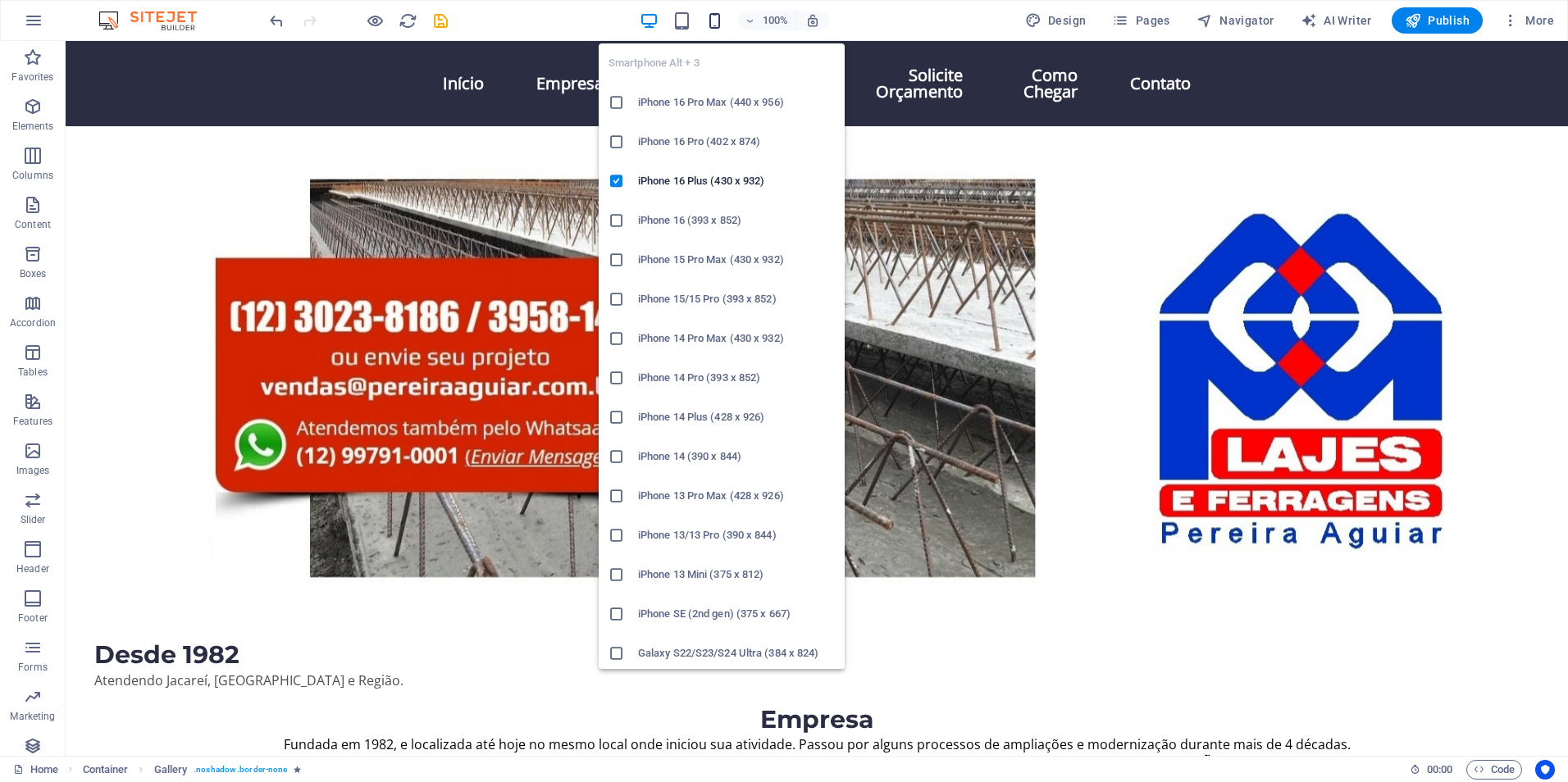
click at [719, 22] on icon "button" at bounding box center [714, 21] width 19 height 19
drag, startPoint x: 719, startPoint y: 22, endPoint x: 657, endPoint y: 6, distance: 64.0
click at [715, 22] on icon "button" at bounding box center [714, 21] width 19 height 19
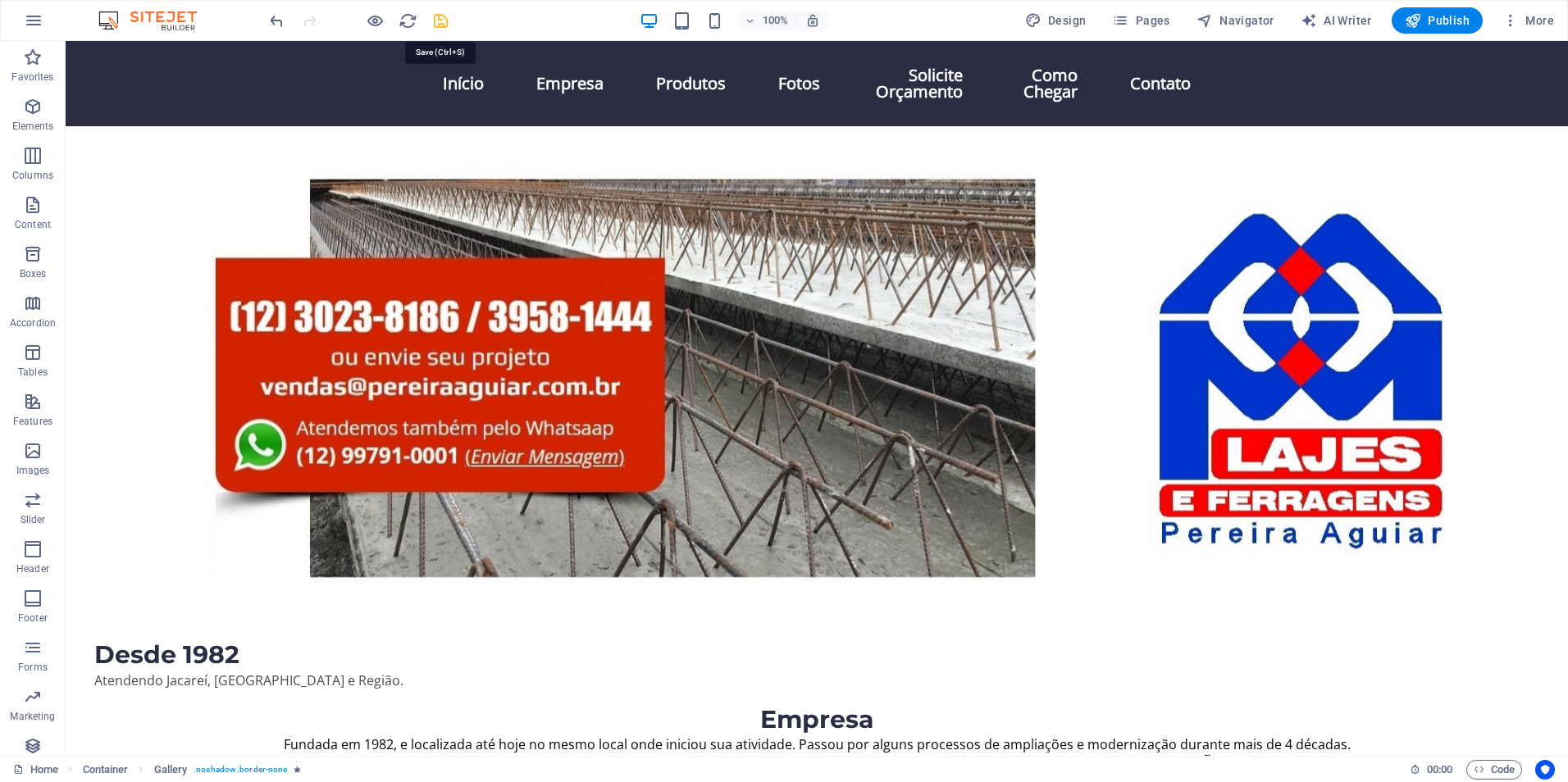
click at [442, 23] on icon "save" at bounding box center [441, 21] width 19 height 19
click at [42, 115] on icon "button" at bounding box center [33, 107] width 20 height 20
click at [35, 13] on icon "button" at bounding box center [33, 20] width 20 height 20
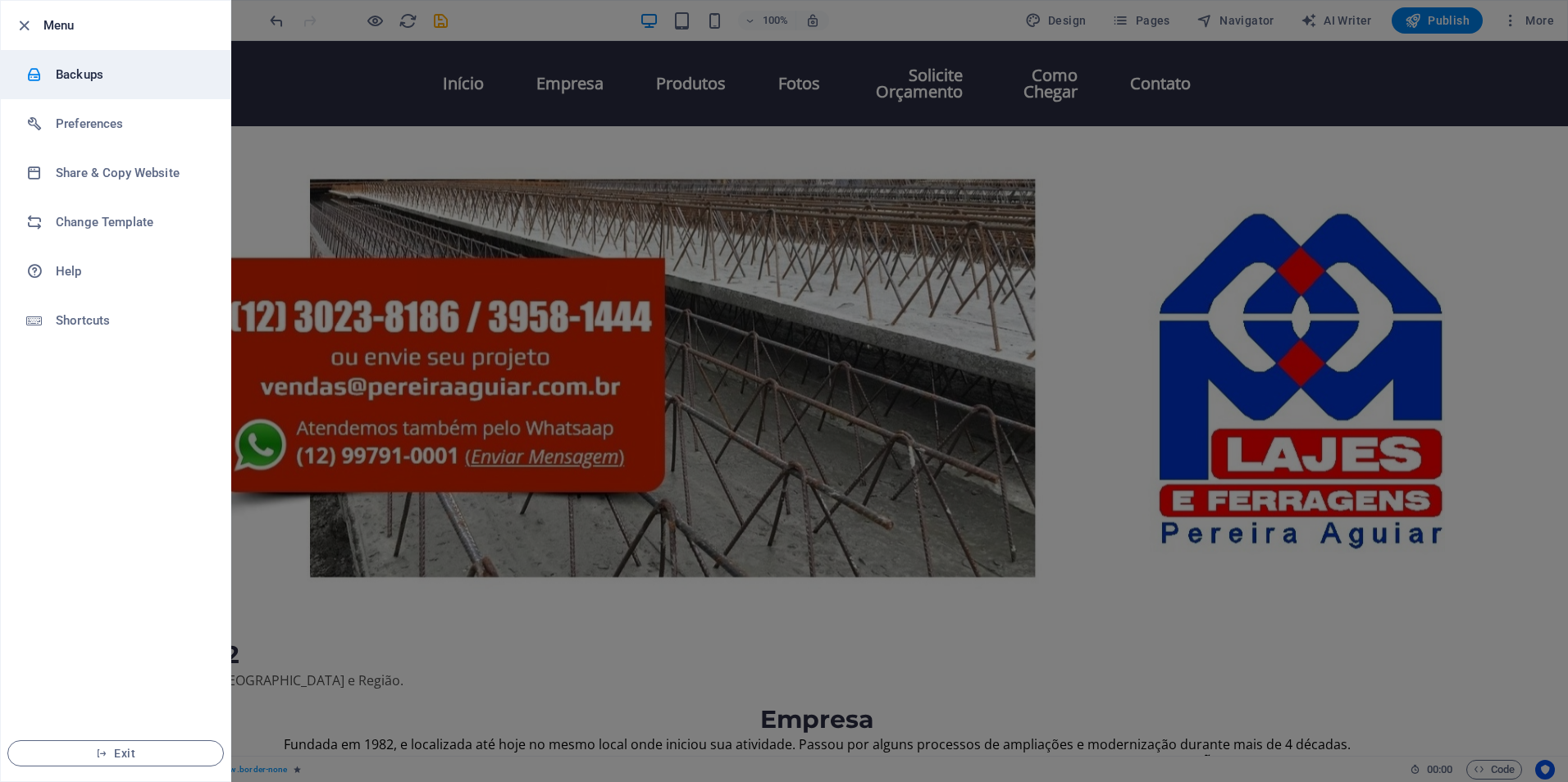
click at [73, 78] on h6 "Backups" at bounding box center [131, 74] width 152 height 20
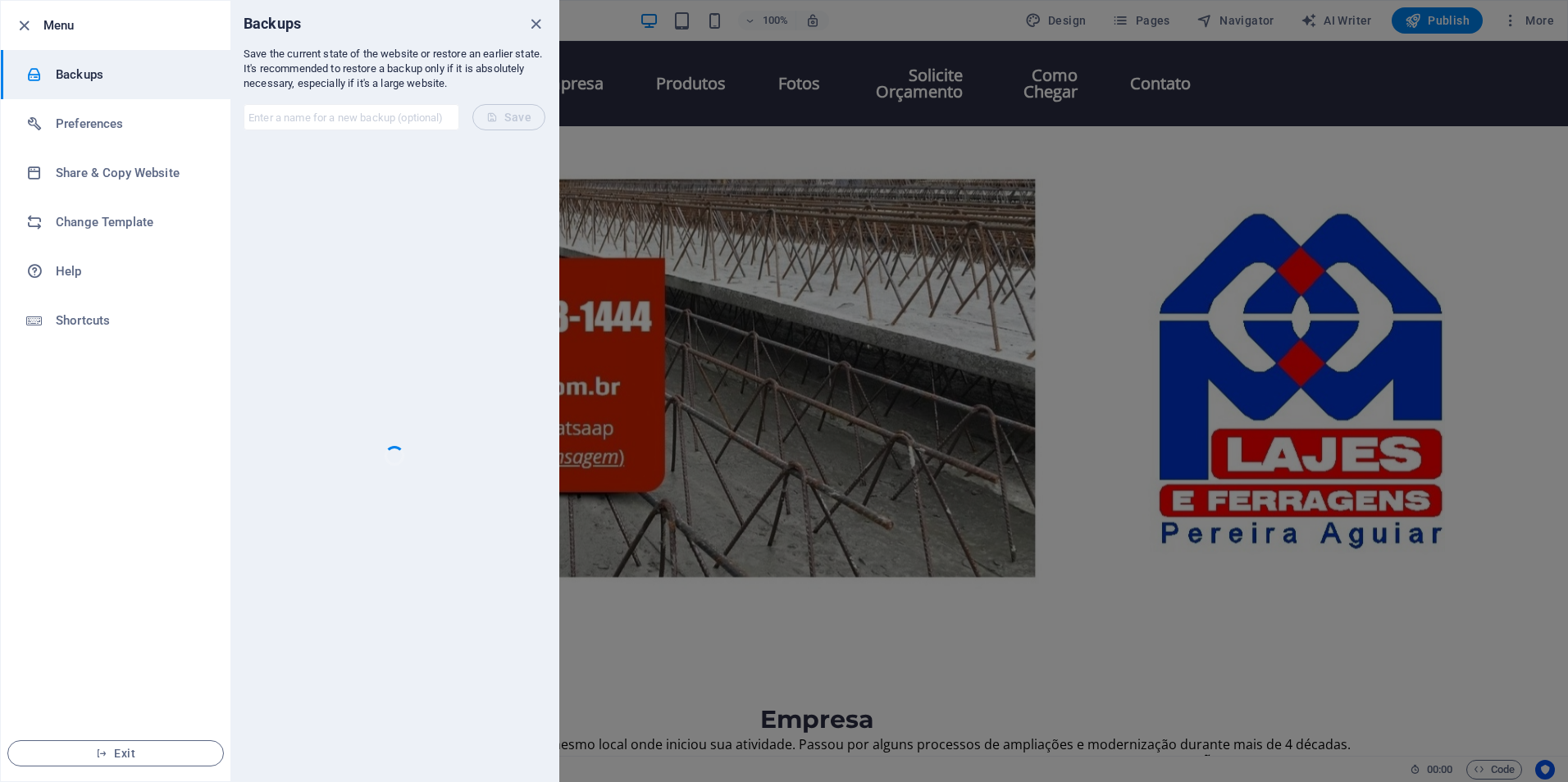
drag, startPoint x: 538, startPoint y: 29, endPoint x: 515, endPoint y: 28, distance: 23.0
click at [538, 29] on icon "close" at bounding box center [536, 24] width 19 height 19
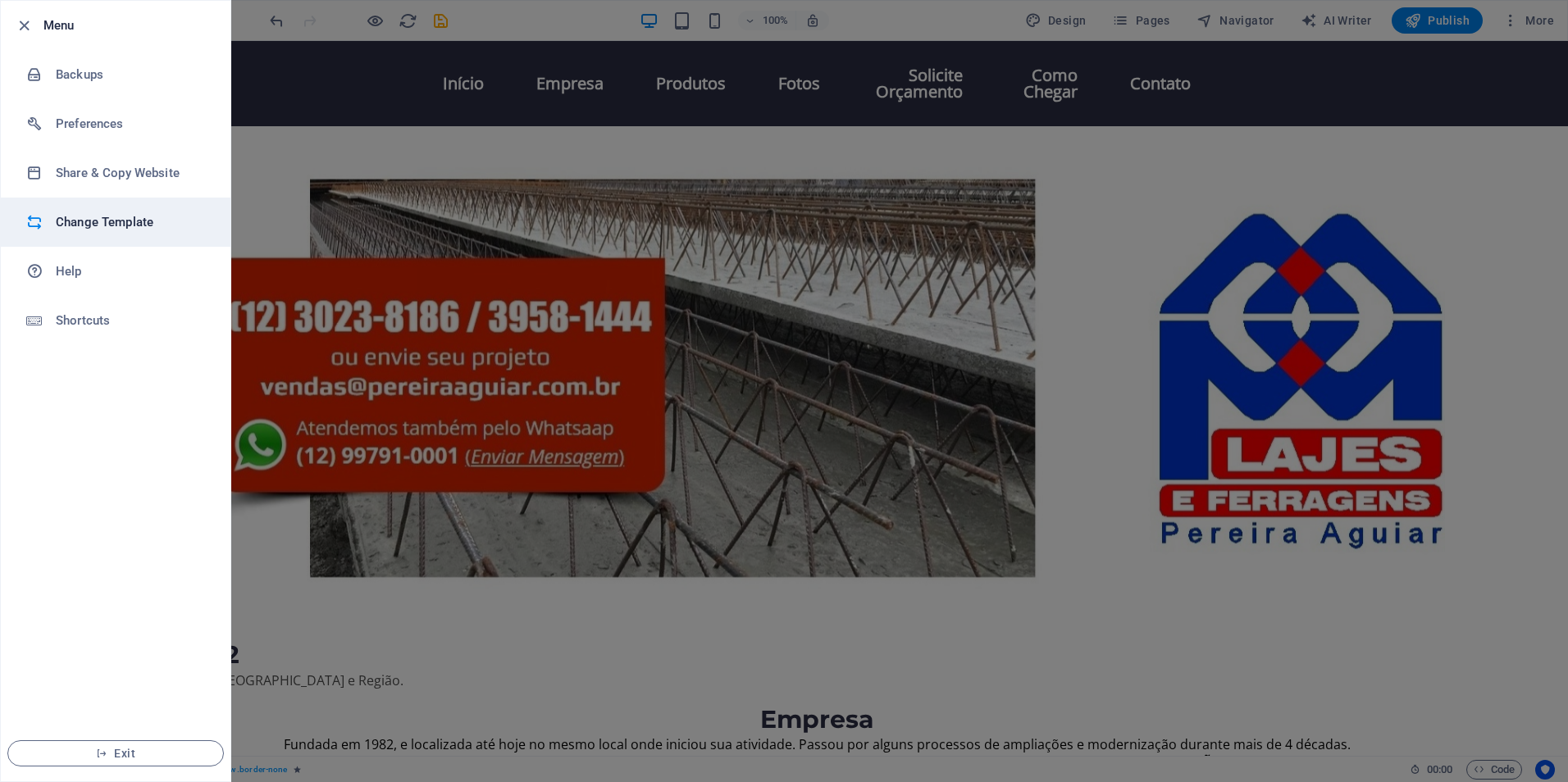
click at [119, 223] on h6 "Change Template" at bounding box center [131, 222] width 152 height 20
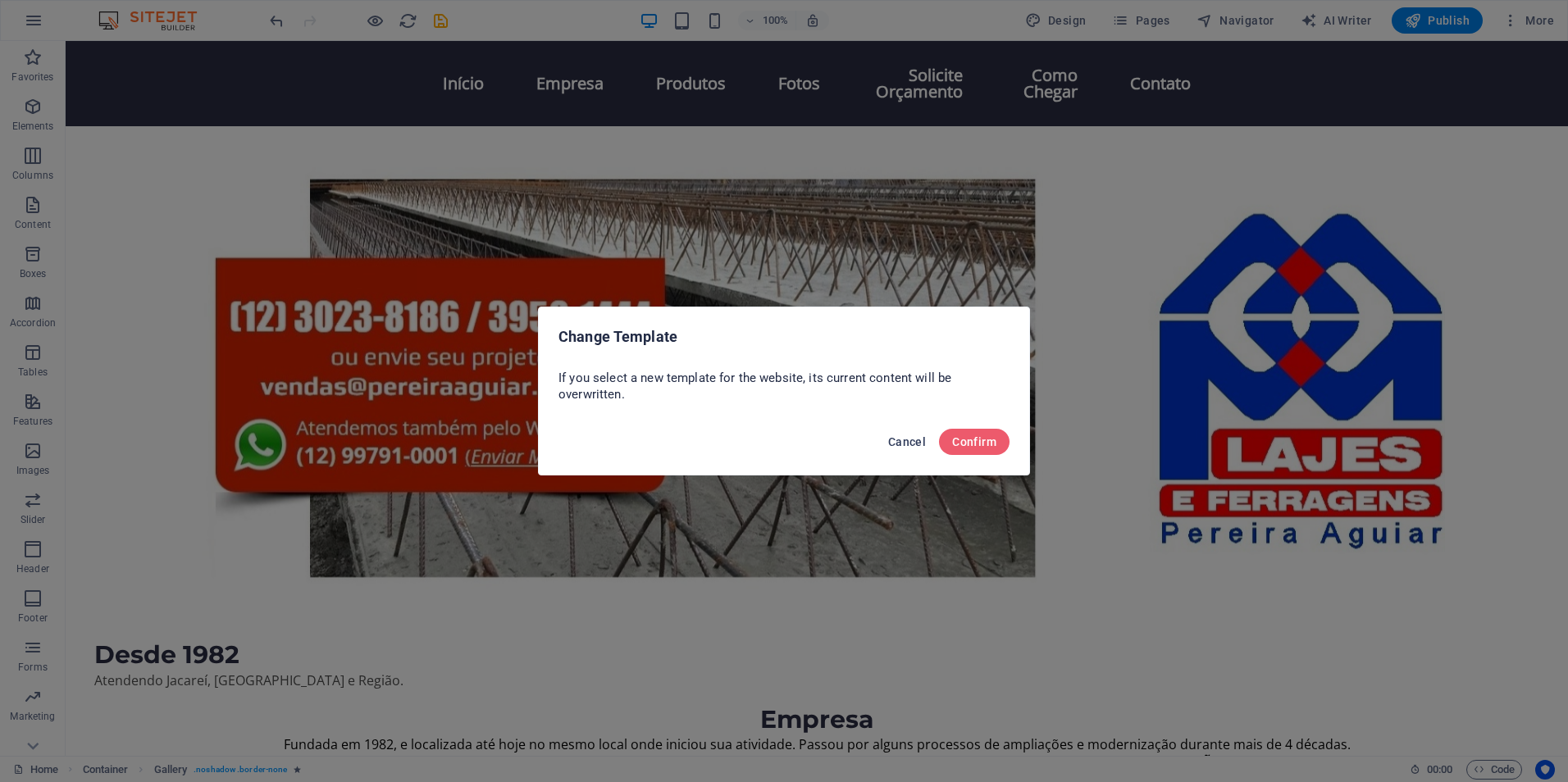
click at [900, 442] on span "Cancel" at bounding box center [907, 442] width 38 height 13
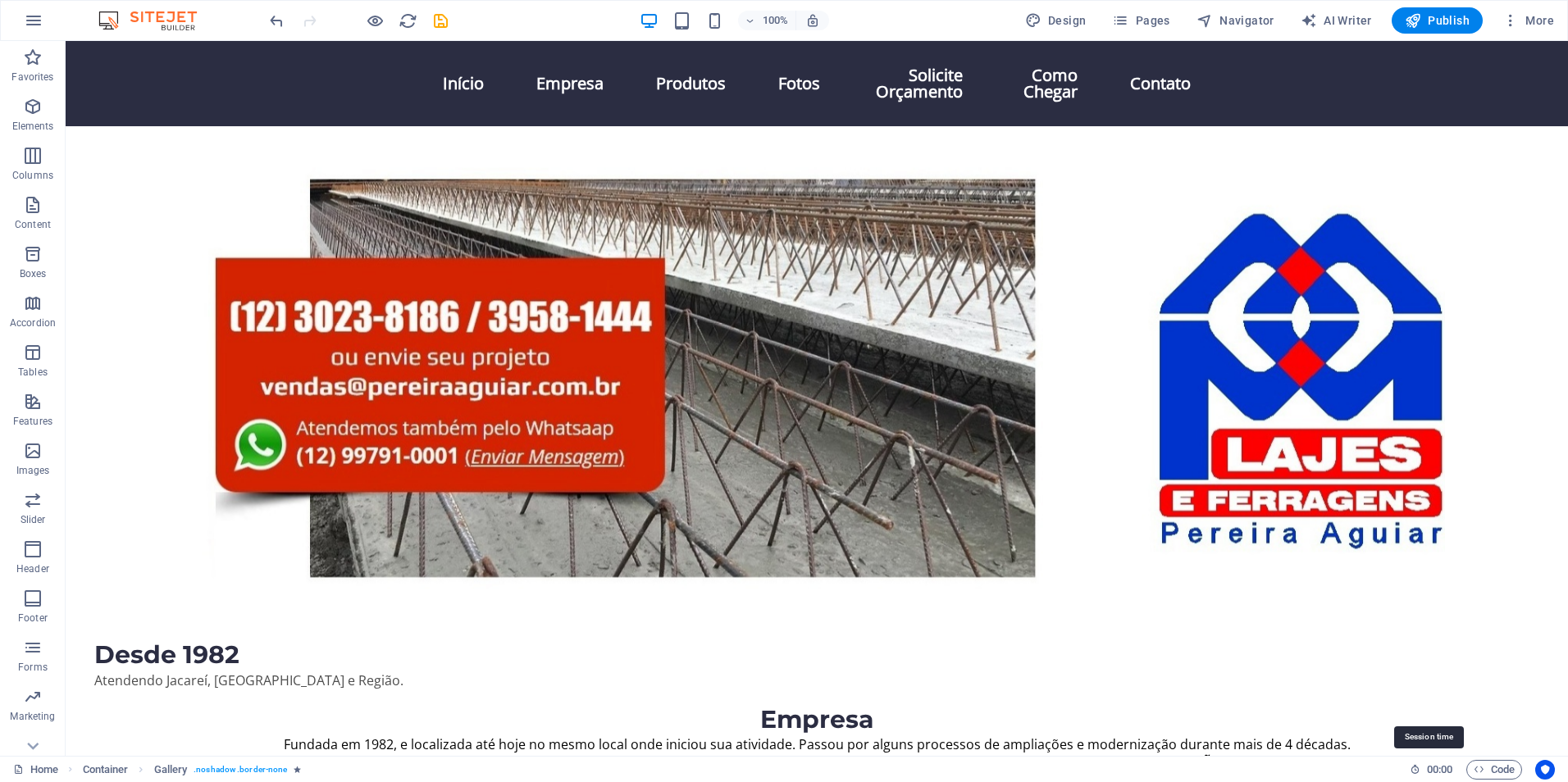
click at [1413, 766] on icon at bounding box center [1415, 770] width 10 height 10
click at [30, 20] on icon "button" at bounding box center [33, 20] width 20 height 20
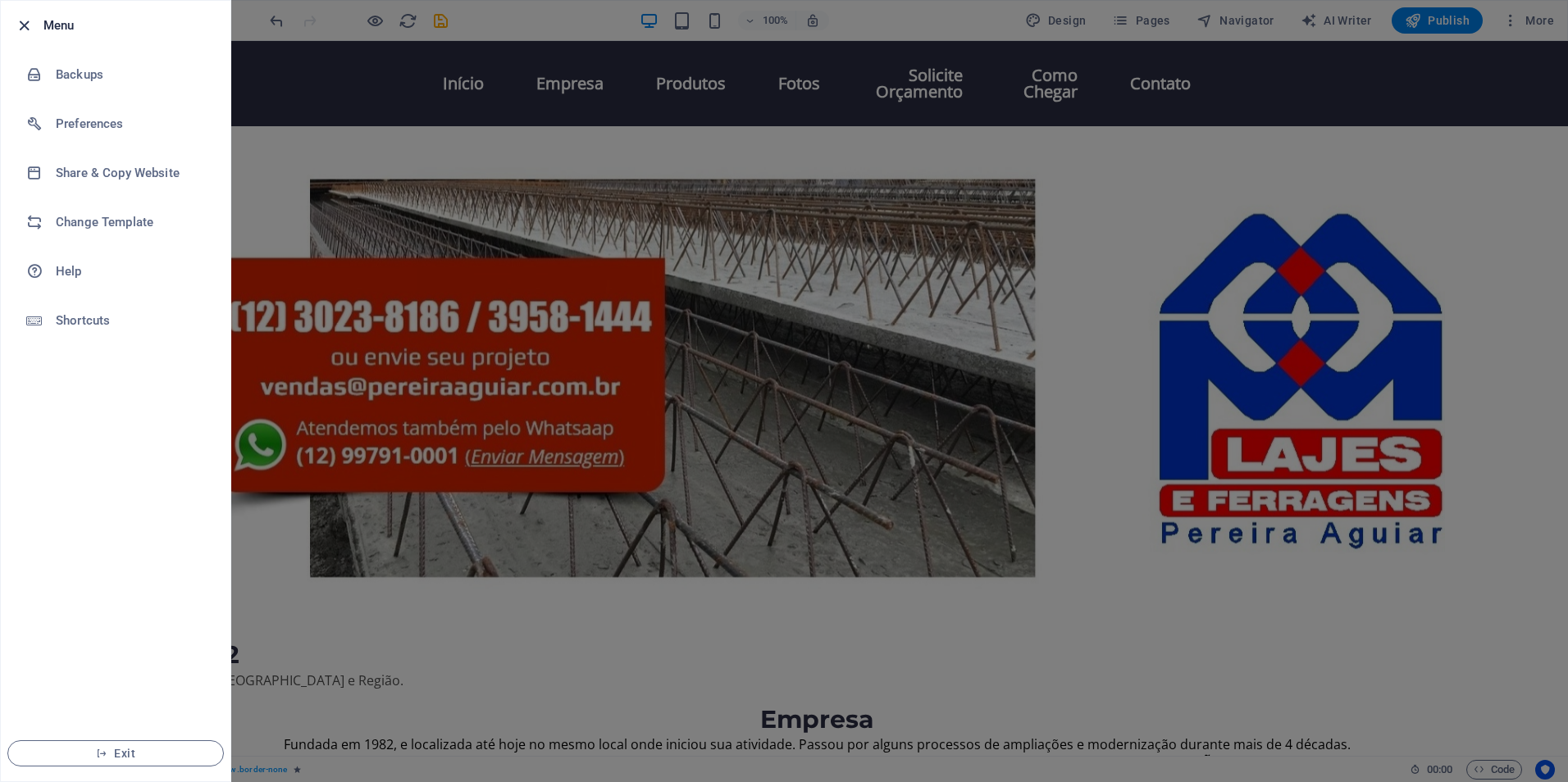
click at [26, 29] on icon "button" at bounding box center [24, 26] width 19 height 19
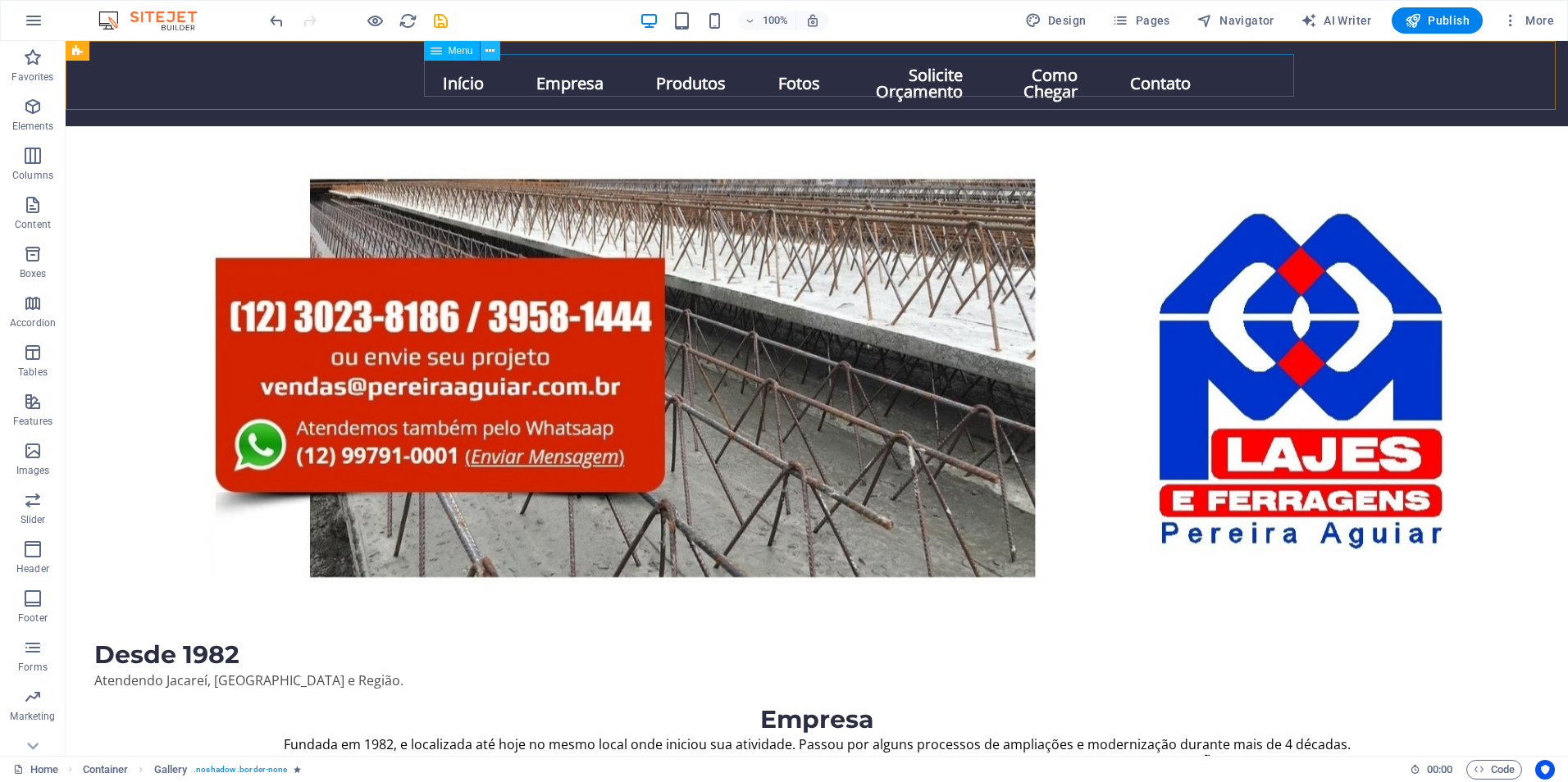
click at [488, 53] on icon at bounding box center [490, 51] width 9 height 17
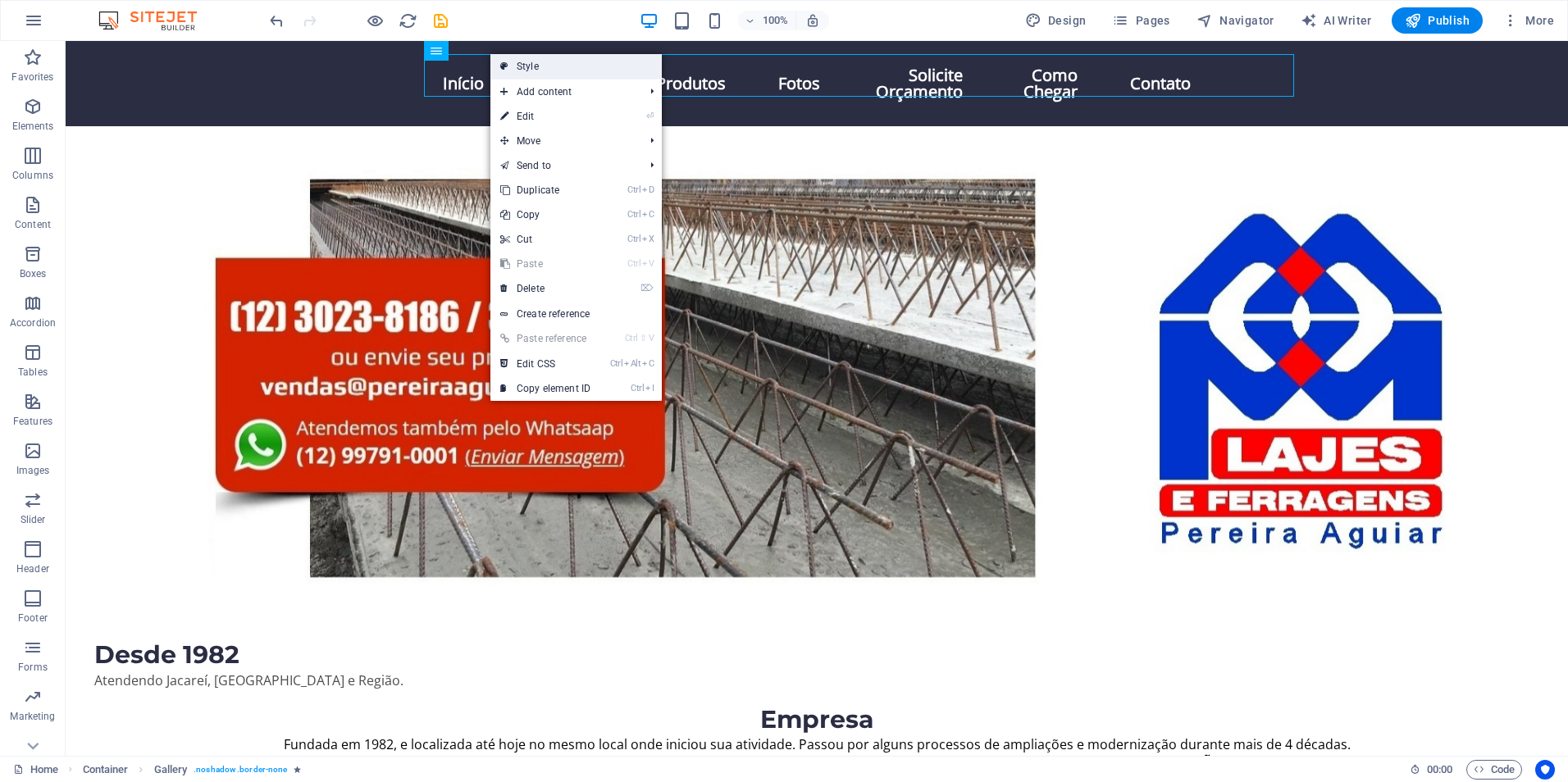
drag, startPoint x: 532, startPoint y: 67, endPoint x: 178, endPoint y: 29, distance: 356.0
click at [532, 67] on link "Style" at bounding box center [576, 67] width 171 height 24
select select "rem"
select select "preset-menu-v2-home-logo-nav-h1-image-text-menu"
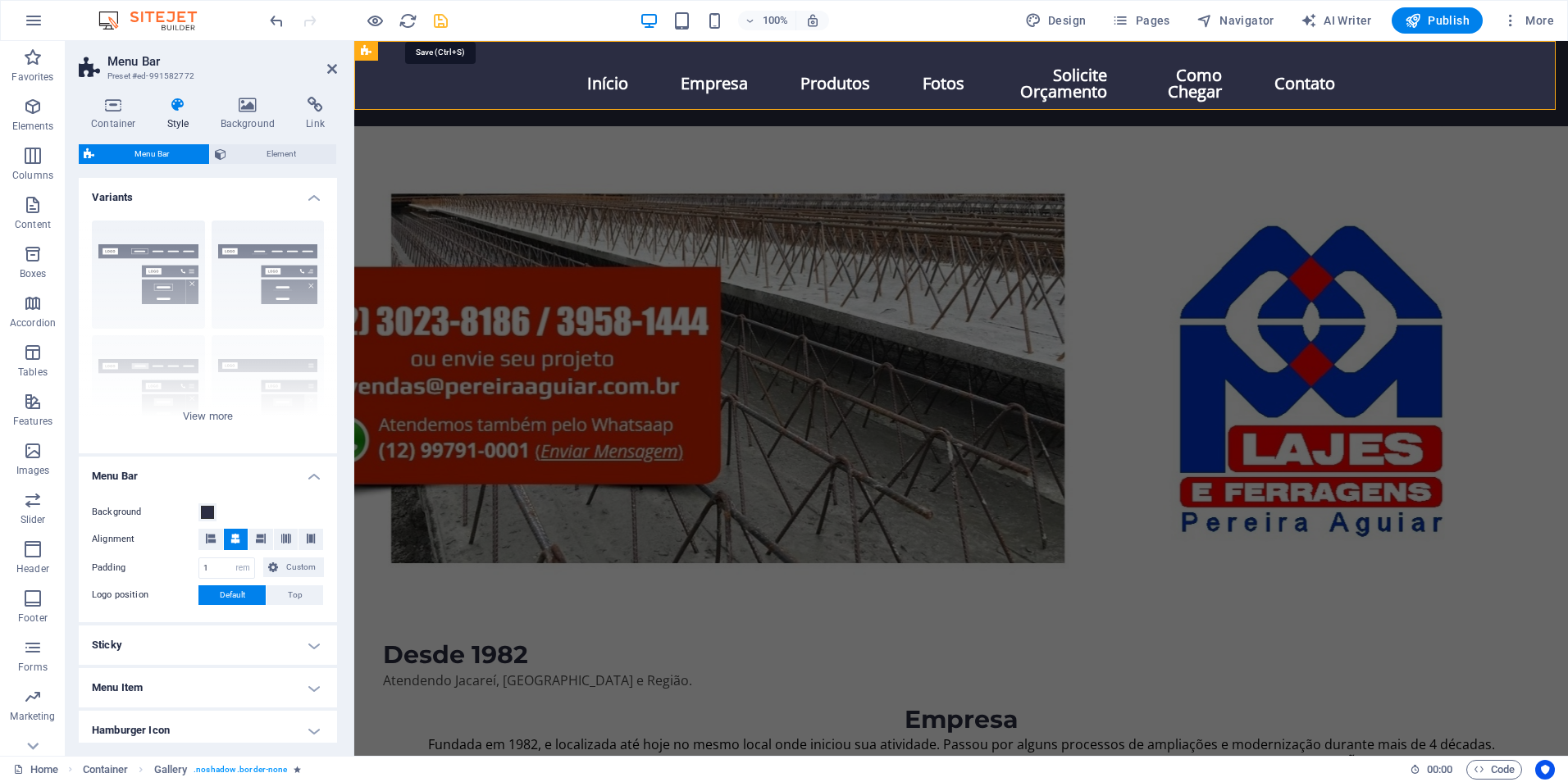
click at [443, 28] on icon "save" at bounding box center [441, 21] width 19 height 19
click at [443, 18] on icon "save" at bounding box center [441, 21] width 19 height 19
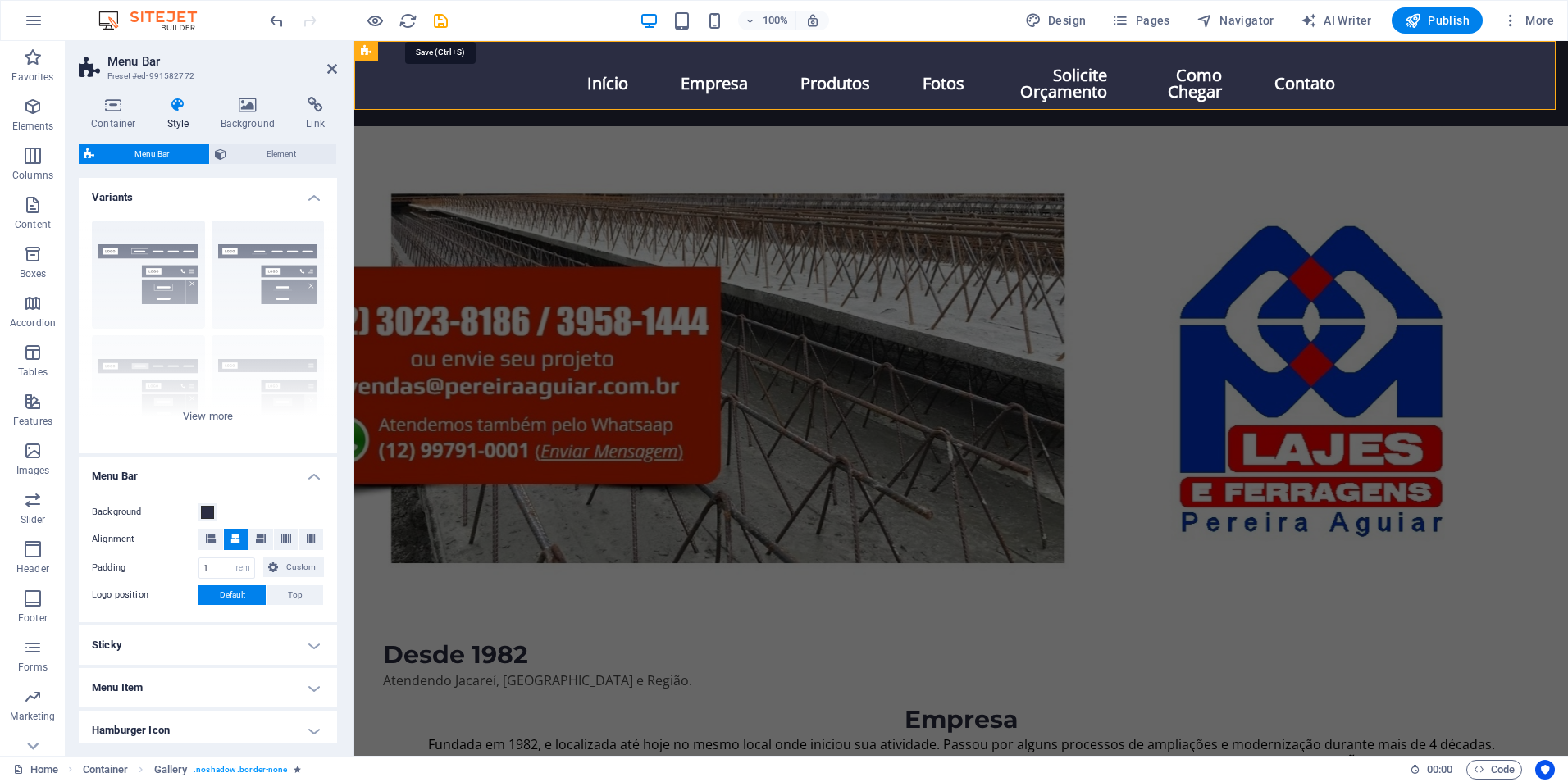
drag, startPoint x: 443, startPoint y: 18, endPoint x: 419, endPoint y: 23, distance: 24.5
click at [439, 18] on icon "save" at bounding box center [441, 21] width 19 height 19
click at [409, 22] on icon "reload" at bounding box center [408, 21] width 19 height 19
click at [163, 19] on img at bounding box center [156, 20] width 123 height 20
click at [165, 21] on img at bounding box center [156, 20] width 123 height 20
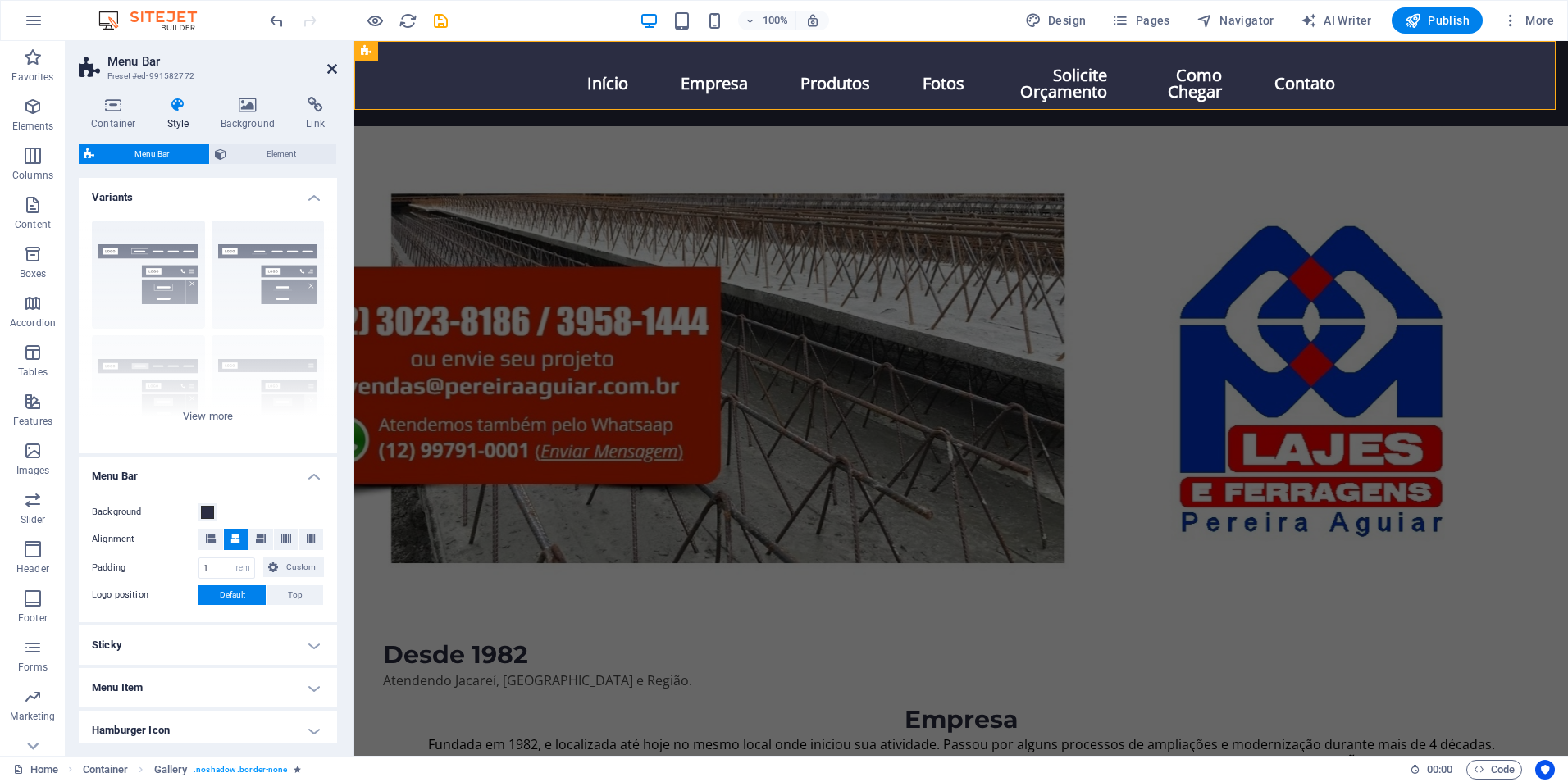
click at [333, 74] on icon at bounding box center [332, 68] width 10 height 13
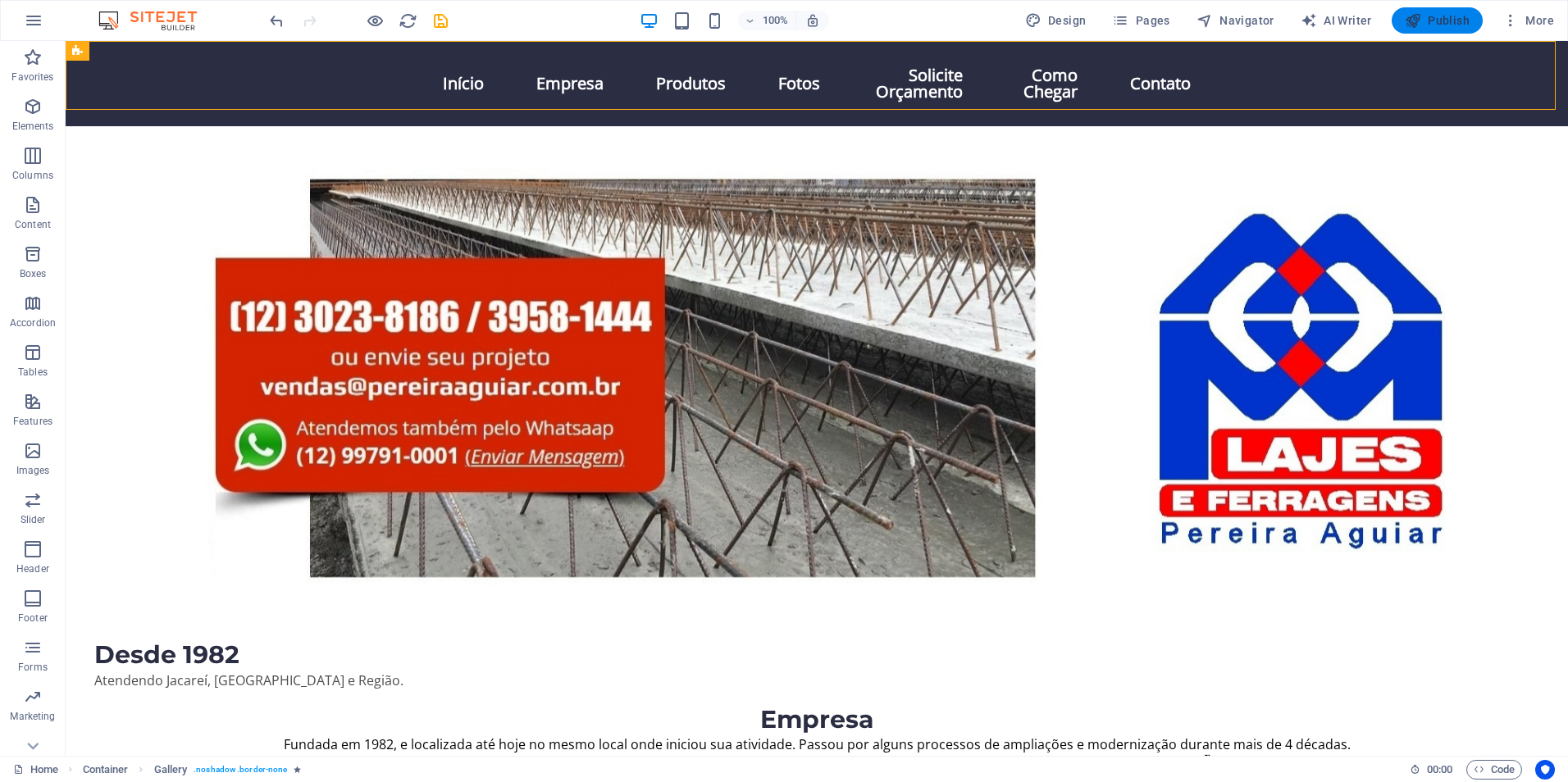
click at [1436, 20] on span "Publish" at bounding box center [1436, 20] width 65 height 16
click at [1227, 23] on span "Navigator" at bounding box center [1236, 20] width 78 height 16
click at [1145, 21] on span "Pages" at bounding box center [1140, 20] width 57 height 16
click at [1145, 21] on span "Pages" at bounding box center [1140, 20] width 57 height 16
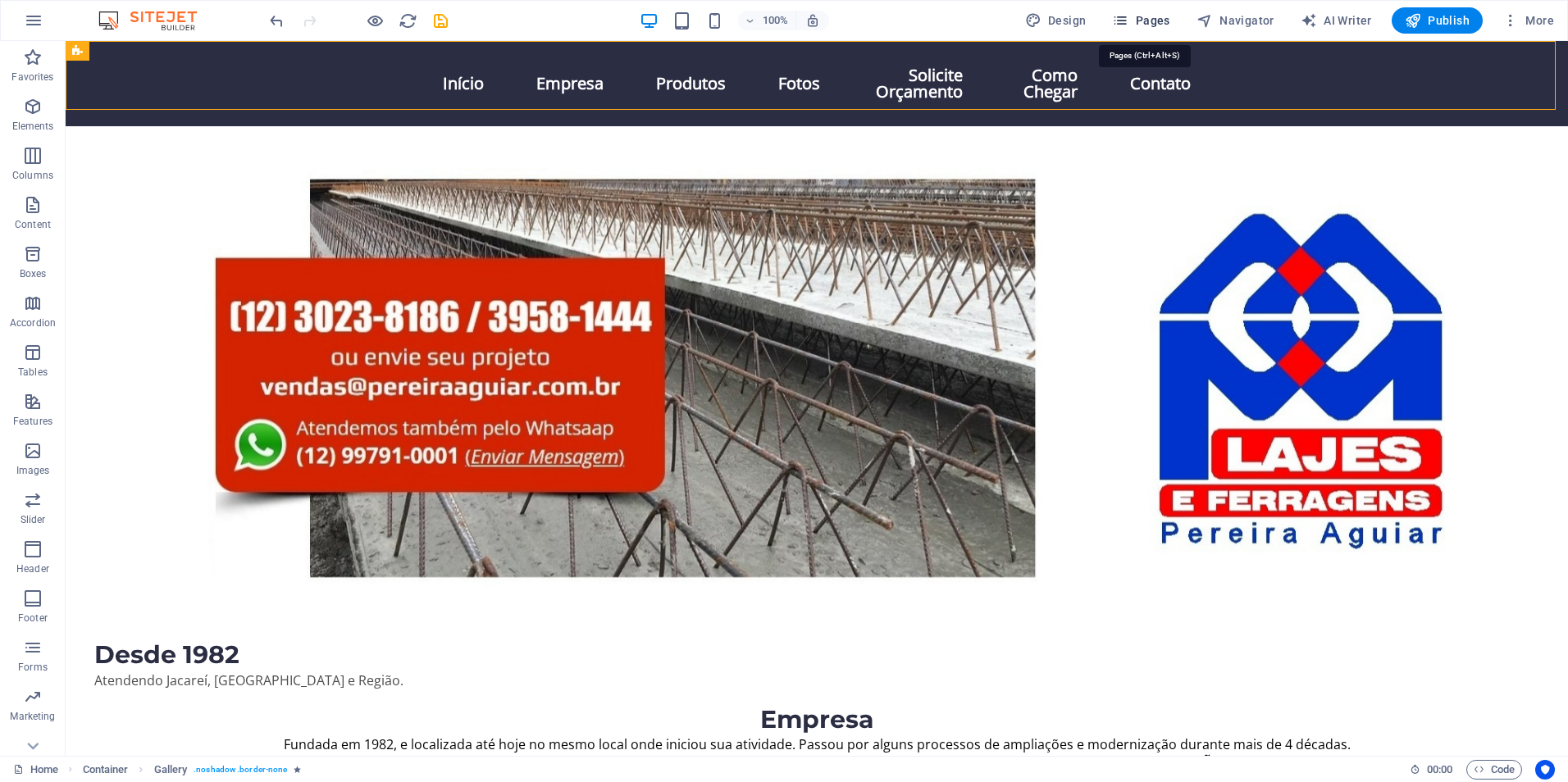
drag, startPoint x: 1145, startPoint y: 21, endPoint x: 1131, endPoint y: 24, distance: 14.3
click at [1142, 22] on span "Pages" at bounding box center [1140, 20] width 57 height 16
click at [1063, 16] on span "Design" at bounding box center [1055, 20] width 61 height 16
click at [1065, 18] on span "Design" at bounding box center [1055, 20] width 61 height 16
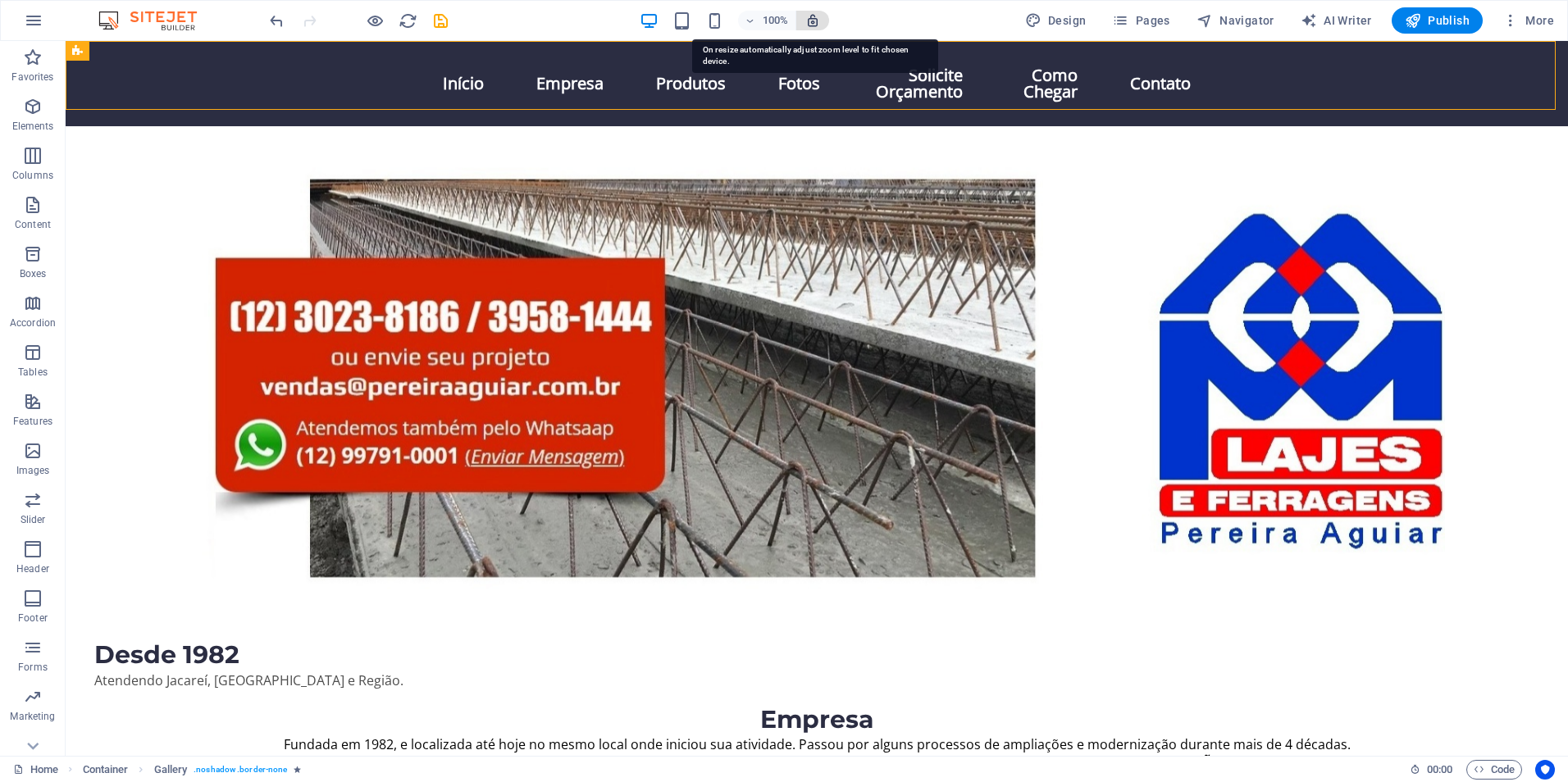
click at [810, 23] on icon "button" at bounding box center [812, 20] width 15 height 15
click at [767, 23] on h6 "100%" at bounding box center [776, 20] width 26 height 20
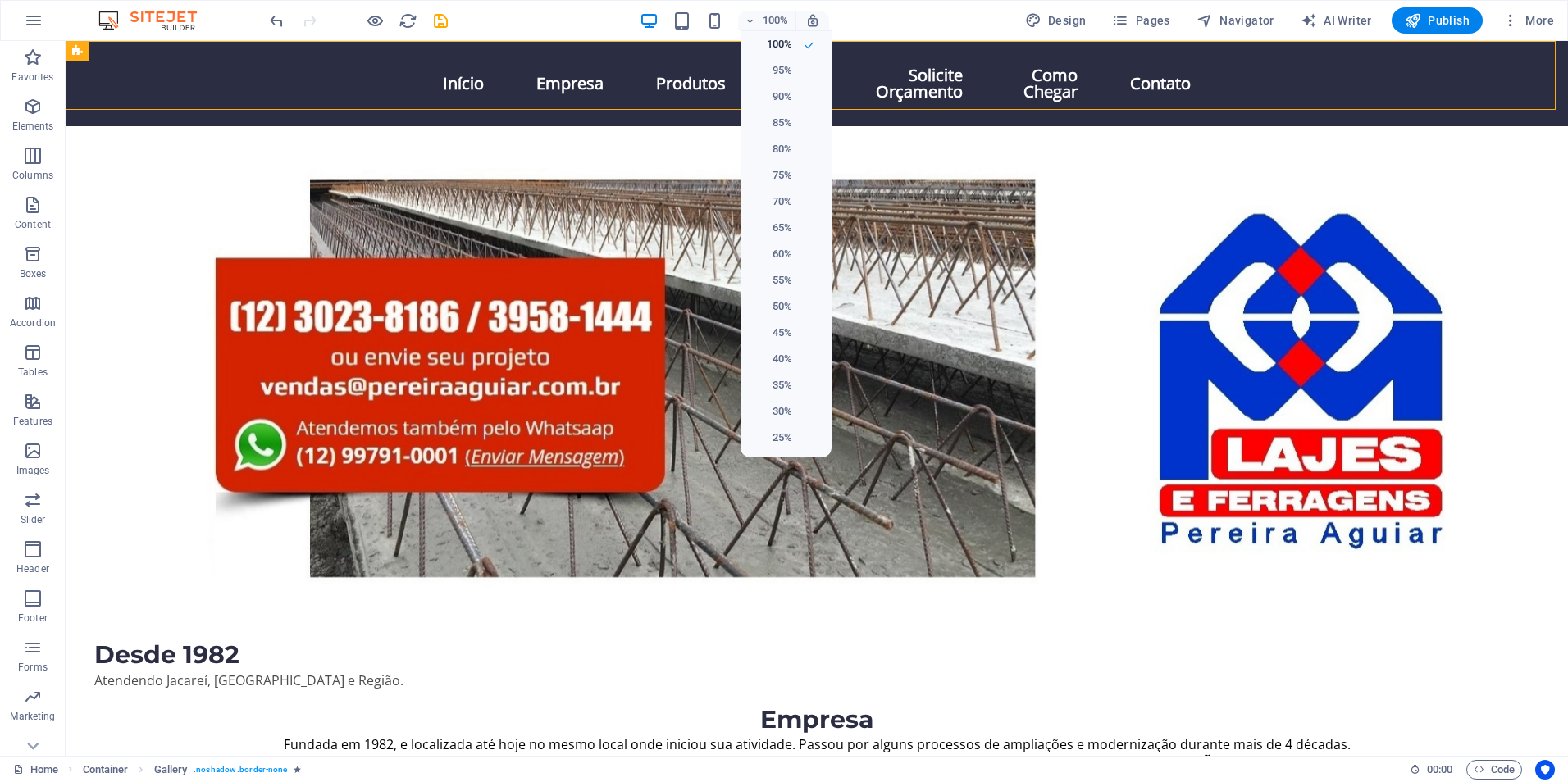
click at [715, 25] on div at bounding box center [784, 391] width 1568 height 782
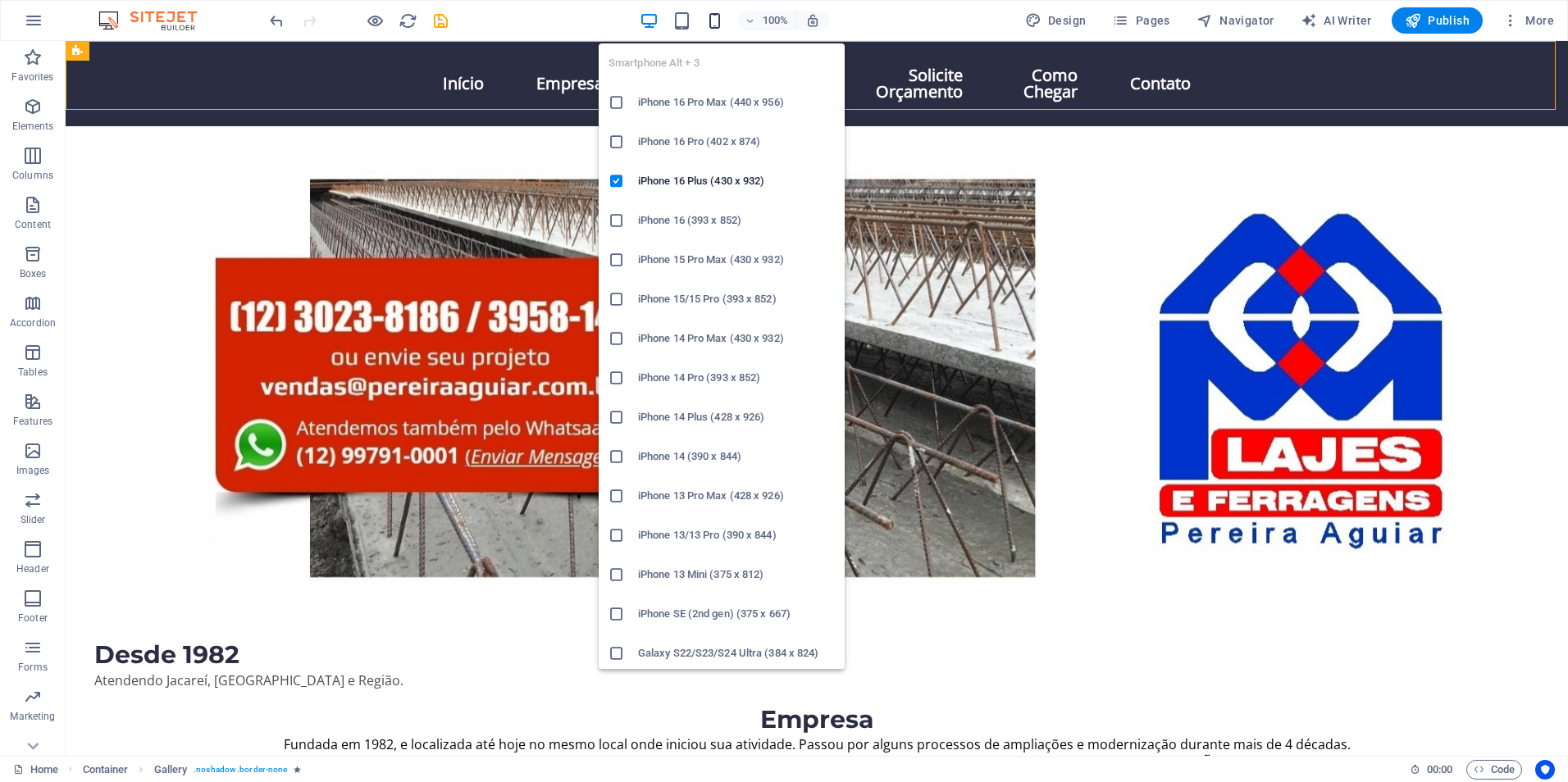
click at [717, 23] on icon "button" at bounding box center [714, 21] width 19 height 19
drag, startPoint x: 717, startPoint y: 23, endPoint x: 707, endPoint y: 26, distance: 10.4
click at [716, 23] on icon "button" at bounding box center [714, 21] width 19 height 19
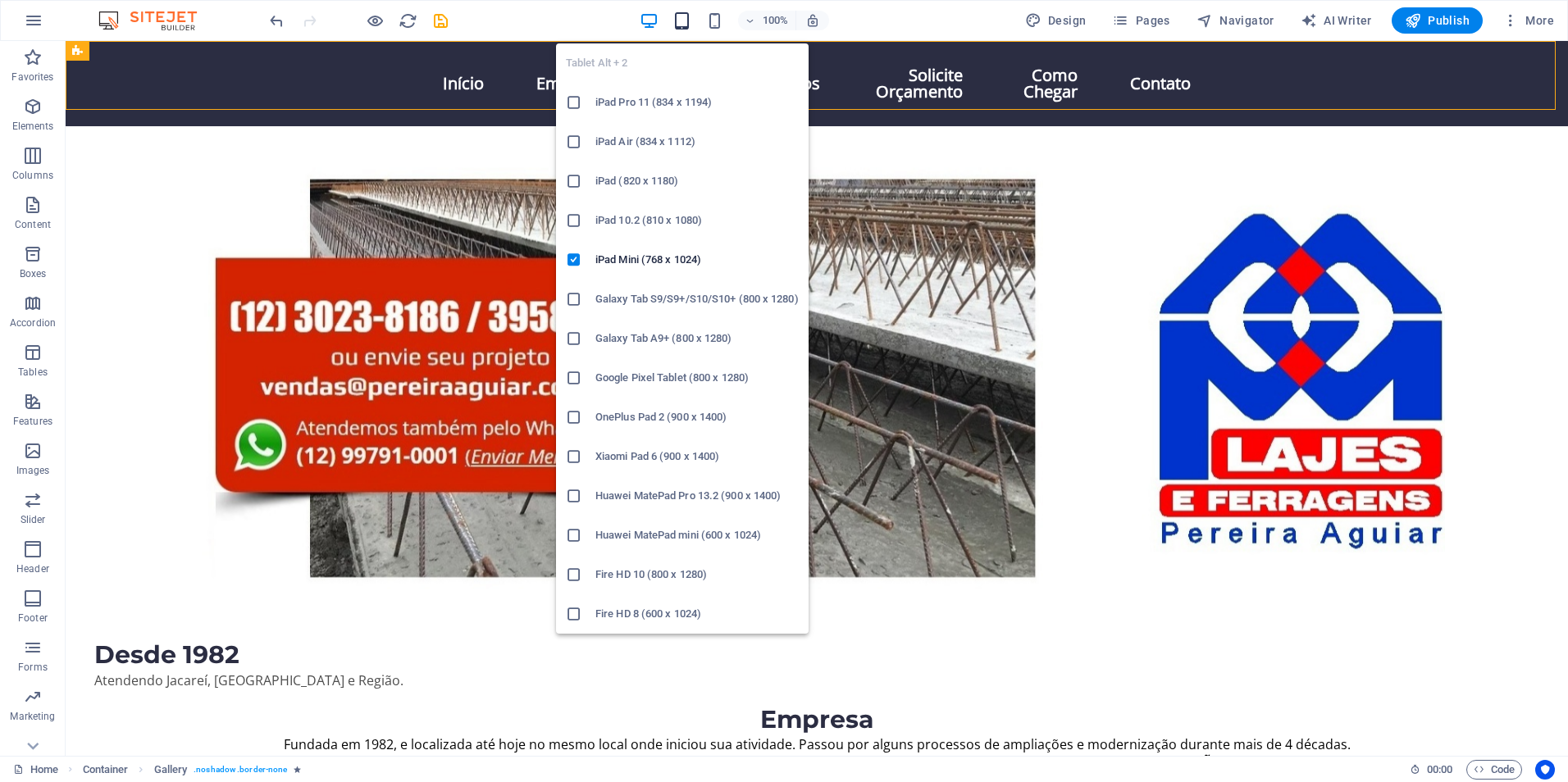
click at [685, 20] on icon "button" at bounding box center [682, 21] width 19 height 19
click at [686, 21] on icon "button" at bounding box center [682, 21] width 19 height 19
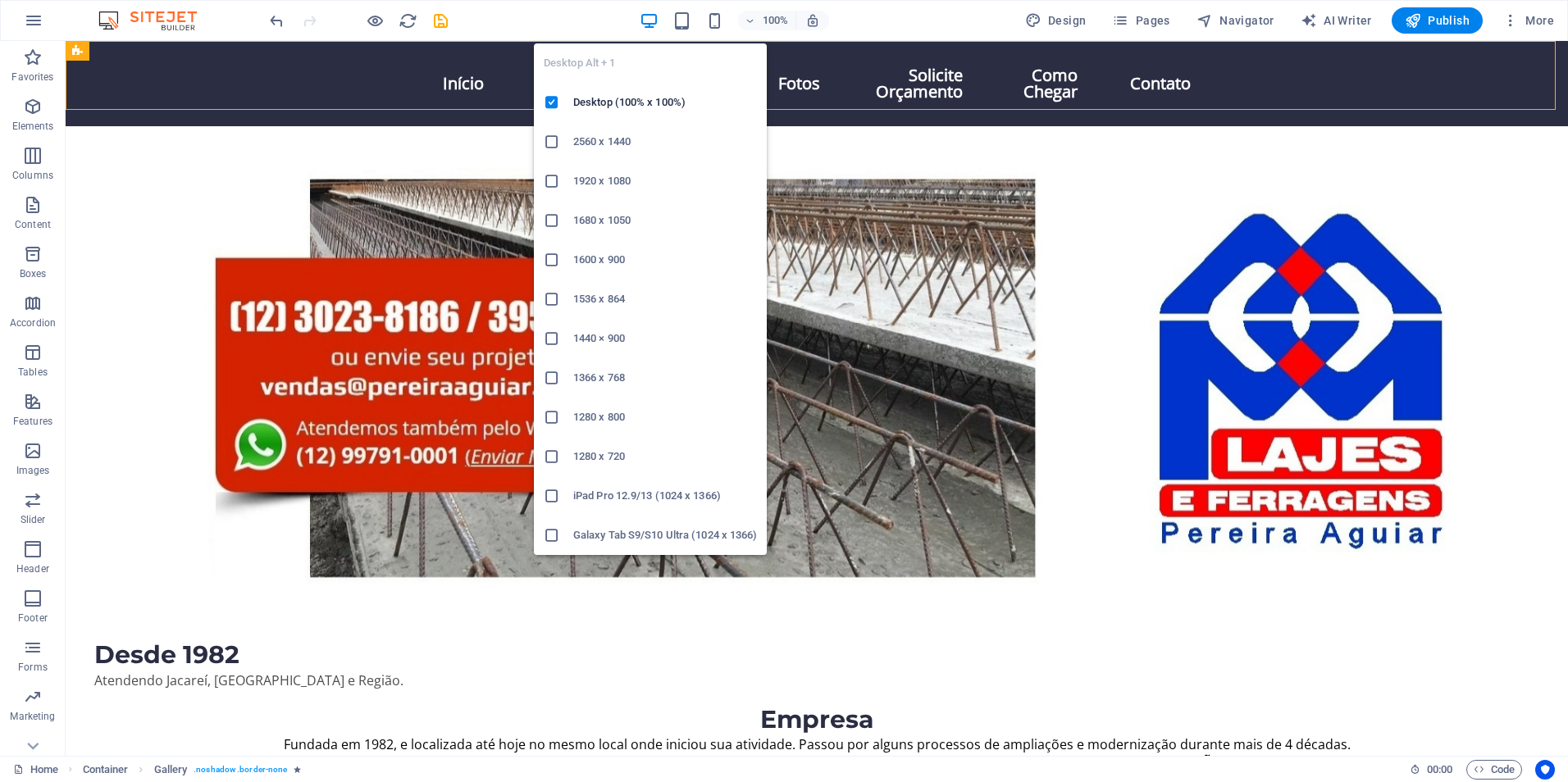
click at [651, 23] on icon "button" at bounding box center [649, 21] width 19 height 19
click at [550, 97] on icon at bounding box center [552, 102] width 16 height 16
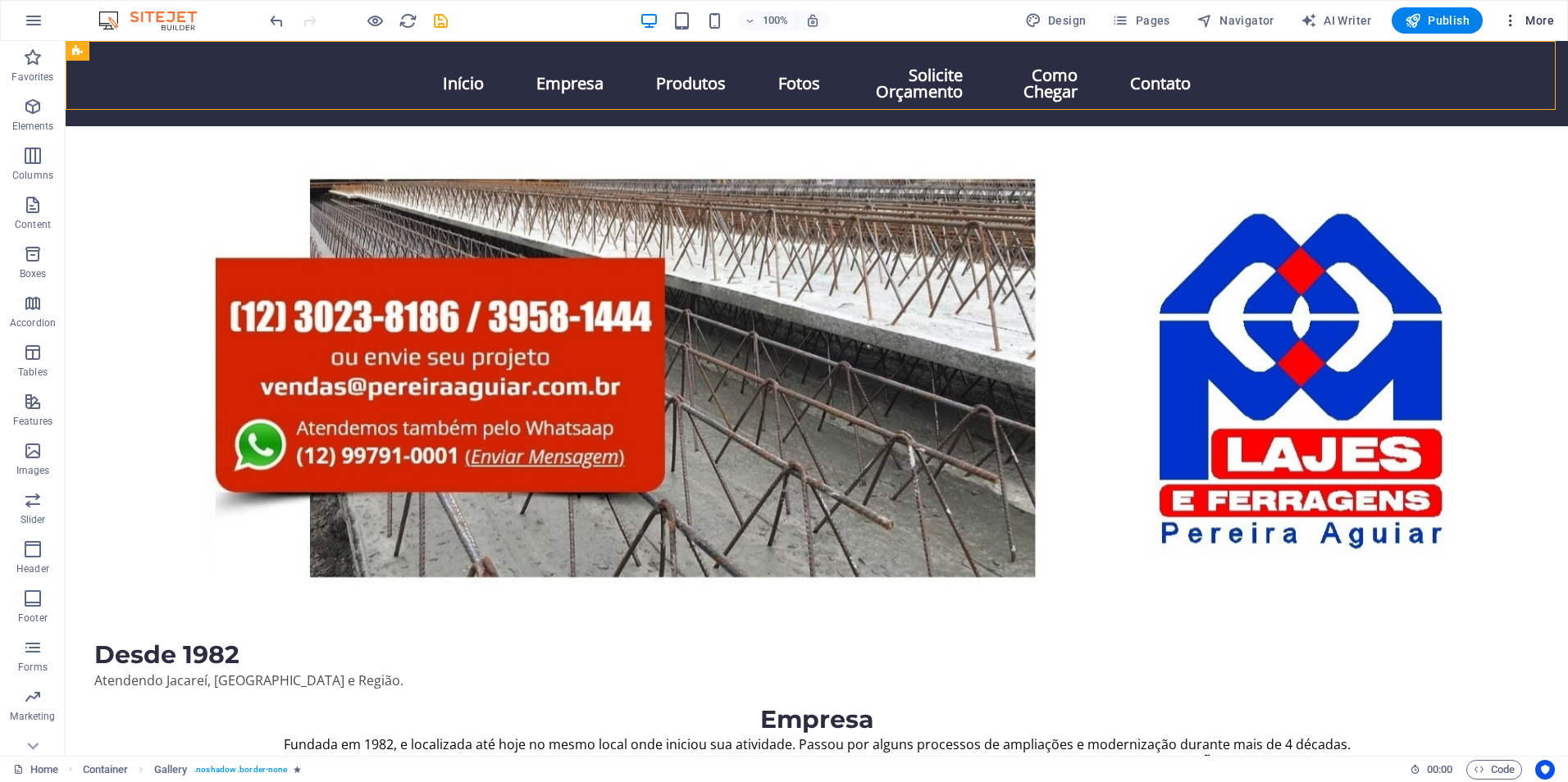
click at [1543, 23] on span "More" at bounding box center [1528, 20] width 52 height 16
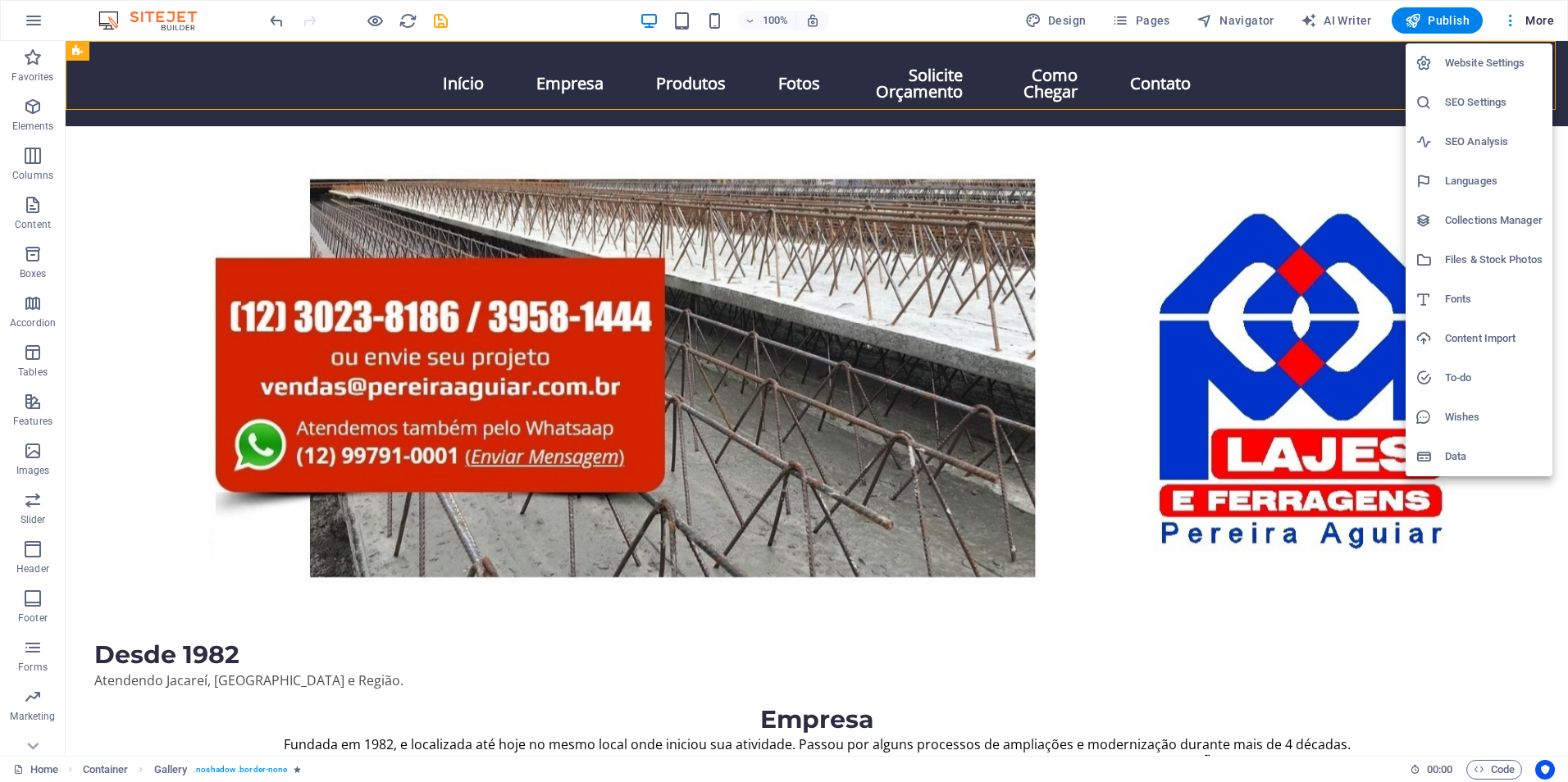
click at [1482, 62] on h6 "Website Settings" at bounding box center [1494, 63] width 98 height 20
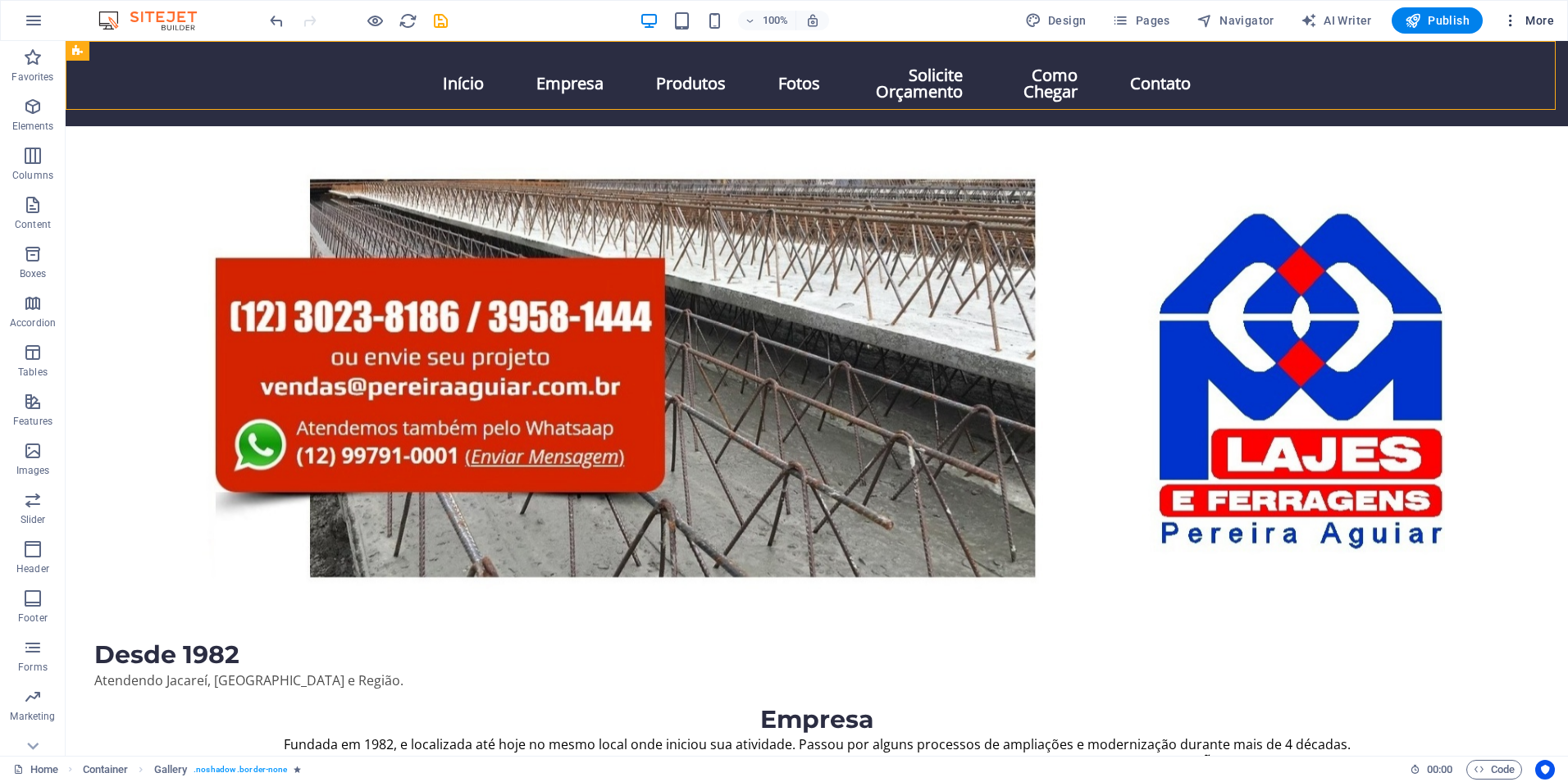
click at [1508, 23] on icon "button" at bounding box center [1510, 20] width 16 height 16
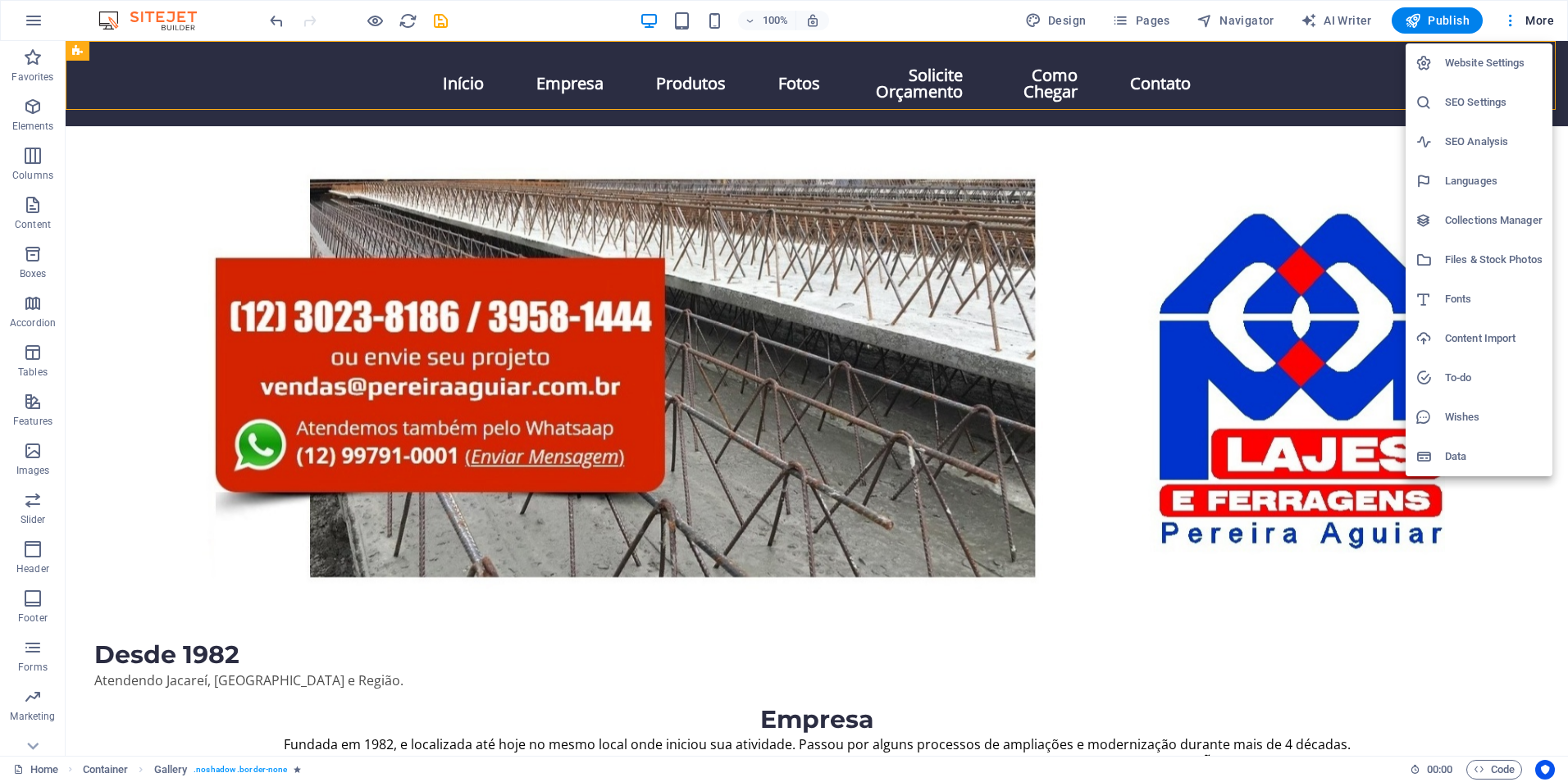
click at [1455, 68] on h6 "Website Settings" at bounding box center [1494, 63] width 98 height 20
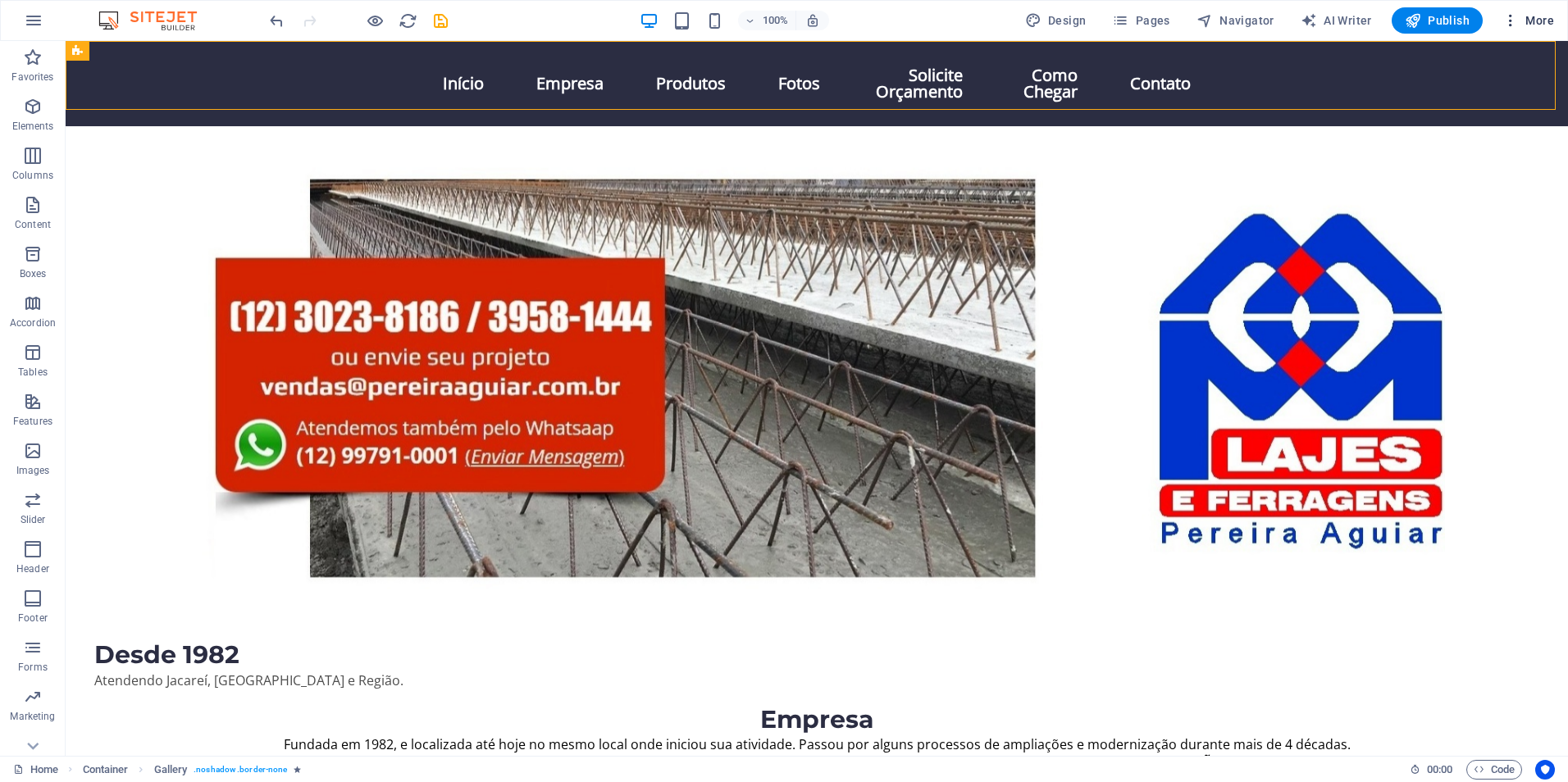
click at [1506, 20] on icon "button" at bounding box center [1510, 20] width 16 height 16
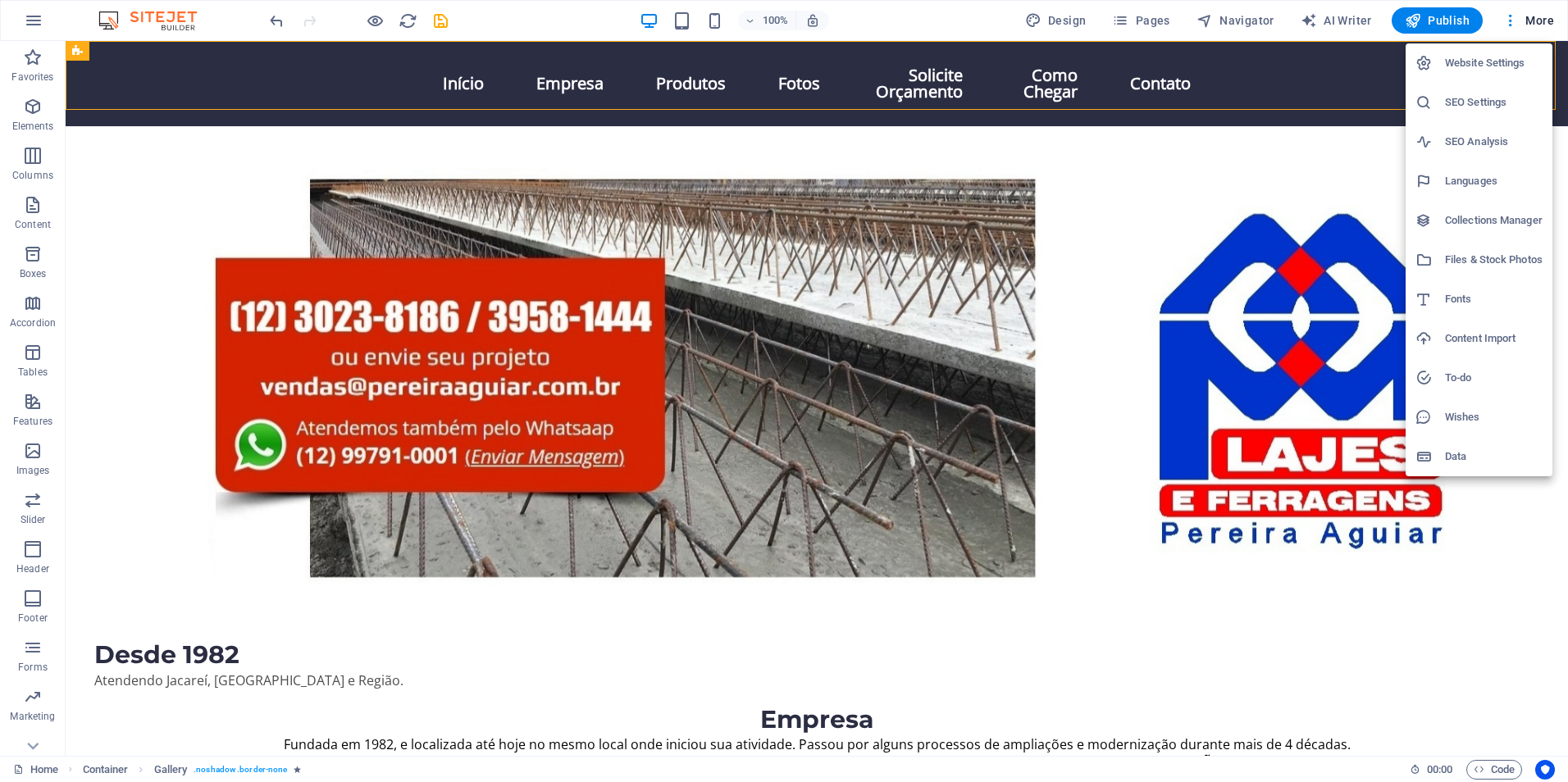
click at [1452, 98] on h6 "SEO Settings" at bounding box center [1494, 102] width 98 height 20
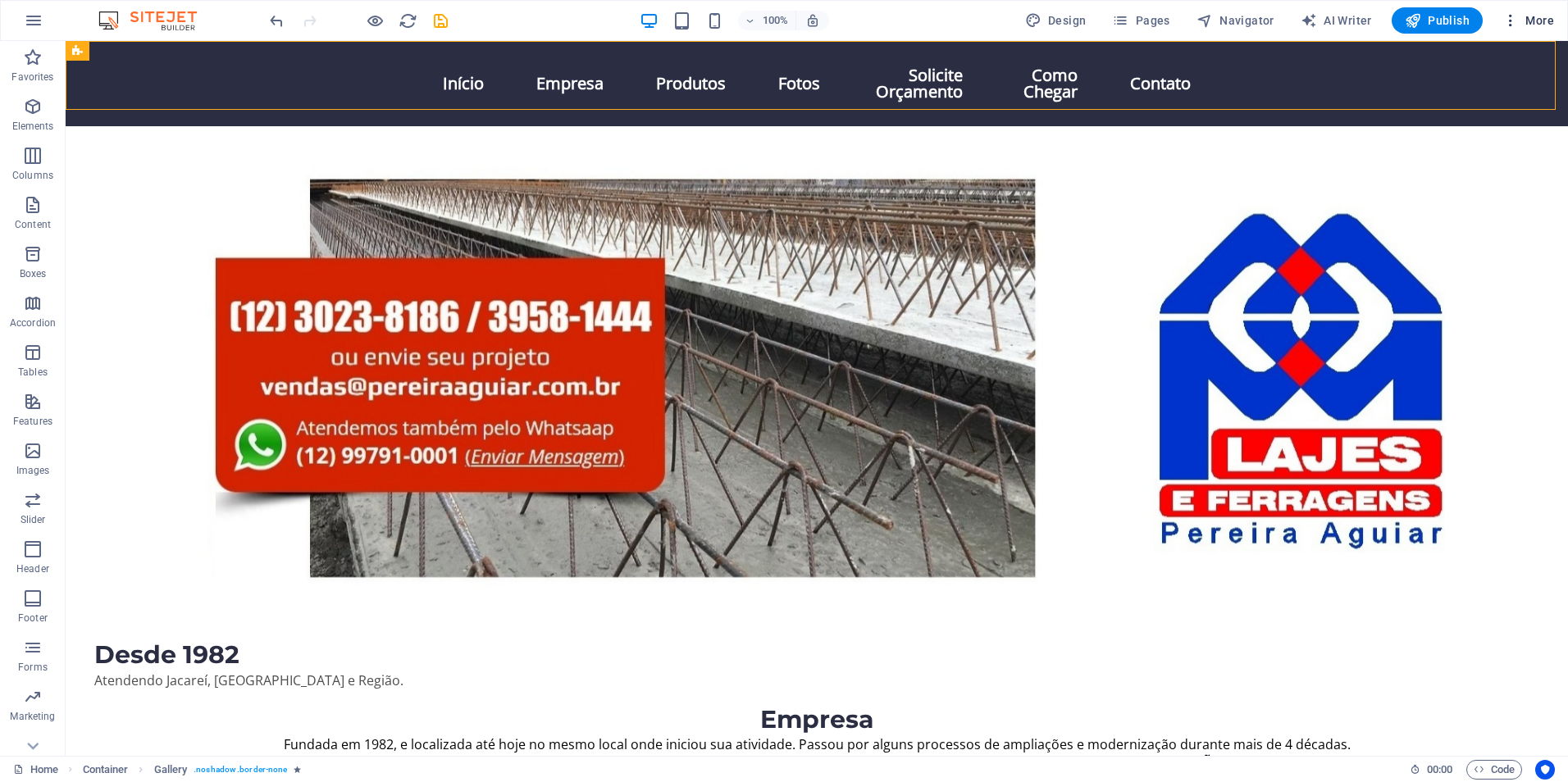
click at [1539, 21] on span "More" at bounding box center [1528, 20] width 52 height 16
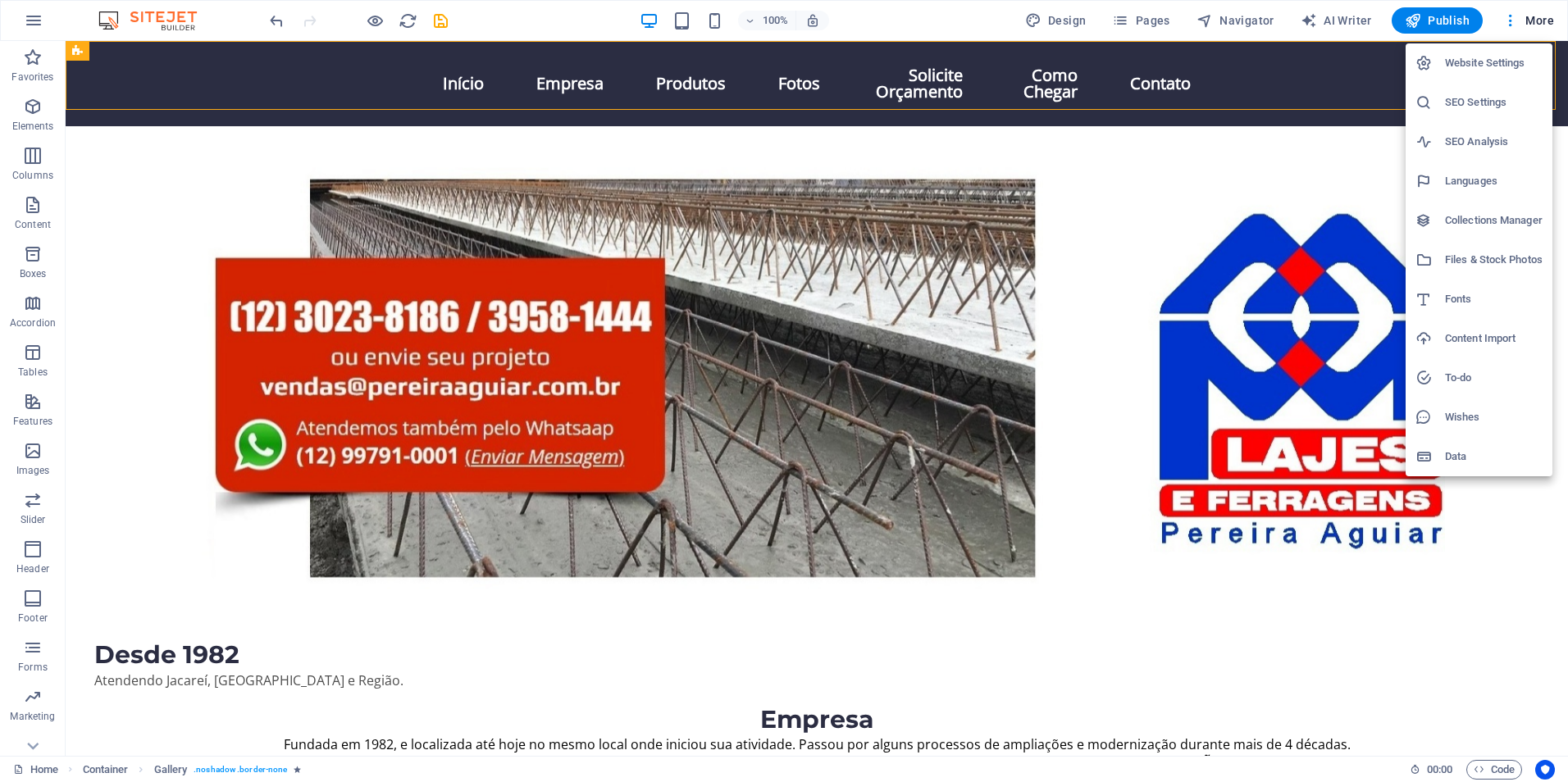
click at [1462, 462] on h6 "Data" at bounding box center [1494, 456] width 98 height 20
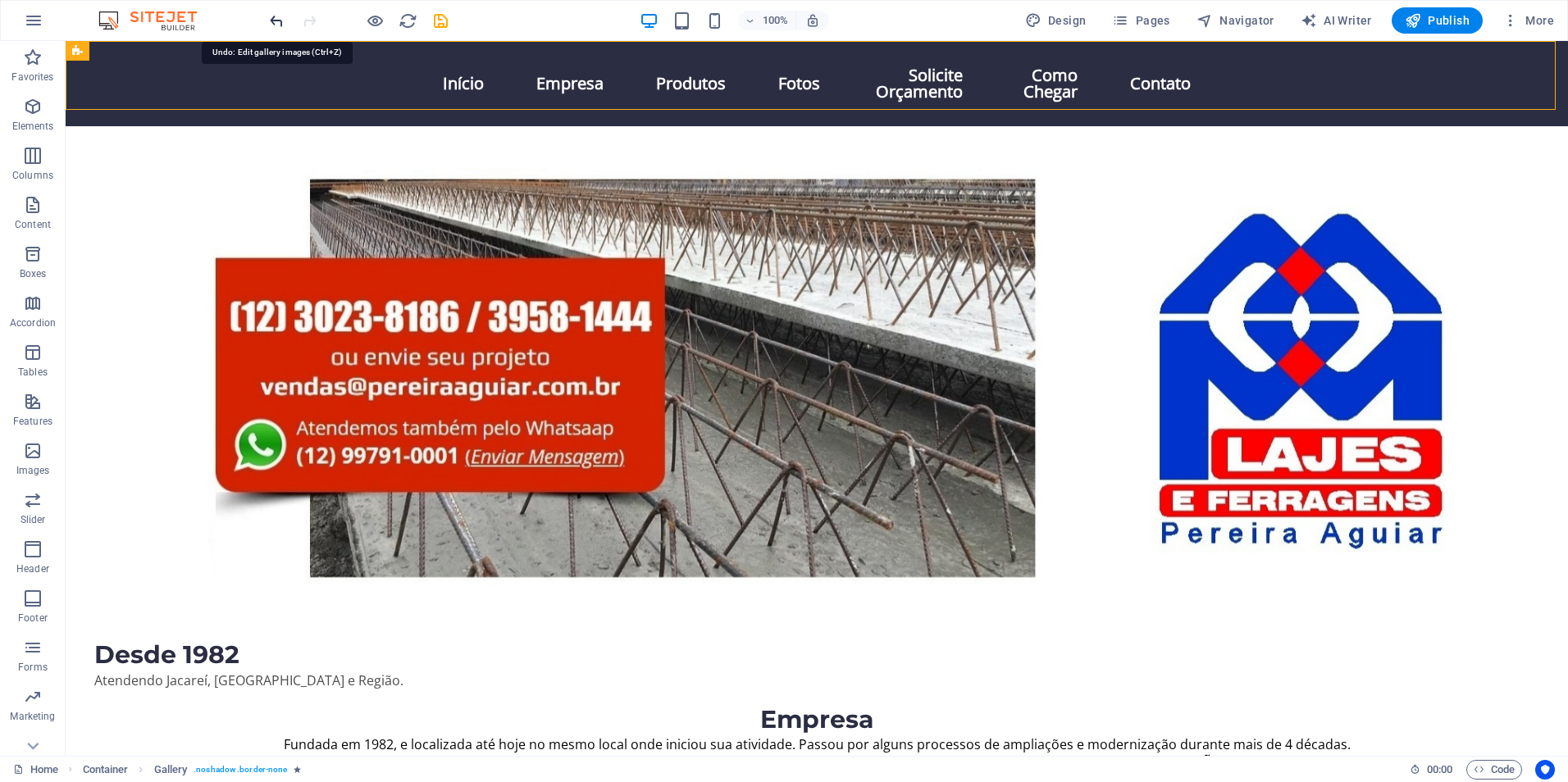
click at [274, 23] on icon "undo" at bounding box center [277, 21] width 19 height 19
click at [276, 16] on icon "undo" at bounding box center [277, 21] width 19 height 19
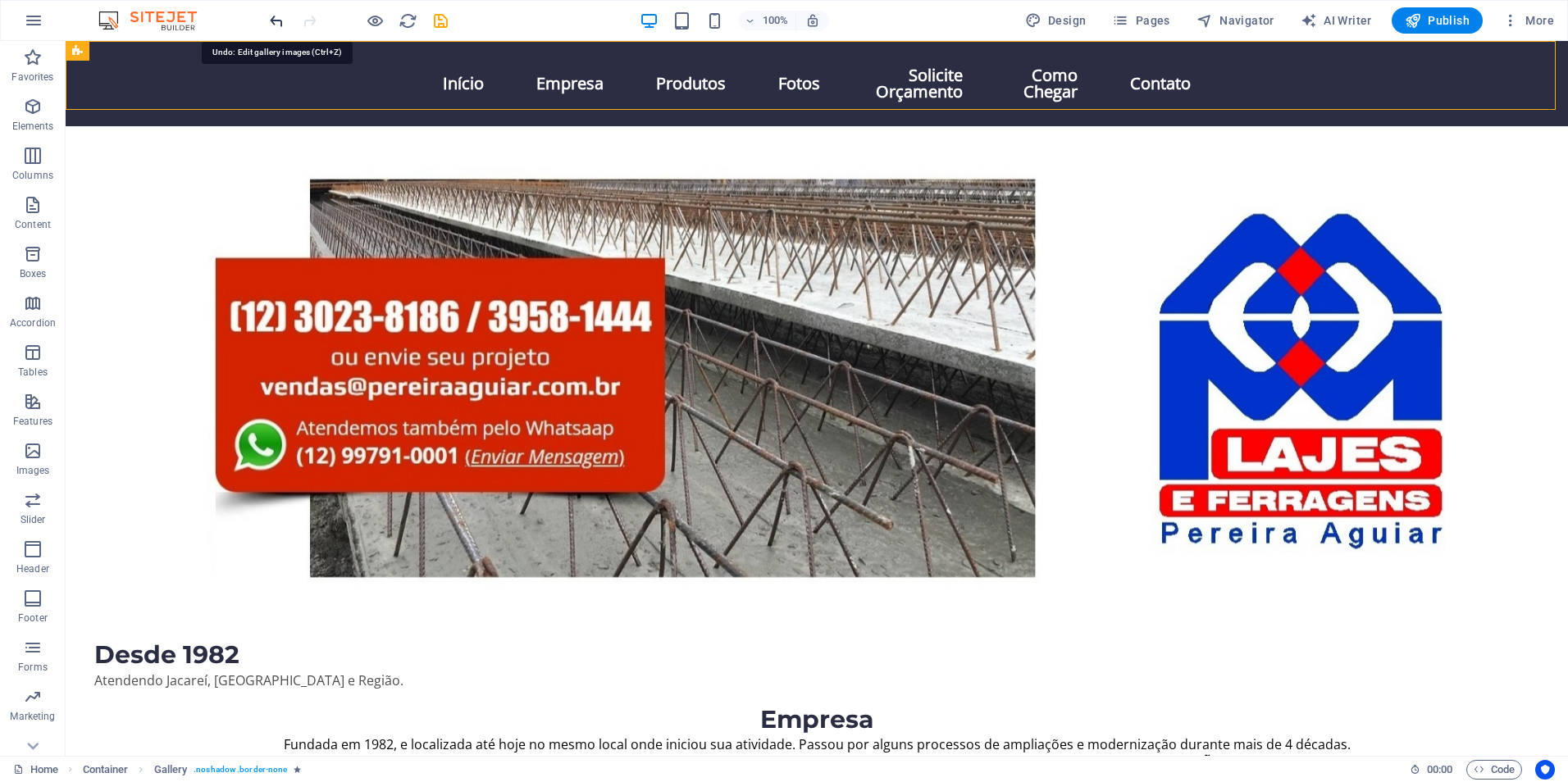
click at [276, 16] on icon "undo" at bounding box center [277, 21] width 19 height 19
click at [277, 16] on icon "undo" at bounding box center [277, 21] width 19 height 19
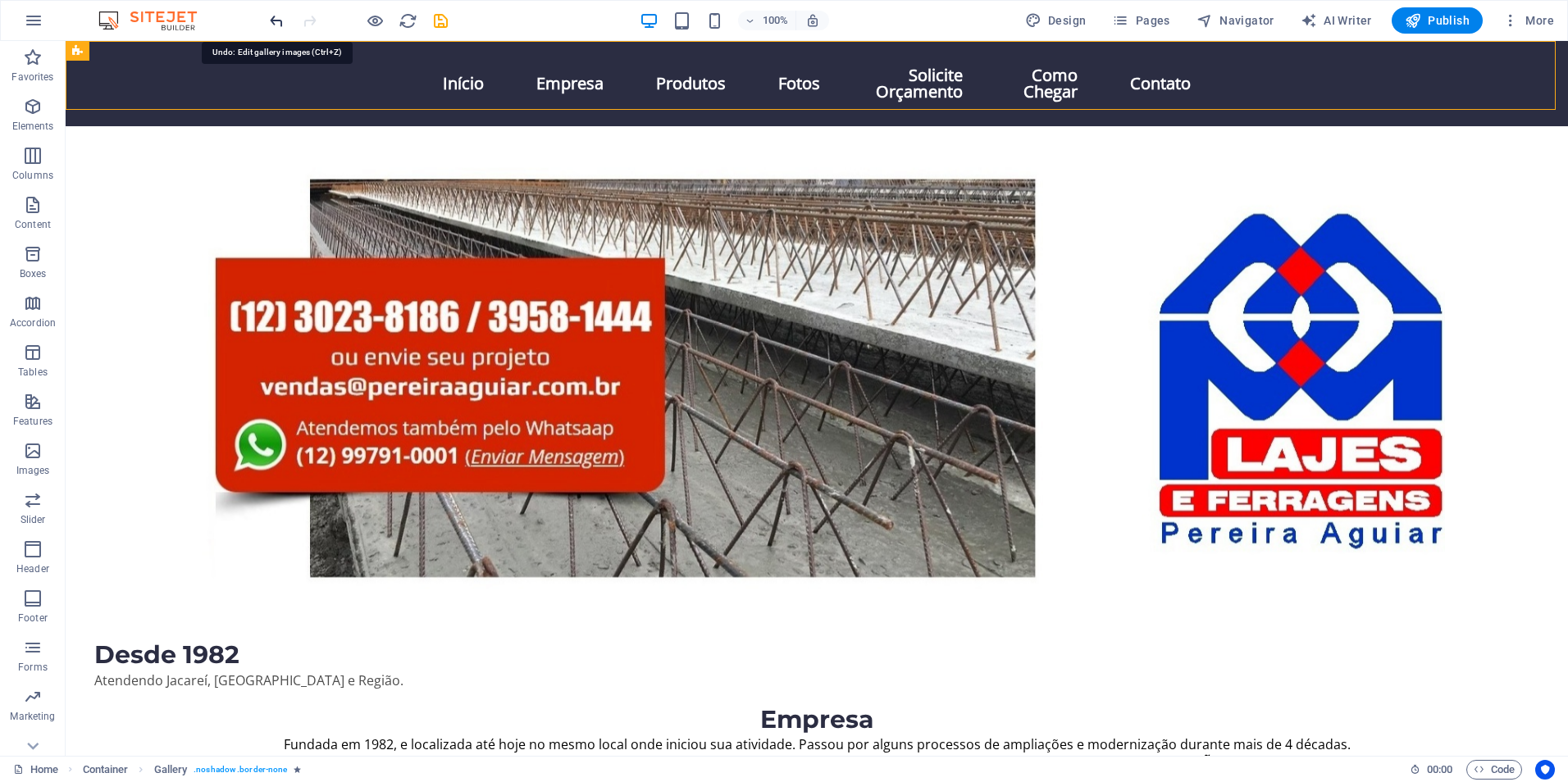
click at [277, 16] on icon "undo" at bounding box center [277, 21] width 19 height 19
click at [279, 20] on icon "undo" at bounding box center [277, 21] width 19 height 19
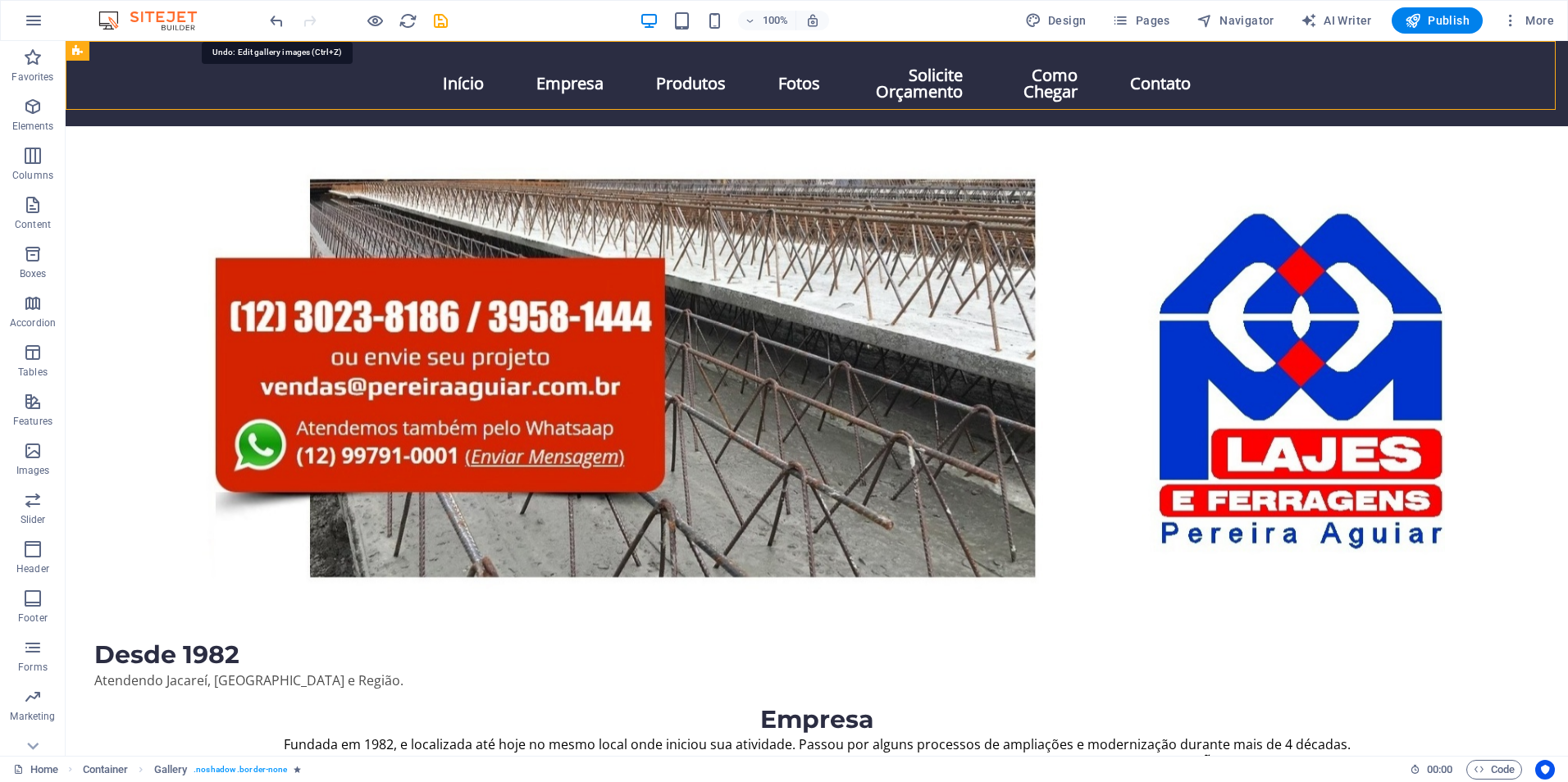
drag, startPoint x: 343, startPoint y: 60, endPoint x: 106, endPoint y: 160, distance: 257.2
click at [106, 160] on figure at bounding box center [755, 383] width 1379 height 513
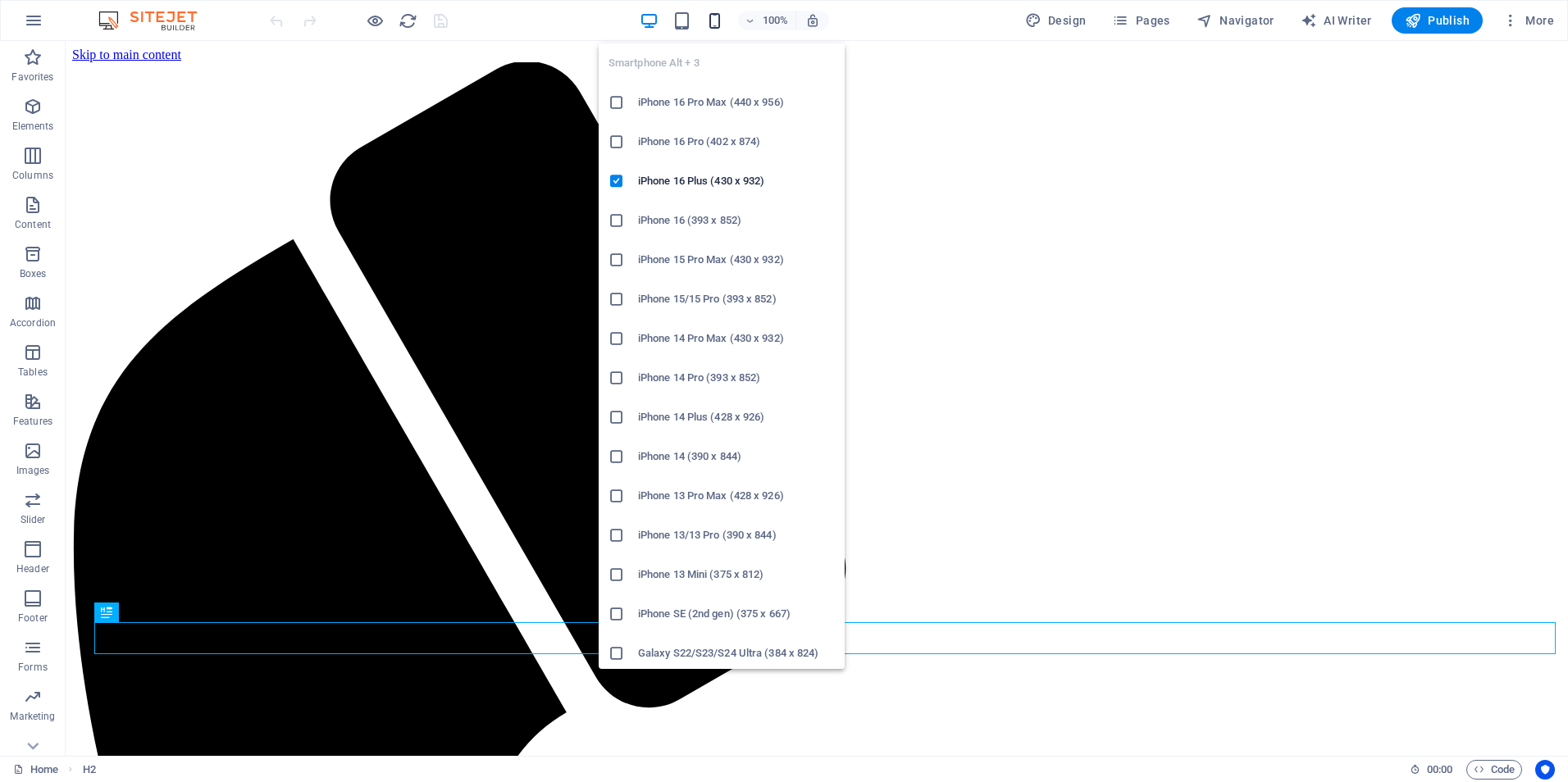
click at [719, 22] on icon "button" at bounding box center [714, 21] width 19 height 19
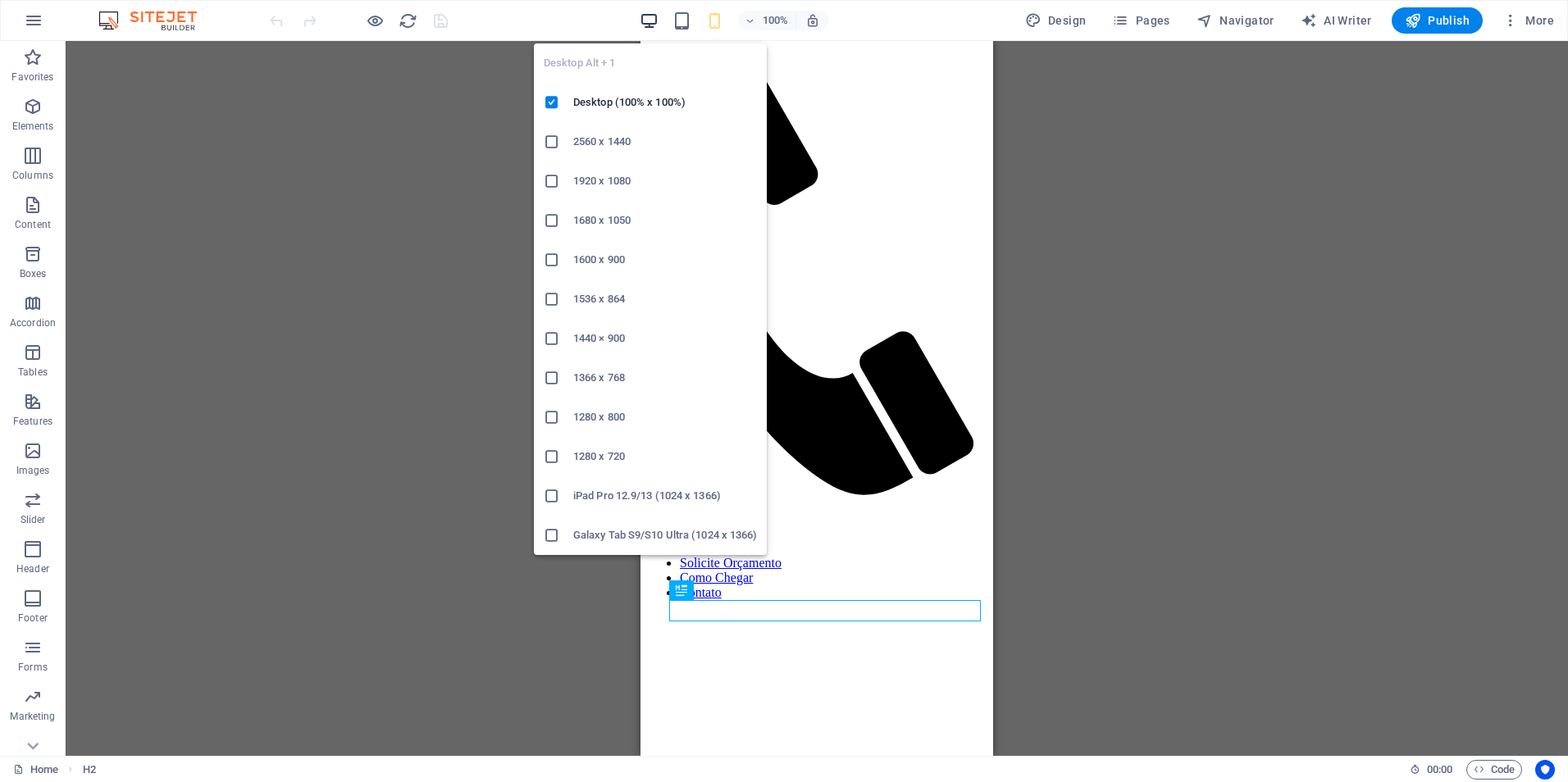
click at [658, 23] on icon "button" at bounding box center [649, 21] width 19 height 19
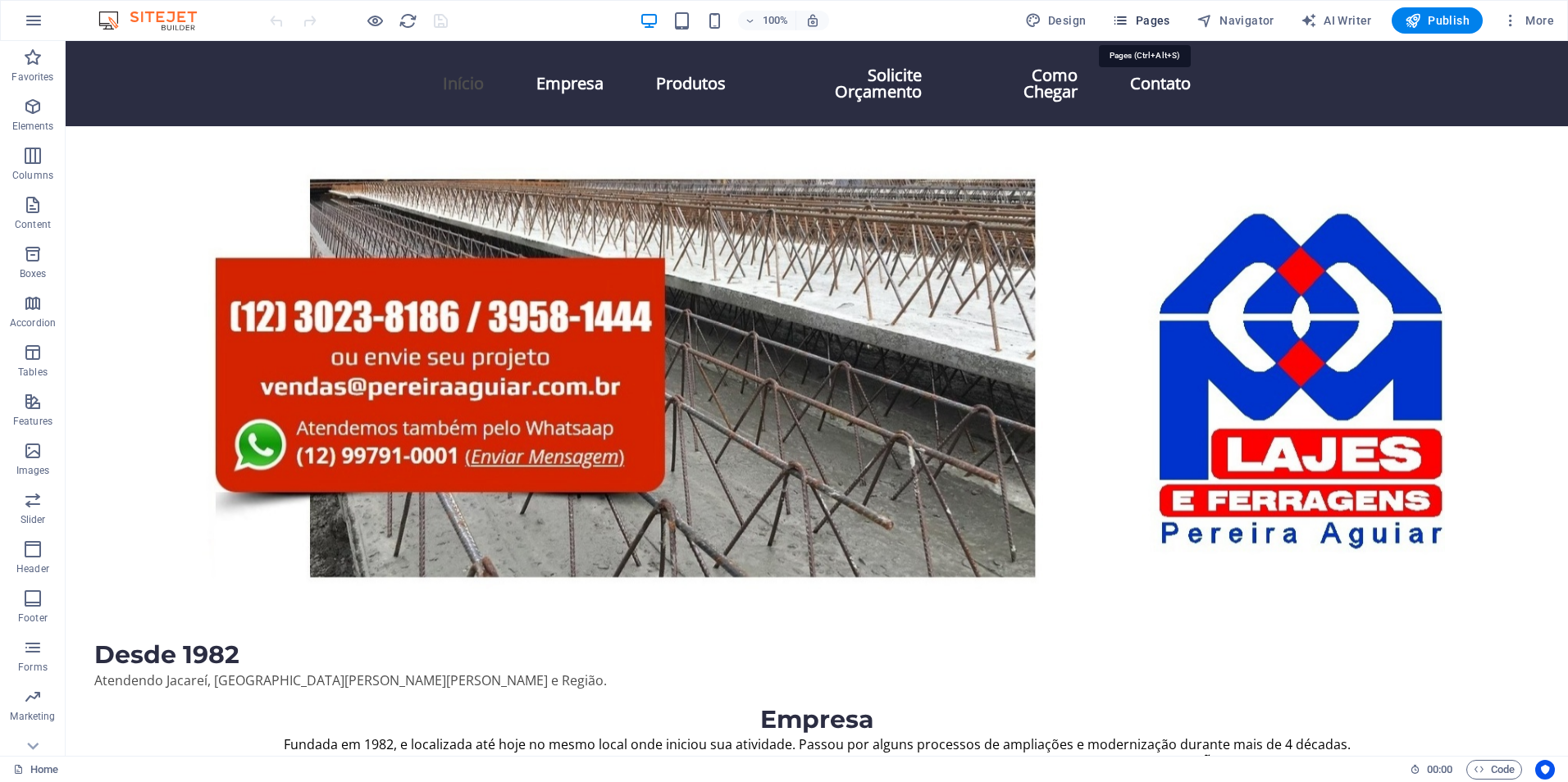
click at [1156, 16] on span "Pages" at bounding box center [1140, 20] width 57 height 16
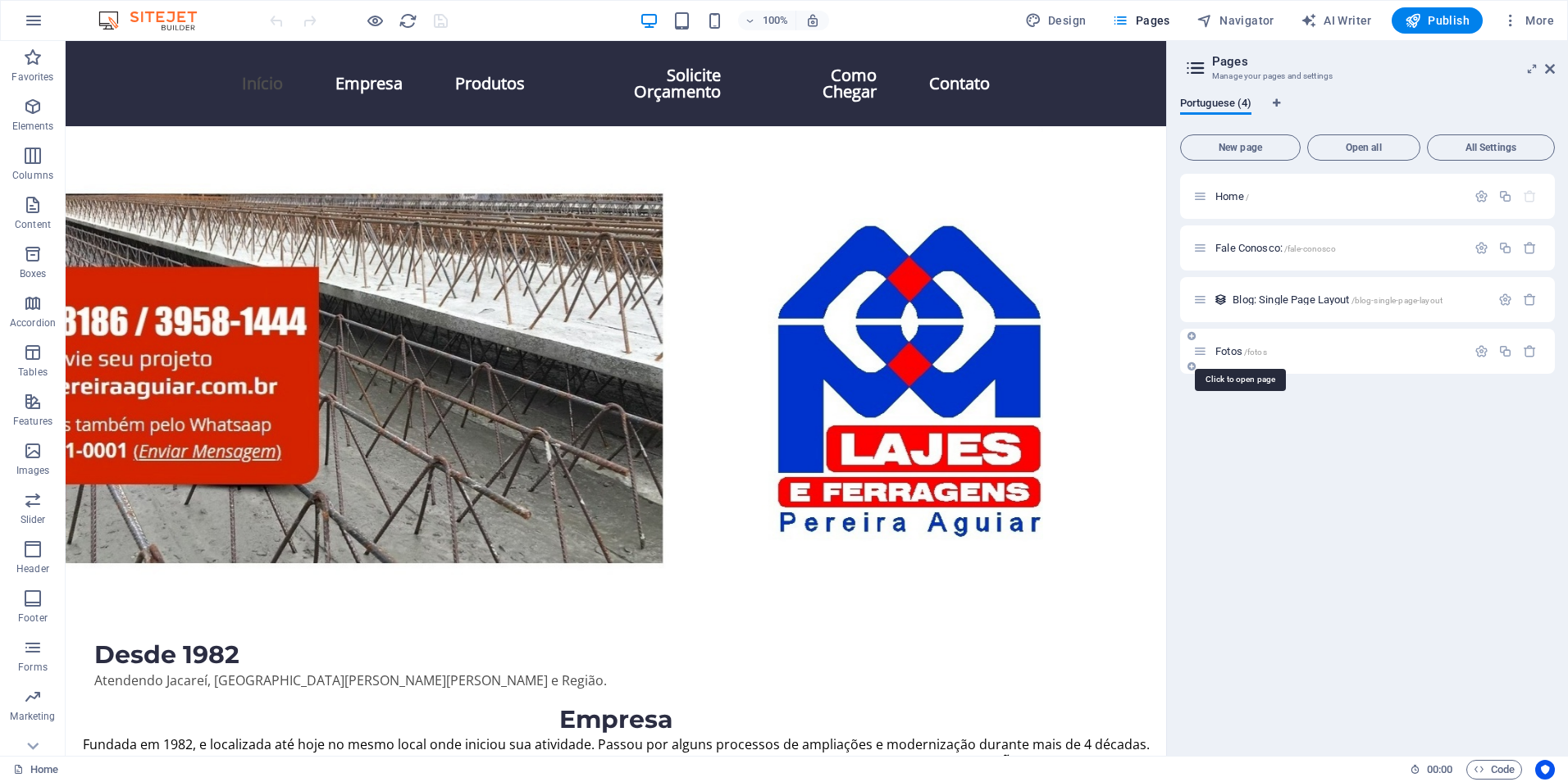
click at [1242, 349] on span "Fotos /fotos" at bounding box center [1241, 352] width 52 height 12
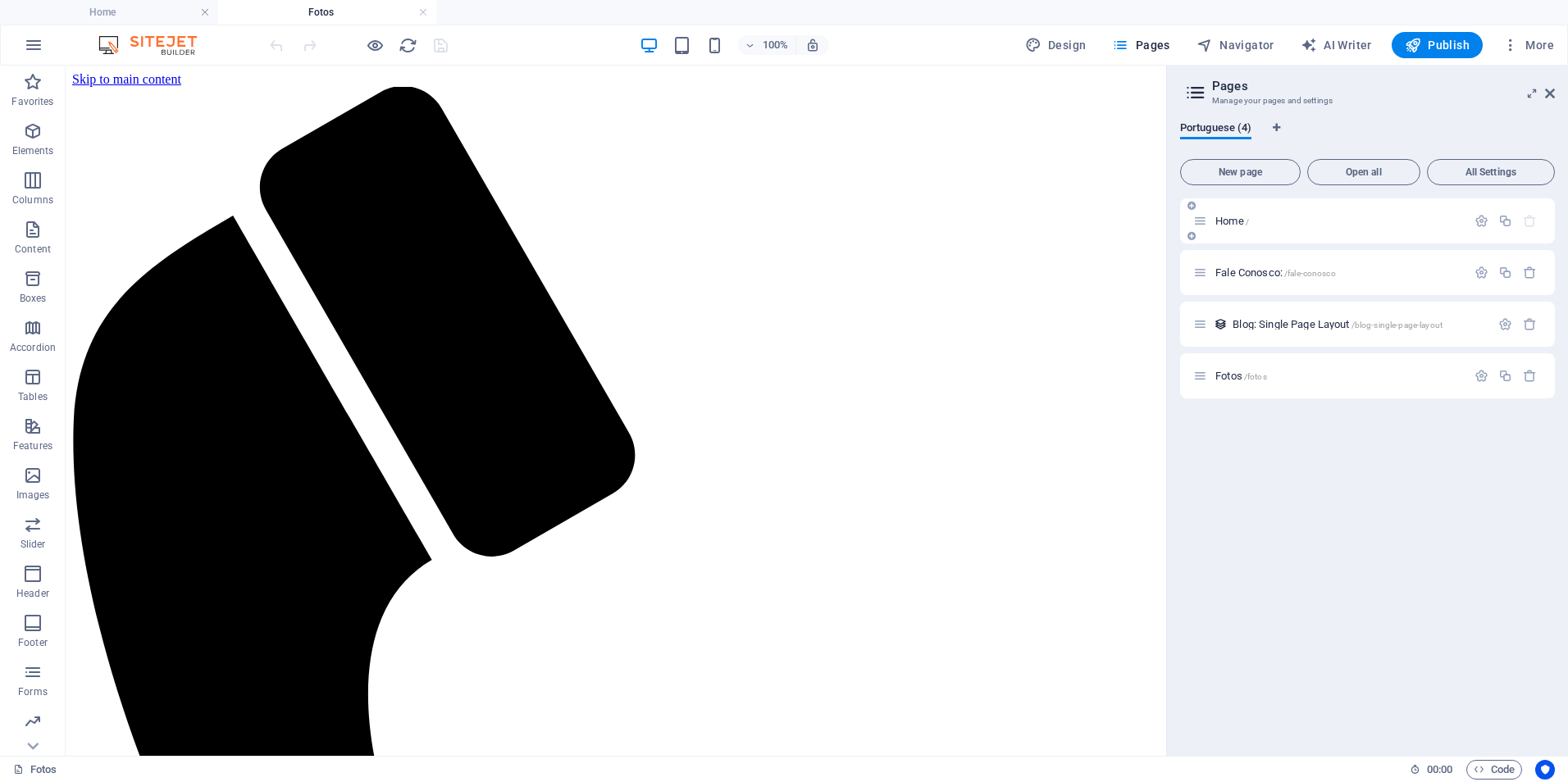
click at [1229, 228] on div "Home /" at bounding box center [1329, 221] width 273 height 19
click at [1227, 217] on span "Home /" at bounding box center [1231, 221] width 34 height 12
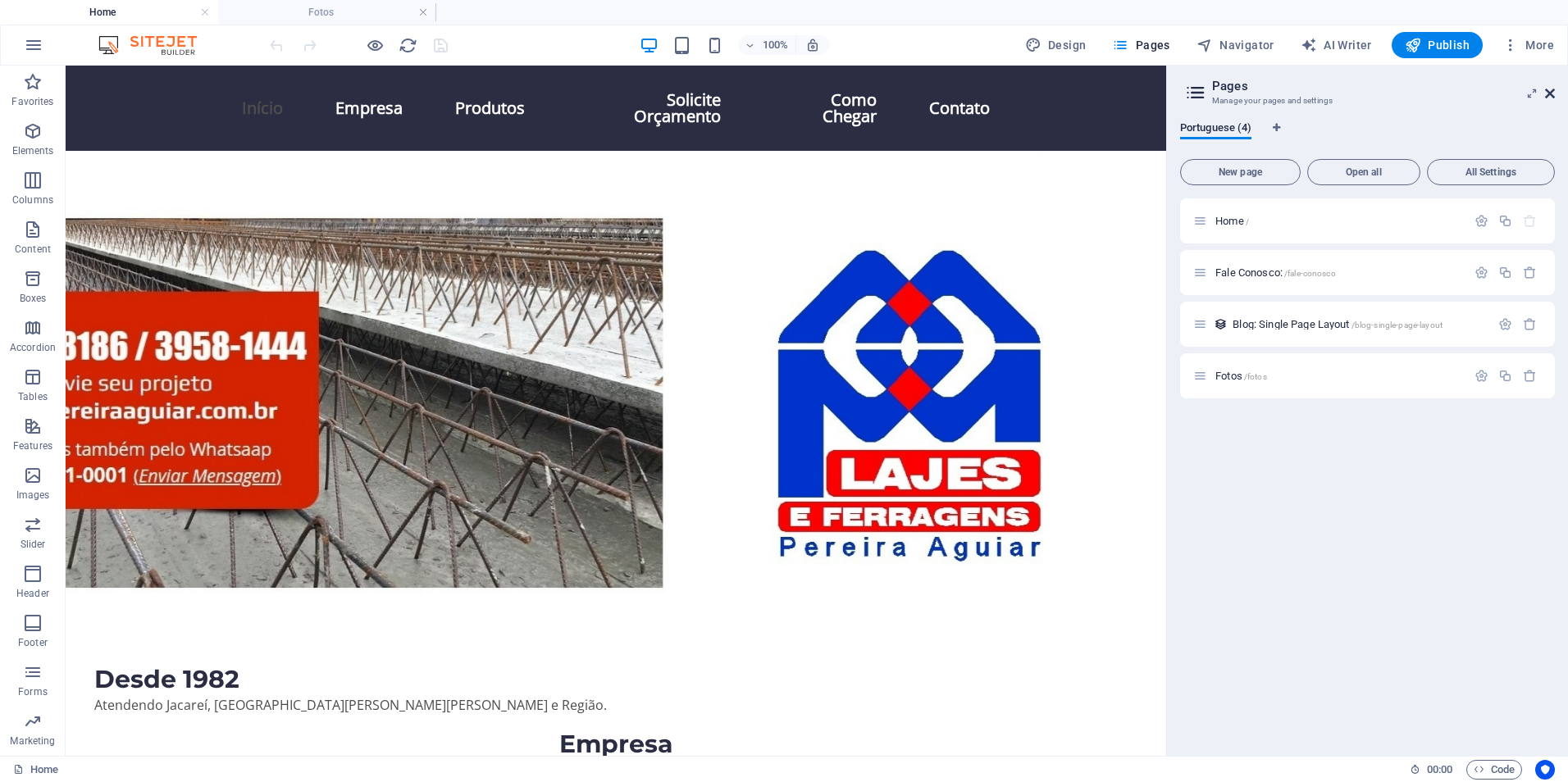
click at [1552, 94] on icon at bounding box center [1549, 93] width 10 height 13
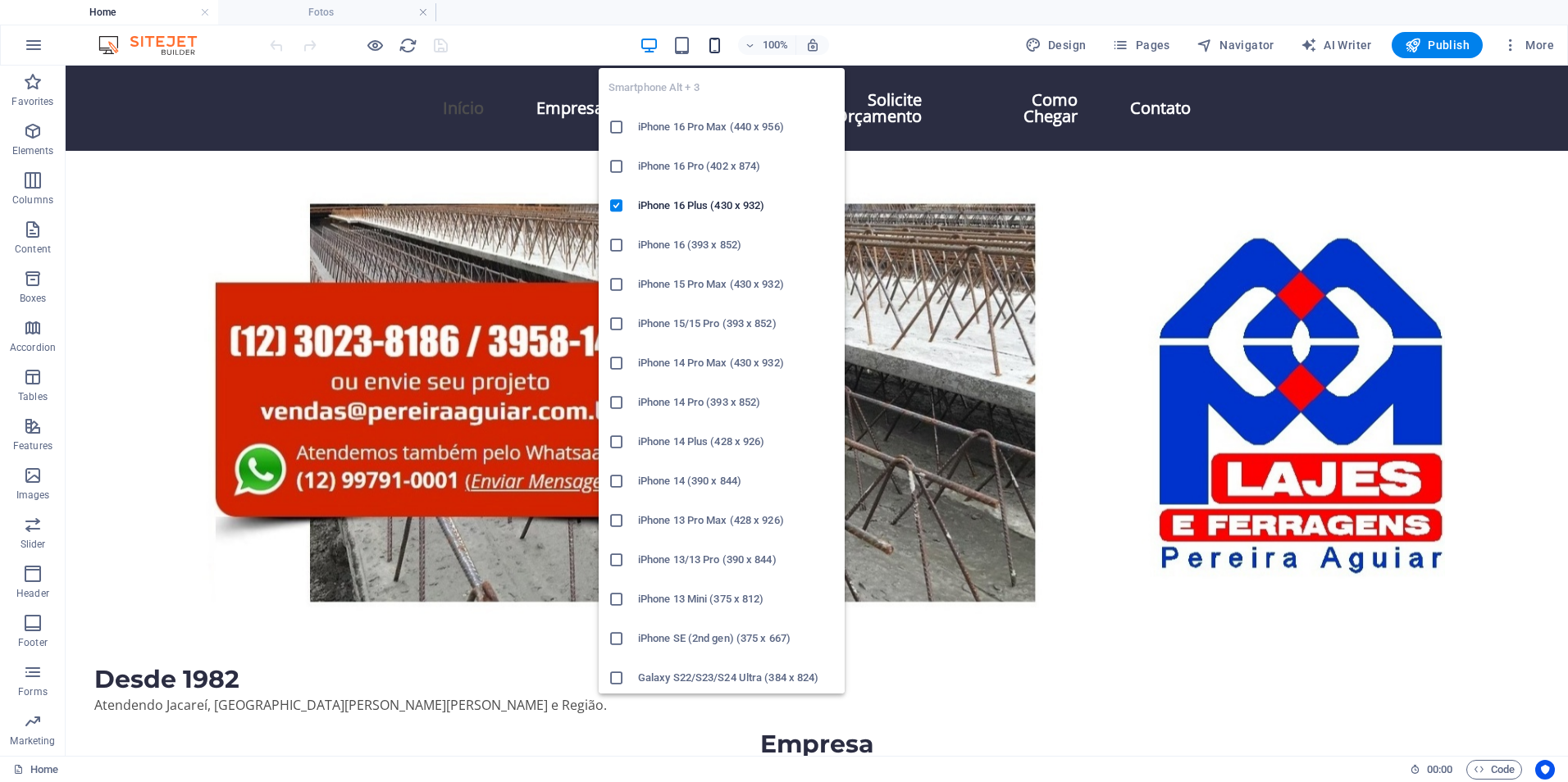
click at [715, 44] on icon "button" at bounding box center [714, 46] width 19 height 19
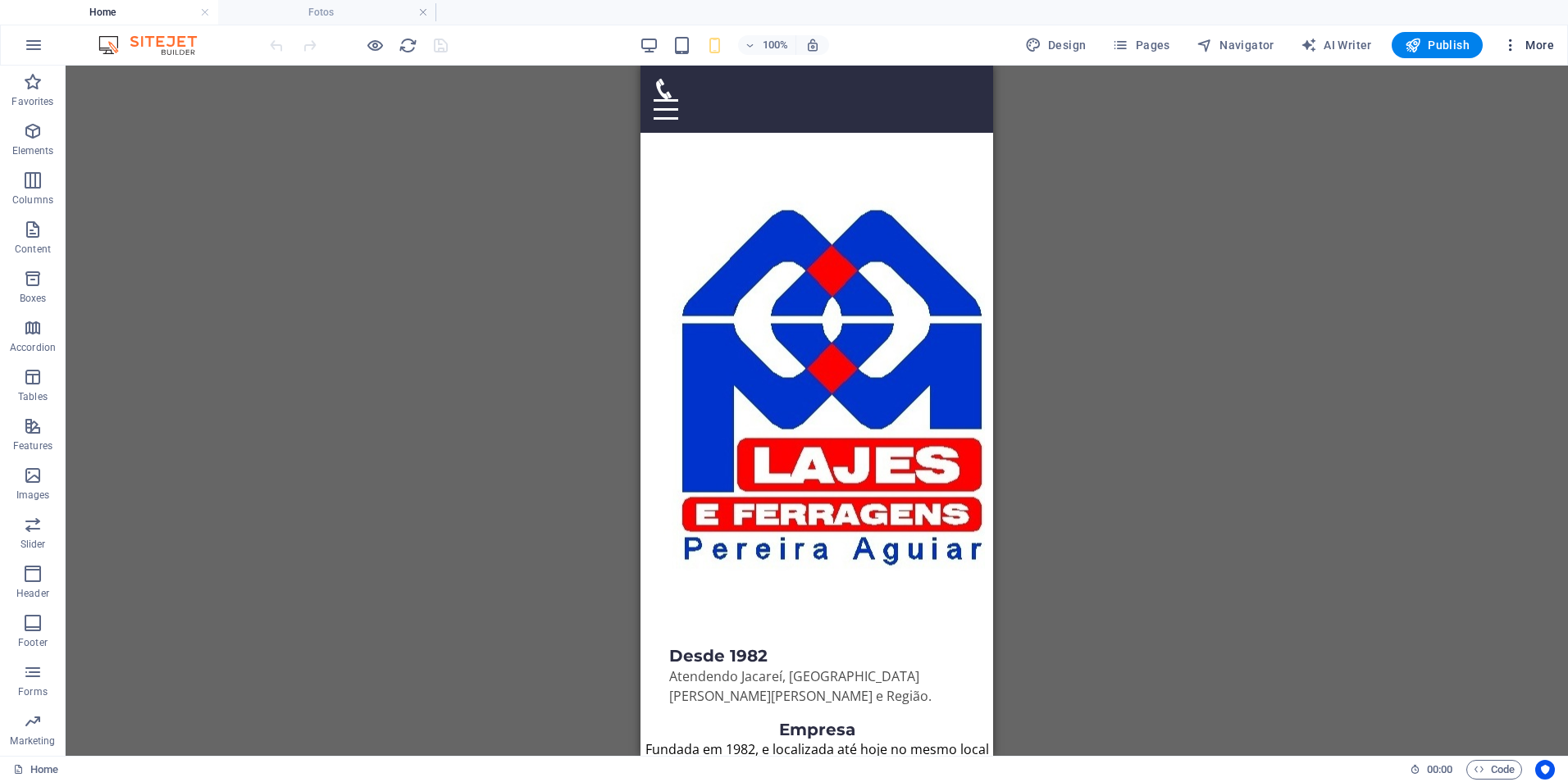
click at [1531, 42] on span "More" at bounding box center [1528, 45] width 52 height 16
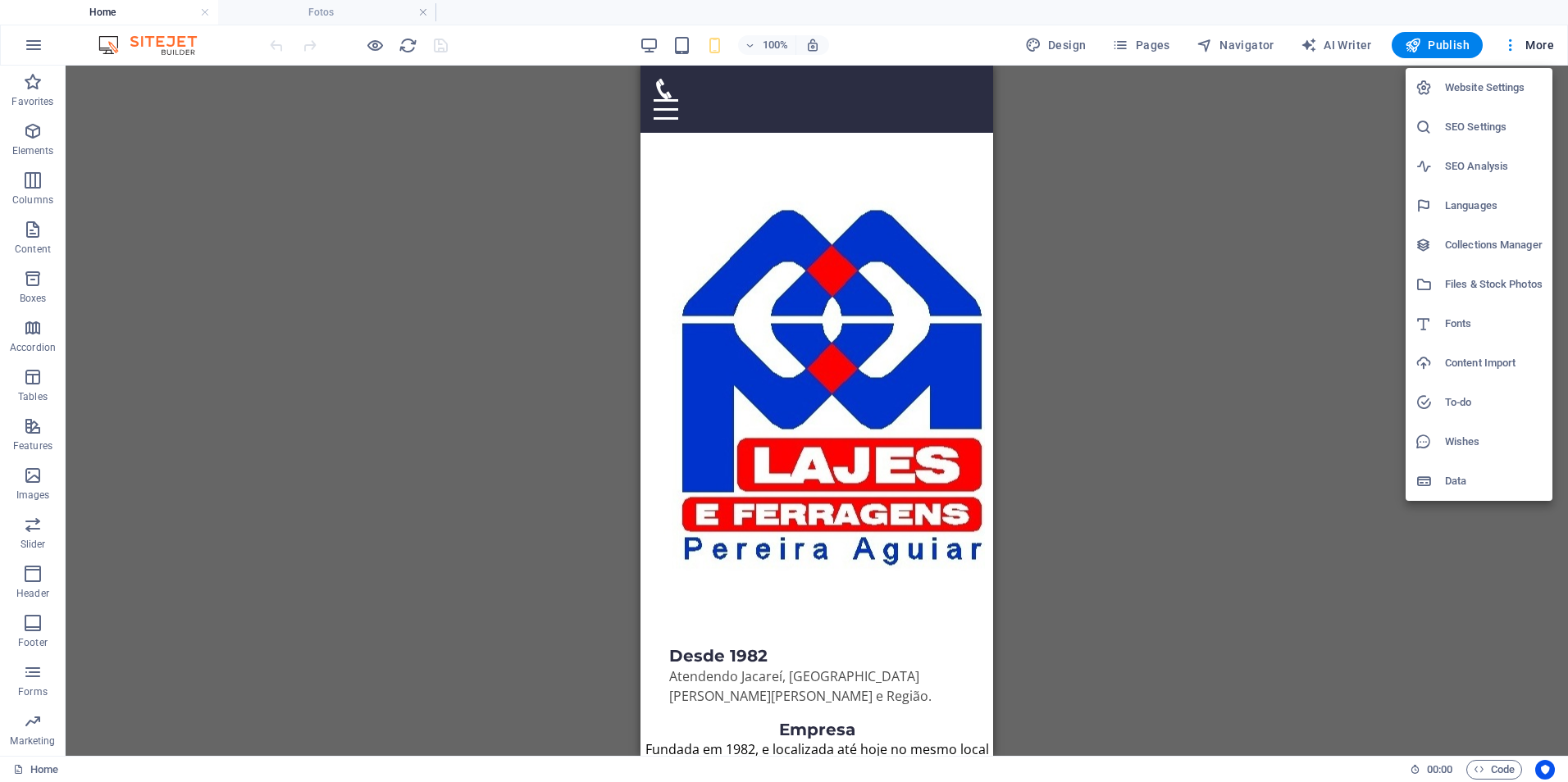
click at [1518, 40] on div at bounding box center [784, 391] width 1568 height 782
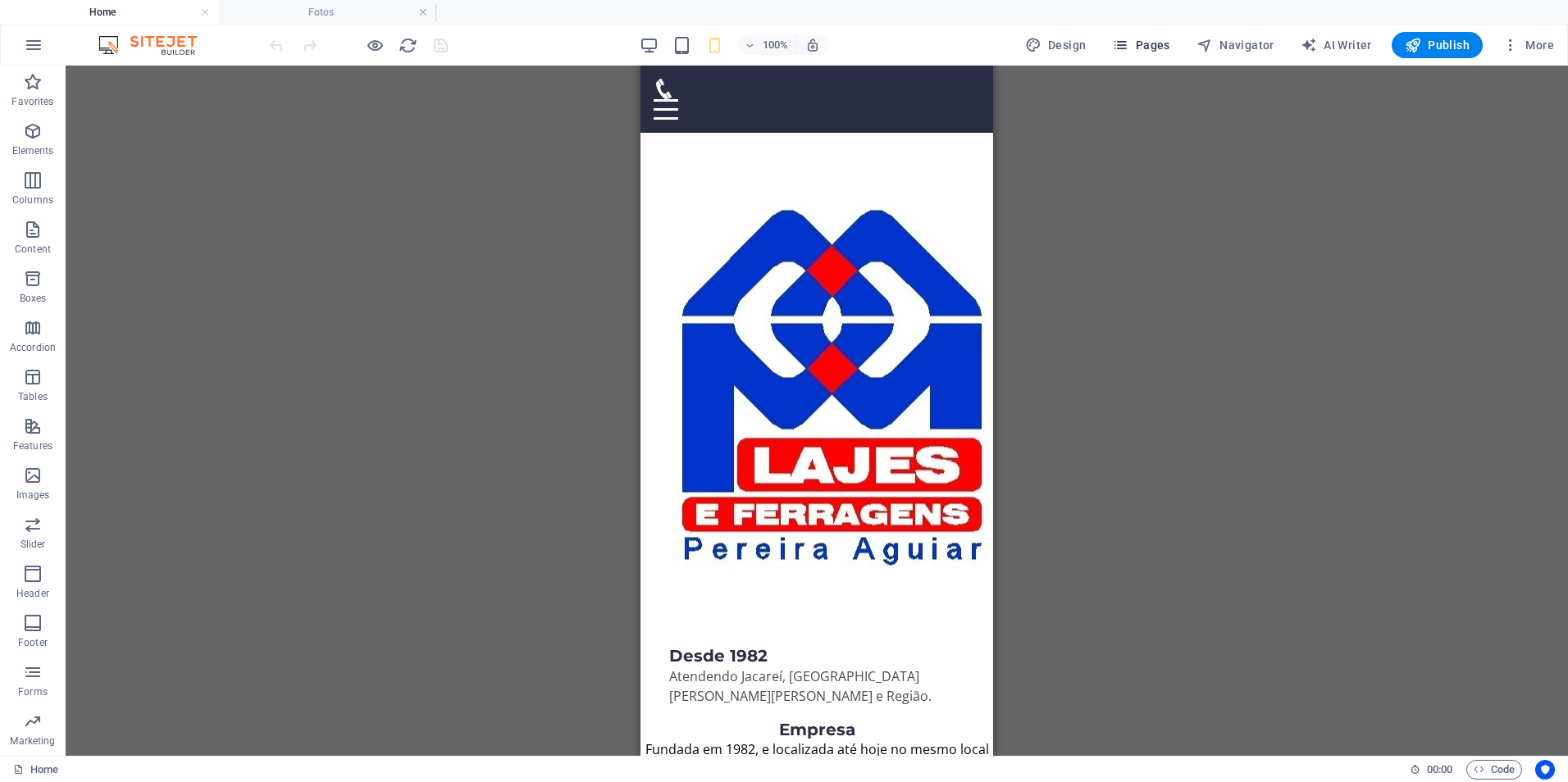
click at [1139, 48] on span "Pages" at bounding box center [1140, 45] width 57 height 16
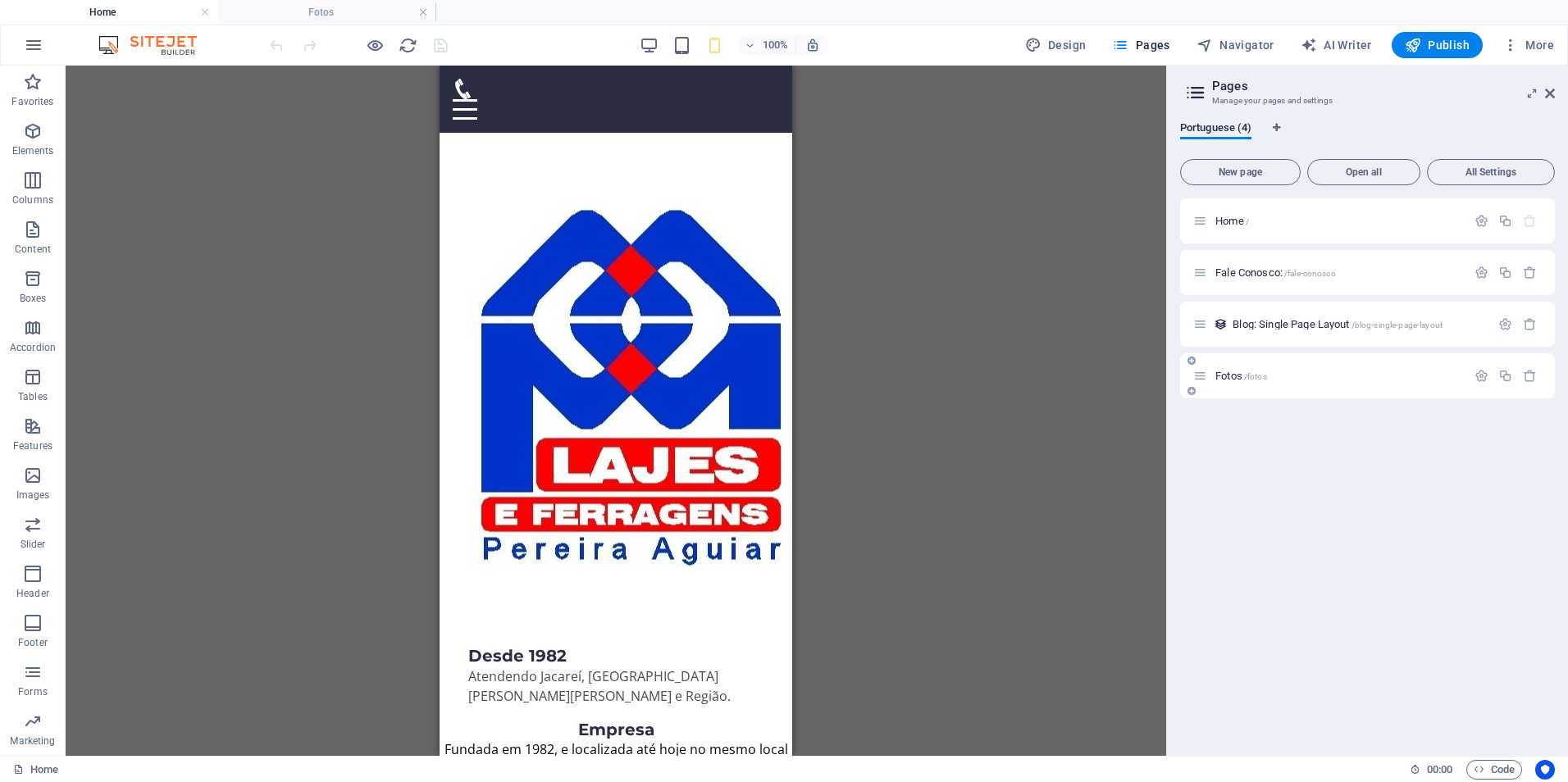
click at [1242, 381] on div "Fotos /fotos" at bounding box center [1329, 376] width 273 height 19
click at [1232, 370] on div "Fotos /fotos" at bounding box center [1329, 376] width 273 height 19
click at [1235, 372] on span "Fotos /fotos" at bounding box center [1241, 376] width 52 height 12
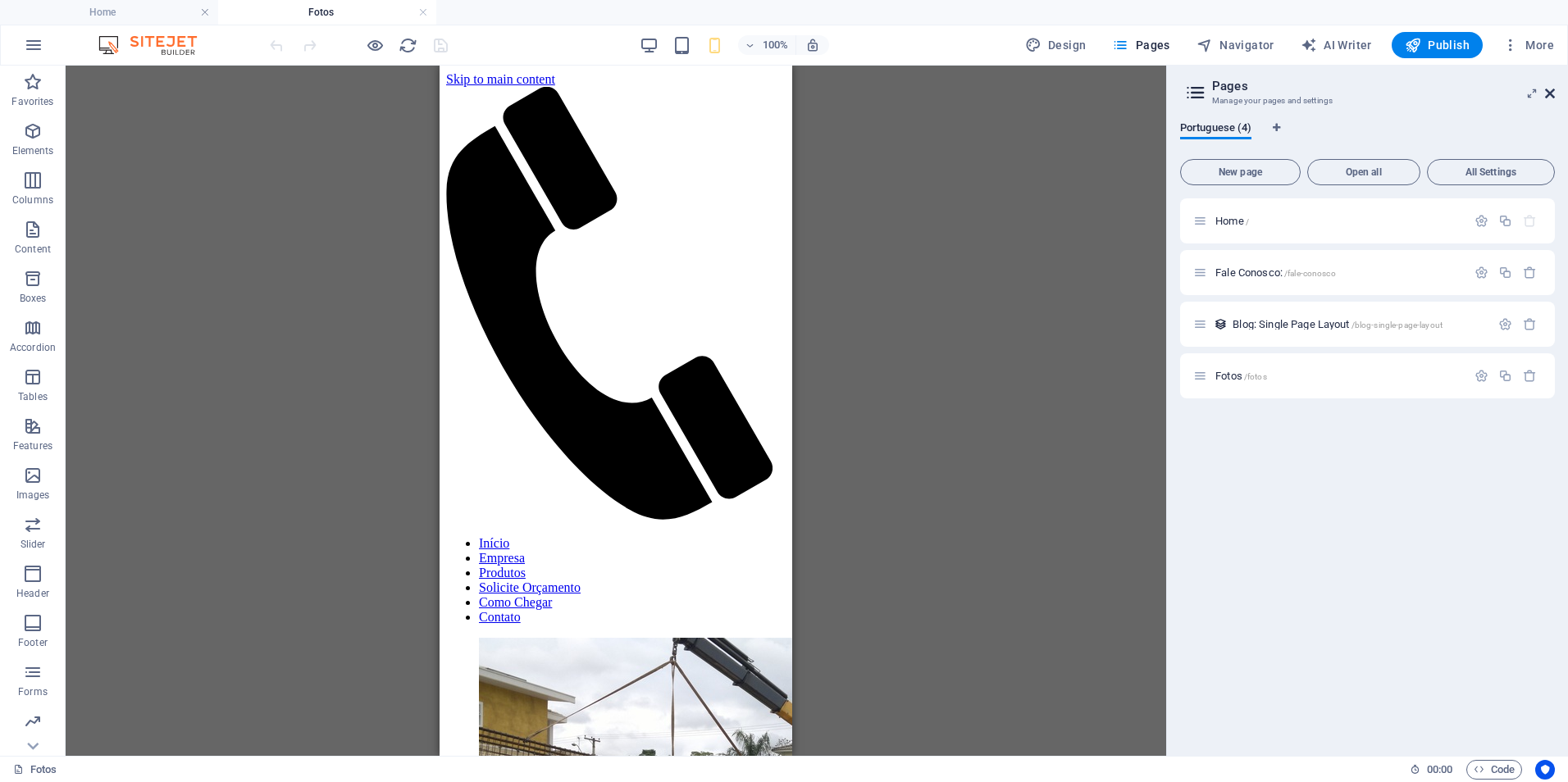
click at [1549, 95] on icon at bounding box center [1549, 93] width 10 height 13
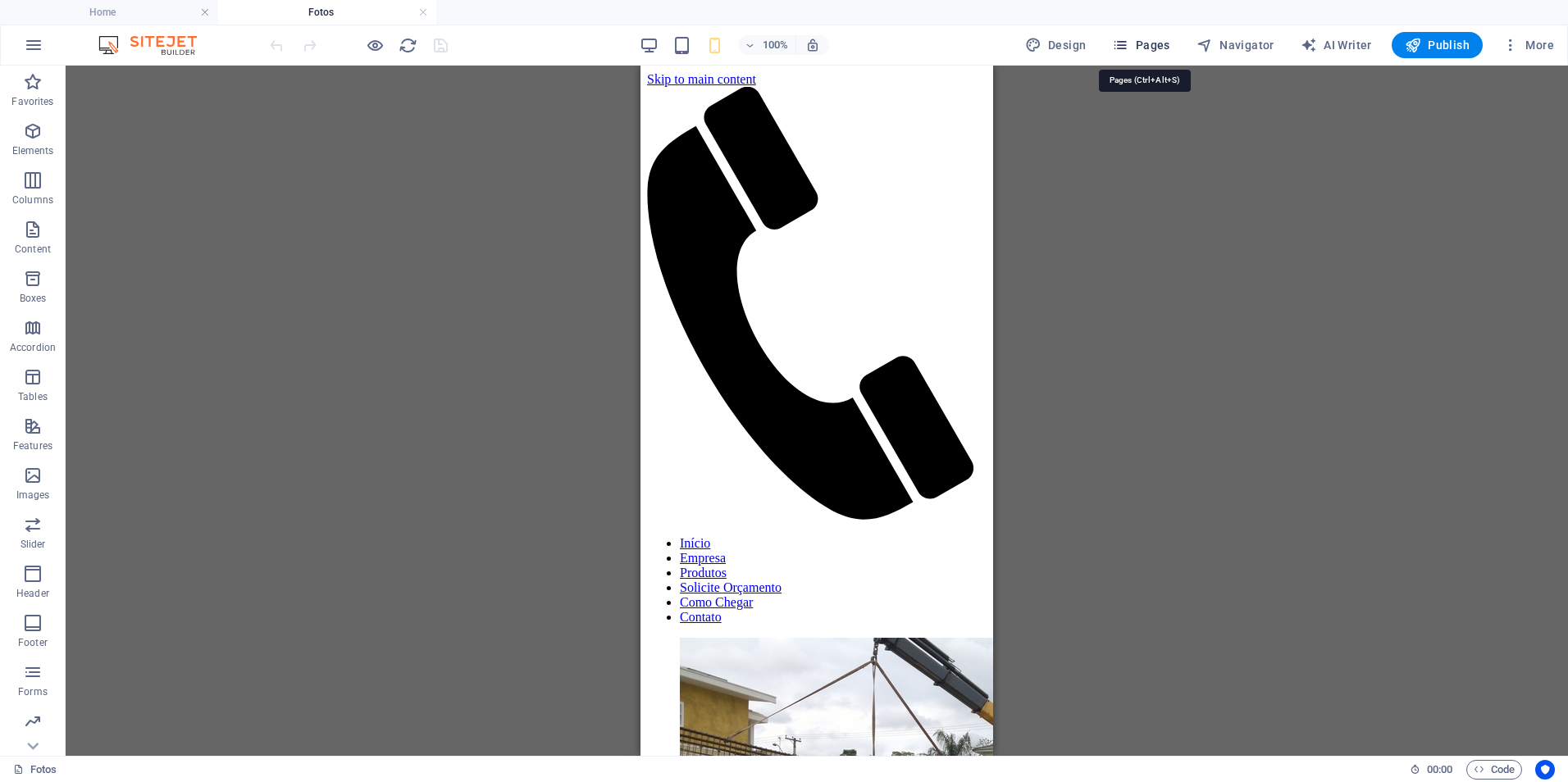
click at [1134, 47] on span "Pages" at bounding box center [1140, 45] width 57 height 16
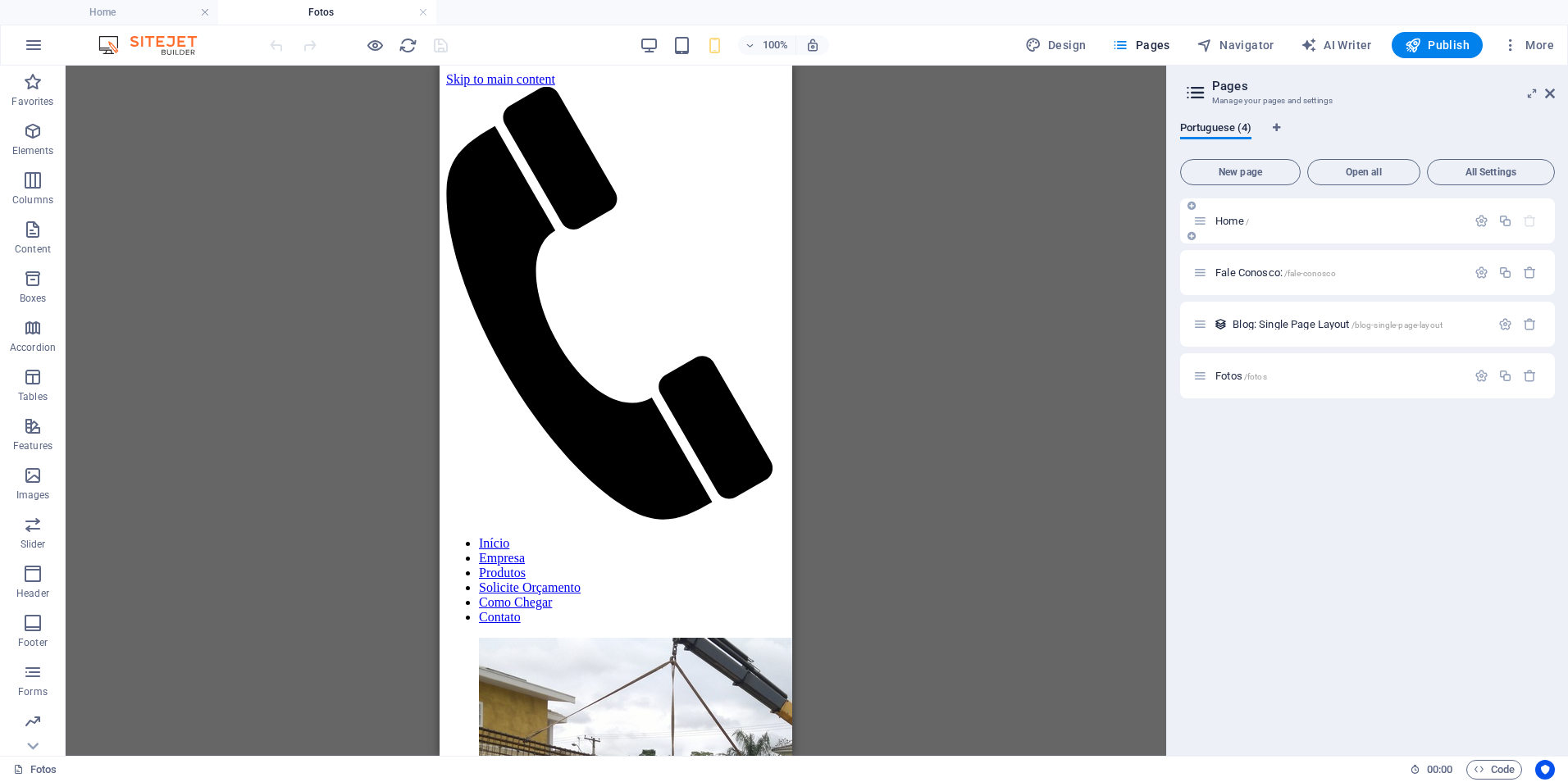
click at [1236, 224] on span "Home /" at bounding box center [1231, 221] width 34 height 12
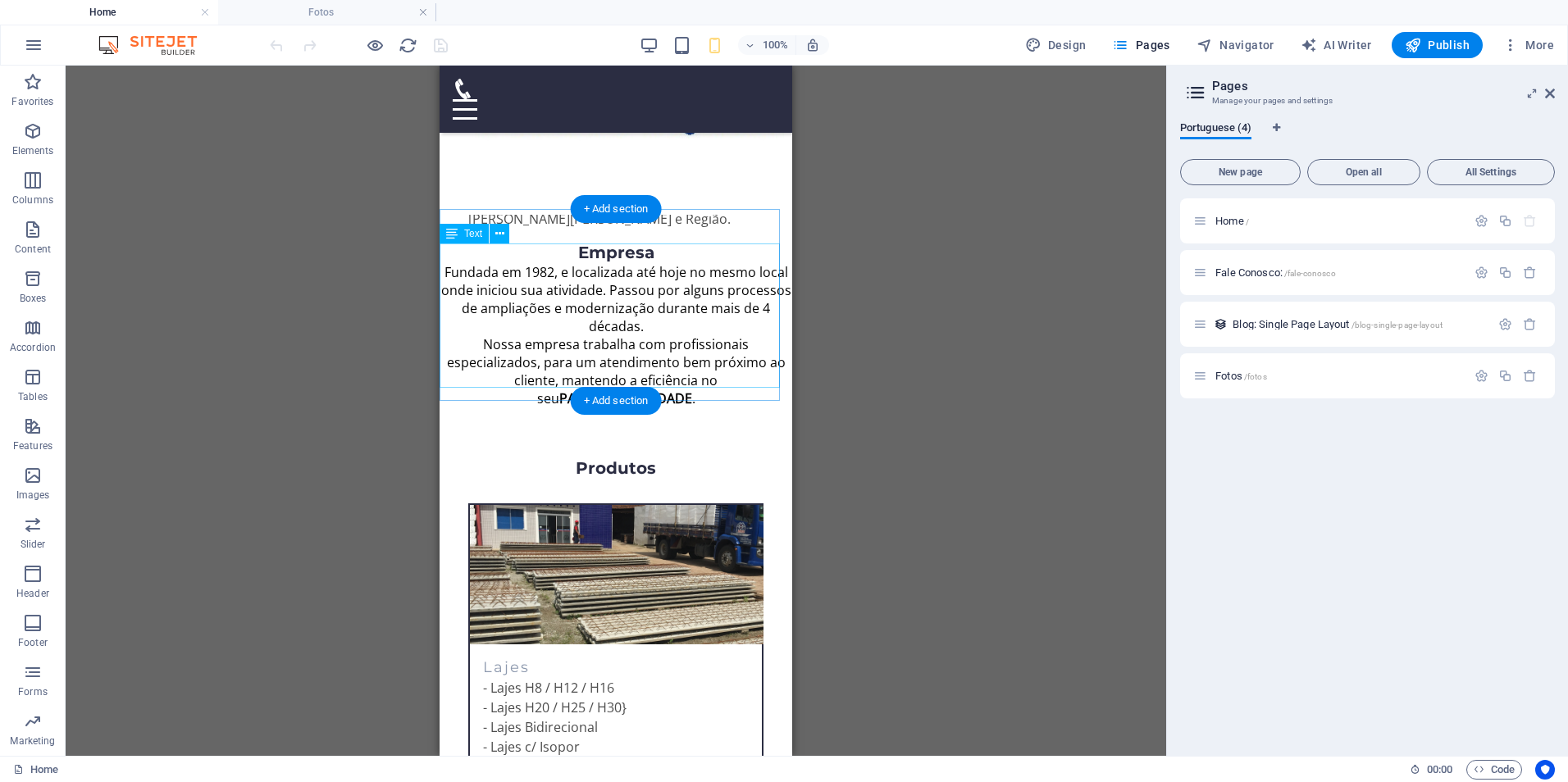
scroll to position [738, 0]
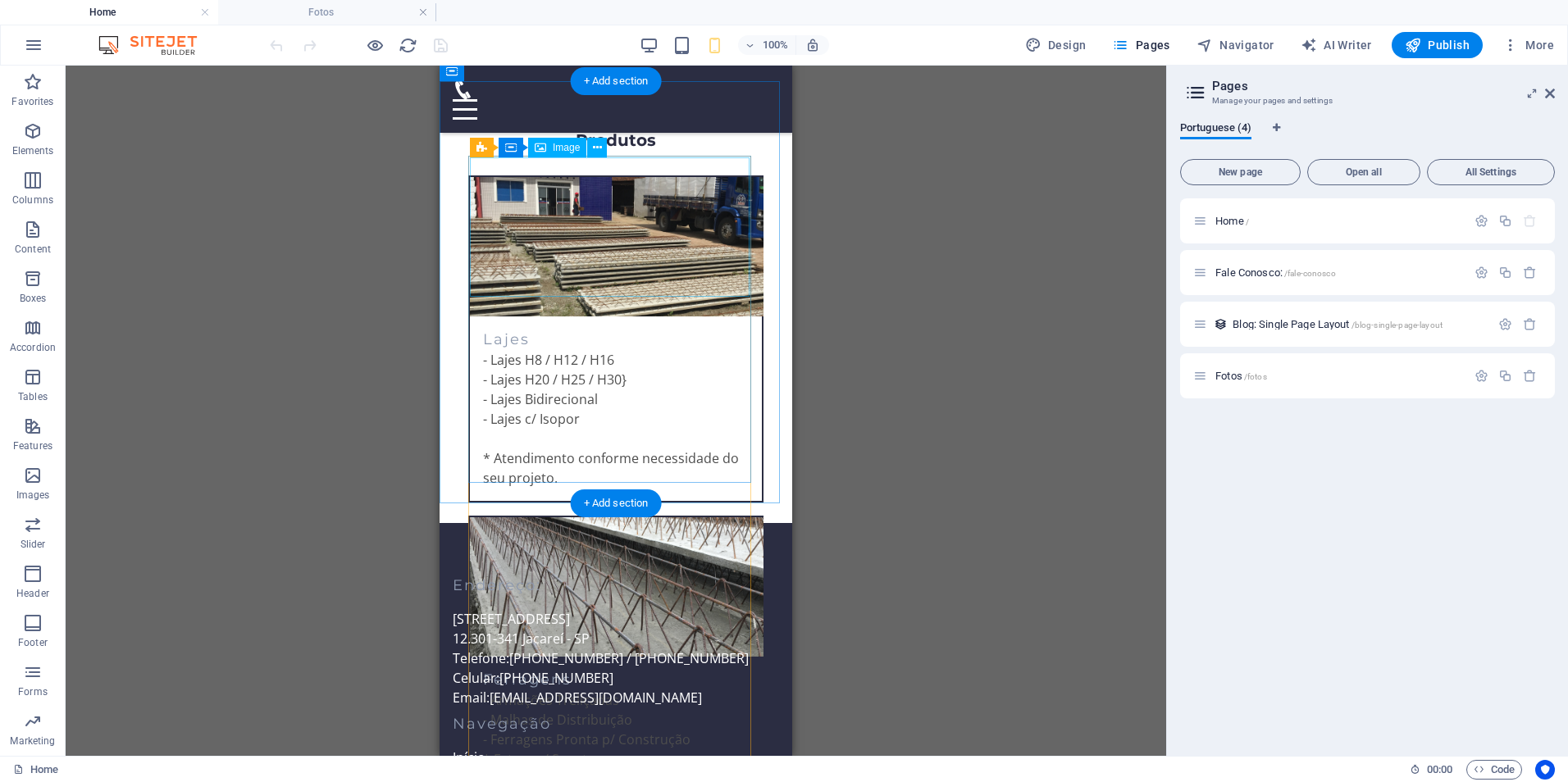
click at [617, 246] on figure at bounding box center [616, 247] width 292 height 139
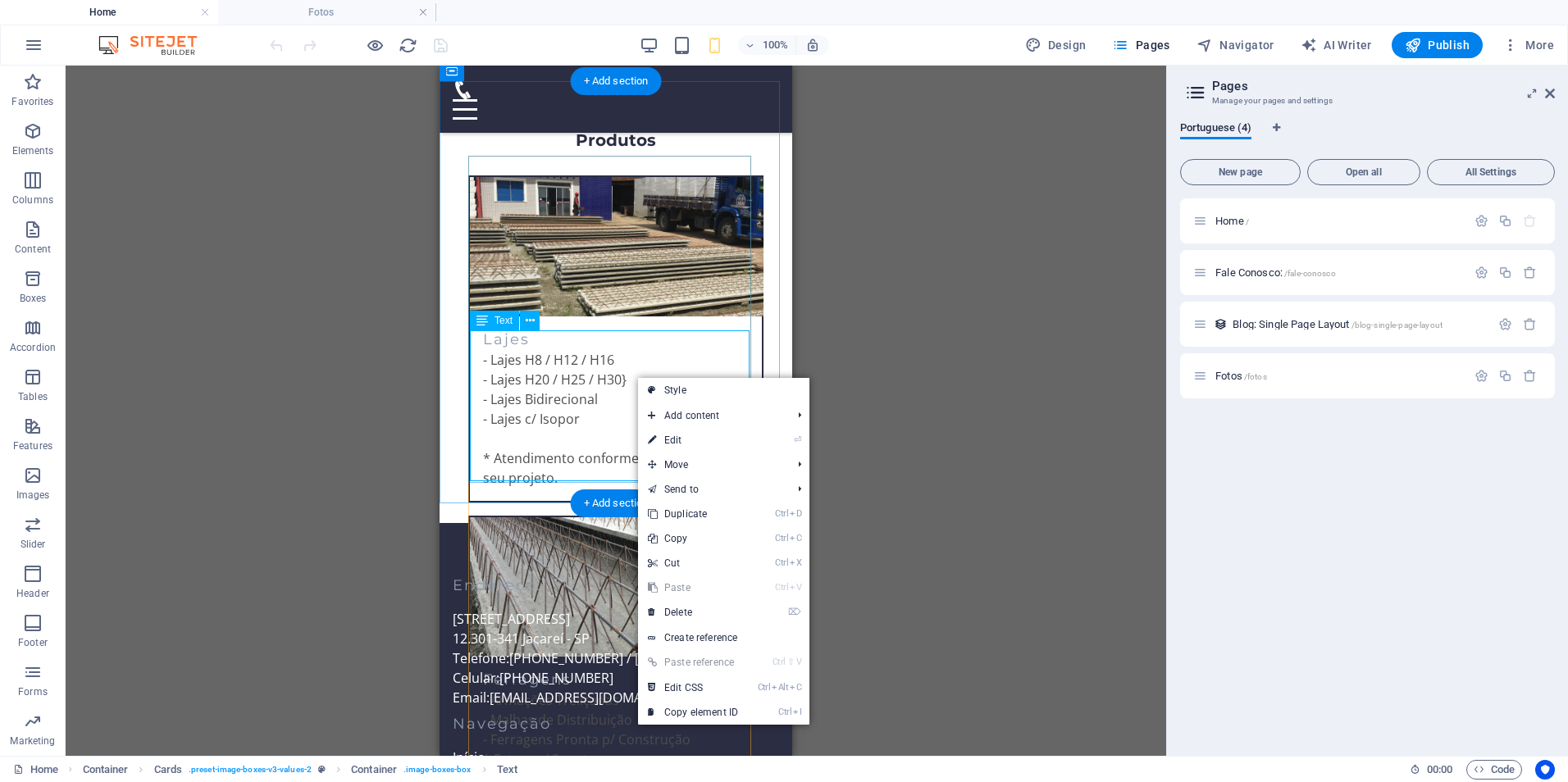
click at [597, 381] on div "- Lajes H8 / H12 / H16 - Lajes H20 / H25 / H30} - Lajes Bidirecional - Lajes c/…" at bounding box center [616, 425] width 292 height 151
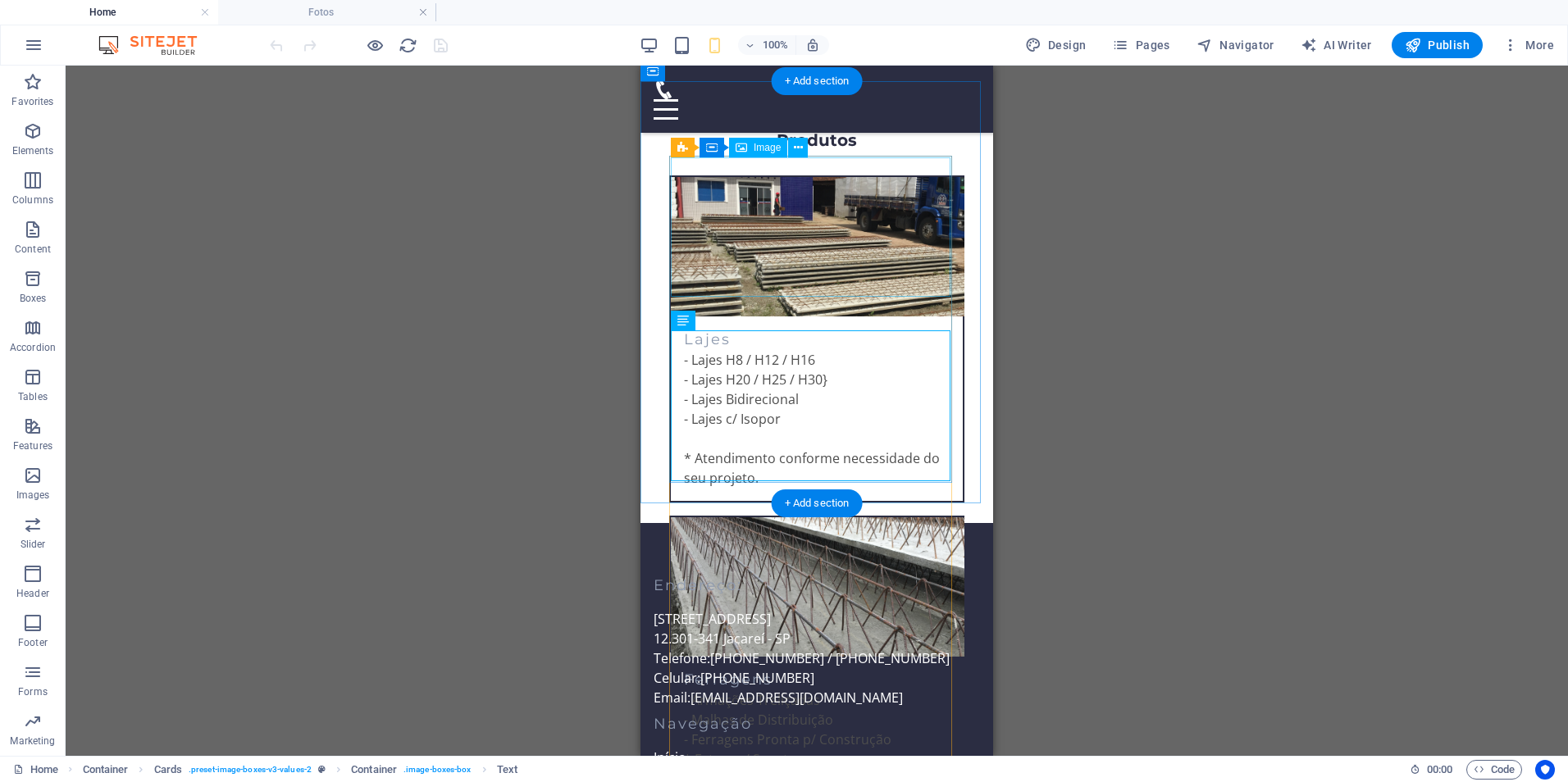
click at [927, 178] on figure at bounding box center [816, 247] width 292 height 139
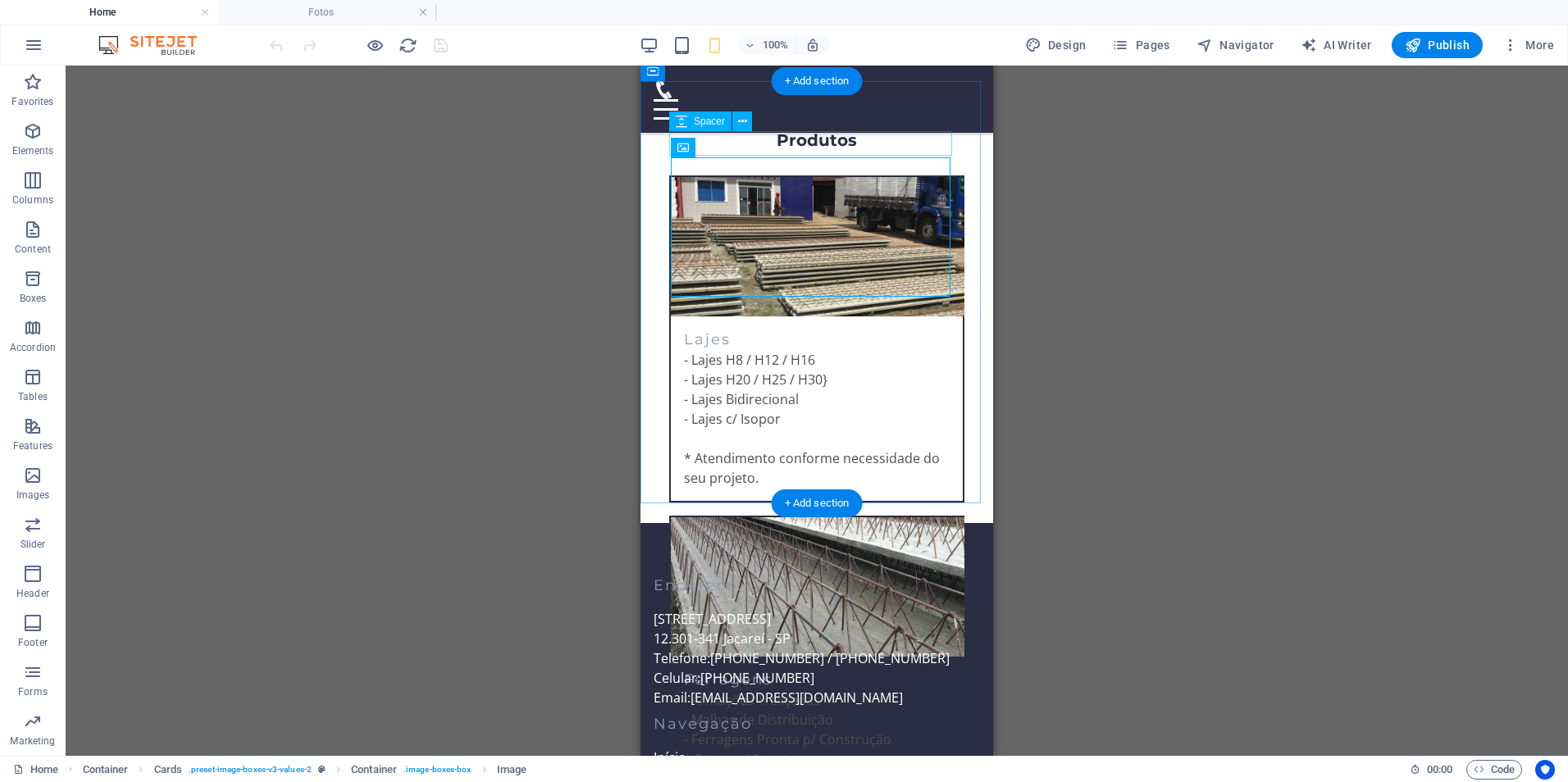
drag, startPoint x: 945, startPoint y: 139, endPoint x: 932, endPoint y: 135, distance: 13.6
click at [945, 151] on div at bounding box center [816, 163] width 295 height 24
click at [887, 130] on div "Produtos" at bounding box center [816, 140] width 295 height 22
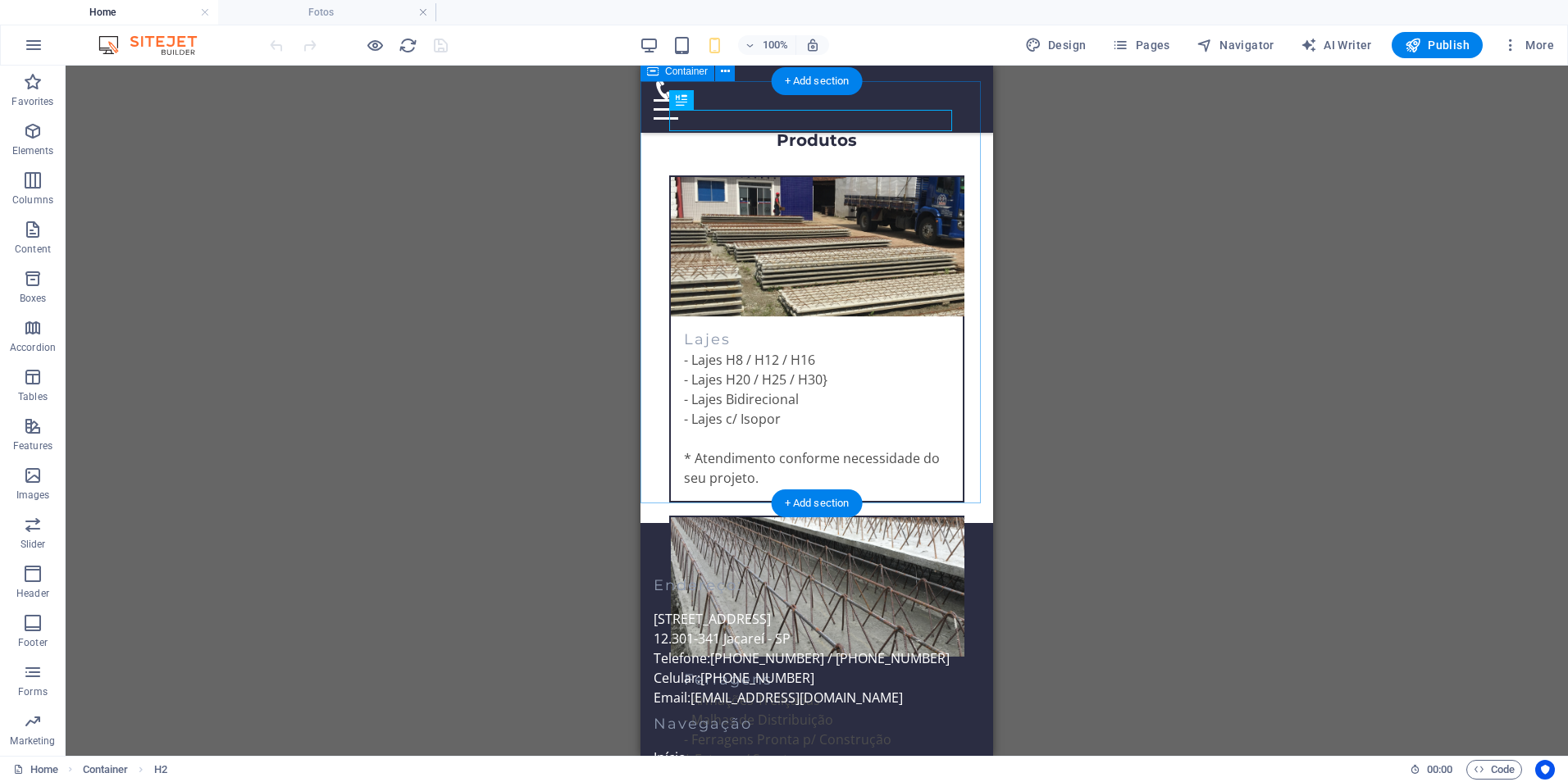
drag, startPoint x: 977, startPoint y: 135, endPoint x: 968, endPoint y: 136, distance: 9.1
click at [976, 136] on div "Produtos Lajes - Lajes H8 / H12 / H16 - Lajes H20 / H25 / H30} - Lajes Bidireci…" at bounding box center [816, 312] width 352 height 423
click at [977, 145] on div "Produtos Lajes - Lajes H8 / H12 / H16 - Lajes H20 / H25 / H30} - Lajes Bidireci…" at bounding box center [816, 312] width 352 height 423
select select "px"
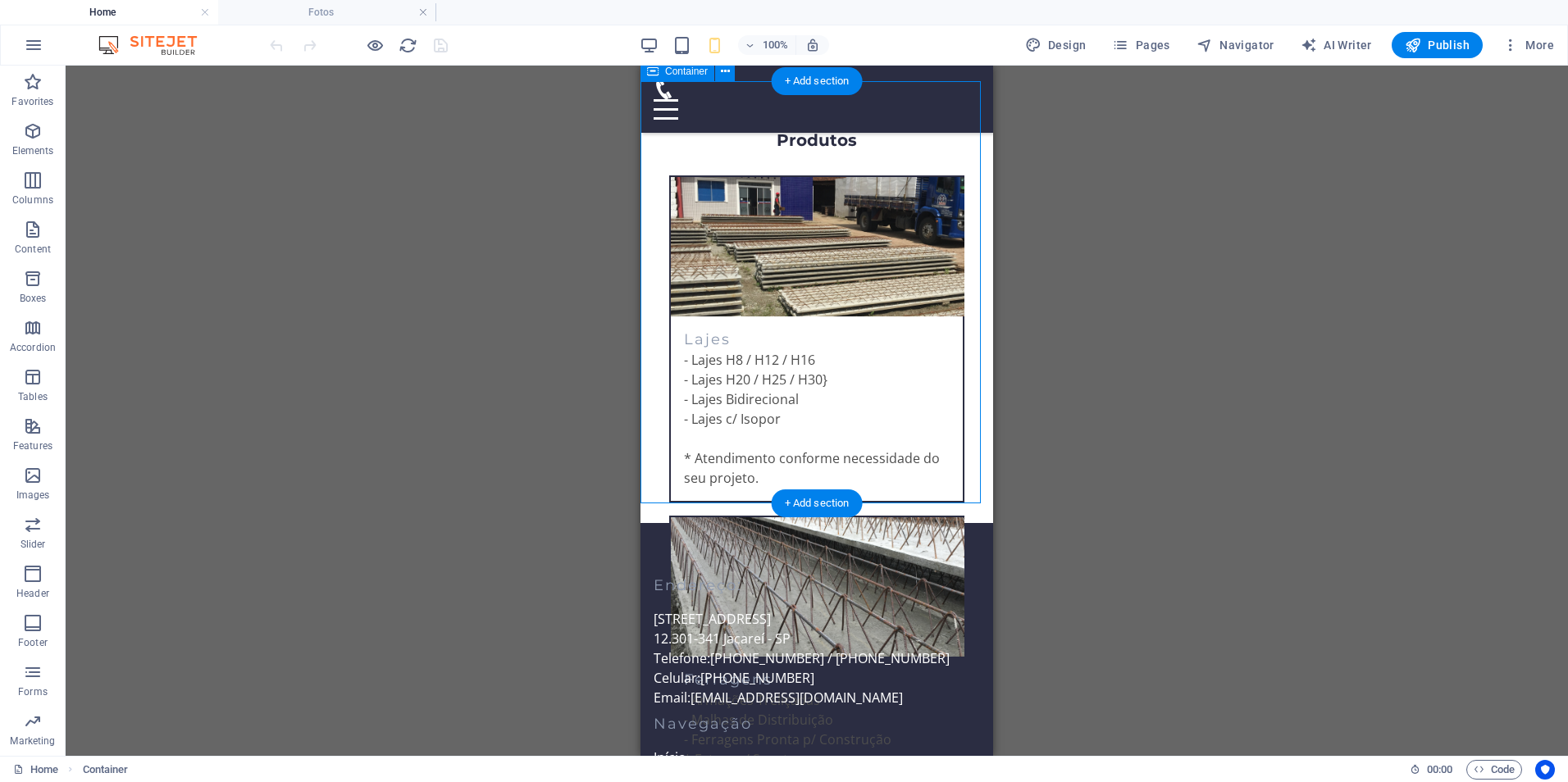
select select "px"
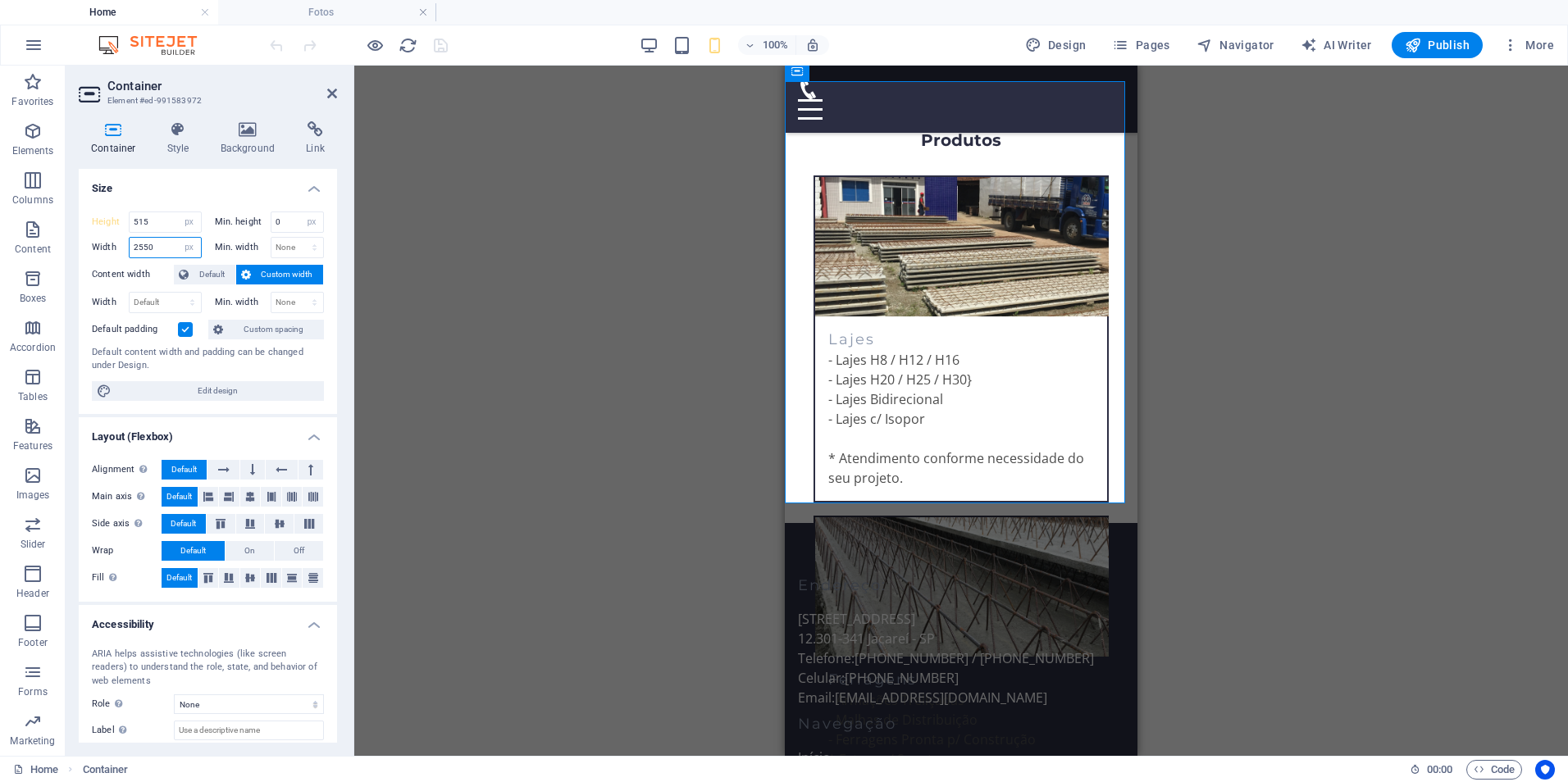
drag, startPoint x: 145, startPoint y: 246, endPoint x: 118, endPoint y: 243, distance: 27.2
click at [118, 243] on div "Width 2550 Default px rem % em vh vw" at bounding box center [146, 248] width 110 height 22
type input "500"
click at [158, 224] on input "515" at bounding box center [165, 222] width 71 height 20
click at [1168, 257] on div "Drag here to replace the existing content. Press “Ctrl” if you want to create a…" at bounding box center [961, 410] width 1214 height 690
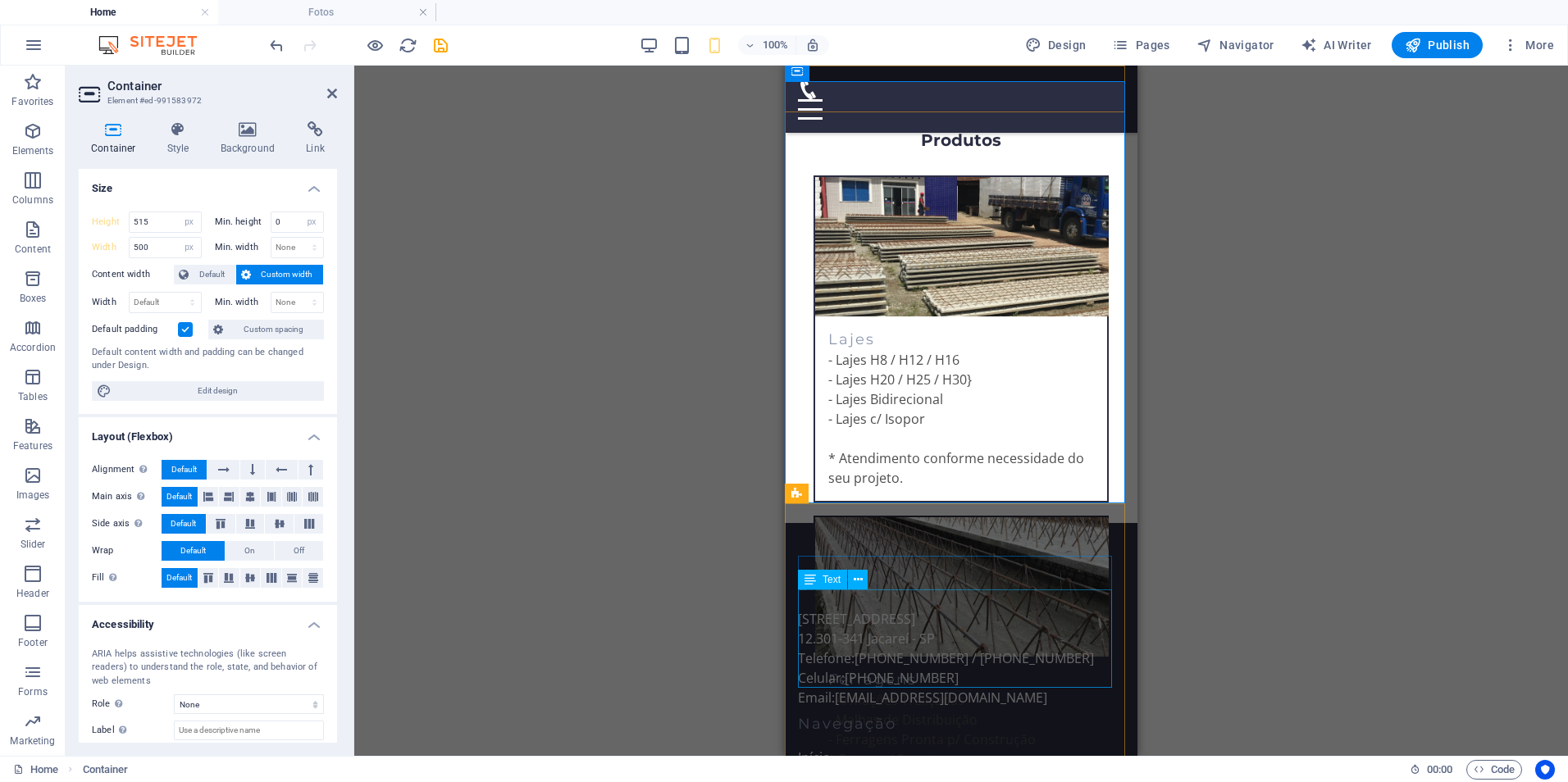
click at [904, 630] on span "Jacareí - SP" at bounding box center [901, 638] width 68 height 18
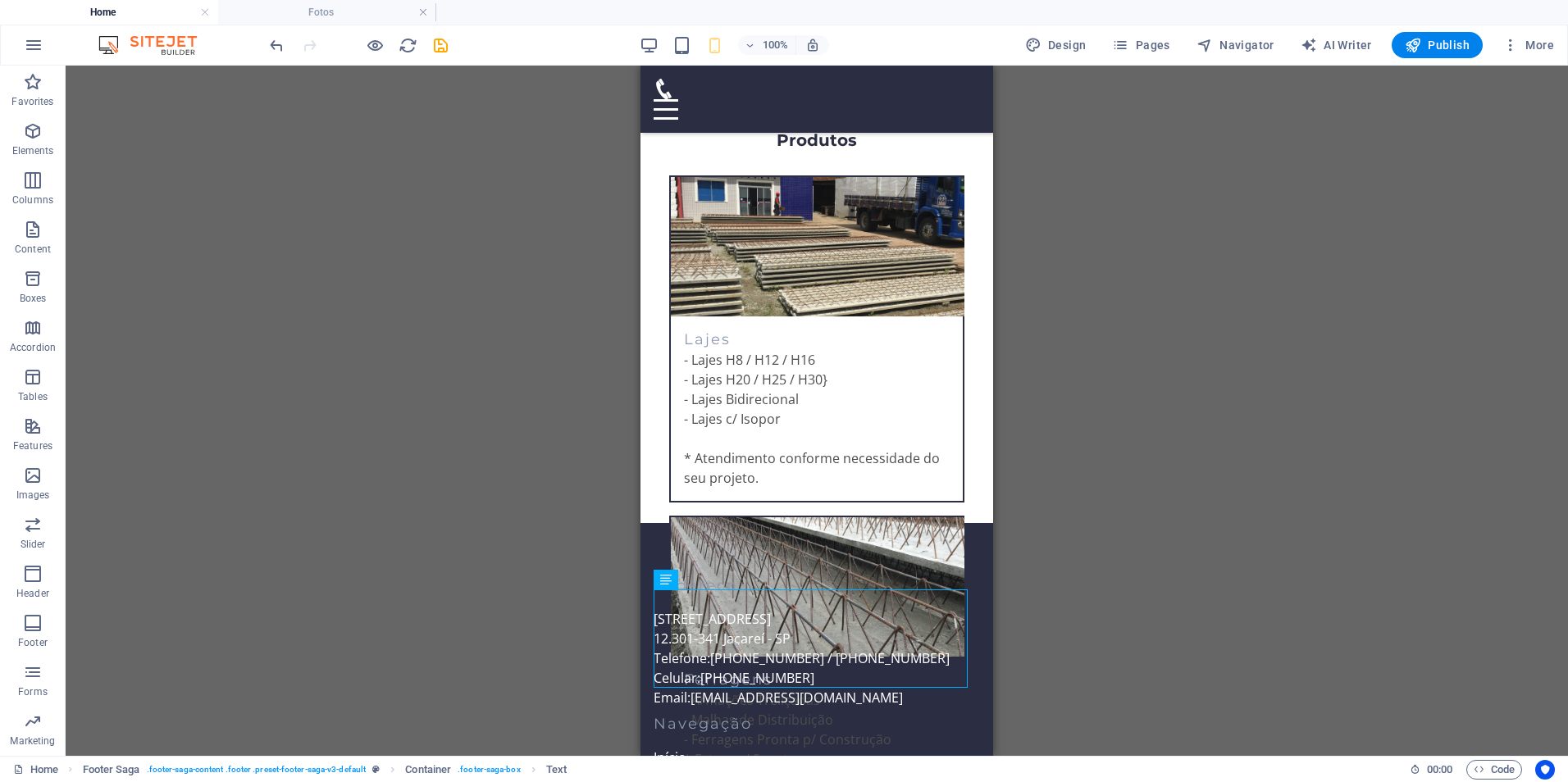
scroll to position [574, 0]
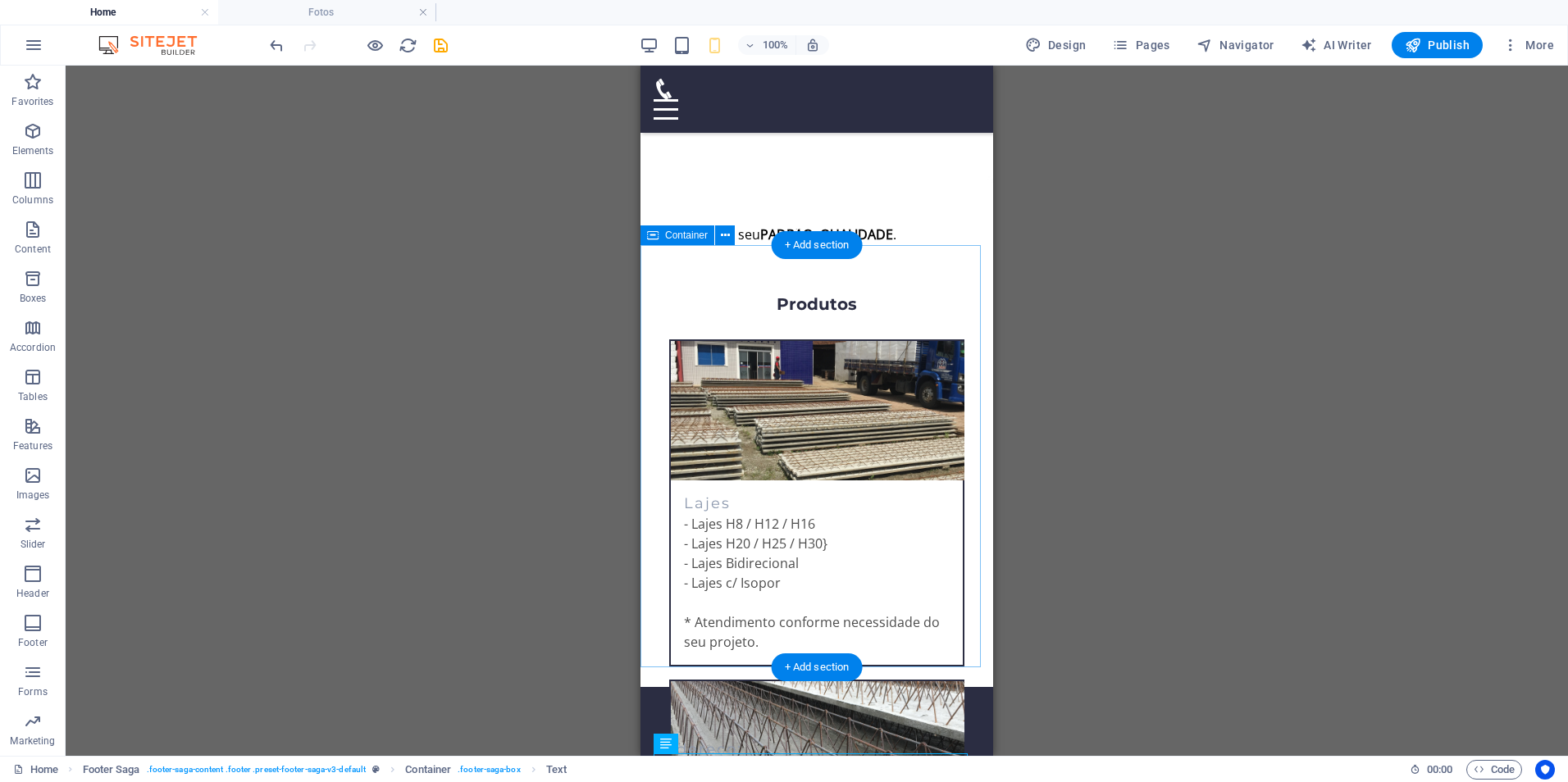
click at [965, 468] on div "Produtos Lajes - Lajes H8 / H12 / H16 - Lajes H20 / H25 / H30} - Lajes Bidireci…" at bounding box center [816, 476] width 352 height 423
select select "px"
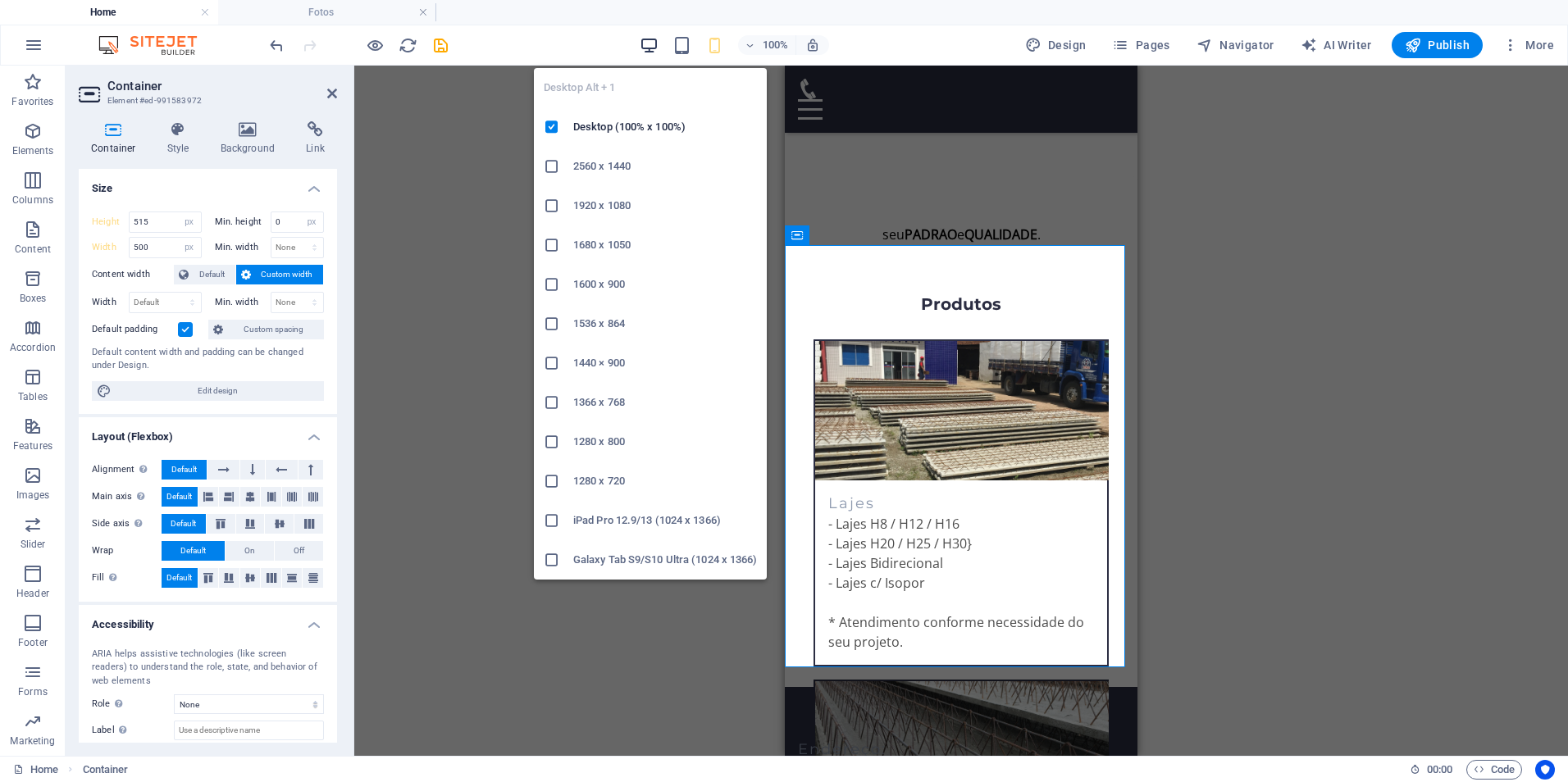
click at [649, 48] on icon "button" at bounding box center [649, 46] width 19 height 19
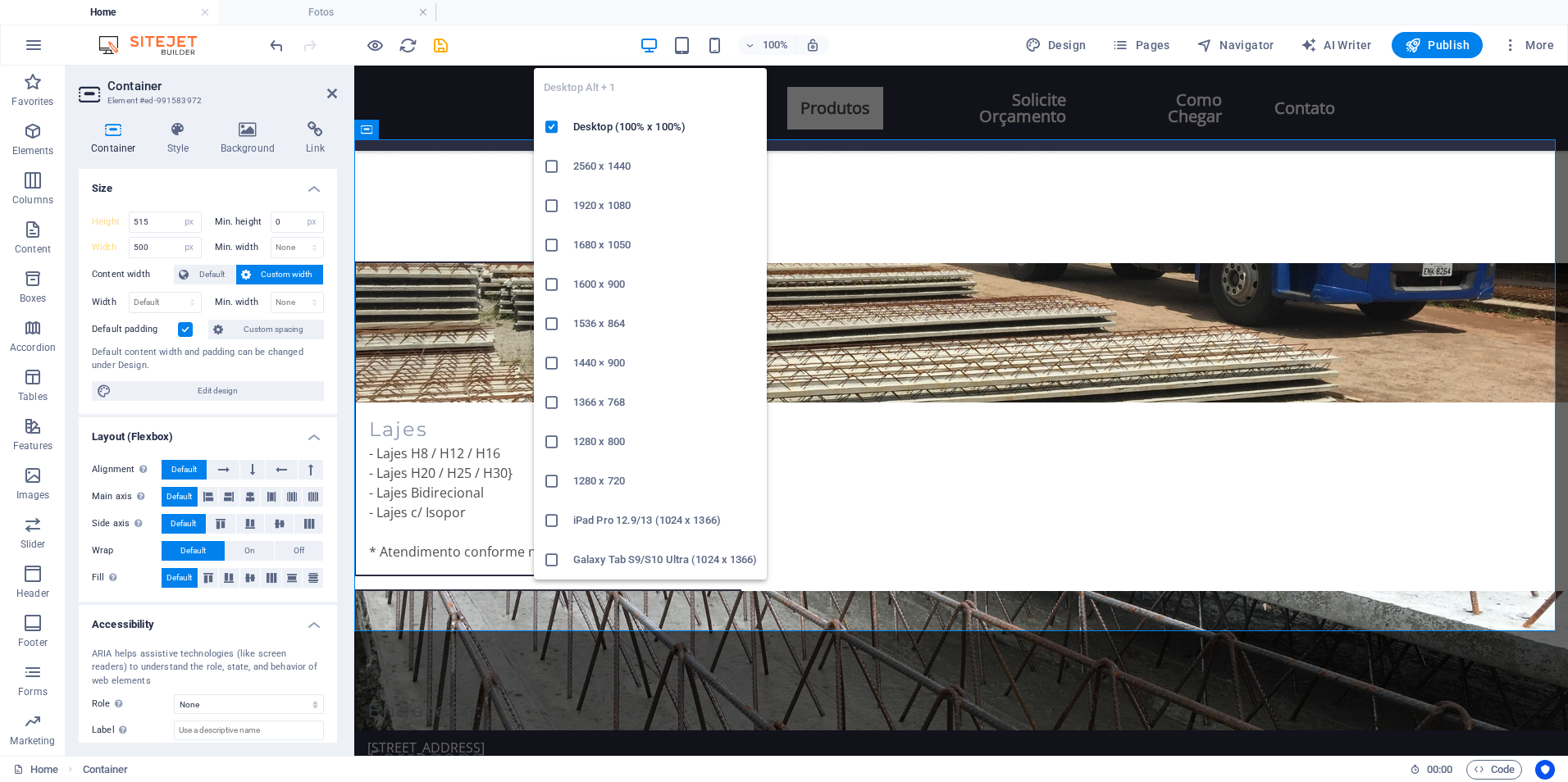
type input "600"
type input "2550"
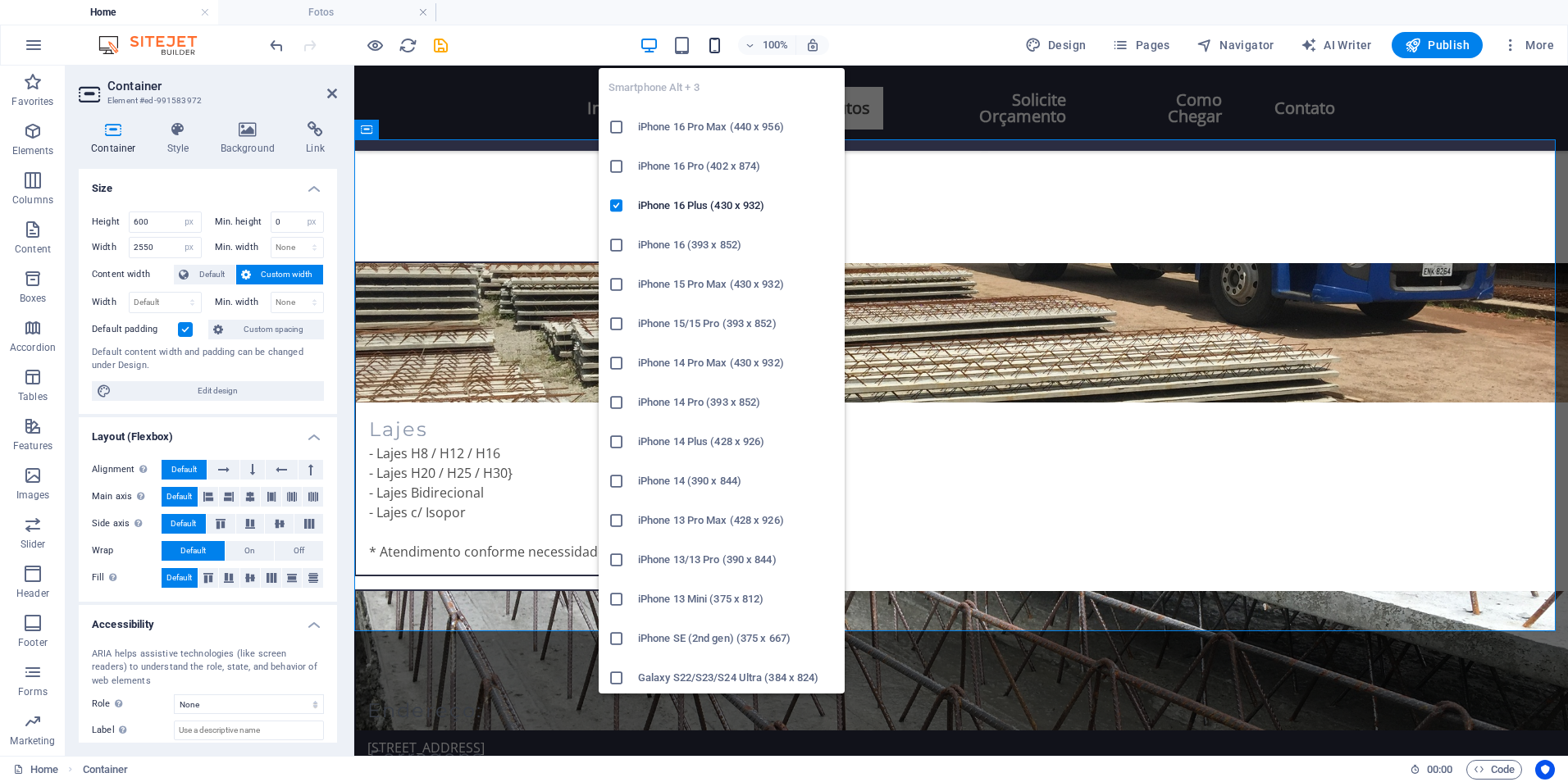
click at [719, 49] on icon "button" at bounding box center [714, 46] width 19 height 19
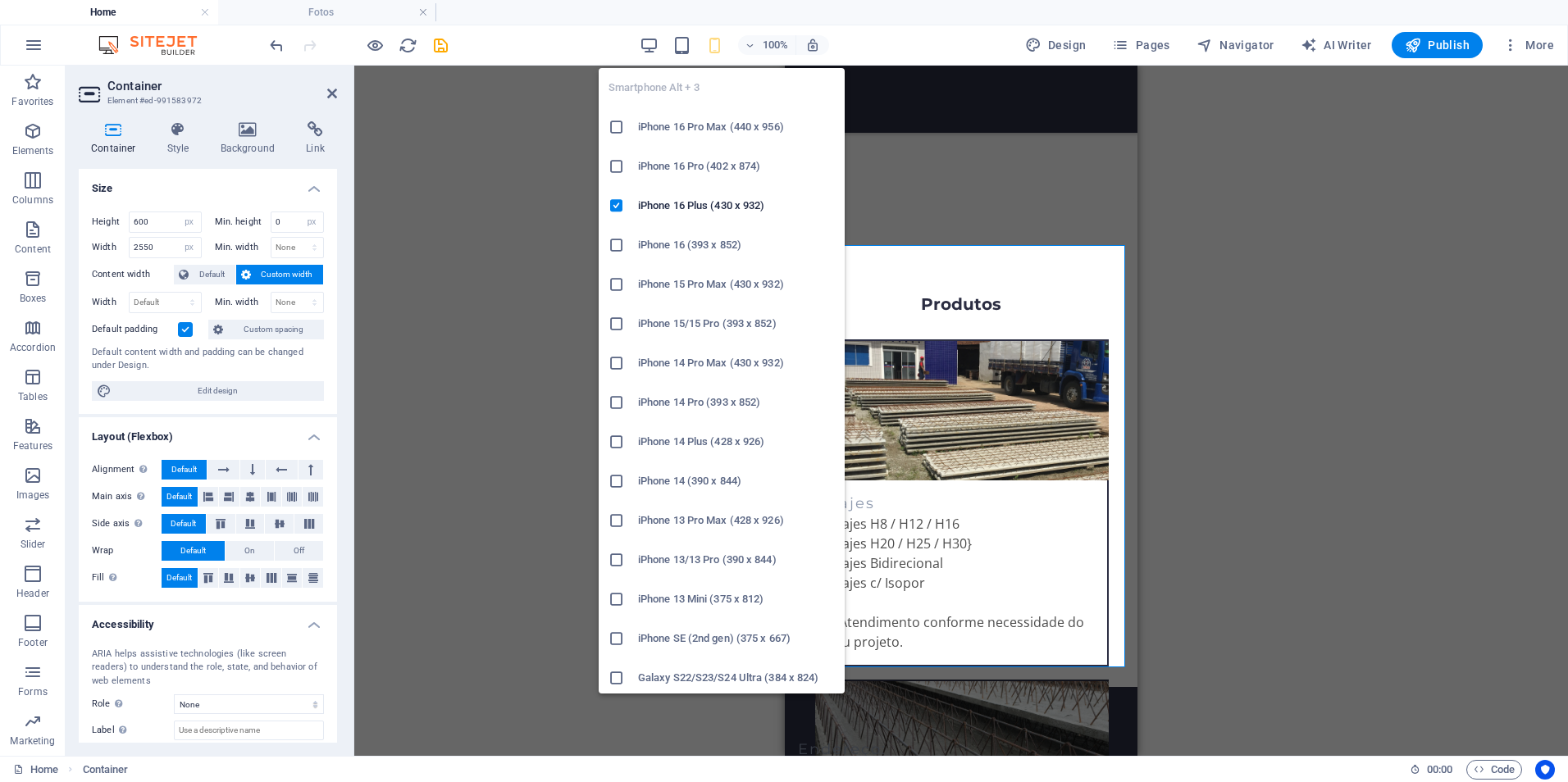
type input "515"
type input "500"
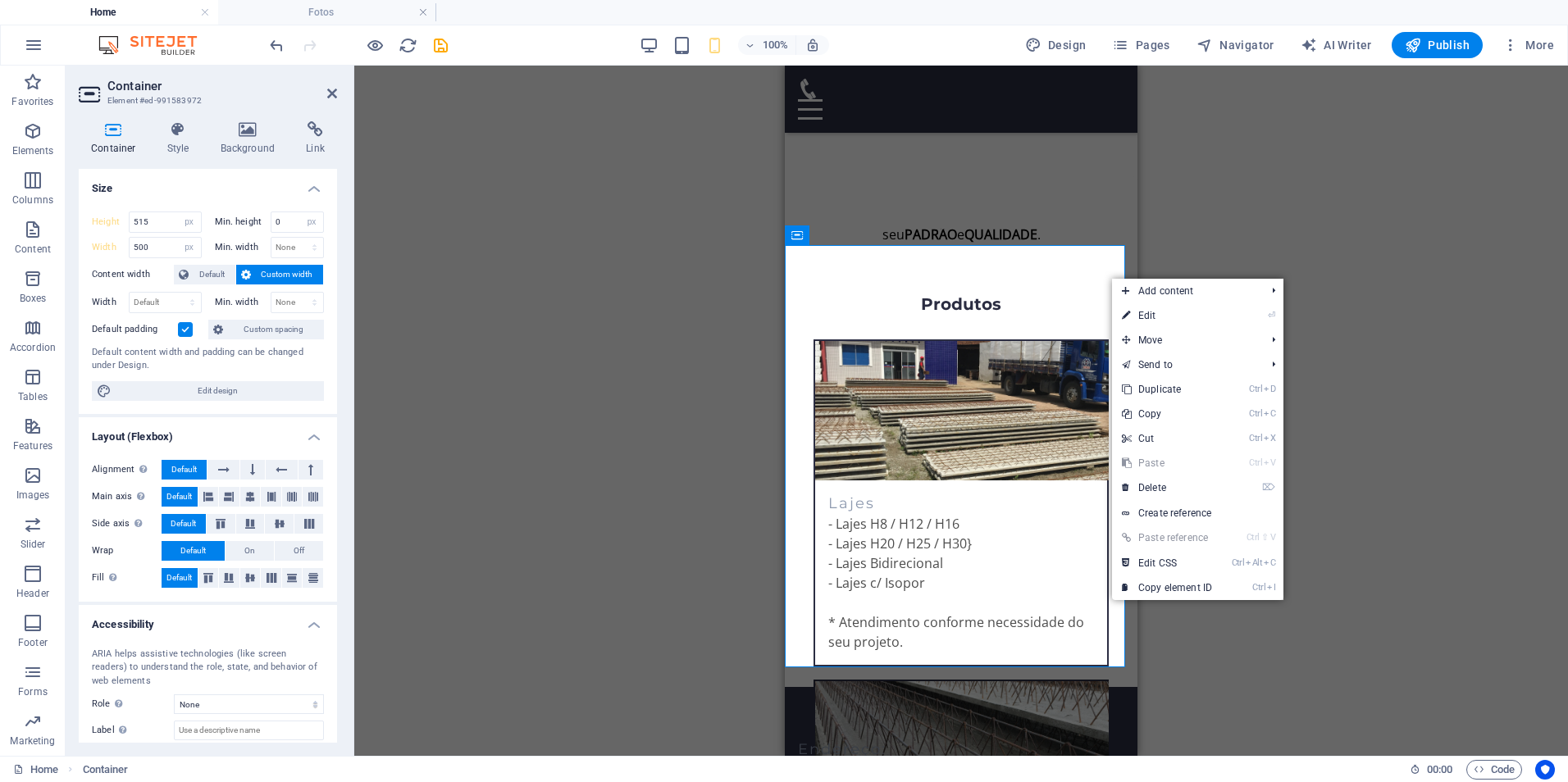
click at [185, 329] on label at bounding box center [185, 329] width 15 height 15
click at [0, 0] on input "Default padding" at bounding box center [0, 0] width 0 height 0
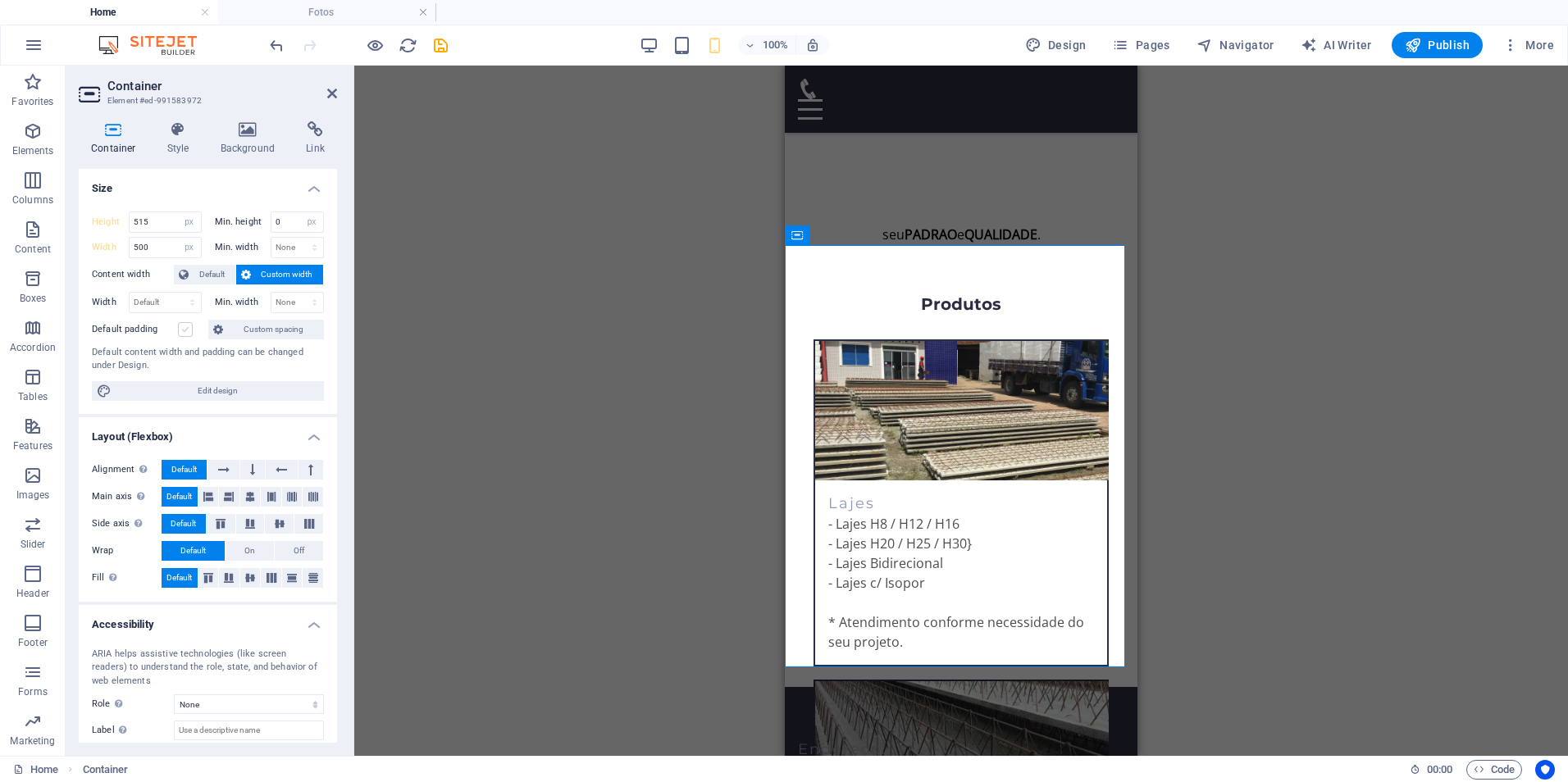
click at [185, 331] on label at bounding box center [185, 329] width 15 height 15
click at [0, 0] on input "Default padding" at bounding box center [0, 0] width 0 height 0
click at [255, 279] on span "Custom width" at bounding box center [287, 275] width 63 height 20
click at [256, 272] on span "Custom width" at bounding box center [287, 275] width 63 height 20
click at [203, 271] on span "Default" at bounding box center [211, 275] width 37 height 20
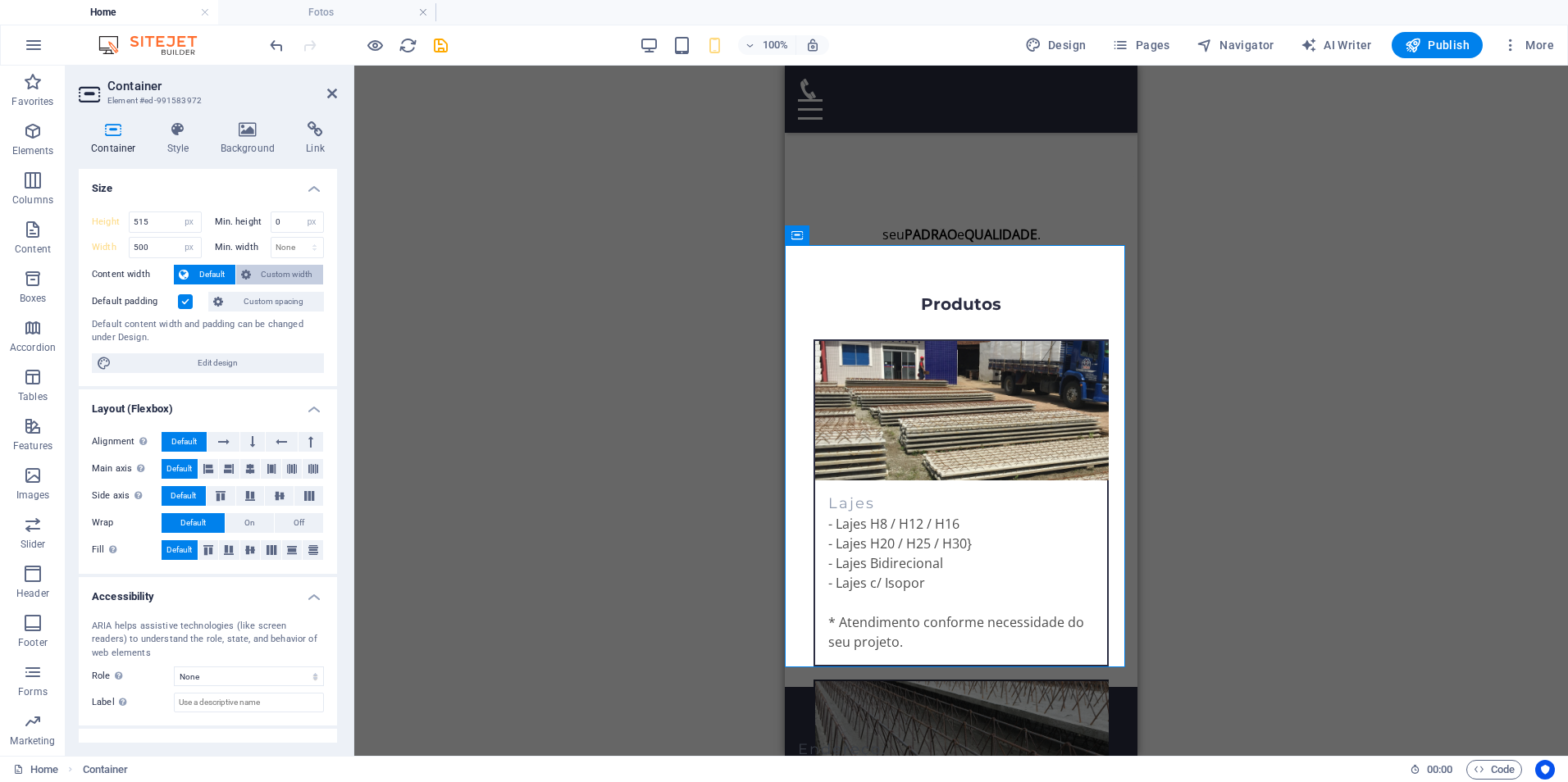
click at [275, 279] on span "Custom width" at bounding box center [287, 275] width 63 height 20
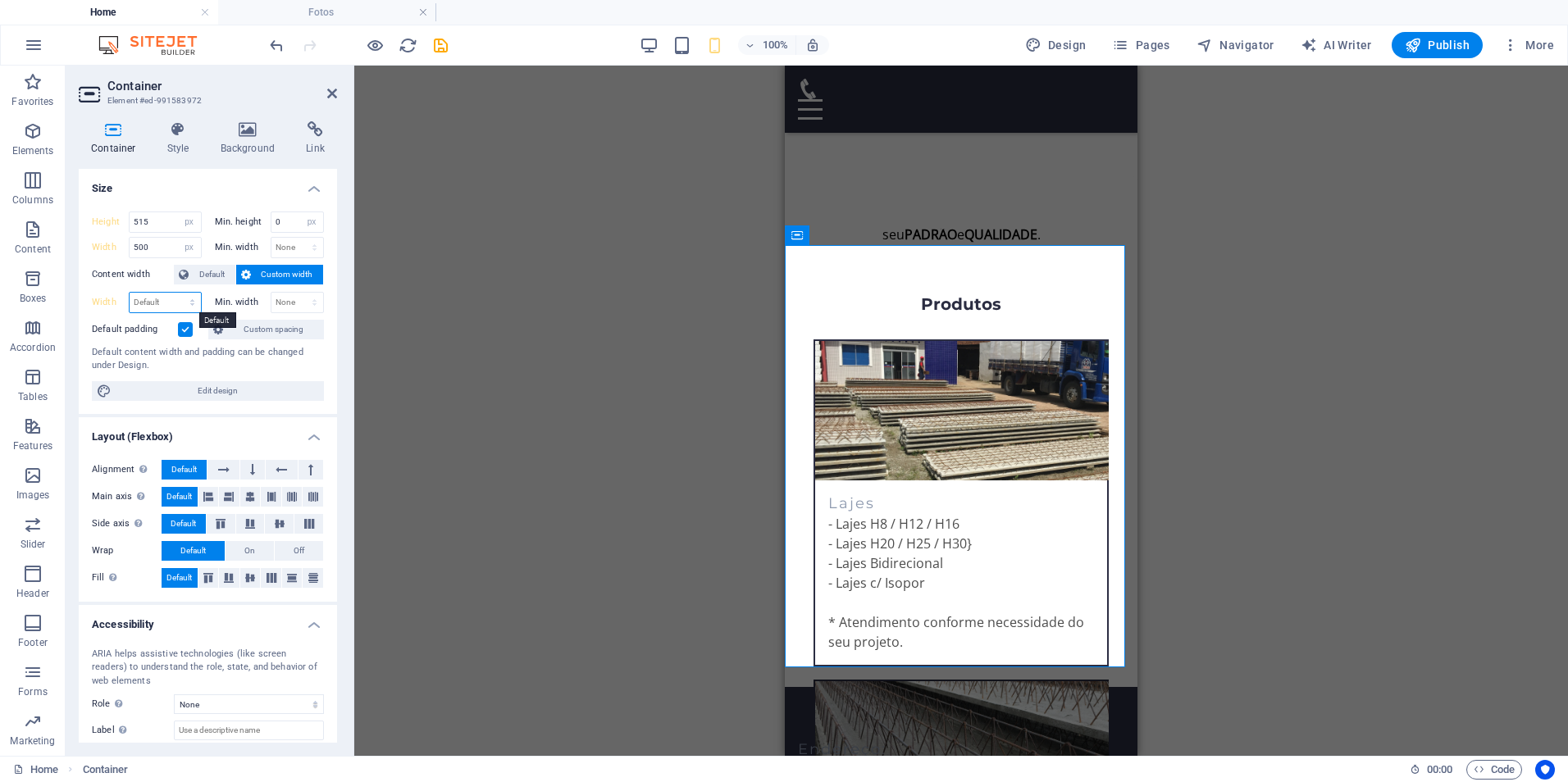
click at [171, 305] on select "Default px rem % em vh vw" at bounding box center [165, 302] width 71 height 20
click at [169, 303] on select "Default px rem % em vh vw" at bounding box center [165, 302] width 71 height 20
click at [158, 303] on select "Default px rem % em vh vw" at bounding box center [165, 302] width 71 height 20
select select "px"
click at [176, 293] on select "Default px rem % em vh vw" at bounding box center [165, 302] width 71 height 20
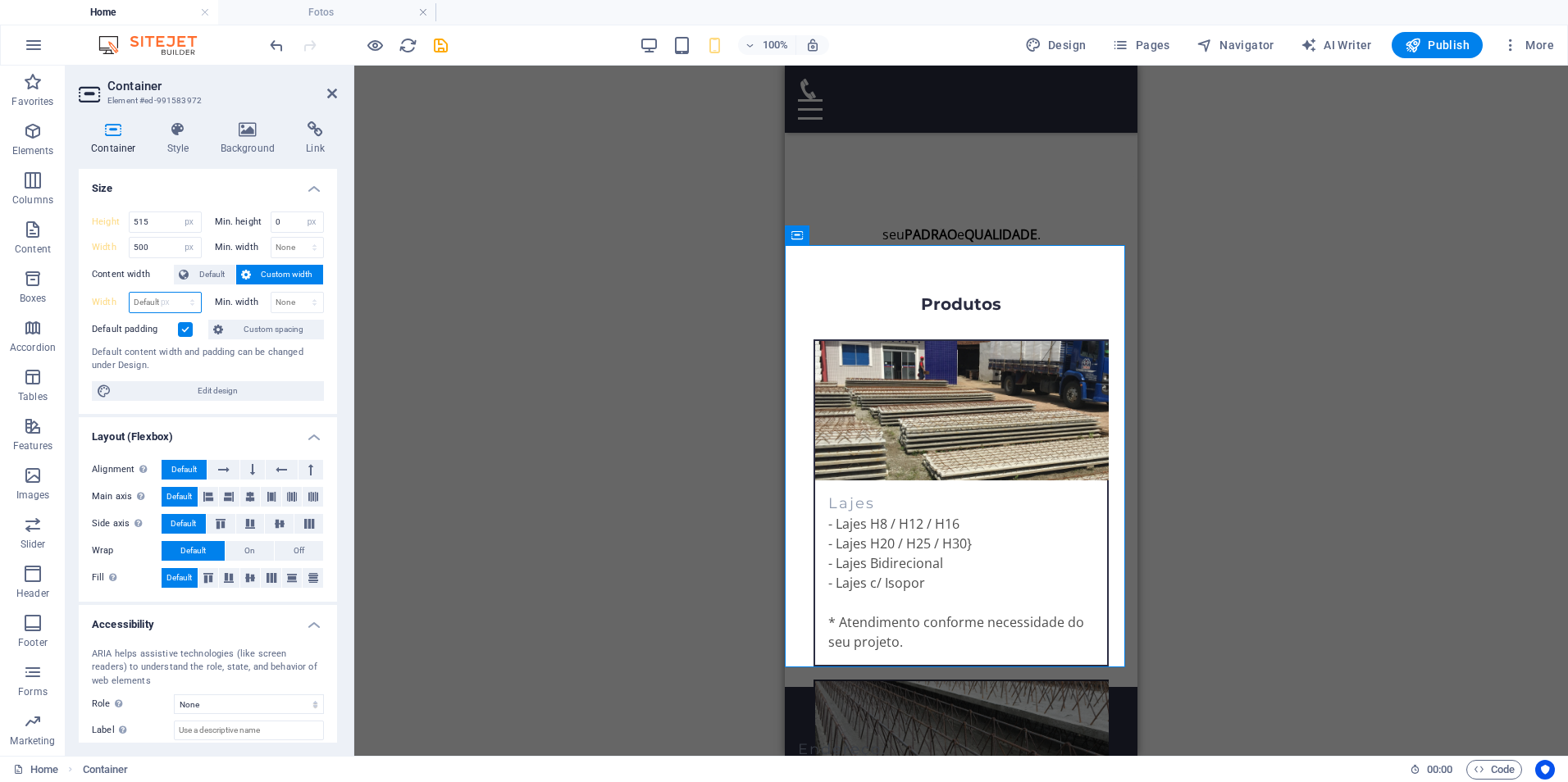
type input "415"
click at [152, 306] on input "415" at bounding box center [165, 302] width 71 height 20
click at [686, 421] on div "Drag here to replace the existing content. Press “Ctrl” if you want to create a…" at bounding box center [961, 410] width 1214 height 690
click at [1257, 314] on div "Drag here to replace the existing content. Press “Ctrl” if you want to create a…" at bounding box center [961, 410] width 1214 height 690
click at [159, 243] on input "500" at bounding box center [165, 248] width 71 height 20
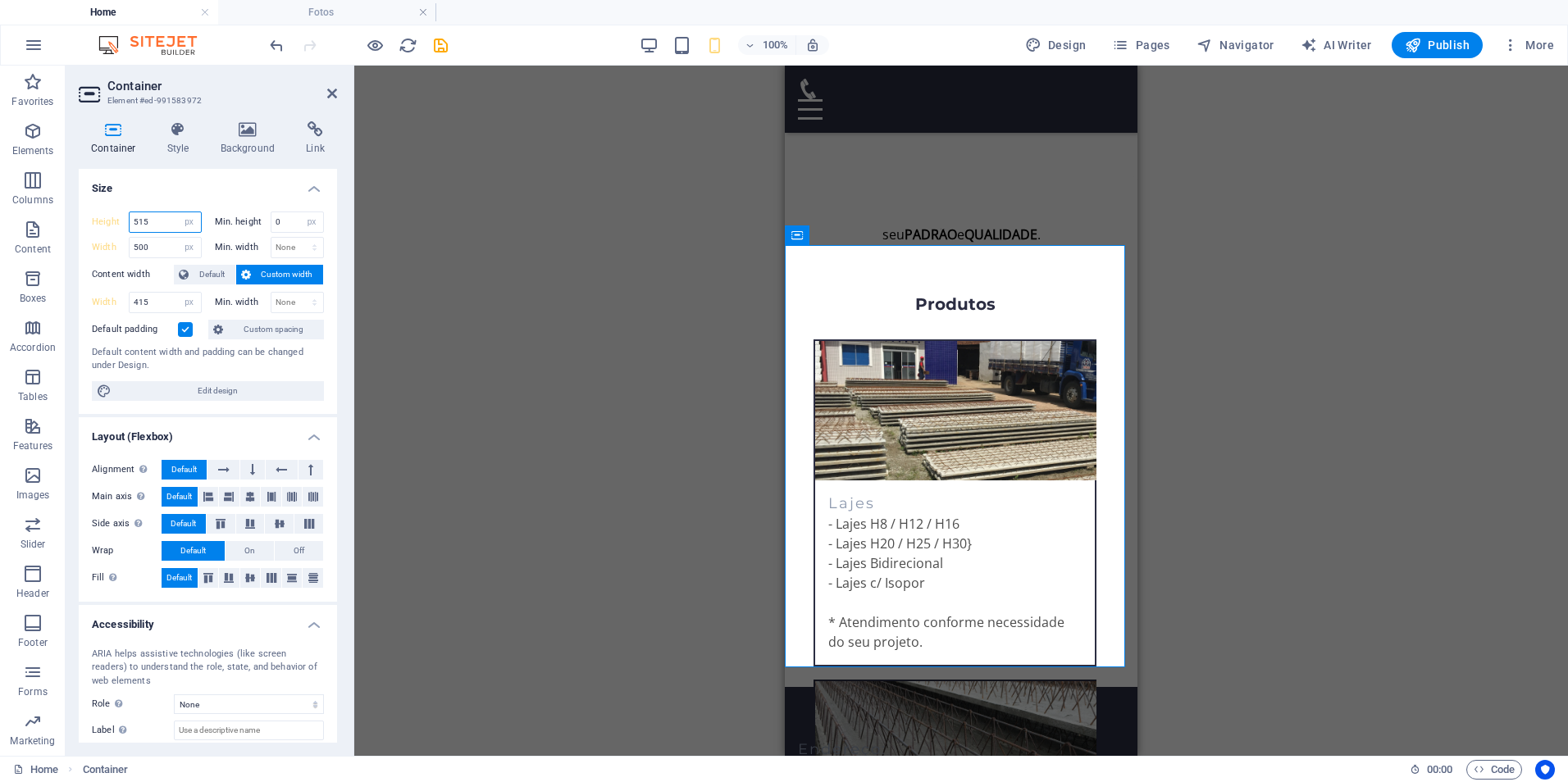
drag, startPoint x: 154, startPoint y: 223, endPoint x: 128, endPoint y: 216, distance: 26.9
click at [128, 216] on div "Height 515 Default px rem % vh vw" at bounding box center [146, 222] width 110 height 22
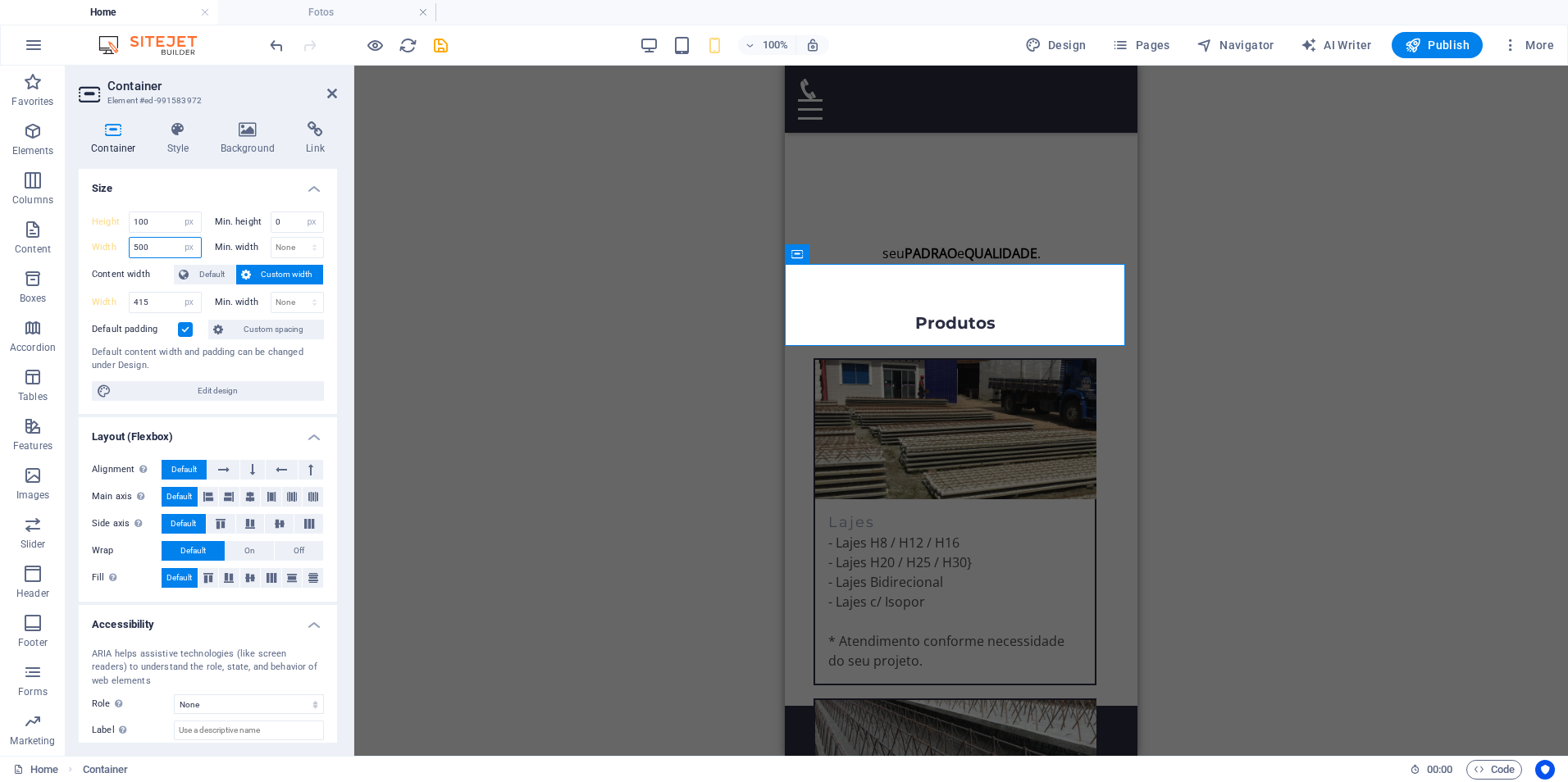
click at [158, 249] on input "500" at bounding box center [165, 248] width 71 height 20
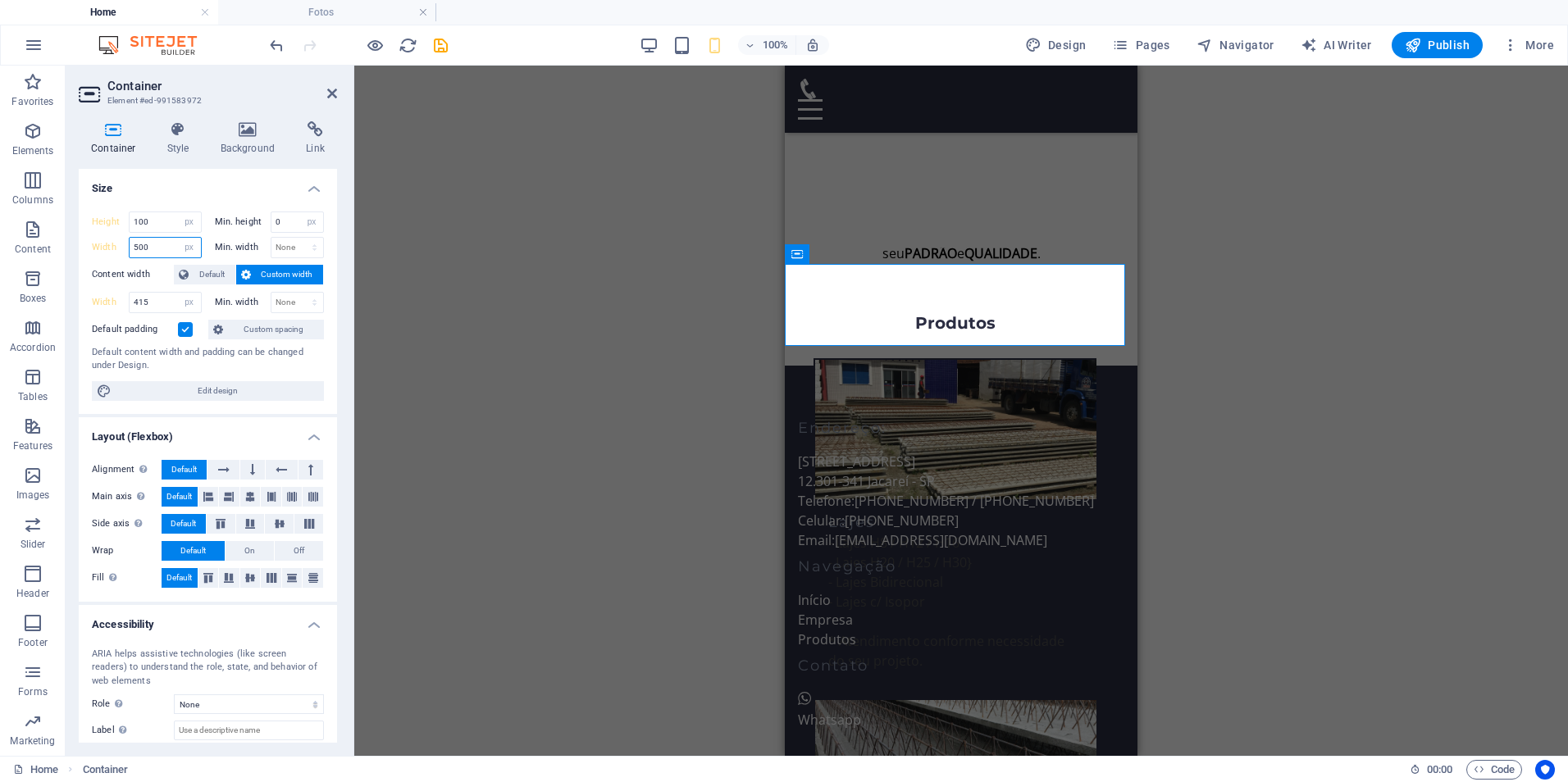
type input "515"
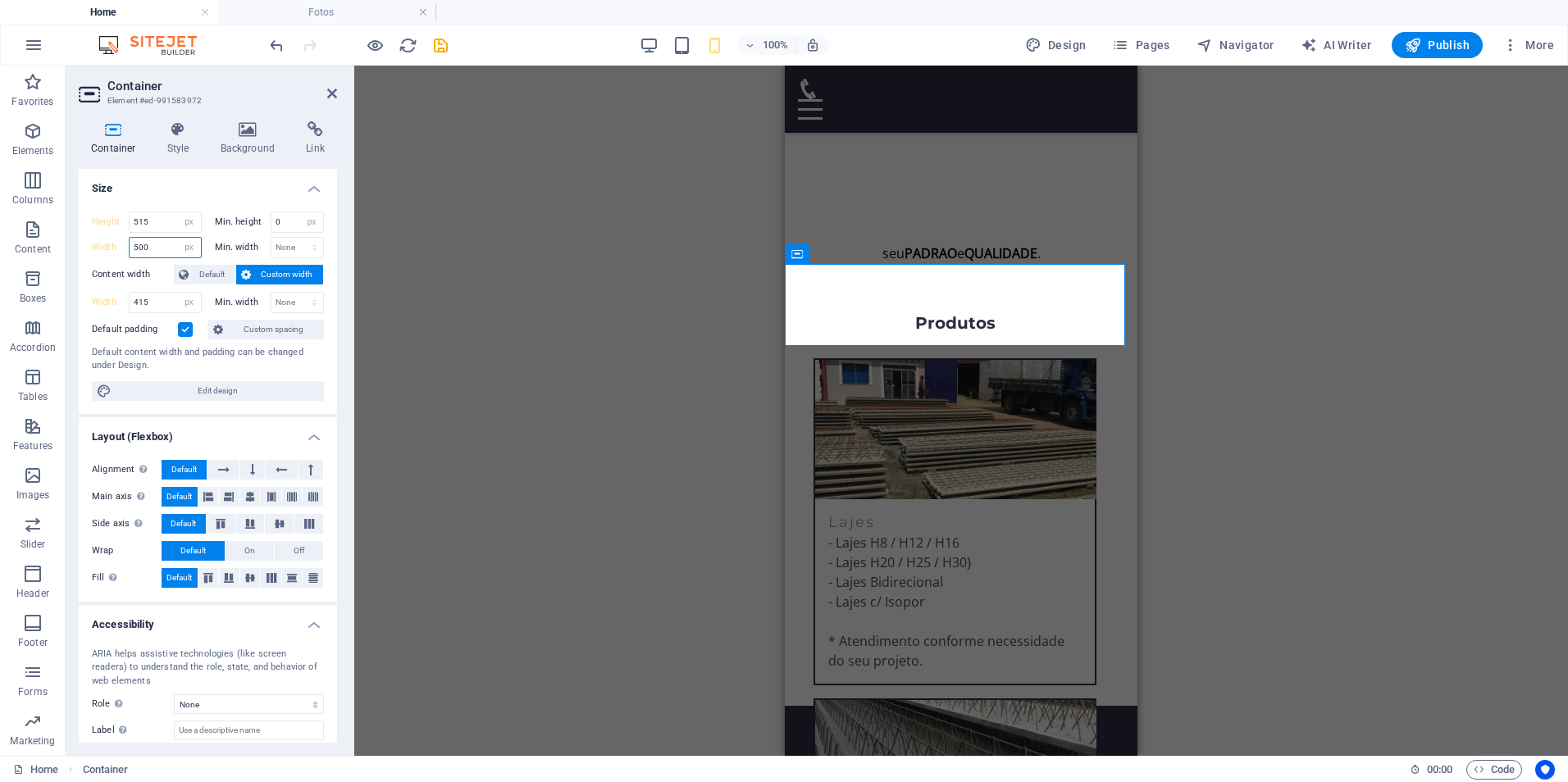
scroll to position [574, 0]
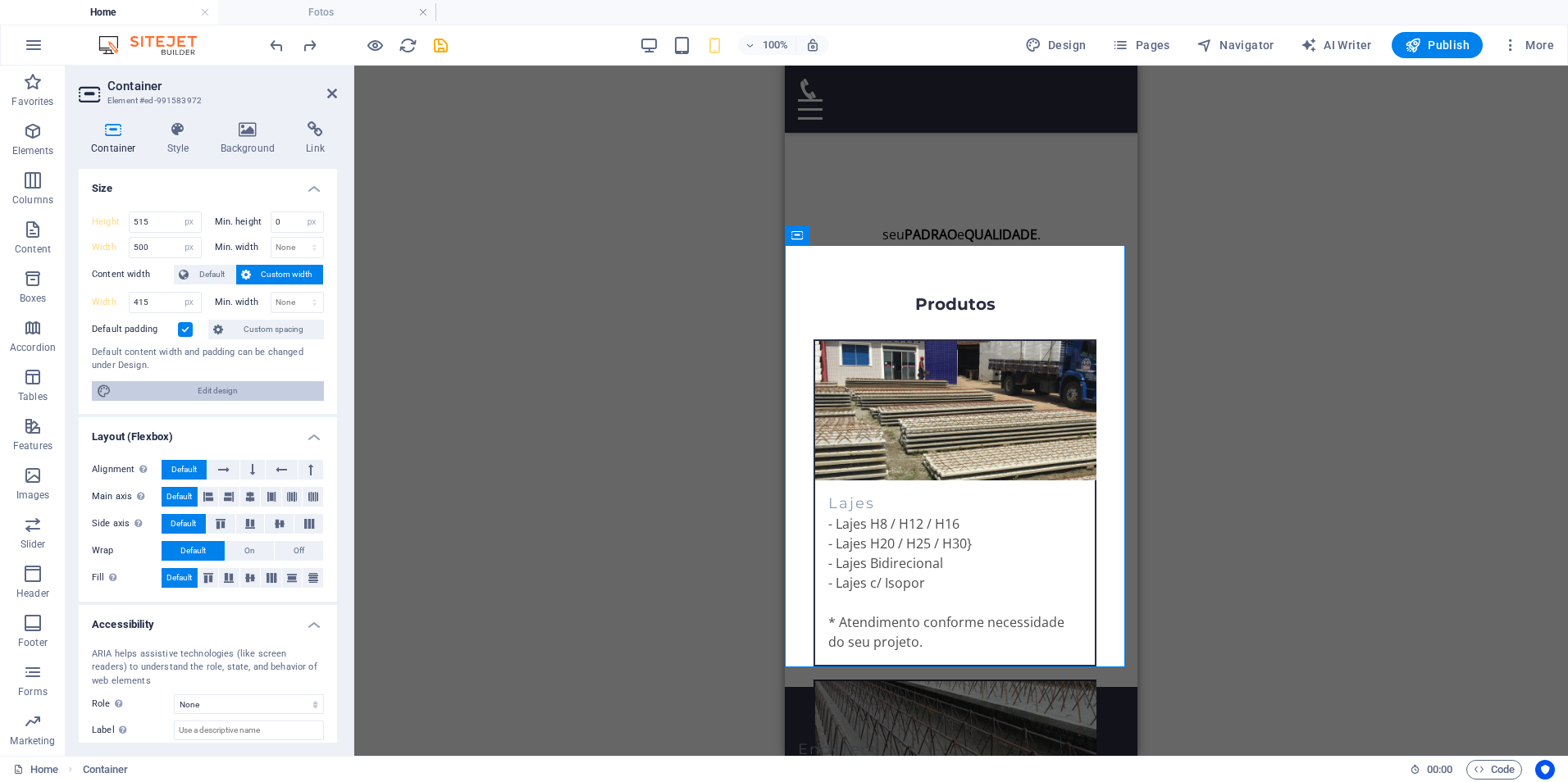
click at [209, 392] on span "Edit design" at bounding box center [217, 391] width 203 height 20
select select "px"
select select "200"
select select "px"
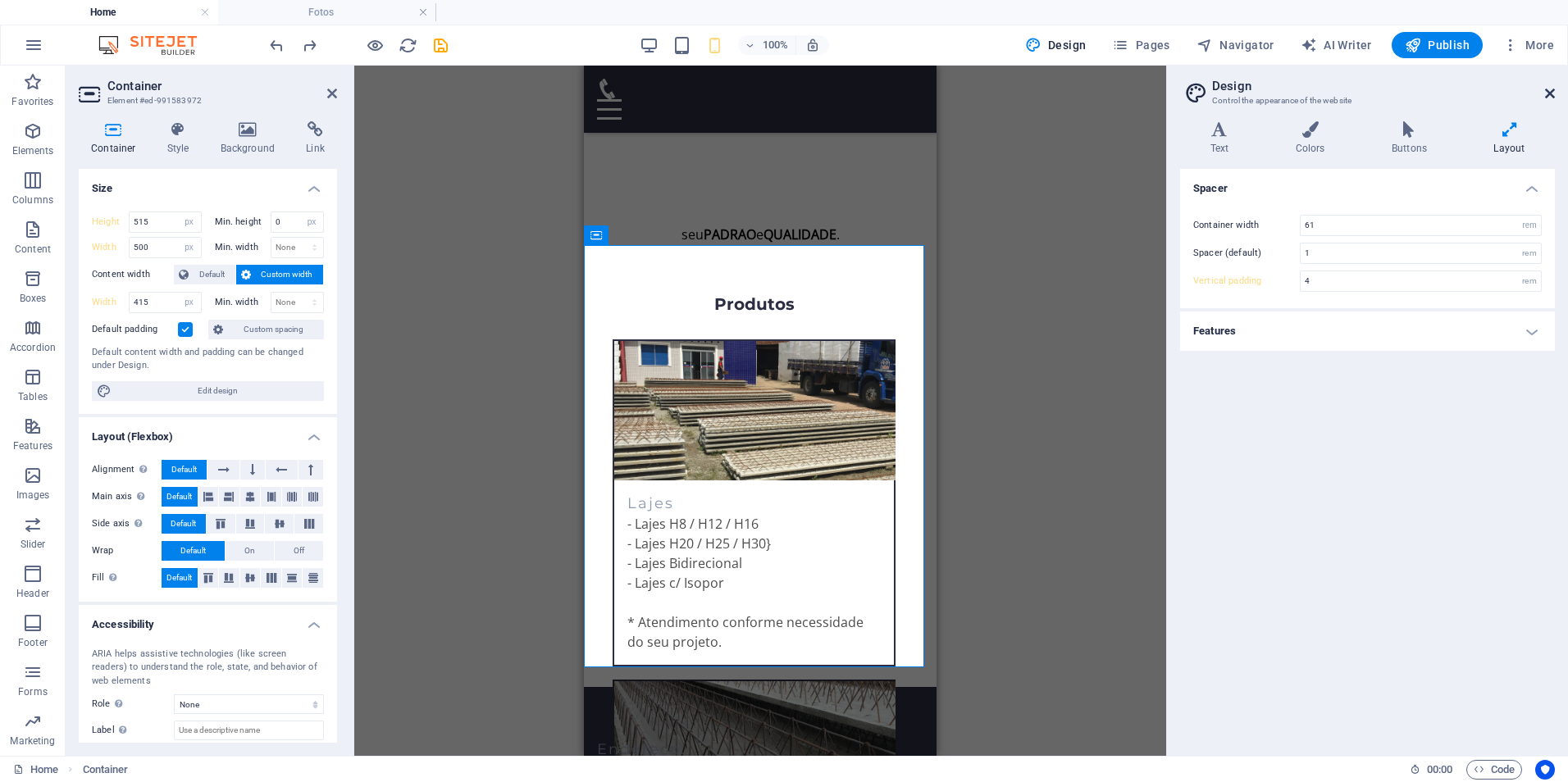
click at [1547, 90] on icon at bounding box center [1549, 93] width 10 height 13
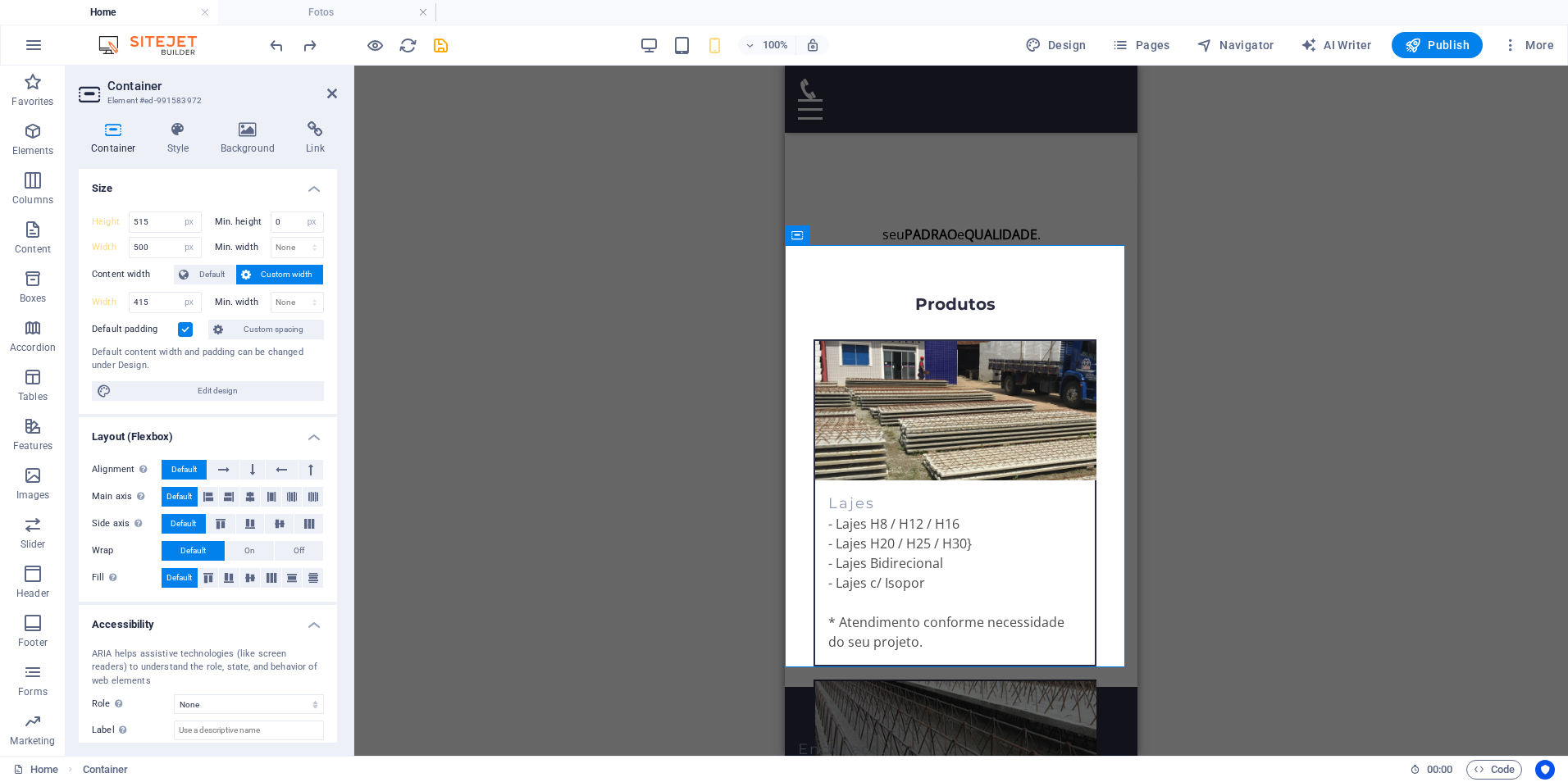
scroll to position [89, 0]
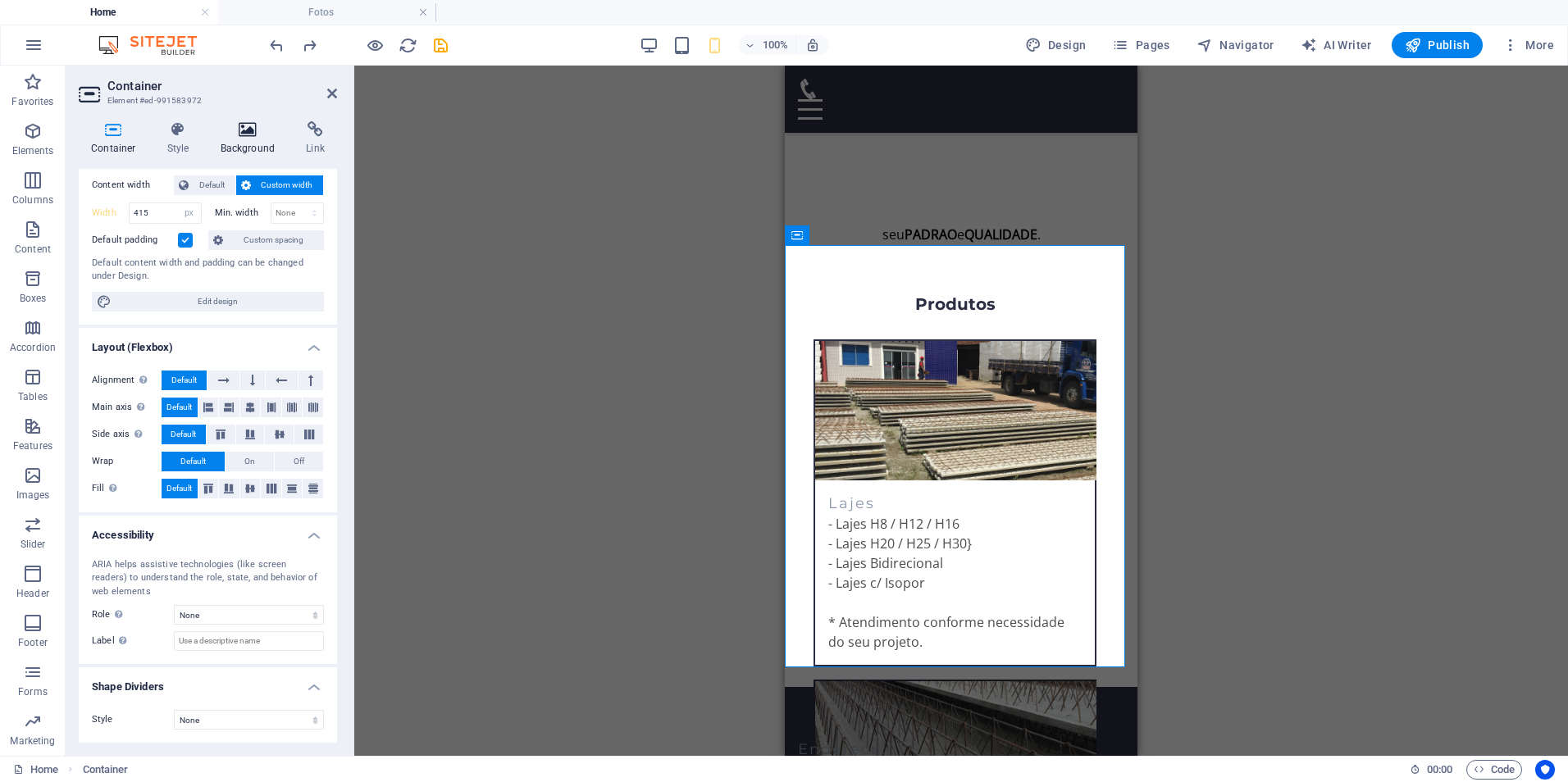
click at [249, 128] on icon at bounding box center [248, 129] width 80 height 16
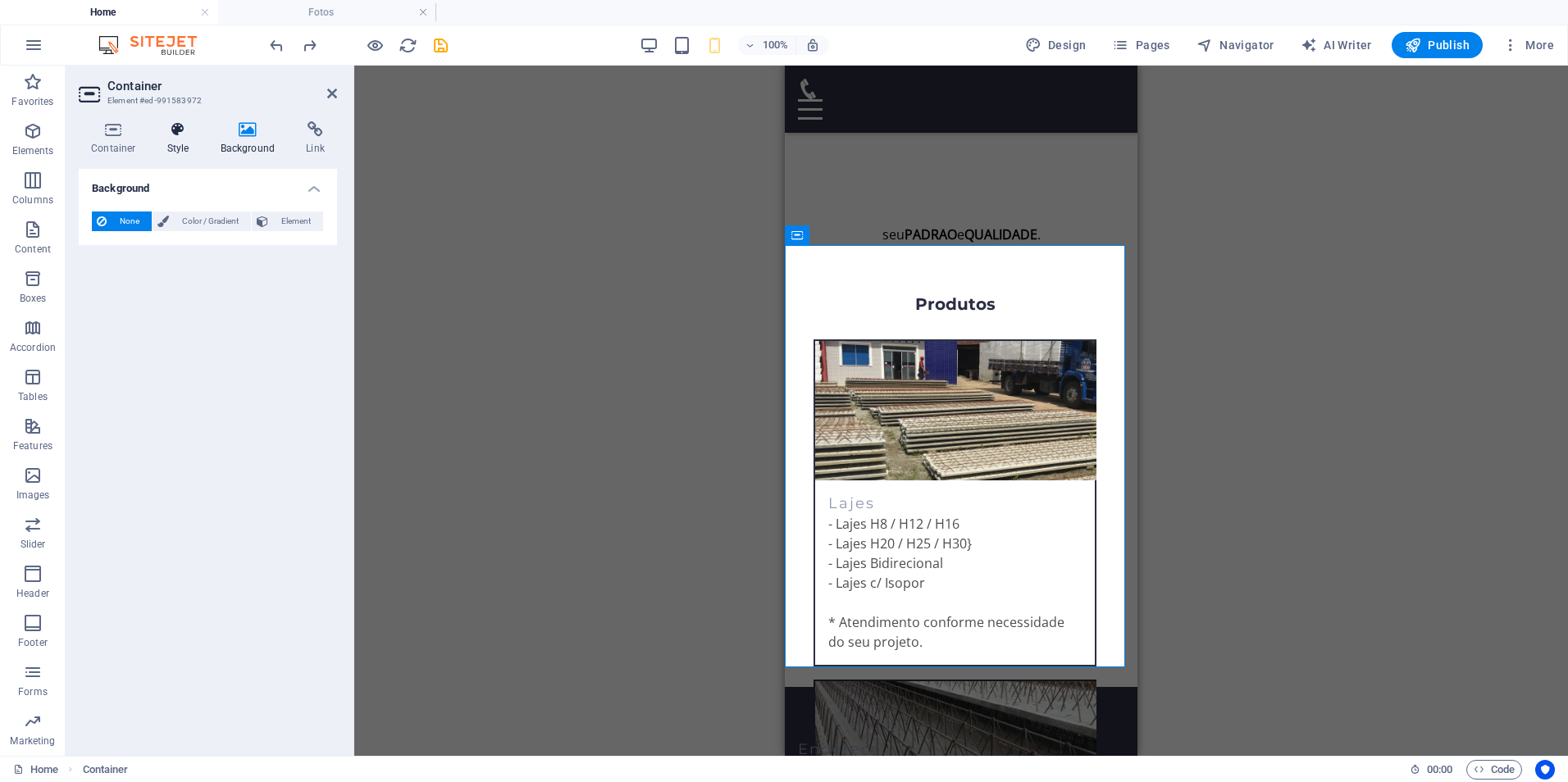
click at [182, 134] on icon at bounding box center [178, 129] width 47 height 16
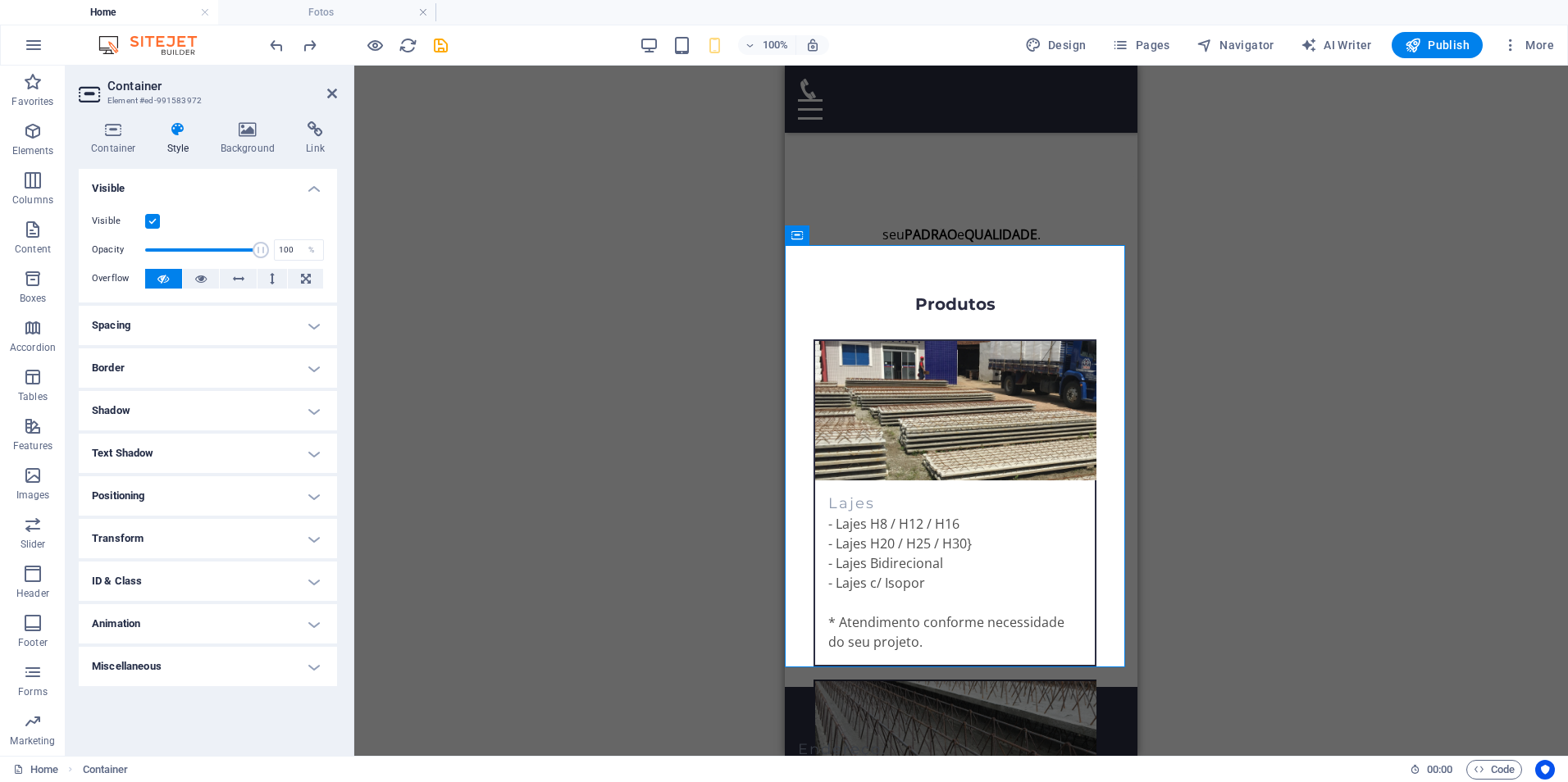
click at [286, 324] on h4 "Spacing" at bounding box center [208, 325] width 258 height 39
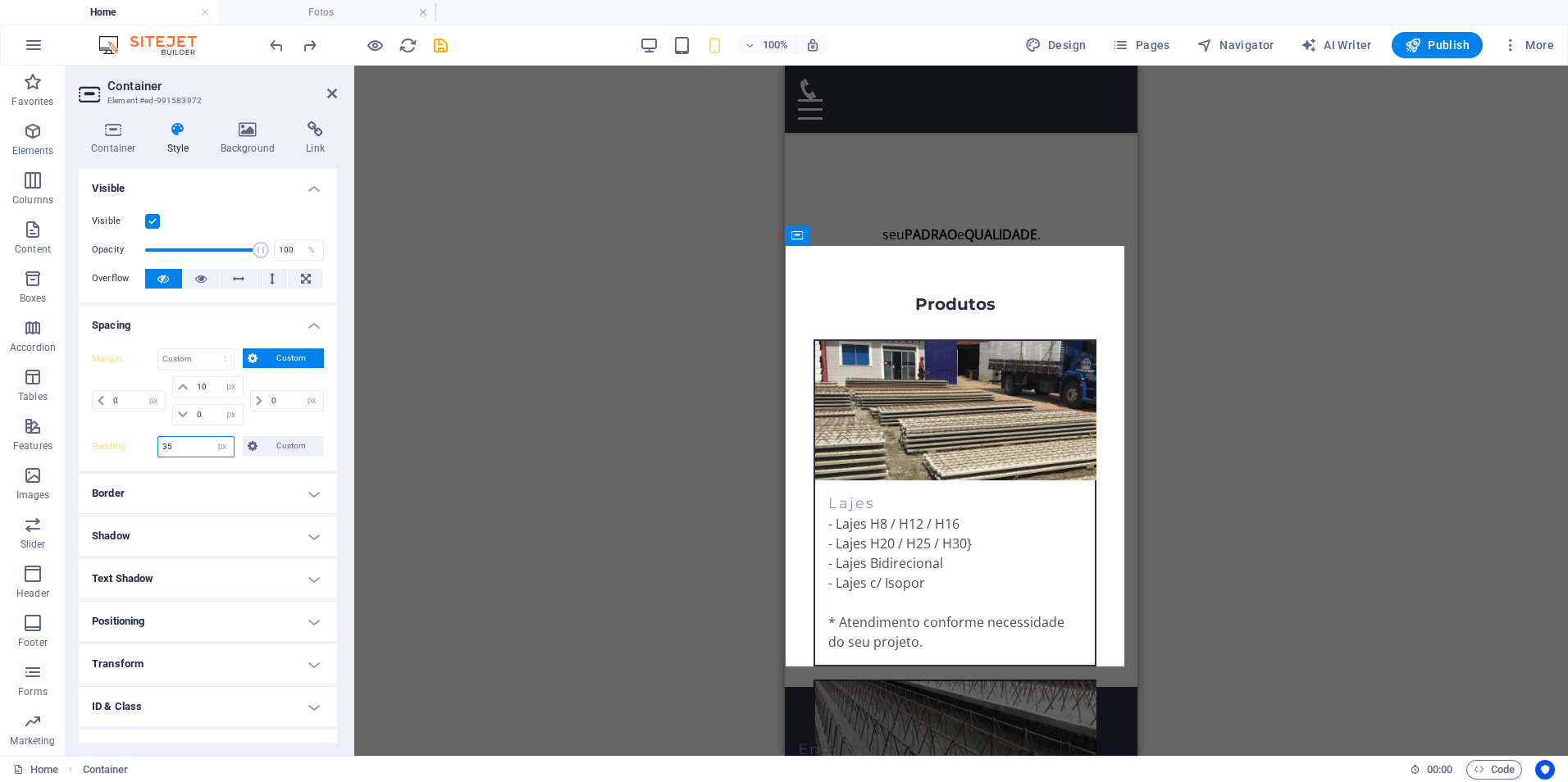
drag, startPoint x: 171, startPoint y: 441, endPoint x: 131, endPoint y: 428, distance: 42.1
click at [126, 443] on div "Padding 35 Default px rem % vh vw Custom Custom" at bounding box center [208, 447] width 232 height 22
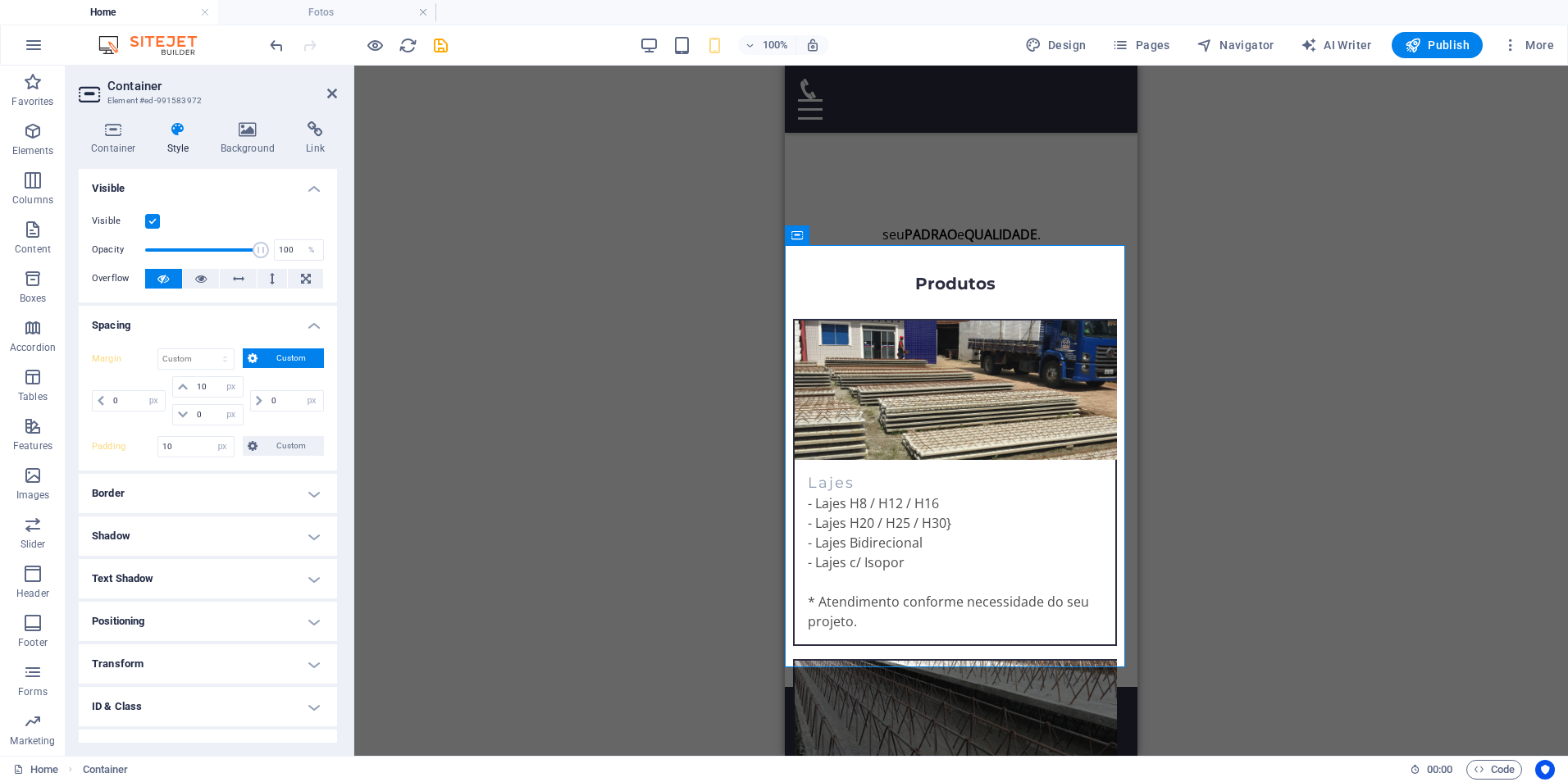
click at [530, 385] on div "Drag here to replace the existing content. Press “Ctrl” if you want to create a…" at bounding box center [961, 410] width 1214 height 690
drag, startPoint x: 188, startPoint y: 454, endPoint x: 126, endPoint y: 451, distance: 62.1
click at [126, 451] on div "Padding 10 Default px rem % vh vw Custom Custom" at bounding box center [208, 447] width 232 height 22
type input "0"
click at [661, 321] on div "Drag here to replace the existing content. Press “Ctrl” if you want to create a…" at bounding box center [961, 410] width 1214 height 690
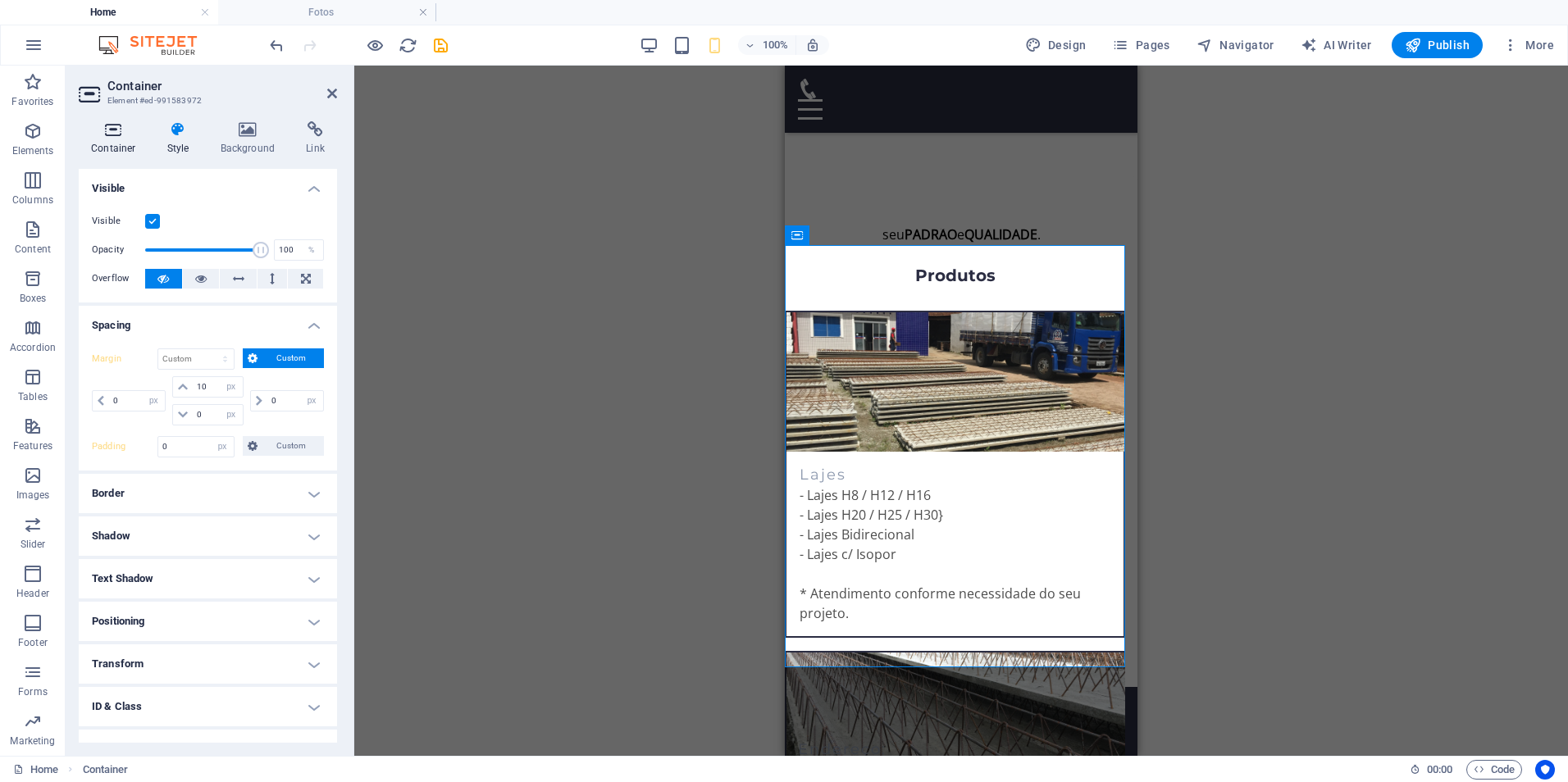
click at [106, 133] on icon at bounding box center [113, 129] width 69 height 16
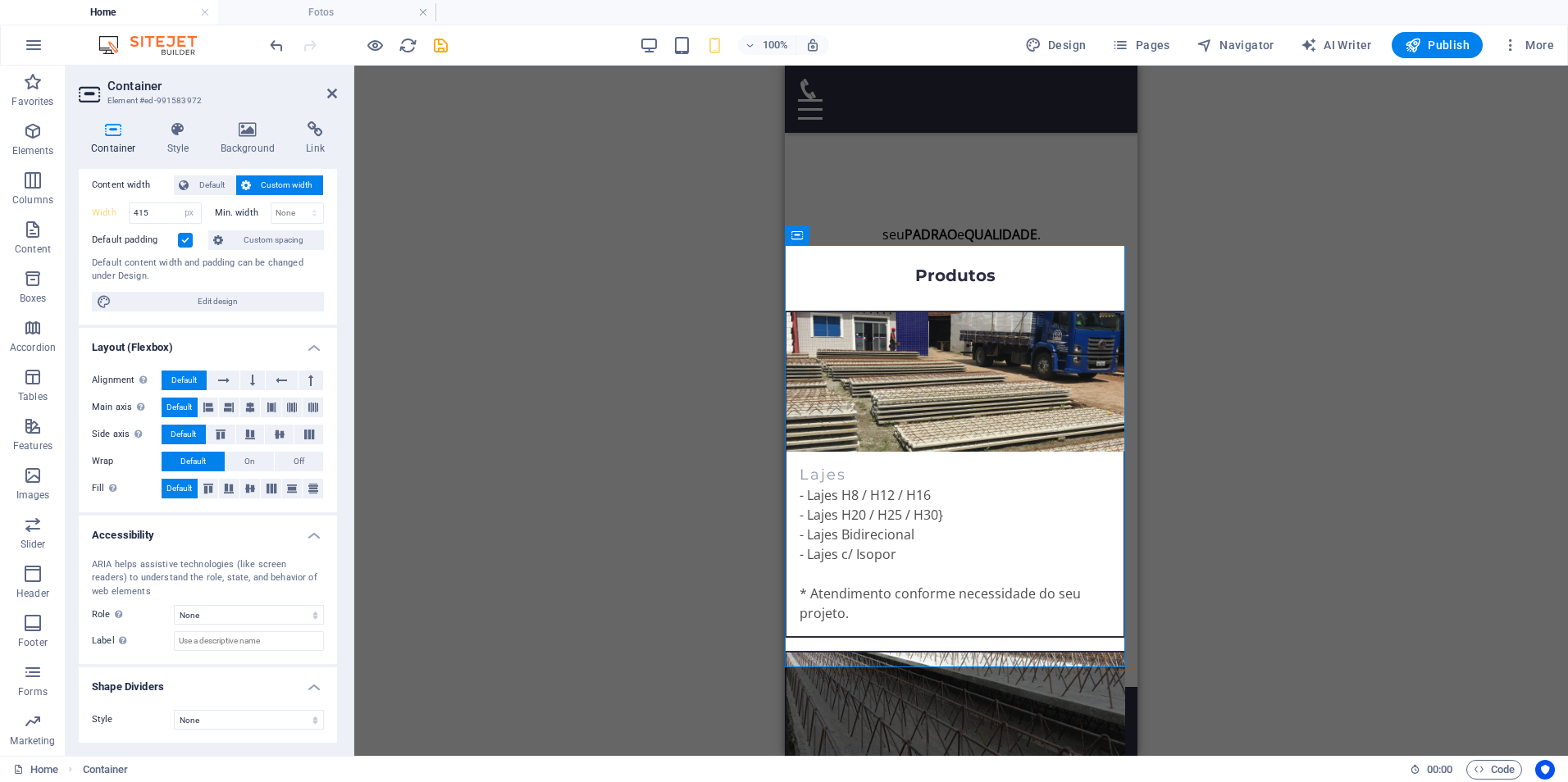
scroll to position [0, 0]
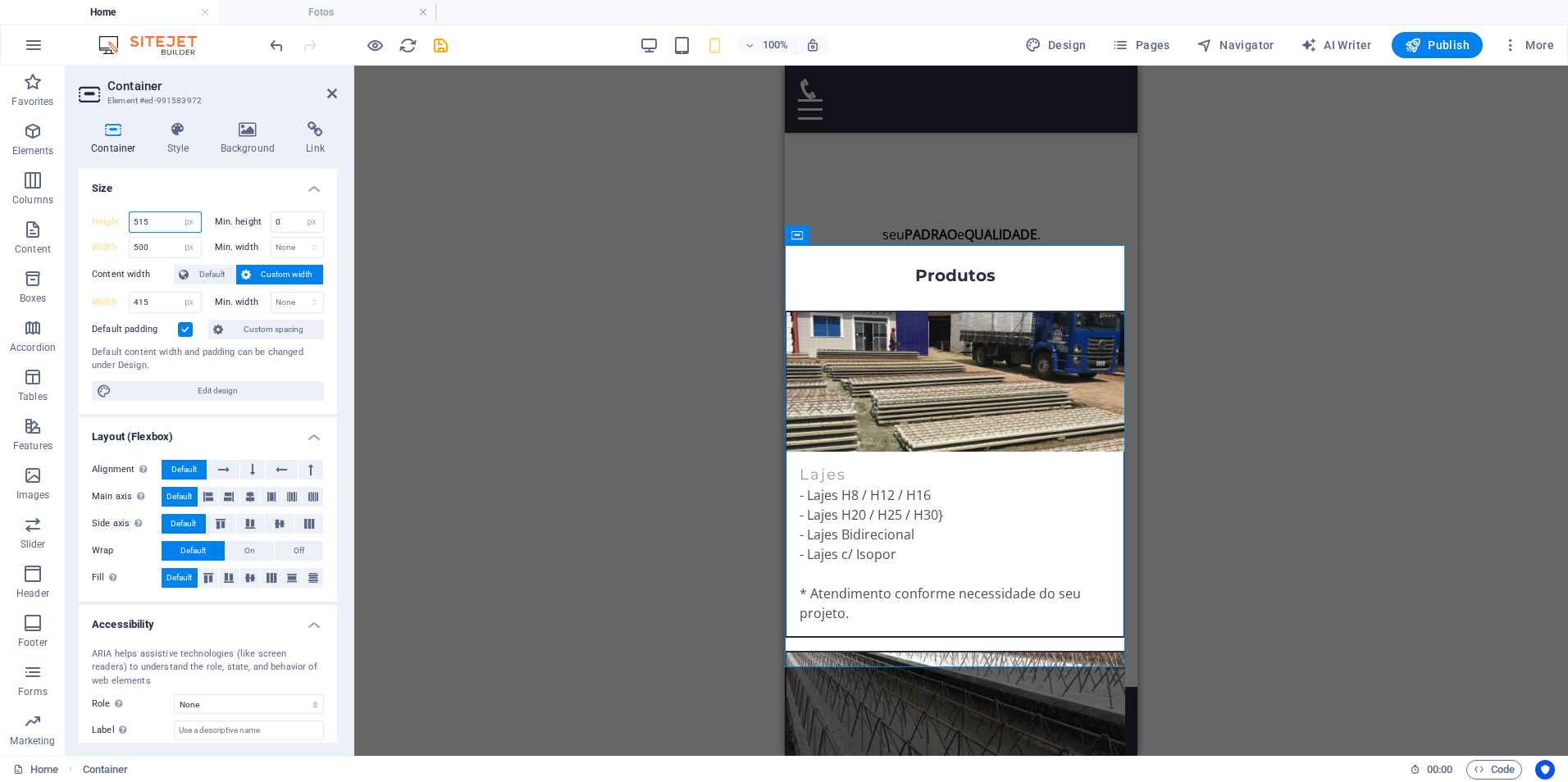
drag, startPoint x: 157, startPoint y: 222, endPoint x: 128, endPoint y: 220, distance: 29.1
click at [128, 220] on div "Height 515 Default px rem % vh vw" at bounding box center [146, 222] width 110 height 22
click at [471, 269] on div "Drag here to replace the existing content. Press “Ctrl” if you want to create a…" at bounding box center [961, 410] width 1214 height 690
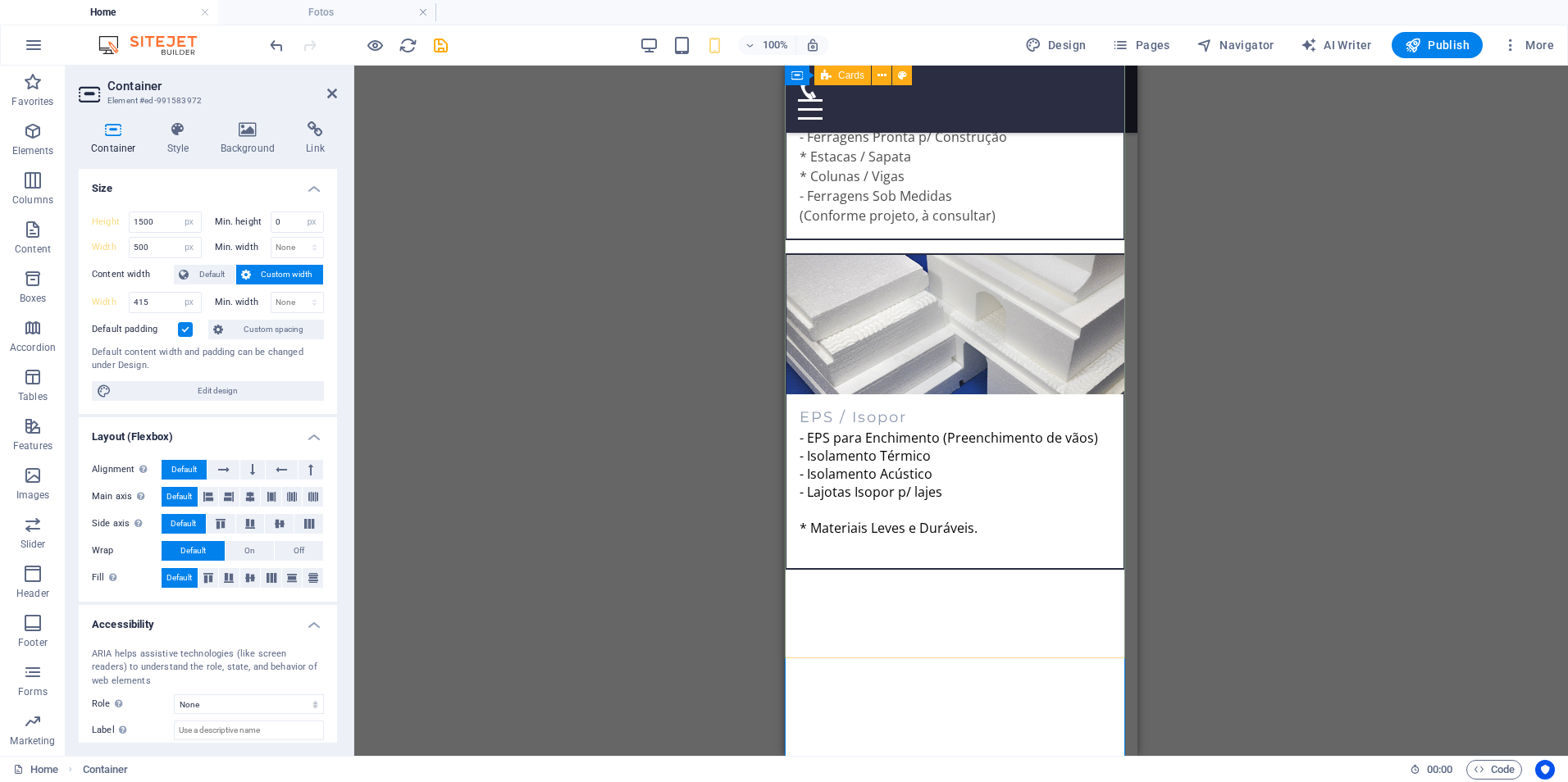
scroll to position [1394, 0]
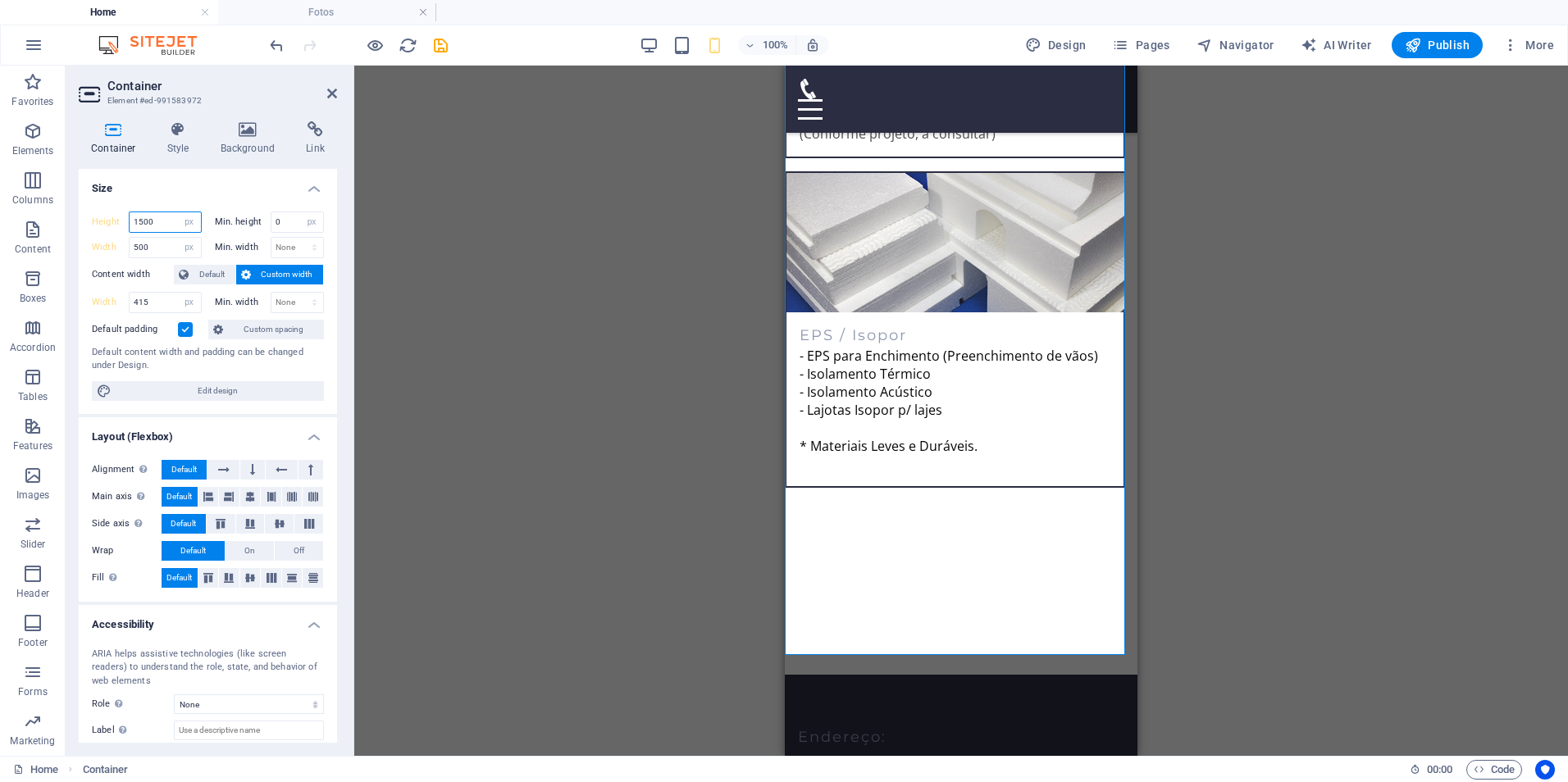
drag, startPoint x: 158, startPoint y: 227, endPoint x: 81, endPoint y: 218, distance: 77.5
click at [81, 218] on div "Height 1500 Default px rem % vh vw Min. height 0 None px rem % vh vw Width 500 …" at bounding box center [208, 306] width 258 height 216
click at [505, 353] on div "Drag here to replace the existing content. Press “Ctrl” if you want to create a…" at bounding box center [961, 410] width 1214 height 690
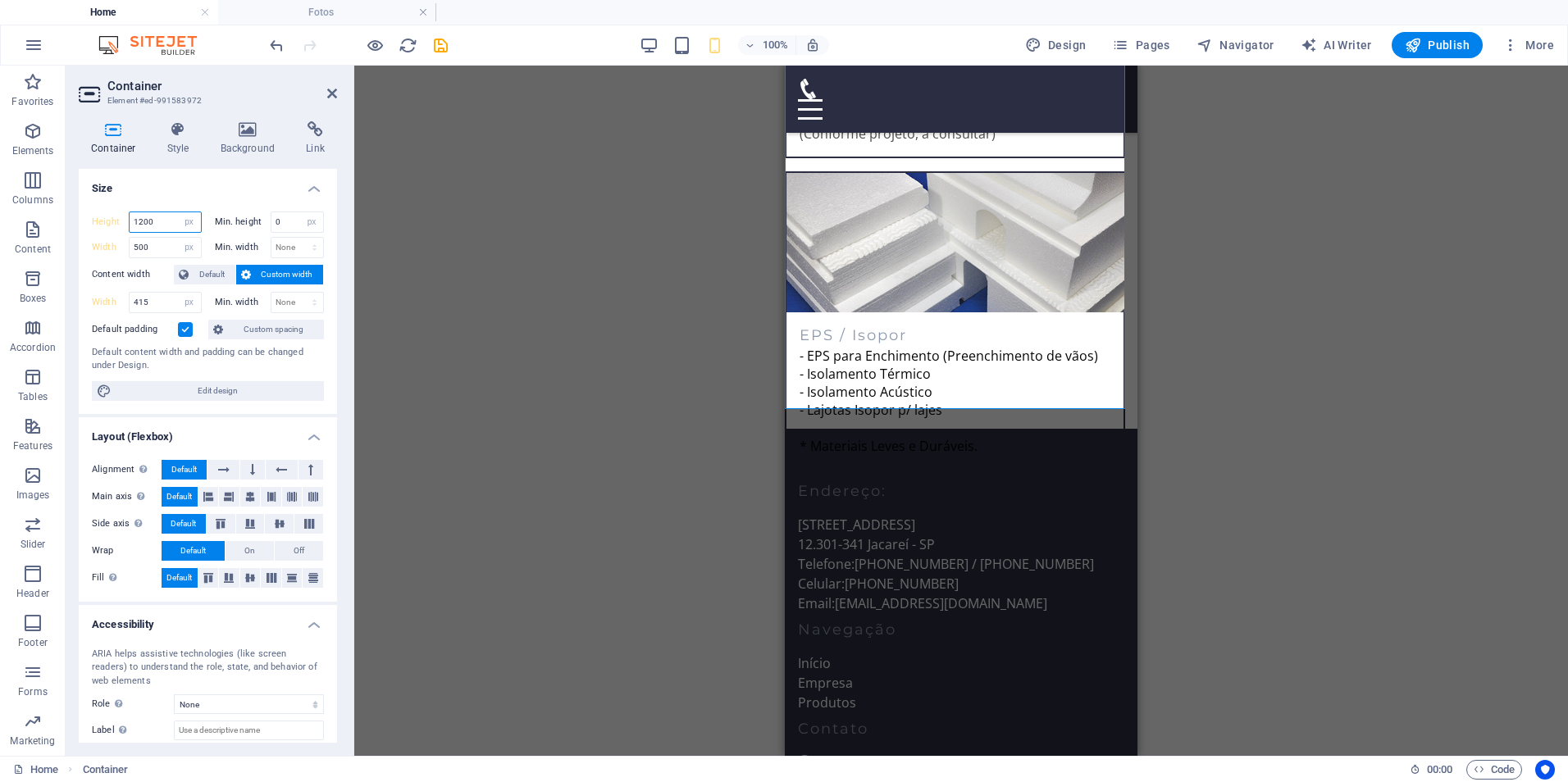
drag, startPoint x: 156, startPoint y: 220, endPoint x: 94, endPoint y: 211, distance: 62.6
click at [94, 213] on div "Height 1200 Default px rem % vh vw" at bounding box center [146, 222] width 110 height 22
type input "1350"
click at [588, 282] on div "Drag here to replace the existing content. Press “Ctrl” if you want to create a…" at bounding box center [961, 410] width 1214 height 690
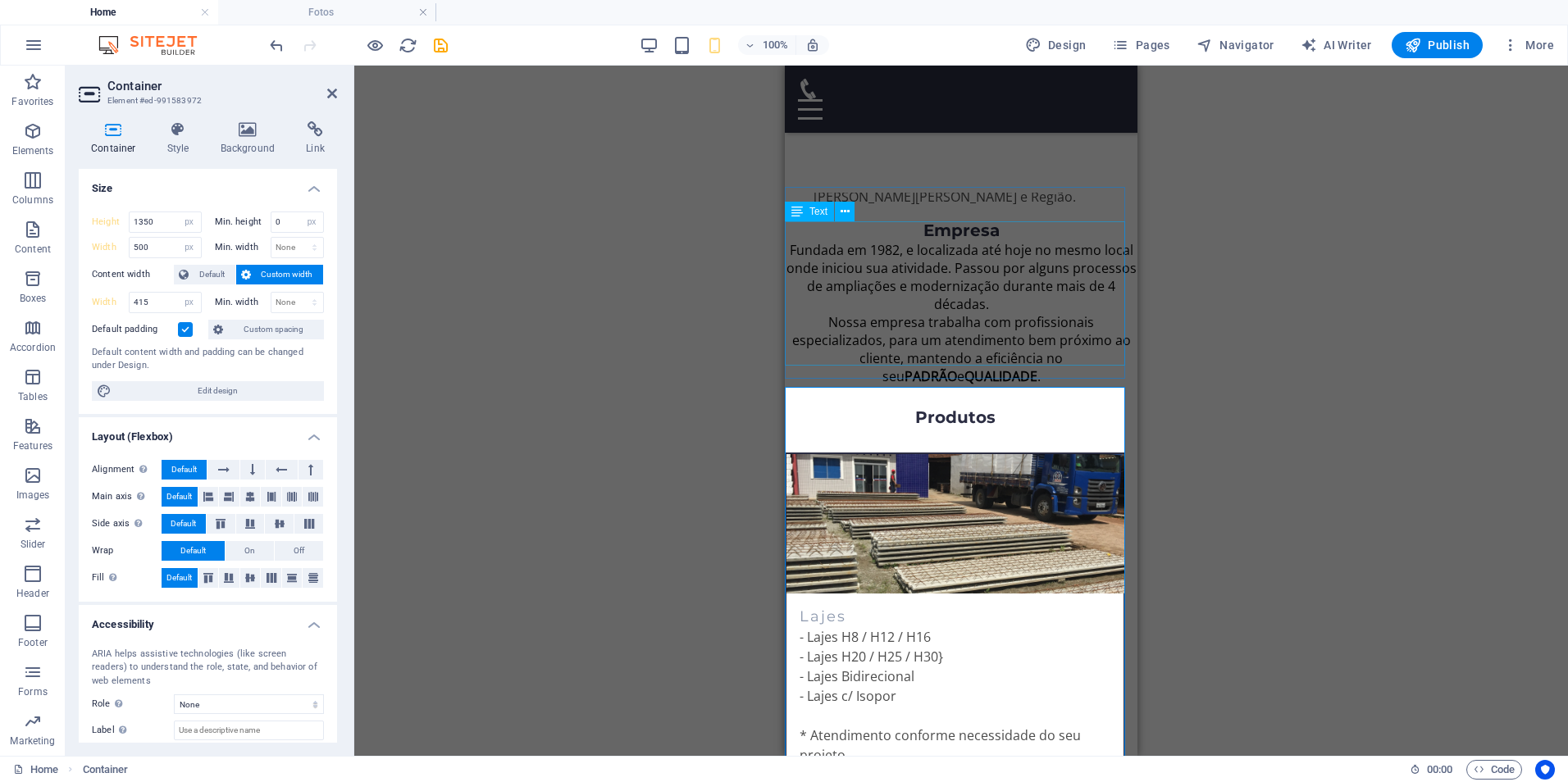
scroll to position [0, 0]
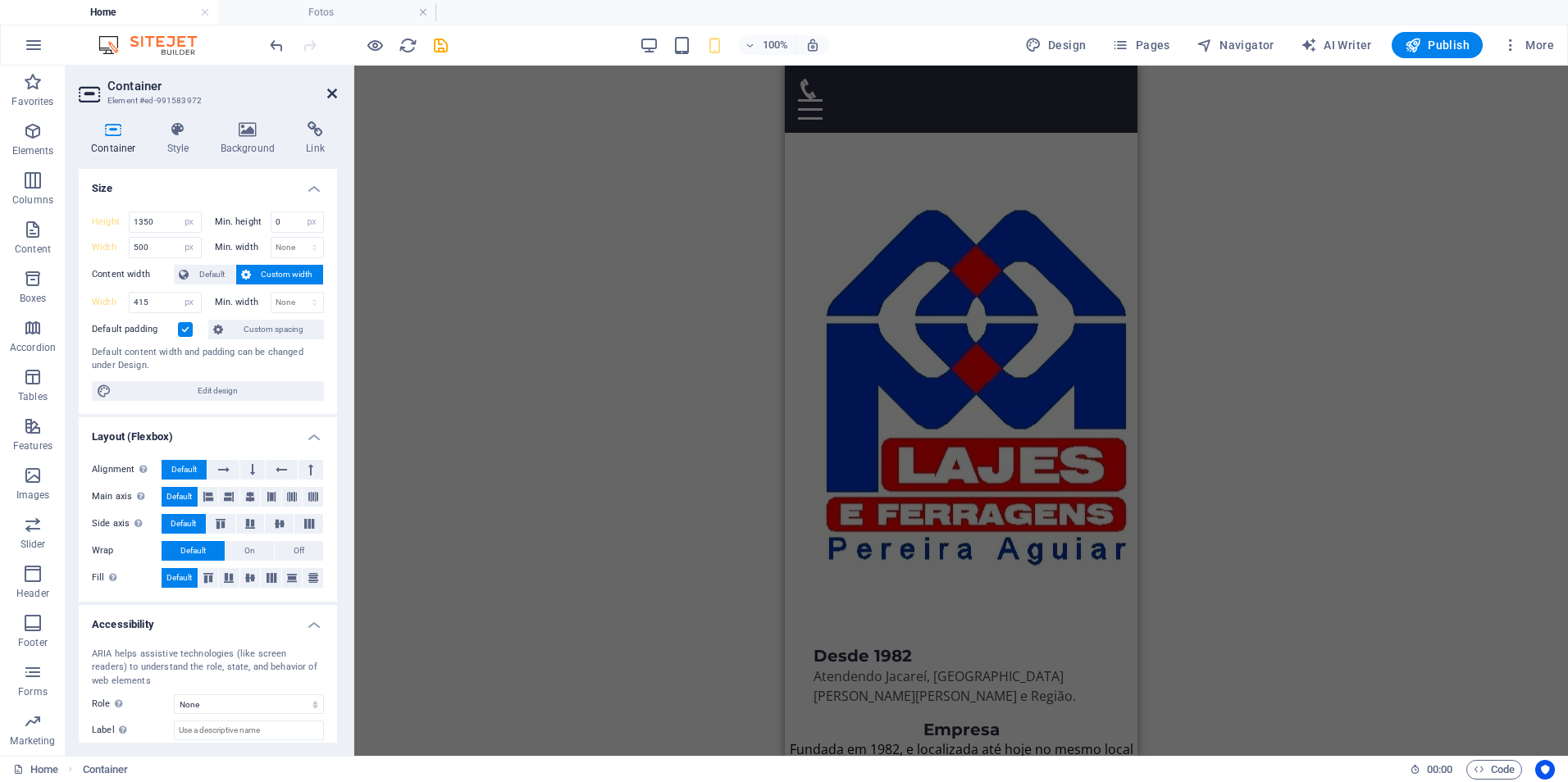
click at [333, 94] on icon at bounding box center [332, 93] width 10 height 13
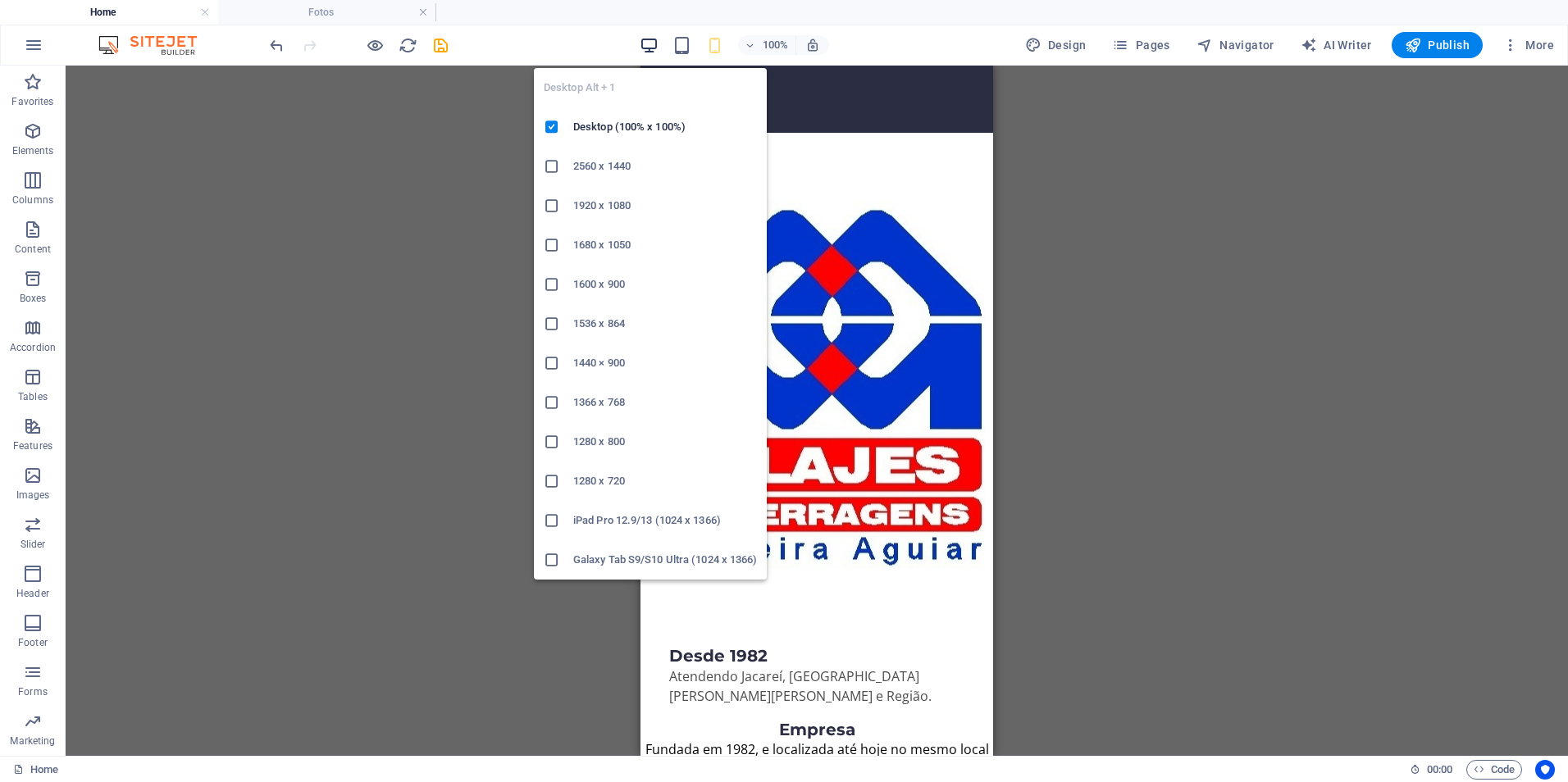
click at [651, 47] on icon "button" at bounding box center [649, 46] width 19 height 19
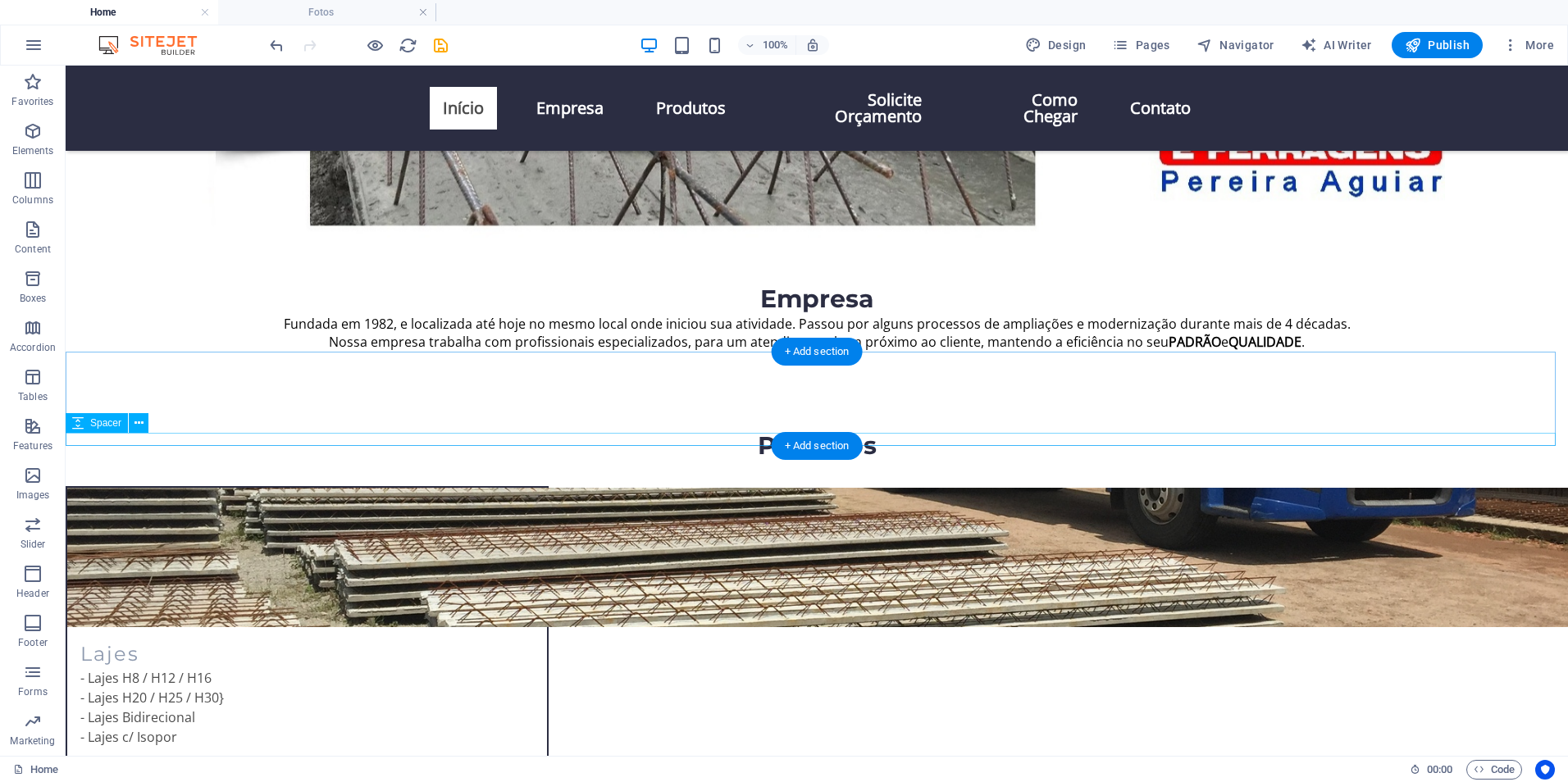
scroll to position [278, 0]
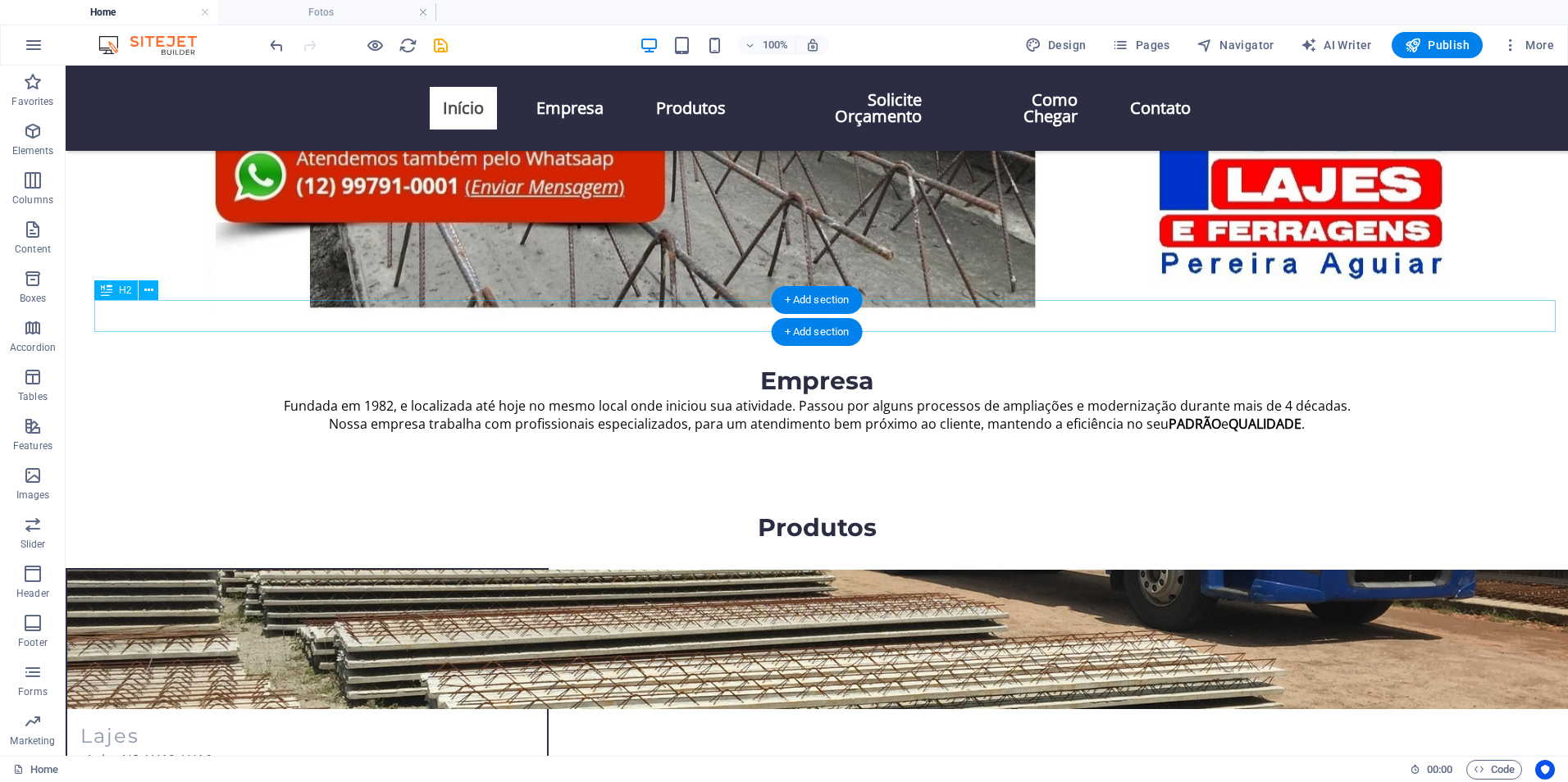
click at [1495, 327] on div "Desde 1982" at bounding box center [831, 316] width 1474 height 32
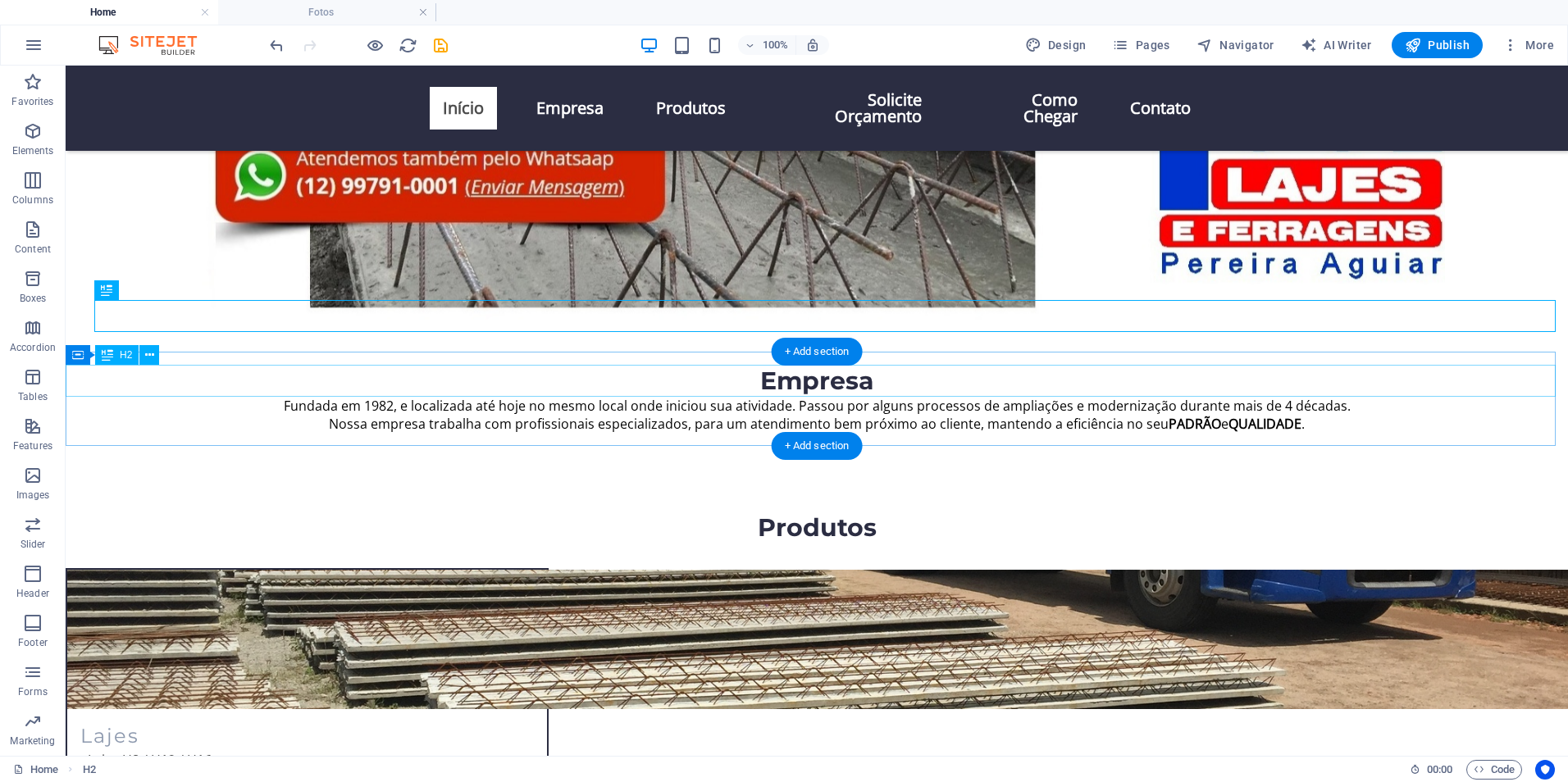
click at [715, 378] on div "Empresa" at bounding box center [816, 380] width 1502 height 32
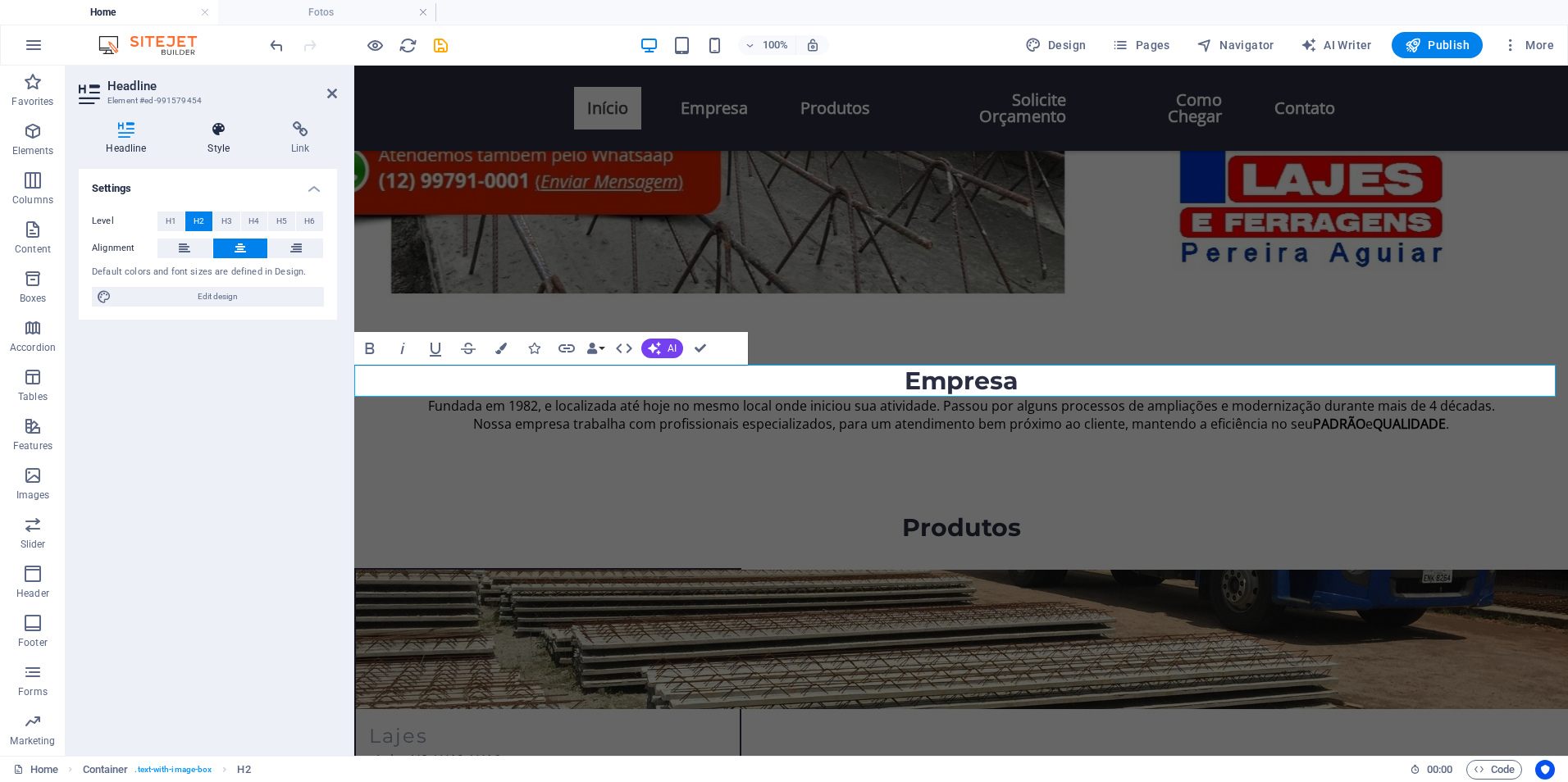
click at [210, 138] on h4 "Style" at bounding box center [222, 139] width 84 height 35
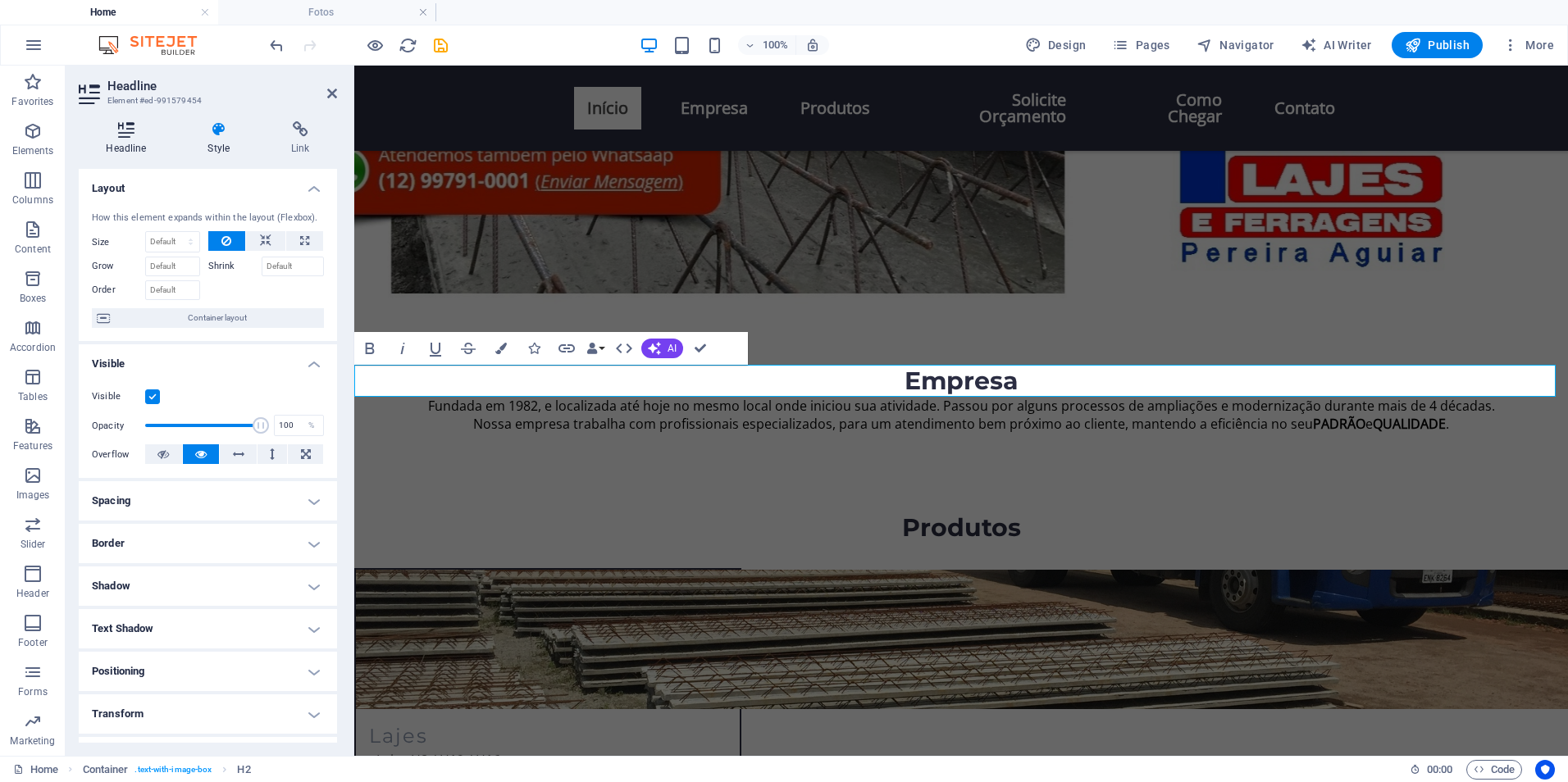
click at [123, 139] on h4 "Headline" at bounding box center [129, 139] width 101 height 35
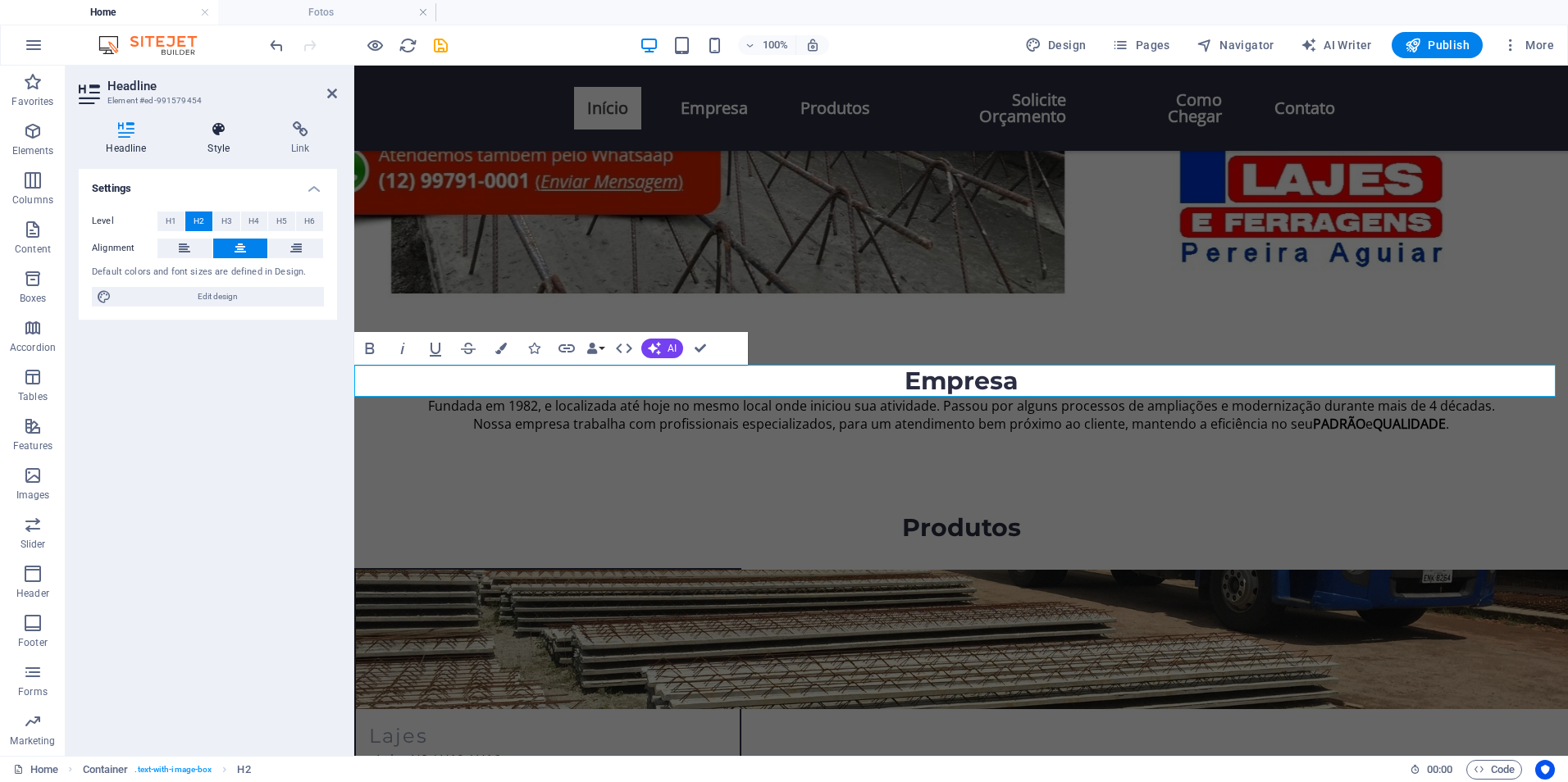
click at [203, 129] on icon at bounding box center [218, 129] width 77 height 16
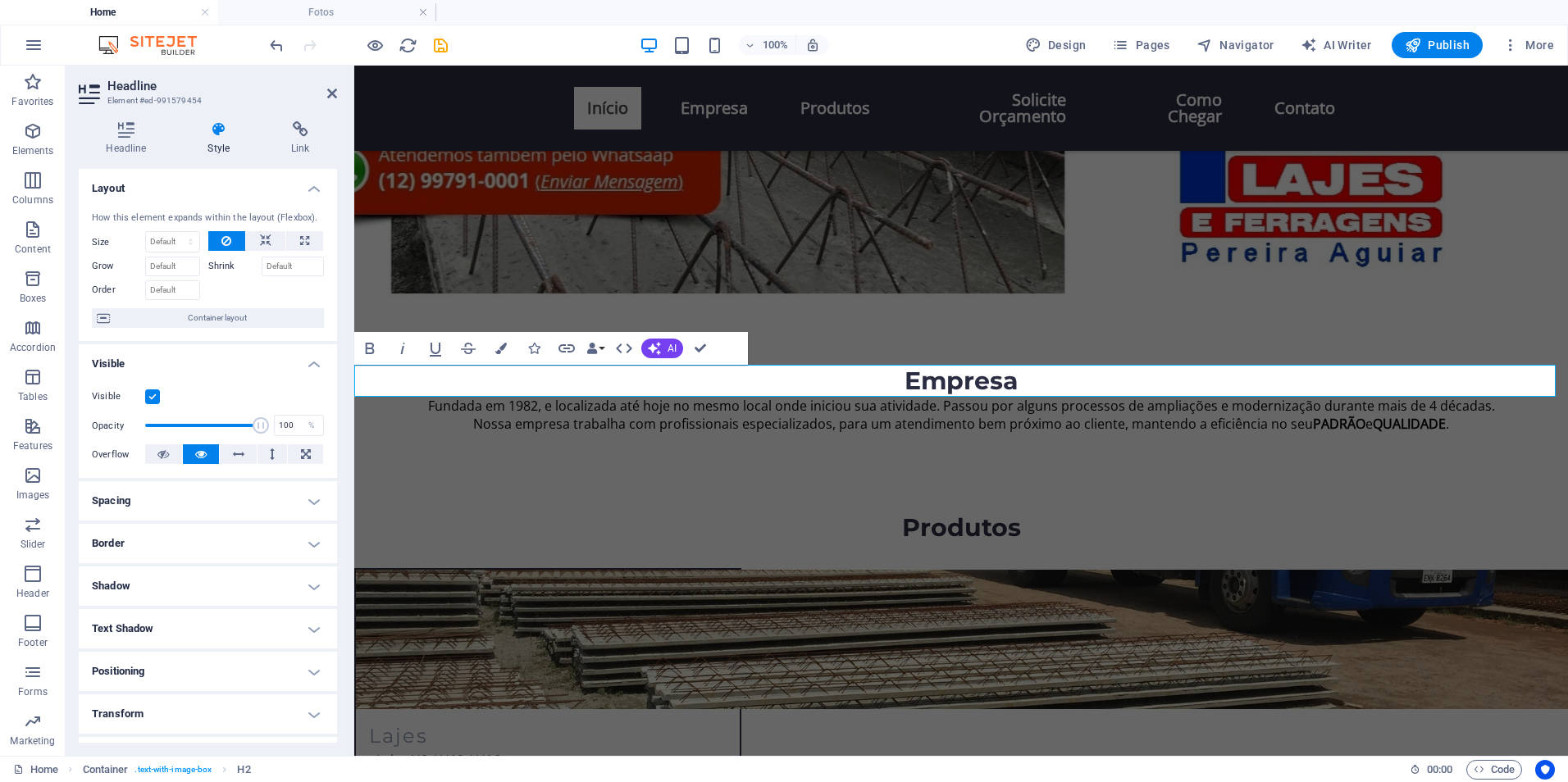
click at [193, 504] on h4 "Spacing" at bounding box center [208, 501] width 258 height 39
click at [197, 534] on select "Default auto px % rem vw vh Custom" at bounding box center [196, 534] width 75 height 20
click at [277, 536] on span "Custom" at bounding box center [290, 533] width 56 height 20
click at [204, 562] on select "auto px % rem vw vh" at bounding box center [208, 562] width 69 height 20
click at [215, 555] on select "auto px % rem vw vh" at bounding box center [208, 562] width 69 height 20
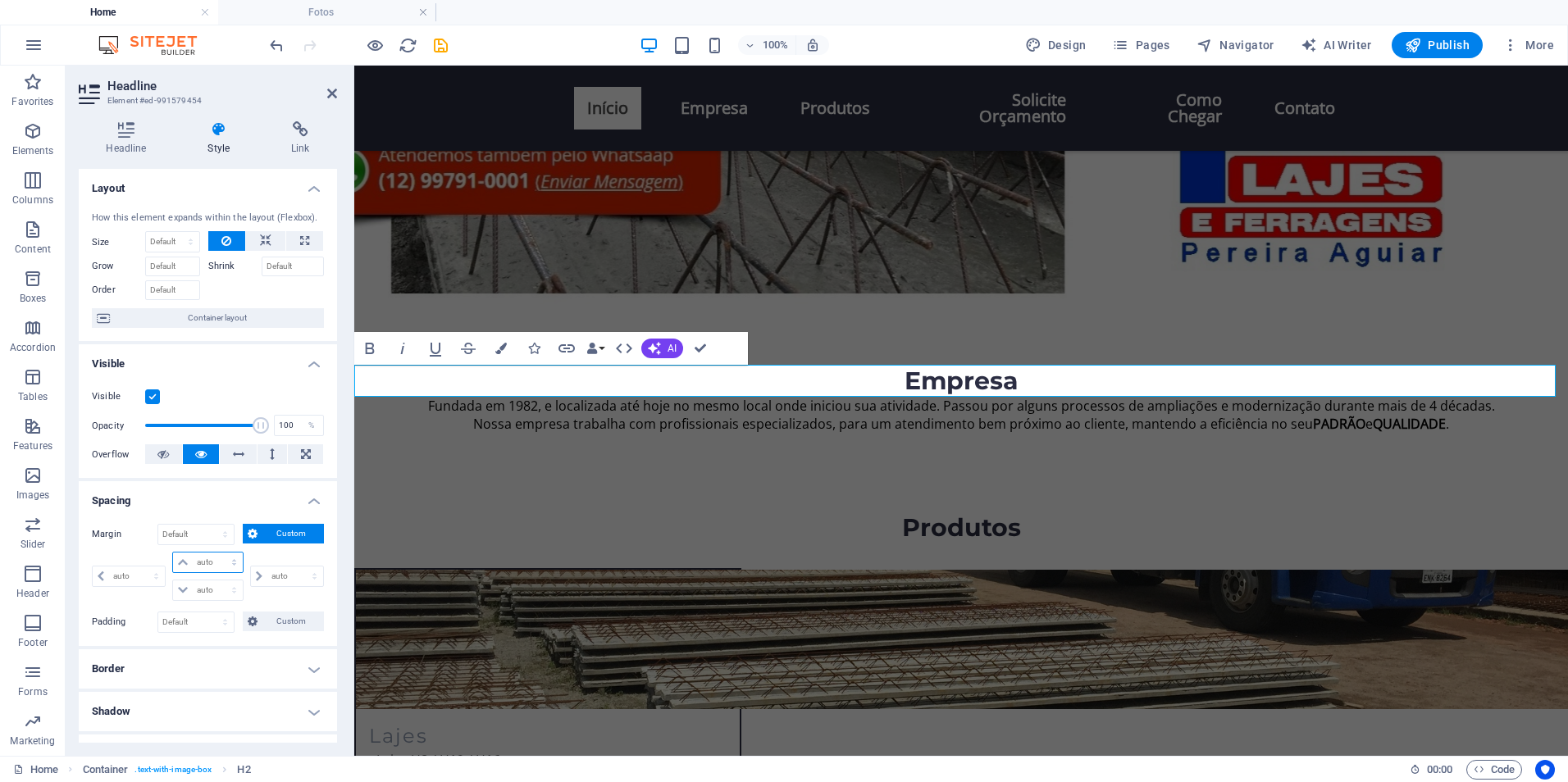
click at [202, 566] on select "auto px % rem vw vh" at bounding box center [208, 562] width 69 height 20
select select "px"
click at [217, 553] on select "auto px % rem vw vh" at bounding box center [208, 562] width 69 height 20
type input "0"
select select "px"
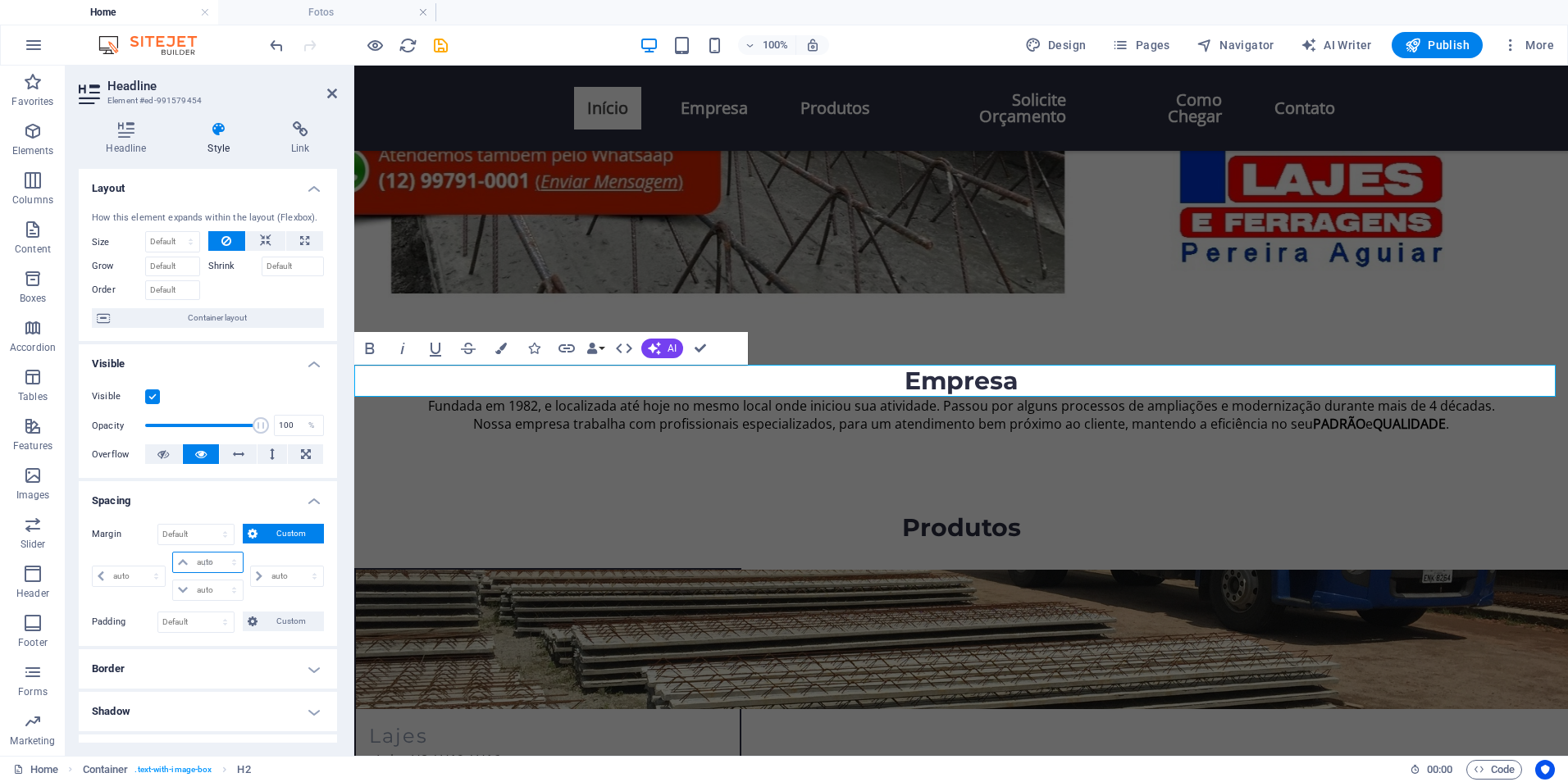
type input "0"
select select "px"
type input "0"
select select "px"
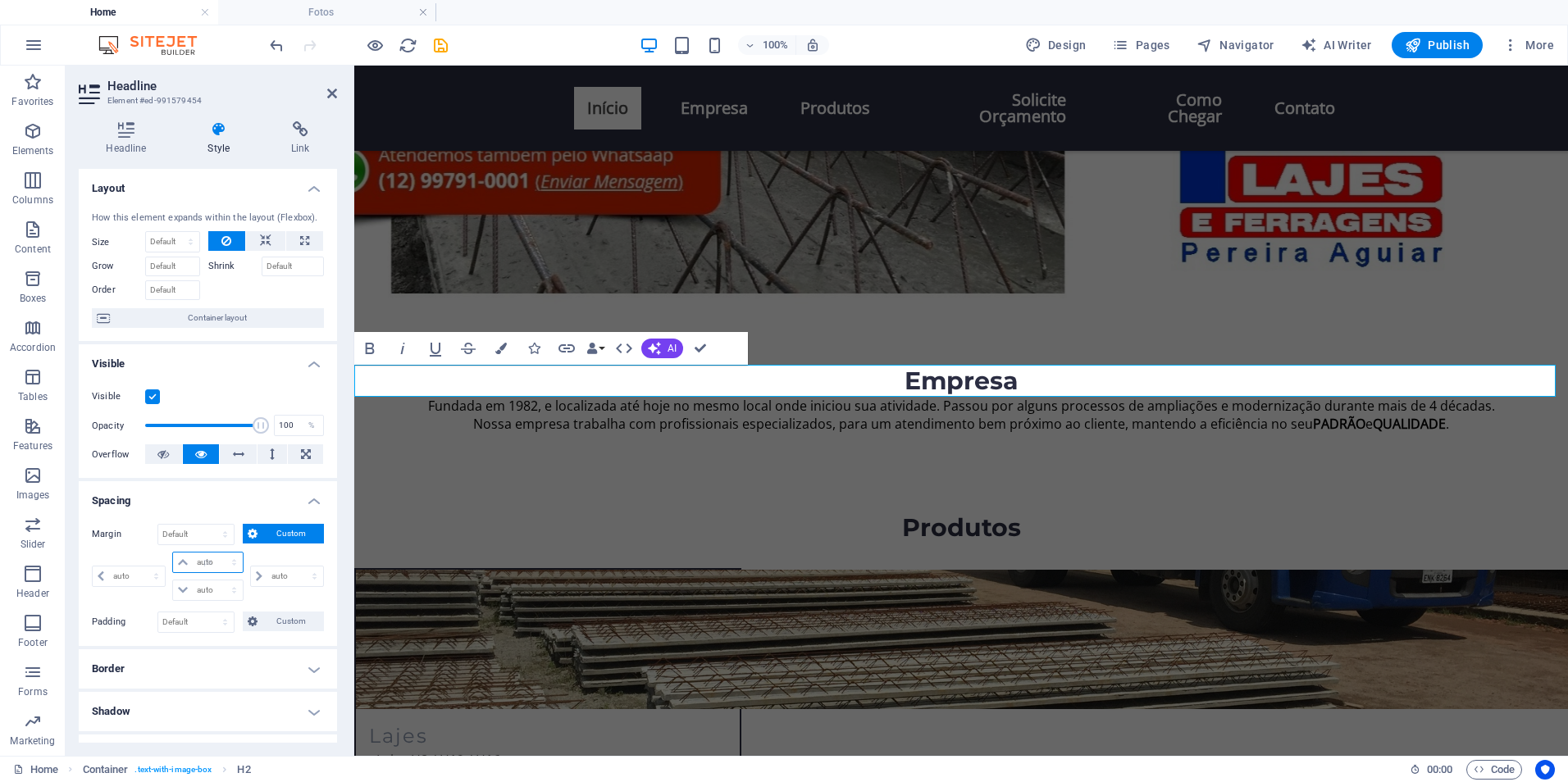
type input "0"
select select "px"
click at [208, 562] on input "0" at bounding box center [217, 562] width 49 height 20
type input "015"
select select "DISABLED_OPTION_VALUE"
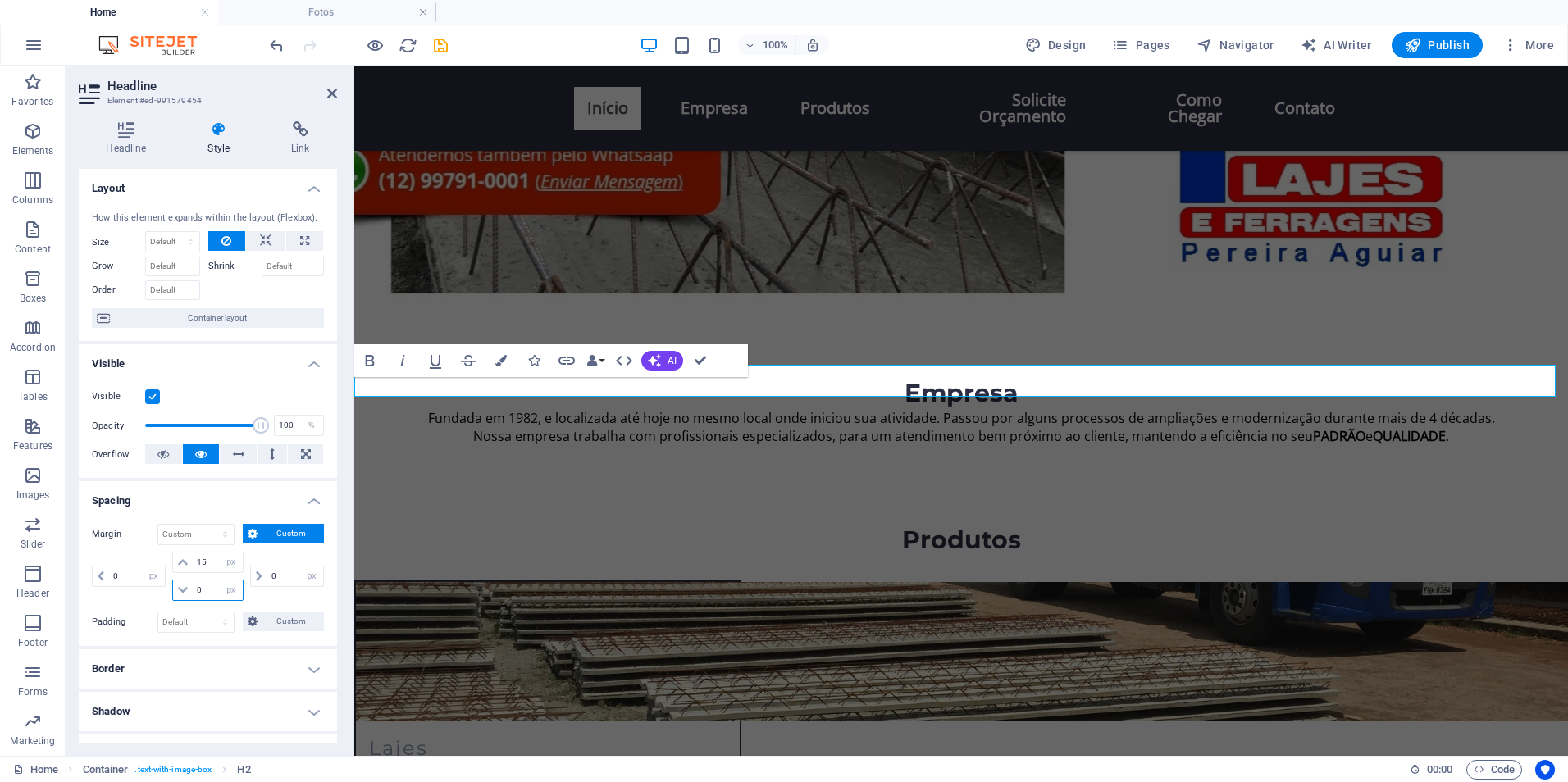
click at [209, 587] on input "0" at bounding box center [217, 590] width 49 height 20
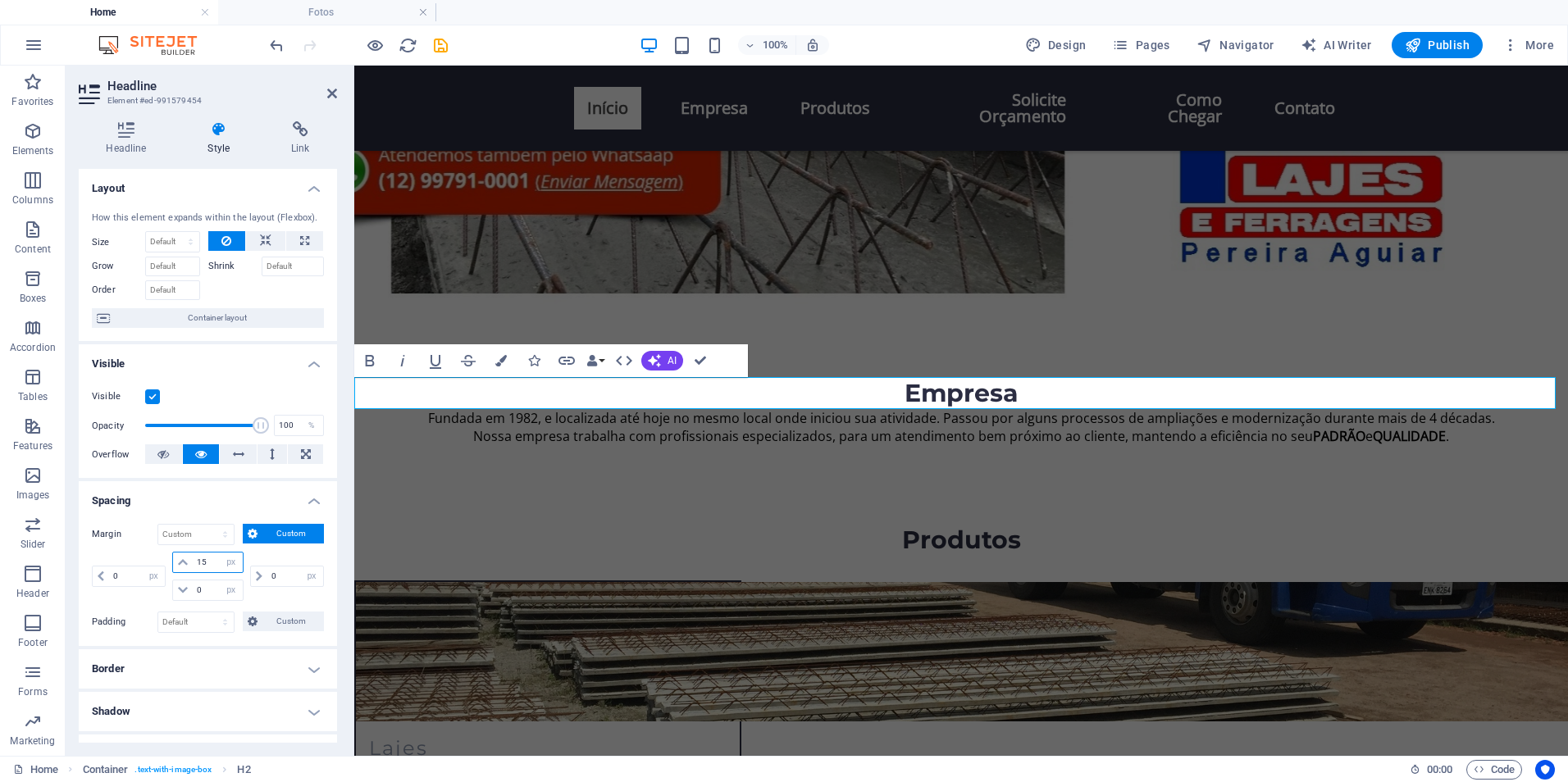
drag, startPoint x: 211, startPoint y: 568, endPoint x: 176, endPoint y: 565, distance: 35.1
click at [176, 565] on div "15 auto px % rem vw vh" at bounding box center [207, 562] width 70 height 22
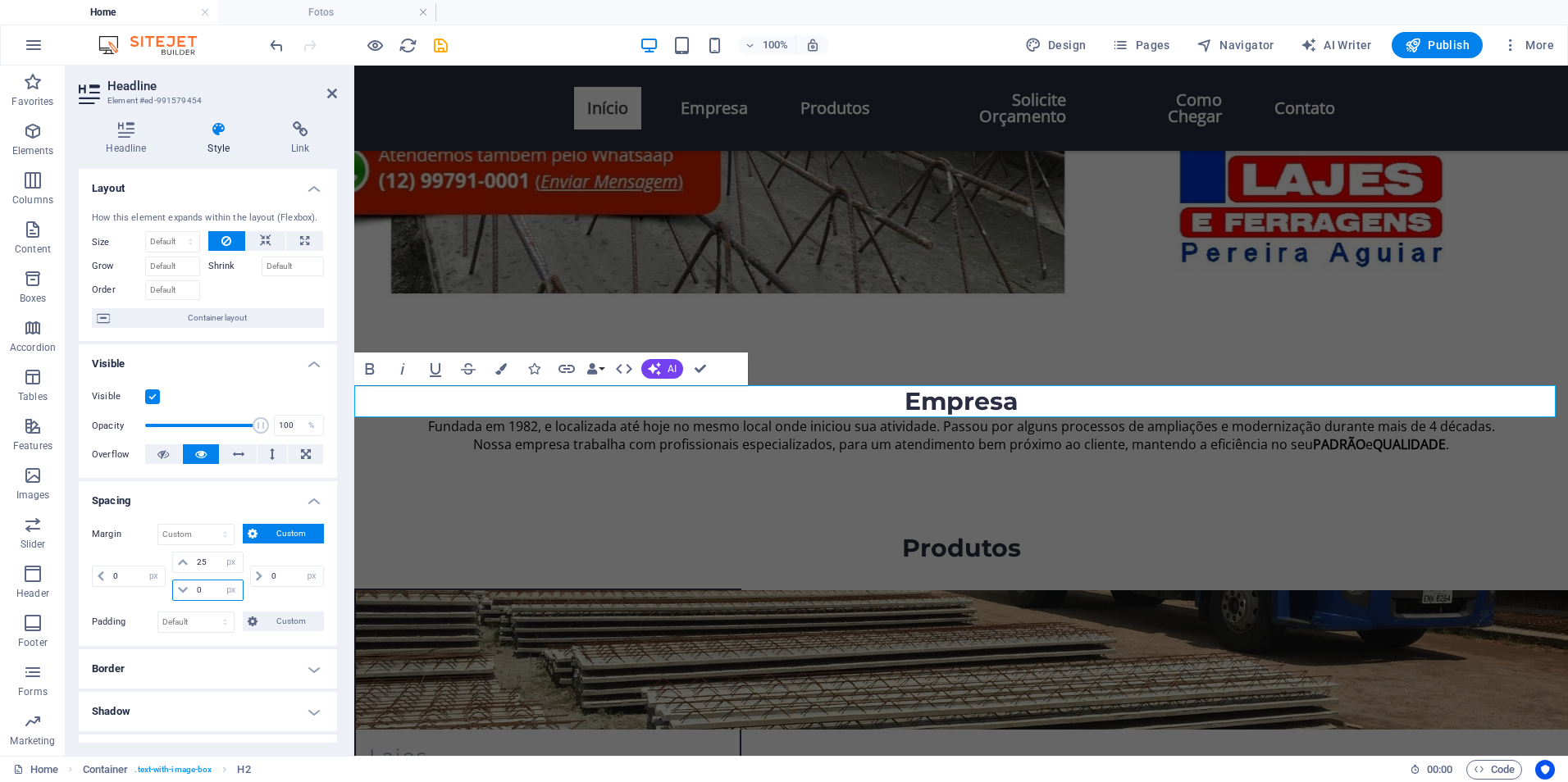
click at [203, 592] on input "0" at bounding box center [217, 590] width 49 height 20
drag, startPoint x: 209, startPoint y: 564, endPoint x: 183, endPoint y: 558, distance: 26.7
click at [183, 558] on div "25 auto px % rem vw vh" at bounding box center [207, 562] width 70 height 22
type input "30"
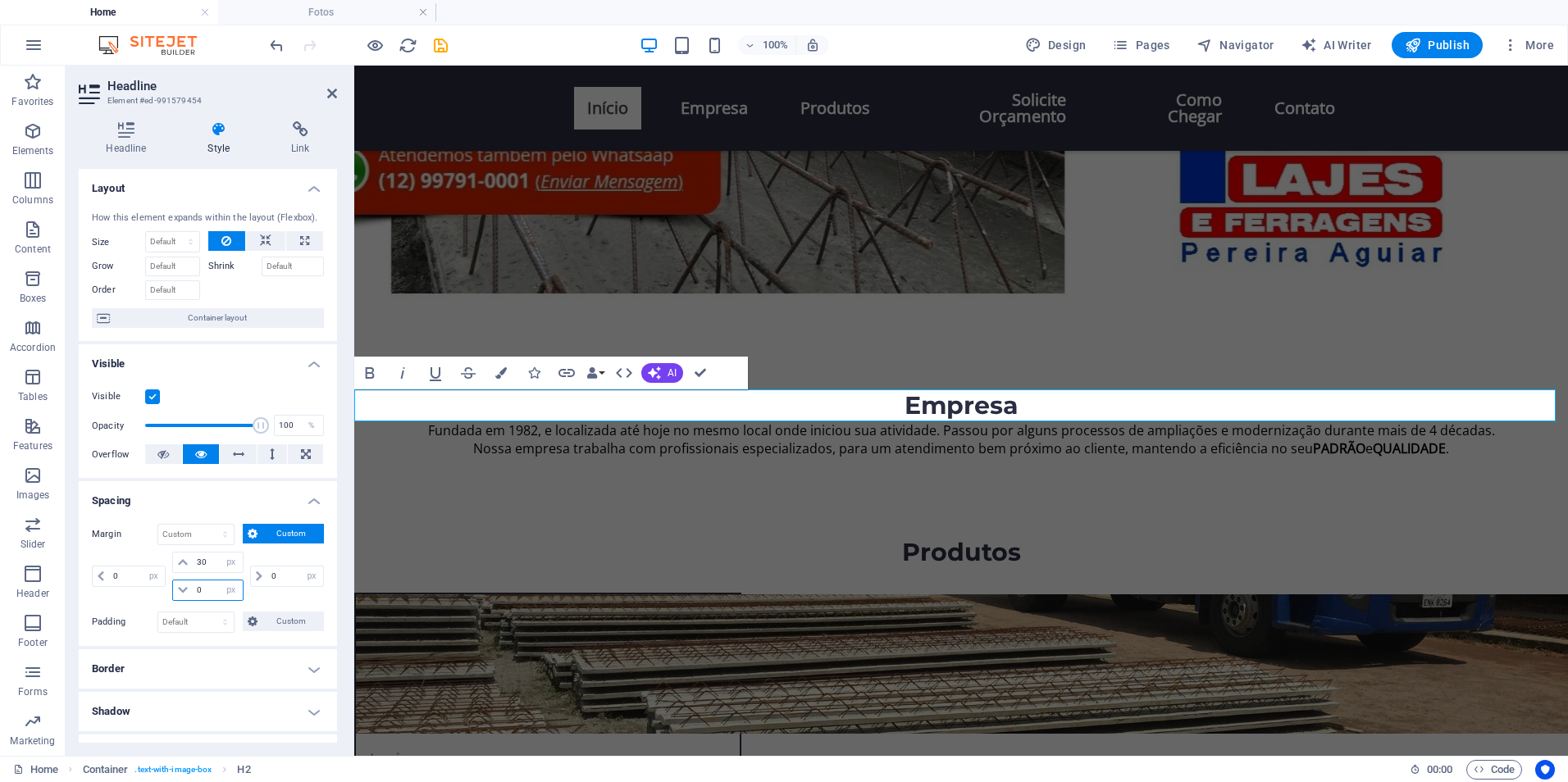
click at [203, 586] on input "0" at bounding box center [217, 590] width 49 height 20
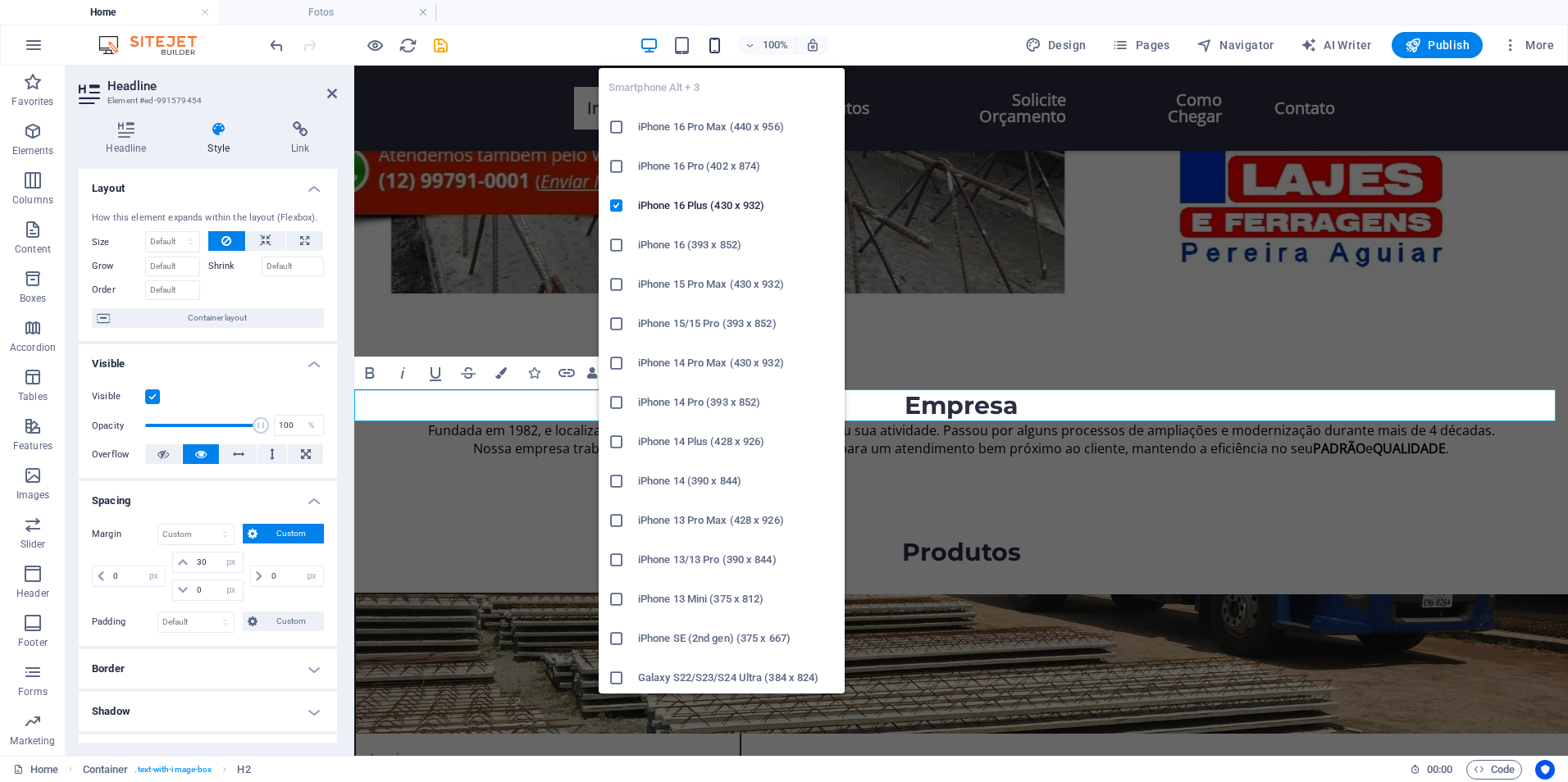
click at [716, 40] on icon "button" at bounding box center [714, 46] width 19 height 19
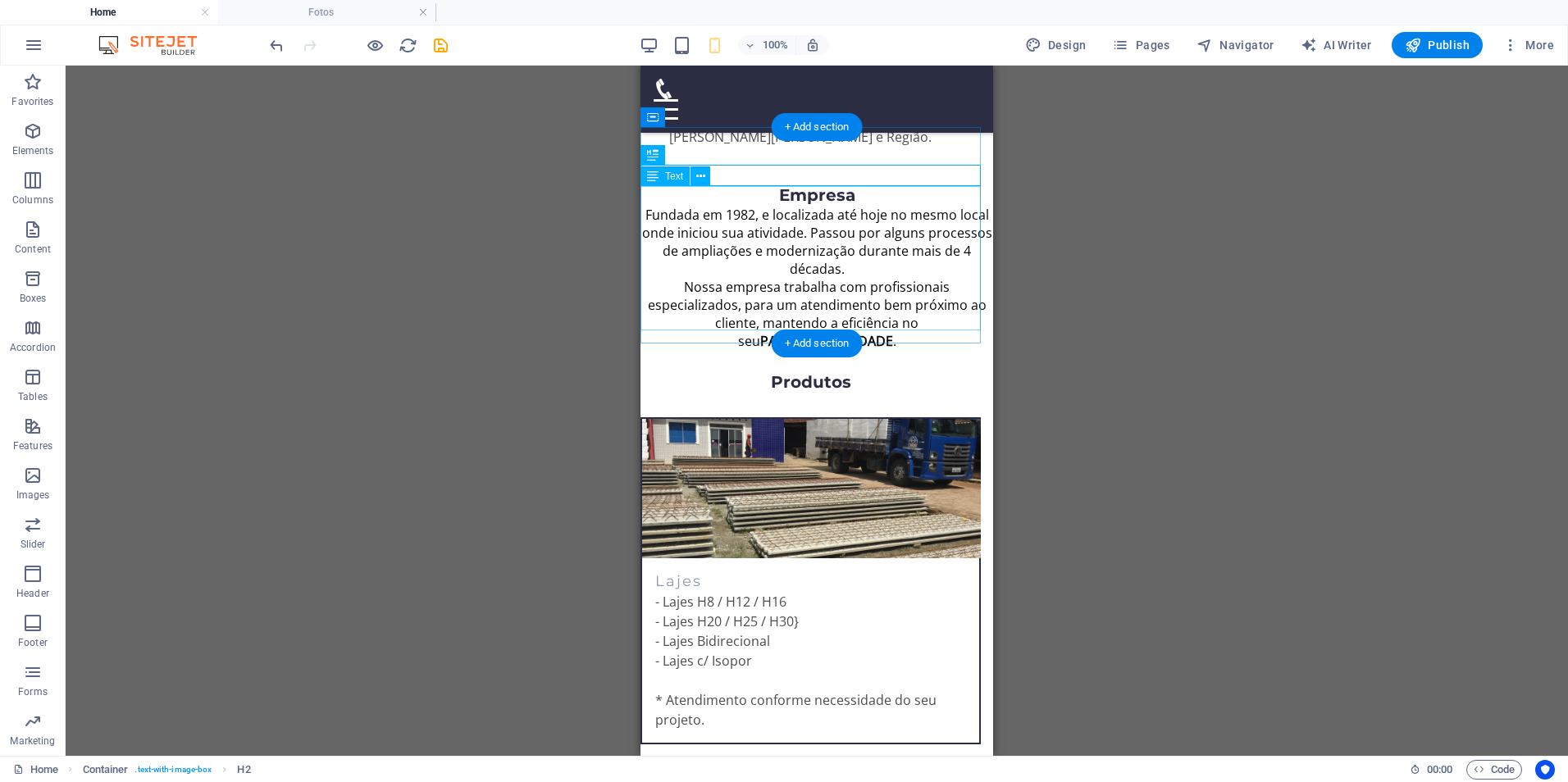
scroll to position [246, 0]
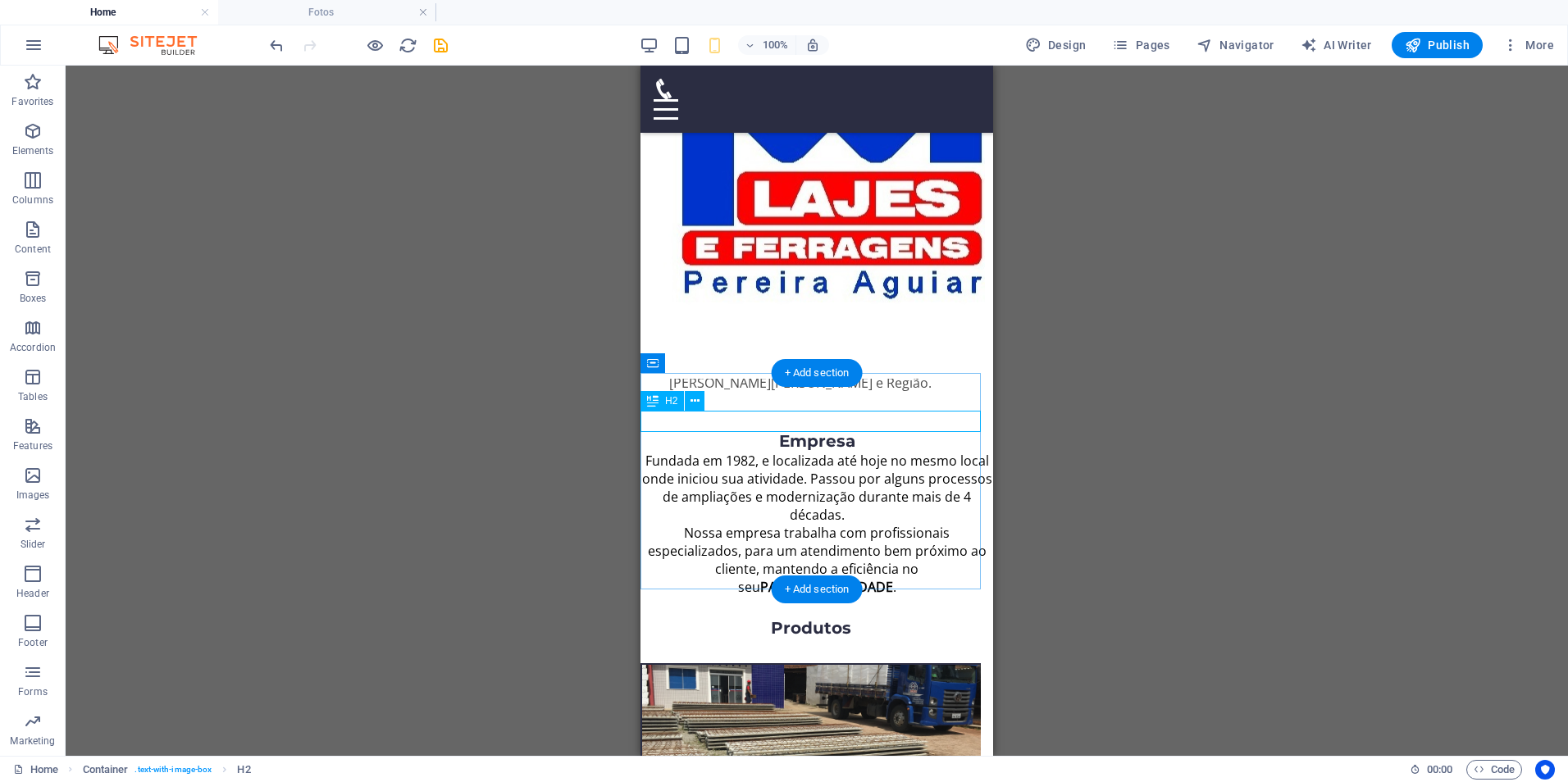
click at [872, 430] on div "Empresa" at bounding box center [816, 441] width 352 height 22
click at [868, 430] on div "Empresa" at bounding box center [816, 441] width 352 height 22
select select "px"
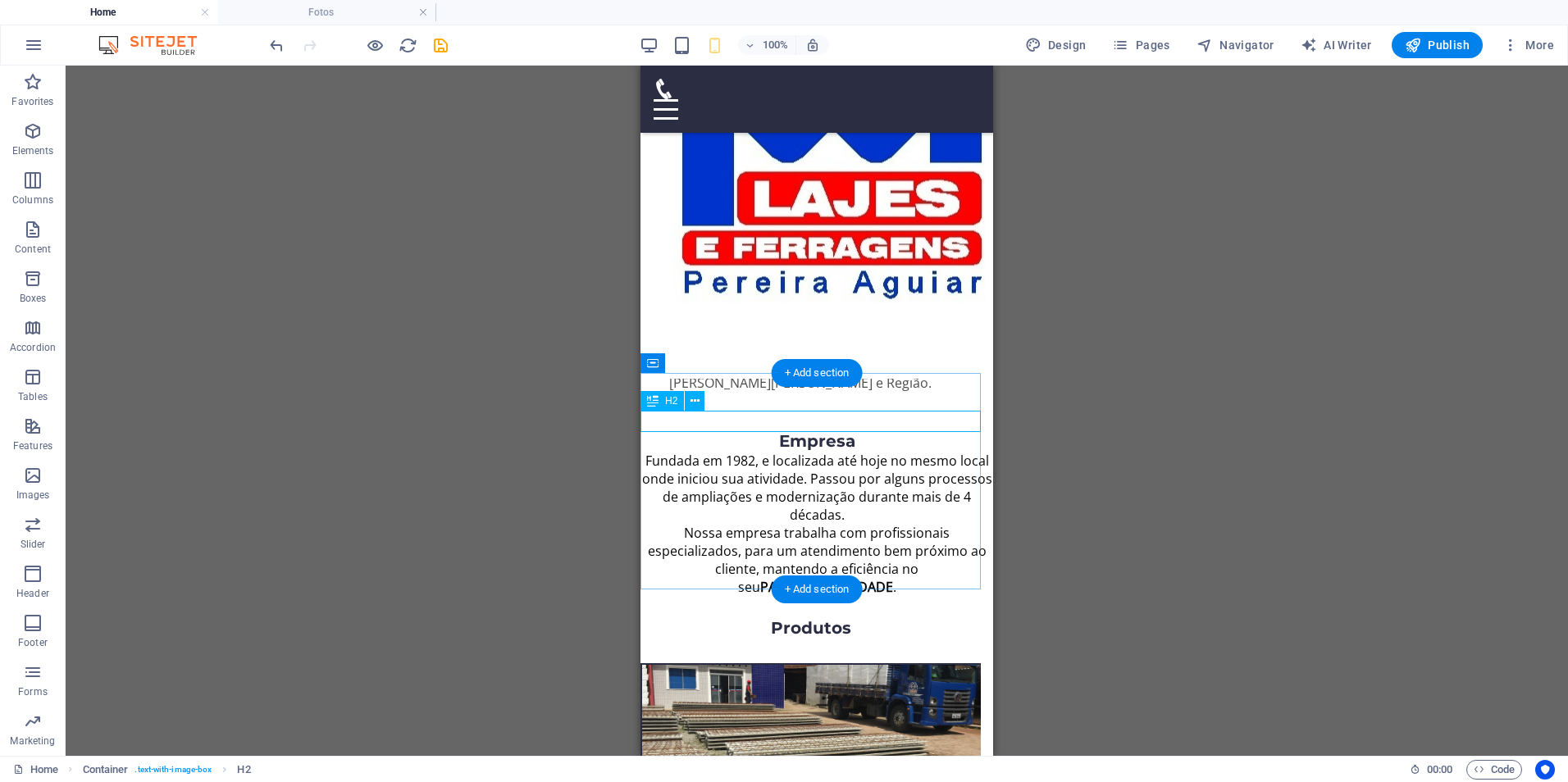
select select "px"
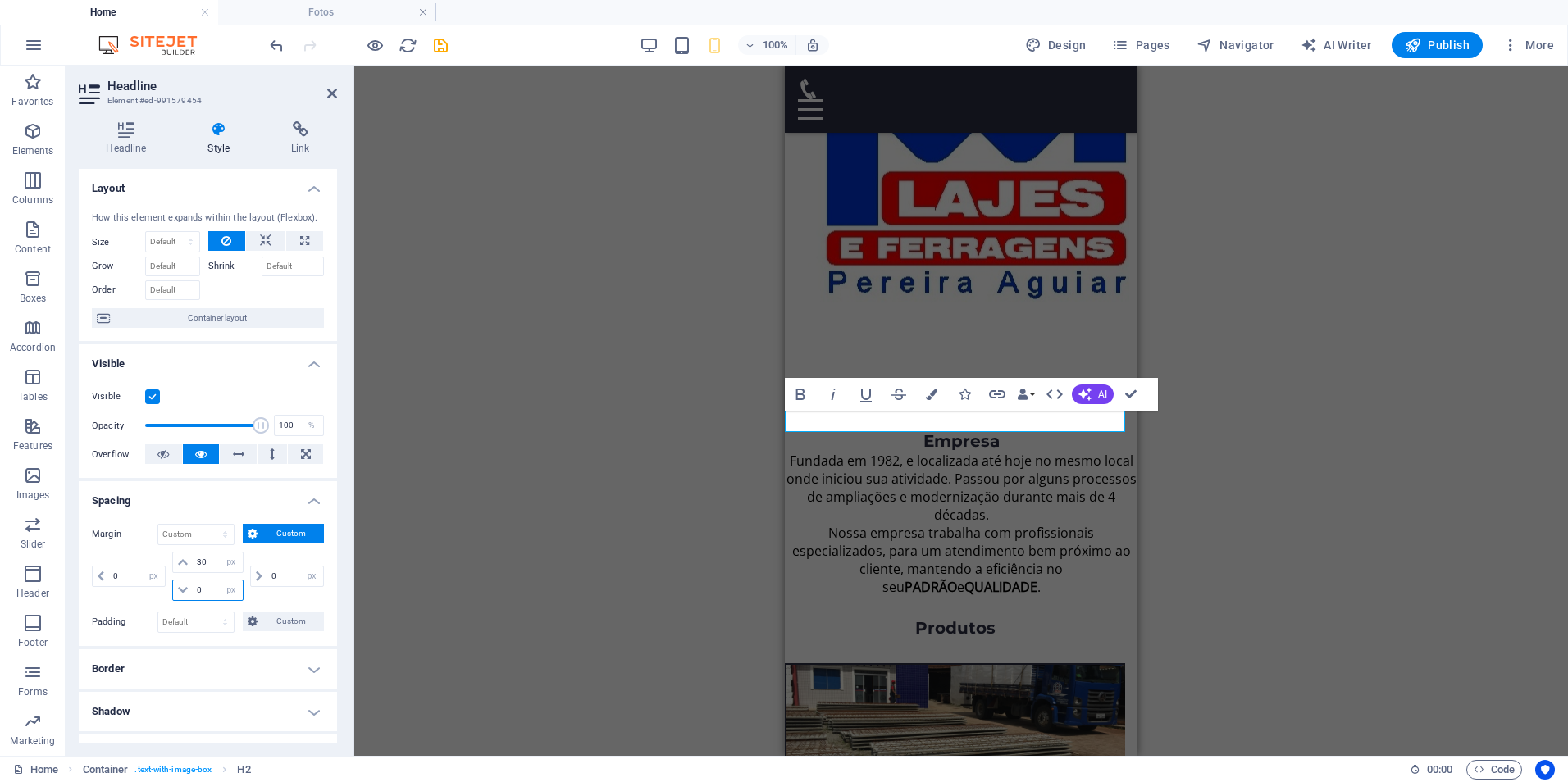
click at [200, 593] on input "0" at bounding box center [217, 590] width 49 height 20
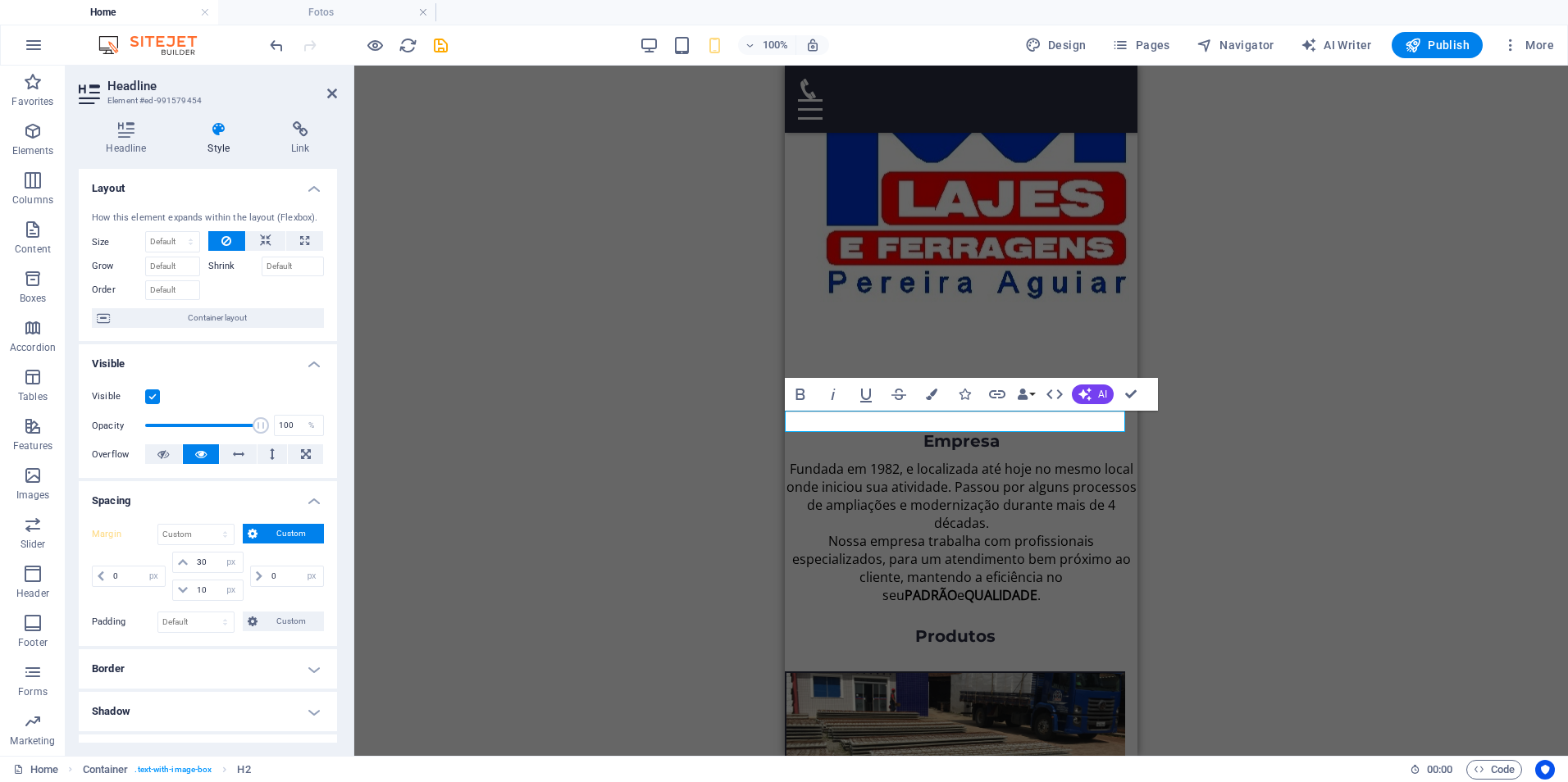
click at [1369, 446] on div "H2 Text on background Spacer Menu Bar Menu Text Container Container Spacer Cont…" at bounding box center [961, 410] width 1214 height 690
drag, startPoint x: 210, startPoint y: 590, endPoint x: 188, endPoint y: 591, distance: 22.0
click at [188, 591] on div "10 auto px % rem vw vh" at bounding box center [207, 591] width 70 height 22
type input "5"
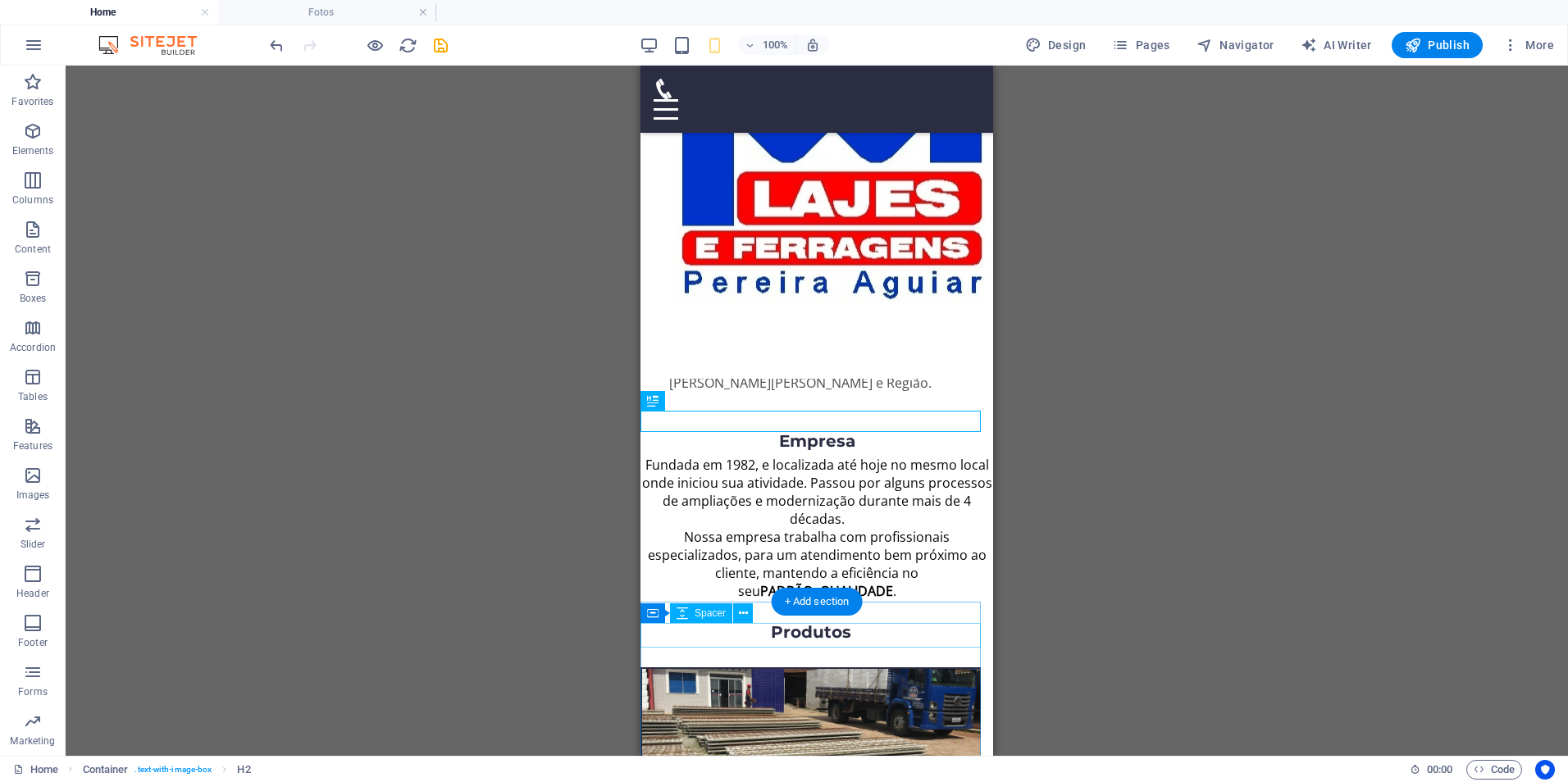
click at [866, 643] on div at bounding box center [810, 655] width 340 height 24
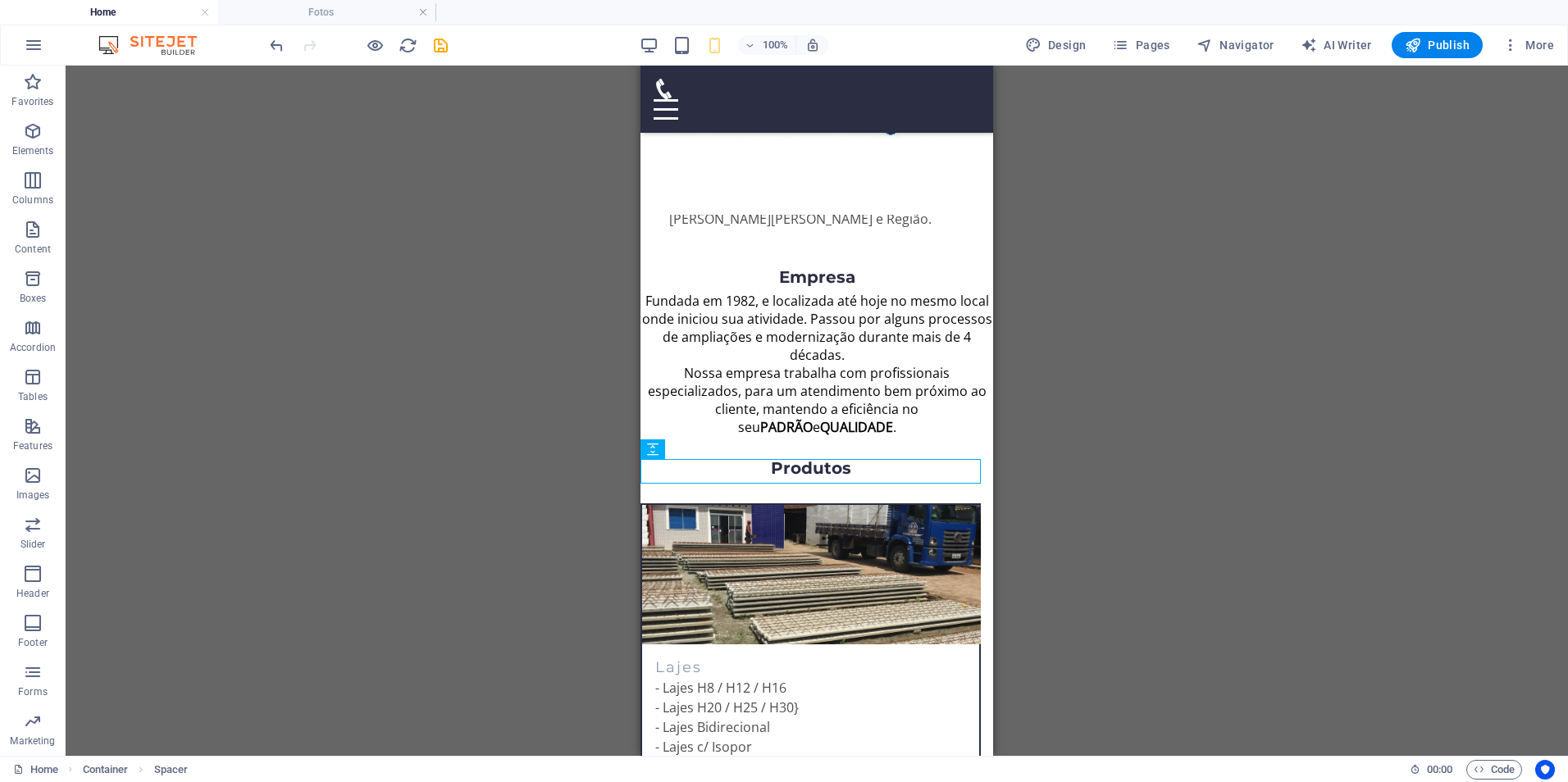
scroll to position [574, 0]
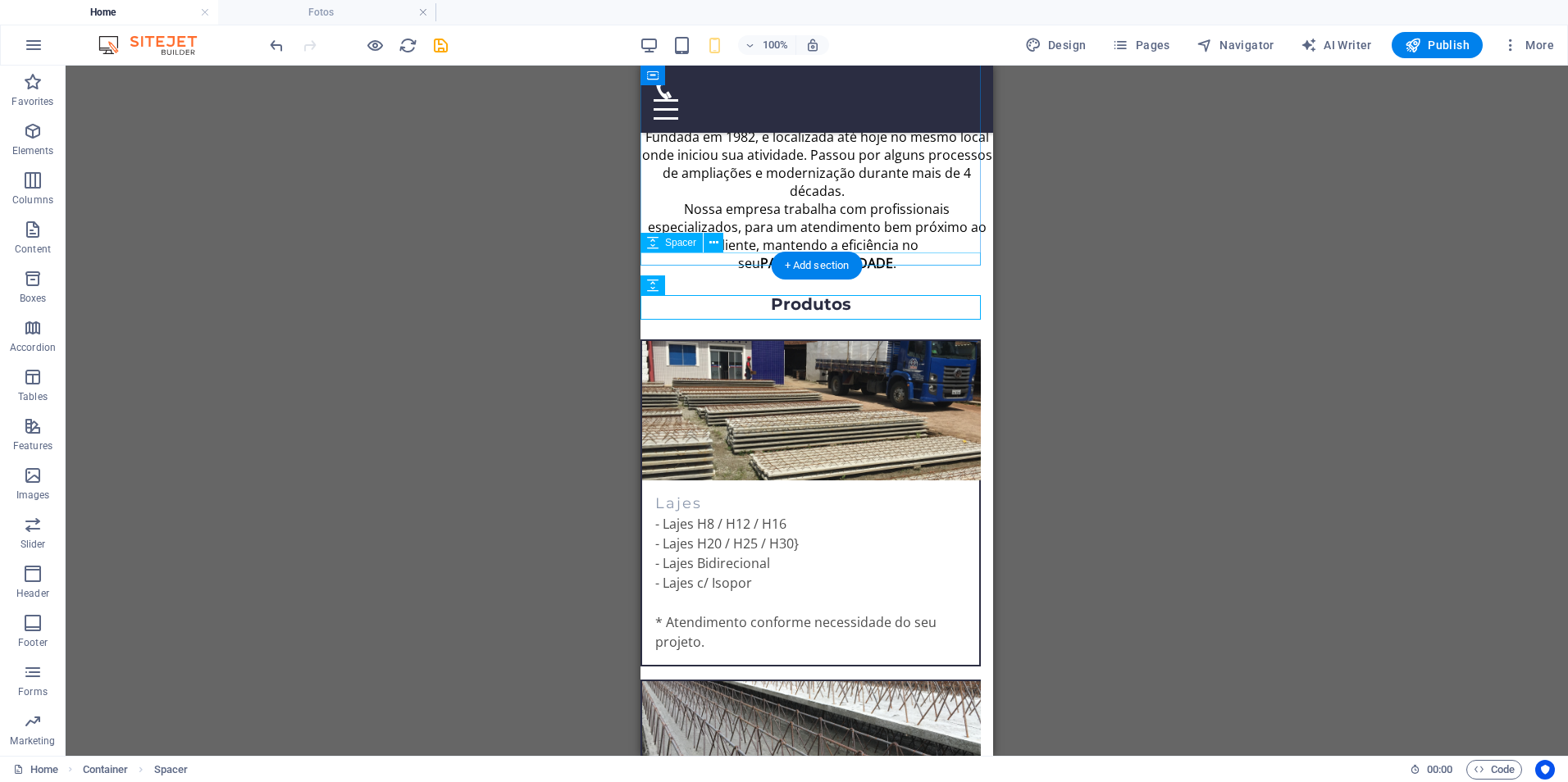
click at [904, 272] on div at bounding box center [816, 278] width 352 height 13
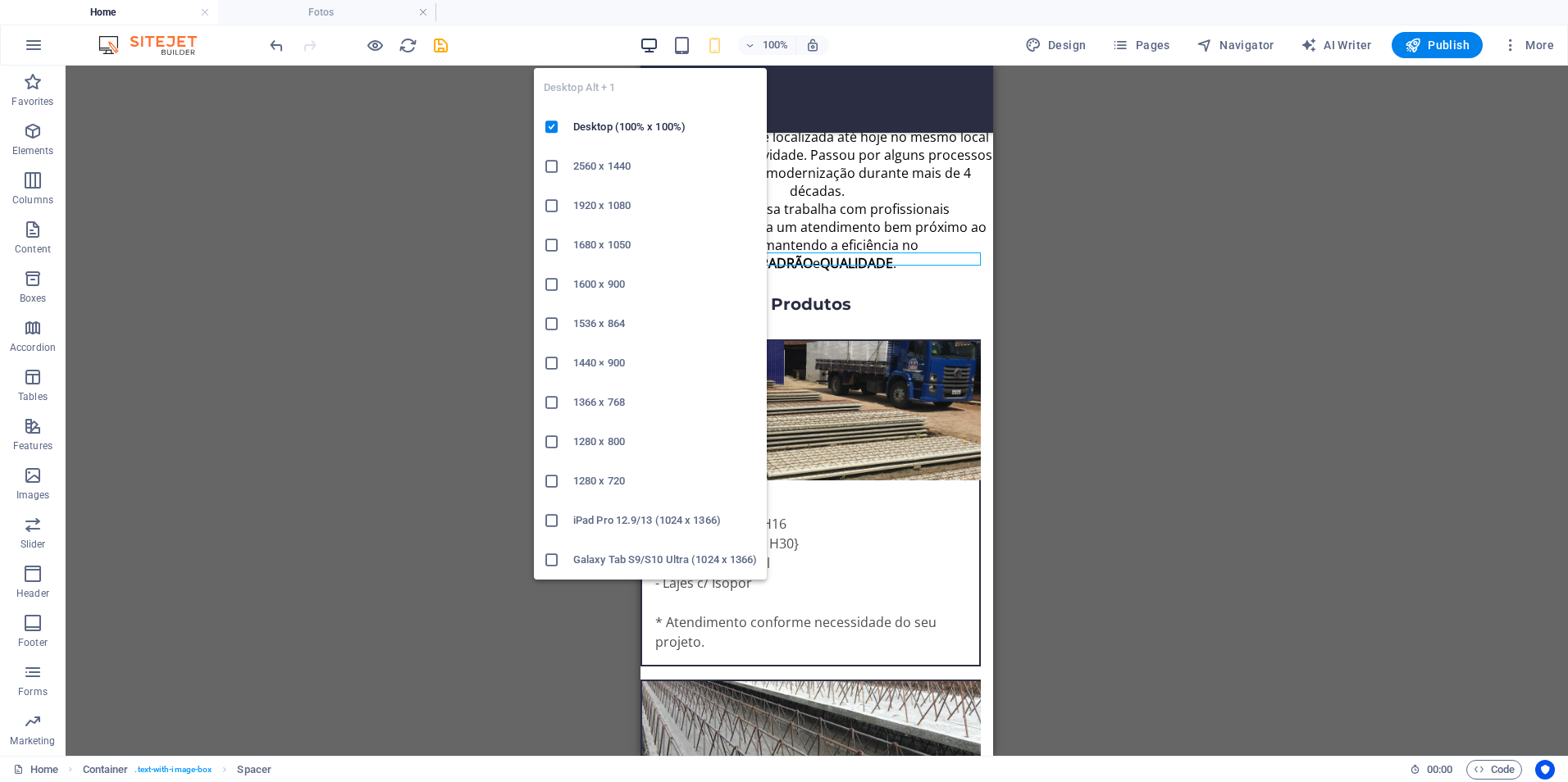
click at [650, 42] on icon "button" at bounding box center [649, 46] width 19 height 19
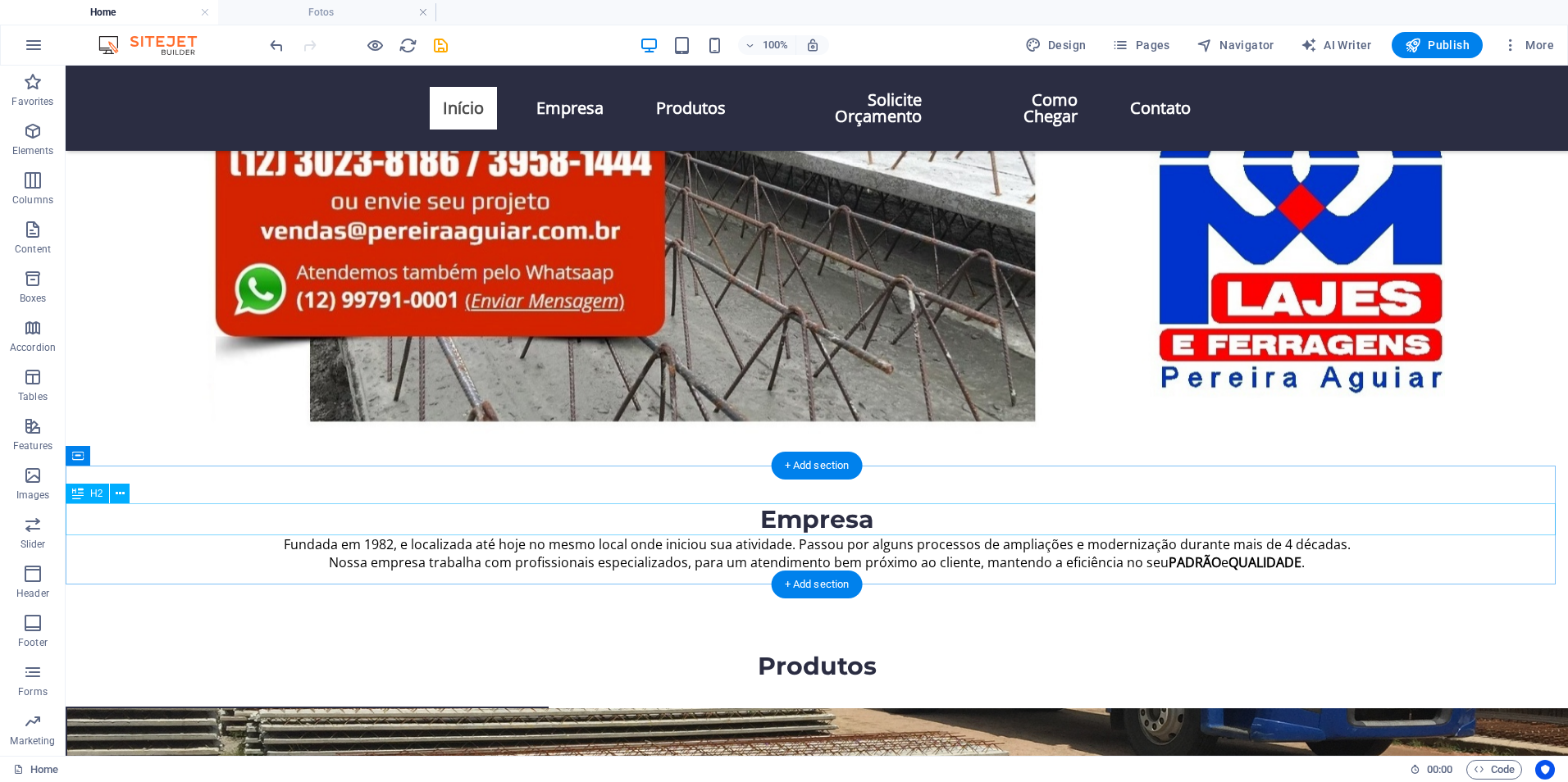
scroll to position [0, 0]
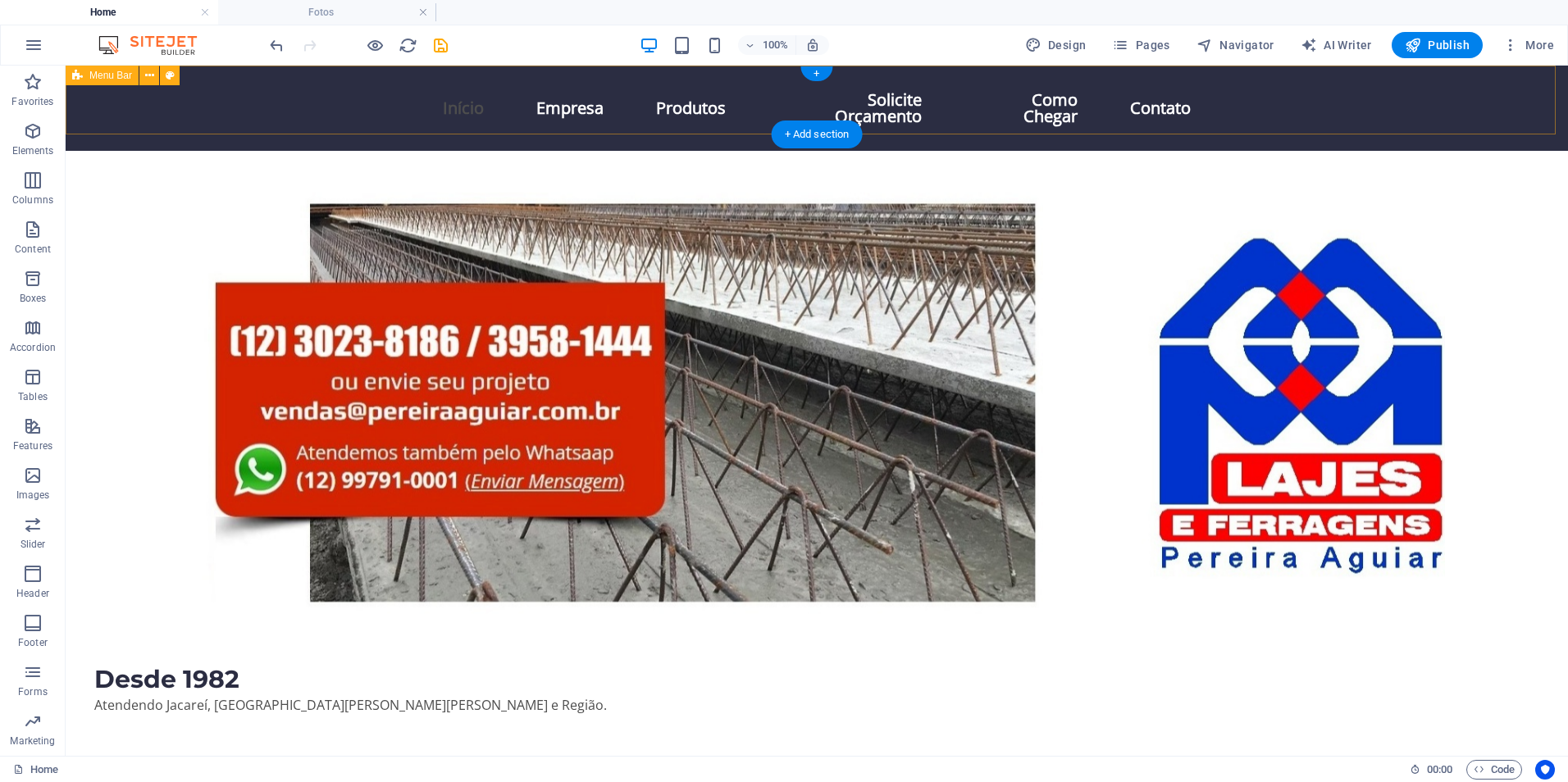
click at [1220, 102] on div "Início Empresa Produtos Solicite Orçamento Como Chegar Contato" at bounding box center [816, 108] width 1502 height 85
select select "header"
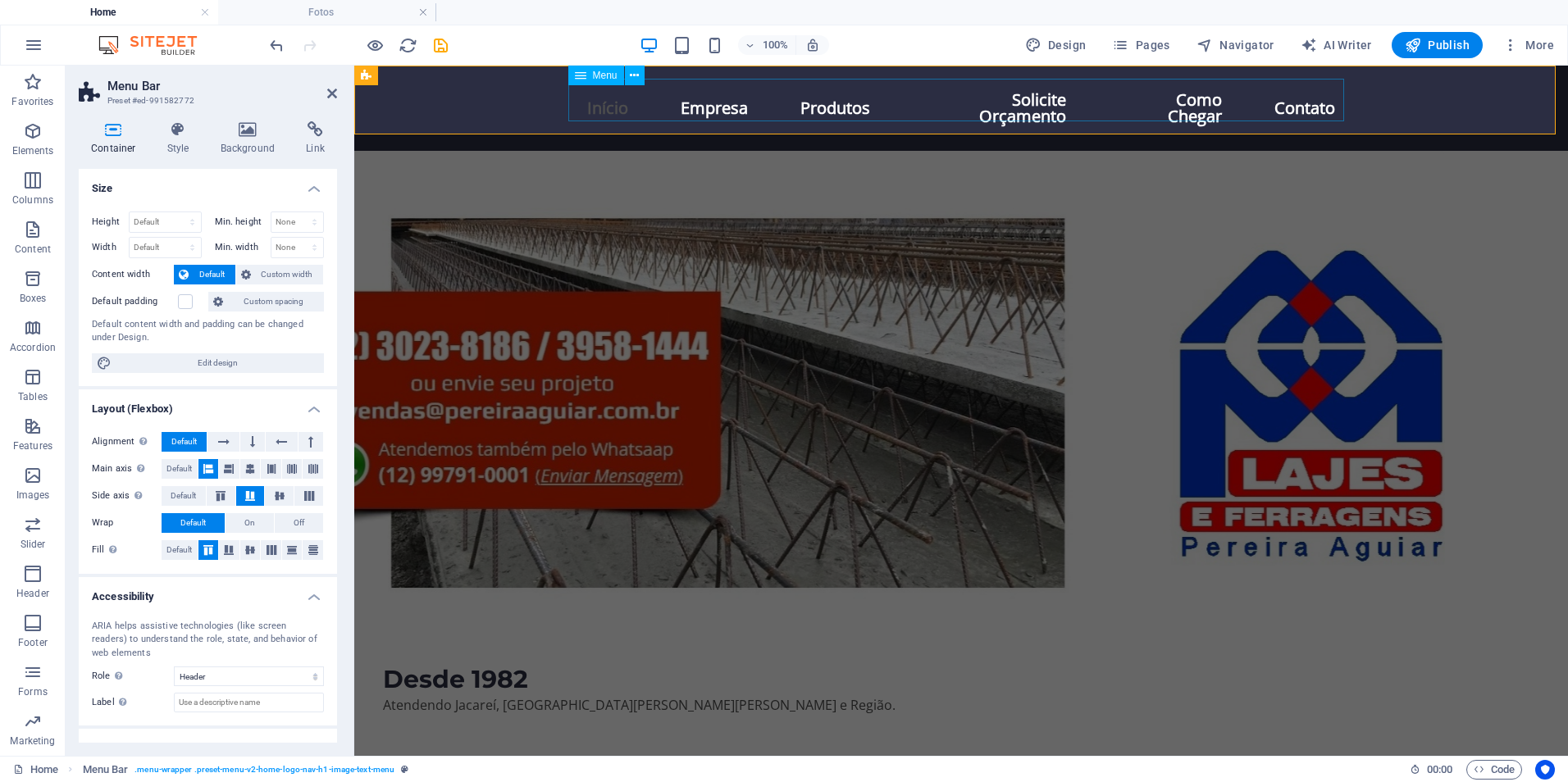
click at [883, 99] on nav "Início Empresa Produtos Solicite Orçamento Como Chegar Contato" at bounding box center [961, 108] width 774 height 59
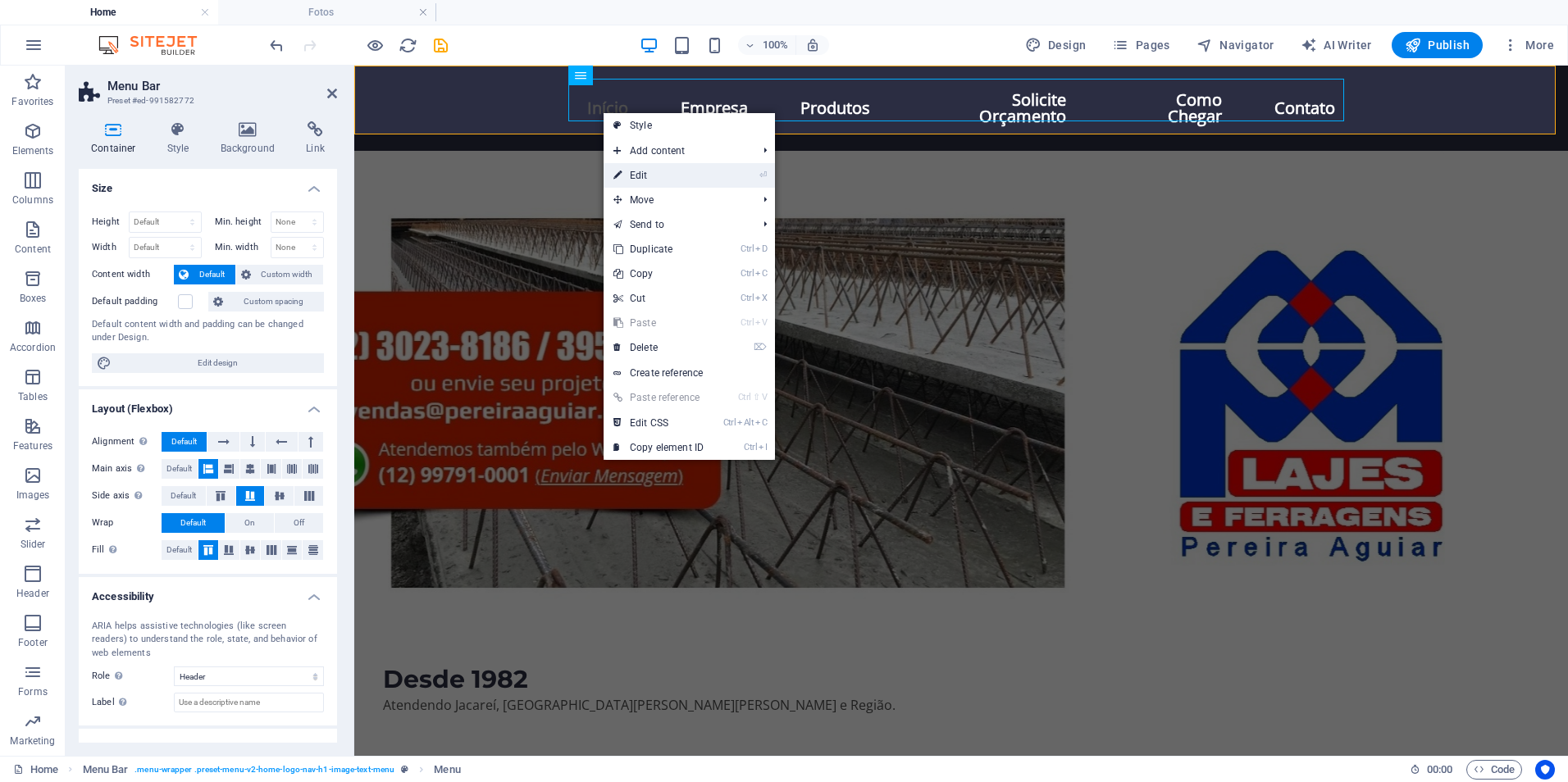
click at [668, 171] on link "⏎ Edit" at bounding box center [658, 175] width 110 height 24
select select
select select "1"
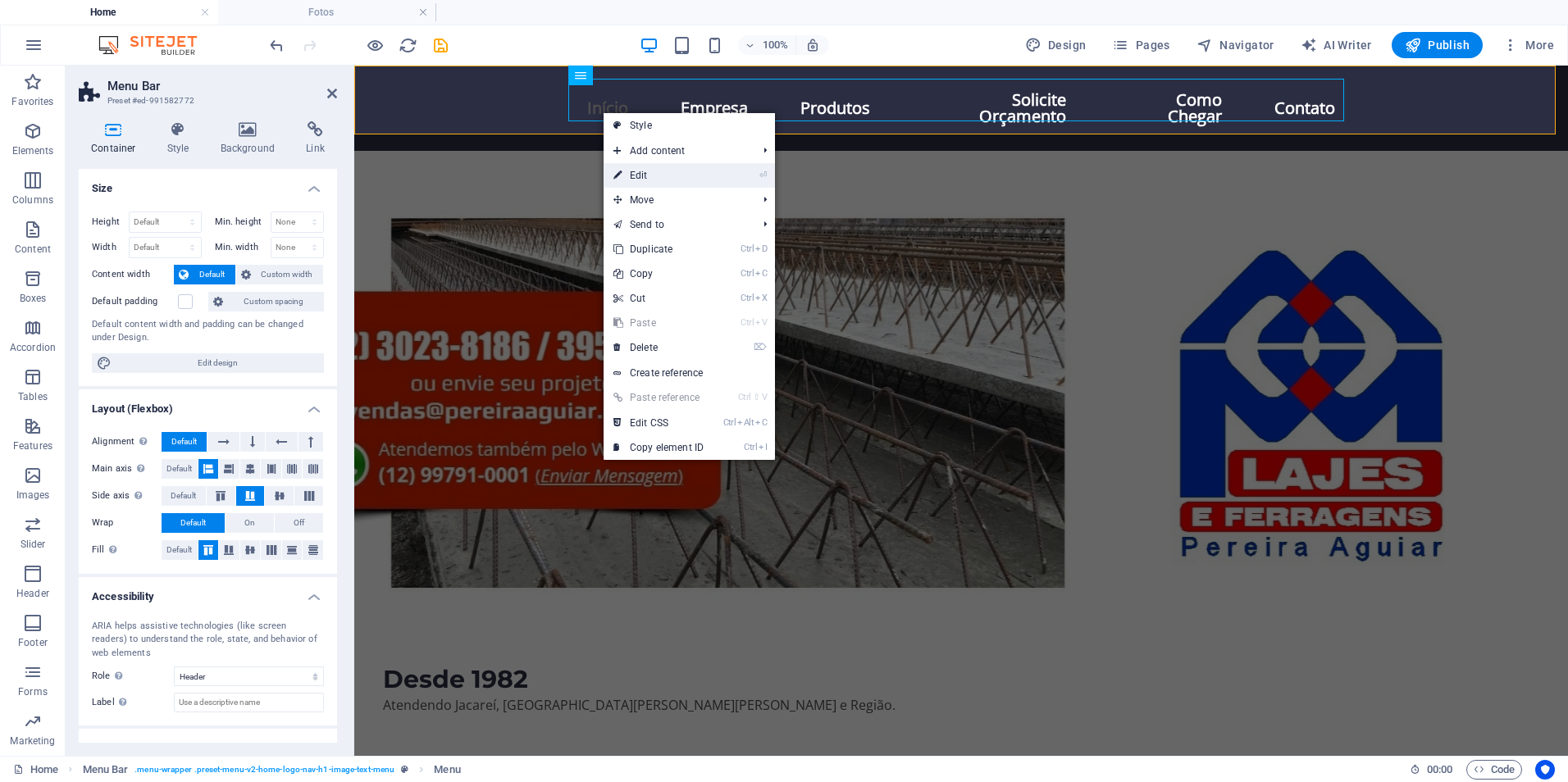
select select
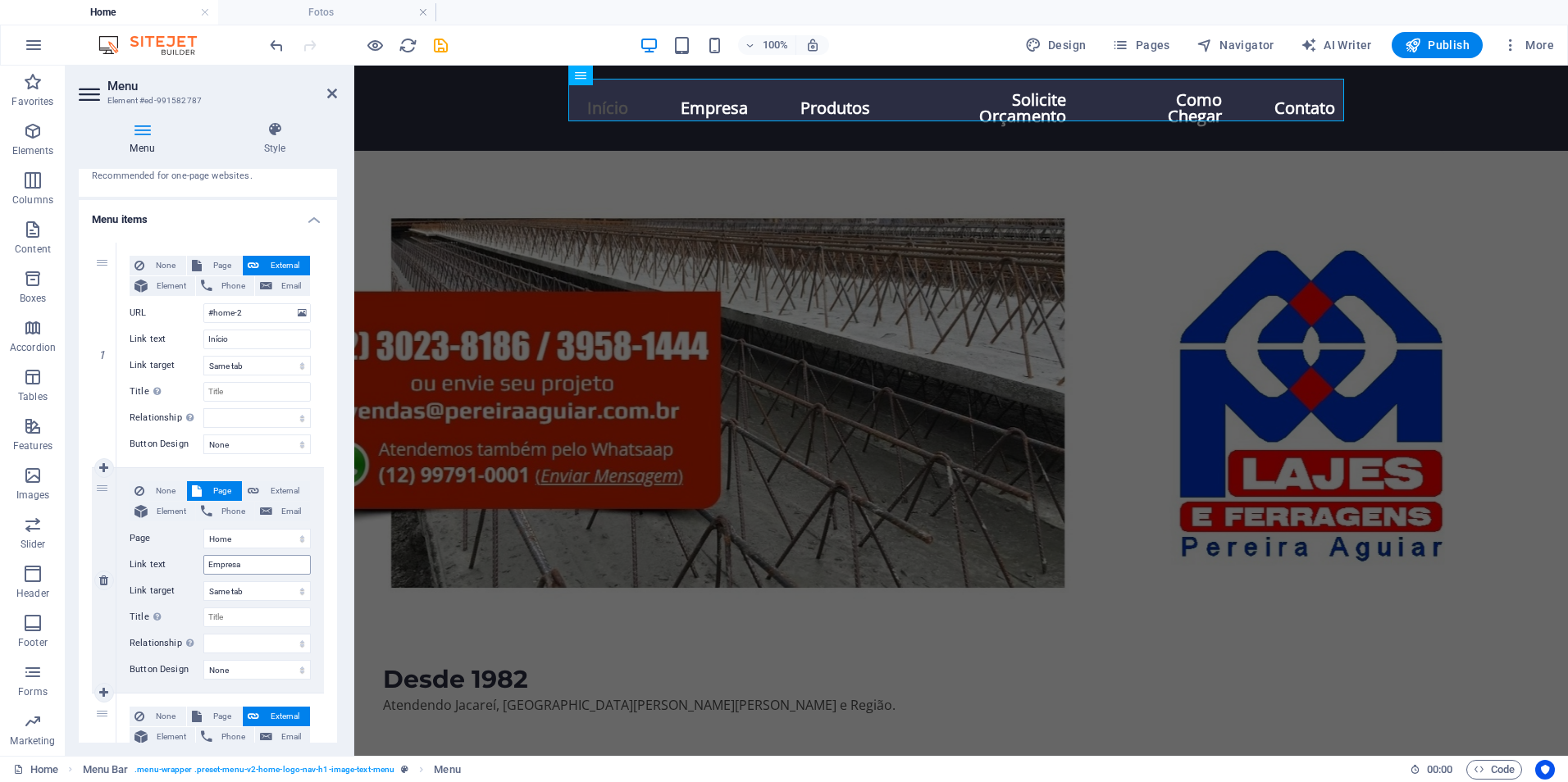
scroll to position [164, 0]
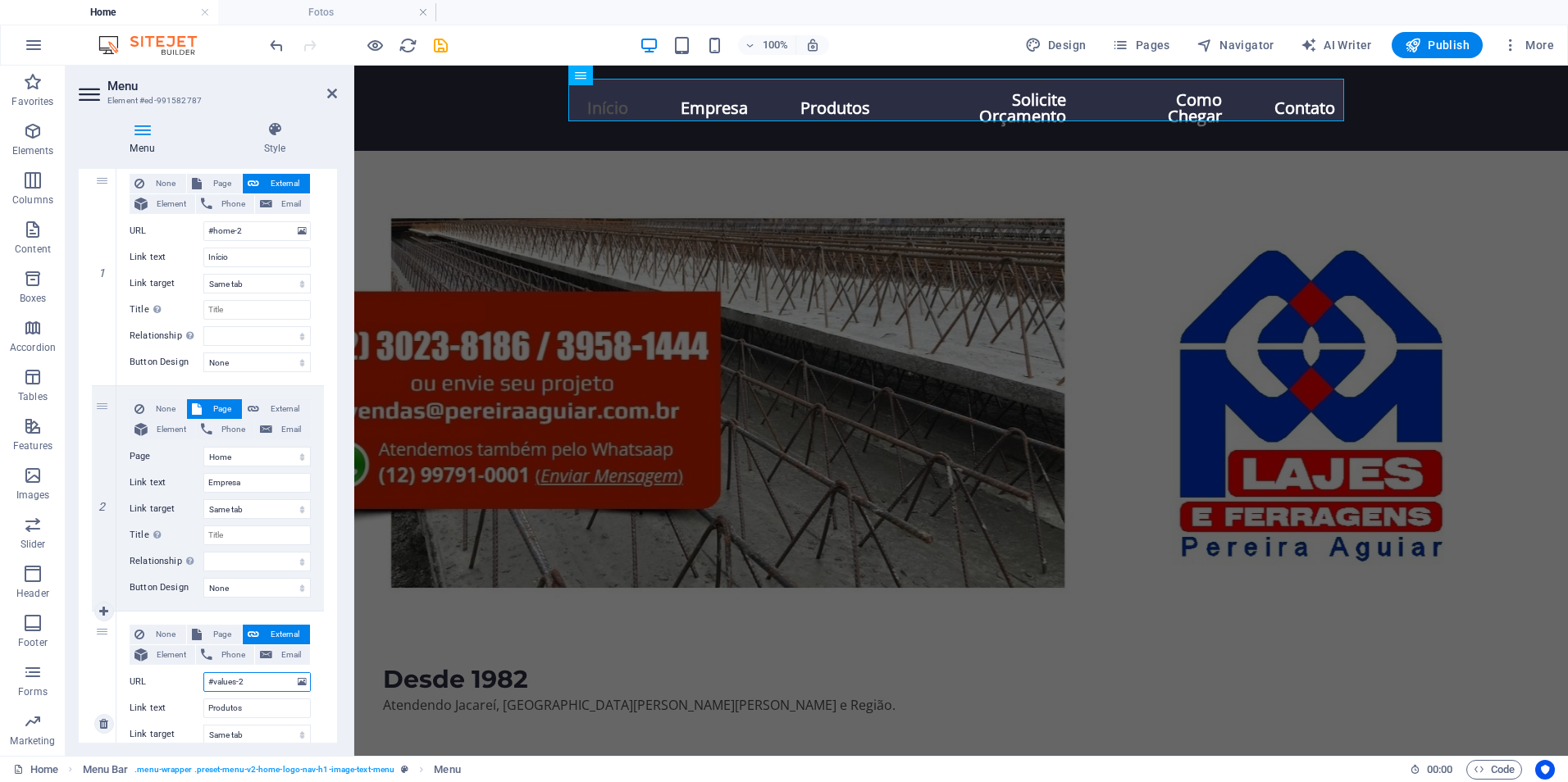
click at [250, 689] on input "#values-2" at bounding box center [257, 682] width 107 height 20
drag, startPoint x: 203, startPoint y: 674, endPoint x: 175, endPoint y: 668, distance: 28.6
click at [175, 668] on div "None Page External Element Phone Email Page Home Fale Conosco: Fotos Element UR…" at bounding box center [220, 711] width 181 height 172
click at [254, 481] on input "Empresa" at bounding box center [257, 482] width 107 height 20
drag, startPoint x: 265, startPoint y: 484, endPoint x: 149, endPoint y: 497, distance: 116.7
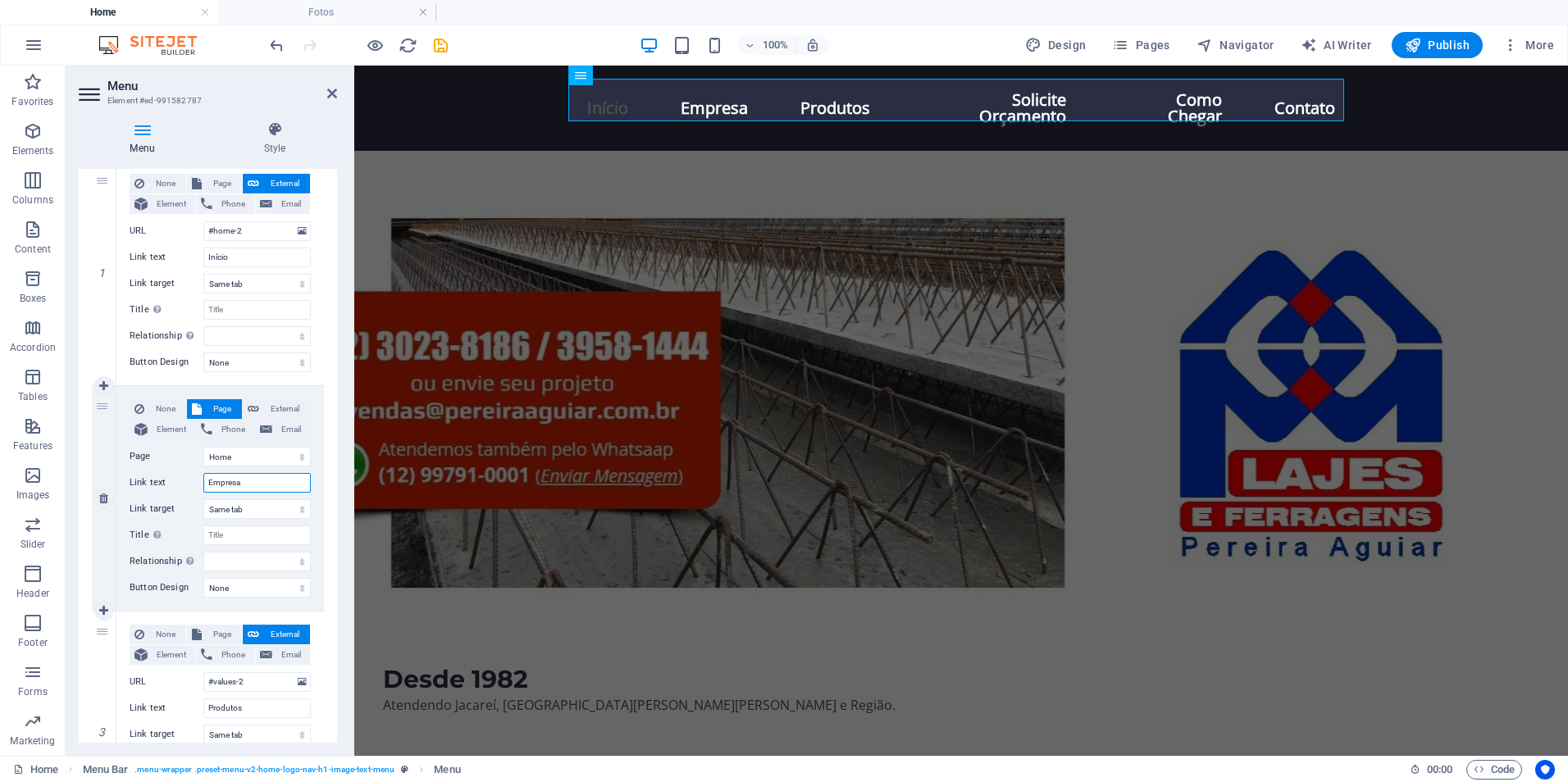
click at [149, 497] on div "None Page External Element Phone Email Page Home Fale Conosco: Fotos Element UR…" at bounding box center [220, 485] width 181 height 172
paste input "#values-2"
type input "#values-2"
select select
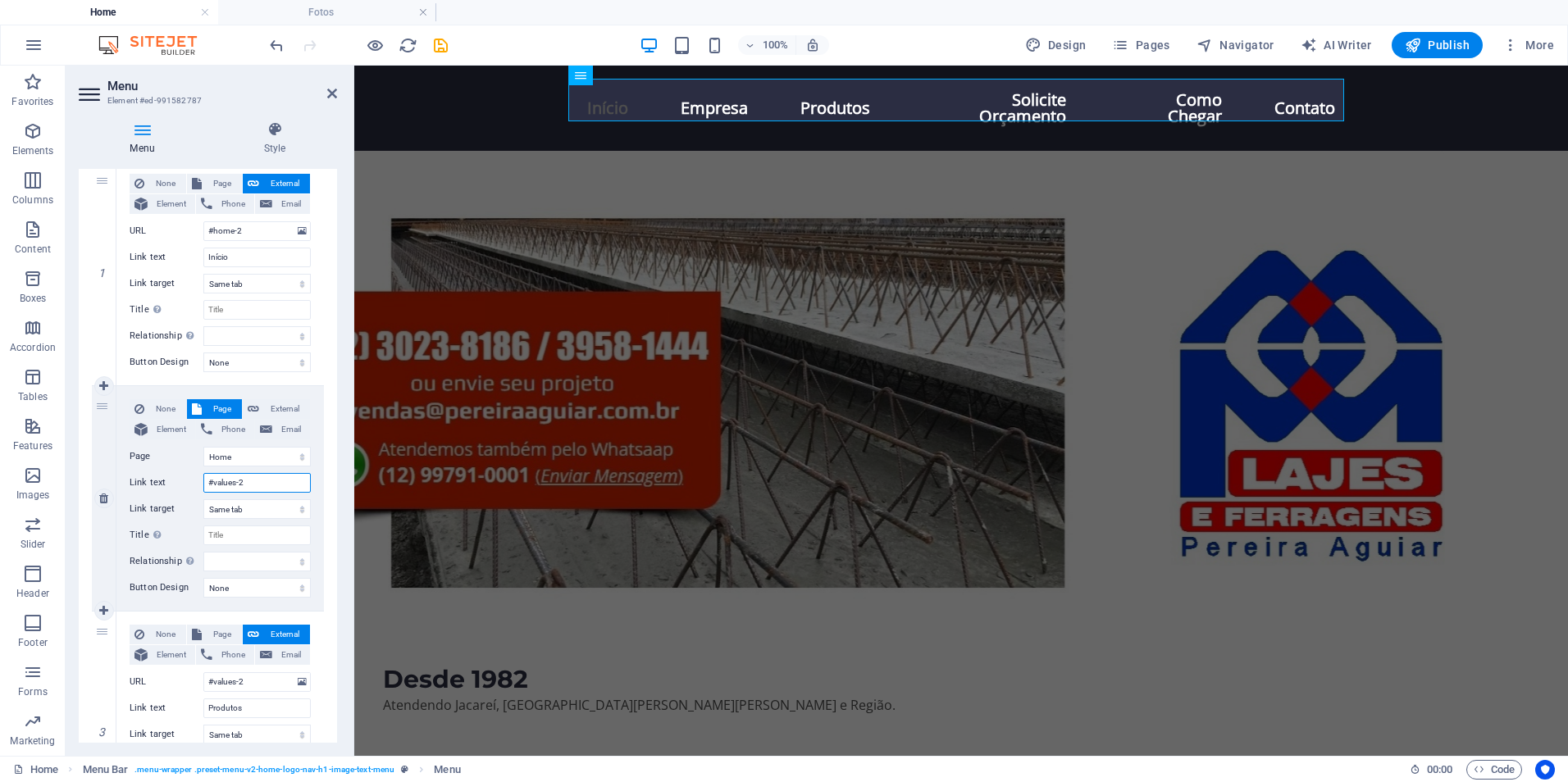
select select
click at [237, 481] on input "#values-2" at bounding box center [257, 482] width 107 height 20
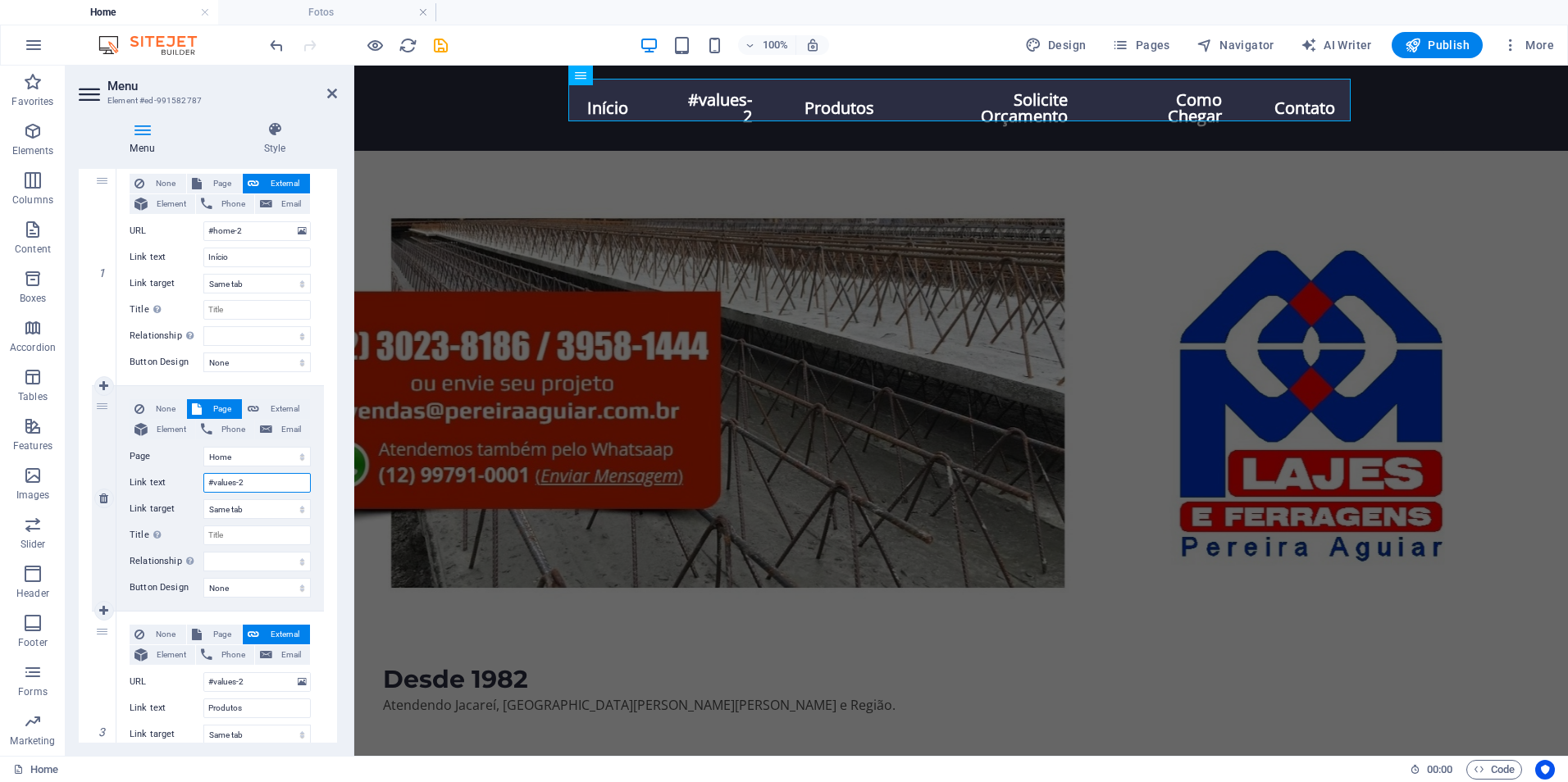
type input "#values1"
select select
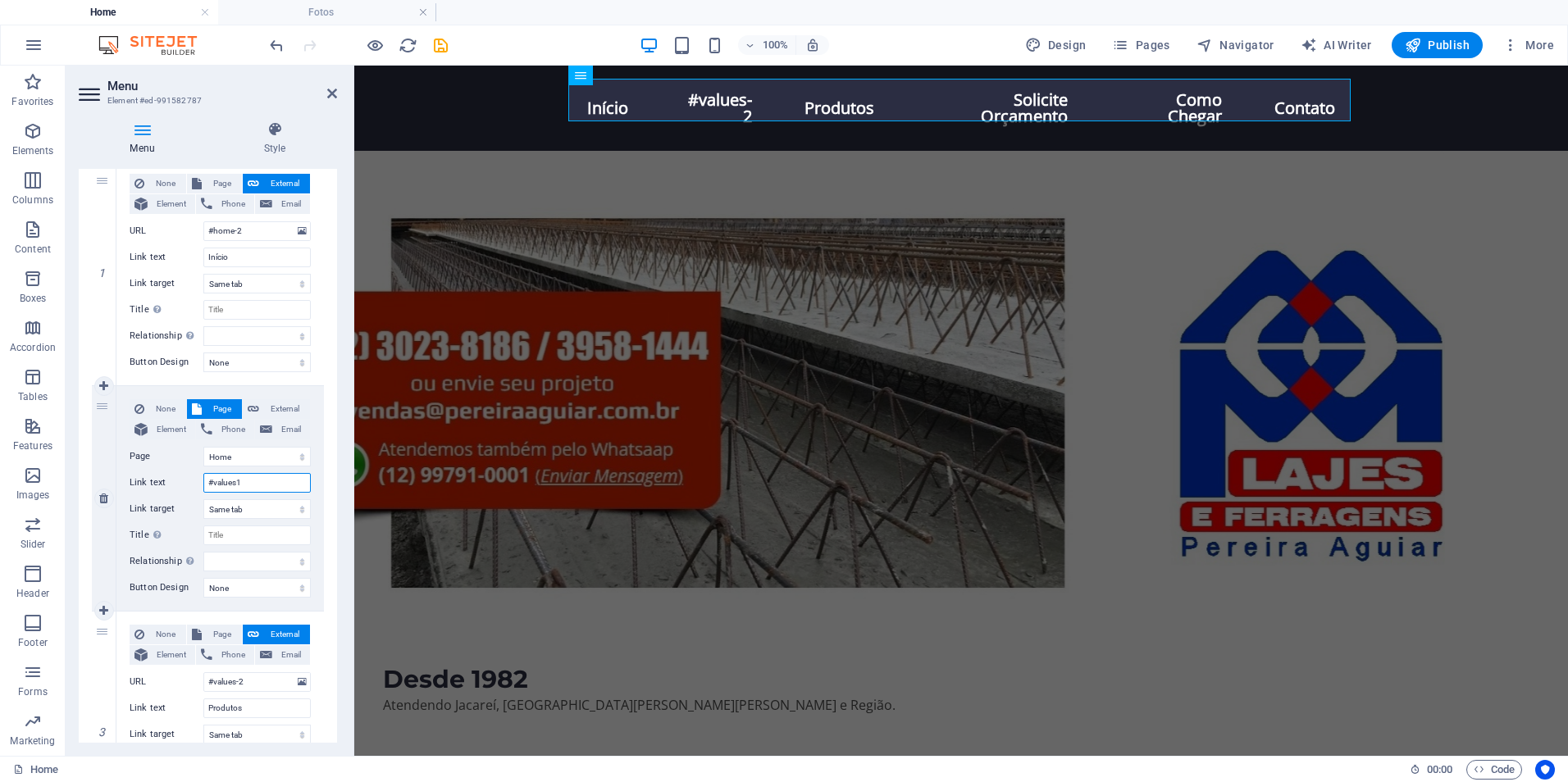
select select
type input "#values-2"
select select
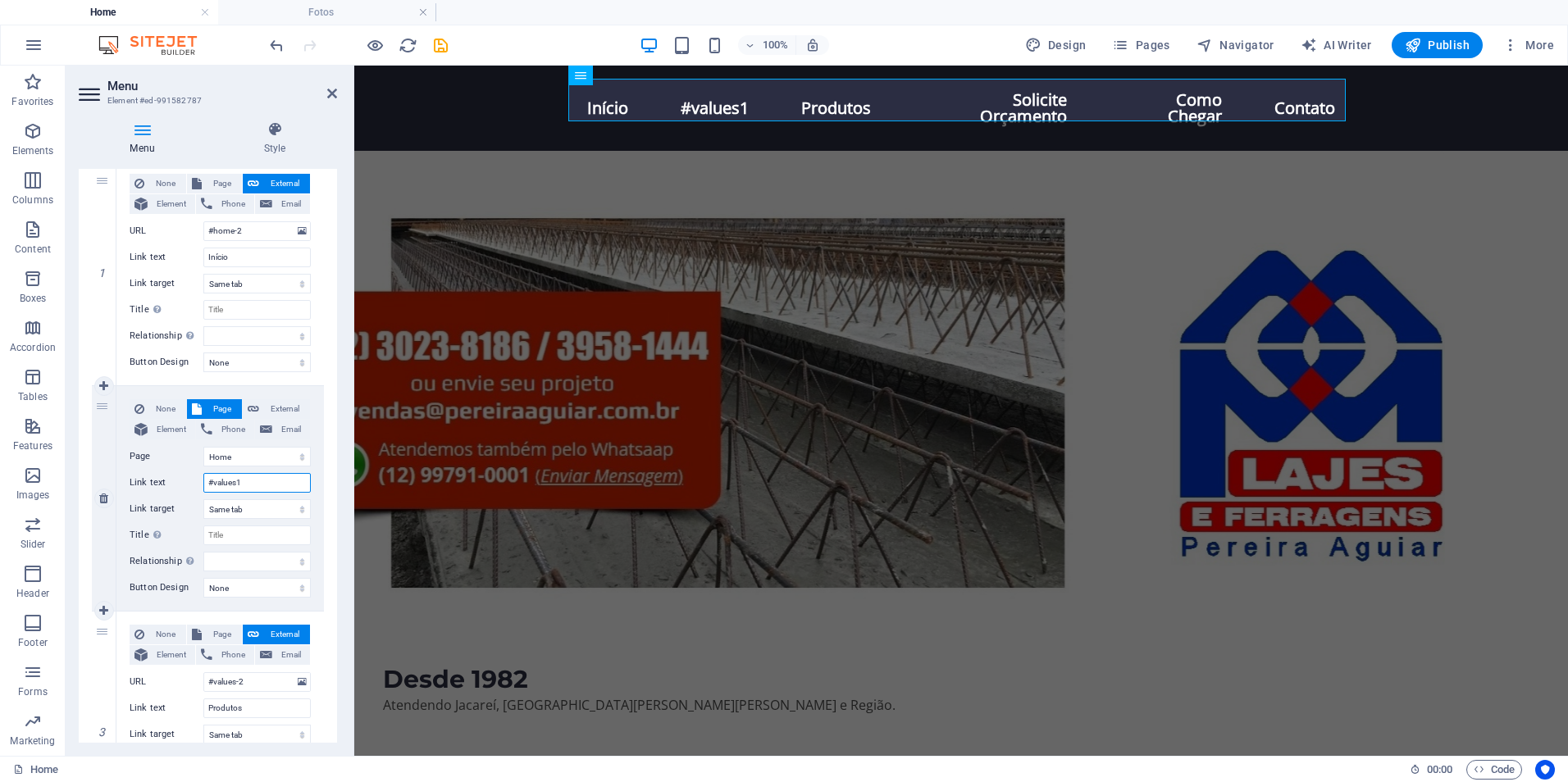
select select
click at [239, 481] on input "#values-2" at bounding box center [257, 482] width 107 height 20
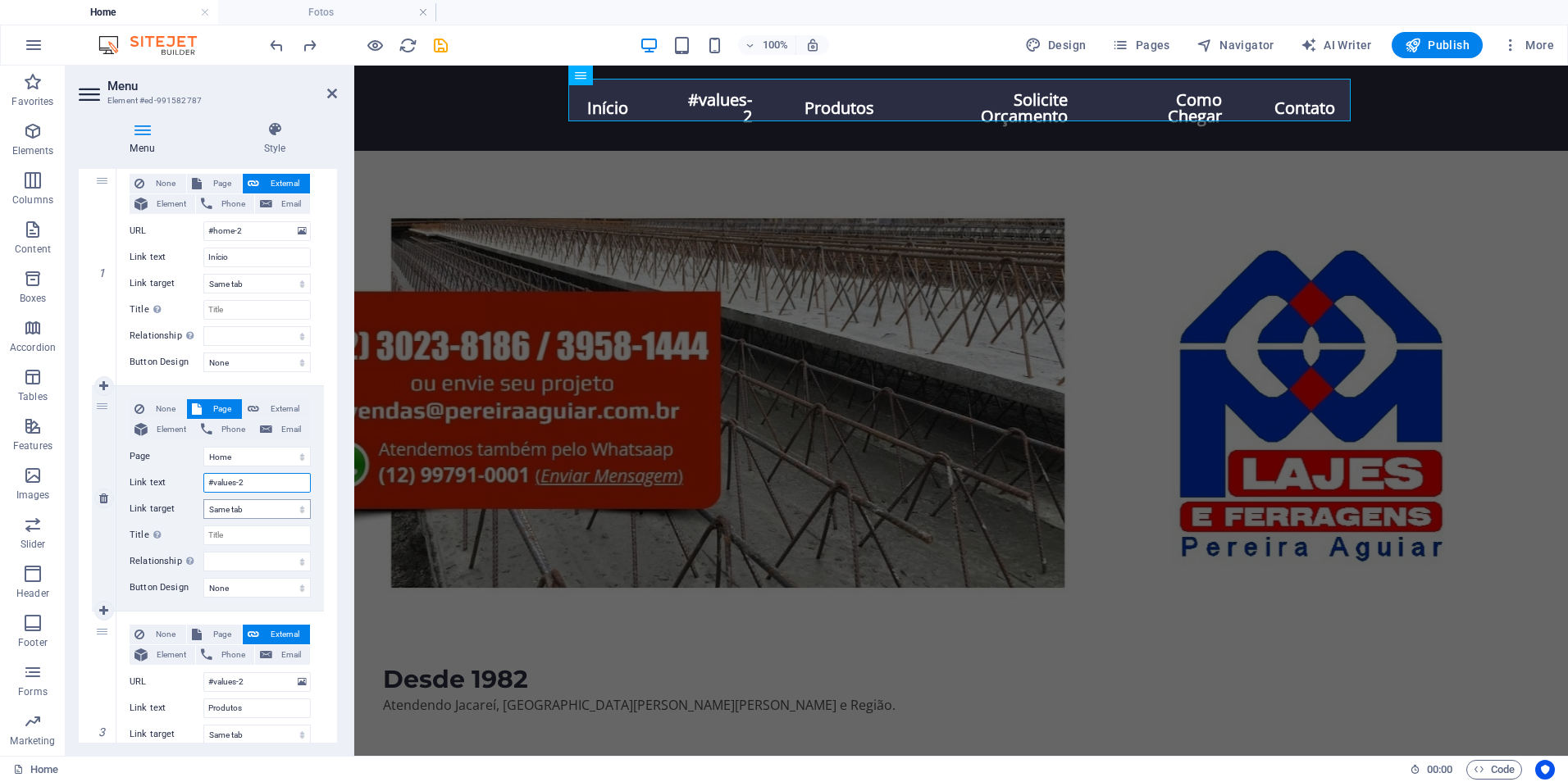
type input "#values-1"
select select
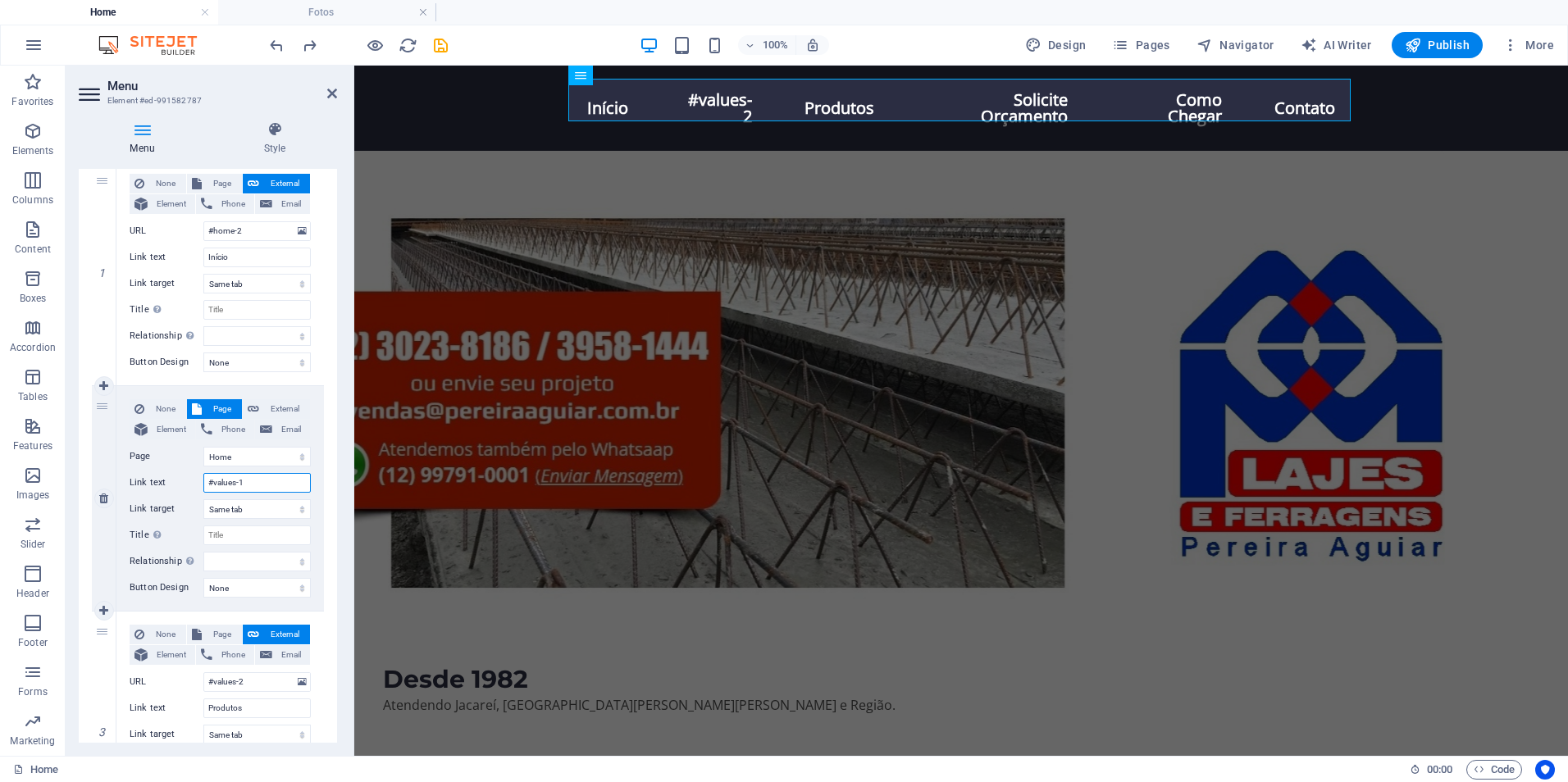
select select
type input "#values-1"
click at [331, 97] on icon at bounding box center [332, 93] width 10 height 13
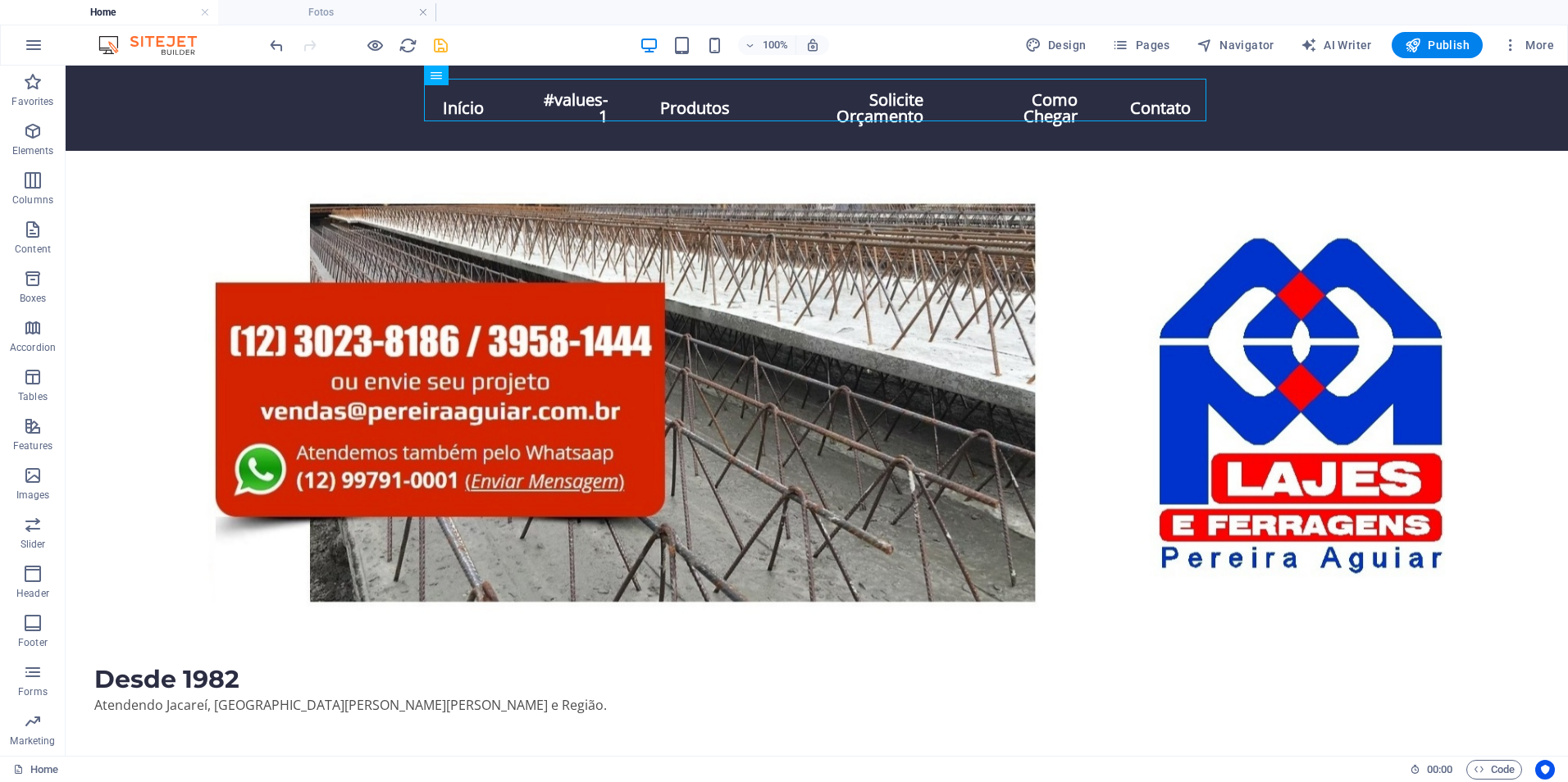
click at [447, 46] on icon "save" at bounding box center [441, 46] width 19 height 19
click at [455, 78] on span "Menu" at bounding box center [461, 74] width 24 height 10
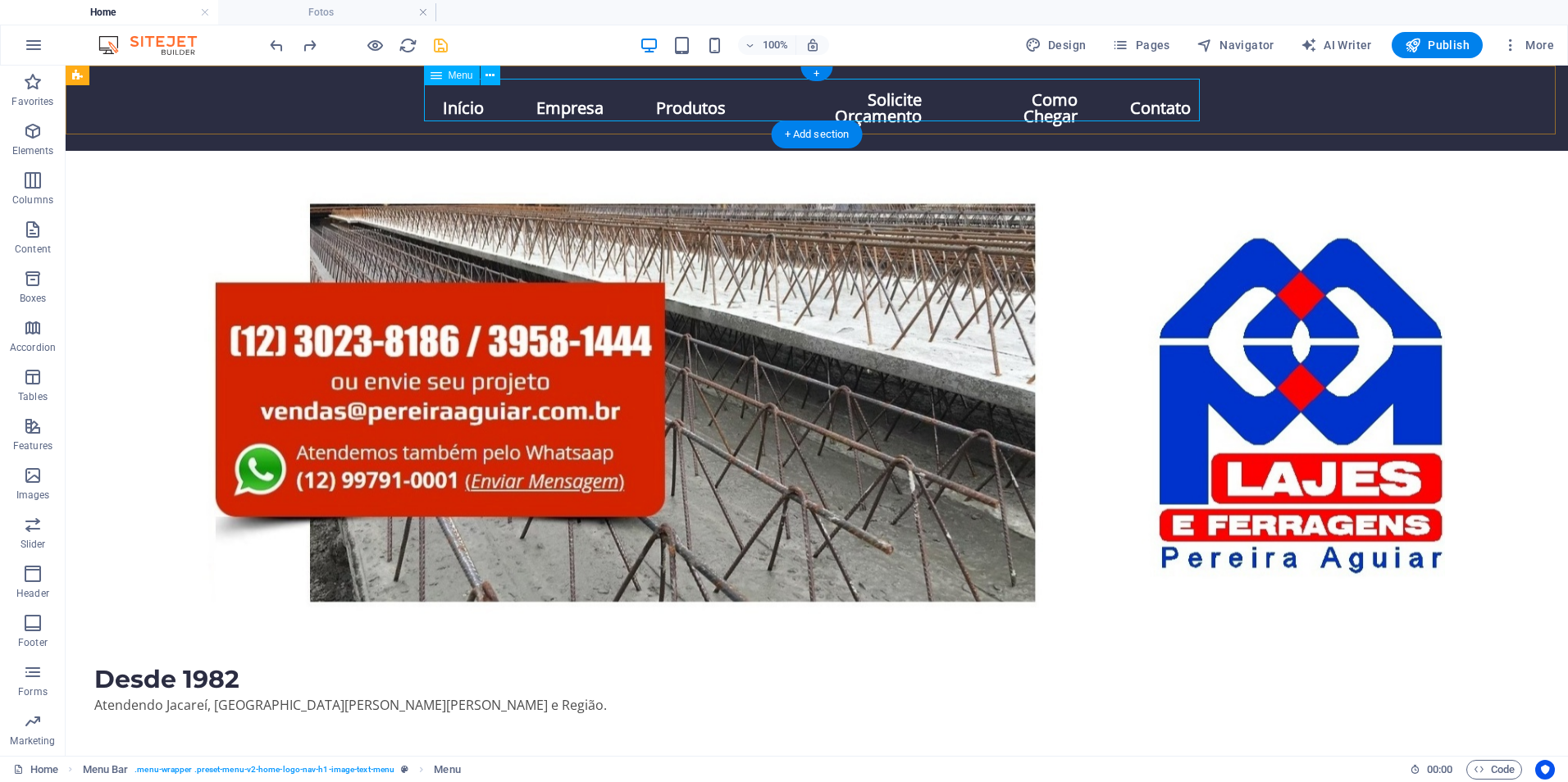
click at [519, 101] on nav "Início Empresa Produtos Solicite Orçamento Como Chegar Contato" at bounding box center [816, 108] width 774 height 59
select select
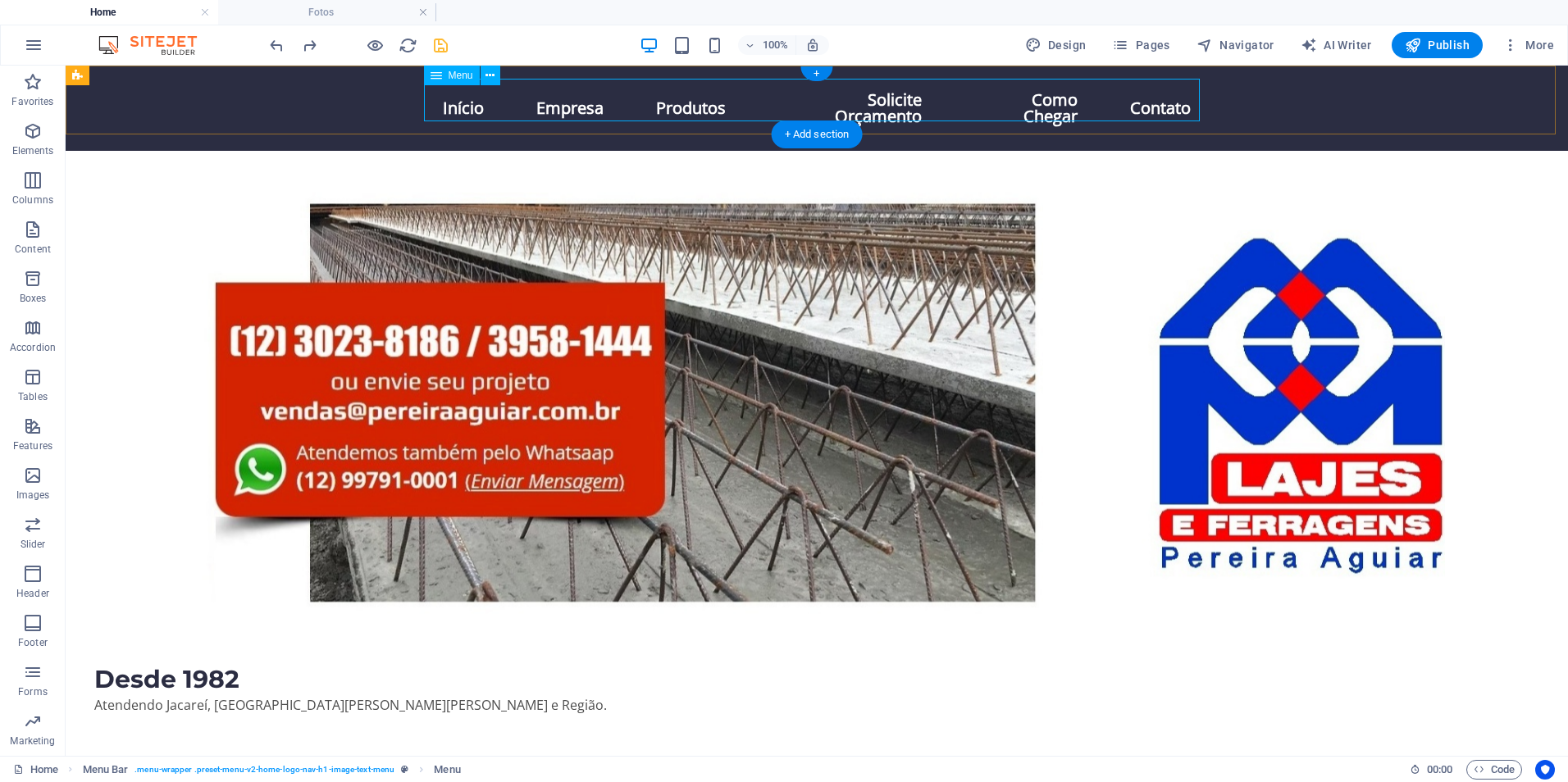
select select "1"
select select
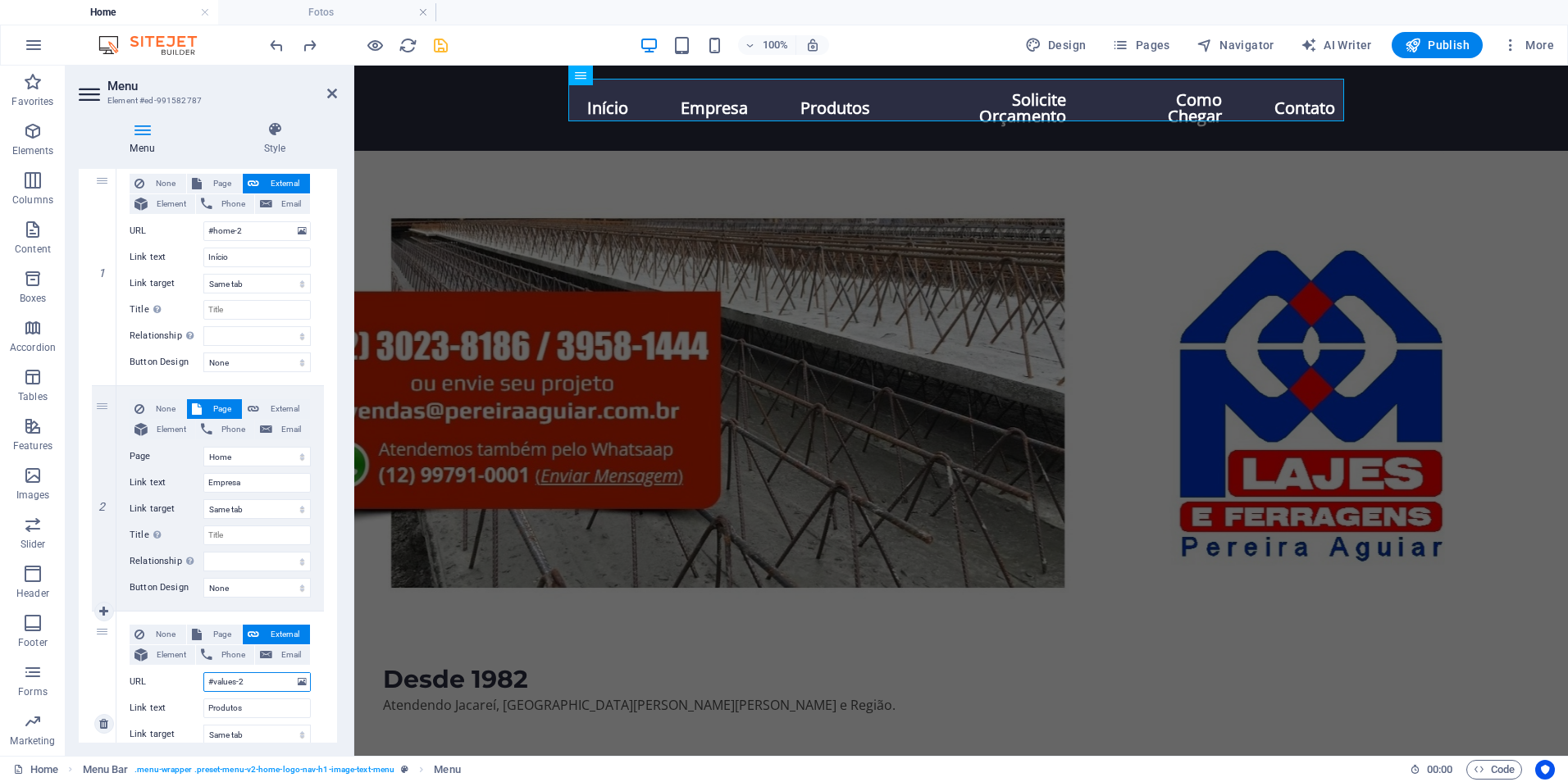
click at [247, 679] on input "#values-2" at bounding box center [257, 682] width 107 height 20
drag, startPoint x: 255, startPoint y: 681, endPoint x: 180, endPoint y: 691, distance: 75.7
click at [180, 691] on div "URL #values-2" at bounding box center [220, 682] width 181 height 20
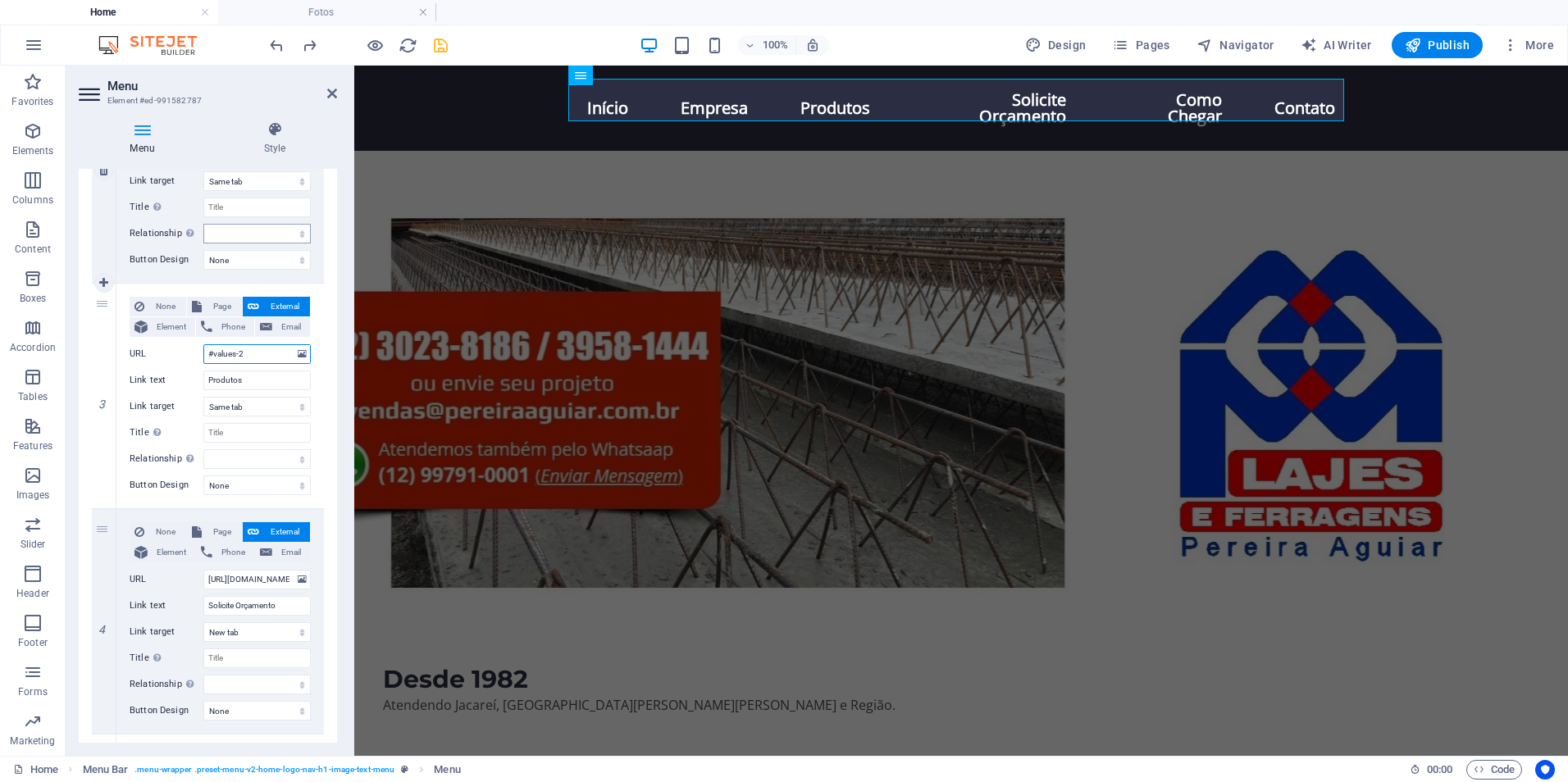
scroll to position [328, 0]
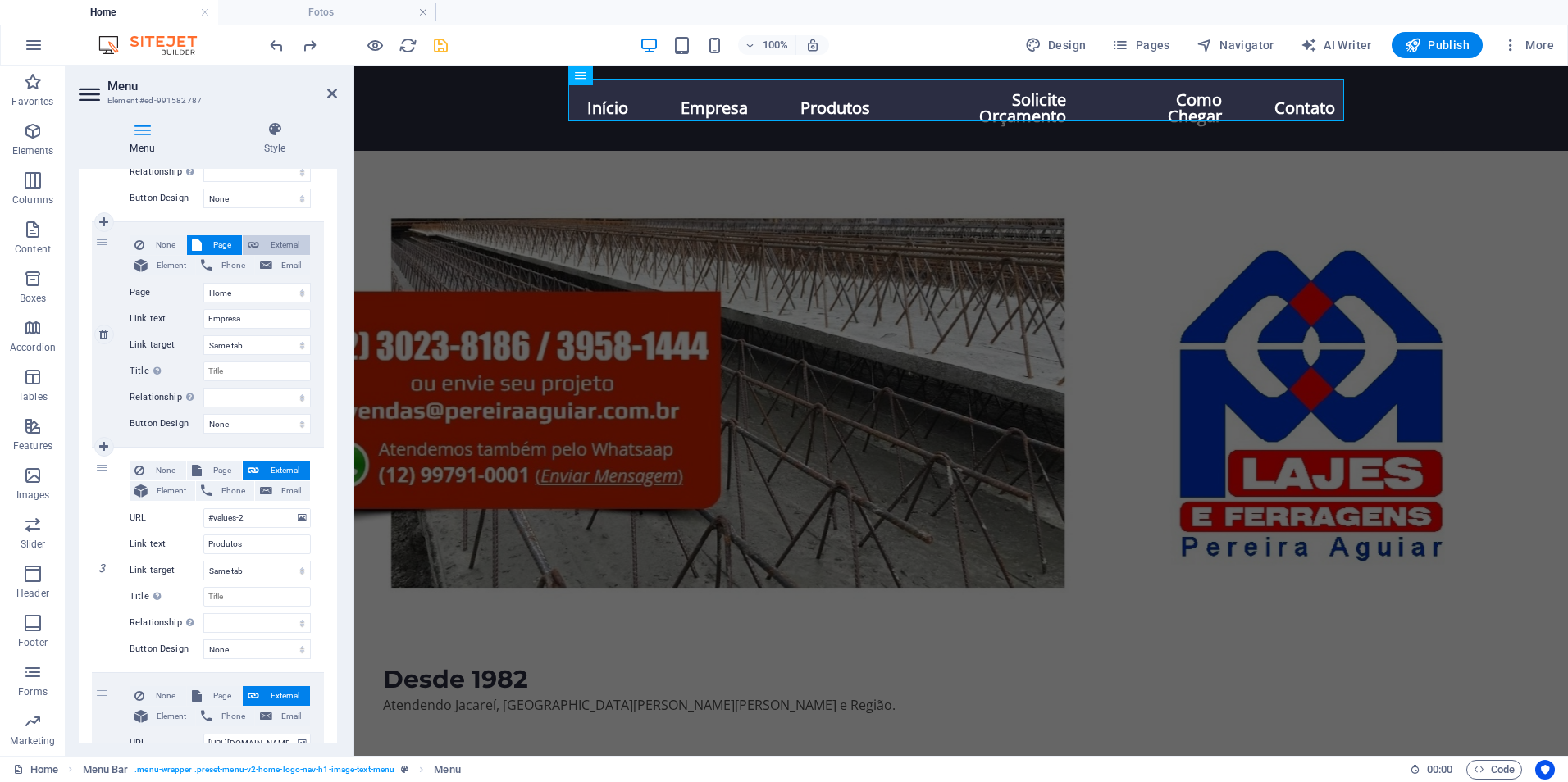
click at [264, 247] on span "External" at bounding box center [284, 245] width 41 height 20
select select
select select "blank"
select select
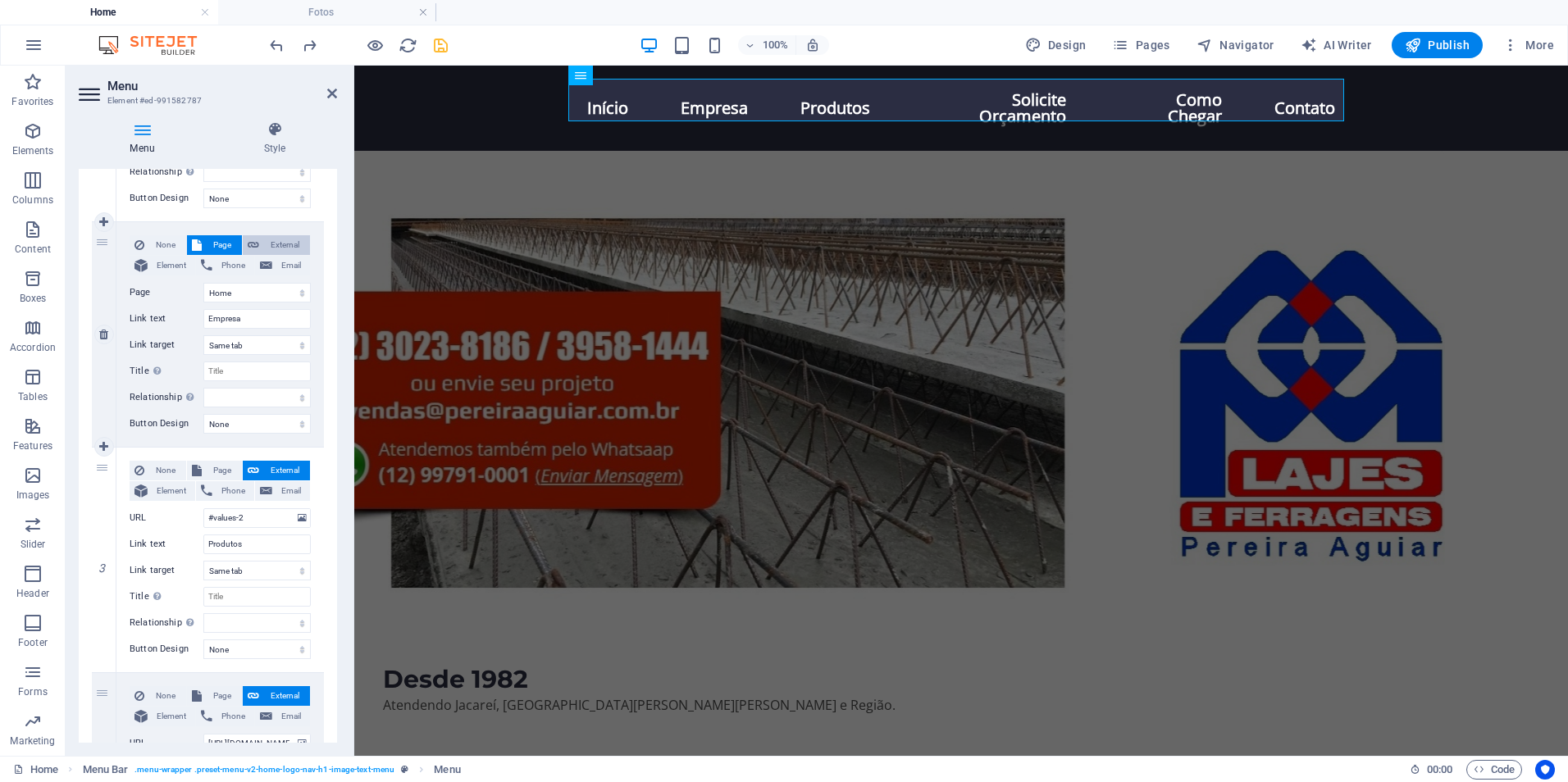
select select
drag, startPoint x: 269, startPoint y: 296, endPoint x: 167, endPoint y: 299, distance: 102.0
click at [167, 299] on div "URL /17979407" at bounding box center [220, 293] width 181 height 20
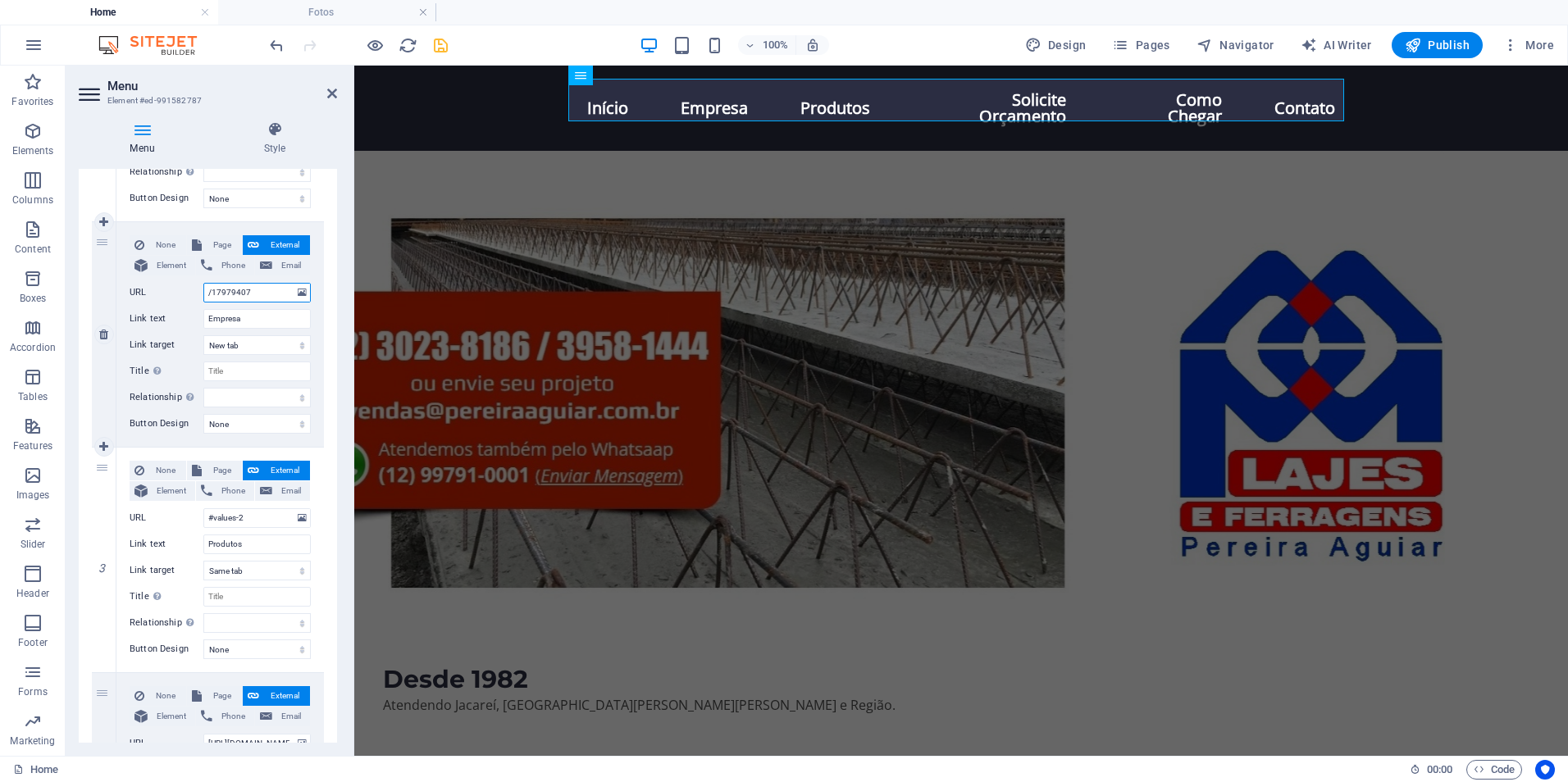
paste input "#values-2"
type input "#values-2"
select select
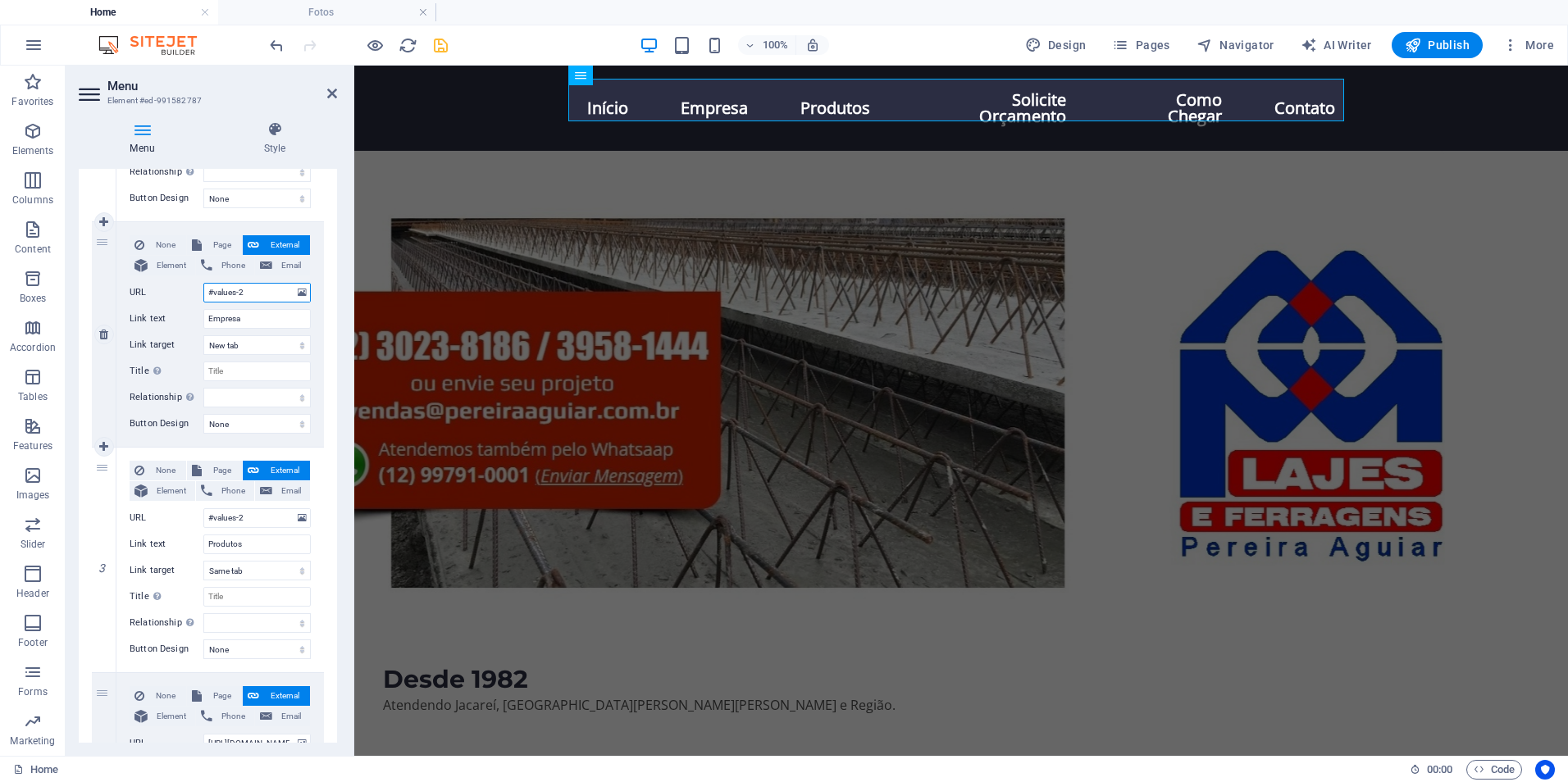
select select
type input "#values-2"
click at [328, 94] on icon at bounding box center [332, 93] width 10 height 13
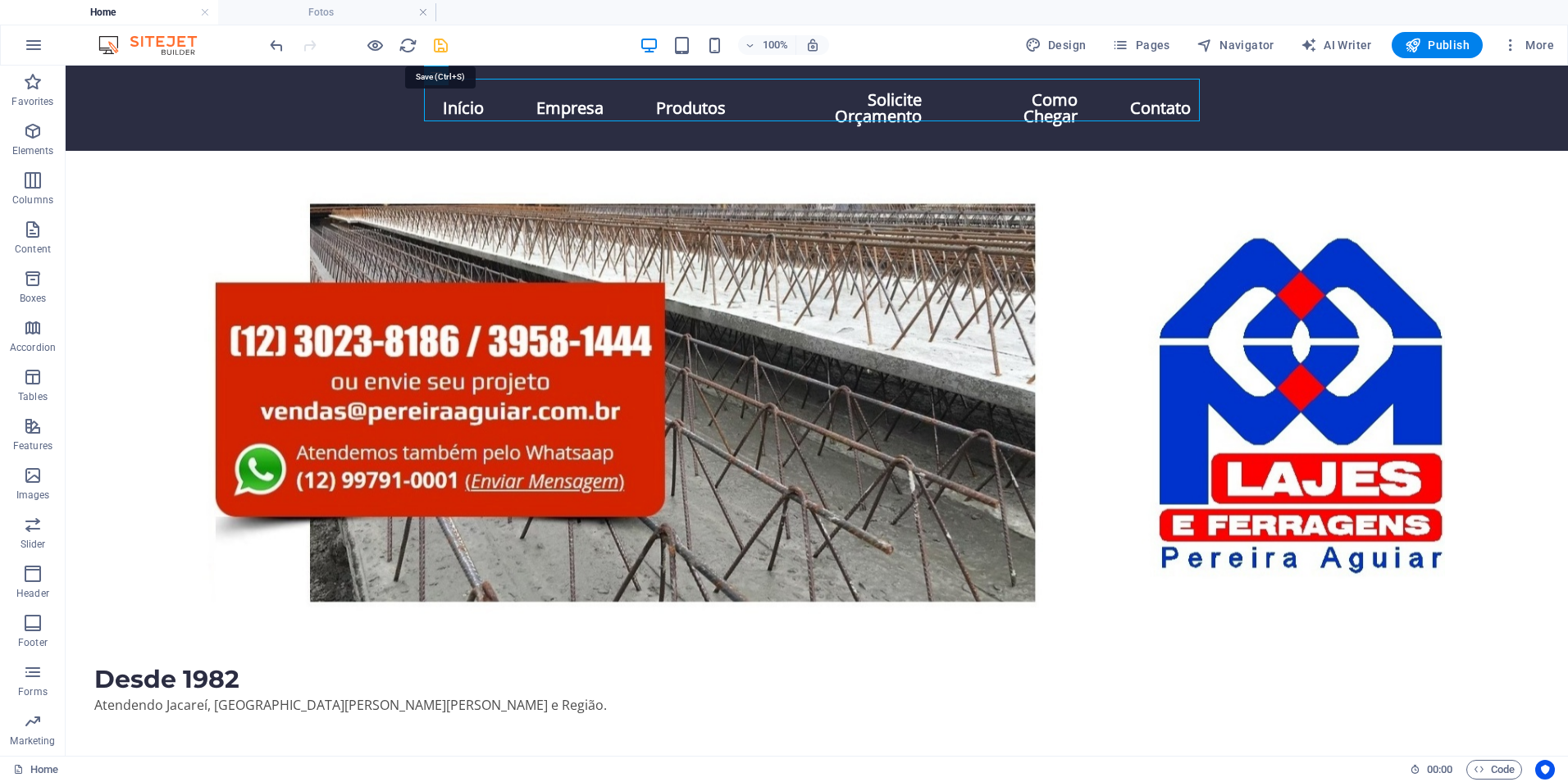
click at [443, 45] on icon "save" at bounding box center [441, 46] width 19 height 19
click at [605, 104] on nav "Início Empresa Produtos Solicite Orçamento Como Chegar Contato" at bounding box center [816, 108] width 774 height 59
select select
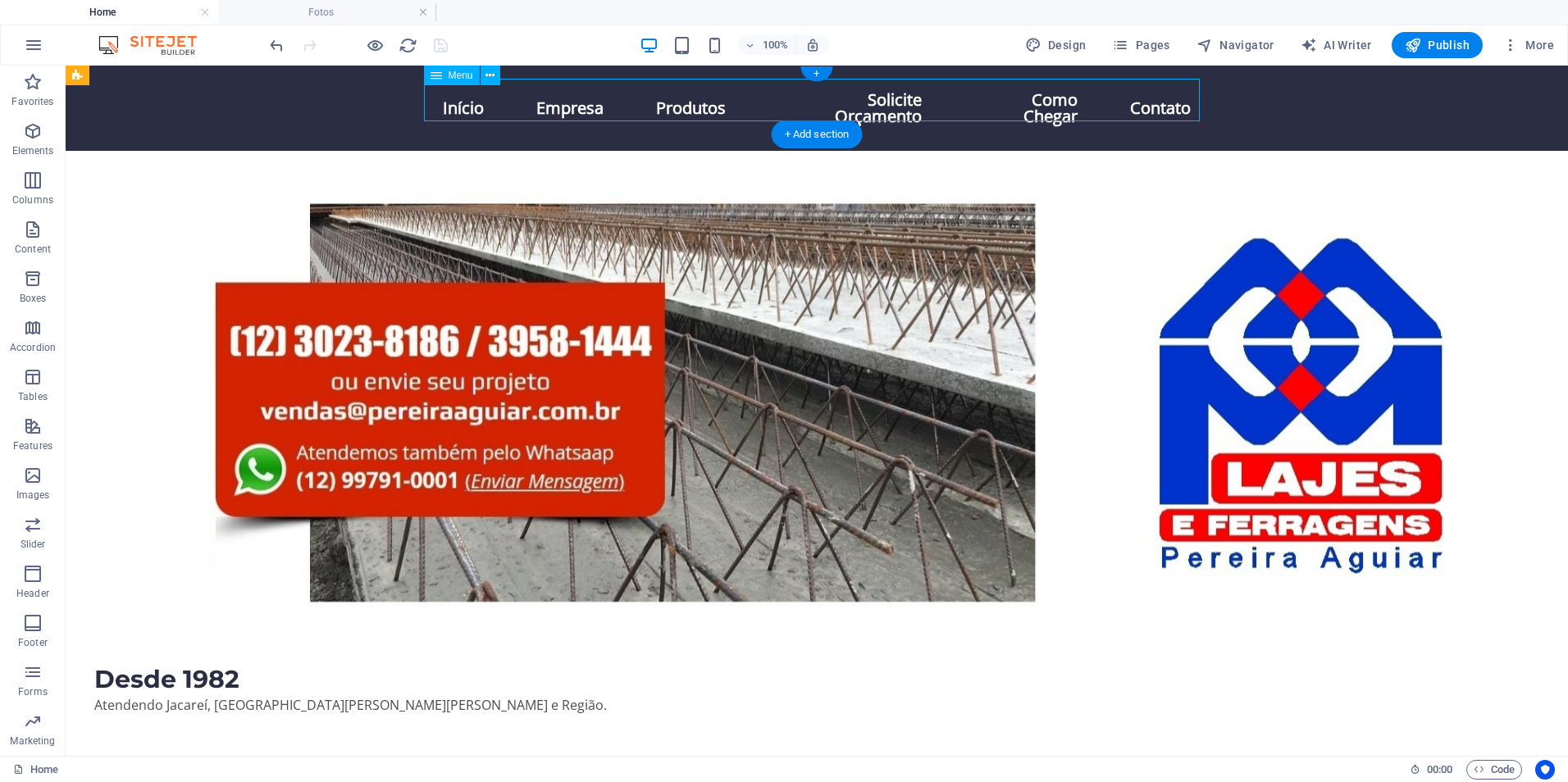
select select "1"
select select
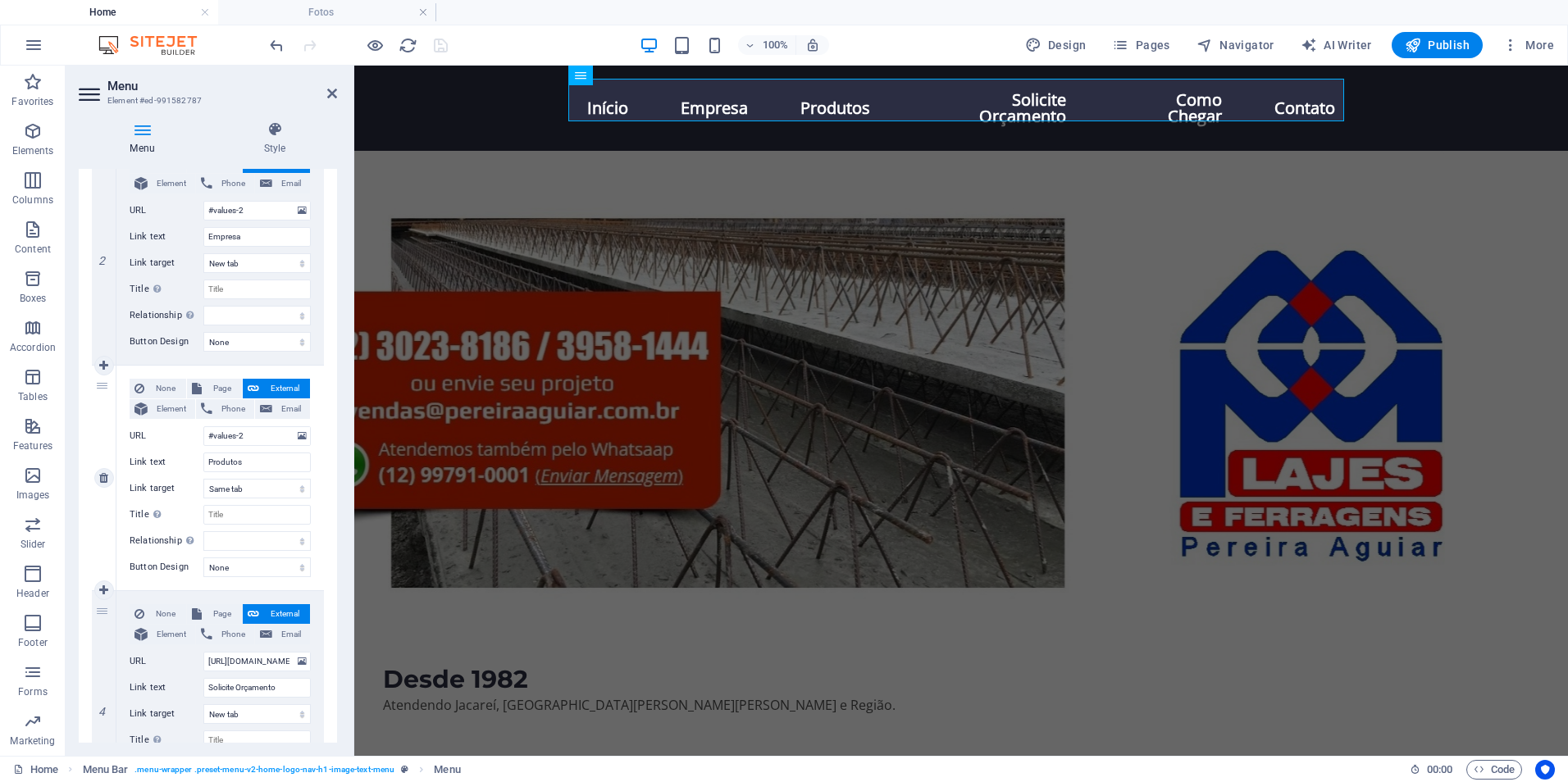
scroll to position [574, 0]
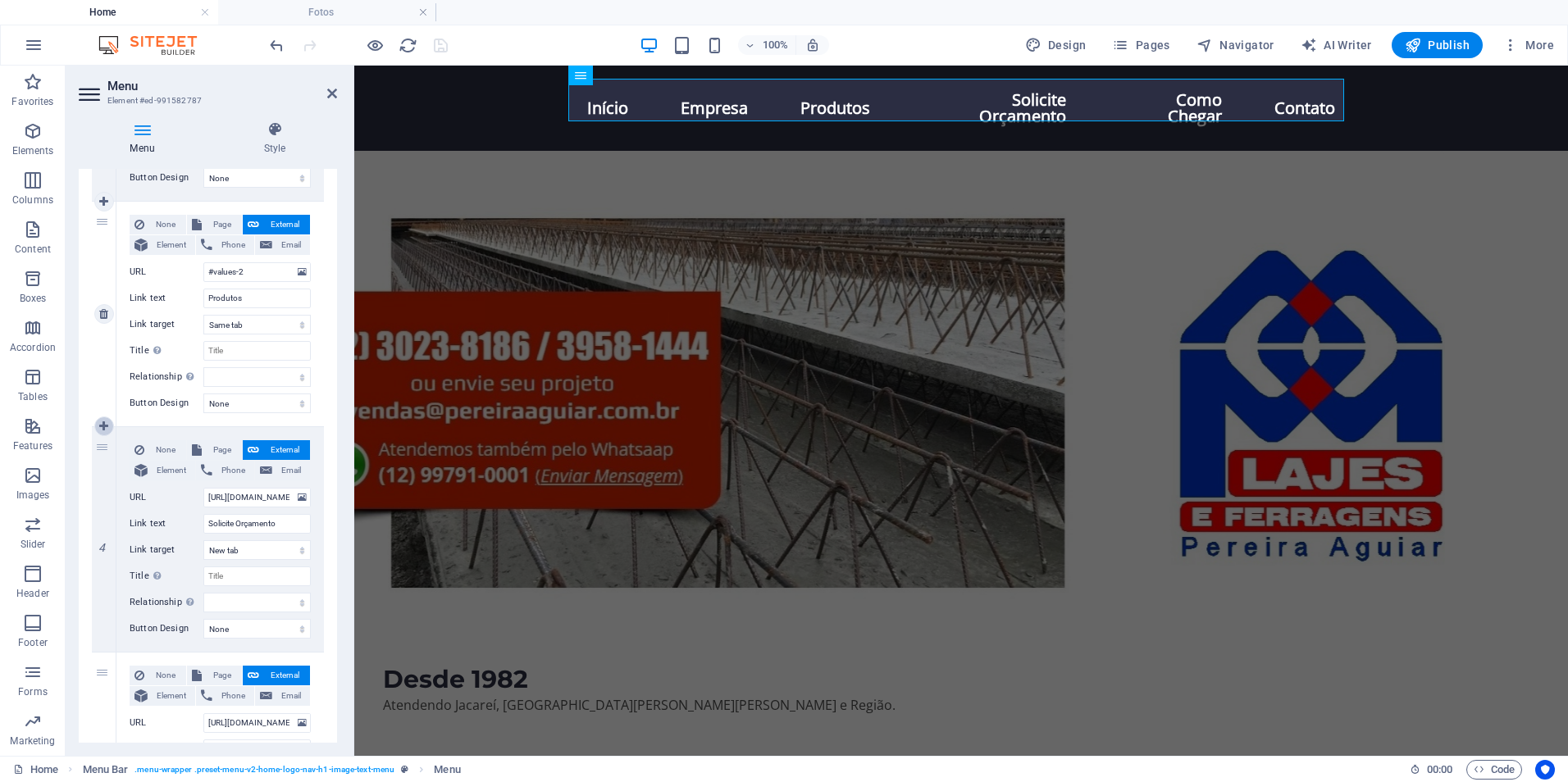
click at [106, 426] on icon at bounding box center [104, 426] width 9 height 11
select select
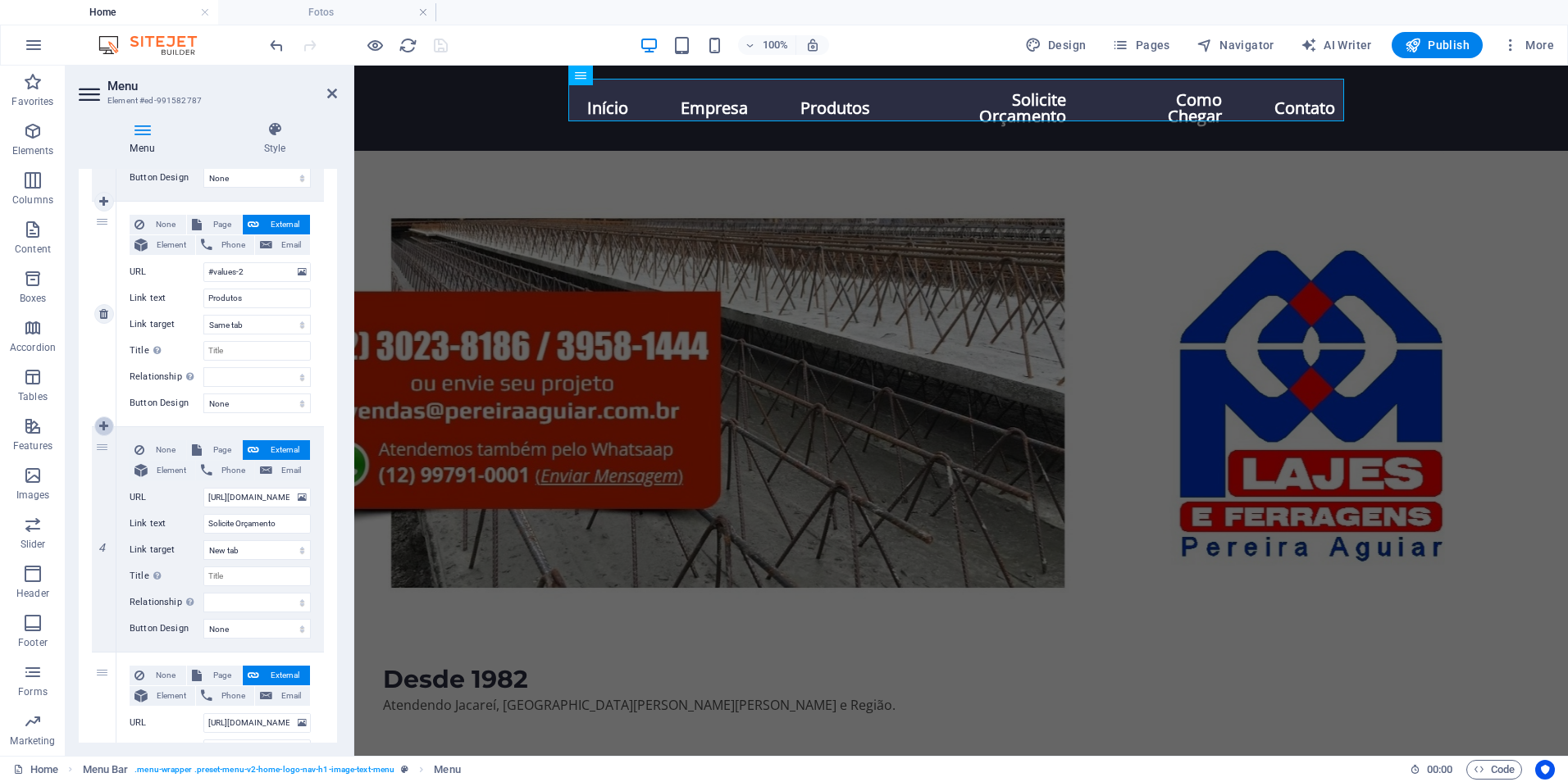
type input "[URL][DOMAIN_NAME][PHONE_NUMBER]"
type input "Solicite Orçamento"
select select
type input "[URL][DOMAIN_NAME]"
type input "Como Chegar"
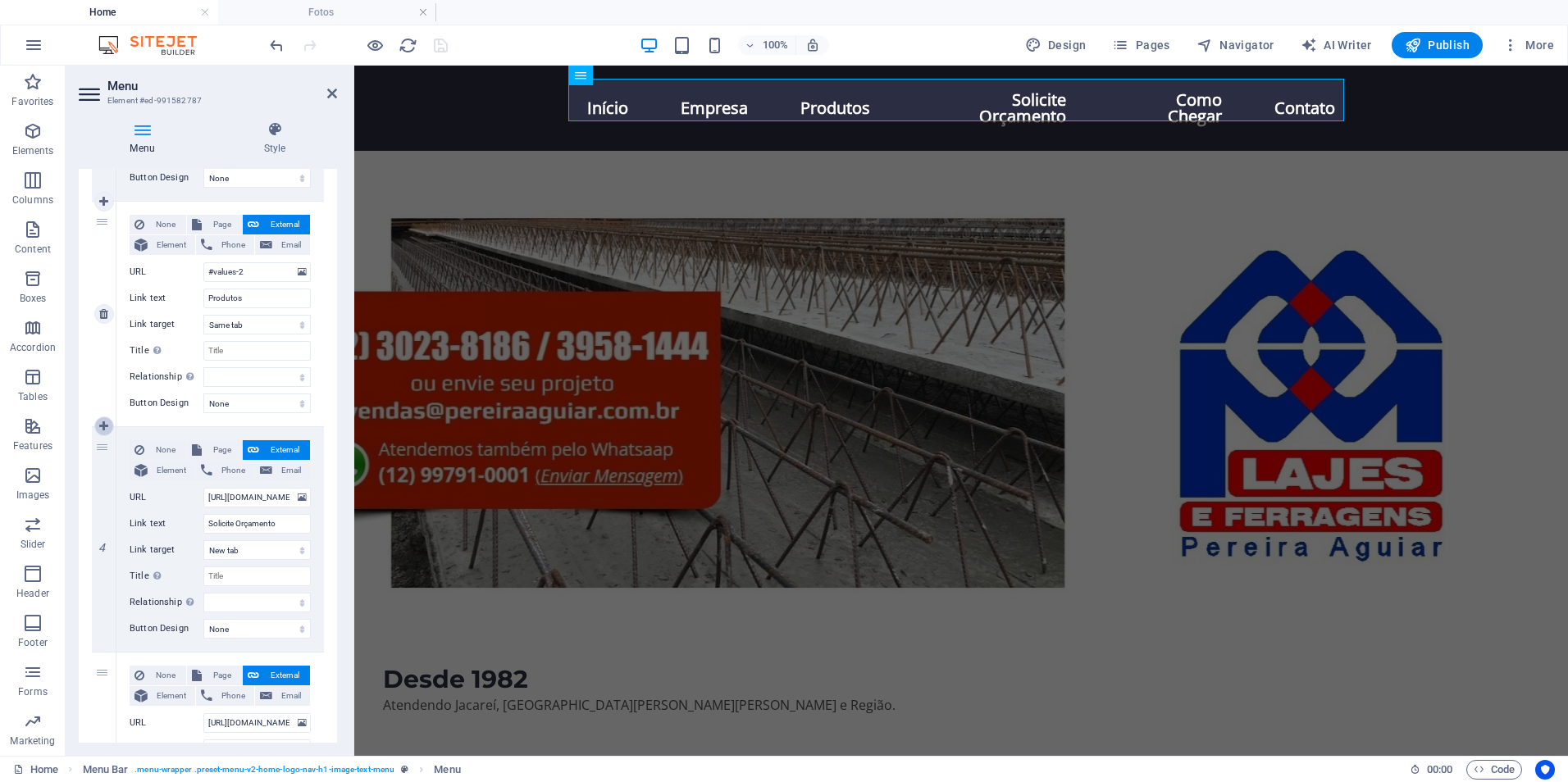
select select "blank"
select select
select select "1"
select select
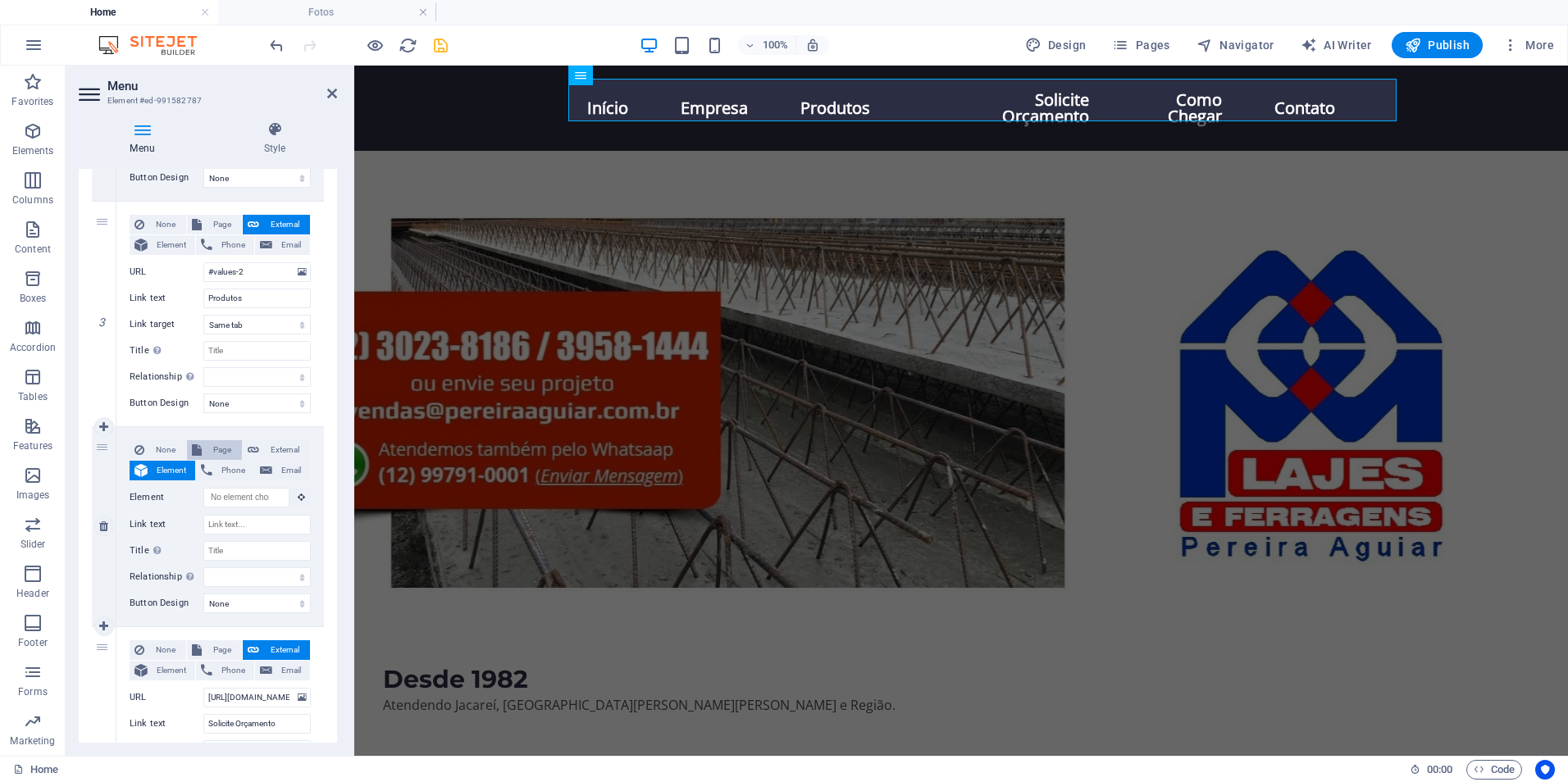
click at [216, 452] on span "Page" at bounding box center [222, 450] width 30 height 20
select select
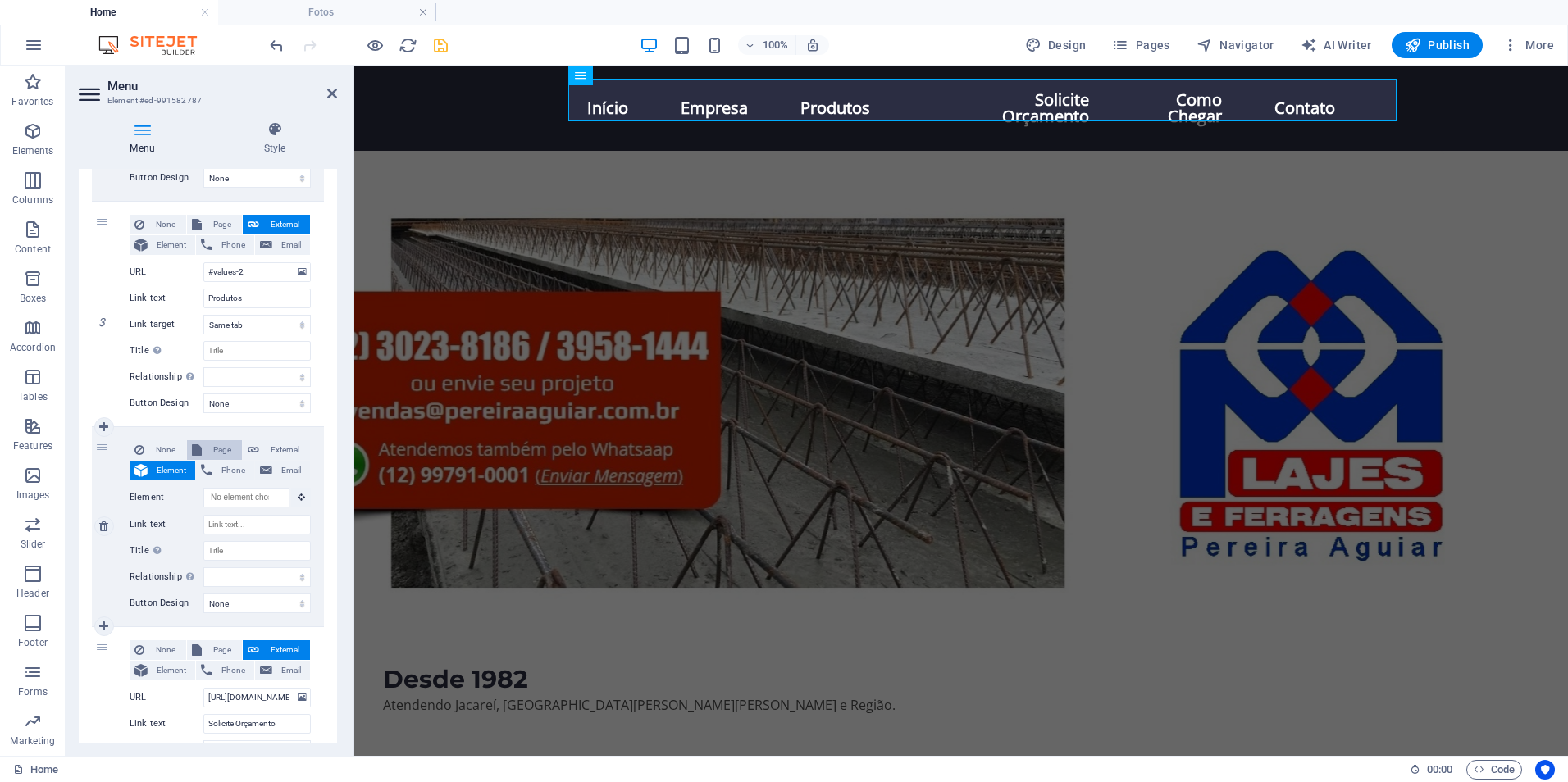
select select
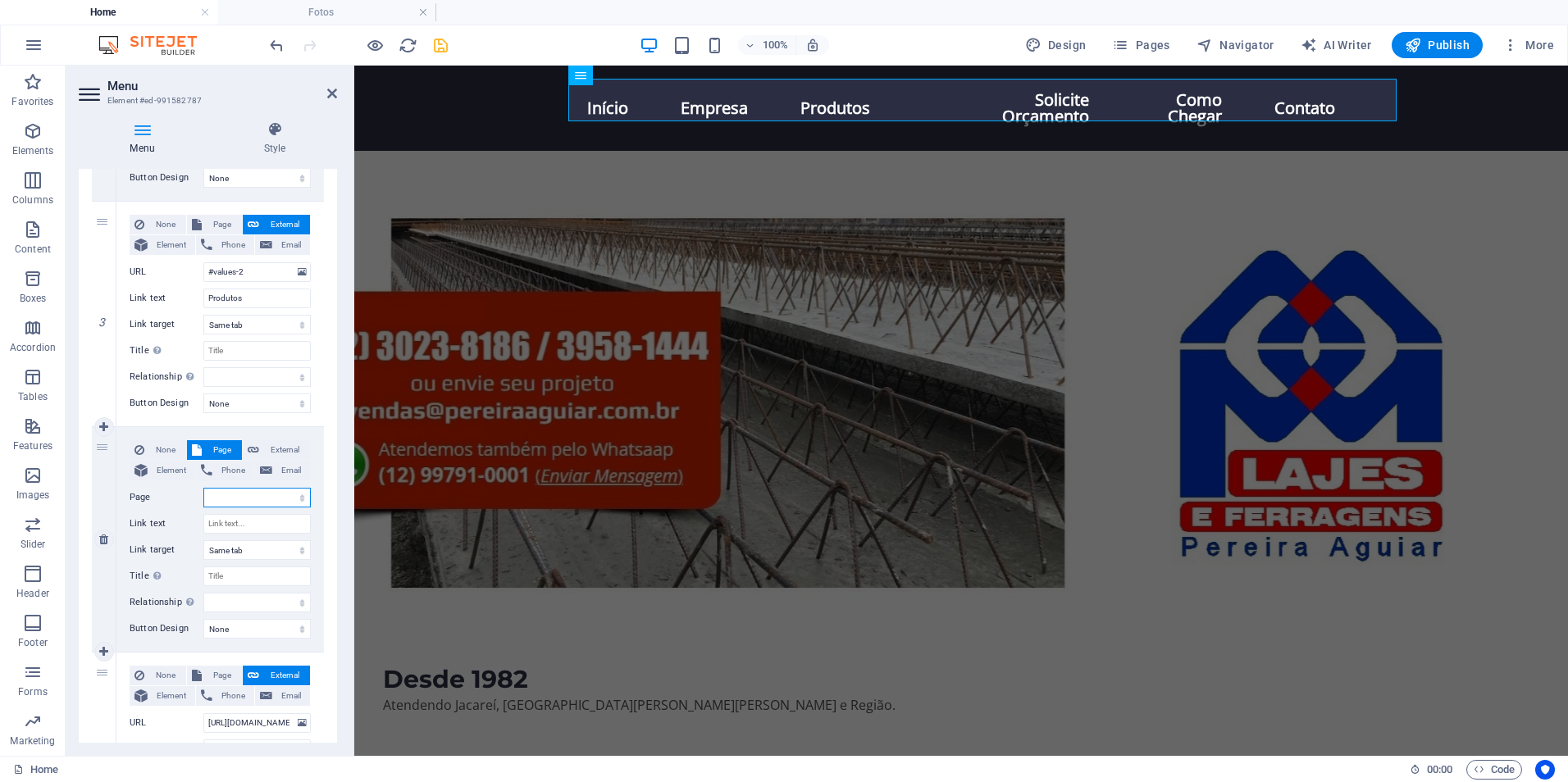
click at [280, 495] on select "Home Fale Conosco: Fotos" at bounding box center [257, 497] width 107 height 20
select select "2"
click at [203, 488] on select "Home Fale Conosco: Fotos" at bounding box center [257, 497] width 107 height 20
select select
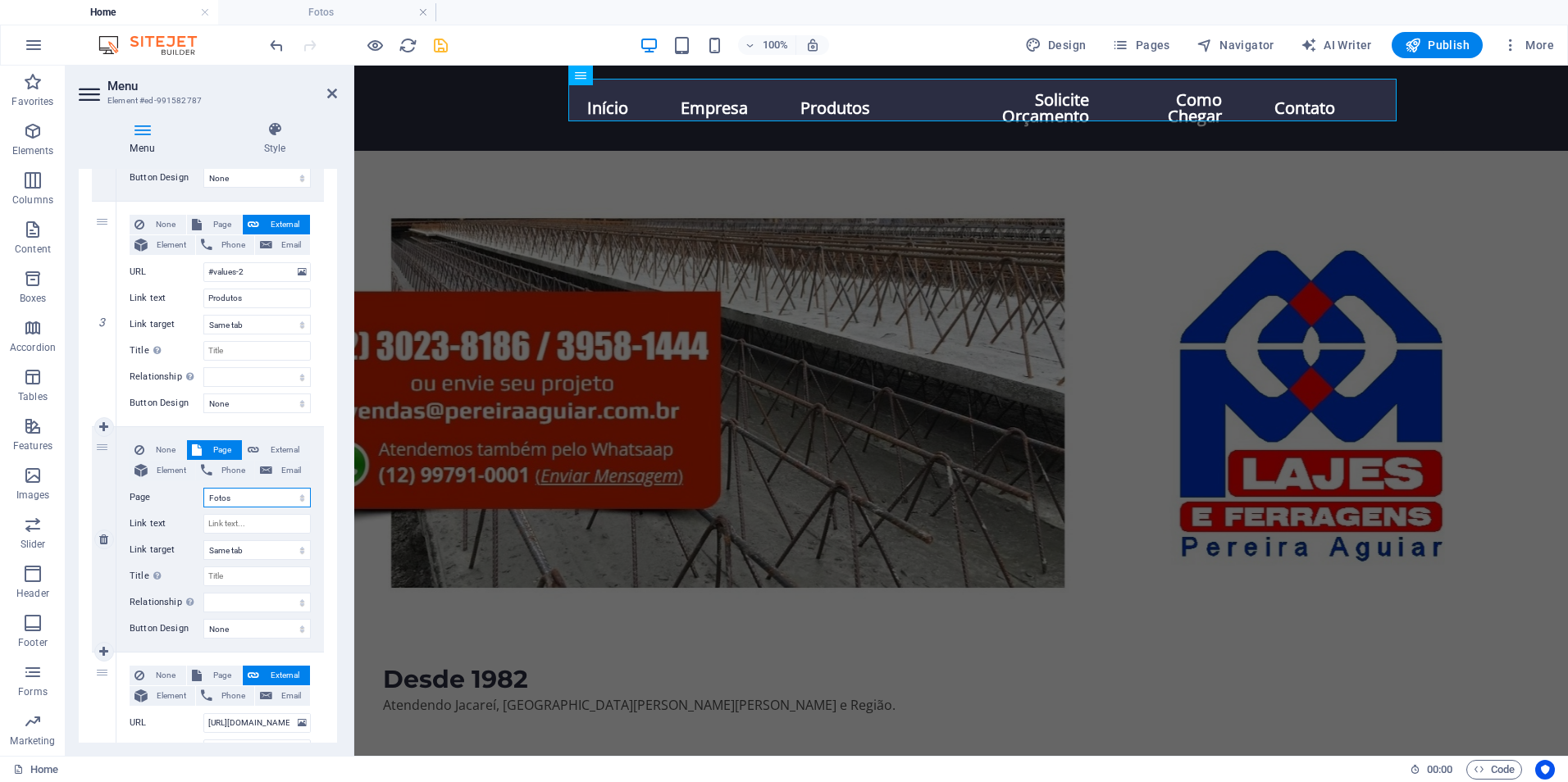
select select
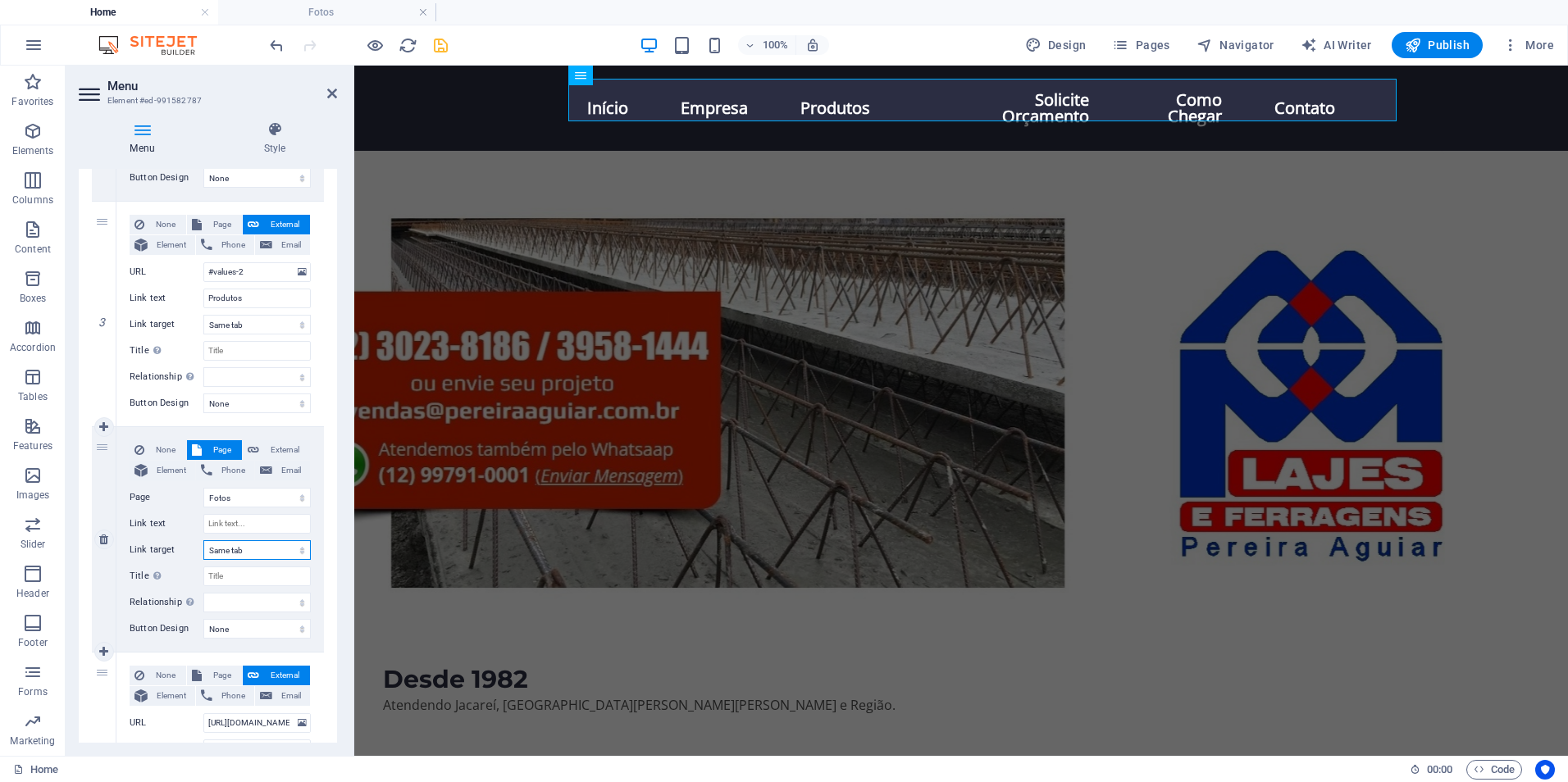
click at [254, 550] on select "New tab Same tab Overlay" at bounding box center [257, 550] width 107 height 20
click at [243, 604] on select "alternate author bookmark external help license next nofollow noreferrer noopen…" at bounding box center [257, 603] width 107 height 20
click at [242, 524] on input "Link text" at bounding box center [257, 524] width 107 height 20
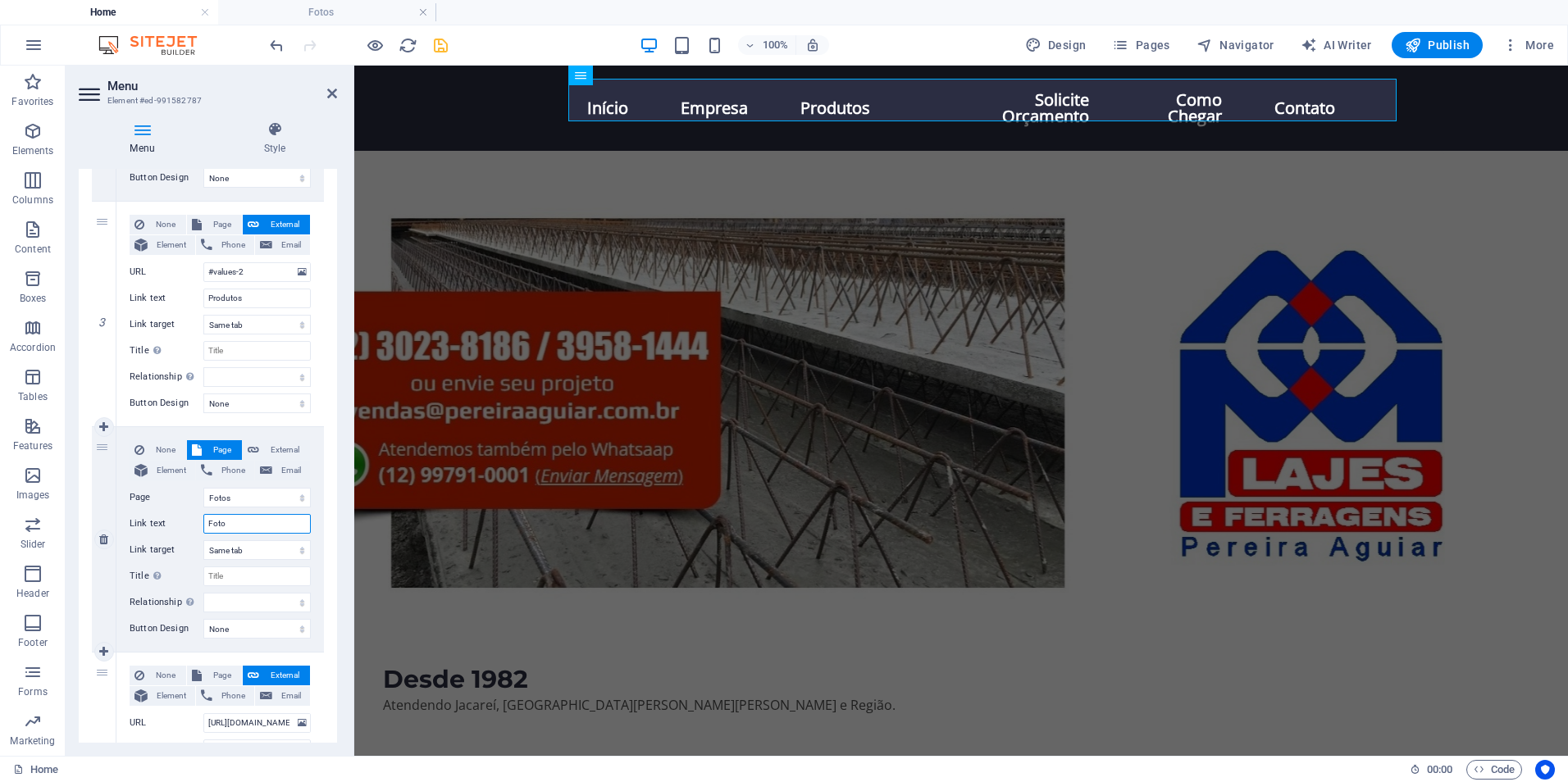
type input "Fotos"
select select
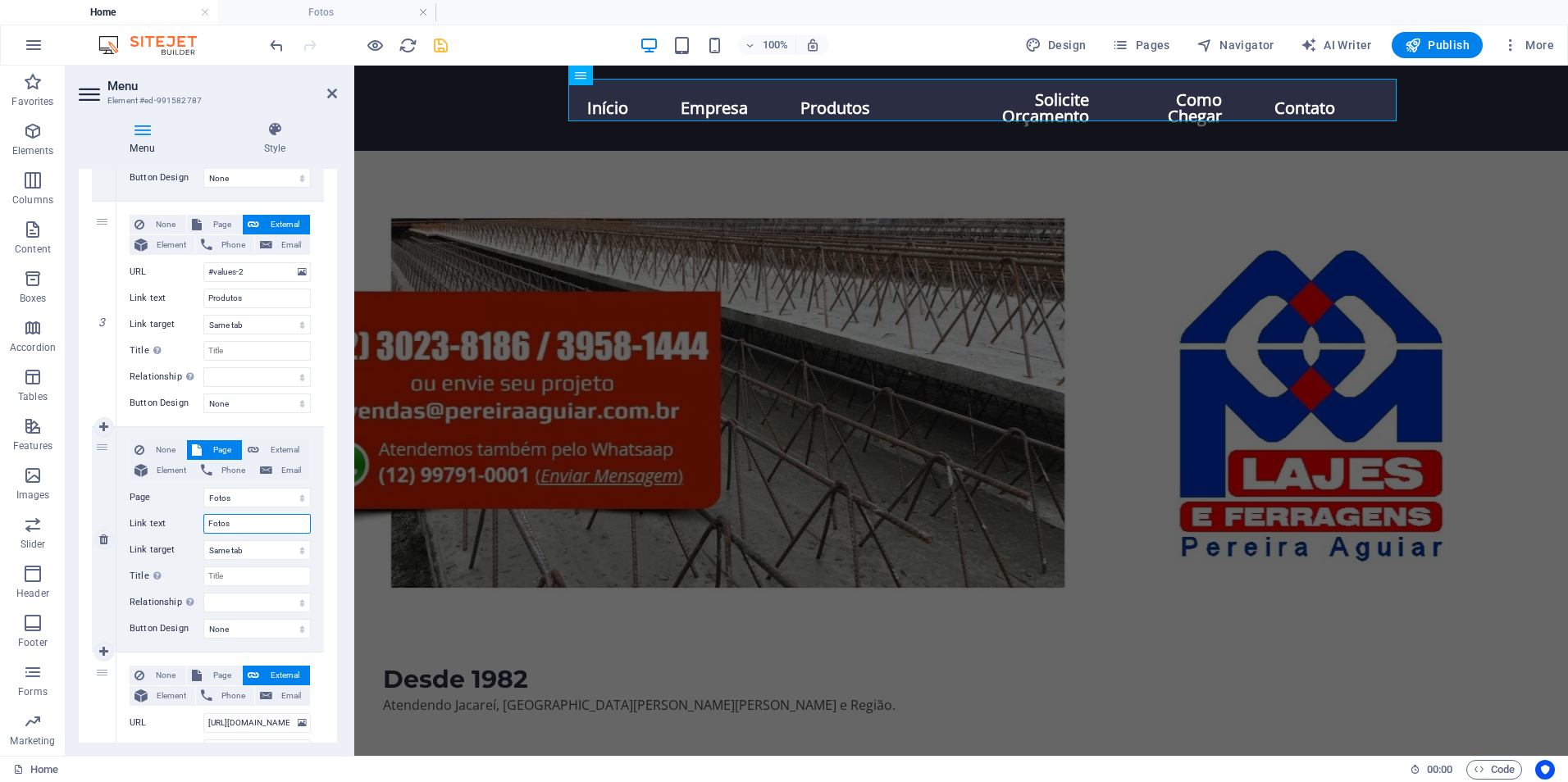
select select
type input "Fotos"
click at [332, 96] on icon at bounding box center [332, 93] width 10 height 13
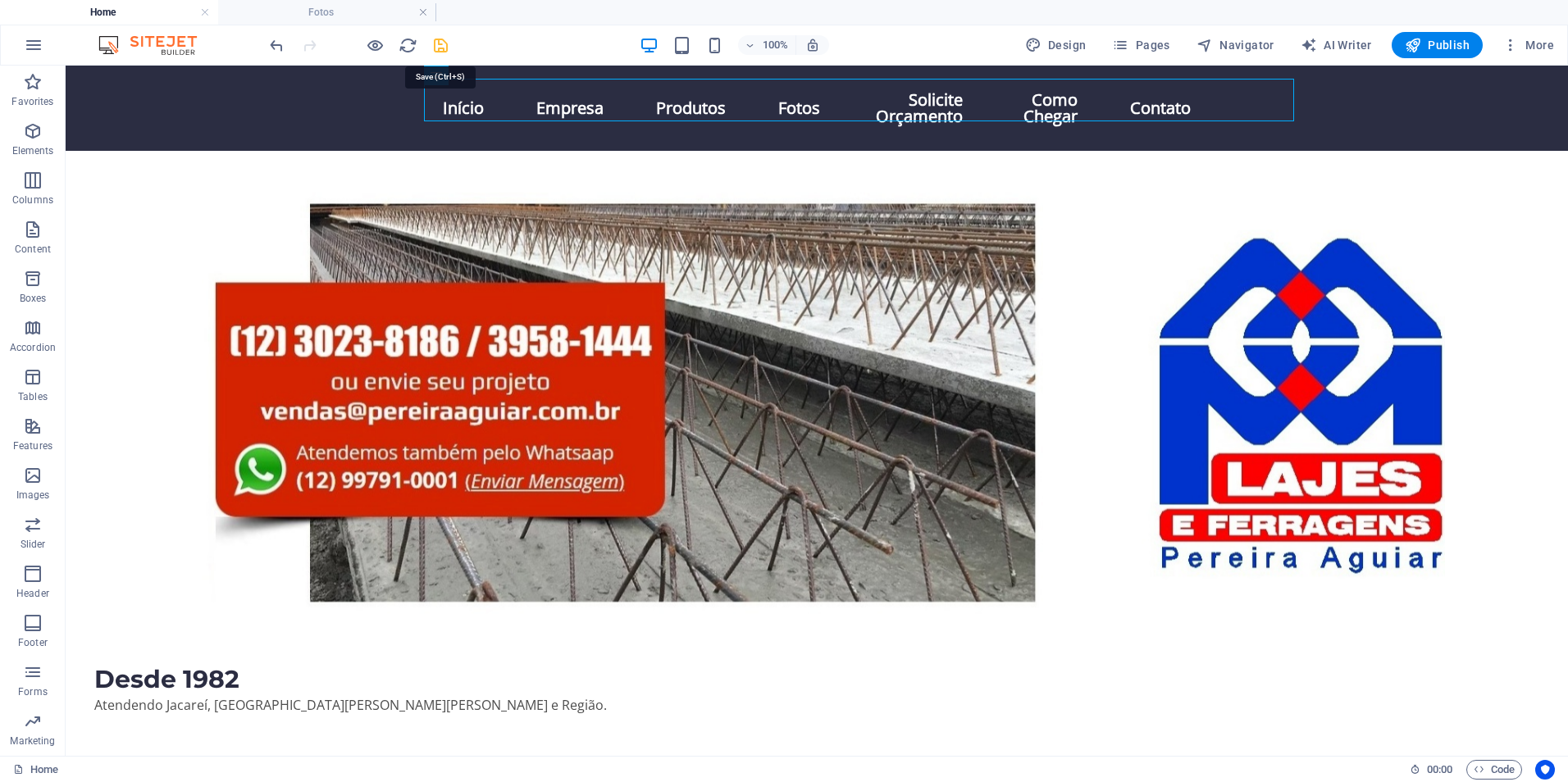
click at [445, 46] on icon "save" at bounding box center [441, 46] width 19 height 19
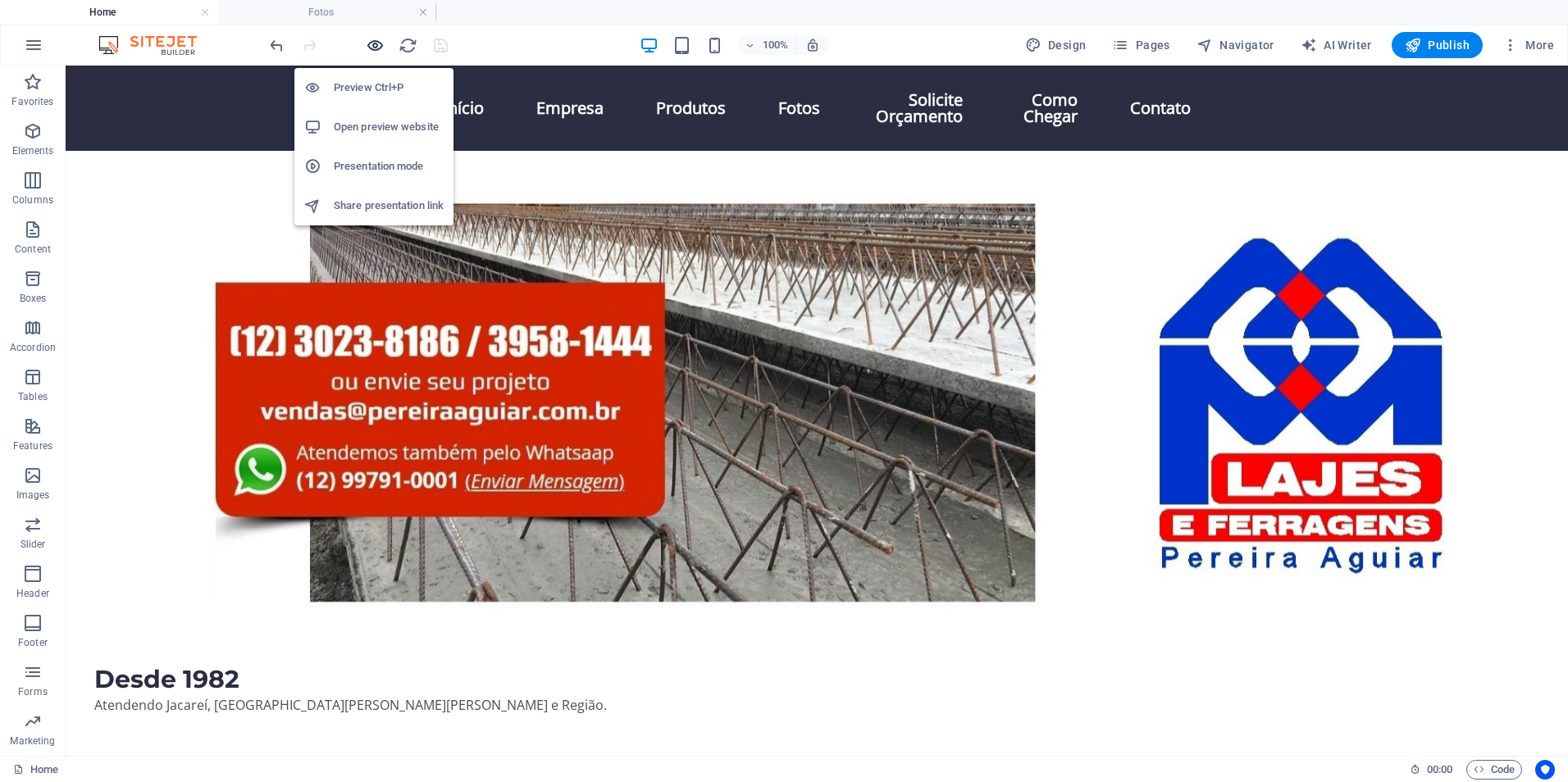
click at [380, 46] on icon "button" at bounding box center [375, 46] width 19 height 19
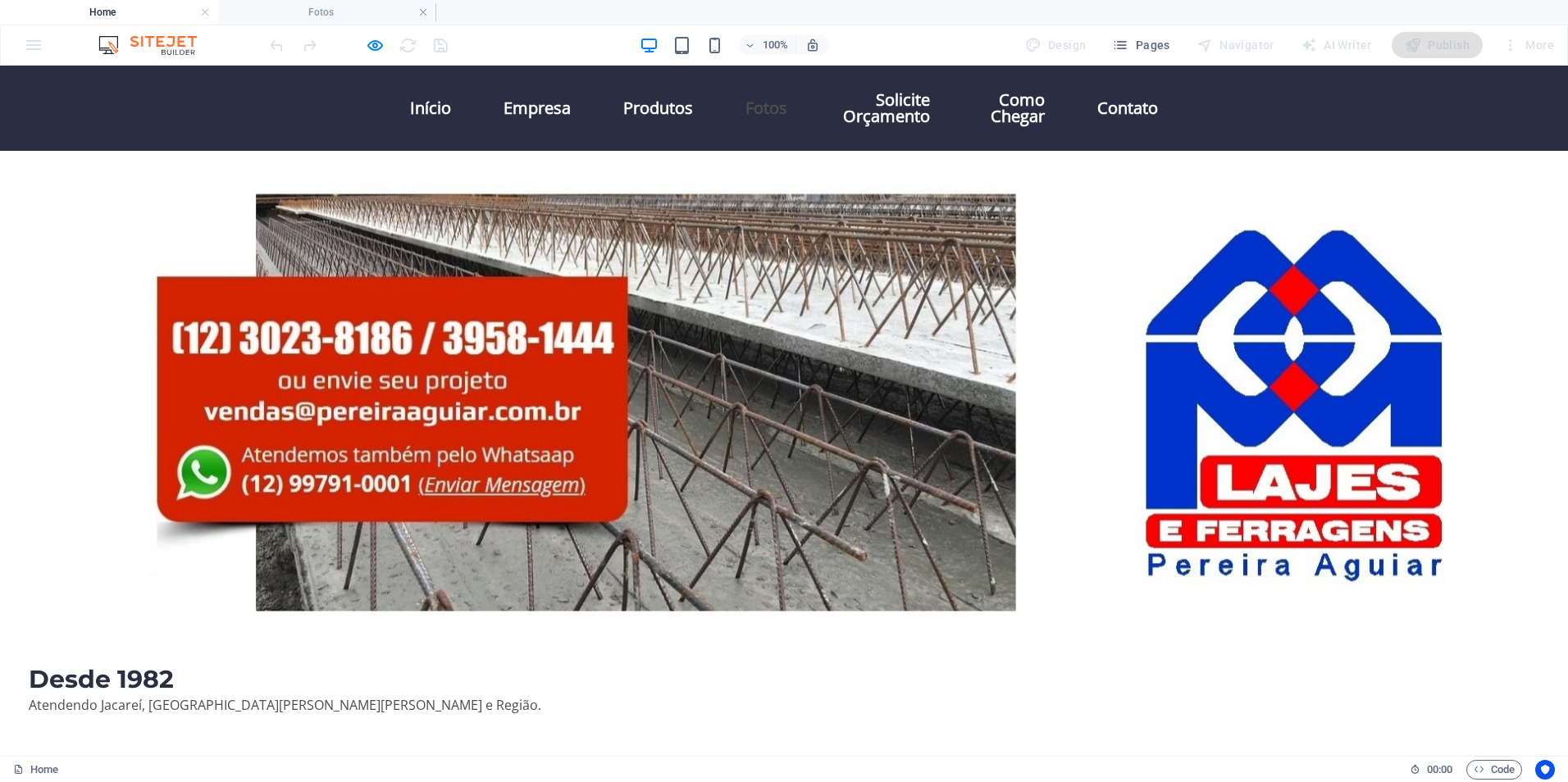
click at [753, 103] on link "Fotos" at bounding box center [766, 107] width 68 height 42
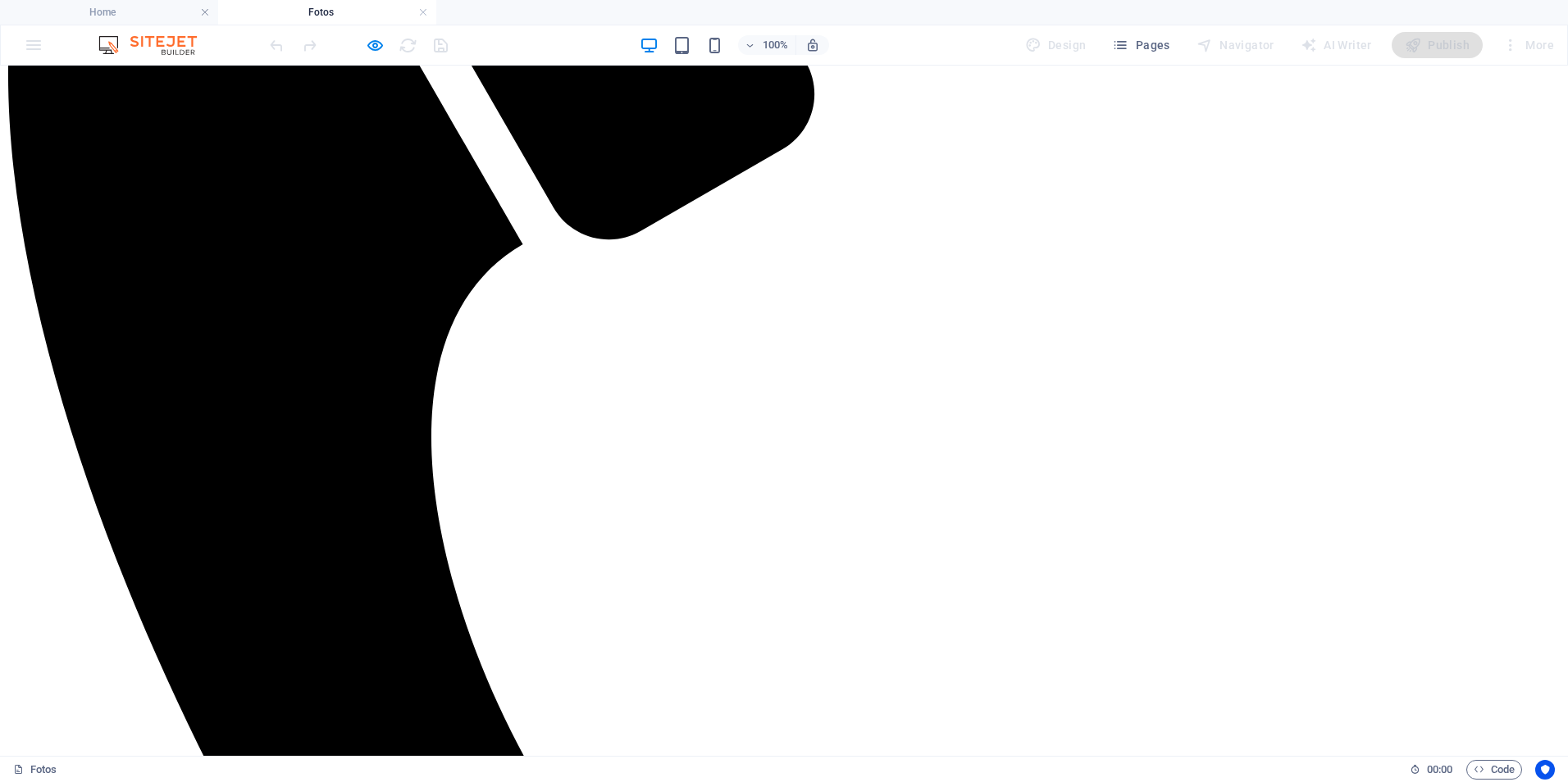
scroll to position [0, 0]
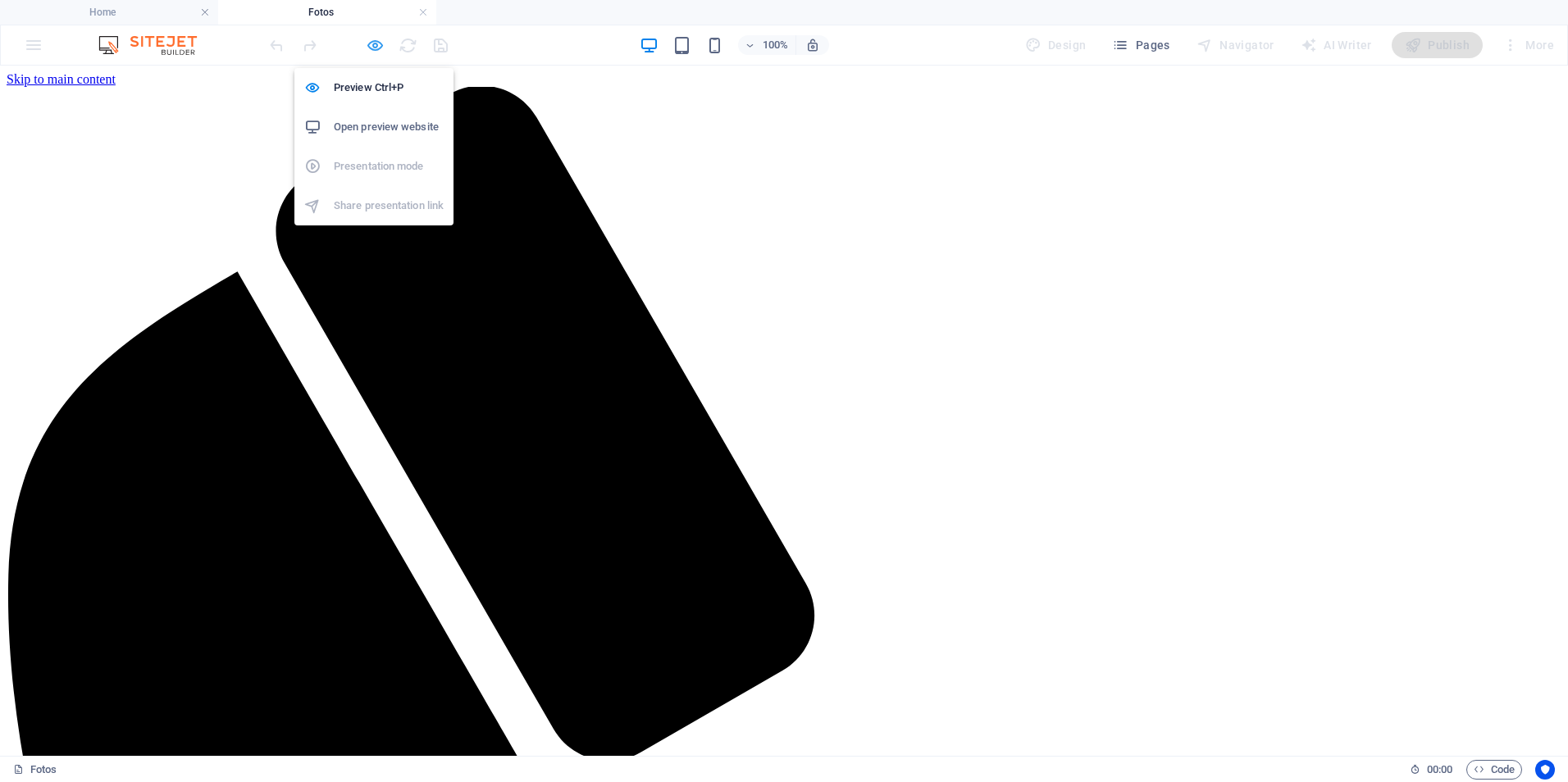
click at [376, 45] on icon "button" at bounding box center [375, 46] width 19 height 19
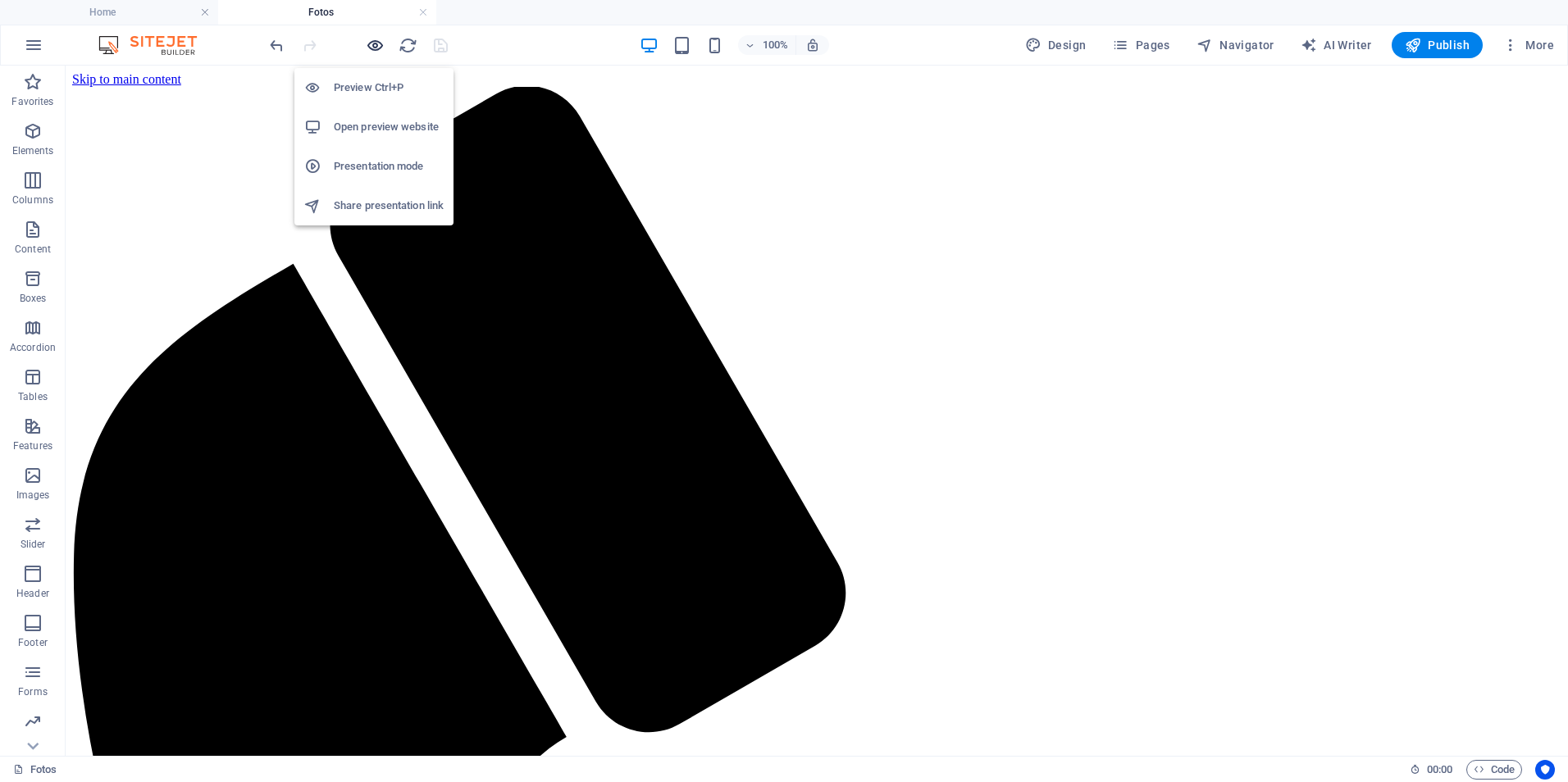
click at [378, 49] on icon "button" at bounding box center [375, 46] width 19 height 19
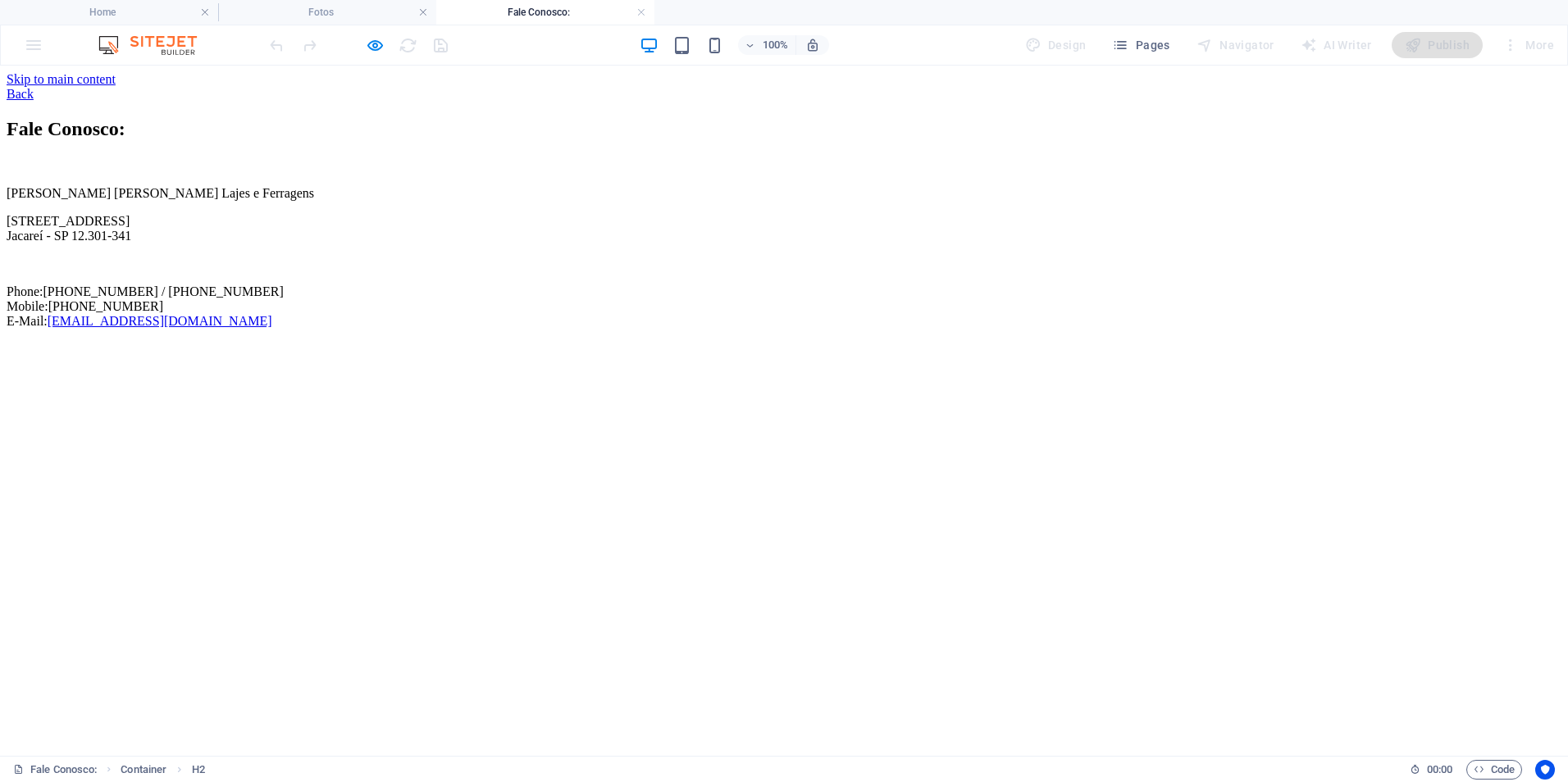
click at [401, 87] on div "Back" at bounding box center [784, 94] width 1555 height 15
click at [436, 89] on div "Back" at bounding box center [784, 94] width 1555 height 15
drag, startPoint x: 436, startPoint y: 89, endPoint x: 407, endPoint y: 87, distance: 29.1
click at [430, 89] on div "Back" at bounding box center [784, 94] width 1555 height 15
click at [407, 87] on div "Back" at bounding box center [784, 94] width 1555 height 15
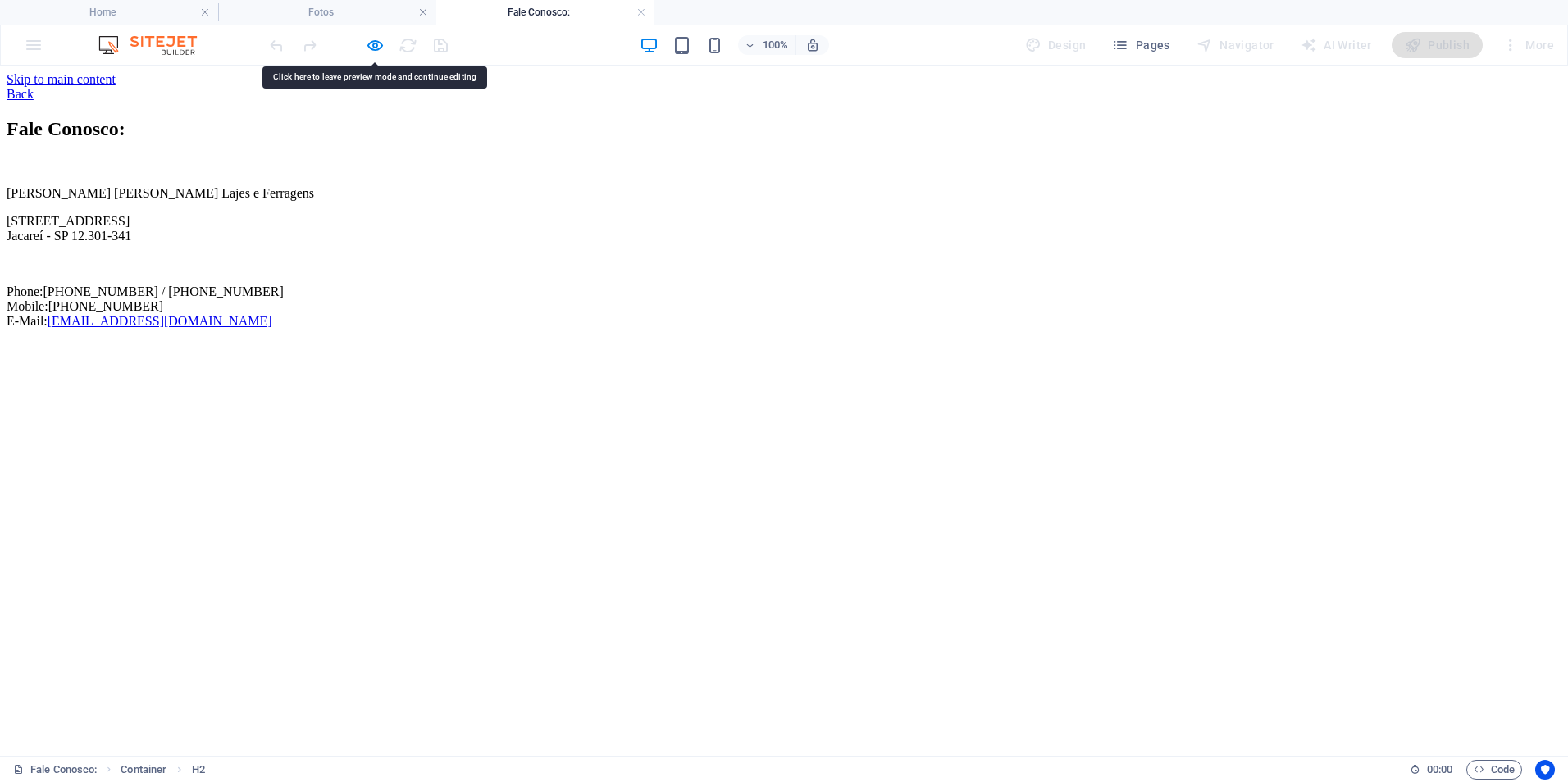
click at [398, 87] on div "Back" at bounding box center [784, 94] width 1555 height 15
click at [381, 43] on icon "button" at bounding box center [375, 46] width 19 height 19
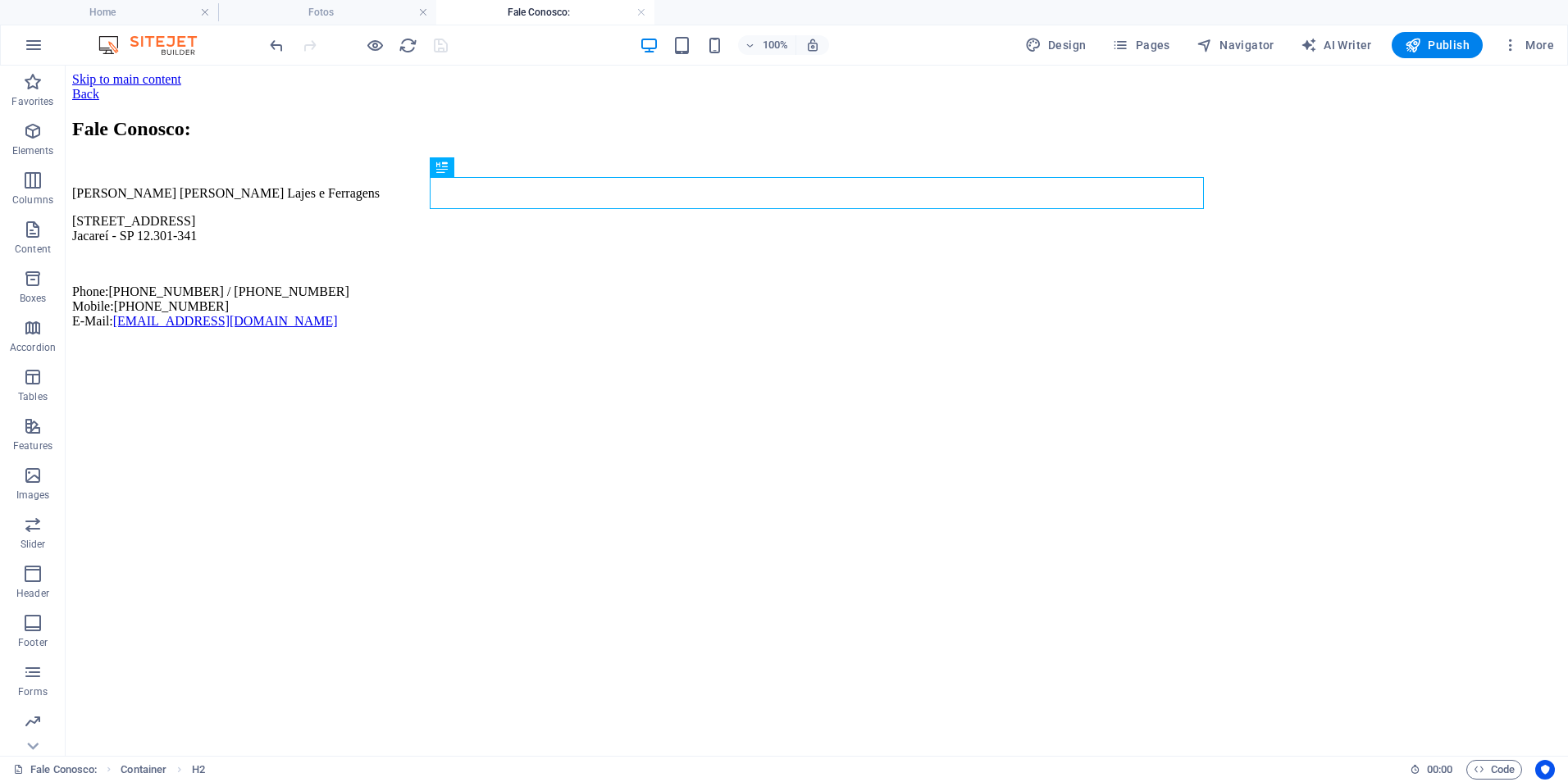
click at [167, 48] on img at bounding box center [156, 45] width 123 height 20
click at [136, 16] on h4 "Home" at bounding box center [109, 12] width 218 height 18
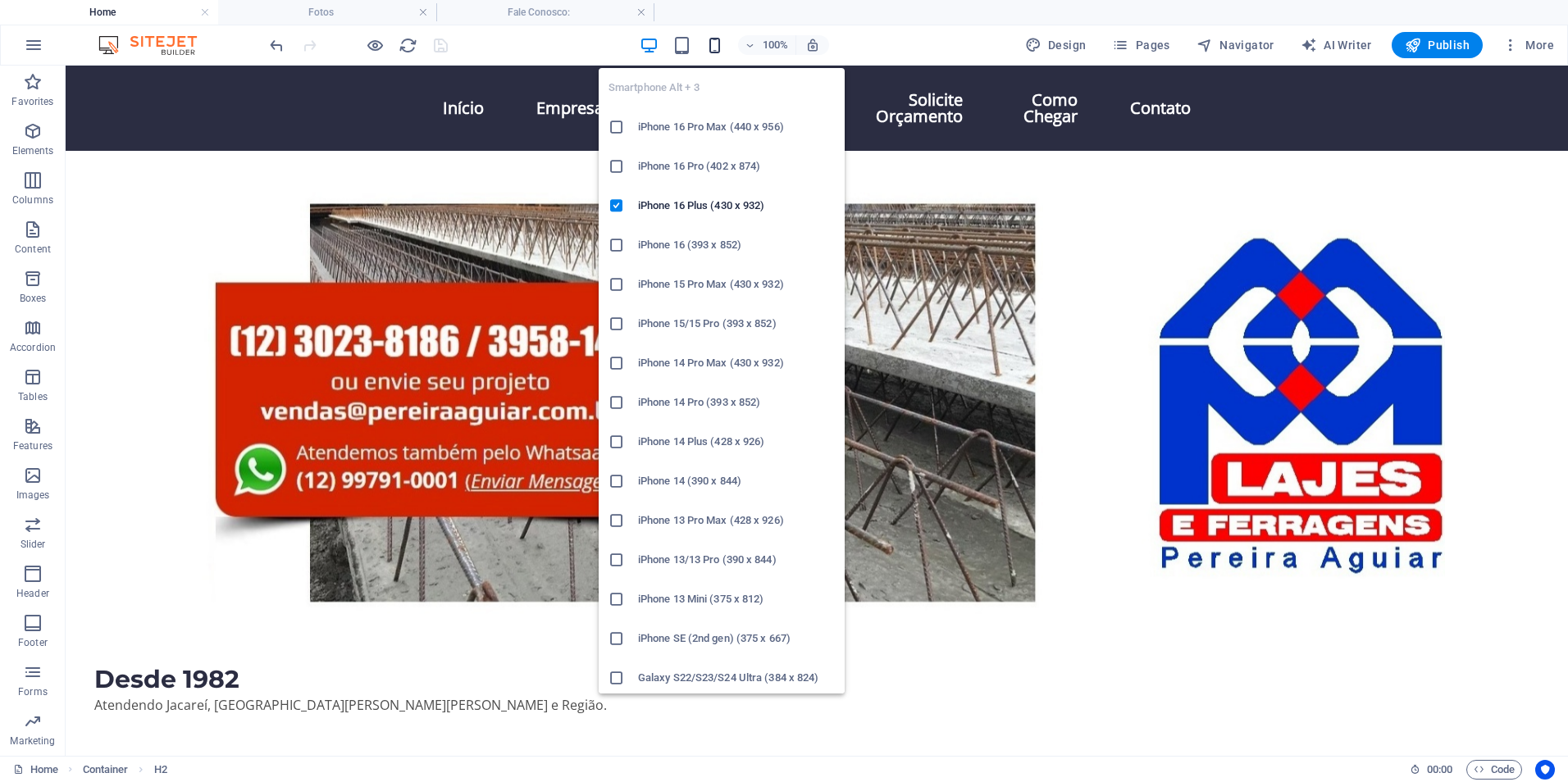
click at [724, 46] on icon "button" at bounding box center [714, 46] width 19 height 19
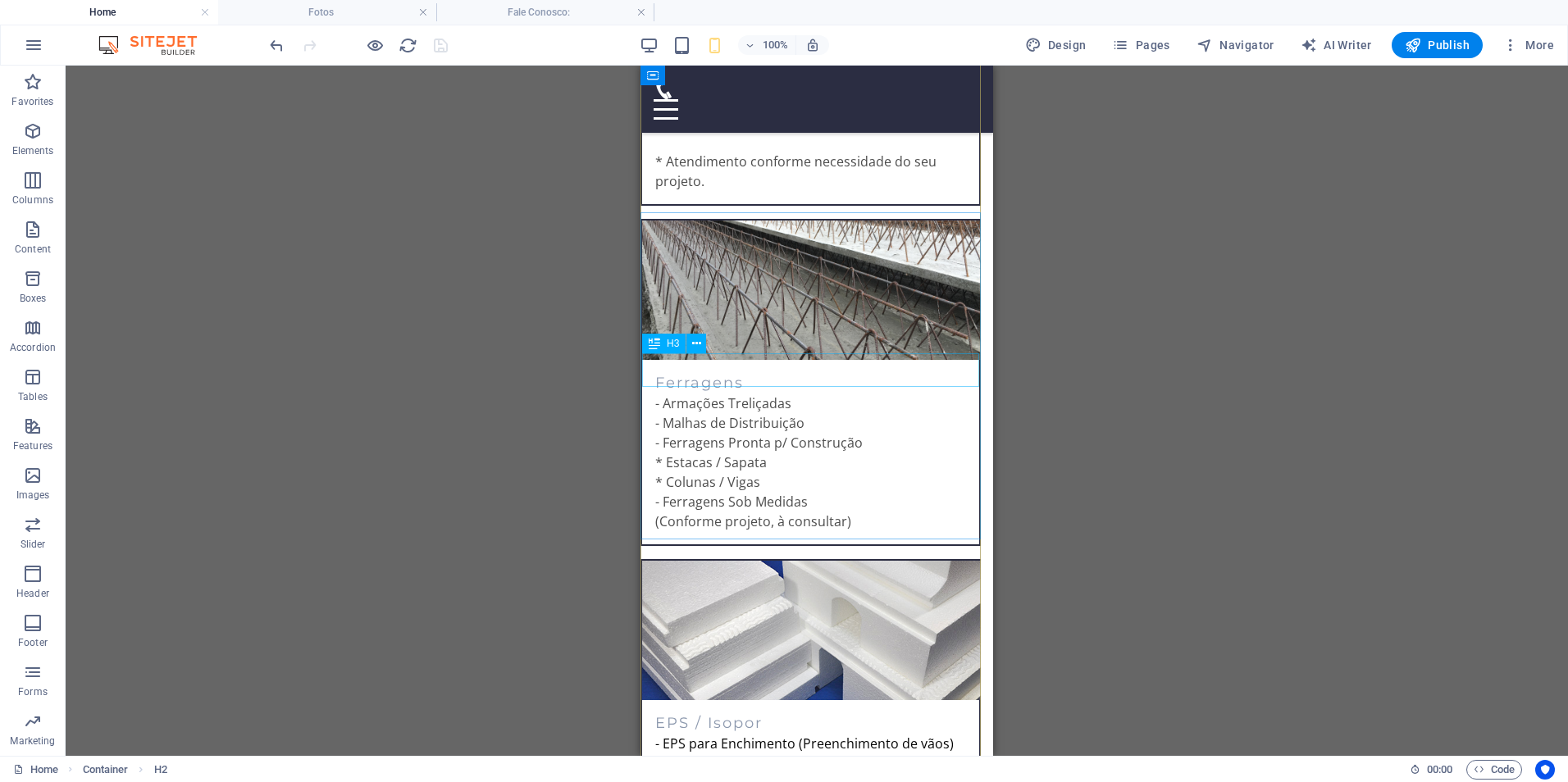
scroll to position [1609, 0]
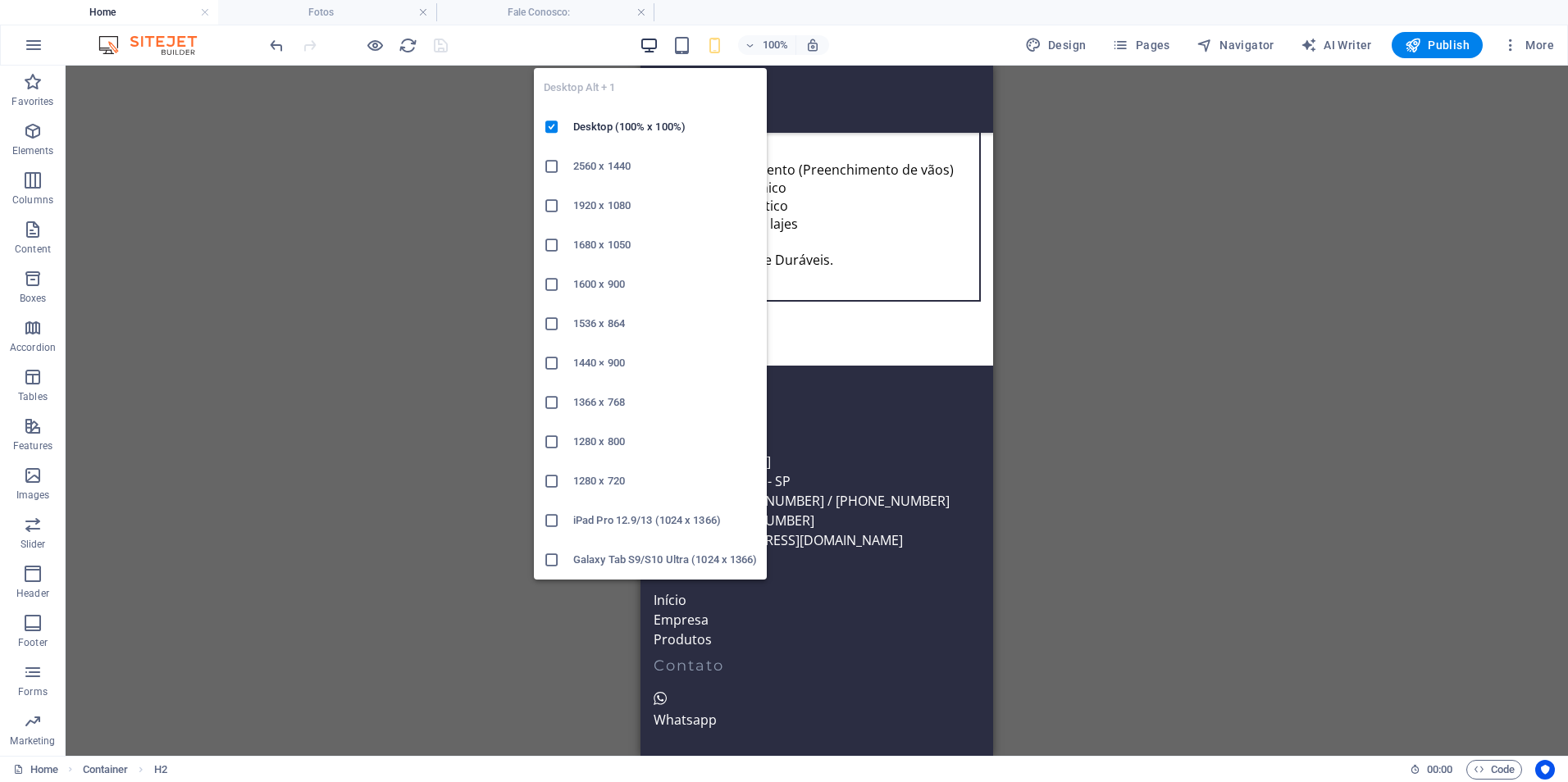
click at [655, 48] on icon "button" at bounding box center [649, 46] width 19 height 19
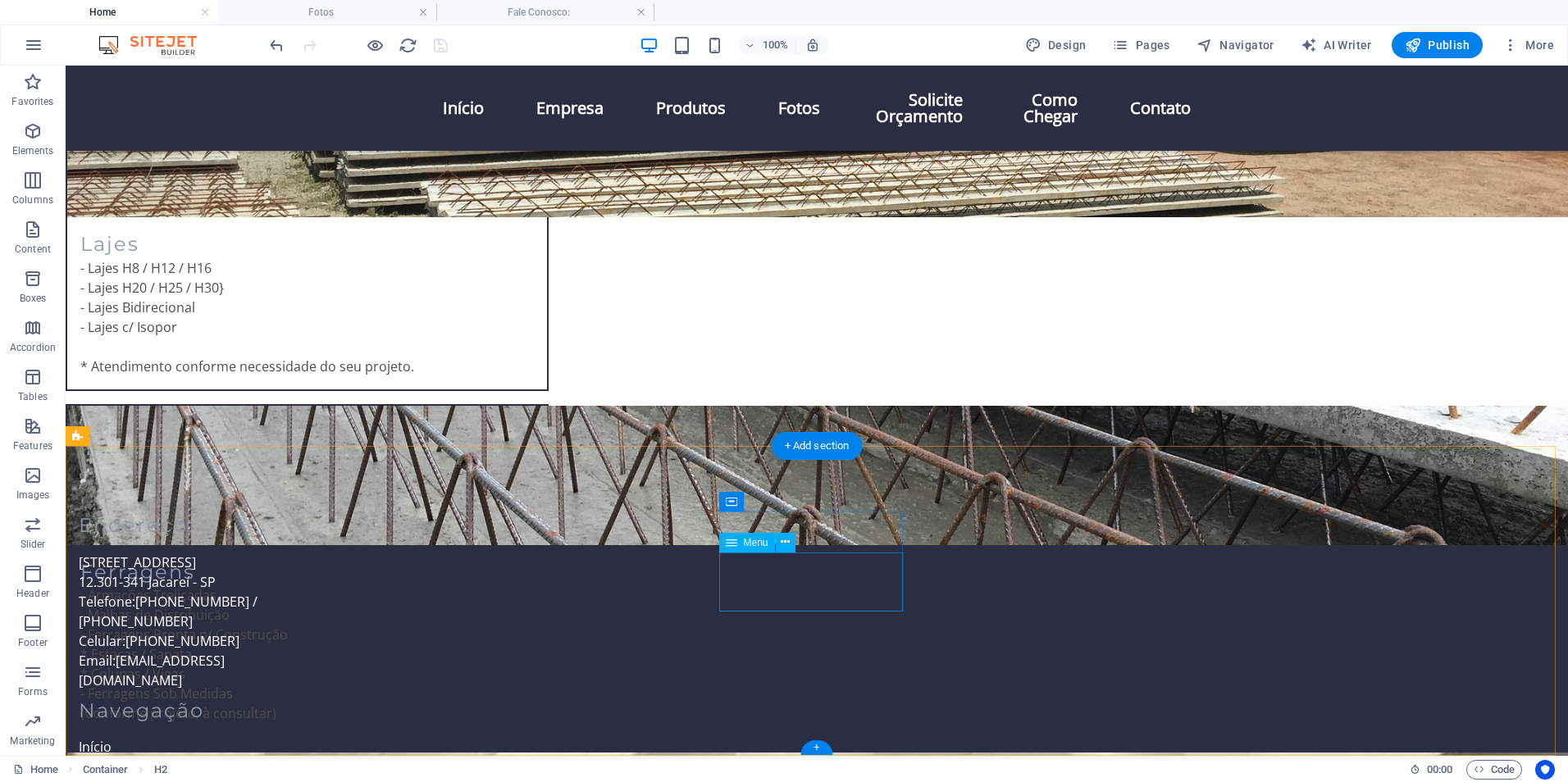
click at [262, 737] on nav "Início Empresa Produtos" at bounding box center [171, 766] width 184 height 59
select select
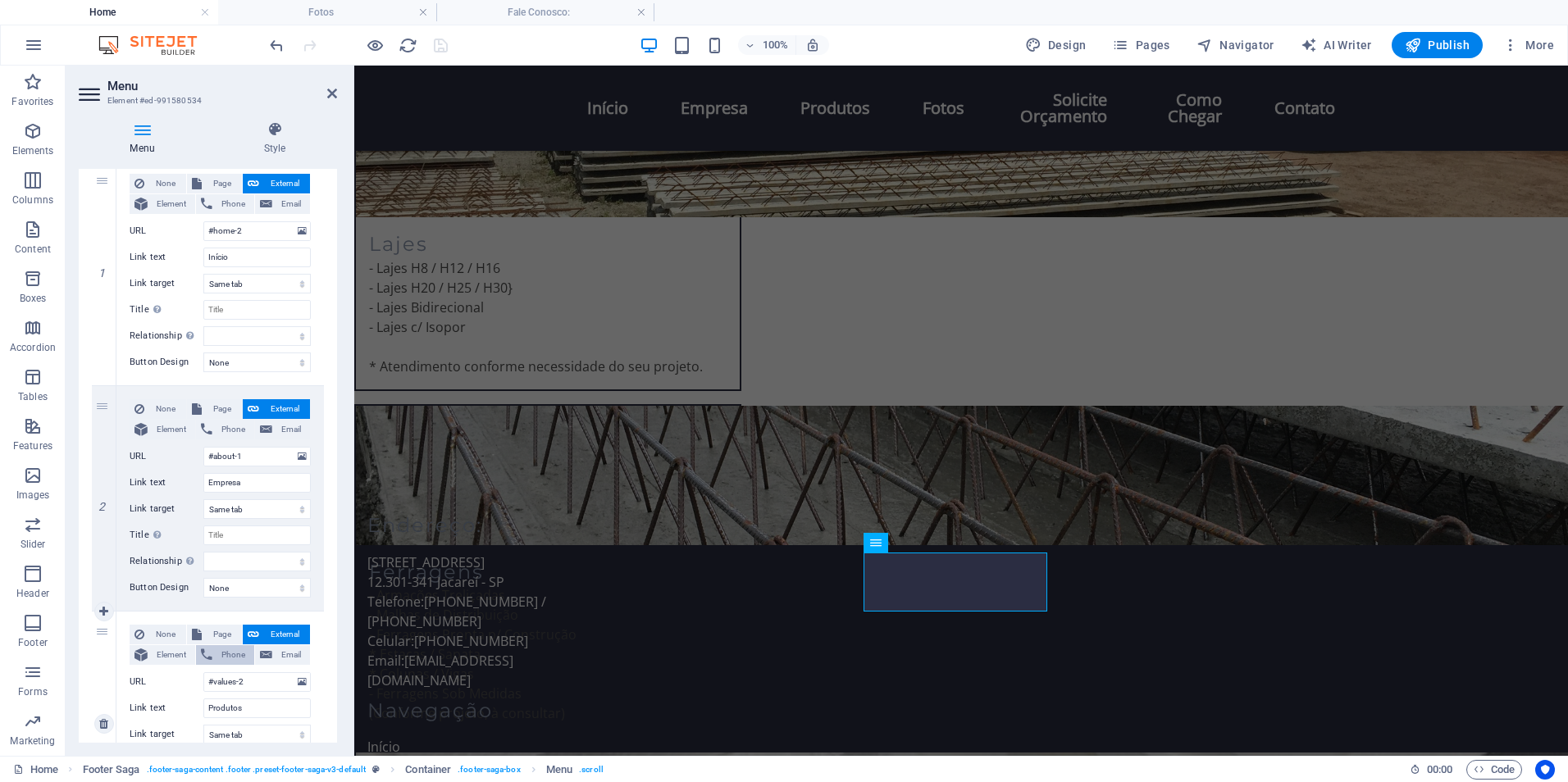
scroll to position [246, 0]
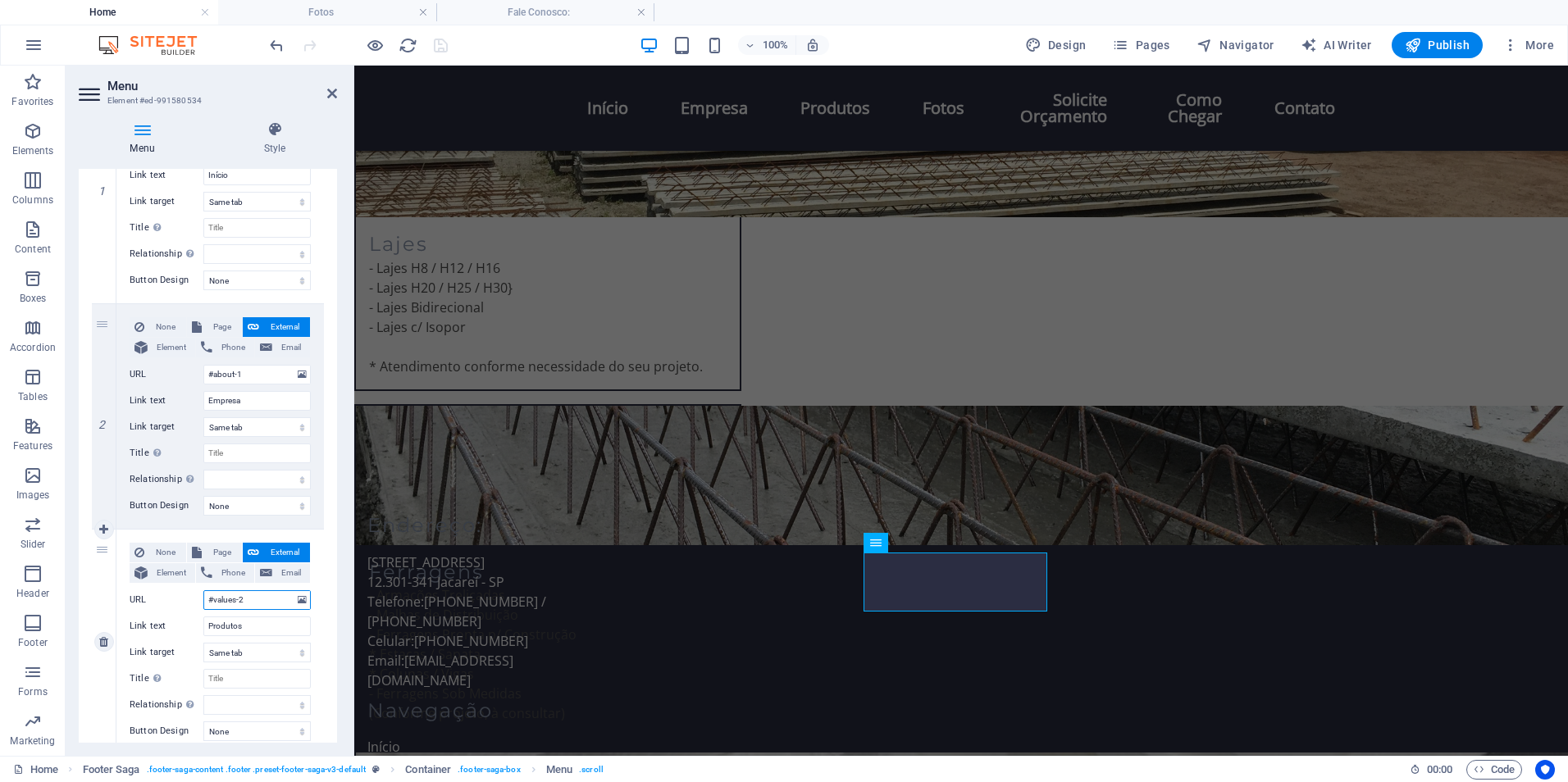
click at [256, 596] on input "#values-2" at bounding box center [257, 600] width 107 height 20
drag, startPoint x: 265, startPoint y: 596, endPoint x: 119, endPoint y: 617, distance: 147.5
click at [119, 617] on div "None Page External Element Phone Email Page Home Fale Conosco: Fotos Element UR…" at bounding box center [220, 642] width 208 height 224
click at [252, 378] on input "#about-1" at bounding box center [257, 374] width 107 height 20
drag, startPoint x: 268, startPoint y: 377, endPoint x: 177, endPoint y: 382, distance: 91.1
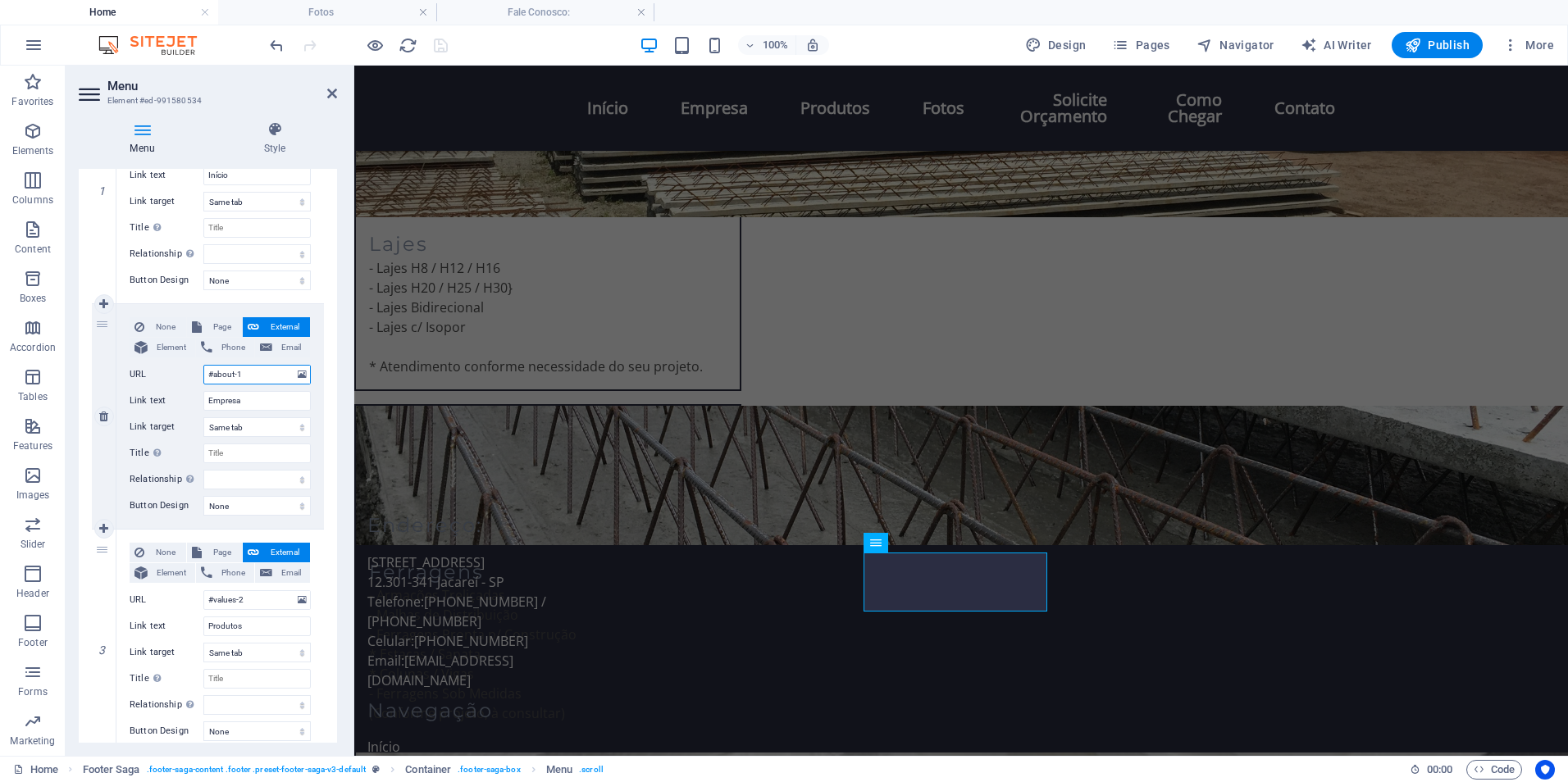
click at [177, 382] on div "URL #about-1" at bounding box center [220, 374] width 181 height 20
paste input "values-2"
type input "#values-2"
select select
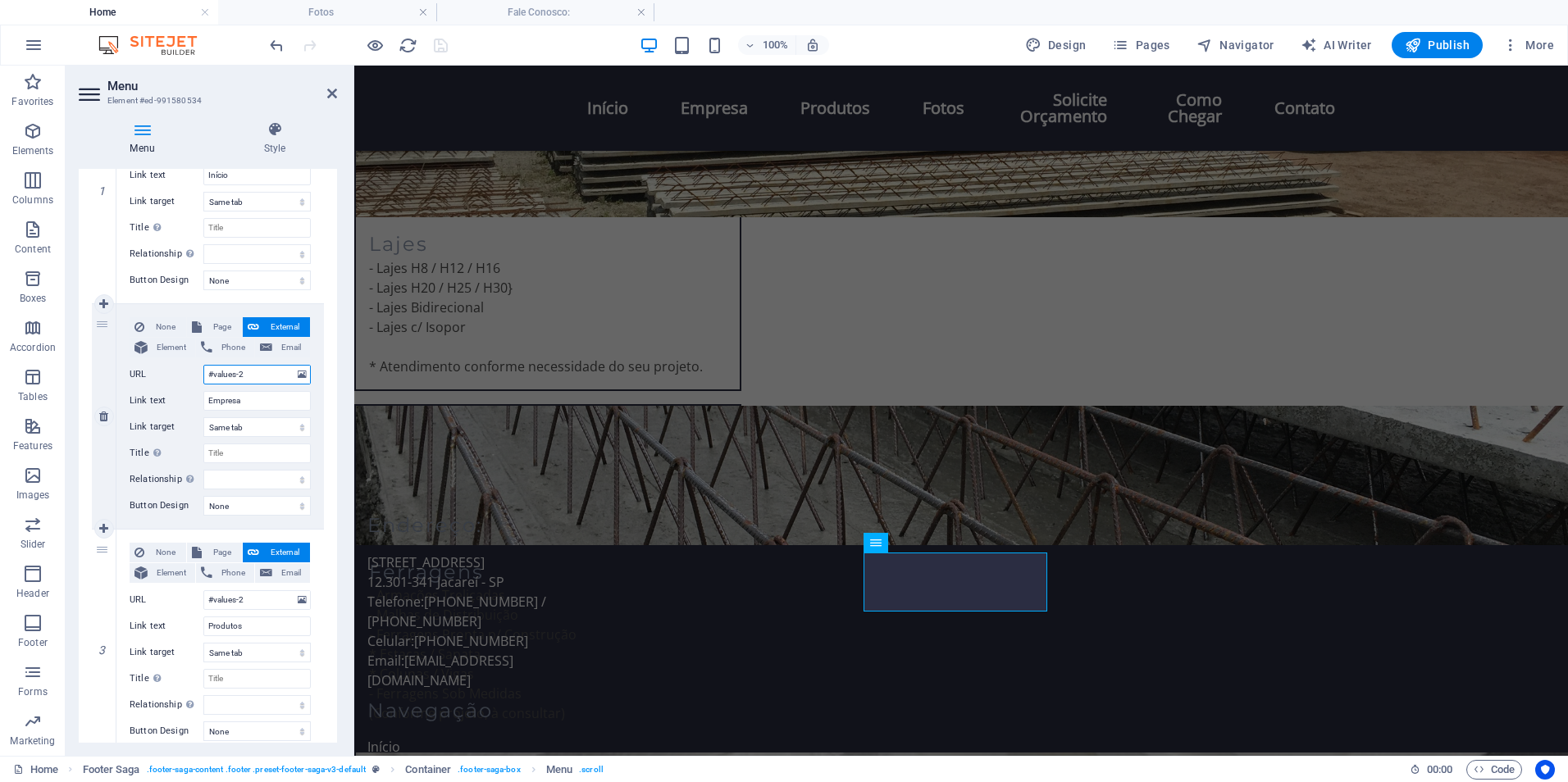
select select
click at [240, 379] on input "#values-2" at bounding box center [257, 374] width 107 height 20
type input "#values-1"
select select
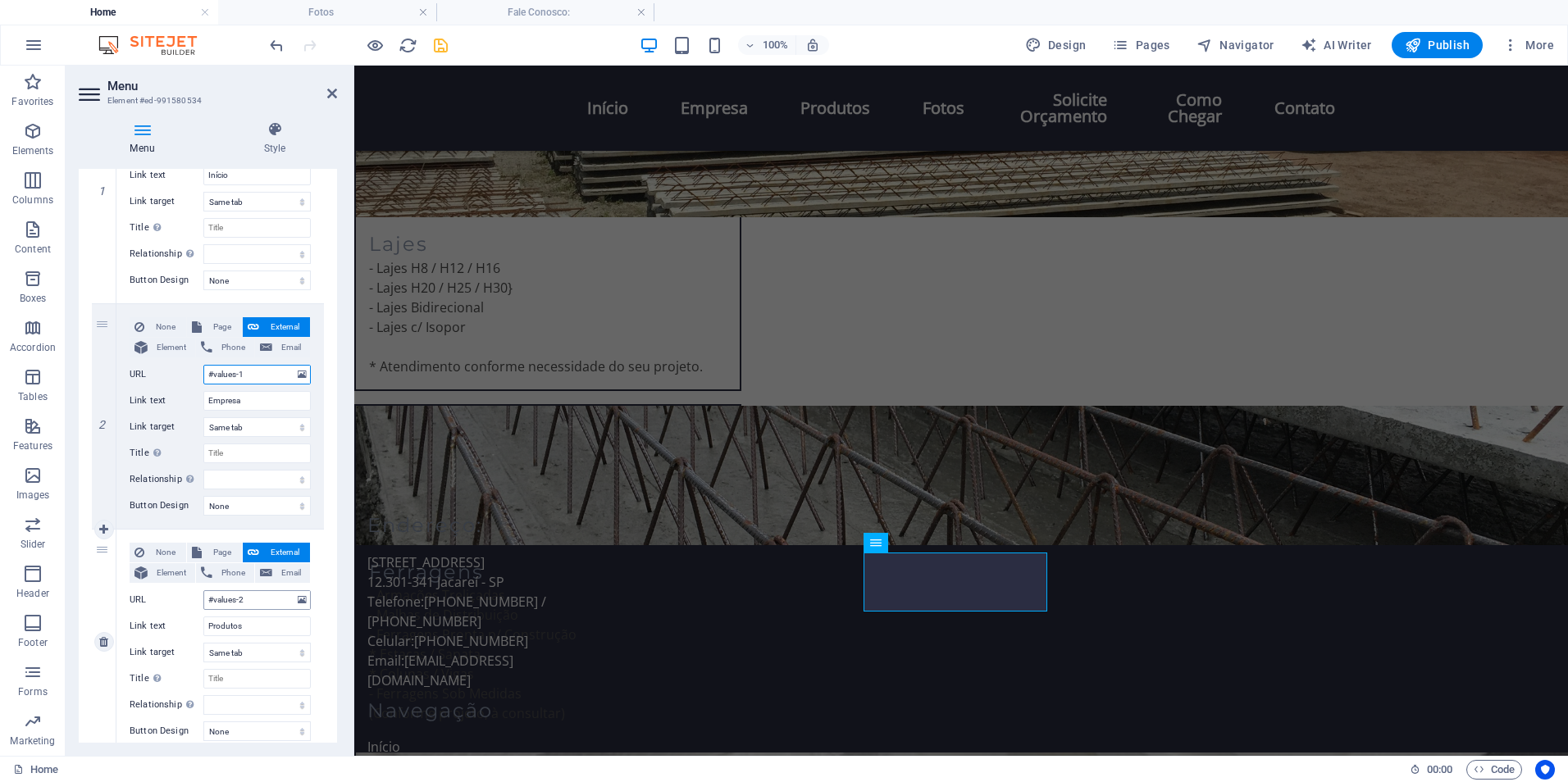
select select
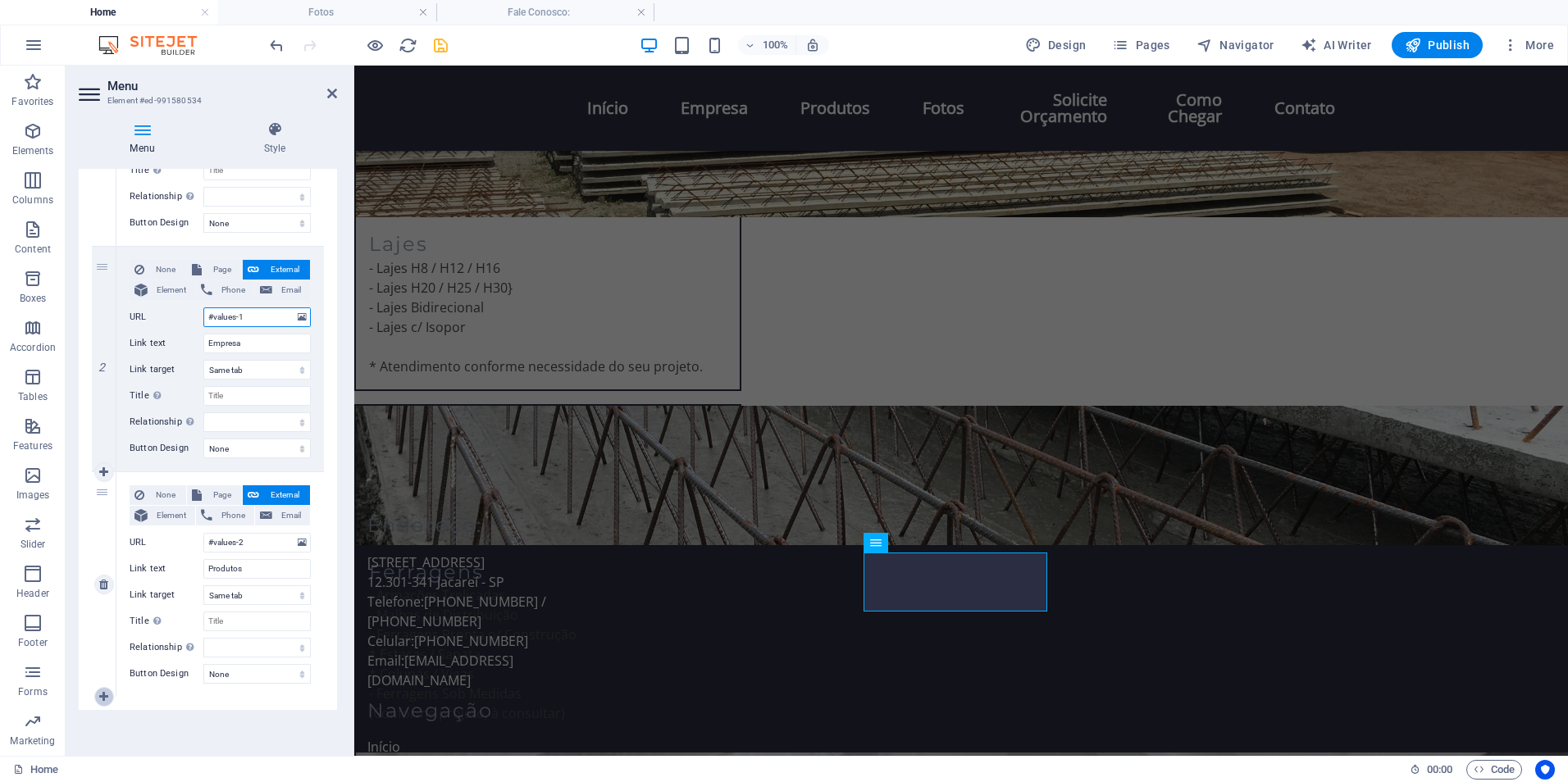
type input "#values-1"
click at [102, 695] on icon at bounding box center [104, 696] width 9 height 11
select select
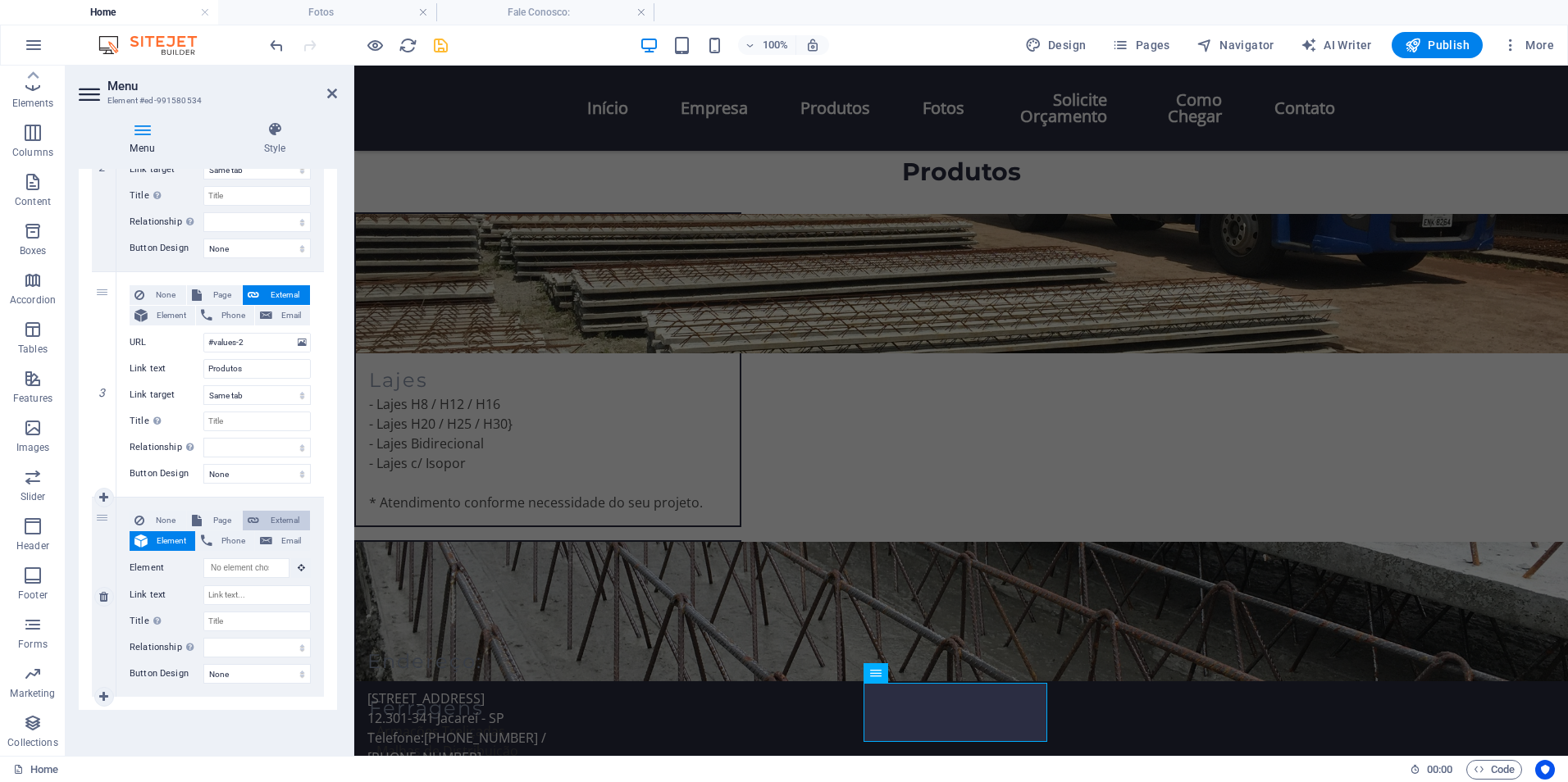
scroll to position [657, 0]
click at [275, 522] on span "External" at bounding box center [284, 520] width 41 height 20
select select
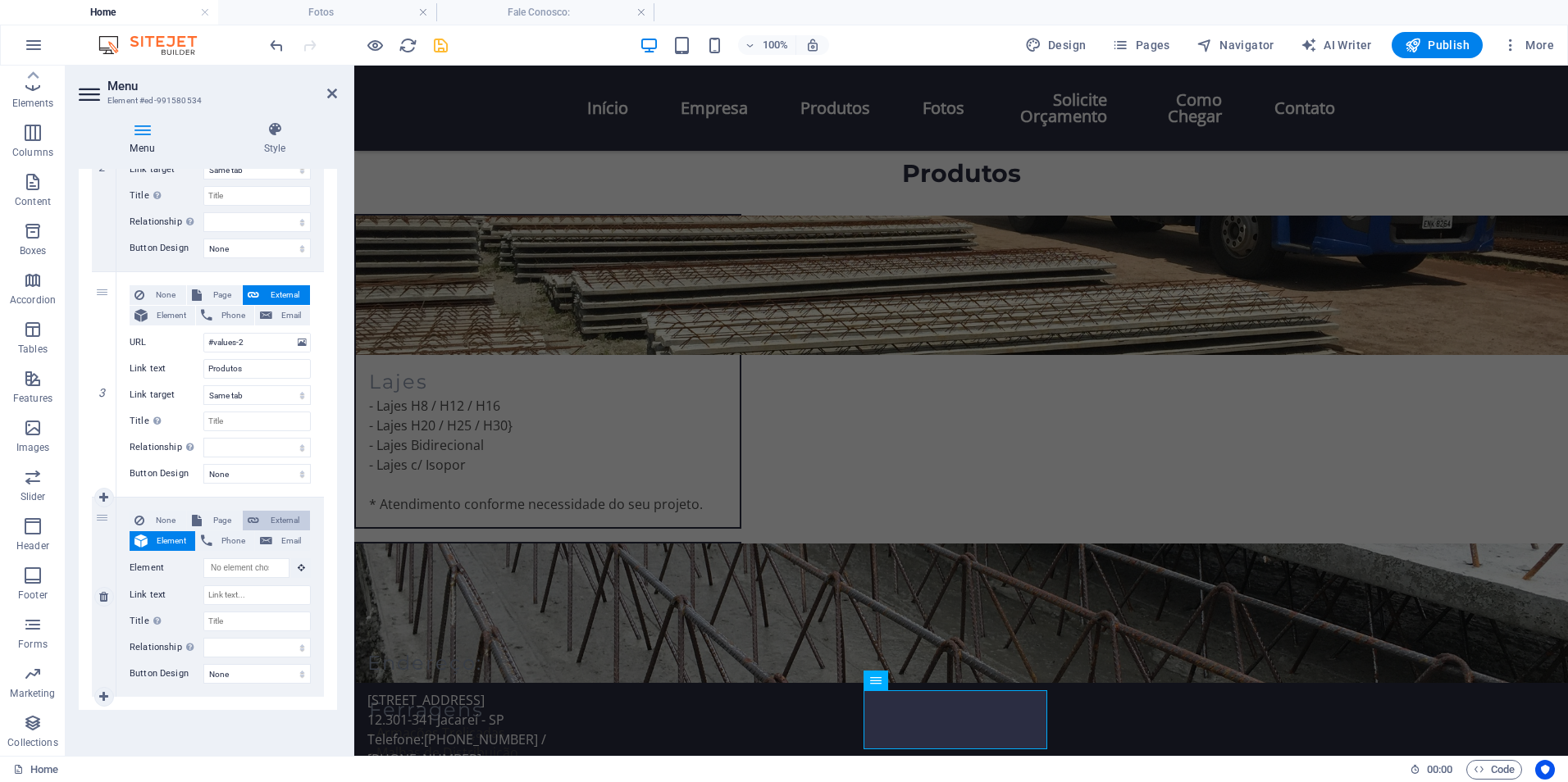
select select
select select "blank"
select select
click at [221, 525] on span "Page" at bounding box center [222, 520] width 30 height 20
select select
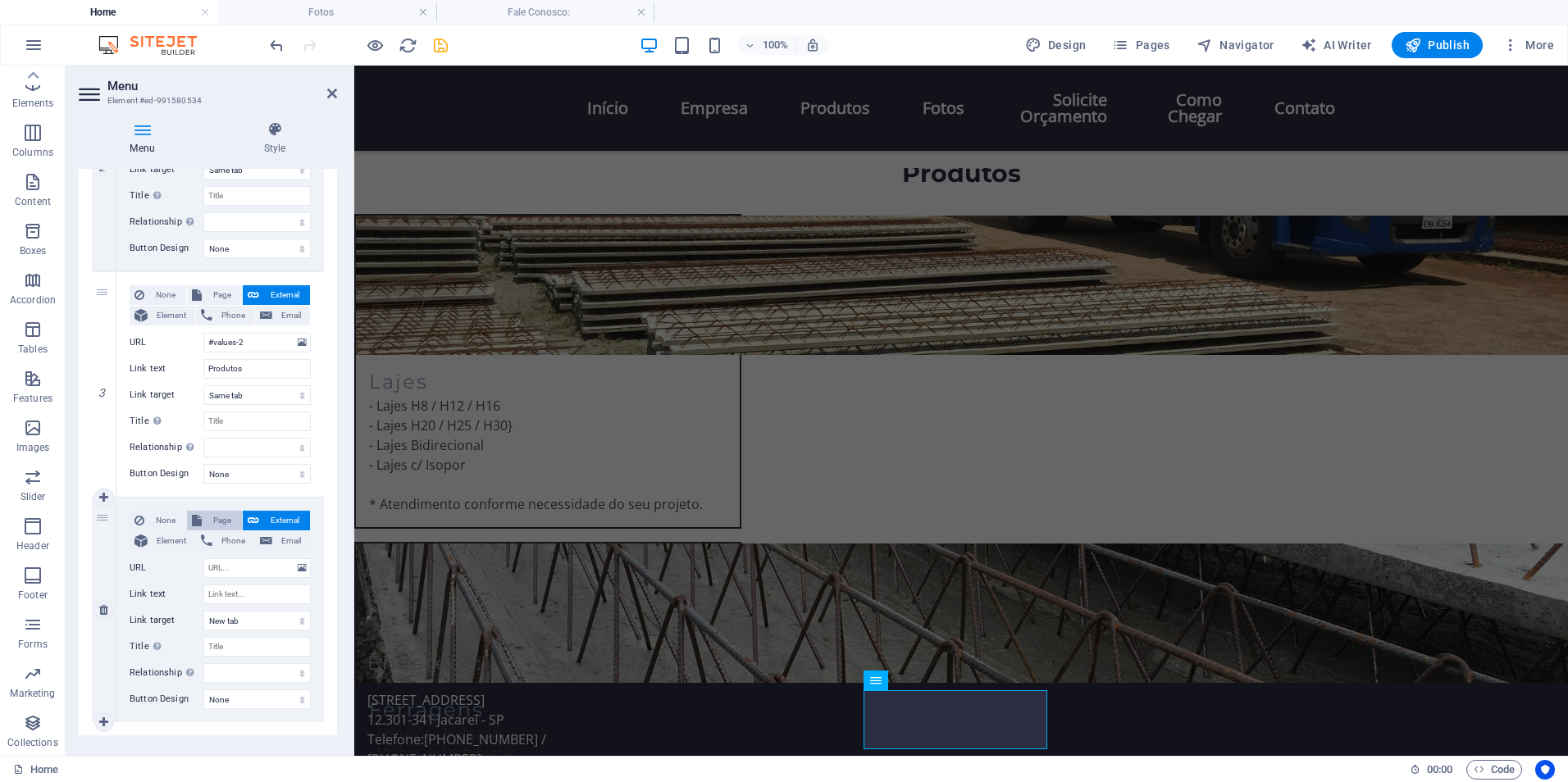
select select
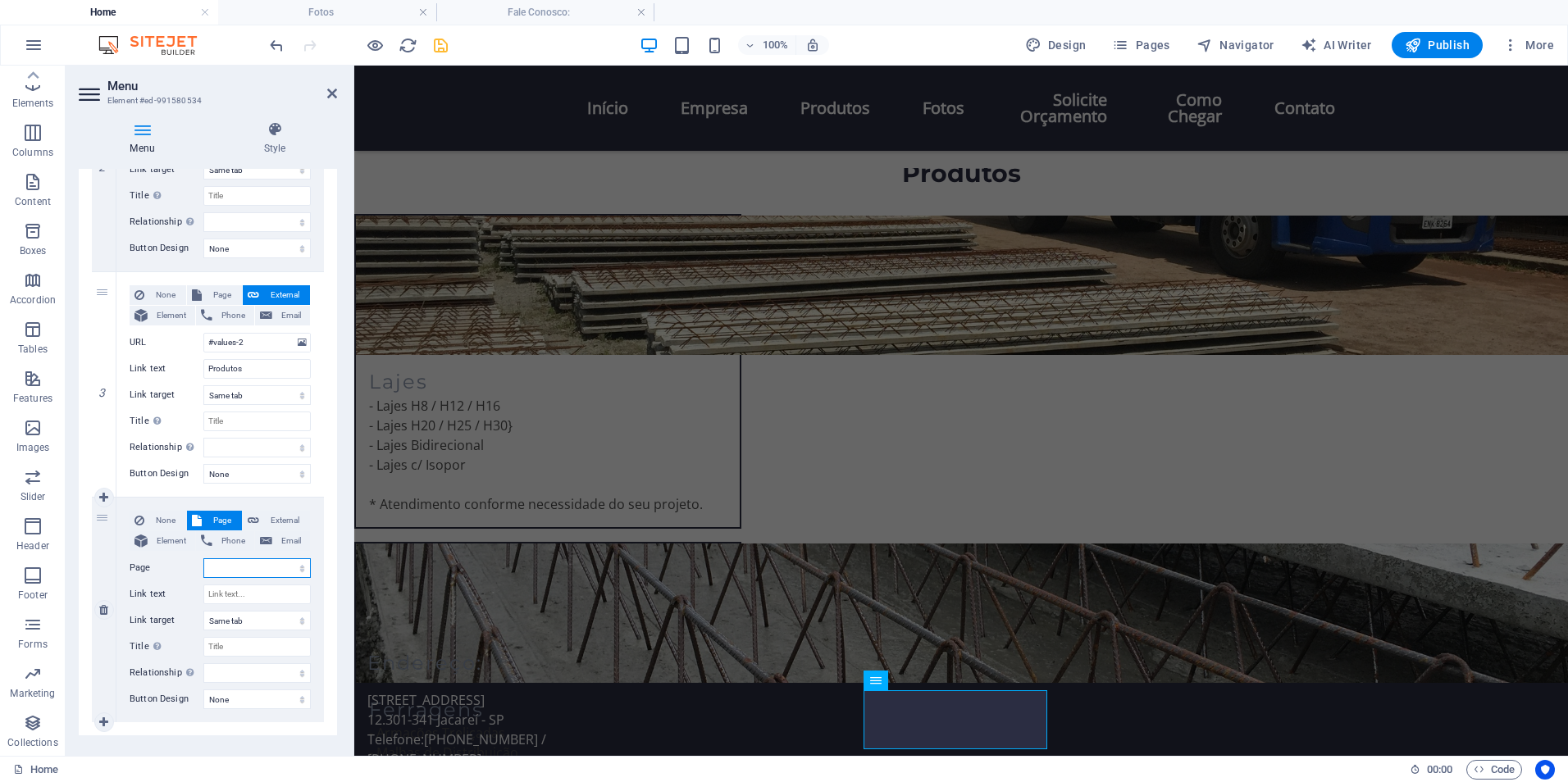
click at [268, 567] on select "Home Fale Conosco: Fotos" at bounding box center [257, 568] width 107 height 20
select select "2"
click at [203, 559] on select "Home Fale Conosco: Fotos" at bounding box center [257, 568] width 107 height 20
select select
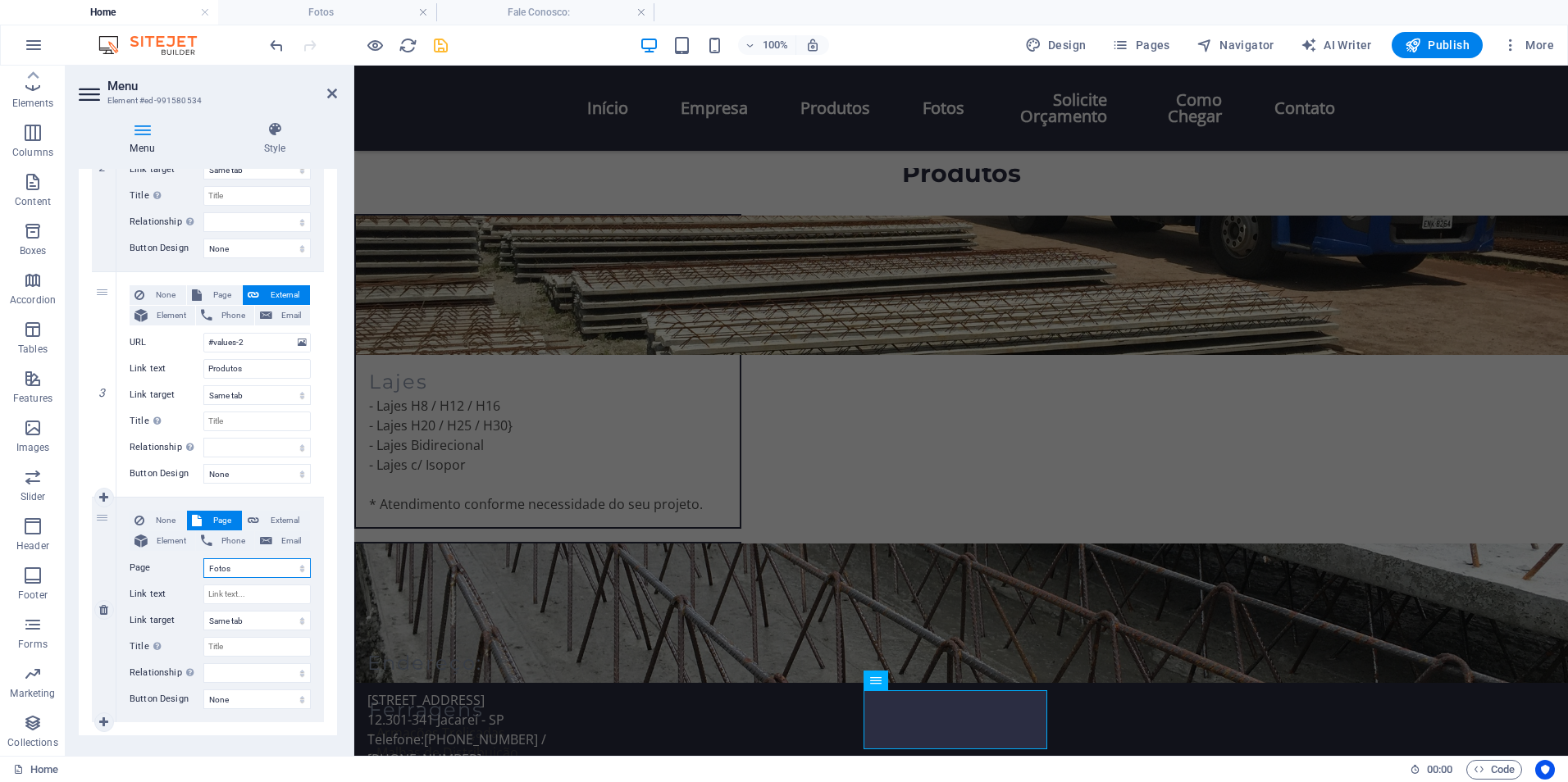
select select
click at [267, 594] on input "Link text" at bounding box center [257, 594] width 107 height 20
type input "Fotos"
select select
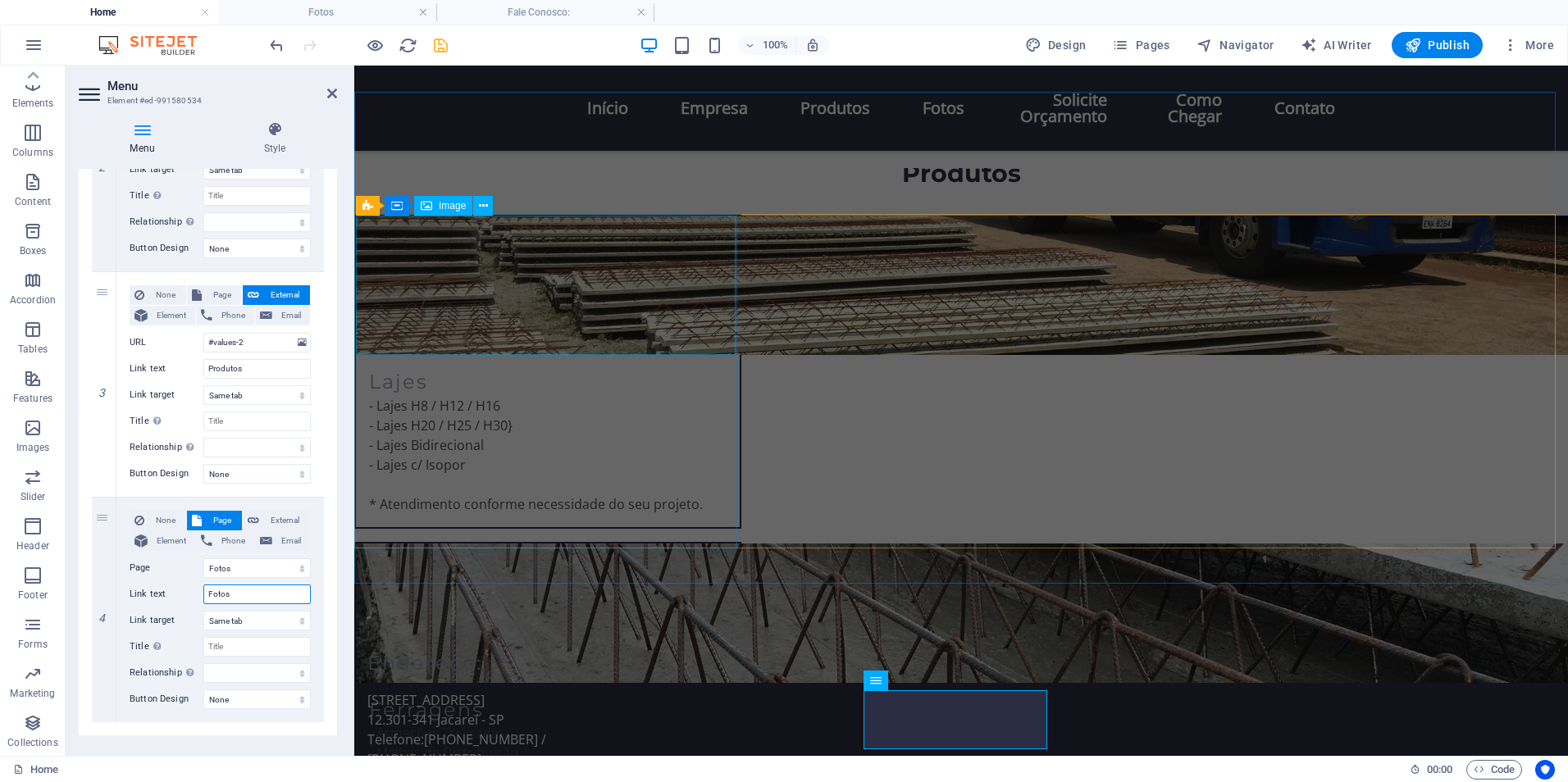
select select
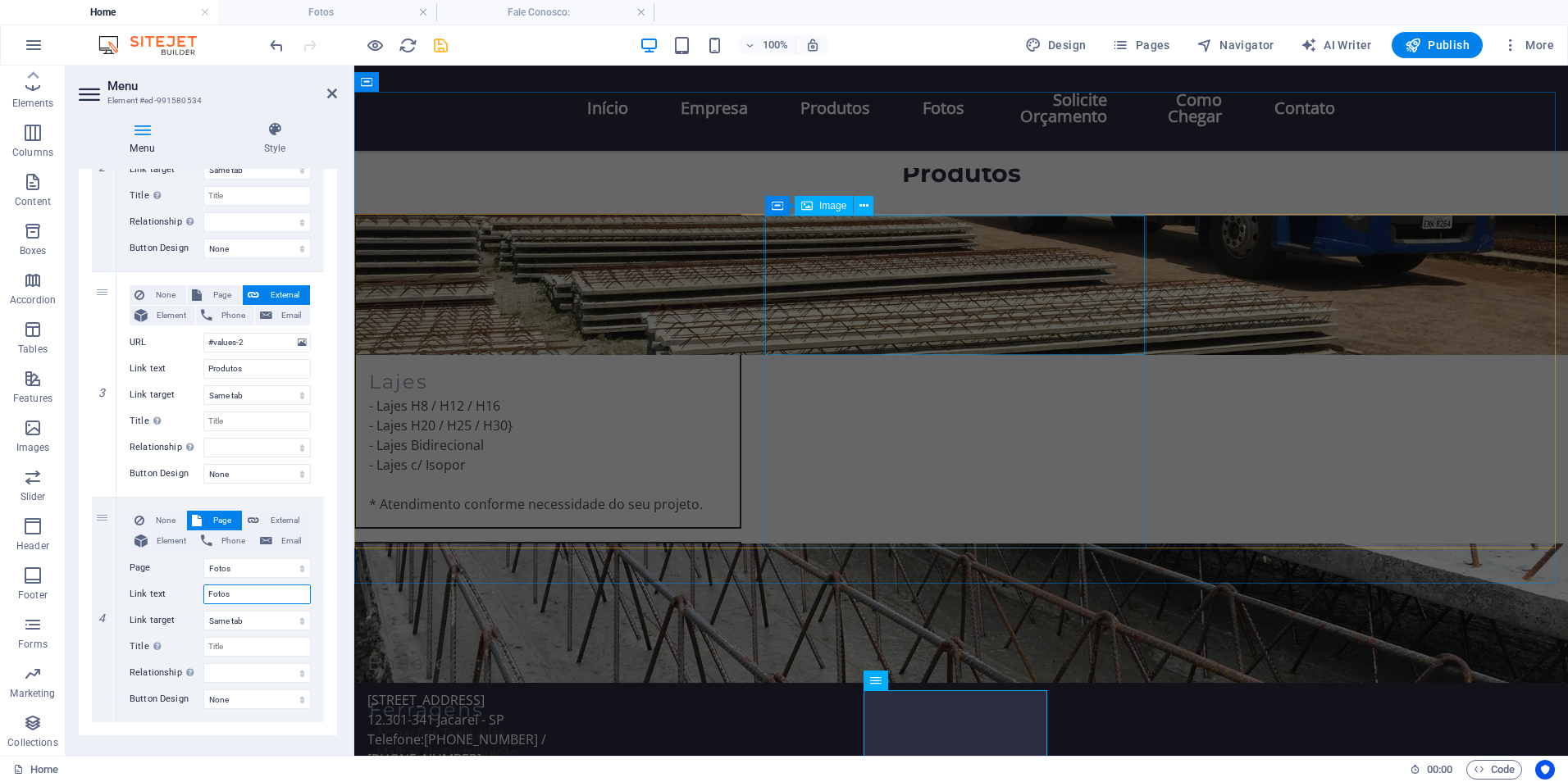
type input "Fotos"
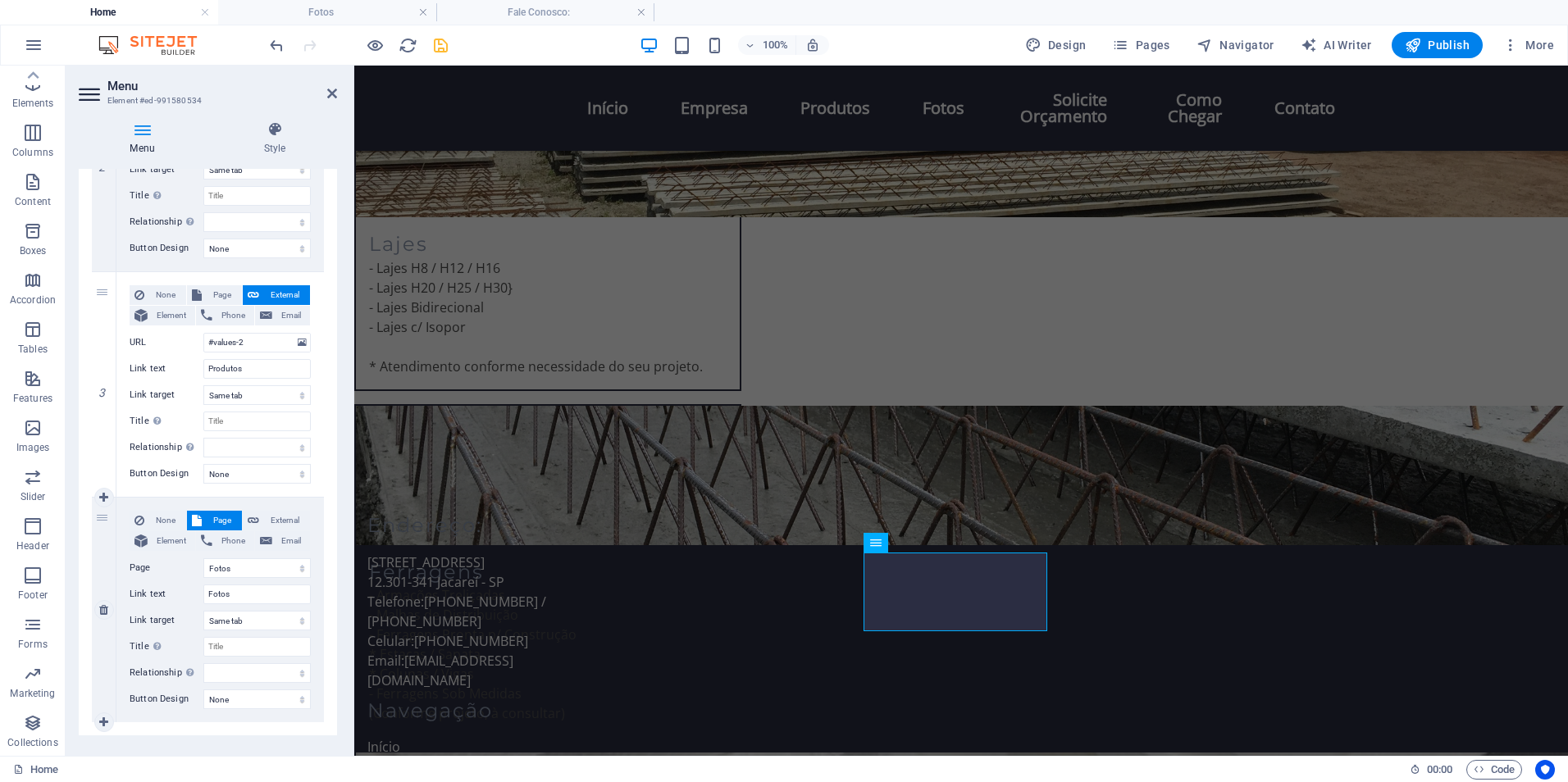
scroll to position [529, 0]
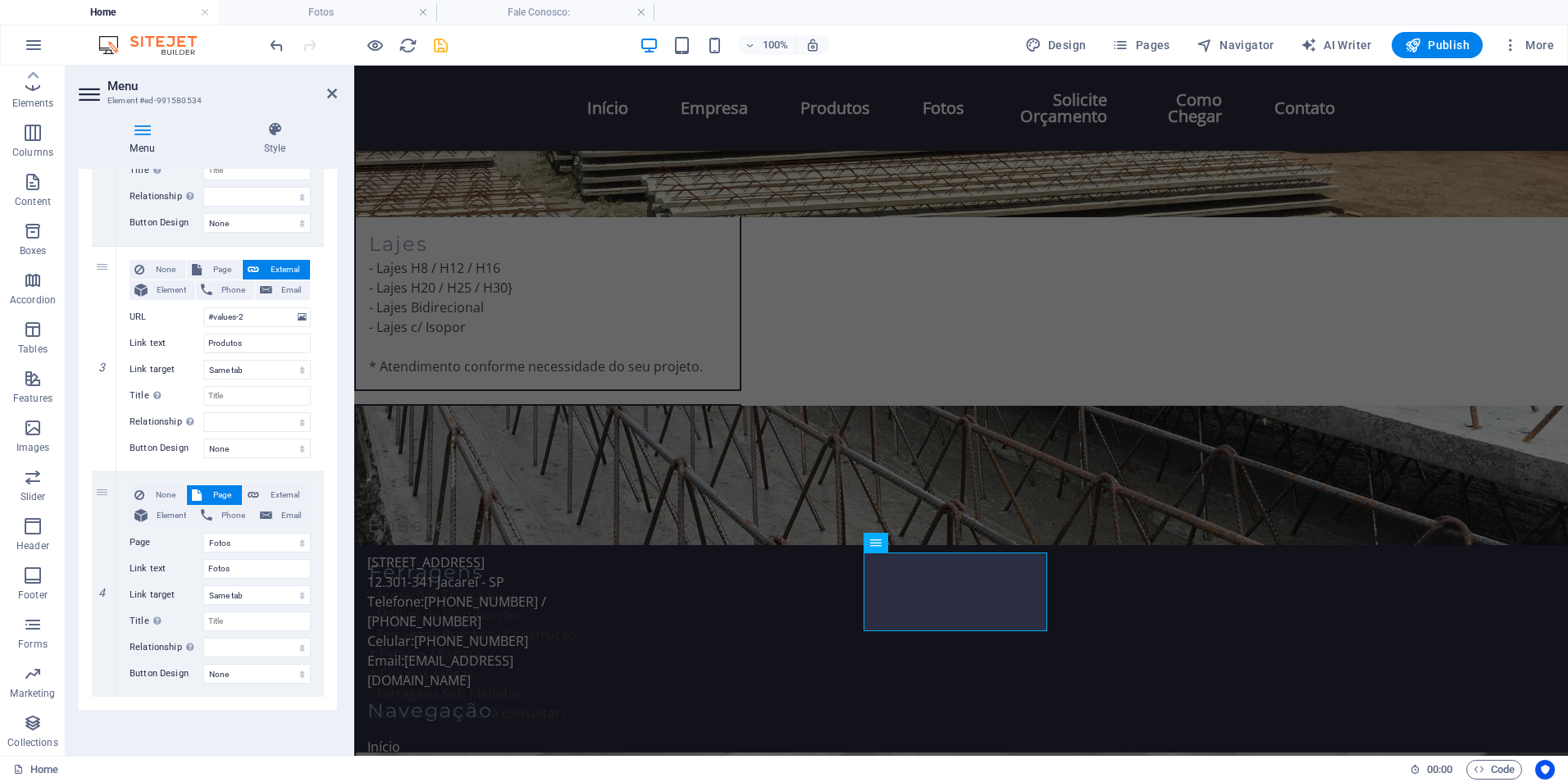
click at [106, 701] on div "1 None Page External Element Phone Email Page Home Fale Conosco: Fotos Element …" at bounding box center [208, 246] width 258 height 927
click at [106, 696] on icon at bounding box center [104, 696] width 9 height 11
select select
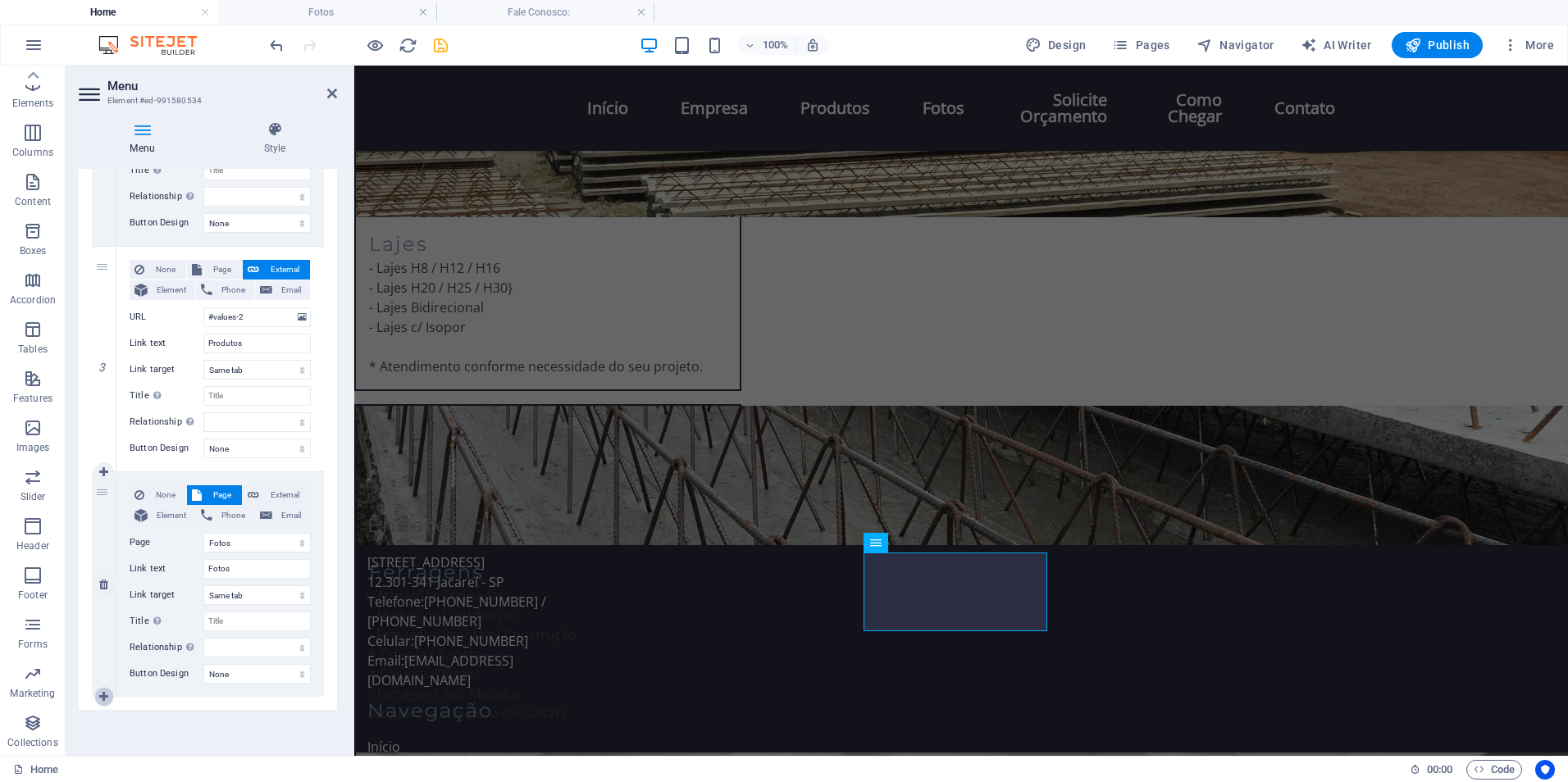
select select
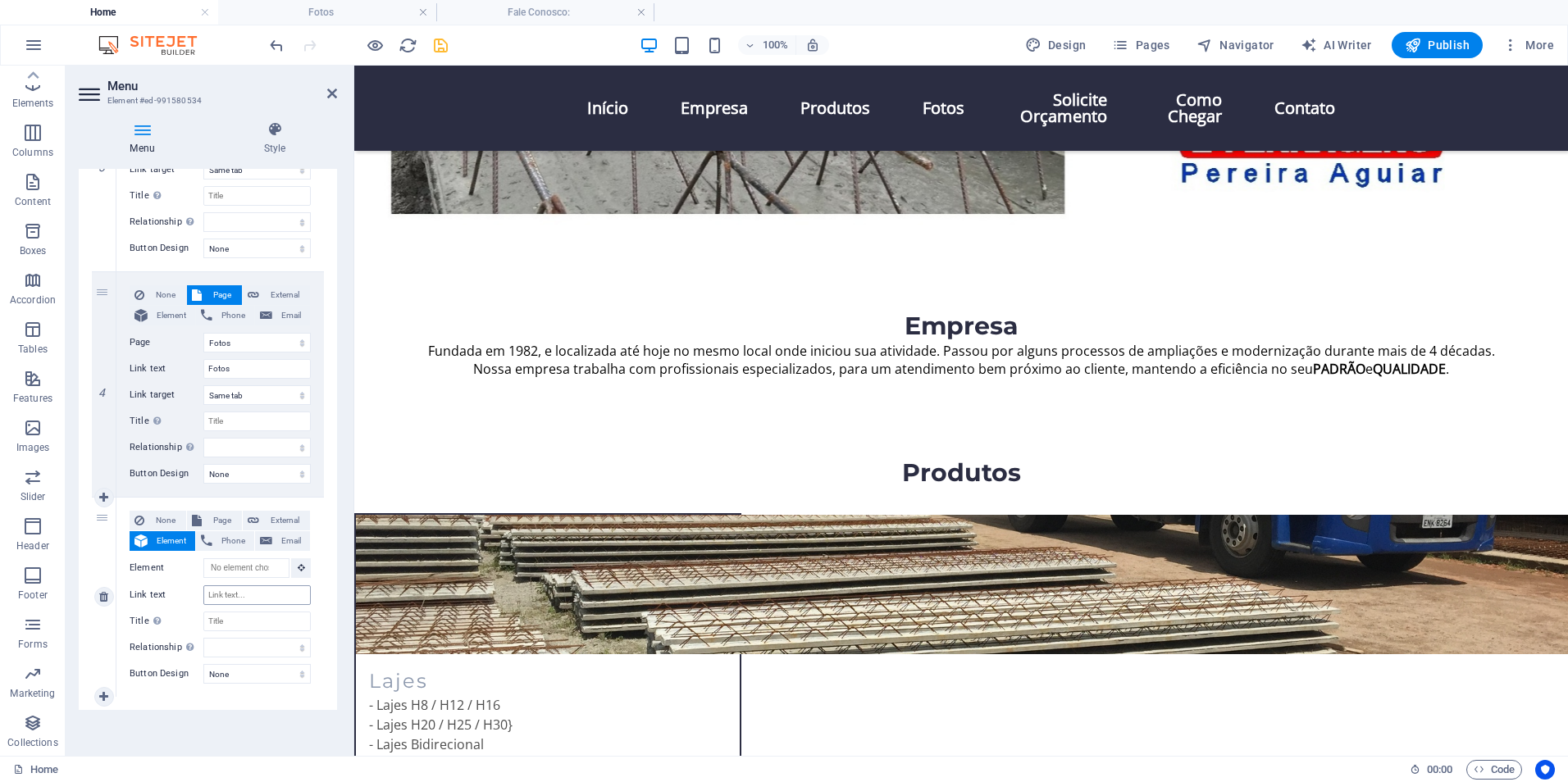
scroll to position [588, 0]
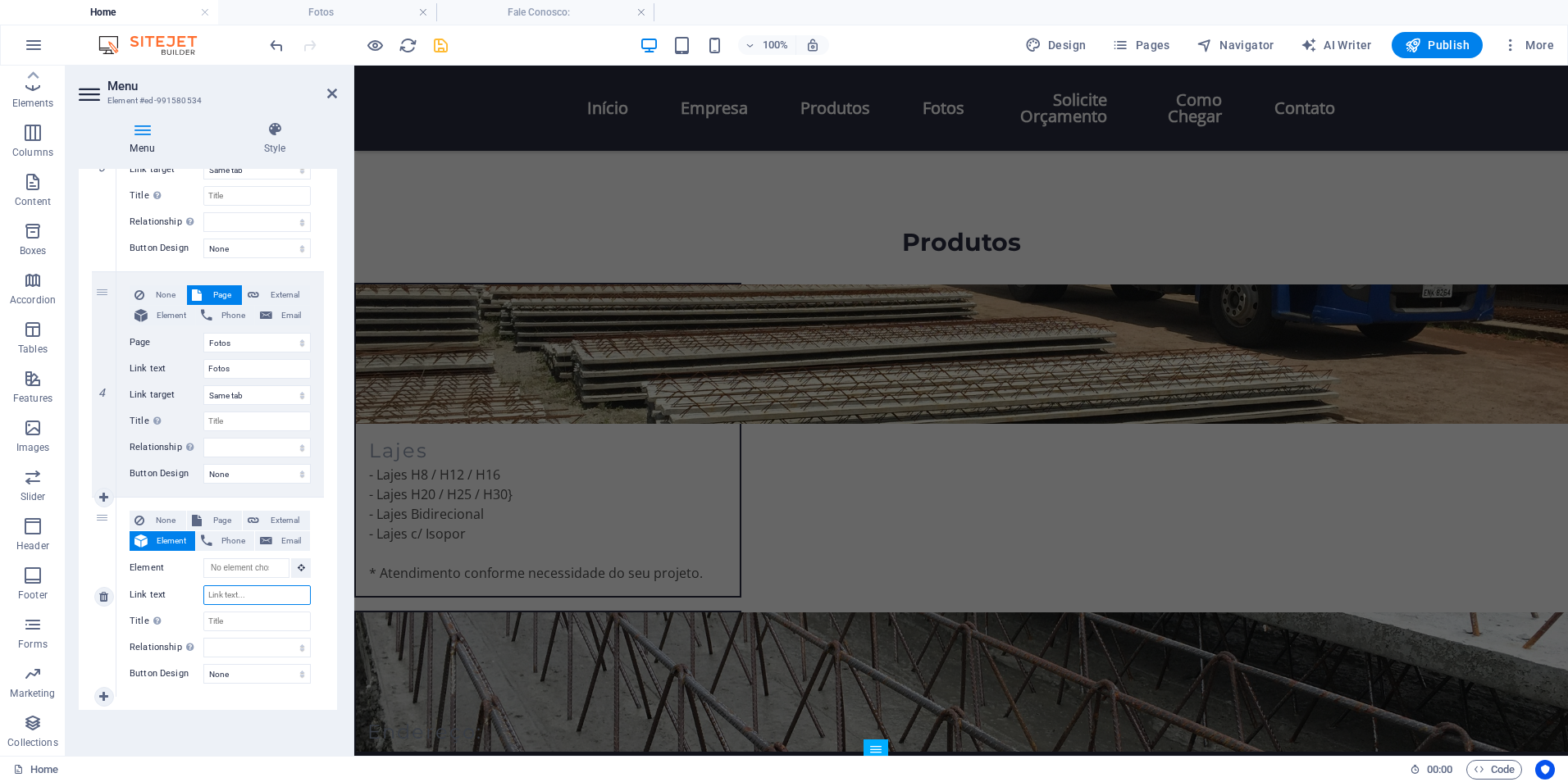
click at [232, 598] on input "Link text" at bounding box center [257, 595] width 107 height 20
type input "Solcit"
select select
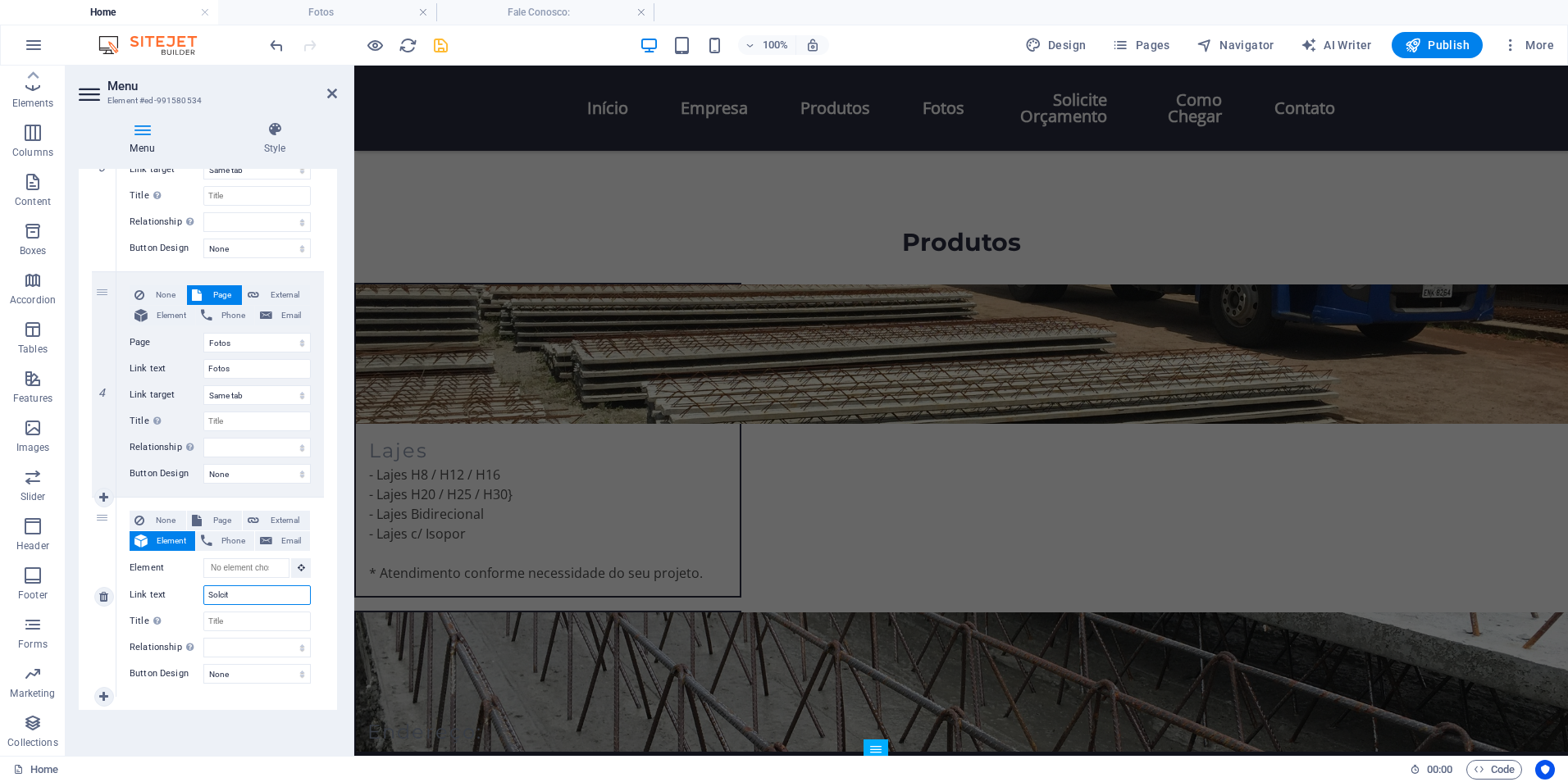
select select
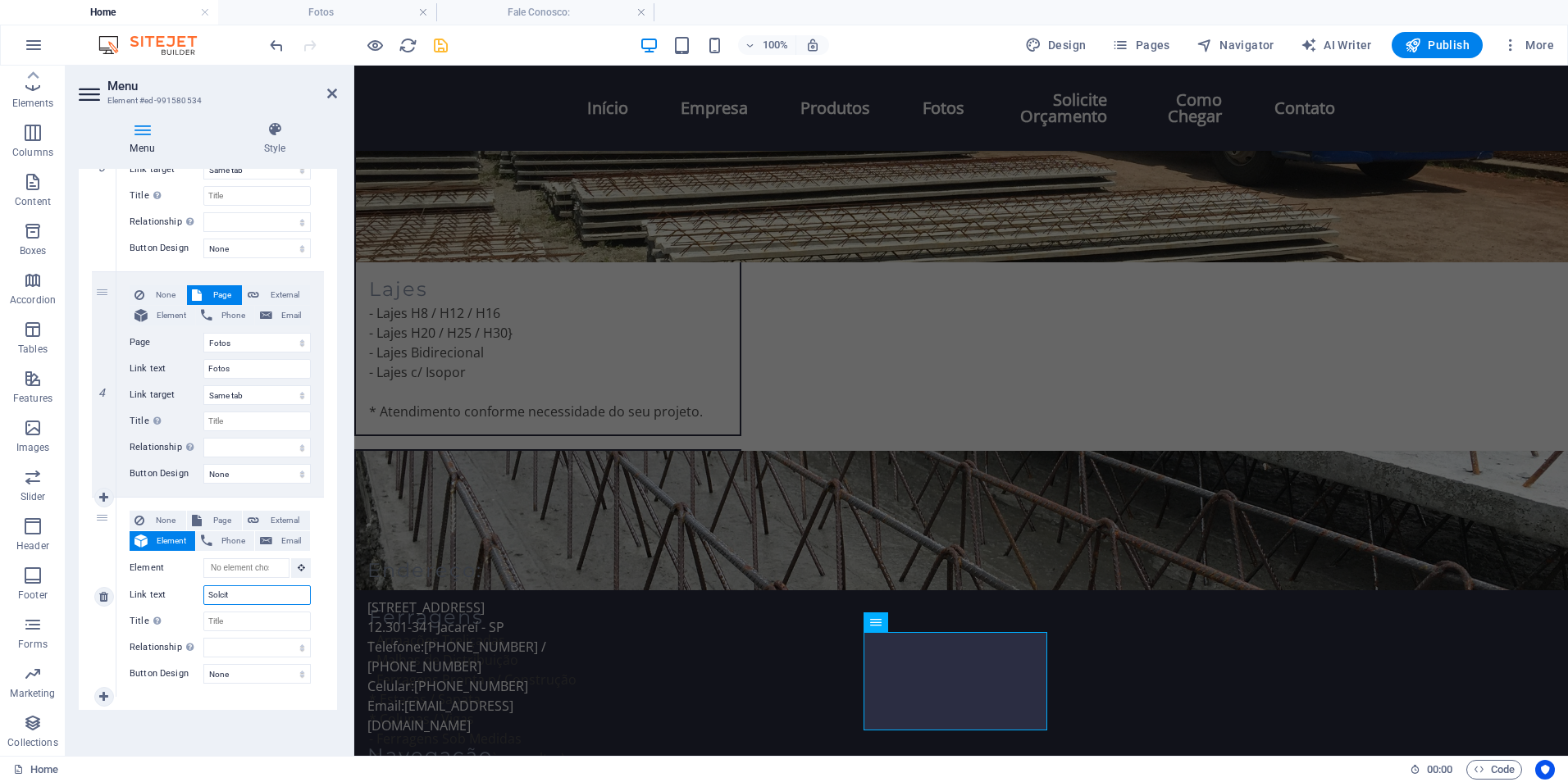
scroll to position [795, 0]
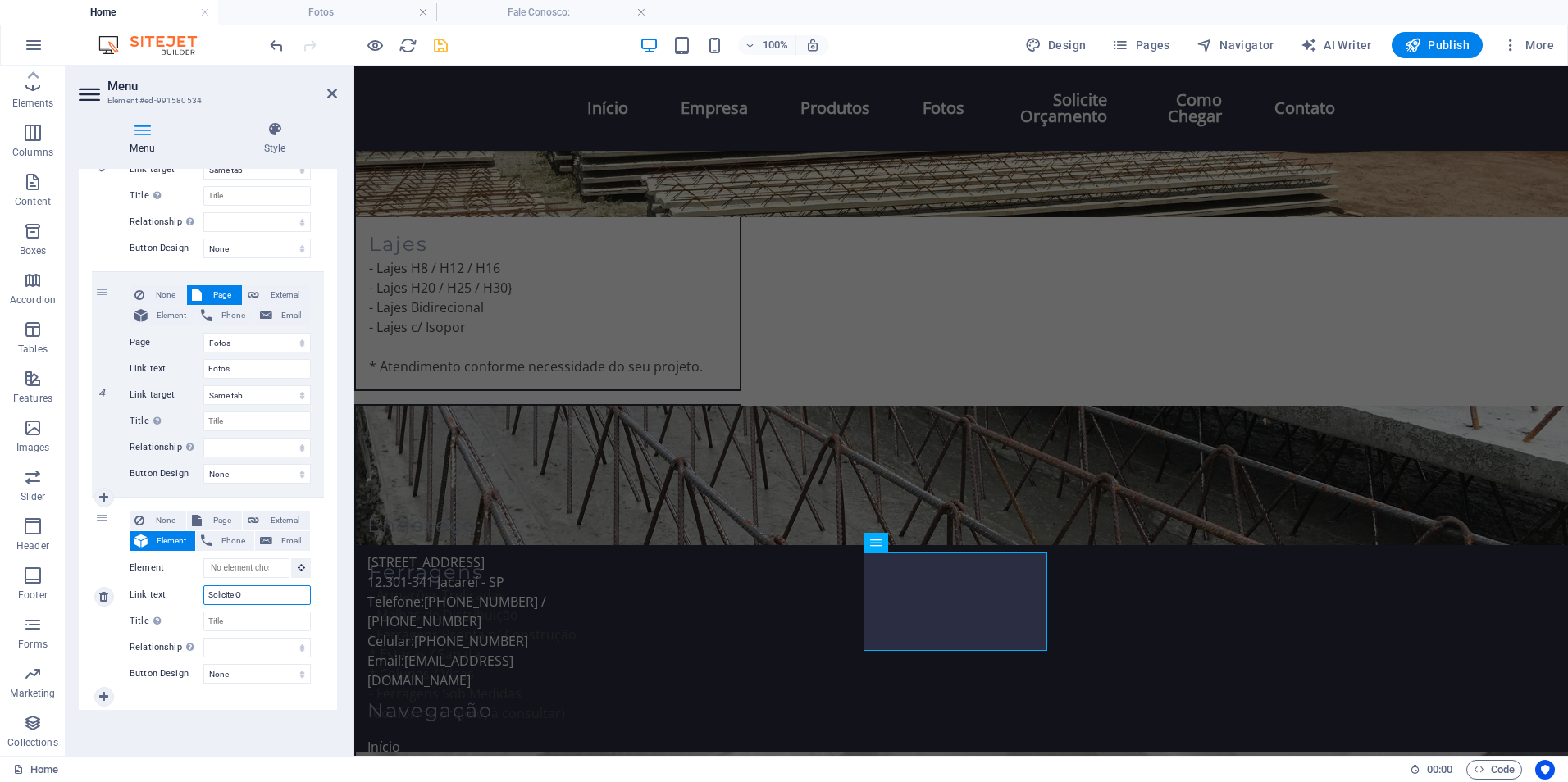
type input "Solicite Or"
select select
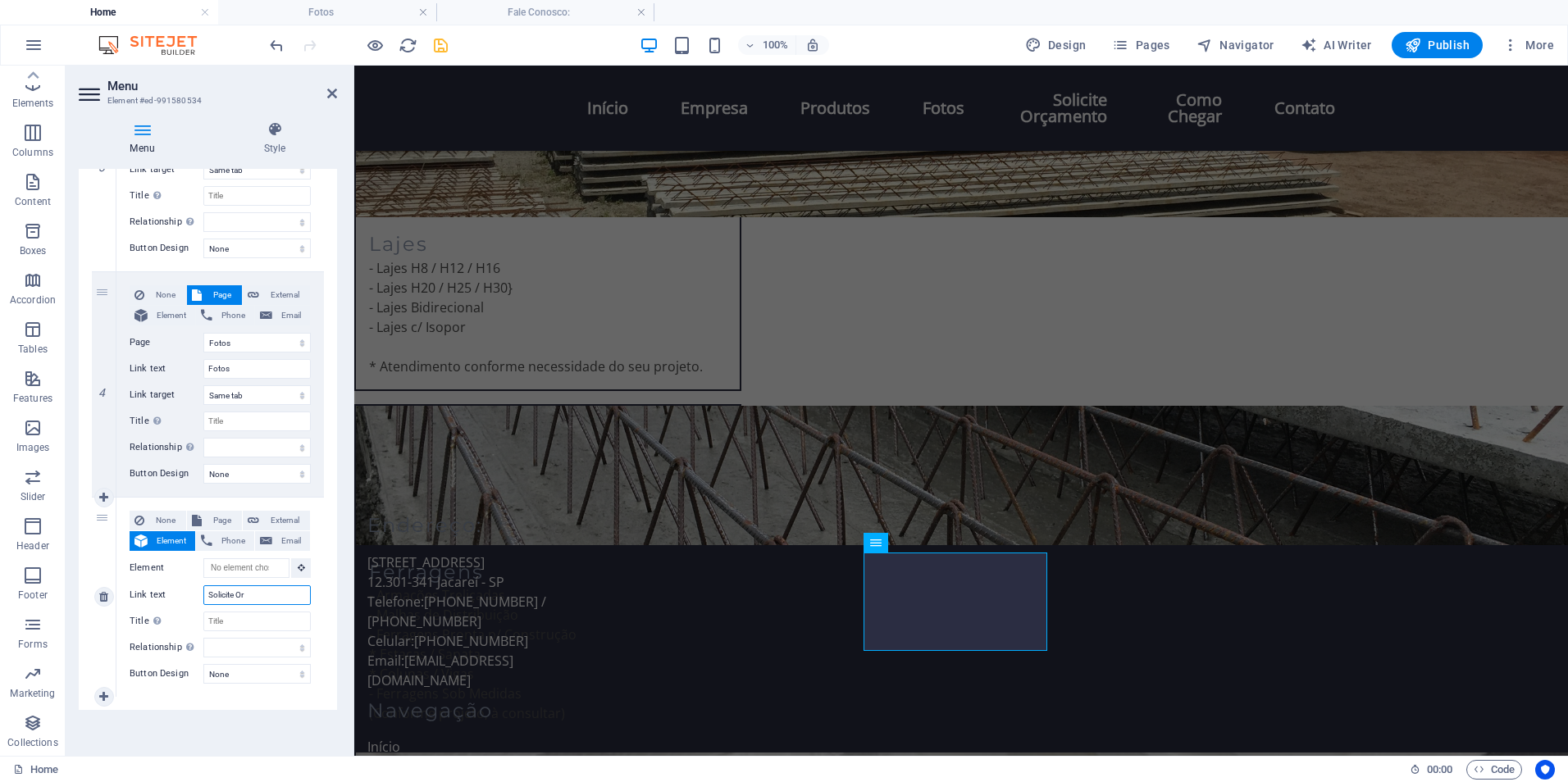
select select
type input "Solicite Orçamento"
select select
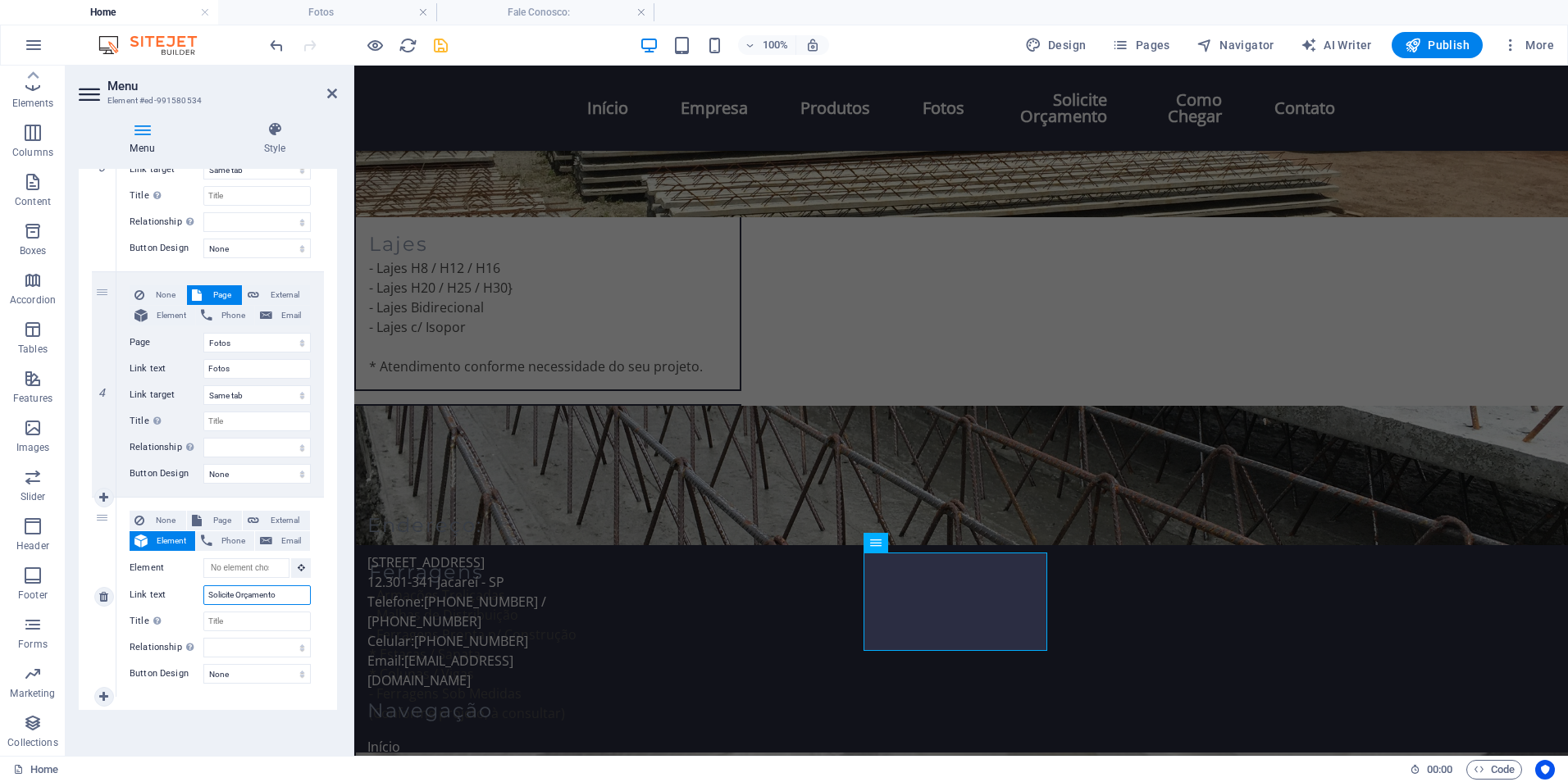
select select
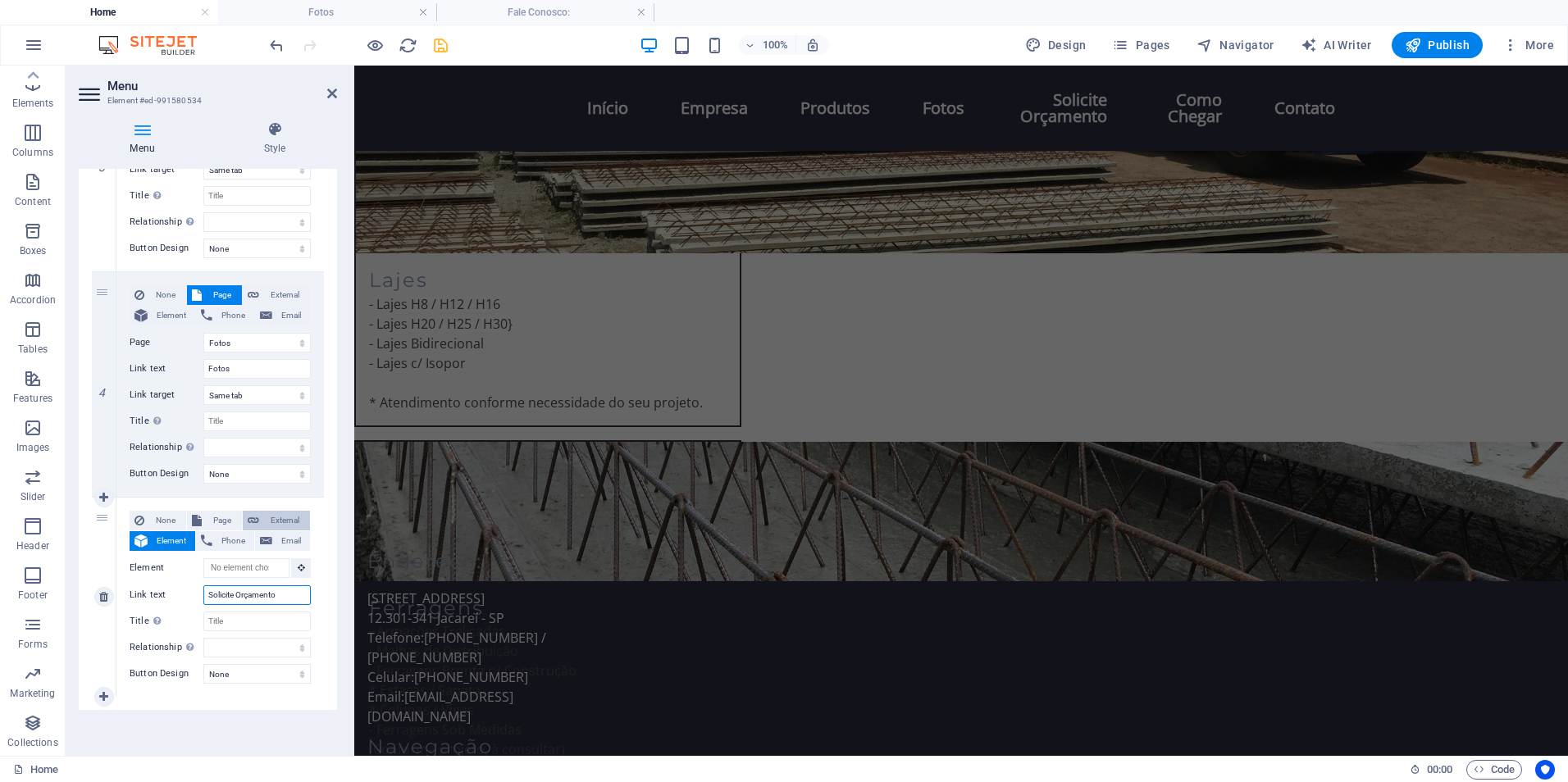
scroll to position [726, 0]
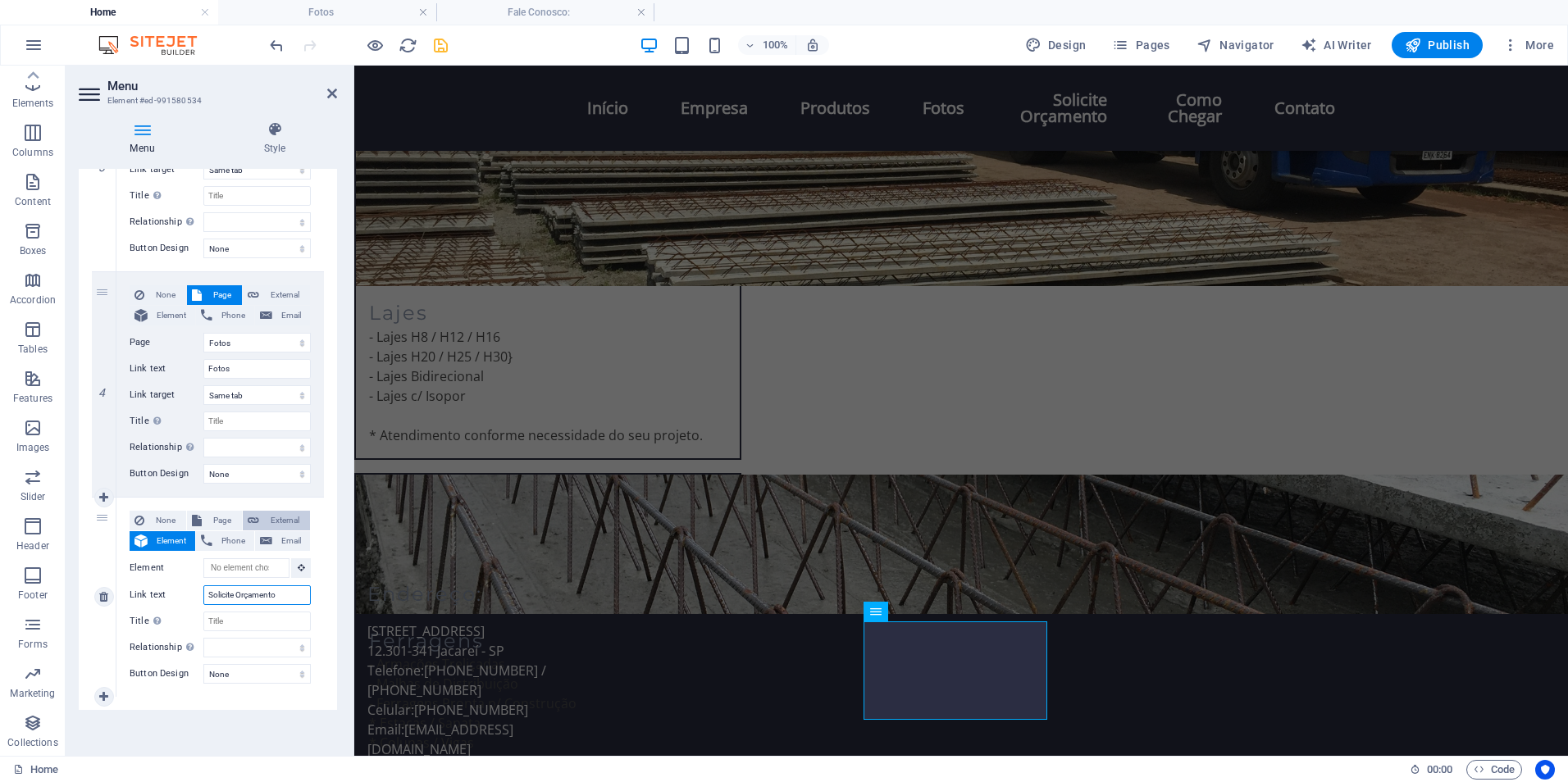
type input "Solicite Orçamento"
click at [271, 521] on span "External" at bounding box center [284, 520] width 41 height 20
select select
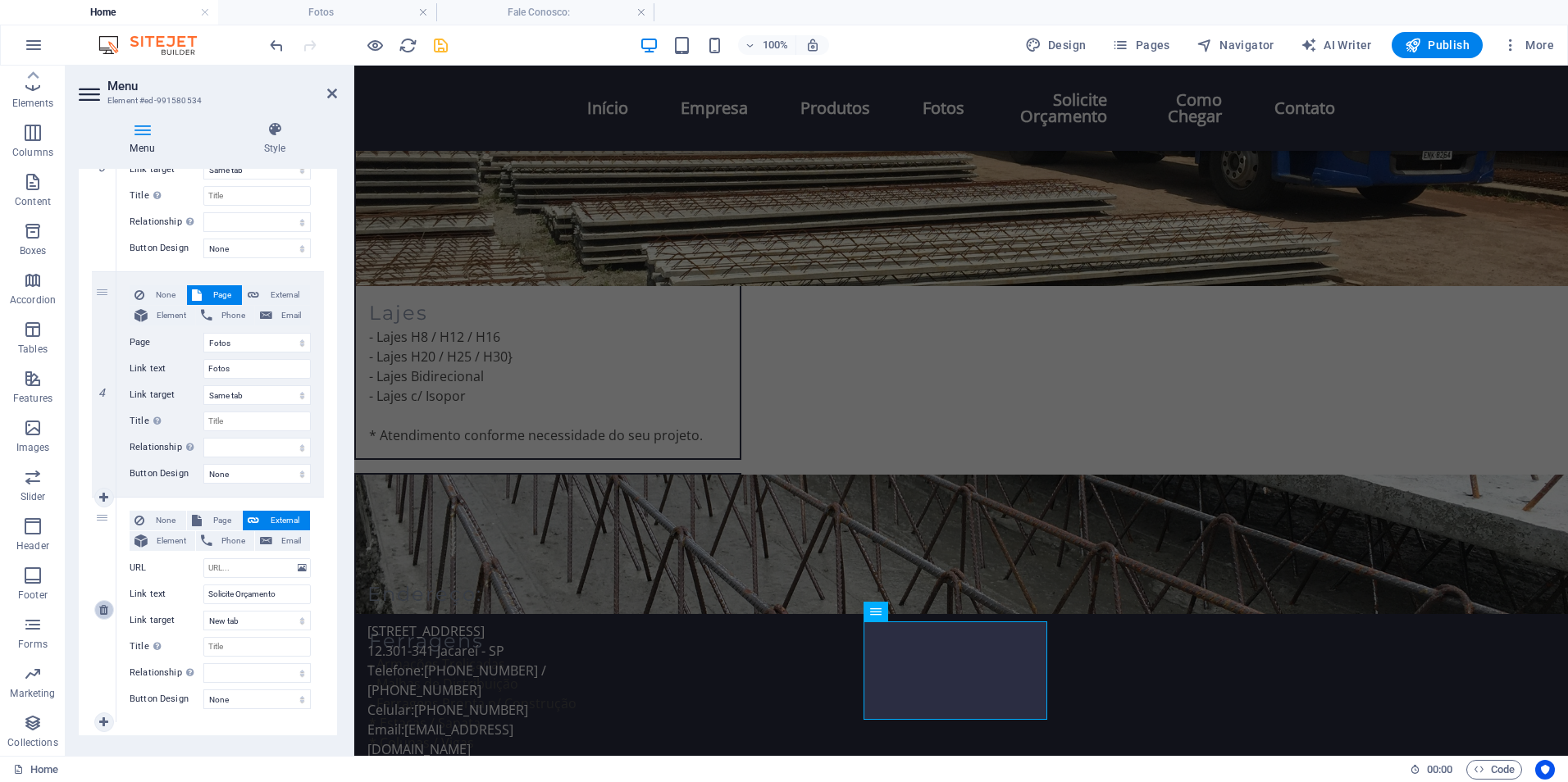
click at [100, 615] on icon at bounding box center [104, 610] width 9 height 11
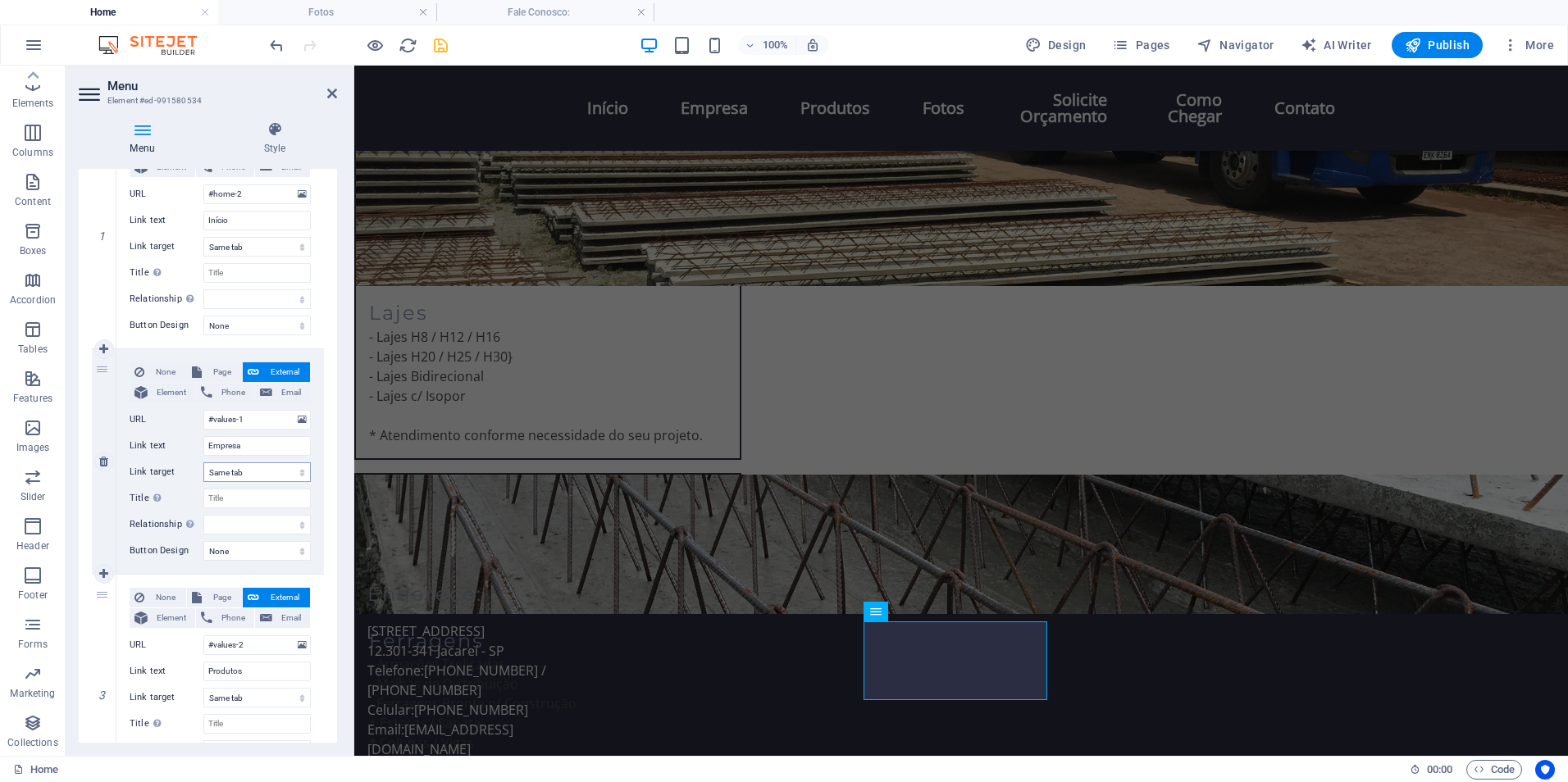
scroll to position [0, 0]
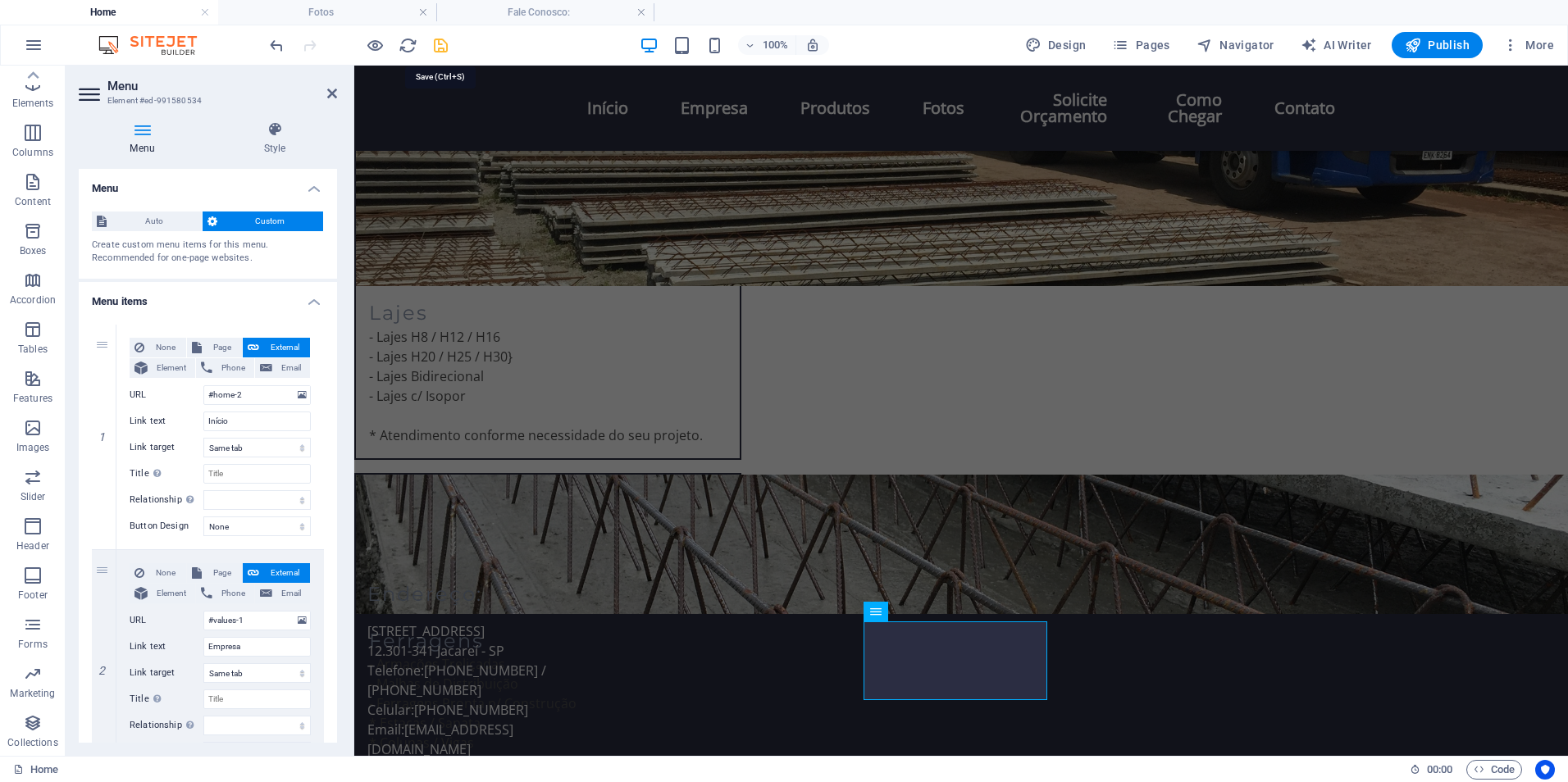
click at [442, 49] on icon "save" at bounding box center [441, 46] width 19 height 19
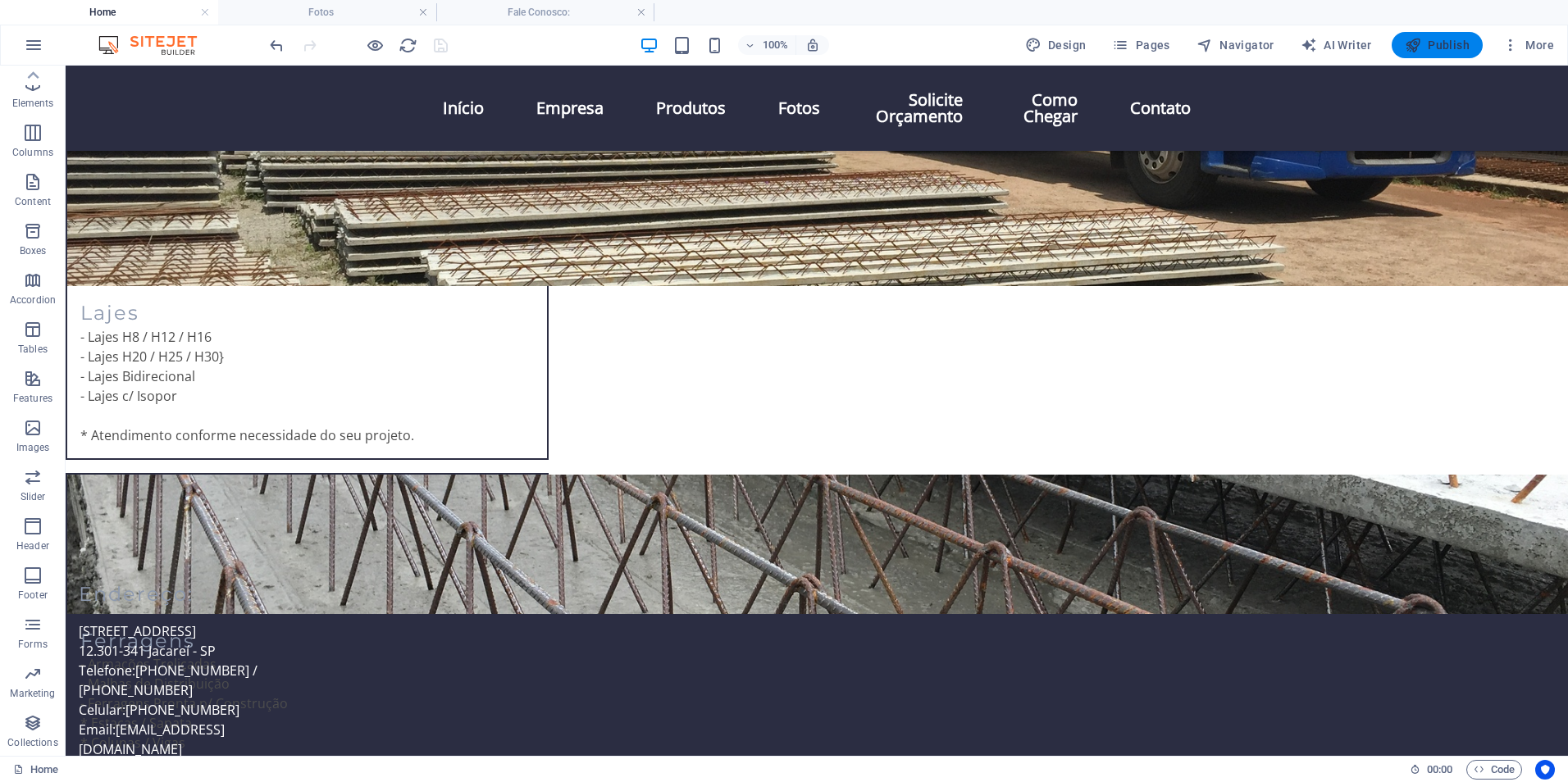
click at [1436, 54] on button "Publish" at bounding box center [1436, 45] width 91 height 26
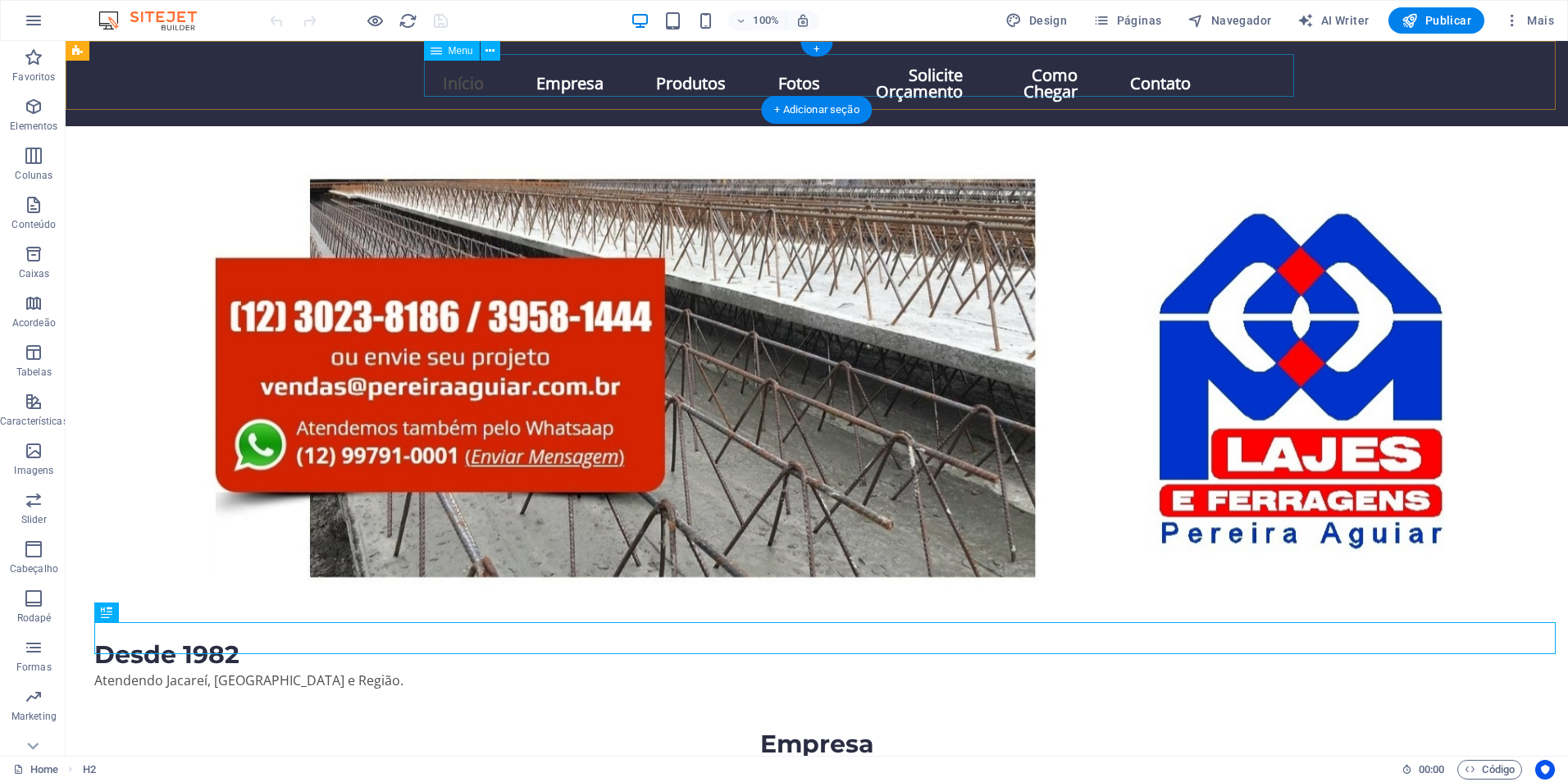
click at [1203, 83] on nav "Início Empresa Produtos Fotos Solicite Orçamento Como Chegar Contato" at bounding box center [816, 84] width 774 height 59
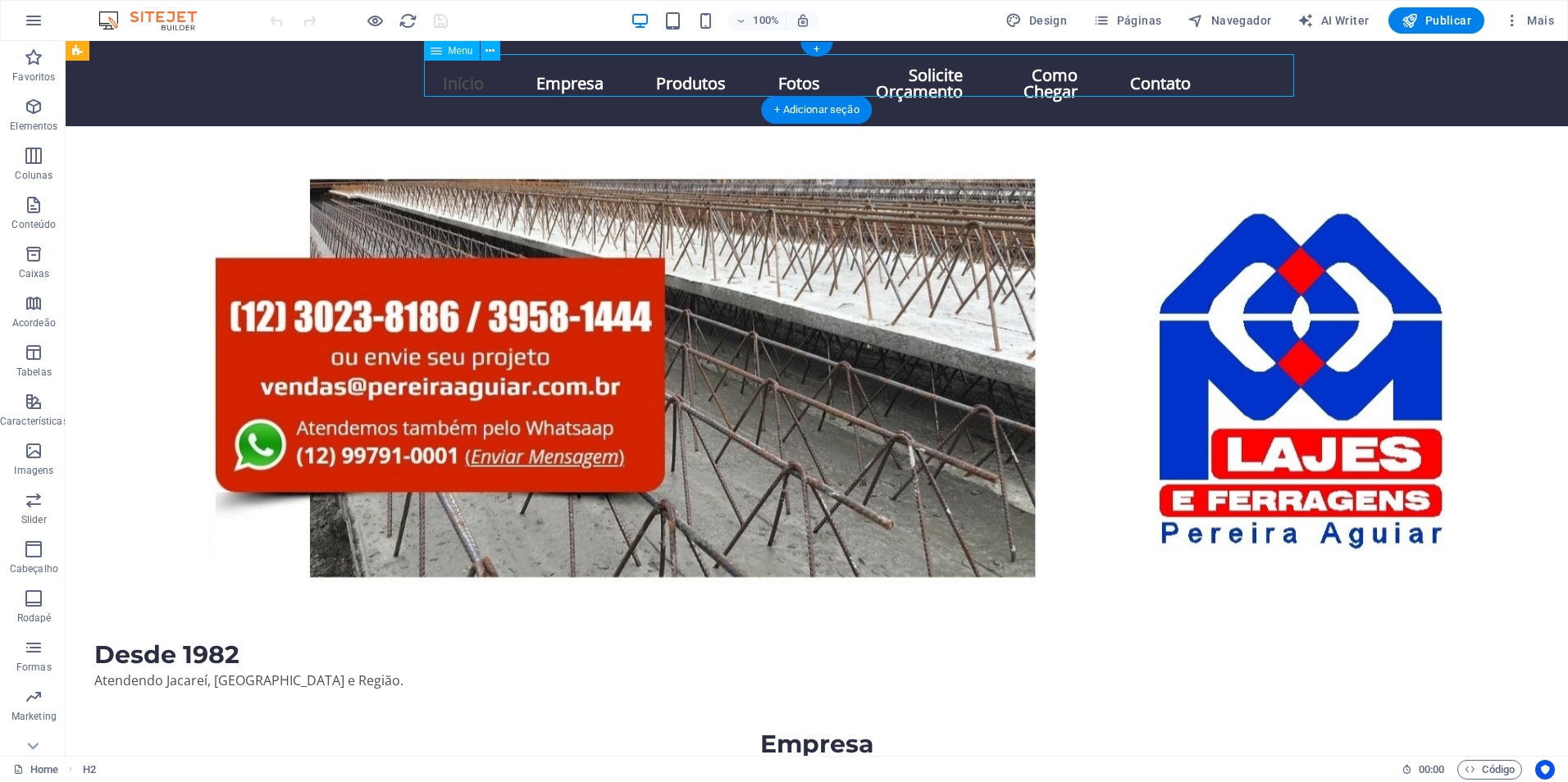
click at [1203, 83] on nav "Início Empresa Produtos Fotos Solicite Orçamento Como Chegar Contato" at bounding box center [816, 84] width 774 height 59
select select
select select "2"
select select
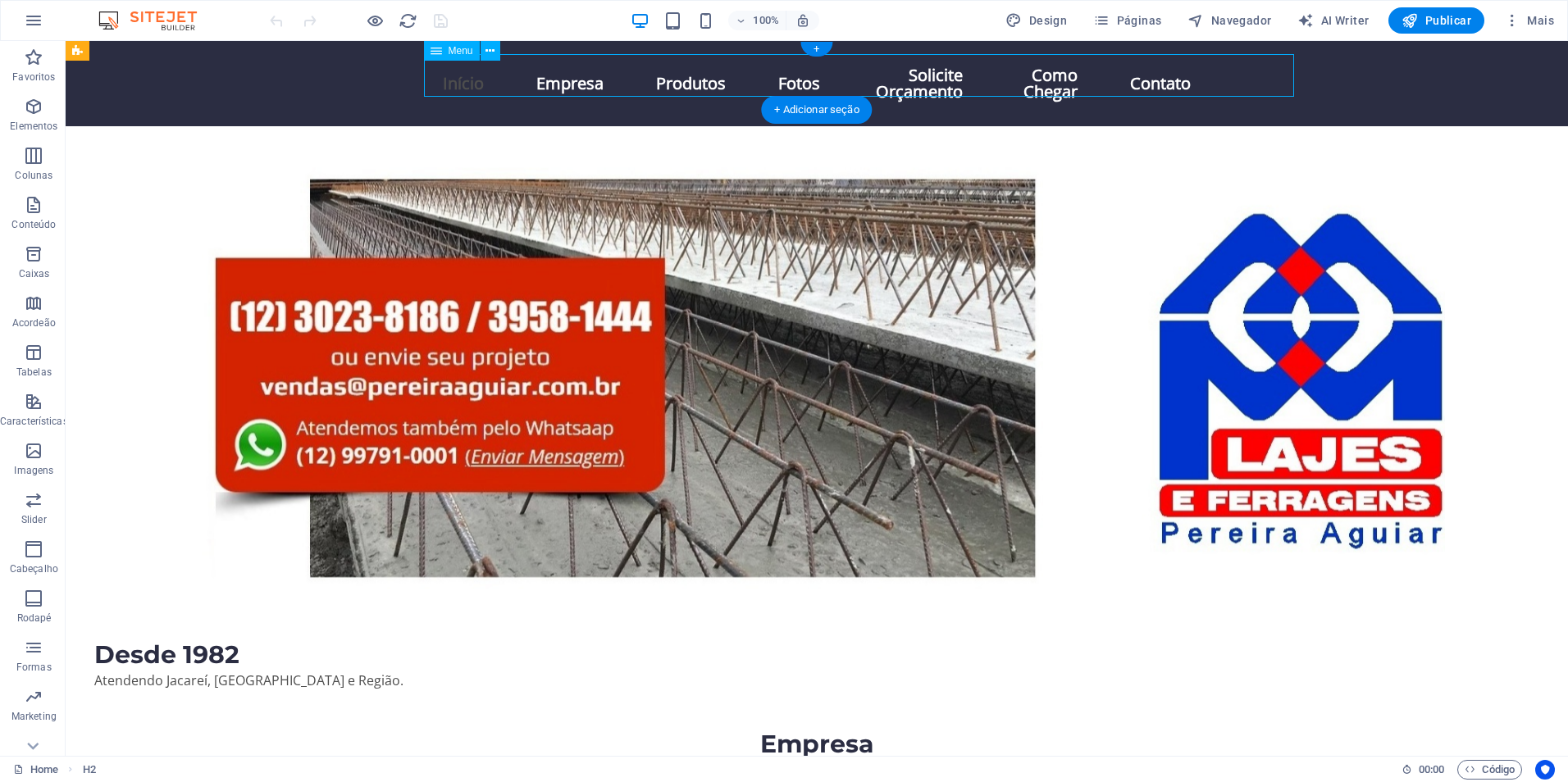
select select "1"
select select
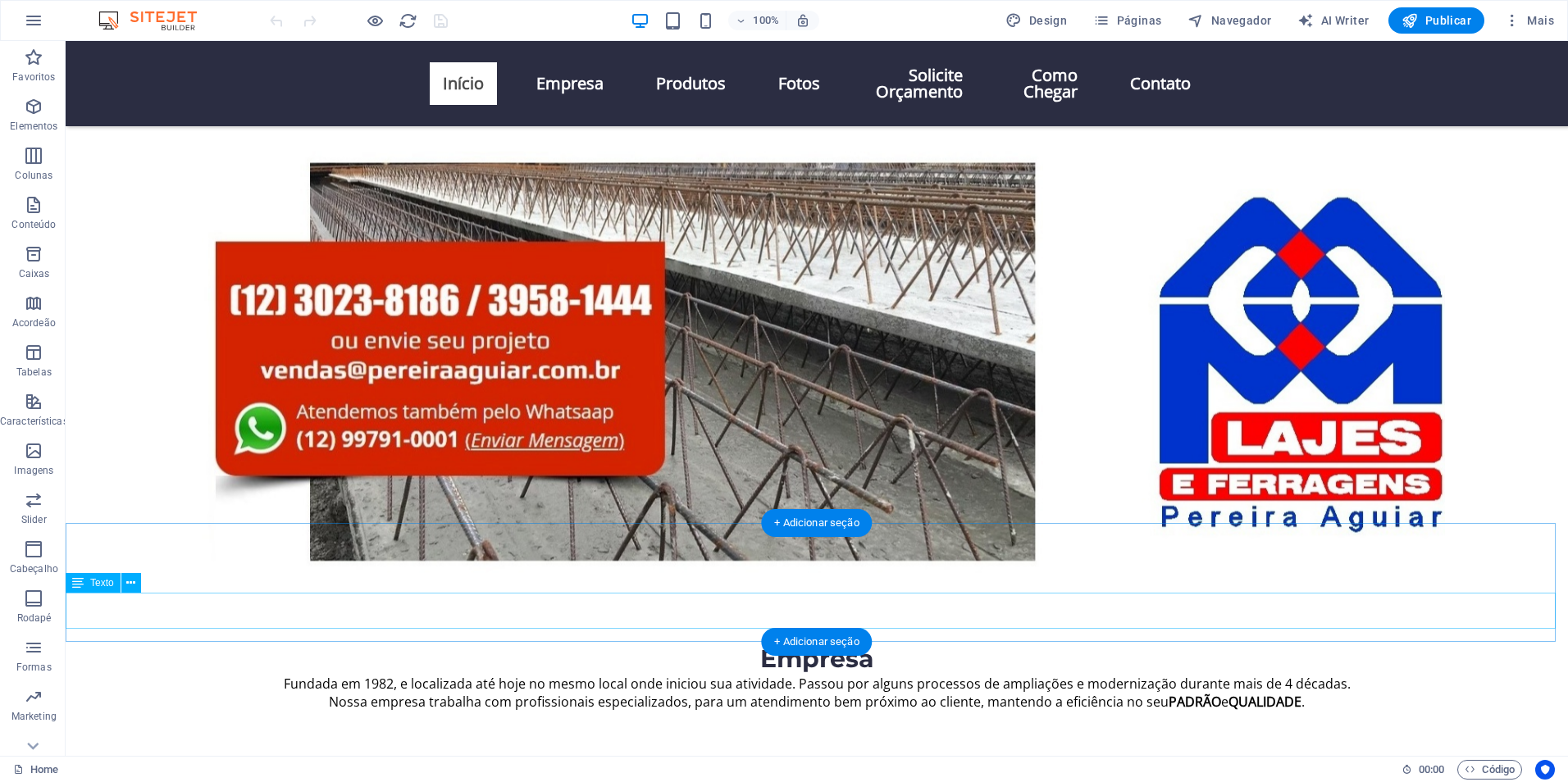
scroll to position [164, 0]
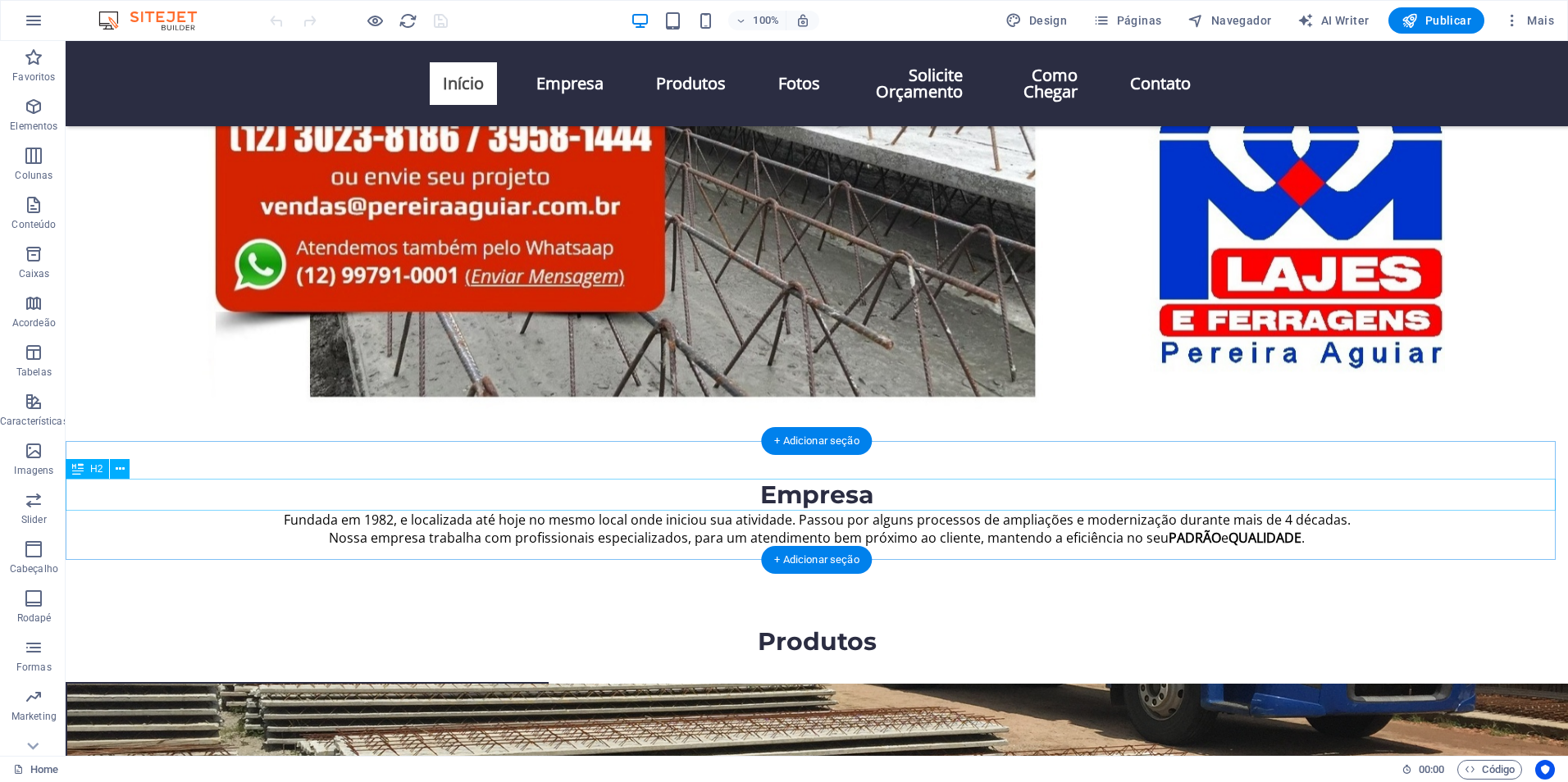
click at [1440, 488] on div "Empresa" at bounding box center [816, 494] width 1502 height 32
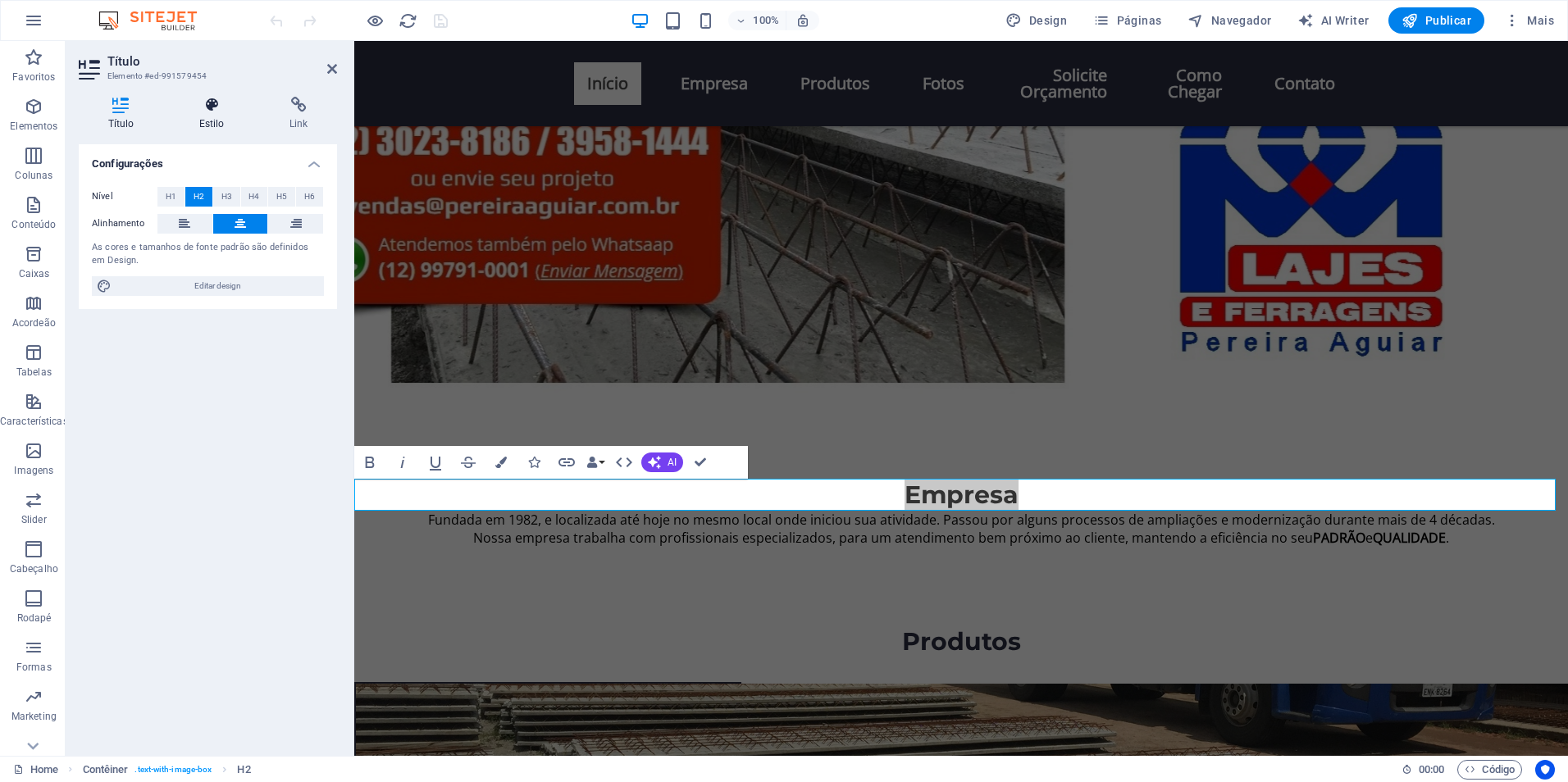
click at [209, 110] on icon at bounding box center [211, 105] width 84 height 16
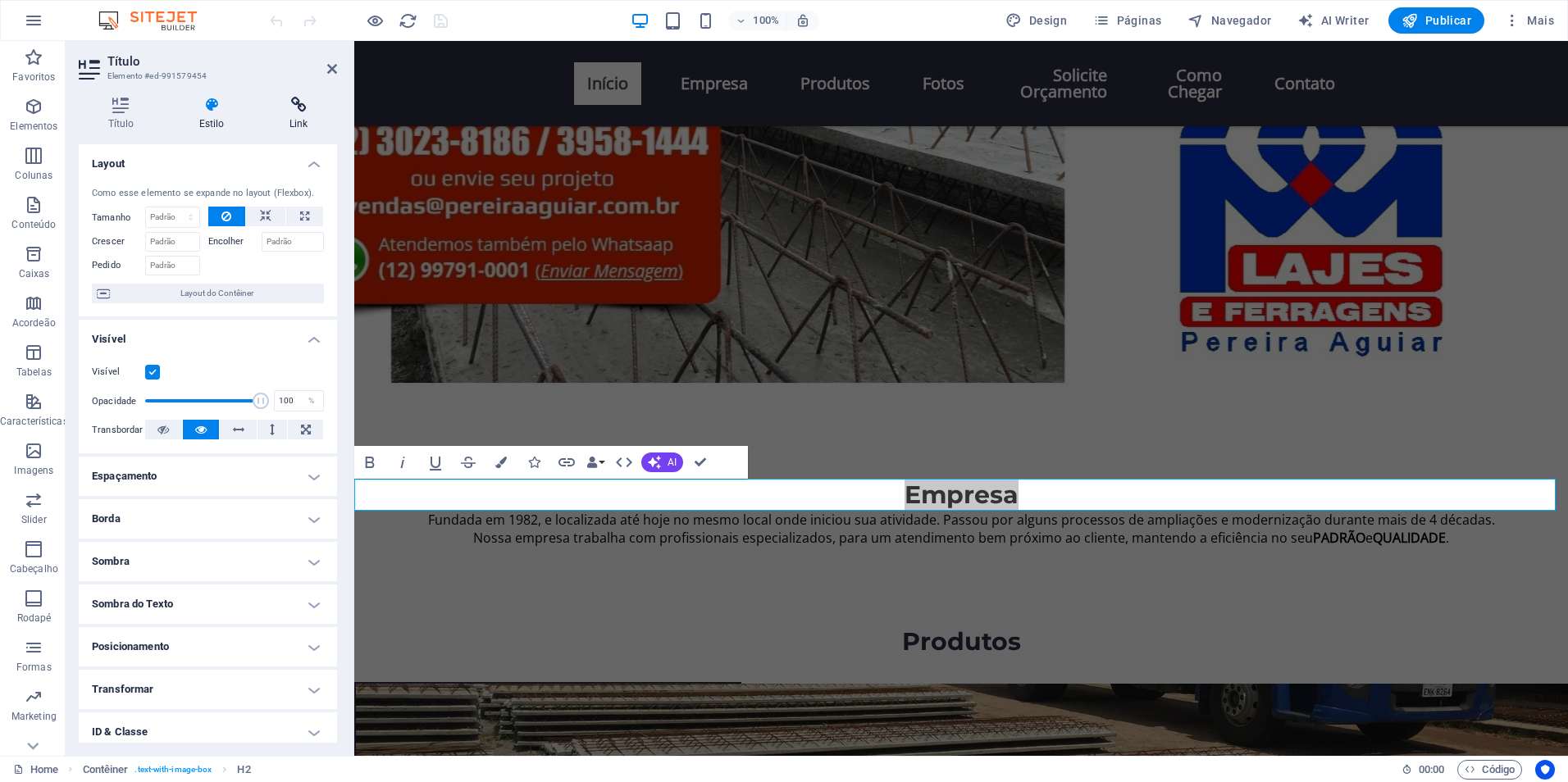
click at [292, 111] on icon at bounding box center [298, 105] width 77 height 16
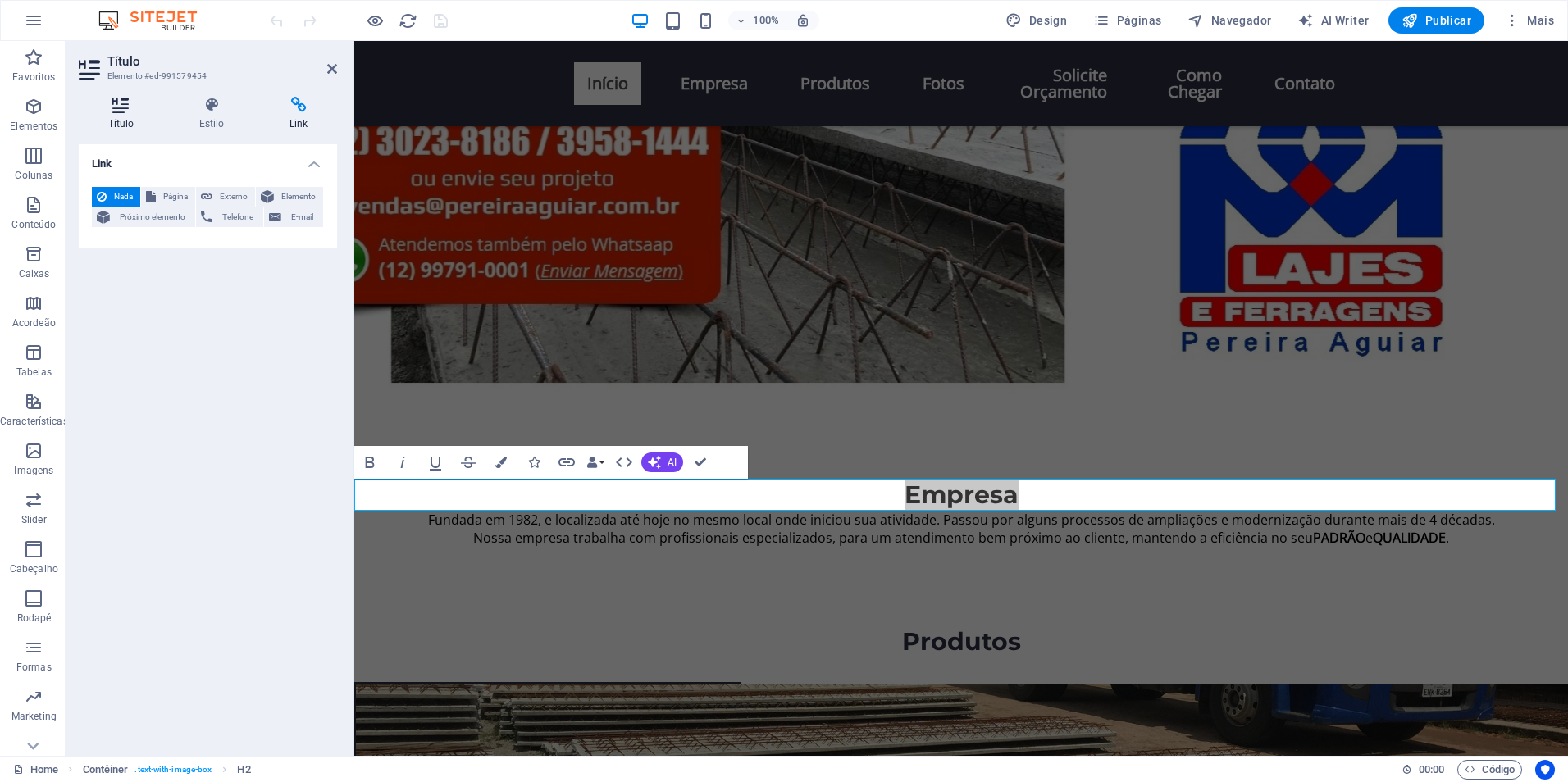
click at [130, 105] on icon at bounding box center [121, 105] width 85 height 16
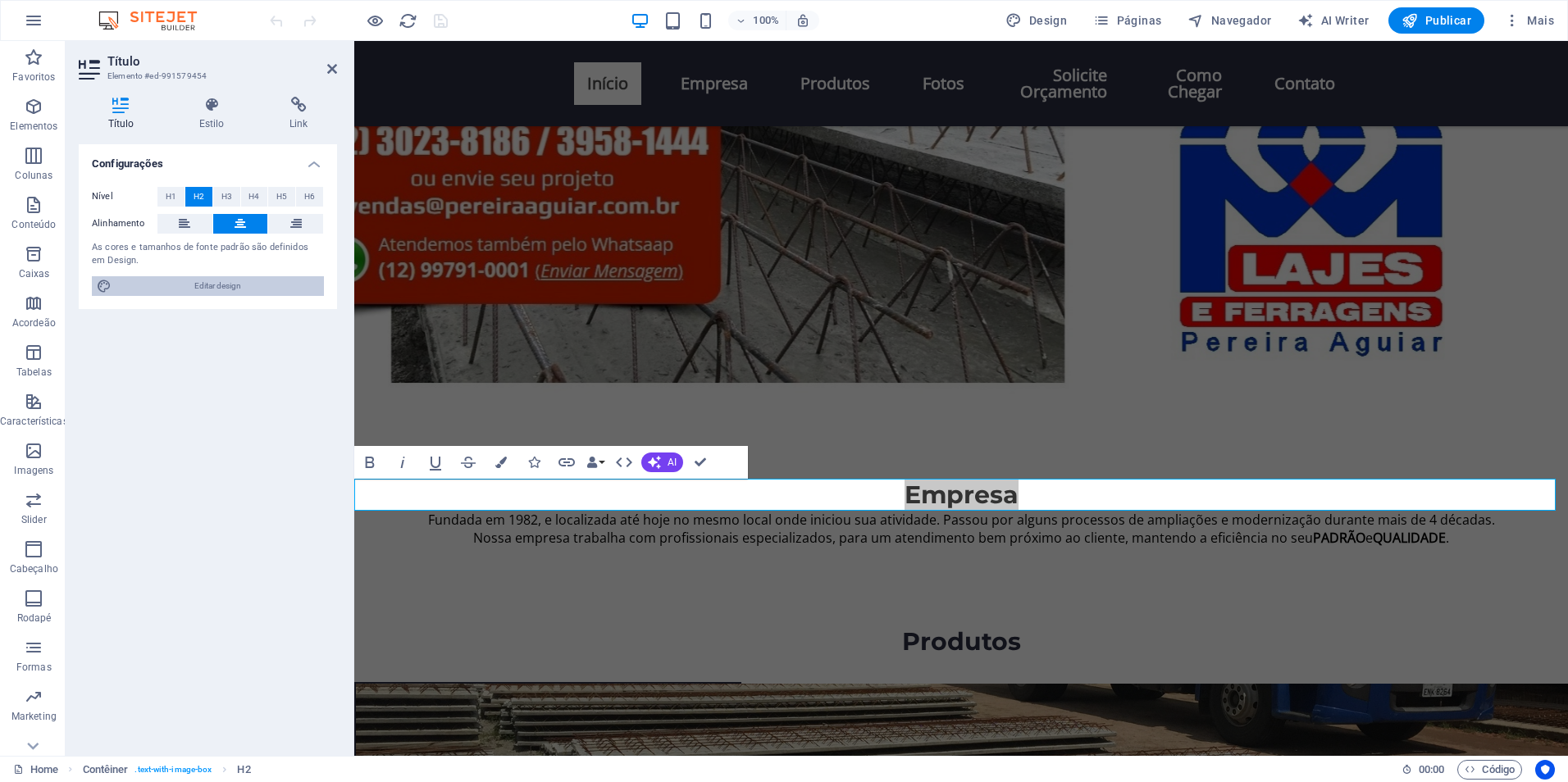
drag, startPoint x: 212, startPoint y: 287, endPoint x: 125, endPoint y: 351, distance: 108.0
click at [212, 287] on span "Editar design" at bounding box center [217, 286] width 203 height 20
select select "px"
select select "200"
select select "px"
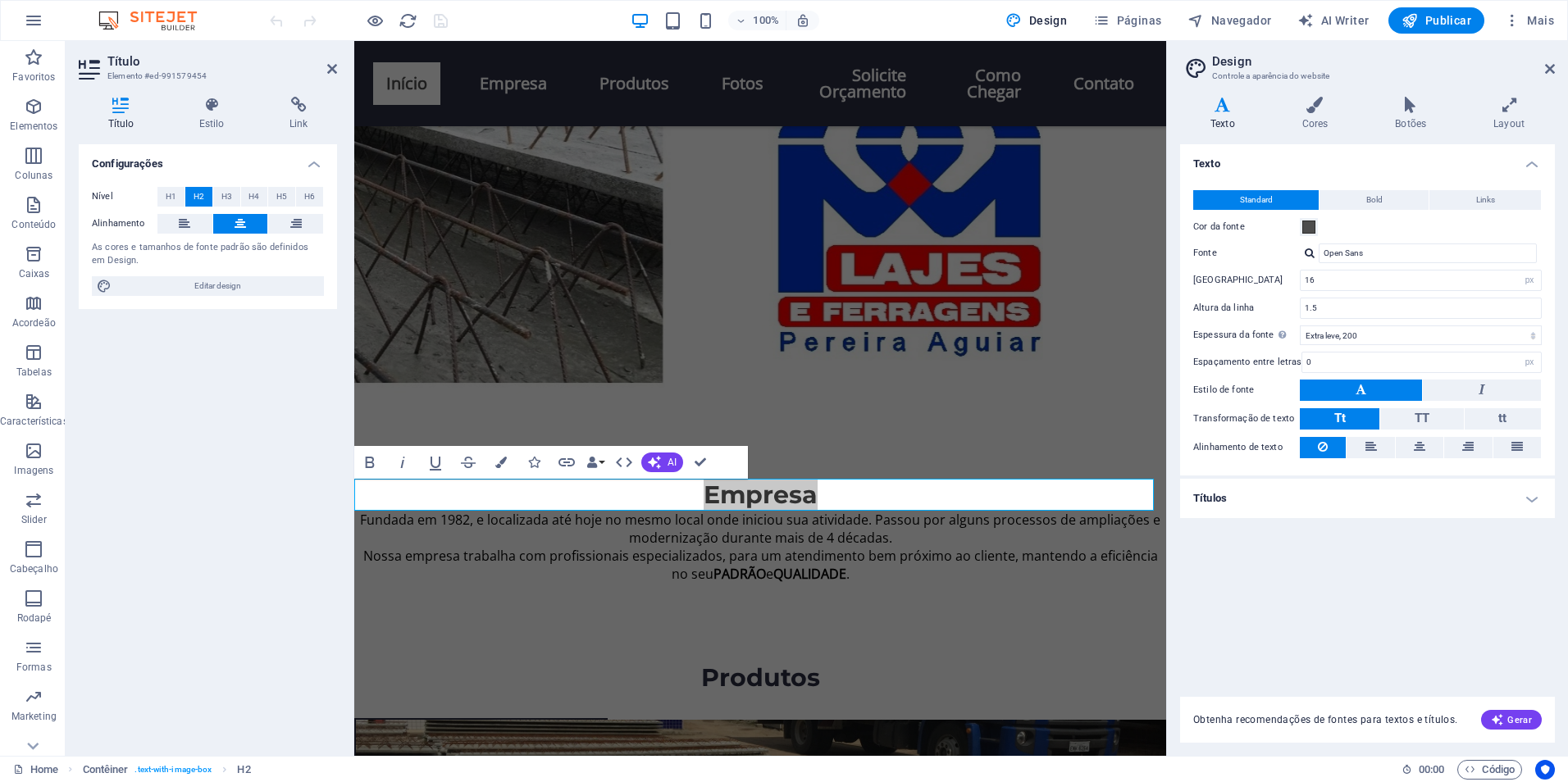
click at [1543, 64] on h2 "Design" at bounding box center [1384, 61] width 343 height 15
click at [1552, 74] on icon at bounding box center [1549, 68] width 10 height 13
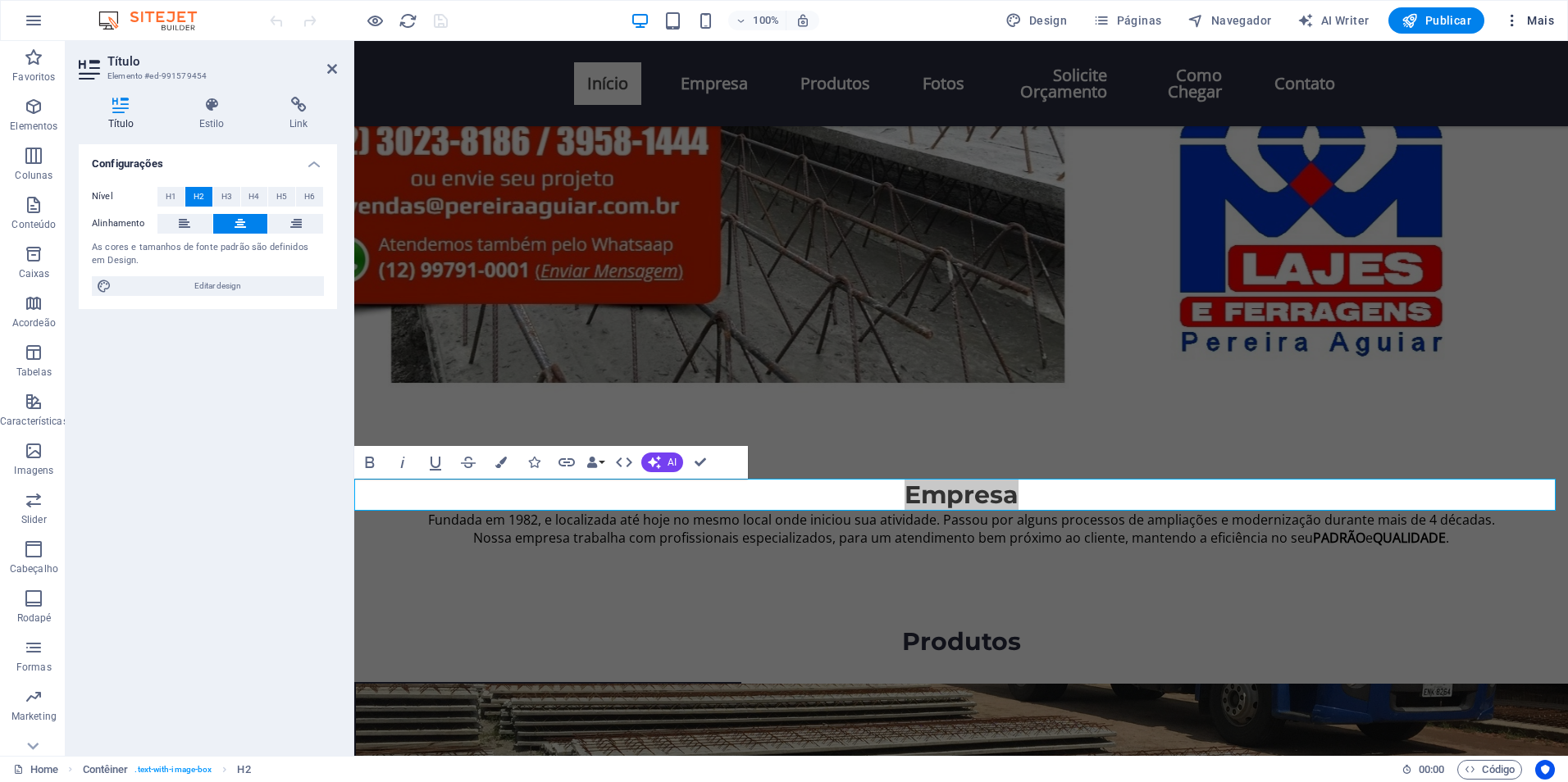
click at [1508, 22] on icon "button" at bounding box center [1512, 20] width 16 height 16
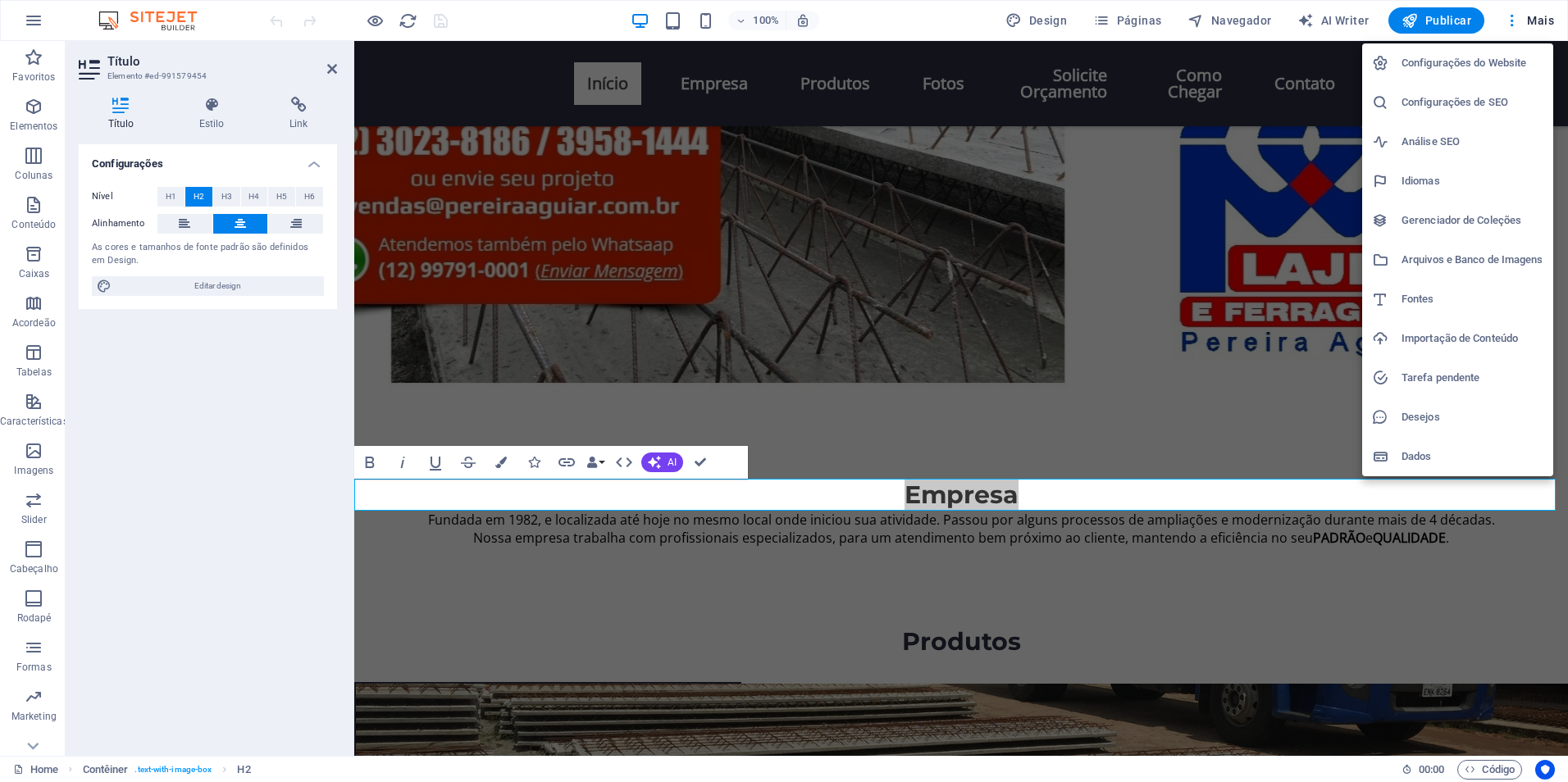
click at [1439, 64] on h6 "Configurações do Website" at bounding box center [1472, 63] width 142 height 20
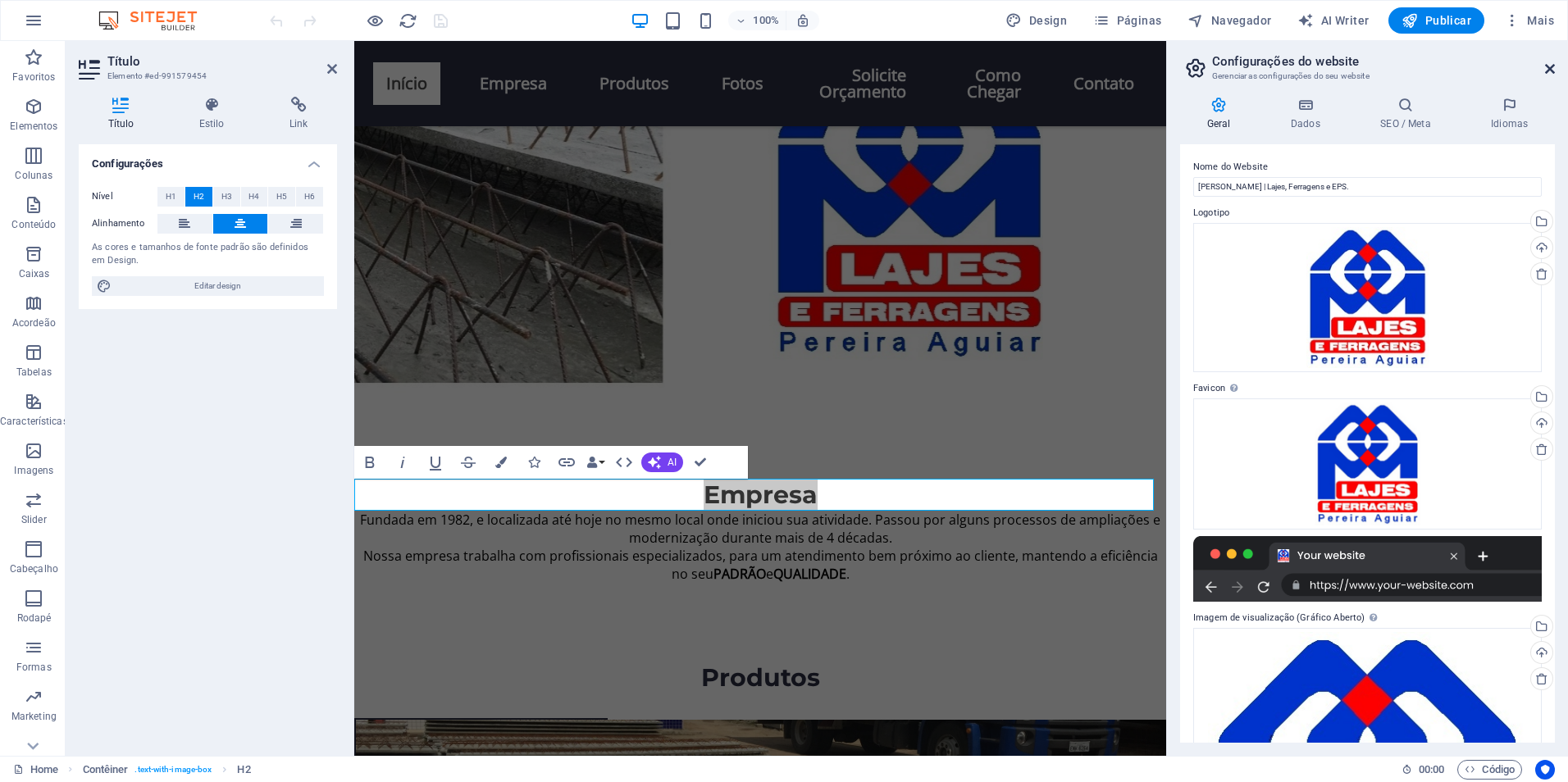
click at [1549, 69] on icon at bounding box center [1549, 68] width 10 height 13
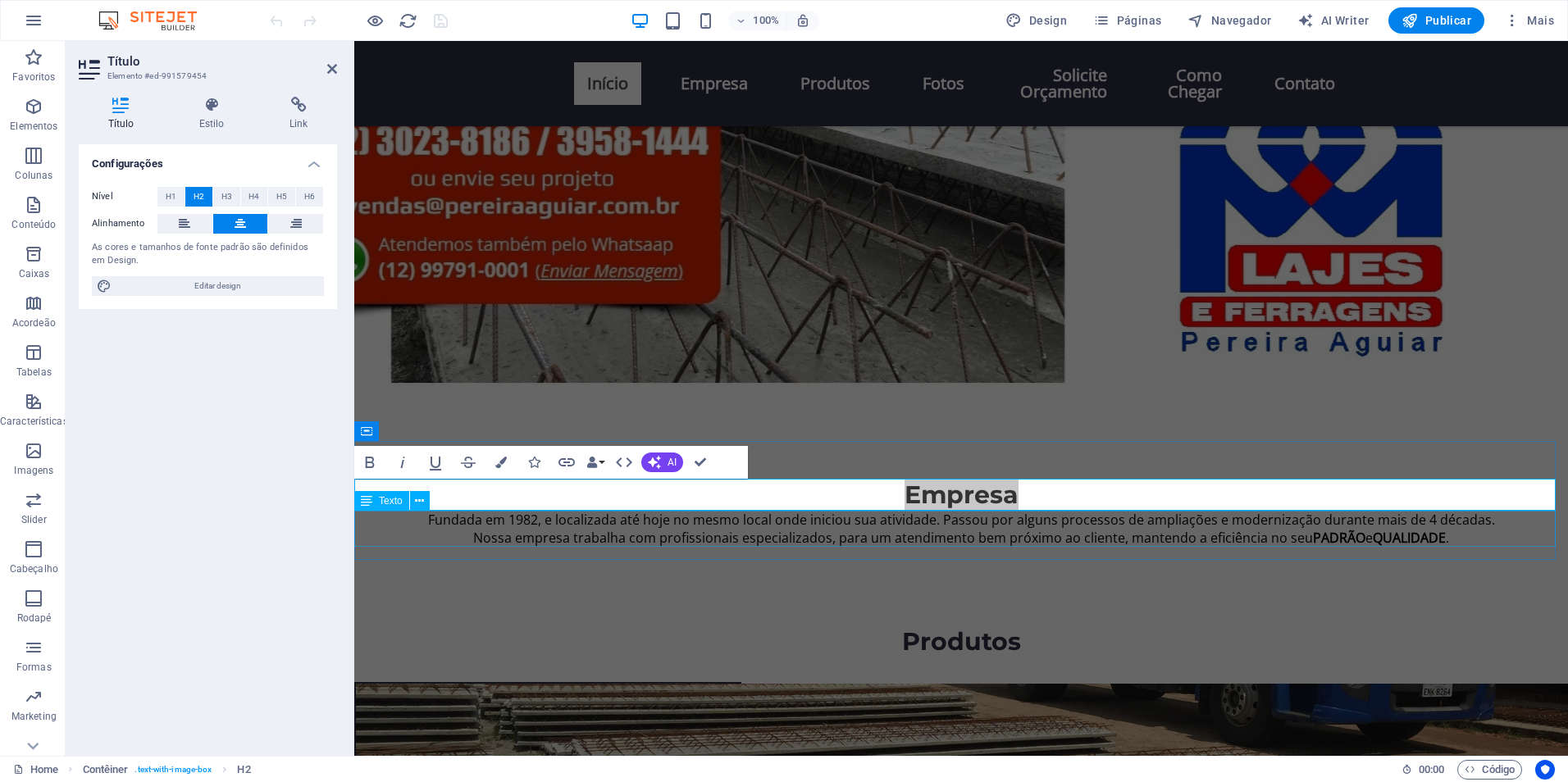
click at [1361, 534] on span "Nossa empresa trabalha com profissionais especializados, para um atendimento be…" at bounding box center [960, 538] width 976 height 18
click at [1567, 534] on p "Nossa empresa trabalha com profissionais especializados, para um atendimento be…" at bounding box center [961, 538] width 1214 height 18
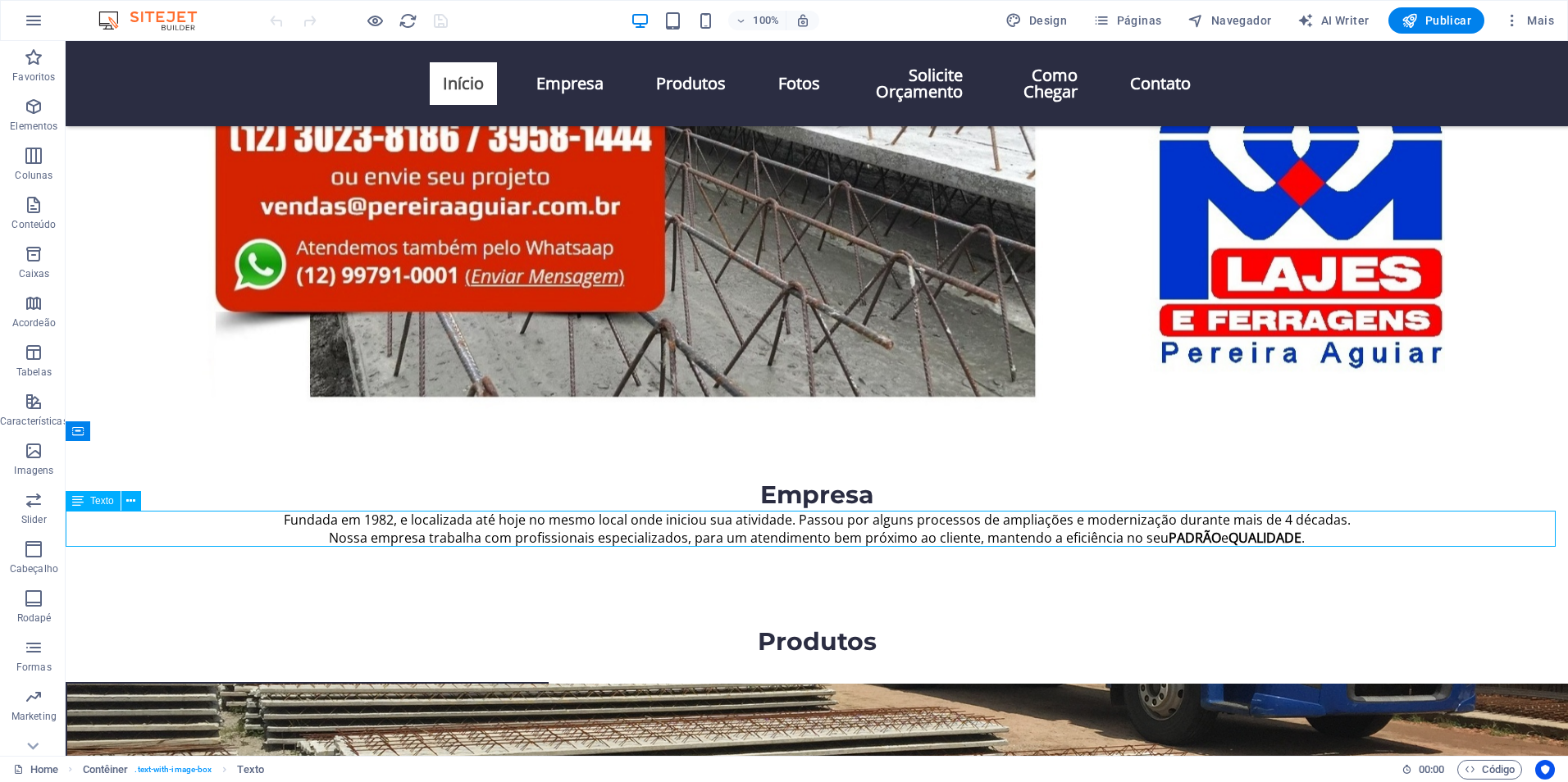
click at [1370, 534] on p "Nossa empresa trabalha com profissionais especializados, para um atendimento be…" at bounding box center [816, 538] width 1502 height 18
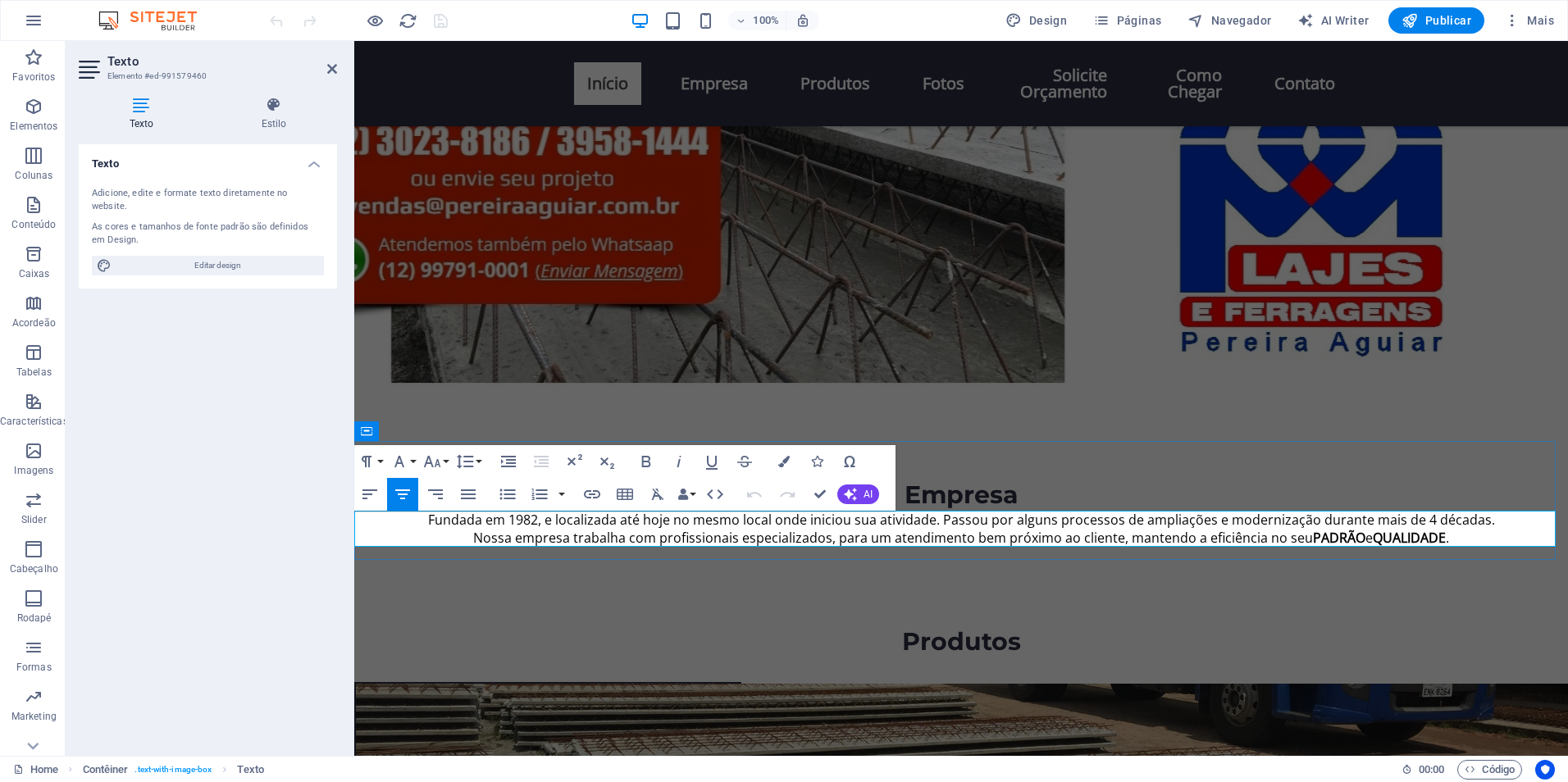
click at [1354, 512] on span "Fundada em 1982, e localizada até hoje no mesmo local onde iniciou sua atividad…" at bounding box center [961, 520] width 1067 height 18
click at [1010, 653] on div "Produtos" at bounding box center [961, 642] width 1214 height 32
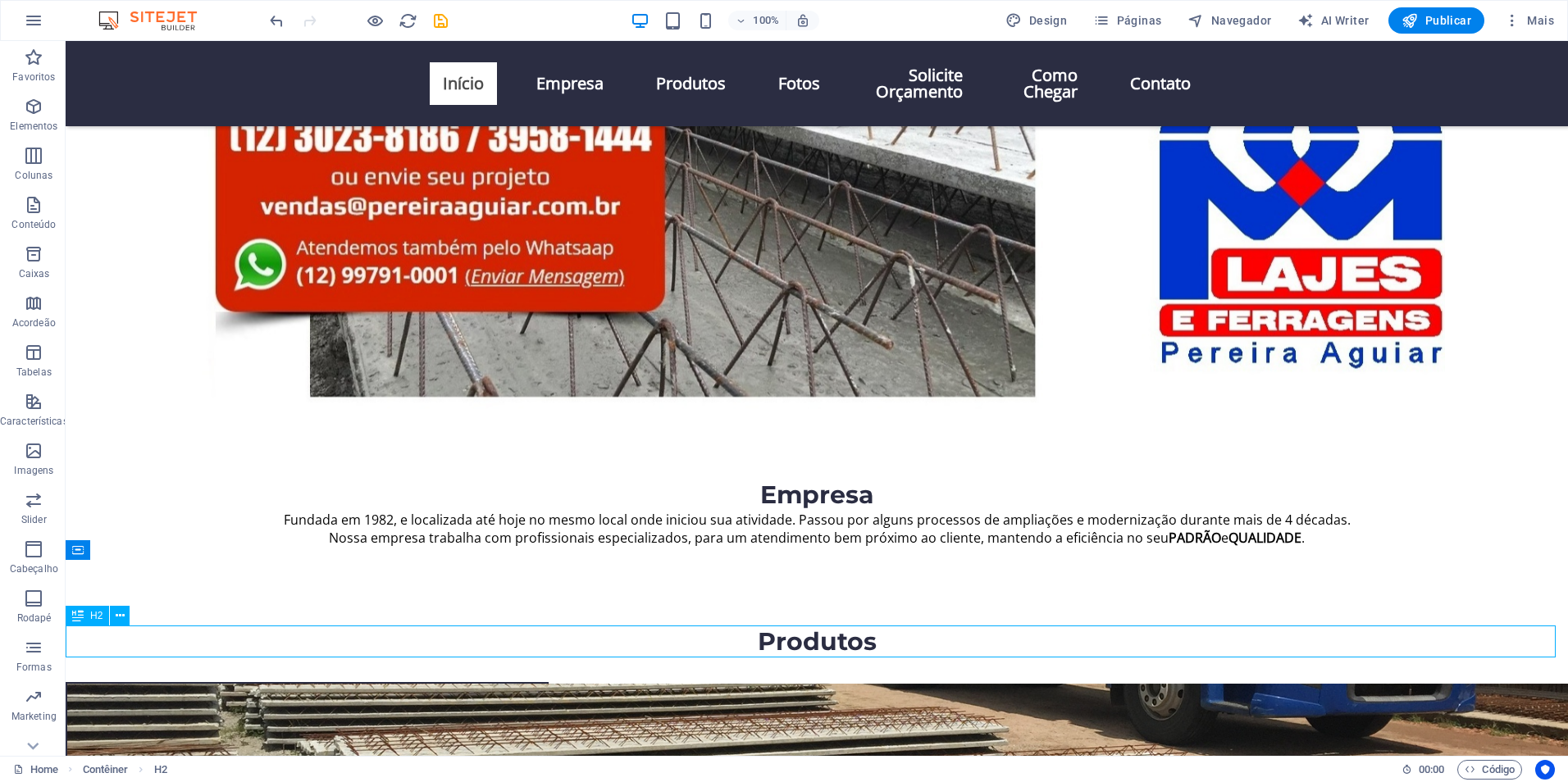
click at [1061, 635] on div "Produtos" at bounding box center [816, 642] width 1502 height 32
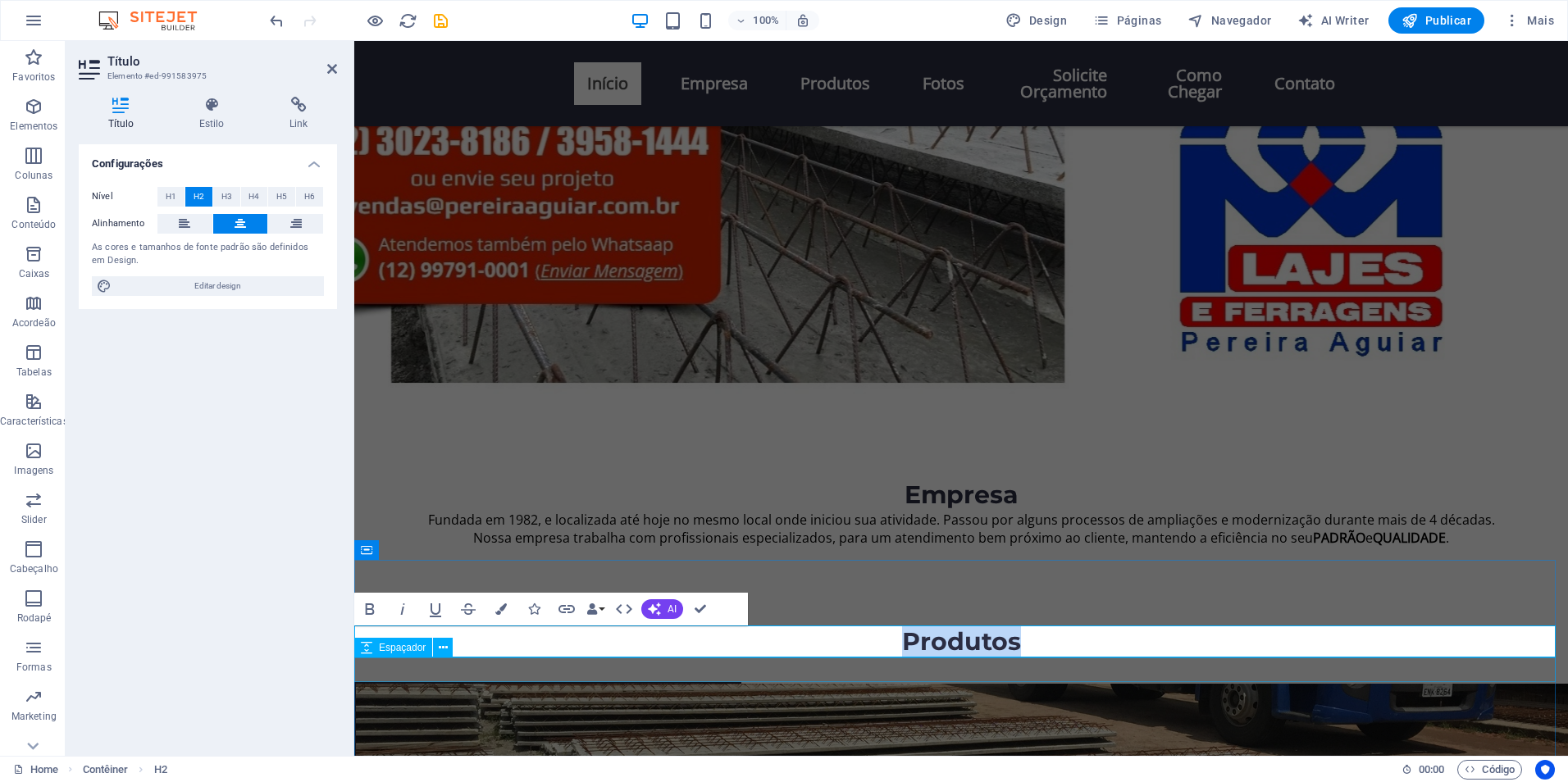
click at [1106, 674] on div at bounding box center [961, 670] width 1214 height 24
select select "px"
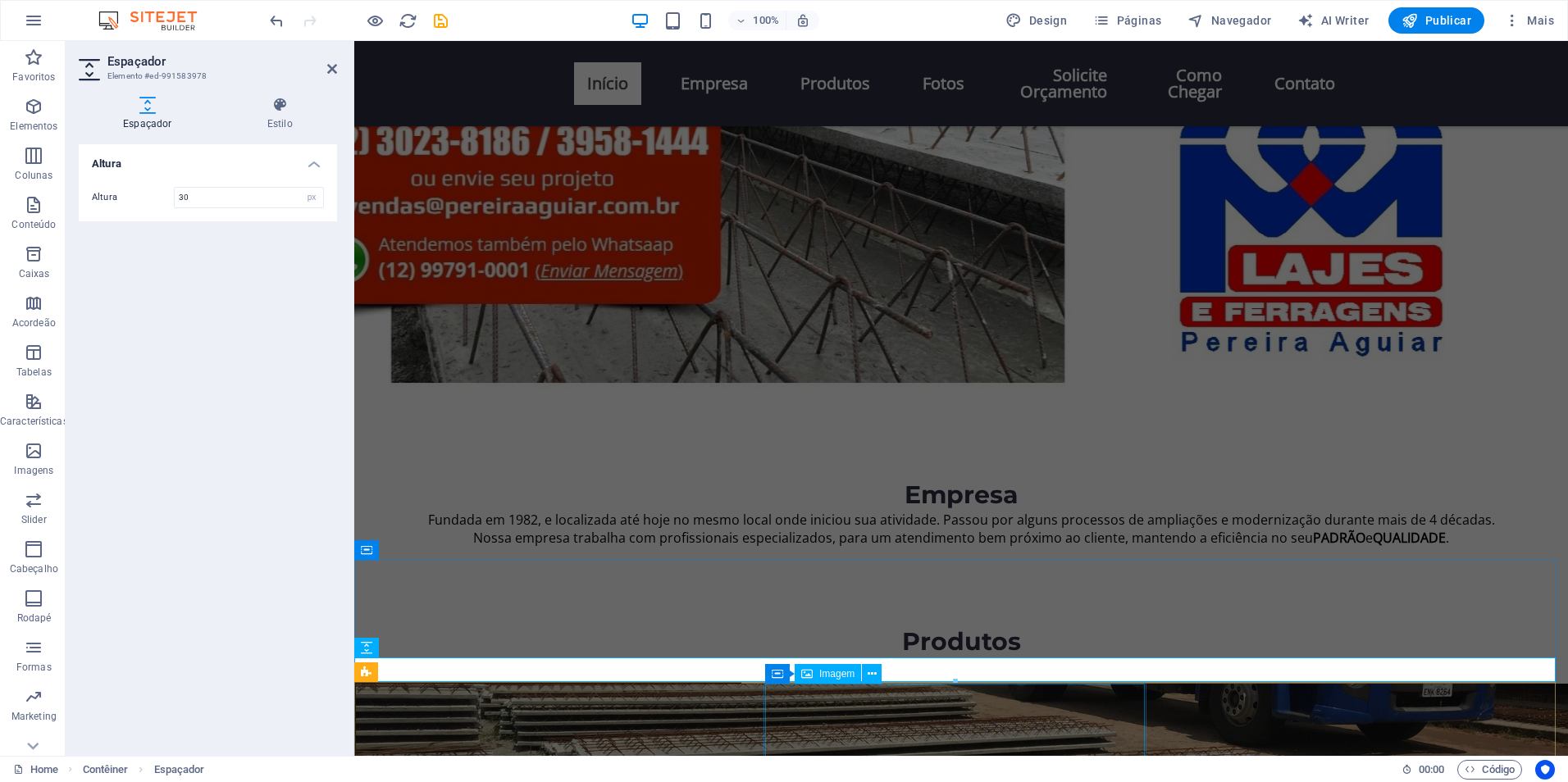
select select "vw"
select select "px"
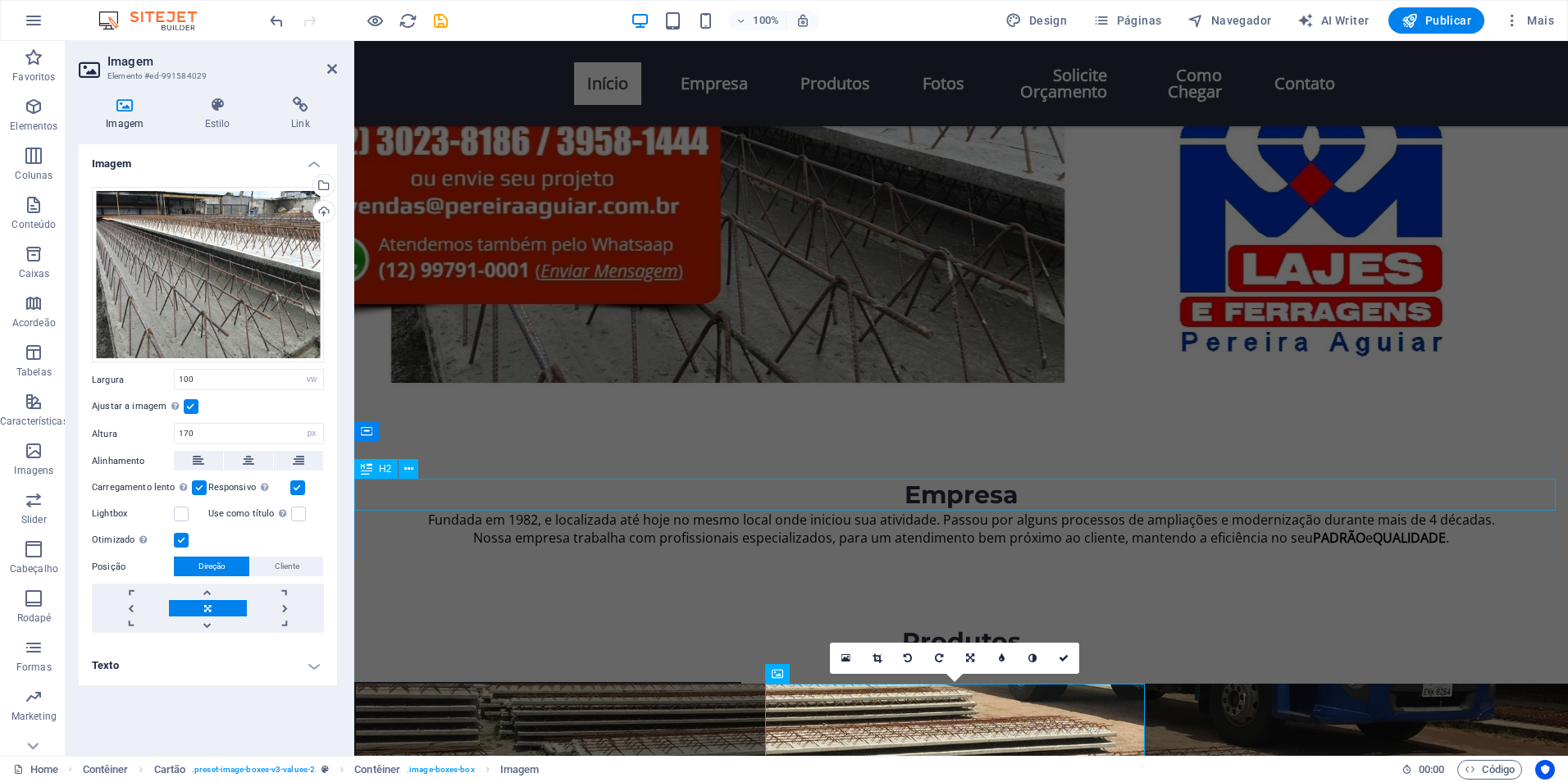
click at [1271, 499] on div "Empresa" at bounding box center [961, 494] width 1214 height 32
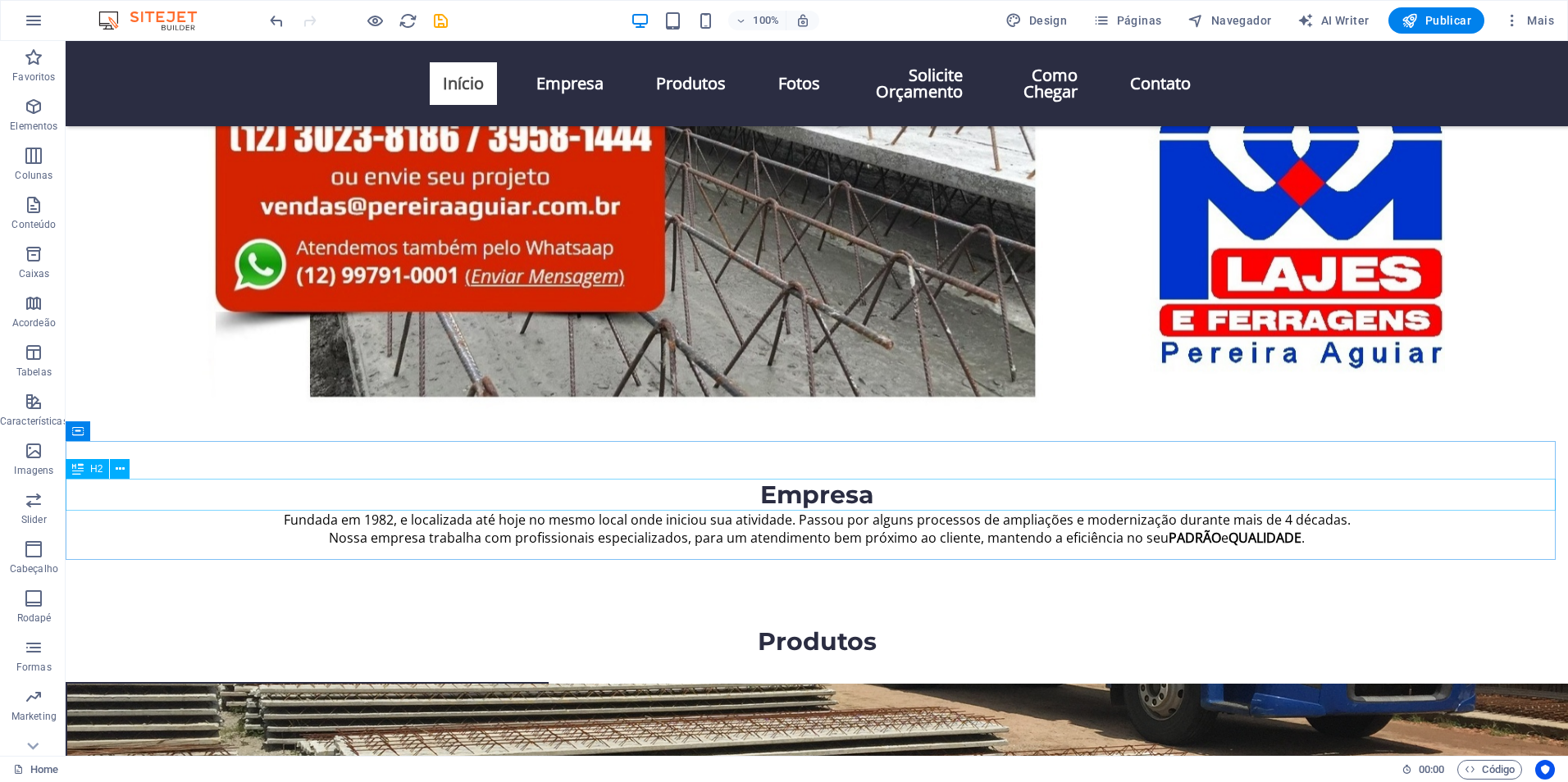
click at [92, 469] on span "H2" at bounding box center [96, 469] width 12 height 10
click at [119, 470] on icon at bounding box center [120, 469] width 9 height 17
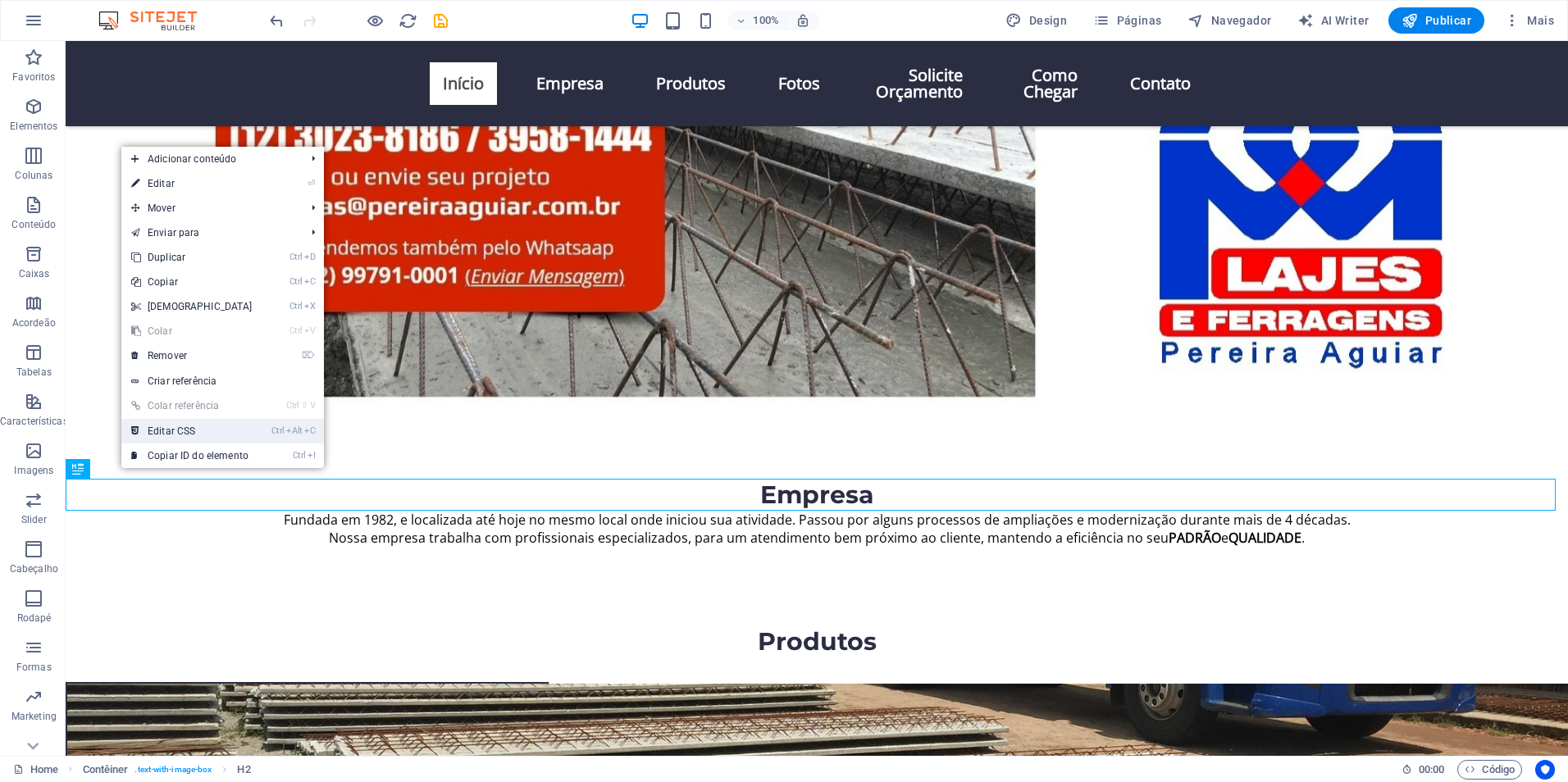
click at [186, 430] on link "Ctrl Alt C Editar CSS" at bounding box center [191, 431] width 141 height 24
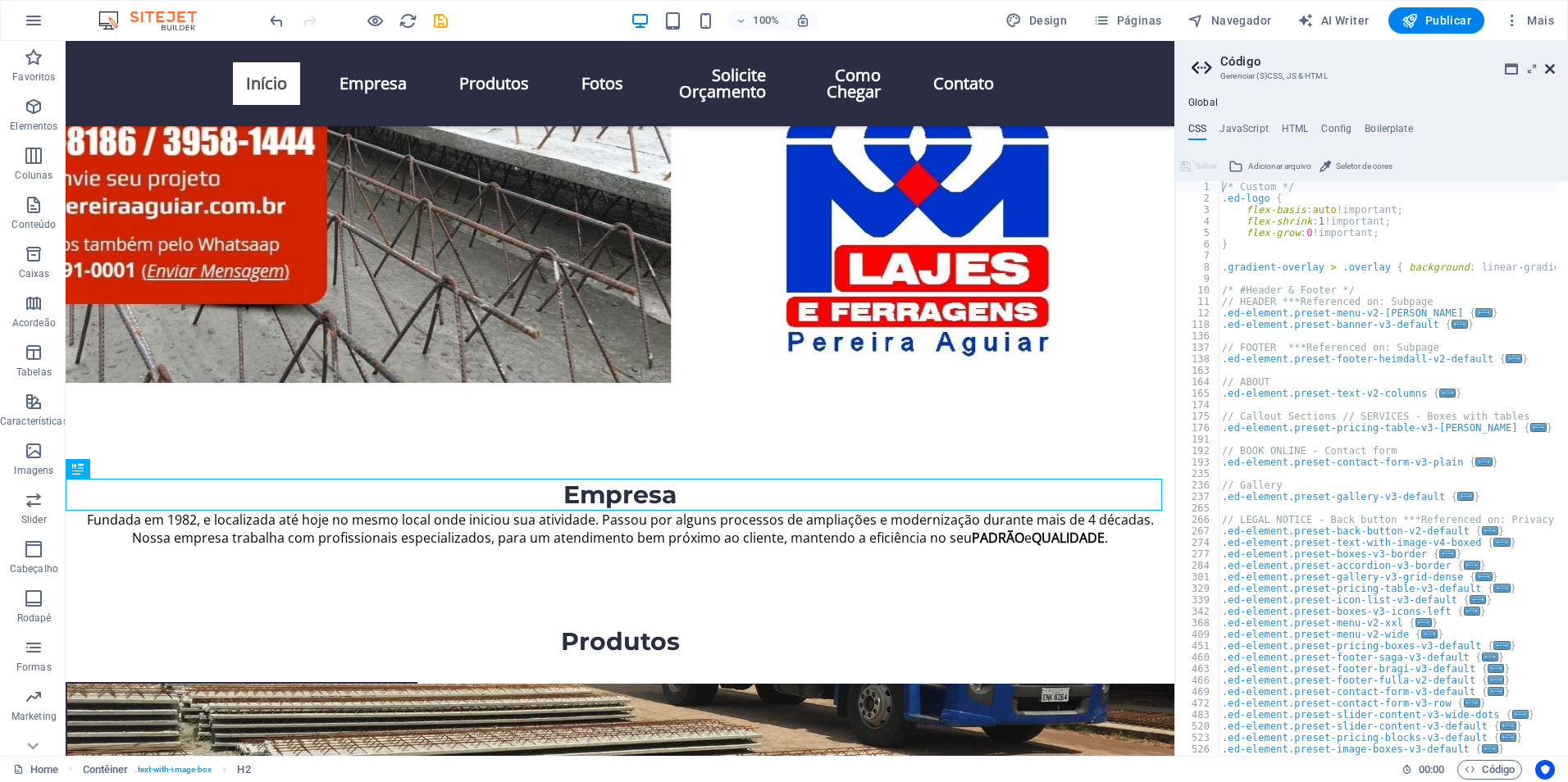
drag, startPoint x: 1547, startPoint y: 62, endPoint x: 1424, endPoint y: 39, distance: 125.1
click at [1547, 62] on icon at bounding box center [1549, 68] width 10 height 13
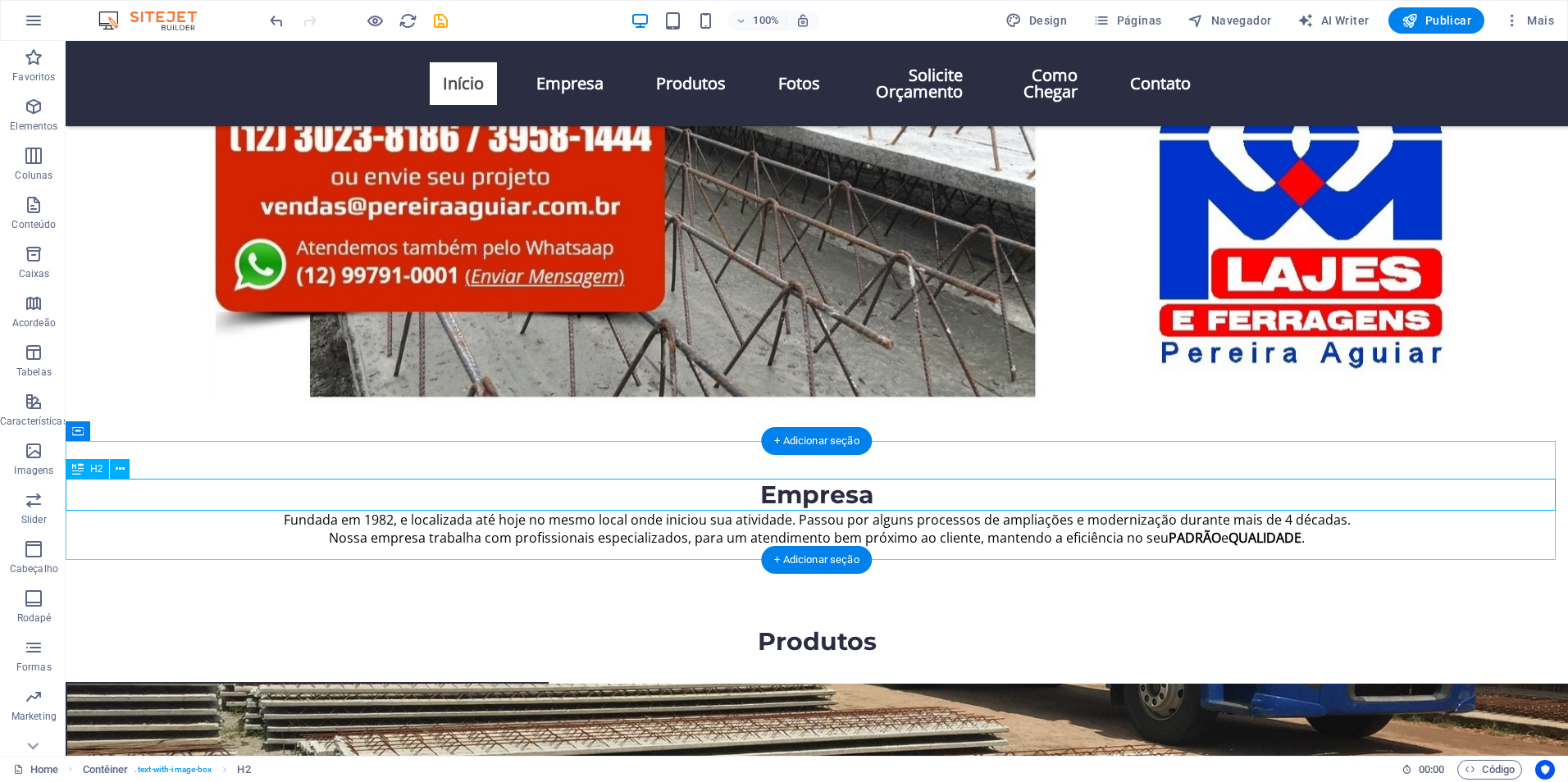
click at [690, 504] on div "Empresa" at bounding box center [816, 494] width 1502 height 32
click at [704, 498] on div "Empresa" at bounding box center [816, 494] width 1502 height 32
click at [808, 499] on div "Empresa" at bounding box center [816, 494] width 1502 height 32
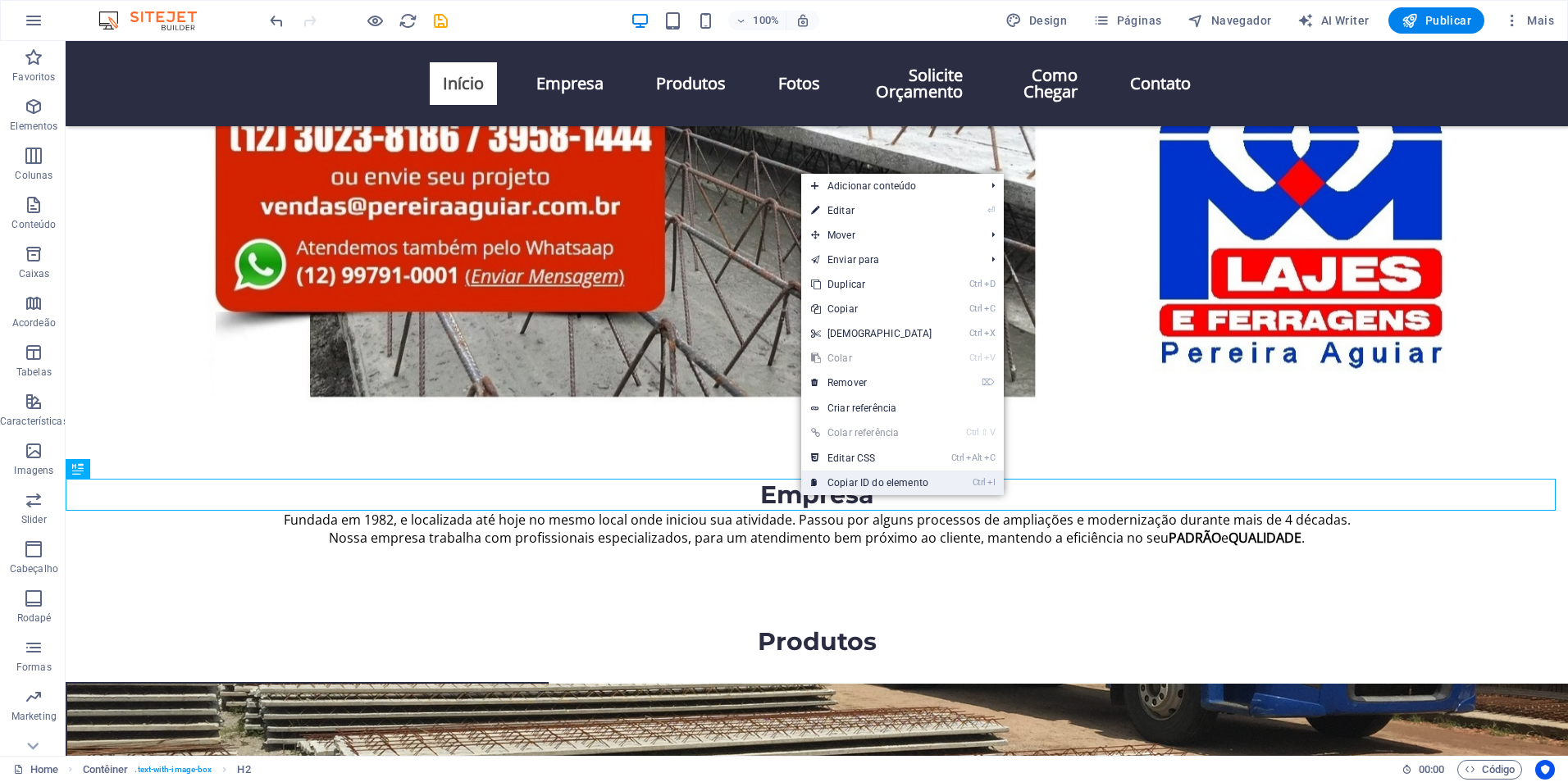
click at [911, 488] on link "Ctrl I Copiar ID do elemento" at bounding box center [871, 483] width 141 height 24
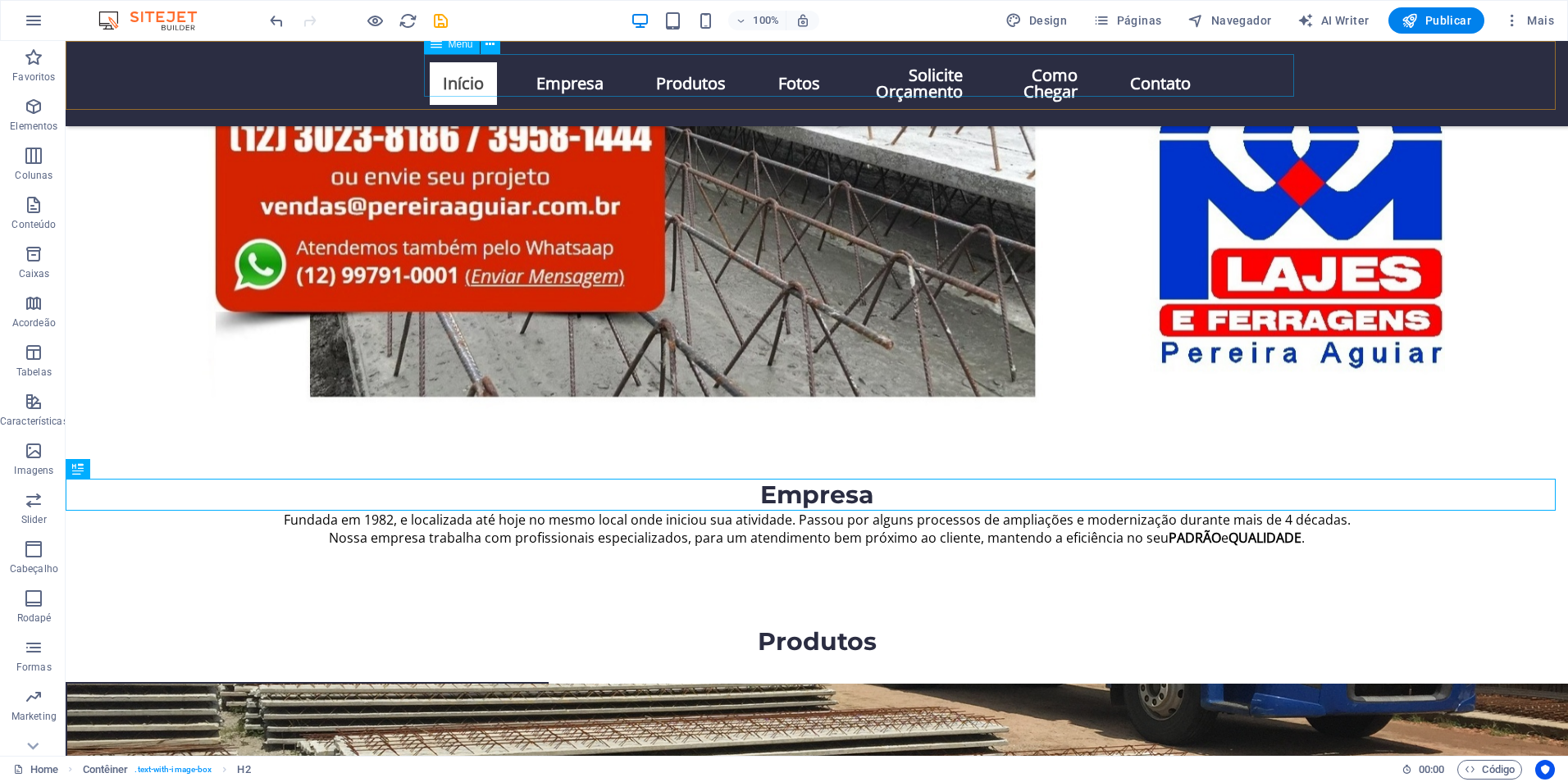
click at [565, 77] on nav "Início Empresa Produtos Fotos Solicite Orçamento Como Chegar Contato" at bounding box center [816, 84] width 774 height 59
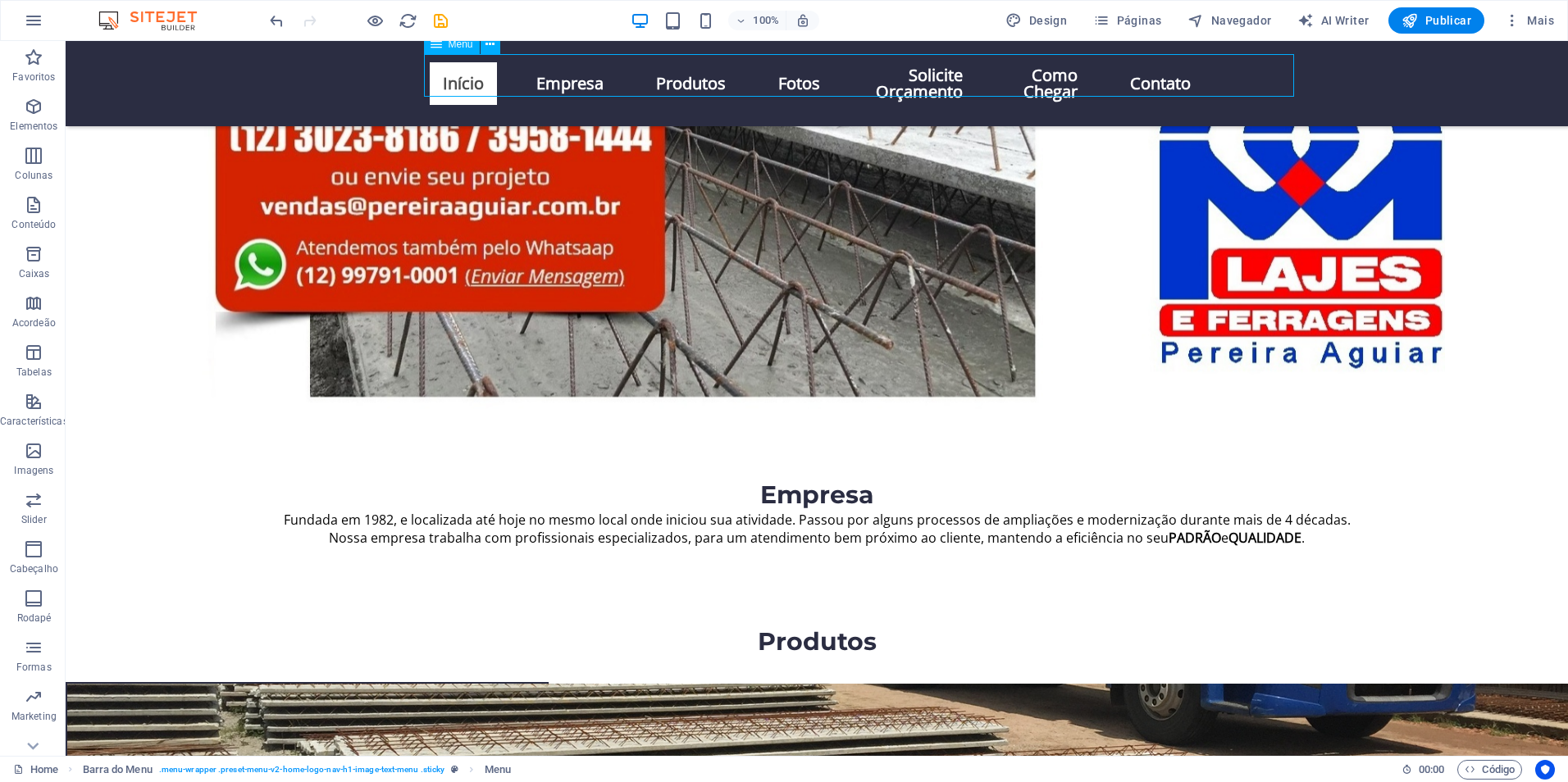
click at [565, 77] on nav "Início Empresa Produtos Fotos Solicite Orçamento Como Chegar Contato" at bounding box center [816, 84] width 774 height 59
select select
select select "2"
select select
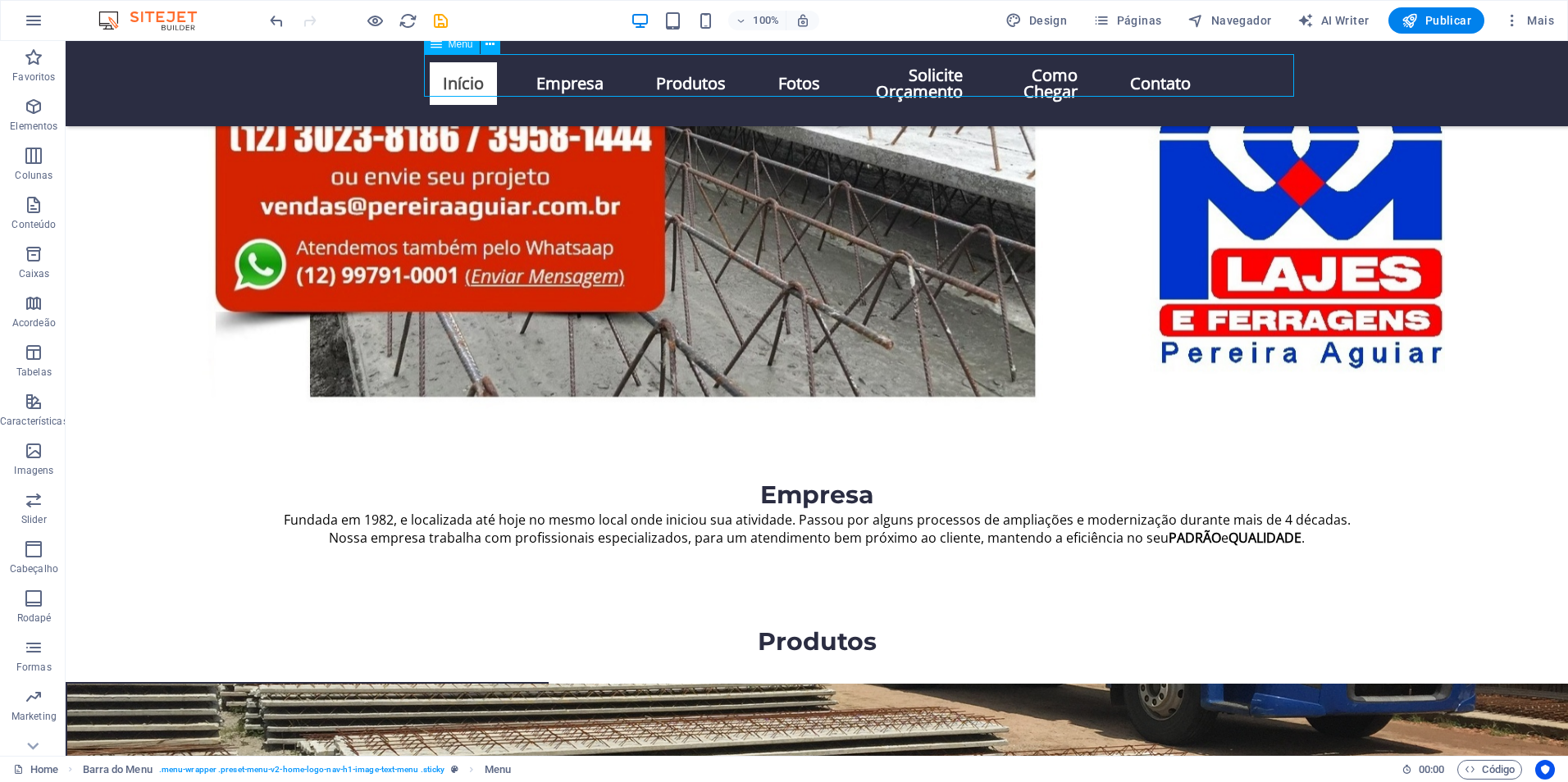
select select "1"
select select
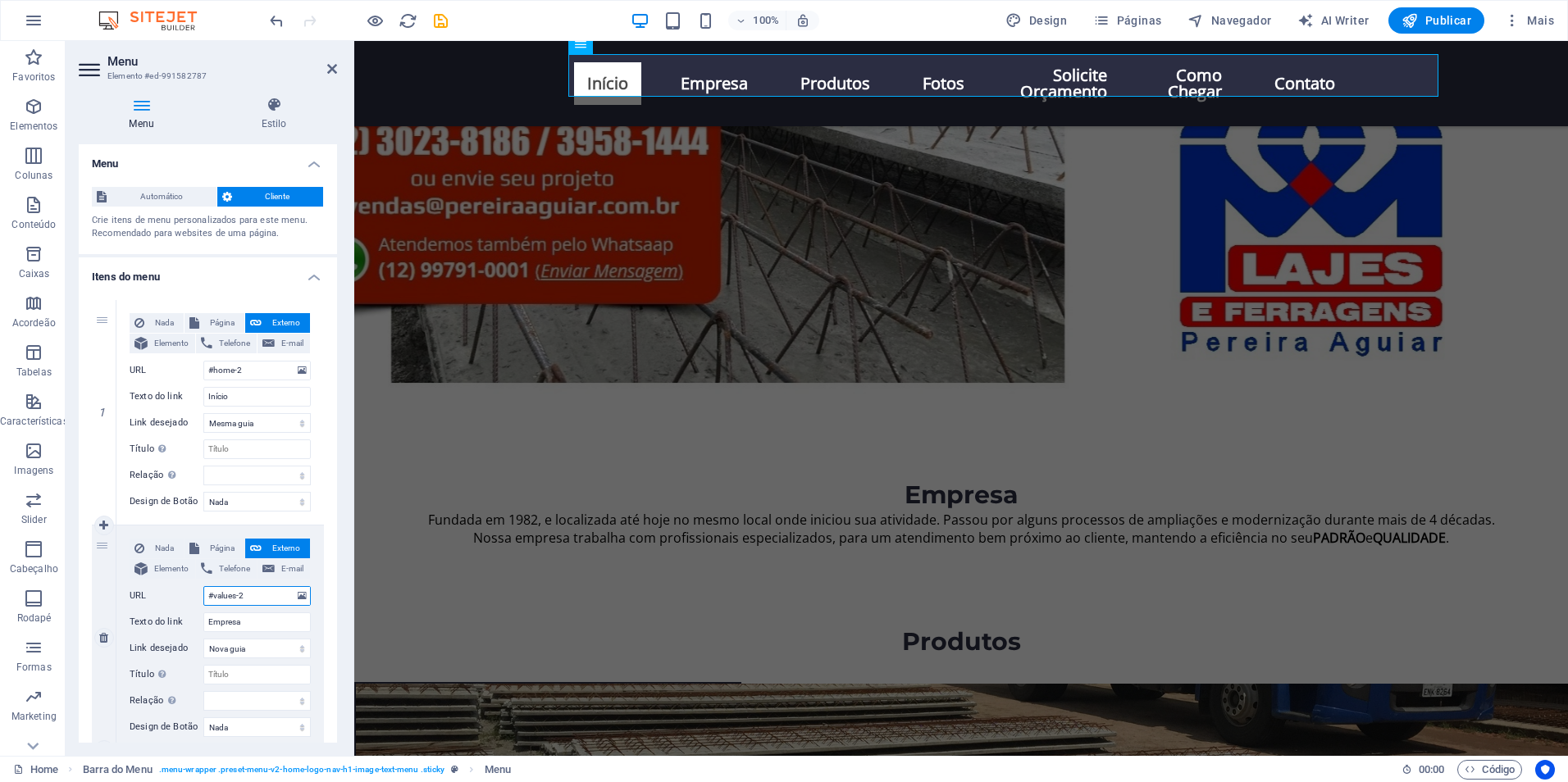
click at [261, 597] on input "#values-2" at bounding box center [257, 596] width 107 height 20
drag, startPoint x: 267, startPoint y: 599, endPoint x: 127, endPoint y: 605, distance: 140.1
click at [127, 605] on div "Nada Página Externo Elemento Telefone E-mail Página Home Fale Conosco: Fotos El…" at bounding box center [220, 637] width 208 height 224
paste input "ed-991579454"
type input "#ed-991579454"
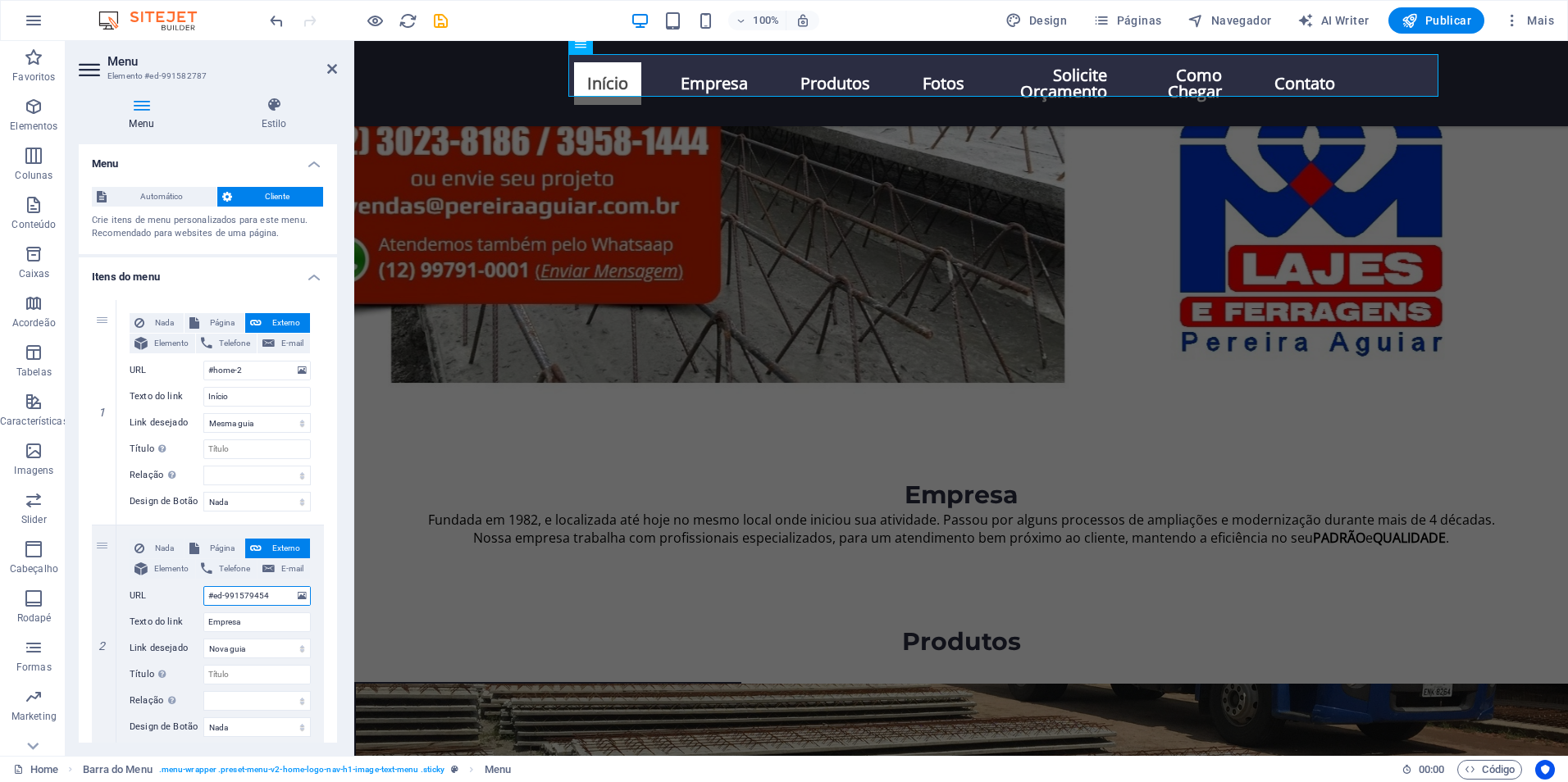
select select
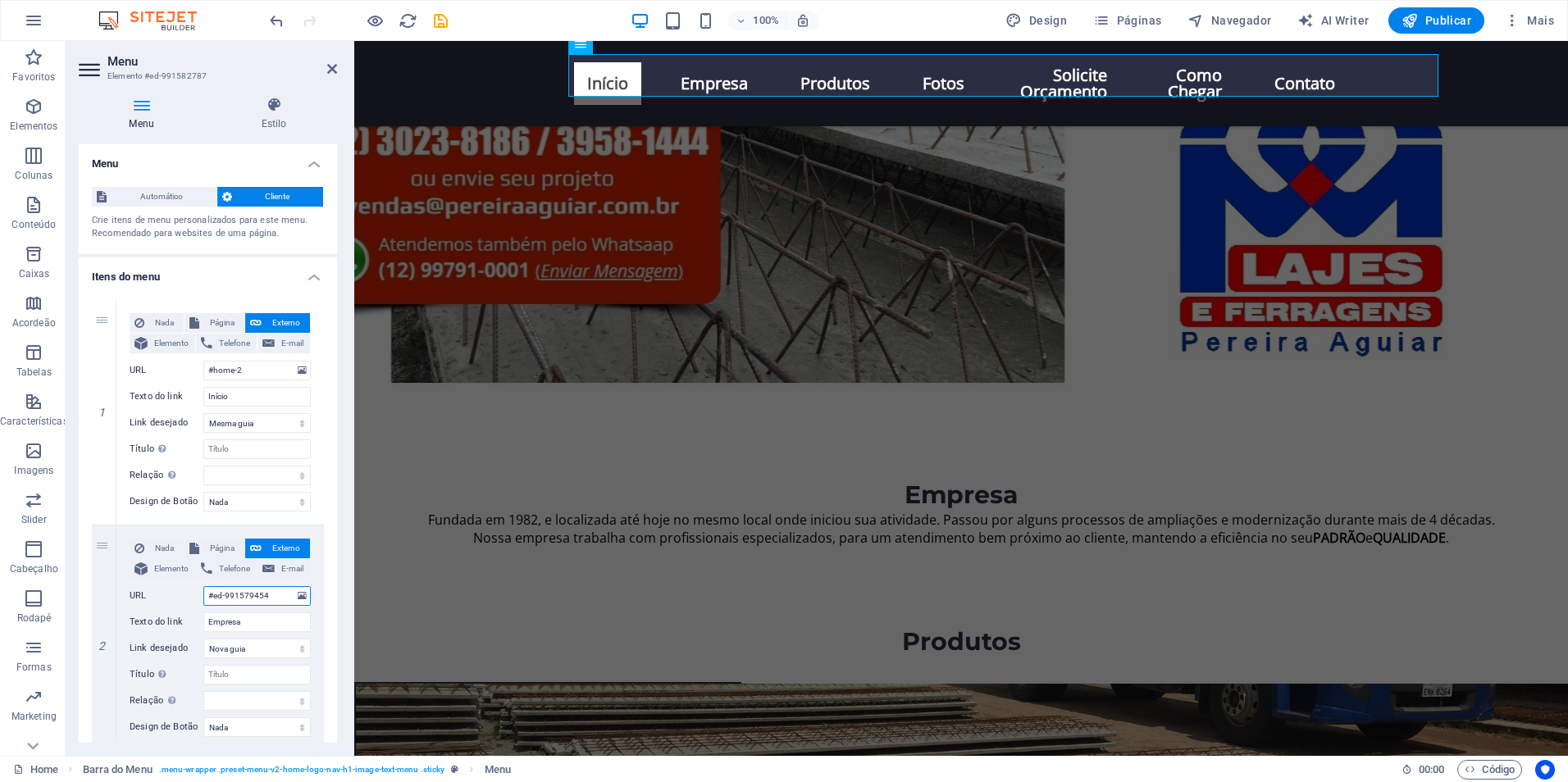
select select
type input "#ed-991579454"
click at [326, 66] on header "Menu Elemento #ed-991582787" at bounding box center [208, 61] width 258 height 42
click at [334, 67] on icon at bounding box center [332, 68] width 10 height 13
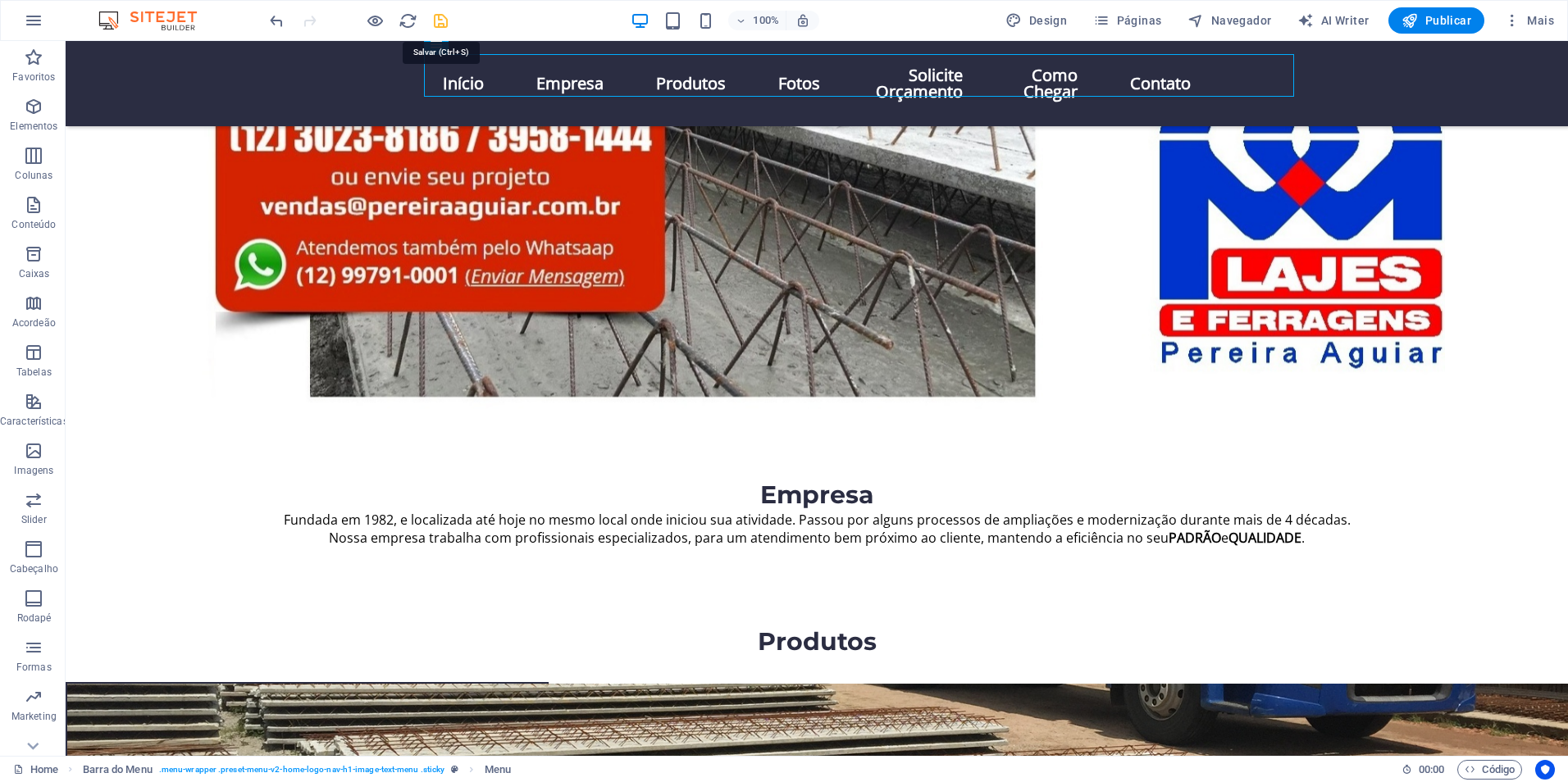
click at [440, 22] on icon "save" at bounding box center [441, 21] width 19 height 19
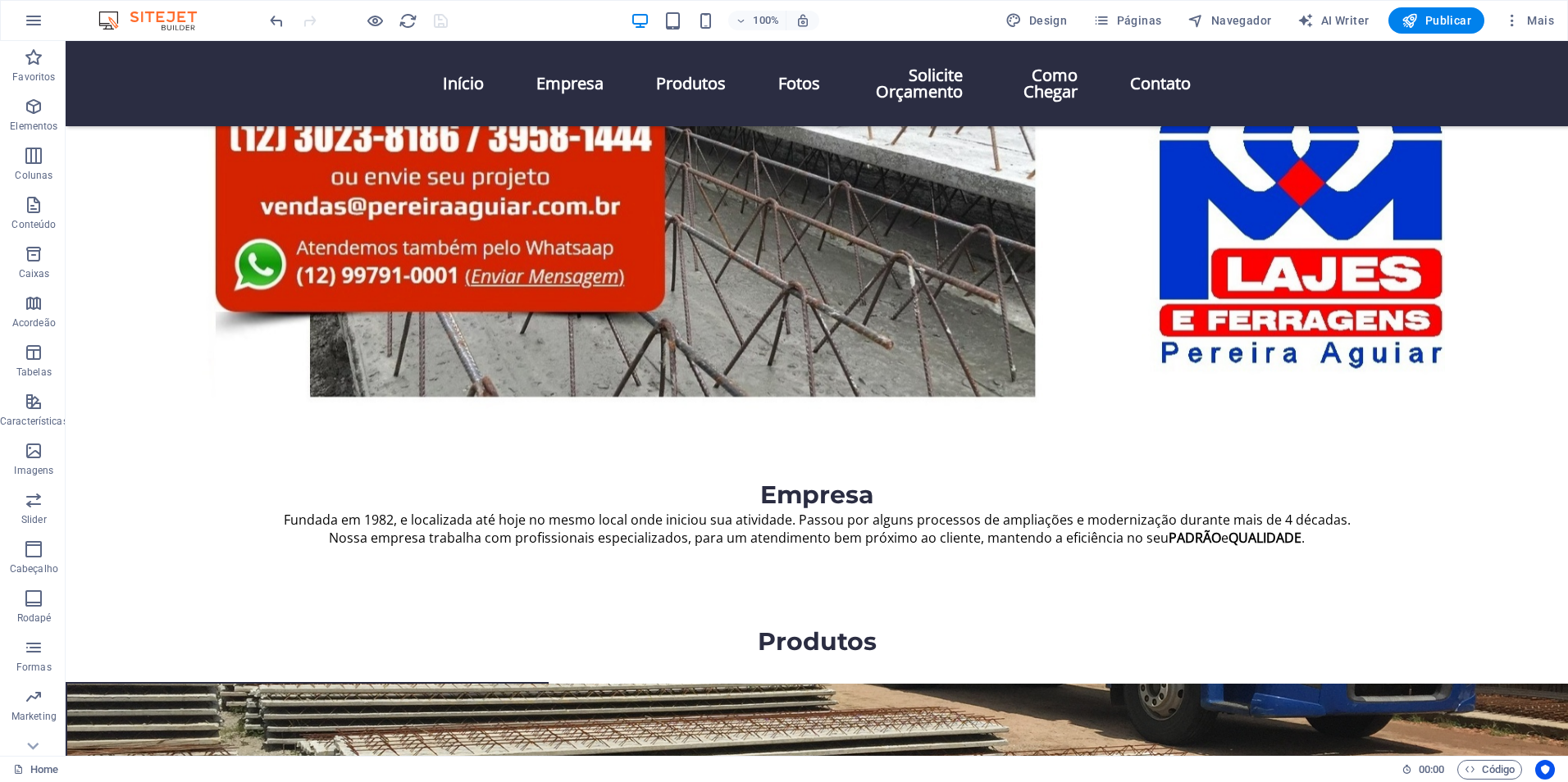
click at [359, 22] on div at bounding box center [358, 21] width 184 height 26
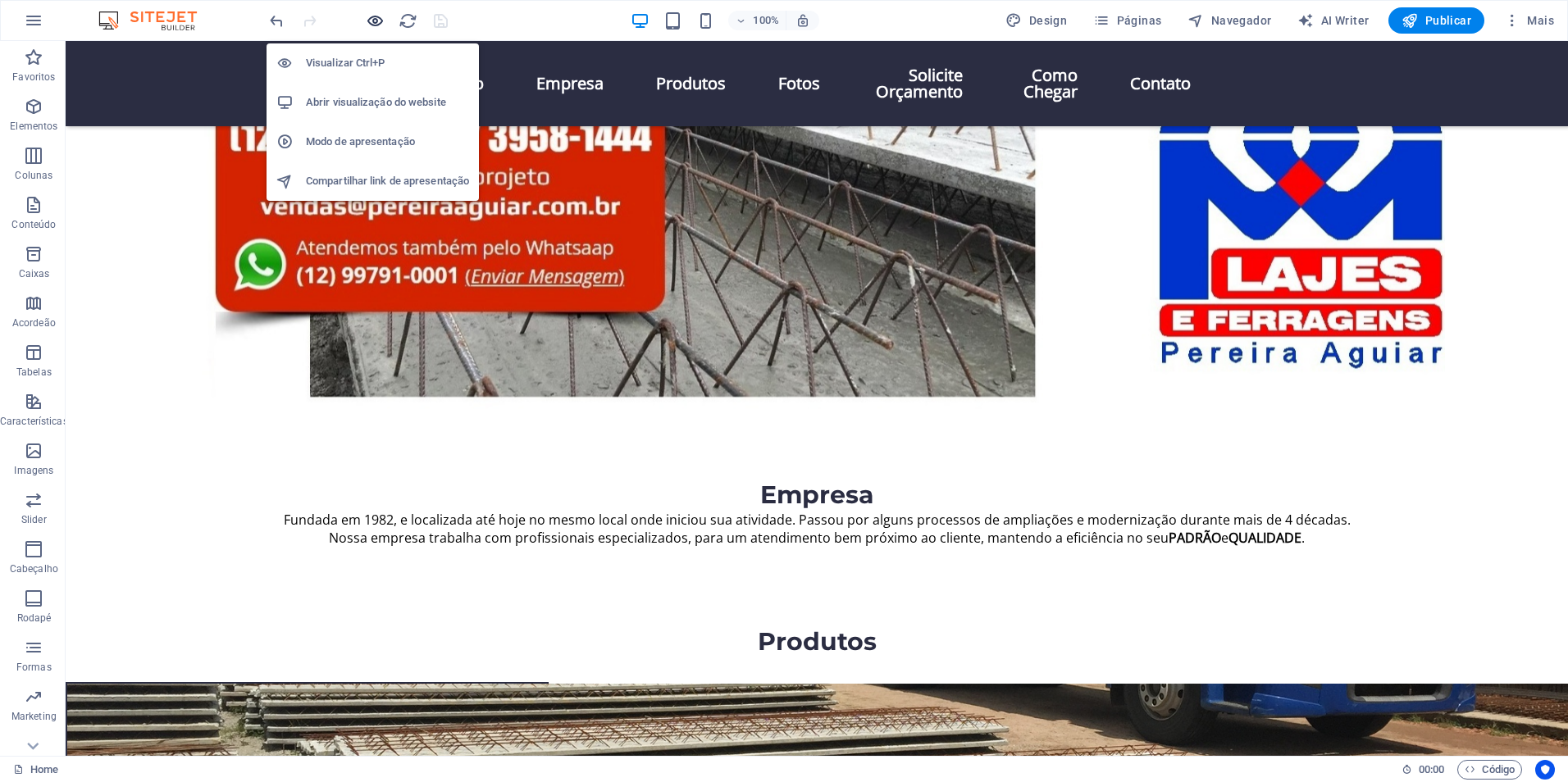
click at [371, 23] on icon "button" at bounding box center [375, 21] width 19 height 19
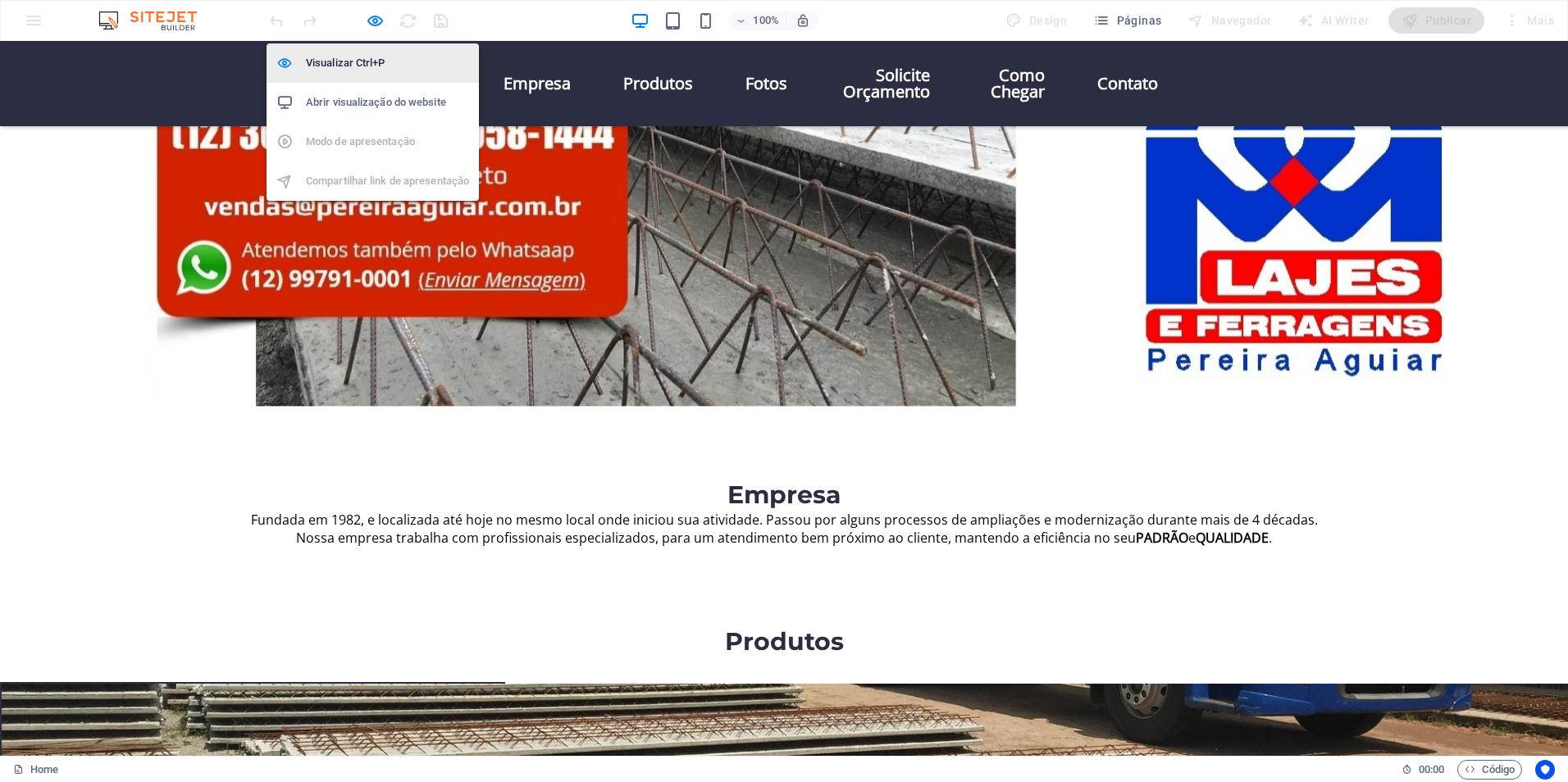
click at [334, 63] on h6 "Visualizar Ctrl+P" at bounding box center [387, 63] width 163 height 20
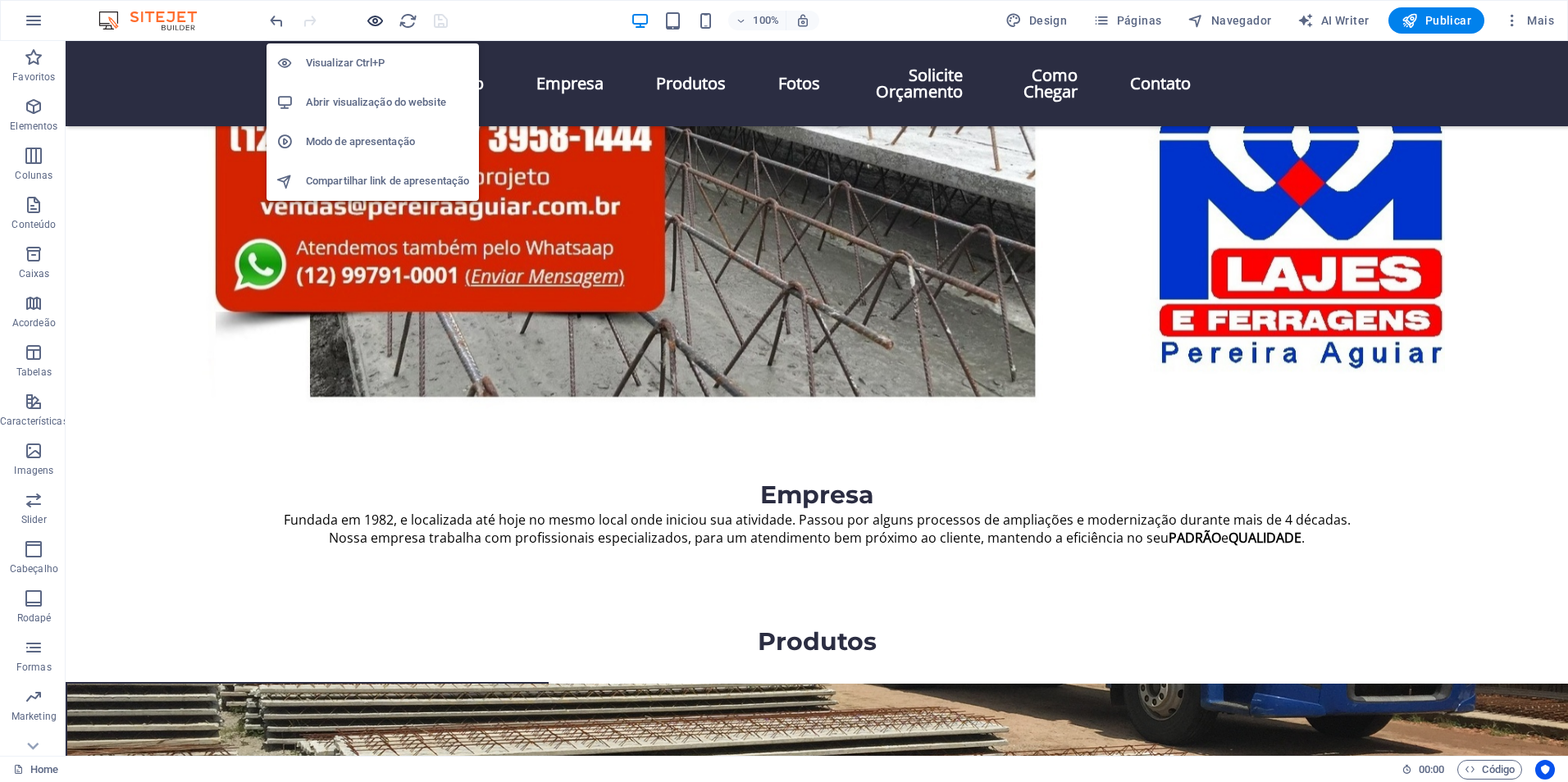
drag, startPoint x: 377, startPoint y: 22, endPoint x: 263, endPoint y: 20, distance: 114.0
click at [377, 22] on icon "button" at bounding box center [375, 21] width 19 height 19
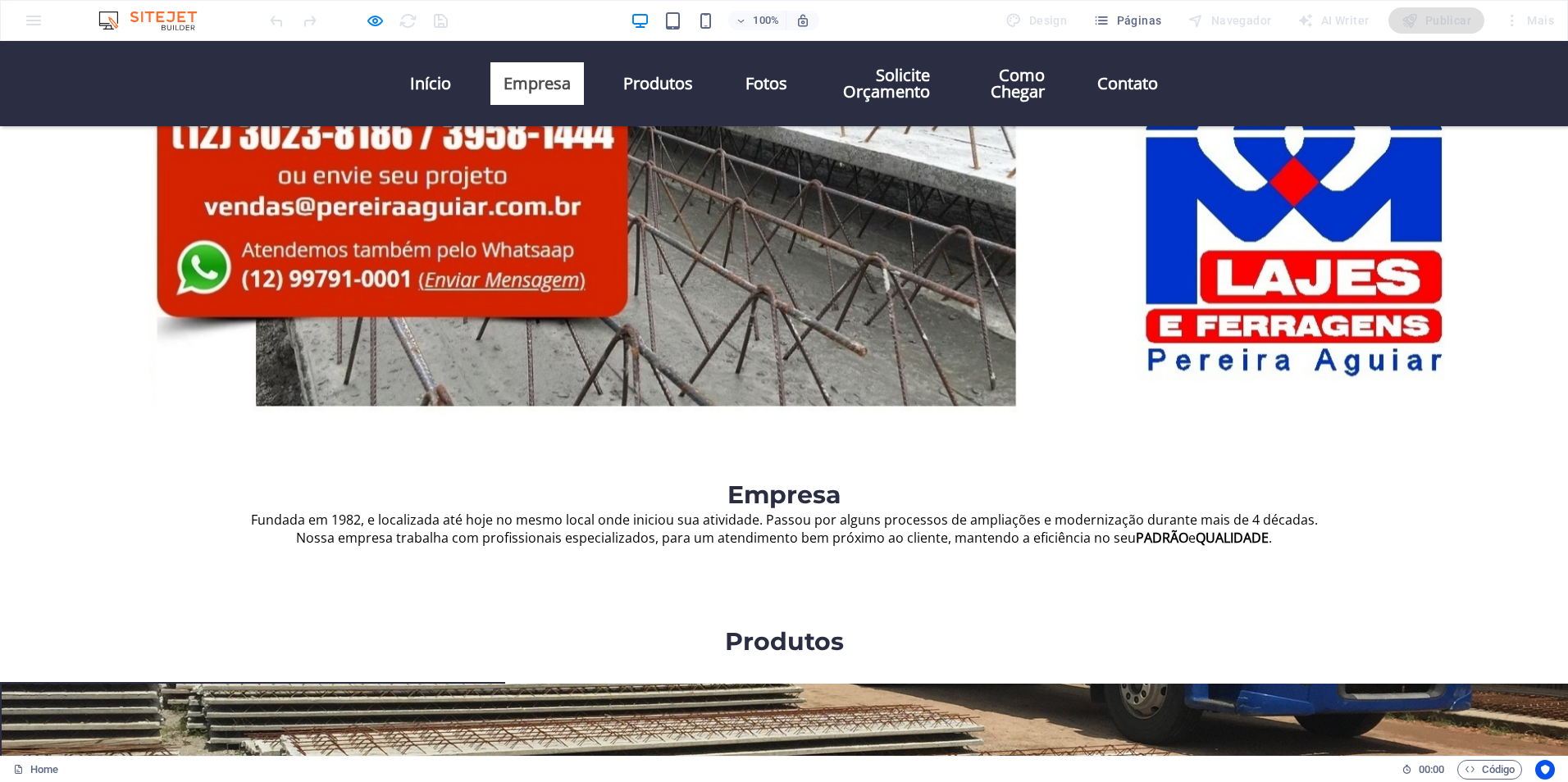
click at [542, 74] on link "Empresa" at bounding box center [537, 83] width 94 height 42
click at [433, 83] on link "Início" at bounding box center [430, 83] width 68 height 42
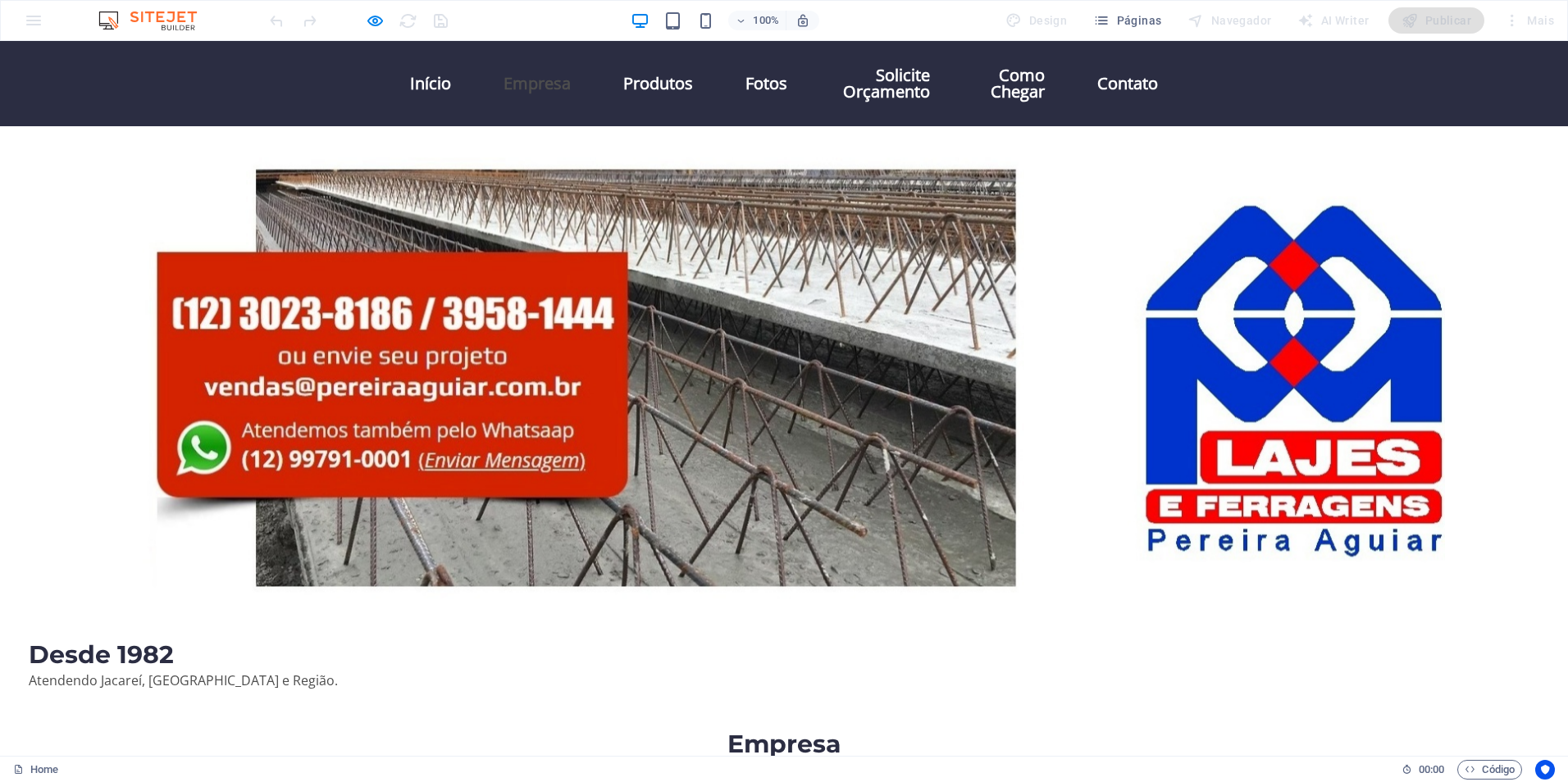
click at [549, 70] on link "Empresa" at bounding box center [537, 83] width 94 height 42
click at [652, 74] on link "Produtos" at bounding box center [658, 83] width 96 height 42
click at [752, 72] on link "Fotos" at bounding box center [766, 83] width 68 height 42
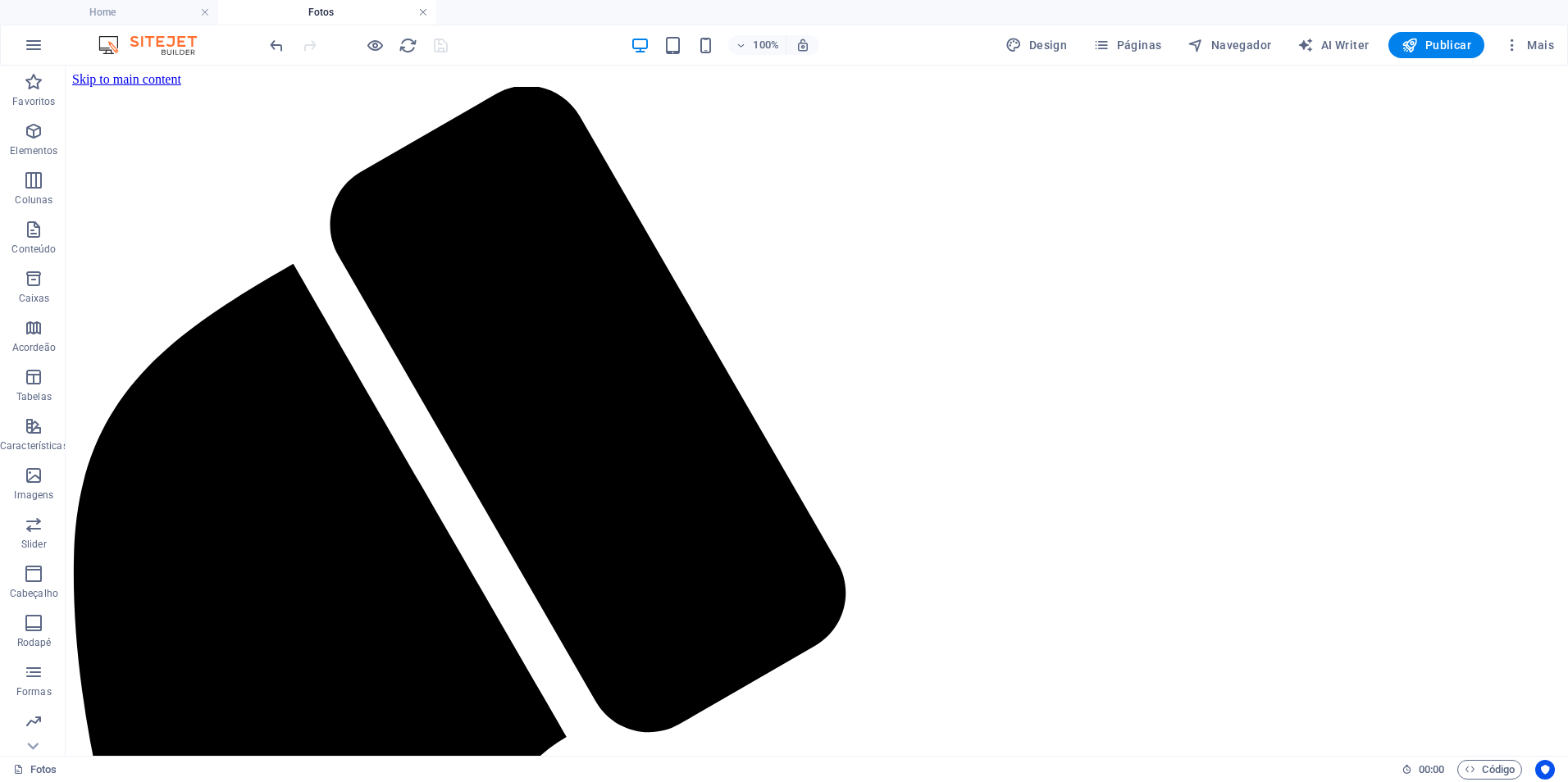
click at [422, 12] on link at bounding box center [423, 13] width 10 height 16
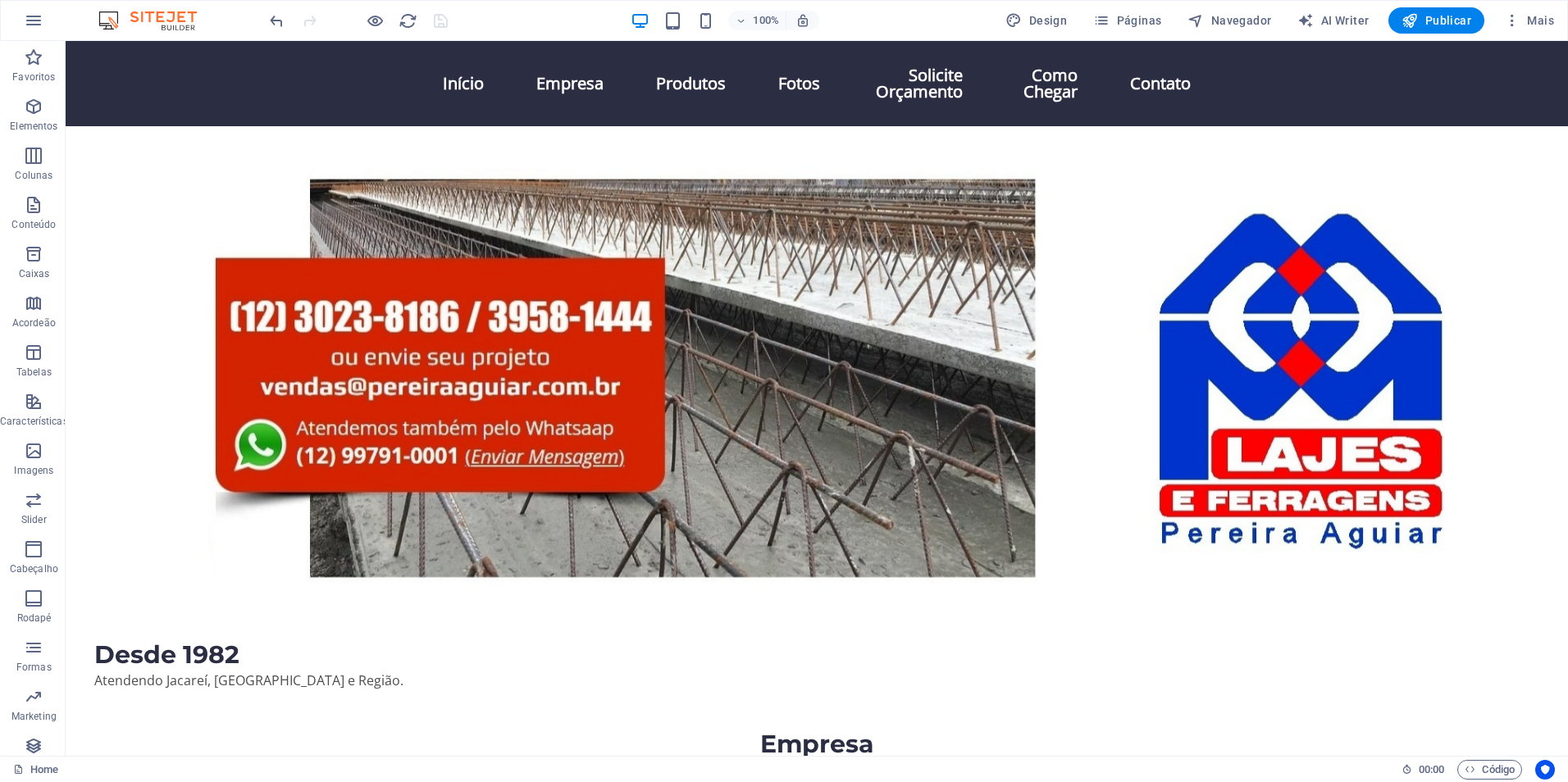
click at [1302, 69] on div "Início Empresa Produtos Fotos Solicite Orçamento Como Chegar Contato" at bounding box center [816, 83] width 1502 height 85
click at [347, 75] on div "Início Empresa Produtos Fotos Solicite Orçamento Como Chegar Contato" at bounding box center [816, 83] width 1502 height 85
click at [347, 76] on div "Início Empresa Produtos Fotos Solicite Orçamento Como Chegar Contato" at bounding box center [816, 83] width 1502 height 85
click at [332, 92] on div "Início Empresa Produtos Fotos Solicite Orçamento Como Chegar Contato" at bounding box center [816, 83] width 1502 height 85
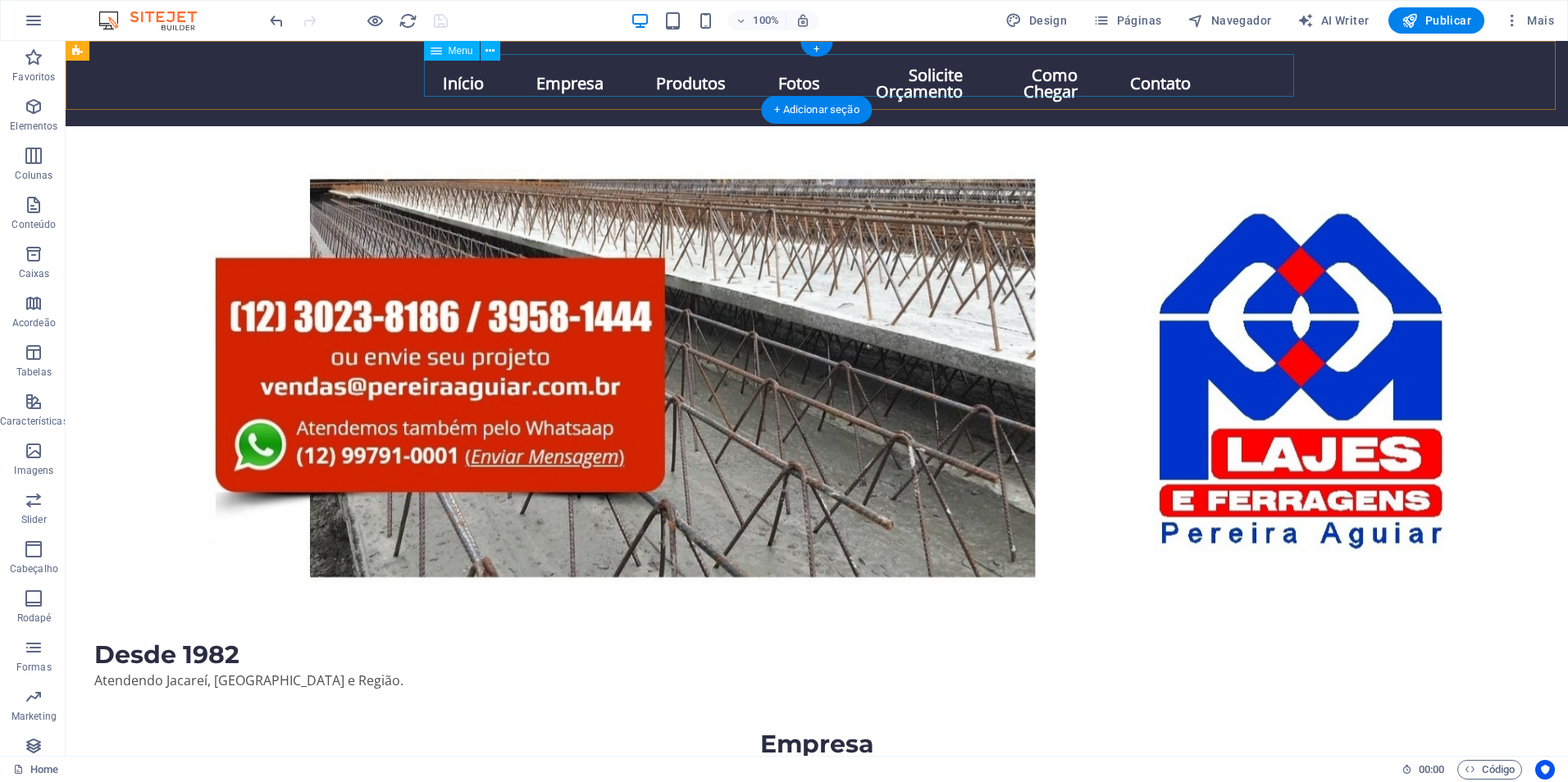
click at [620, 75] on nav "Início Empresa Produtos Fotos Solicite Orçamento Como Chegar Contato" at bounding box center [816, 84] width 774 height 59
select select
select select "2"
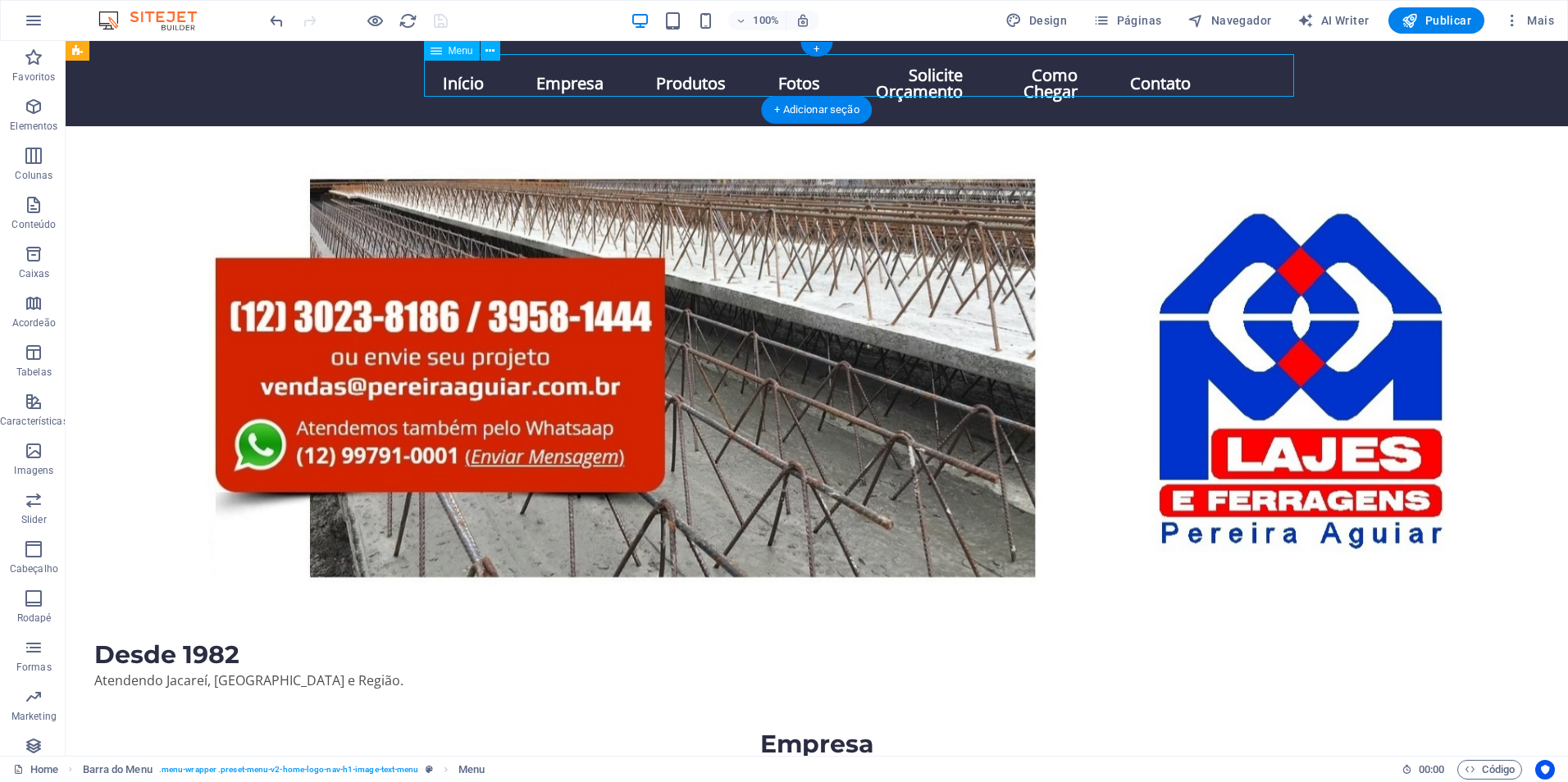
select select
select select "1"
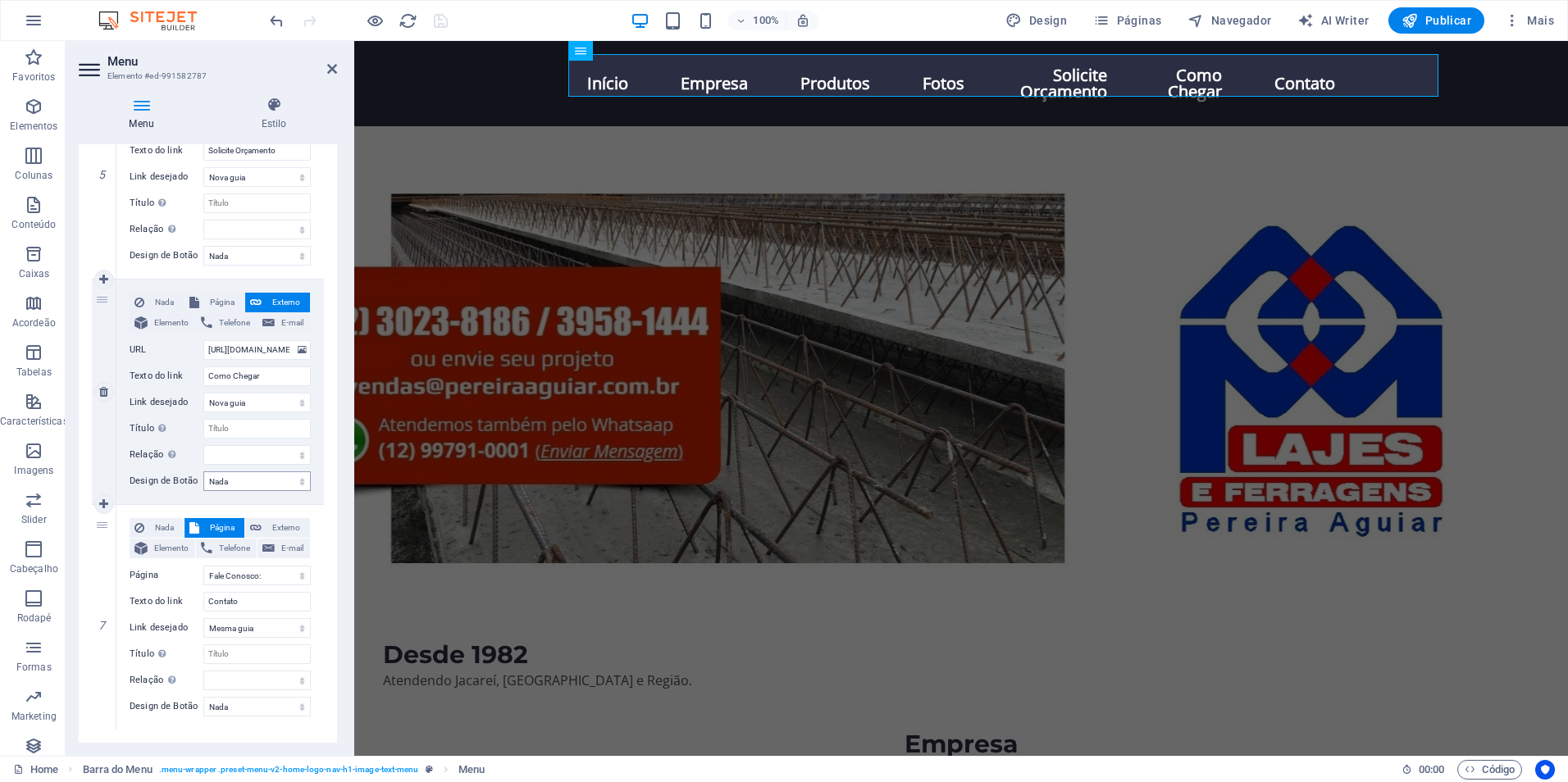
scroll to position [1193, 0]
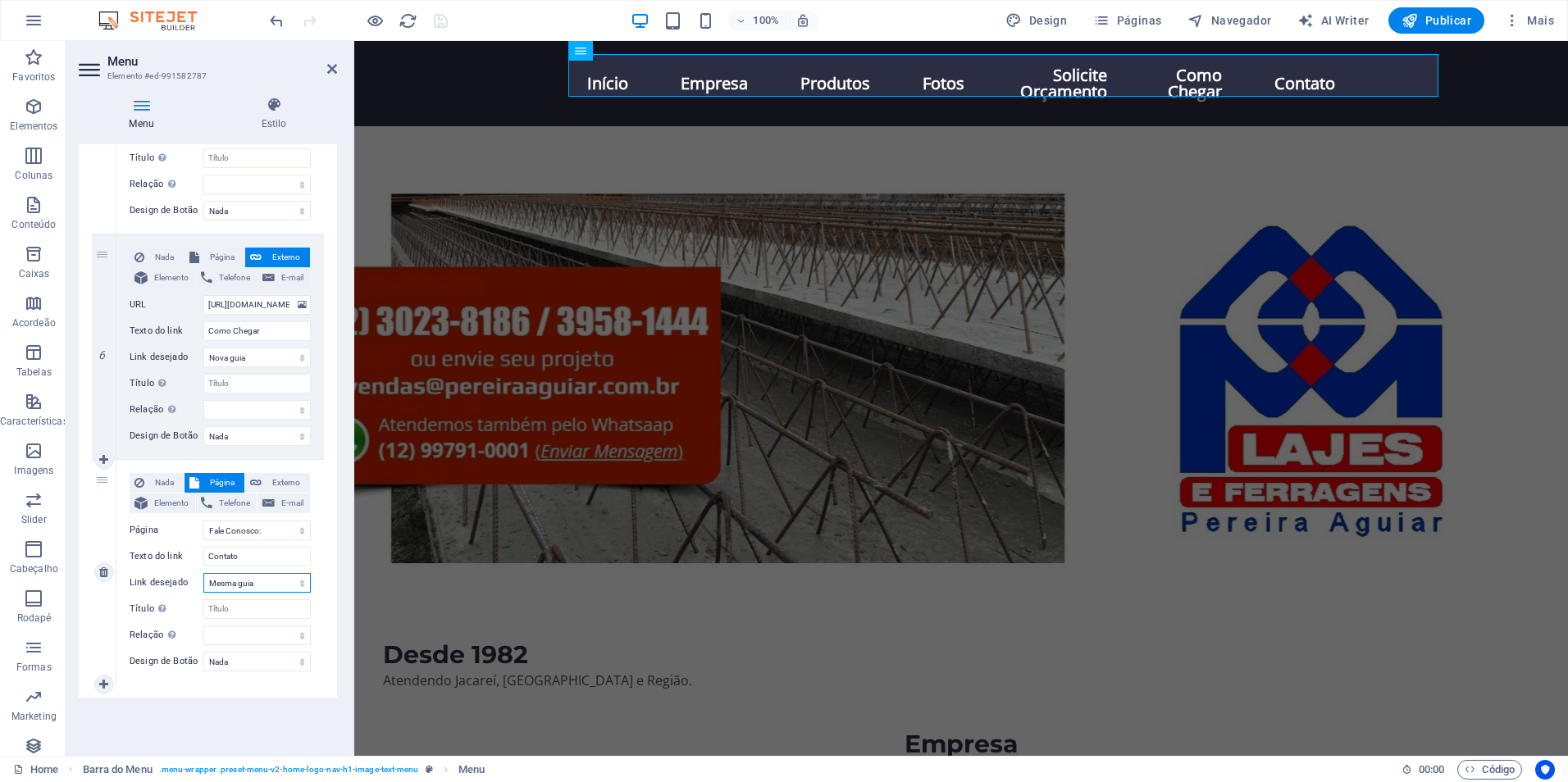
click at [282, 580] on select "Nova guia Mesma guia Sobreposição" at bounding box center [257, 583] width 107 height 20
click at [281, 580] on select "Nova guia Mesma guia Sobreposição" at bounding box center [257, 583] width 107 height 20
click at [280, 534] on select "Home Fale Conosco: Fotos" at bounding box center [257, 530] width 107 height 20
click at [278, 534] on select "Home Fale Conosco: Fotos" at bounding box center [257, 530] width 107 height 20
click at [262, 585] on select "Nova guia Mesma guia Sobreposição" at bounding box center [257, 583] width 107 height 20
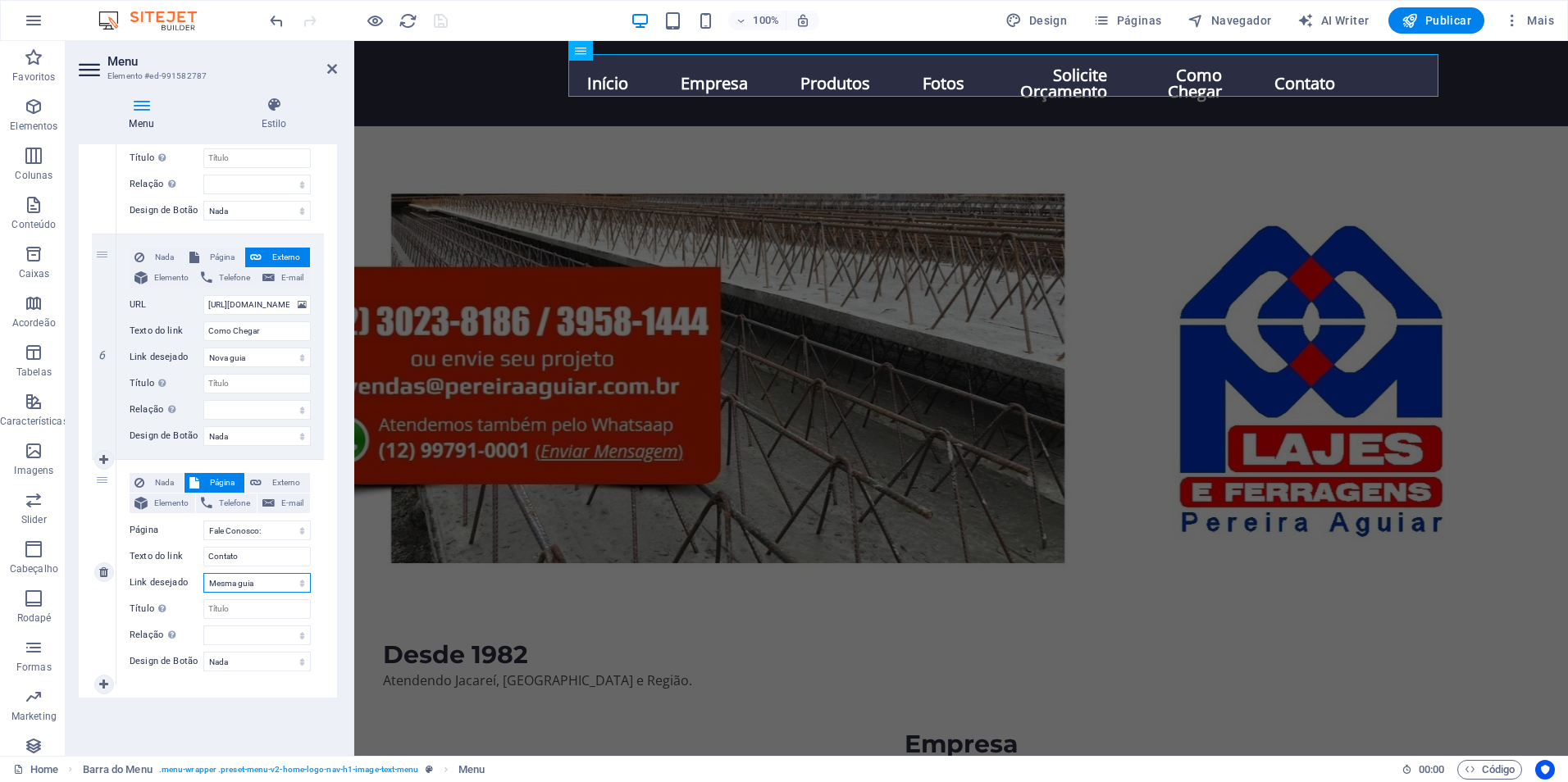
select select "overlay"
click at [203, 573] on select "Nova guia Mesma guia Sobreposição" at bounding box center [257, 583] width 107 height 20
select select
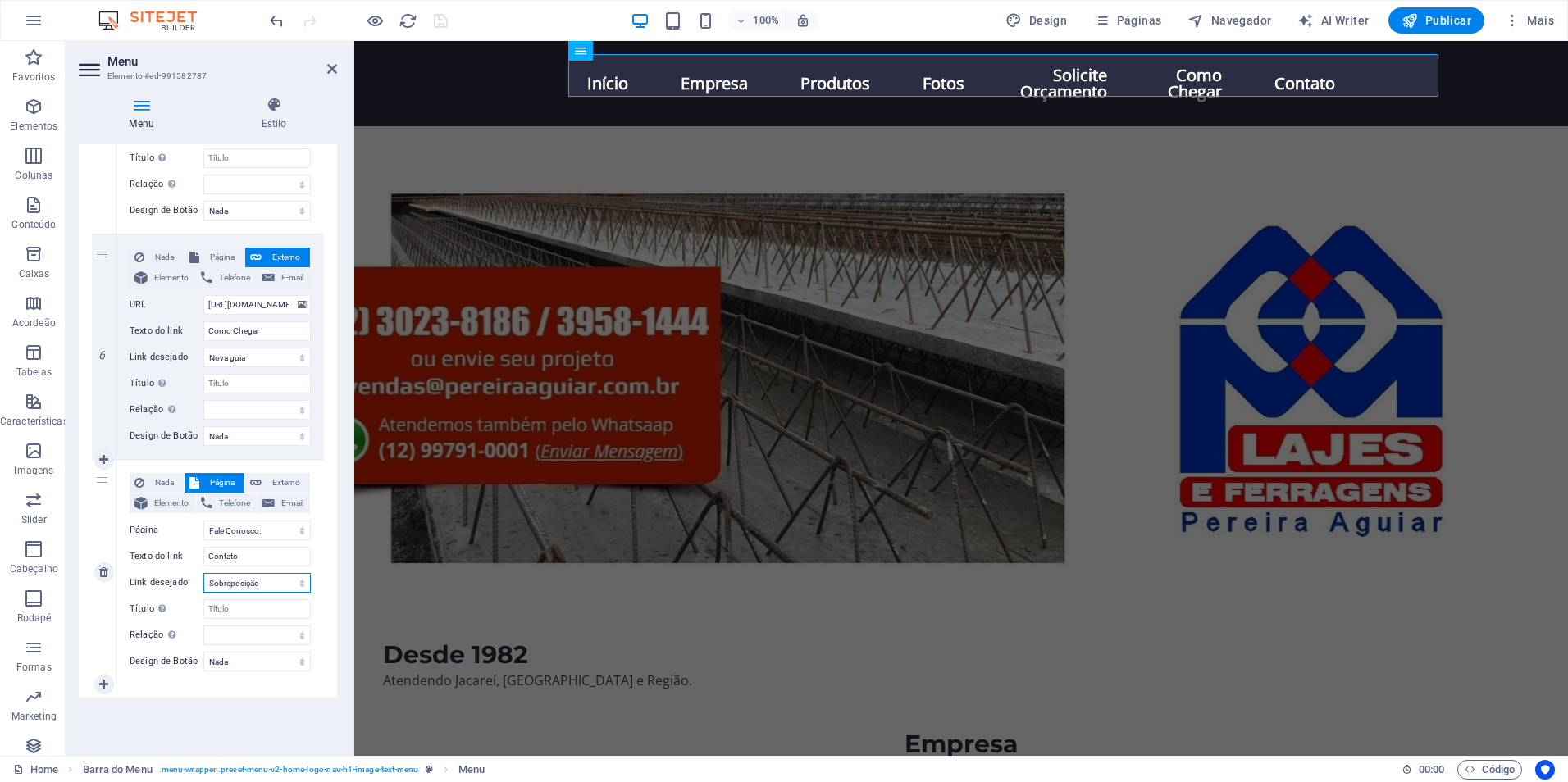
select select
click at [171, 502] on span "Elemento" at bounding box center [171, 503] width 38 height 20
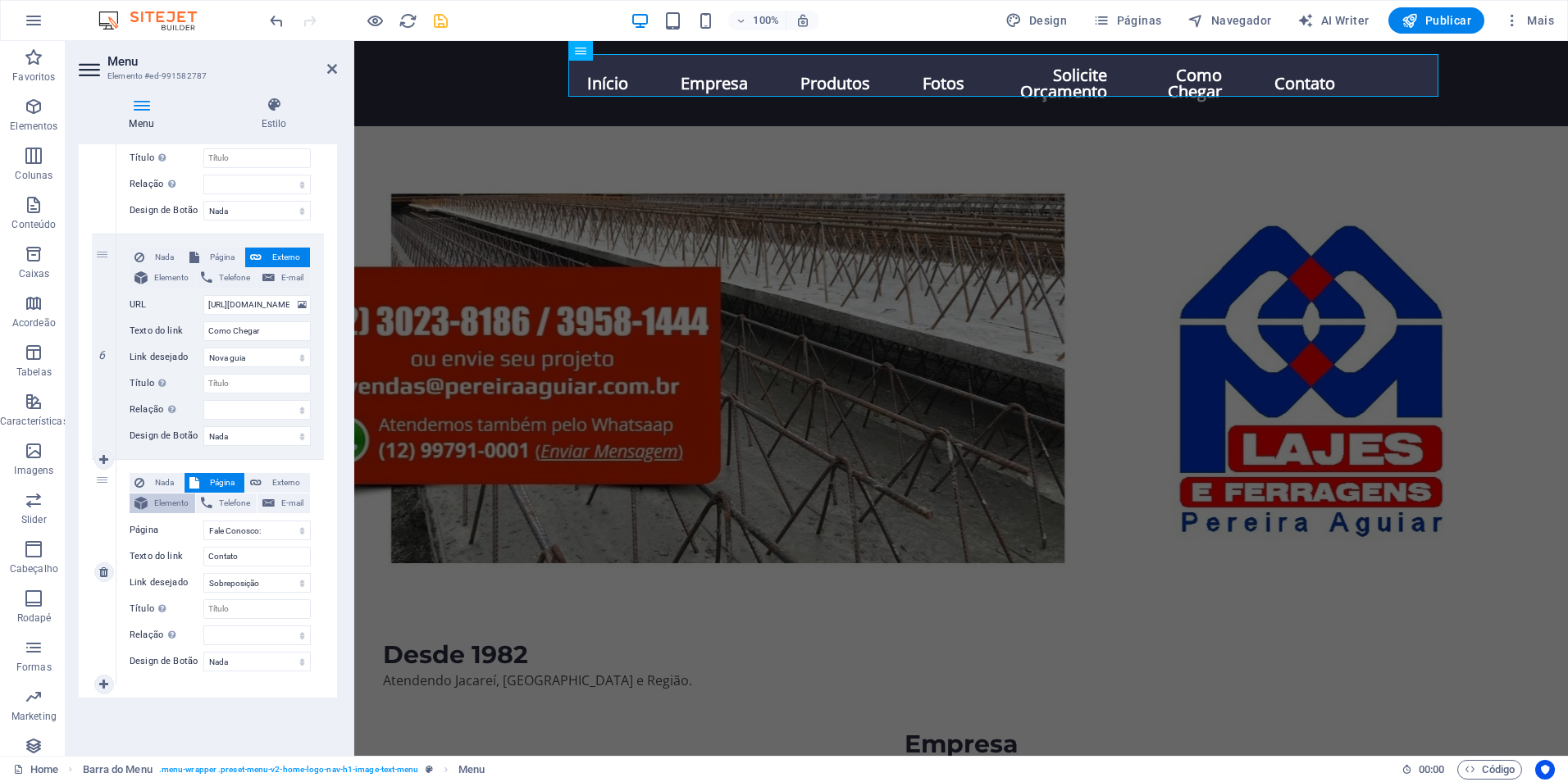
select select
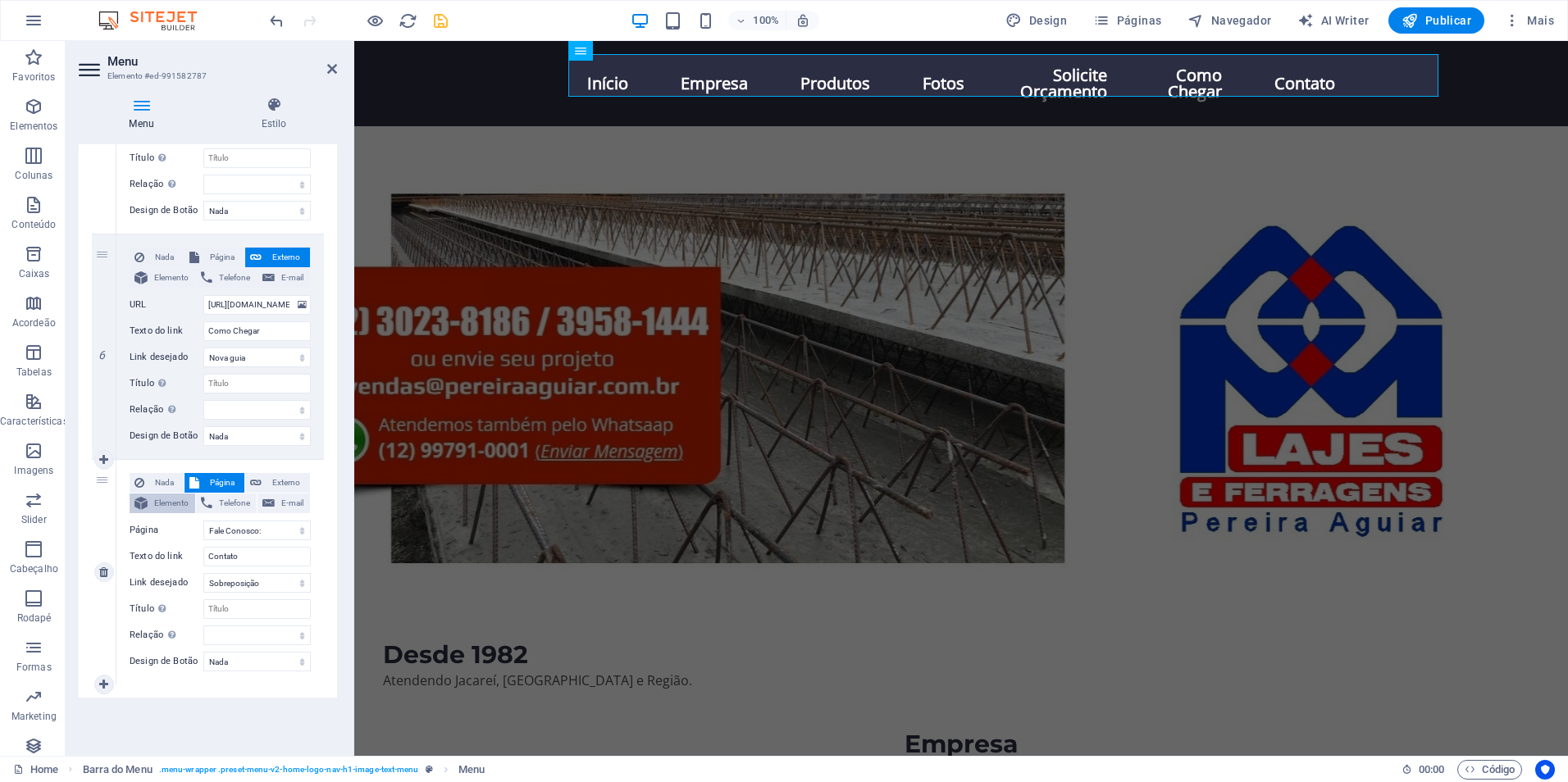
select select
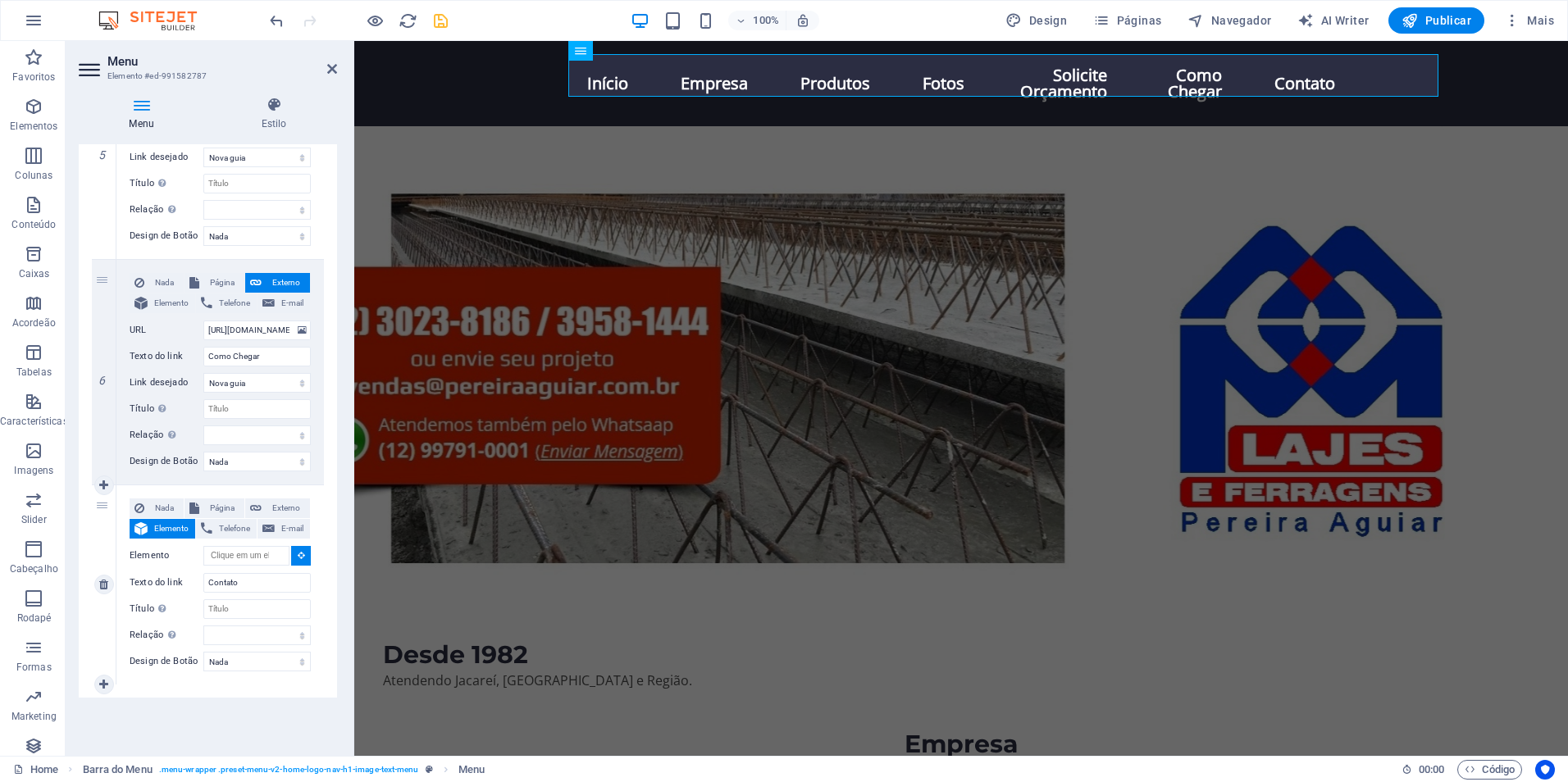
click at [291, 564] on button at bounding box center [300, 556] width 20 height 20
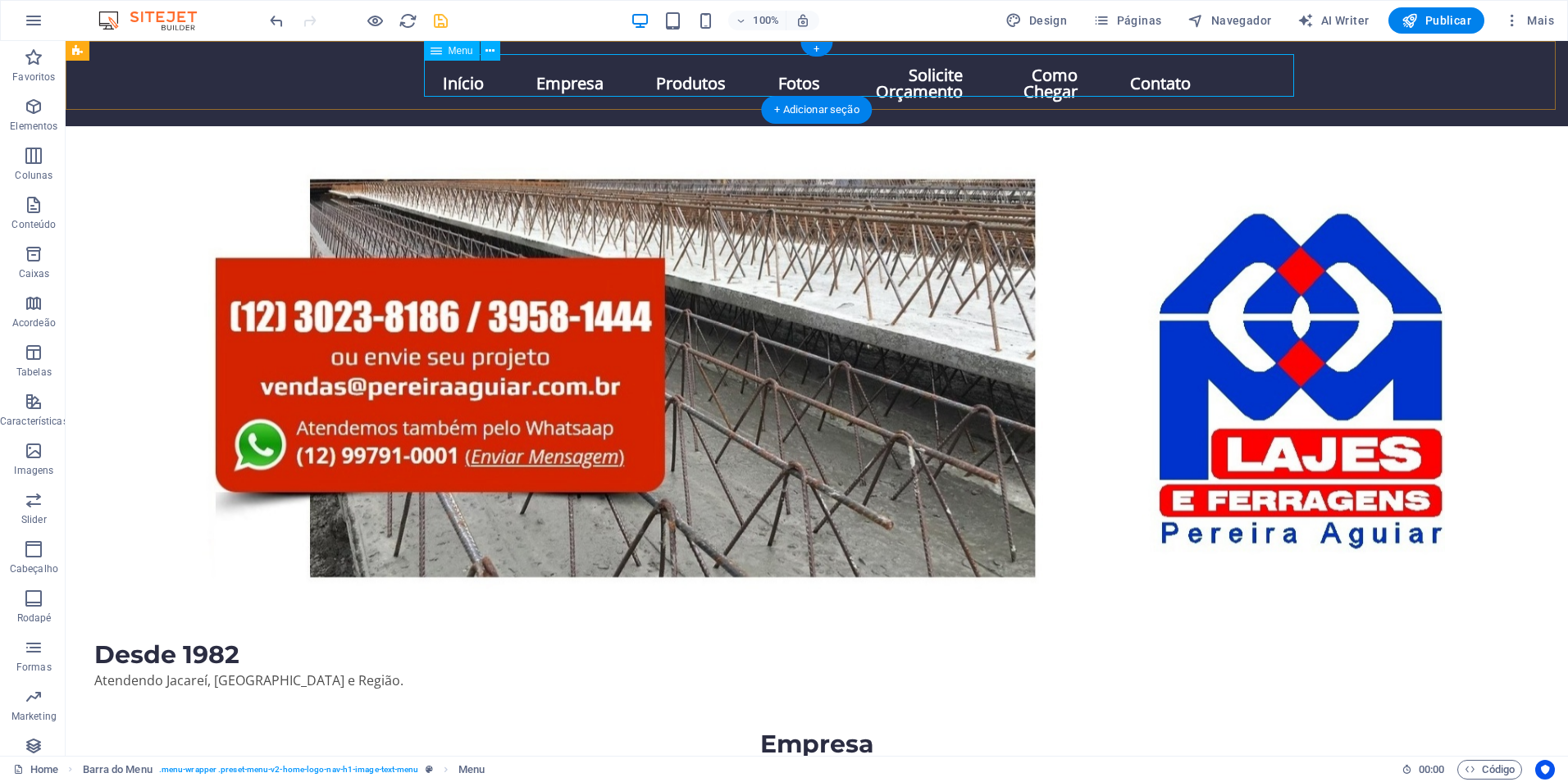
click at [1203, 81] on nav "Início Empresa Produtos Fotos Solicite Orçamento Como Chegar Contato" at bounding box center [816, 84] width 774 height 59
drag, startPoint x: 1245, startPoint y: 81, endPoint x: 957, endPoint y: 81, distance: 288.0
click at [1203, 81] on nav "Início Empresa Produtos Fotos Solicite Orçamento Como Chegar Contato" at bounding box center [816, 84] width 774 height 59
select select
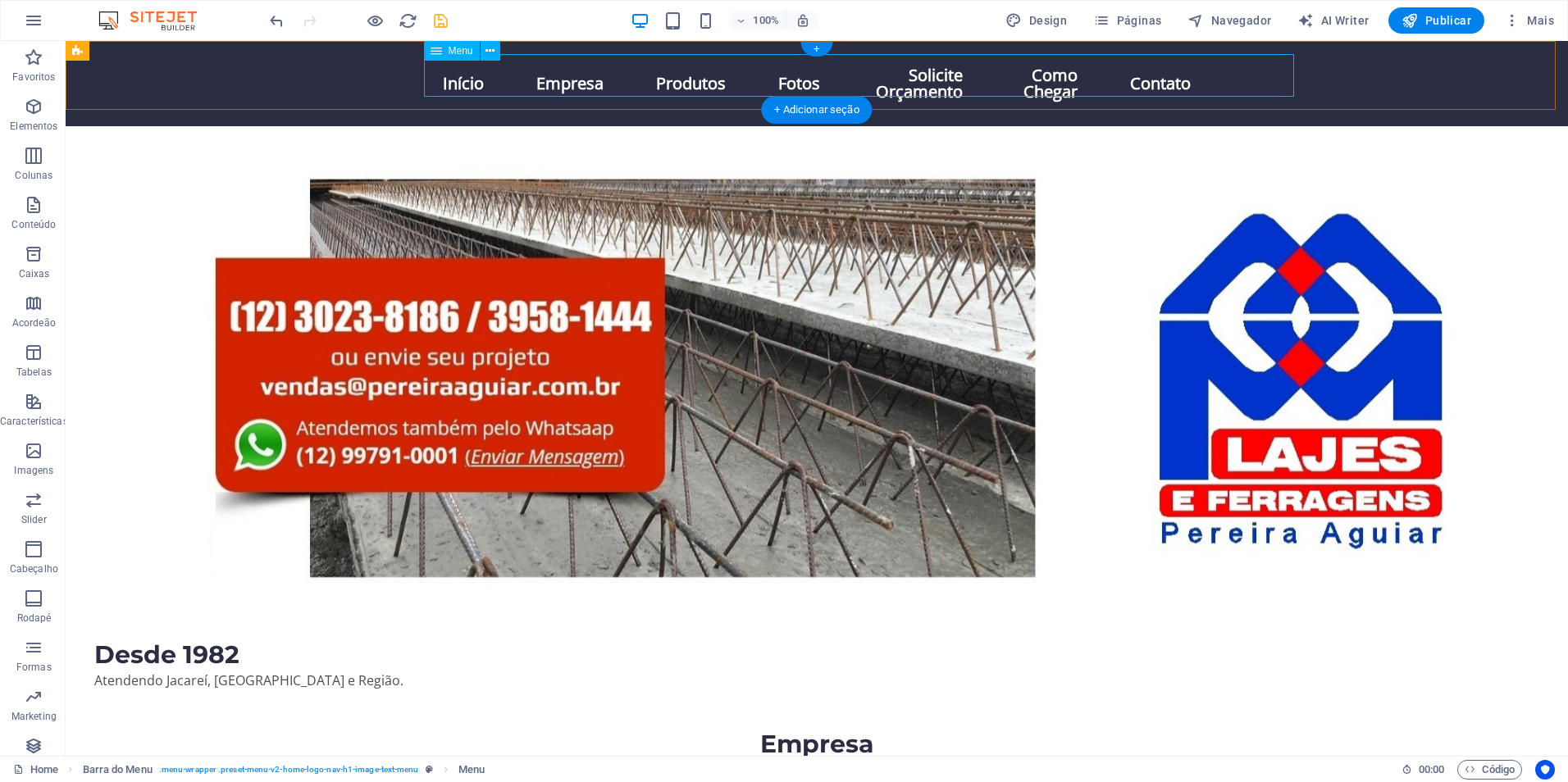
select select "2"
select select
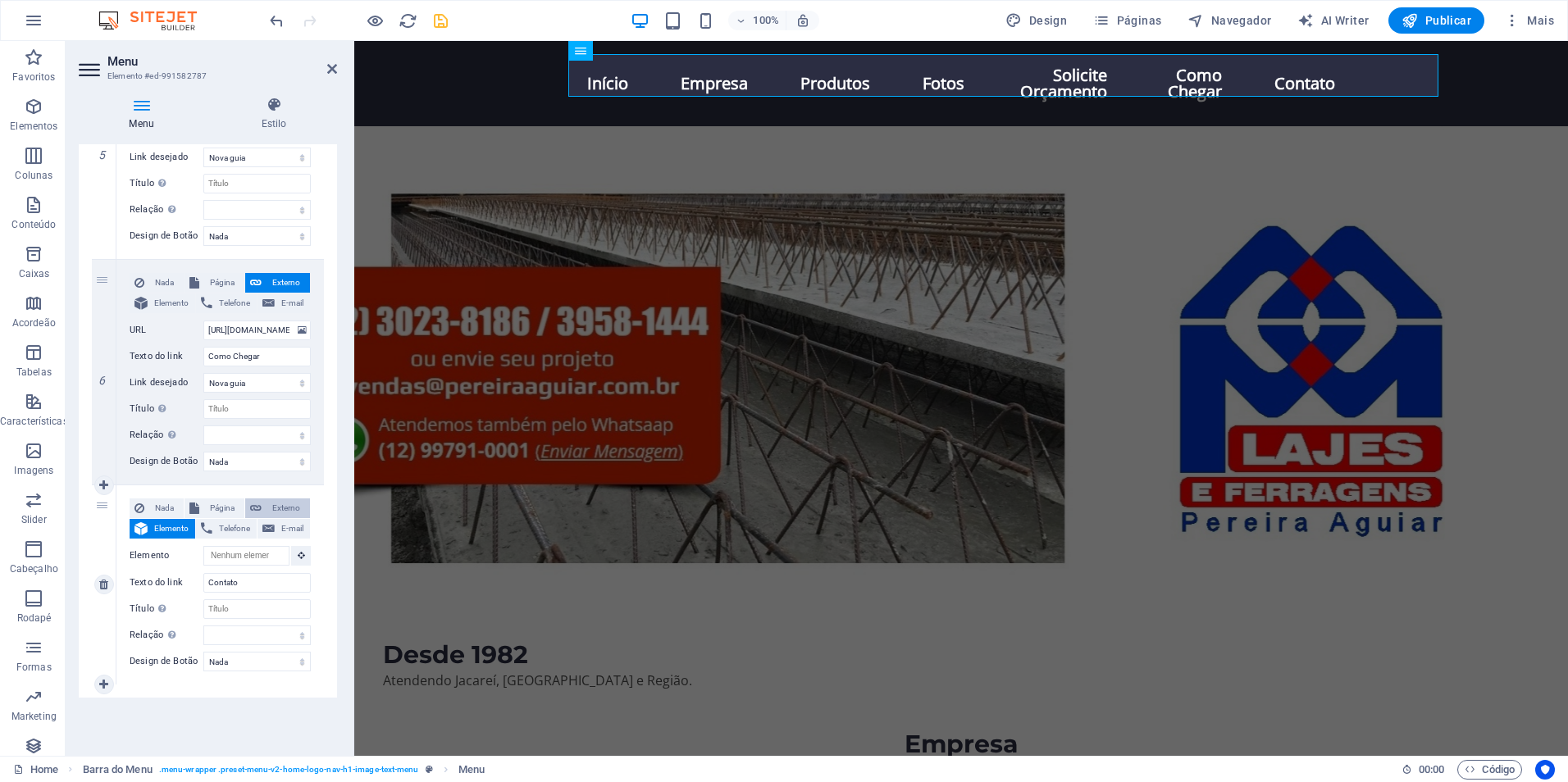
click at [272, 506] on span "Externo" at bounding box center [286, 508] width 39 height 20
select select
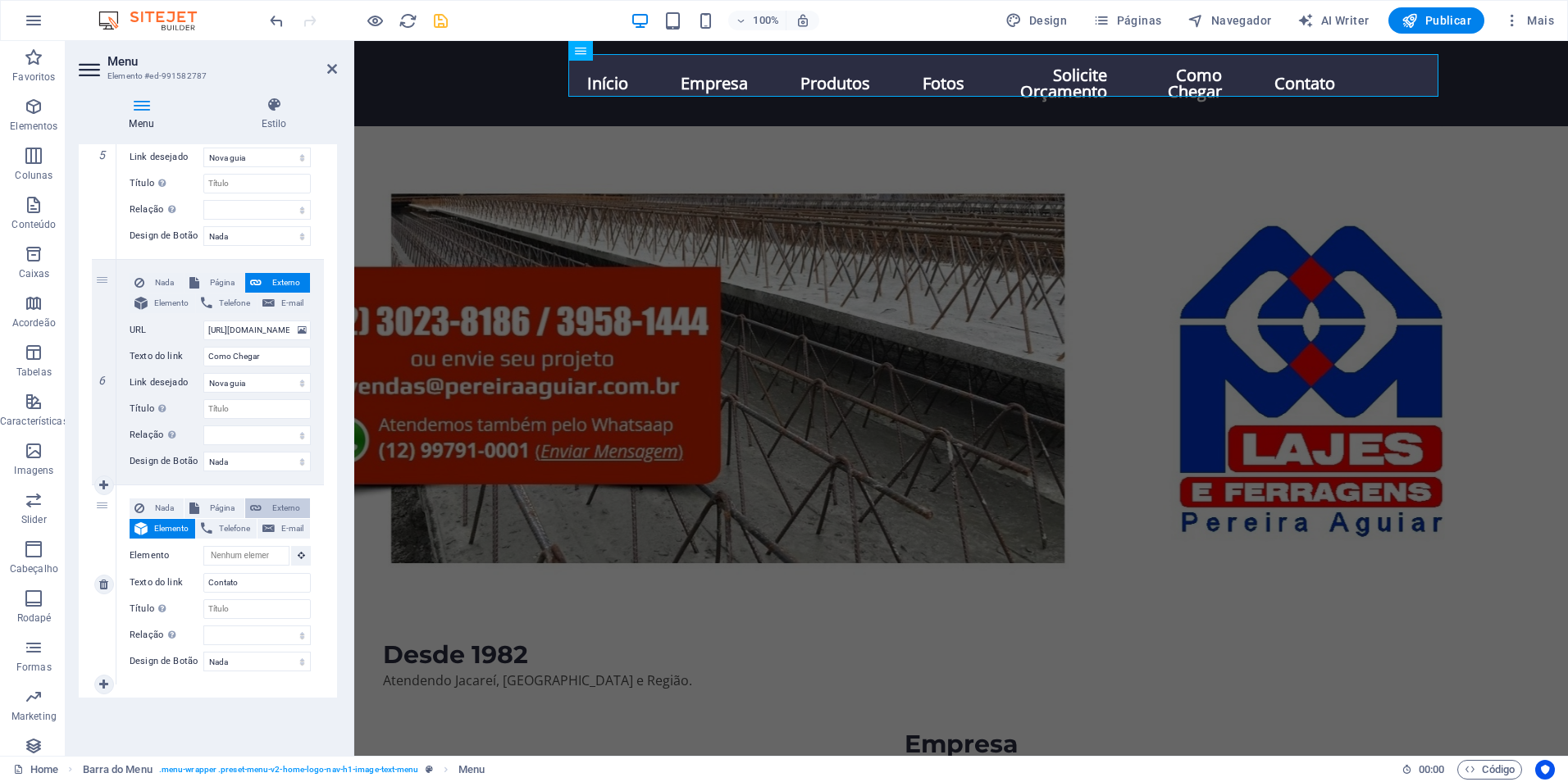
select select
select select "blank"
select select
click at [228, 515] on span "Página" at bounding box center [222, 508] width 35 height 20
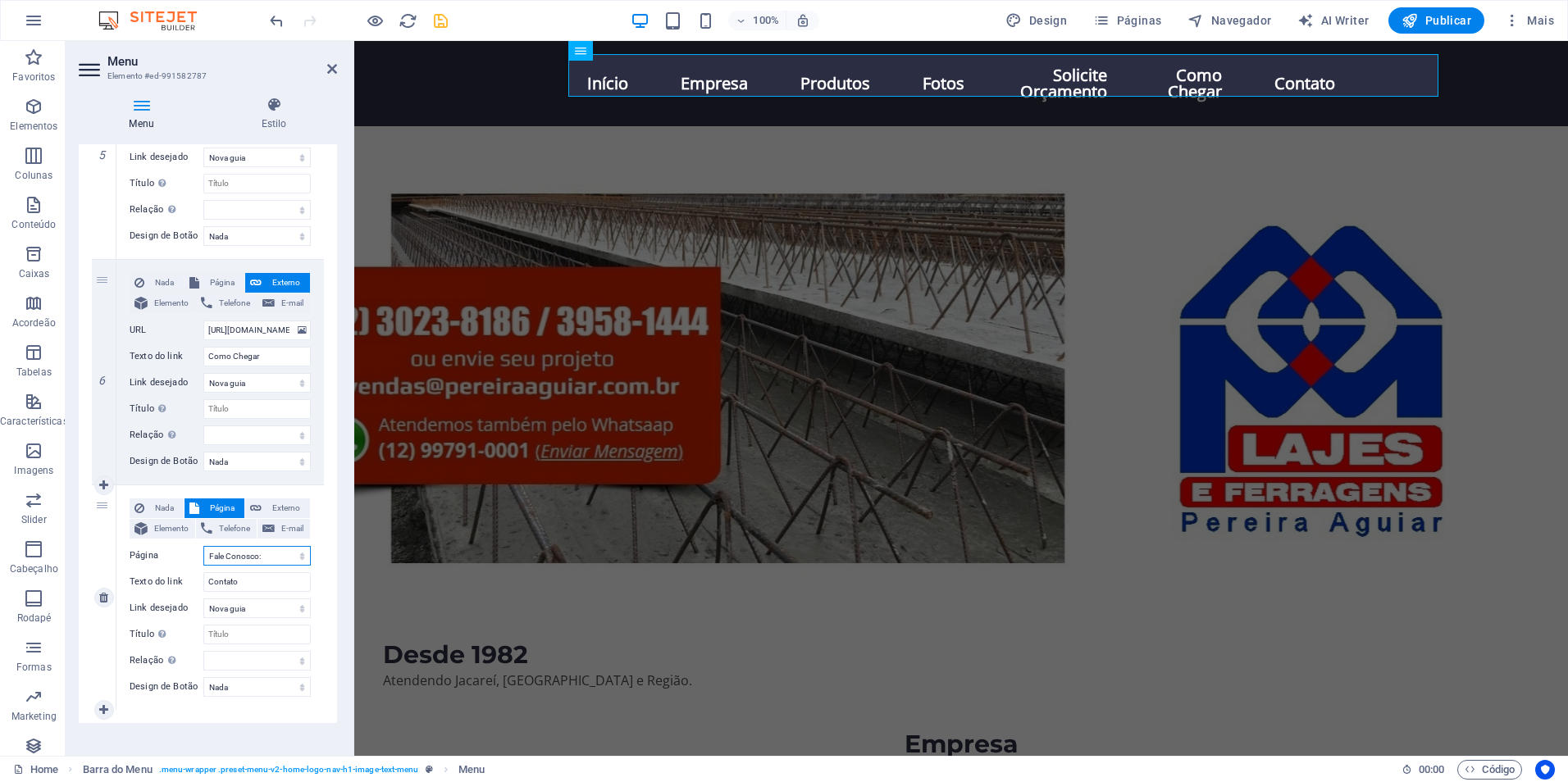
select select
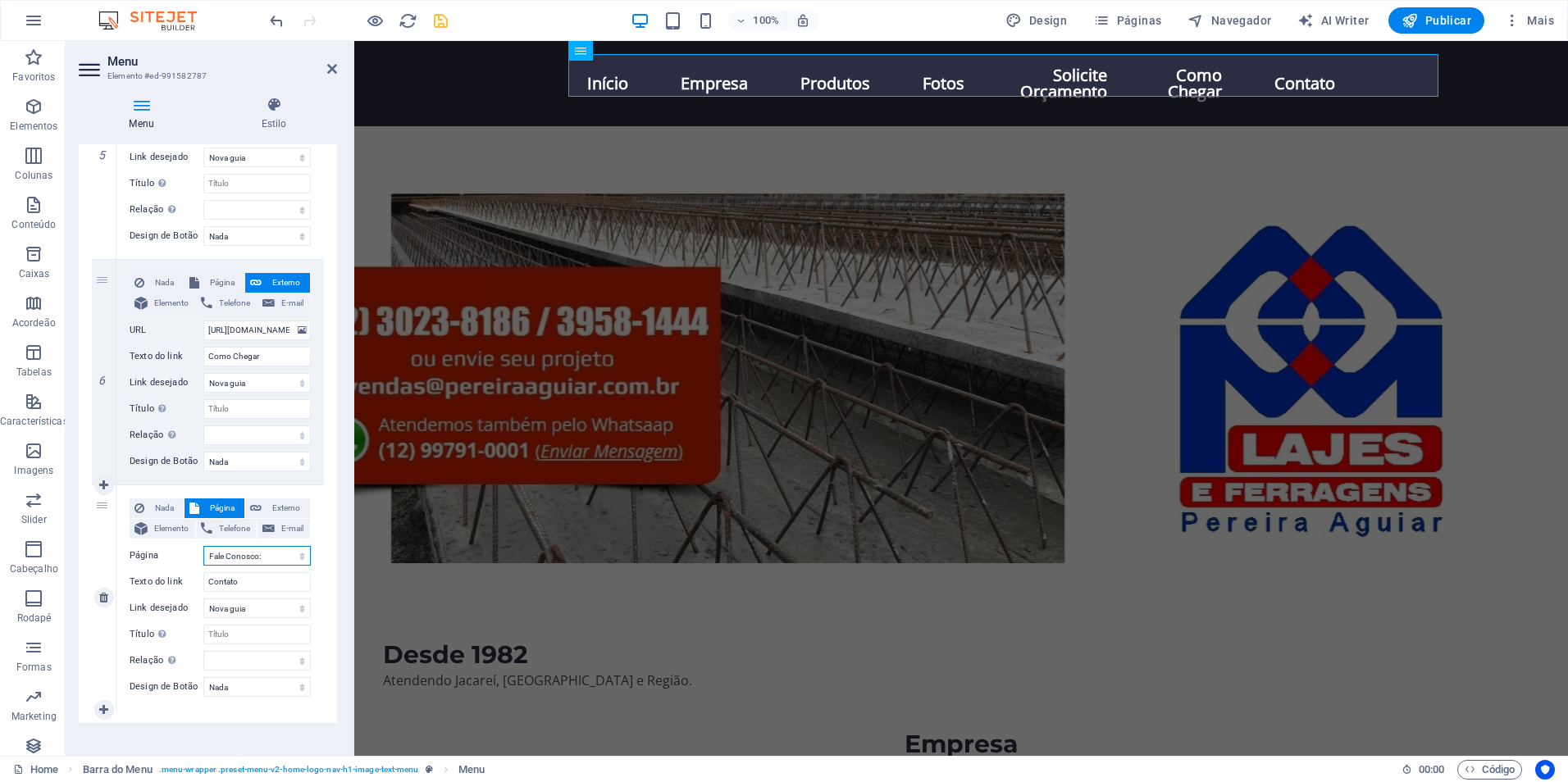
select select
click at [249, 691] on select "Nada Padrão Primário Secundário" at bounding box center [257, 687] width 107 height 20
drag, startPoint x: 169, startPoint y: 702, endPoint x: 179, endPoint y: 687, distance: 18.0
click at [169, 701] on div "Nada Página Externo Elemento Telefone E-mail Página Home Fale Conosco: Fotos El…" at bounding box center [220, 598] width 208 height 224
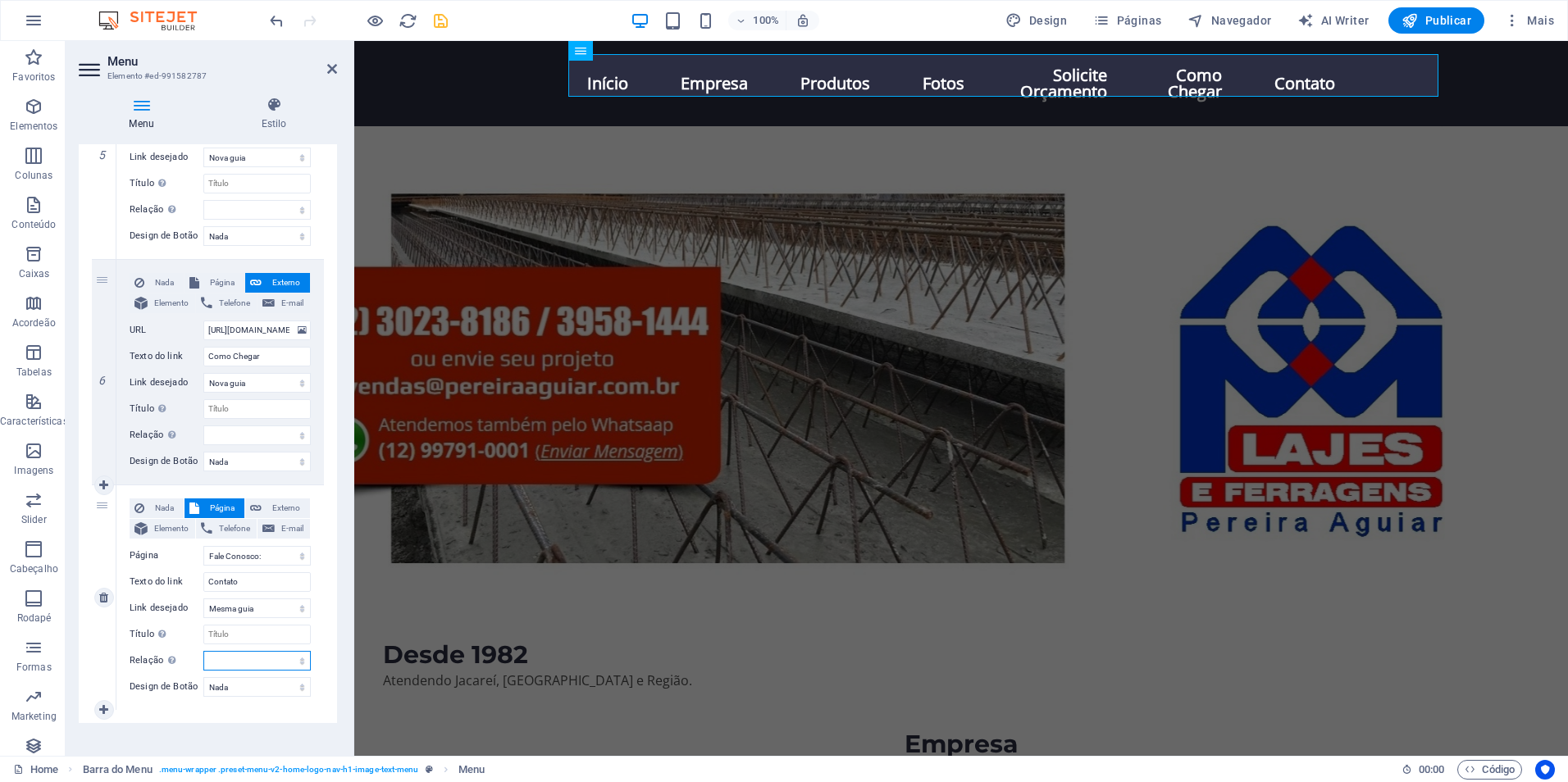
click at [263, 661] on select "alternado autor guia de favoritos externo ajuda licença avançar nofollow norefe…" at bounding box center [257, 661] width 107 height 20
select select
click at [203, 651] on select "alternado autor guia de favoritos externo ajuda licença avançar nofollow norefe…" at bounding box center [257, 661] width 107 height 20
select select
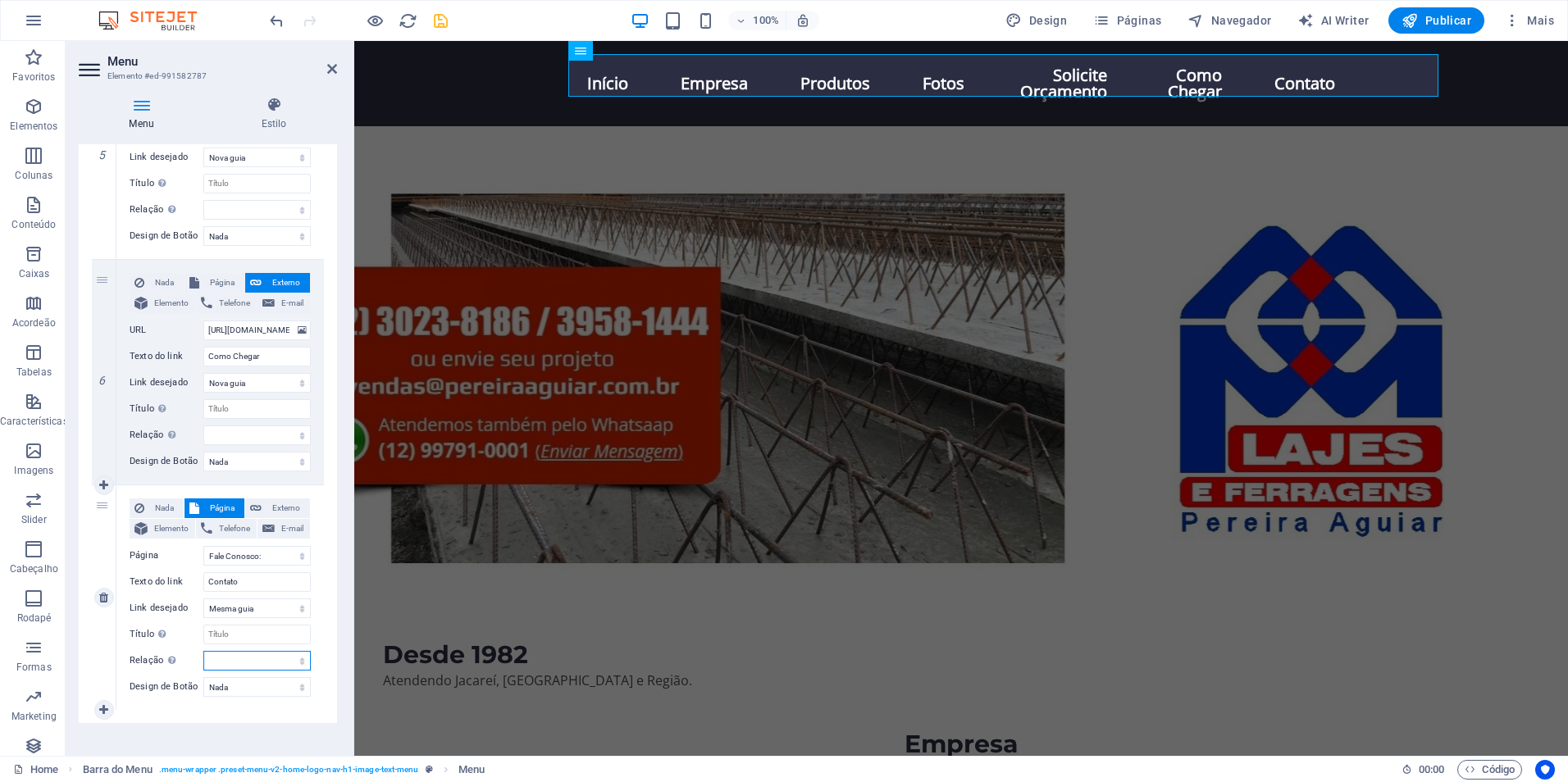
select select
click at [272, 609] on select "Nova guia Mesma guia Sobreposição" at bounding box center [257, 608] width 107 height 20
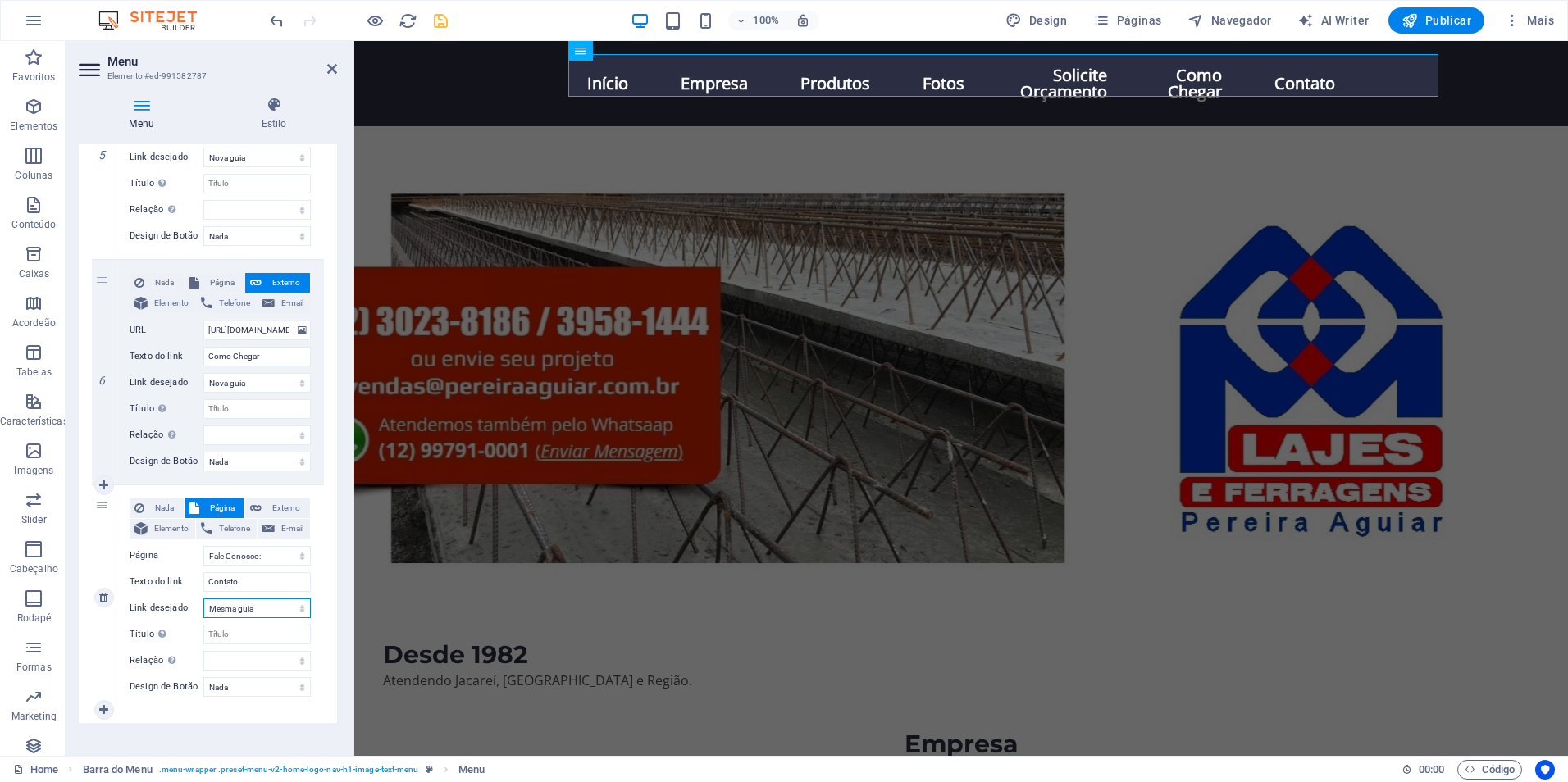
select select "overlay"
click at [203, 598] on select "Nova guia Mesma guia Sobreposição" at bounding box center [257, 608] width 107 height 20
select select
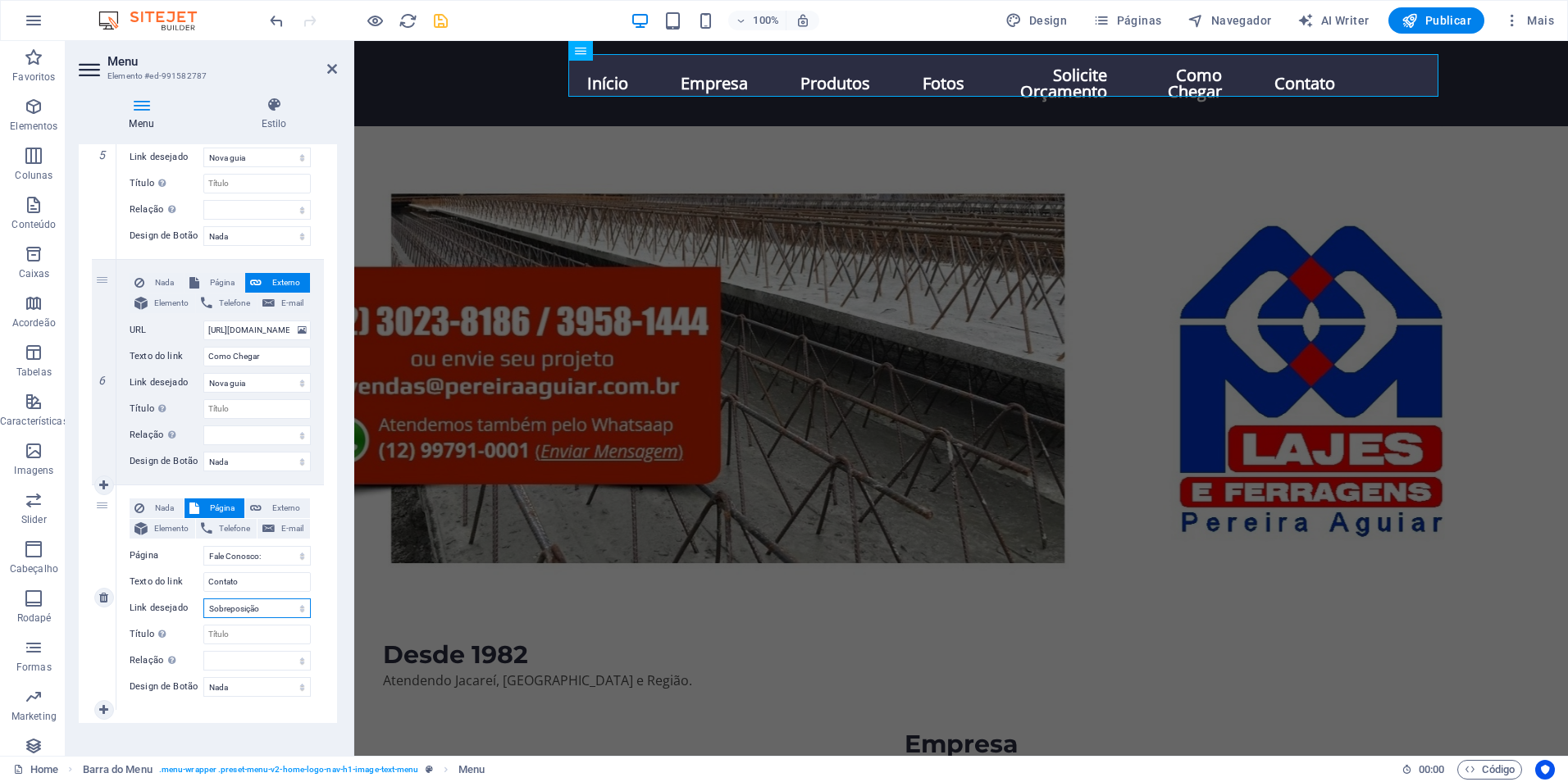
select select
click at [328, 69] on icon at bounding box center [332, 68] width 10 height 13
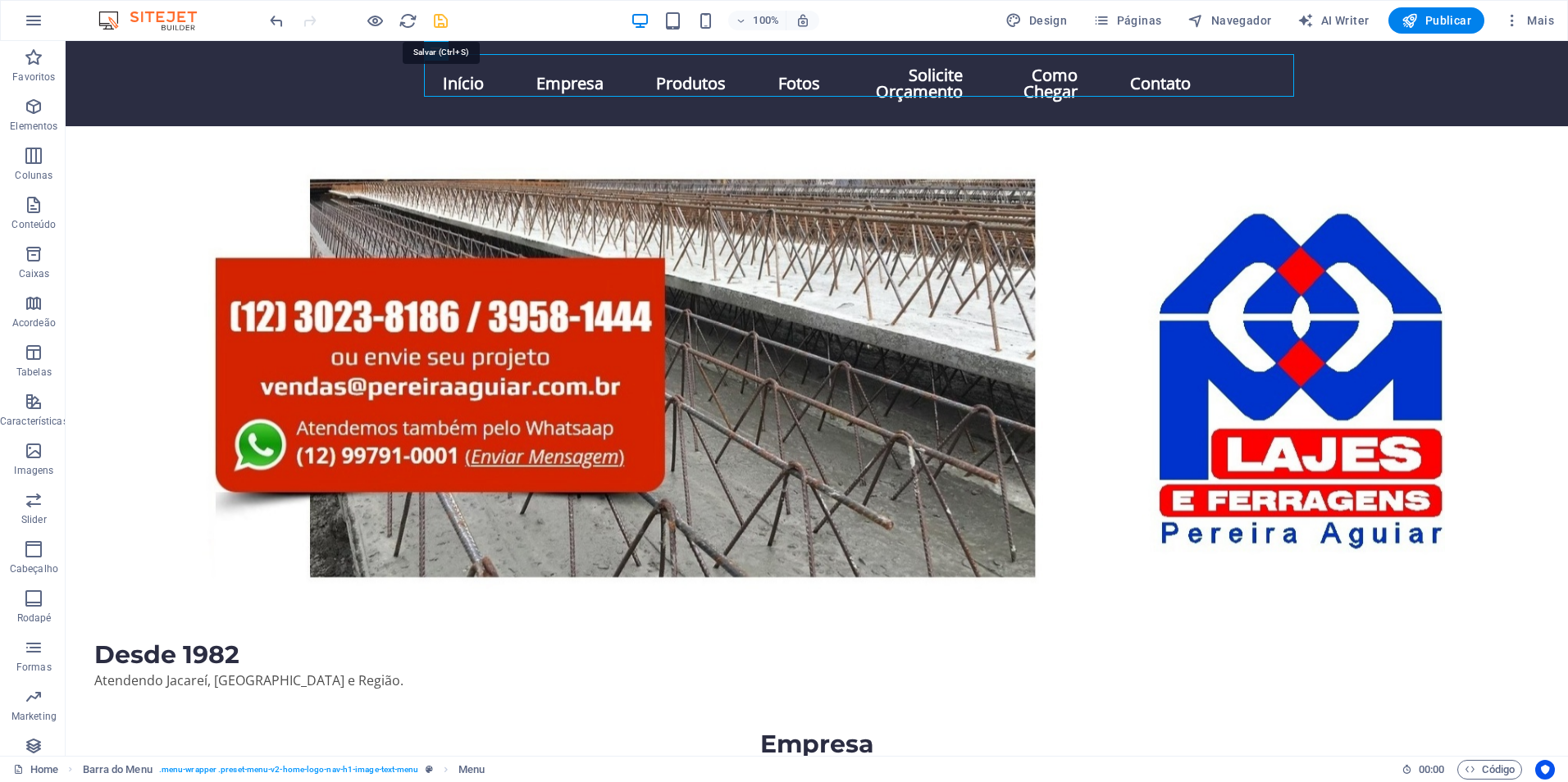
click at [440, 20] on icon "save" at bounding box center [441, 21] width 19 height 19
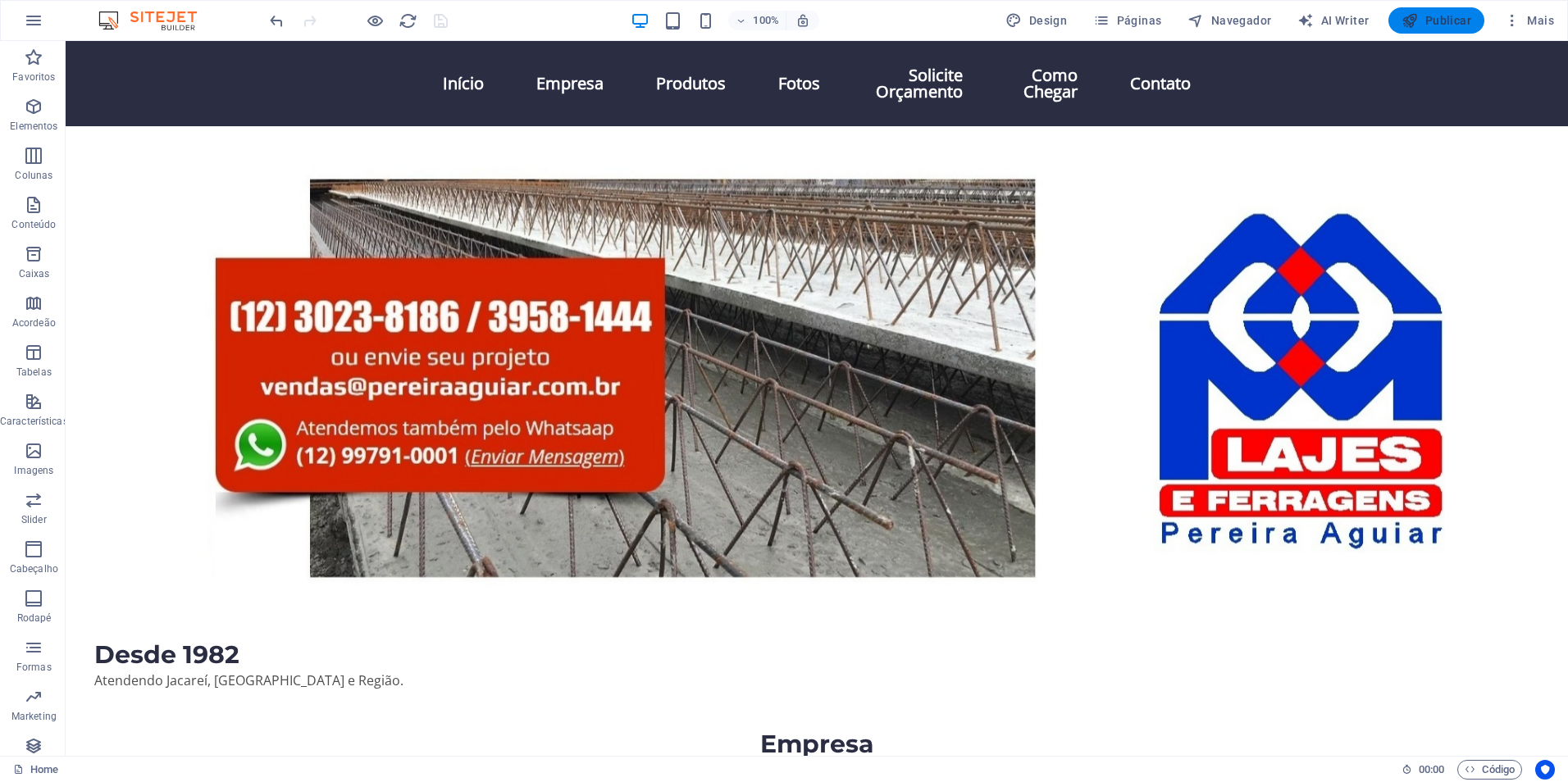
click at [1441, 24] on span "Publicar" at bounding box center [1436, 20] width 69 height 16
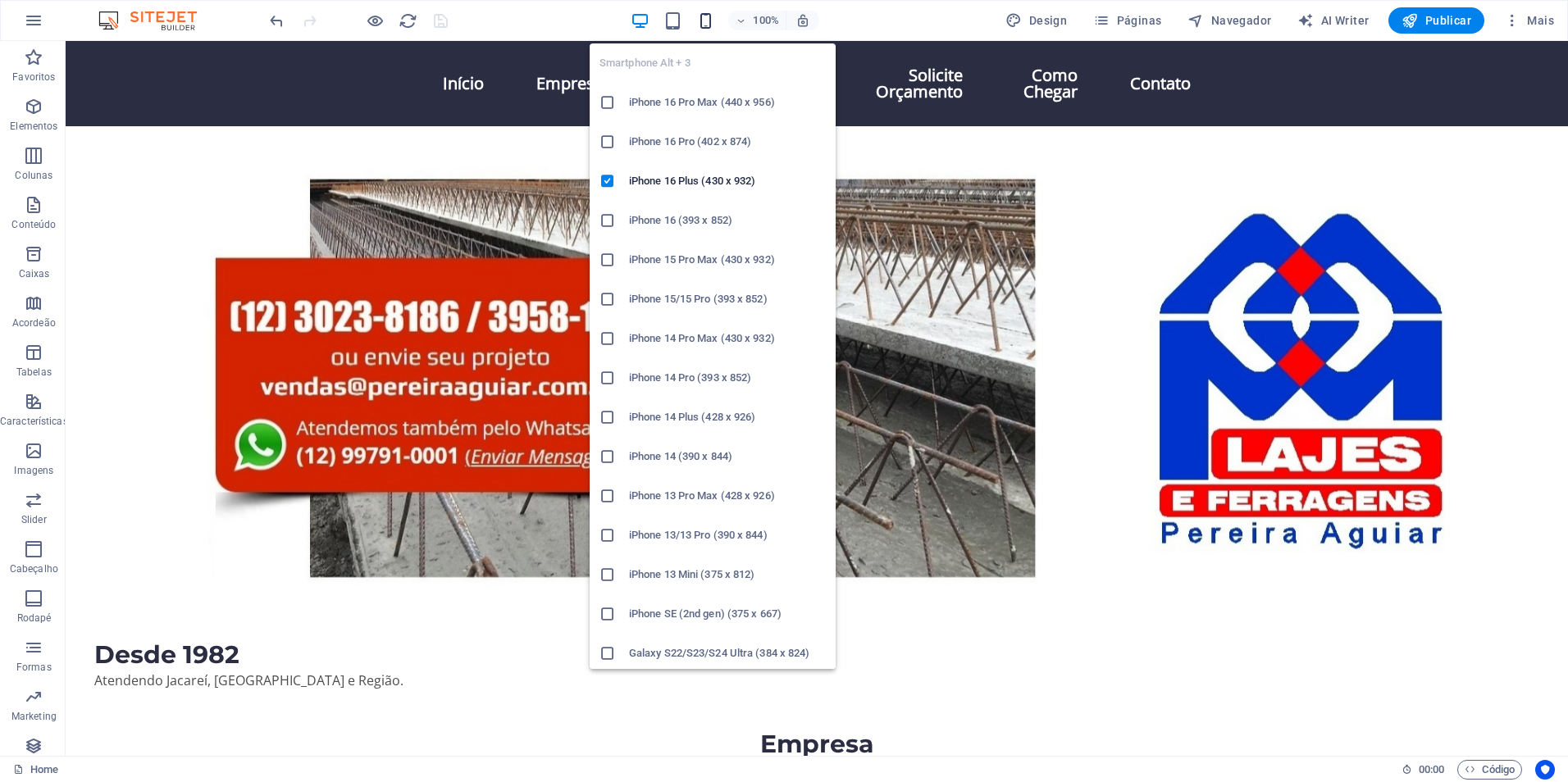
click at [702, 23] on icon "button" at bounding box center [706, 21] width 19 height 19
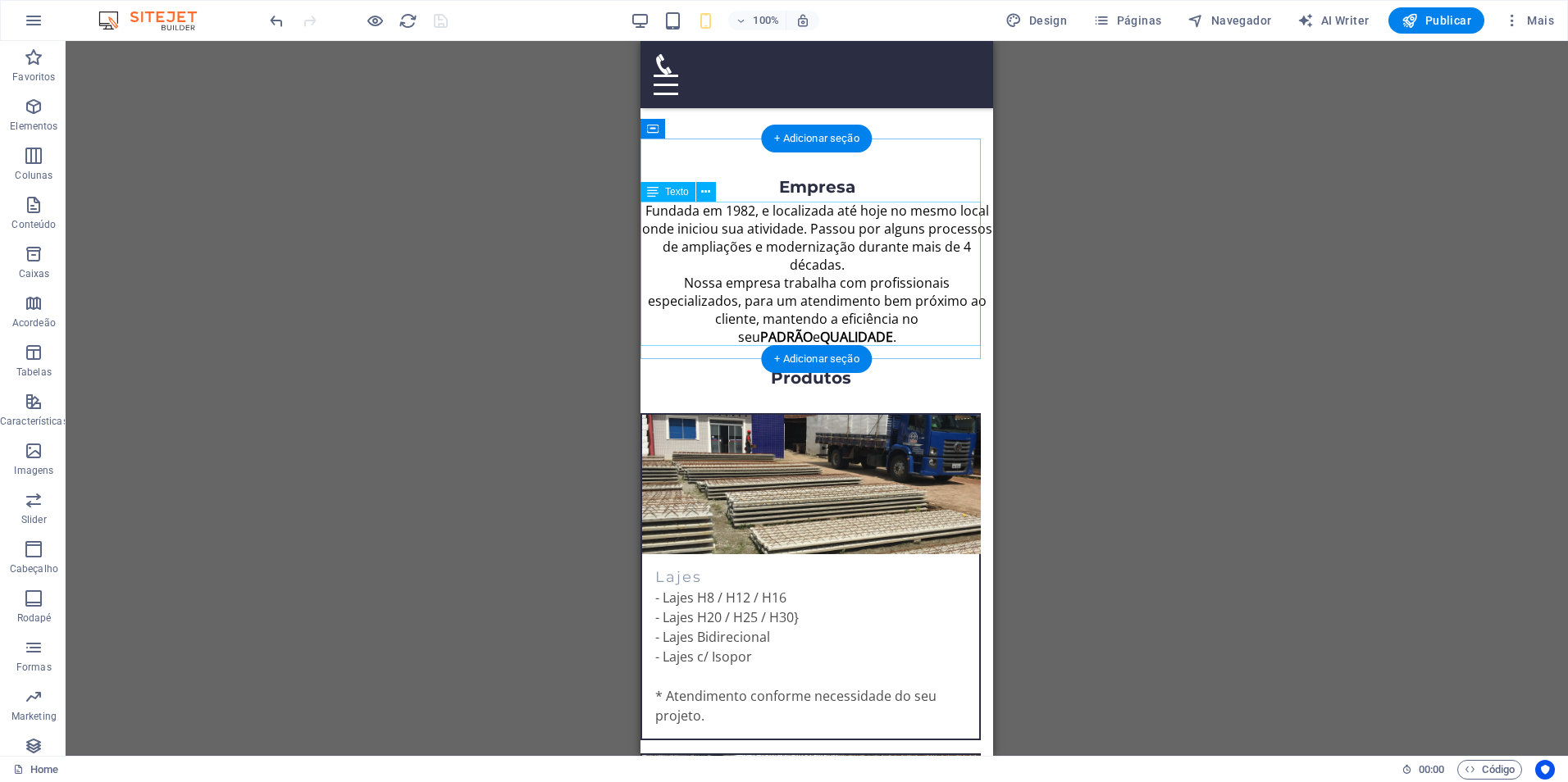
scroll to position [0, 0]
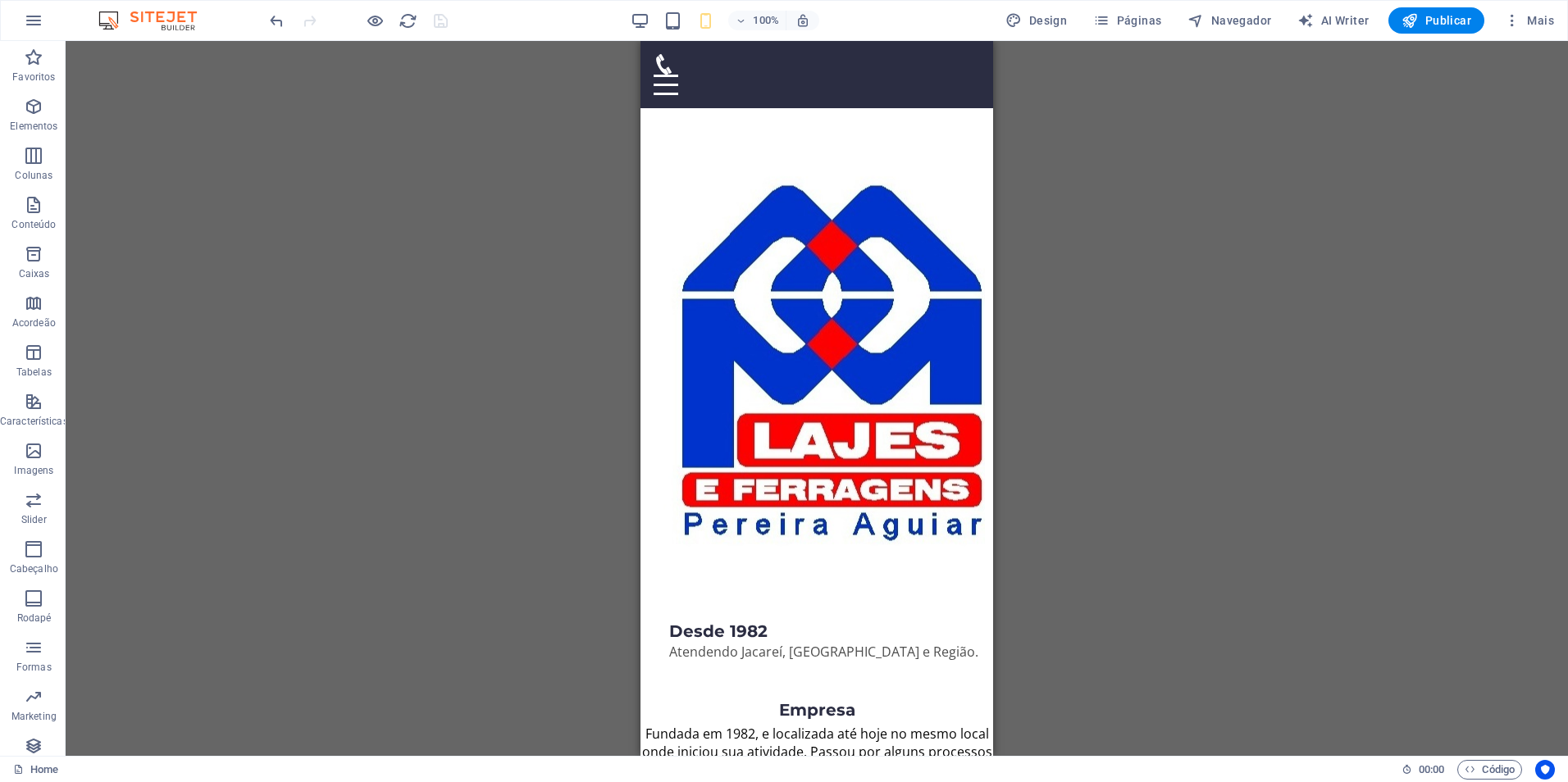
click at [642, 31] on div "100%" at bounding box center [724, 21] width 190 height 26
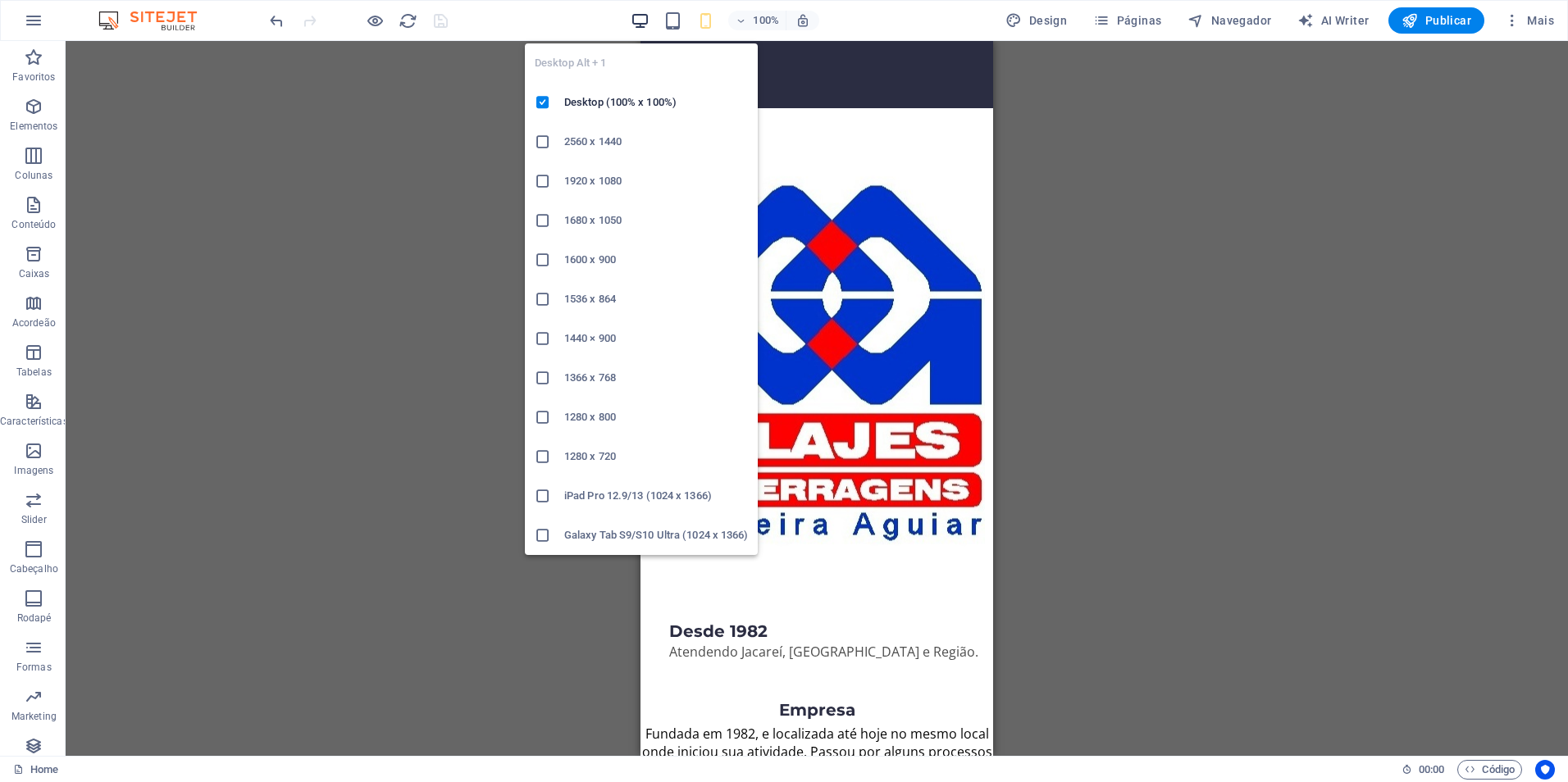
click at [642, 23] on icon "button" at bounding box center [640, 21] width 19 height 19
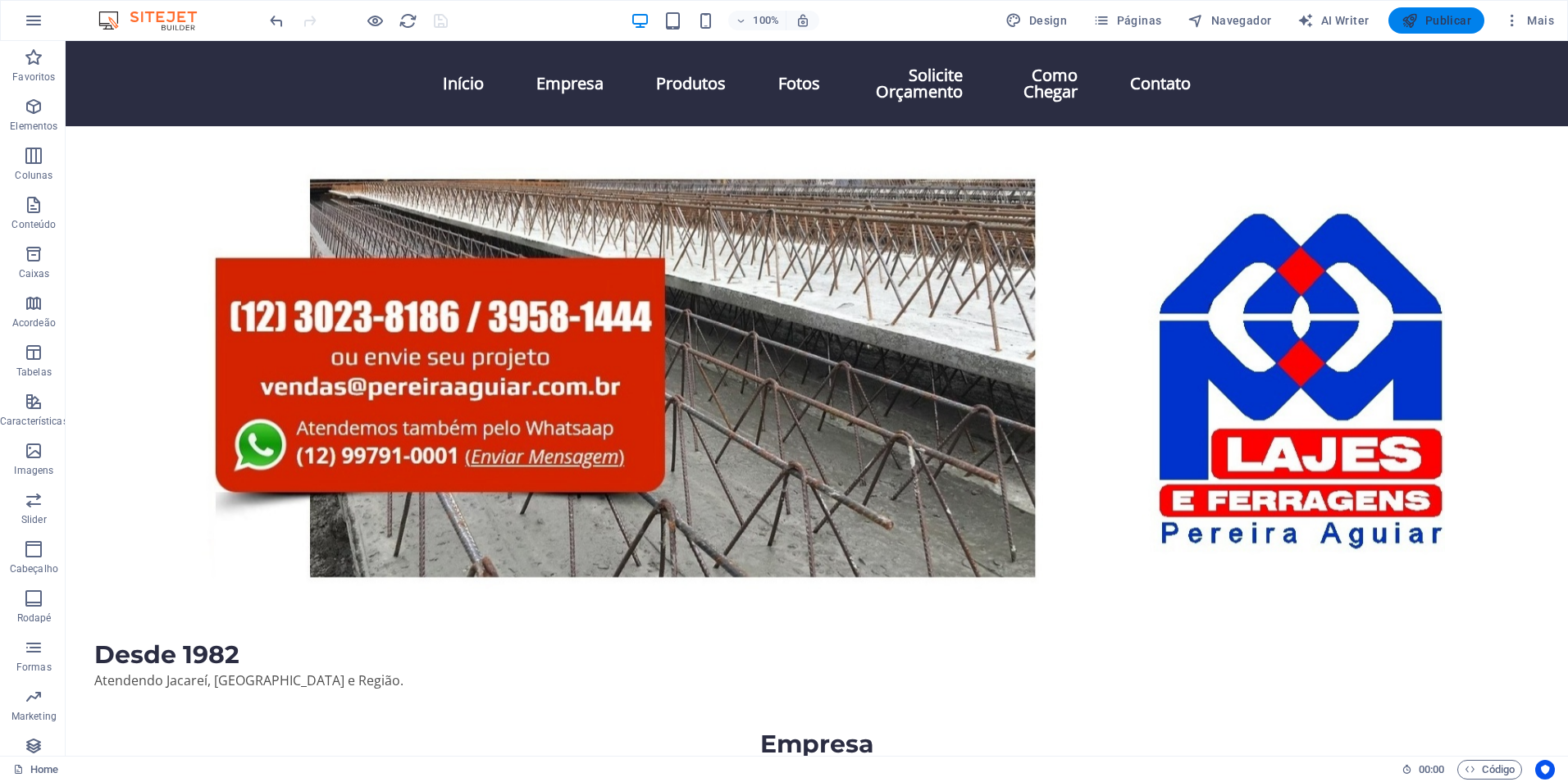
click at [1450, 17] on span "Publicar" at bounding box center [1436, 20] width 69 height 16
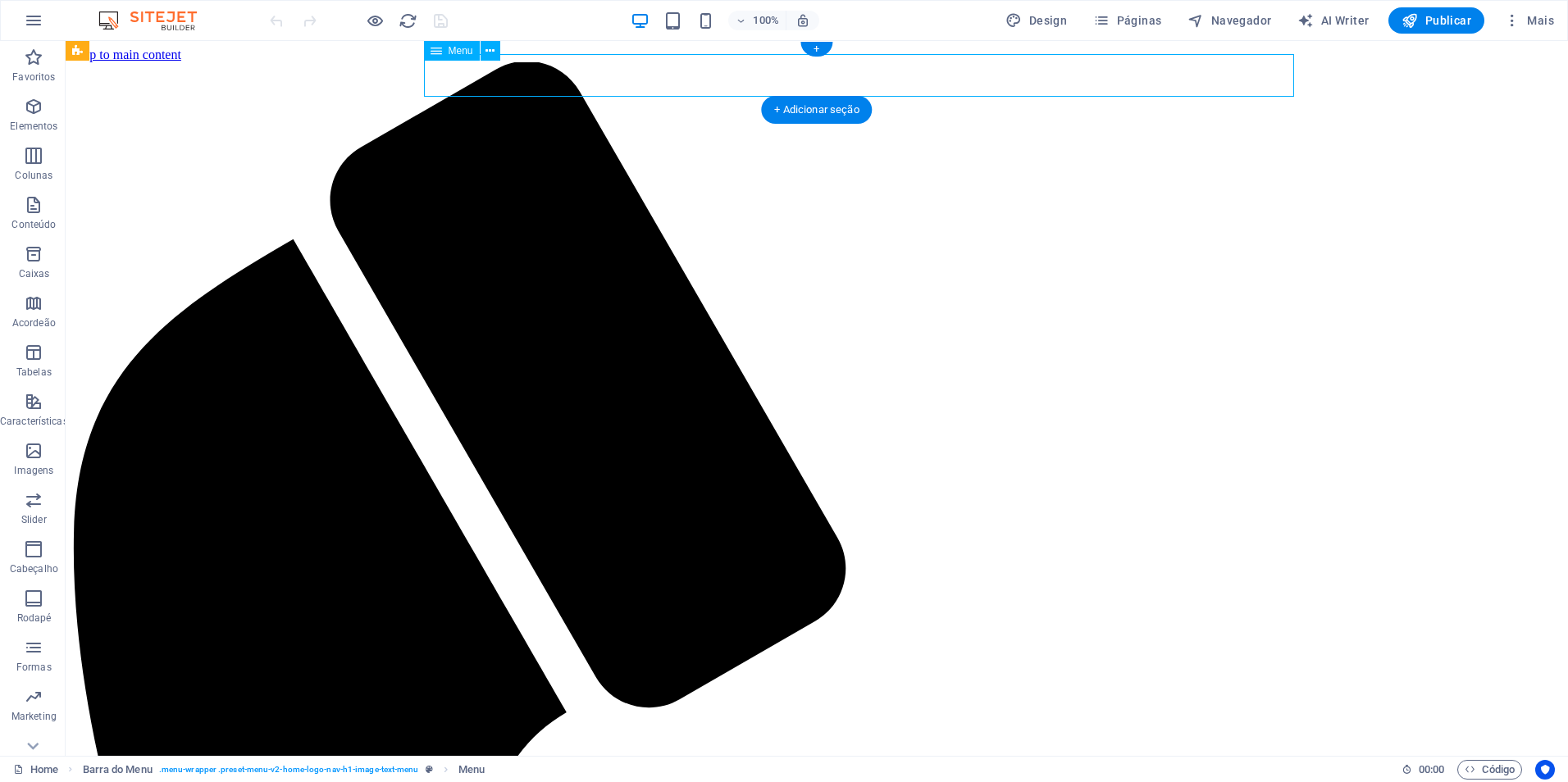
select select
select select "2"
select select
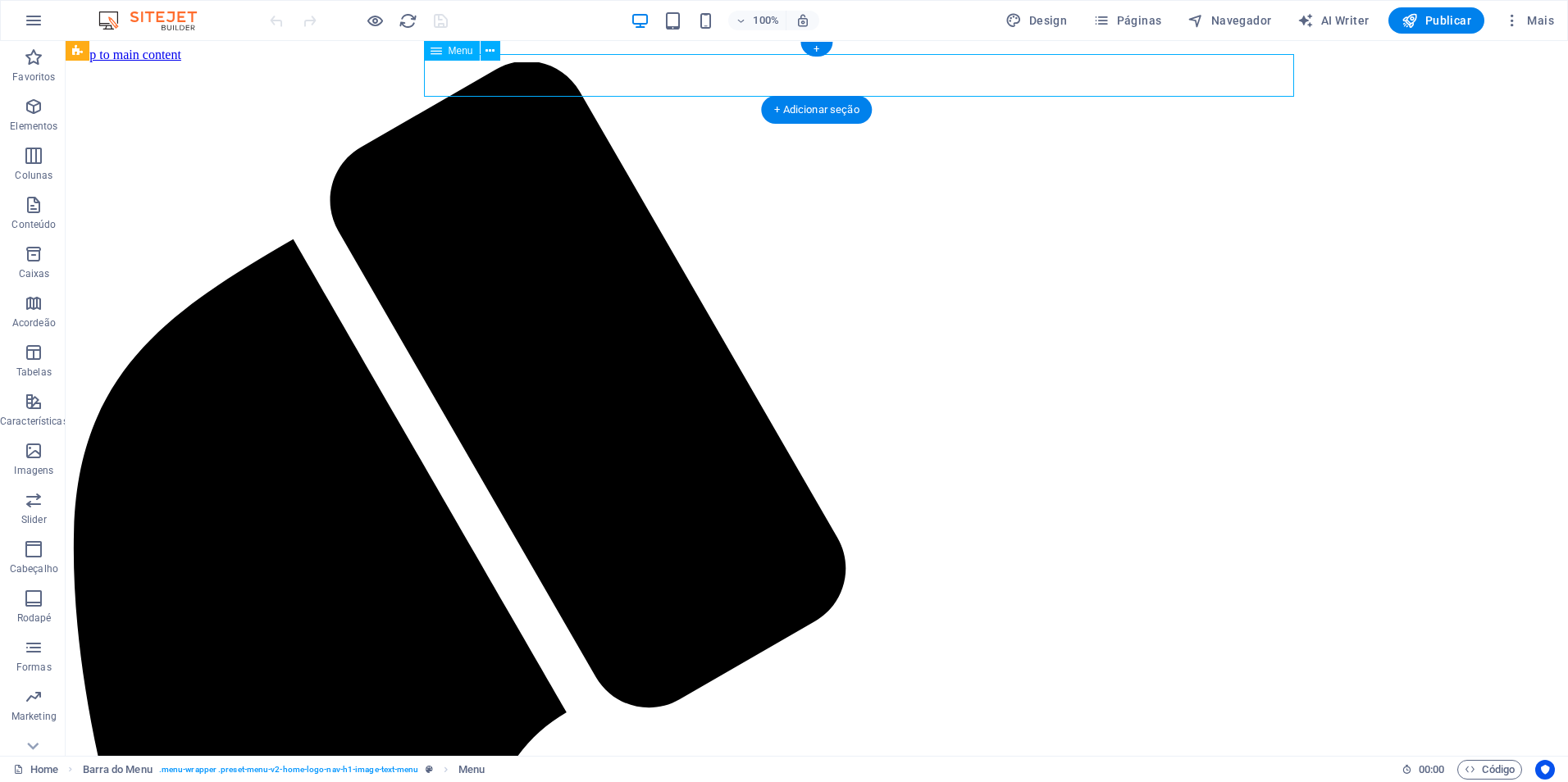
select select "1"
select select "overlay"
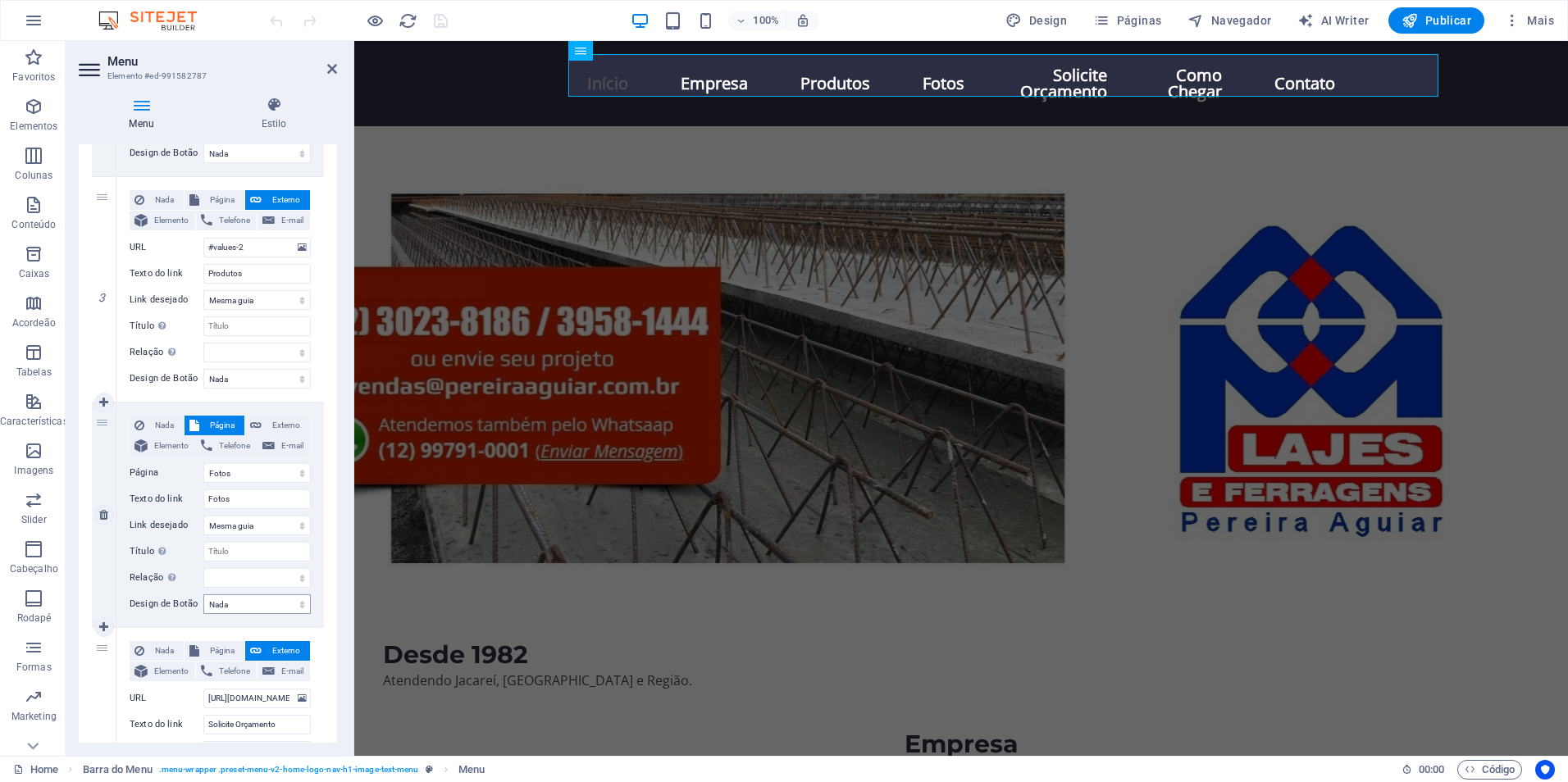
scroll to position [656, 0]
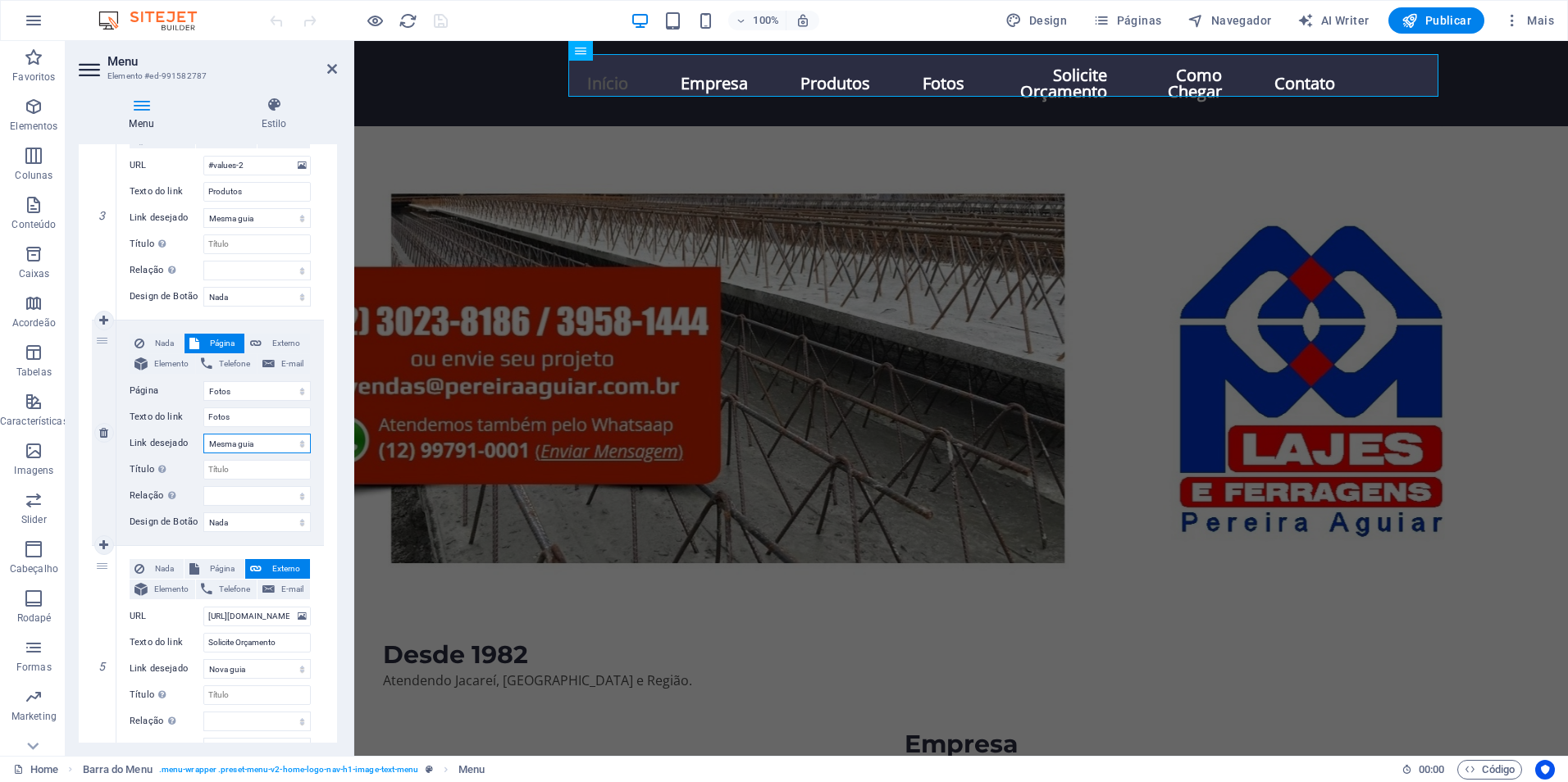
click at [291, 441] on select "Nova guia Mesma guia Sobreposição" at bounding box center [257, 443] width 107 height 20
select select "overlay"
click at [203, 434] on select "Nova guia Mesma guia Sobreposição" at bounding box center [257, 443] width 107 height 20
select select
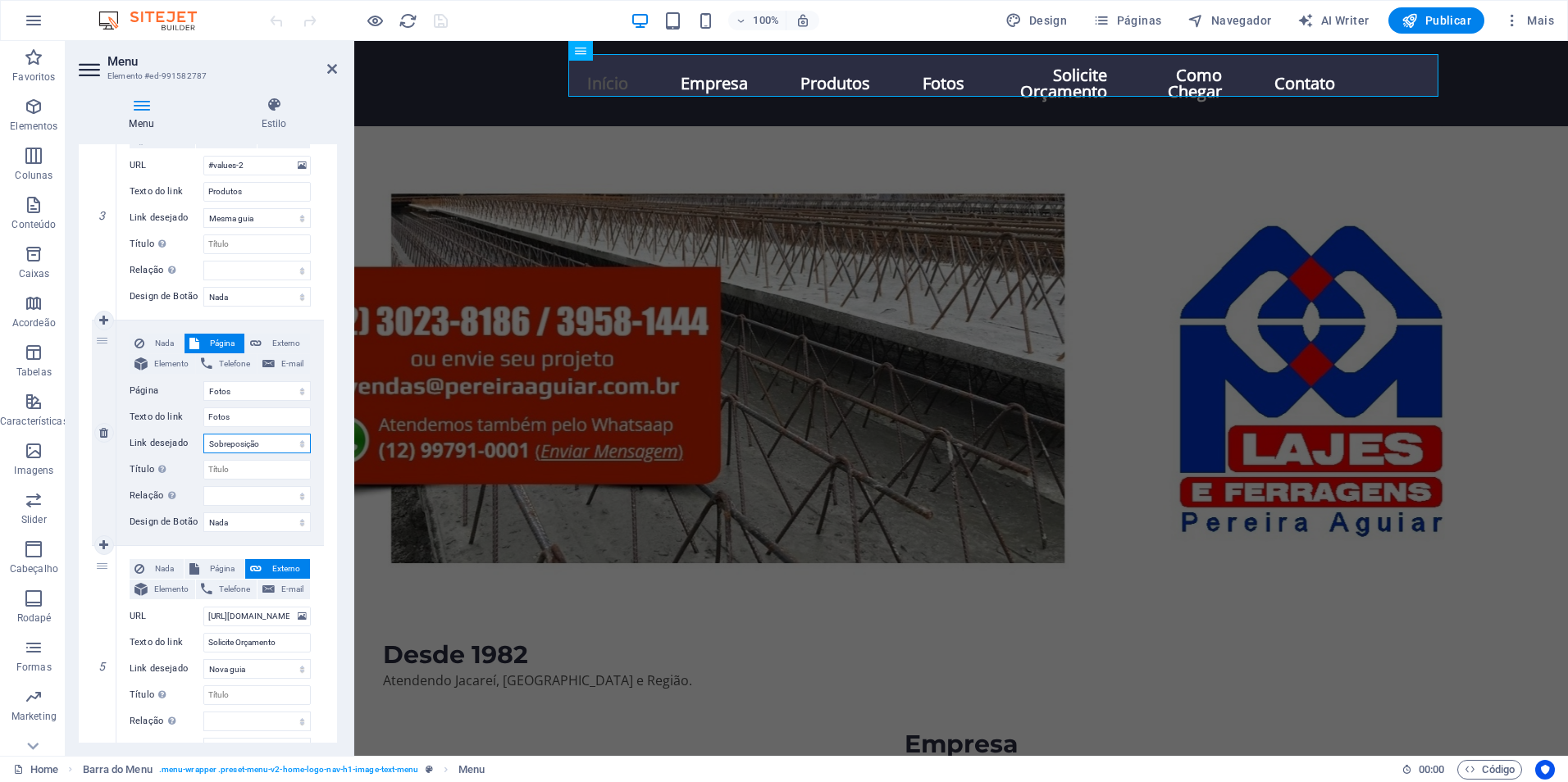
select select
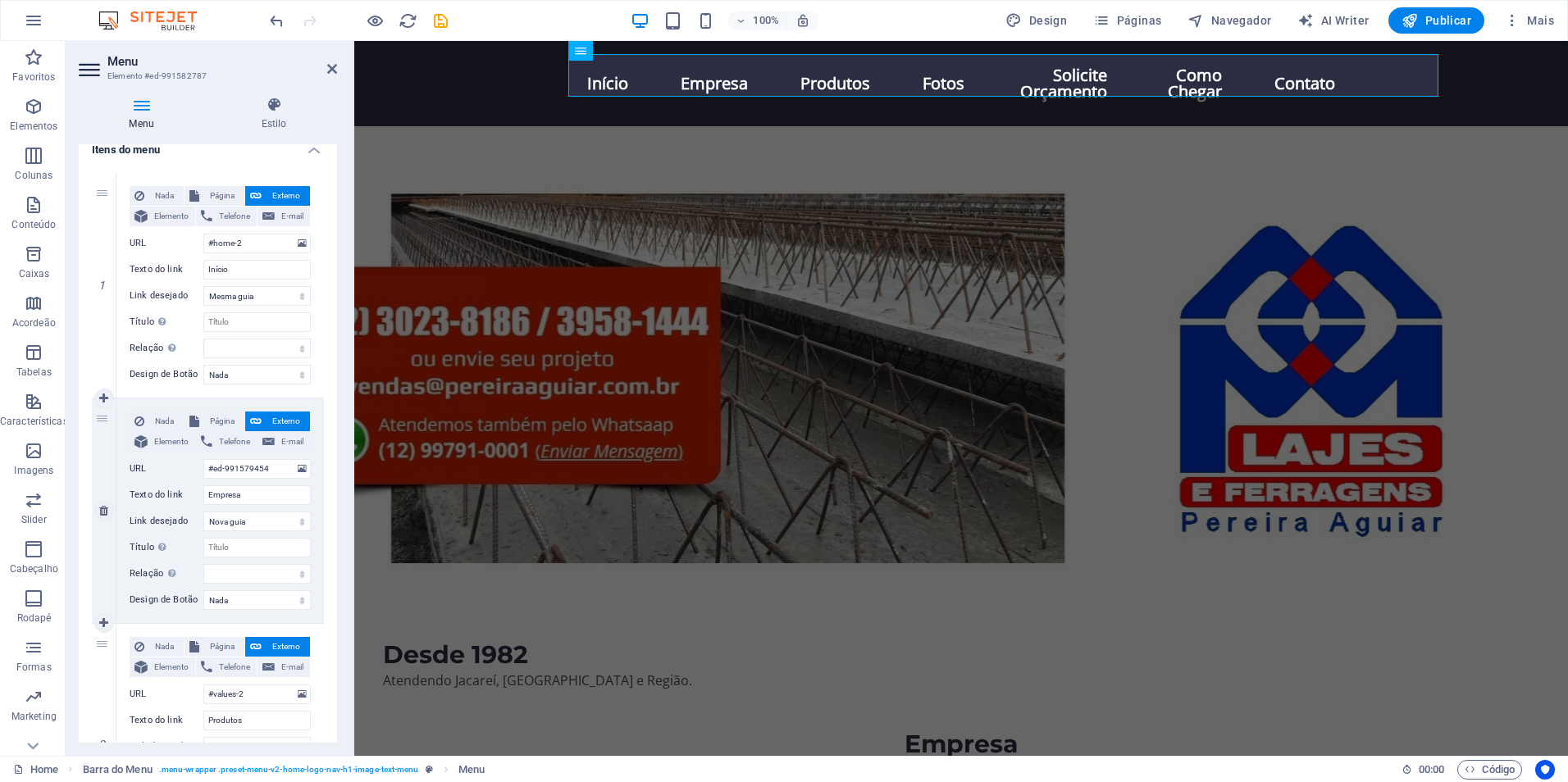
scroll to position [0, 0]
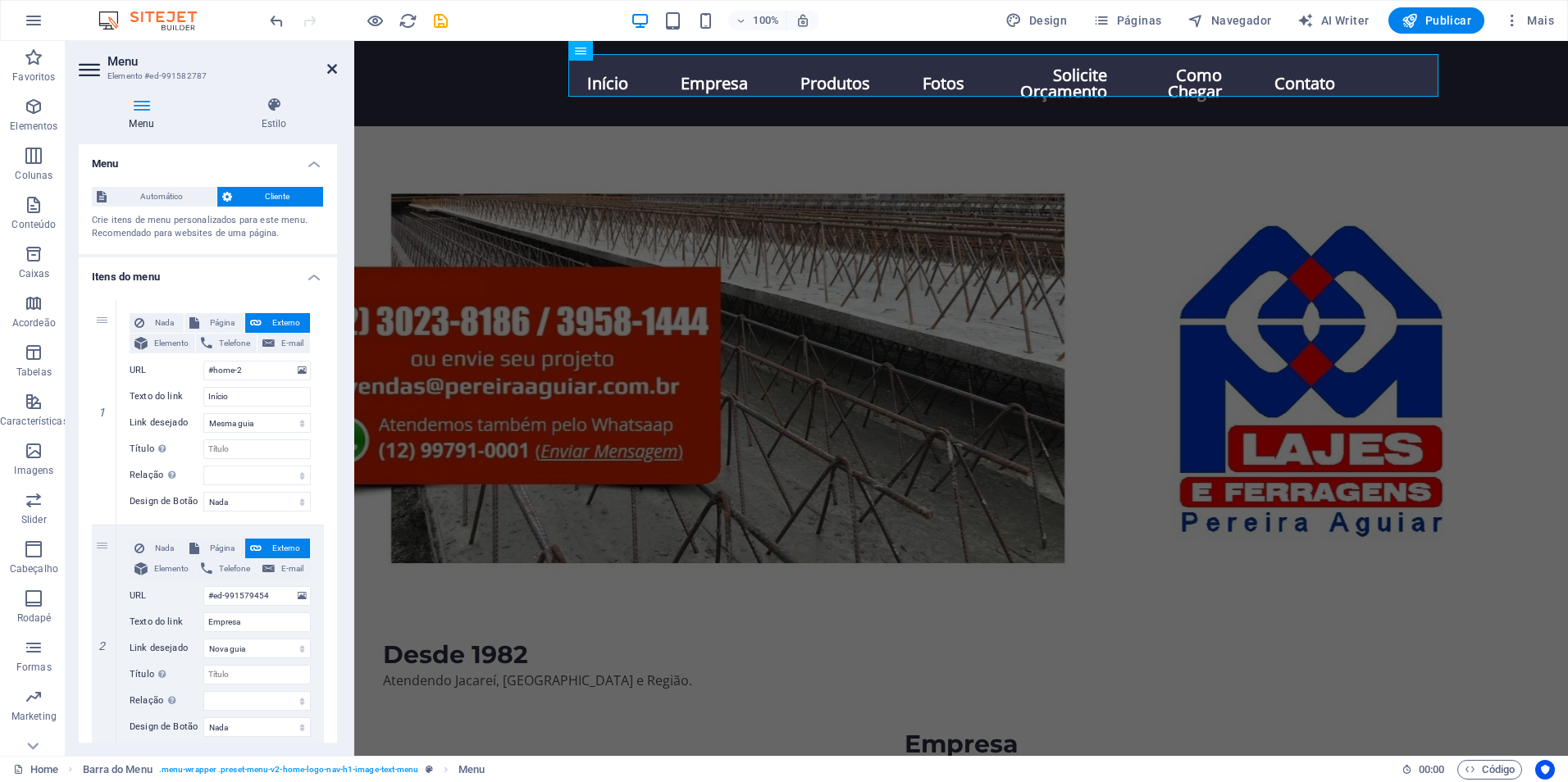
click at [334, 69] on icon at bounding box center [332, 68] width 10 height 13
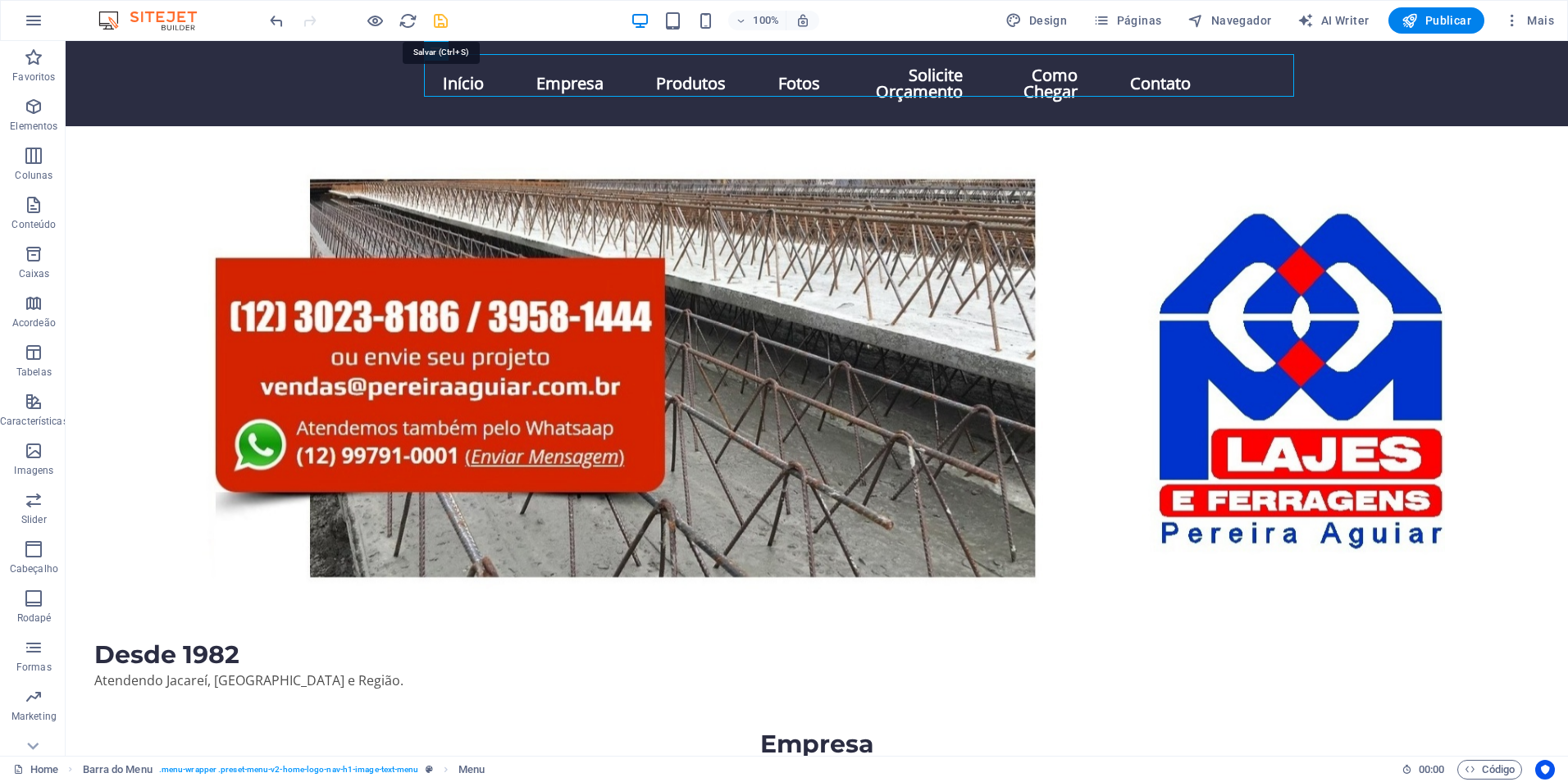
click at [439, 23] on icon "save" at bounding box center [441, 21] width 19 height 19
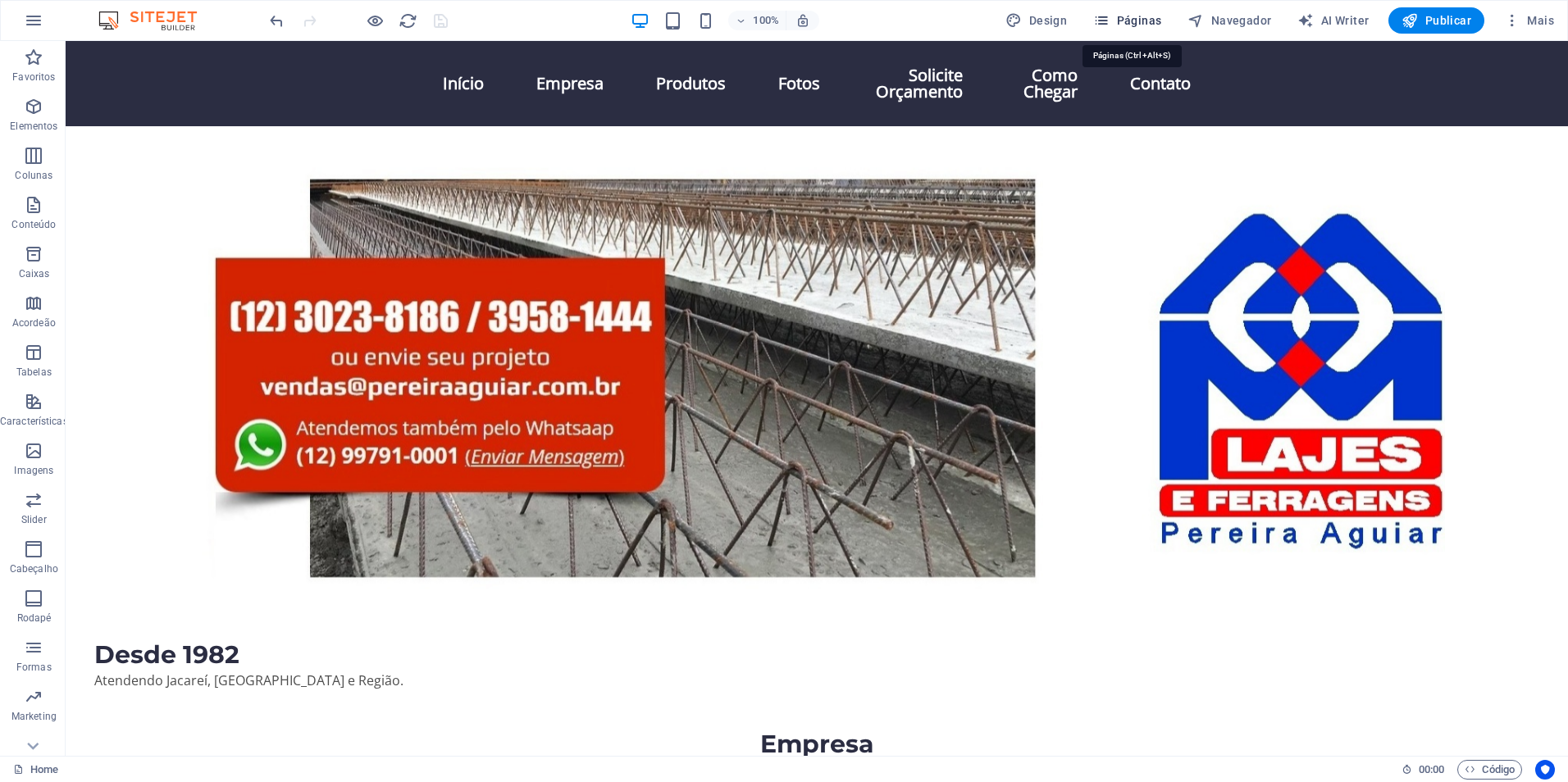
click at [1161, 15] on span "Páginas" at bounding box center [1126, 20] width 68 height 16
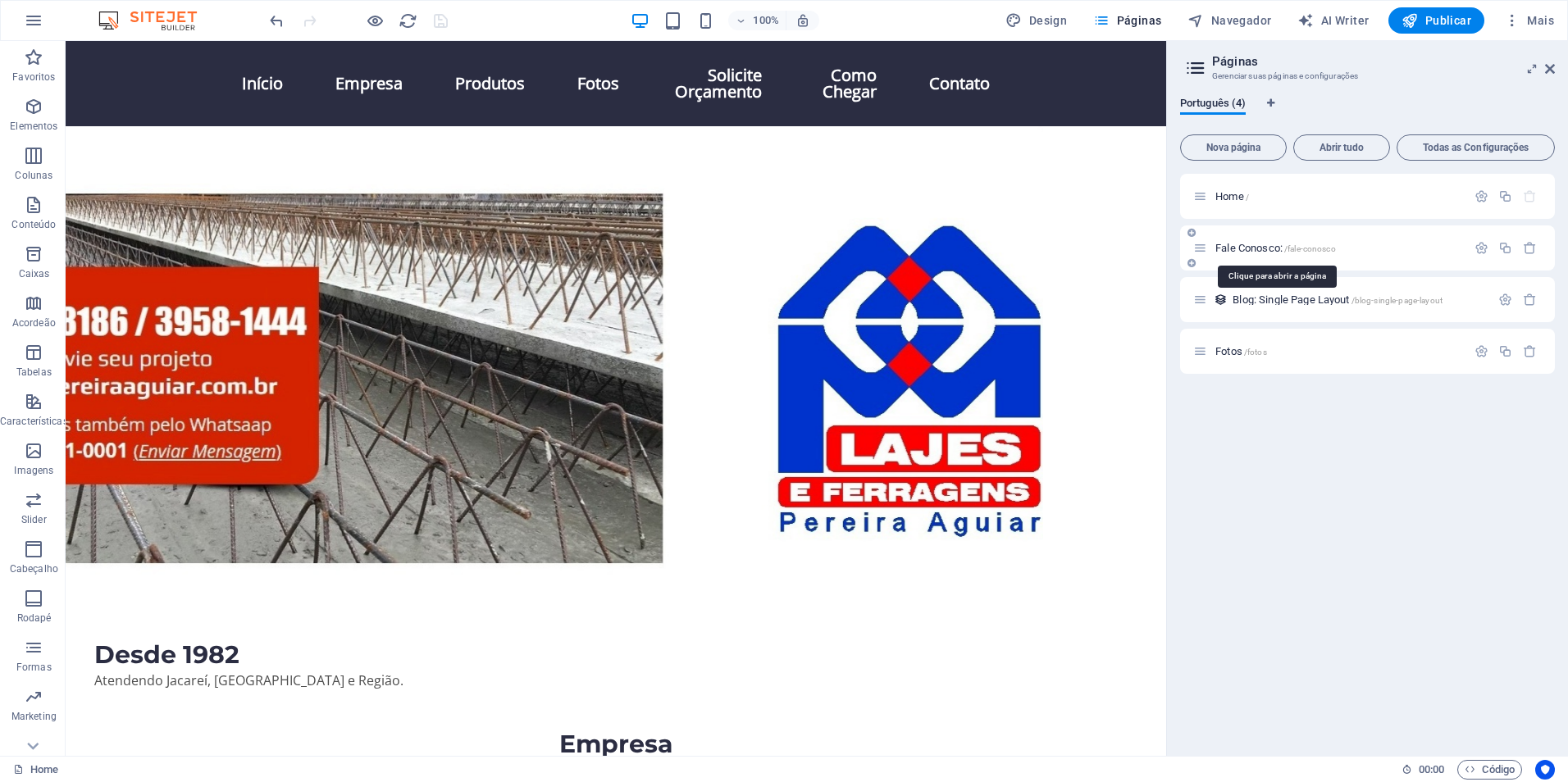
click at [1260, 248] on span "Fale Conosco: /fale-conosco" at bounding box center [1274, 248] width 120 height 12
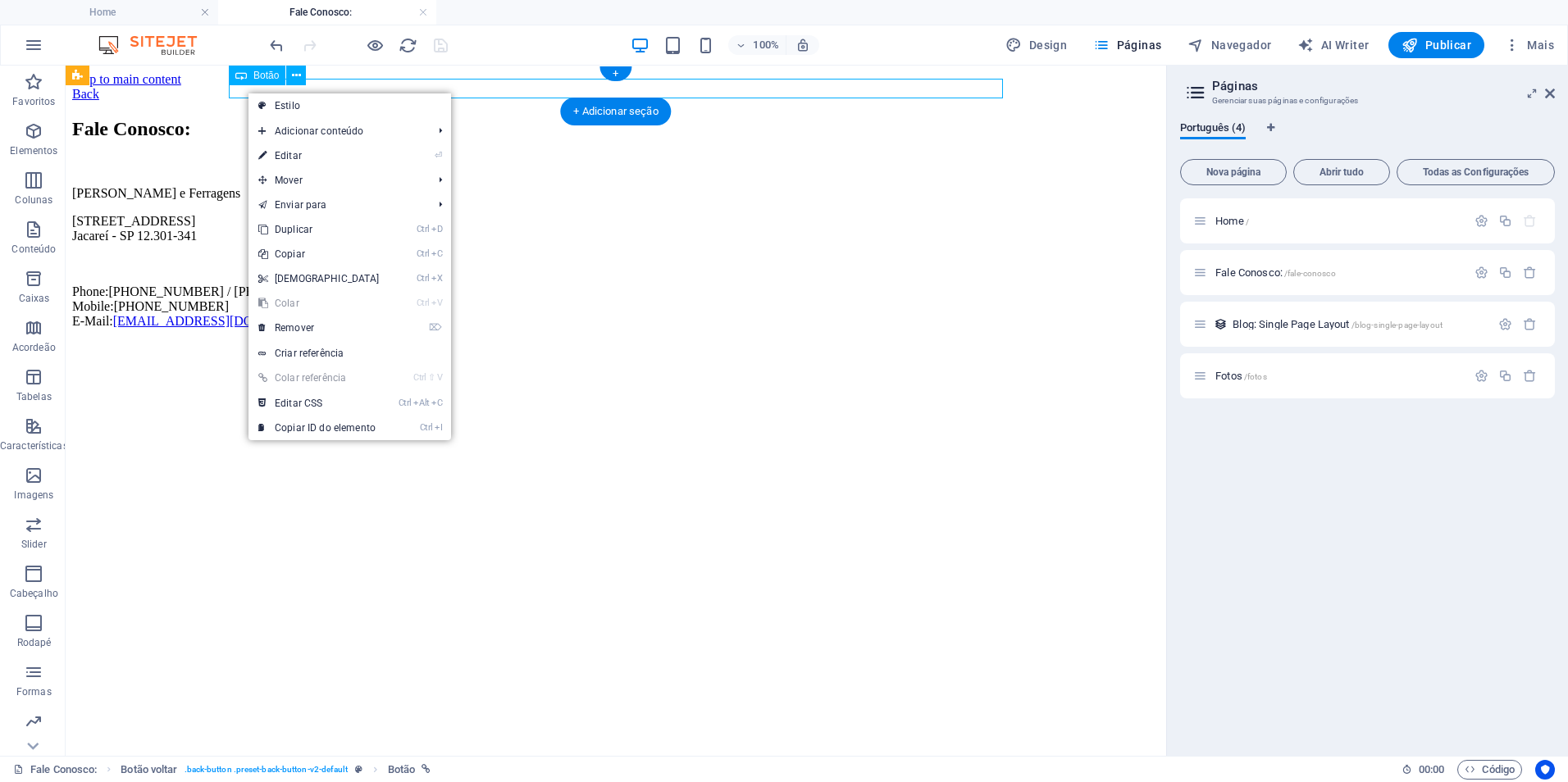
click at [244, 92] on div "Back" at bounding box center [616, 94] width 1087 height 15
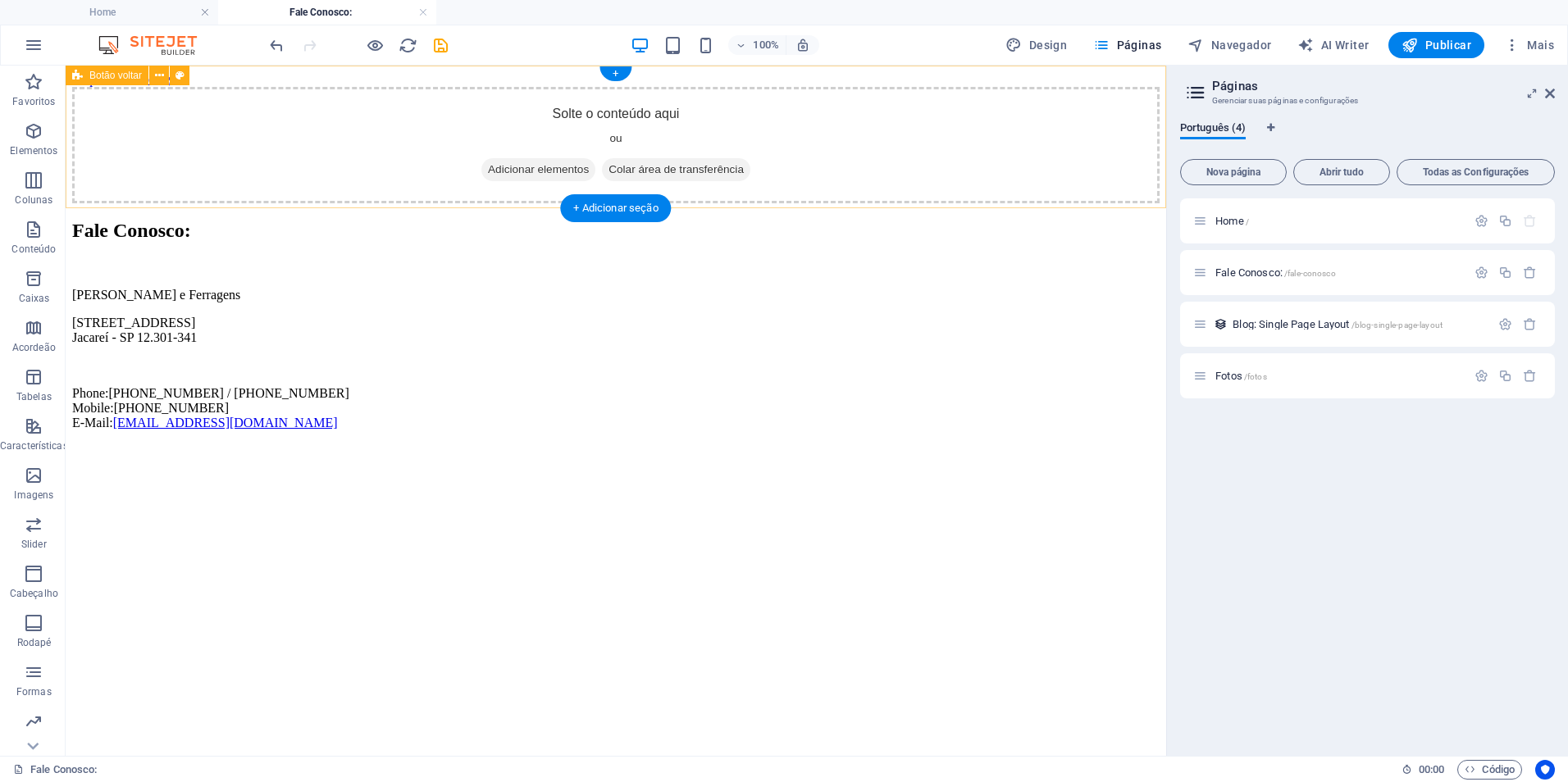
click at [188, 132] on div "Solte o conteúdo aqui ou Adicionar elementos Colar área de transferência" at bounding box center [616, 145] width 1087 height 116
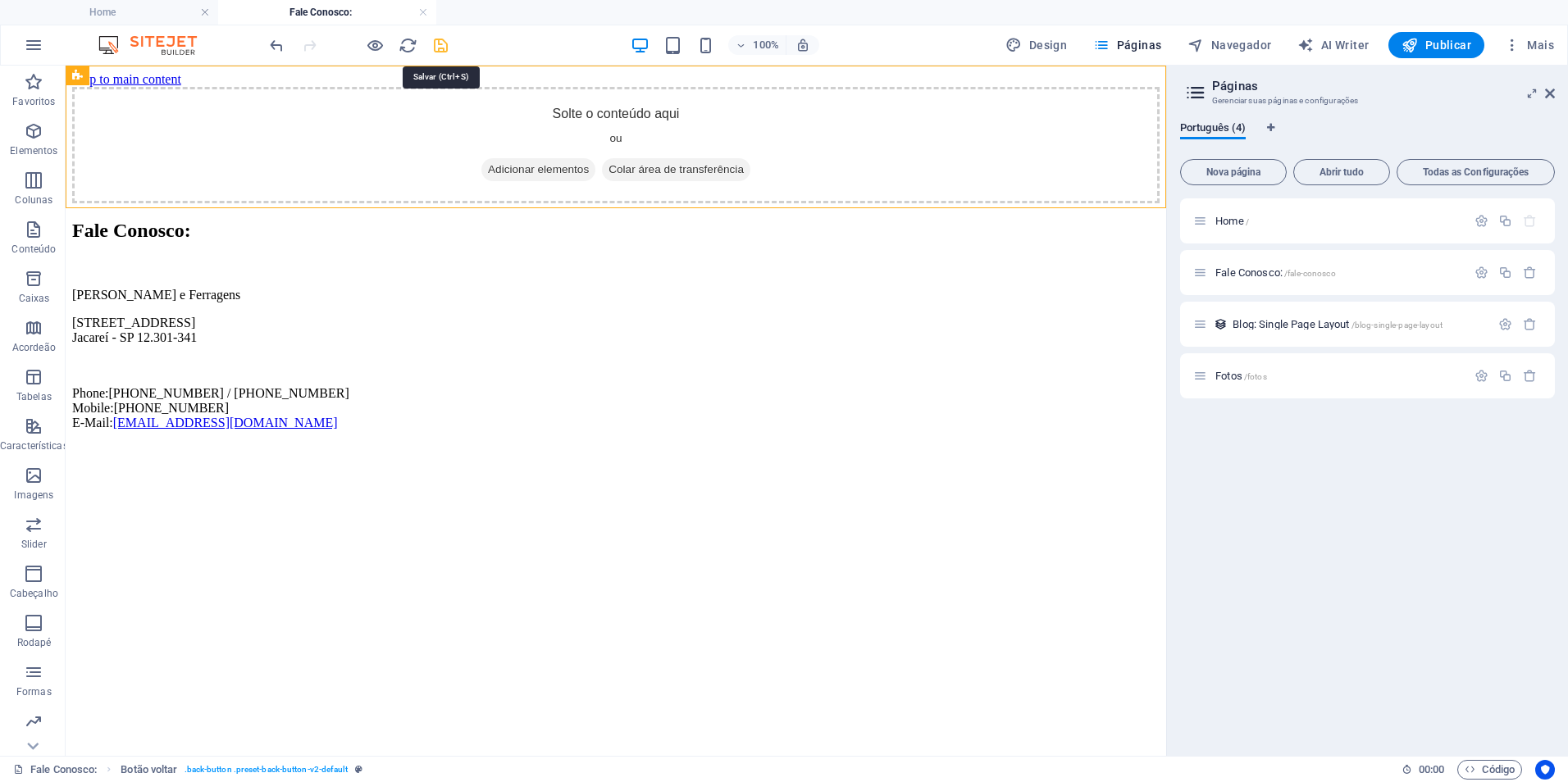
click at [442, 48] on icon "save" at bounding box center [441, 46] width 19 height 19
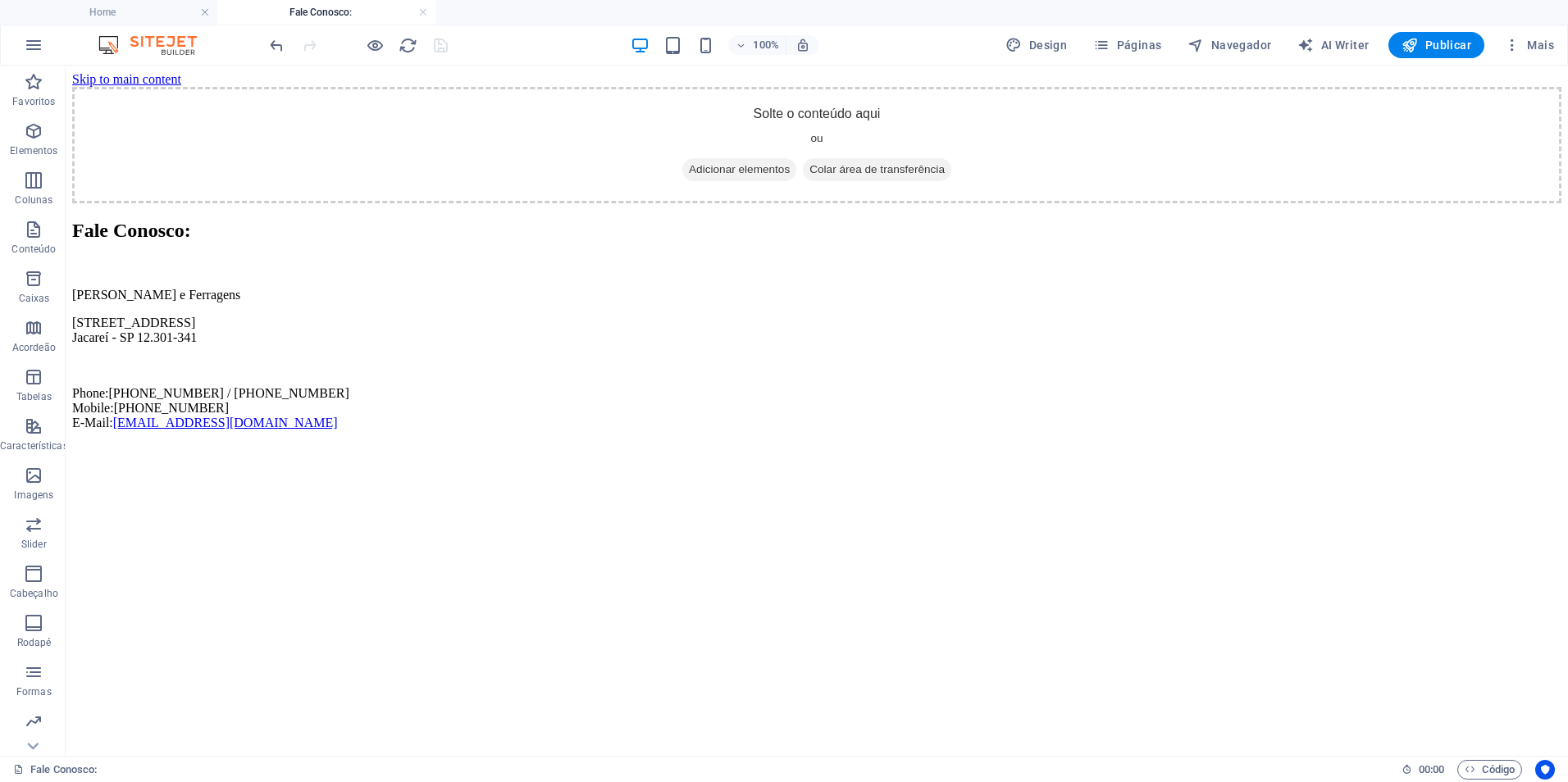
click at [348, 443] on html "Skip to main content Solte o conteúdo aqui ou Adicionar elementos Colar área de…" at bounding box center [816, 255] width 1502 height 378
click at [379, 47] on icon "button" at bounding box center [375, 46] width 19 height 19
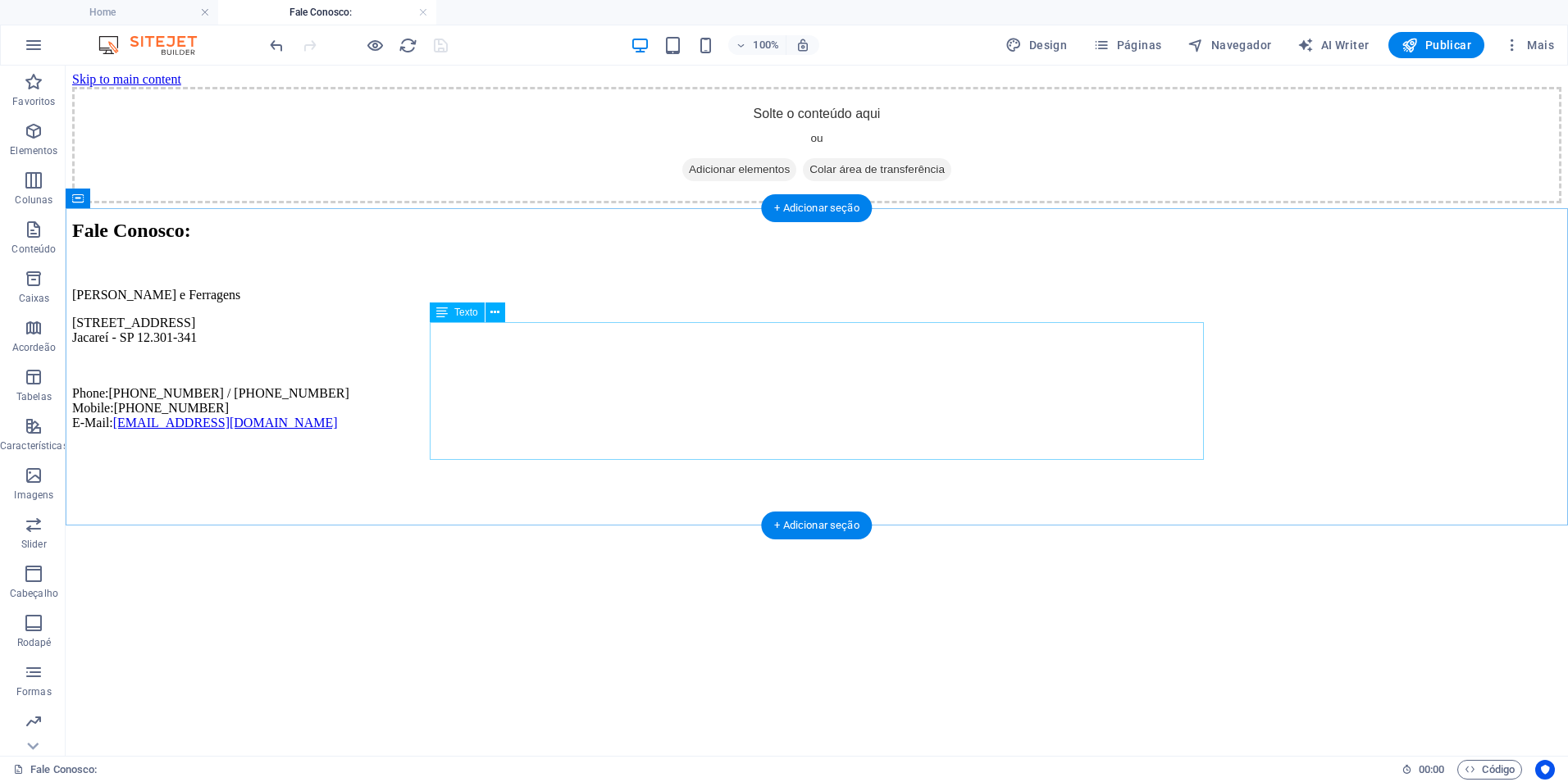
click at [537, 420] on div "[PERSON_NAME] e Ferragens [STREET_ADDRESS] Phone: [PHONE_NUMBER] / [PHONE_NUMBE…" at bounding box center [816, 359] width 1489 height 143
click at [532, 428] on div "[PERSON_NAME] e Ferragens [STREET_ADDRESS] Phone: [PHONE_NUMBER] / [PHONE_NUMBE…" at bounding box center [816, 359] width 1489 height 143
click at [532, 427] on div "[PERSON_NAME] e Ferragens [STREET_ADDRESS] Phone: [PHONE_NUMBER] / [PHONE_NUMBE…" at bounding box center [816, 359] width 1489 height 143
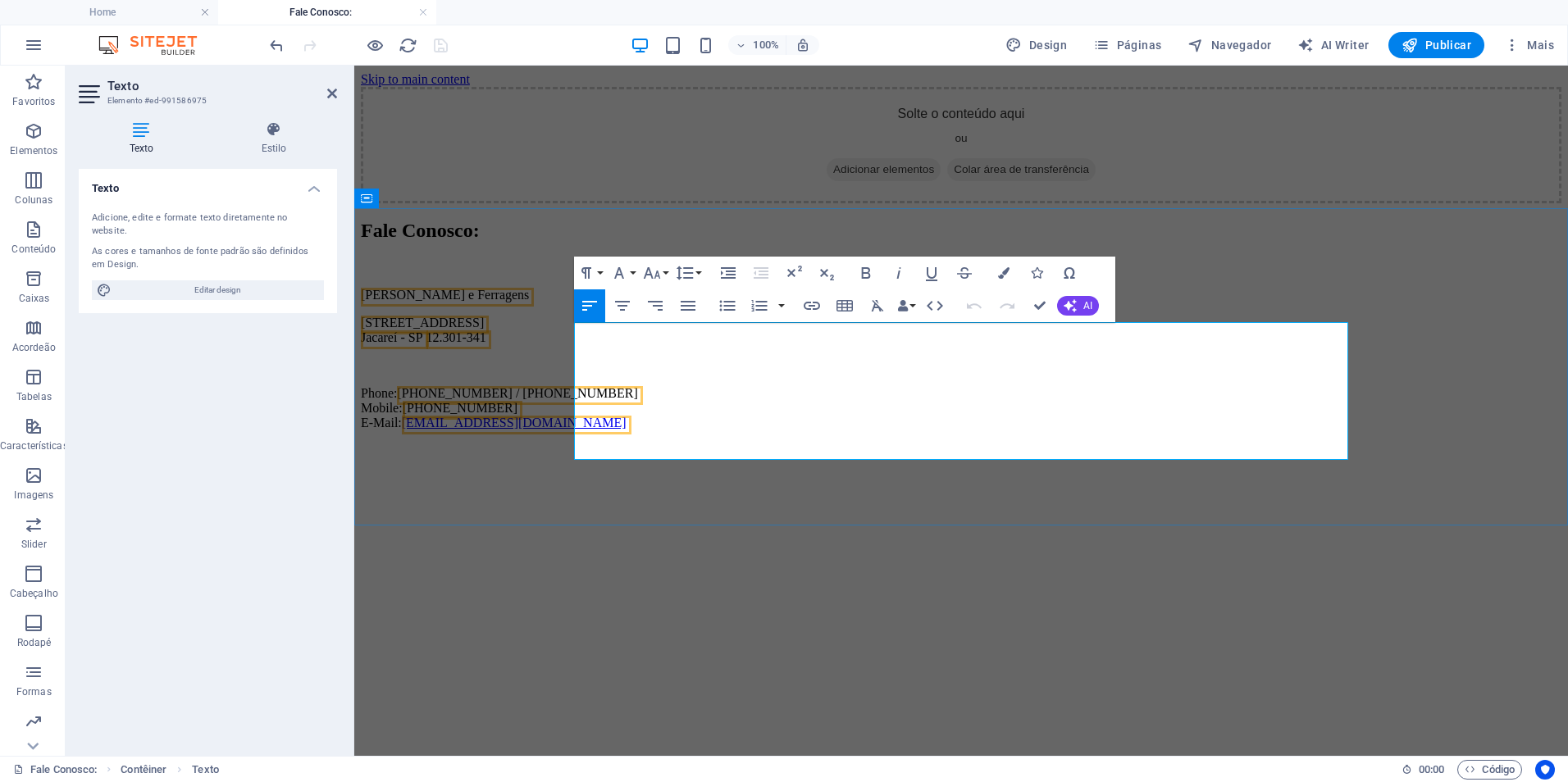
click at [732, 429] on p "Phone: [PHONE_NUMBER] / [PHONE_NUMBER] Mobile: [PHONE_NUMBER] E-Mail: [EMAIL_AD…" at bounding box center [961, 408] width 1200 height 44
drag, startPoint x: 720, startPoint y: 430, endPoint x: 622, endPoint y: 435, distance: 98.1
click at [622, 430] on p "Phone: [PHONE_NUMBER] / [PHONE_NUMBER] Mobile: [PHONE_NUMBER] E-Mail: [EMAIL_AD…" at bounding box center [961, 408] width 1200 height 44
click at [812, 307] on icon "button" at bounding box center [811, 306] width 20 height 20
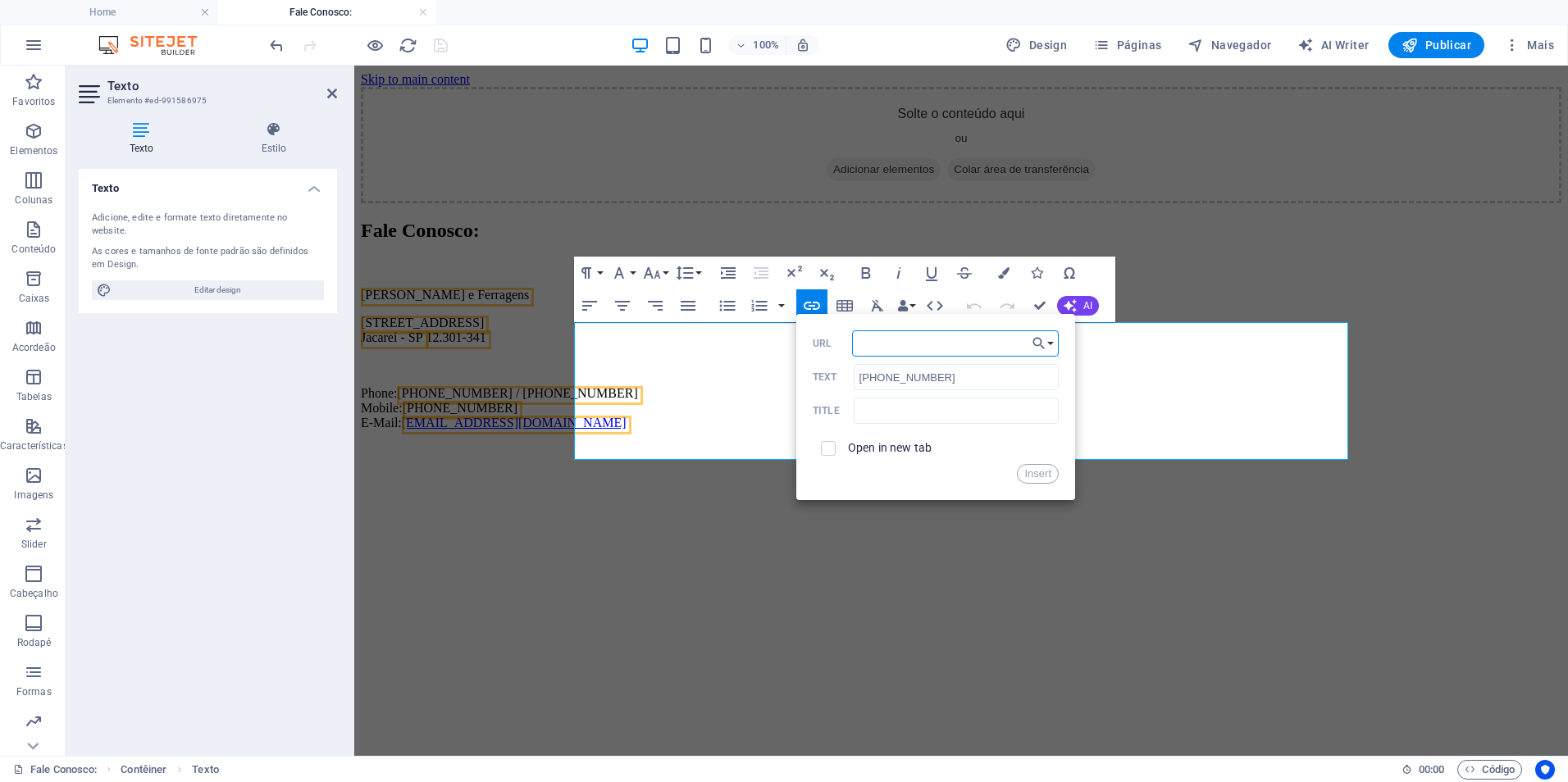
paste input "[URL][DOMAIN_NAME][PHONE_NUMBER]"
type input "[URL][DOMAIN_NAME][PHONE_NUMBER]"
click at [829, 449] on input "checkbox" at bounding box center [825, 446] width 15 height 15
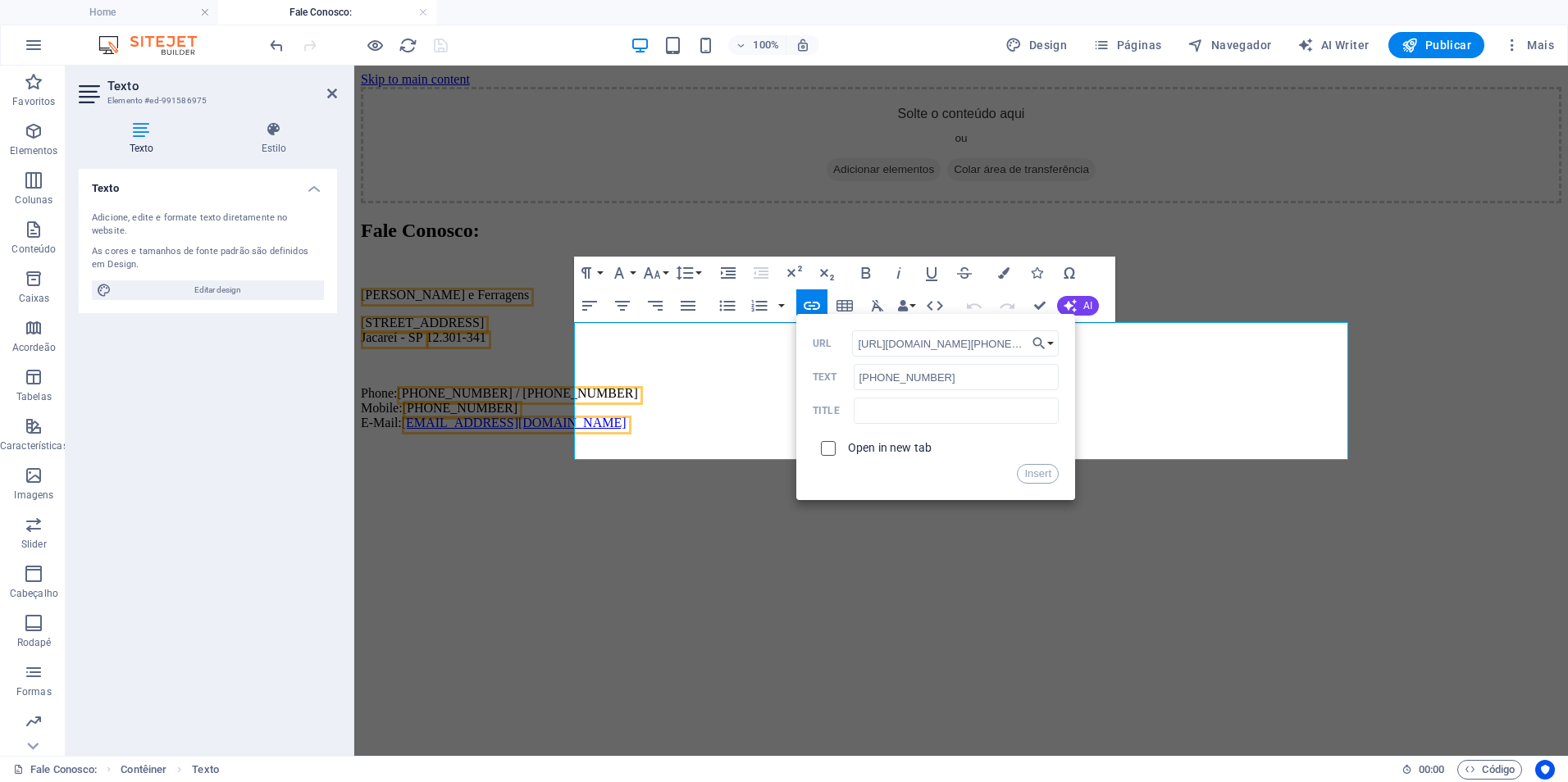
checkbox input "true"
click at [1032, 476] on button "Insert" at bounding box center [1037, 474] width 42 height 20
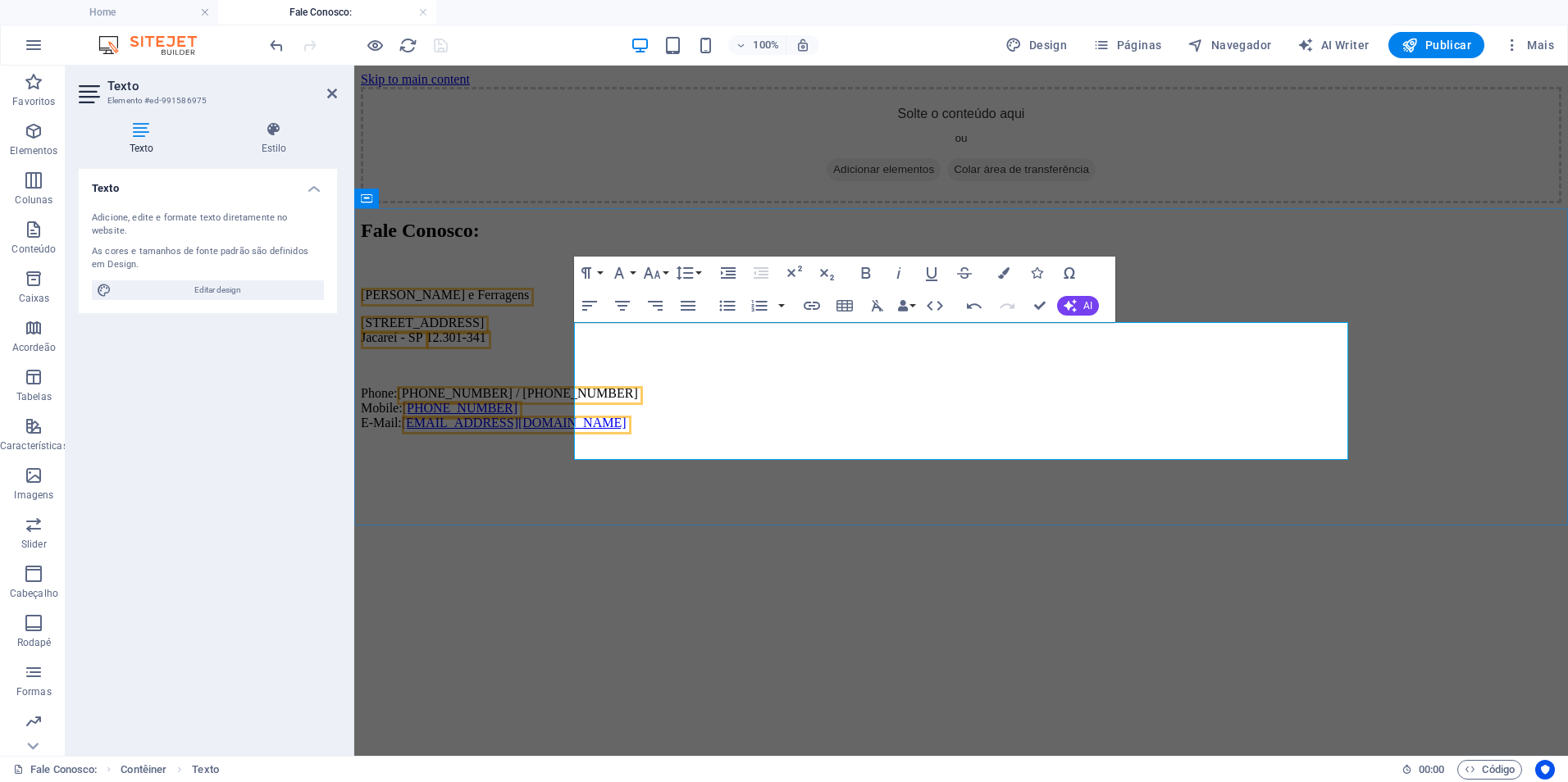
click at [746, 430] on p "Phone: [PHONE_NUMBER] / [PHONE_NUMBER] Mobile: [PHONE_NUMBER] E-Mail: [EMAIL_AD…" at bounding box center [961, 408] width 1200 height 44
drag, startPoint x: 975, startPoint y: 432, endPoint x: 726, endPoint y: 426, distance: 249.1
click at [726, 426] on p "Phone: [PHONE_NUMBER] / [PHONE_NUMBER] Mobile: [PHONE_NUMBER] Whatsapp (Clique …" at bounding box center [961, 408] width 1200 height 44
type input "Whatsapp (Clique p/ enviar mensagem)"
checkbox input "false"
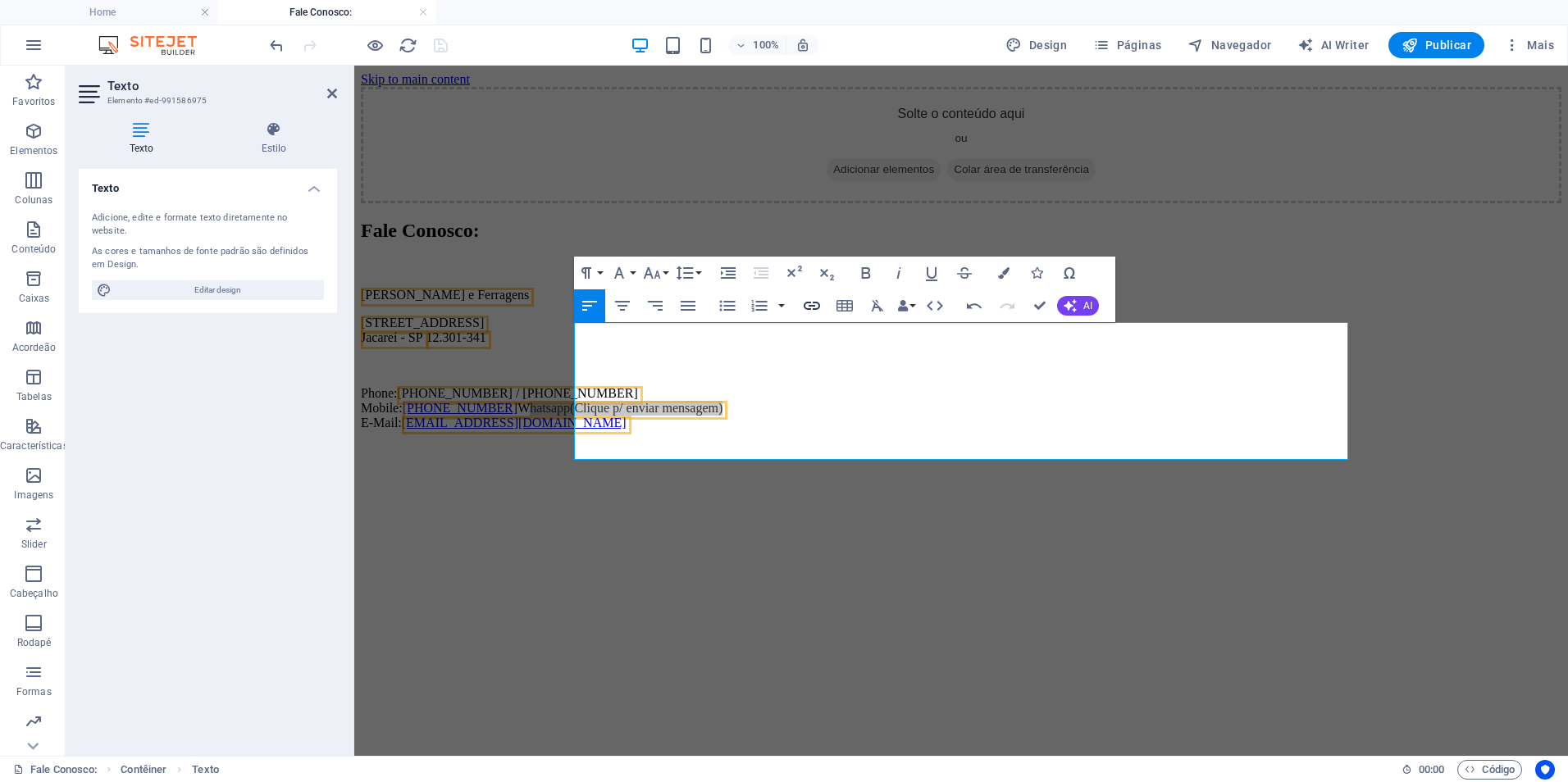
click at [803, 303] on icon "button" at bounding box center [811, 306] width 20 height 20
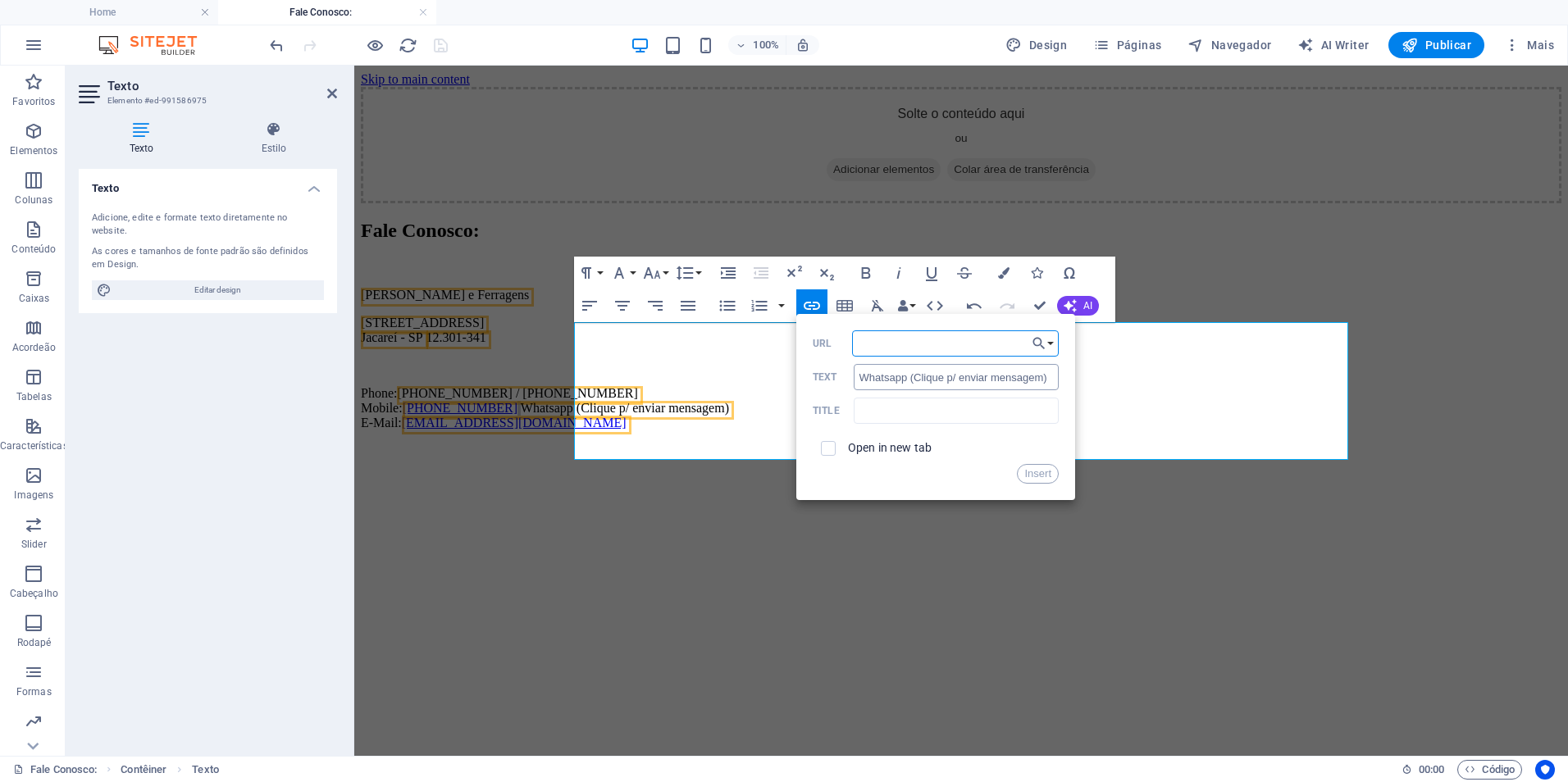
type input "[URL][DOMAIN_NAME][PHONE_NUMBER]"
click at [1036, 479] on button "Insert" at bounding box center [1037, 474] width 42 height 20
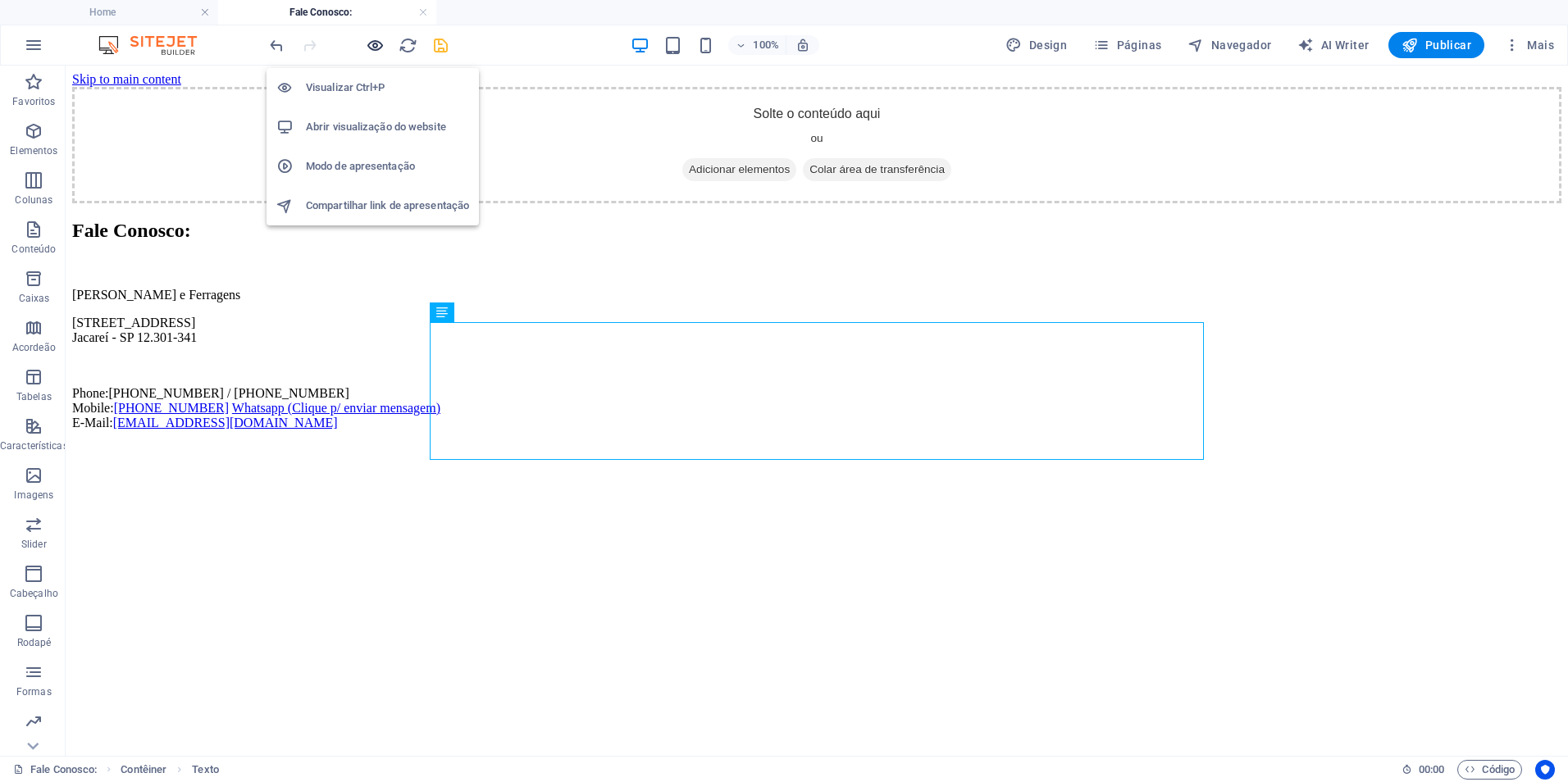
click at [381, 39] on icon "button" at bounding box center [375, 46] width 19 height 19
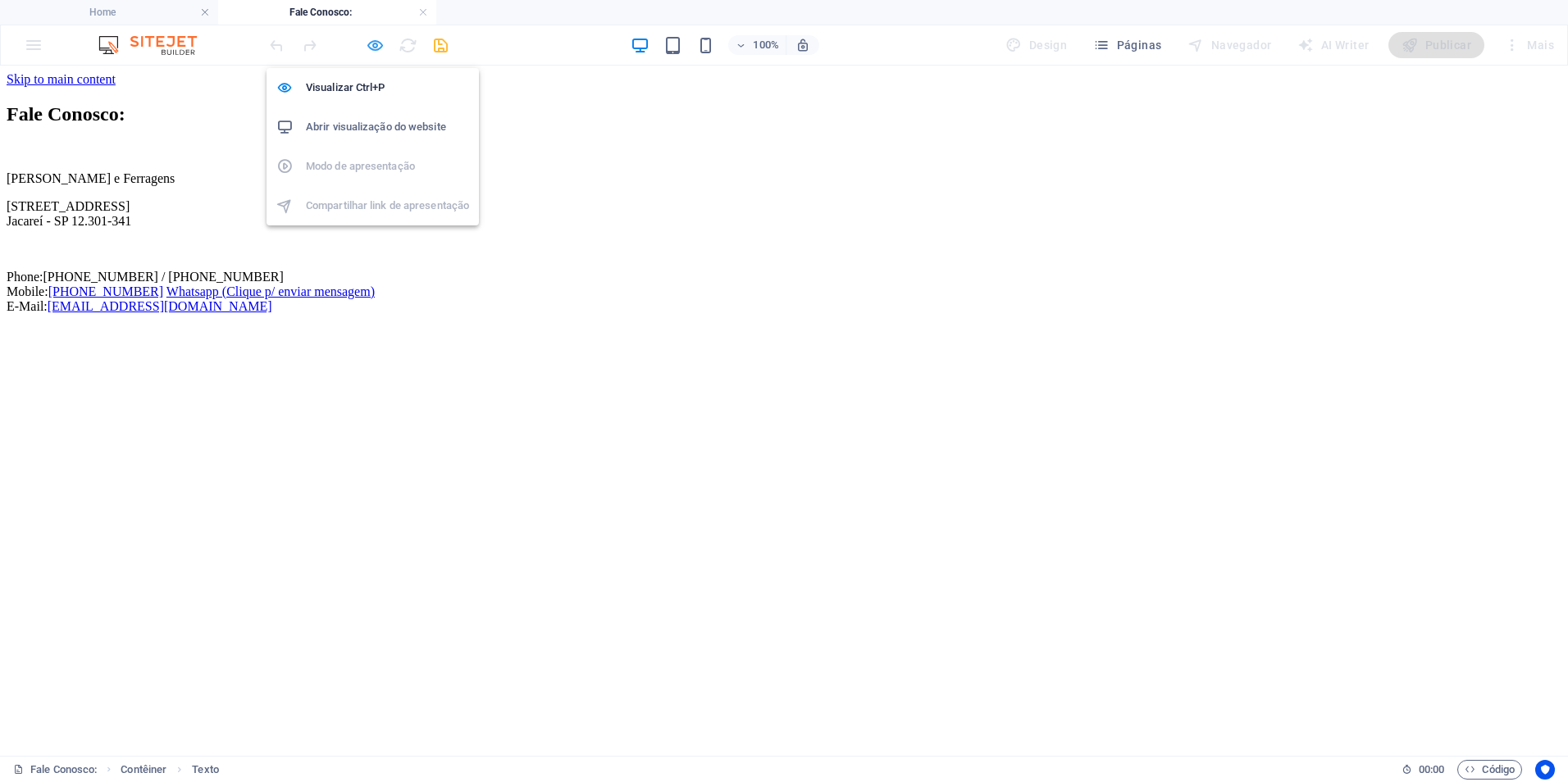
click at [378, 48] on icon "button" at bounding box center [375, 46] width 19 height 19
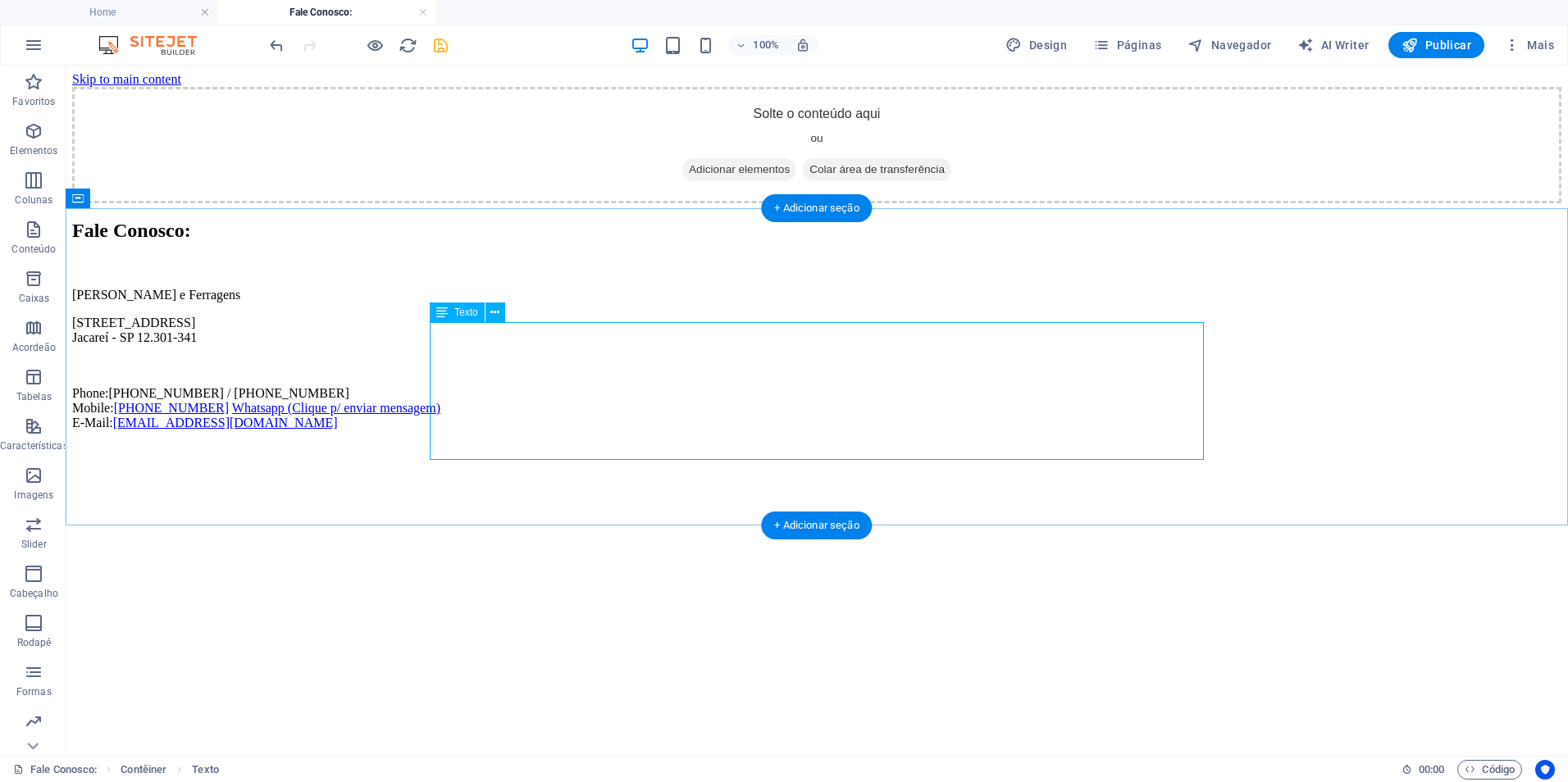
click at [465, 430] on div "[PERSON_NAME] e Ferragens [STREET_ADDRESS] Phone: [PHONE_NUMBER] / [PHONE_NUMBE…" at bounding box center [816, 359] width 1489 height 143
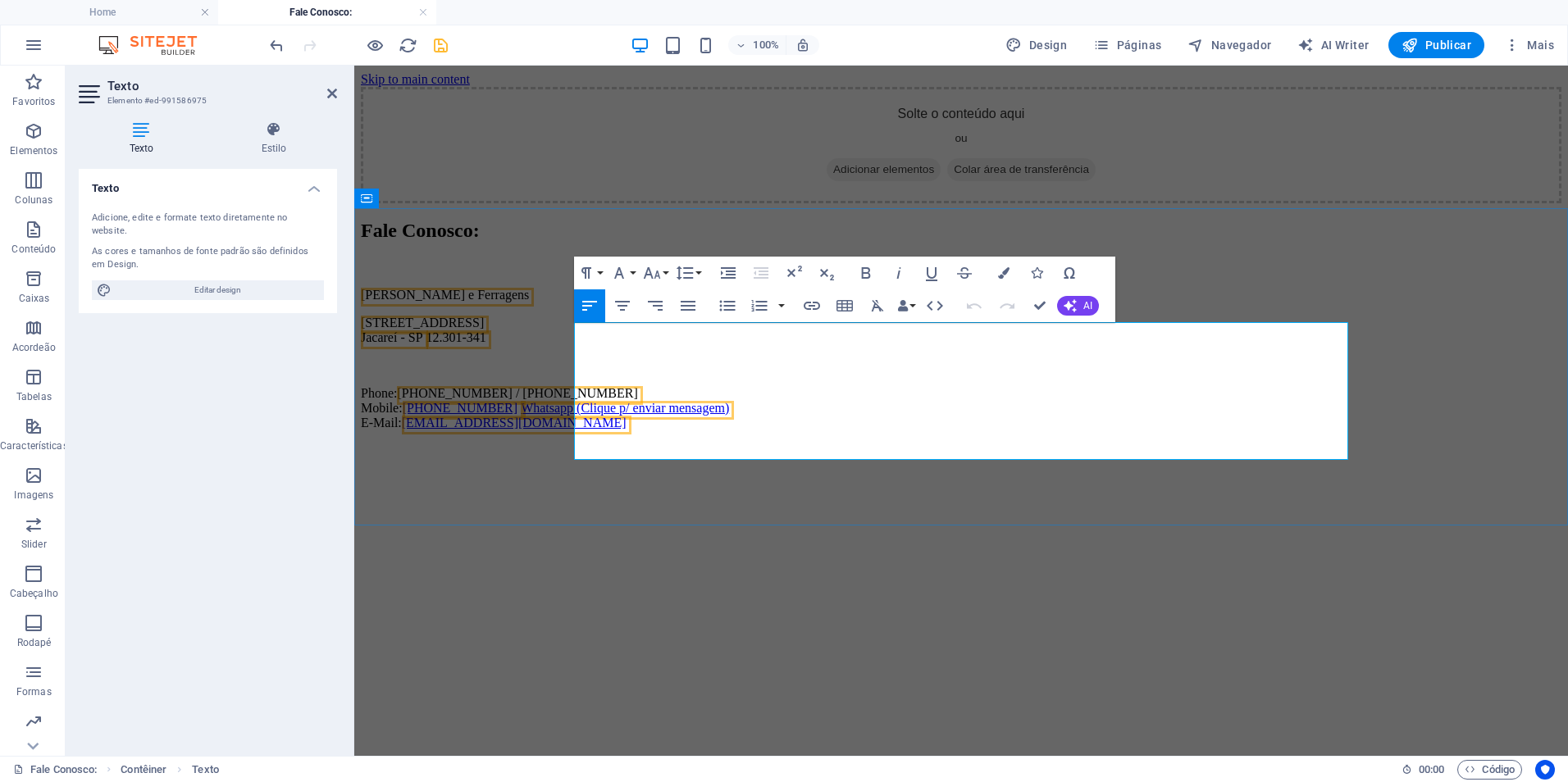
click at [579, 428] on p "Phone: [PHONE_NUMBER] / [PHONE_NUMBER] Mobile: [PHONE_NUMBER] Whatsapp (Clique …" at bounding box center [961, 408] width 1200 height 44
drag, startPoint x: 615, startPoint y: 411, endPoint x: 567, endPoint y: 414, distance: 48.1
click at [567, 414] on div "Fale Conosco: [PERSON_NAME] e Ferragens [STREET_ADDRESS] Phone: [PHONE_NUMBER] …" at bounding box center [961, 325] width 1200 height 210
click at [581, 427] on p "Telefone: [PHONE_NUMBER] / [PHONE_NUMBER] Mobile: [PHONE_NUMBER] Whatsapp (Cliq…" at bounding box center [961, 408] width 1200 height 44
click at [593, 428] on p "Telefone: [PHONE_NUMBER] / [PHONE_NUMBER] Mobile: [PHONE_NUMBER] Whatsapp (Cliq…" at bounding box center [961, 408] width 1200 height 44
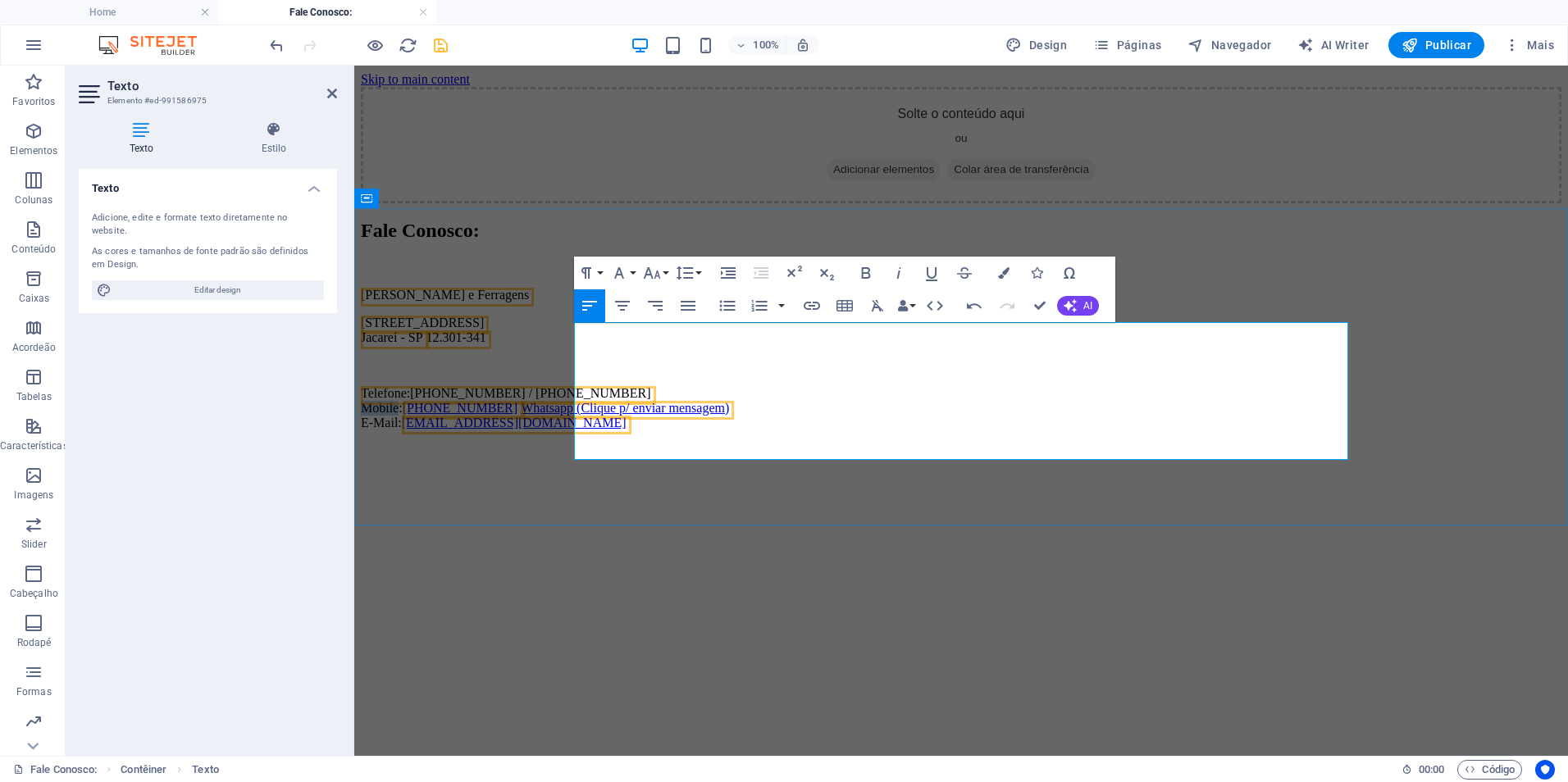
drag, startPoint x: 615, startPoint y: 429, endPoint x: 572, endPoint y: 436, distance: 43.6
click at [572, 430] on div "Fale Conosco: [PERSON_NAME] e Ferragens [STREET_ADDRESS] Telefone: [PHONE_NUMBE…" at bounding box center [961, 325] width 1200 height 210
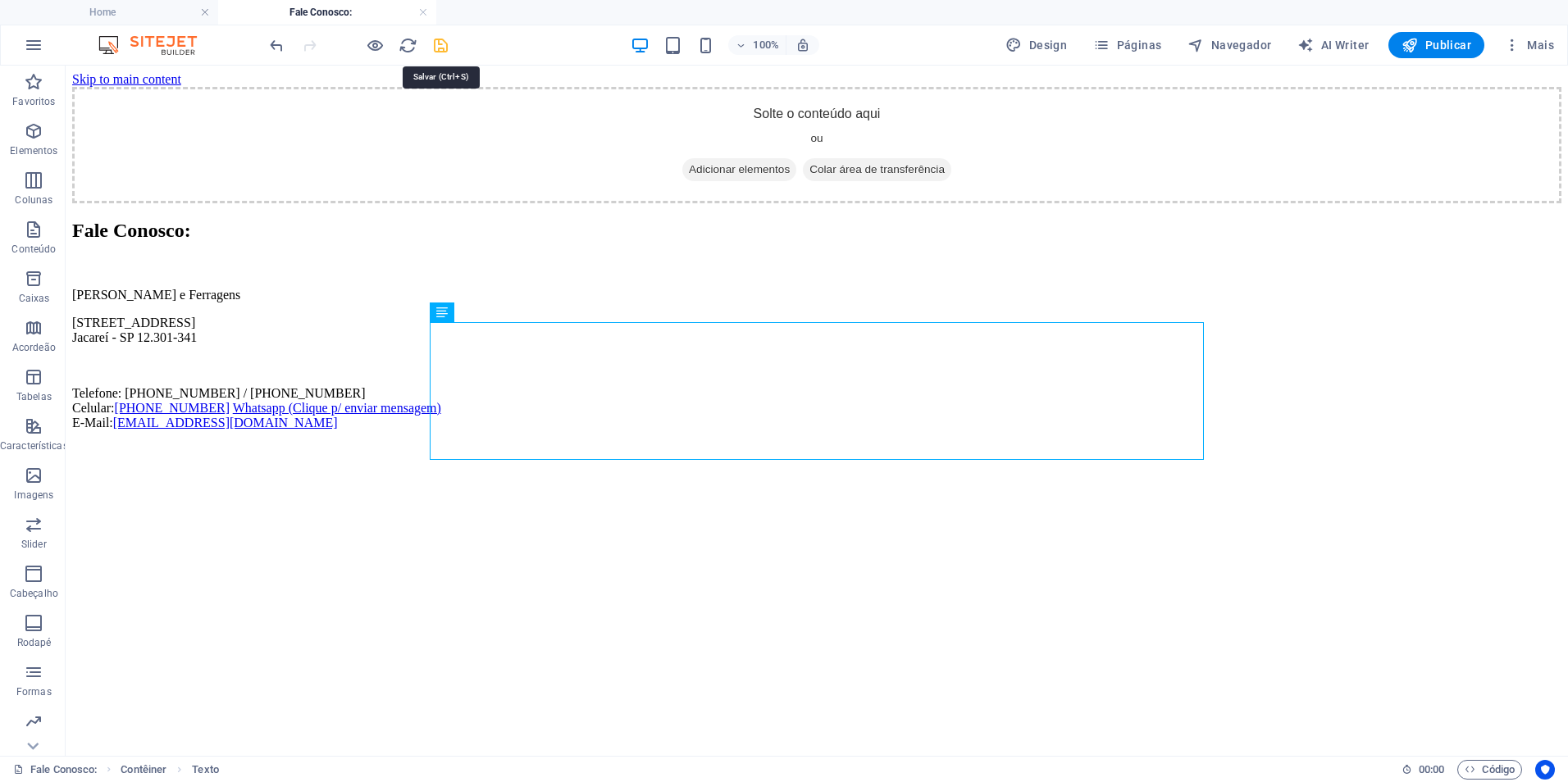
click at [441, 45] on icon "save" at bounding box center [441, 46] width 19 height 19
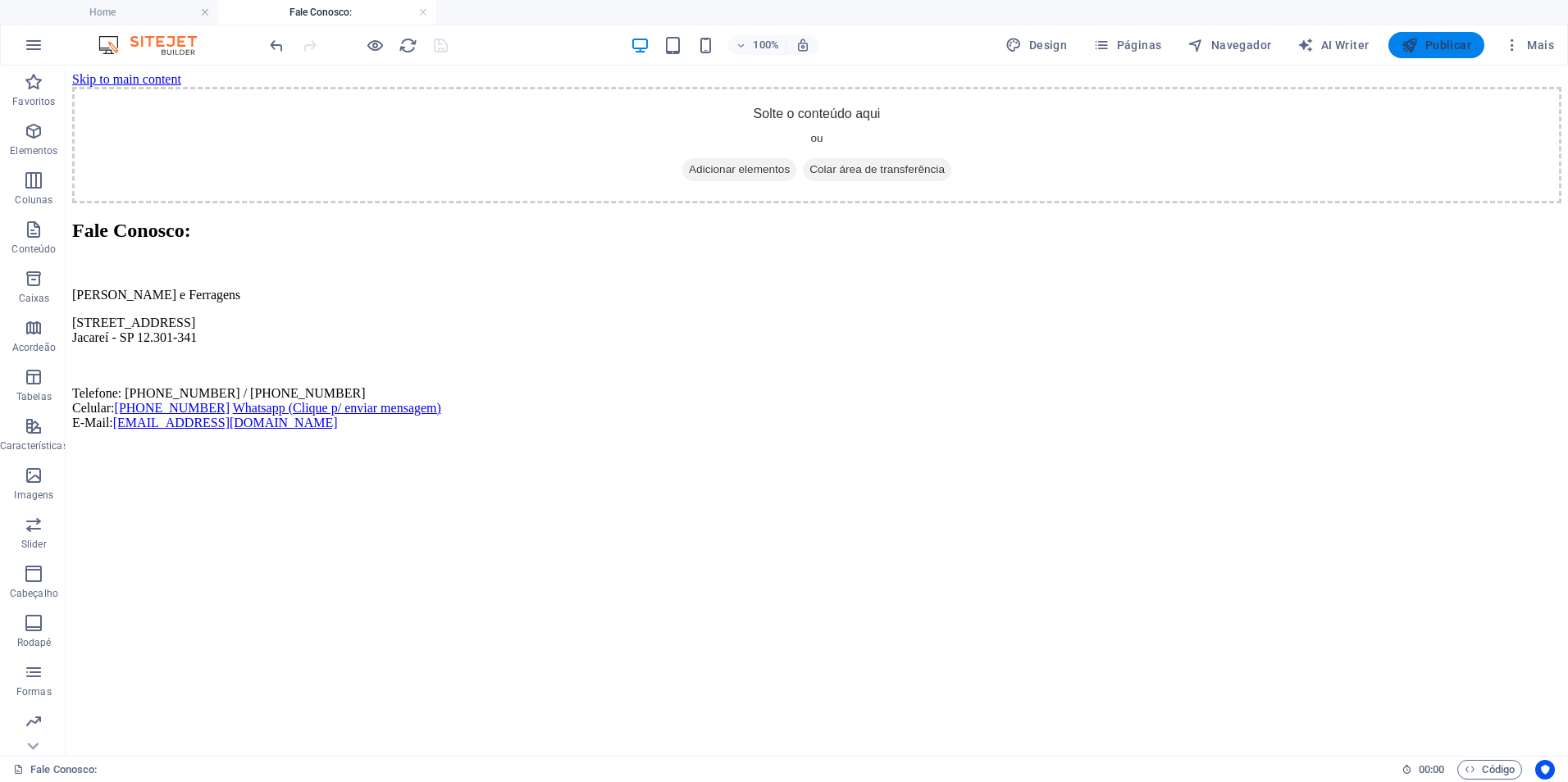
click at [1447, 49] on span "Publicar" at bounding box center [1436, 45] width 69 height 16
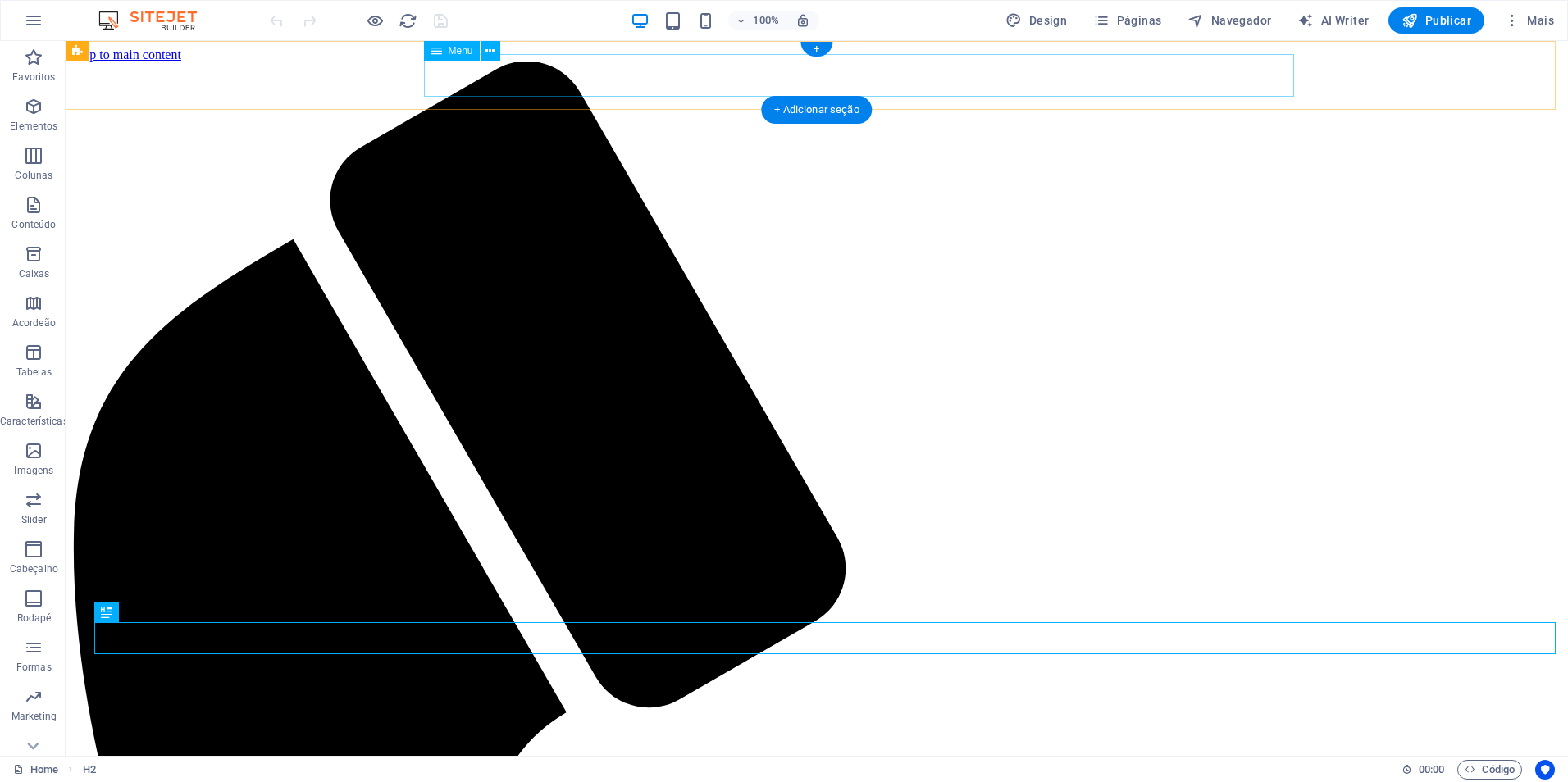
select select
select select "2"
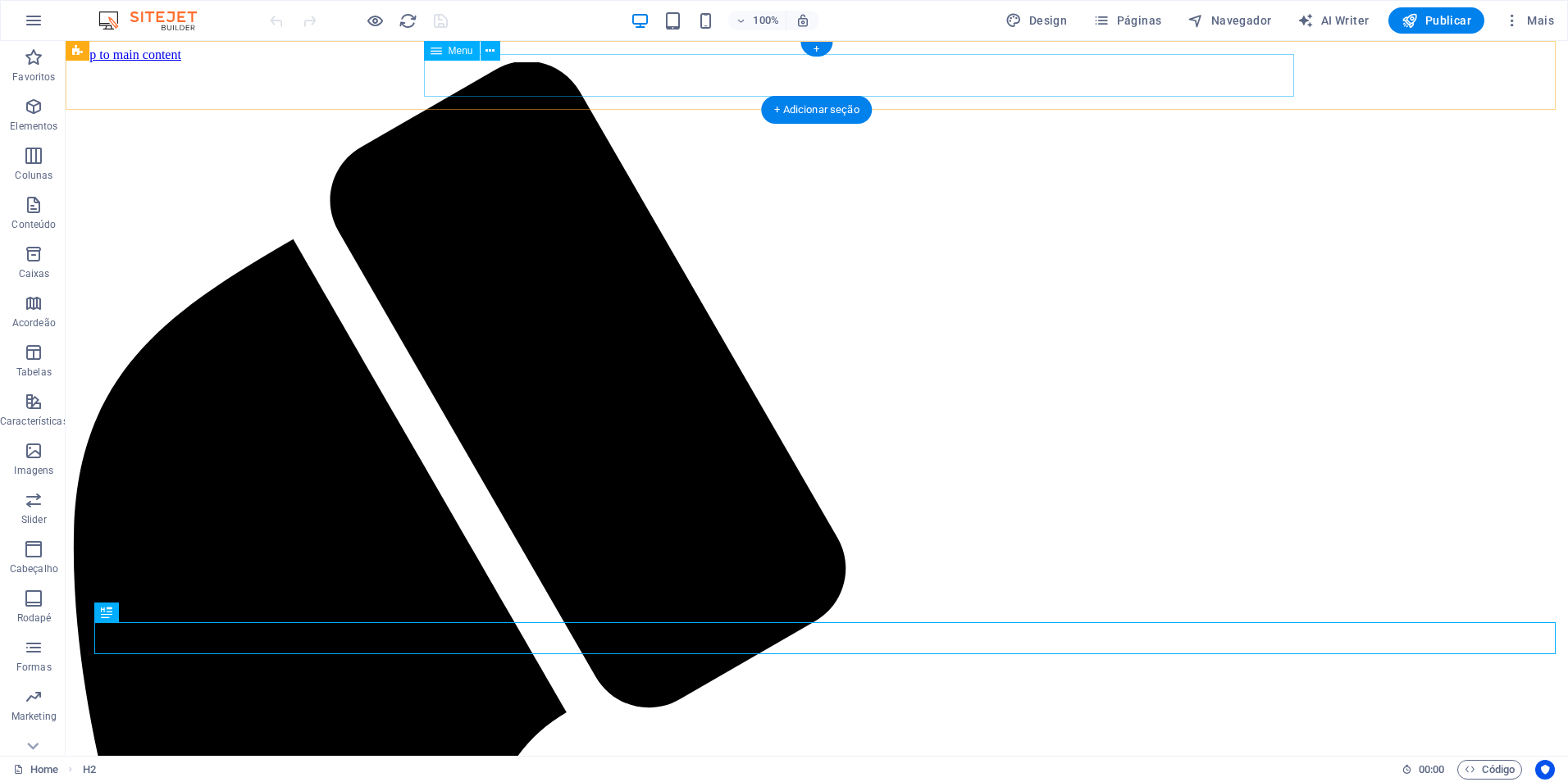
select select "overlay"
select select "1"
select select "overlay"
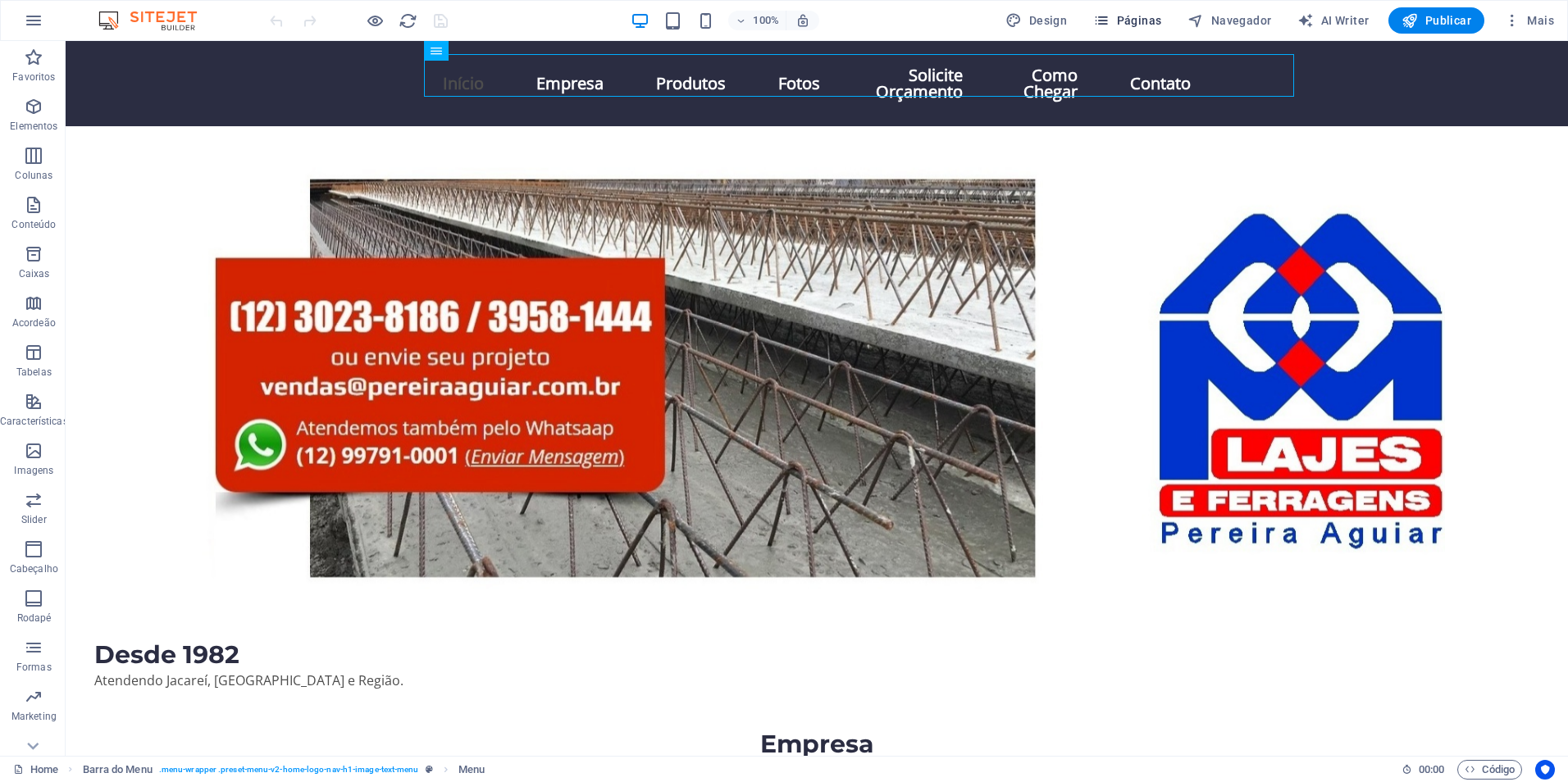
click at [1129, 17] on span "Páginas" at bounding box center [1126, 20] width 68 height 16
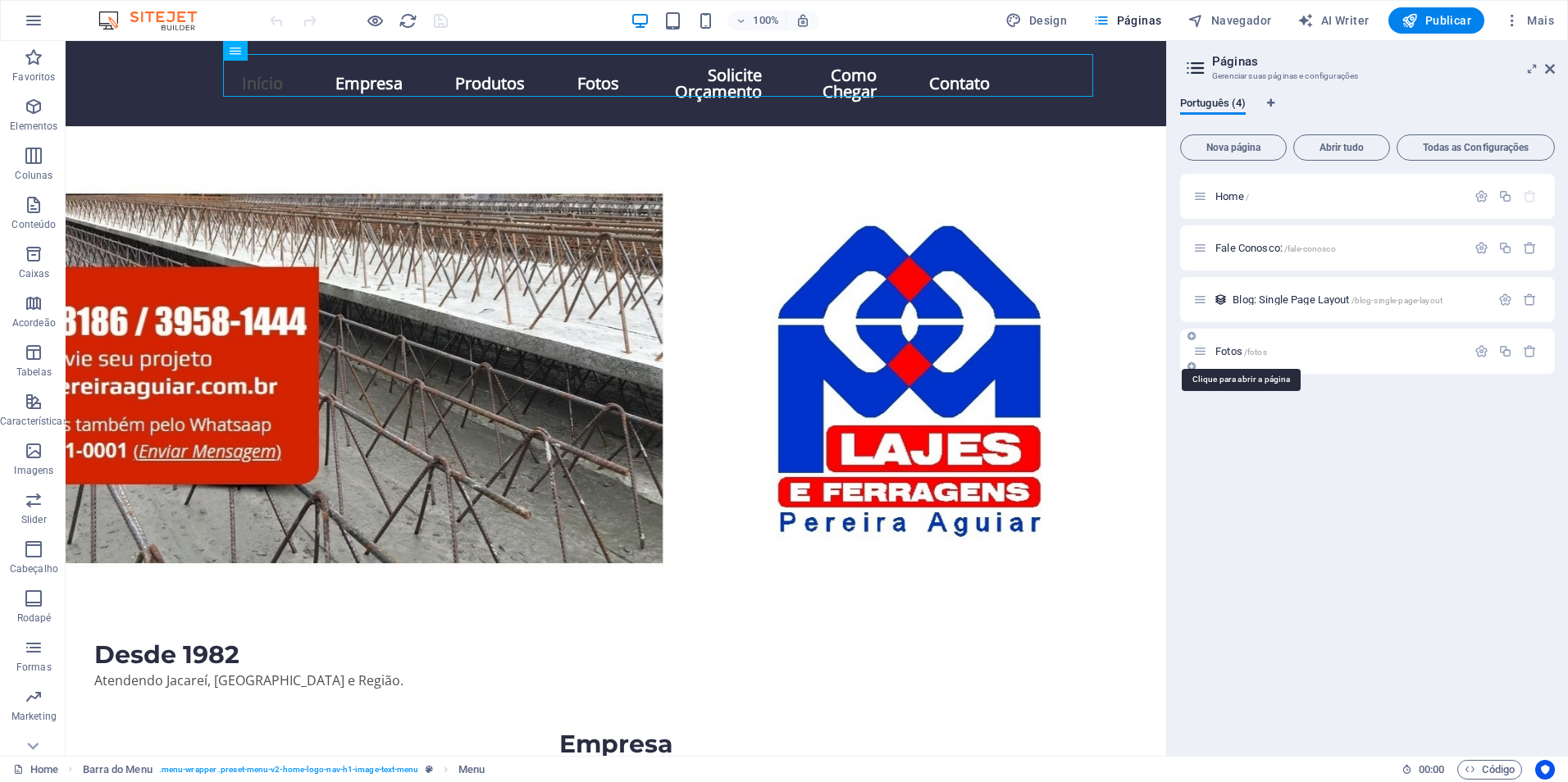
click at [1246, 348] on span "/fotos" at bounding box center [1255, 352] width 23 height 9
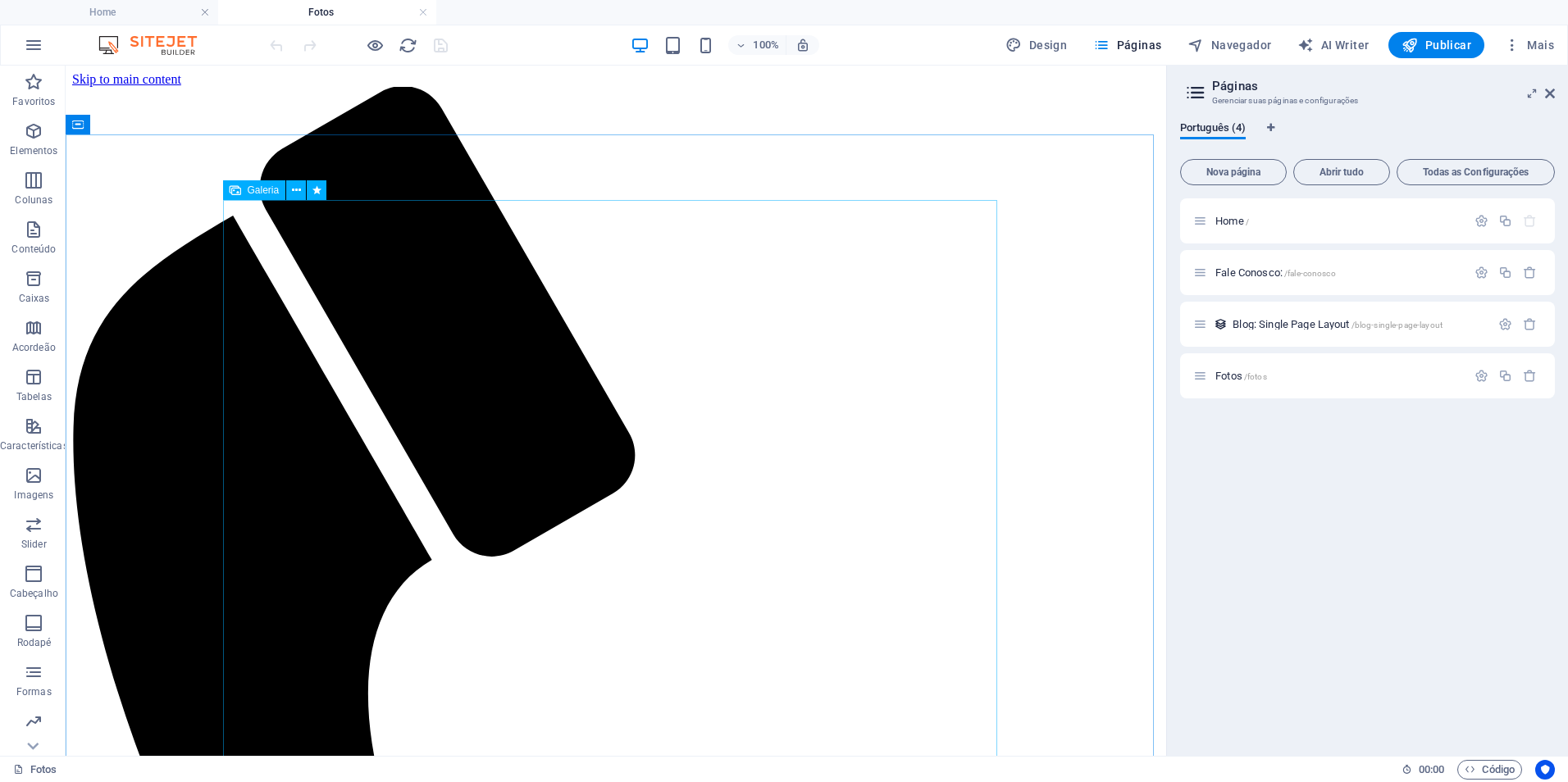
click at [259, 192] on span "Galeria" at bounding box center [263, 190] width 32 height 10
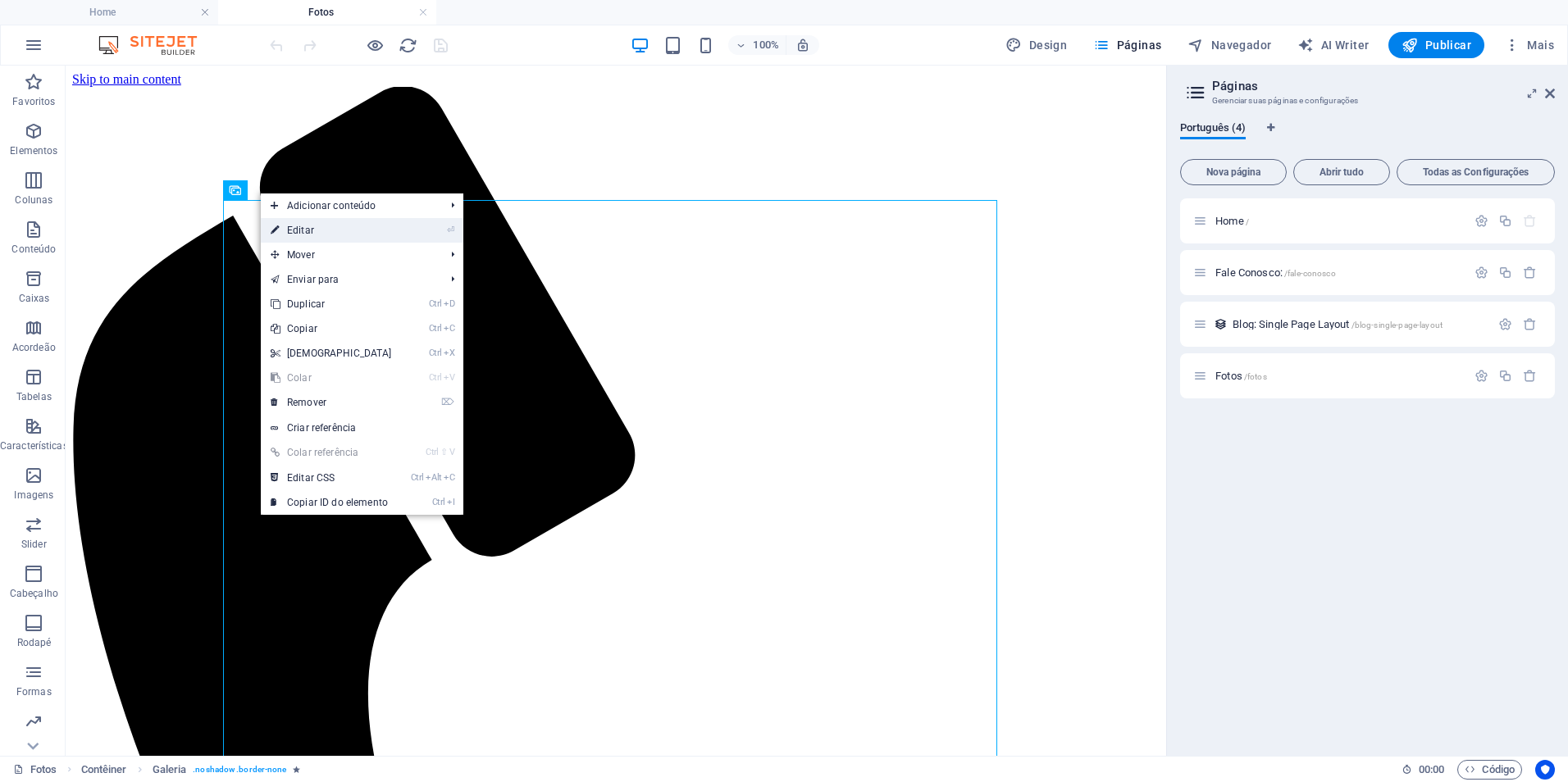
click at [301, 224] on link "⏎ Editar" at bounding box center [331, 230] width 141 height 24
select select "4"
select select "%"
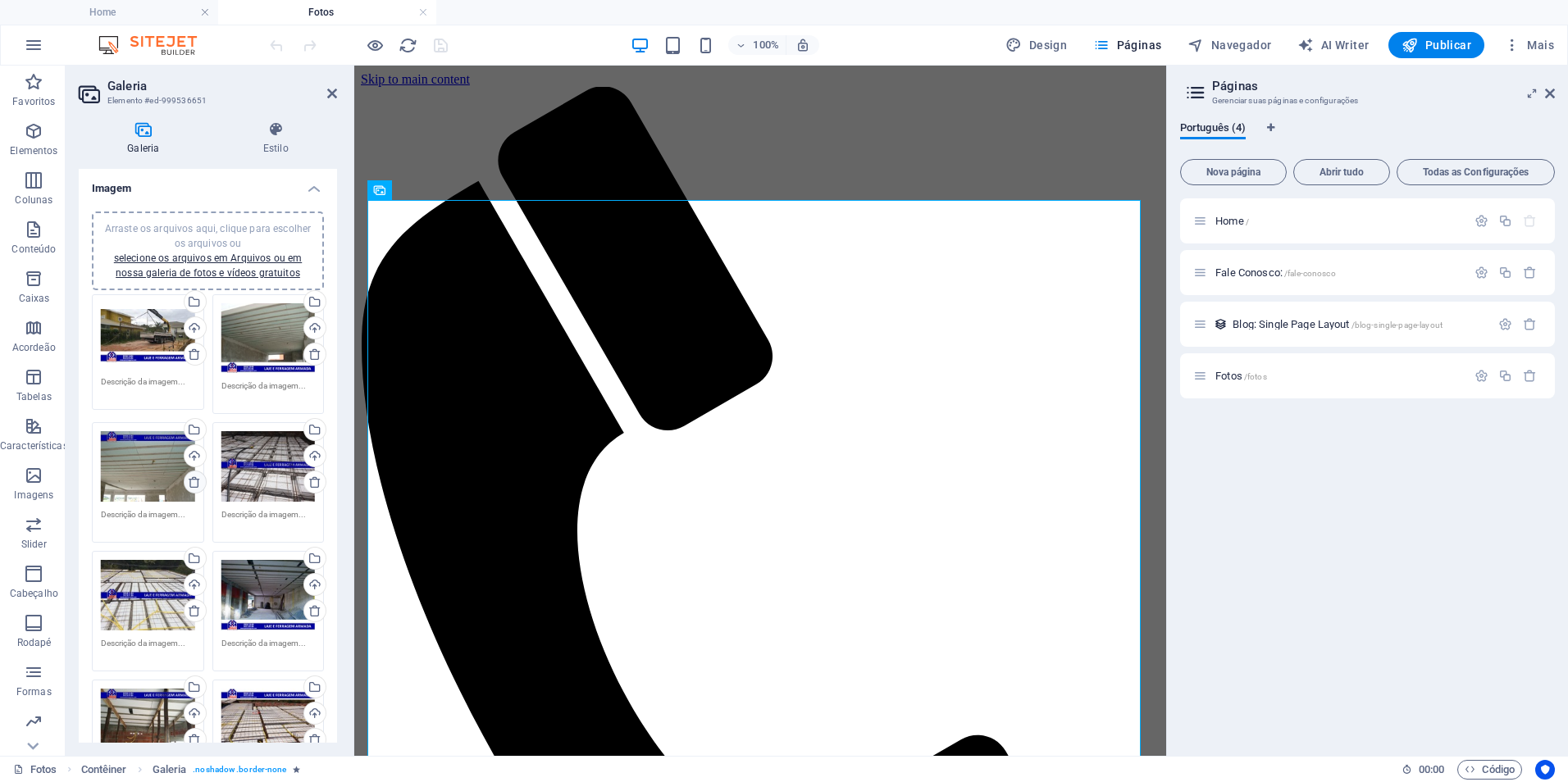
click at [193, 481] on icon at bounding box center [194, 481] width 13 height 13
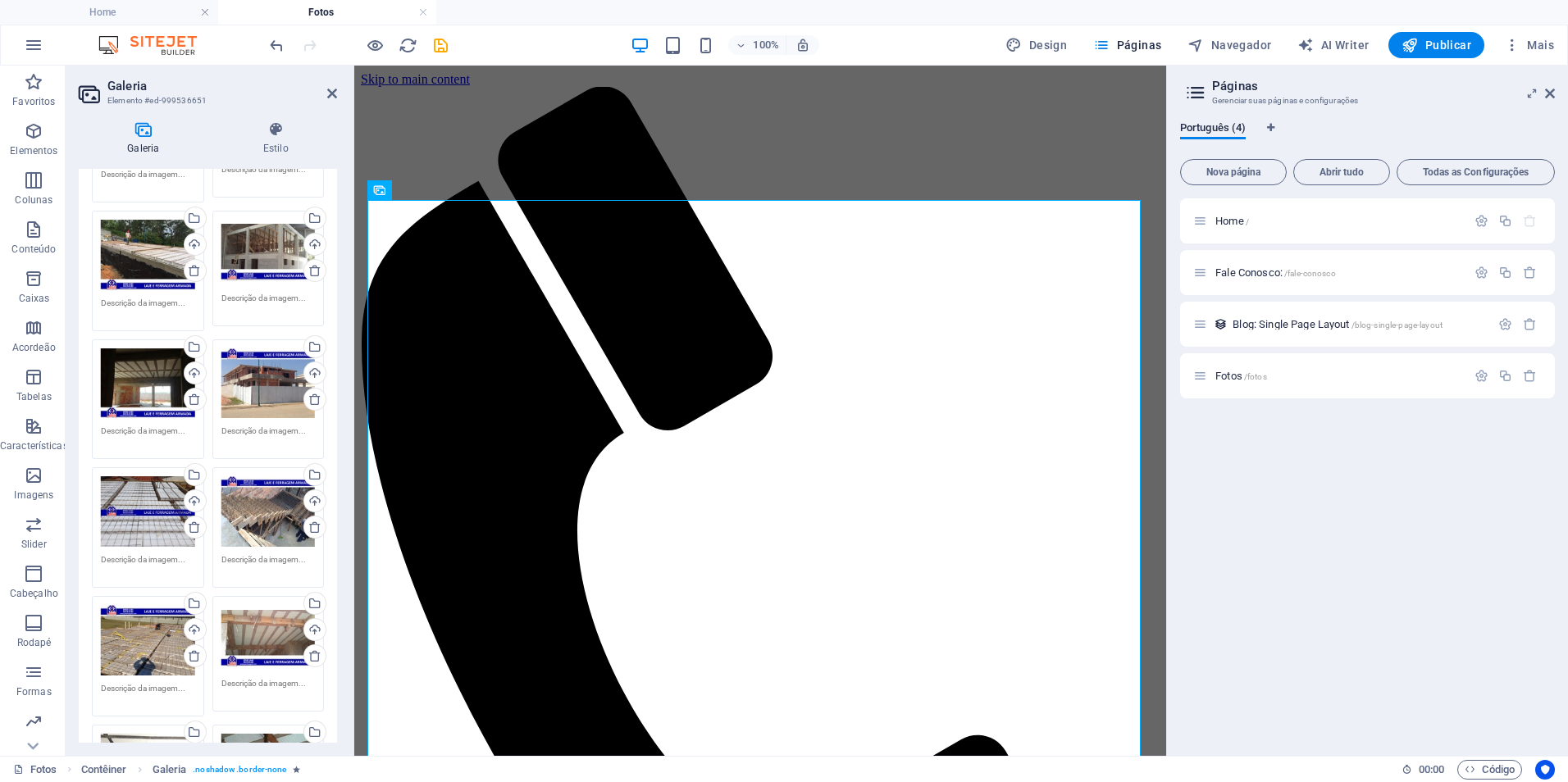
scroll to position [1066, 0]
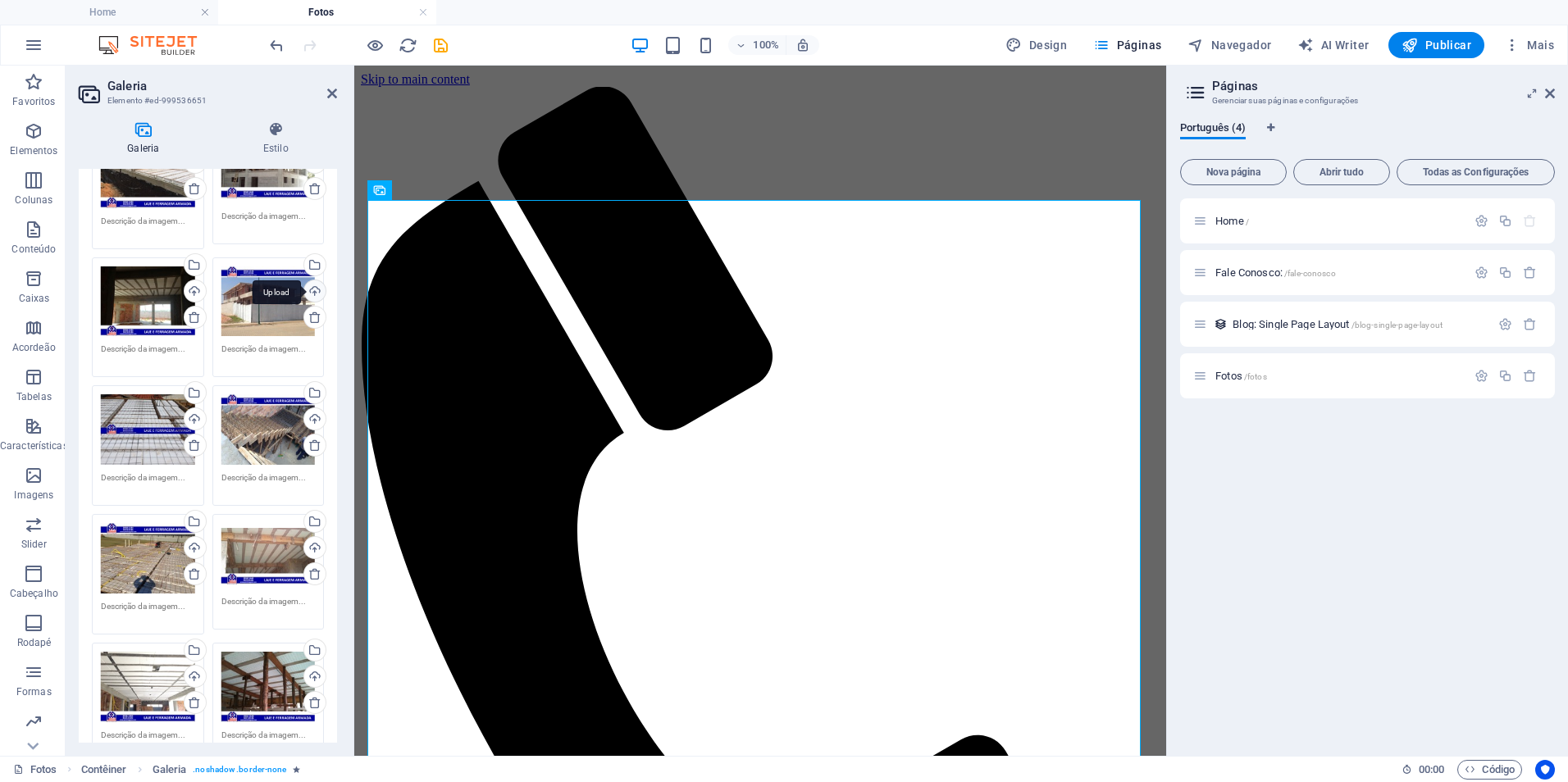
click at [311, 281] on div "Upload" at bounding box center [313, 293] width 24 height 24
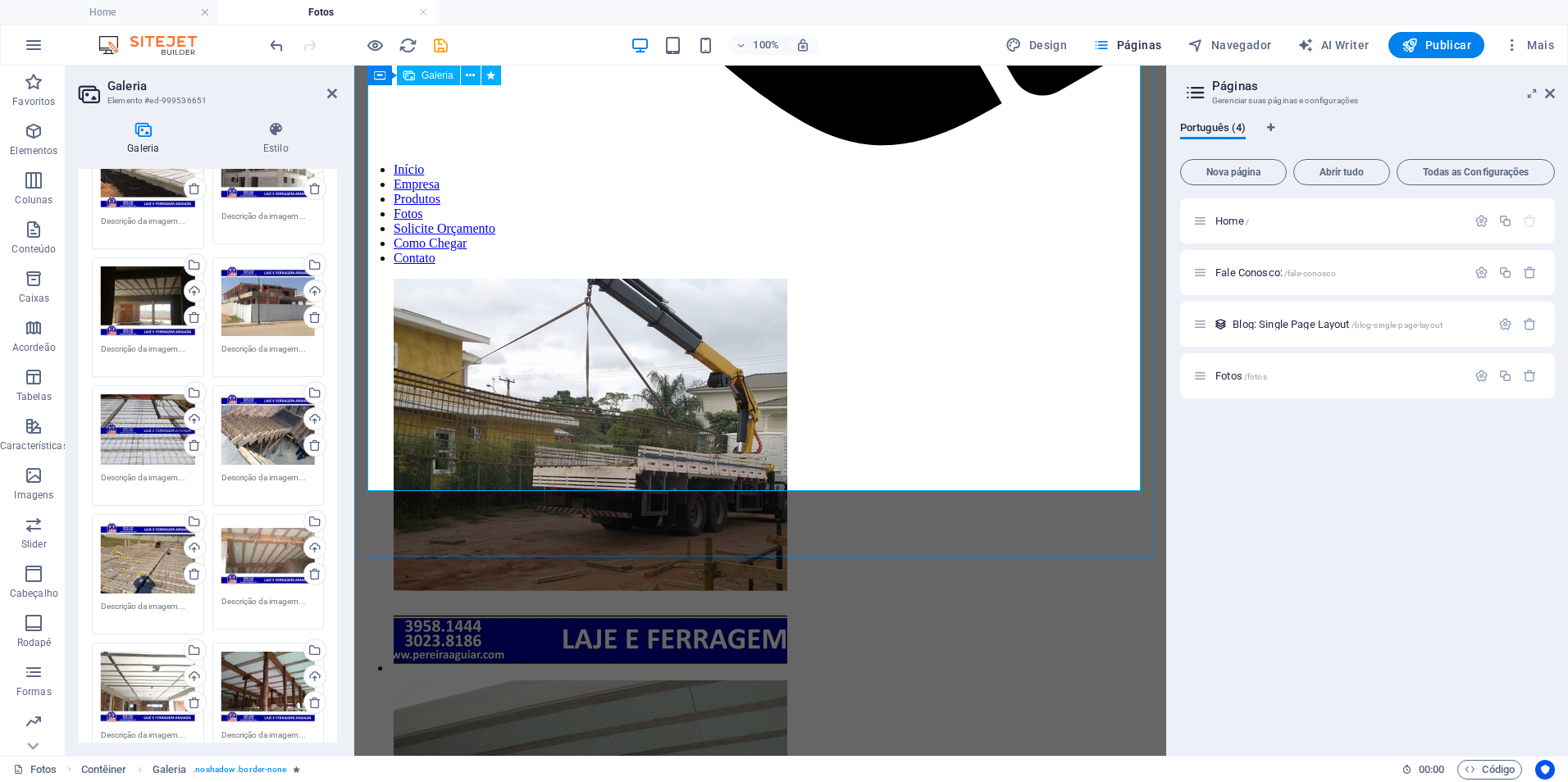
scroll to position [1066, 0]
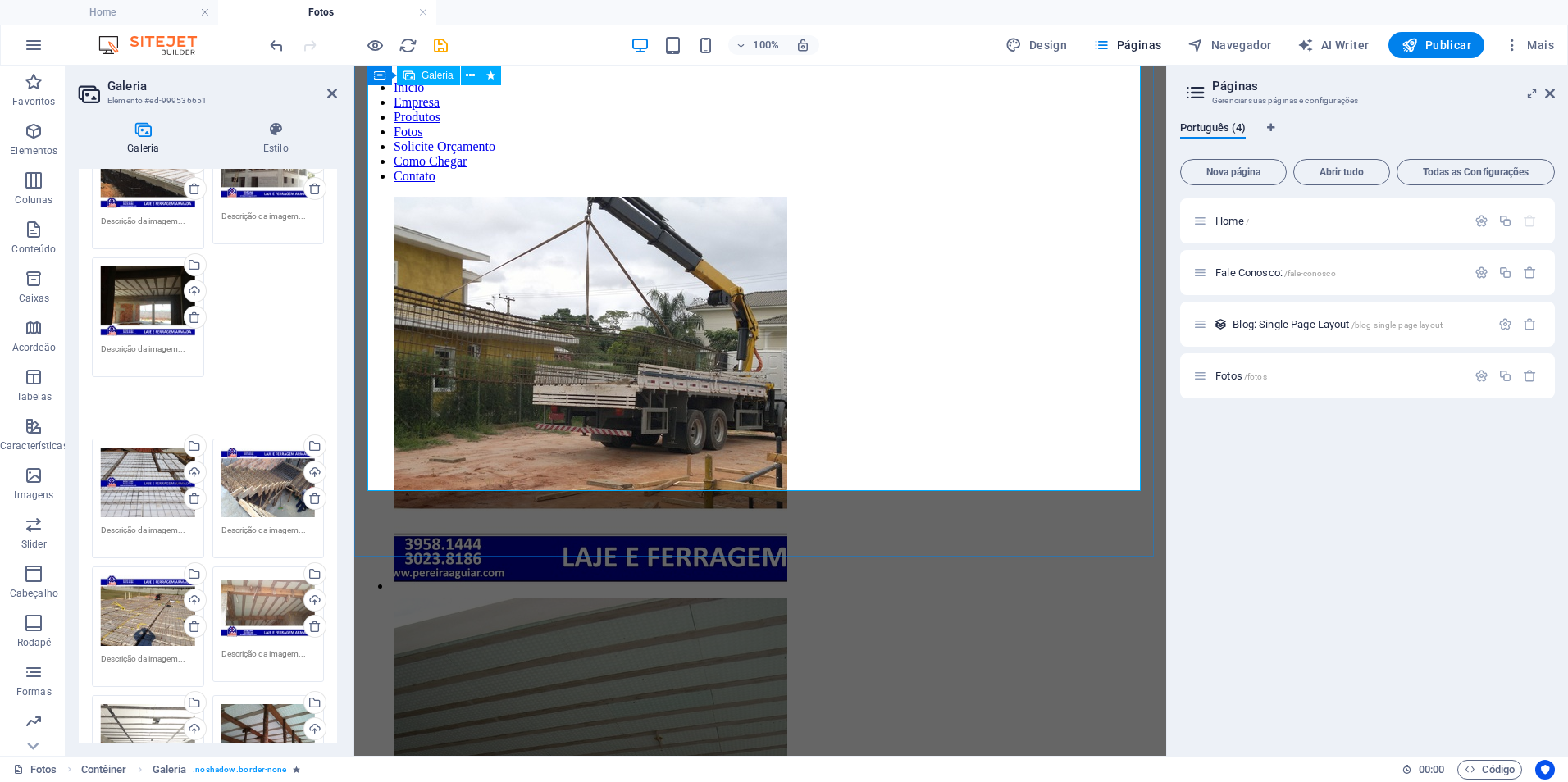
drag, startPoint x: 586, startPoint y: 374, endPoint x: 532, endPoint y: 336, distance: 66.0
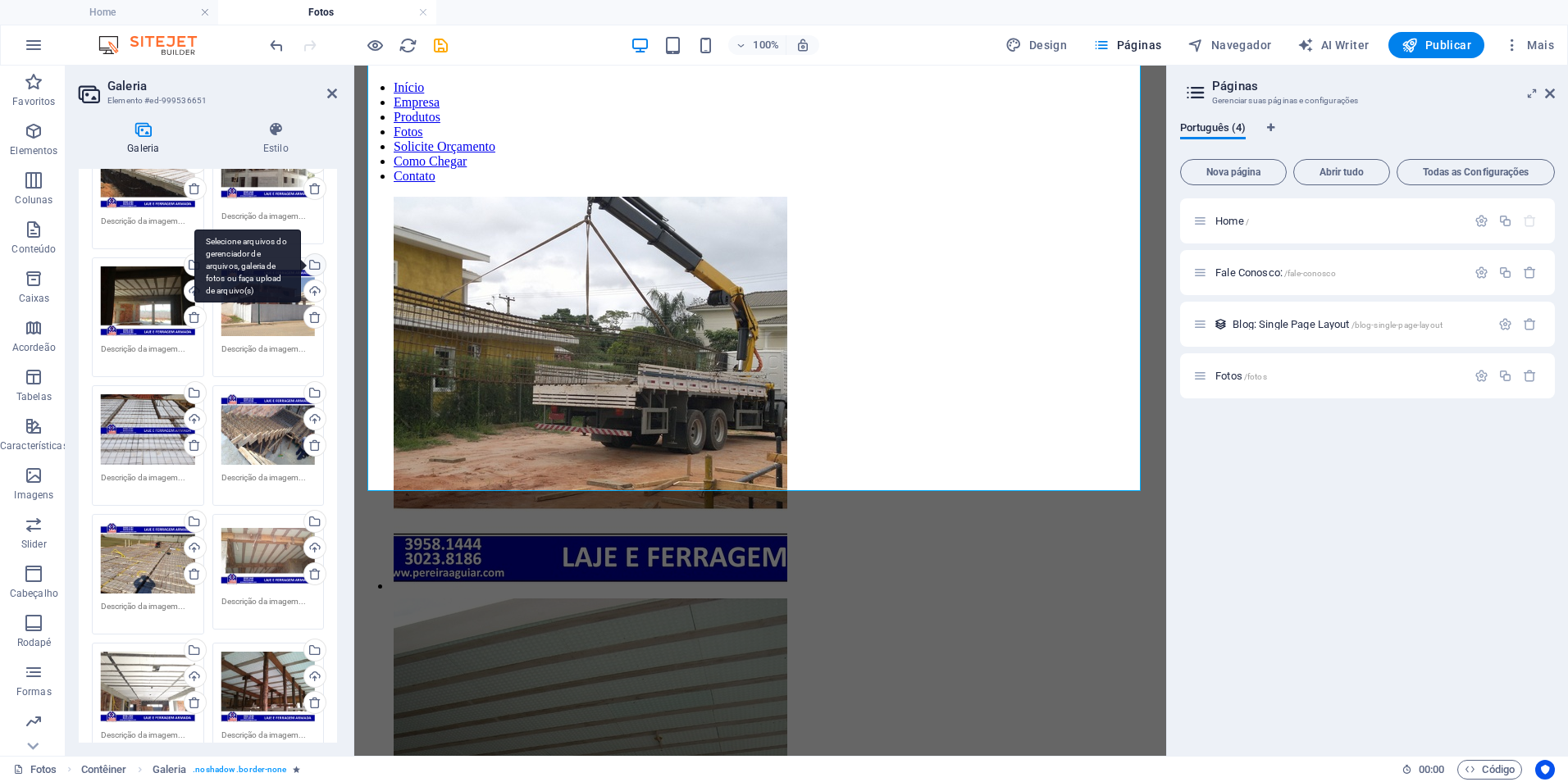
click at [312, 255] on div "Selecione arquivos do gerenciador de arquivos, galeria de fotos ou faça upload …" at bounding box center [313, 267] width 24 height 24
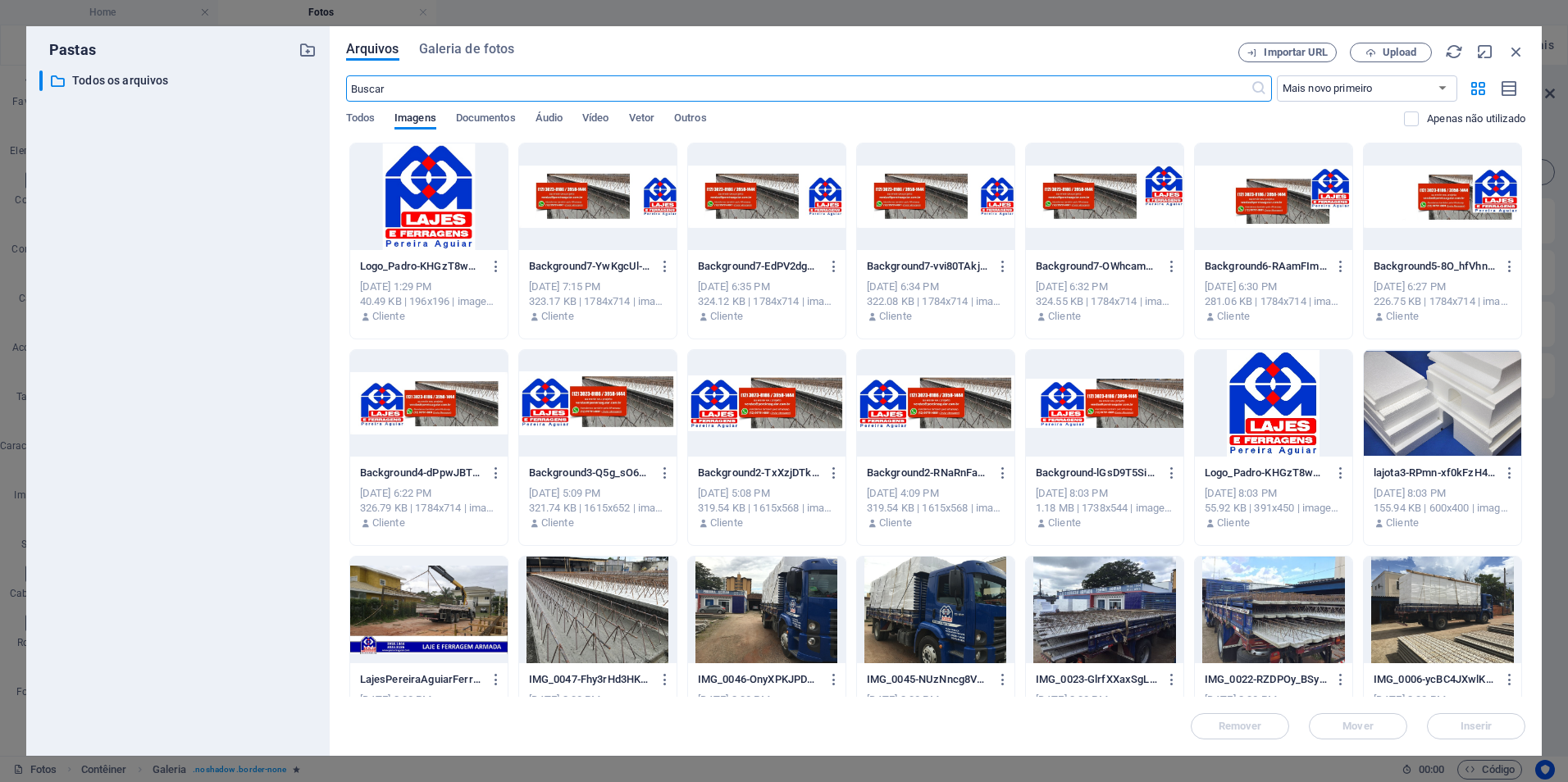
scroll to position [488, 0]
click at [1525, 48] on div "Arquivos Galeria de fotos Importar URL Upload ​ Mais novo primeiro Mais antigo …" at bounding box center [936, 391] width 1212 height 730
click at [1520, 51] on icon "button" at bounding box center [1516, 51] width 18 height 18
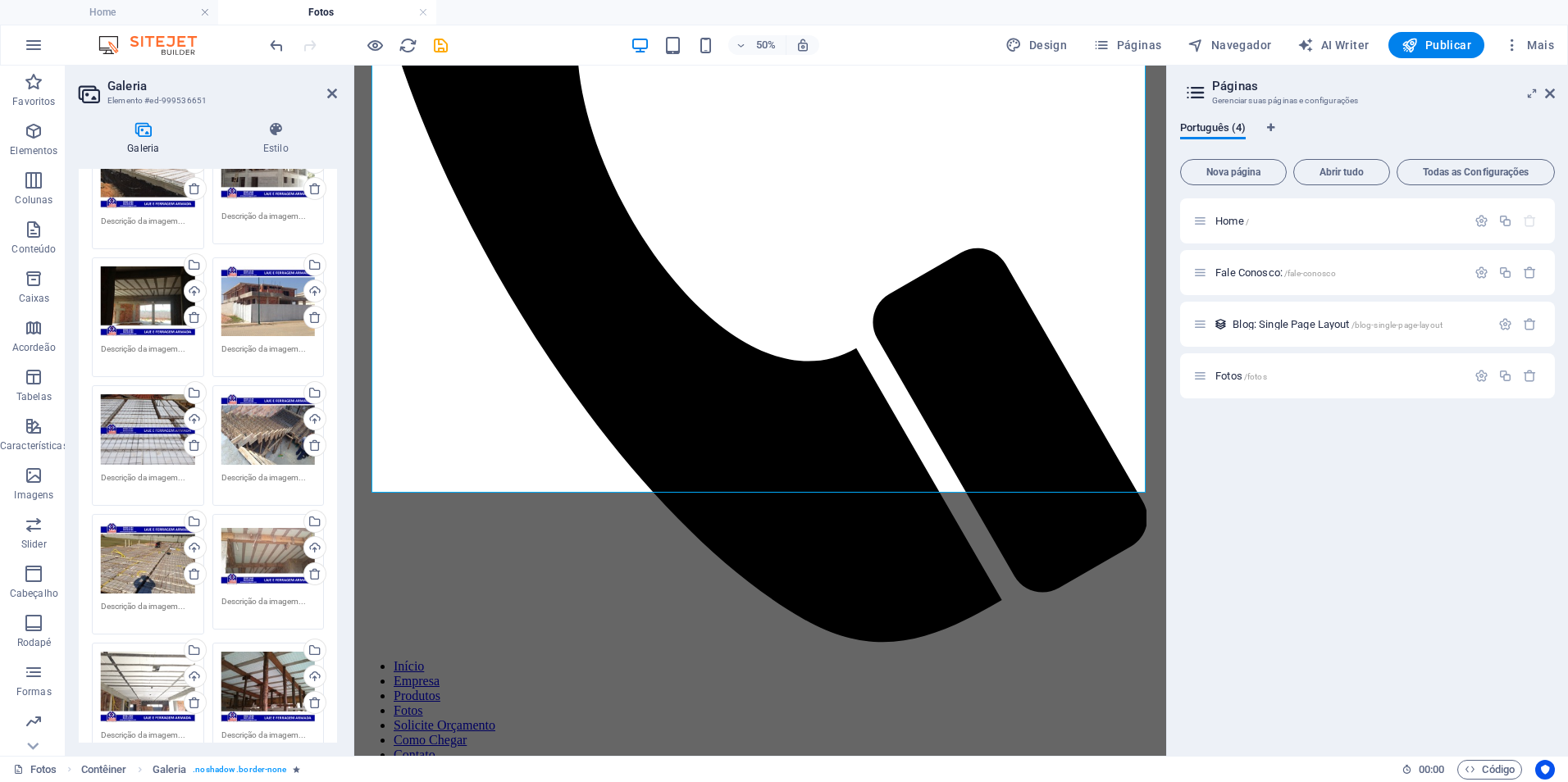
scroll to position [1066, 0]
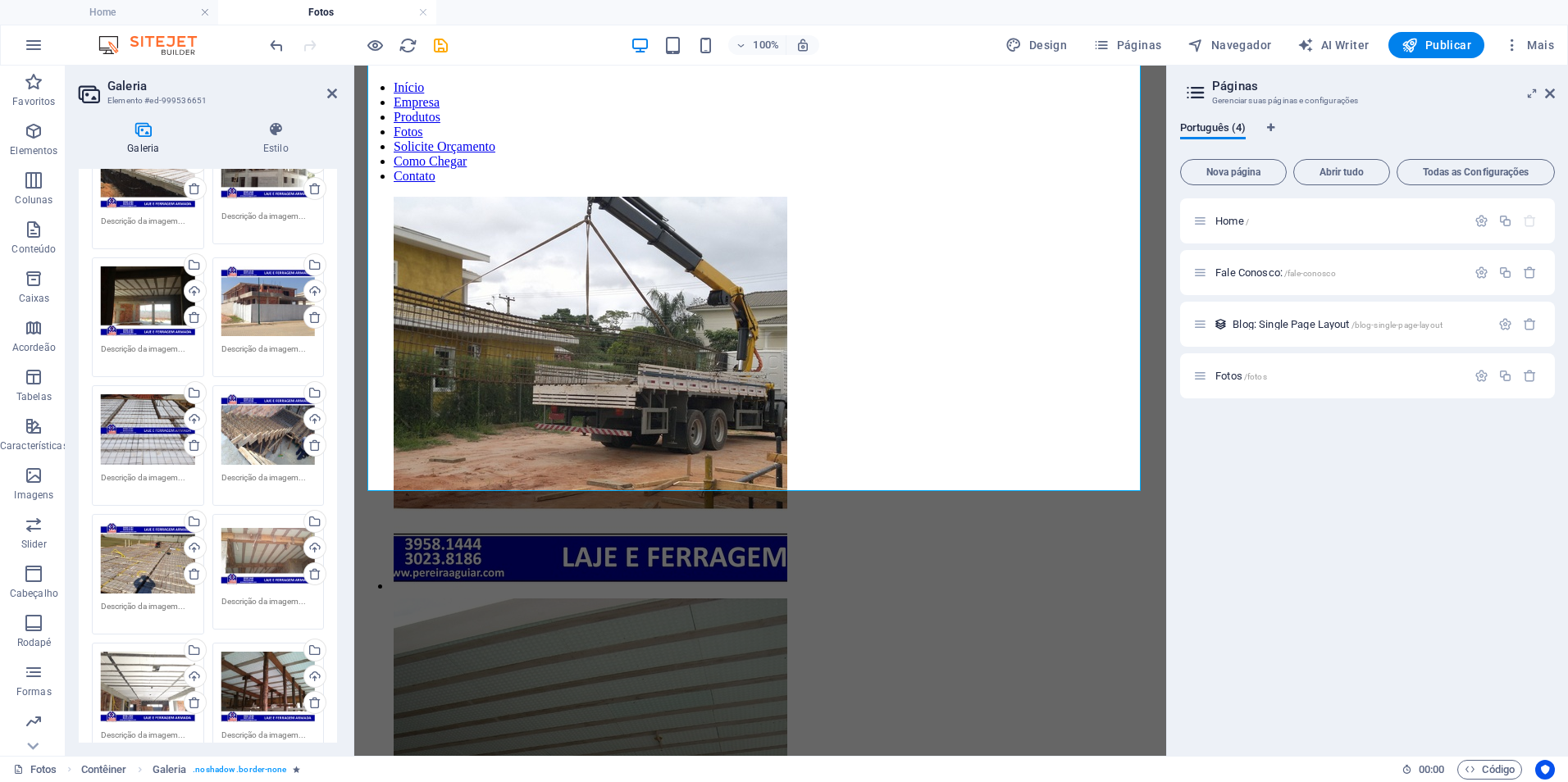
click at [242, 318] on div "Arraste os arquivos aqui, clique para escolher os arquivos ou selecione os arqu…" at bounding box center [268, 301] width 94 height 70
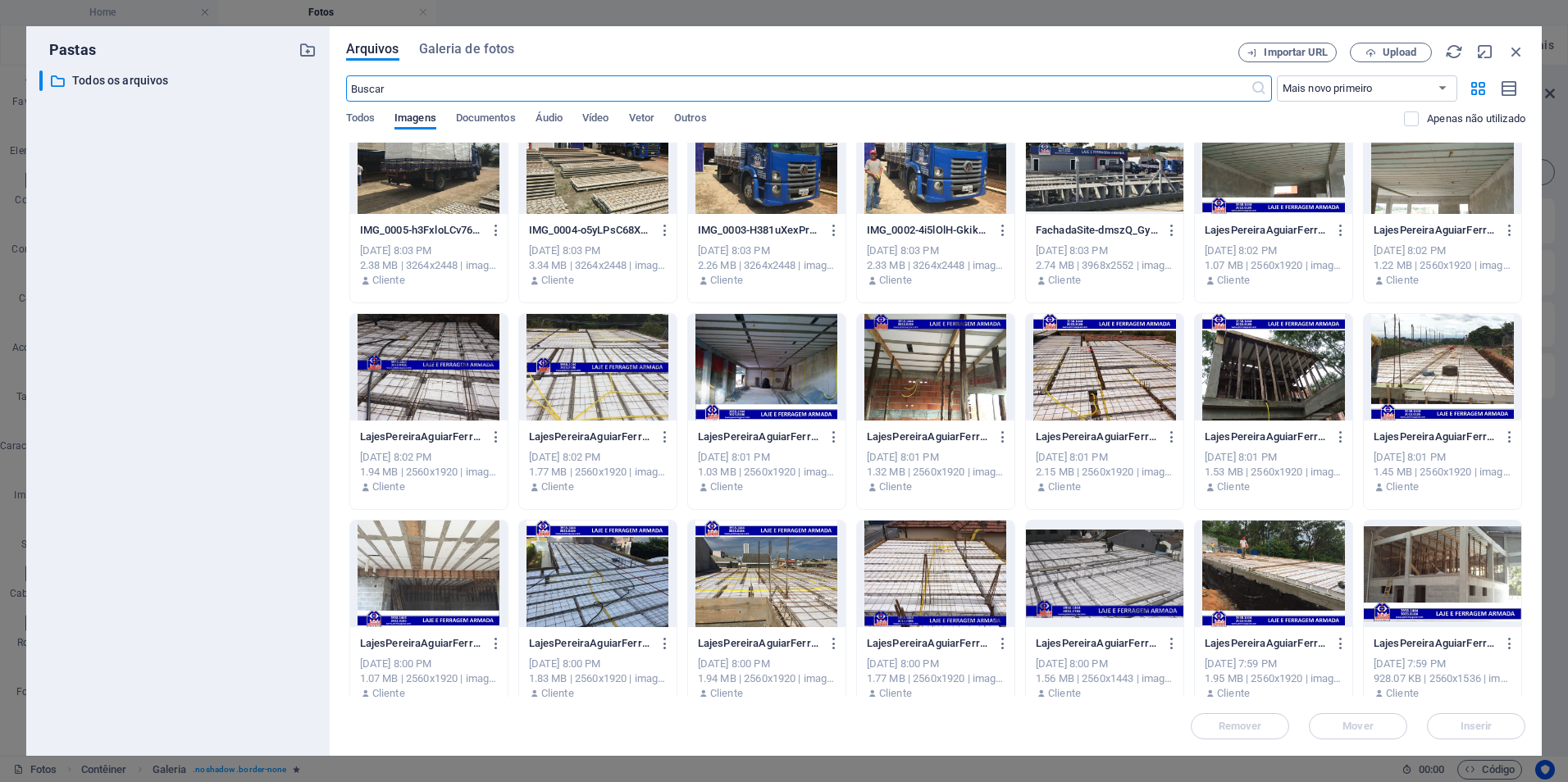
scroll to position [1089, 0]
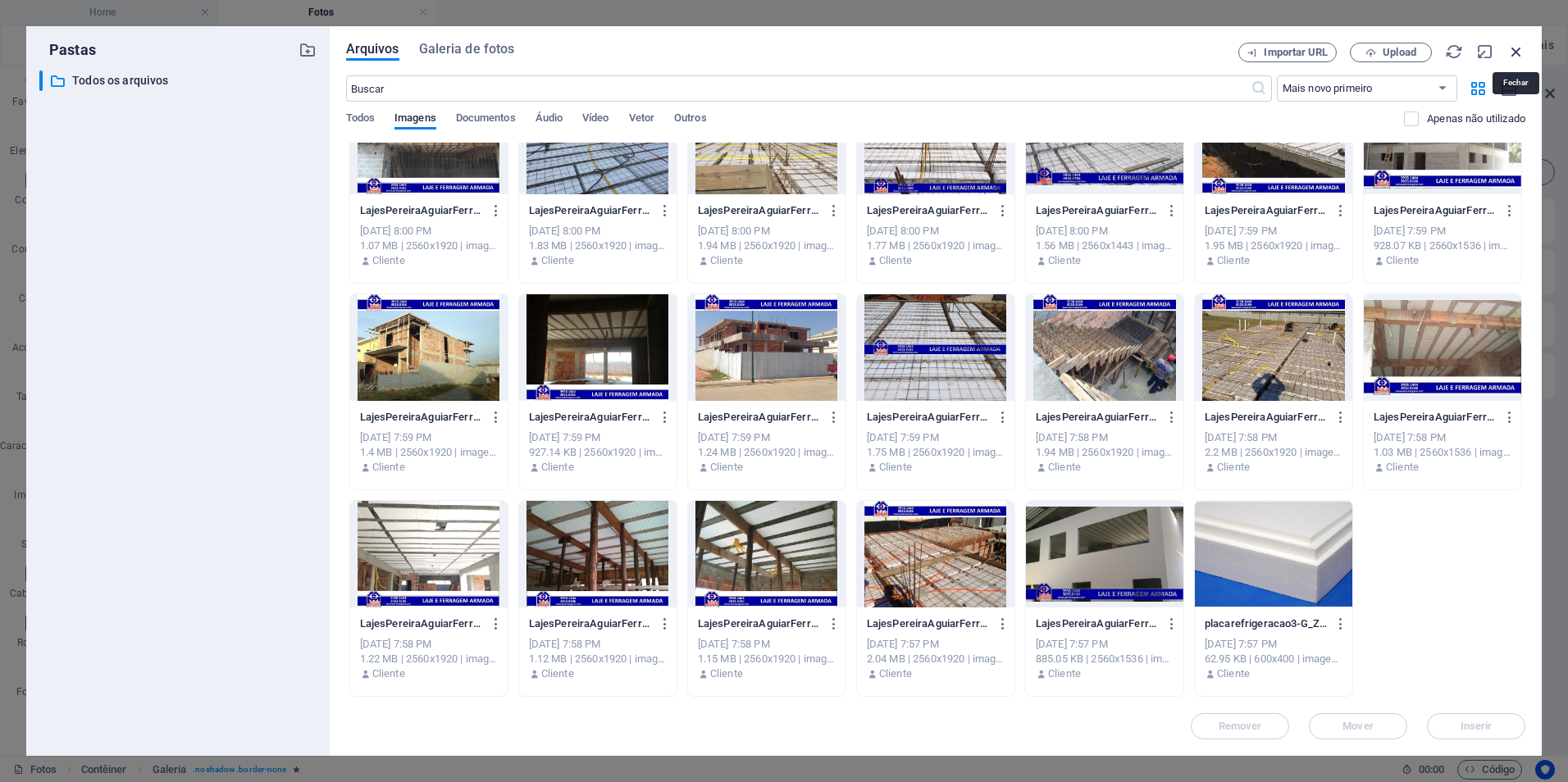
drag, startPoint x: 1512, startPoint y: 45, endPoint x: 1502, endPoint y: 54, distance: 13.5
click at [1513, 45] on icon "button" at bounding box center [1516, 51] width 18 height 18
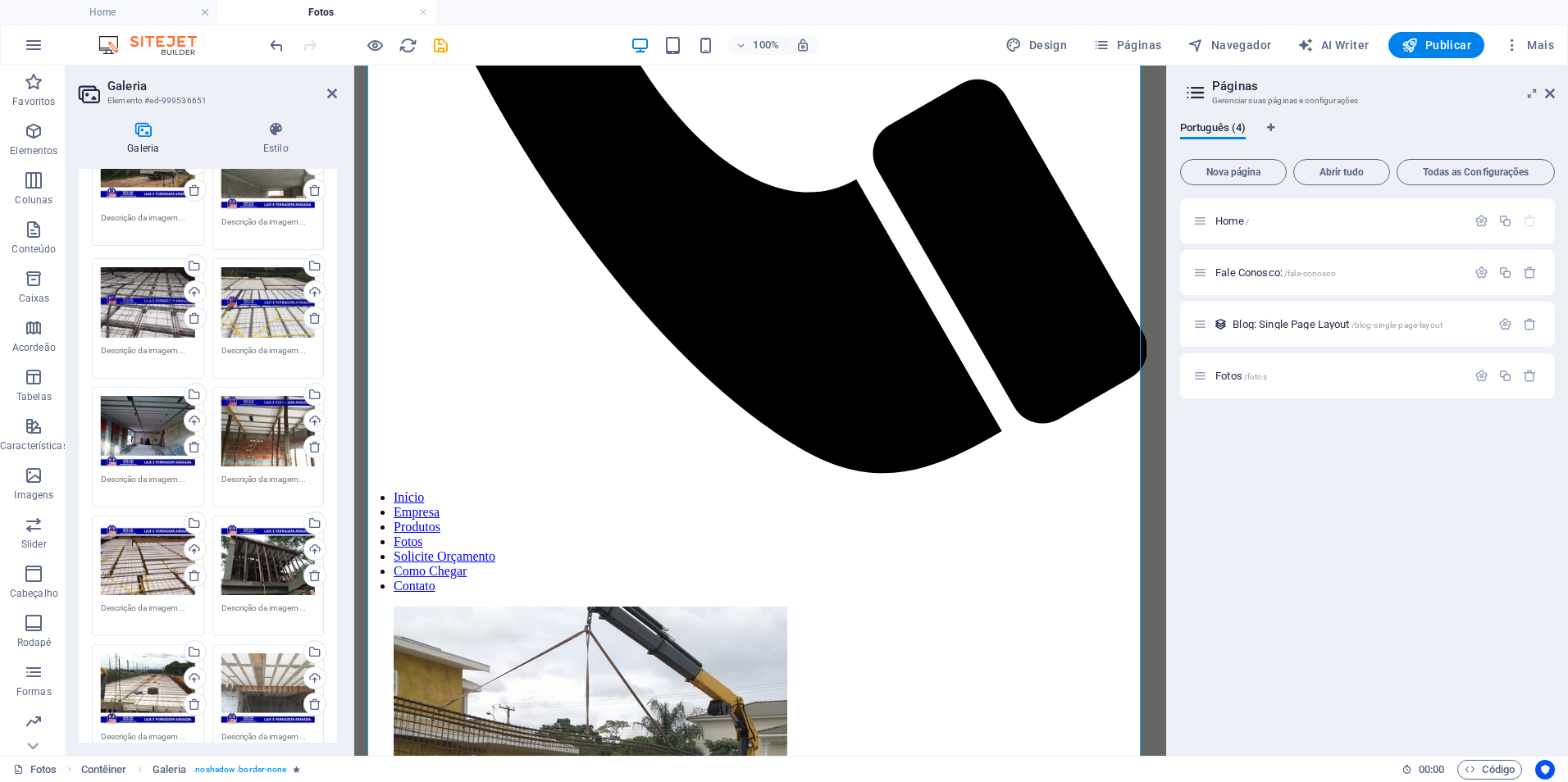
scroll to position [0, 0]
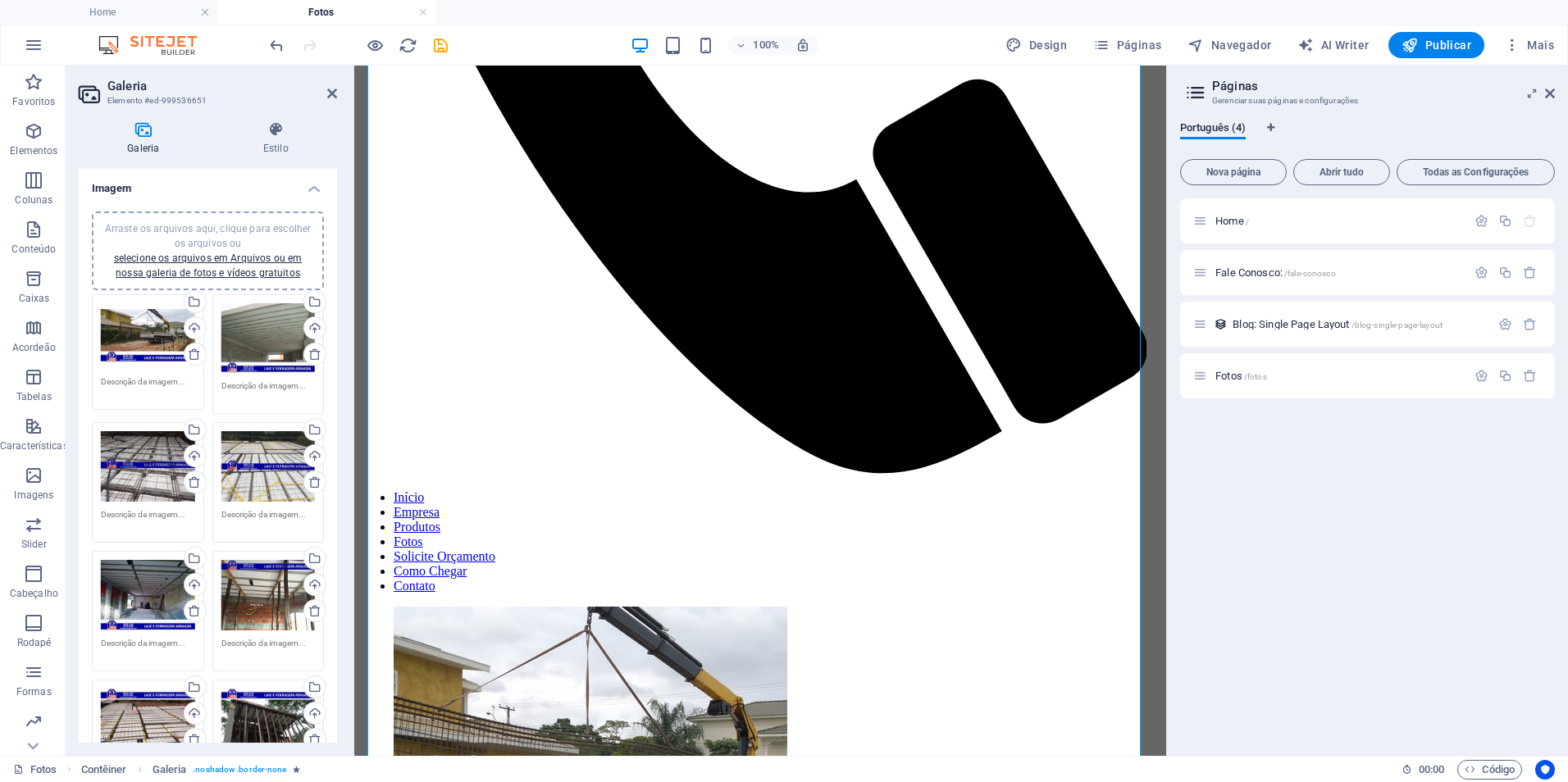
click at [241, 265] on div "Arraste os arquivos aqui, clique para escolher os arquivos ou selecione os arqu…" at bounding box center [207, 251] width 212 height 59
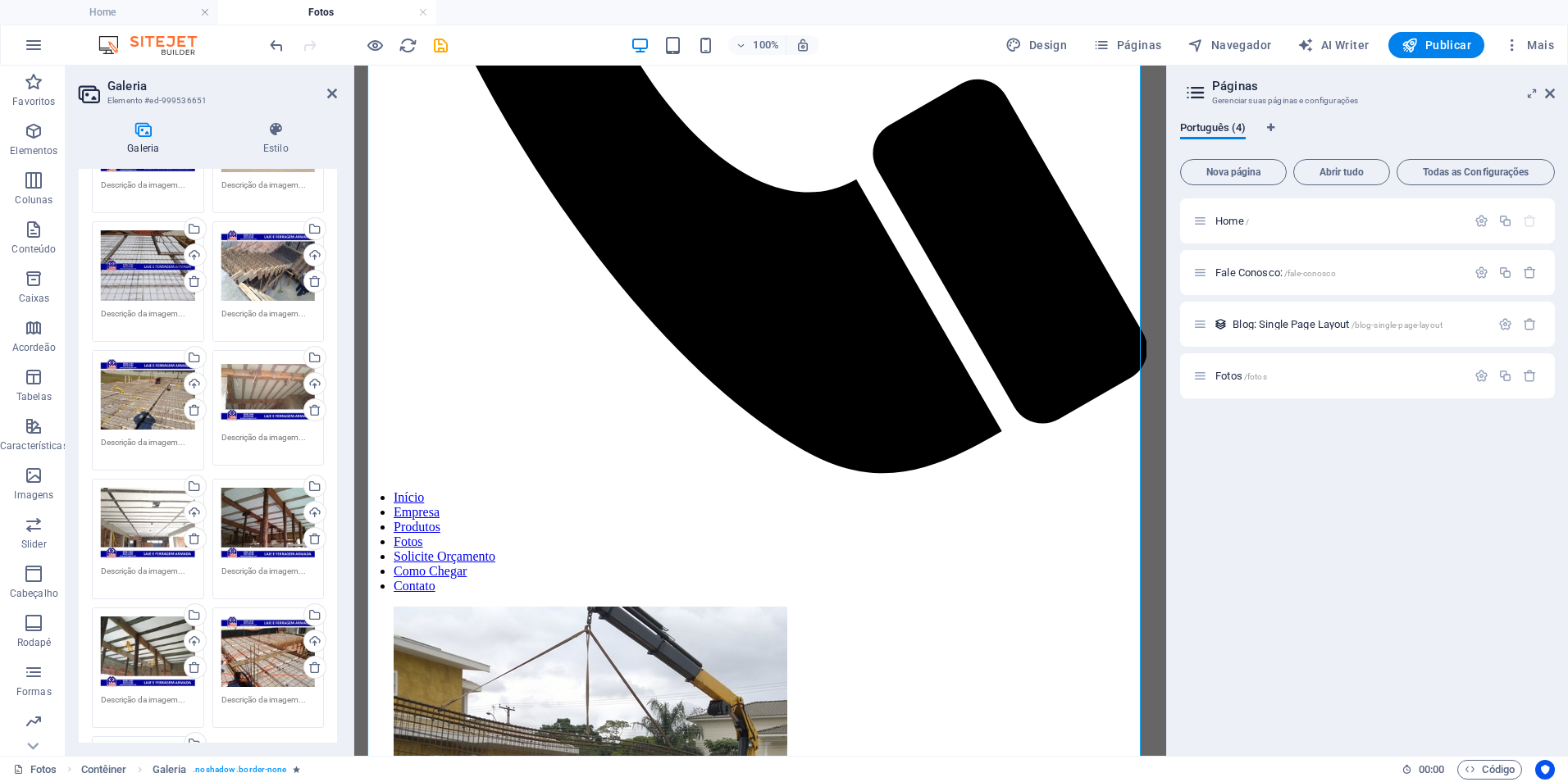
scroll to position [1607, 0]
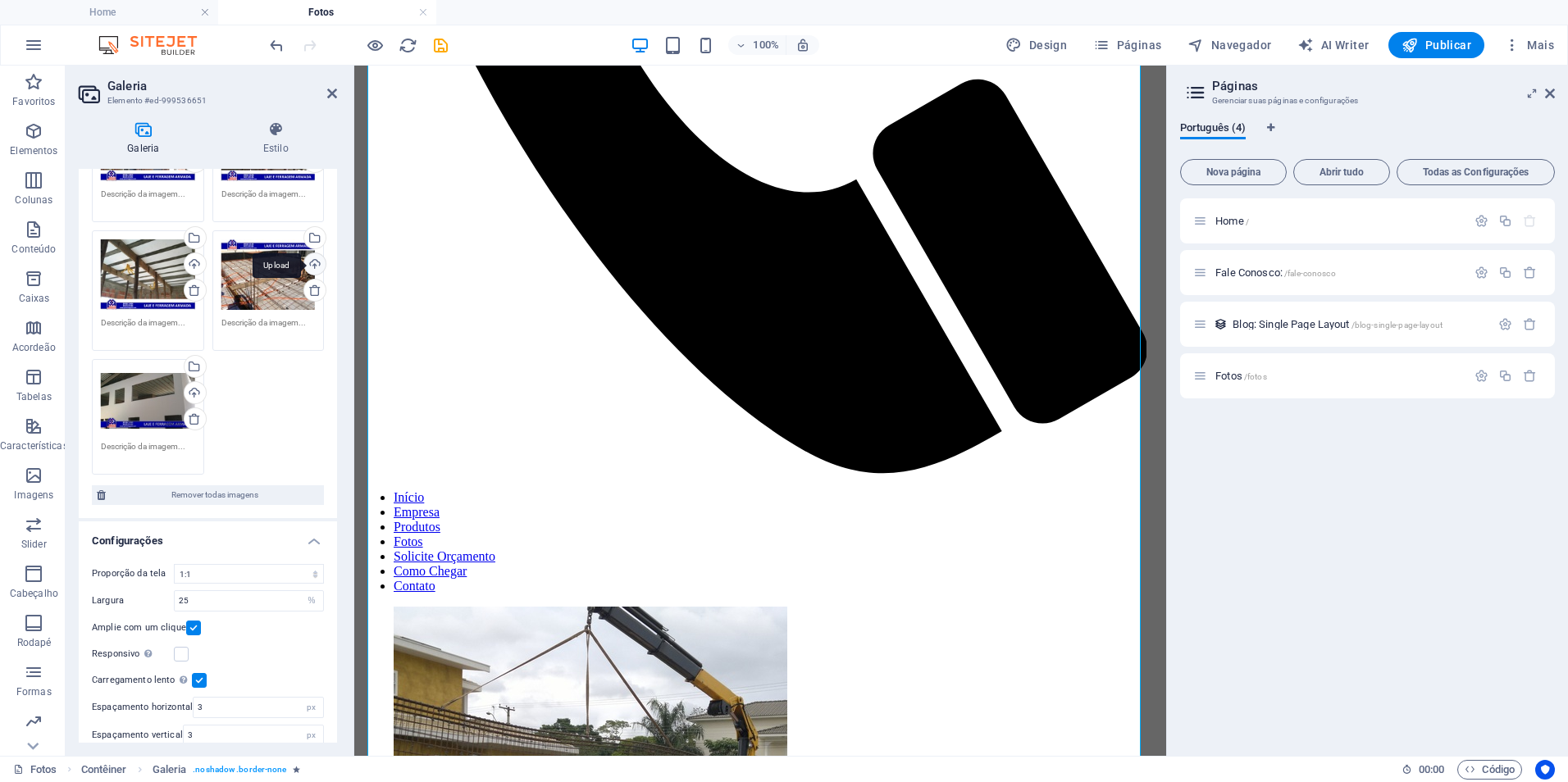
click at [310, 254] on div "Upload" at bounding box center [313, 266] width 24 height 24
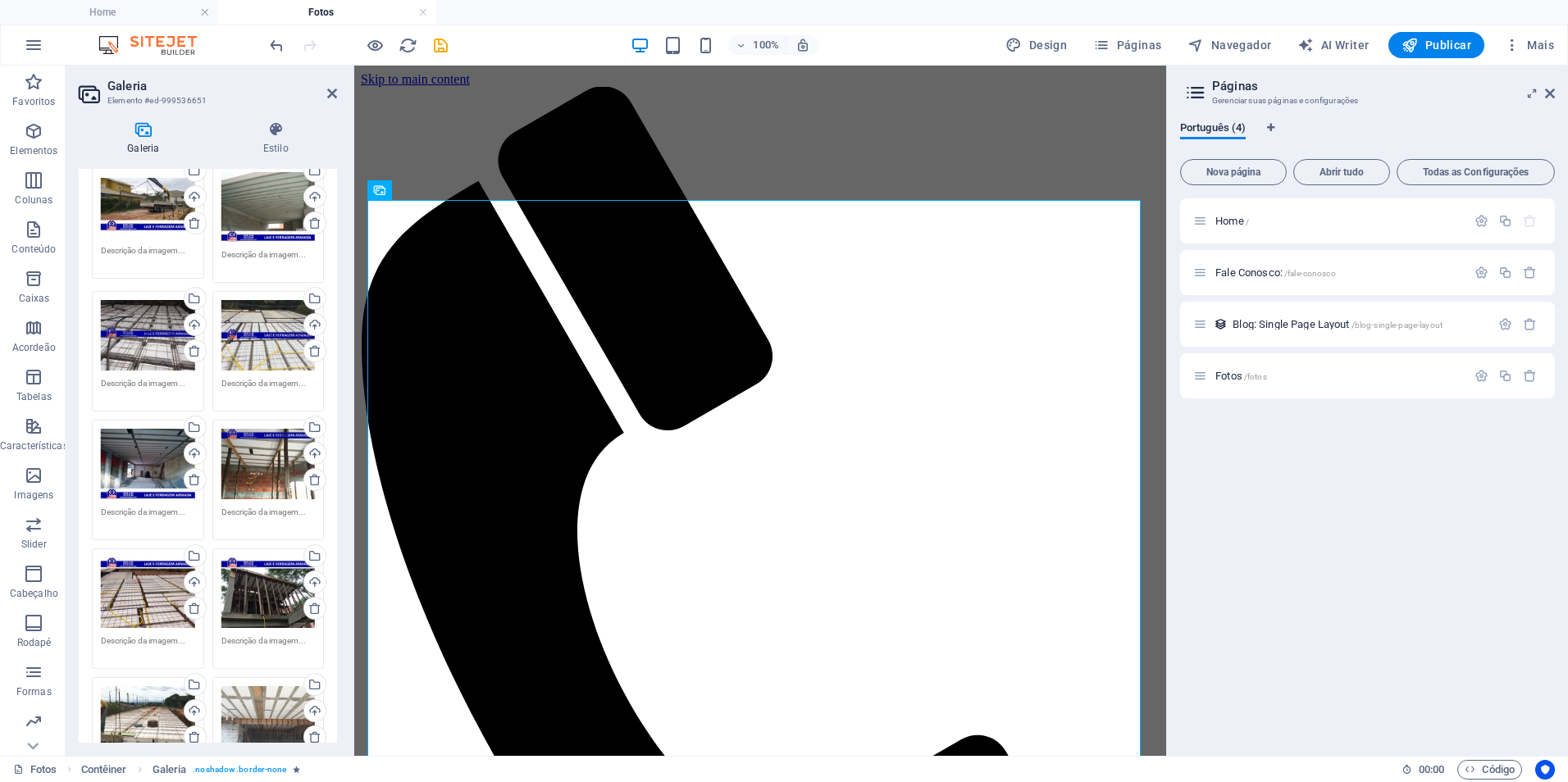
scroll to position [0, 0]
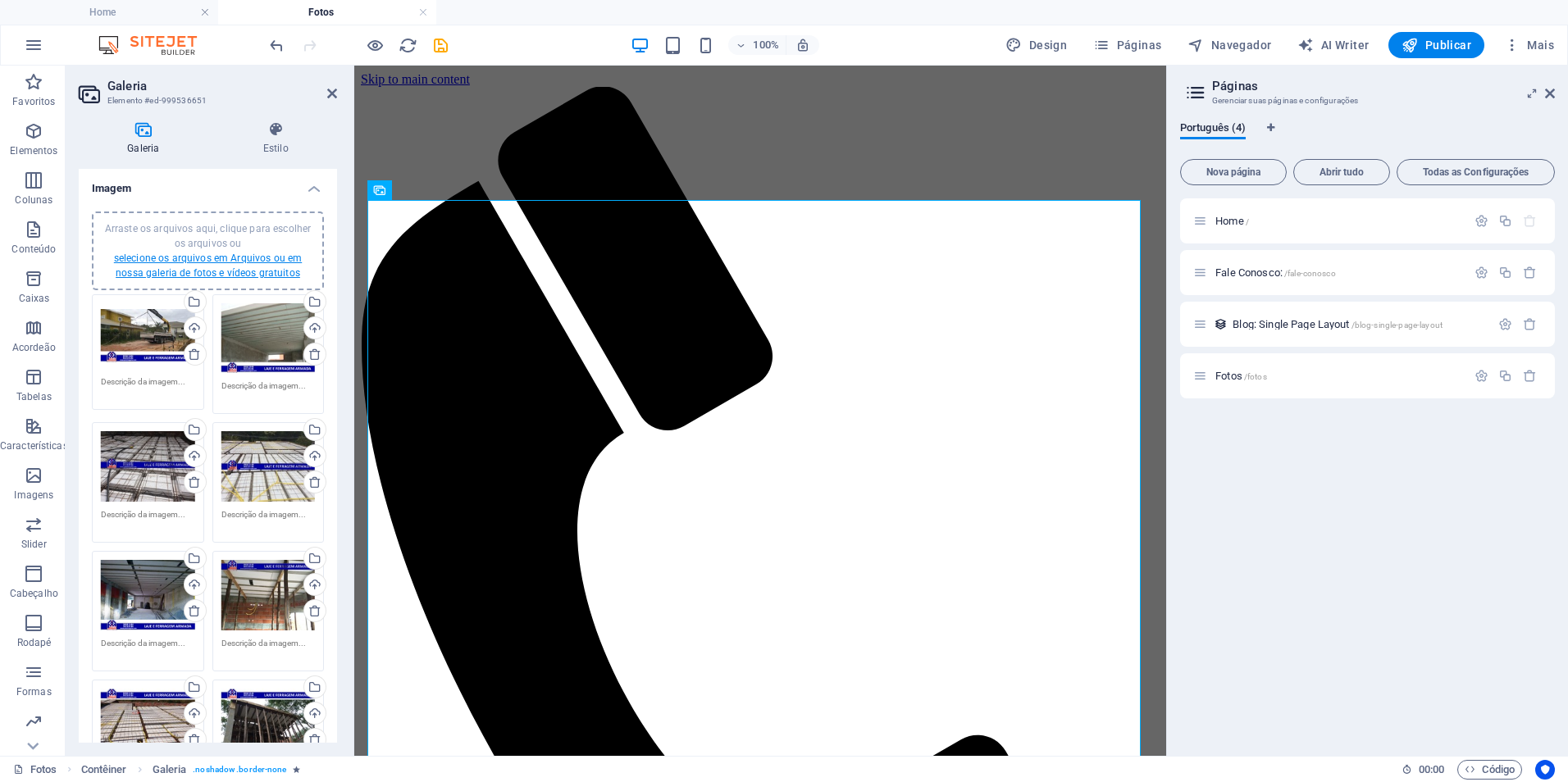
click at [193, 253] on link "selecione os arquivos em Arquivos ou em nossa galeria de fotos e vídeos gratuit…" at bounding box center [208, 266] width 188 height 26
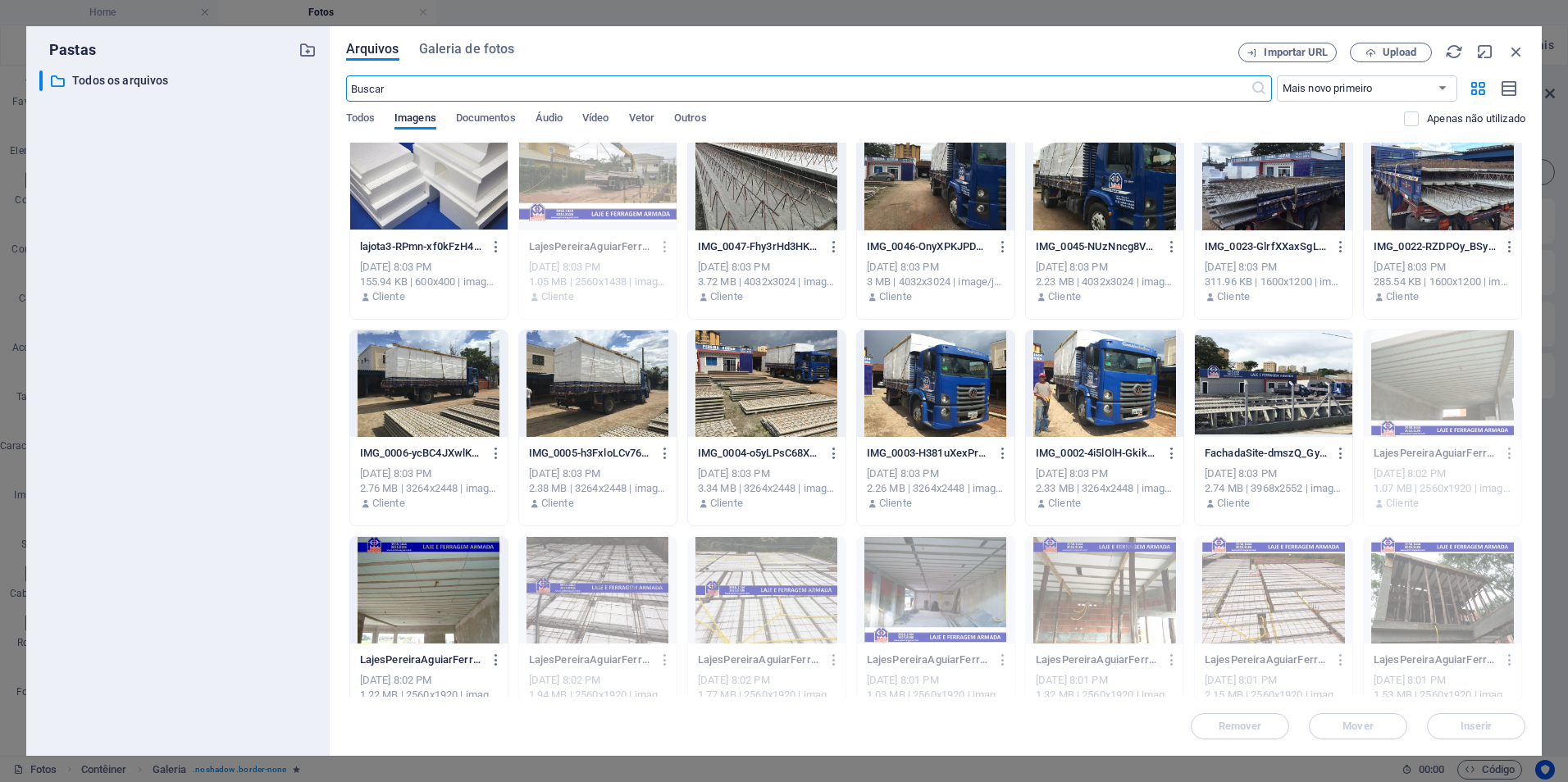
scroll to position [351, 0]
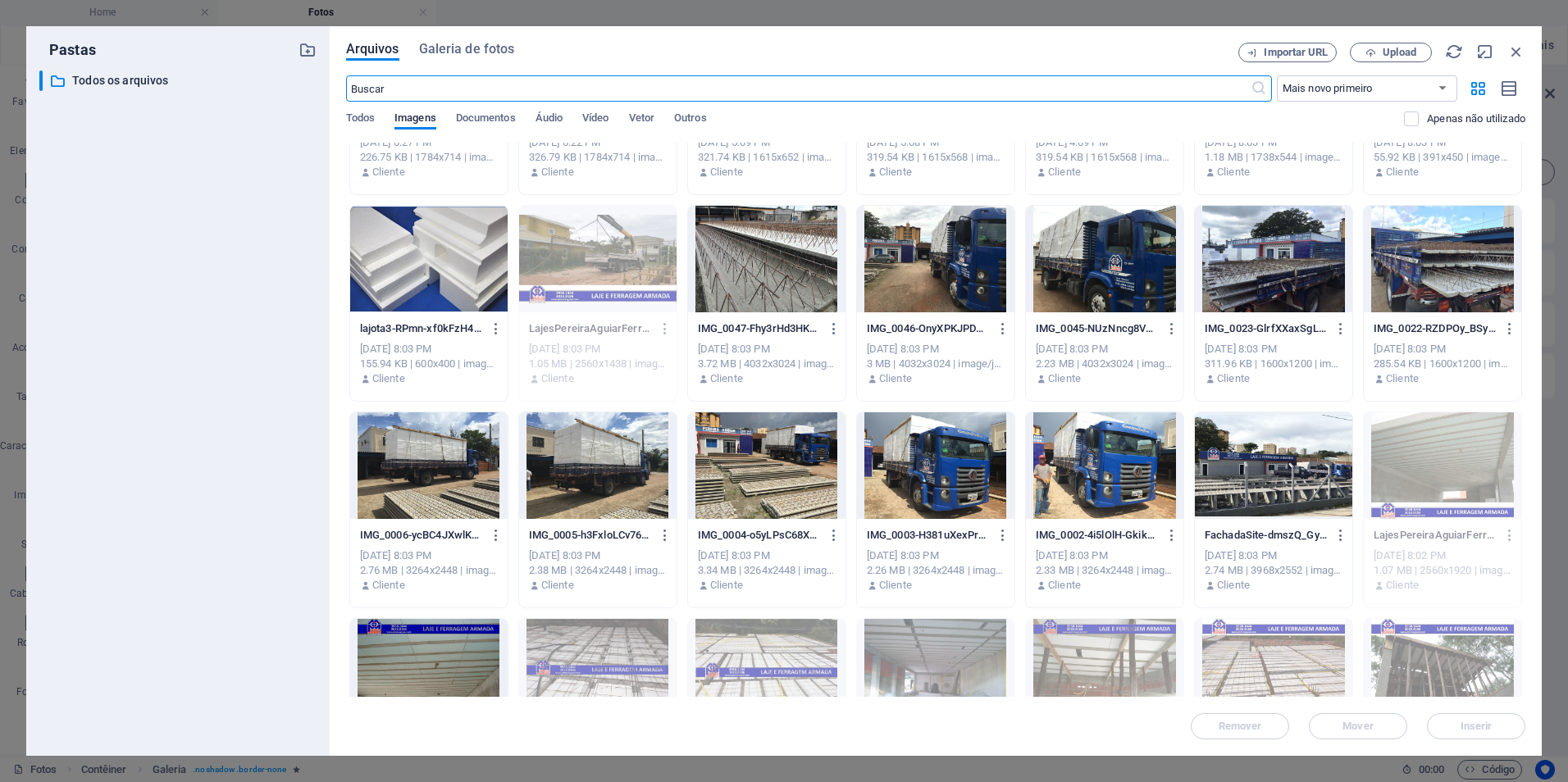
click at [1074, 280] on div at bounding box center [1105, 259] width 158 height 107
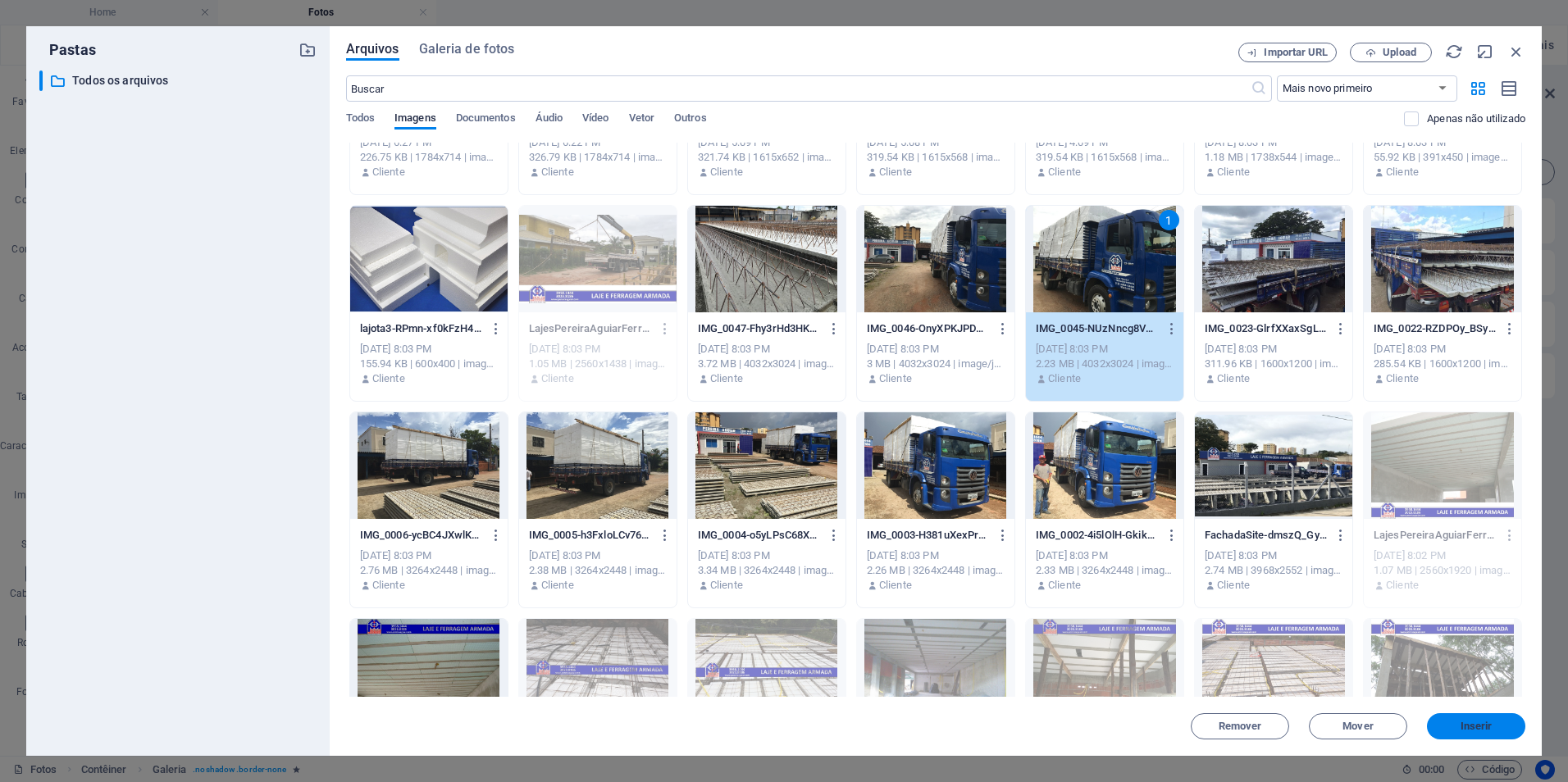
drag, startPoint x: 1473, startPoint y: 723, endPoint x: 279, endPoint y: 507, distance: 1213.4
click at [1473, 723] on span "Inserir" at bounding box center [1476, 726] width 32 height 10
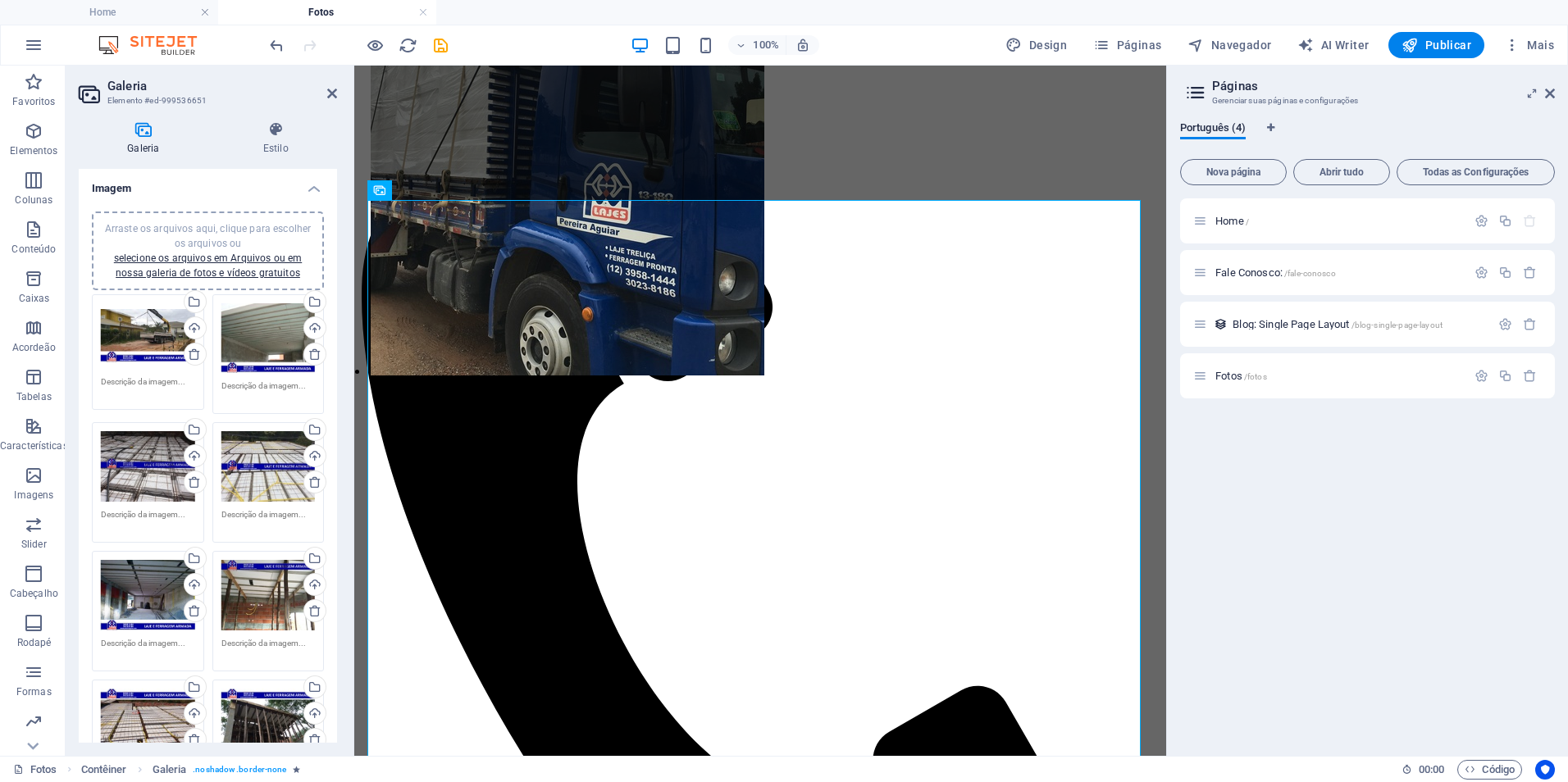
scroll to position [0, 0]
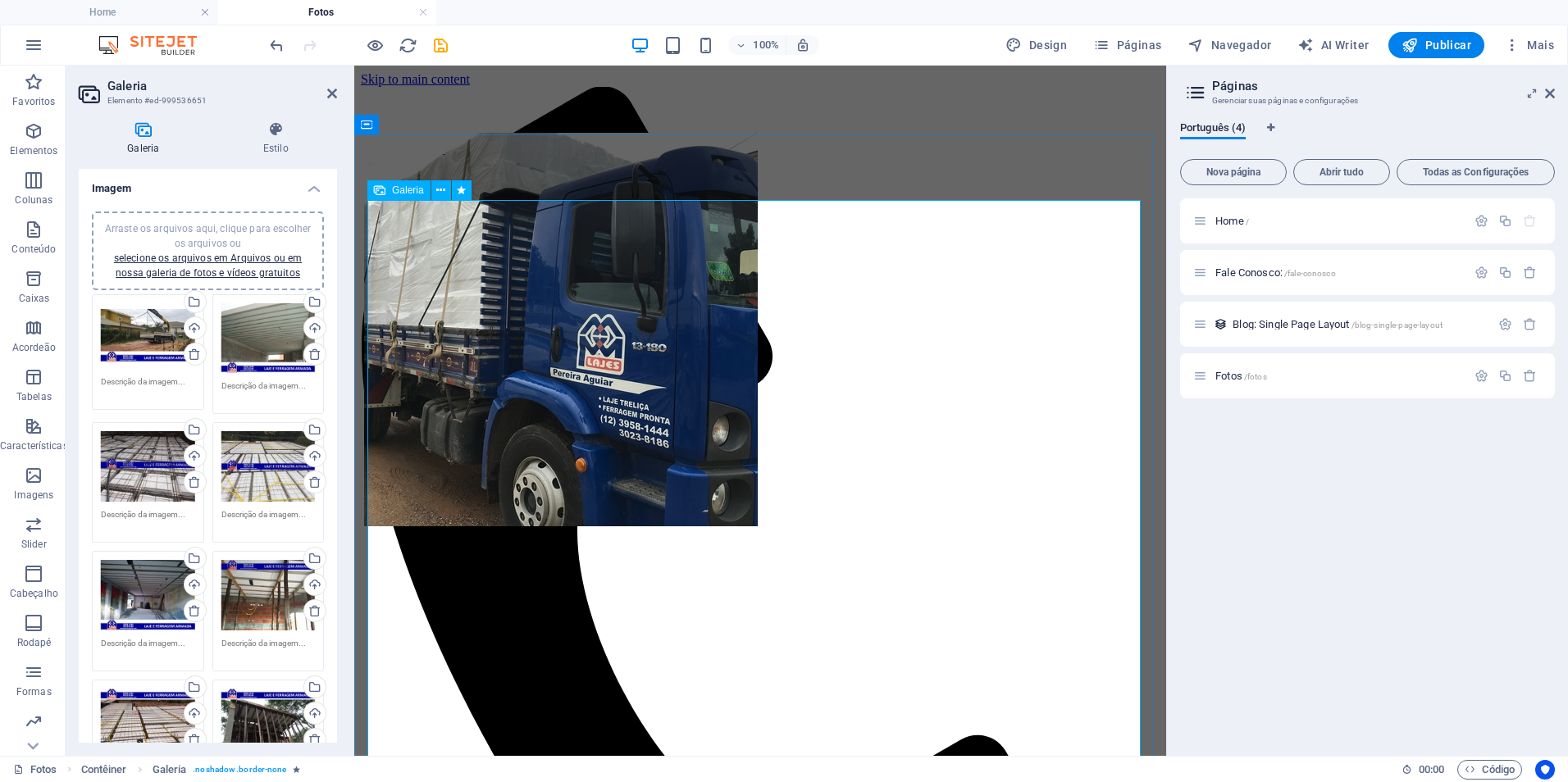
drag, startPoint x: 1068, startPoint y: 553, endPoint x: 481, endPoint y: 289, distance: 643.6
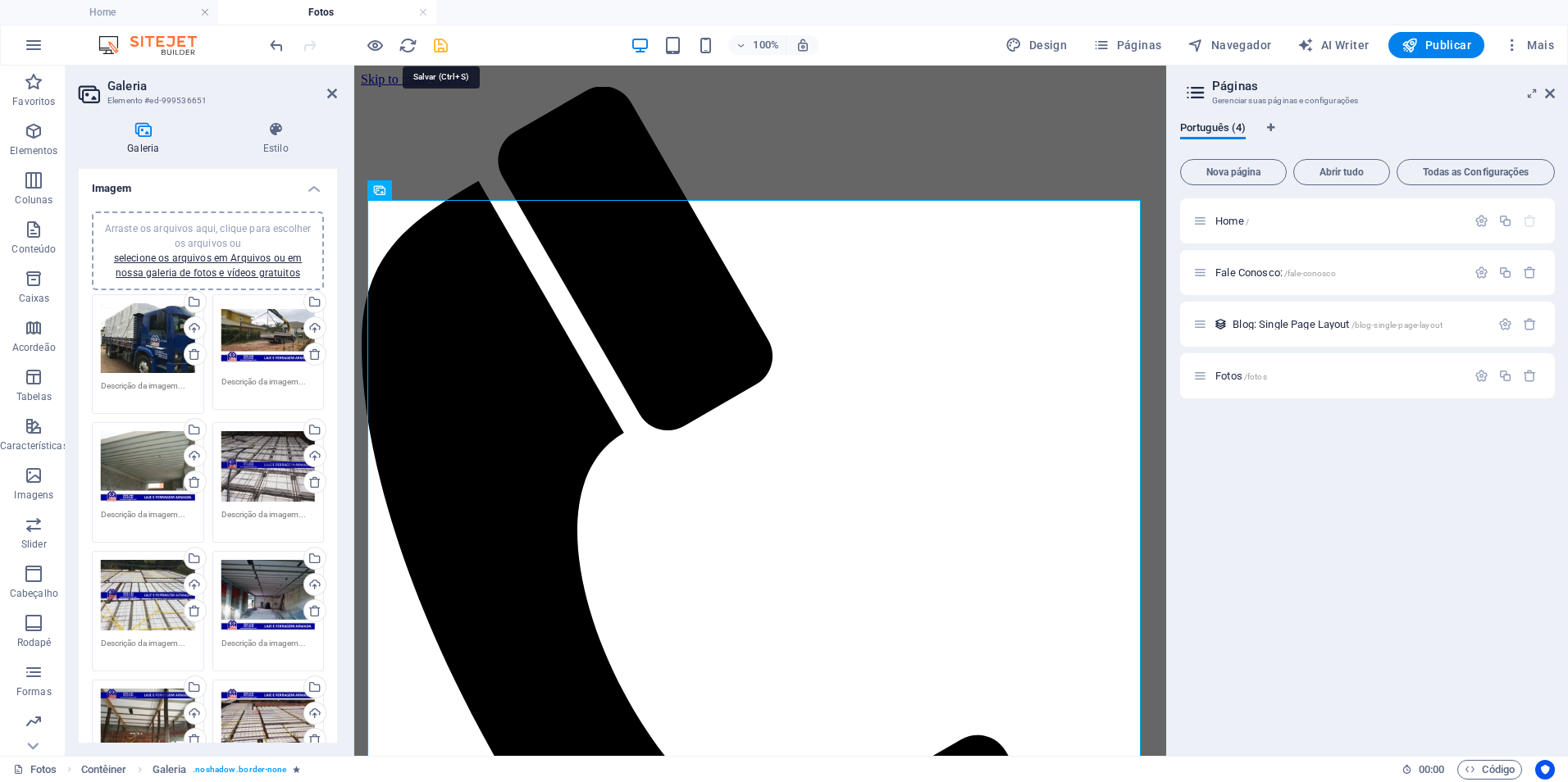
click at [440, 48] on icon "save" at bounding box center [441, 46] width 19 height 19
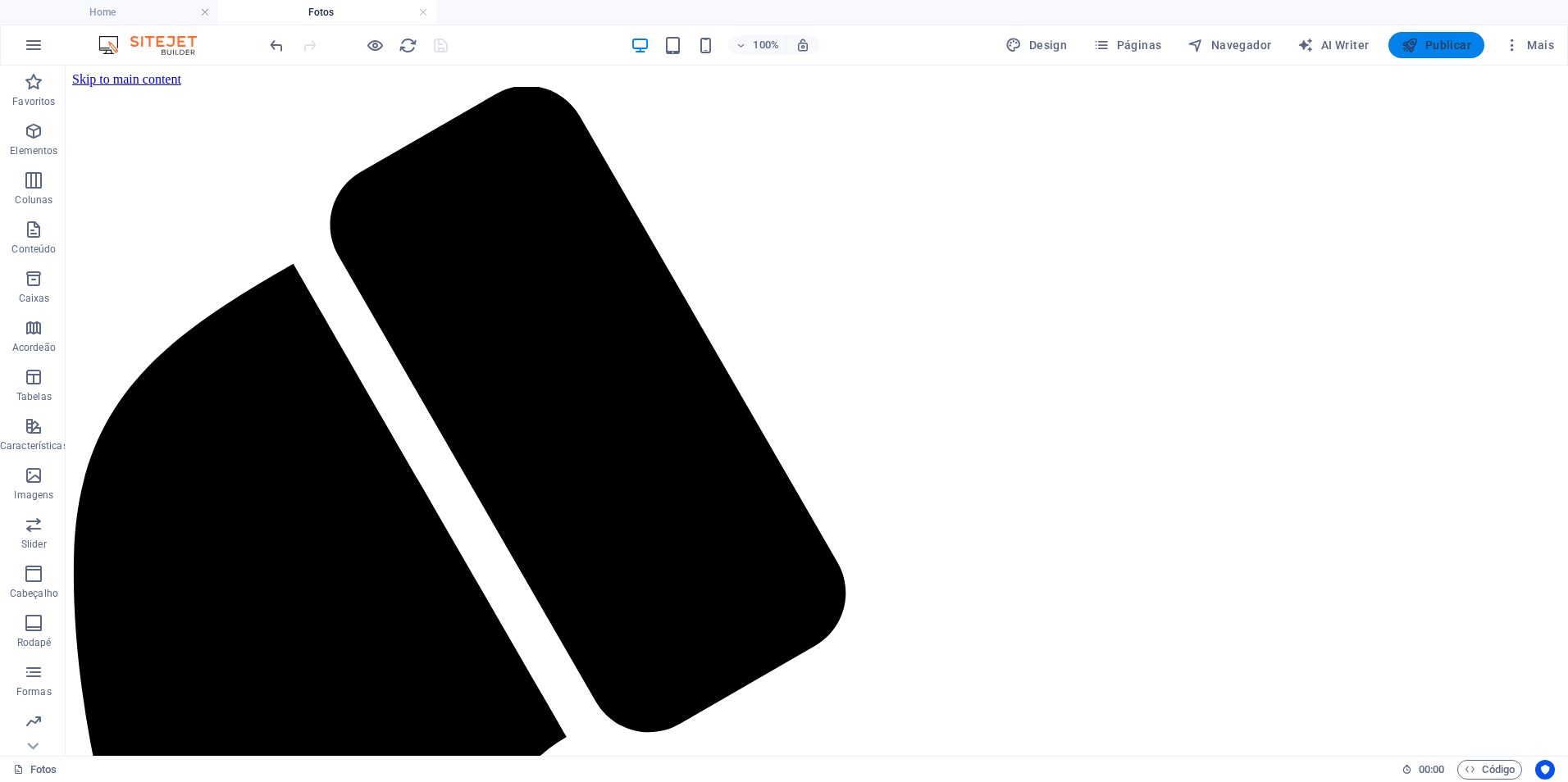
drag, startPoint x: 1440, startPoint y: 48, endPoint x: 1176, endPoint y: 0, distance: 268.3
click at [1440, 48] on span "Publicar" at bounding box center [1436, 45] width 69 height 16
